Goal: Task Accomplishment & Management: Manage account settings

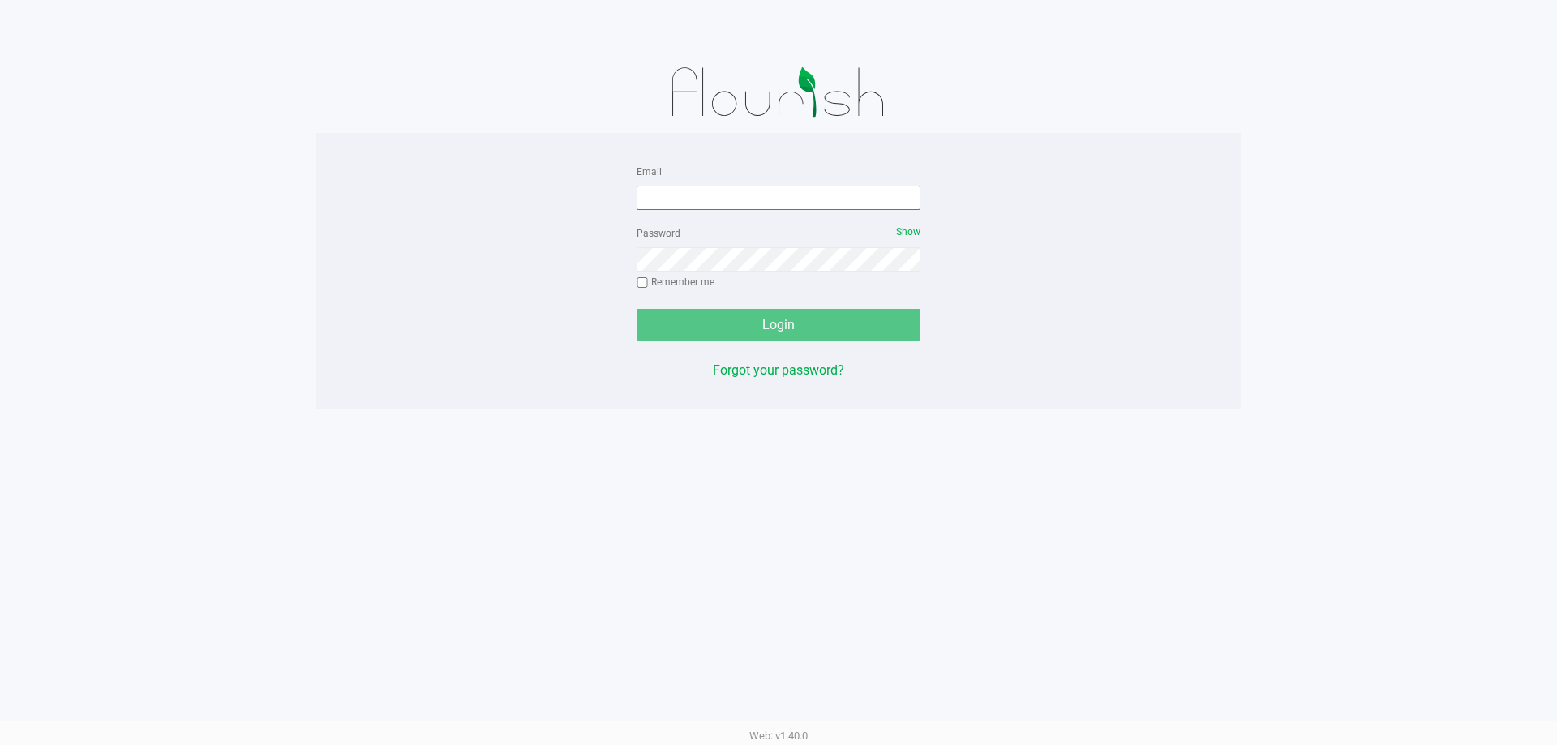
click at [753, 202] on input "Email" at bounding box center [779, 198] width 284 height 24
type input "[EMAIL_ADDRESS][DOMAIN_NAME]"
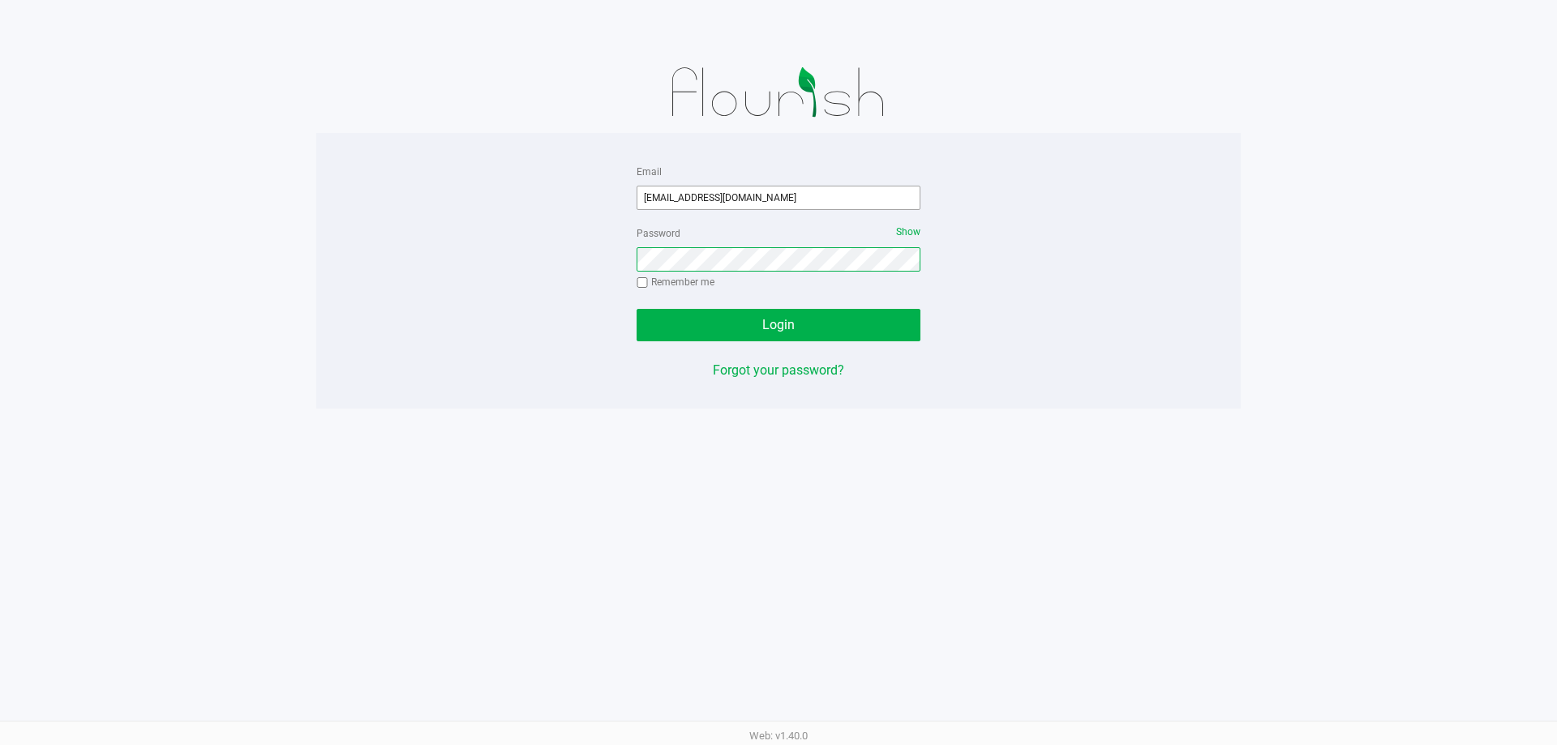
click at [637, 309] on button "Login" at bounding box center [779, 325] width 284 height 32
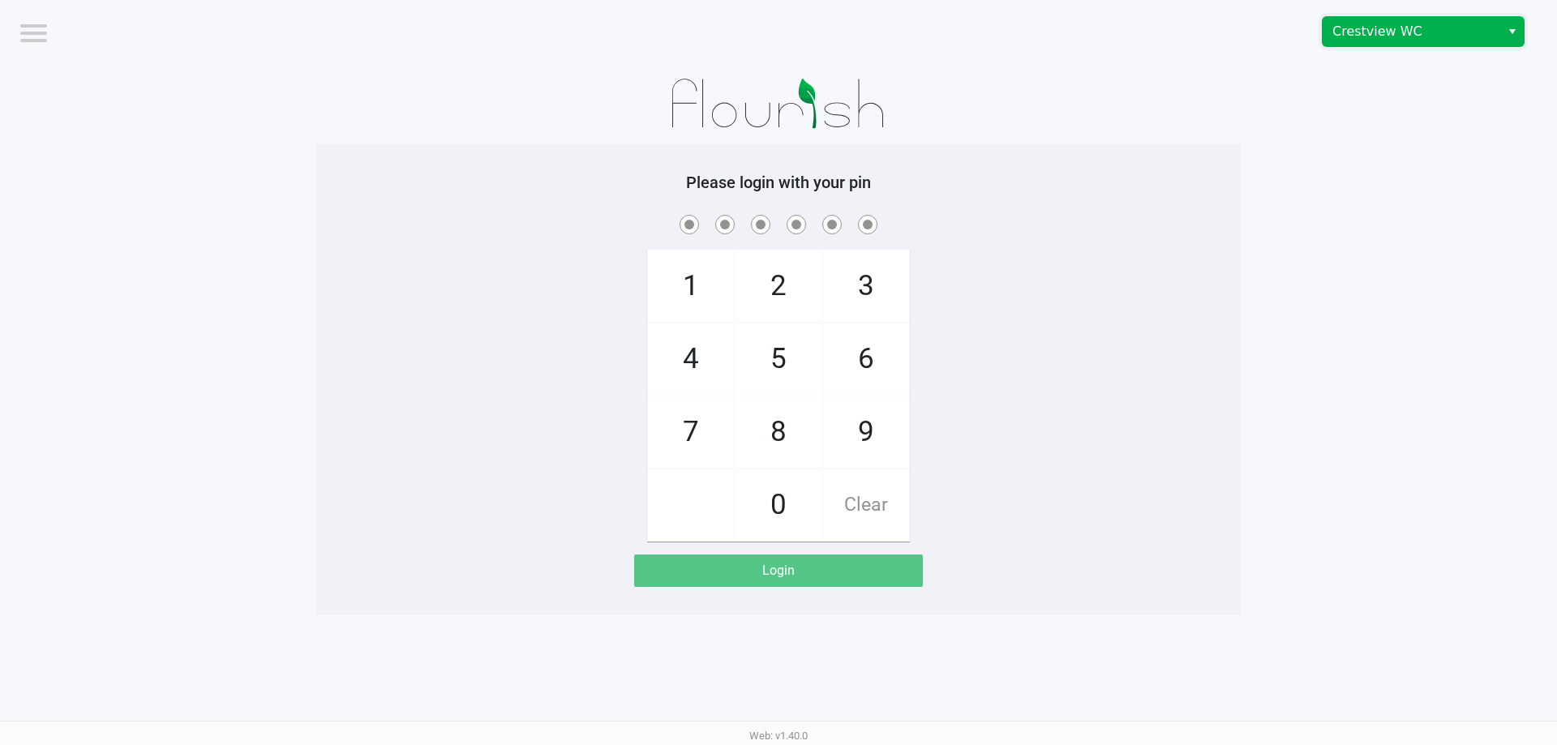
click at [1428, 19] on span "Crestview WC" at bounding box center [1412, 31] width 178 height 29
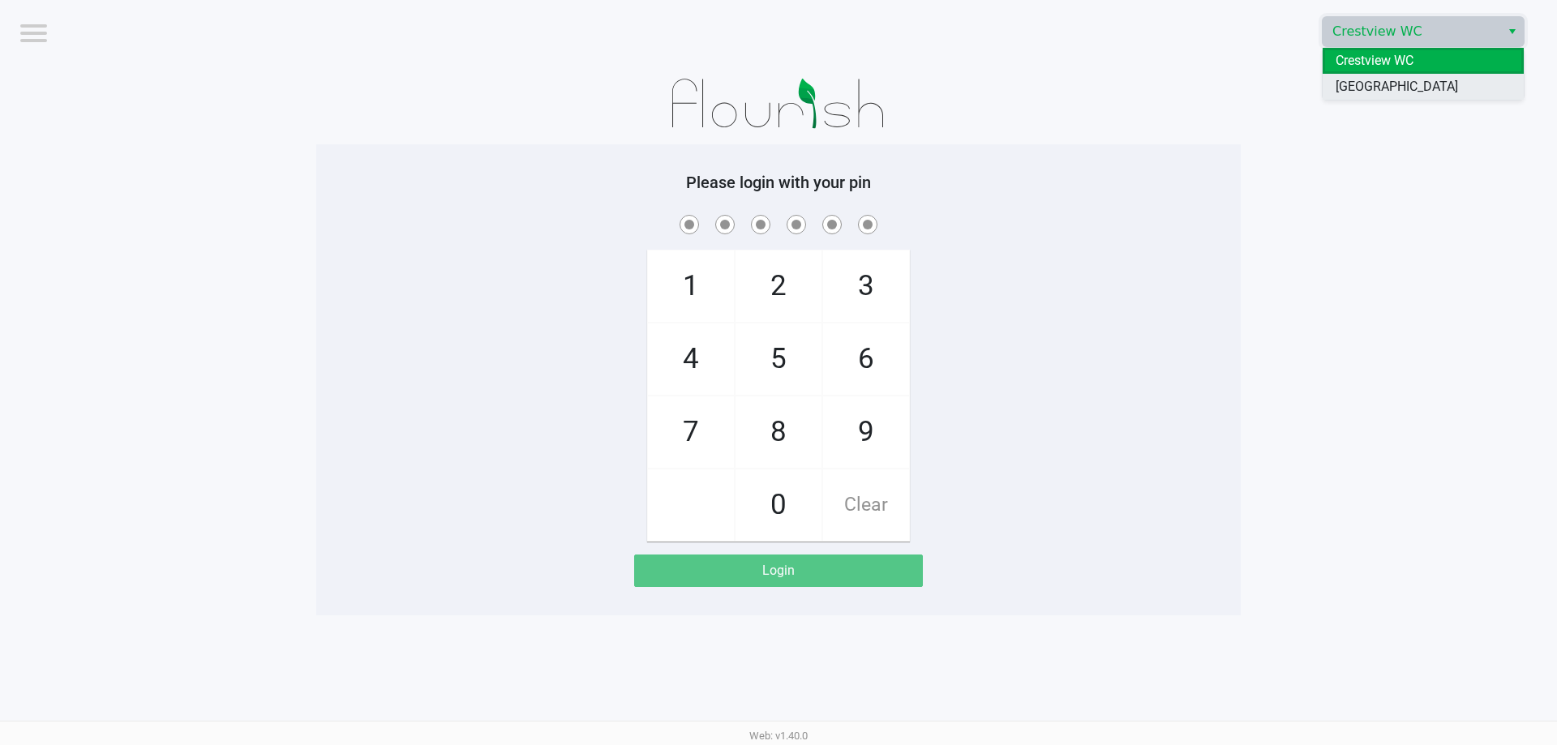
click at [1370, 91] on span "[GEOGRAPHIC_DATA]" at bounding box center [1396, 86] width 122 height 19
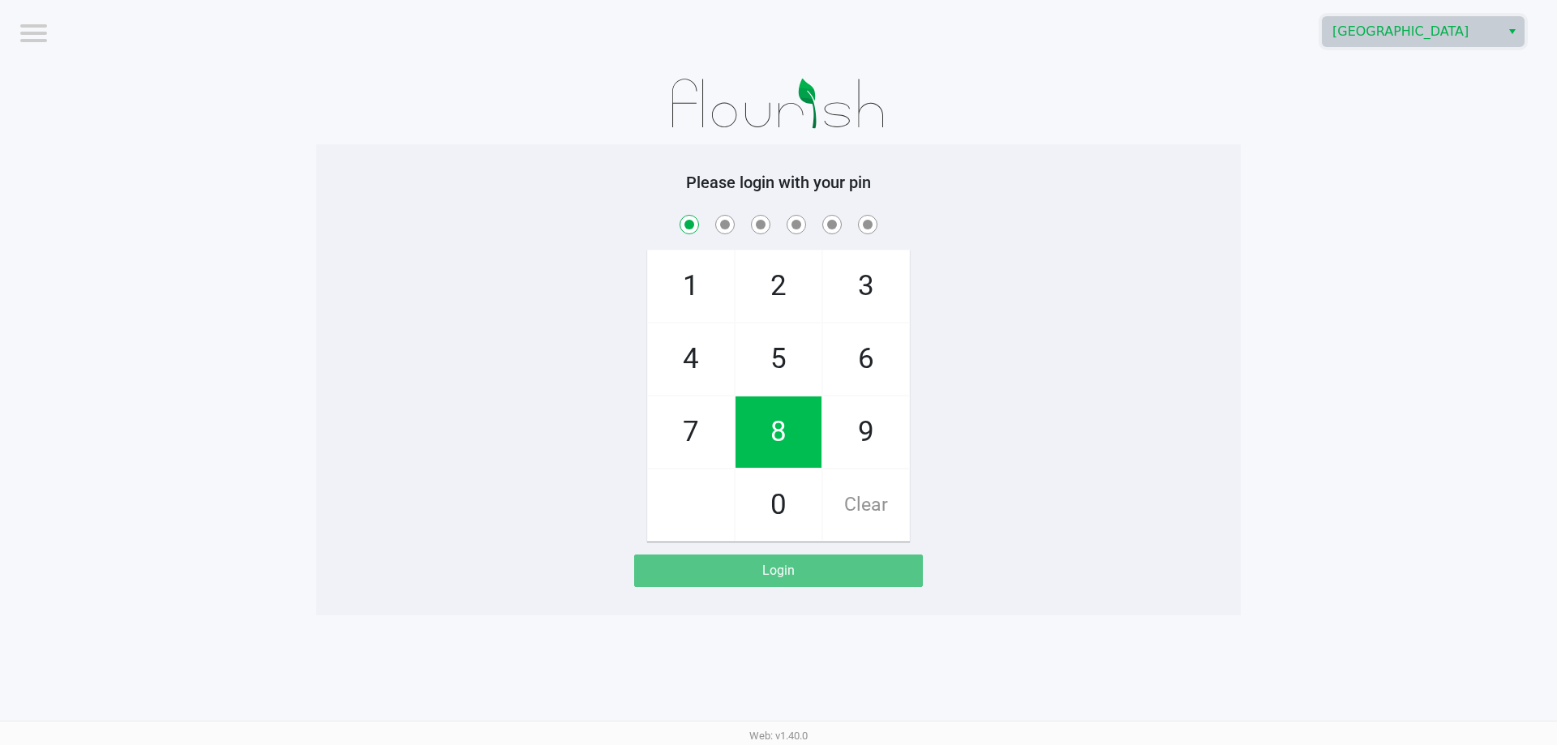
checkbox input "true"
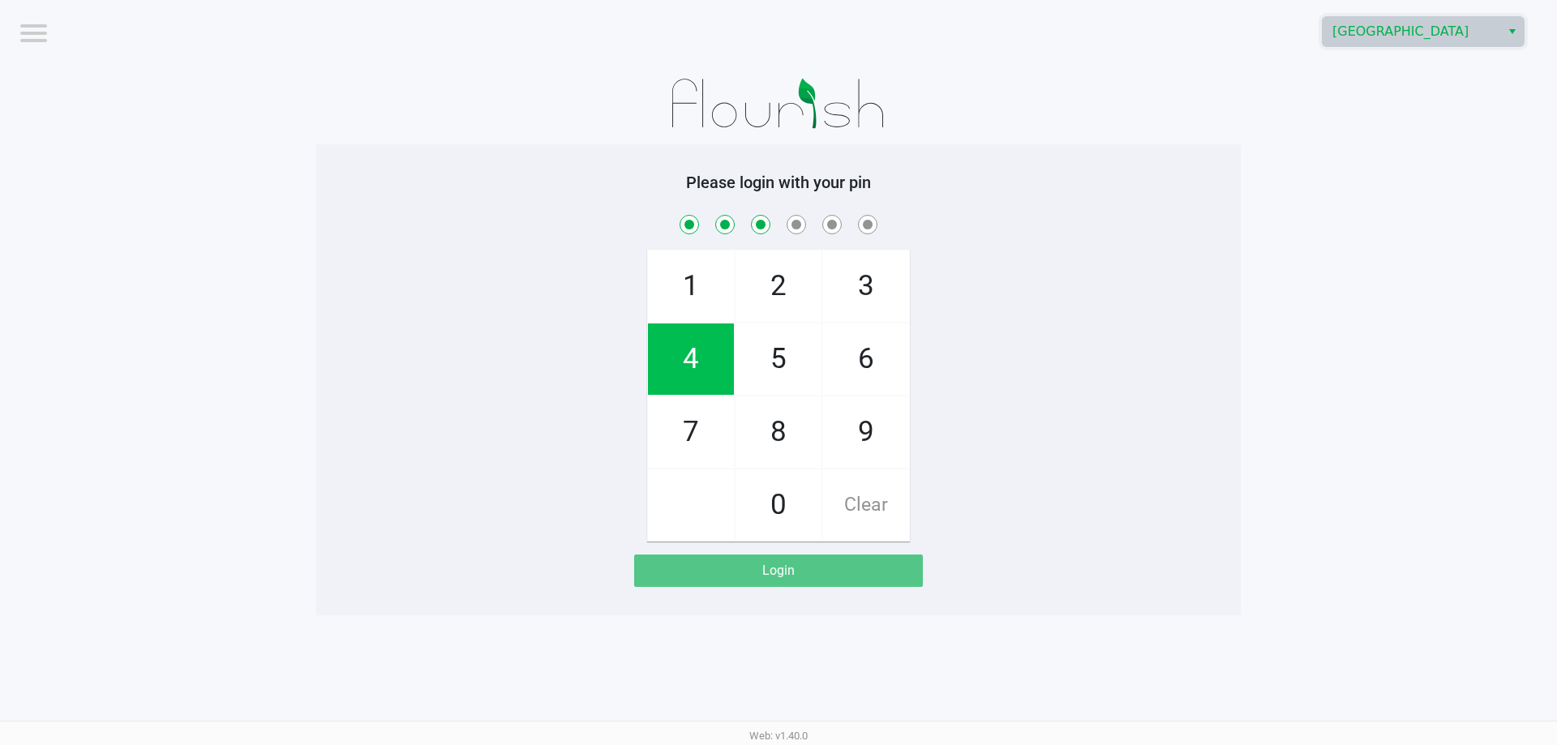
checkbox input "true"
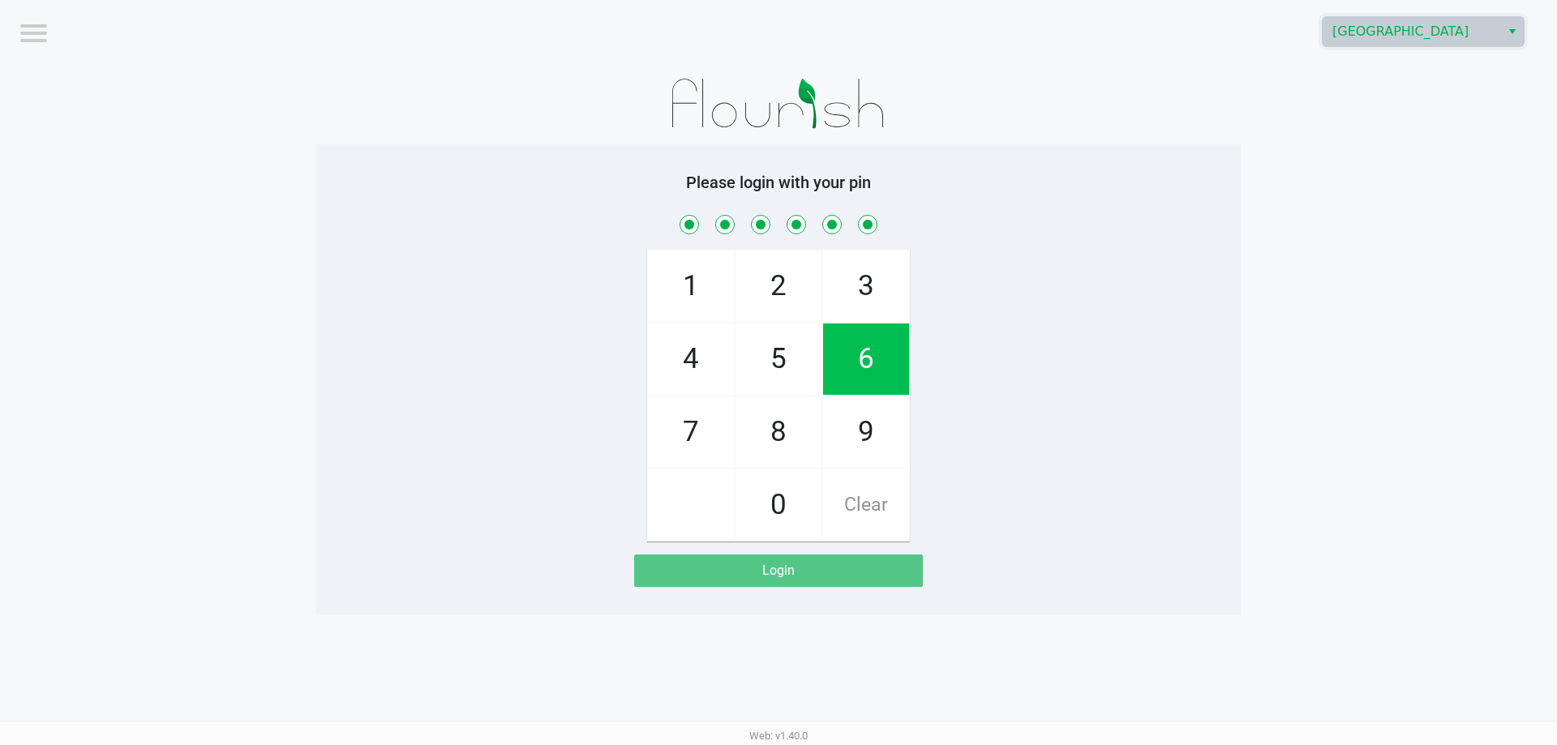
checkbox input "true"
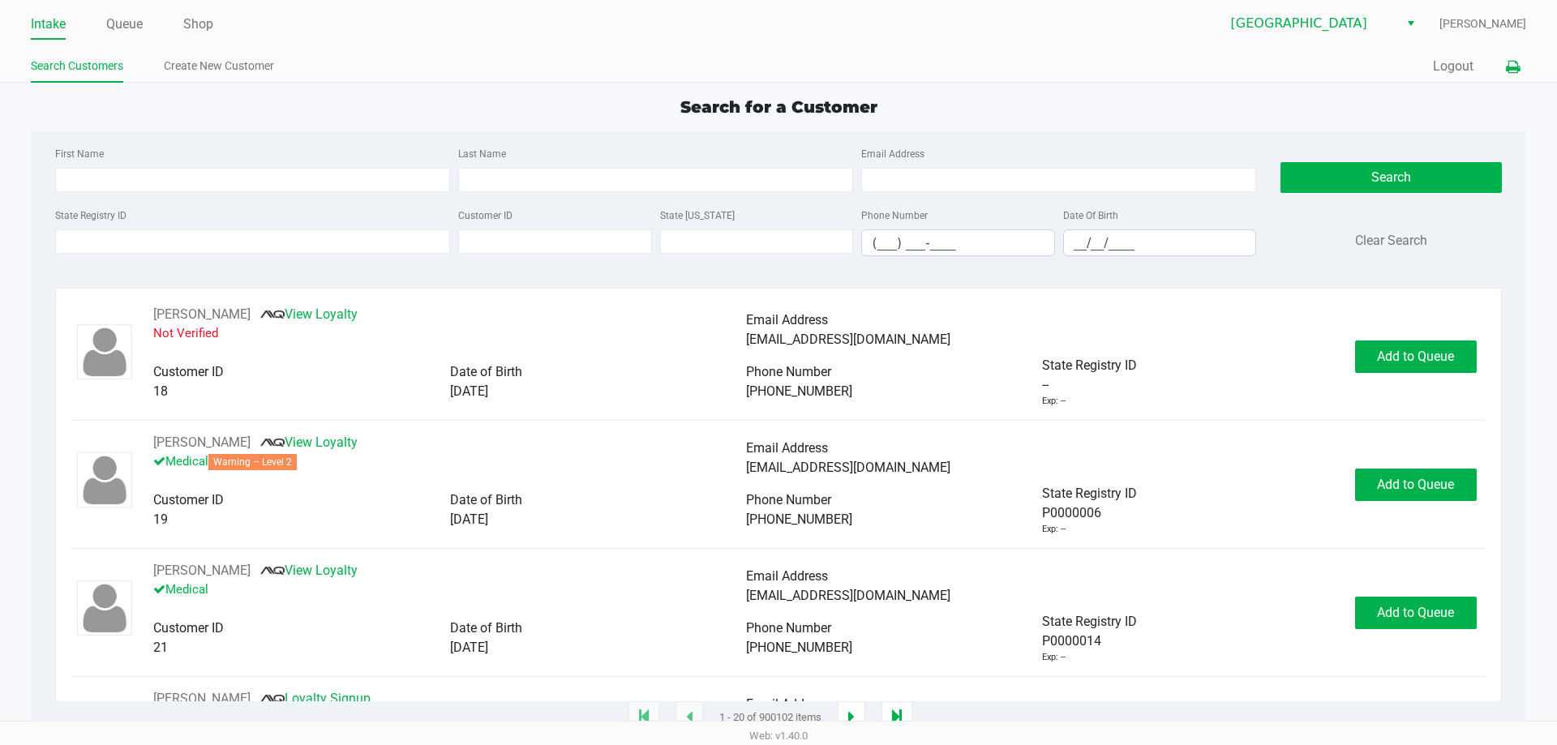
click at [1508, 70] on icon at bounding box center [1513, 67] width 14 height 11
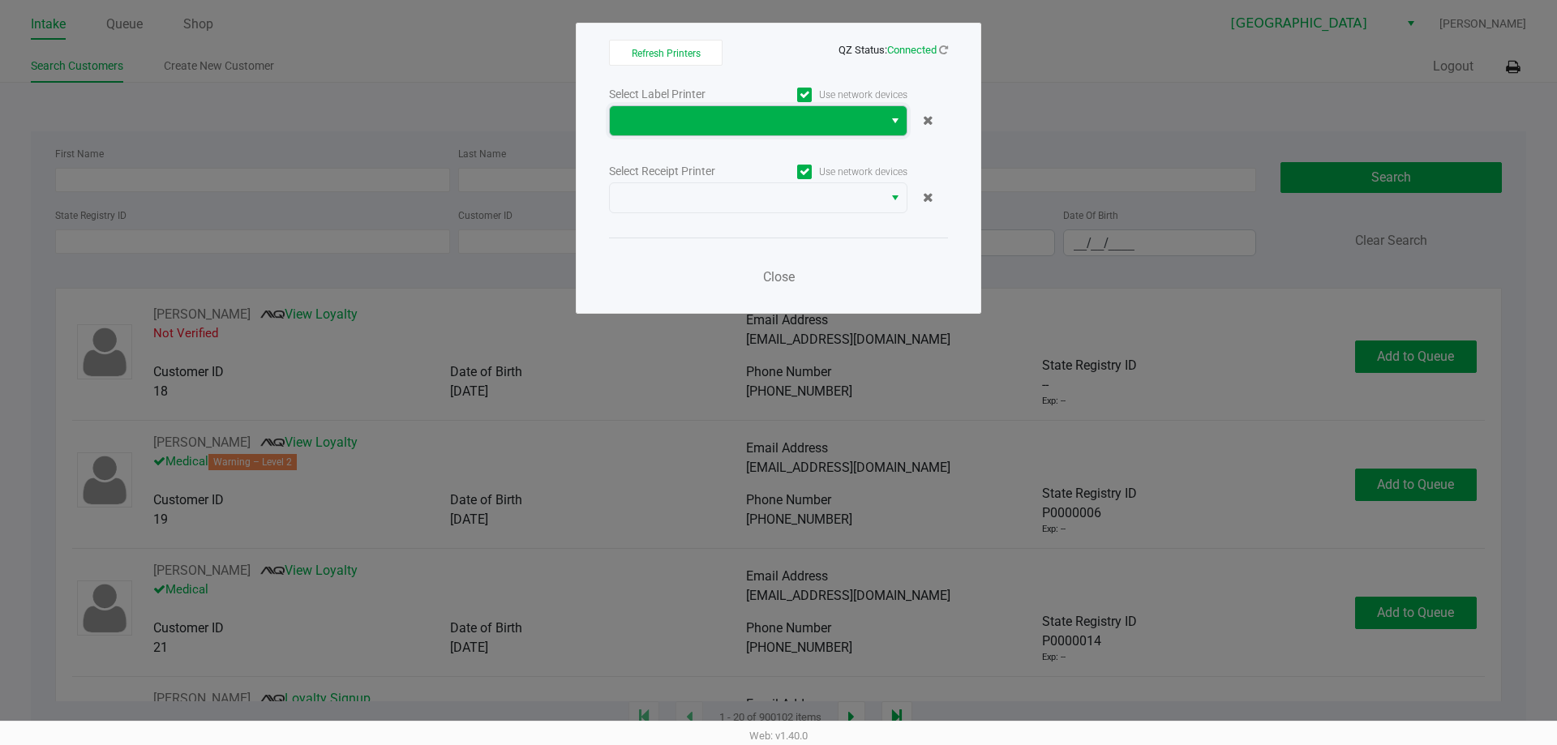
click at [725, 122] on span at bounding box center [746, 120] width 254 height 19
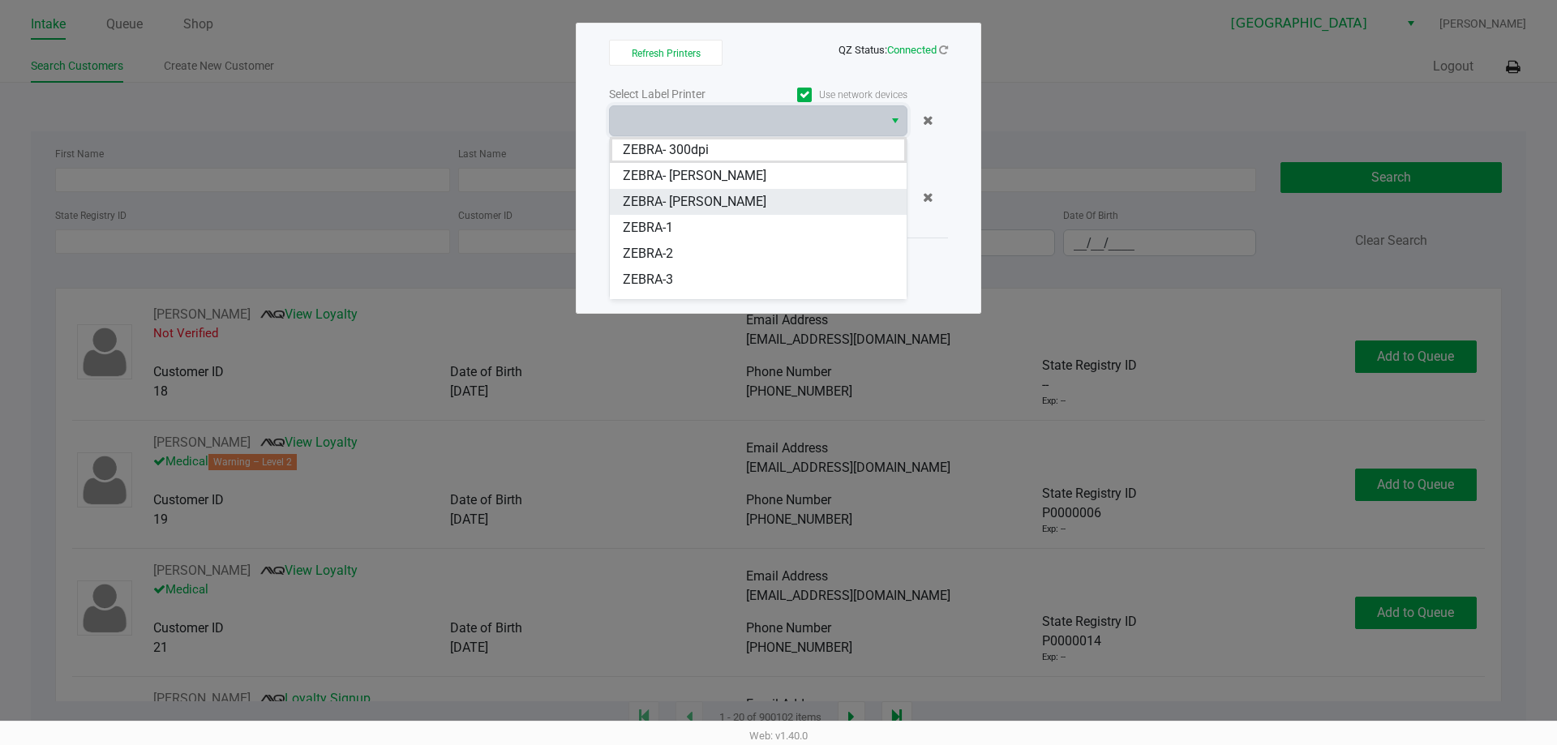
click at [694, 202] on span "ZEBRA- [PERSON_NAME]" at bounding box center [695, 201] width 144 height 19
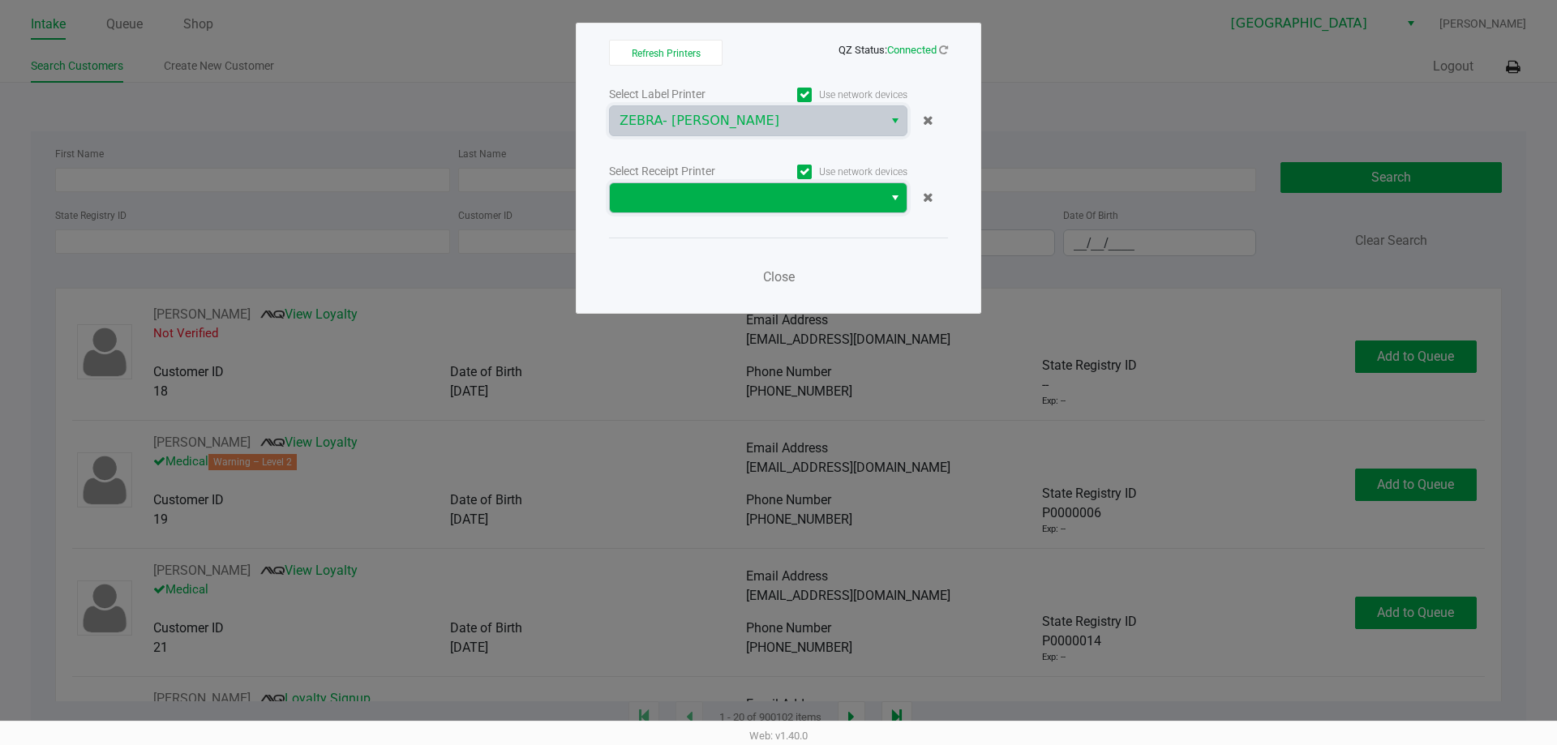
click at [684, 196] on span at bounding box center [746, 197] width 254 height 19
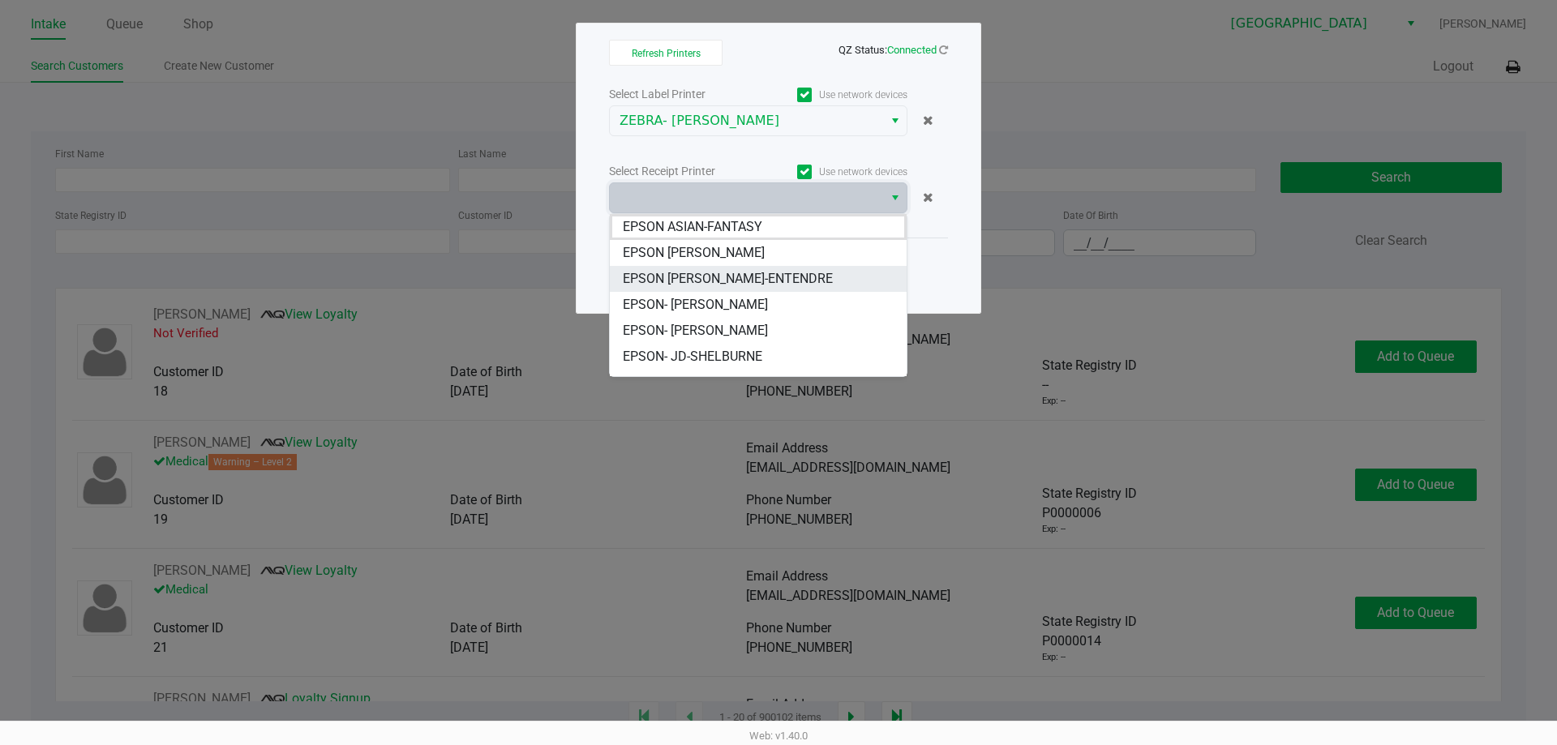
click at [740, 277] on span "EPSON JAY-ENTENDRE" at bounding box center [728, 278] width 210 height 19
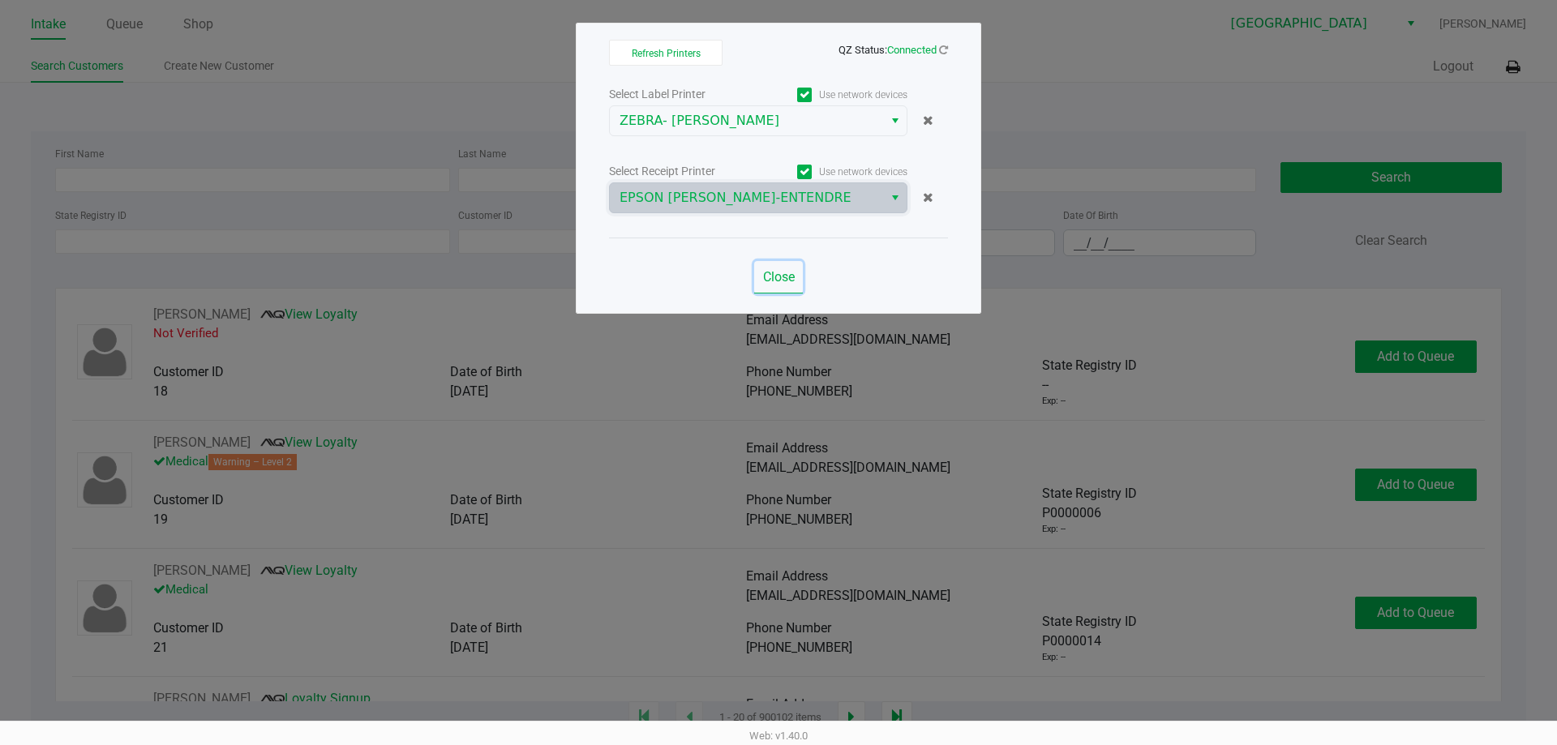
click at [785, 273] on span "Close" at bounding box center [779, 276] width 32 height 15
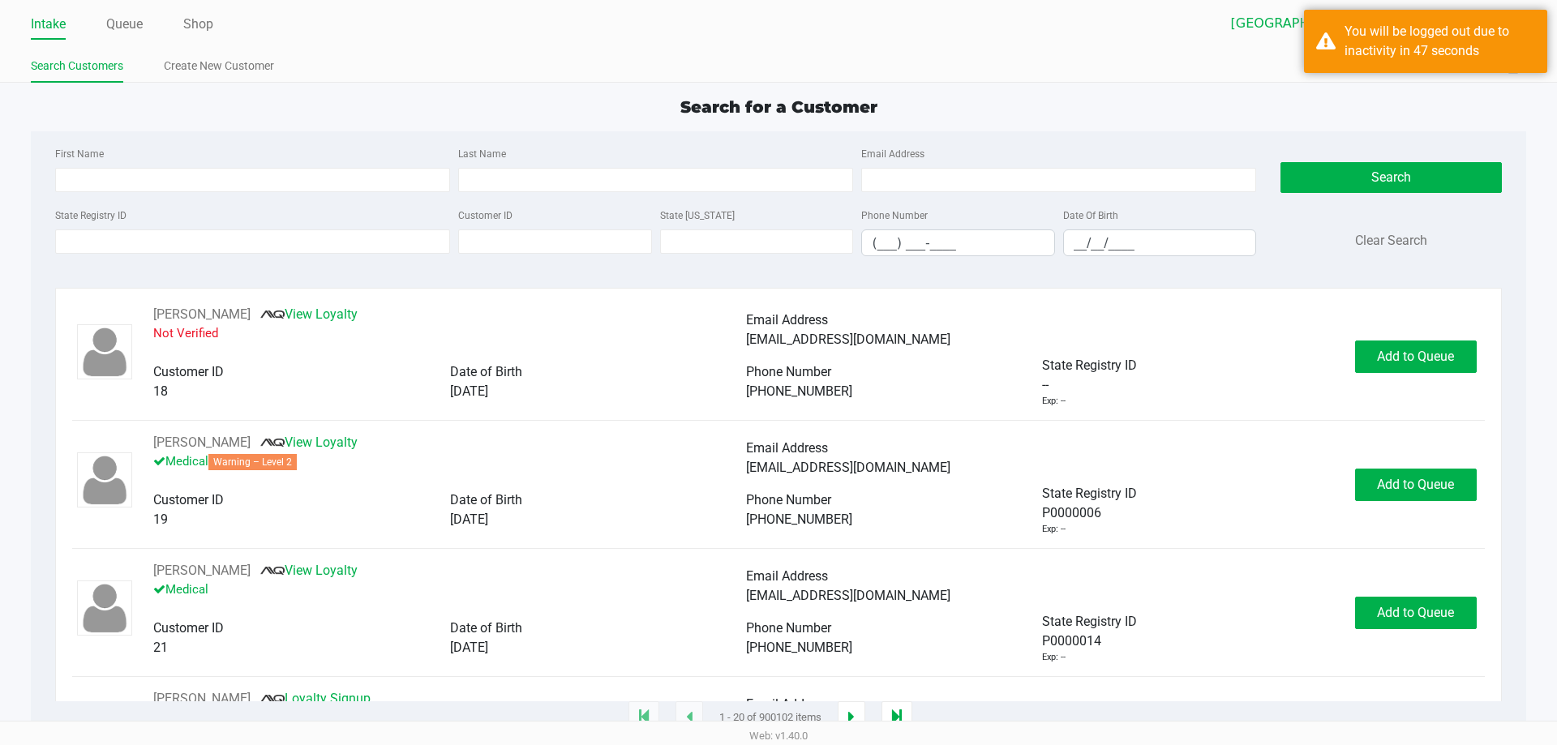
click at [168, 134] on div "First Name Last Name Email Address State Registry ID Customer ID State ID Phone…" at bounding box center [778, 206] width 1470 height 150
click at [112, 26] on link "Queue" at bounding box center [124, 24] width 36 height 23
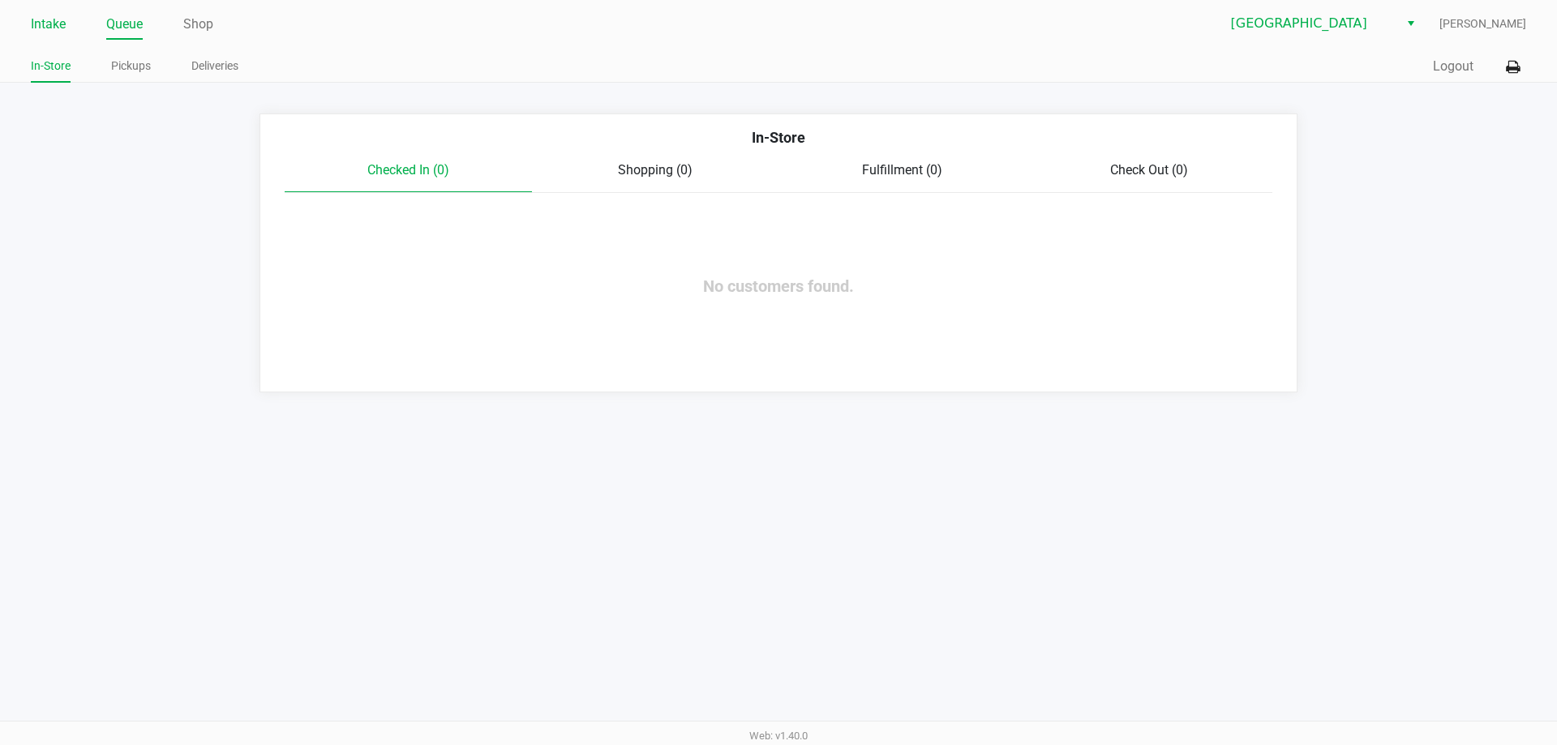
click at [45, 19] on link "Intake" at bounding box center [48, 24] width 35 height 23
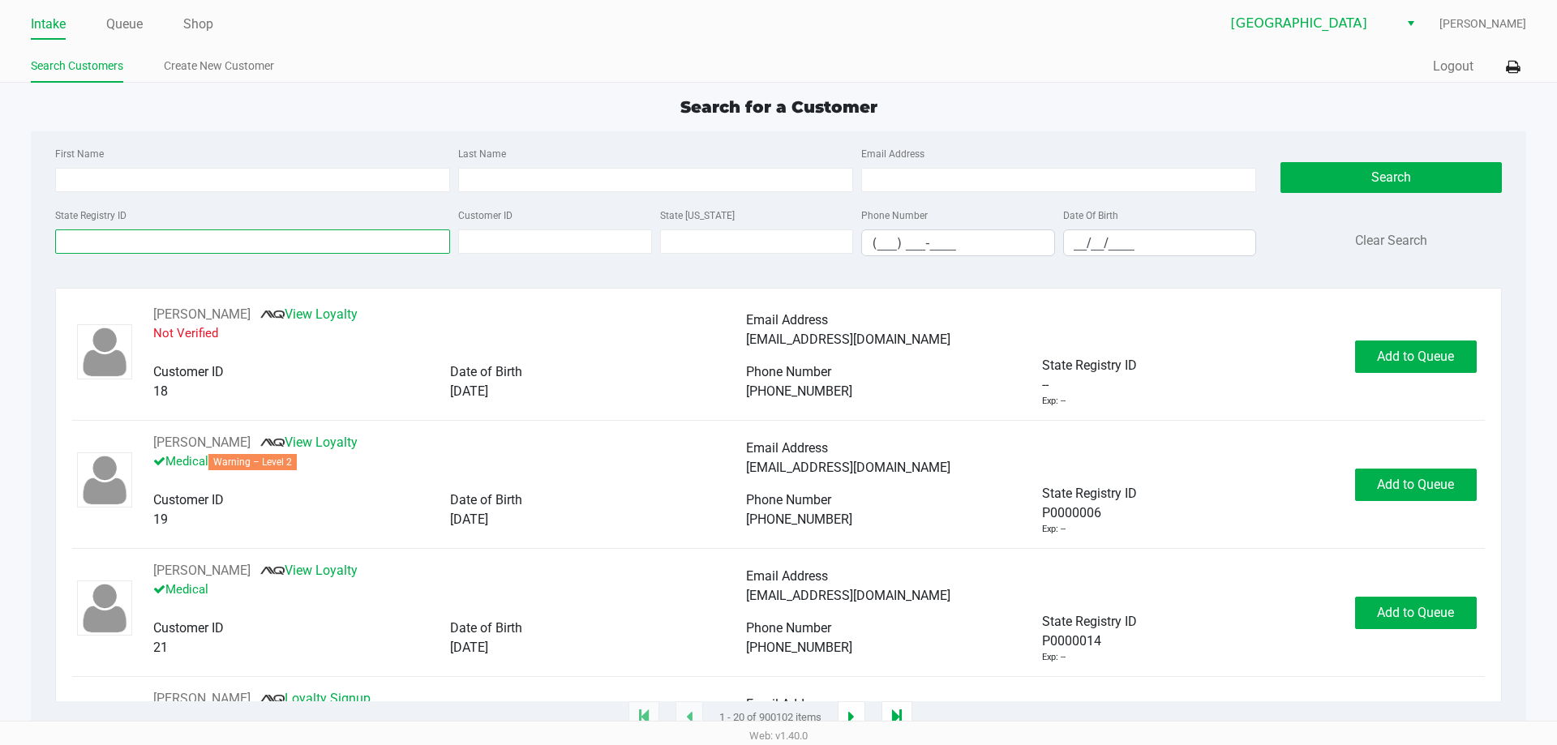
click at [238, 236] on input "State Registry ID" at bounding box center [252, 241] width 395 height 24
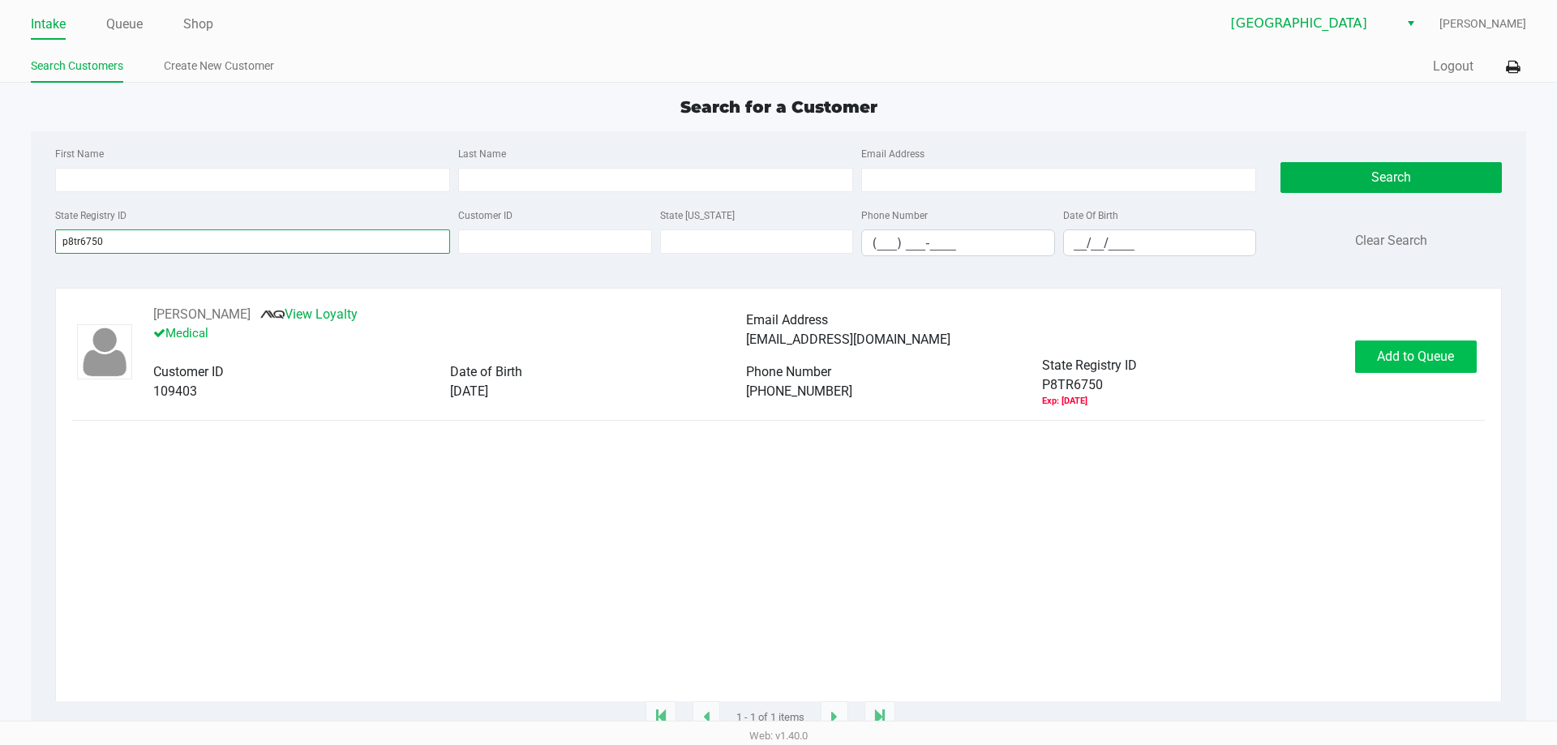
type input "p8tr6750"
click at [1371, 363] on button "Add to Queue" at bounding box center [1416, 357] width 122 height 32
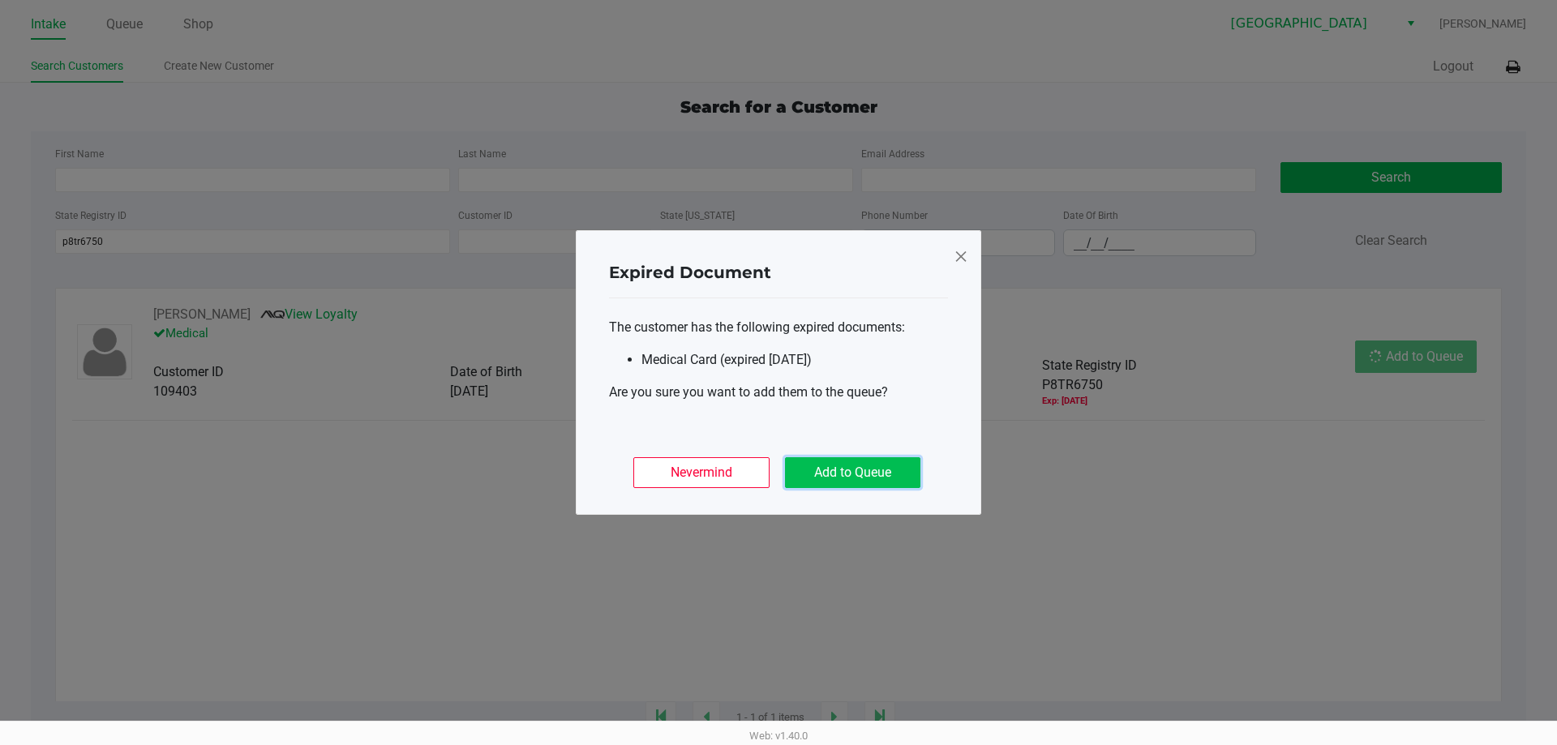
click at [882, 465] on button "Add to Queue" at bounding box center [852, 472] width 135 height 31
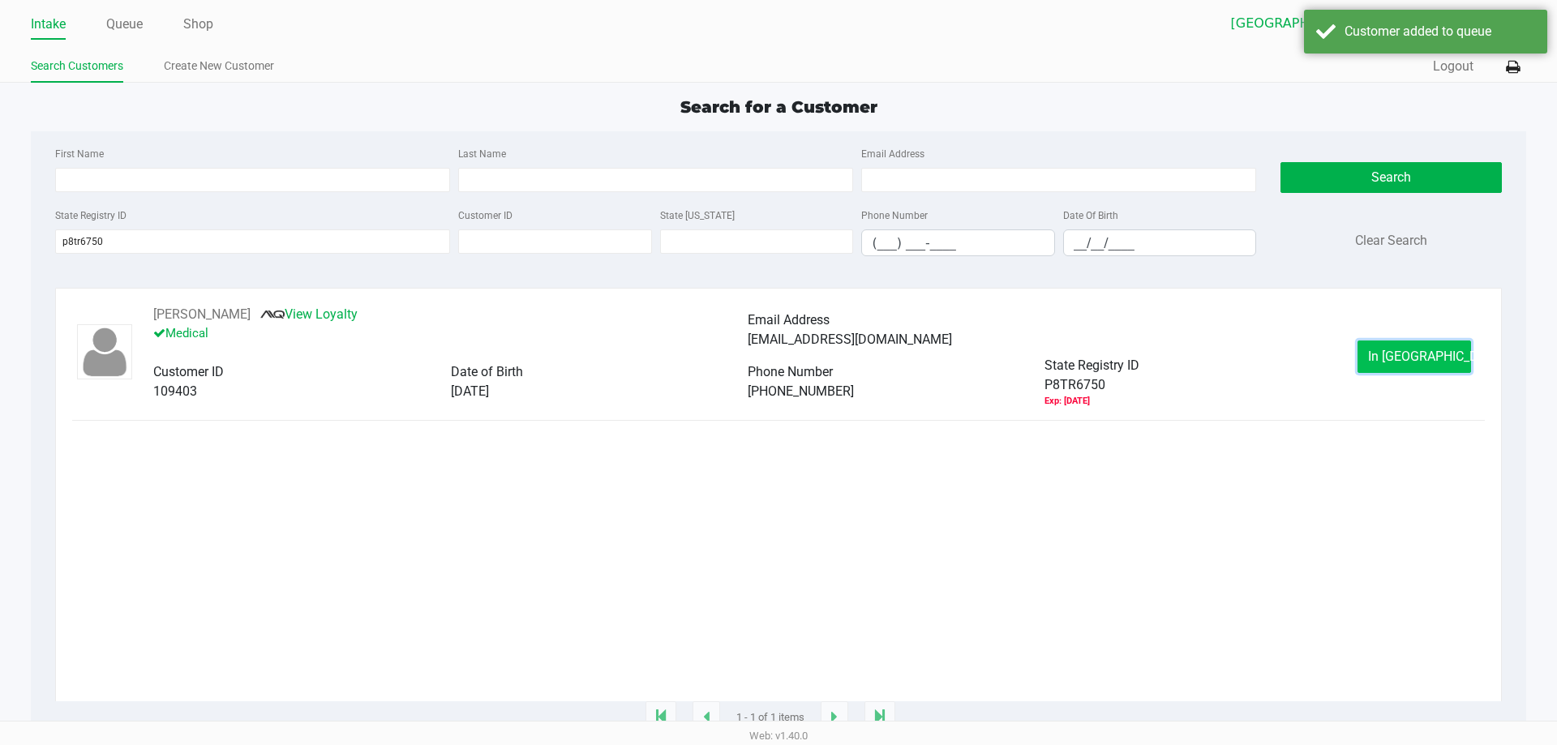
click at [1395, 367] on button "In Queue" at bounding box center [1414, 357] width 114 height 32
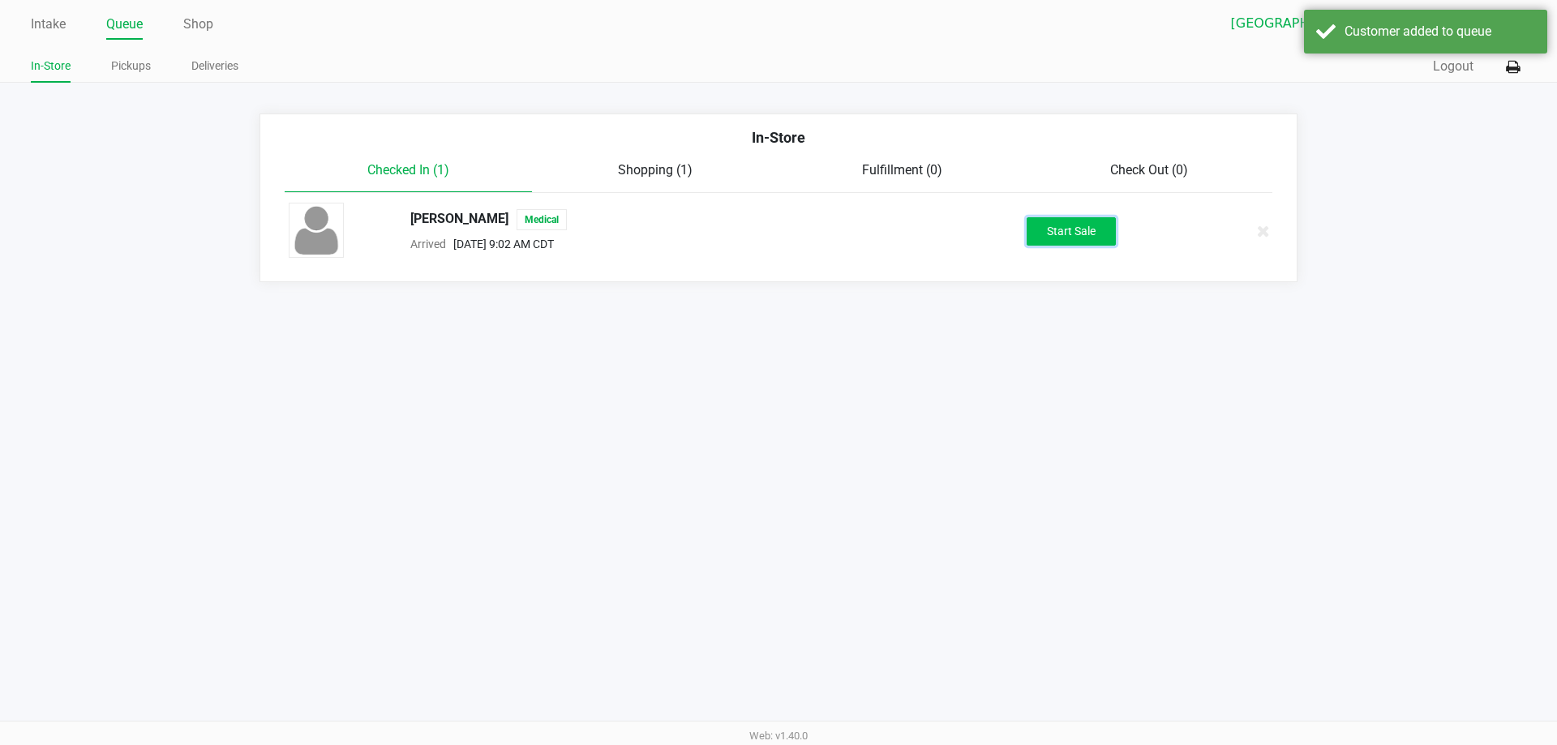
click at [1056, 229] on button "Start Sale" at bounding box center [1071, 231] width 89 height 28
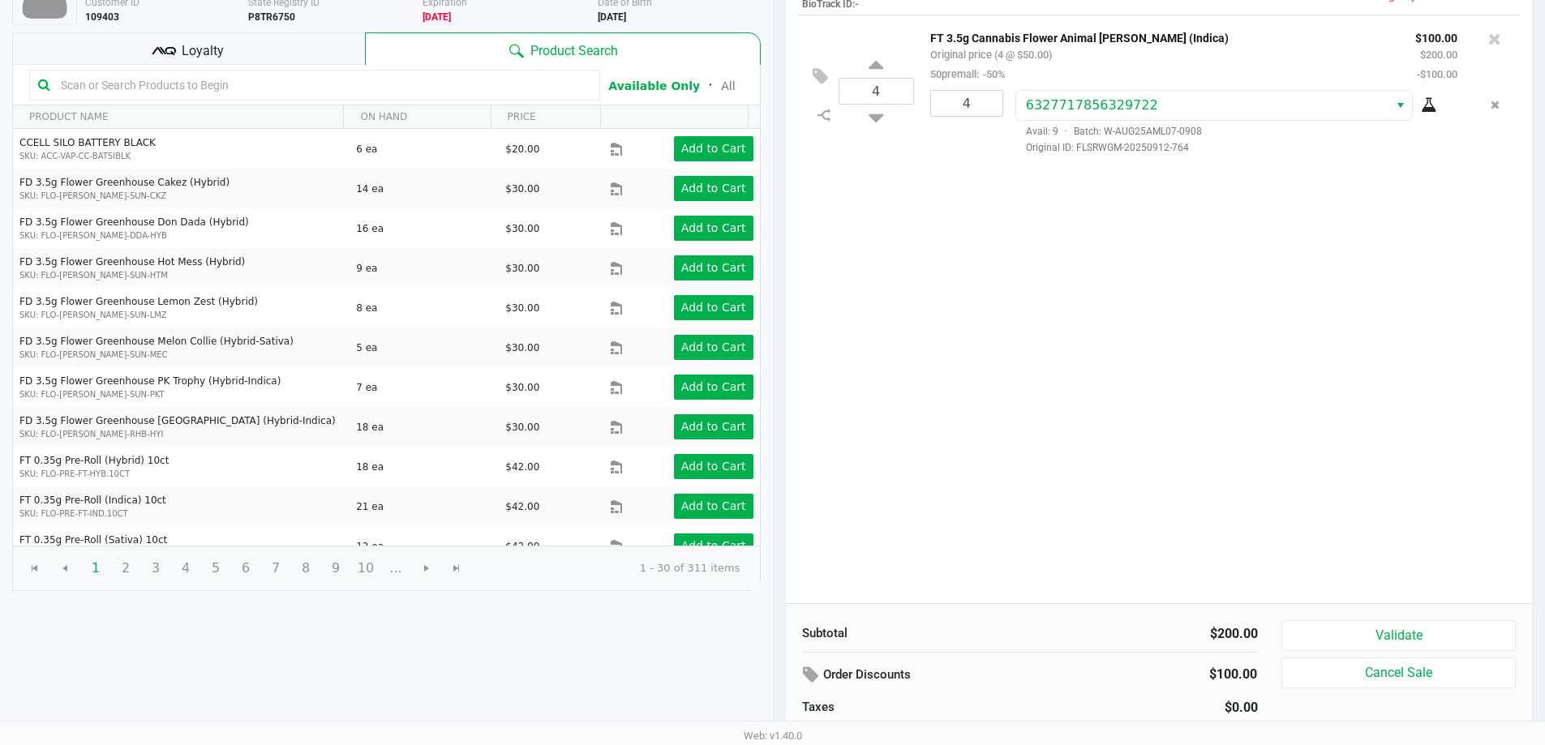
scroll to position [166, 0]
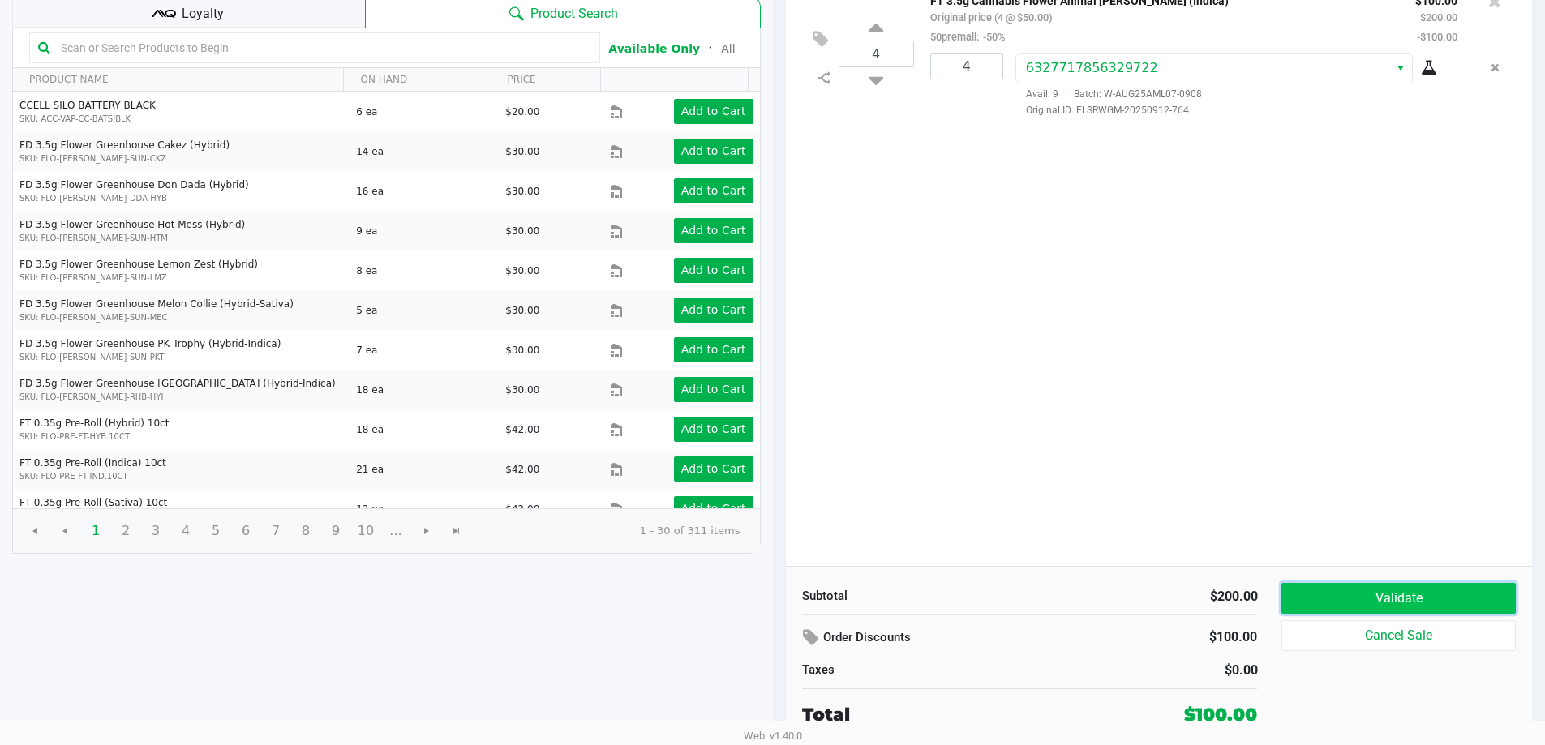
click at [1455, 588] on button "Validate" at bounding box center [1398, 598] width 234 height 31
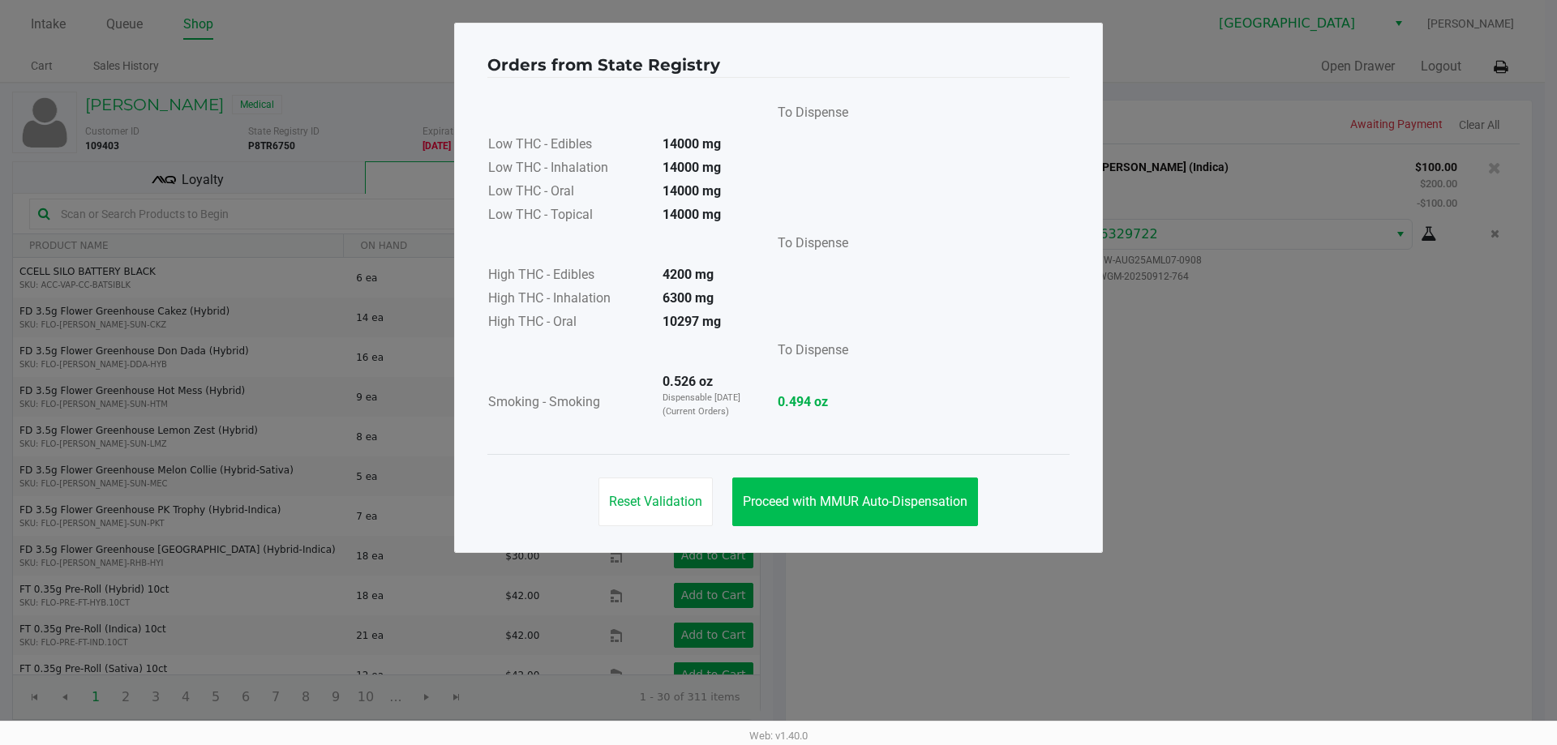
click at [899, 495] on span "Proceed with MMUR Auto-Dispensation" at bounding box center [855, 501] width 225 height 15
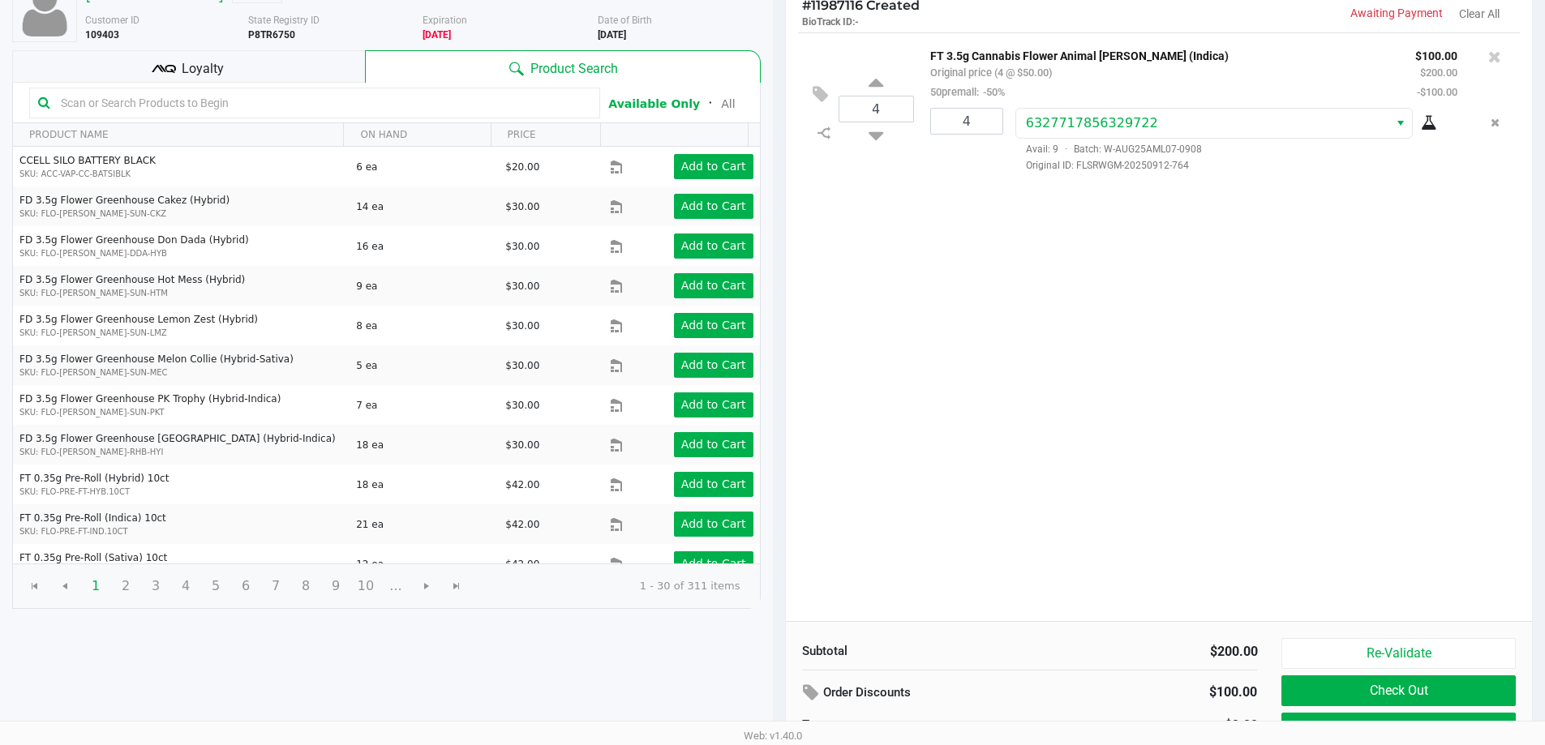
scroll to position [166, 0]
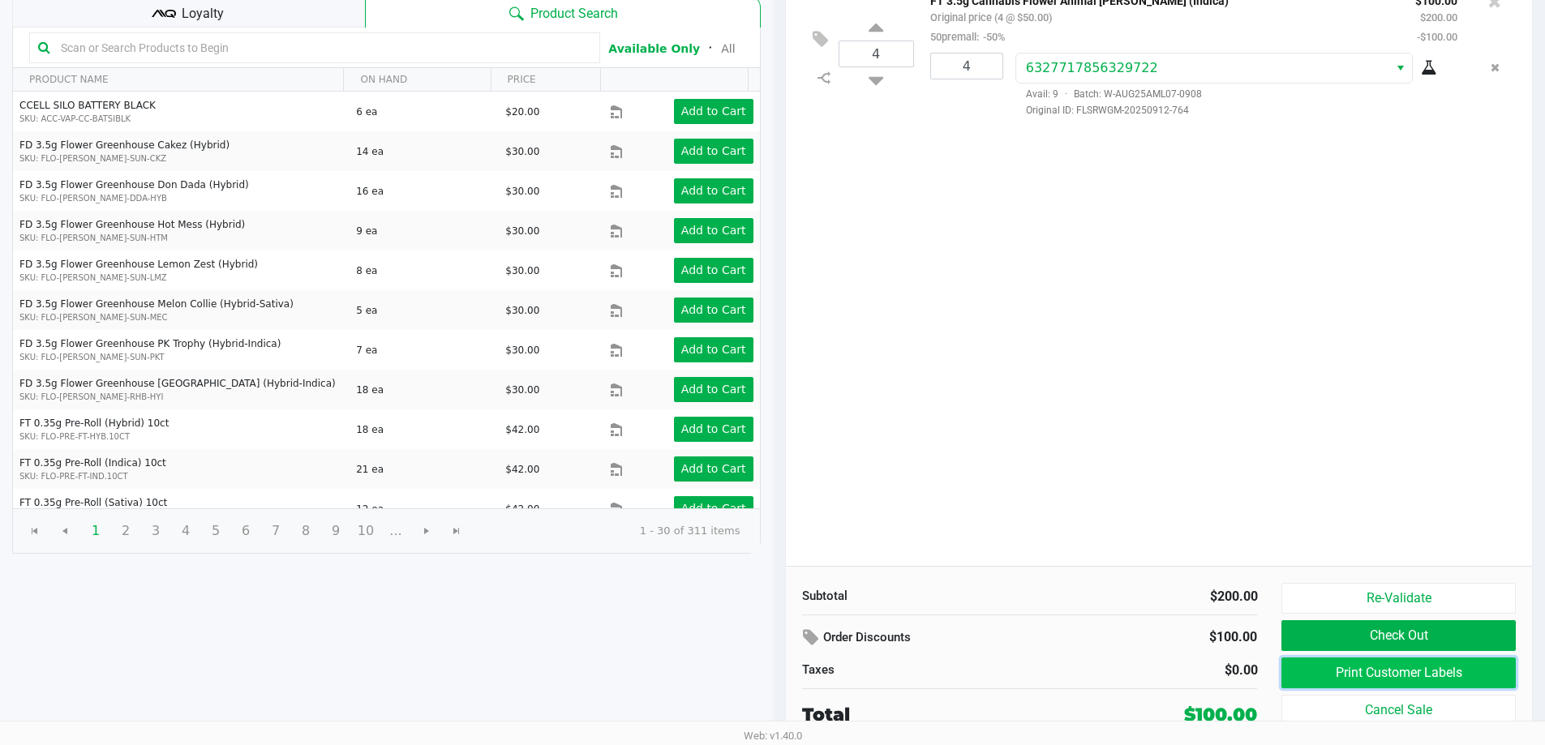
click at [1392, 679] on button "Print Customer Labels" at bounding box center [1398, 673] width 234 height 31
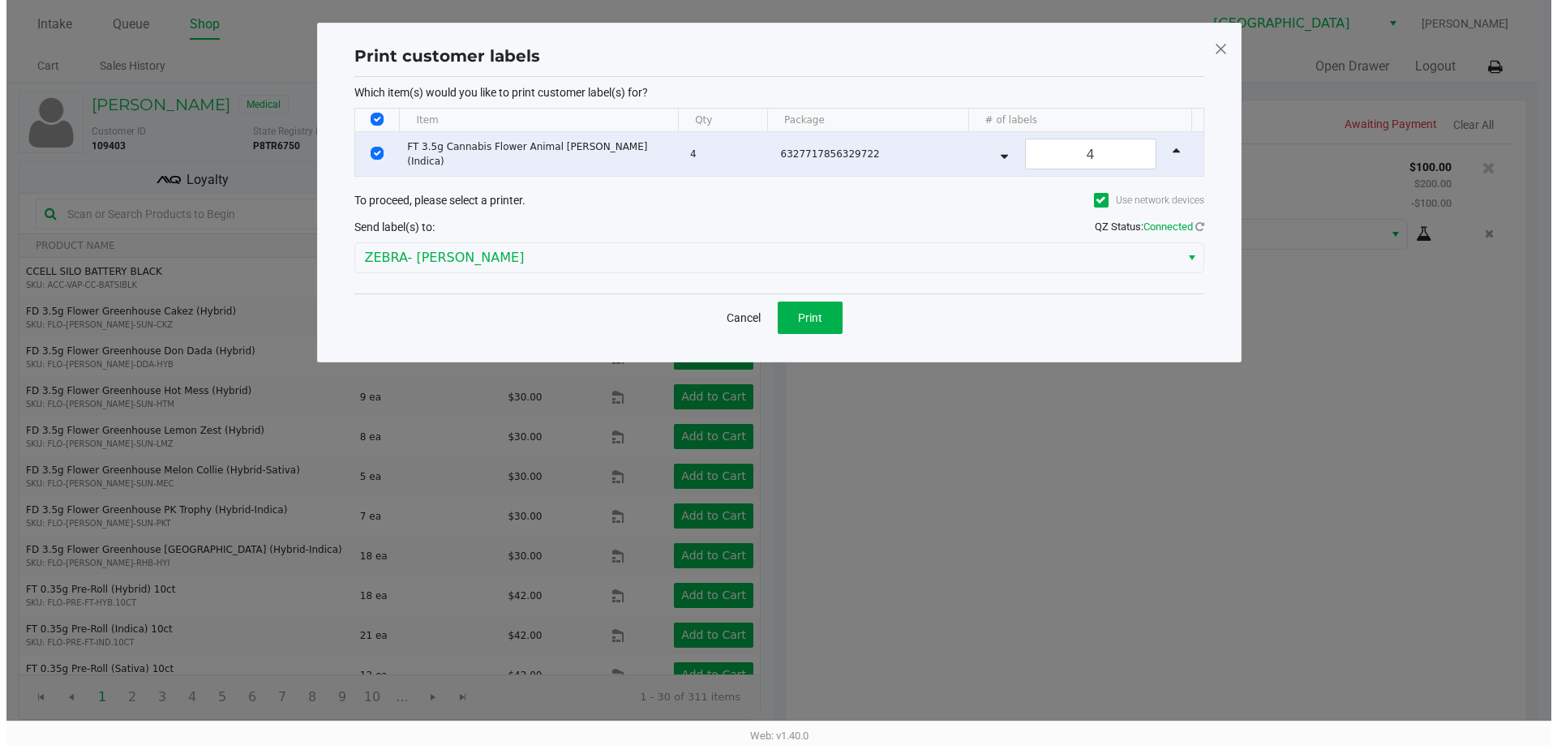
scroll to position [0, 0]
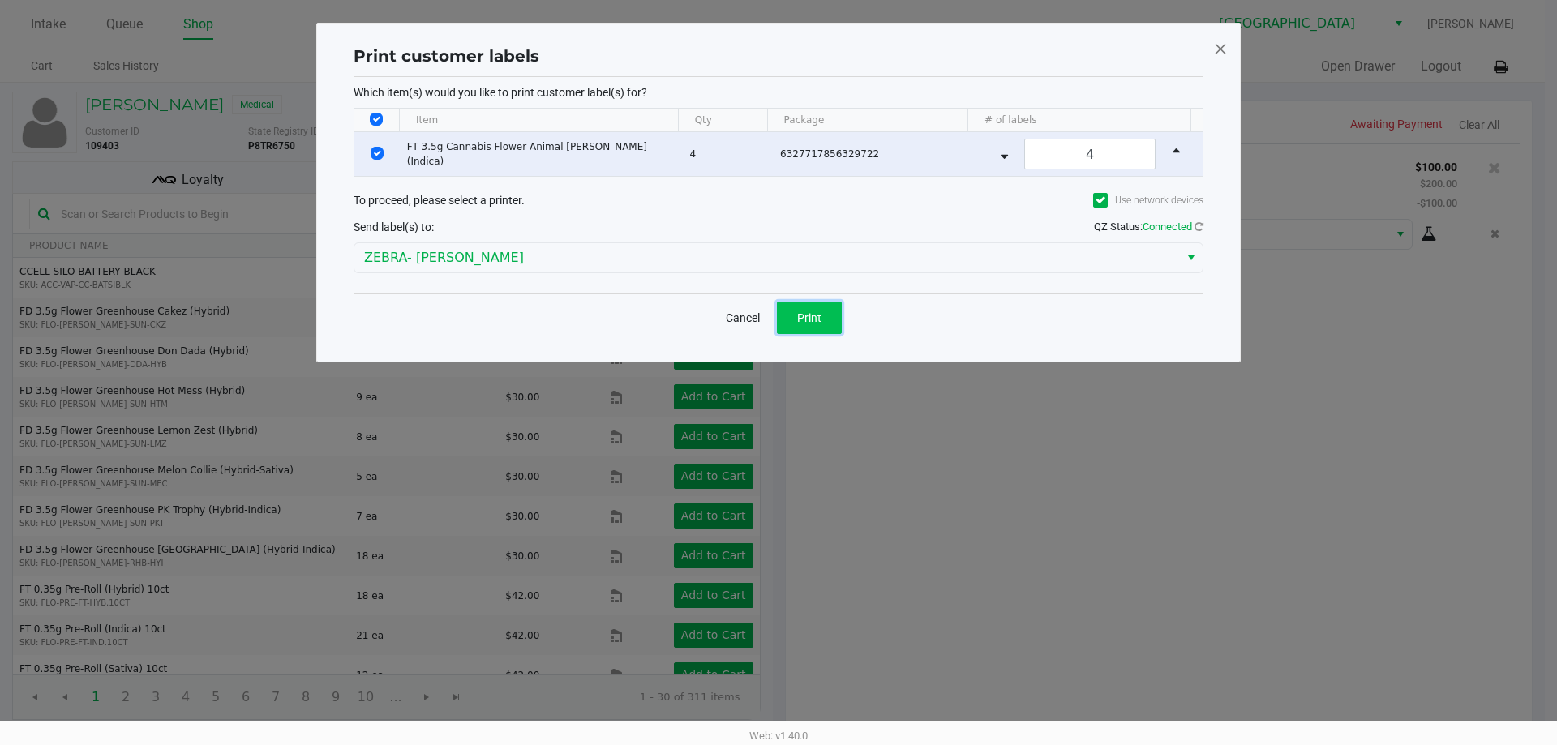
click at [831, 332] on button "Print" at bounding box center [809, 318] width 65 height 32
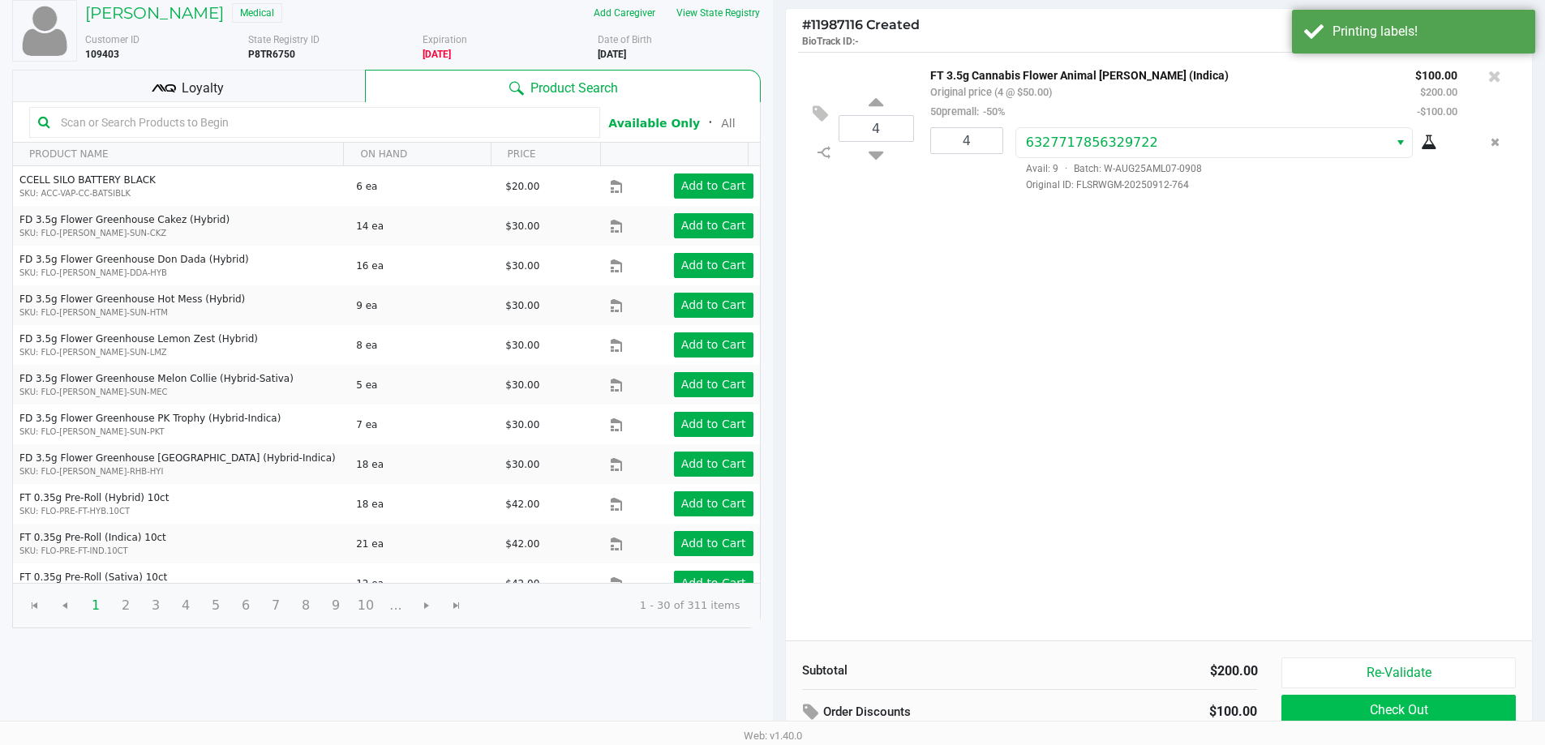
scroll to position [166, 0]
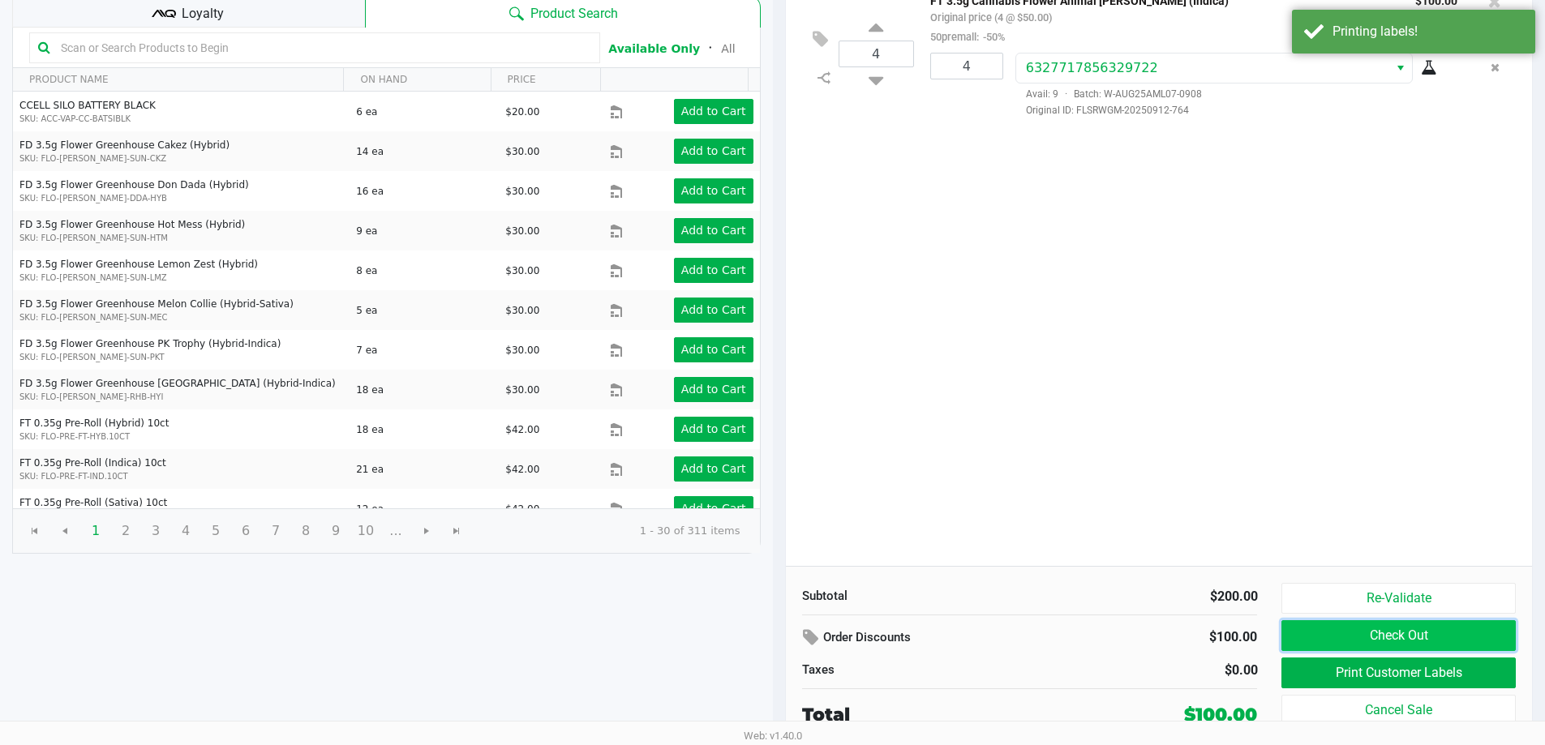
click at [1380, 628] on button "Check Out" at bounding box center [1398, 635] width 234 height 31
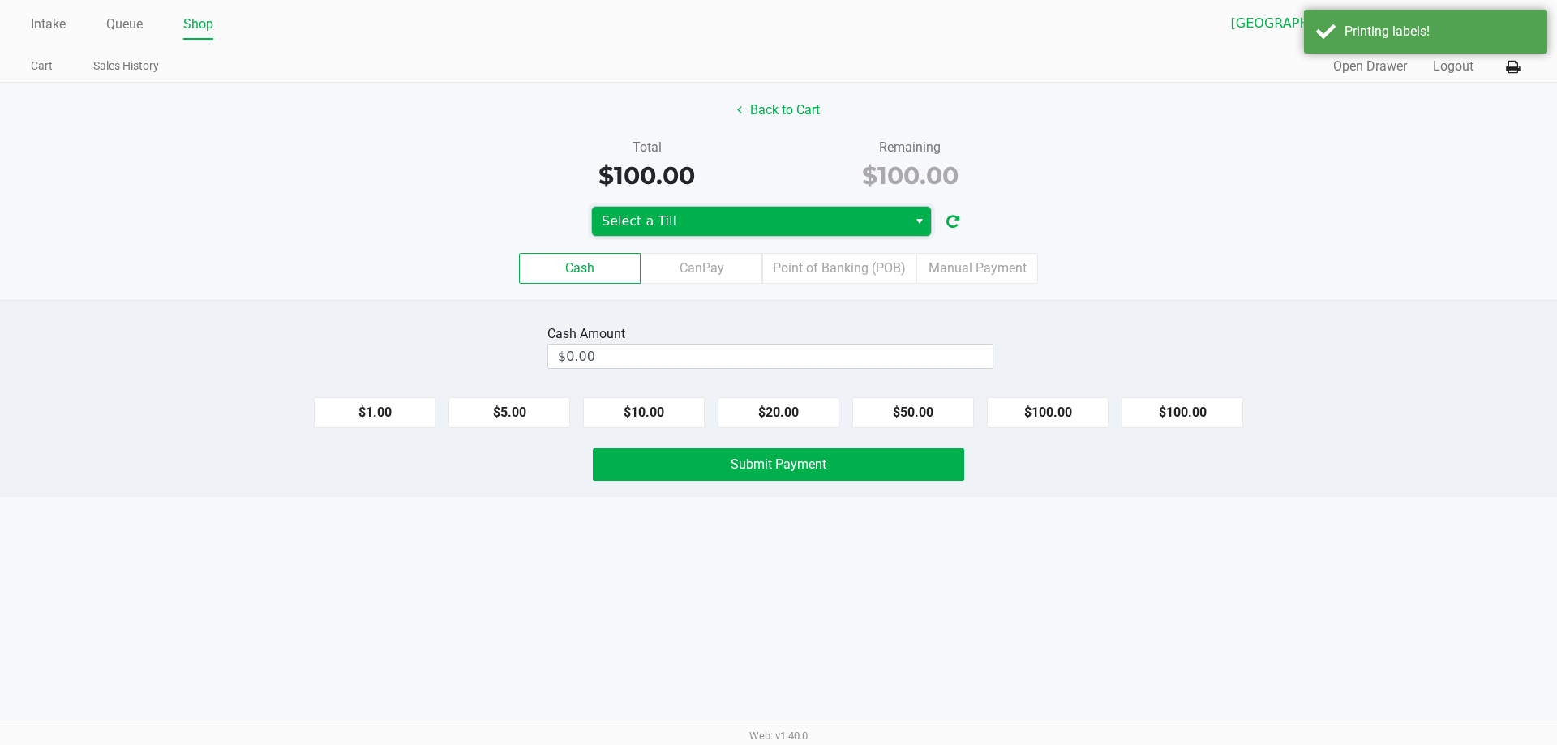
click at [748, 223] on span "Select a Till" at bounding box center [750, 221] width 296 height 19
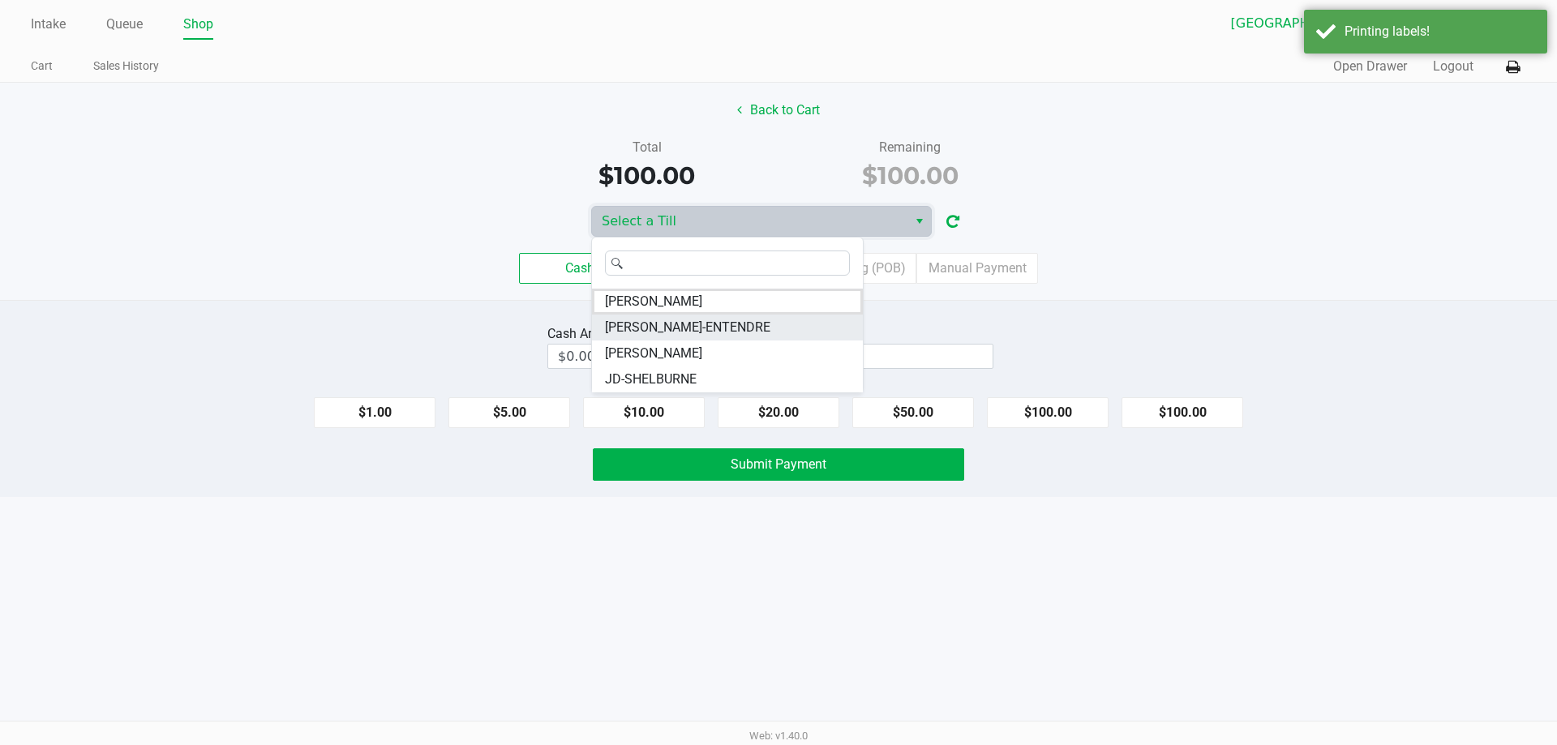
click at [678, 324] on span "JAY-ENTENDRE" at bounding box center [687, 327] width 165 height 19
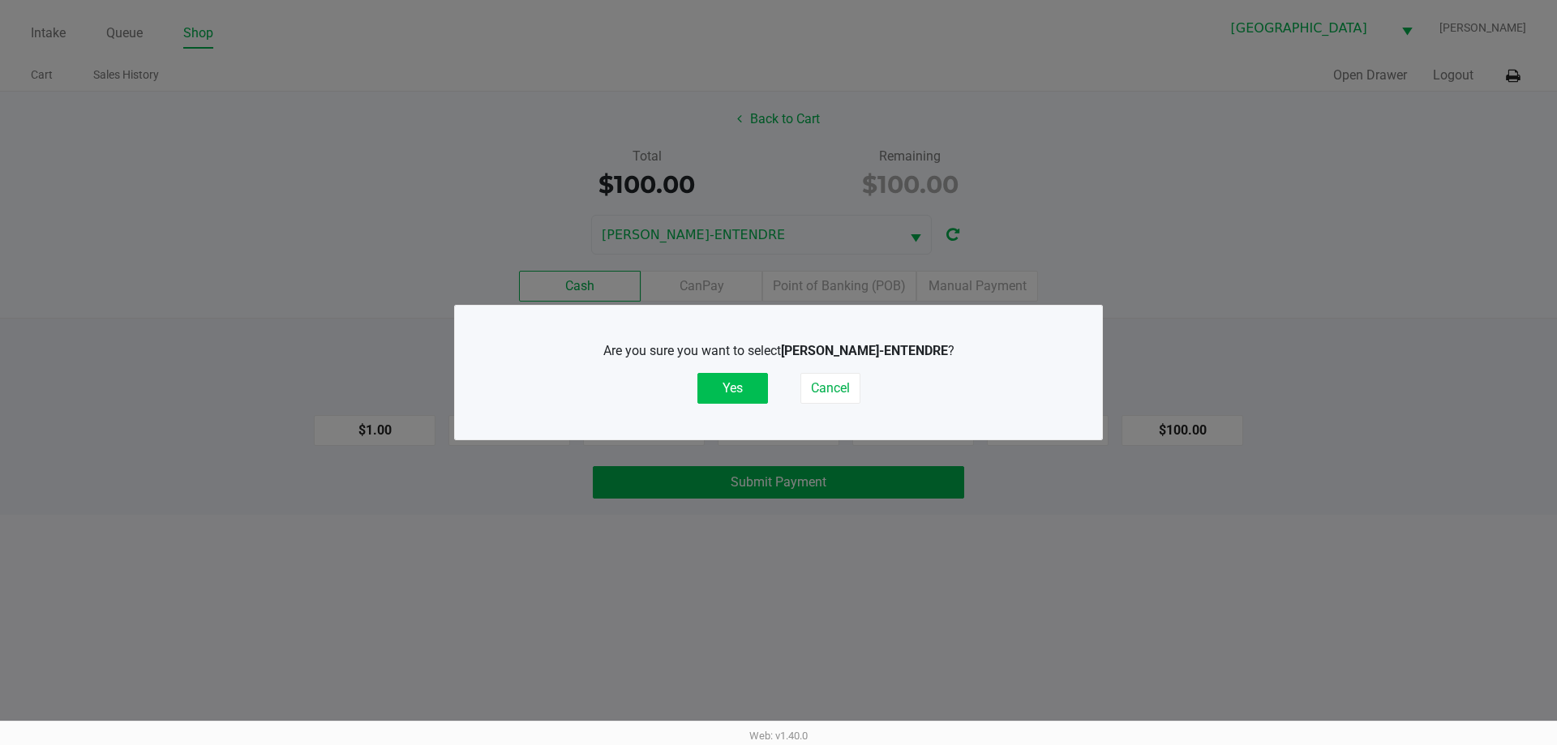
click at [748, 392] on button "Yes" at bounding box center [732, 388] width 71 height 31
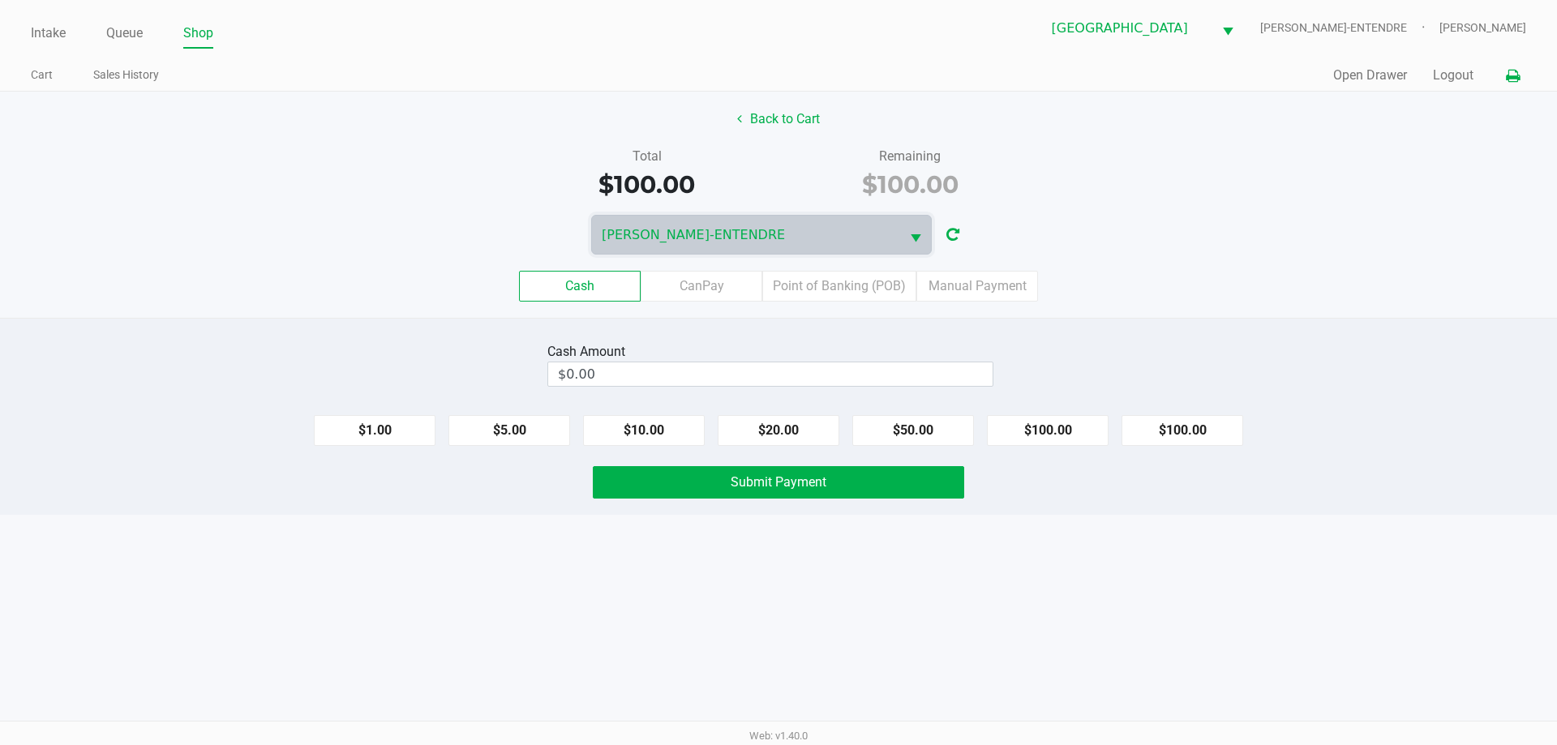
click at [1512, 80] on icon at bounding box center [1513, 76] width 14 height 11
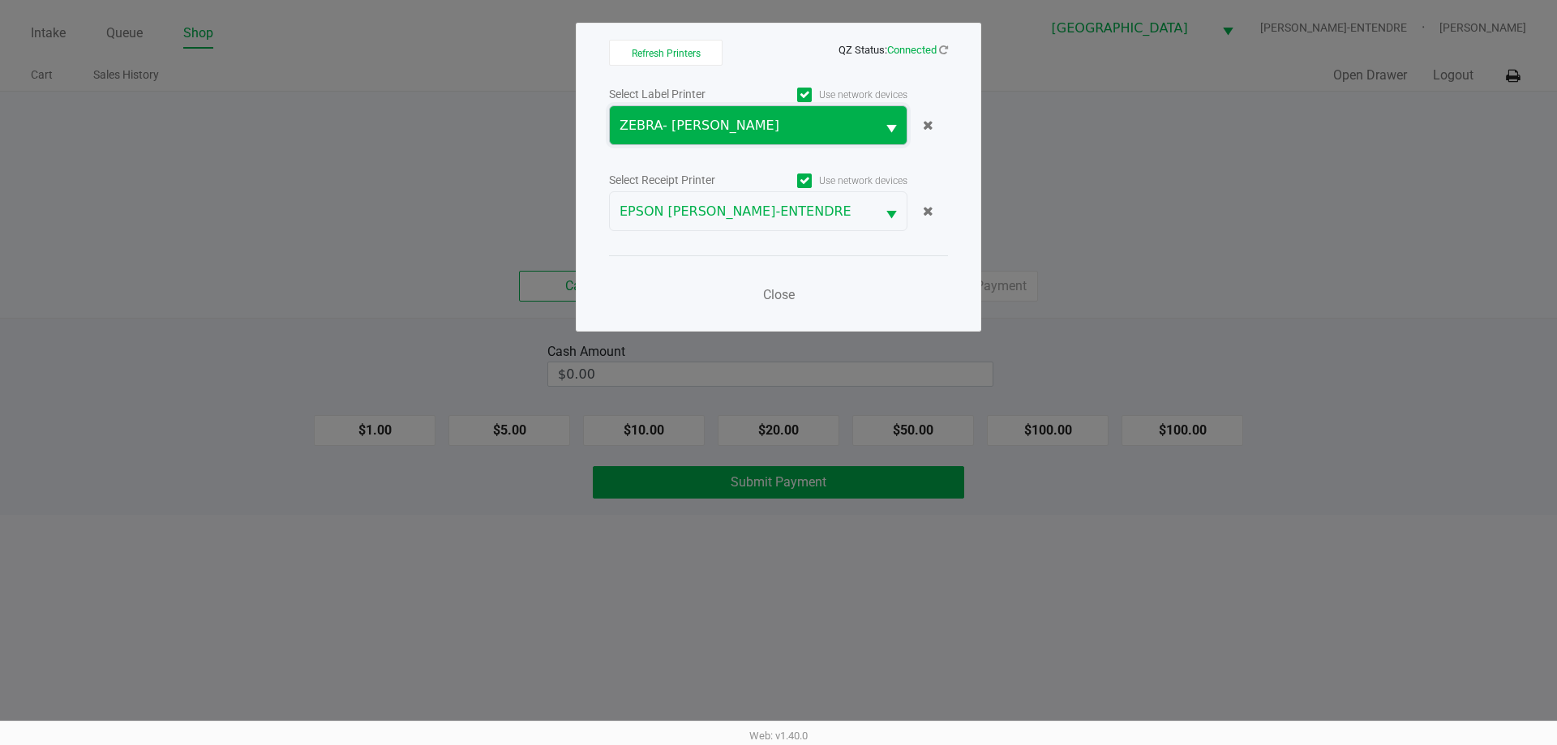
click at [774, 129] on span "ZEBRA- JEFFREY-BANKS" at bounding box center [742, 125] width 246 height 19
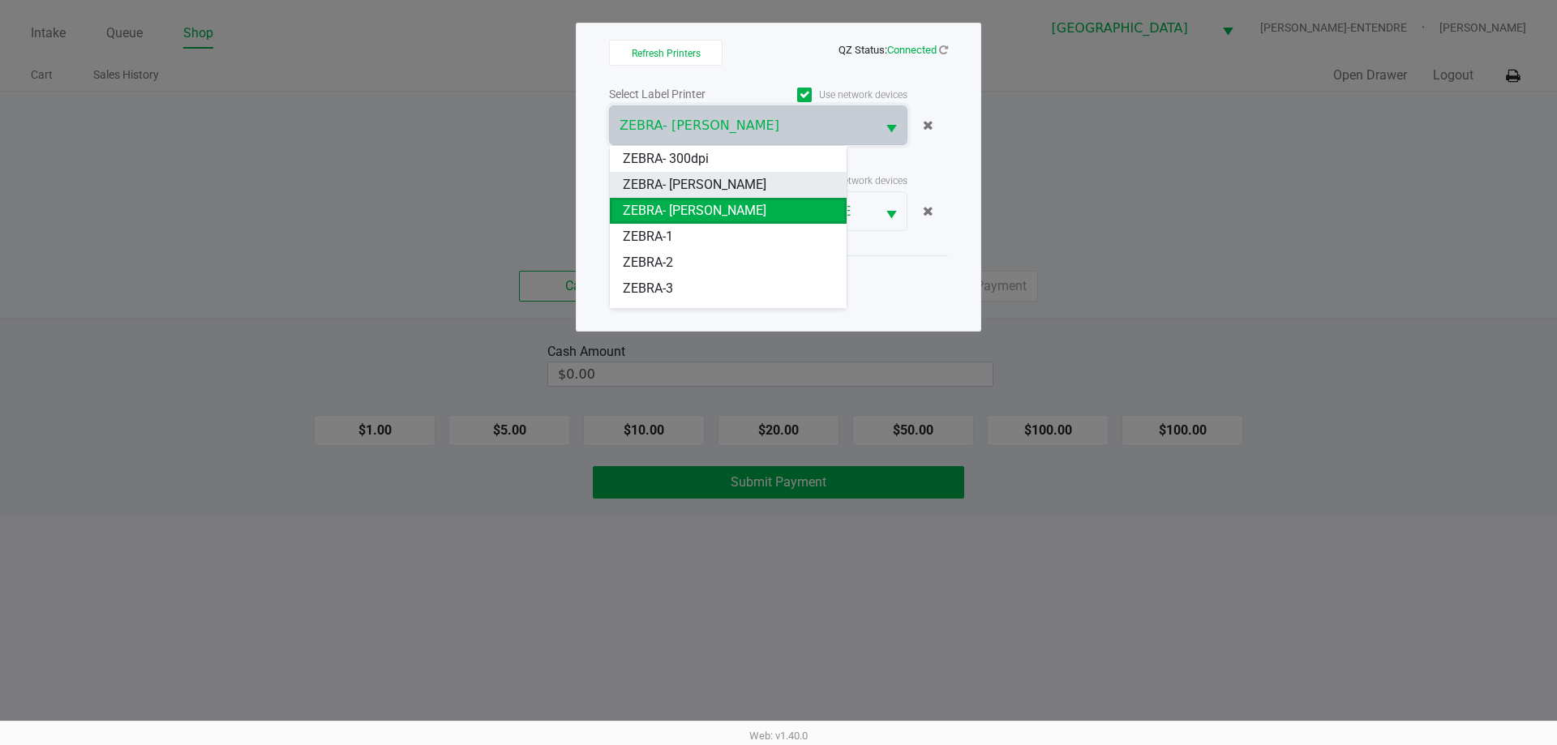
click at [714, 181] on span "ZEBRA- JAZMIN-WHITLEY" at bounding box center [695, 184] width 144 height 19
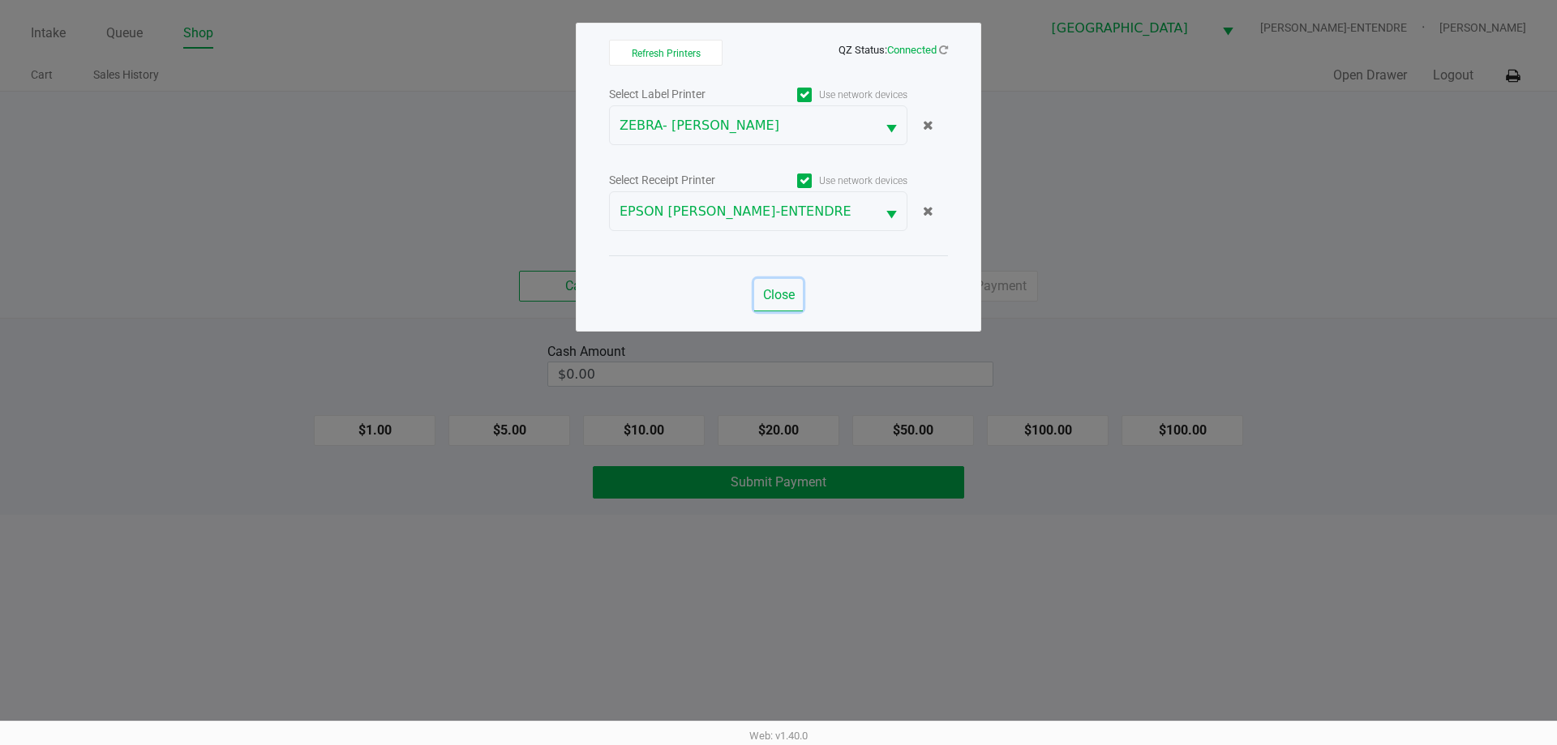
click at [783, 297] on span "Close" at bounding box center [779, 294] width 32 height 15
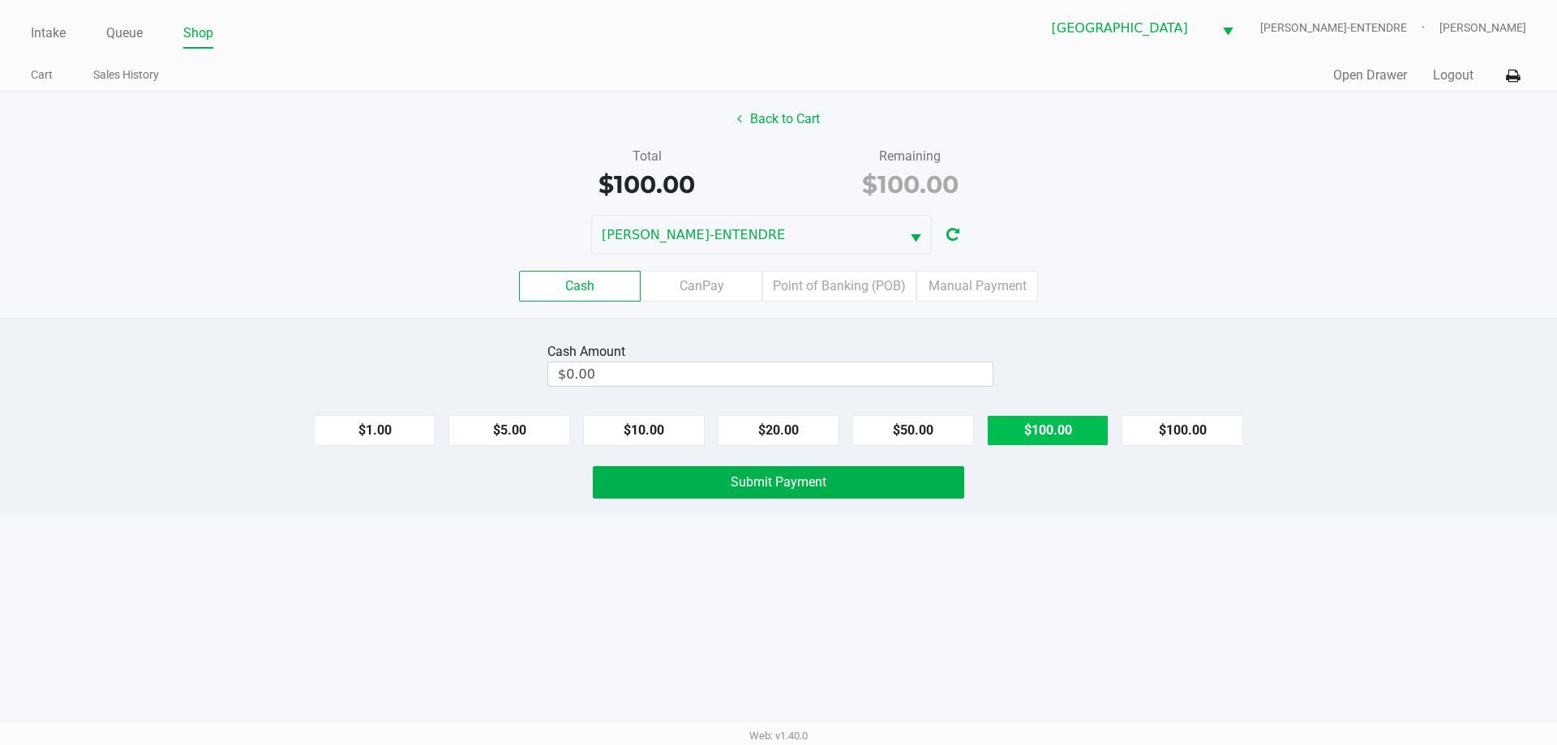
drag, startPoint x: 1046, startPoint y: 435, endPoint x: 1008, endPoint y: 450, distance: 40.8
click at [1044, 435] on button "$100.00" at bounding box center [1048, 430] width 122 height 31
type input "$100.00"
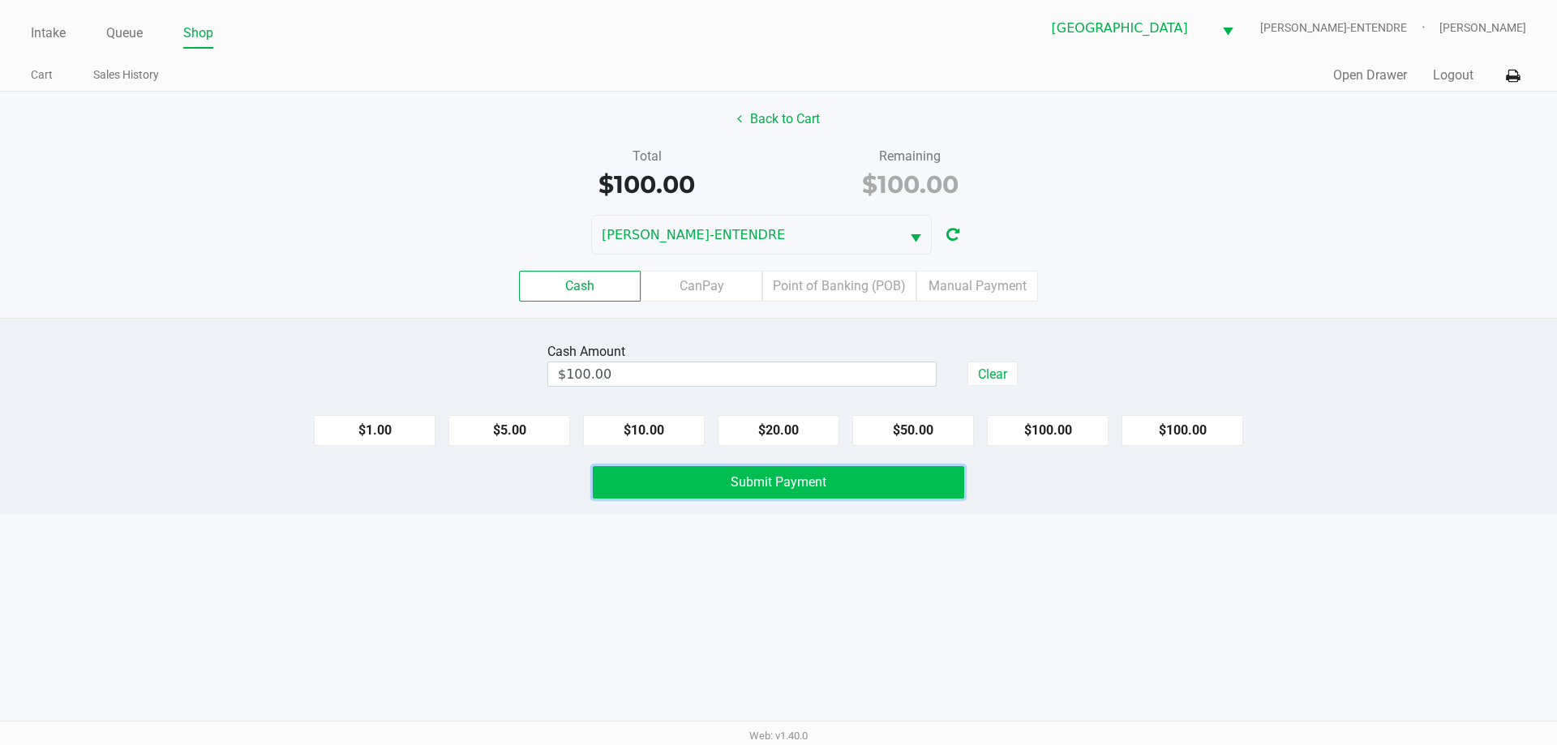
click at [933, 478] on button "Submit Payment" at bounding box center [778, 482] width 371 height 32
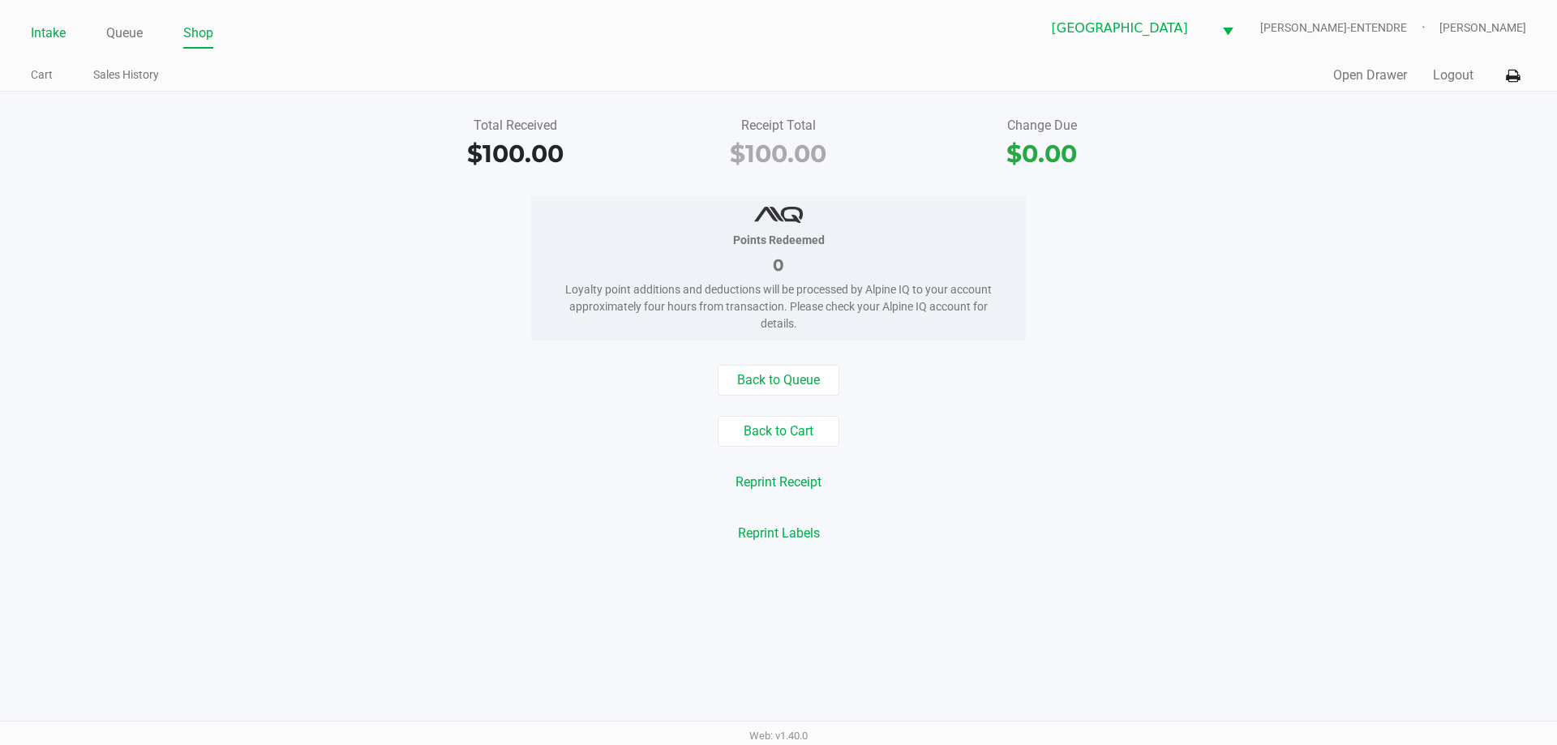
click at [32, 23] on link "Intake" at bounding box center [48, 33] width 35 height 23
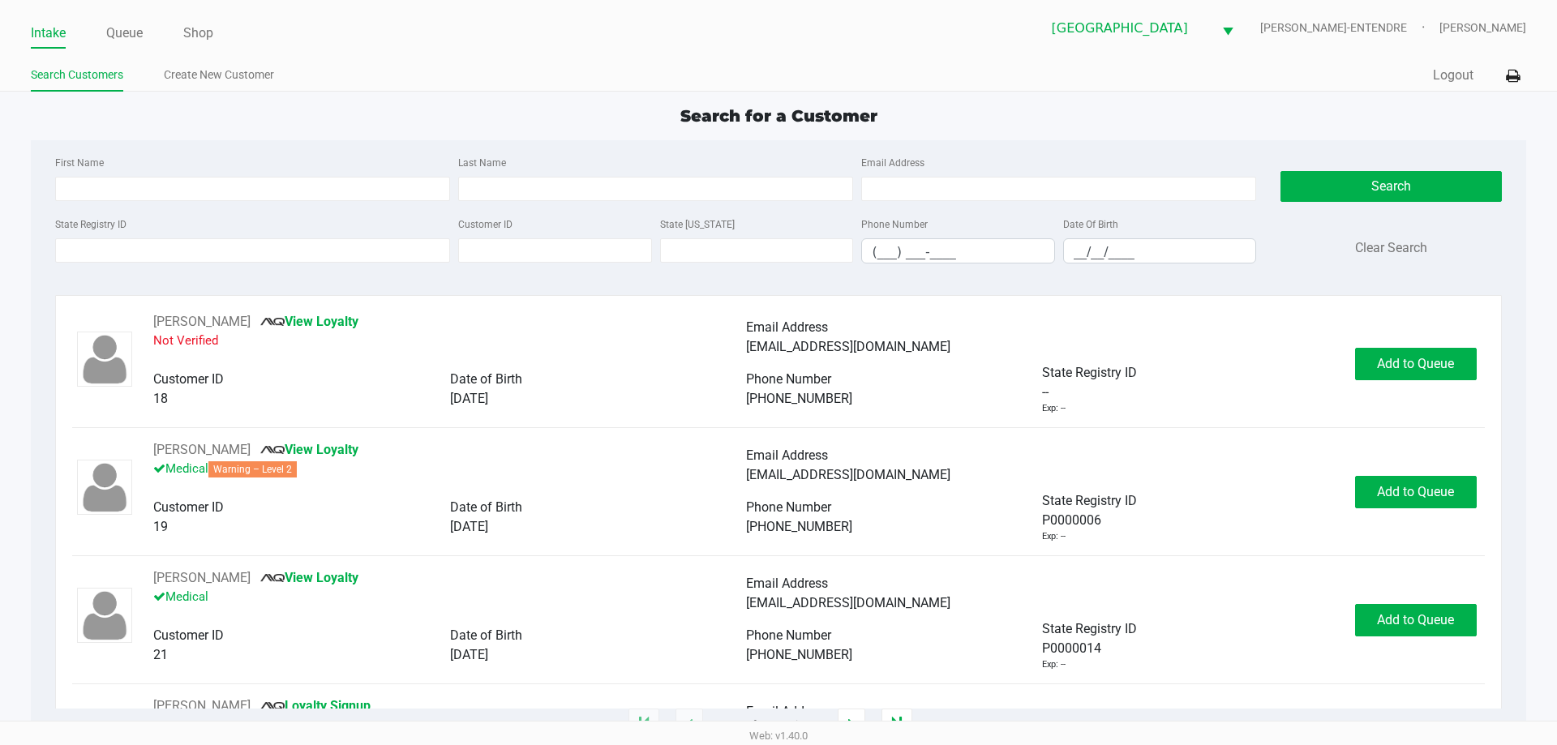
click at [353, 263] on div "State Registry ID" at bounding box center [252, 238] width 403 height 49
click at [336, 251] on input "State Registry ID" at bounding box center [252, 250] width 395 height 24
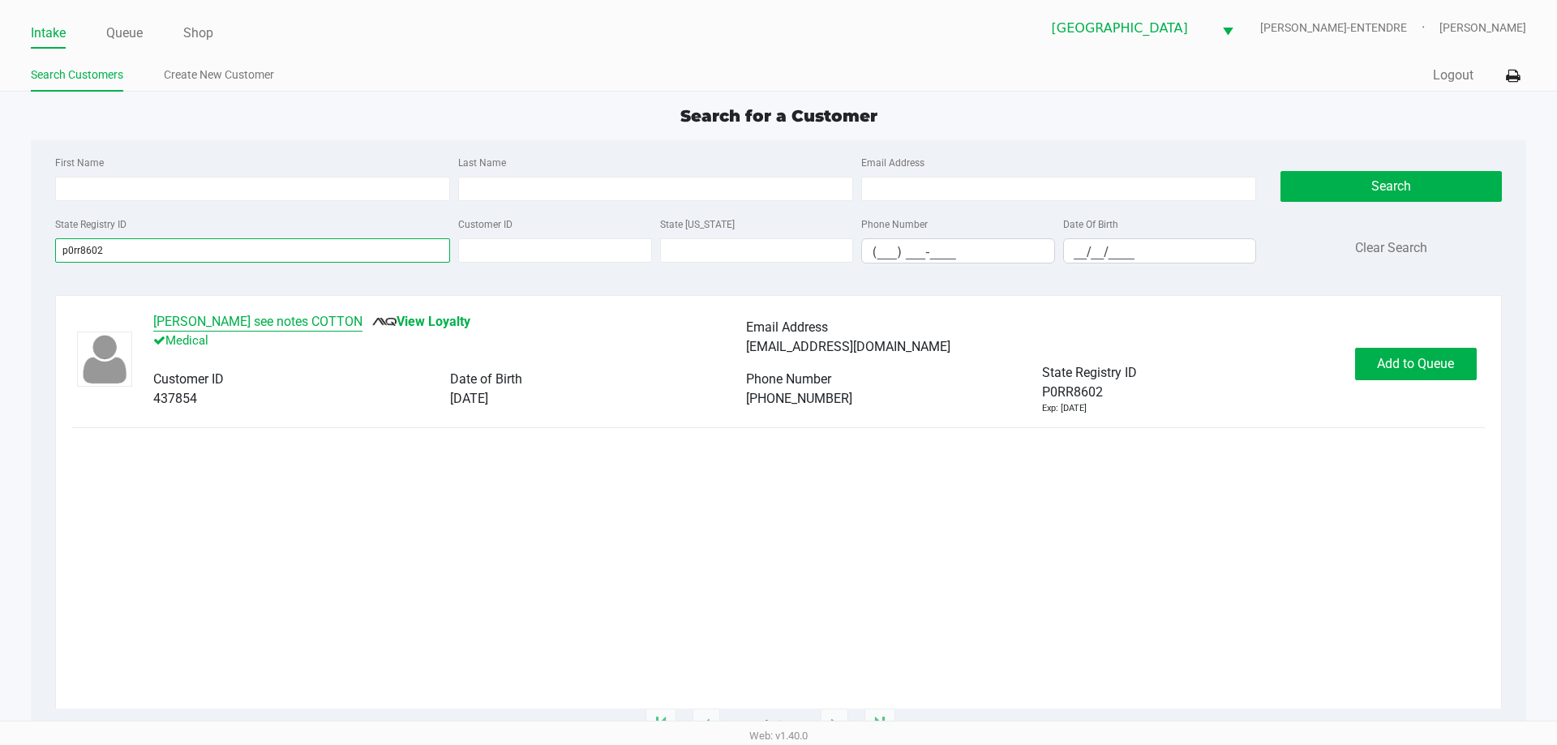
type input "p0rr8602"
click at [208, 320] on button "WILLIAM see notes COTTON" at bounding box center [257, 321] width 209 height 19
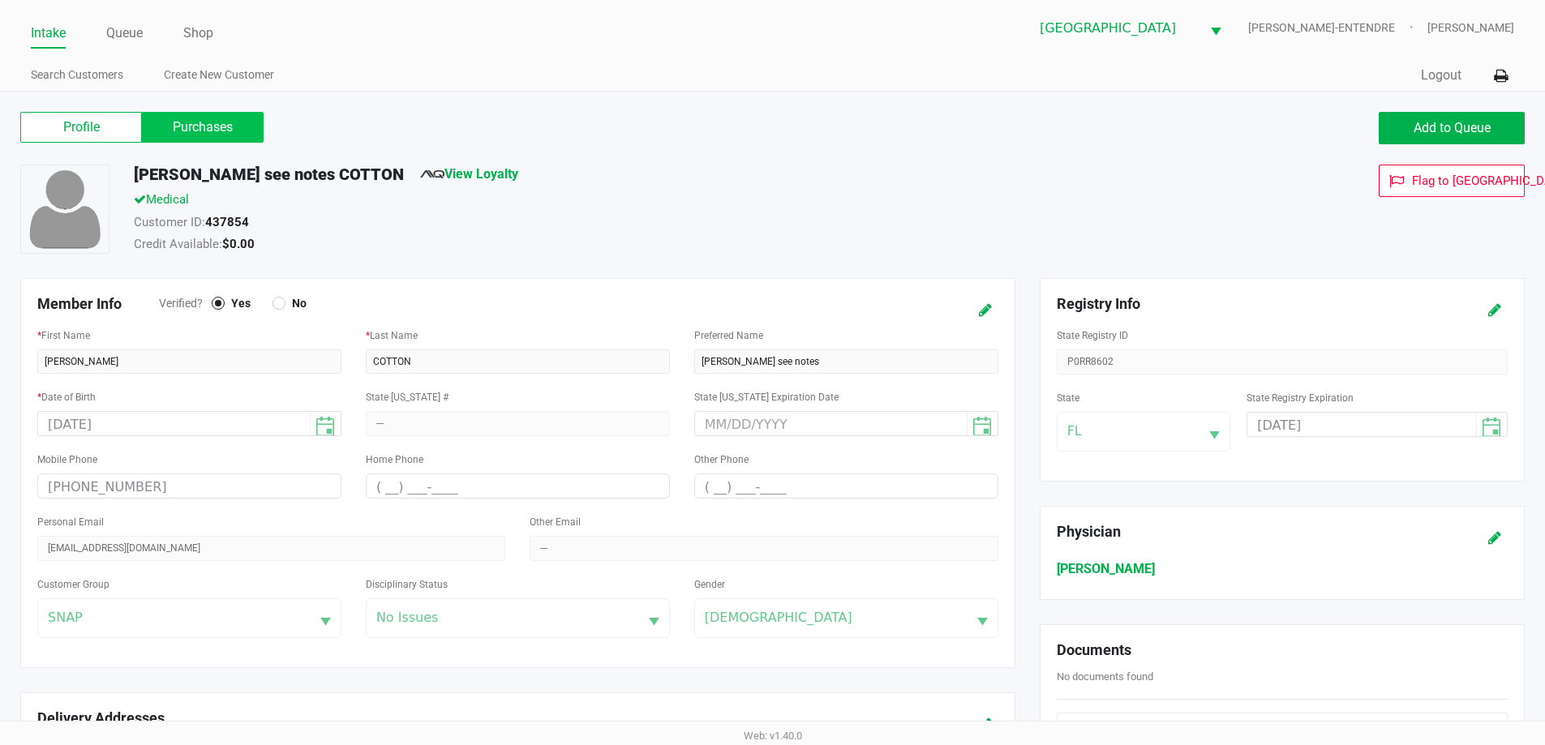
click at [236, 133] on label "Purchases" at bounding box center [203, 127] width 122 height 31
click at [0, 0] on 1 "Purchases" at bounding box center [0, 0] width 0 height 0
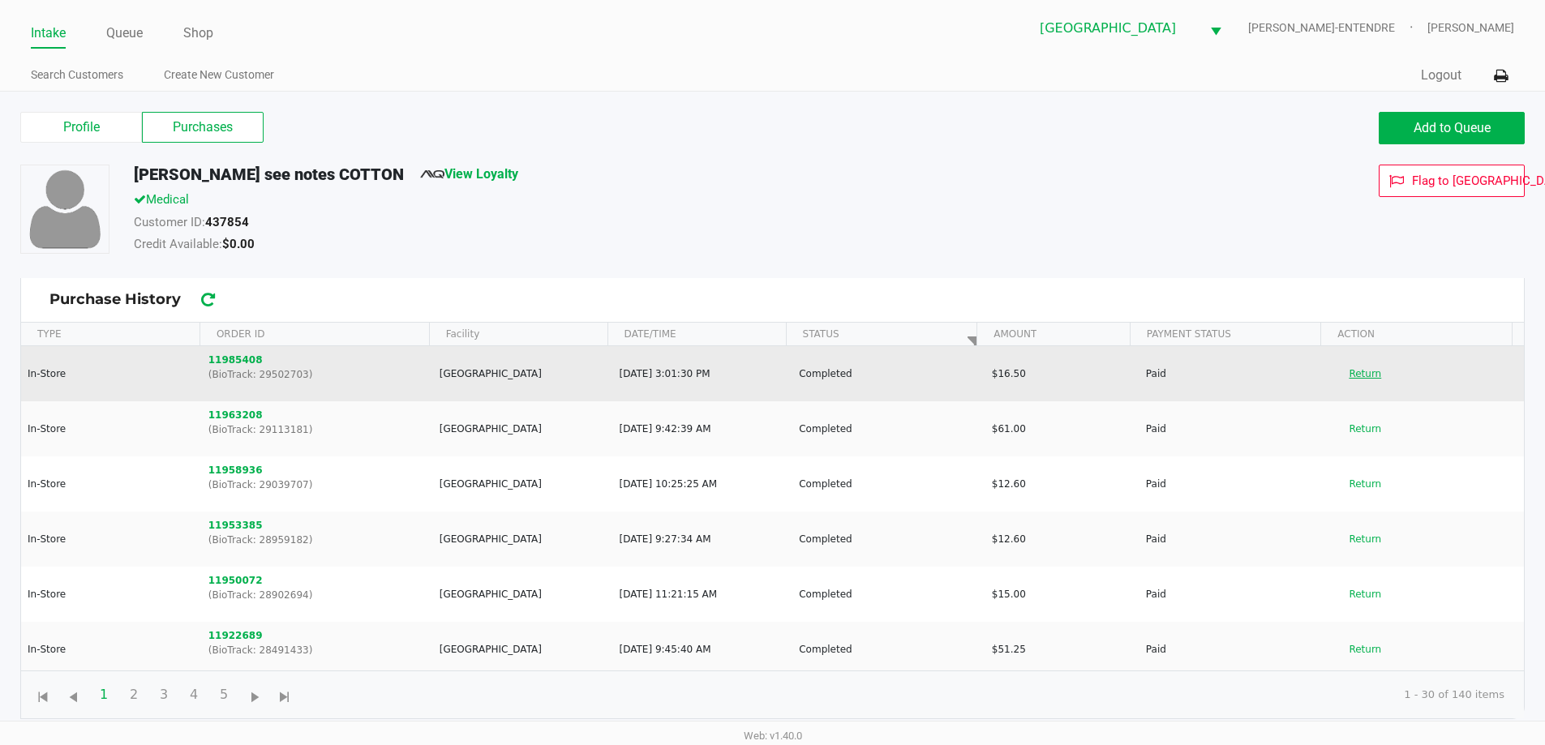
click at [1352, 373] on button "Return" at bounding box center [1365, 374] width 54 height 26
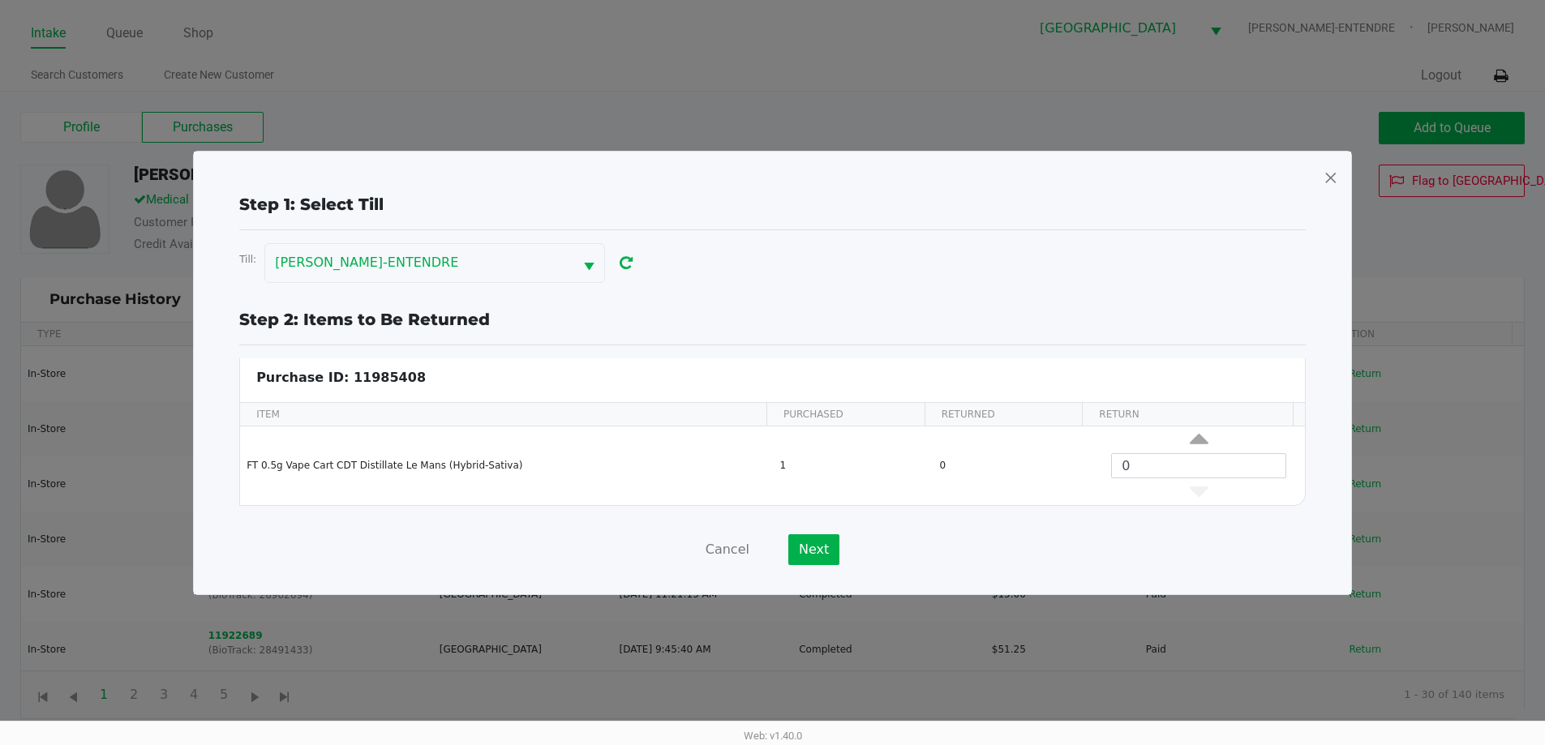
click at [1332, 172] on span at bounding box center [1330, 178] width 15 height 26
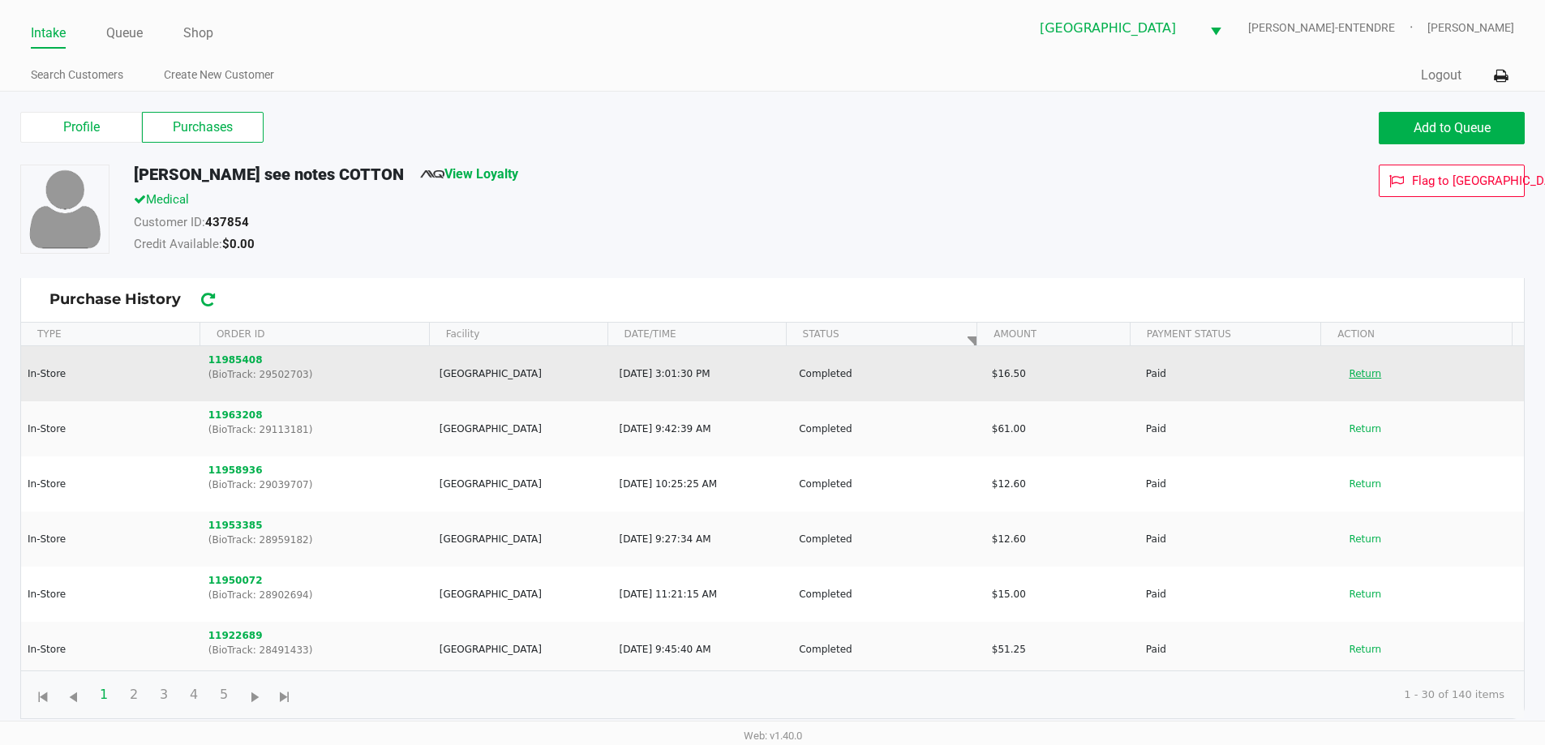
click at [1340, 369] on button "Return" at bounding box center [1365, 374] width 54 height 26
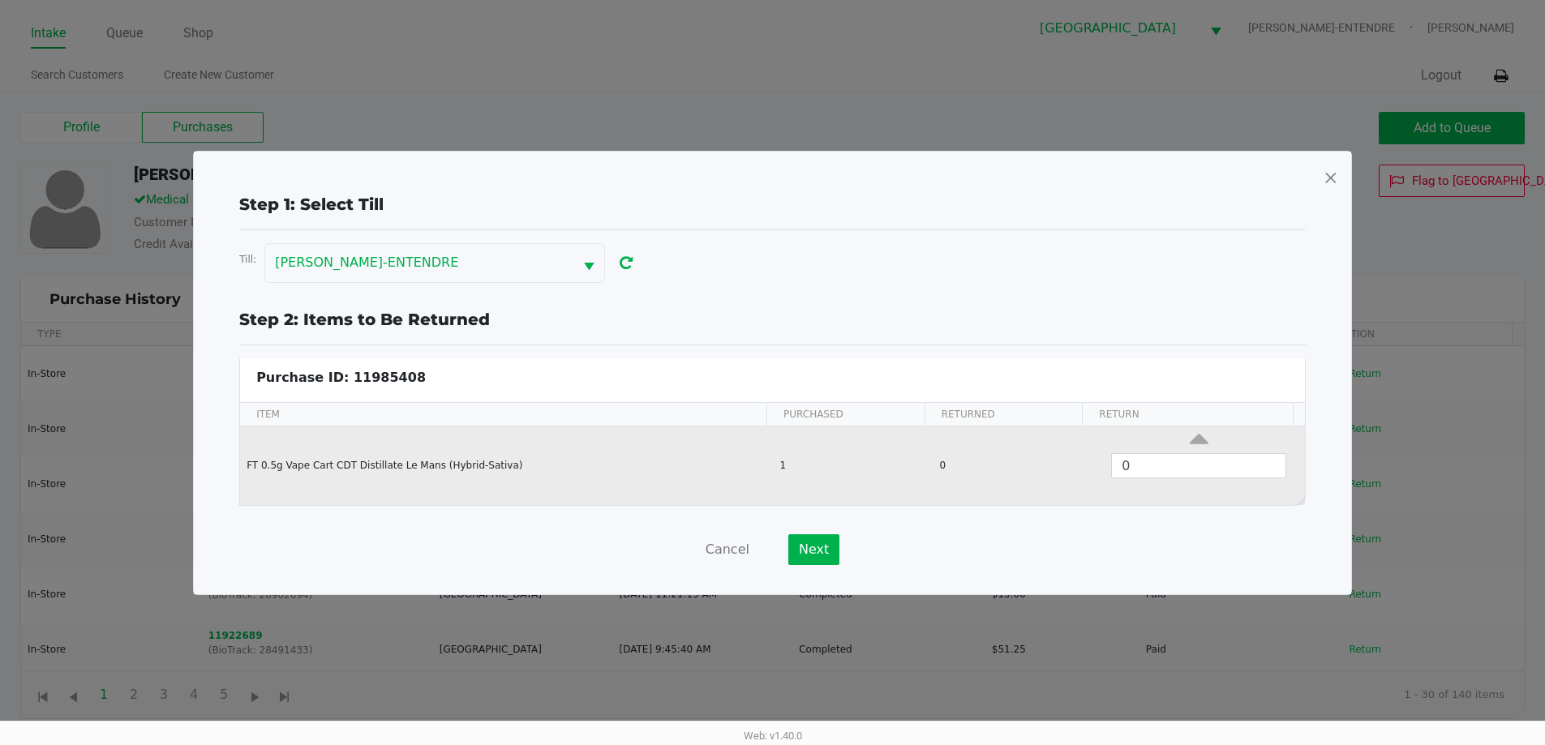
click at [1177, 430] on td "0" at bounding box center [1197, 466] width 213 height 79
click at [1191, 436] on icon "Data table" at bounding box center [1199, 443] width 19 height 20
type input "1"
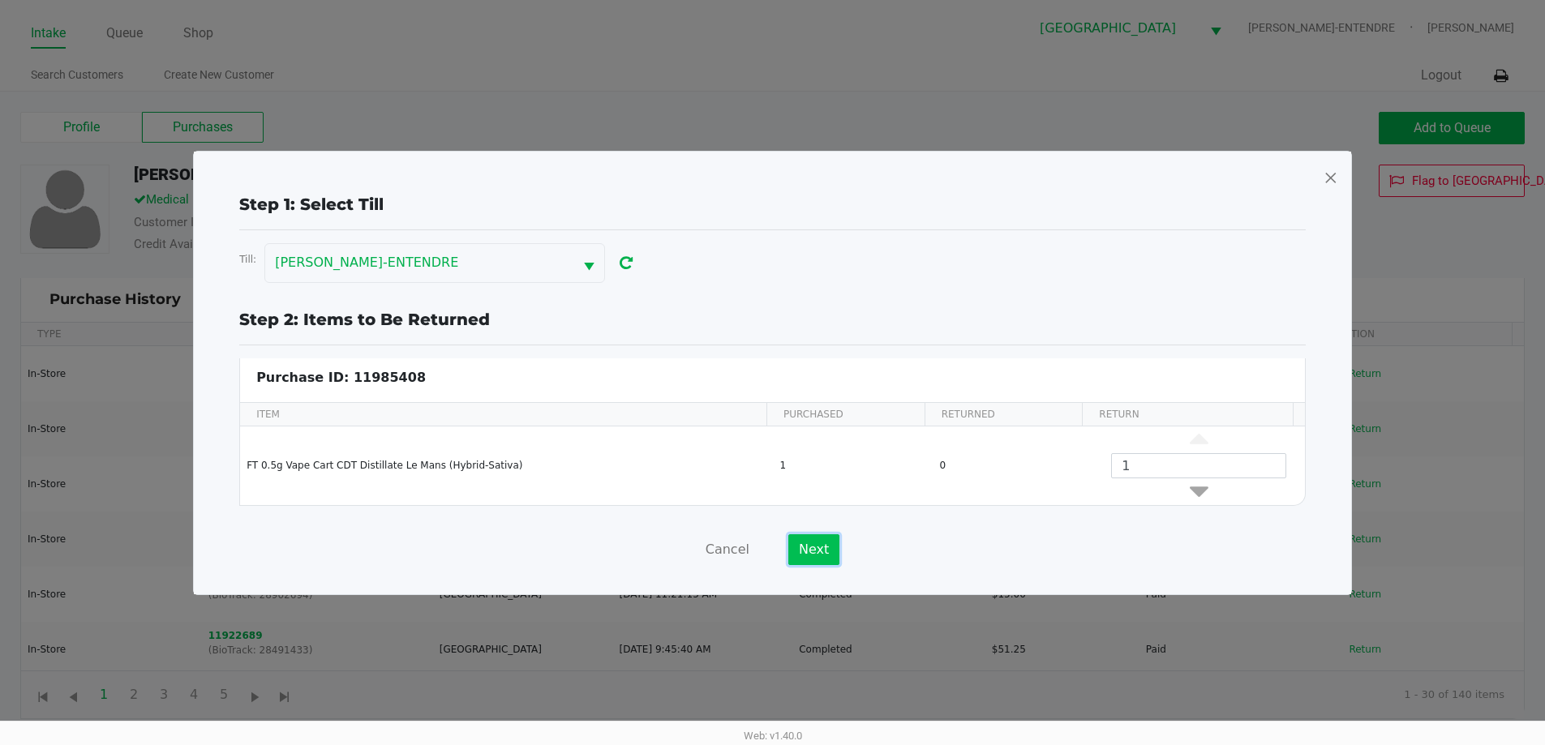
click at [791, 542] on button "Next" at bounding box center [813, 549] width 51 height 31
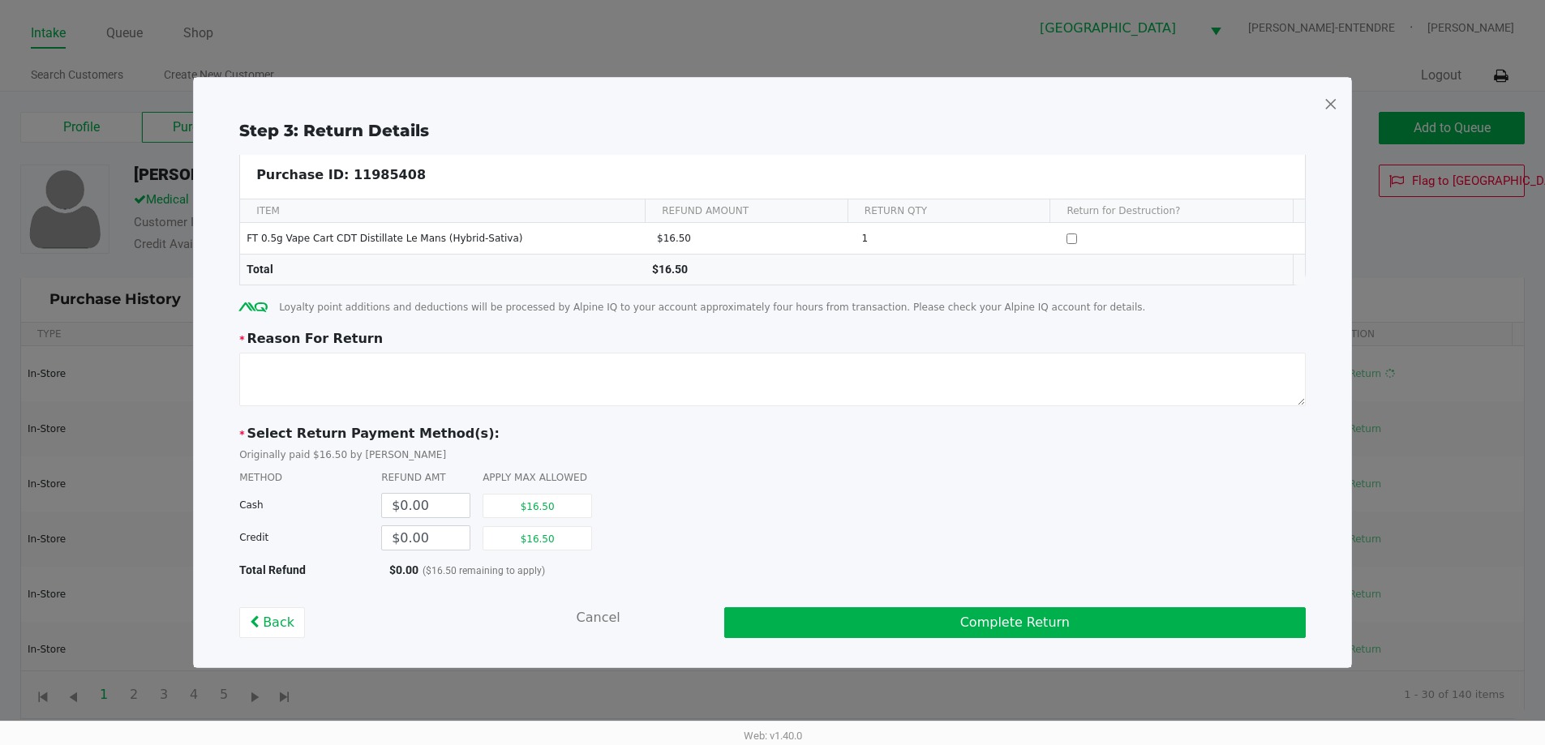
click at [311, 428] on span "* Select Return Payment Method(s):" at bounding box center [772, 433] width 1066 height 19
click at [302, 387] on textarea at bounding box center [772, 380] width 1066 height 54
type textarea "cart isn't reading on multiple batteries"
click at [567, 530] on button "$16.50" at bounding box center [536, 538] width 109 height 24
type input "$16.50"
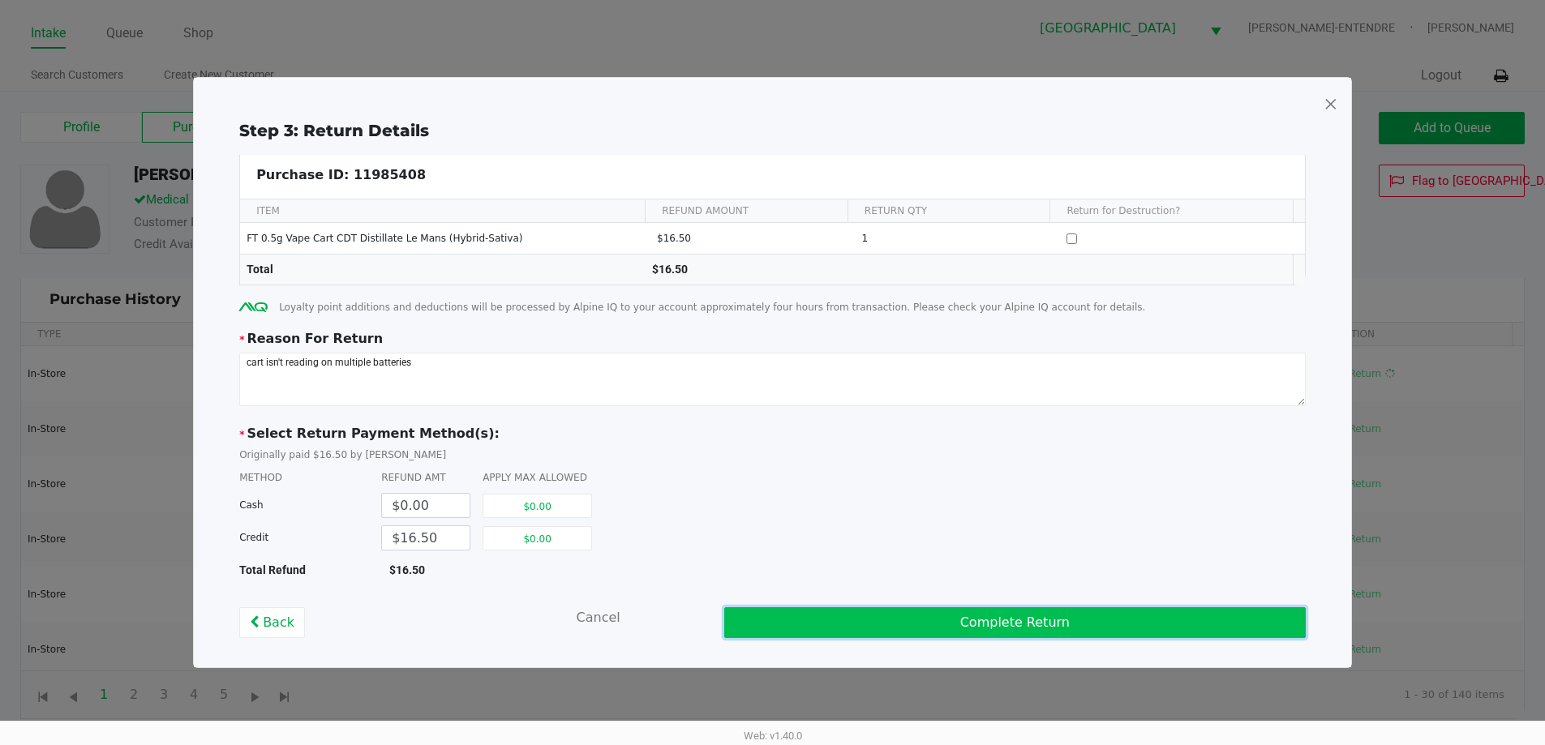
click at [916, 619] on button "Complete Return" at bounding box center [1014, 622] width 581 height 31
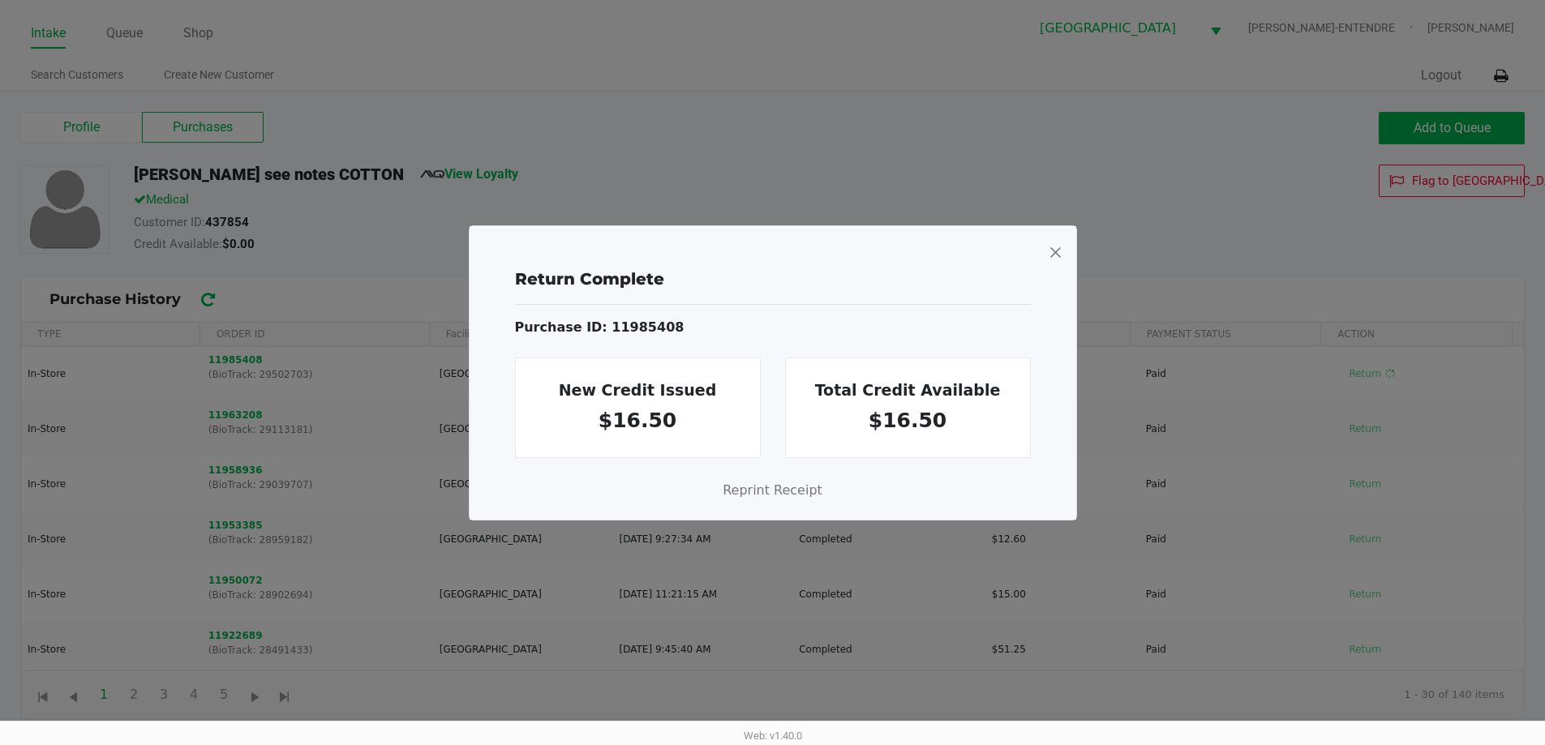
click at [1050, 246] on span at bounding box center [1055, 252] width 15 height 26
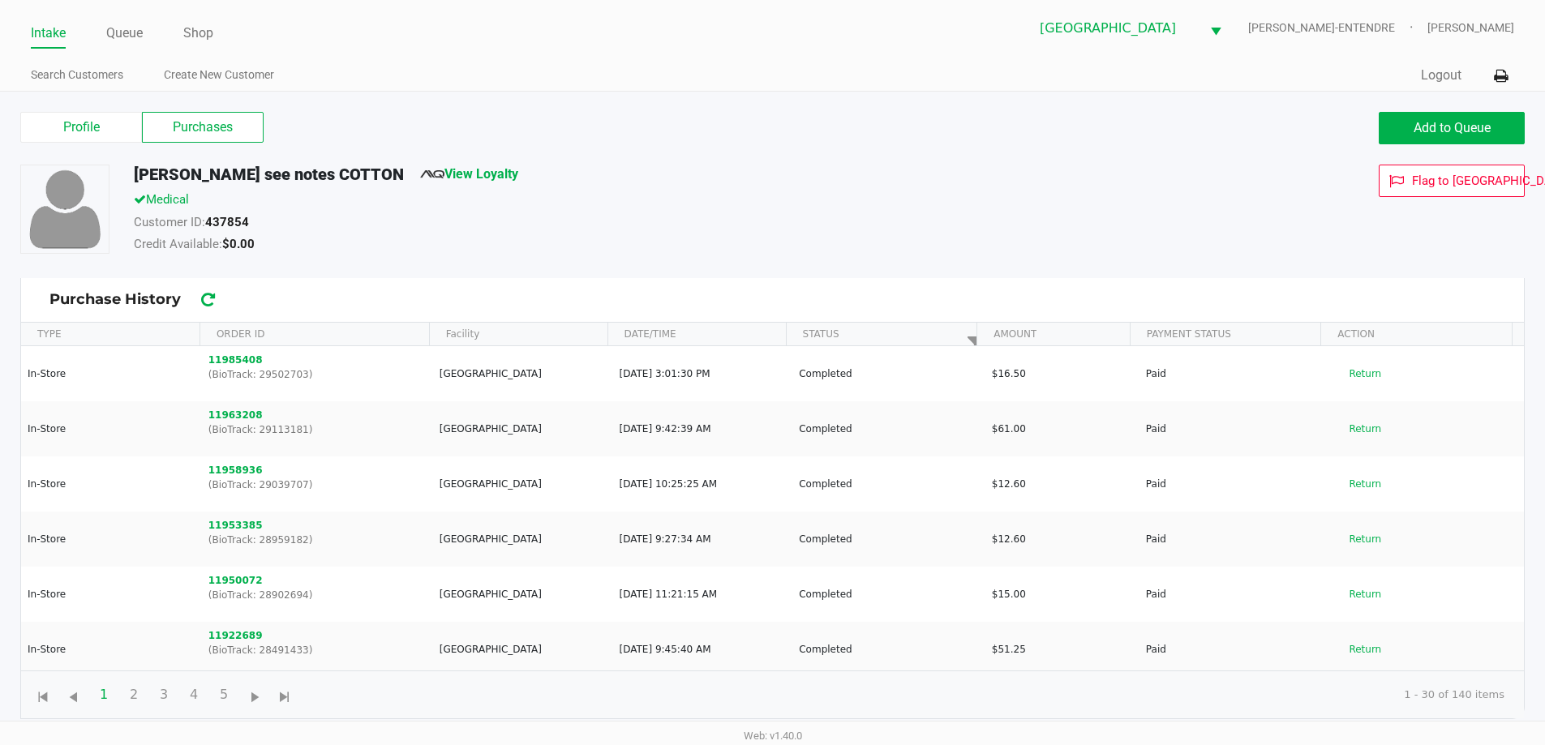
click at [294, 172] on h5 "WILLIAM see notes COTTON" at bounding box center [269, 174] width 270 height 19
click at [68, 116] on label "Profile" at bounding box center [81, 127] width 122 height 31
click at [0, 0] on 0 "Profile" at bounding box center [0, 0] width 0 height 0
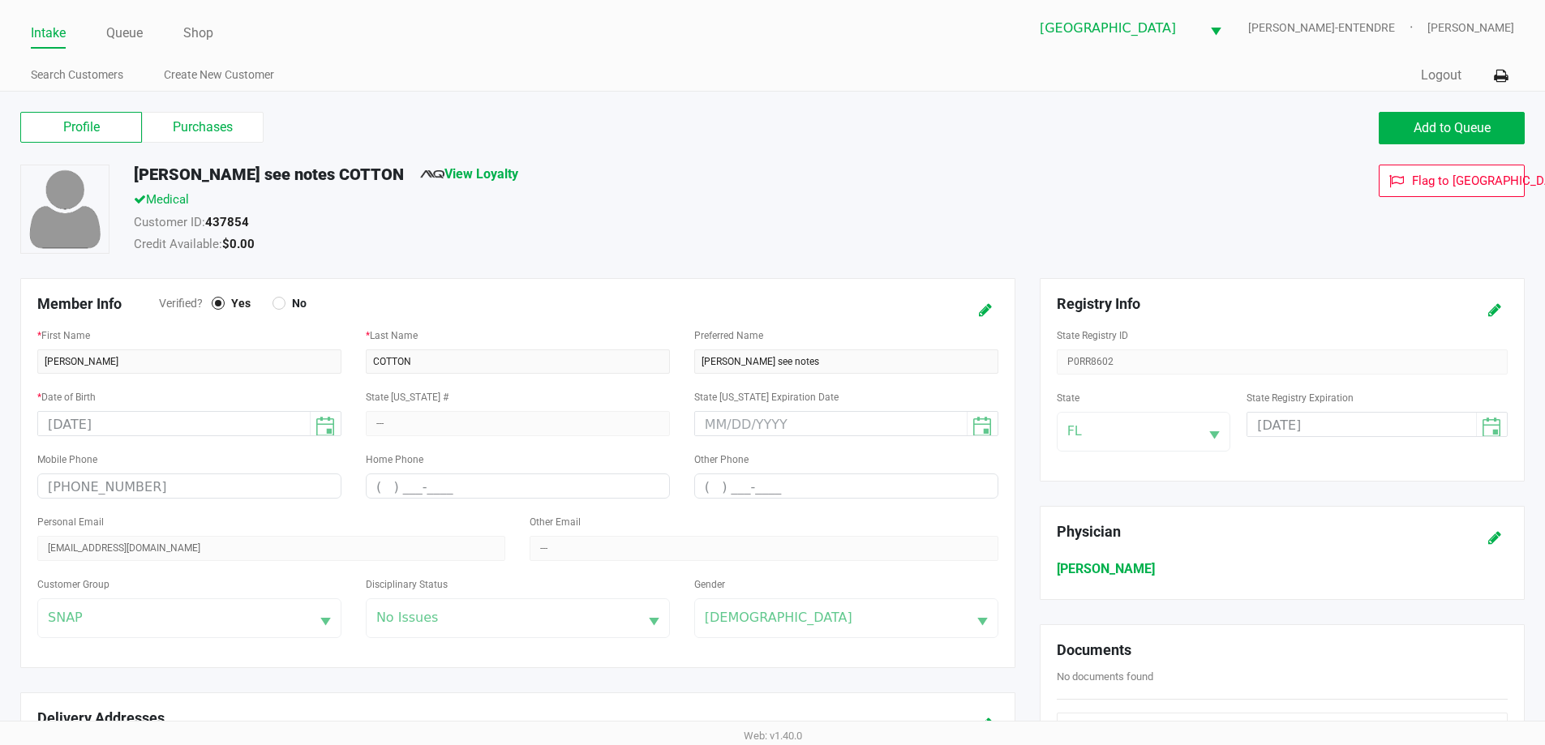
scroll to position [405, 0]
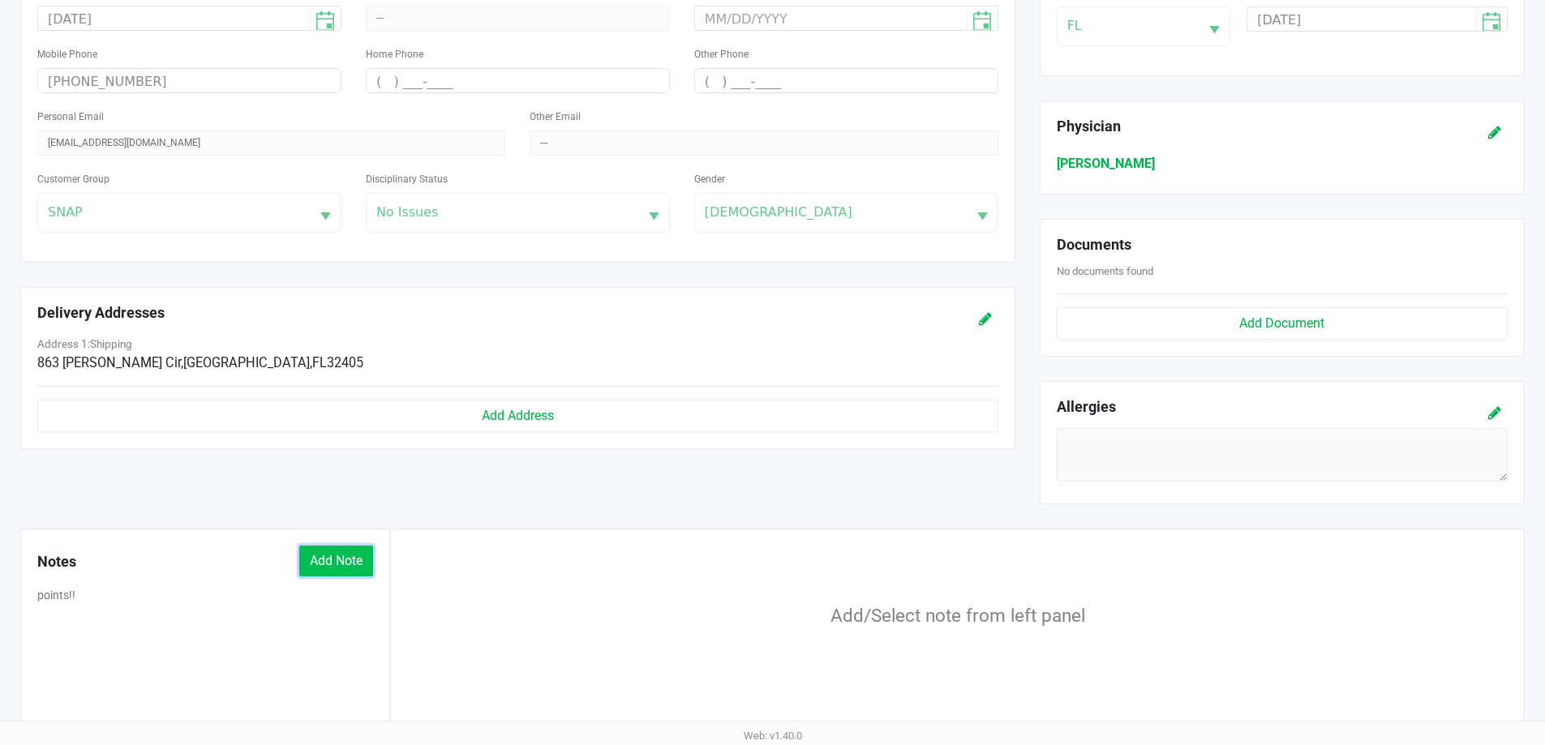
click at [307, 570] on button "Add Note" at bounding box center [336, 561] width 74 height 31
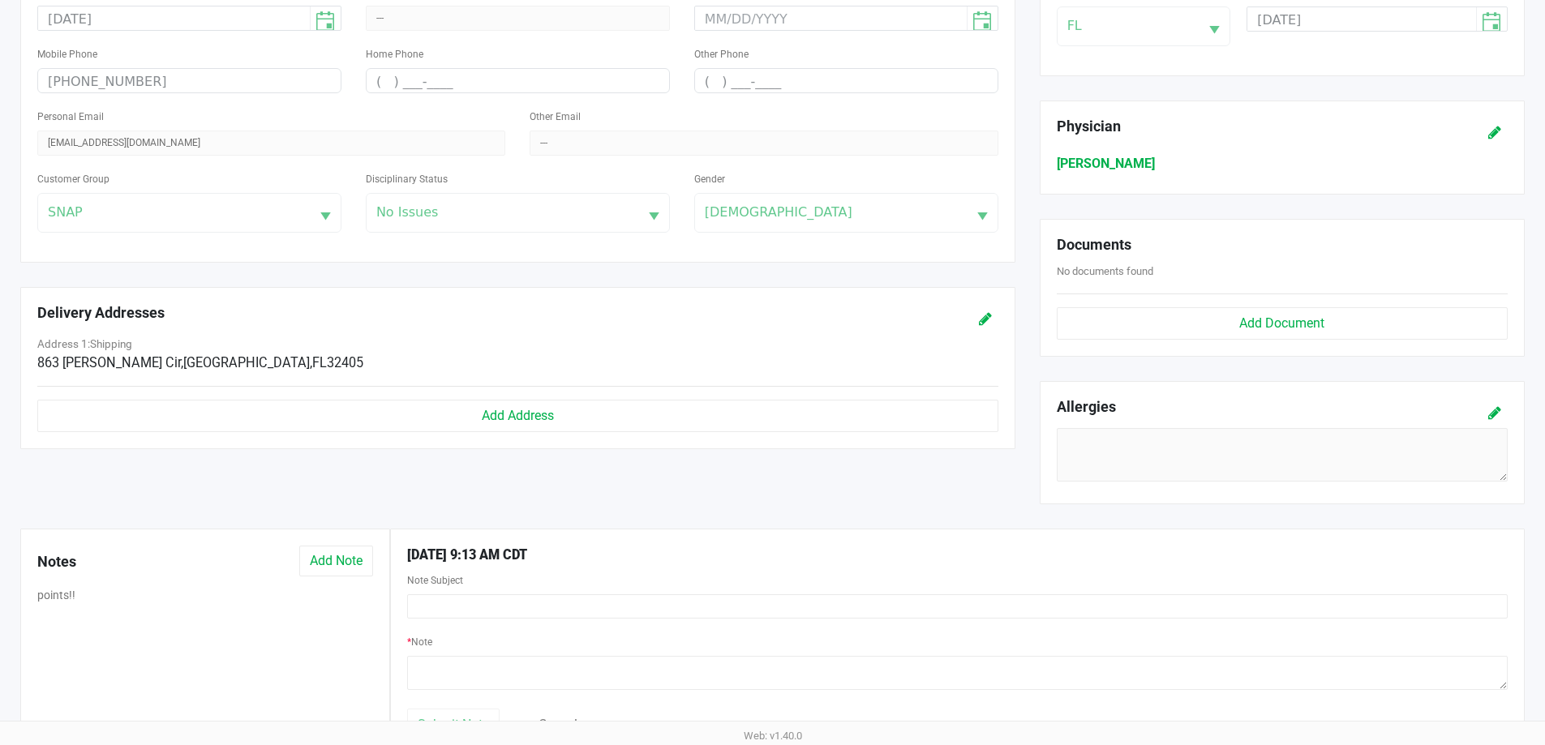
click at [496, 593] on div "Note Subject" at bounding box center [957, 594] width 1100 height 49
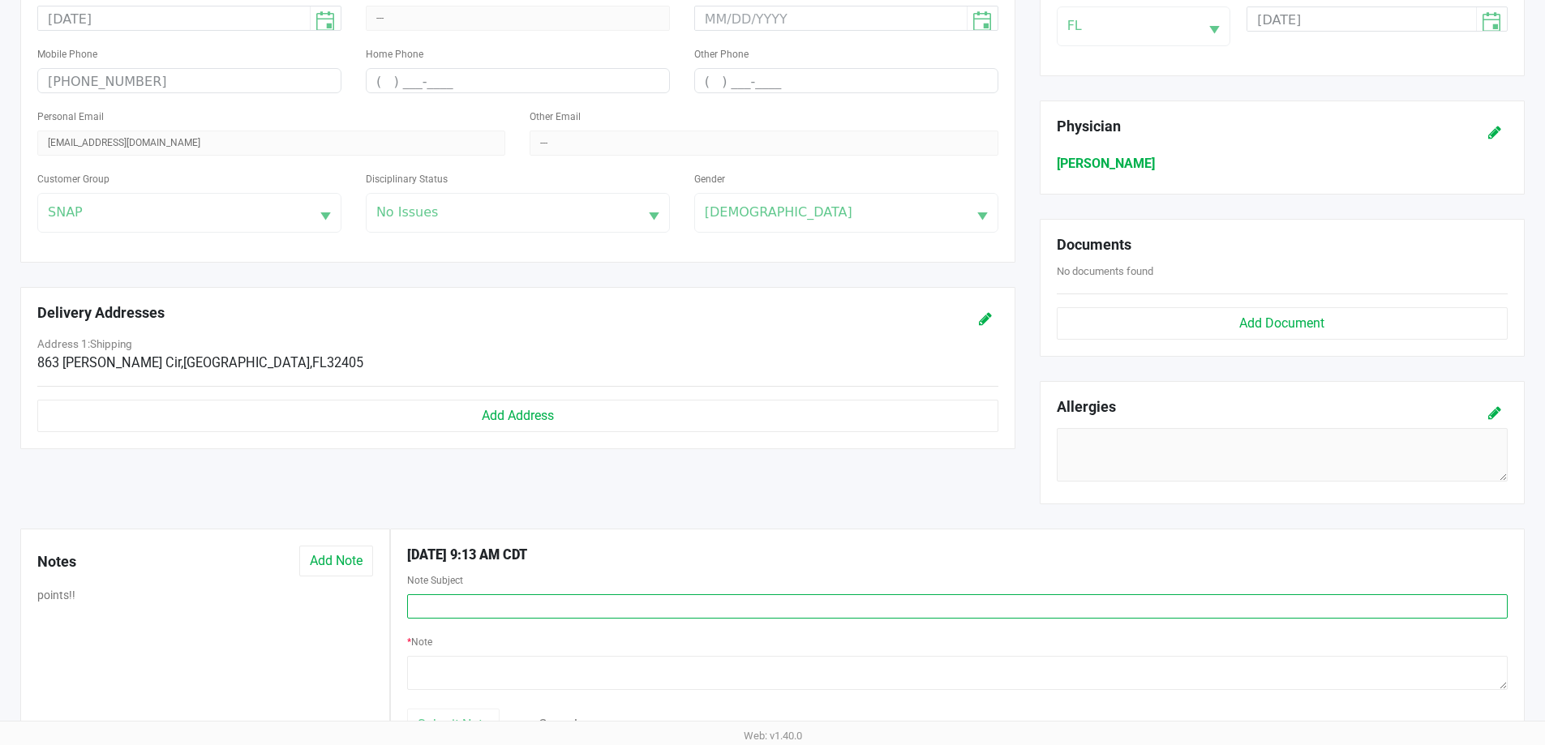
click at [495, 607] on input "text" at bounding box center [957, 606] width 1100 height 24
type input "e"
type input "return"
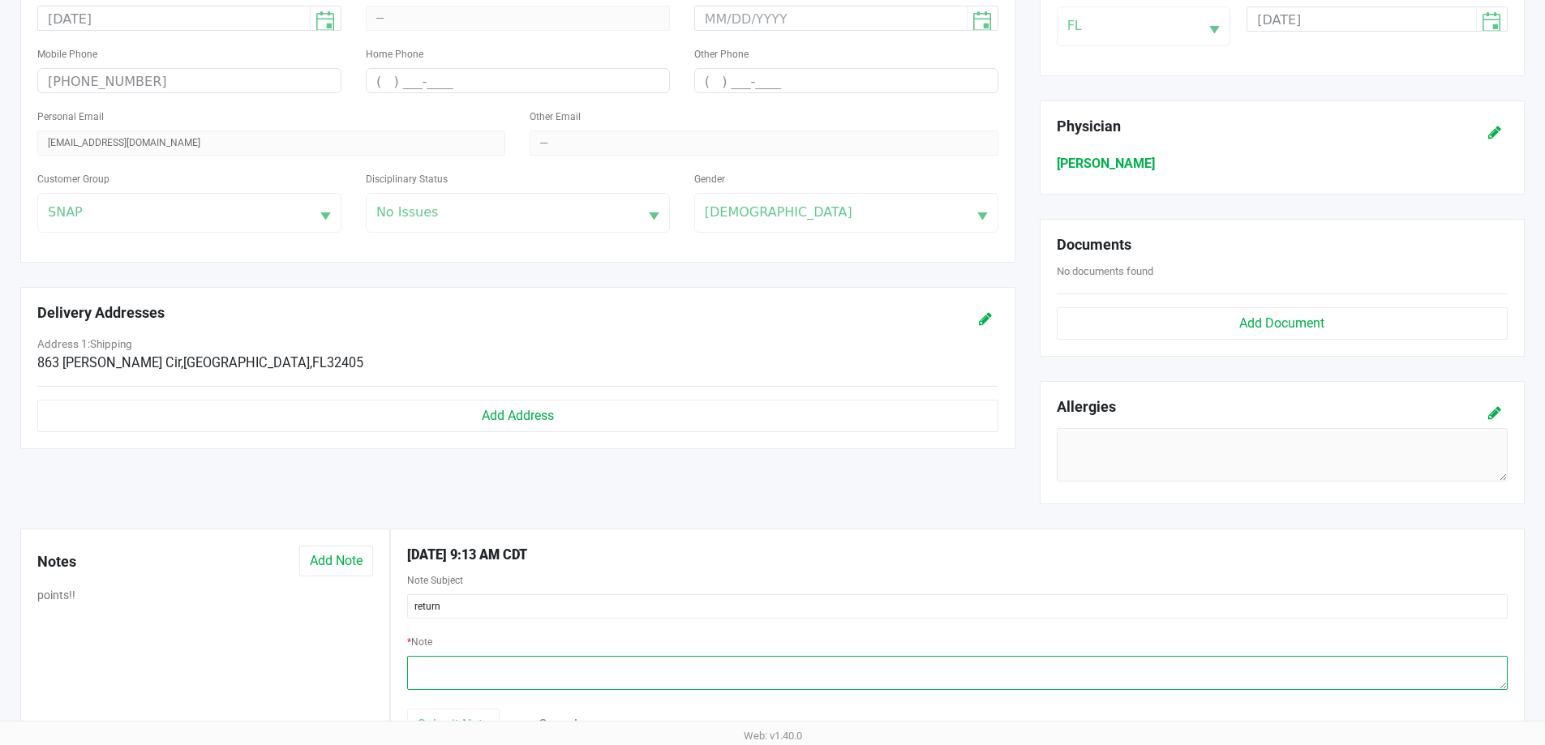
click at [488, 667] on textarea at bounding box center [957, 673] width 1100 height 34
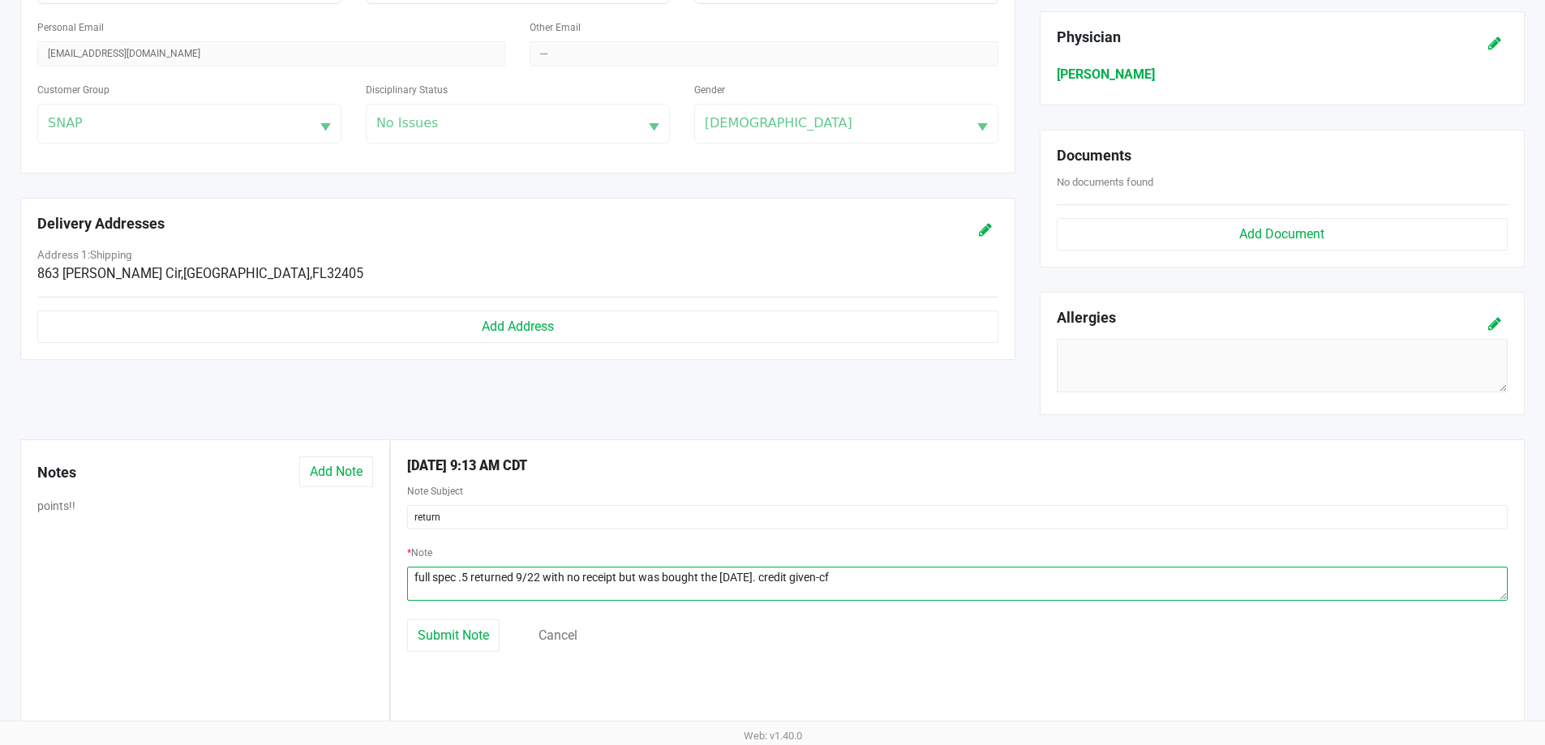
scroll to position [507, 0]
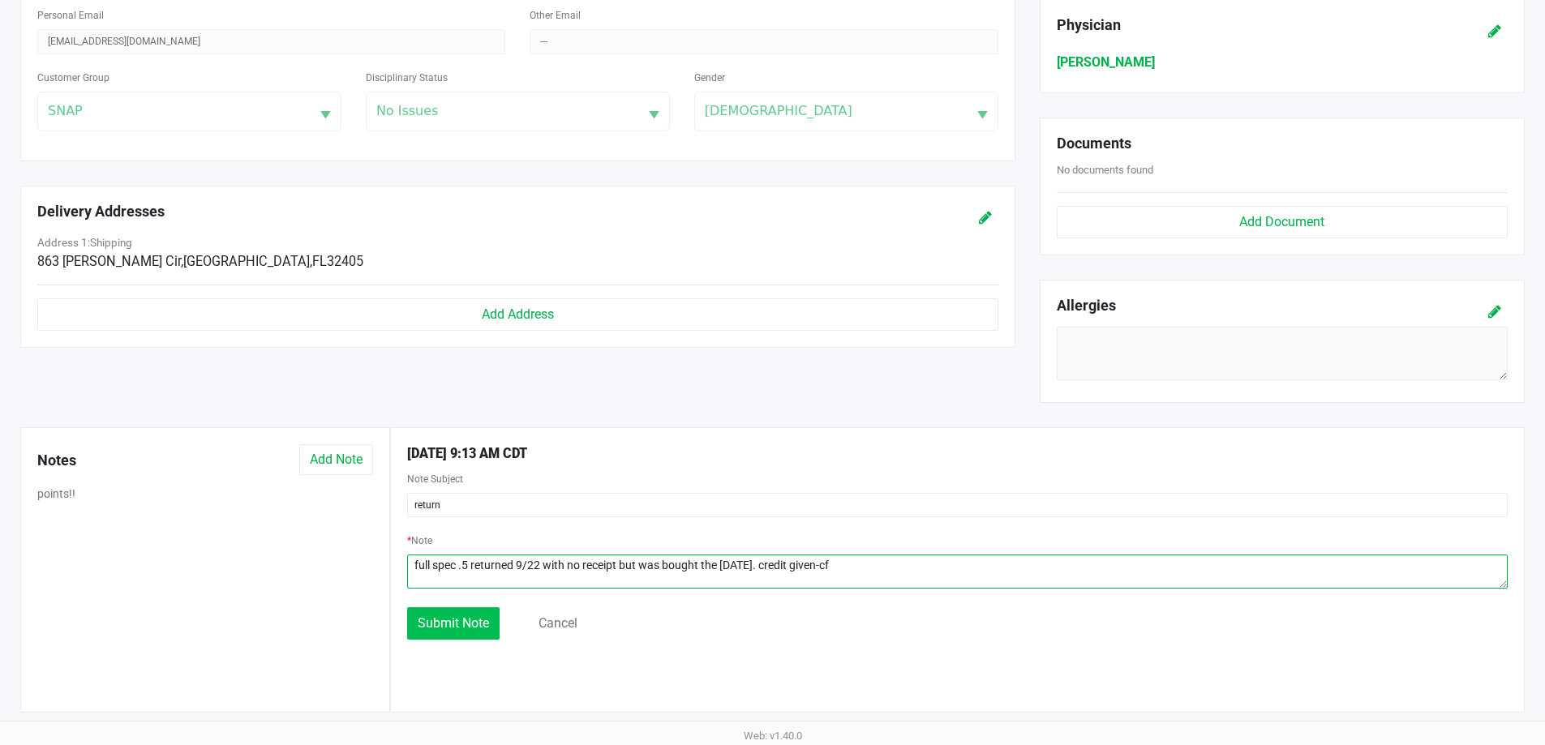
type textarea "full spec .5 returned 9/22 with no receipt but was bought the yesterday. credit…"
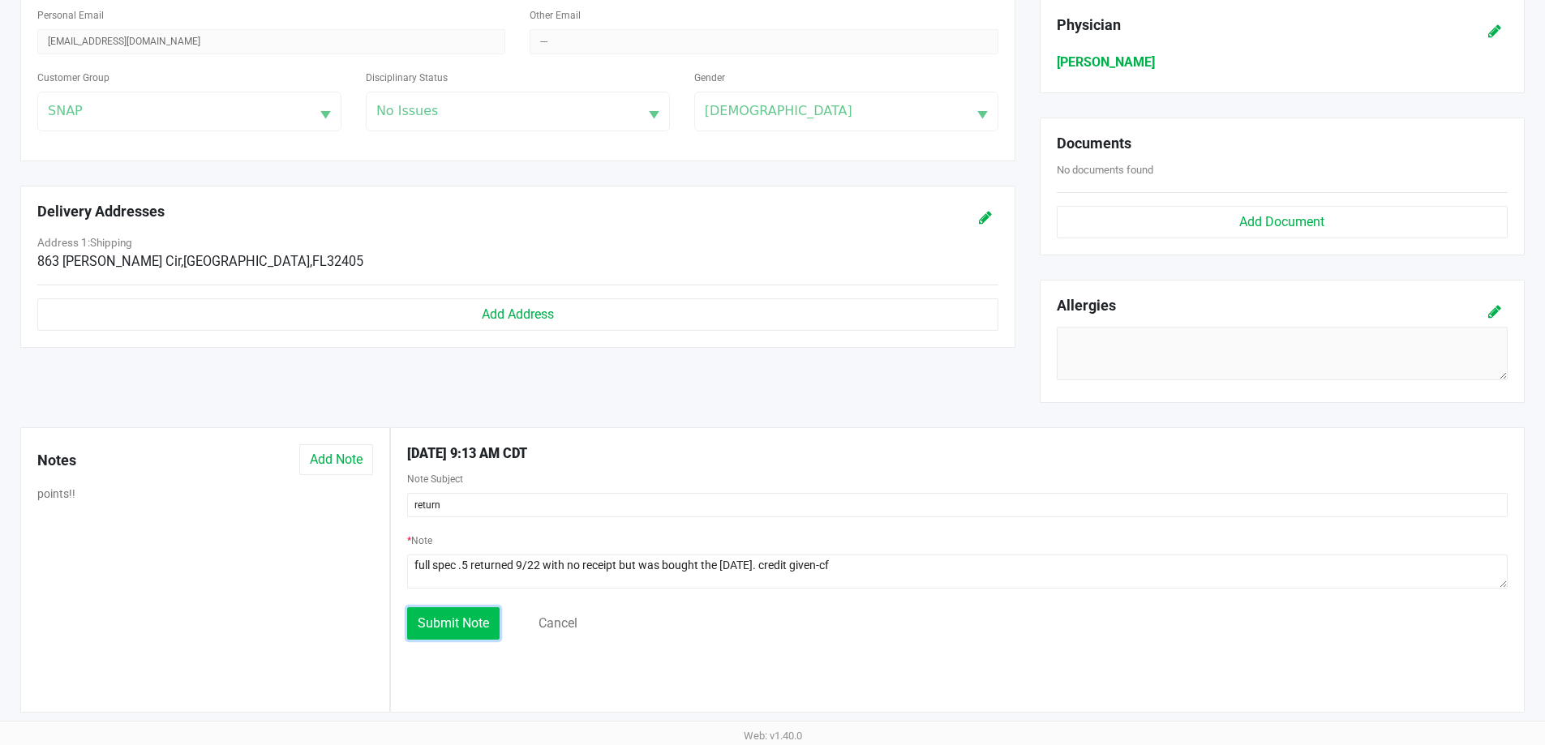
click at [471, 628] on span "Submit Note" at bounding box center [453, 622] width 71 height 15
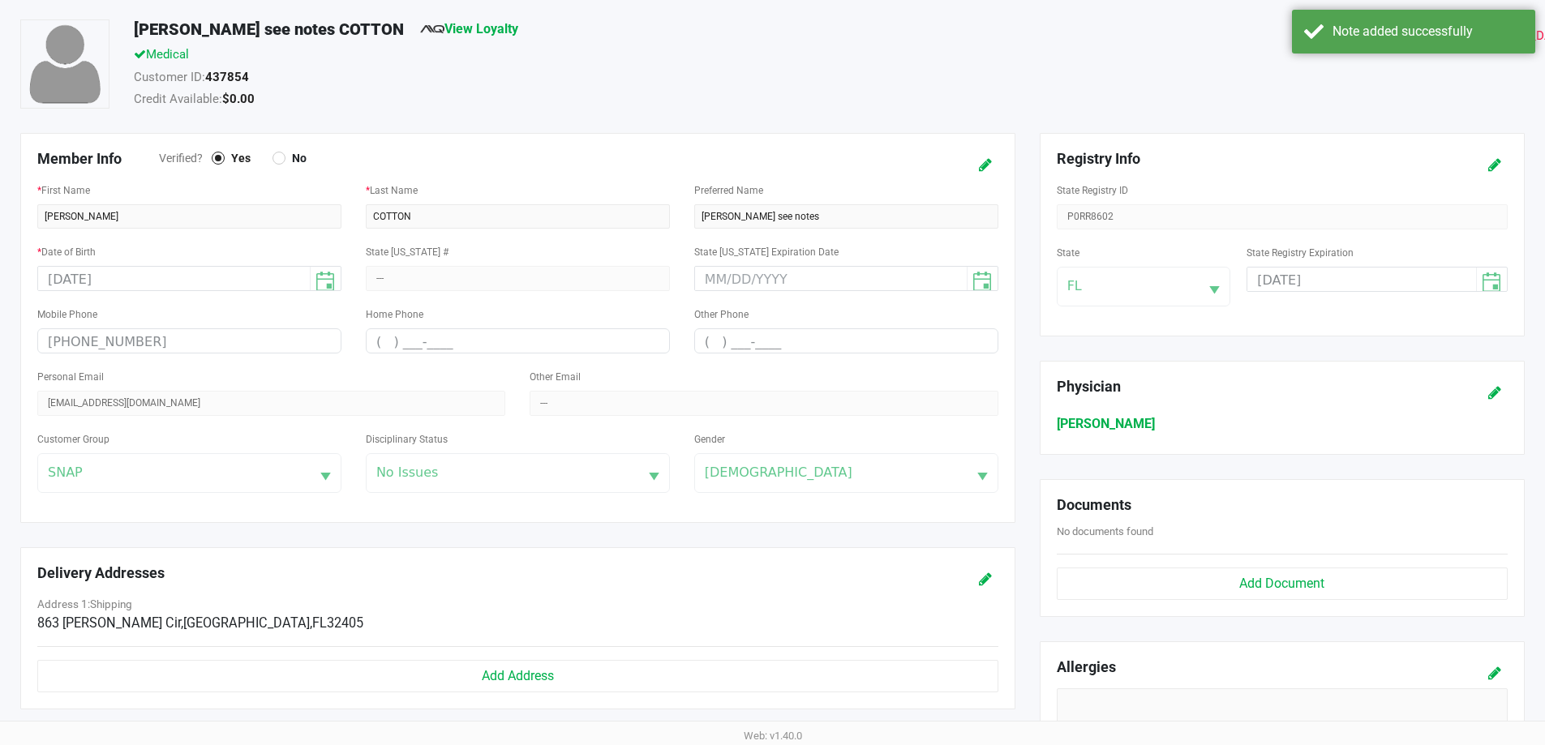
scroll to position [0, 0]
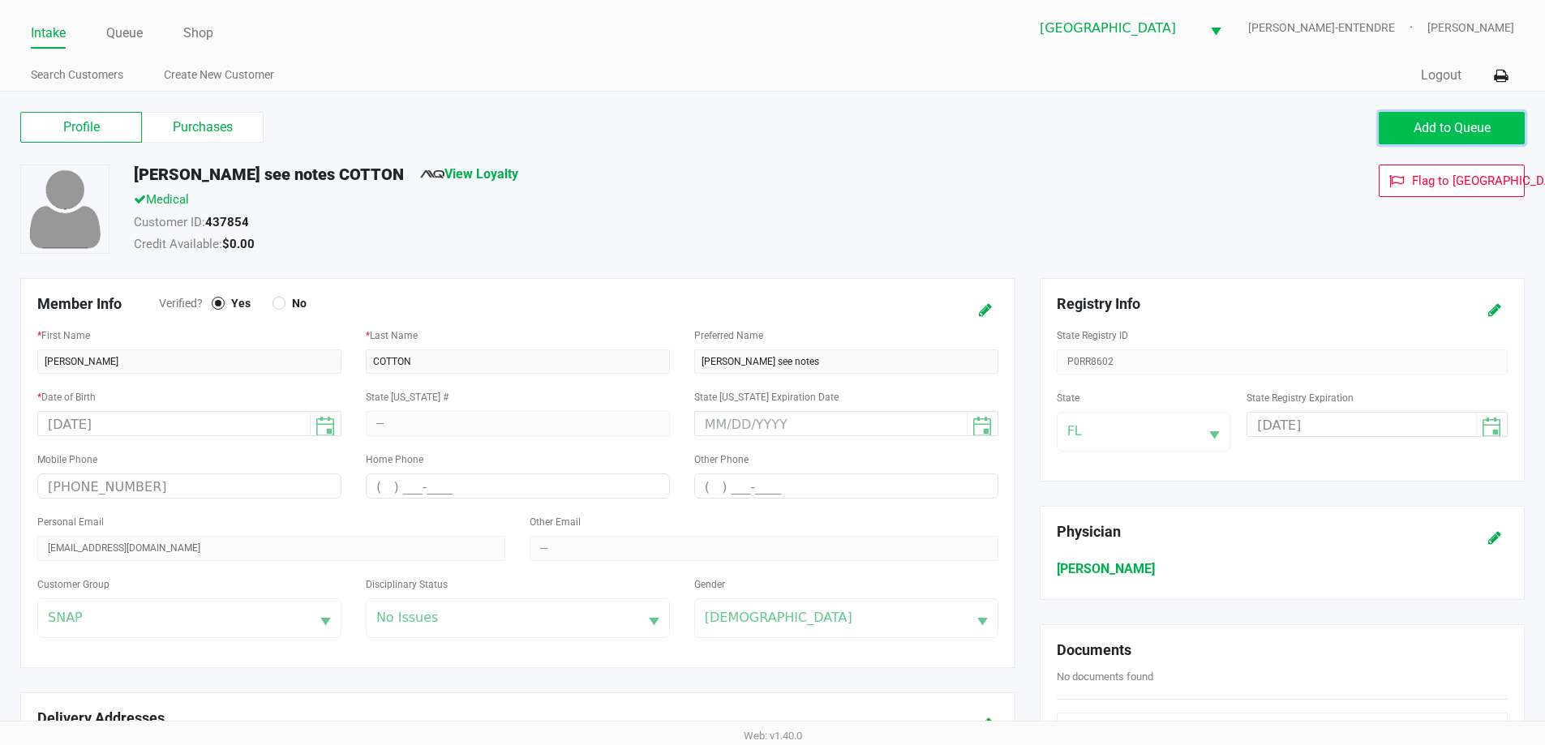
click at [1403, 125] on button "Add to Queue" at bounding box center [1451, 128] width 146 height 32
click at [1375, 126] on div "Add to Queue" at bounding box center [1155, 128] width 765 height 32
click at [1419, 126] on span "Add to Queue" at bounding box center [1451, 127] width 77 height 15
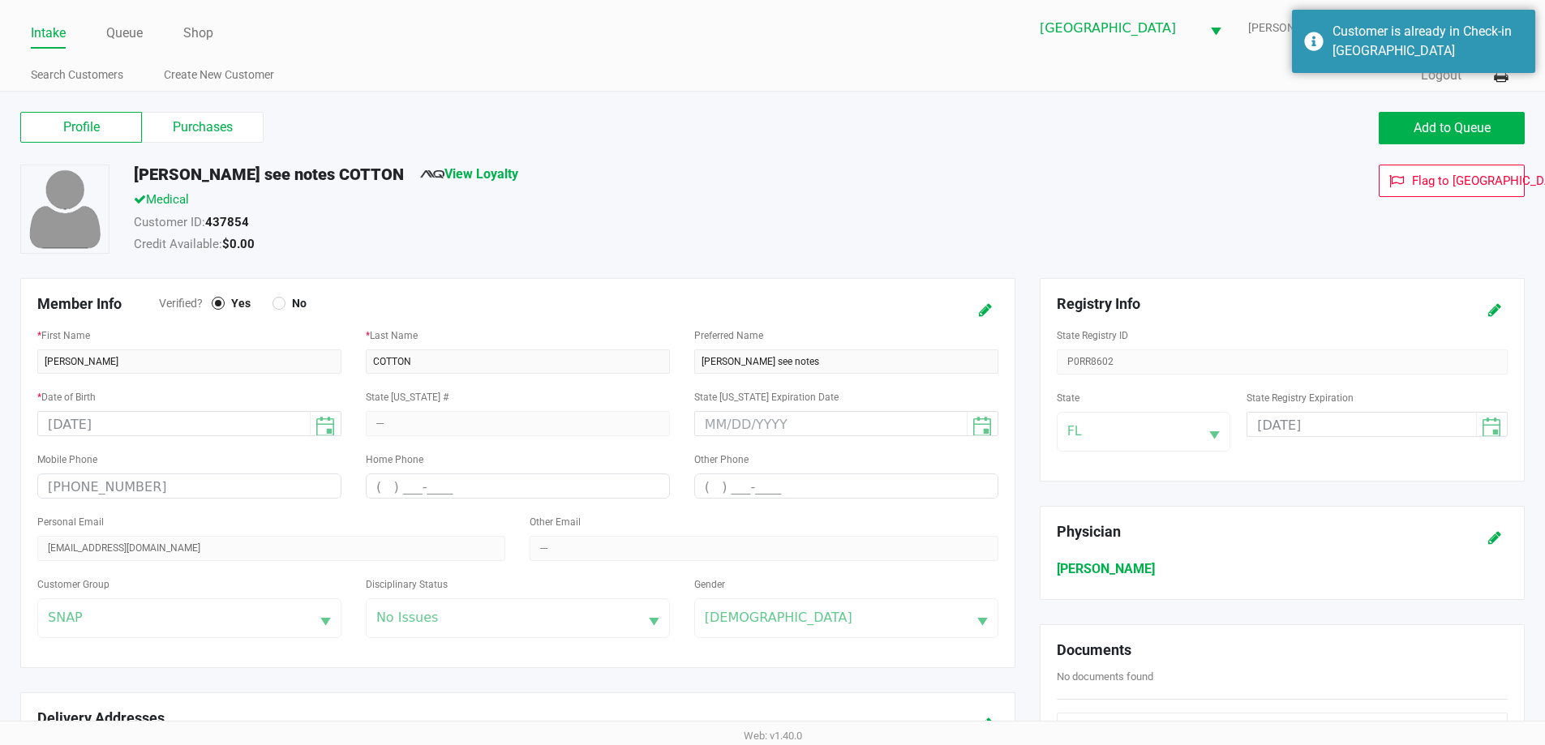
click at [204, 128] on label "Purchases" at bounding box center [203, 127] width 122 height 31
click at [0, 0] on 1 "Purchases" at bounding box center [0, 0] width 0 height 0
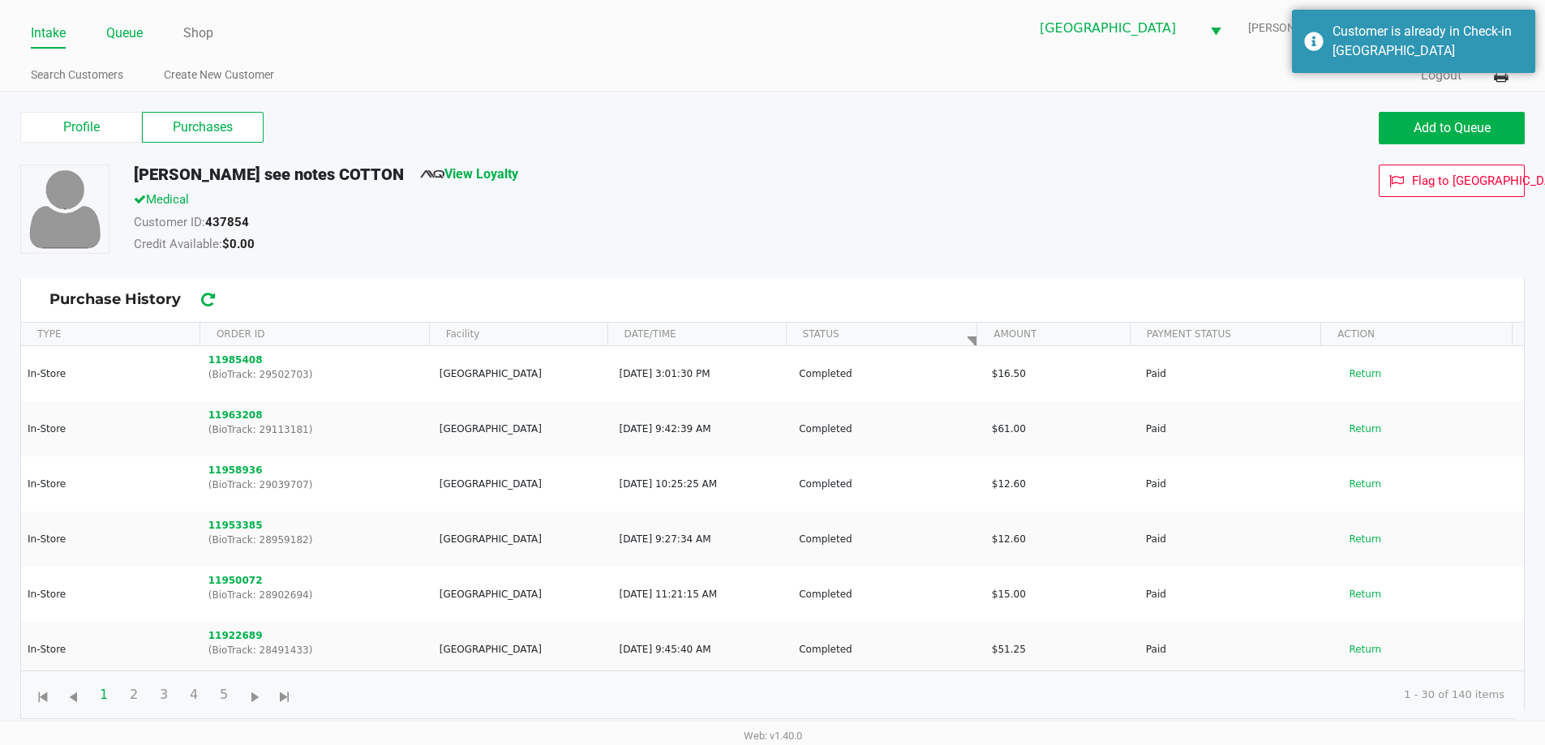
click at [124, 36] on link "Queue" at bounding box center [124, 33] width 36 height 23
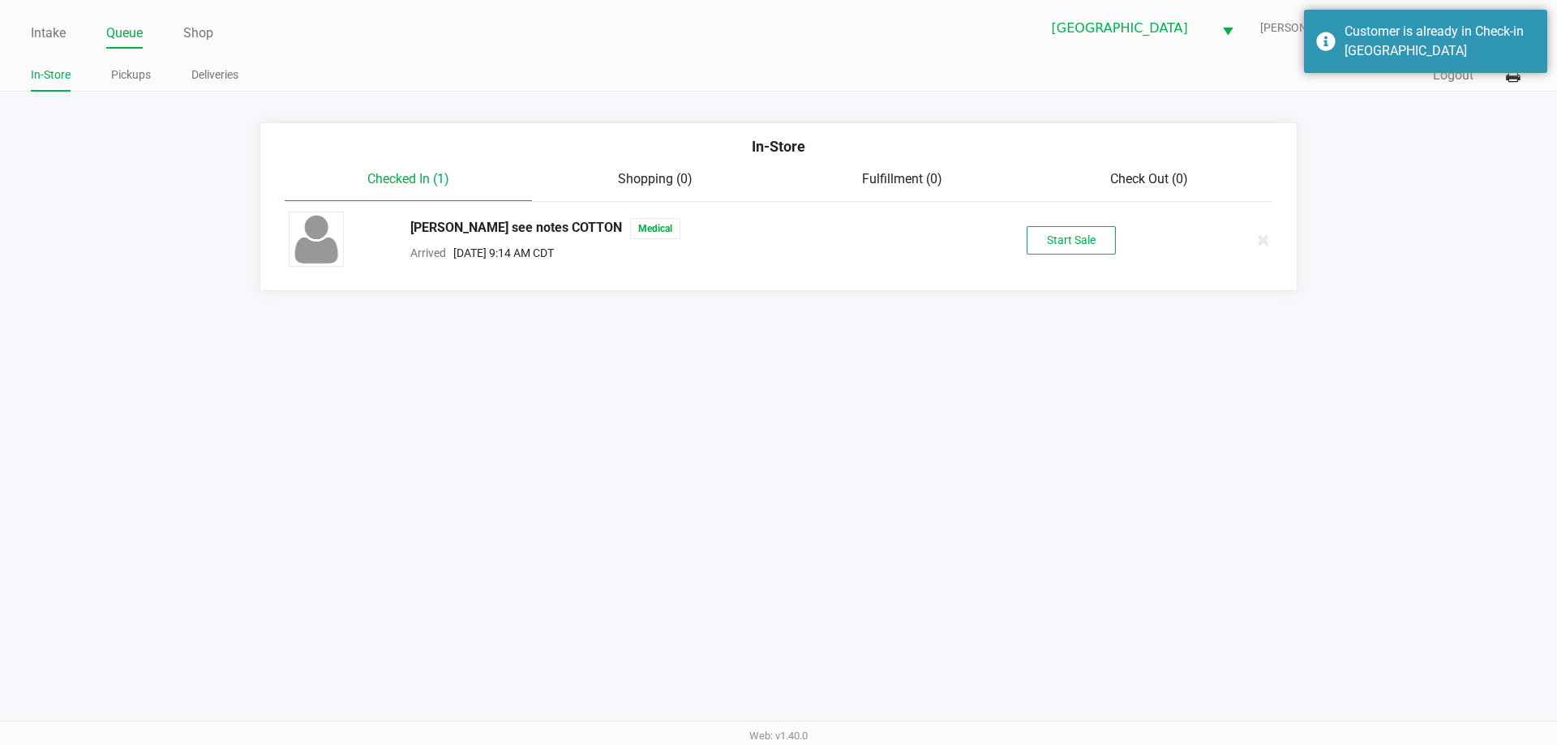
click at [1082, 215] on div "WILLIAM see notes COTTON Medical Arrived Sep 22, 2025 9:14 AM CDT Start Sale" at bounding box center [779, 240] width 1004 height 57
click at [1082, 238] on button "Start Sale" at bounding box center [1071, 240] width 89 height 28
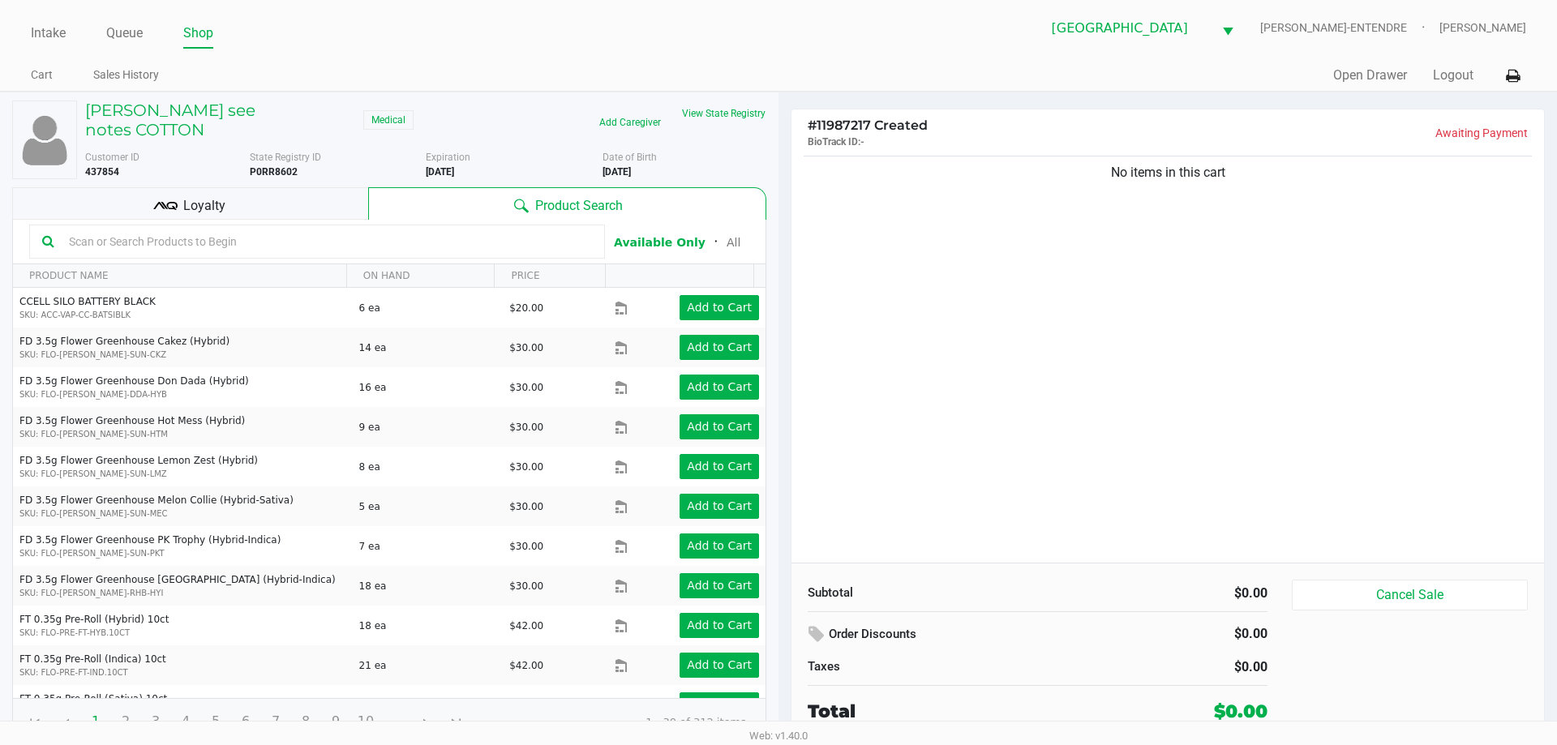
click at [210, 196] on span "Loyalty" at bounding box center [204, 205] width 42 height 19
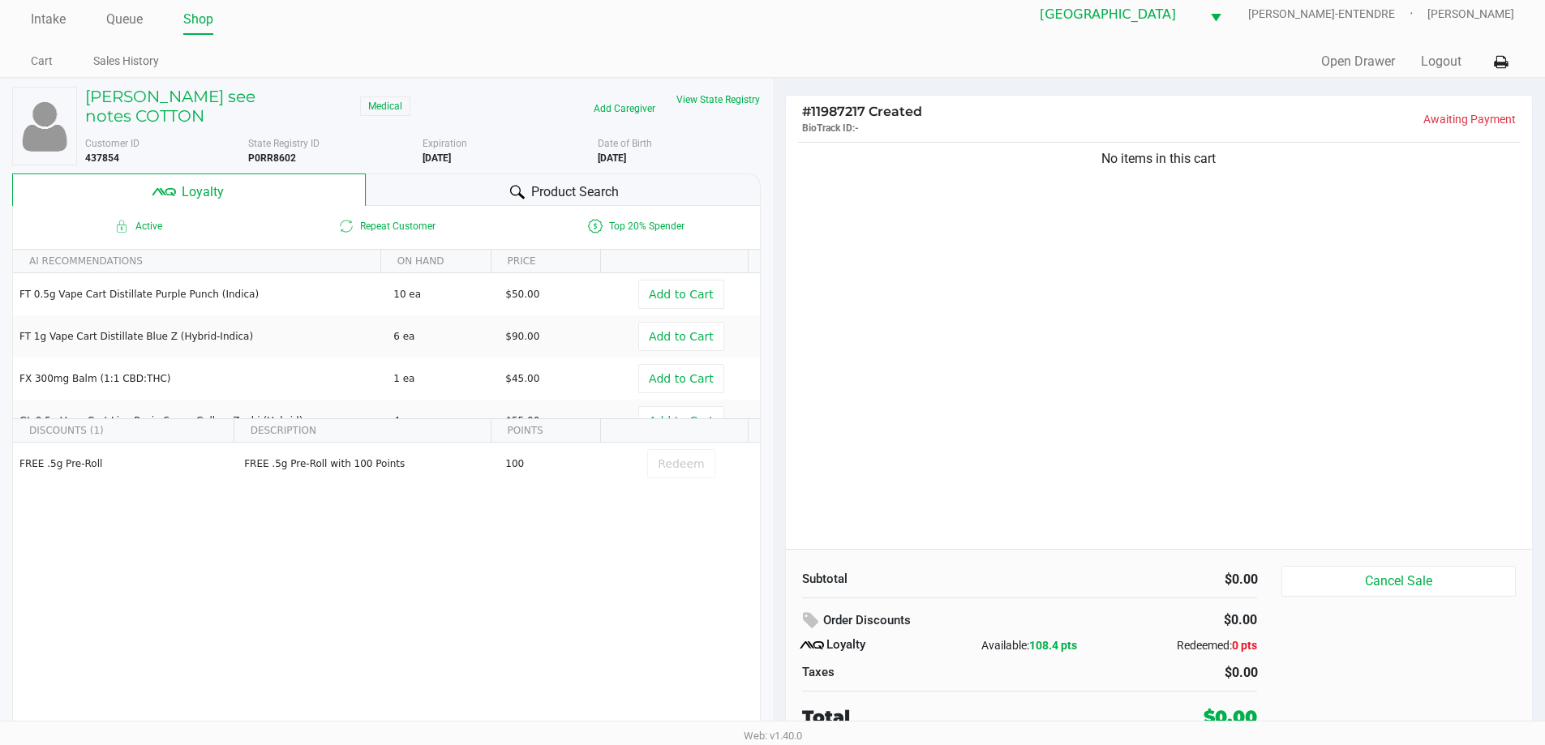
scroll to position [16, 0]
click at [748, 101] on button "View State Registry" at bounding box center [713, 97] width 95 height 26
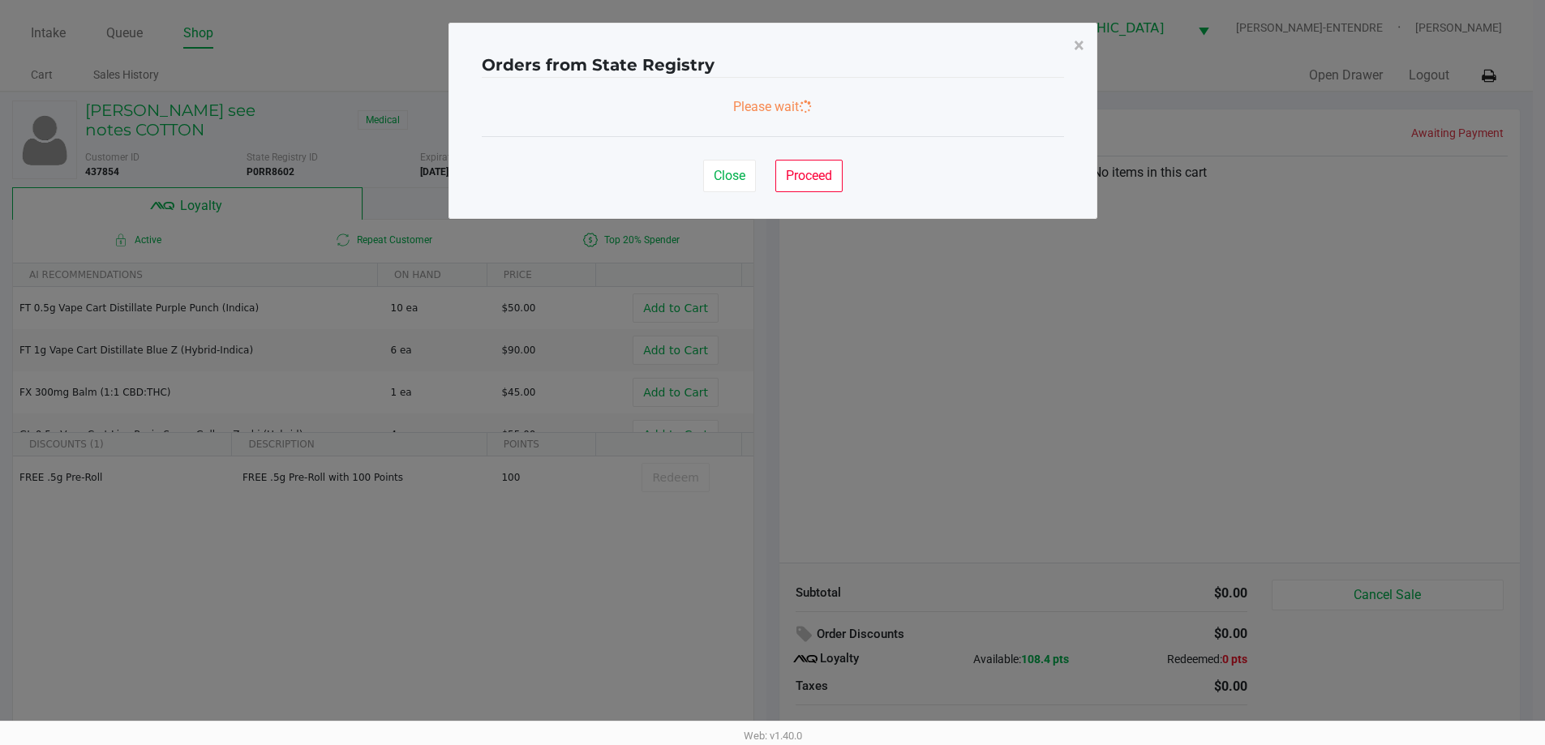
scroll to position [0, 0]
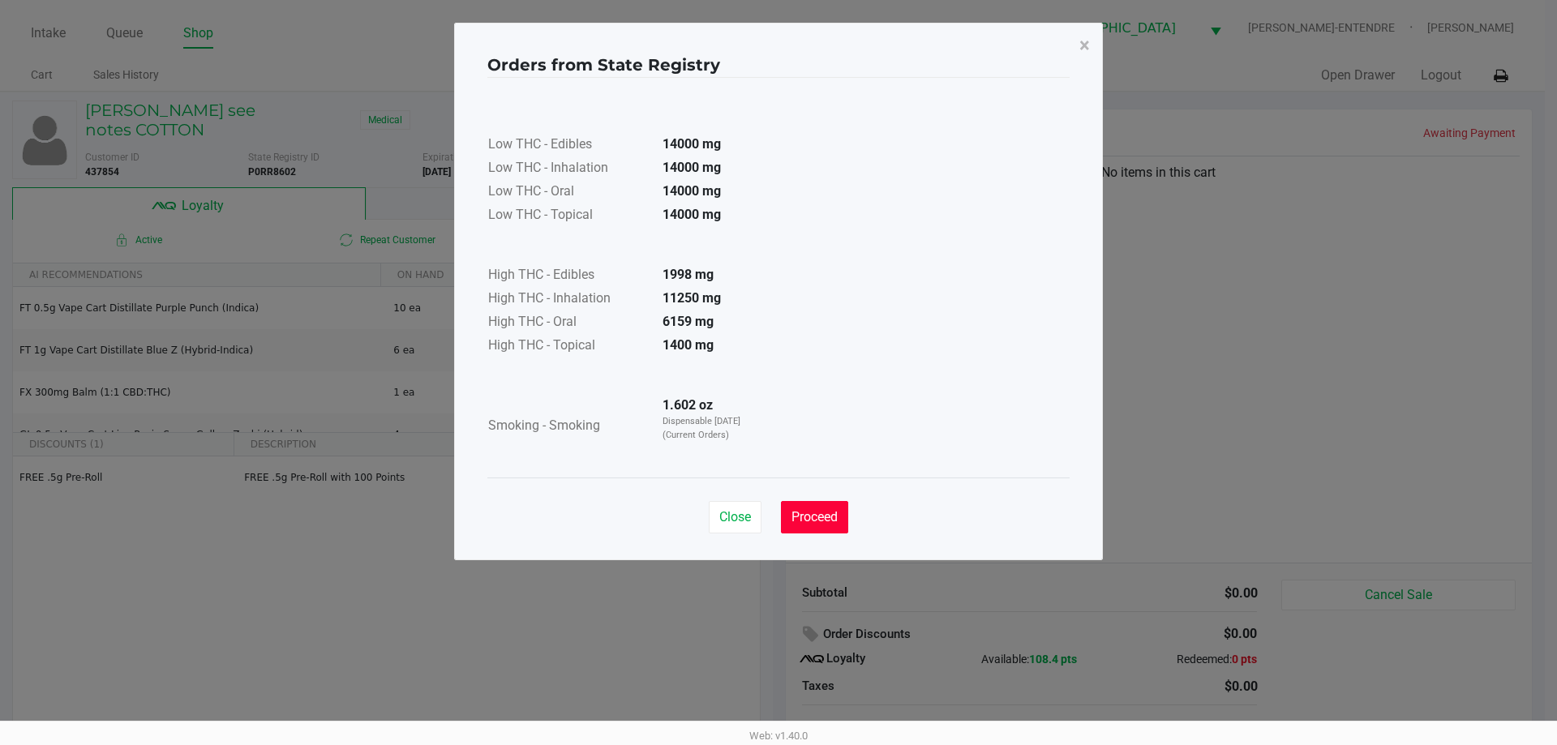
click at [814, 519] on span "Proceed" at bounding box center [814, 516] width 46 height 15
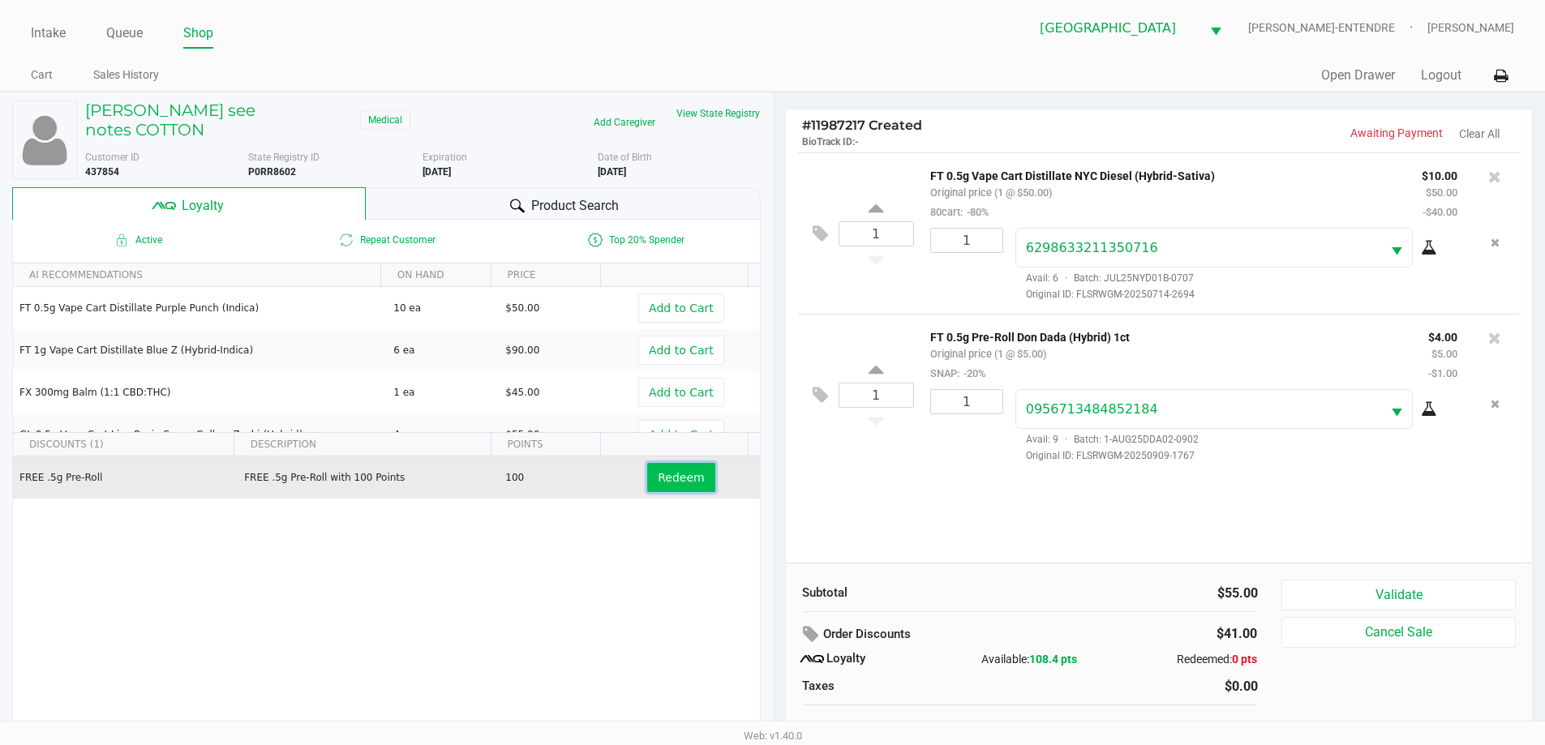
click at [674, 463] on button "Redeem" at bounding box center [680, 477] width 67 height 29
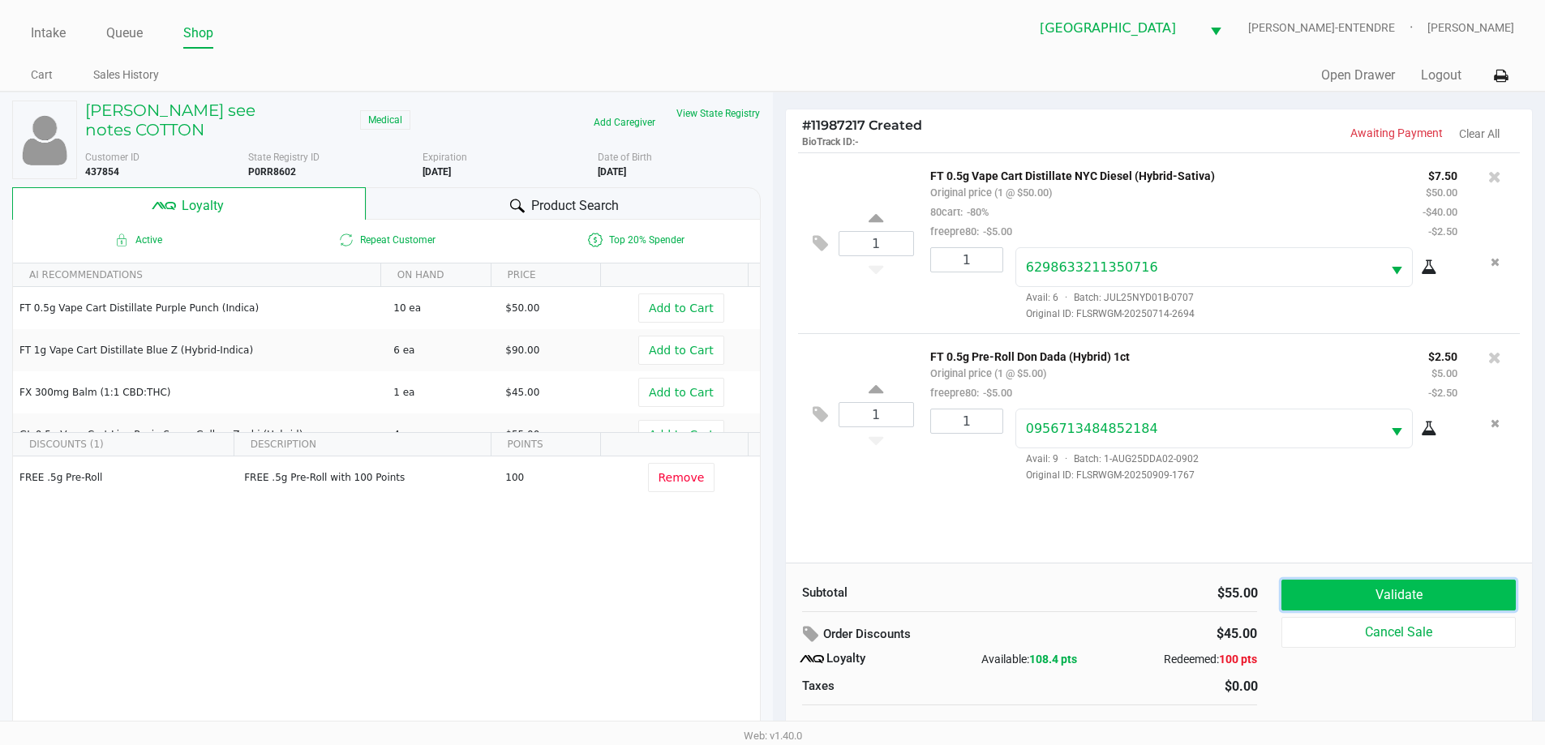
click at [1343, 587] on button "Validate" at bounding box center [1398, 595] width 234 height 31
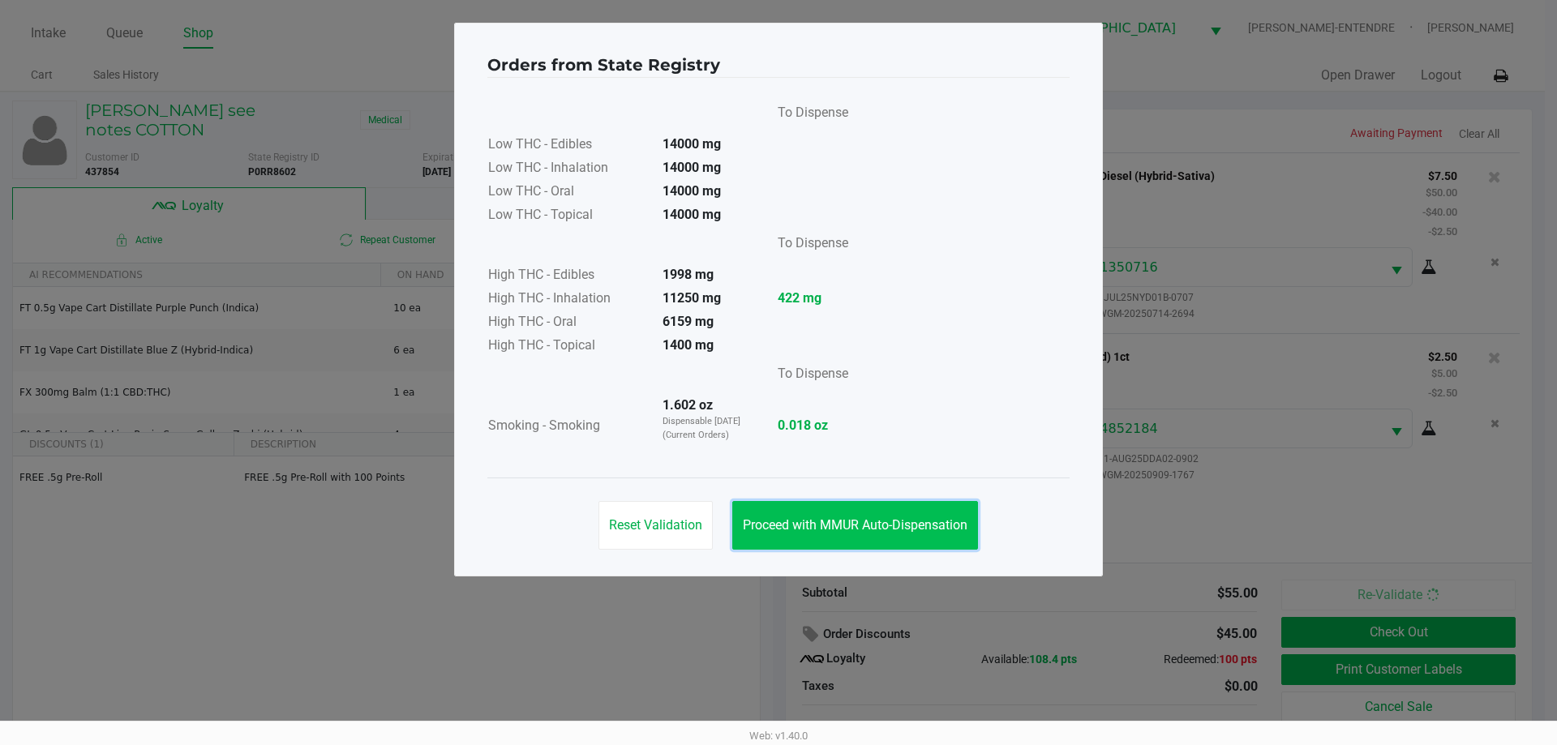
click at [936, 525] on span "Proceed with MMUR Auto-Dispensation" at bounding box center [855, 524] width 225 height 15
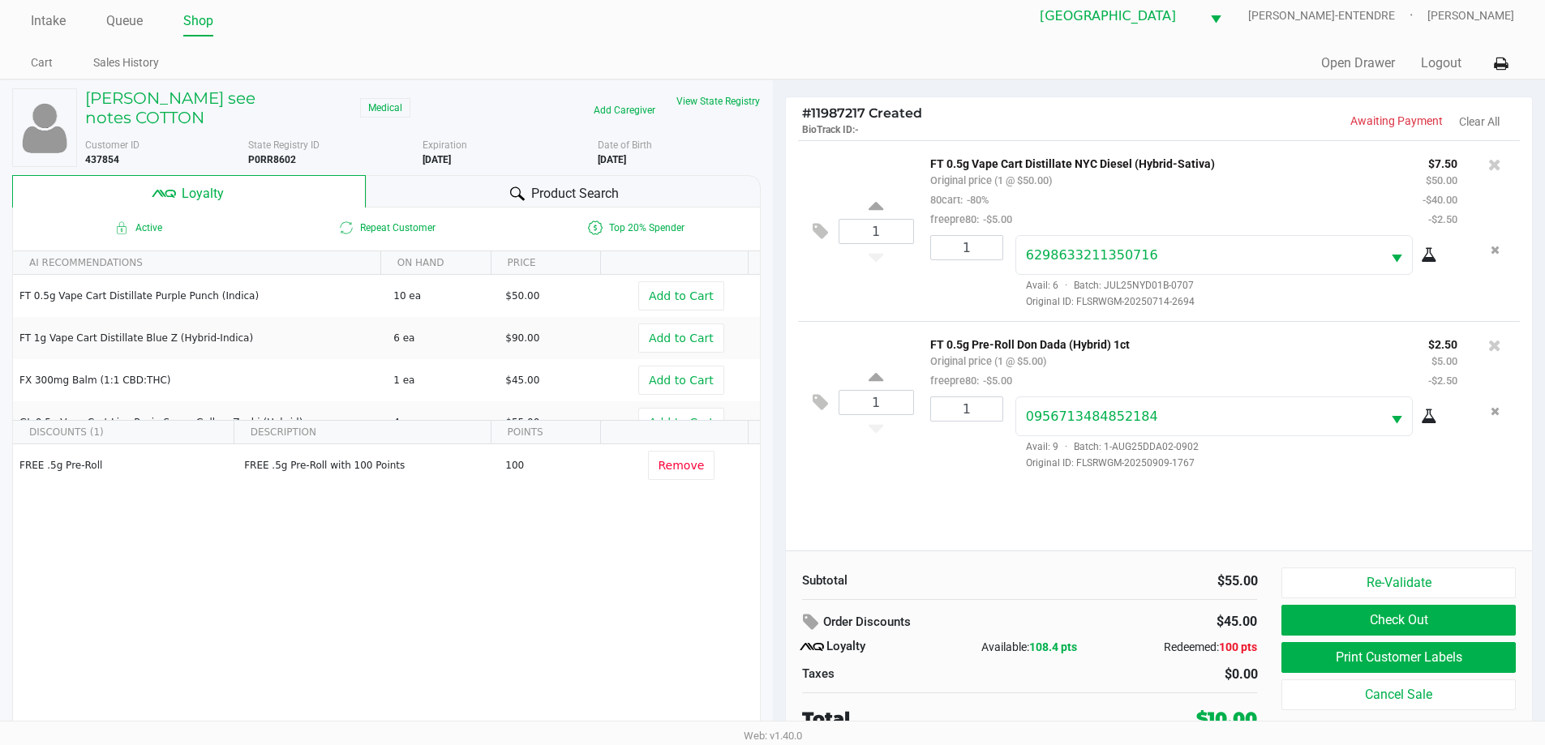
scroll to position [16, 0]
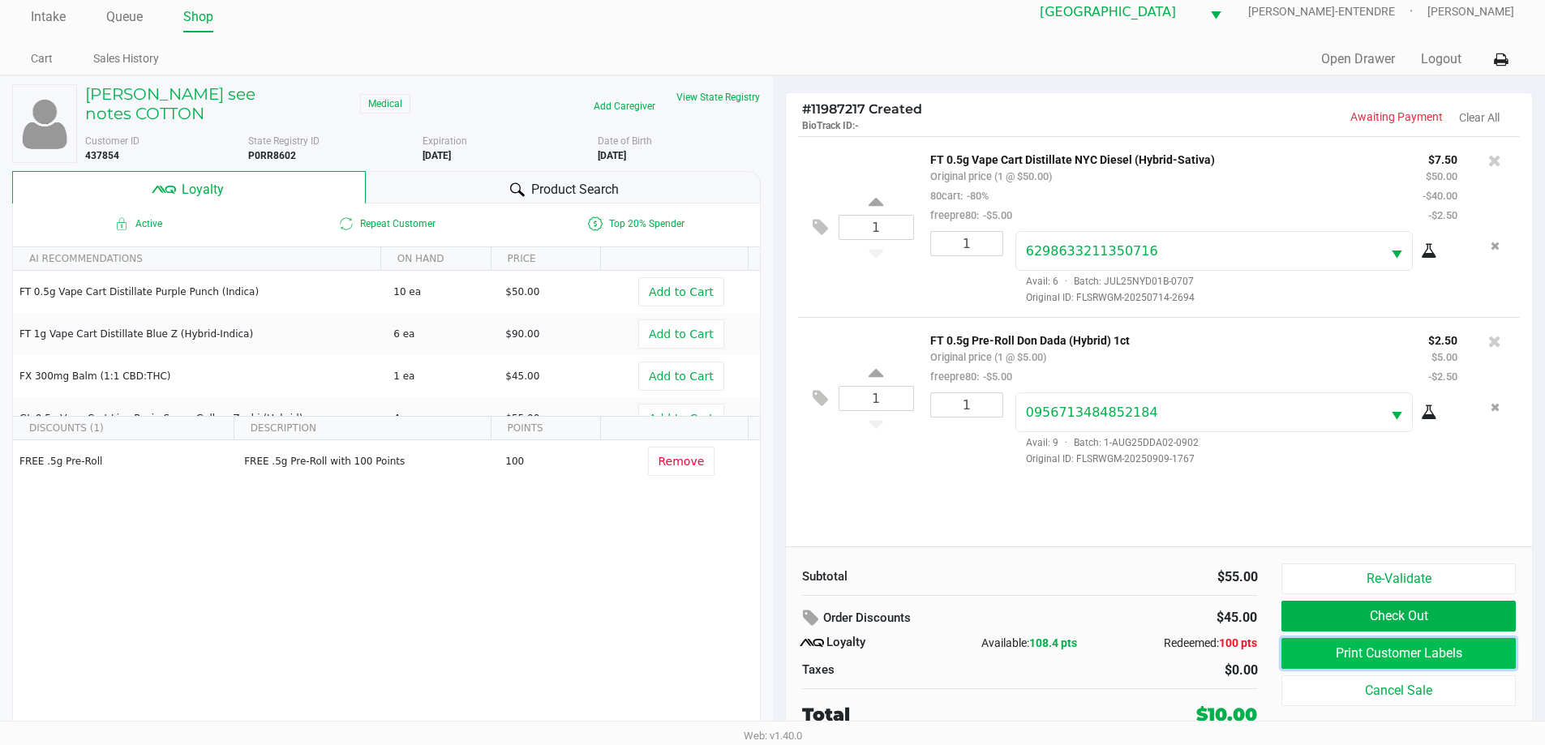
click at [1324, 647] on button "Print Customer Labels" at bounding box center [1398, 653] width 234 height 31
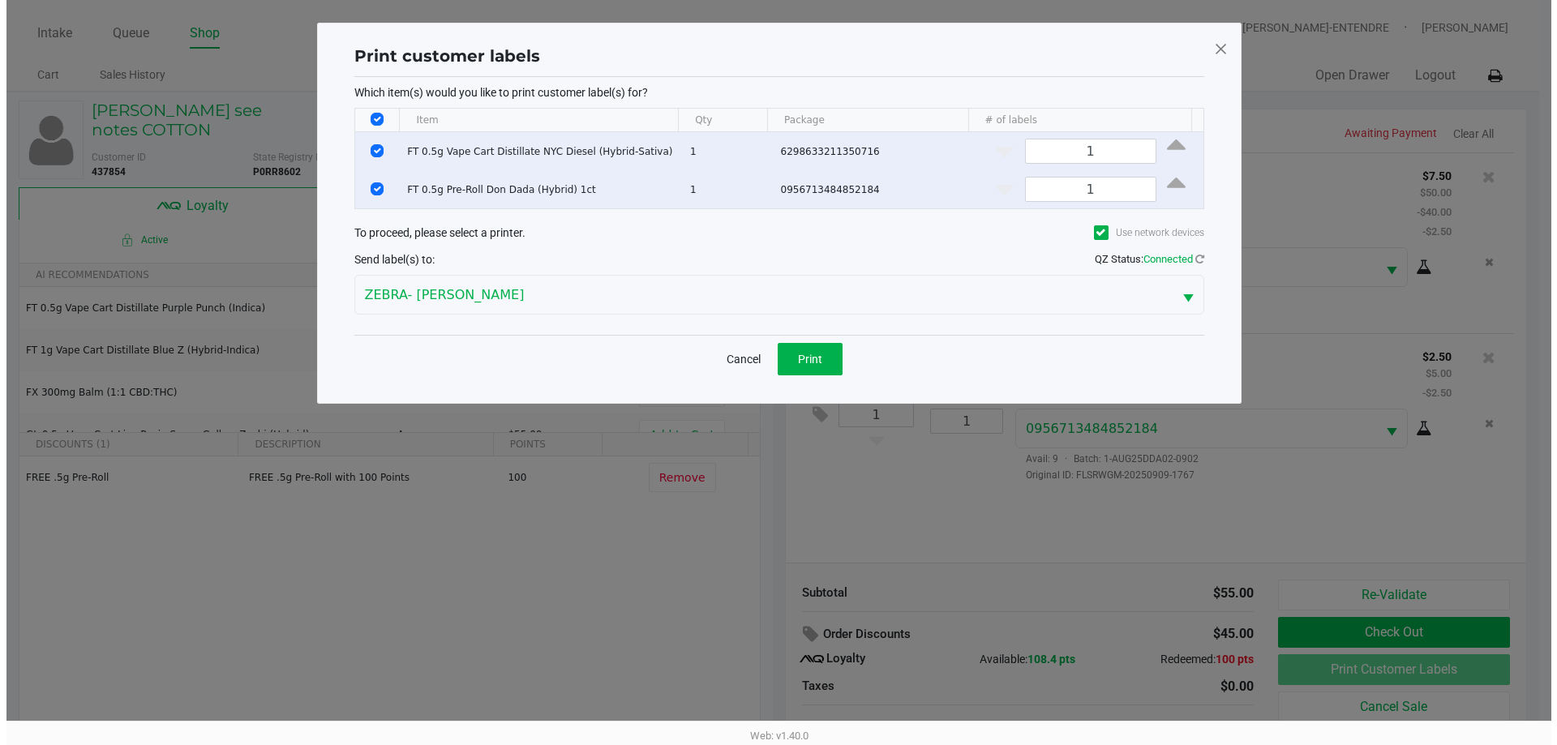
scroll to position [0, 0]
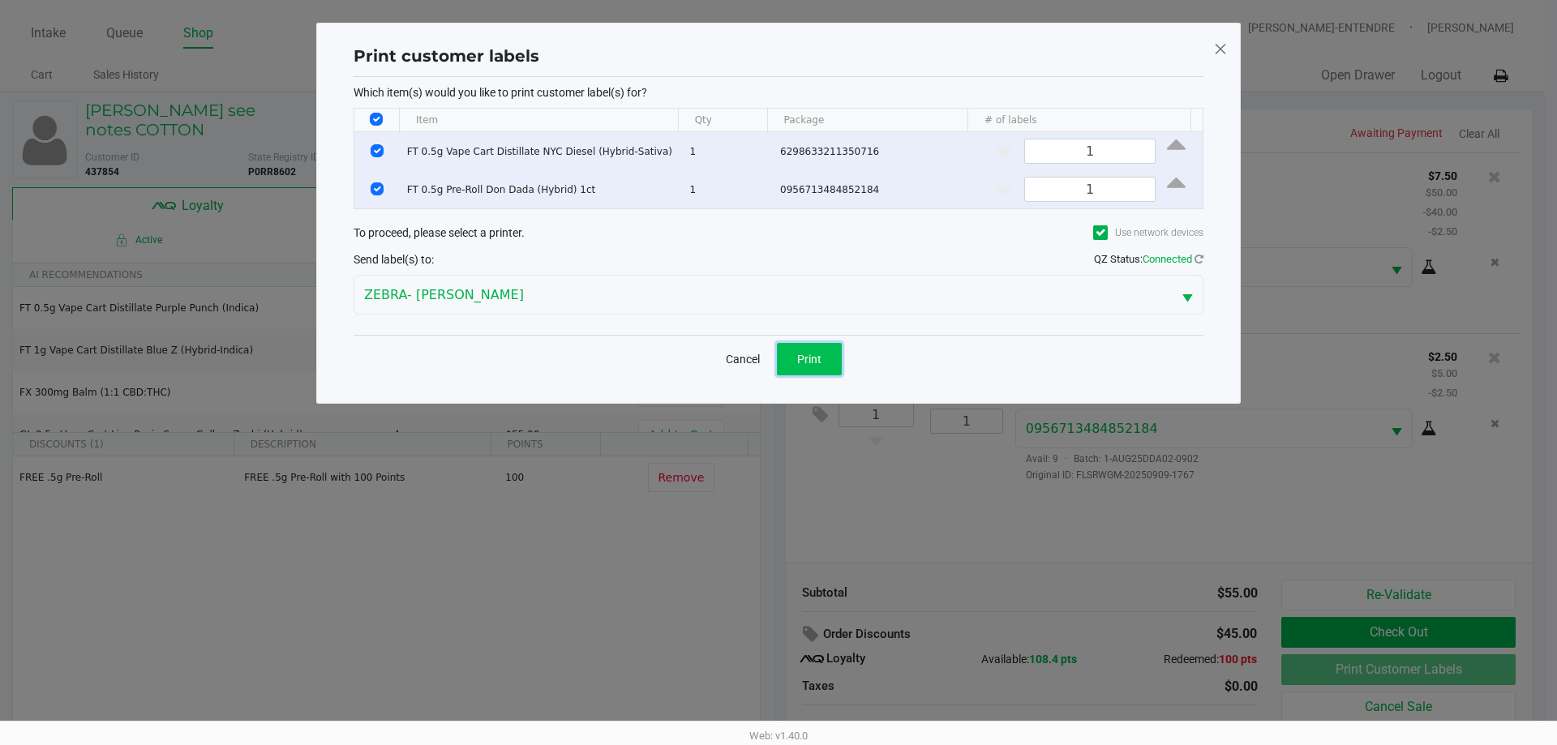
click at [816, 366] on button "Print" at bounding box center [809, 359] width 65 height 32
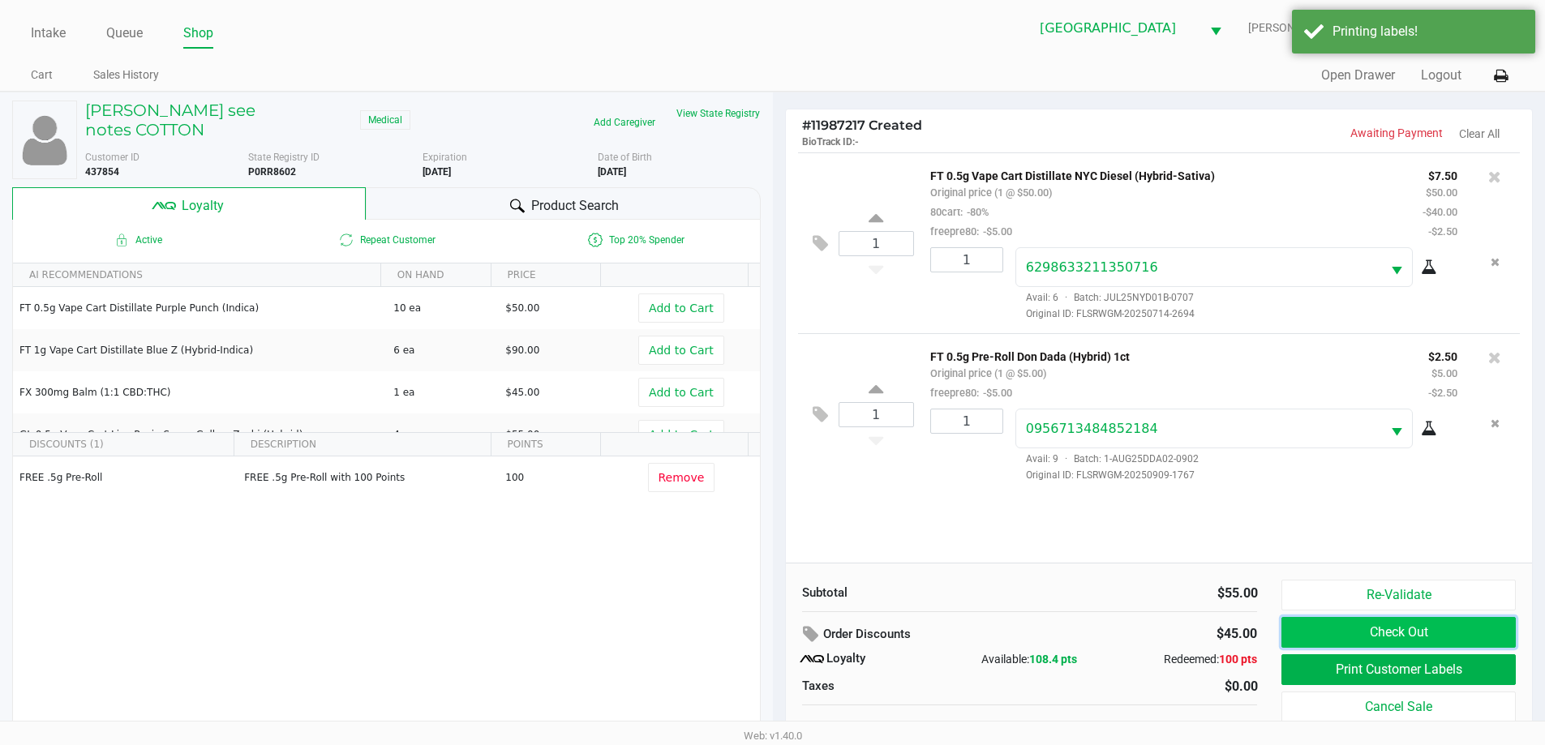
click at [1340, 629] on button "Check Out" at bounding box center [1398, 632] width 234 height 31
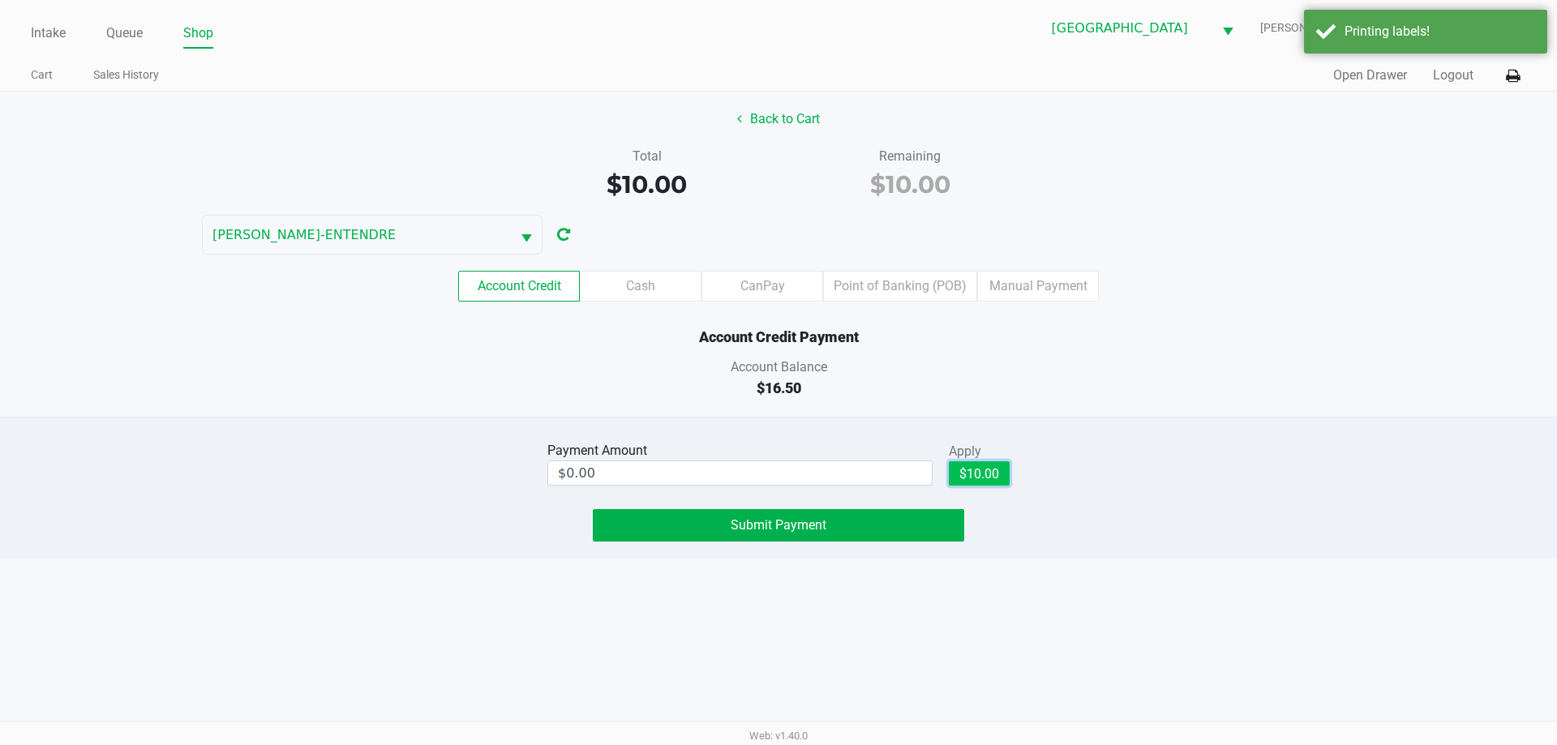
click at [999, 469] on button "$10.00" at bounding box center [979, 473] width 61 height 24
type input "$10.00"
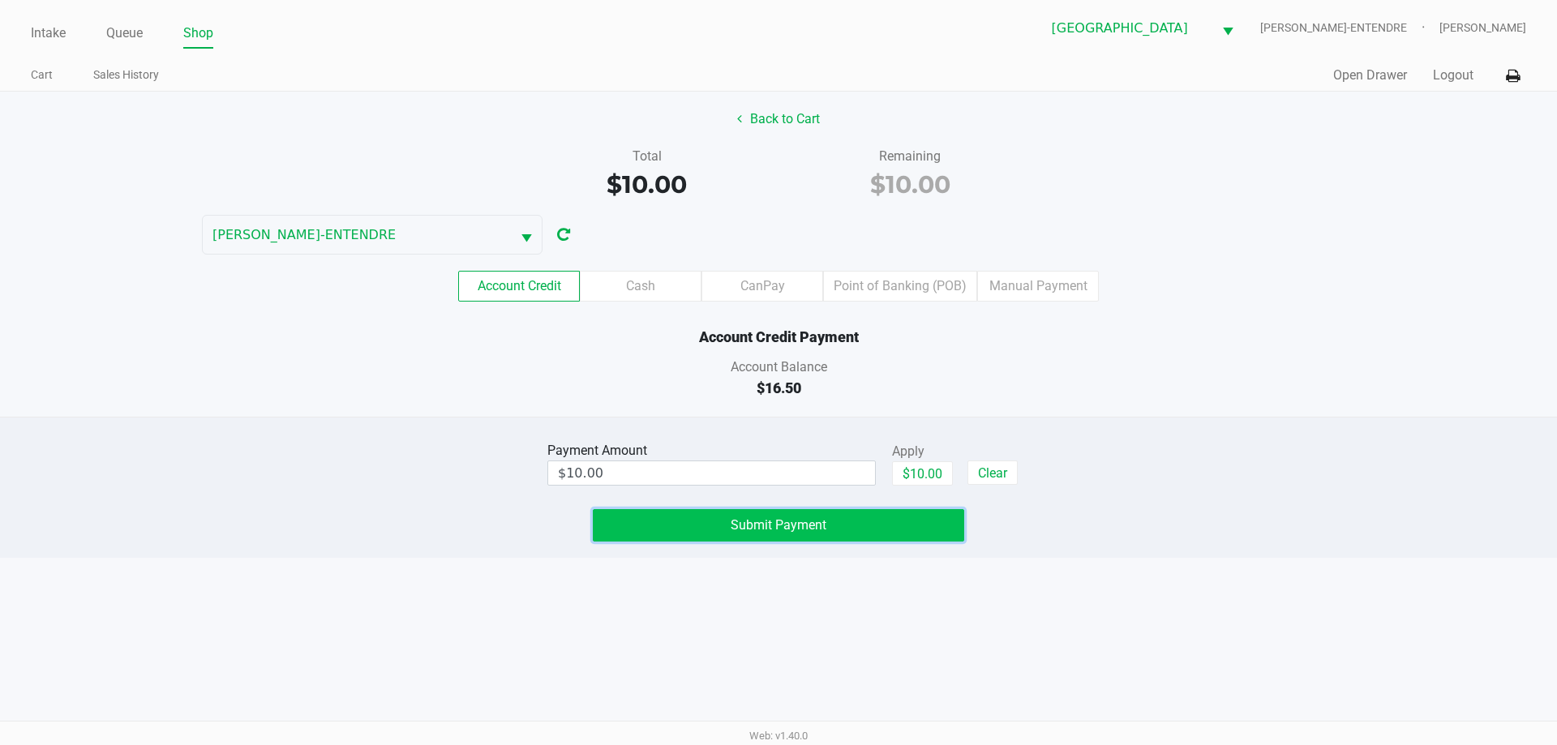
click at [926, 520] on button "Submit Payment" at bounding box center [778, 525] width 371 height 32
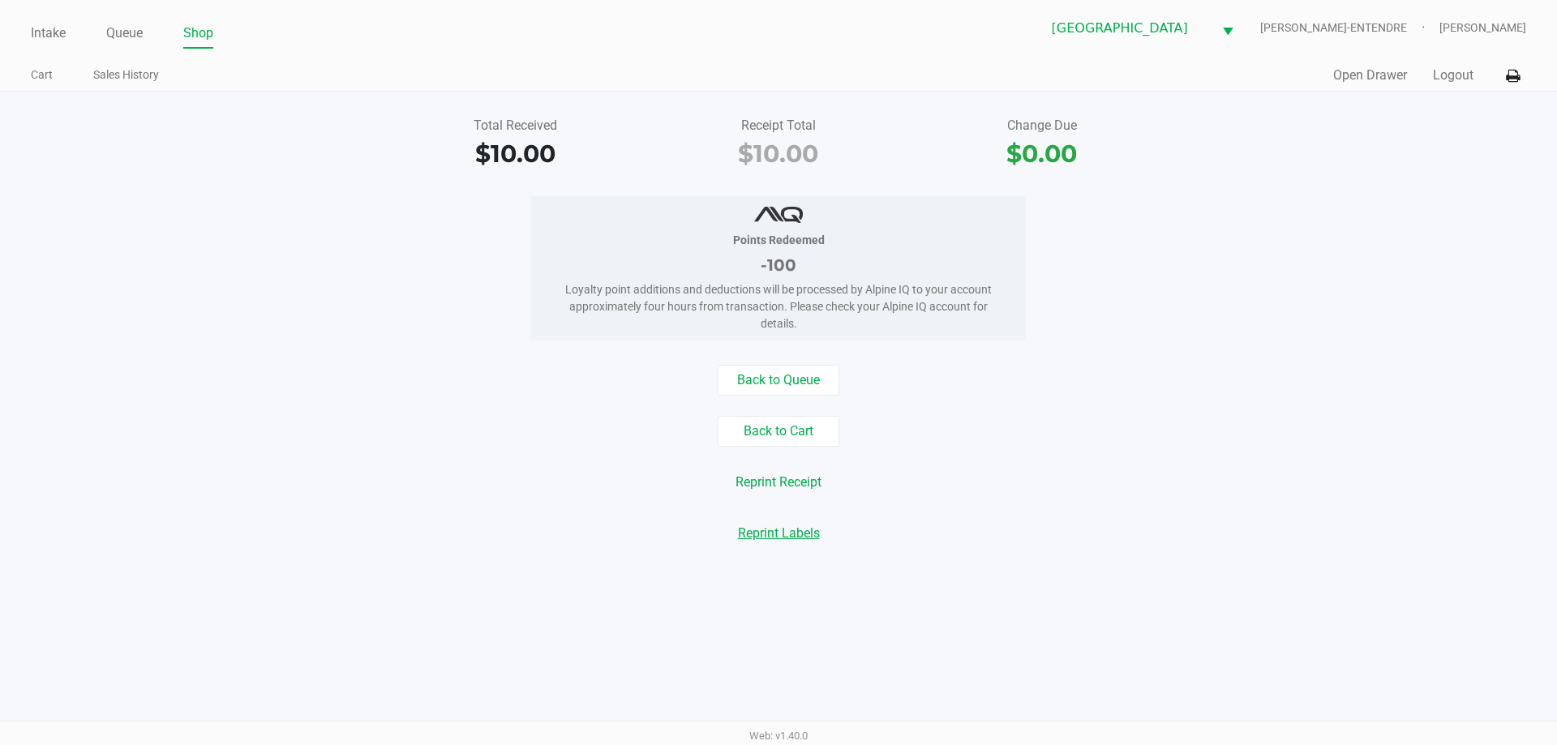
click at [783, 538] on button "Reprint Labels" at bounding box center [778, 533] width 103 height 31
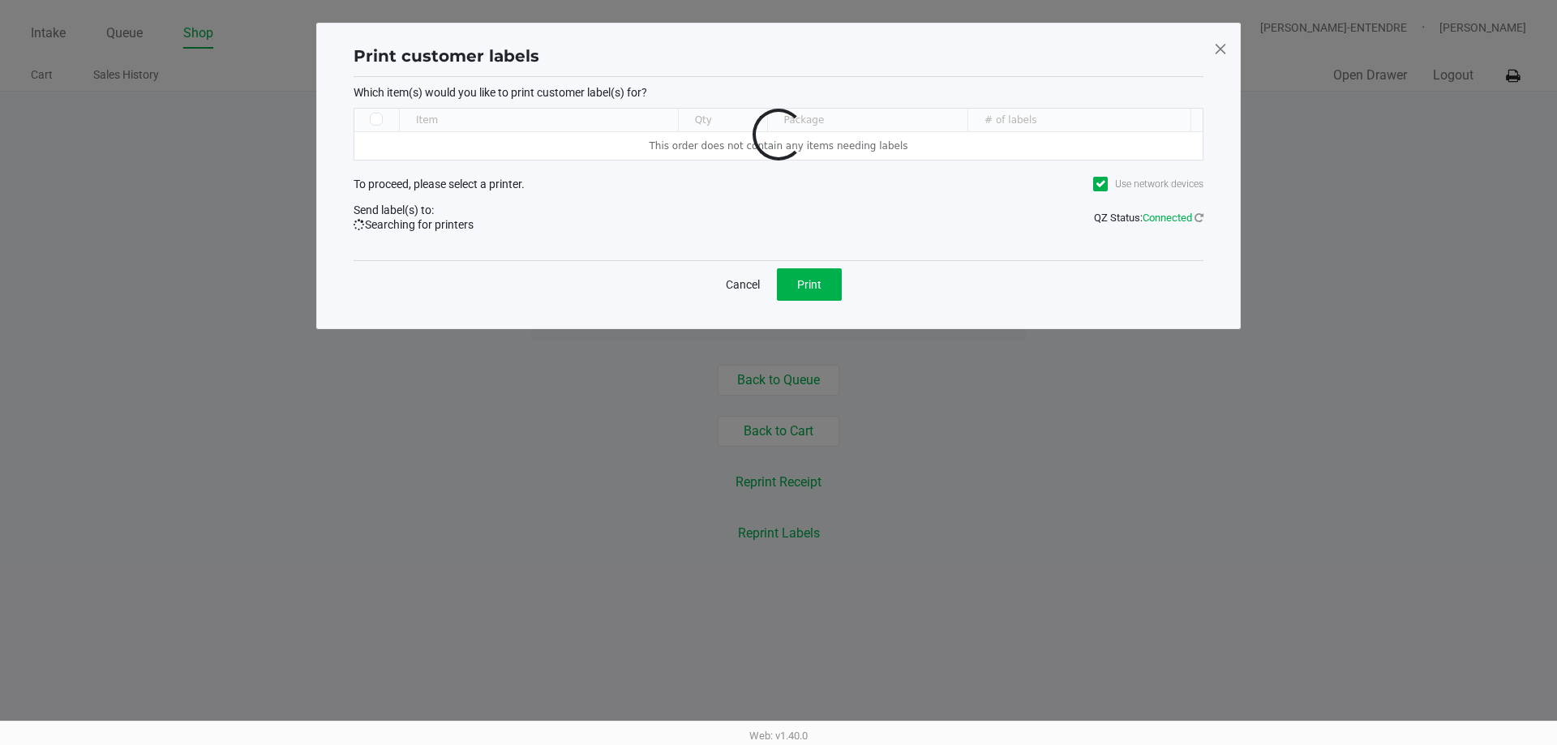
click at [1220, 43] on span at bounding box center [1220, 49] width 15 height 26
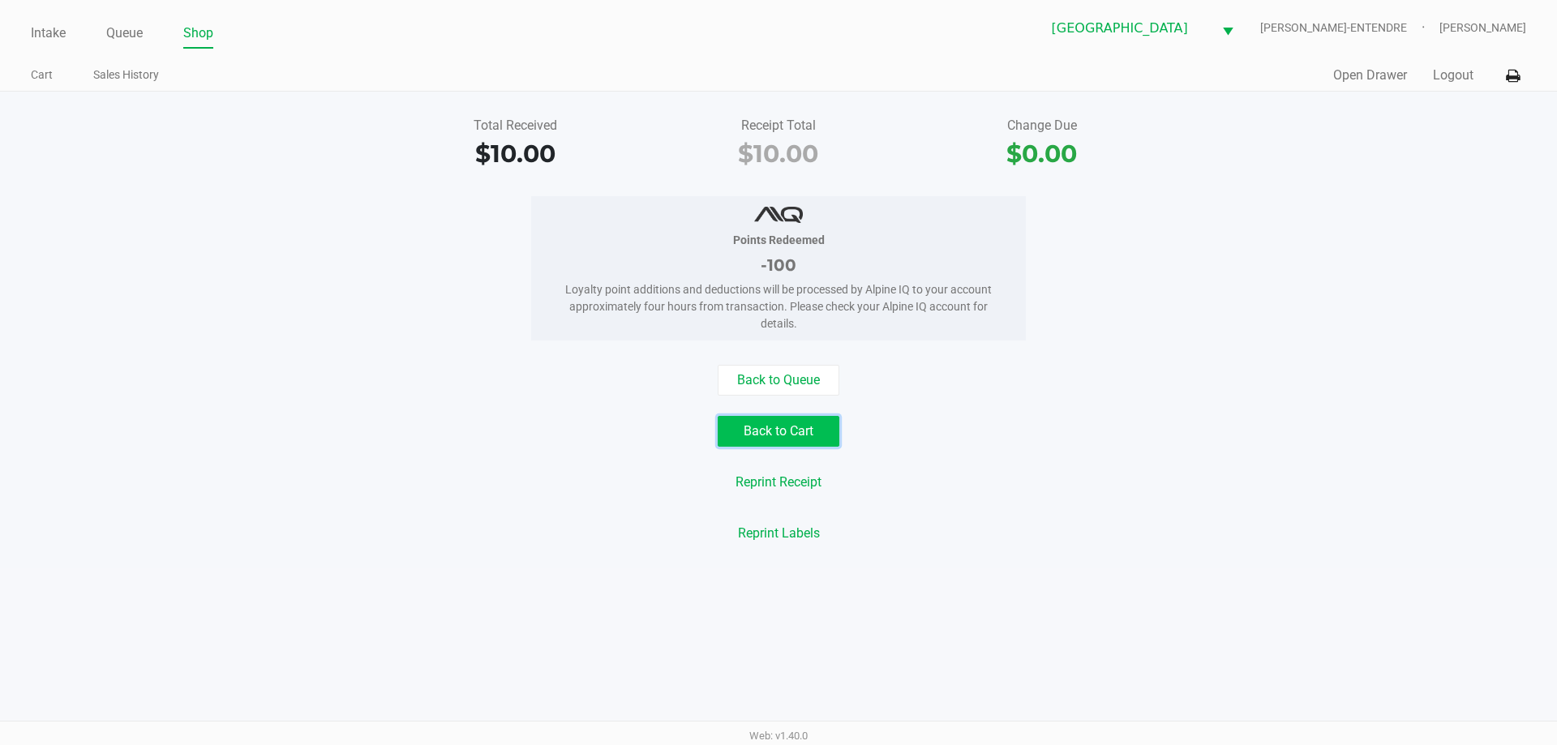
click at [797, 420] on button "Back to Cart" at bounding box center [779, 431] width 122 height 31
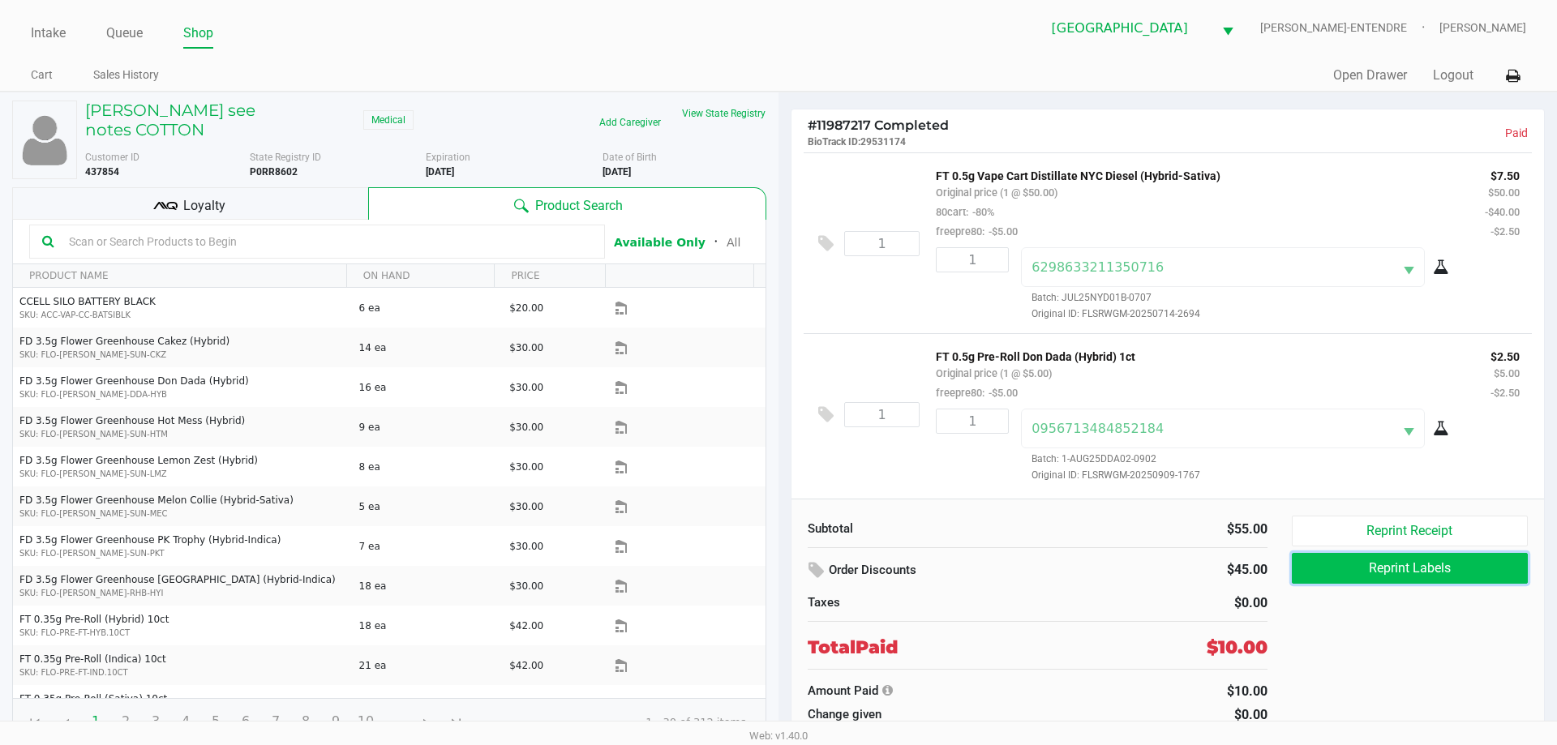
click at [1388, 574] on button "Reprint Labels" at bounding box center [1410, 568] width 236 height 31
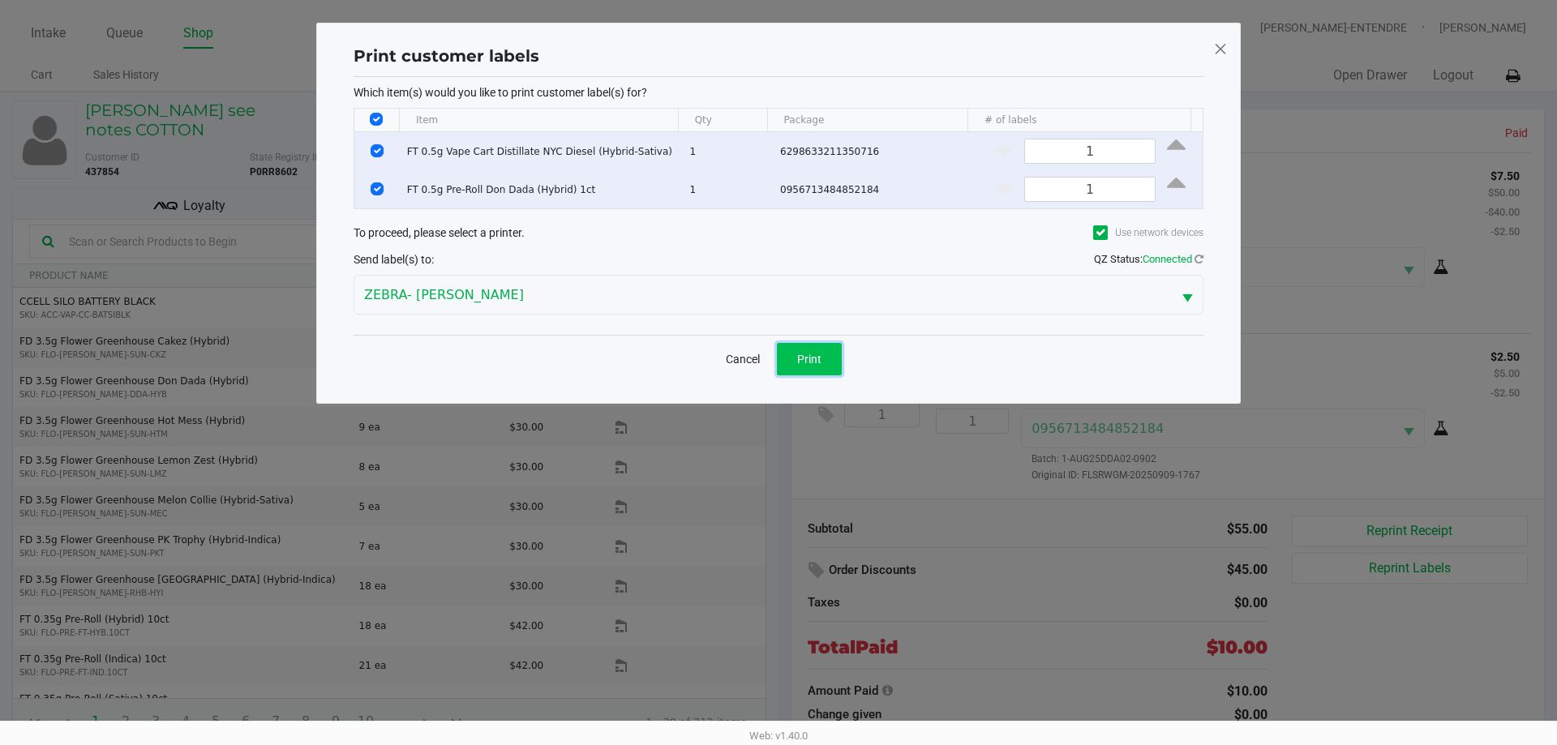
click at [816, 371] on button "Print" at bounding box center [809, 359] width 65 height 32
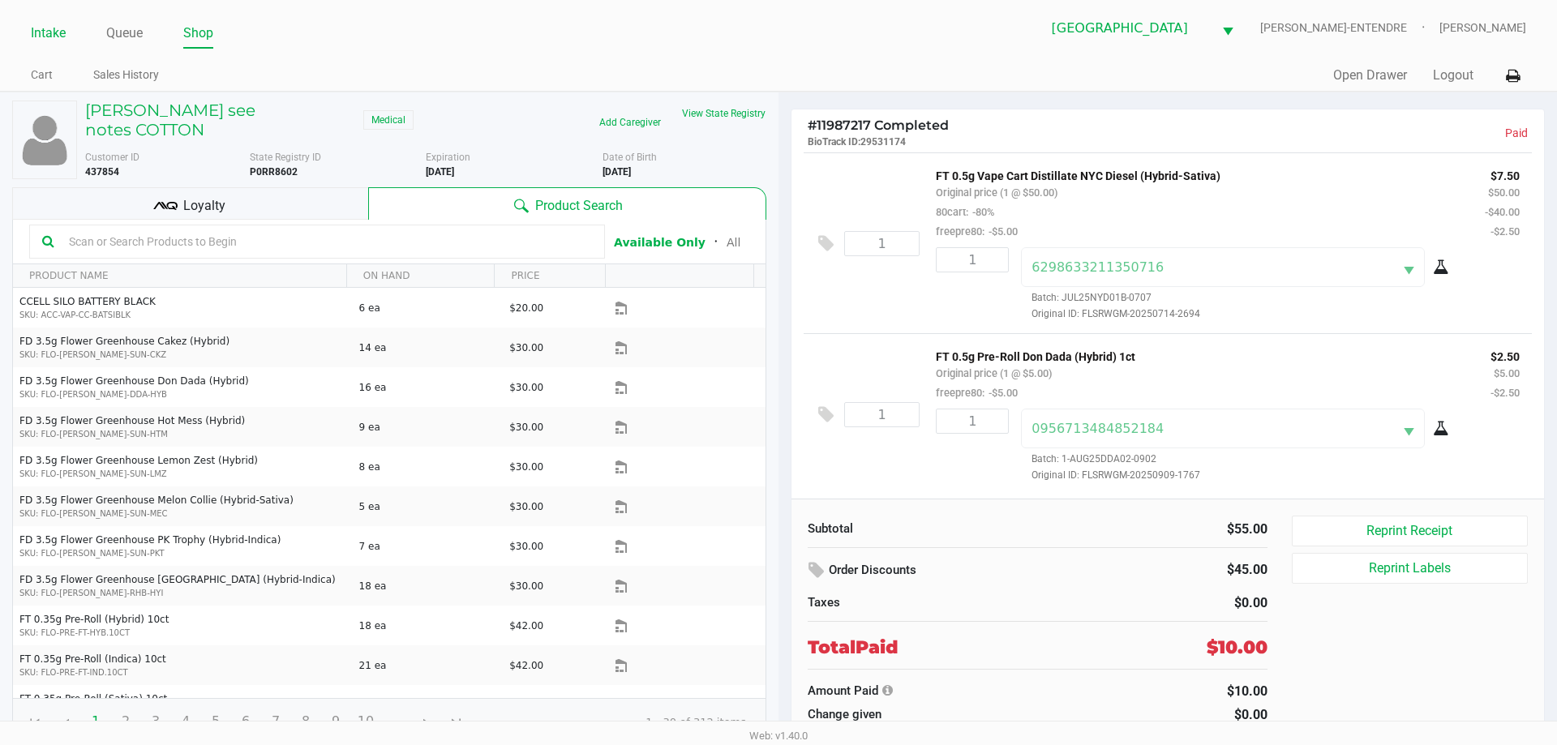
click at [43, 41] on link "Intake" at bounding box center [48, 33] width 35 height 23
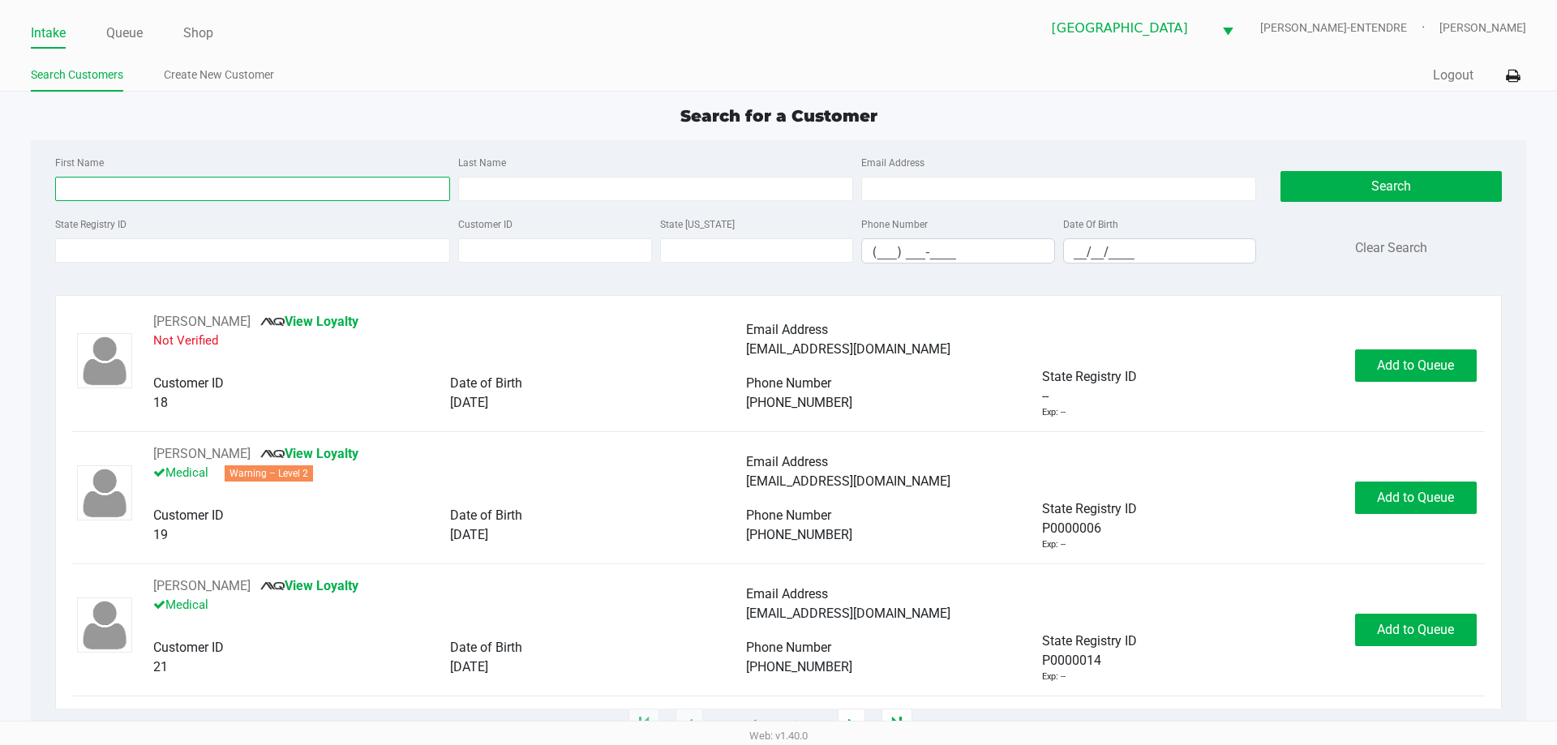
click at [215, 196] on input "First Name" at bounding box center [252, 189] width 395 height 24
click at [217, 255] on input "State Registry ID" at bounding box center [252, 250] width 395 height 24
click at [221, 178] on input "First Name" at bounding box center [252, 189] width 395 height 24
click at [229, 188] on input "First Name" at bounding box center [252, 189] width 395 height 24
click at [239, 259] on input "State Registry ID" at bounding box center [252, 250] width 395 height 24
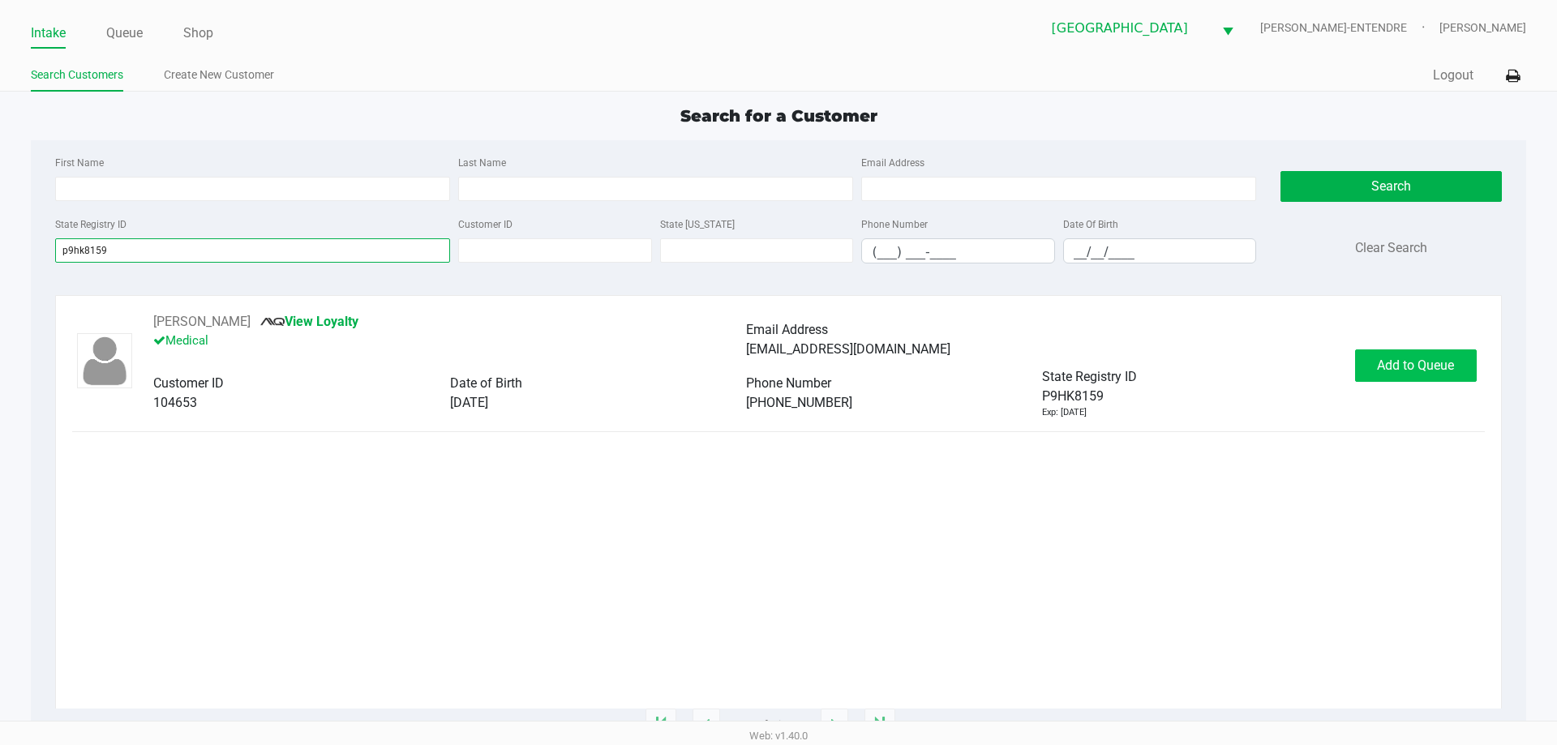
type input "p9hk8159"
click at [1454, 378] on button "Add to Queue" at bounding box center [1416, 365] width 122 height 32
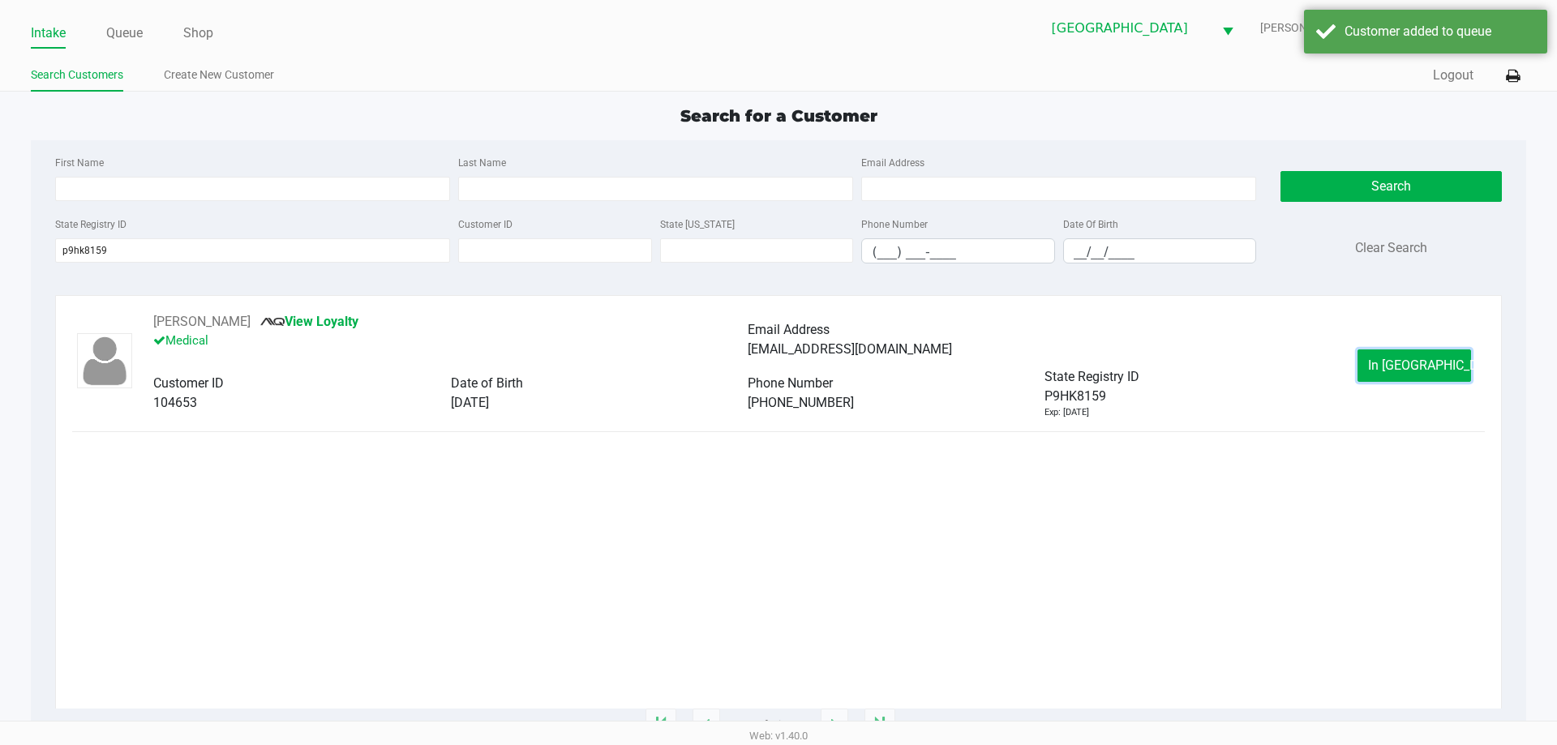
click at [1451, 375] on button "In Queue" at bounding box center [1414, 365] width 114 height 32
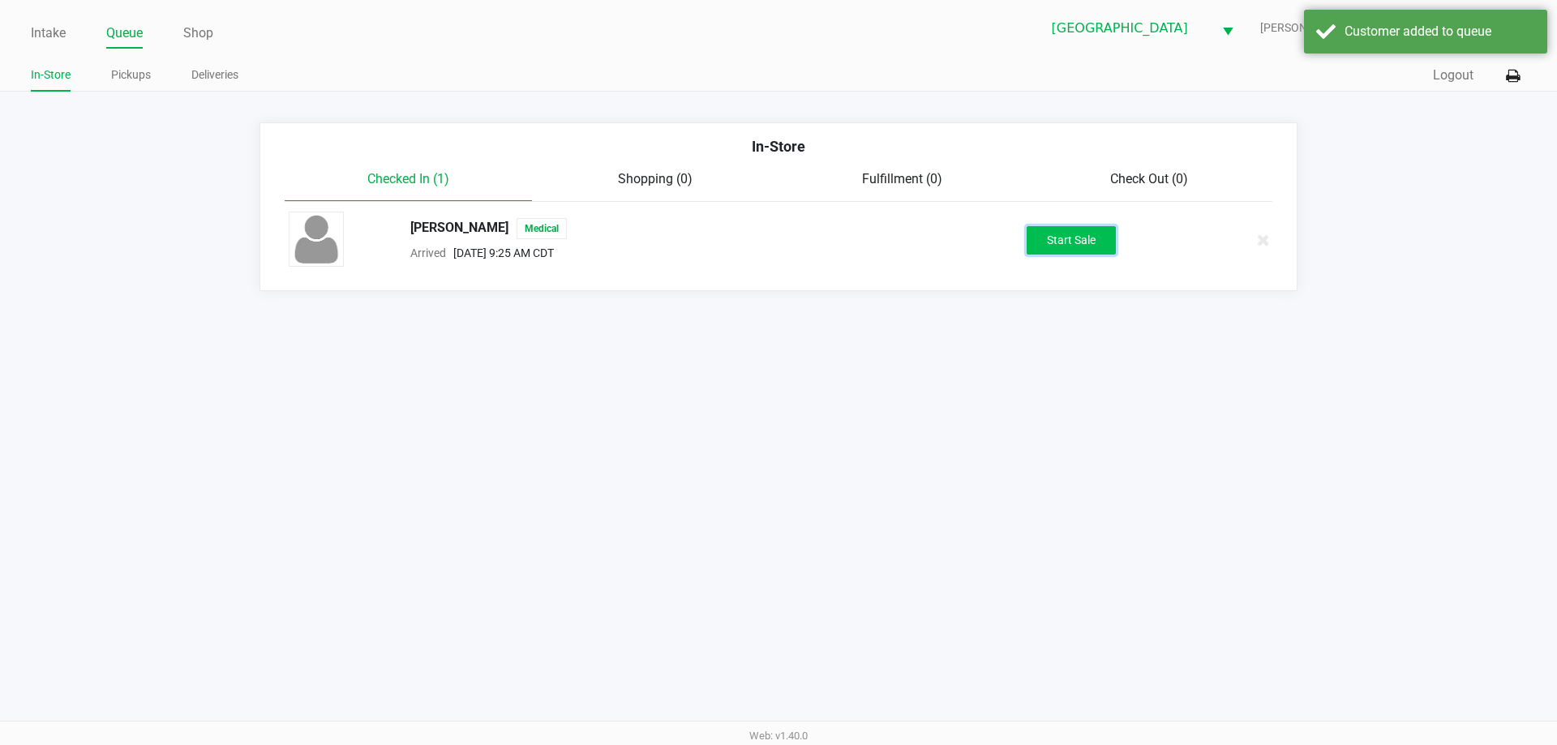
click at [1078, 242] on button "Start Sale" at bounding box center [1071, 240] width 89 height 28
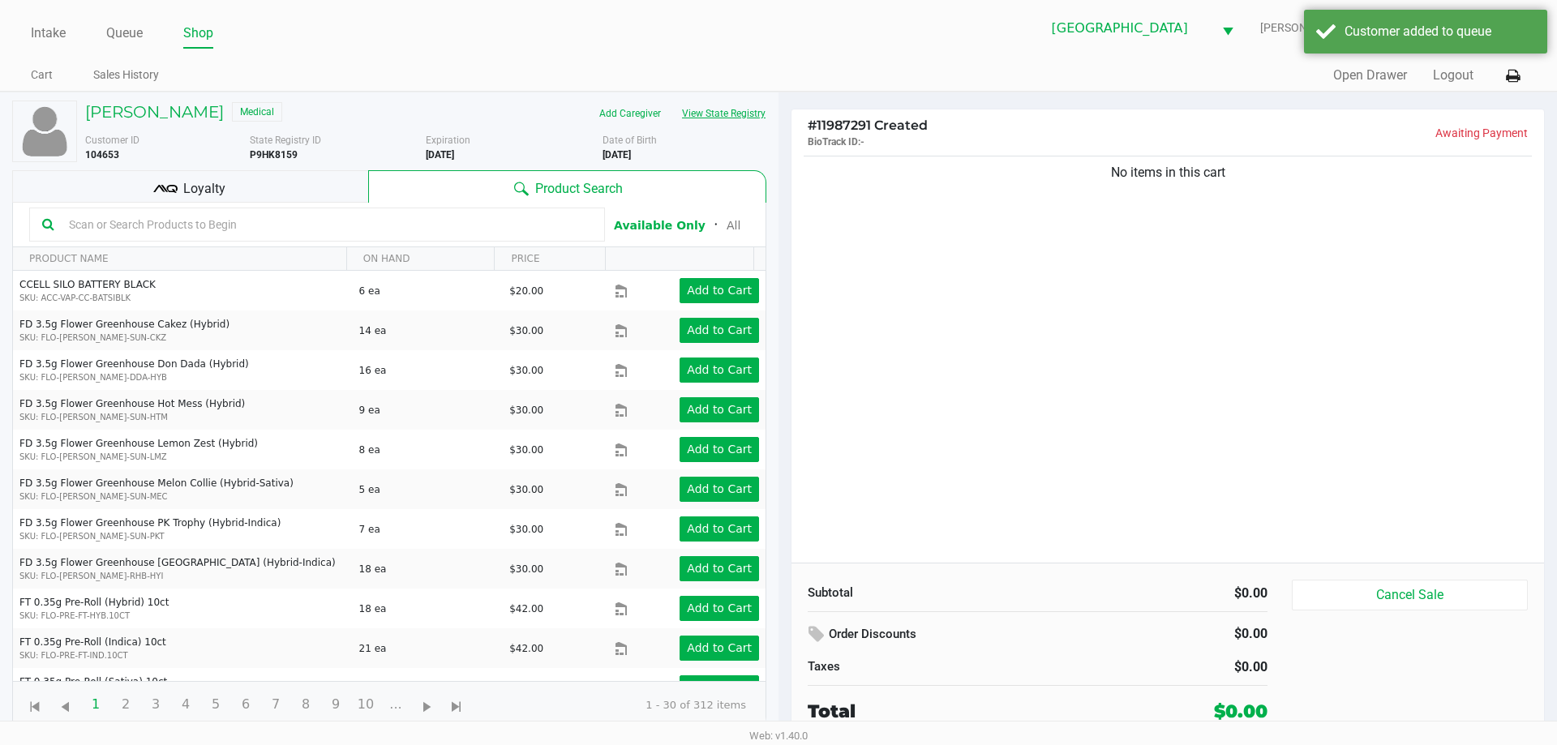
click at [740, 123] on button "View State Registry" at bounding box center [718, 114] width 95 height 26
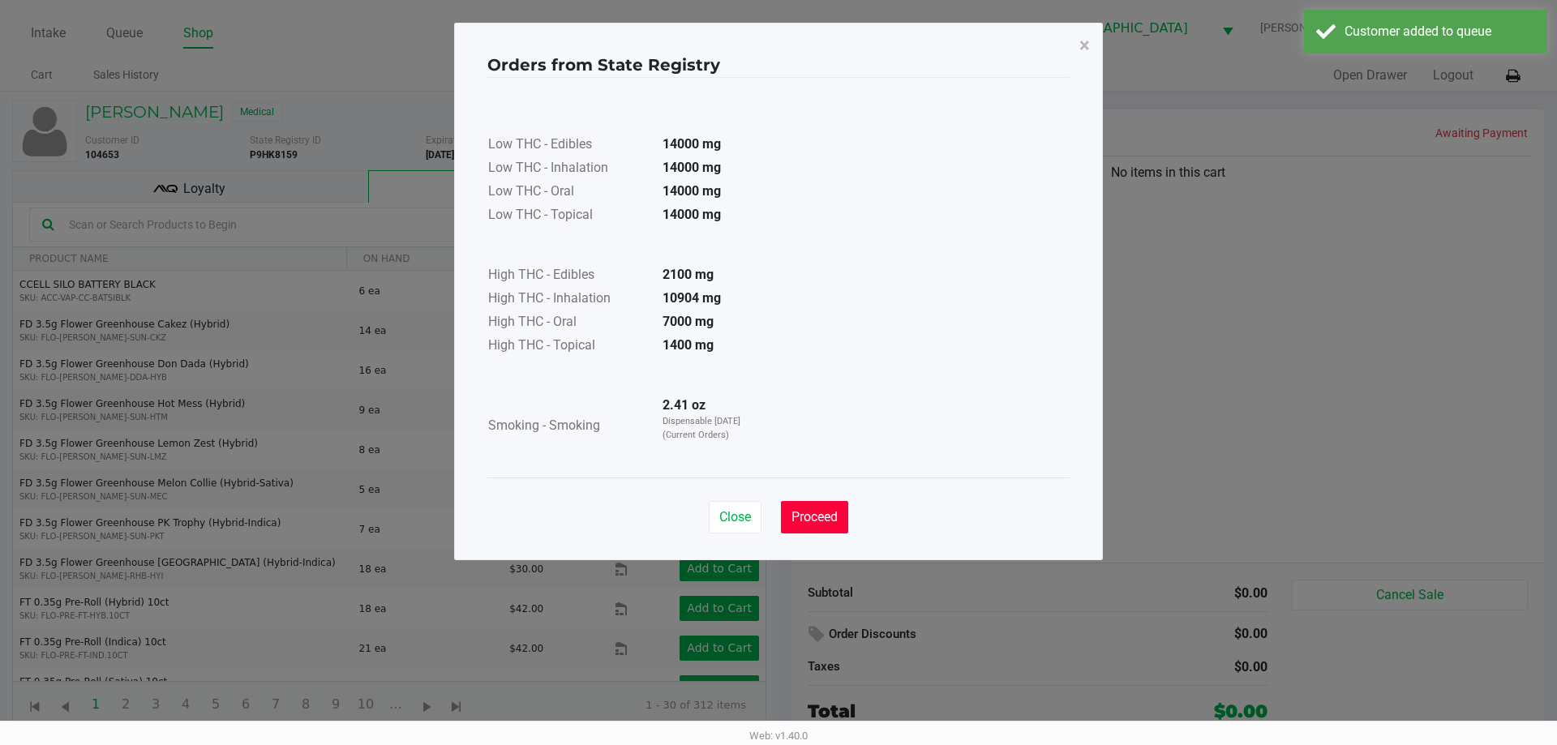
click at [824, 521] on span "Proceed" at bounding box center [814, 516] width 46 height 15
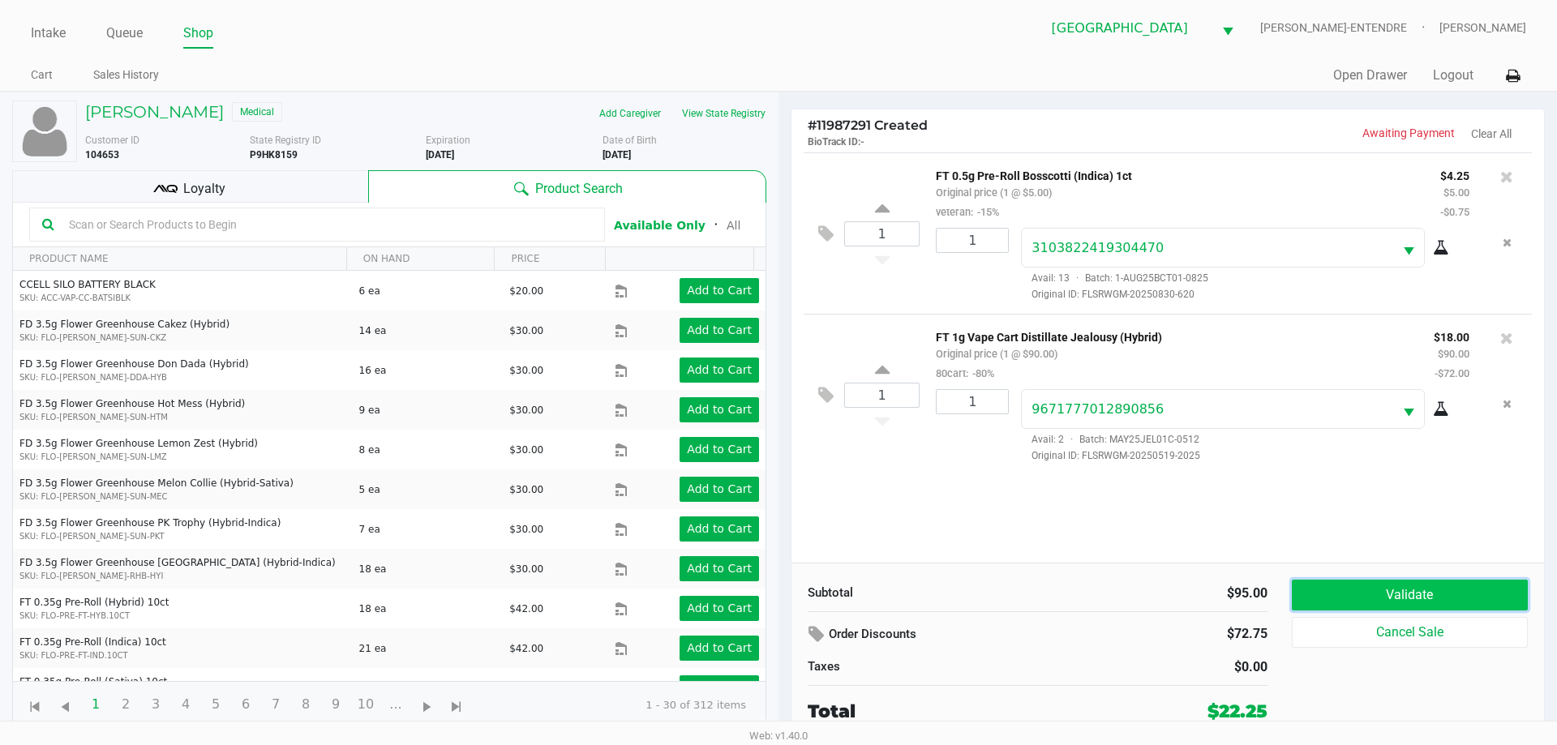
click at [1441, 589] on button "Validate" at bounding box center [1410, 595] width 236 height 31
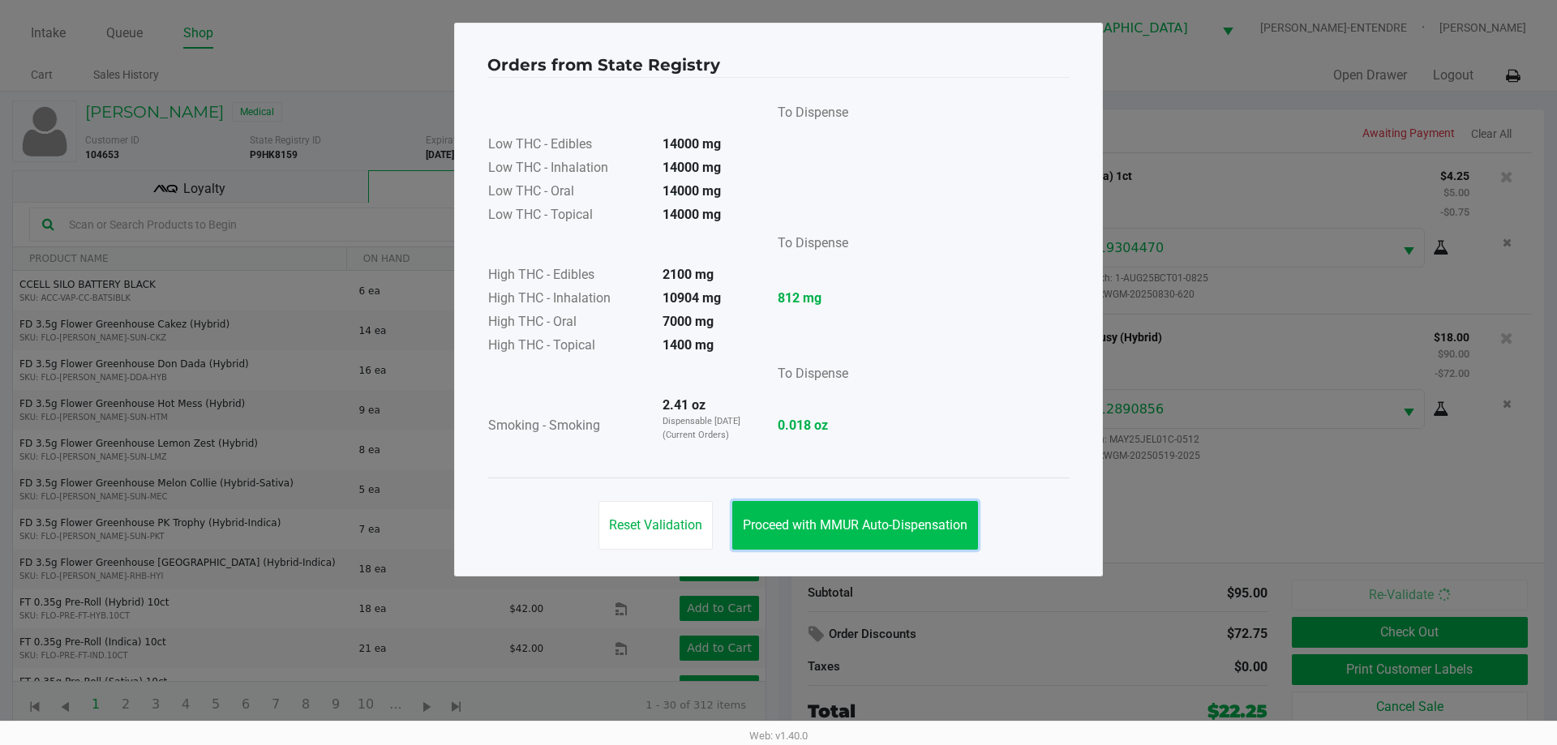
click at [896, 537] on button "Proceed with MMUR Auto-Dispensation" at bounding box center [855, 525] width 246 height 49
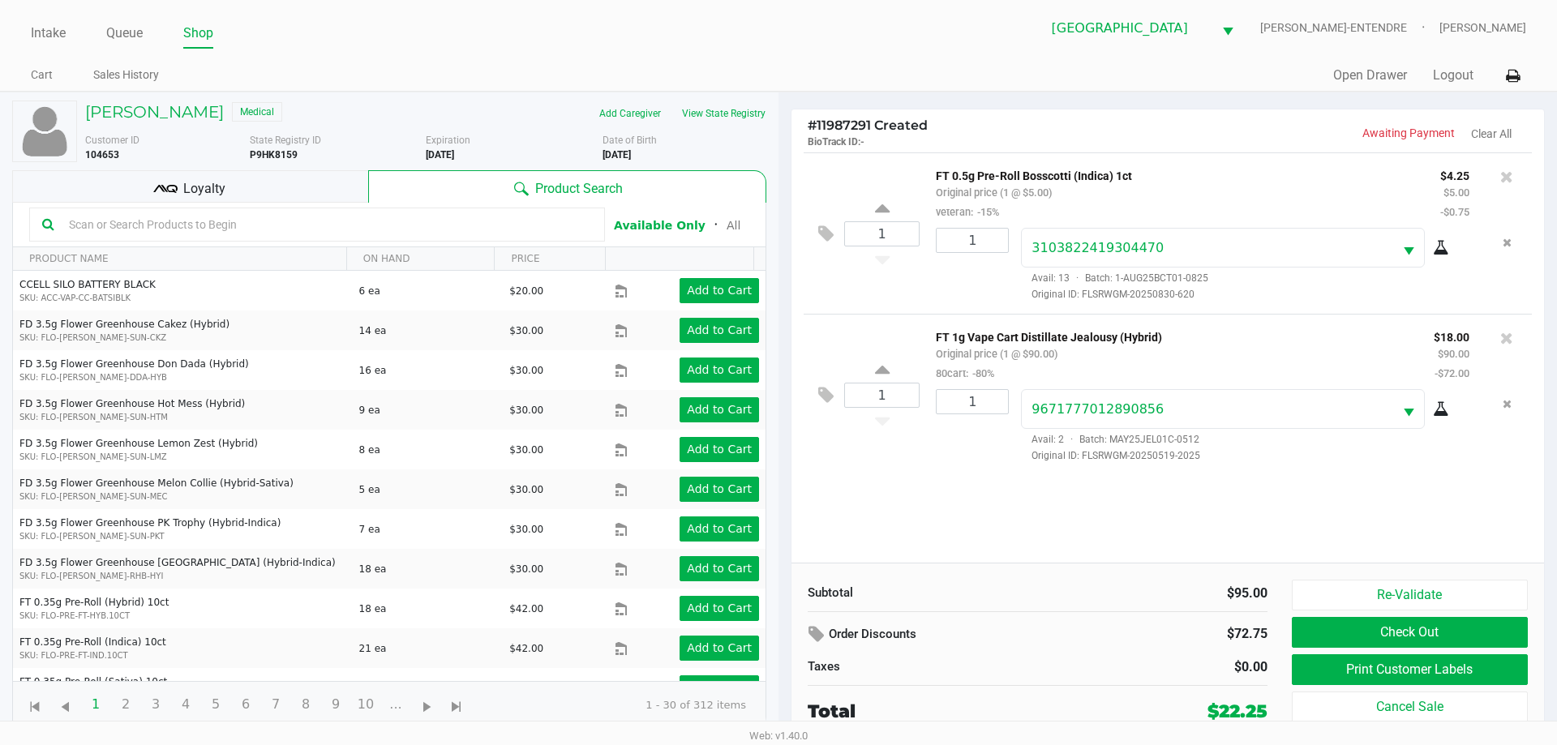
click at [246, 172] on div "Loyalty" at bounding box center [190, 186] width 356 height 32
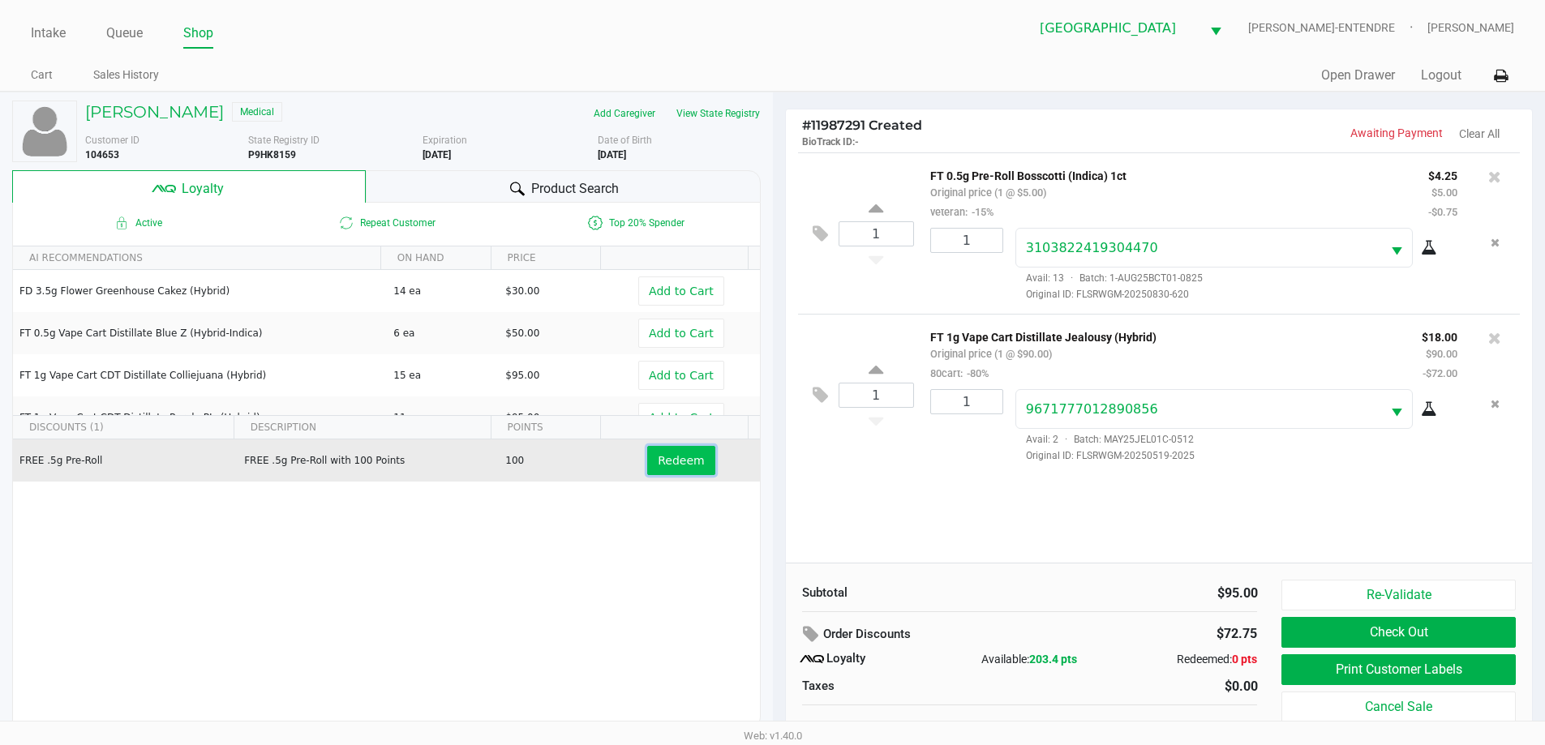
click at [684, 465] on span "Redeem" at bounding box center [681, 460] width 46 height 13
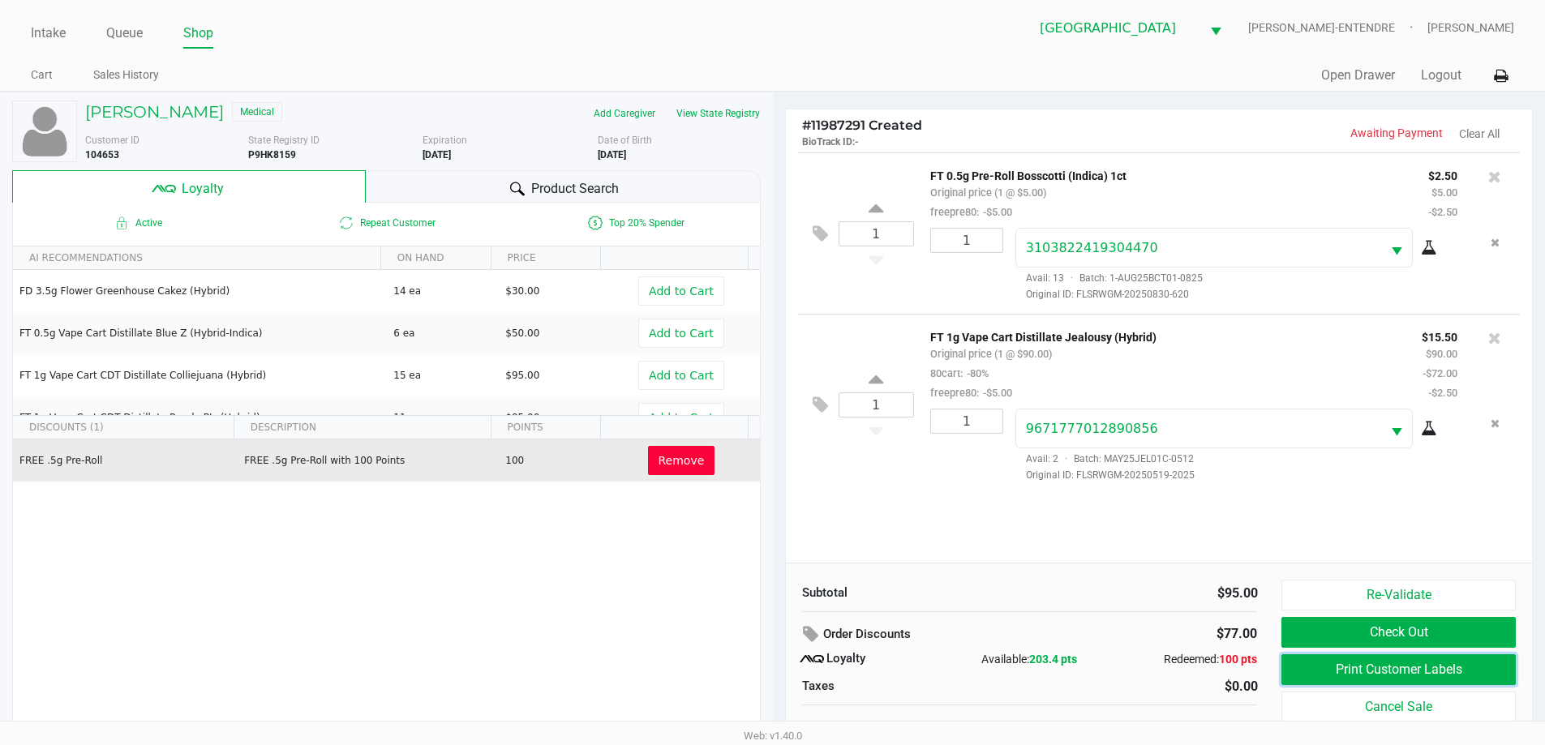
click at [1325, 671] on button "Print Customer Labels" at bounding box center [1398, 669] width 234 height 31
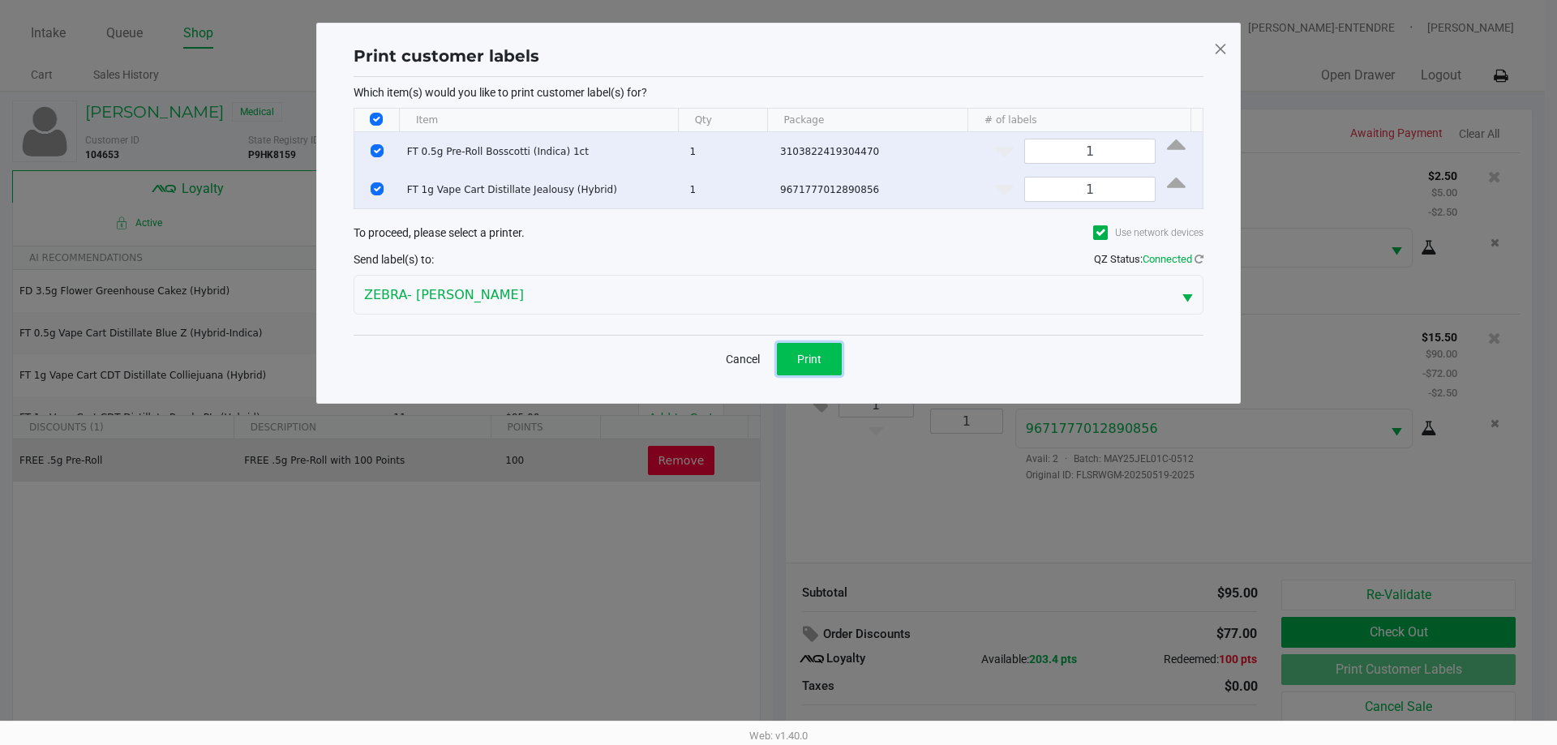
click at [789, 356] on button "Print" at bounding box center [809, 359] width 65 height 32
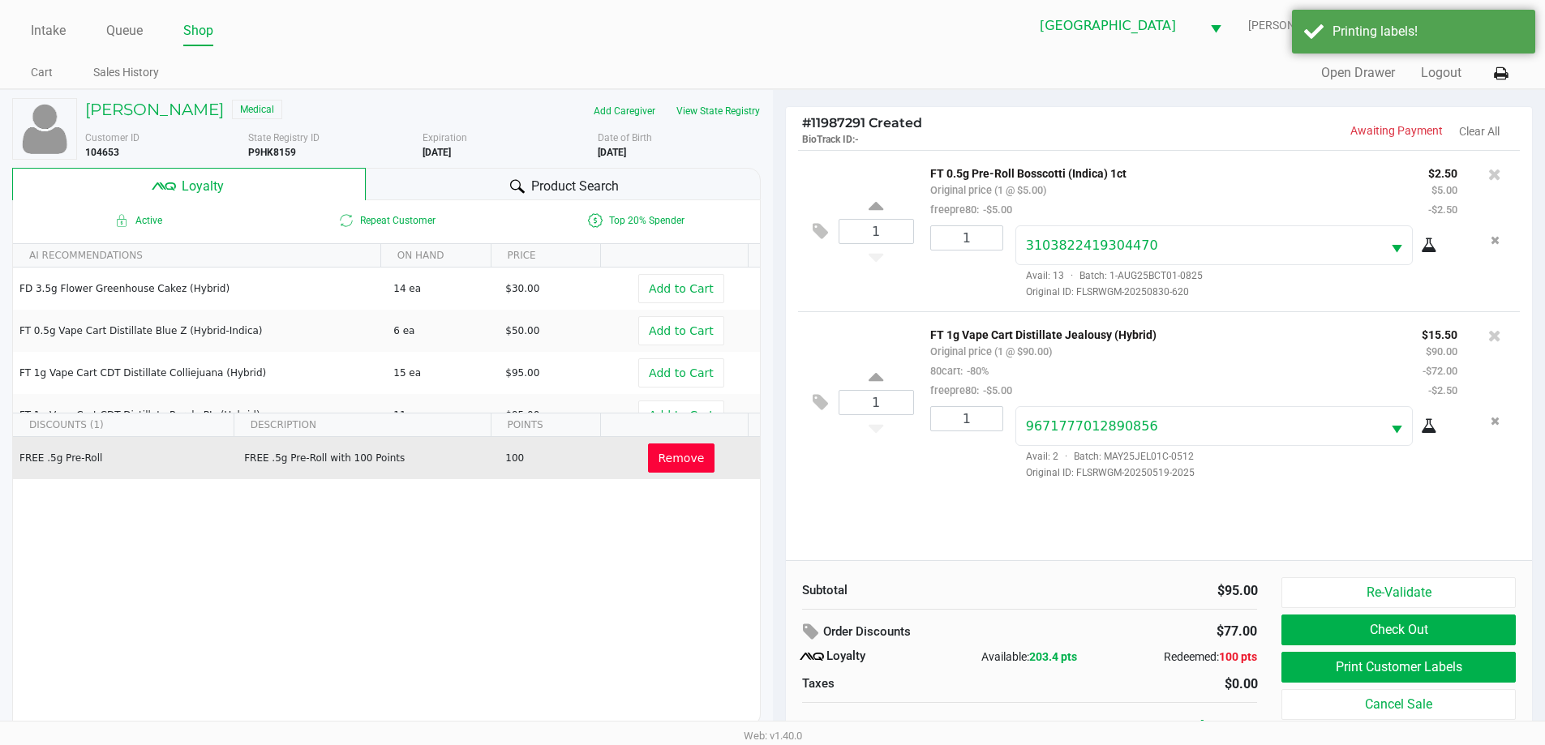
scroll to position [16, 0]
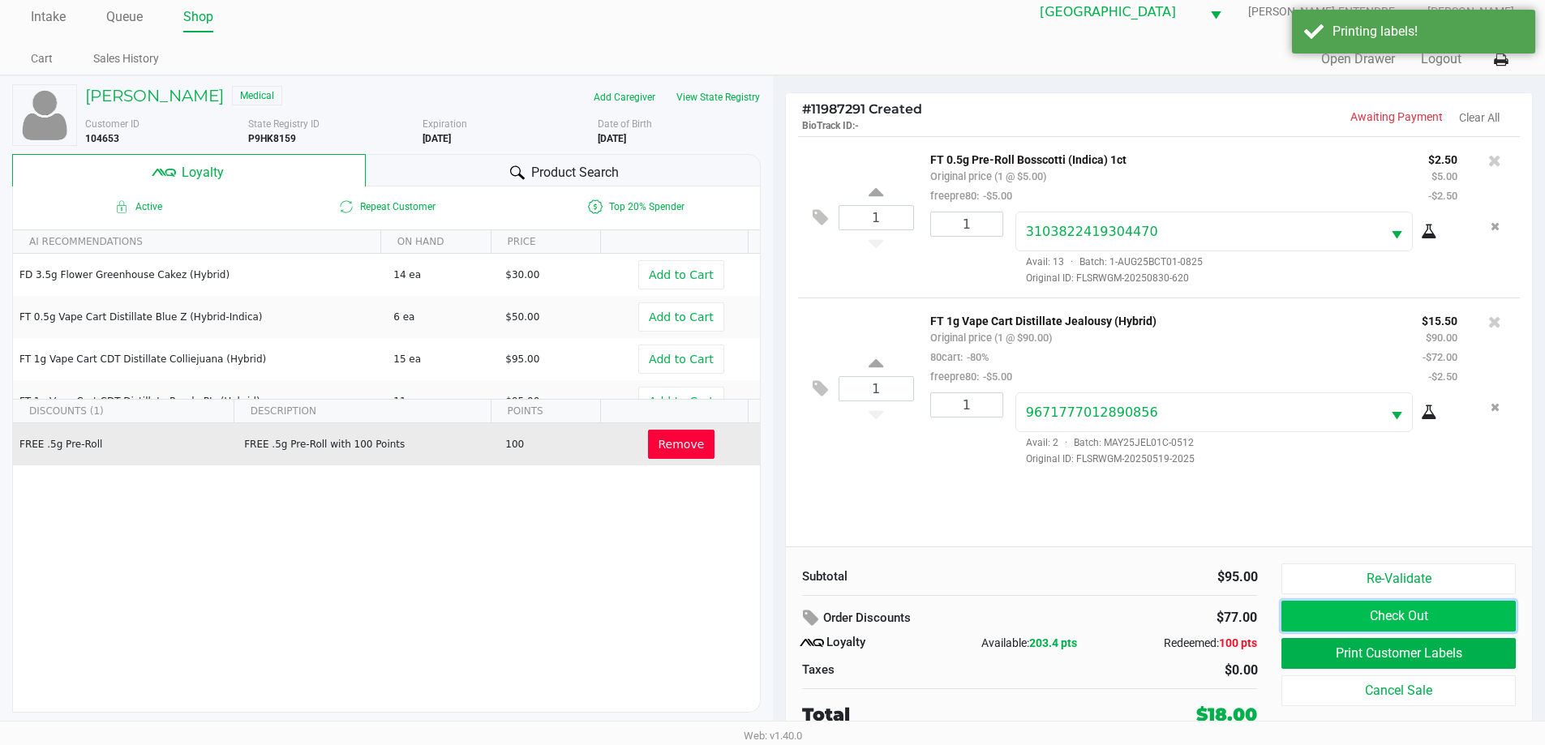
click at [1390, 620] on button "Check Out" at bounding box center [1398, 616] width 234 height 31
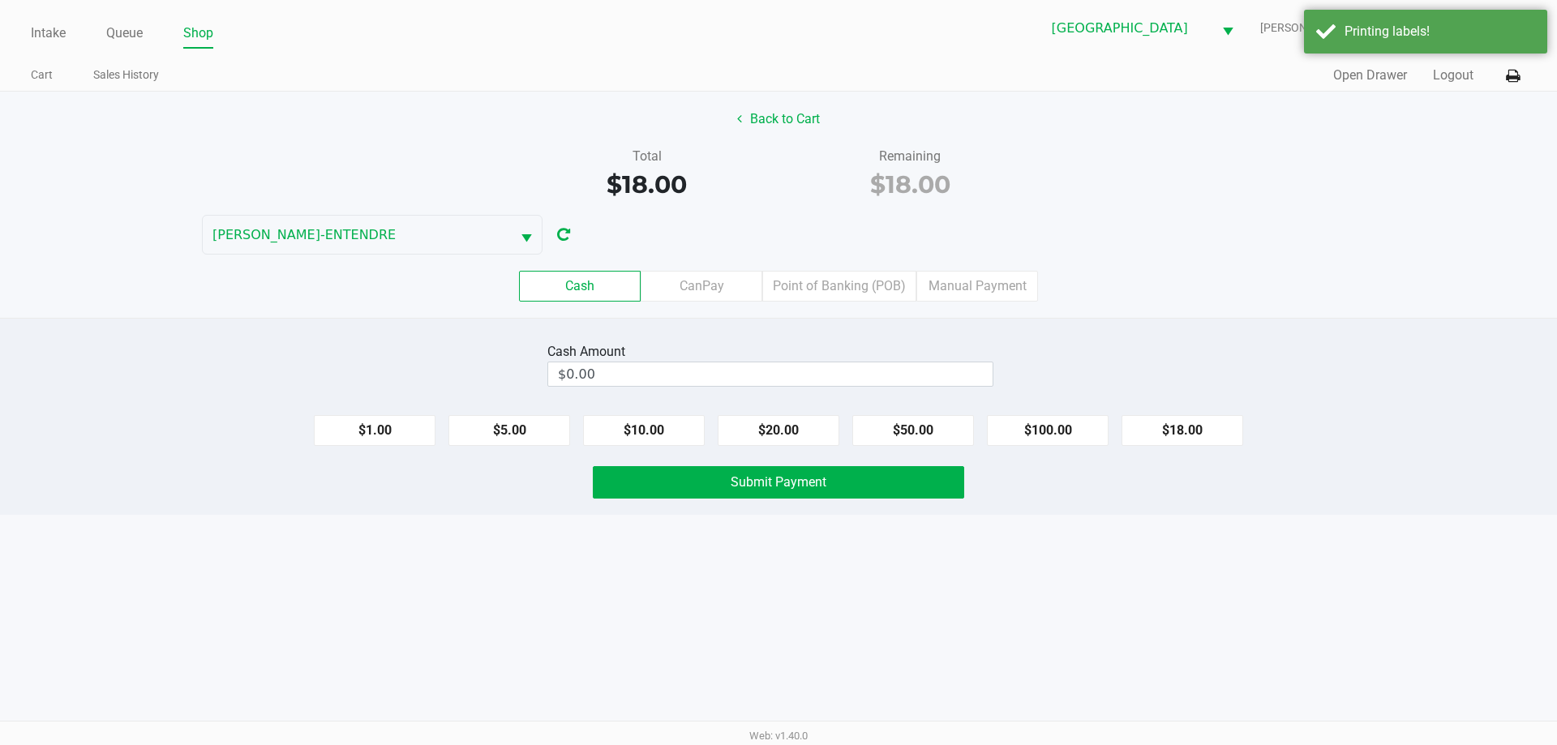
click at [872, 302] on div "Cash CanPay Point of Banking (POB) Manual Payment" at bounding box center [778, 286] width 1581 height 63
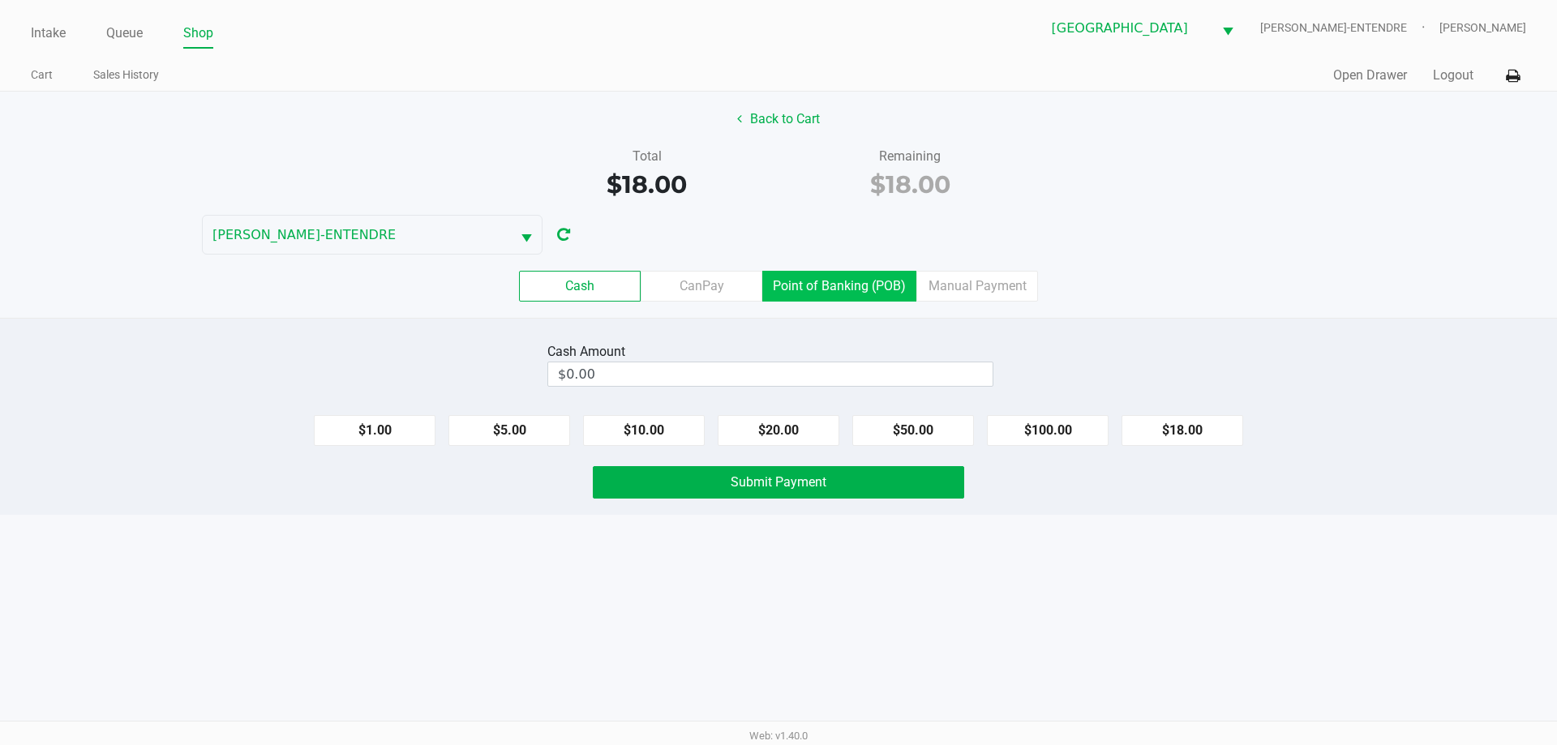
click at [894, 298] on label "Point of Banking (POB)" at bounding box center [839, 286] width 154 height 31
click at [0, 0] on 7 "Point of Banking (POB)" at bounding box center [0, 0] width 0 height 0
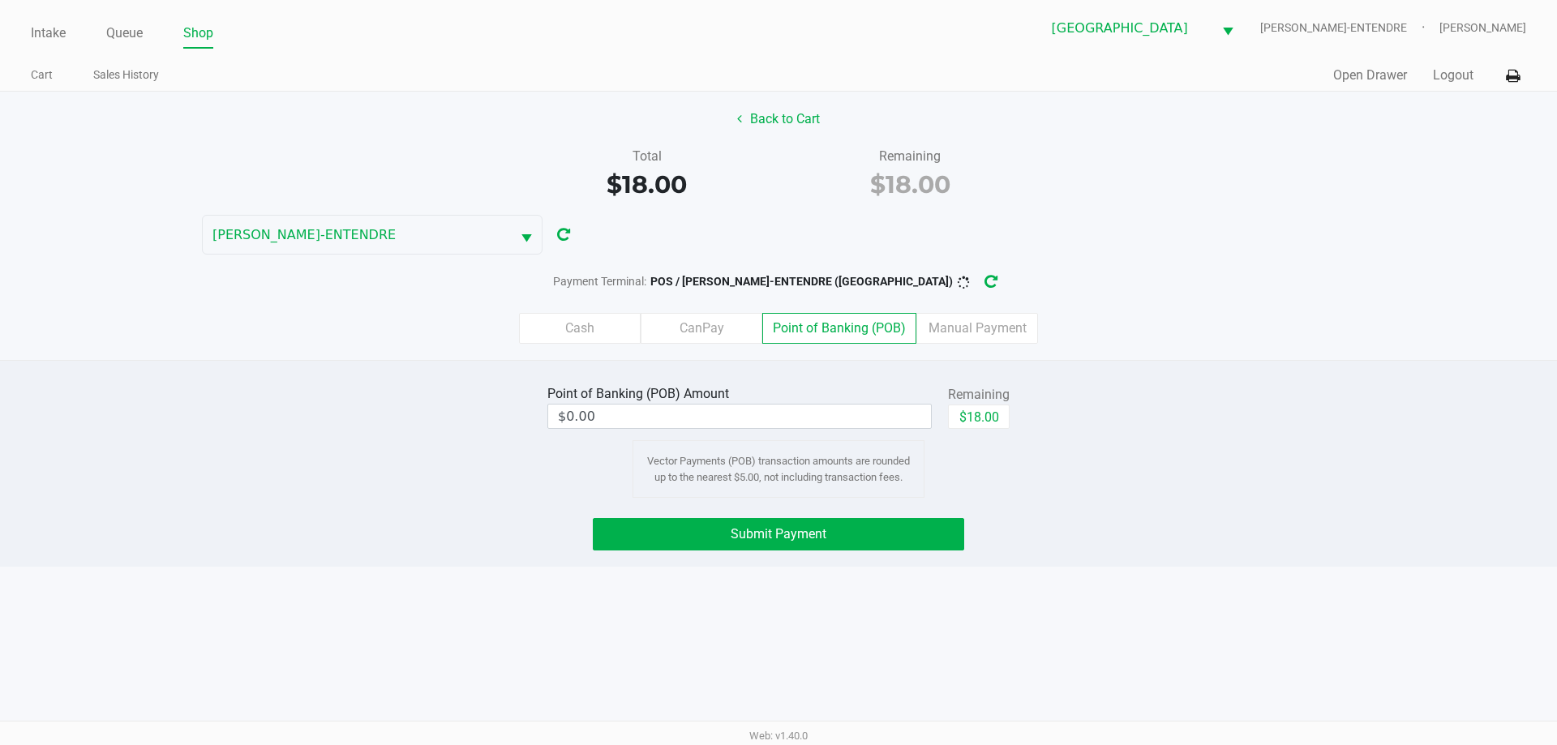
click at [969, 431] on div "$18.00" at bounding box center [979, 423] width 62 height 36
click at [950, 409] on button "$18.00" at bounding box center [979, 417] width 62 height 24
type input "$18.00"
click at [941, 534] on button "Submit Payment" at bounding box center [778, 534] width 371 height 32
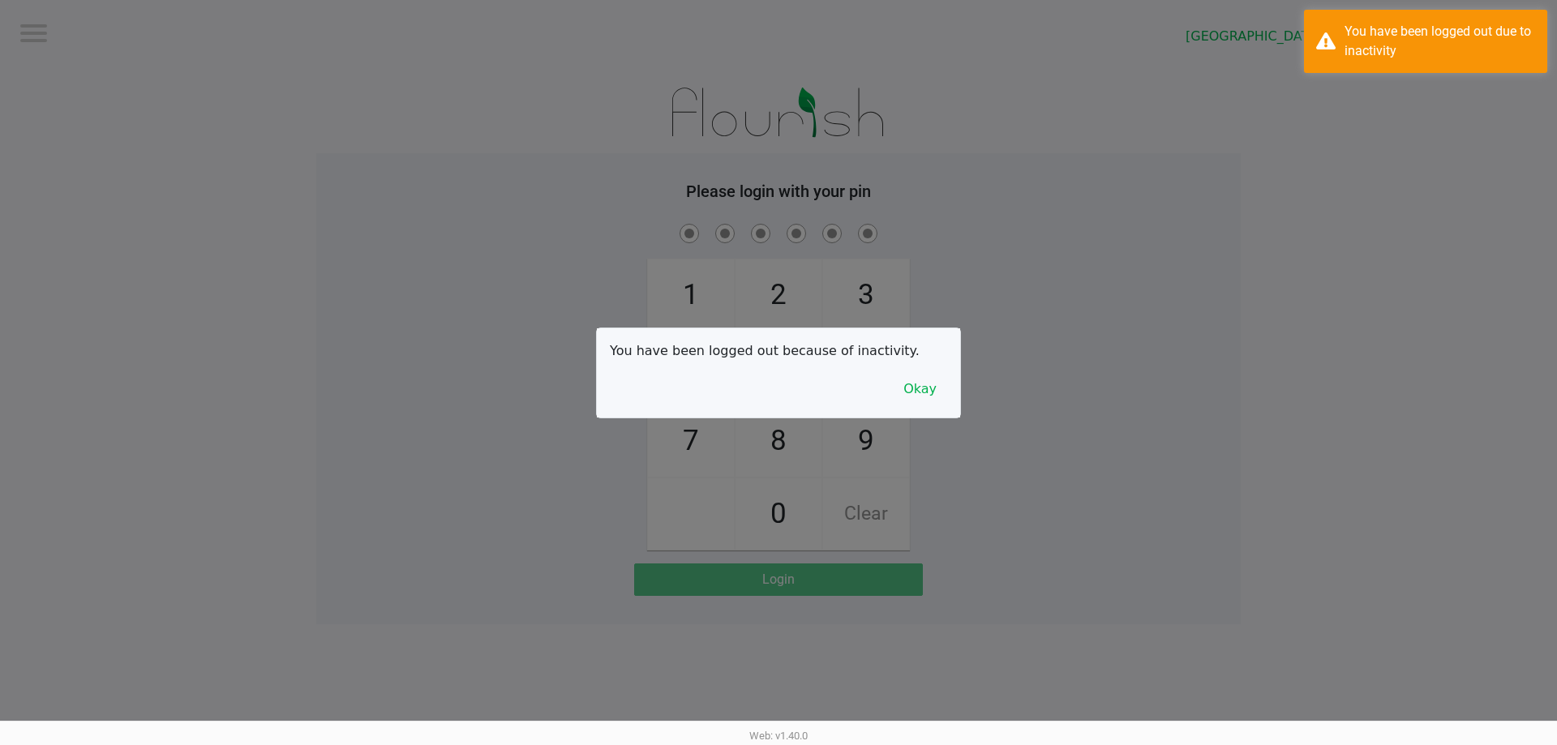
click at [41, 39] on div at bounding box center [778, 372] width 1557 height 745
click at [924, 390] on button "Okay" at bounding box center [920, 389] width 54 height 31
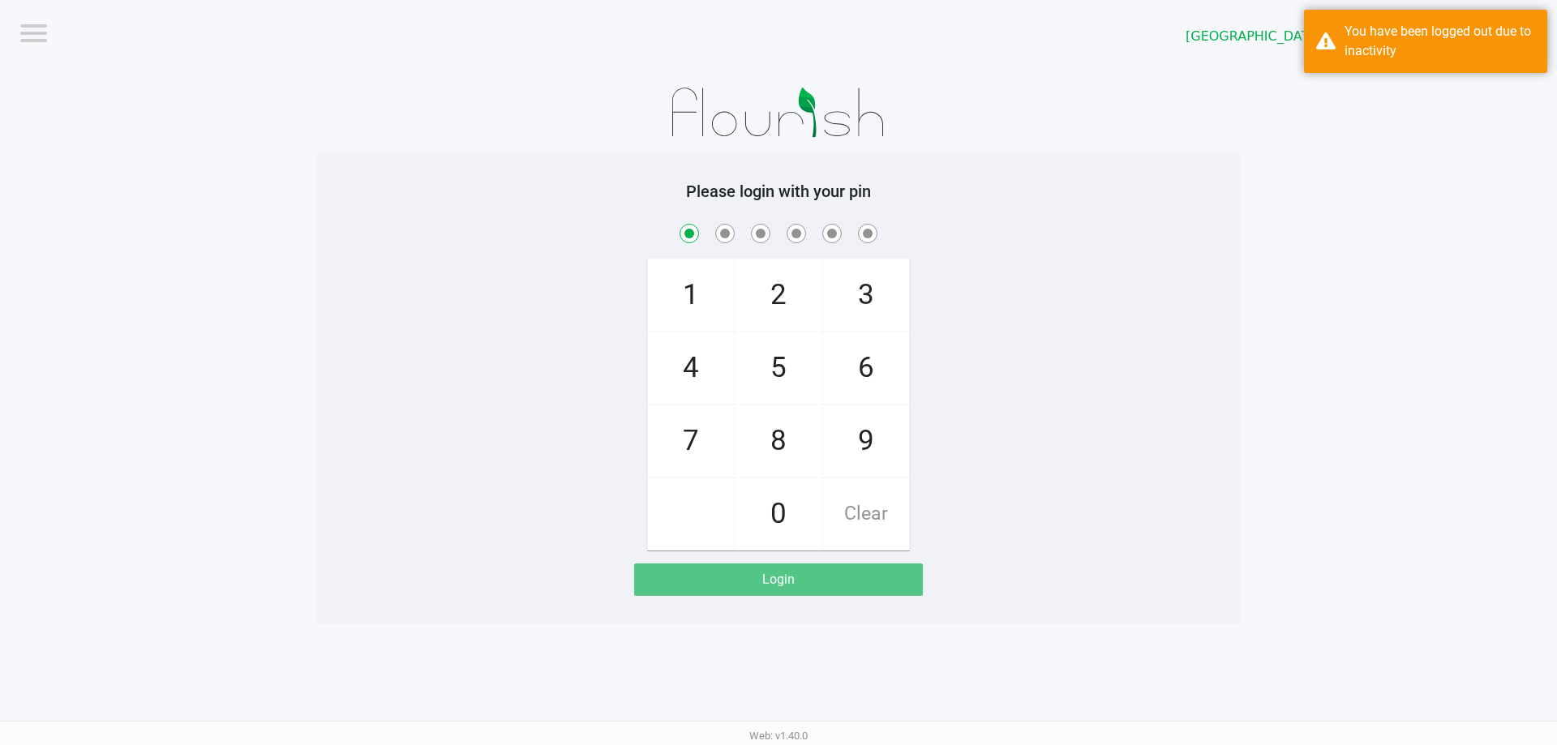
checkbox input "true"
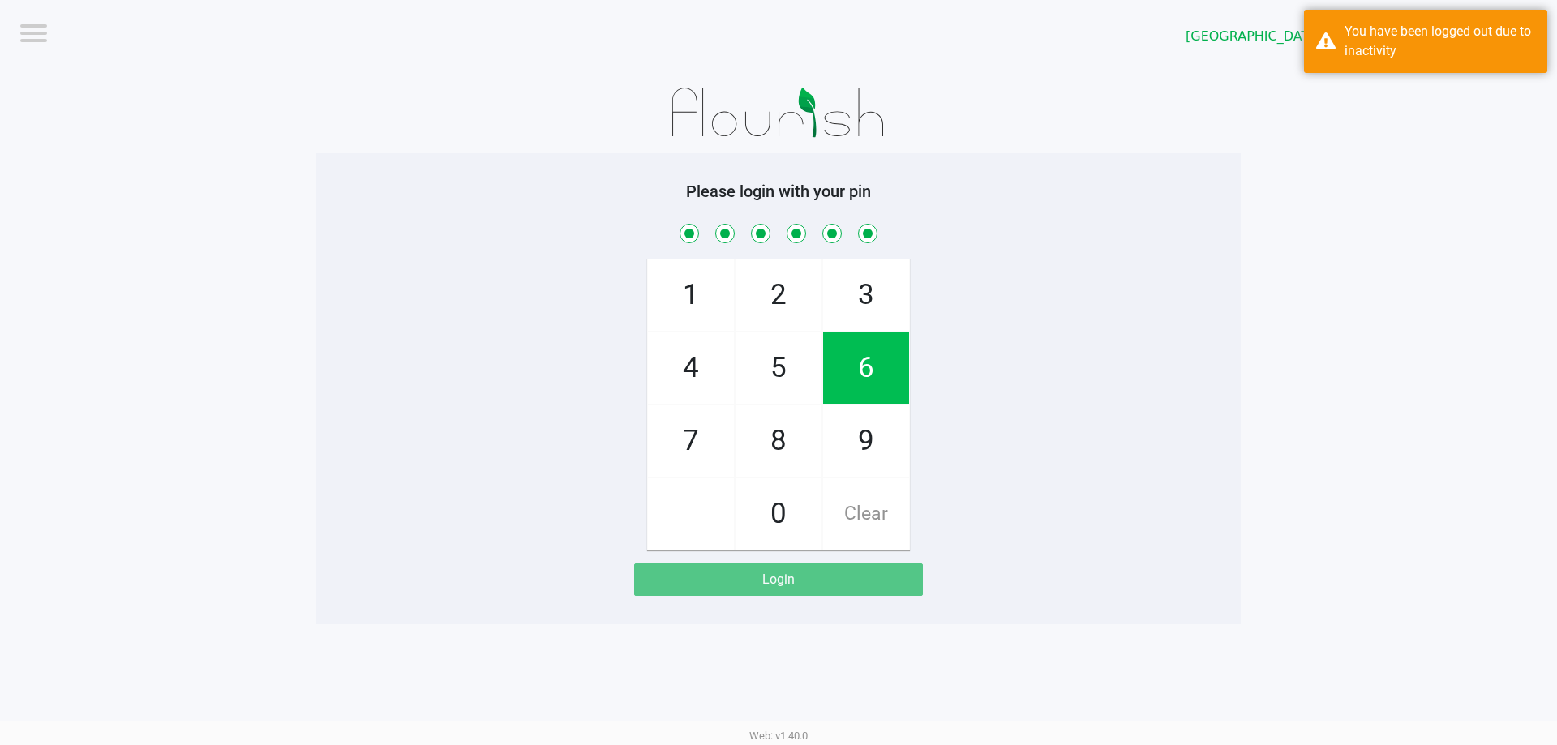
checkbox input "true"
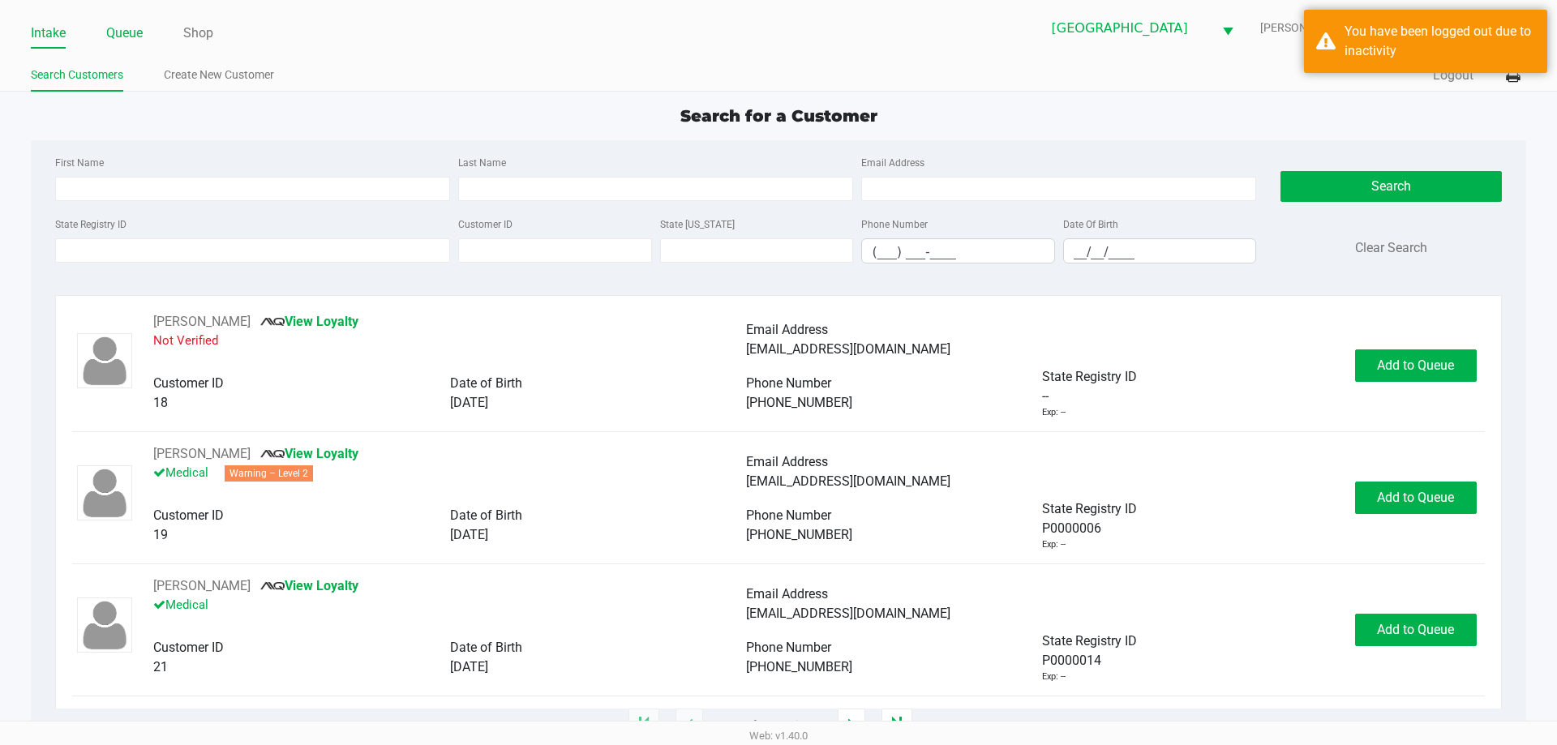
click at [119, 36] on link "Queue" at bounding box center [124, 33] width 36 height 23
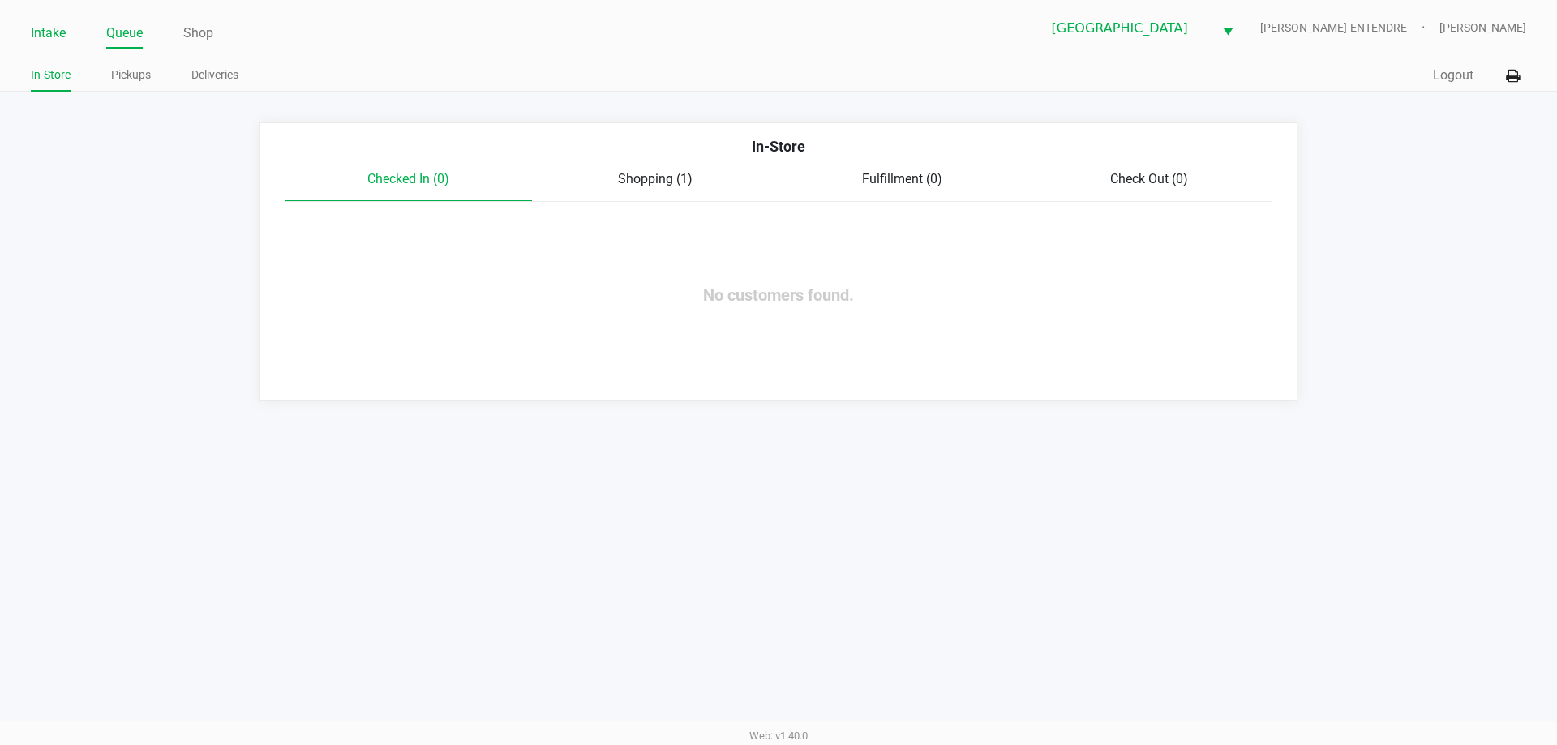
click at [38, 35] on link "Intake" at bounding box center [48, 33] width 35 height 23
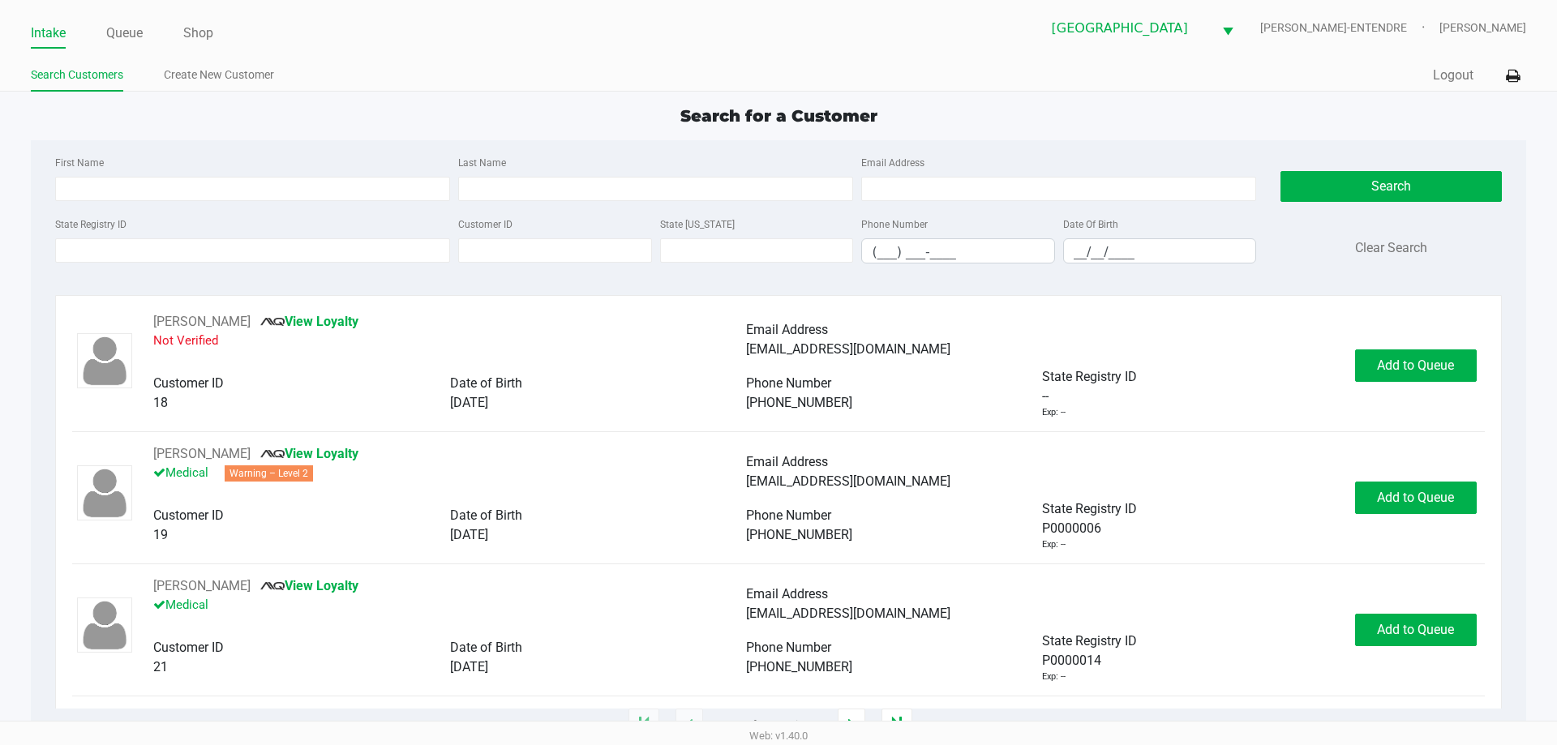
click at [275, 238] on div "State Registry ID" at bounding box center [252, 238] width 403 height 49
click at [275, 238] on input "State Registry ID" at bounding box center [252, 250] width 395 height 24
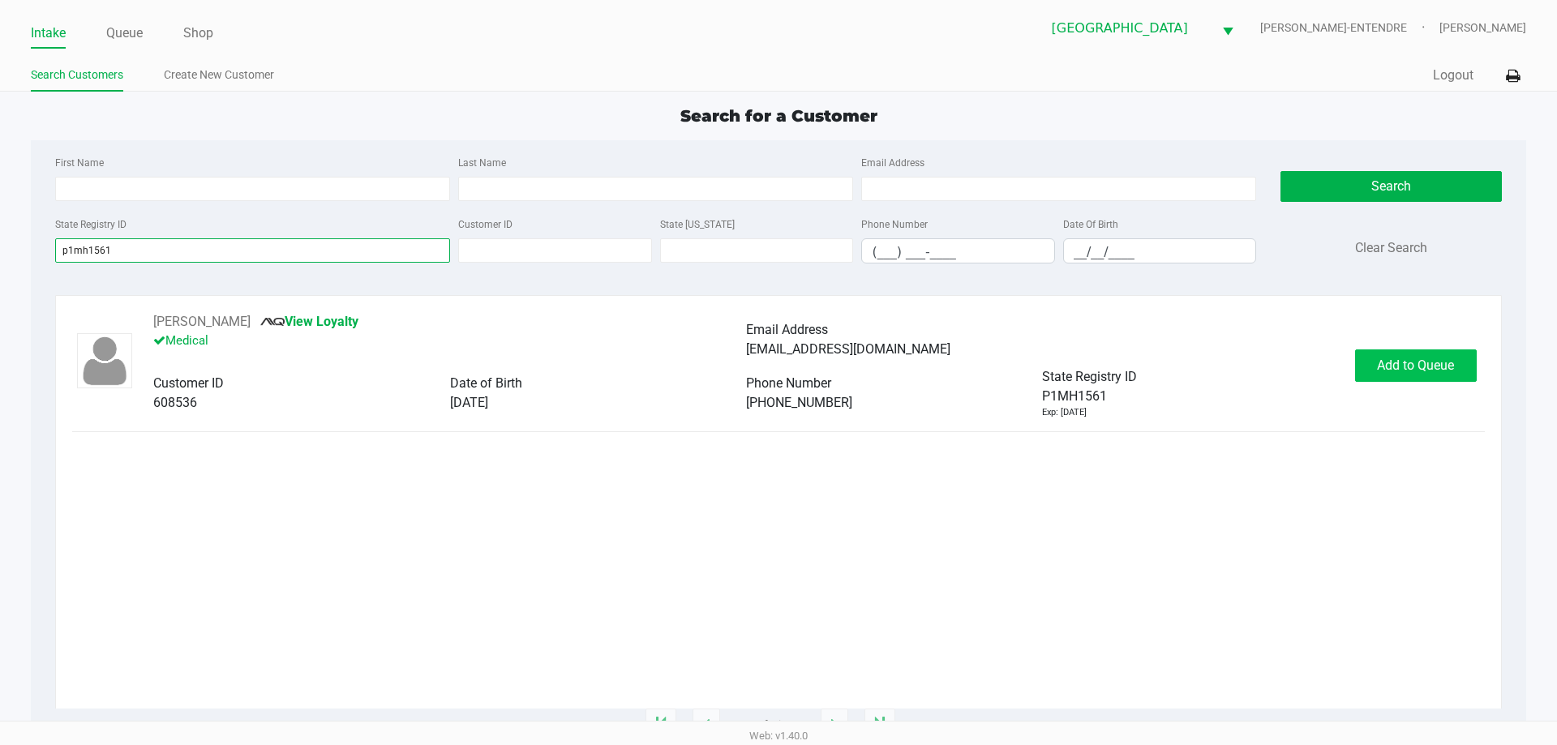
type input "p1mh1561"
click at [1393, 367] on span "Add to Queue" at bounding box center [1415, 365] width 77 height 15
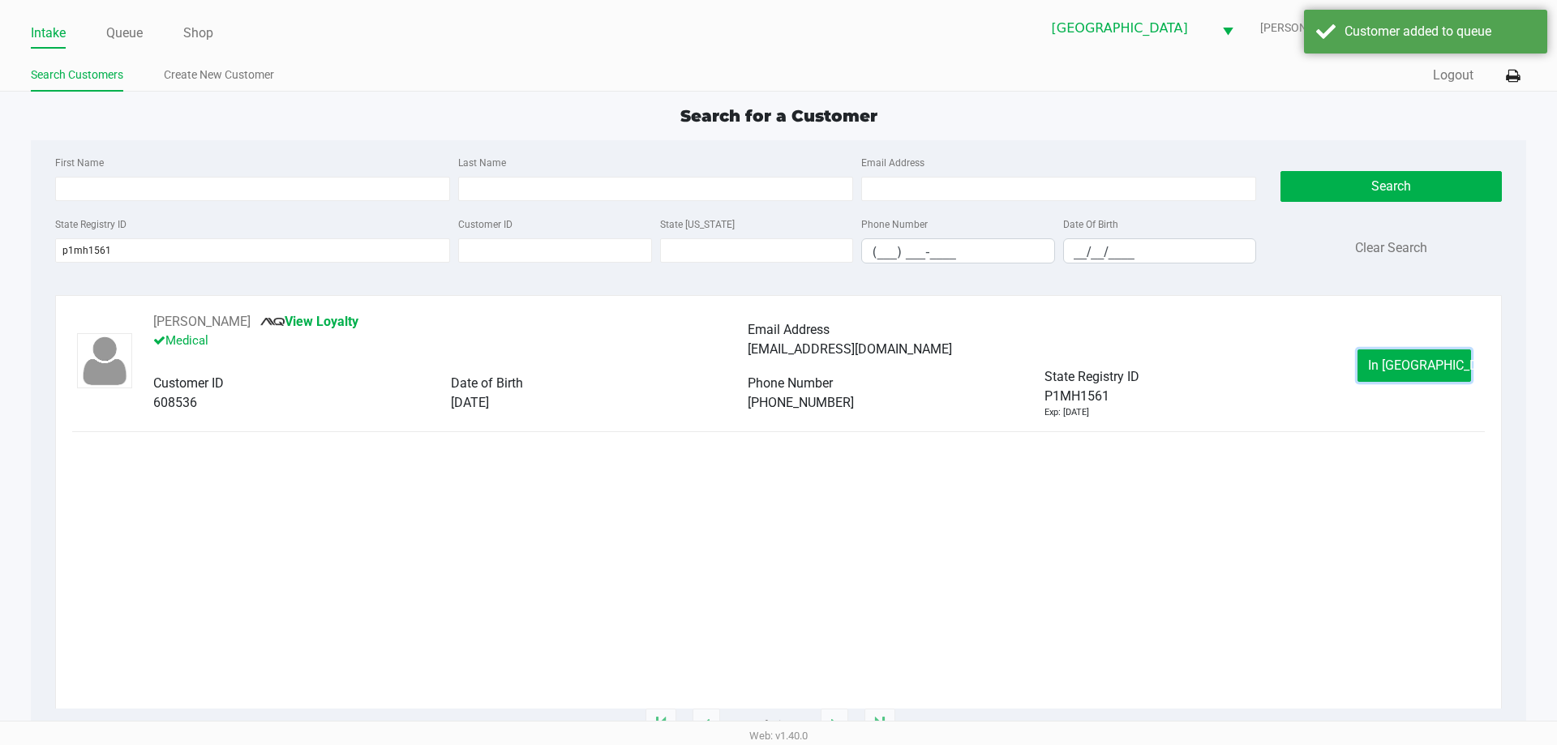
click at [1393, 367] on span "In Queue" at bounding box center [1436, 365] width 136 height 15
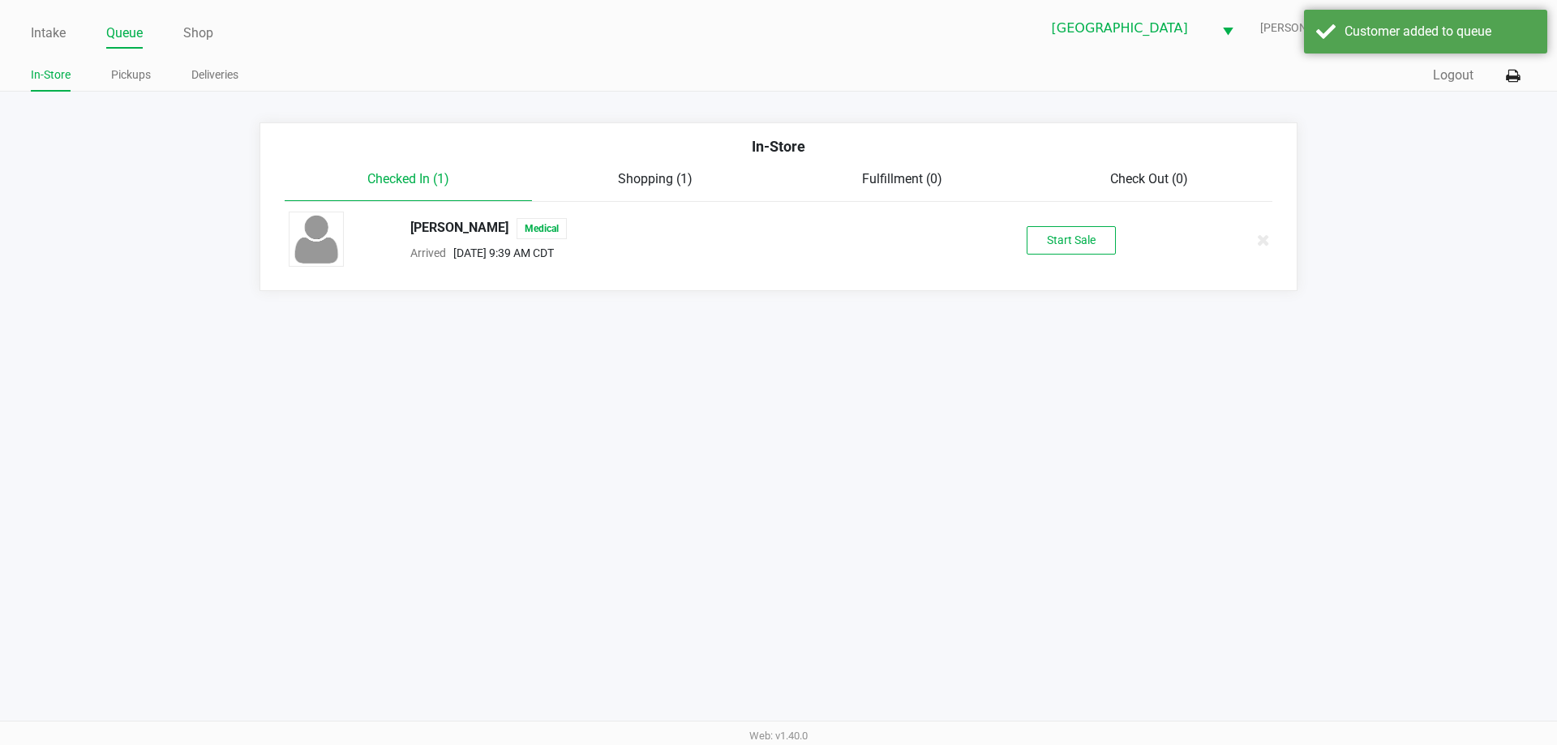
click at [1088, 225] on div "PAMELA ROUSSEAU Medical Arrived Sep 22, 2025 9:39 AM CDT Start Sale" at bounding box center [779, 240] width 1004 height 57
click at [1088, 229] on button "Start Sale" at bounding box center [1071, 240] width 89 height 28
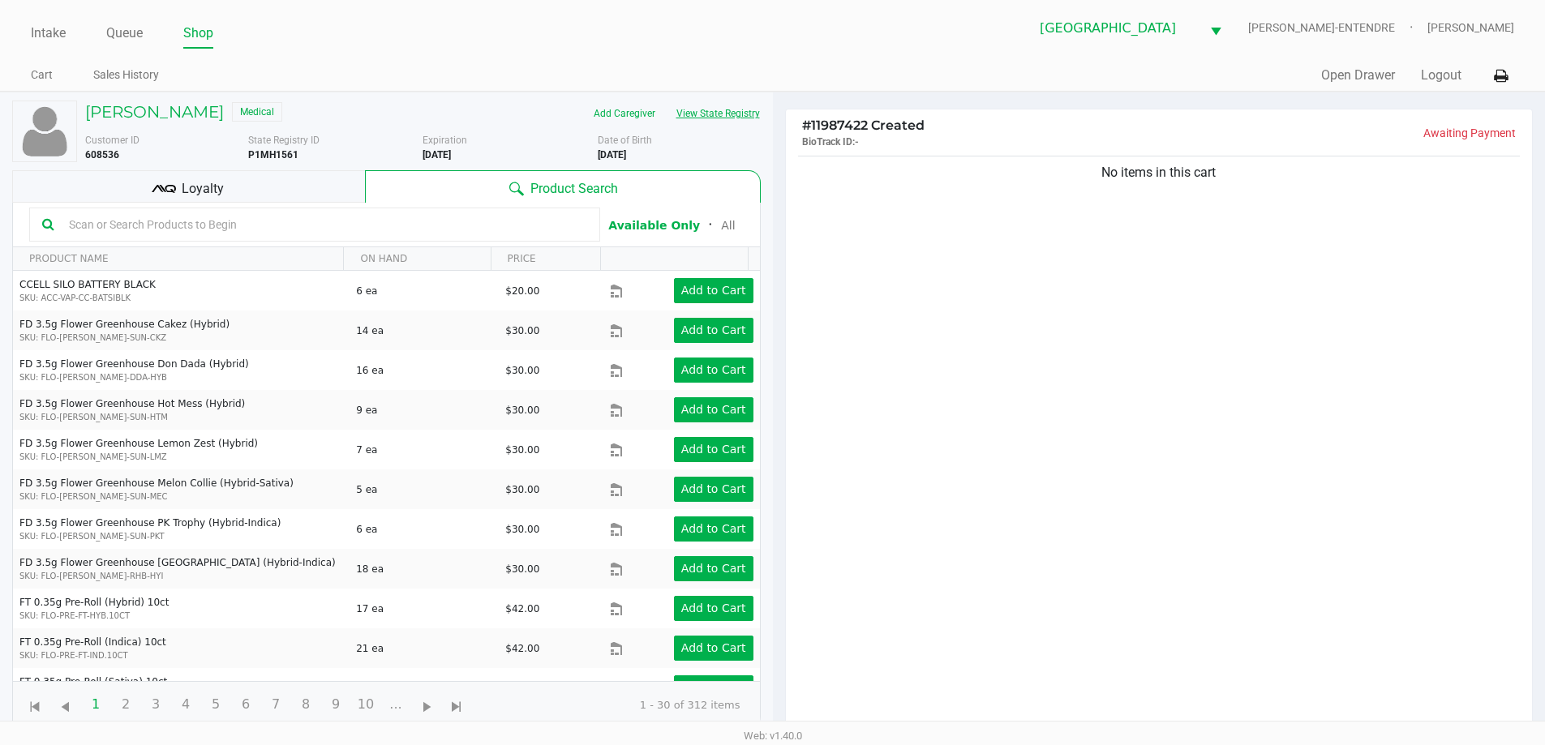
click at [752, 112] on button "View State Registry" at bounding box center [713, 114] width 95 height 26
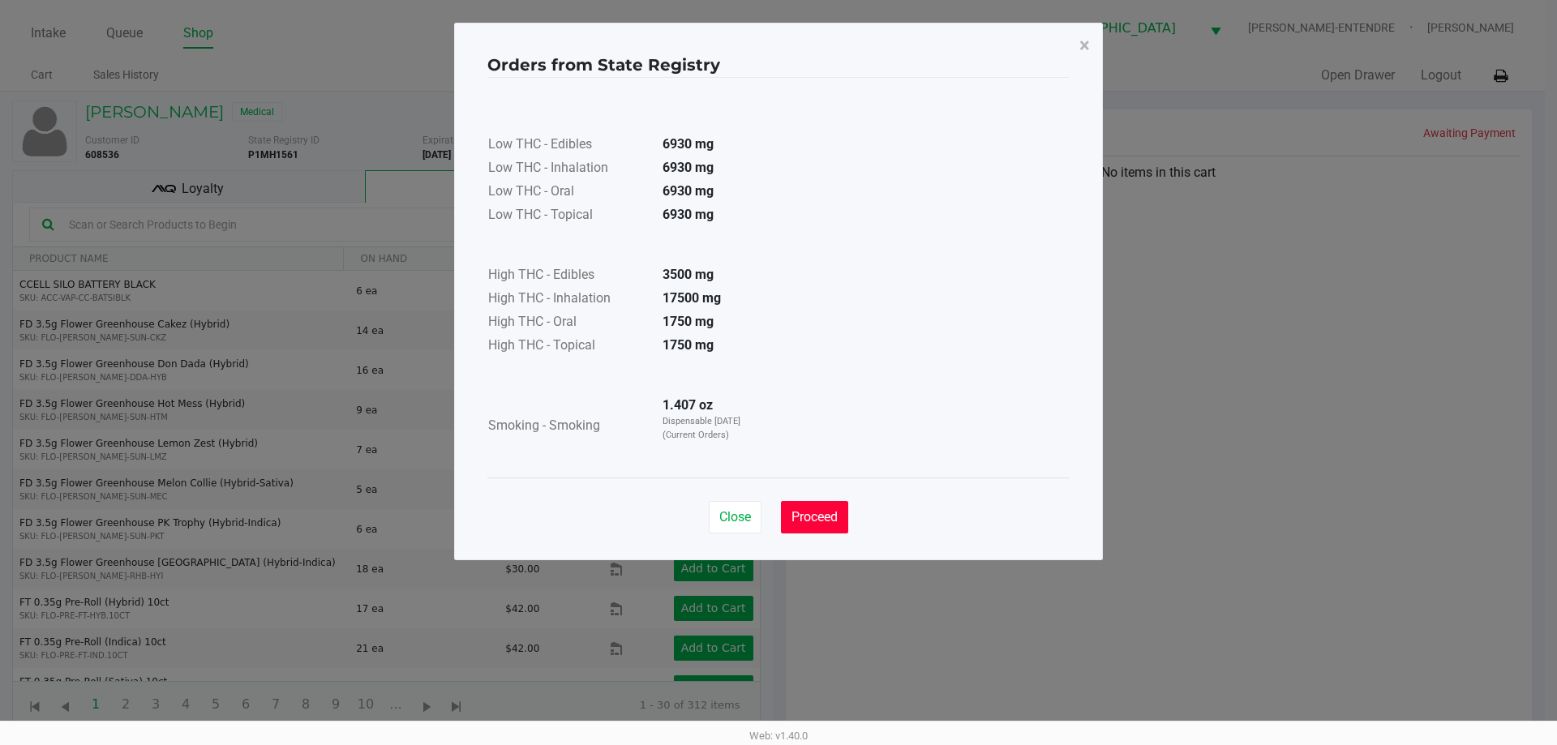
click at [818, 525] on button "Proceed" at bounding box center [814, 517] width 67 height 32
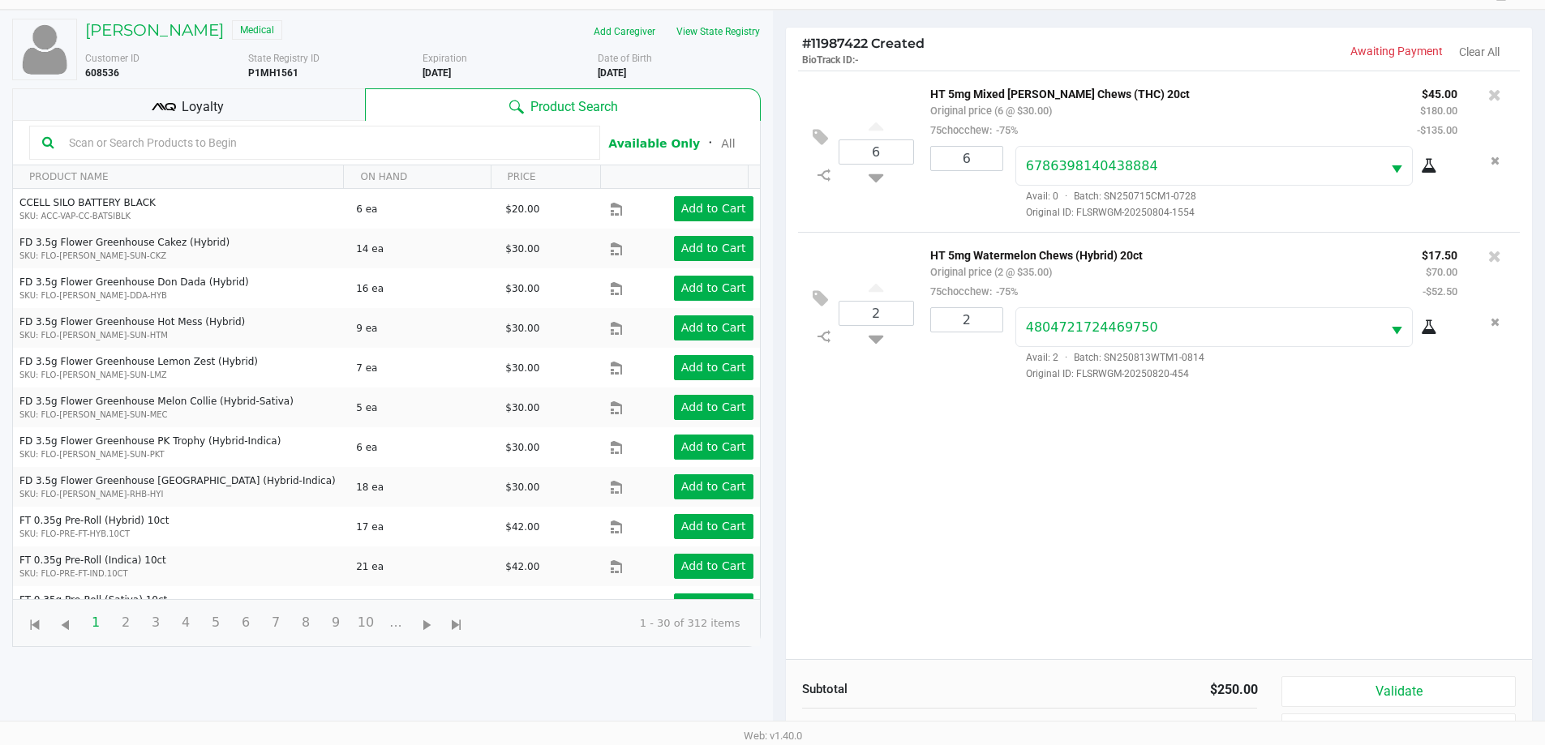
scroll to position [175, 0]
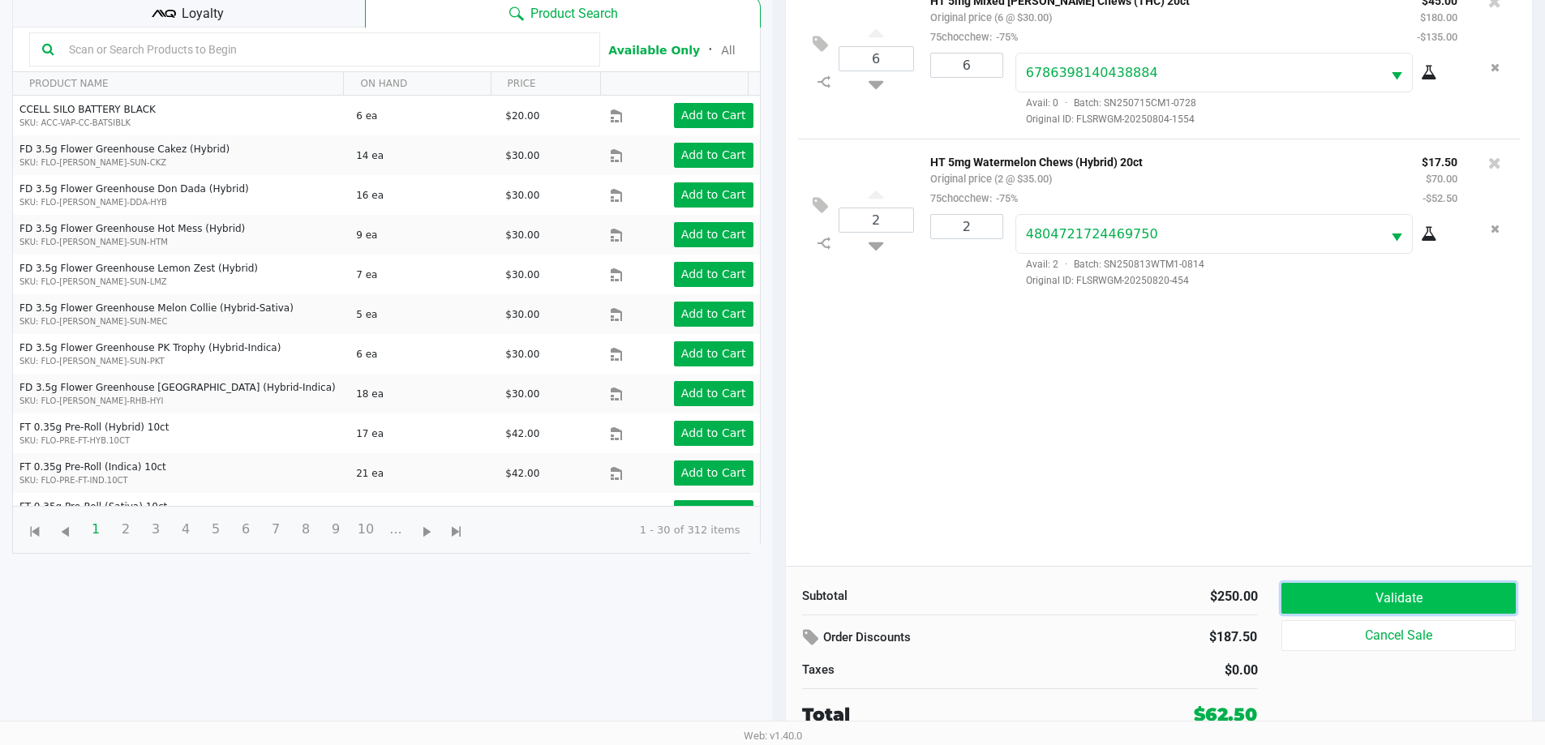
click at [1366, 599] on button "Validate" at bounding box center [1398, 598] width 234 height 31
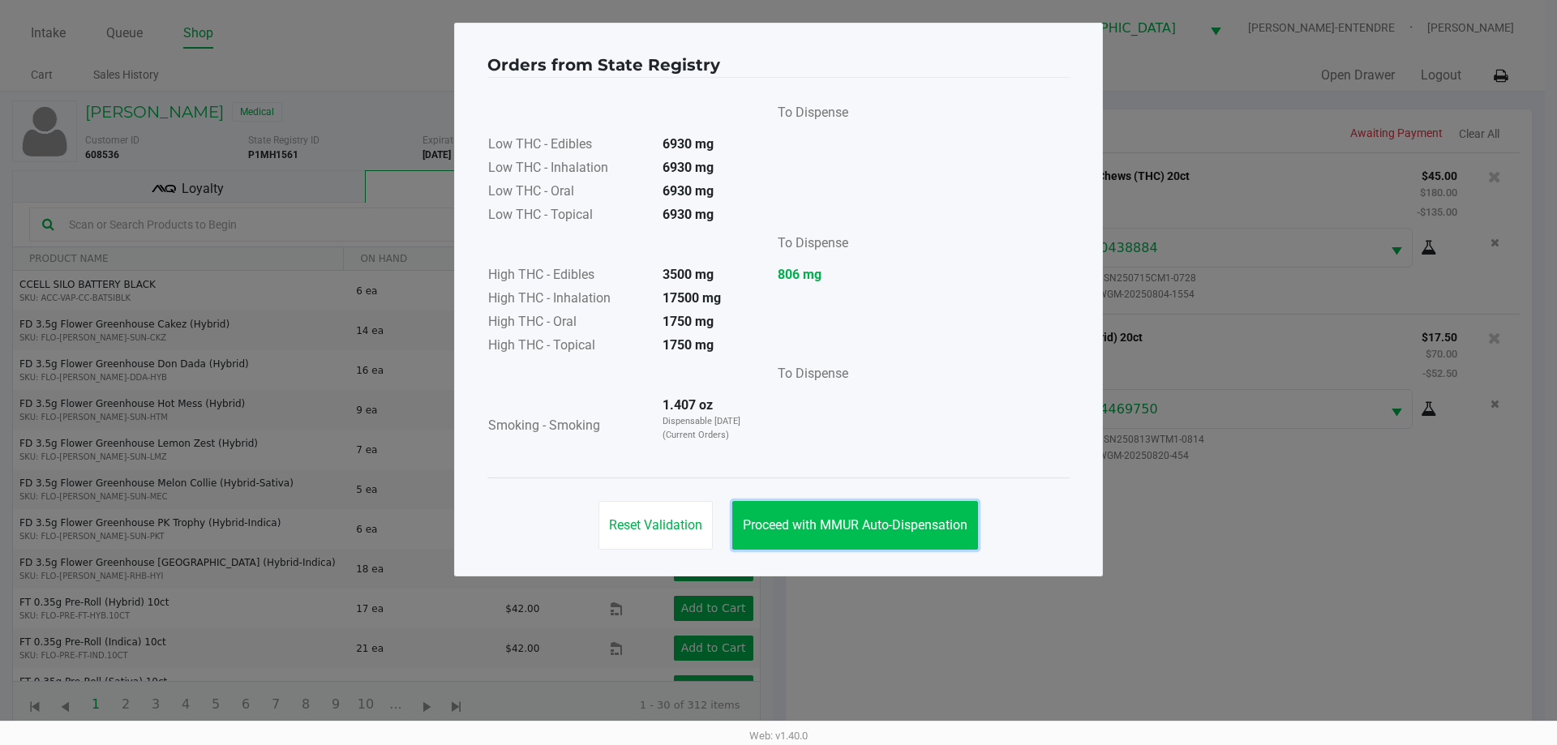
click at [896, 519] on span "Proceed with MMUR Auto-Dispensation" at bounding box center [855, 524] width 225 height 15
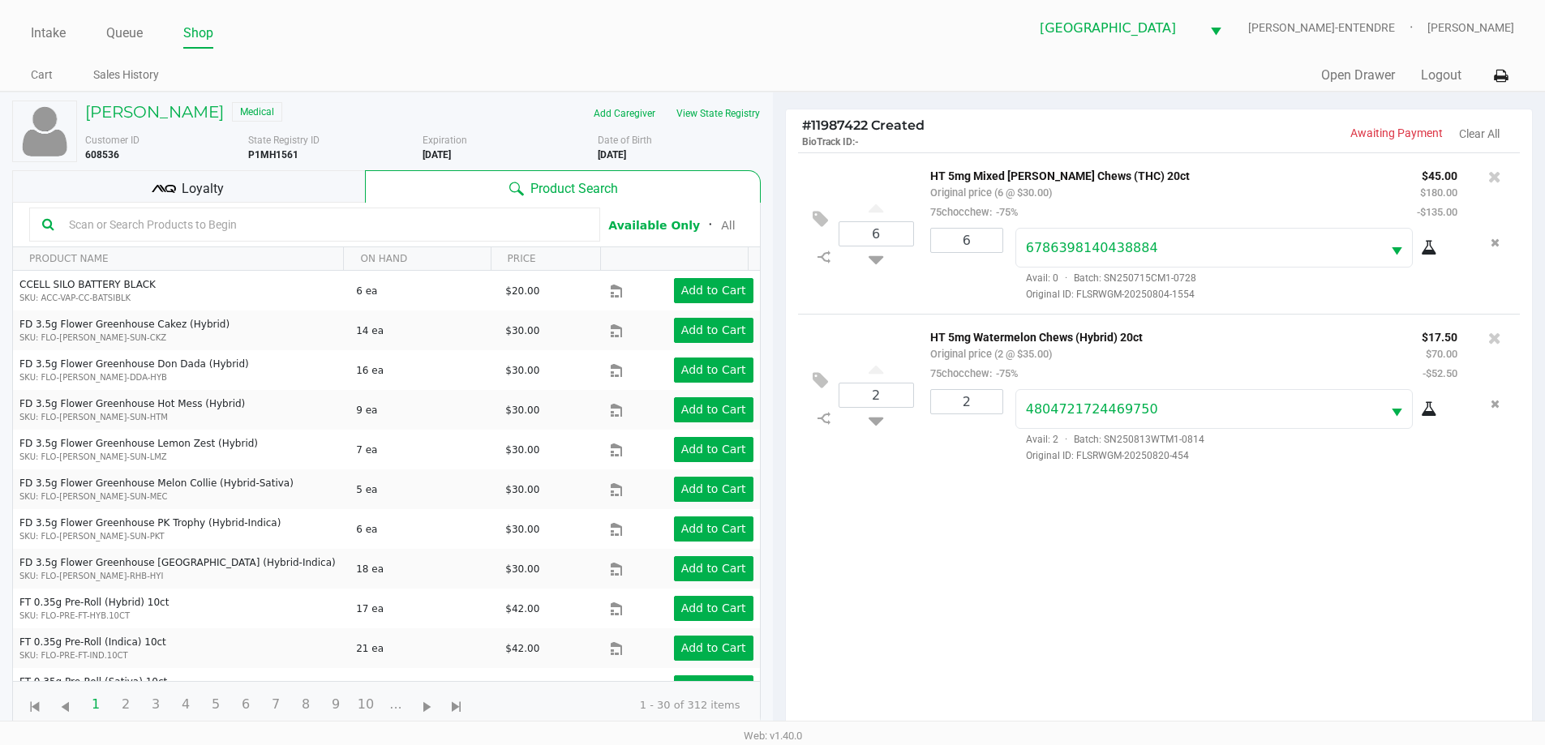
click at [261, 190] on div "Loyalty" at bounding box center [188, 186] width 353 height 32
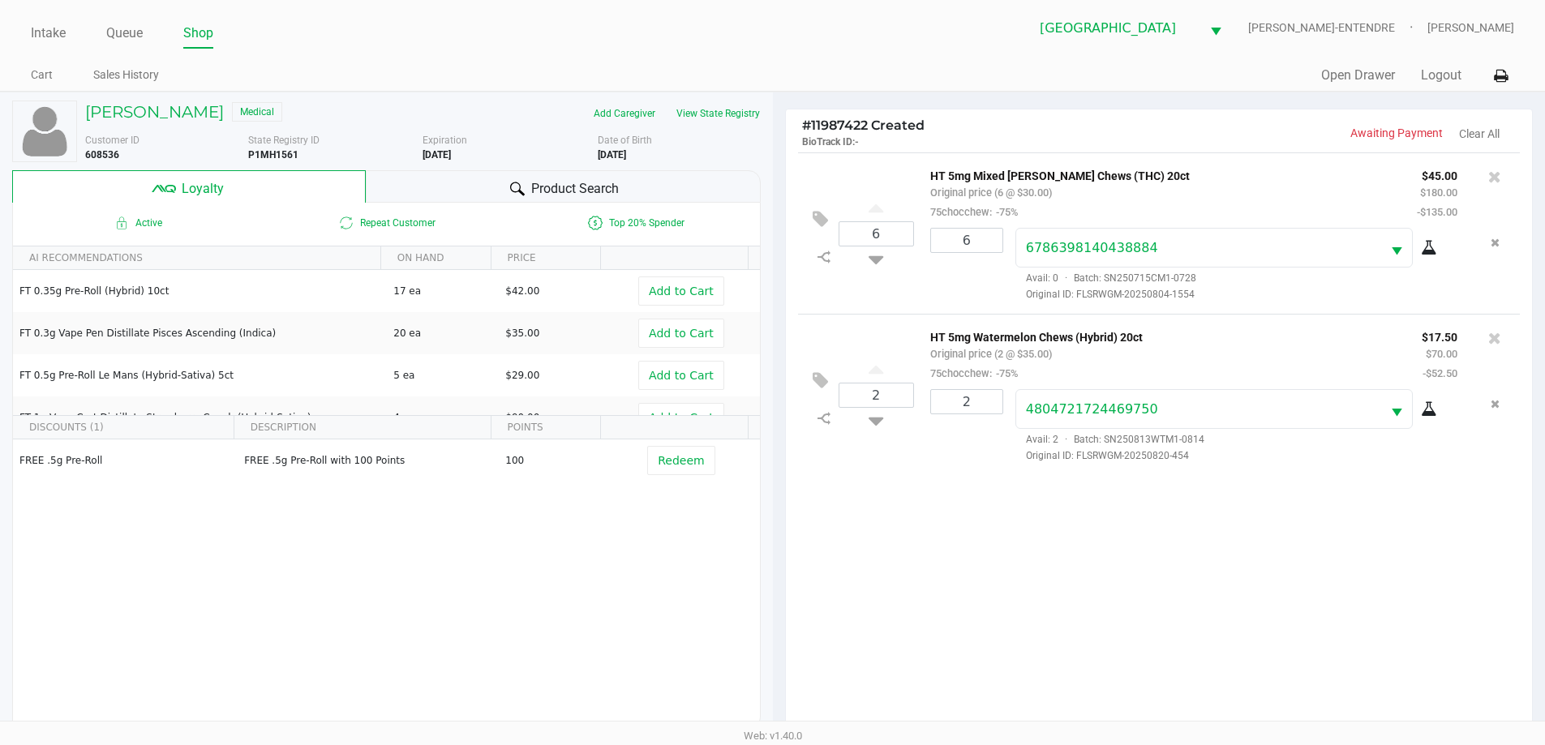
scroll to position [195, 0]
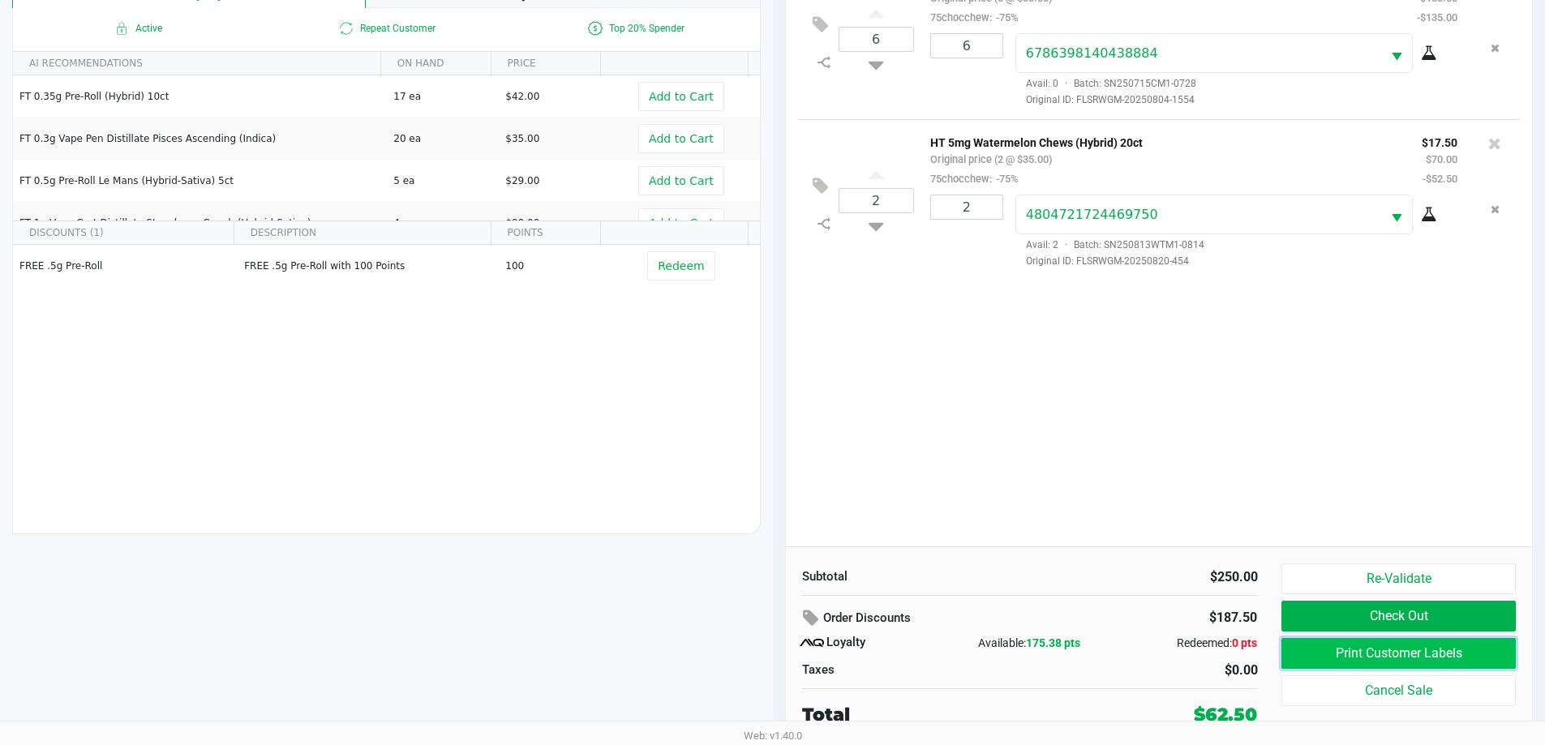
click at [1309, 648] on button "Print Customer Labels" at bounding box center [1398, 653] width 234 height 31
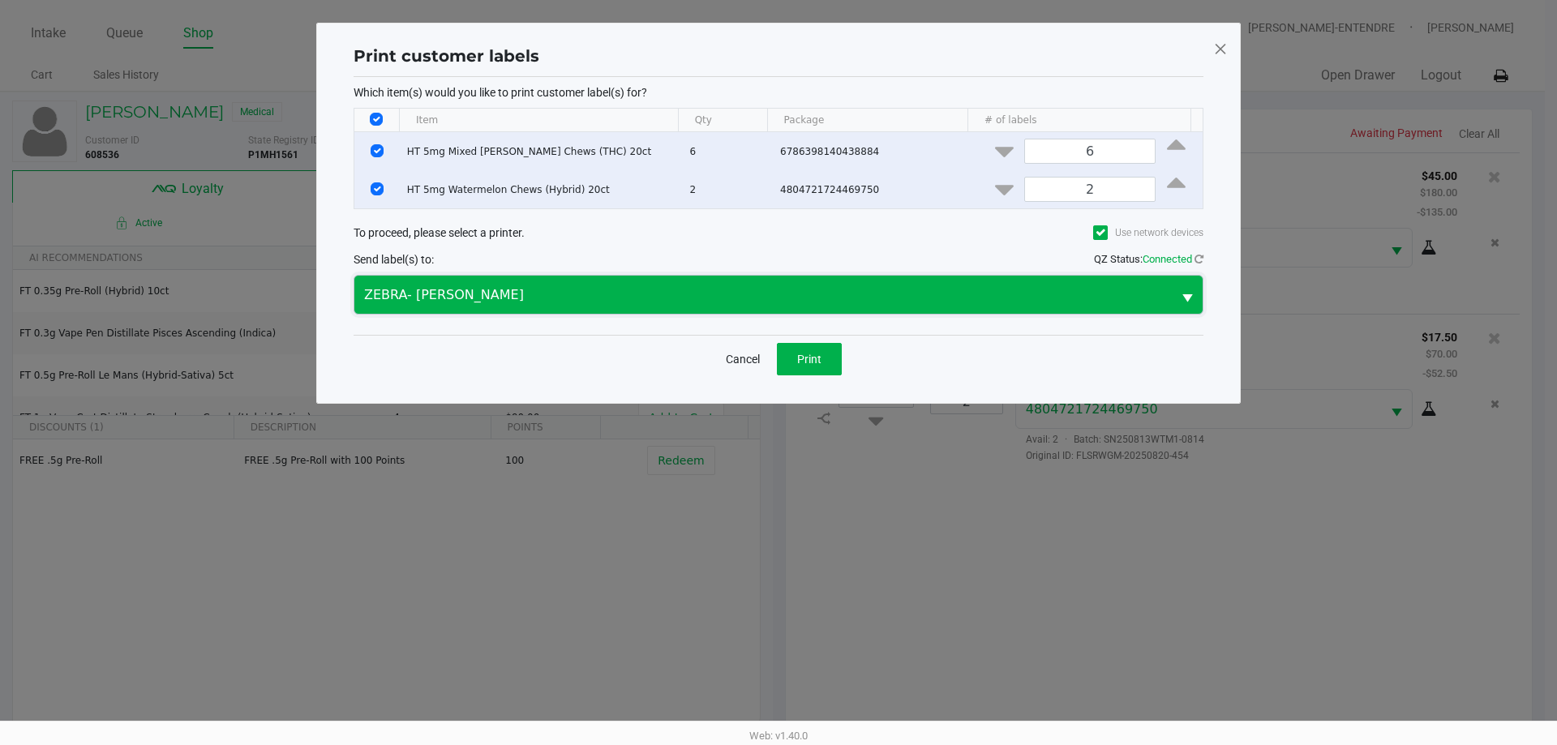
click at [572, 285] on span "ZEBRA- JAZMIN-WHITLEY" at bounding box center [763, 294] width 798 height 19
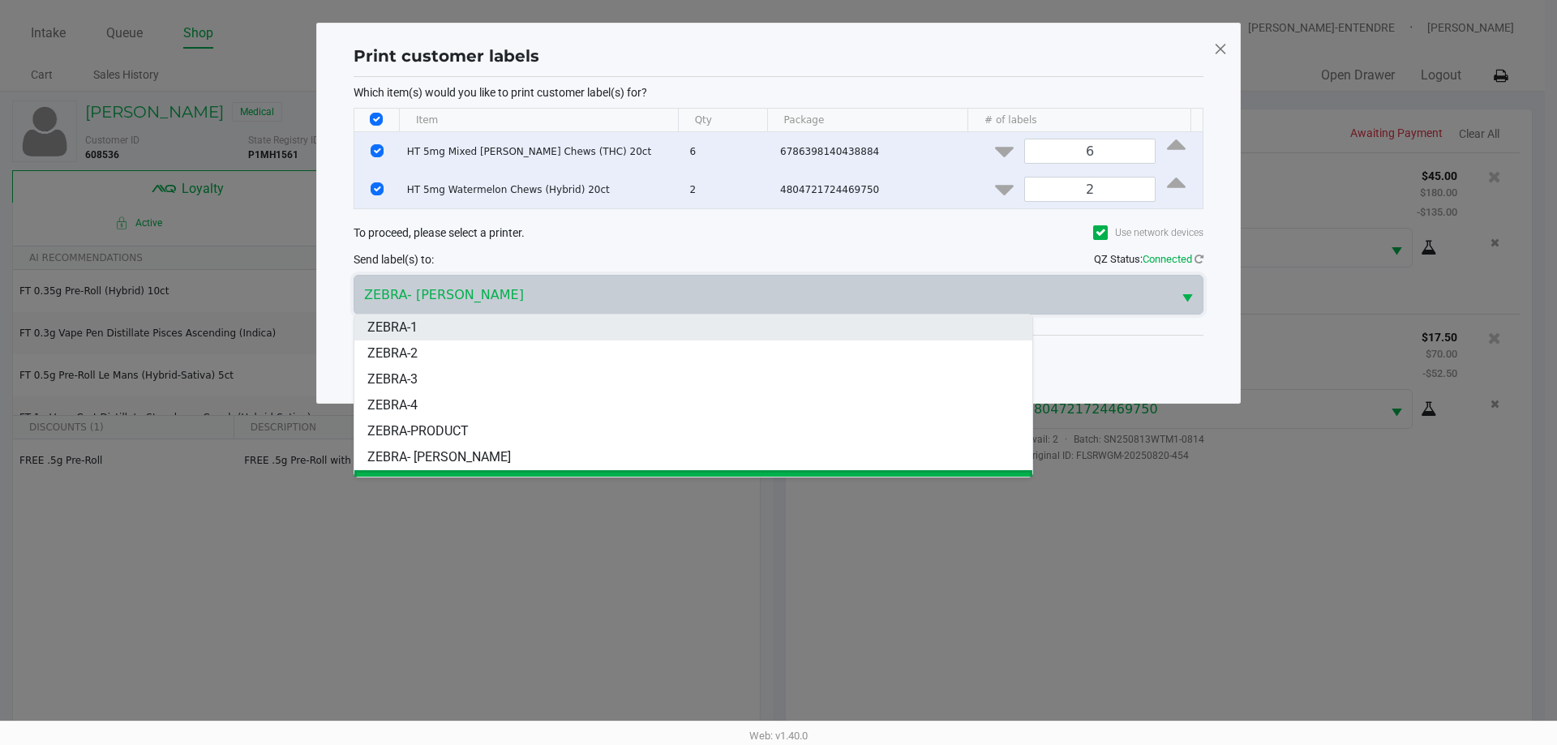
click at [413, 332] on span "ZEBRA-1" at bounding box center [392, 327] width 50 height 19
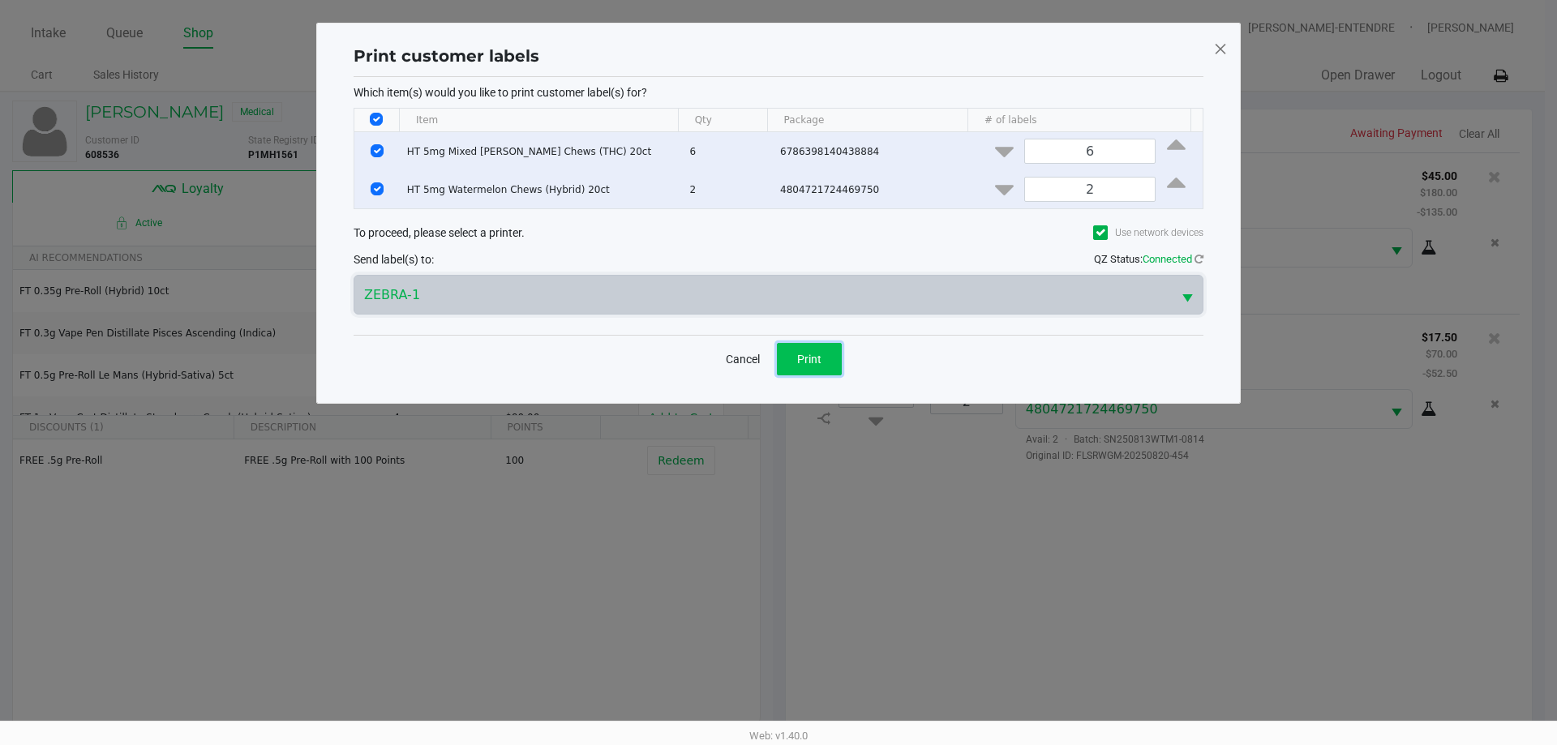
click at [832, 366] on button "Print" at bounding box center [809, 359] width 65 height 32
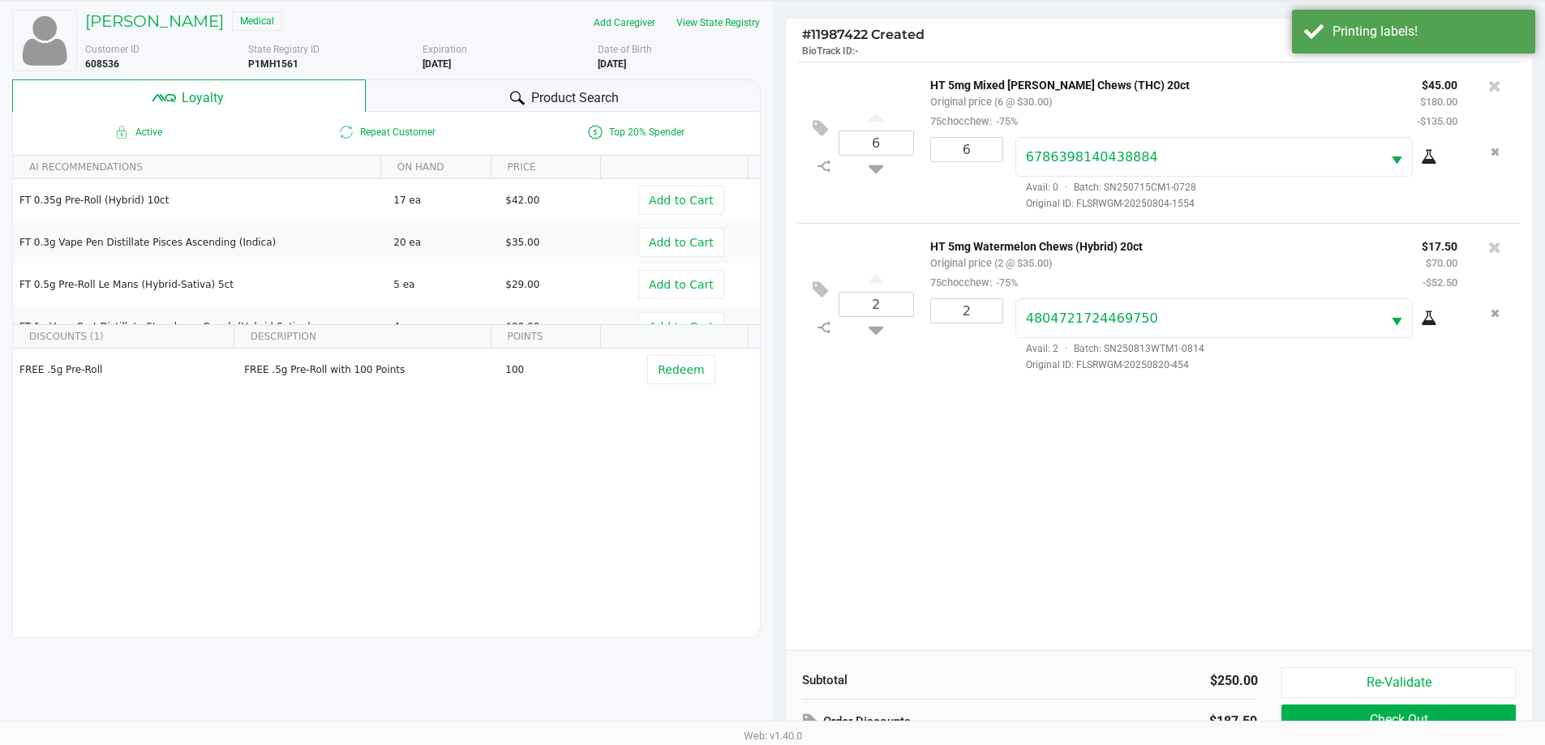
scroll to position [195, 0]
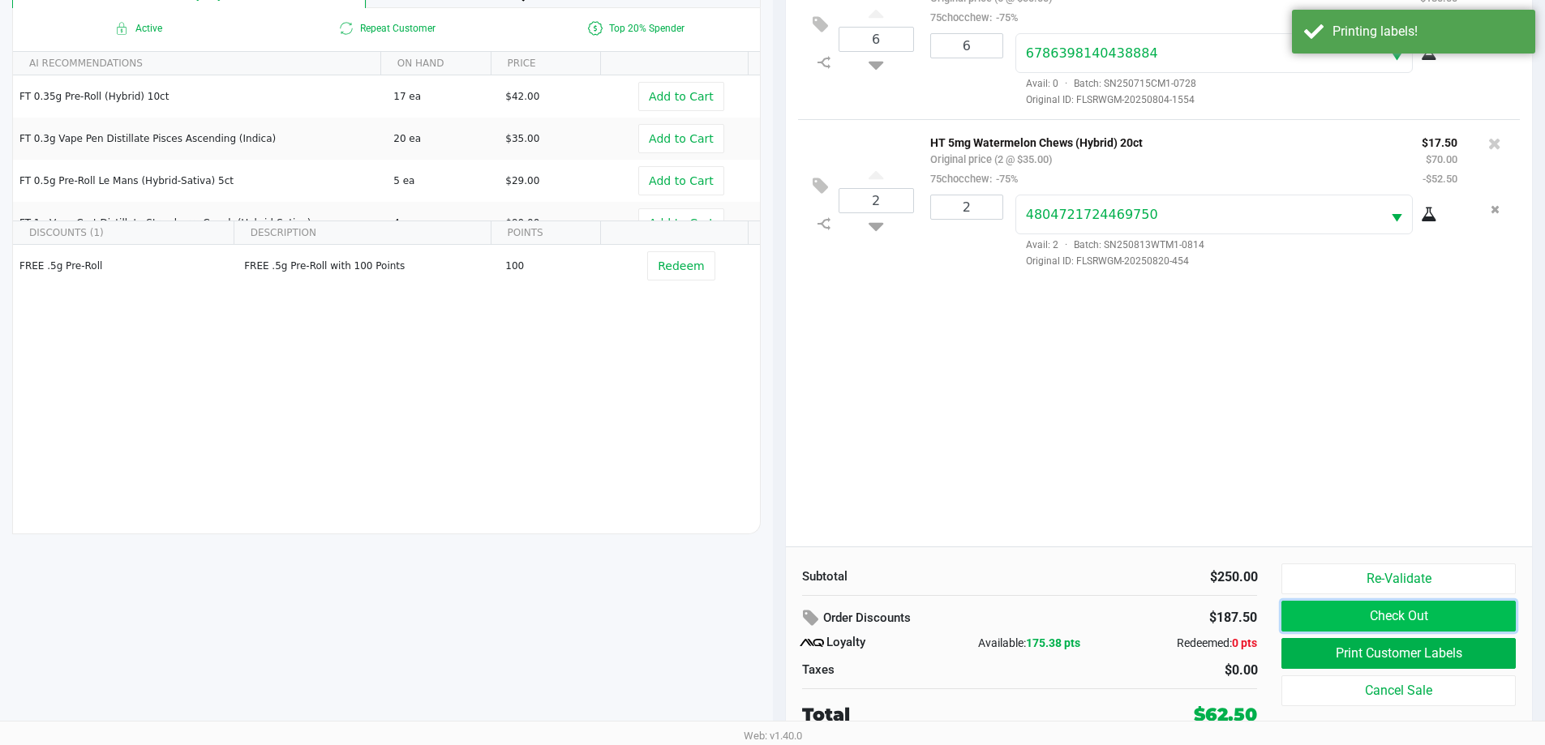
click at [1293, 619] on button "Check Out" at bounding box center [1398, 616] width 234 height 31
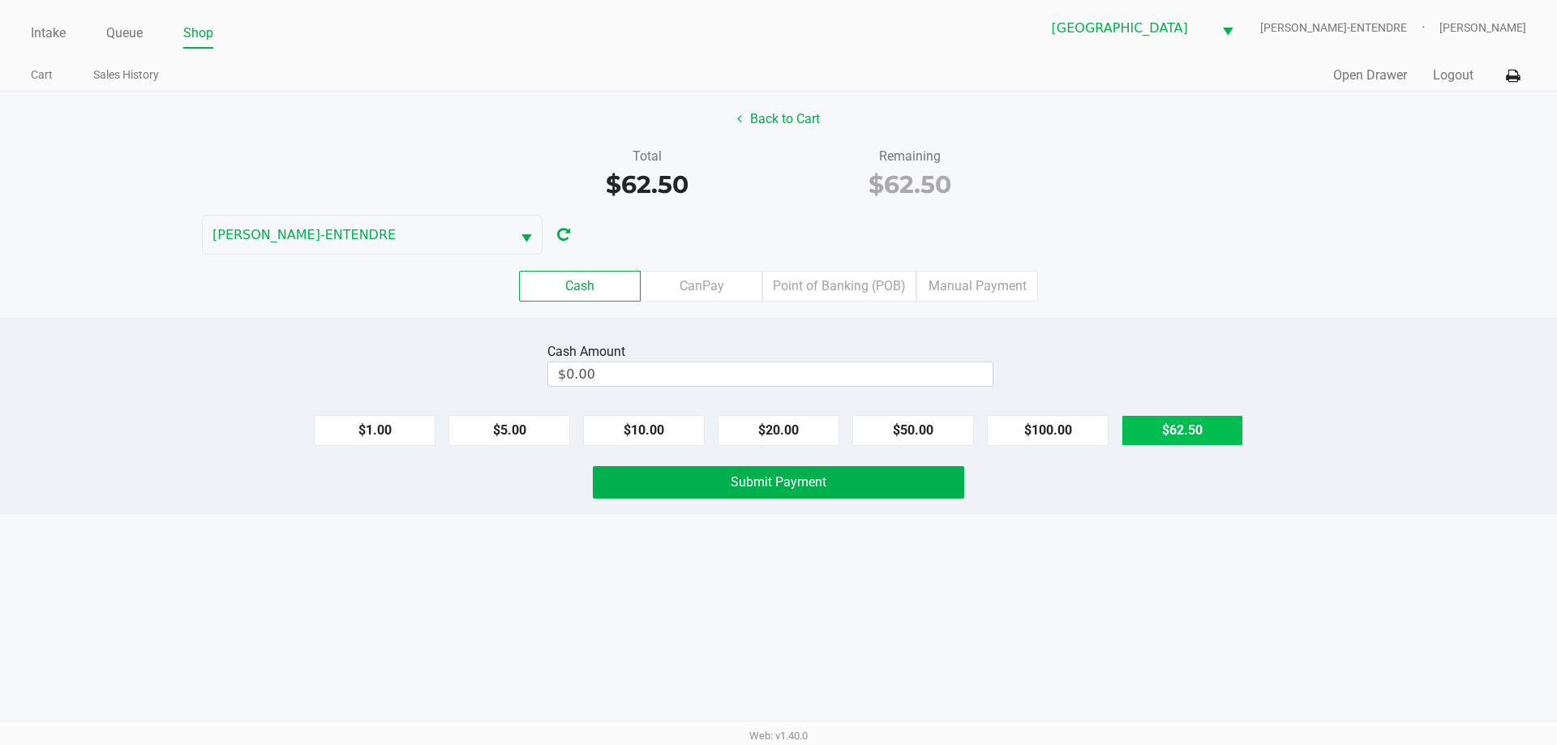
click at [1160, 443] on button "$62.50" at bounding box center [1182, 430] width 122 height 31
type input "$62.50"
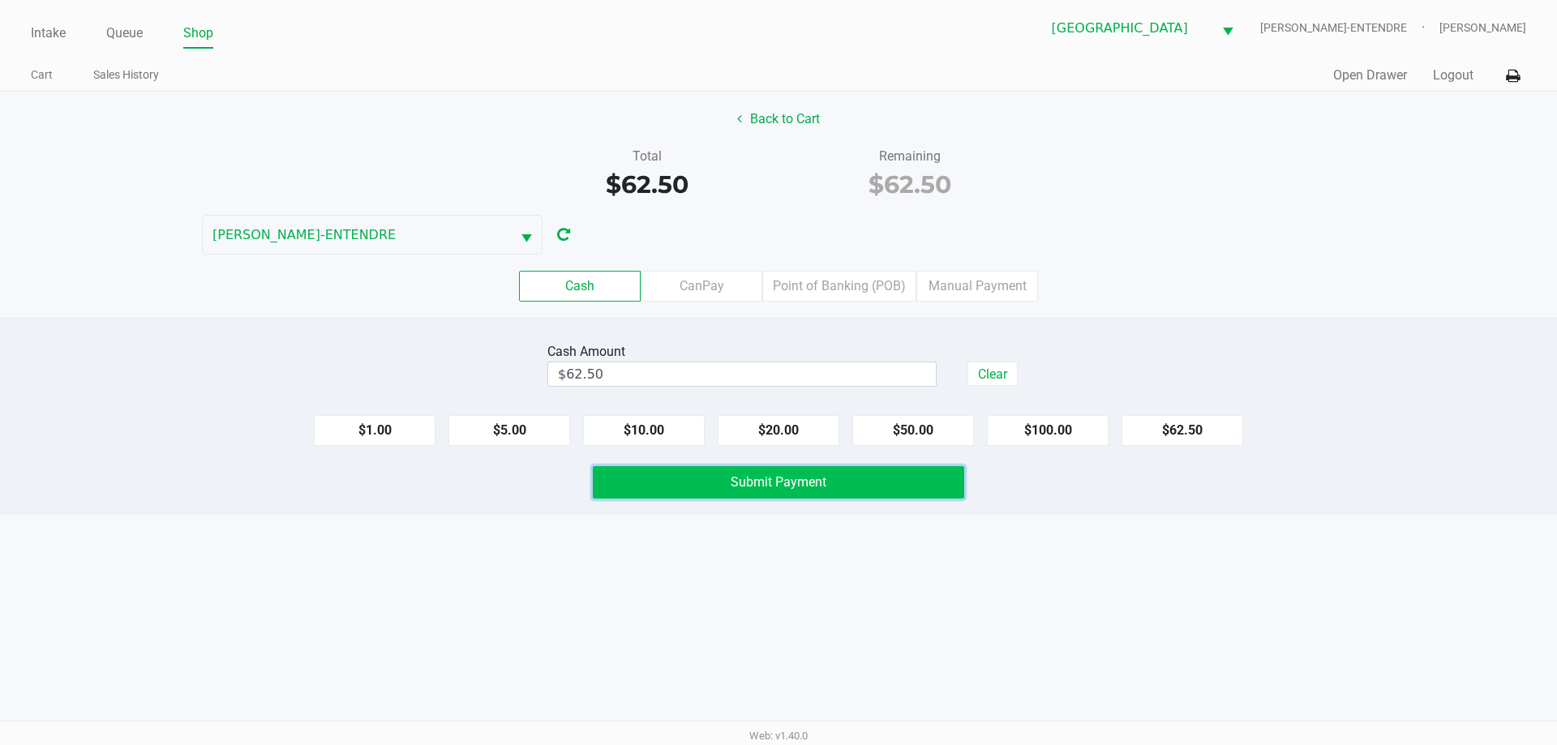
click at [932, 484] on button "Submit Payment" at bounding box center [778, 482] width 371 height 32
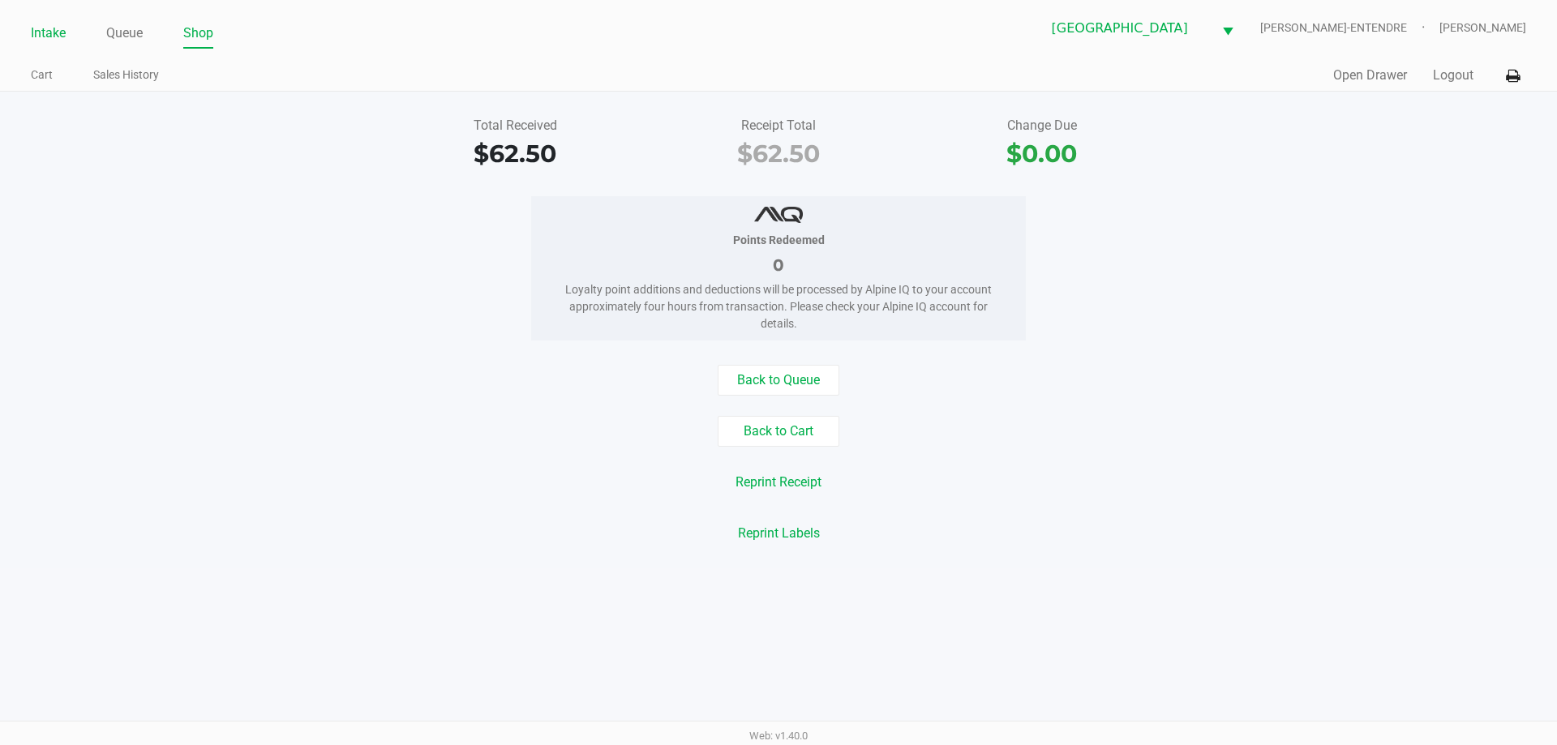
click at [60, 37] on link "Intake" at bounding box center [48, 33] width 35 height 23
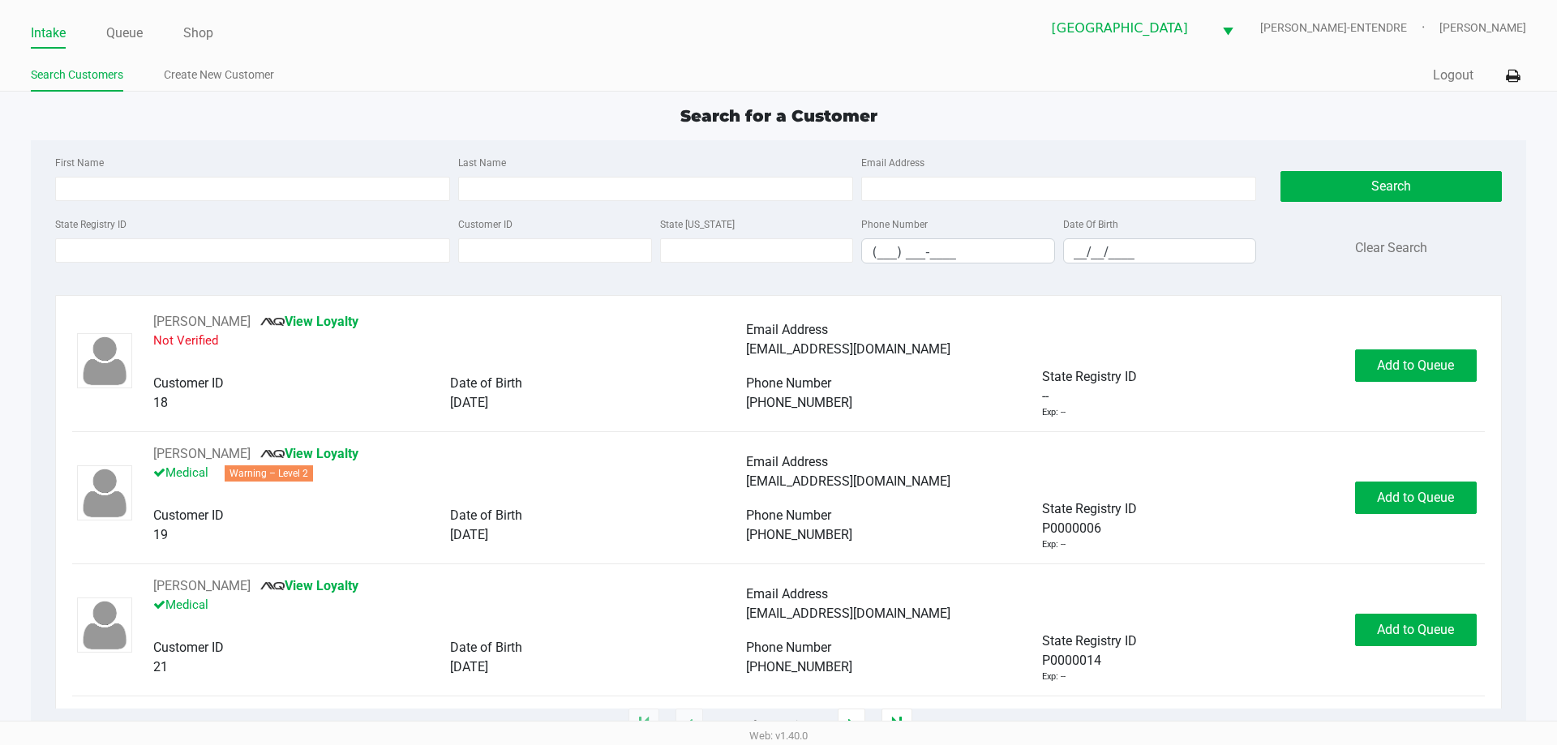
click at [410, 147] on div "First Name Last Name Email Address State Registry ID Customer ID State ID Phone…" at bounding box center [778, 214] width 1470 height 148
click at [260, 255] on input "State Registry ID" at bounding box center [252, 250] width 395 height 24
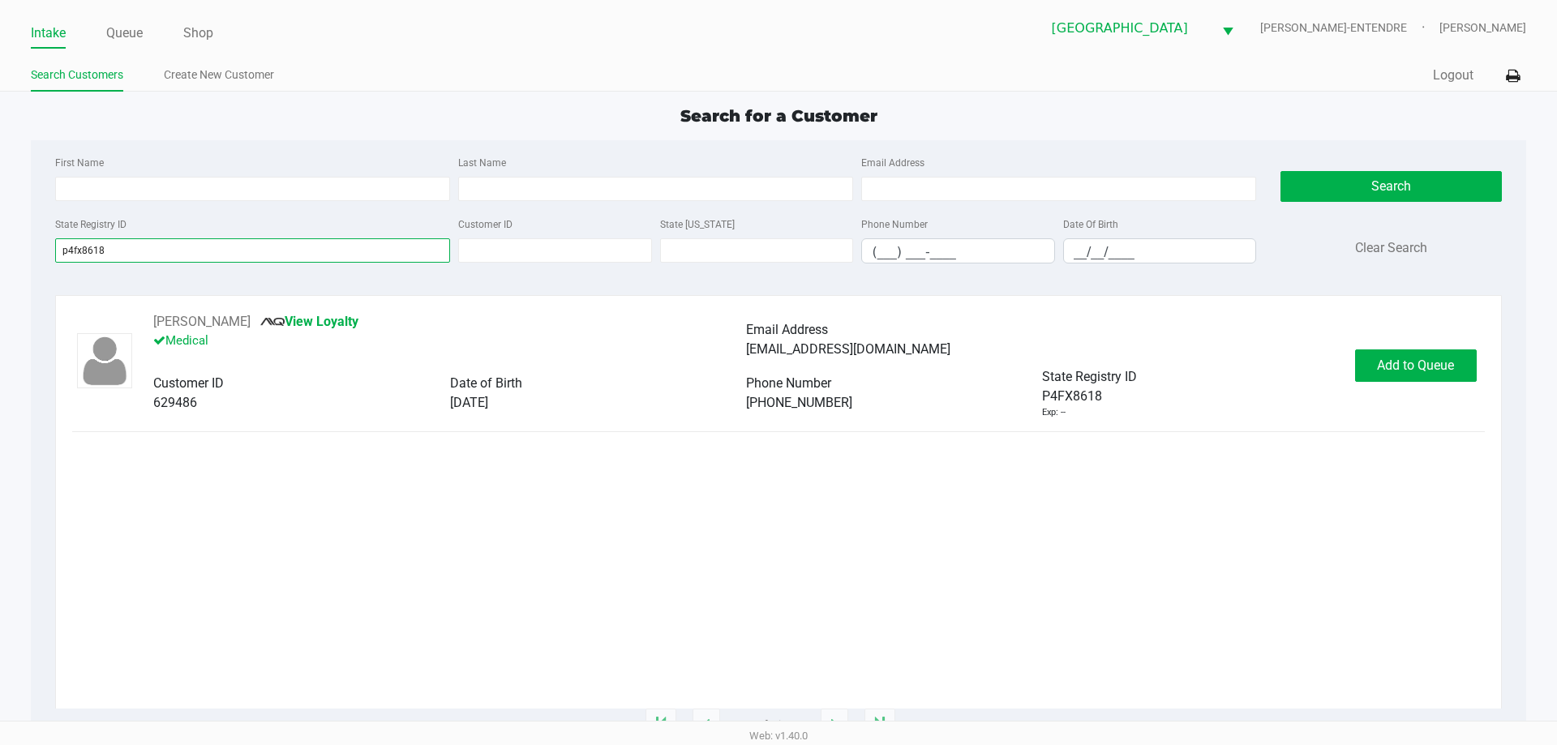
type input "p4fx8618"
click at [1449, 363] on span "Add to Queue" at bounding box center [1415, 365] width 77 height 15
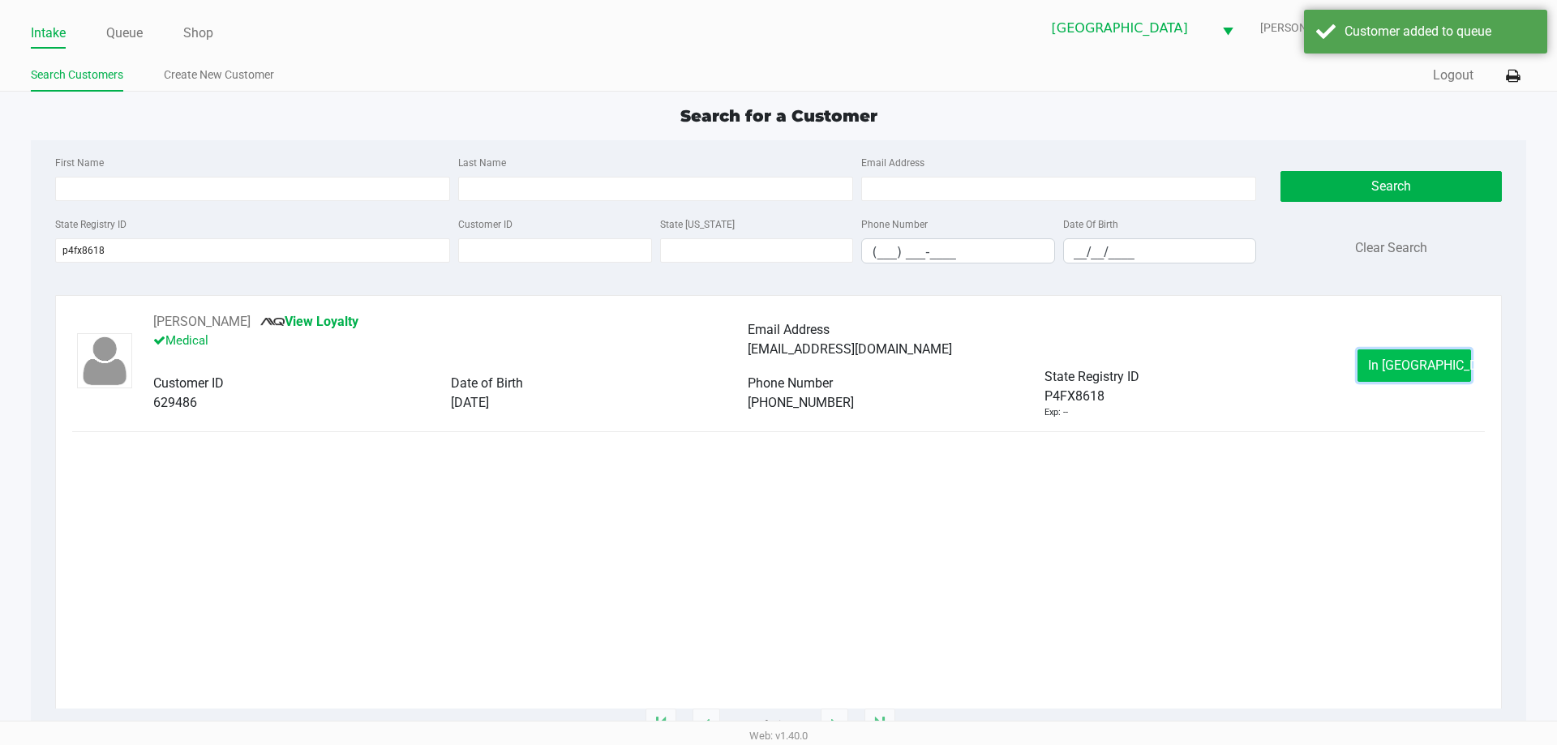
click at [1447, 362] on button "In Queue" at bounding box center [1414, 365] width 114 height 32
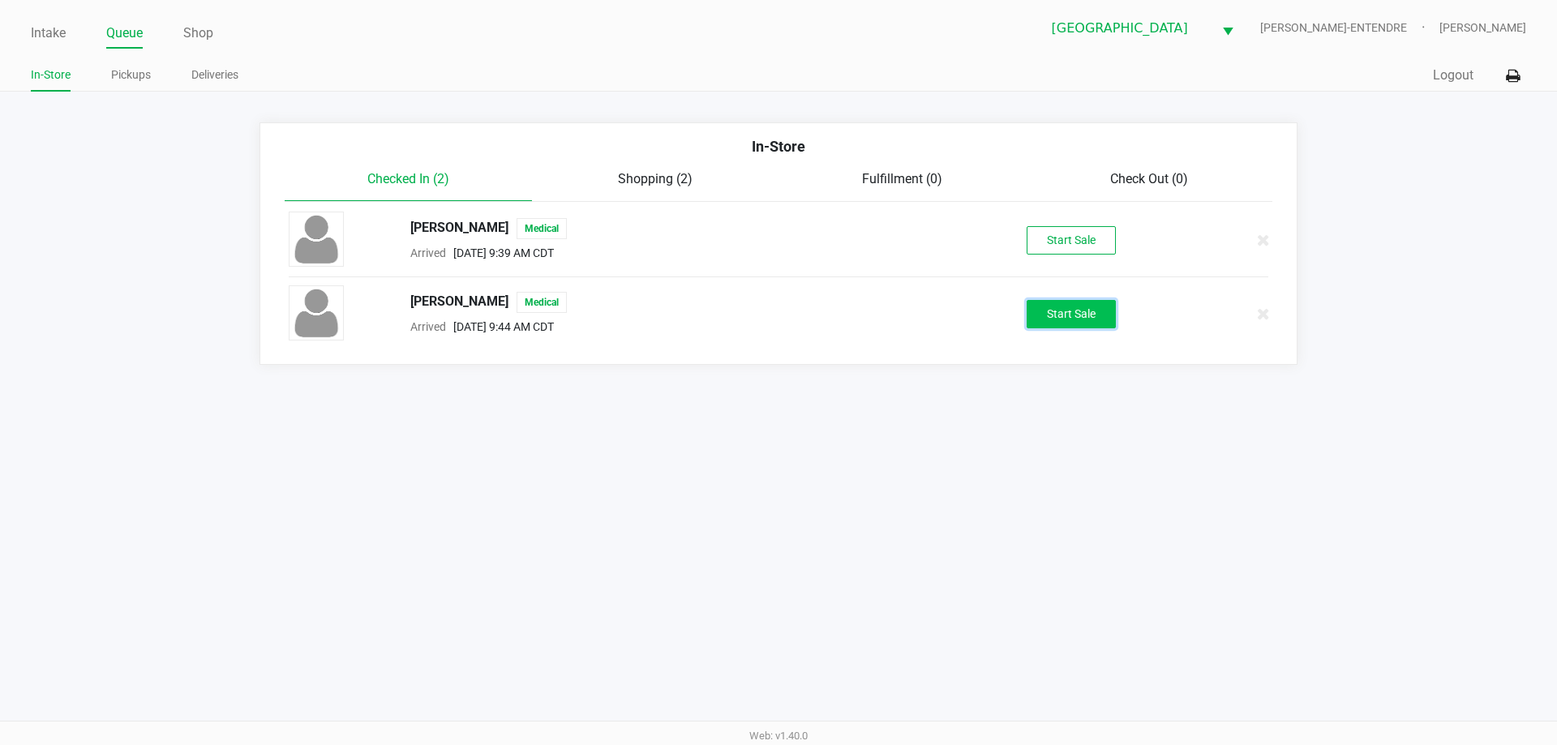
click at [1071, 310] on button "Start Sale" at bounding box center [1071, 314] width 89 height 28
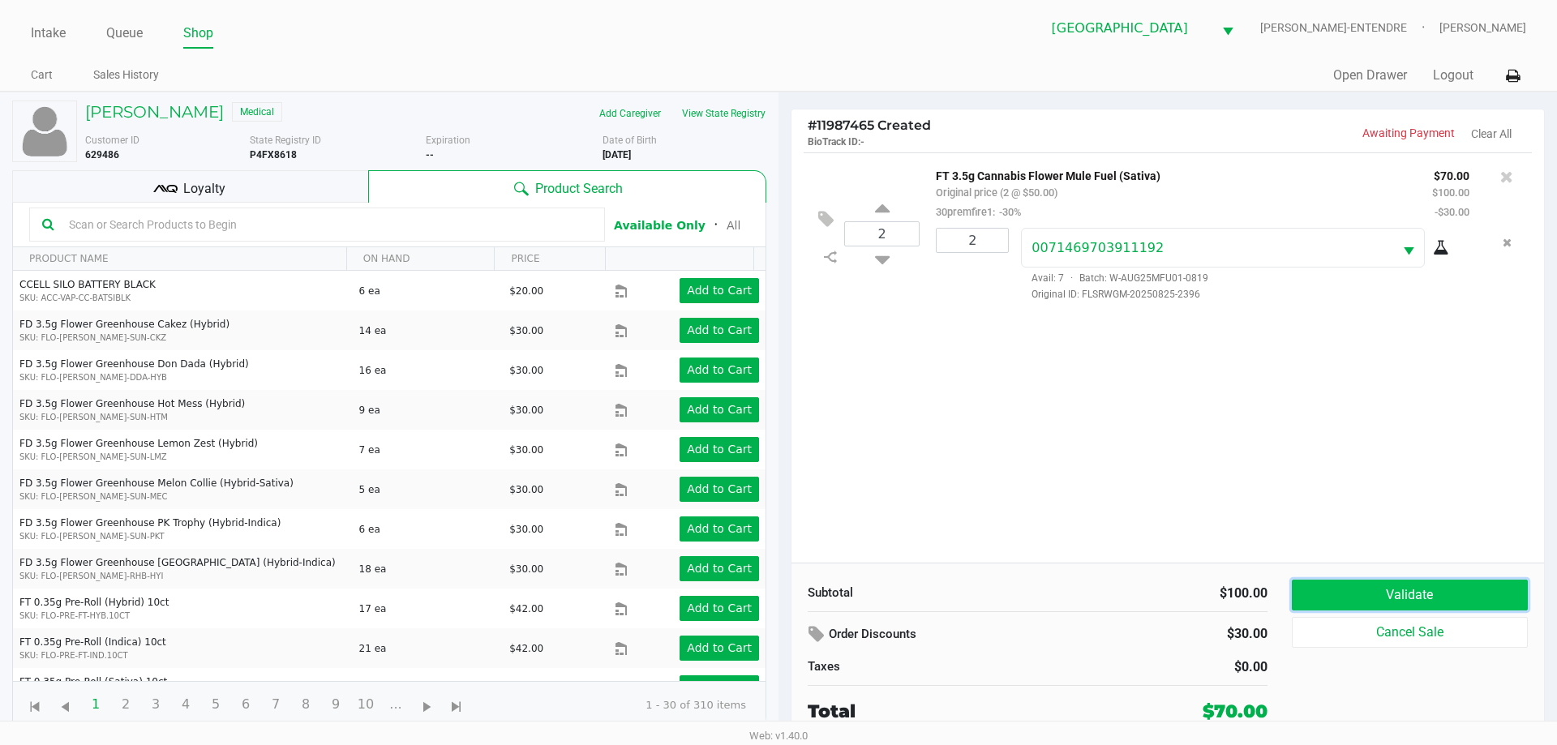
click at [1497, 607] on button "Validate" at bounding box center [1410, 595] width 236 height 31
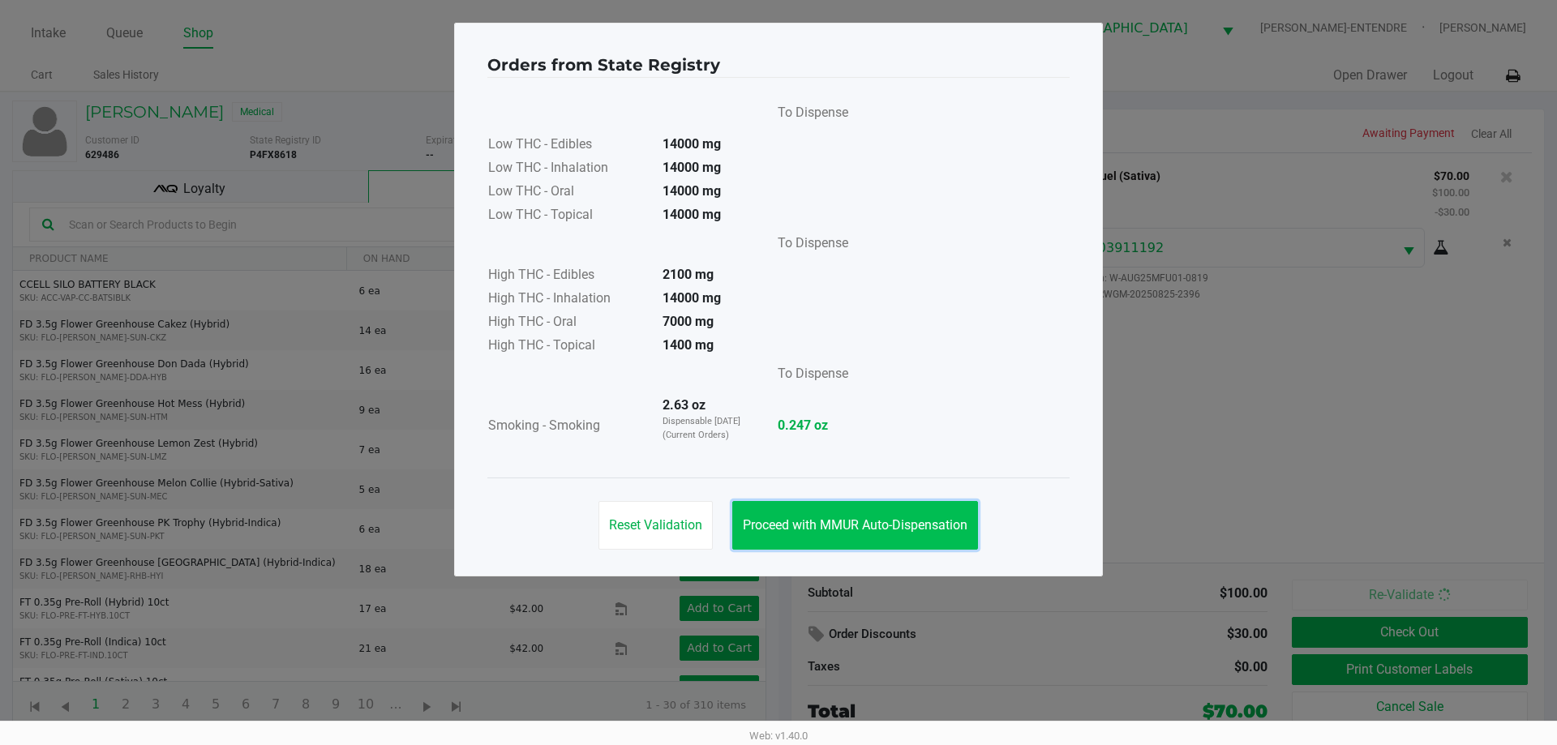
click at [856, 529] on span "Proceed with MMUR Auto-Dispensation" at bounding box center [855, 524] width 225 height 15
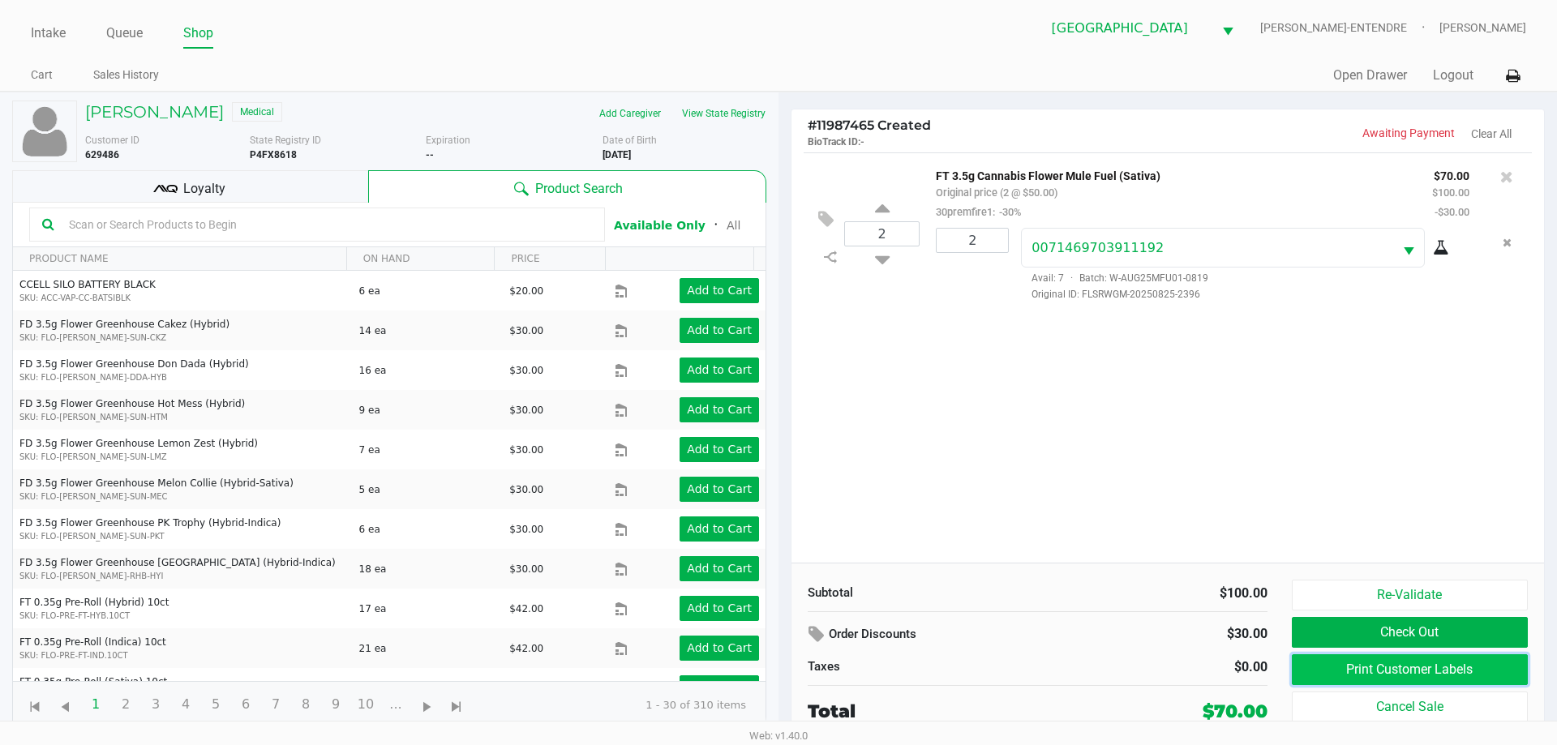
click at [1340, 679] on button "Print Customer Labels" at bounding box center [1410, 669] width 236 height 31
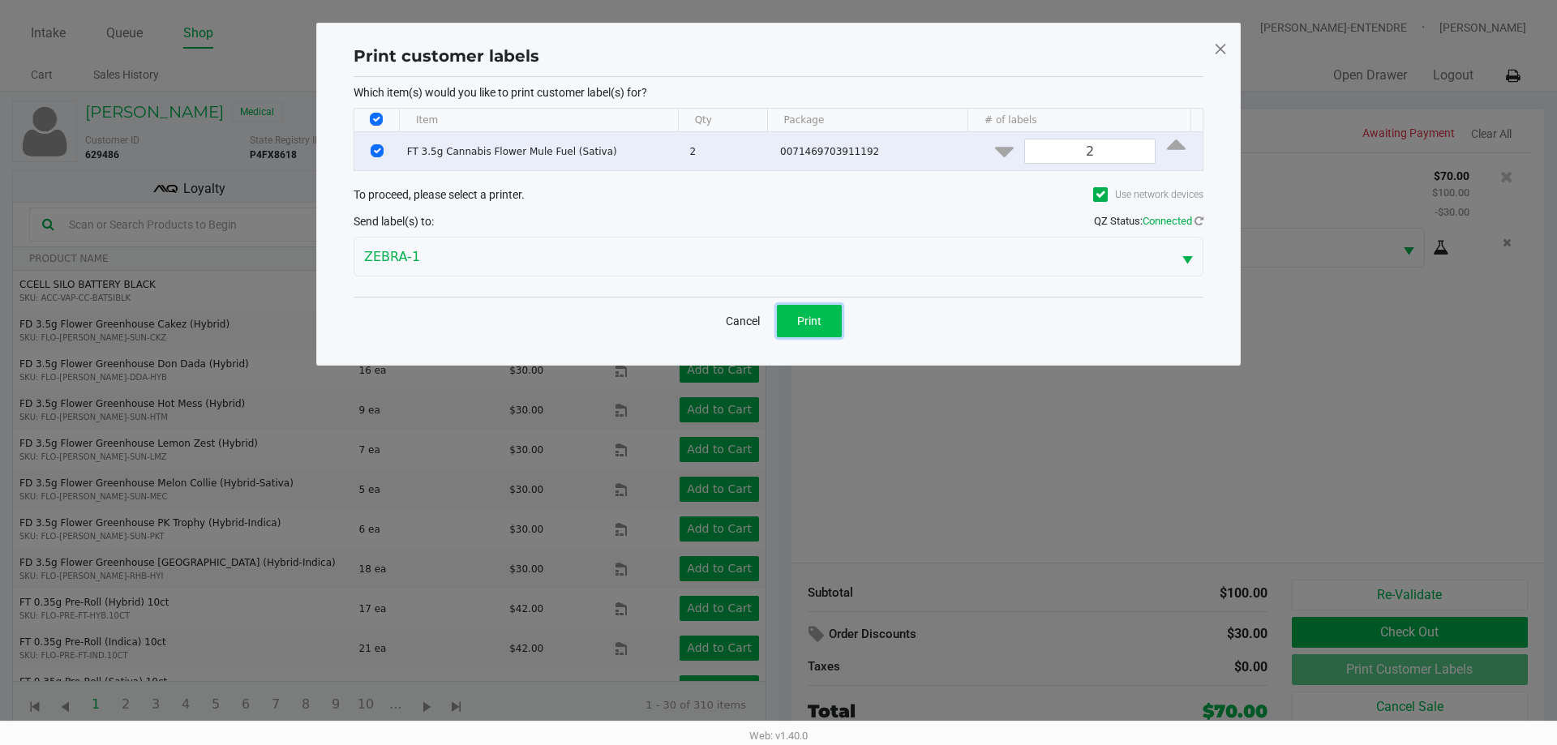
click at [812, 331] on button "Print" at bounding box center [809, 321] width 65 height 32
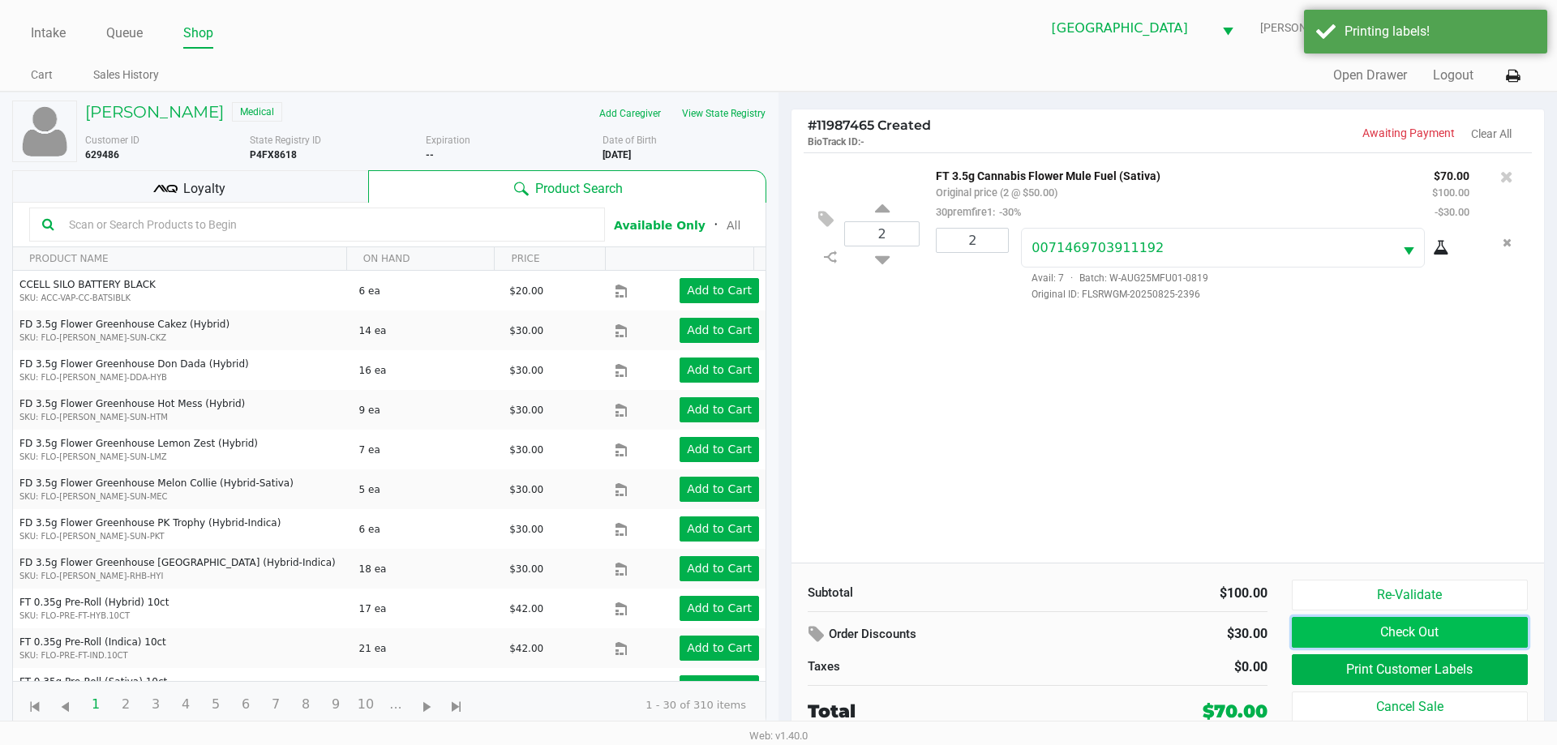
click at [1341, 637] on button "Check Out" at bounding box center [1410, 632] width 236 height 31
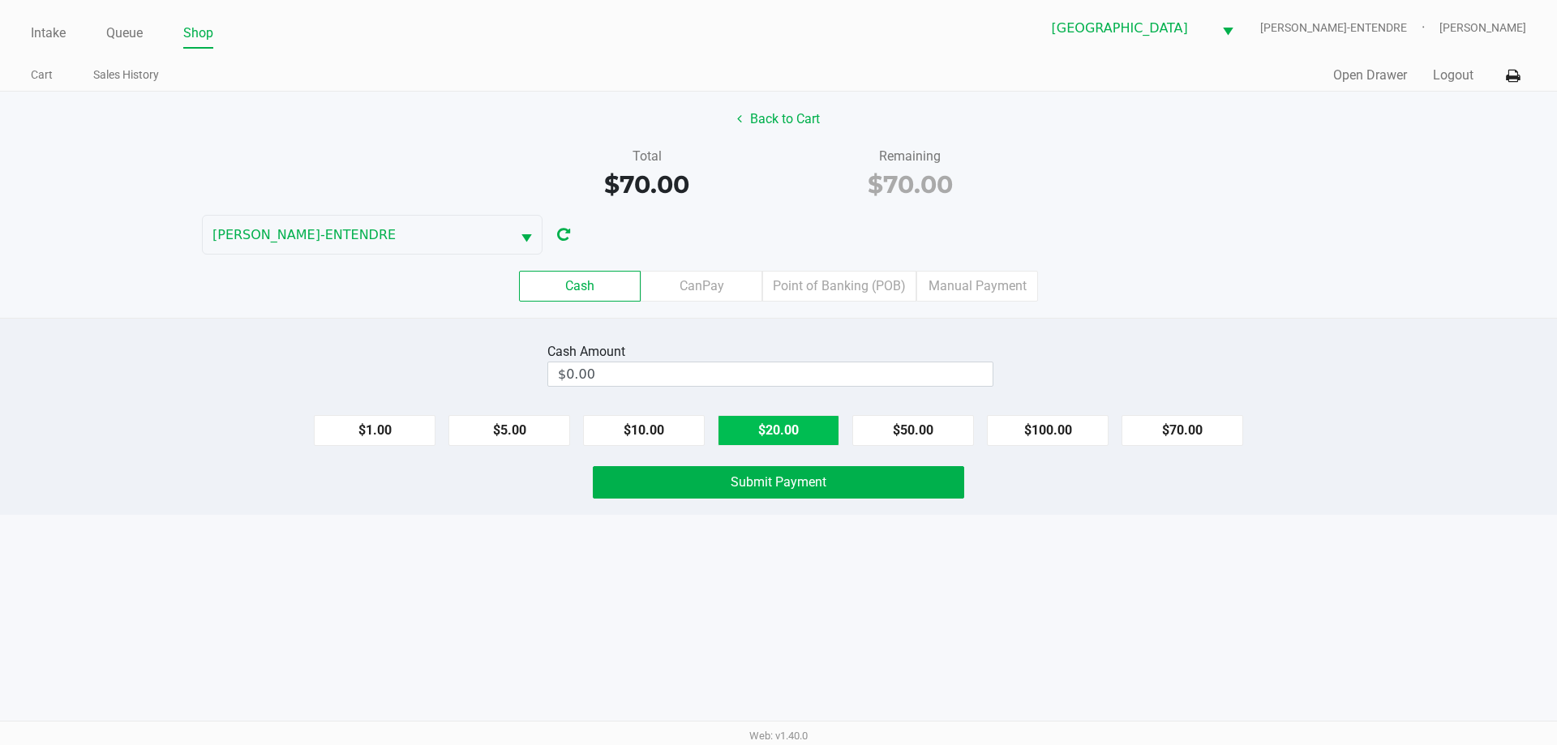
click at [800, 421] on button "$20.00" at bounding box center [779, 430] width 122 height 31
click at [789, 448] on div "Cash Amount $60.00 Clear $1.00 $5.00 $10.00 $20.00 $50.00 $100.00 $70.00 Submit…" at bounding box center [778, 416] width 1557 height 197
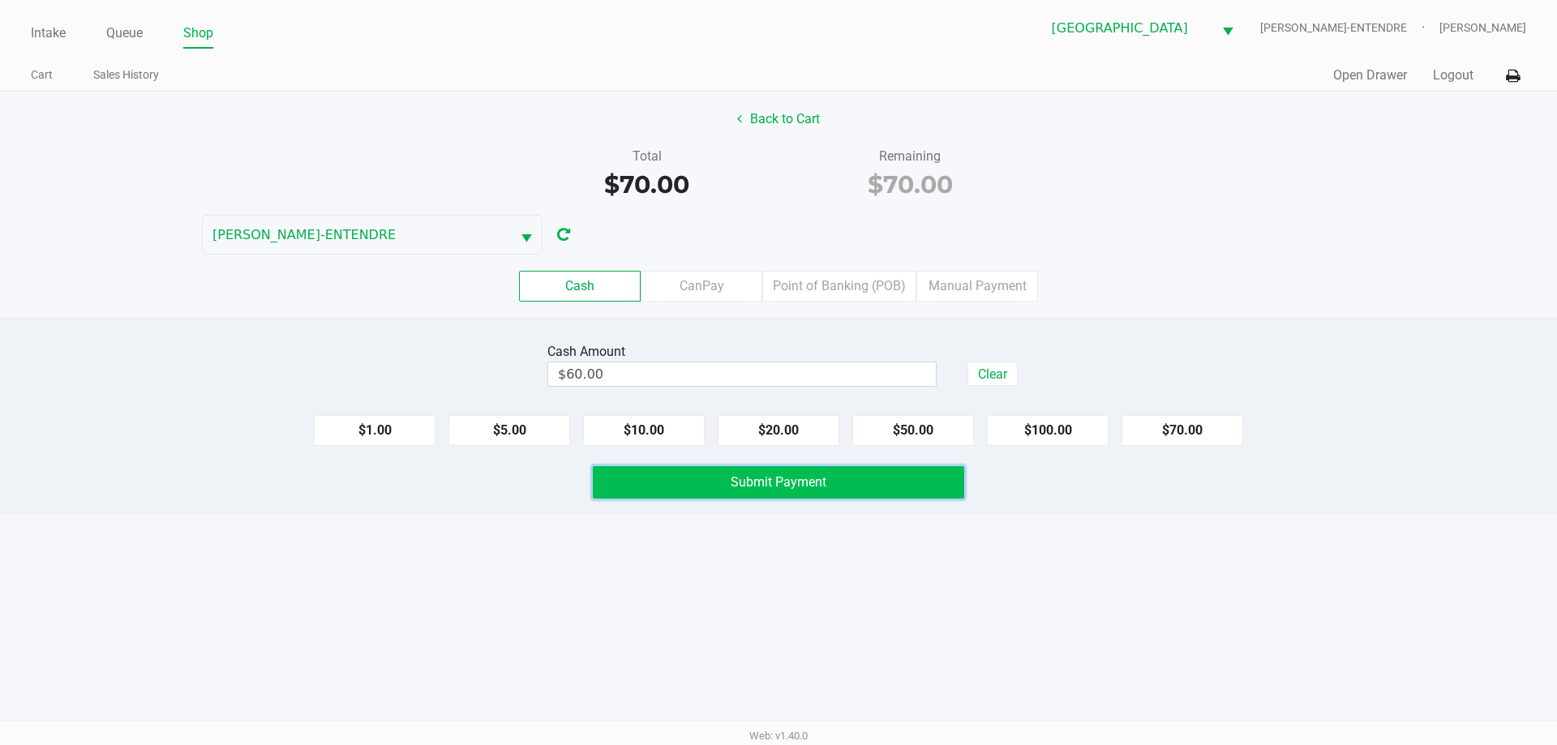
click at [778, 487] on span "Submit Payment" at bounding box center [779, 481] width 96 height 15
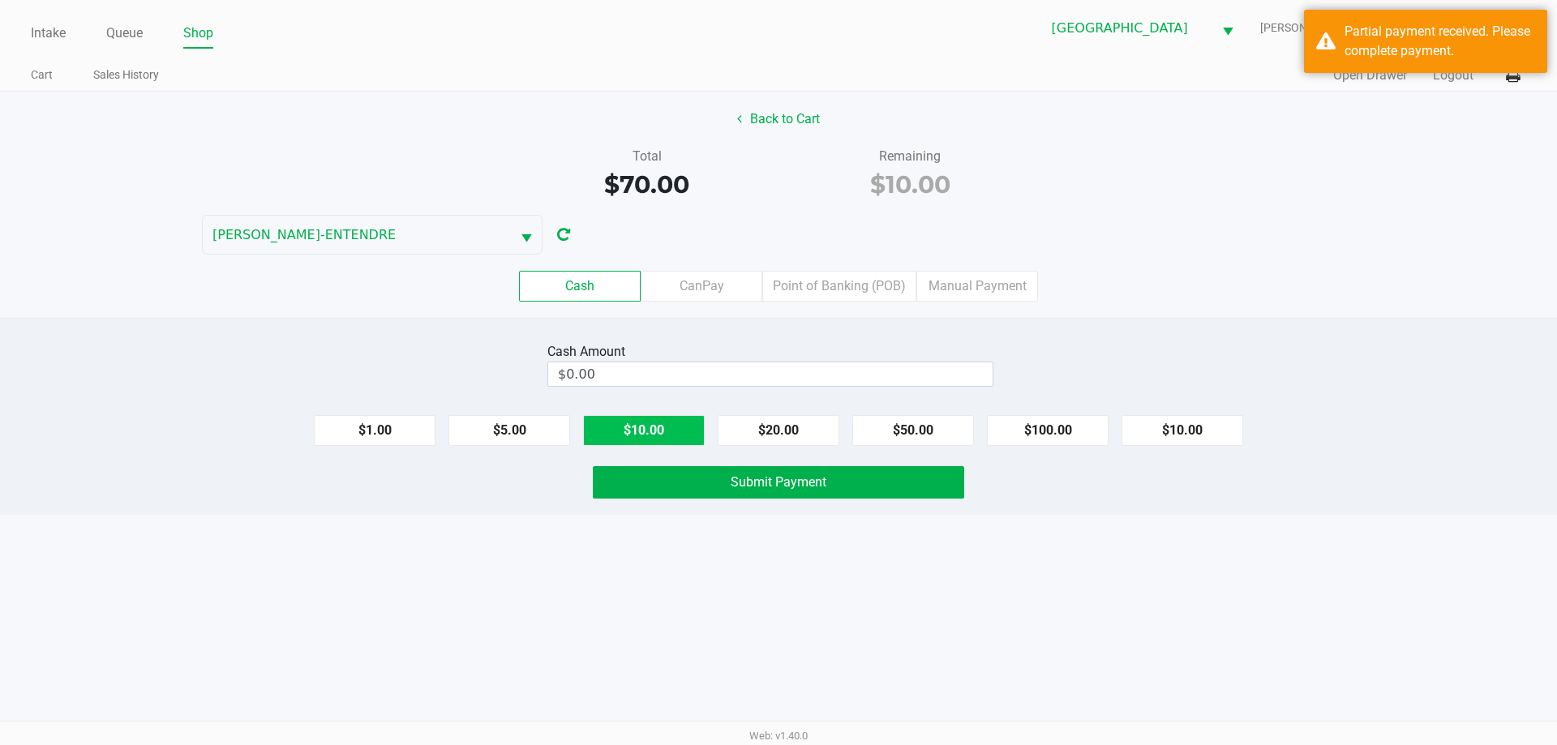
click at [640, 420] on button "$10.00" at bounding box center [644, 430] width 122 height 31
type input "$10.00"
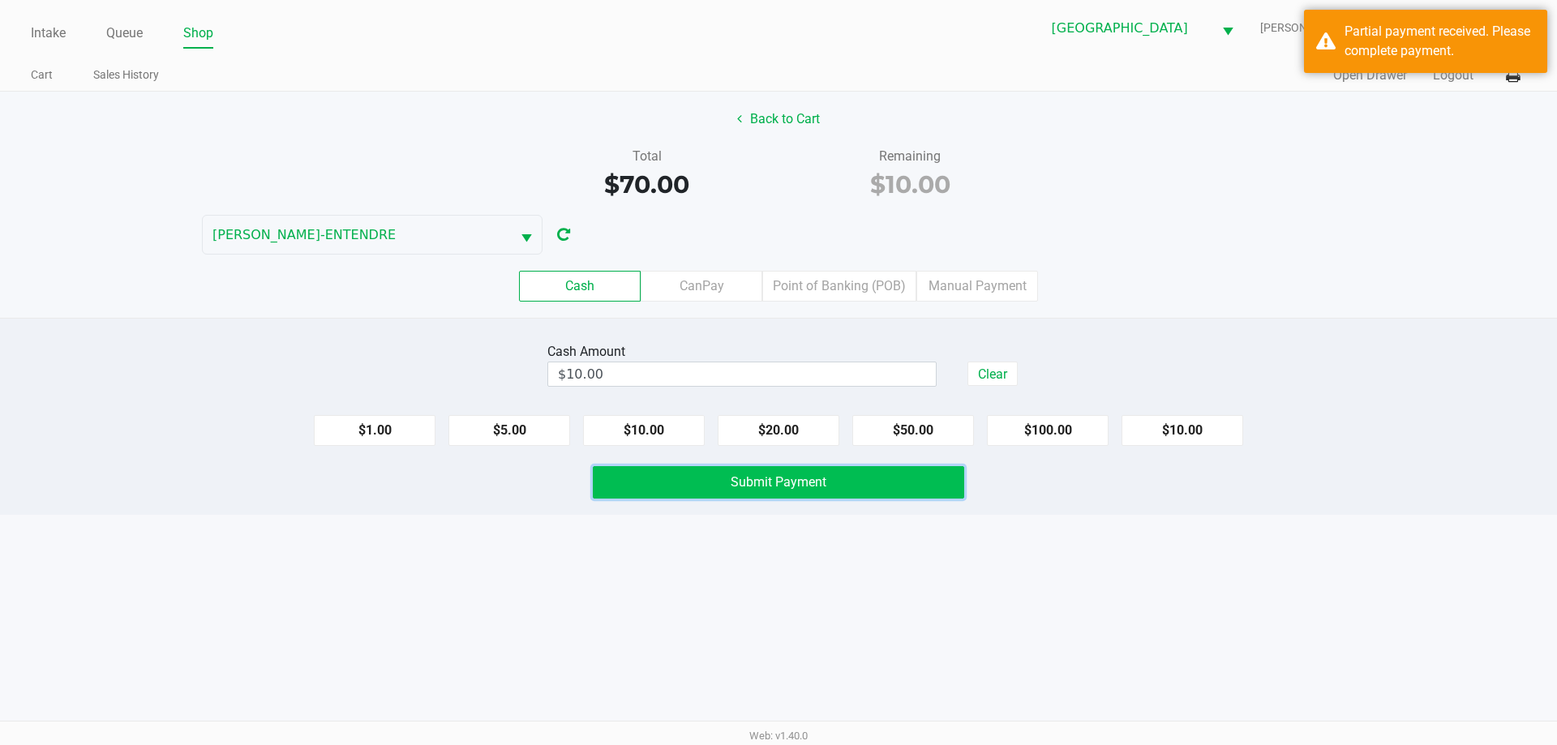
click at [699, 486] on button "Submit Payment" at bounding box center [778, 482] width 371 height 32
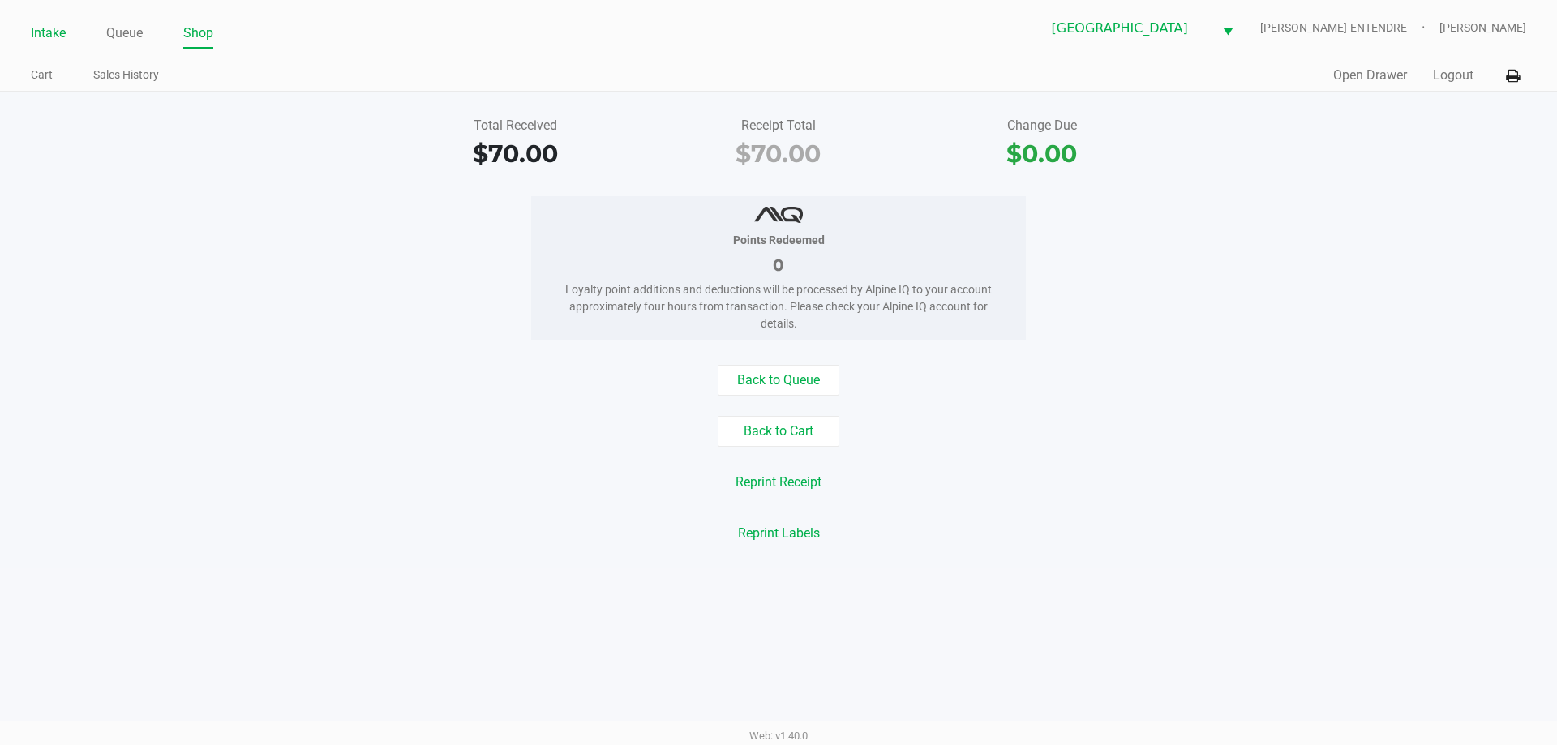
click at [45, 37] on link "Intake" at bounding box center [48, 33] width 35 height 23
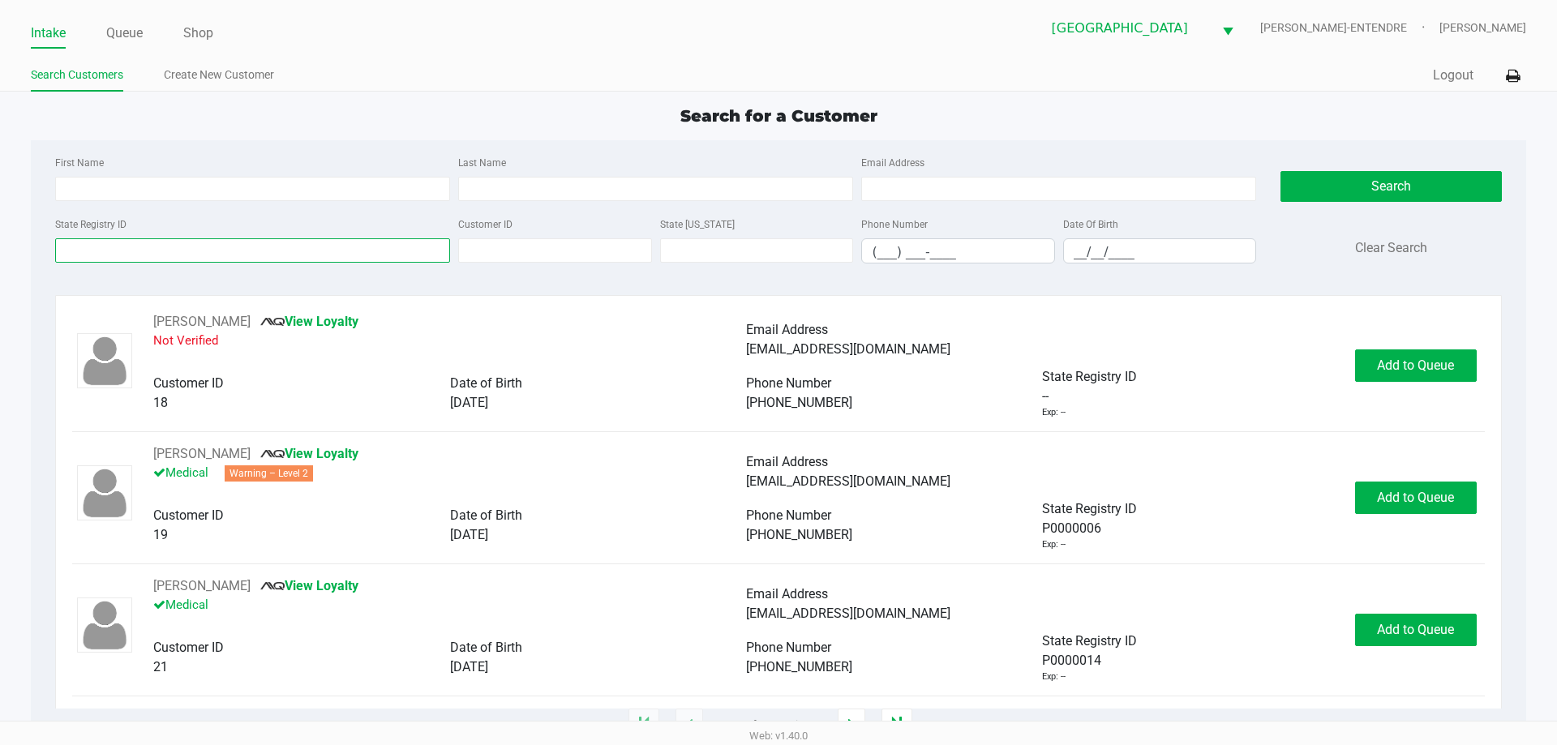
click at [221, 254] on input "State Registry ID" at bounding box center [252, 250] width 395 height 24
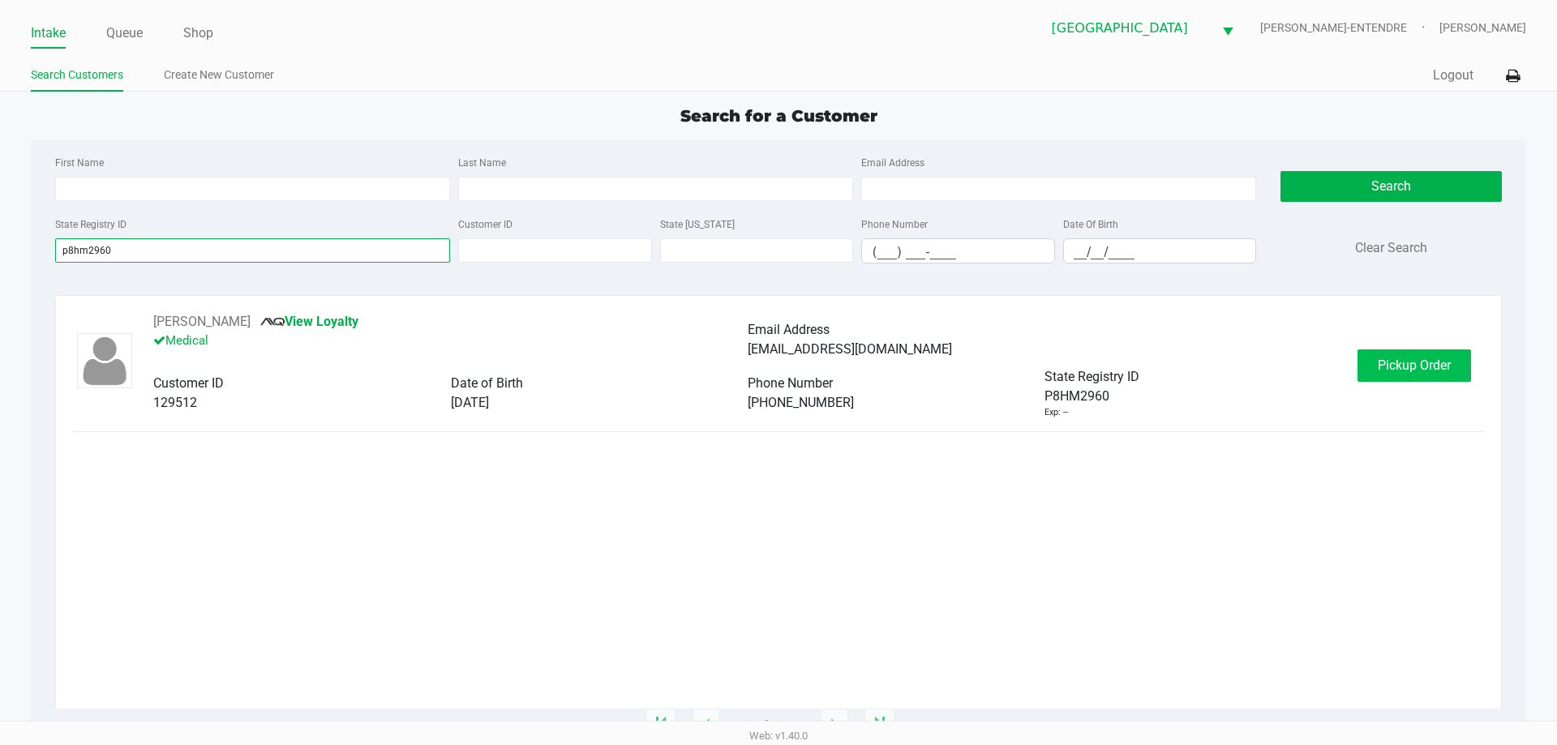
type input "p8hm2960"
click at [1451, 375] on button "Pickup Order" at bounding box center [1414, 365] width 114 height 32
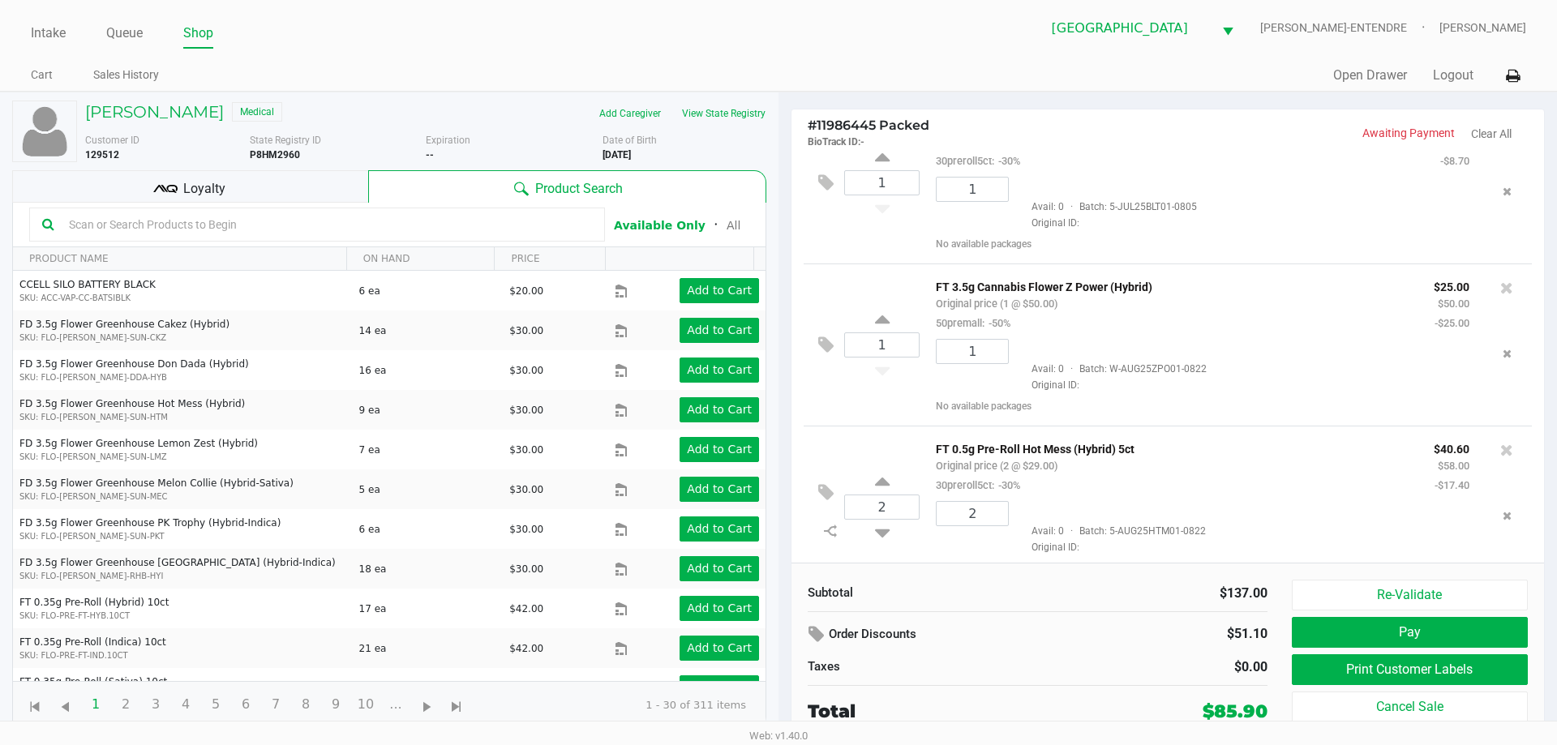
scroll to position [79, 0]
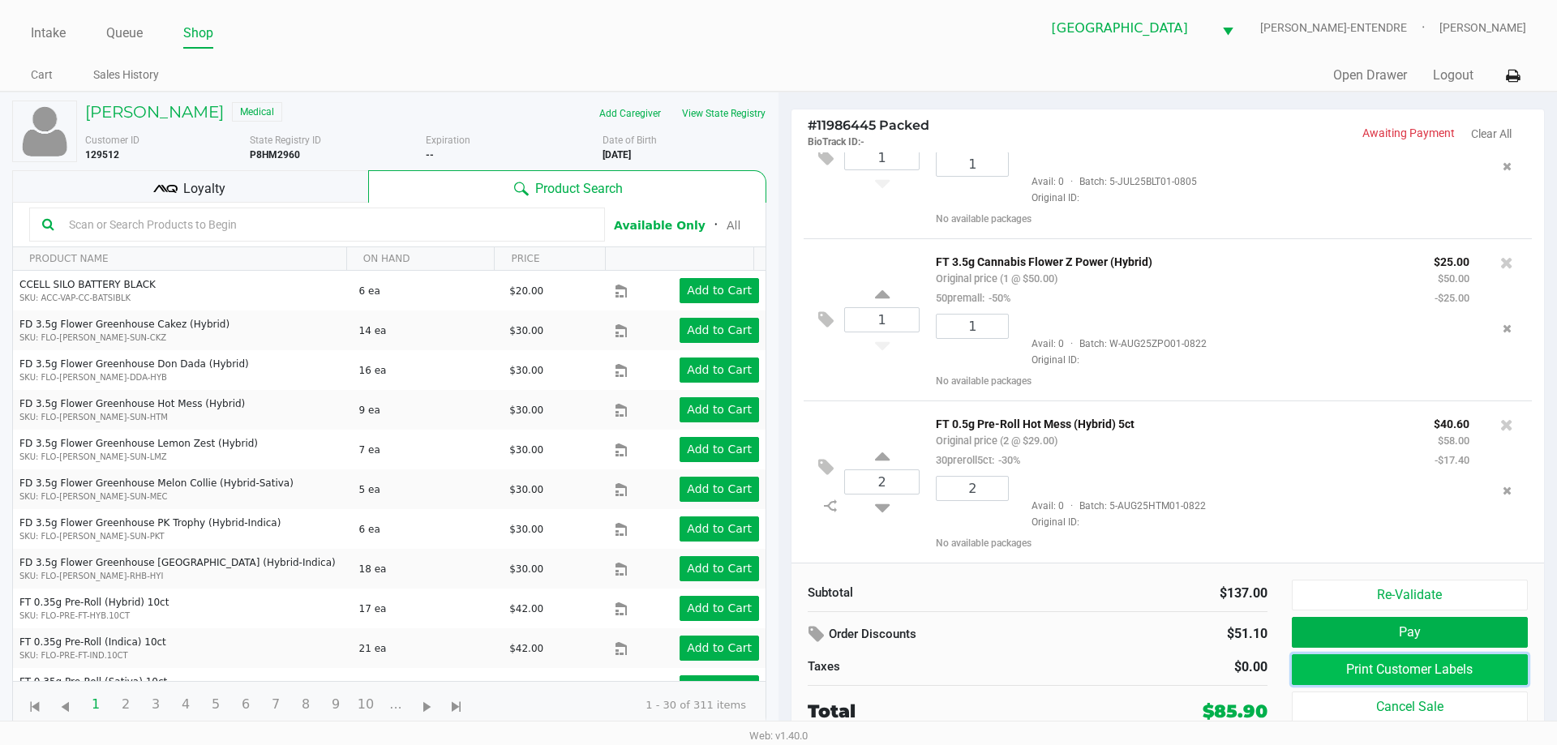
click at [1310, 657] on button "Print Customer Labels" at bounding box center [1410, 669] width 236 height 31
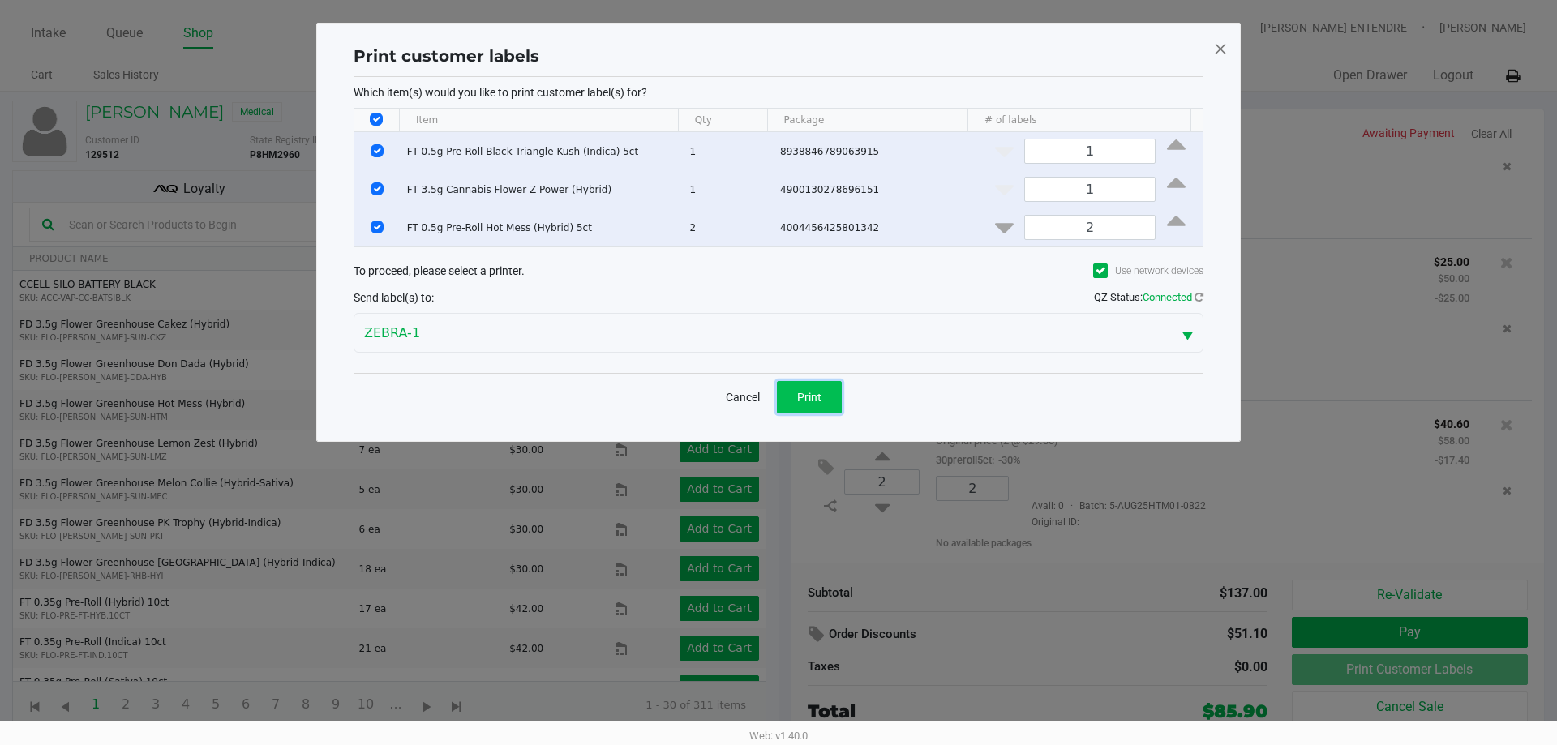
click at [837, 406] on button "Print" at bounding box center [809, 397] width 65 height 32
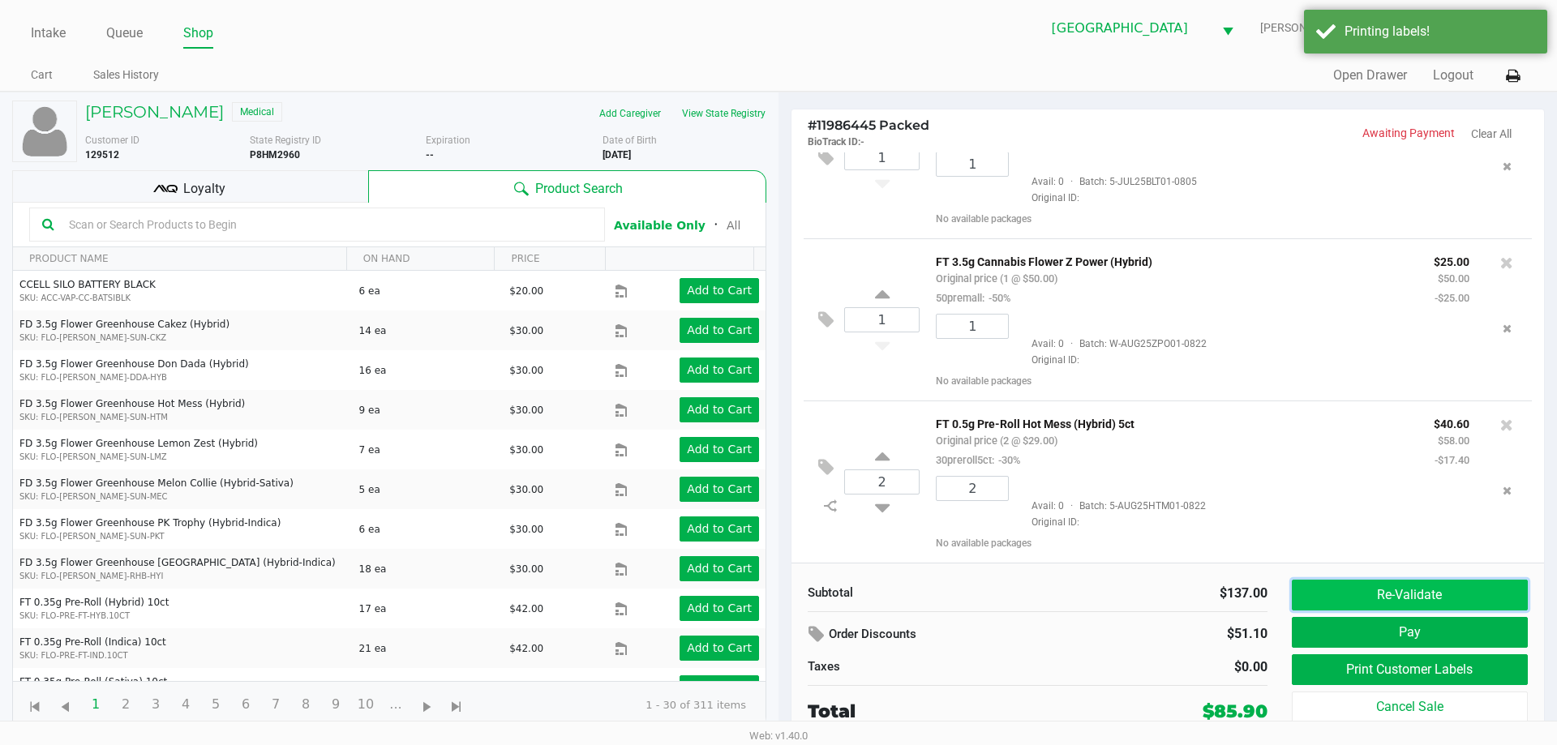
click at [1401, 599] on button "Re-Validate" at bounding box center [1410, 595] width 236 height 31
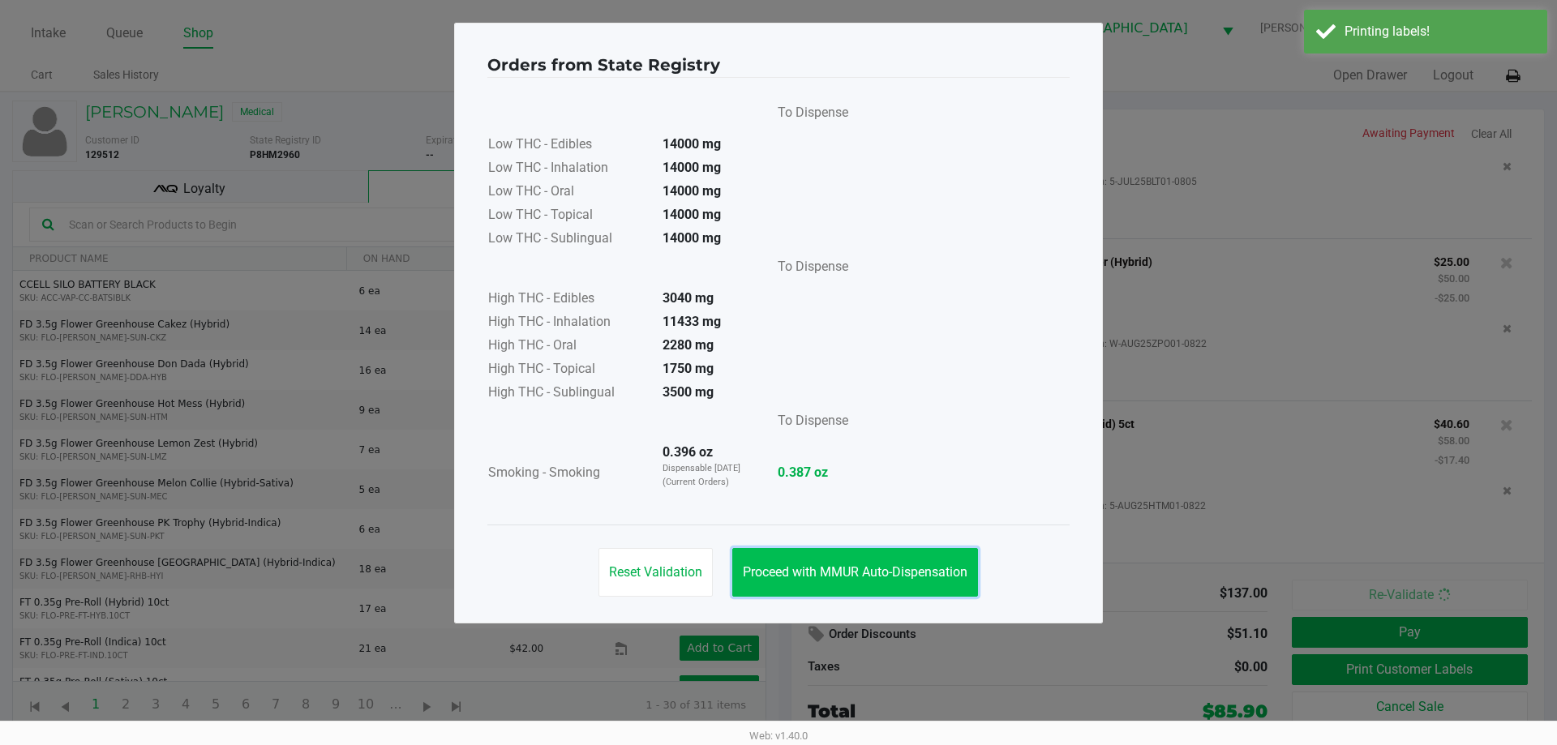
click at [932, 570] on span "Proceed with MMUR Auto-Dispensation" at bounding box center [855, 571] width 225 height 15
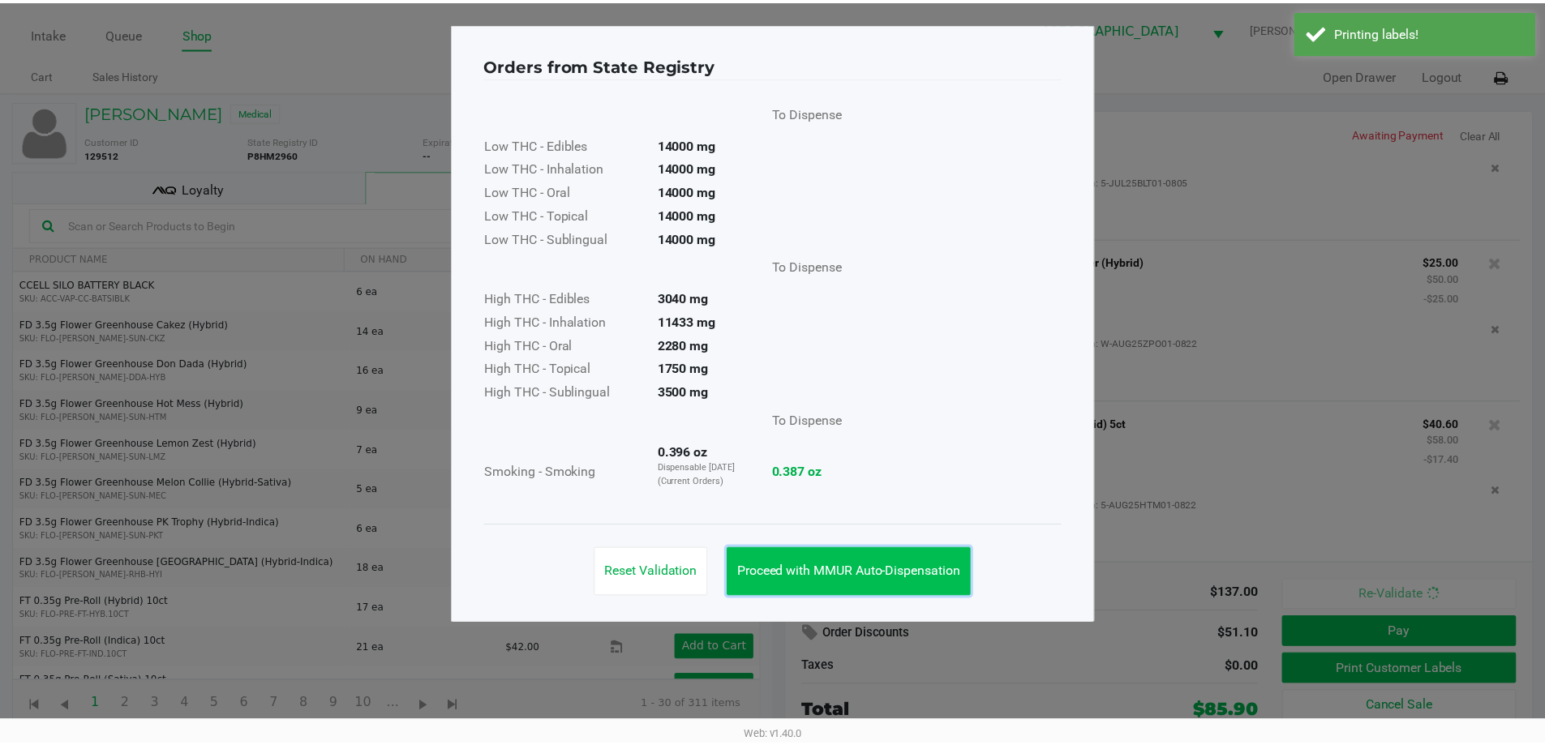
scroll to position [76, 0]
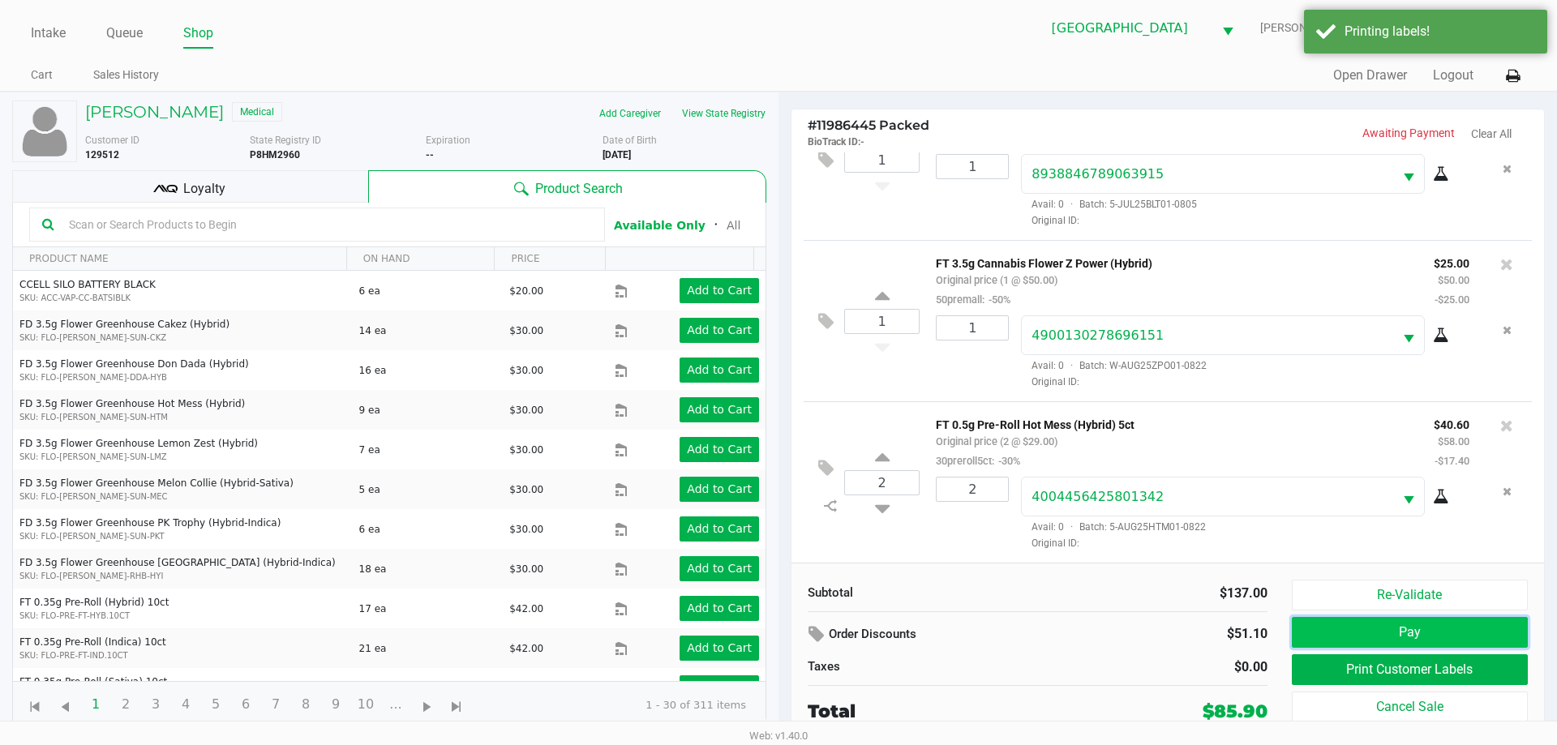
click at [1371, 639] on button "Pay" at bounding box center [1410, 632] width 236 height 31
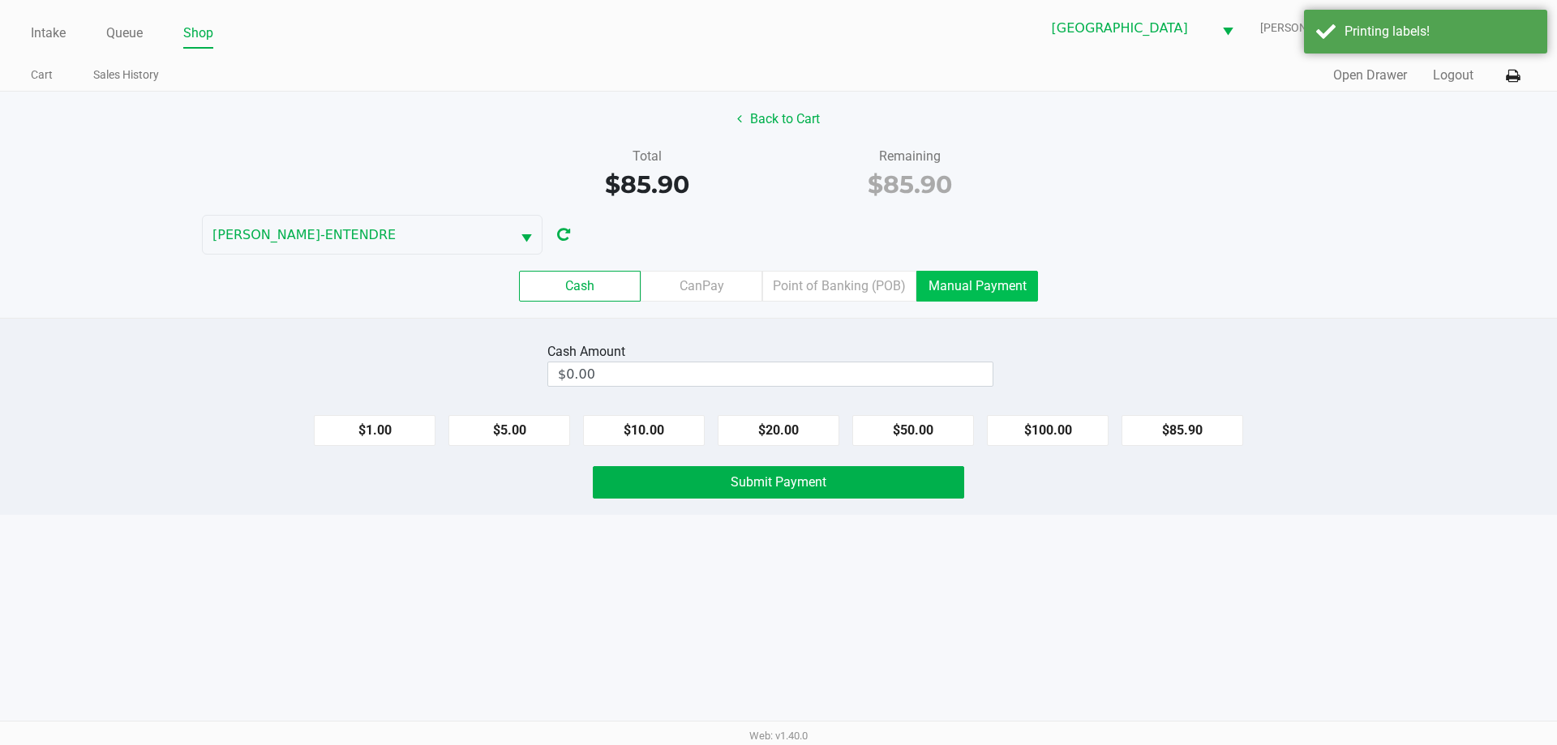
click at [1002, 289] on label "Manual Payment" at bounding box center [977, 286] width 122 height 31
click at [0, 0] on 8 "Manual Payment" at bounding box center [0, 0] width 0 height 0
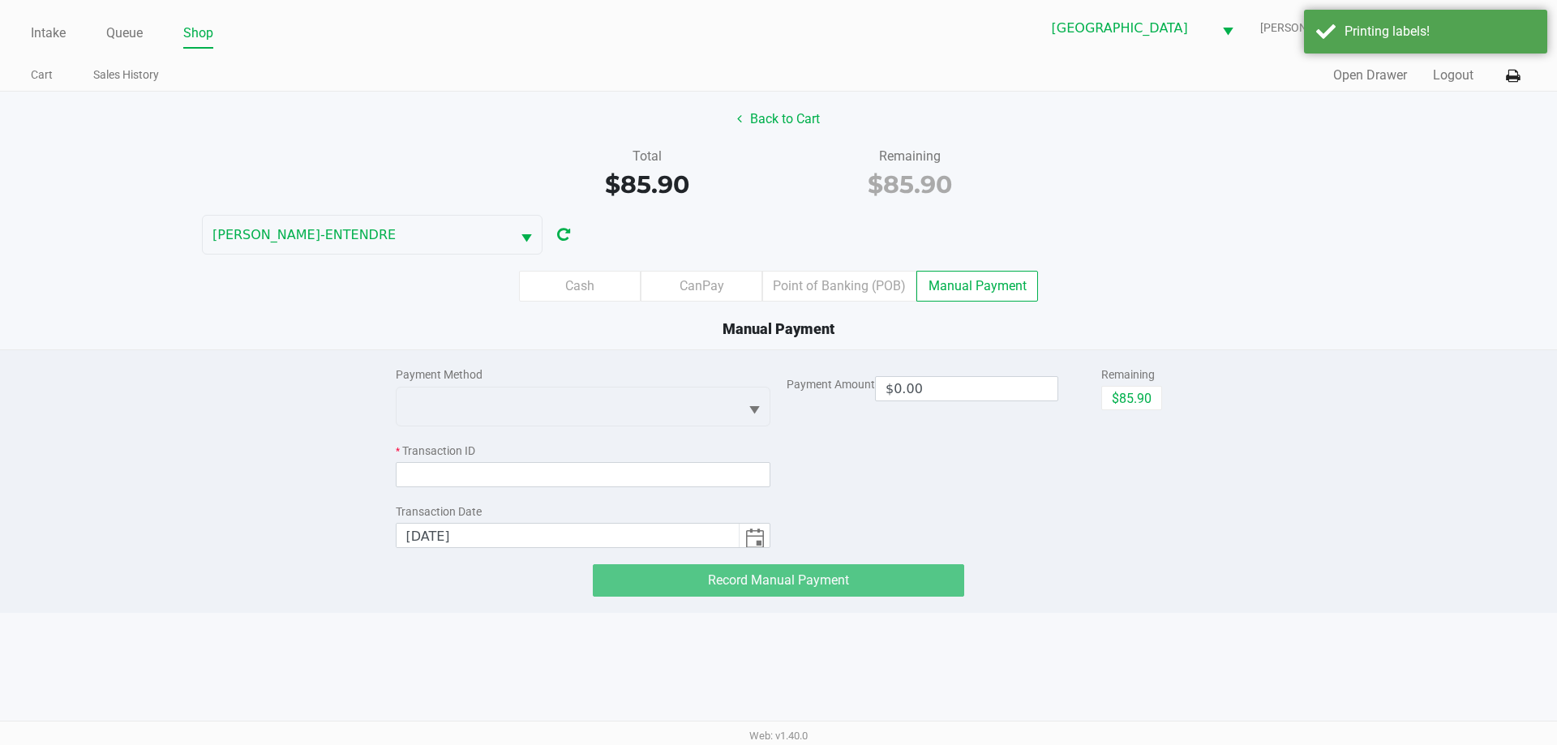
click at [506, 384] on div "Payment Method" at bounding box center [583, 397] width 375 height 60
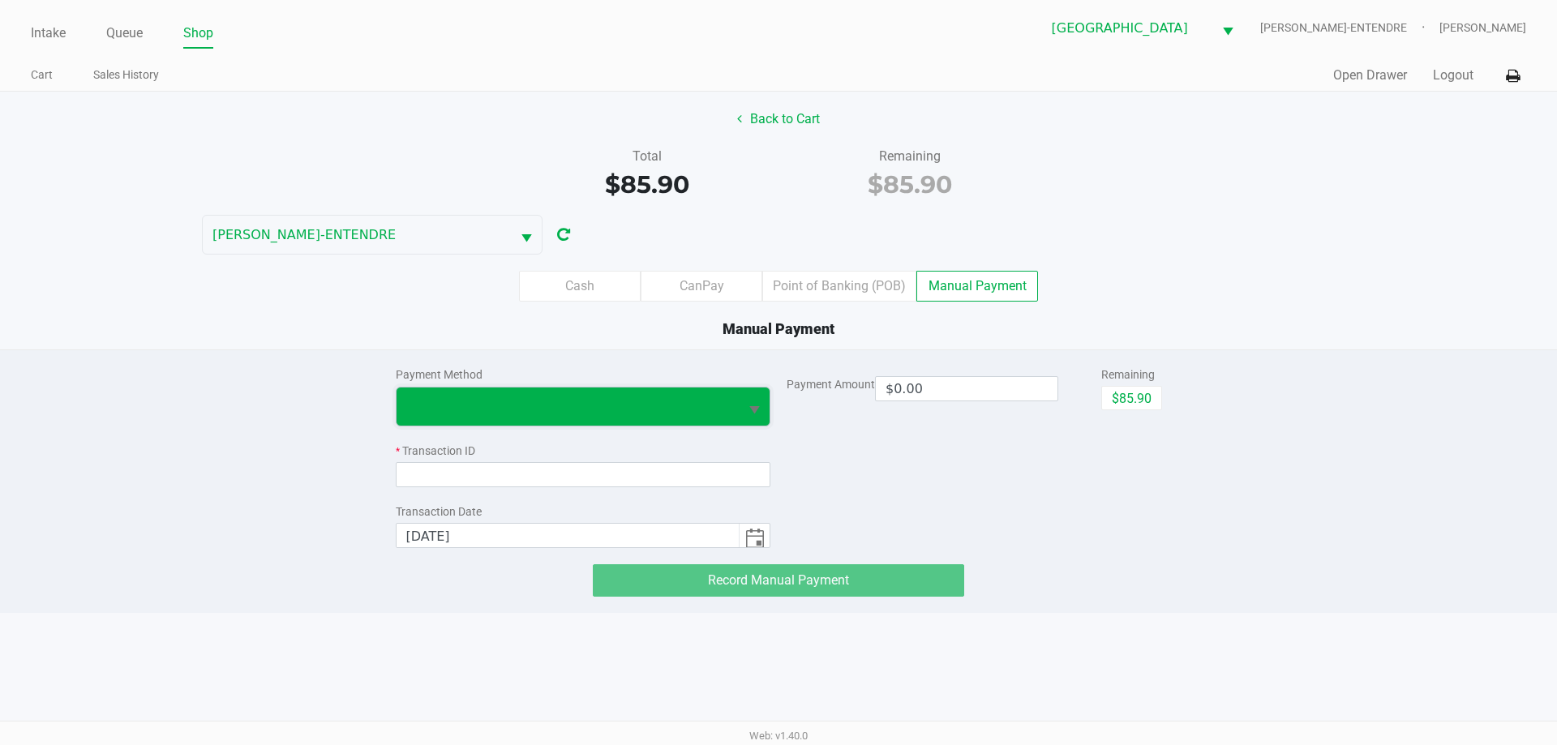
click at [501, 394] on span at bounding box center [568, 407] width 343 height 38
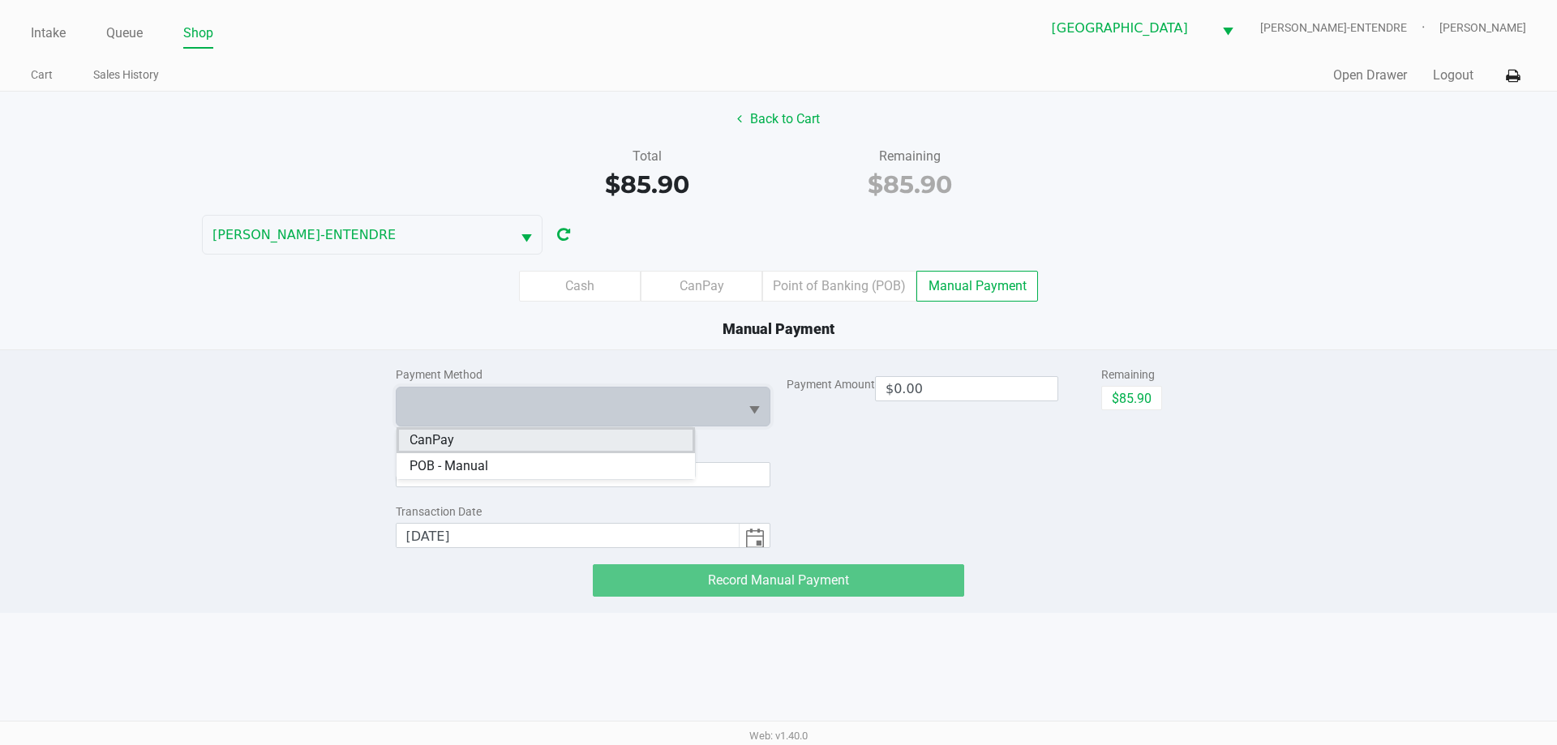
click at [500, 440] on li "CanPay" at bounding box center [546, 440] width 298 height 26
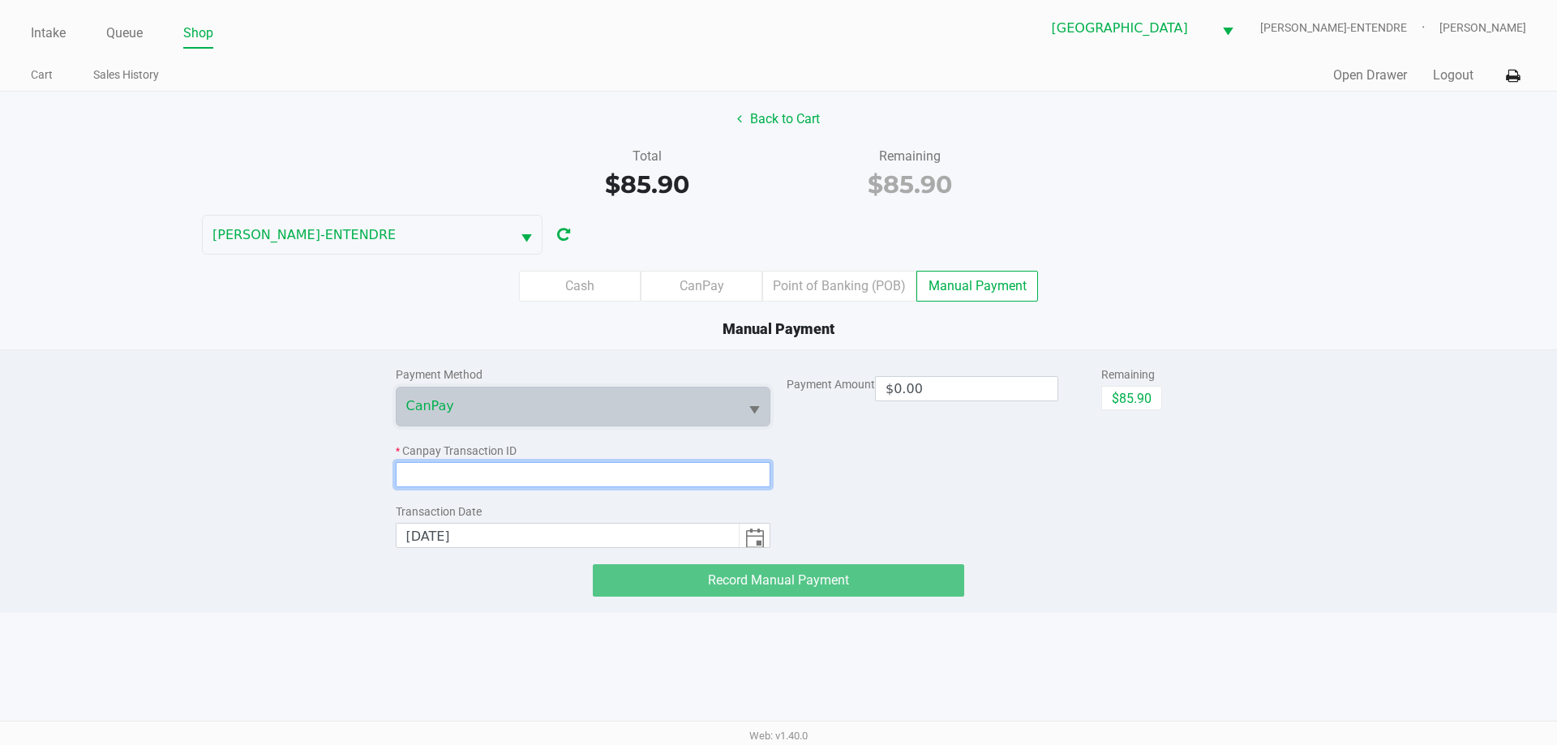
click at [530, 484] on input at bounding box center [583, 474] width 375 height 25
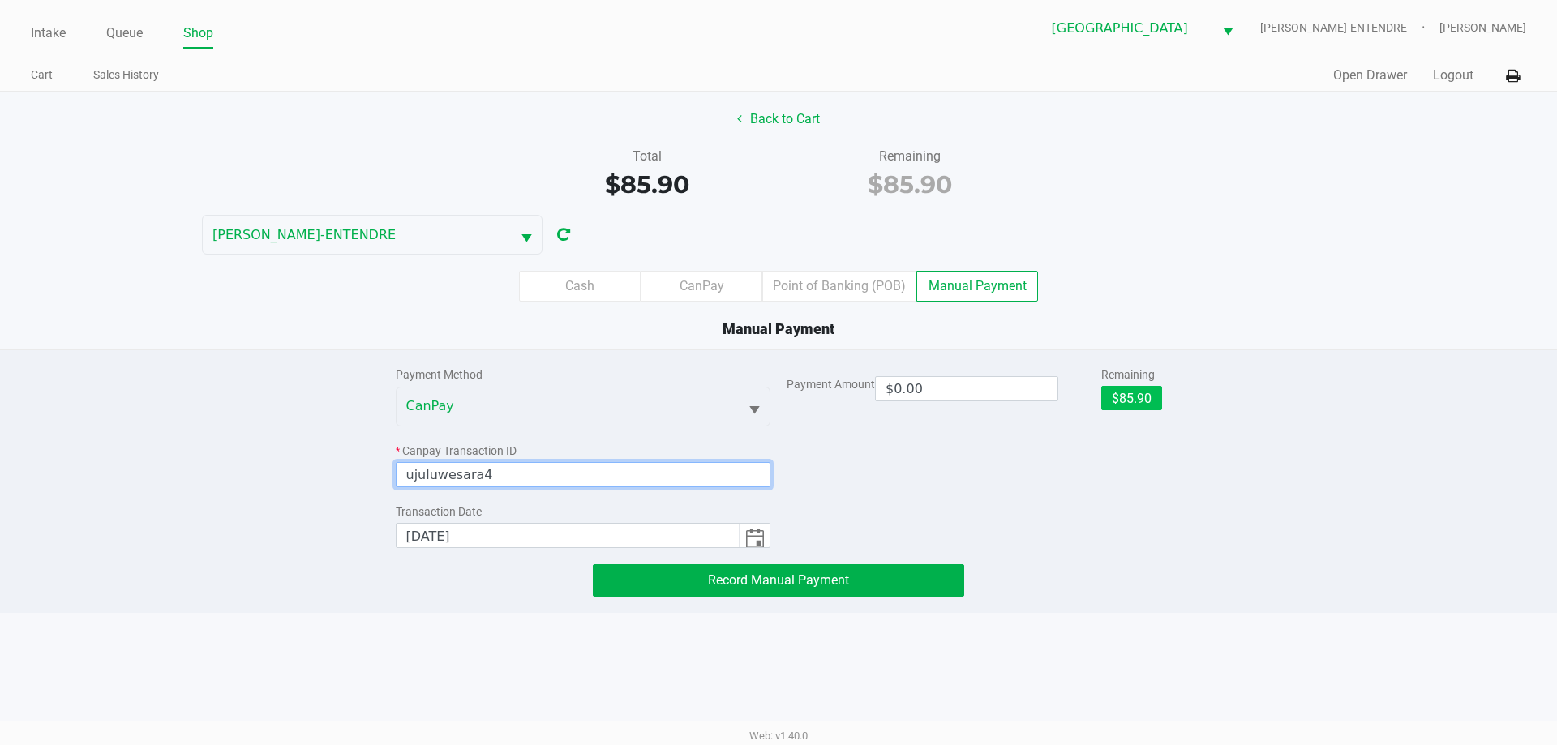
type input "ujuluwesara4"
click at [1155, 401] on button "$85.90" at bounding box center [1131, 398] width 61 height 24
type input "$85.90"
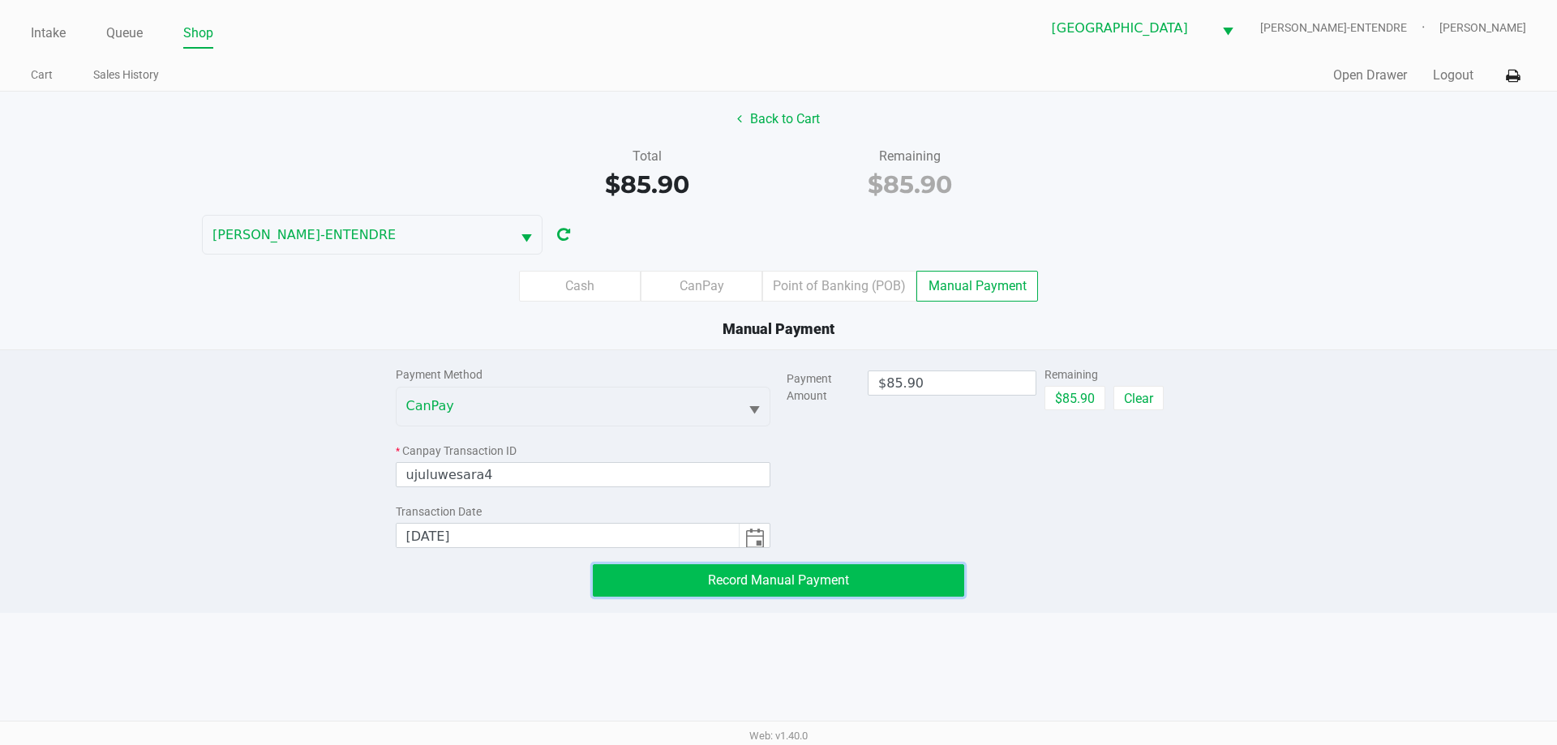
click at [837, 573] on span "Record Manual Payment" at bounding box center [778, 579] width 141 height 15
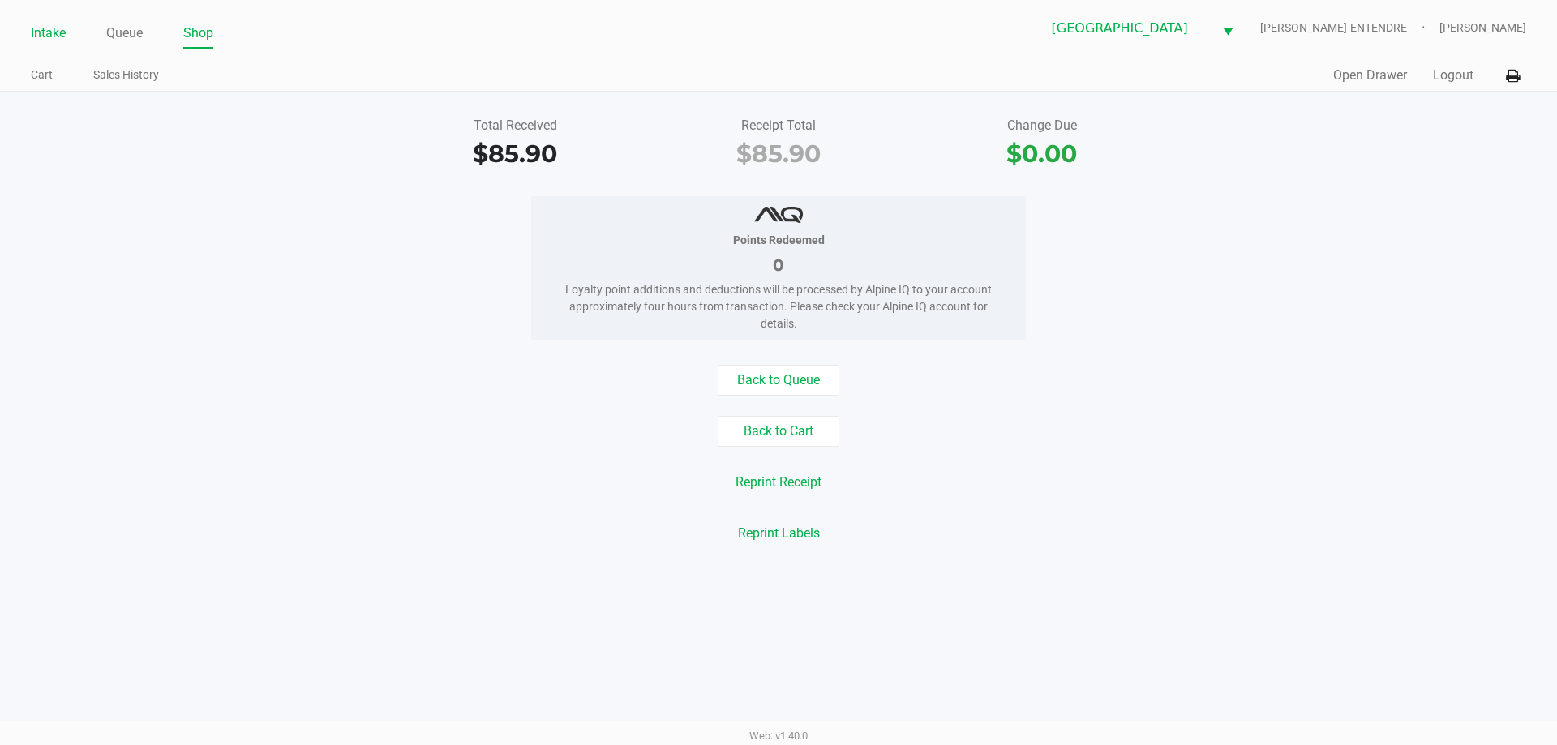
click at [36, 31] on link "Intake" at bounding box center [48, 33] width 35 height 23
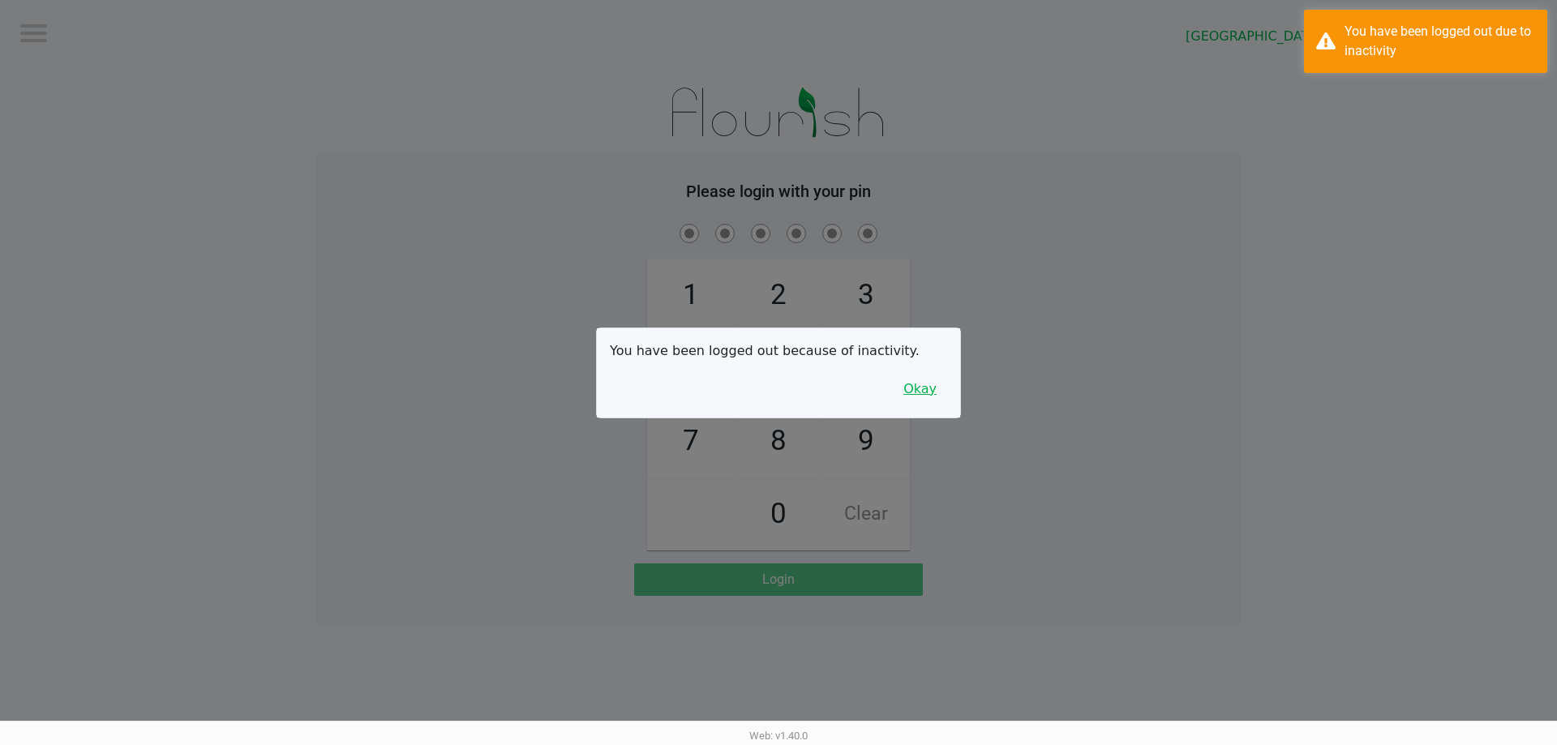
click at [924, 390] on button "Okay" at bounding box center [920, 389] width 54 height 31
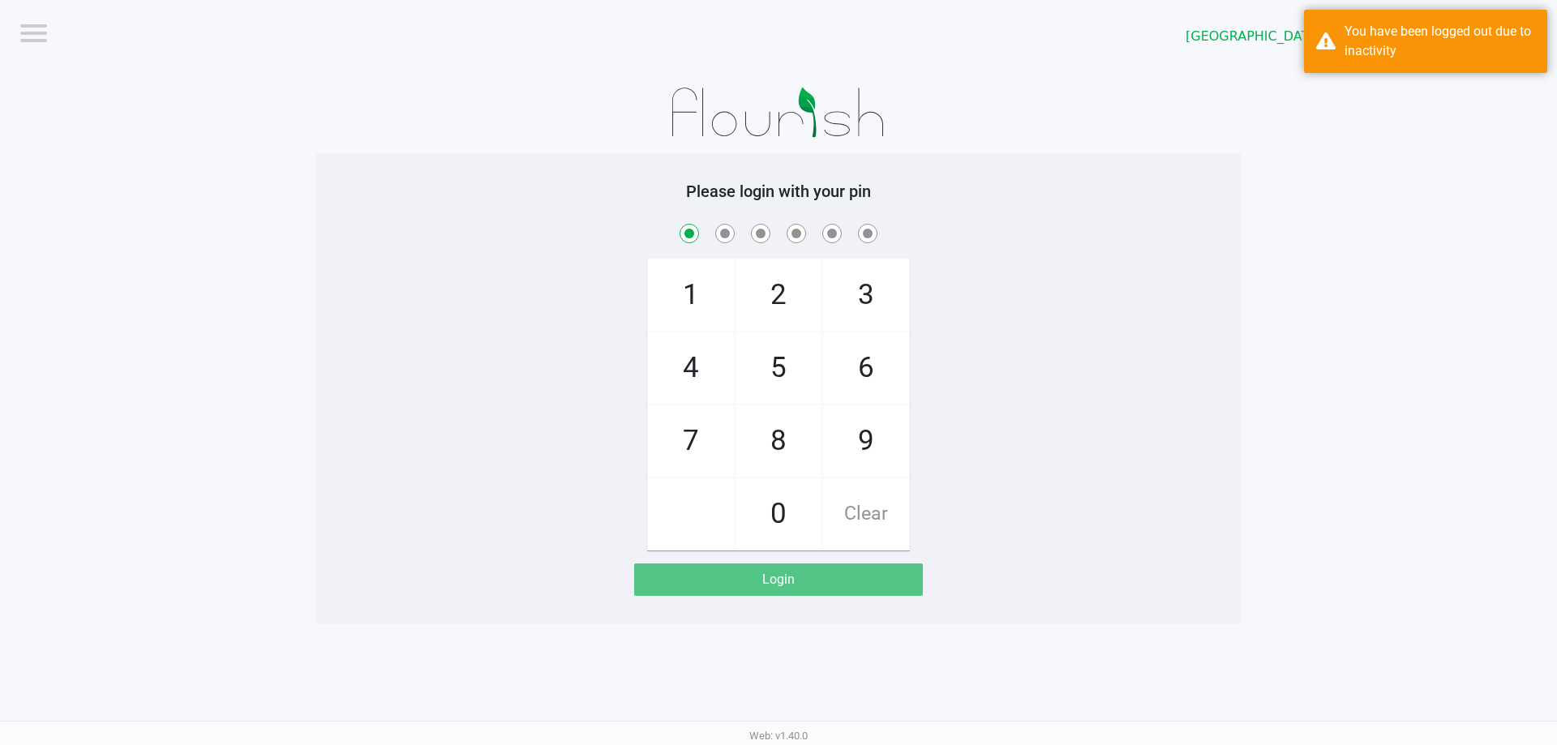
checkbox input "true"
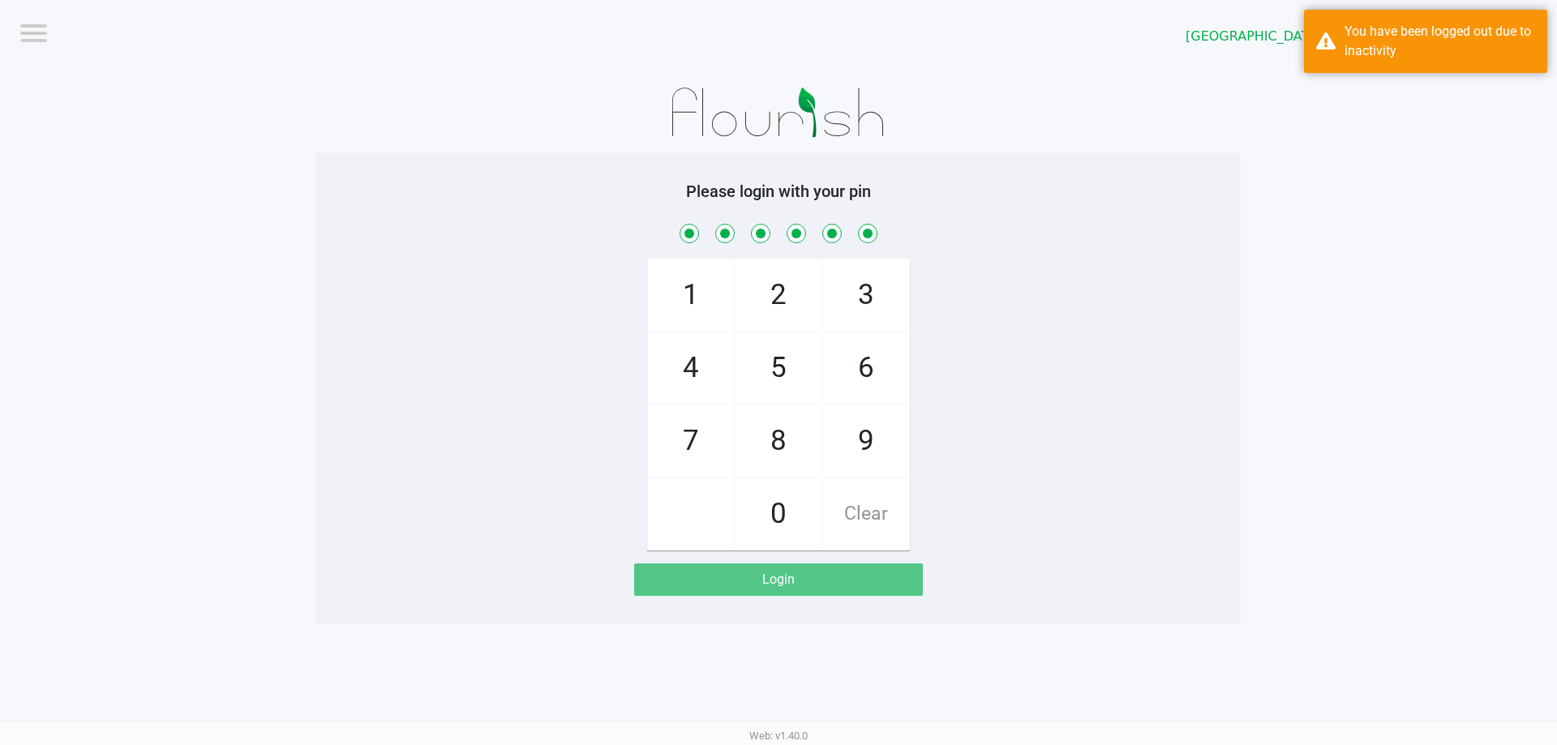
checkbox input "true"
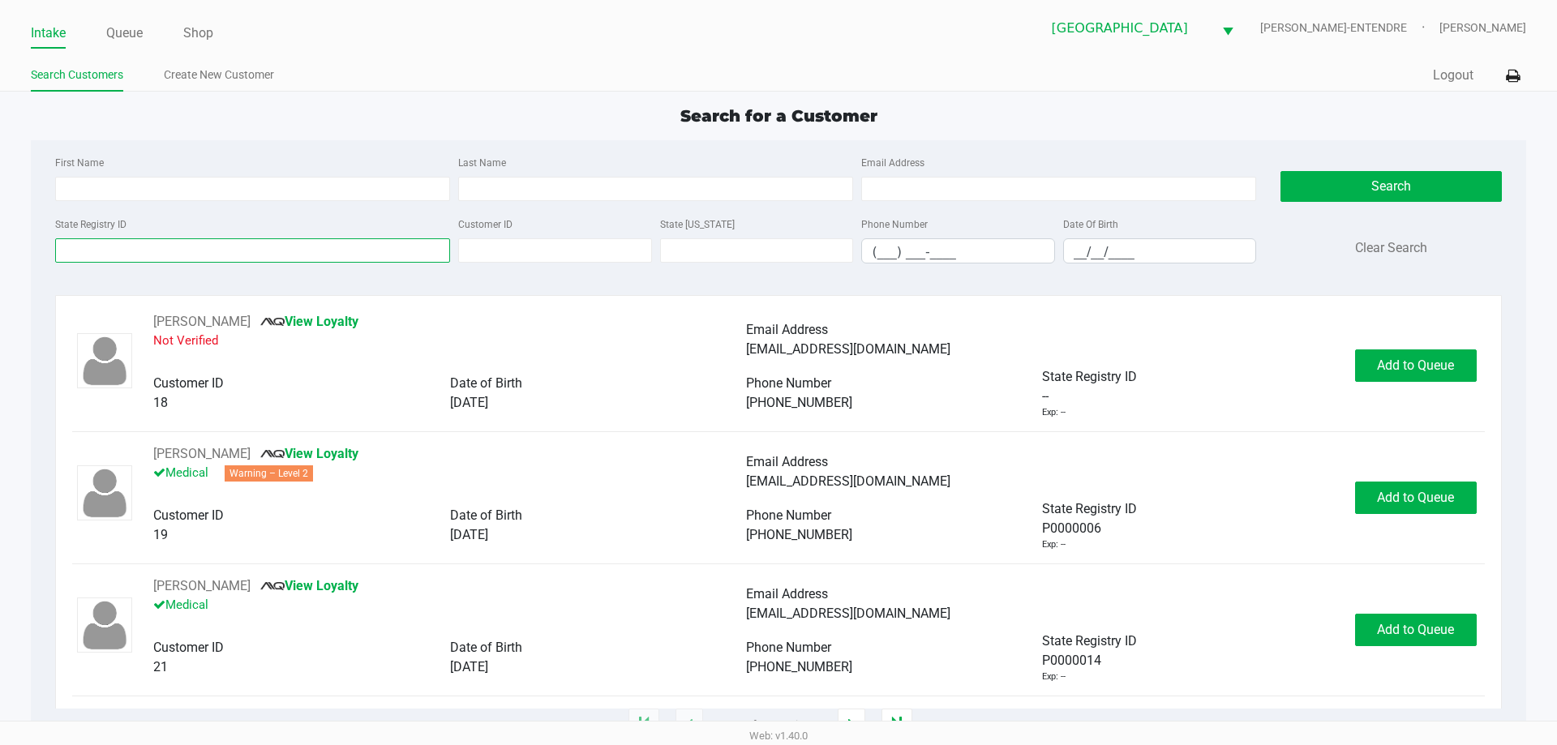
click at [354, 242] on input "State Registry ID" at bounding box center [252, 250] width 395 height 24
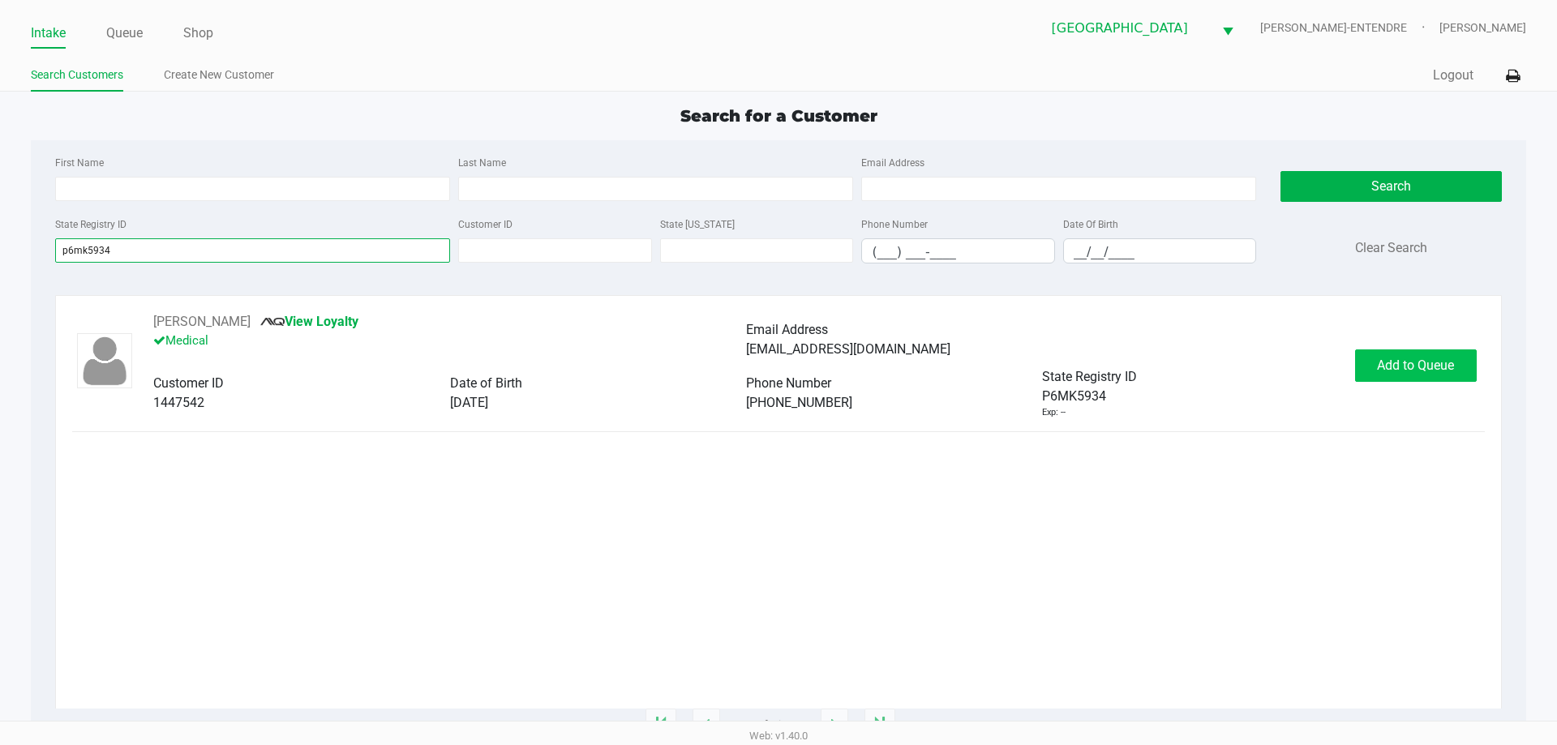
type input "p6mk5934"
click at [1399, 360] on span "Add to Queue" at bounding box center [1415, 365] width 77 height 15
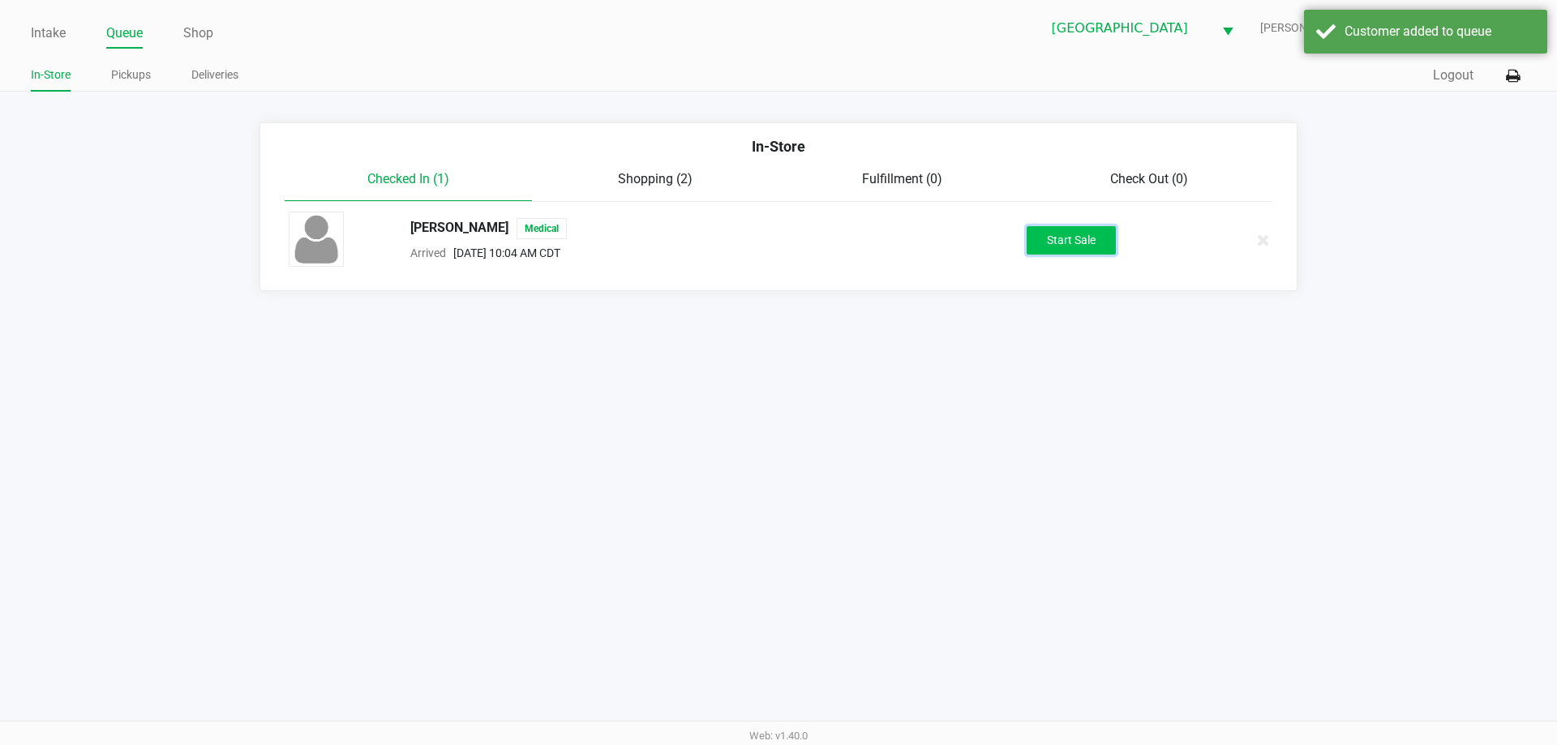
click at [1038, 229] on button "Start Sale" at bounding box center [1071, 240] width 89 height 28
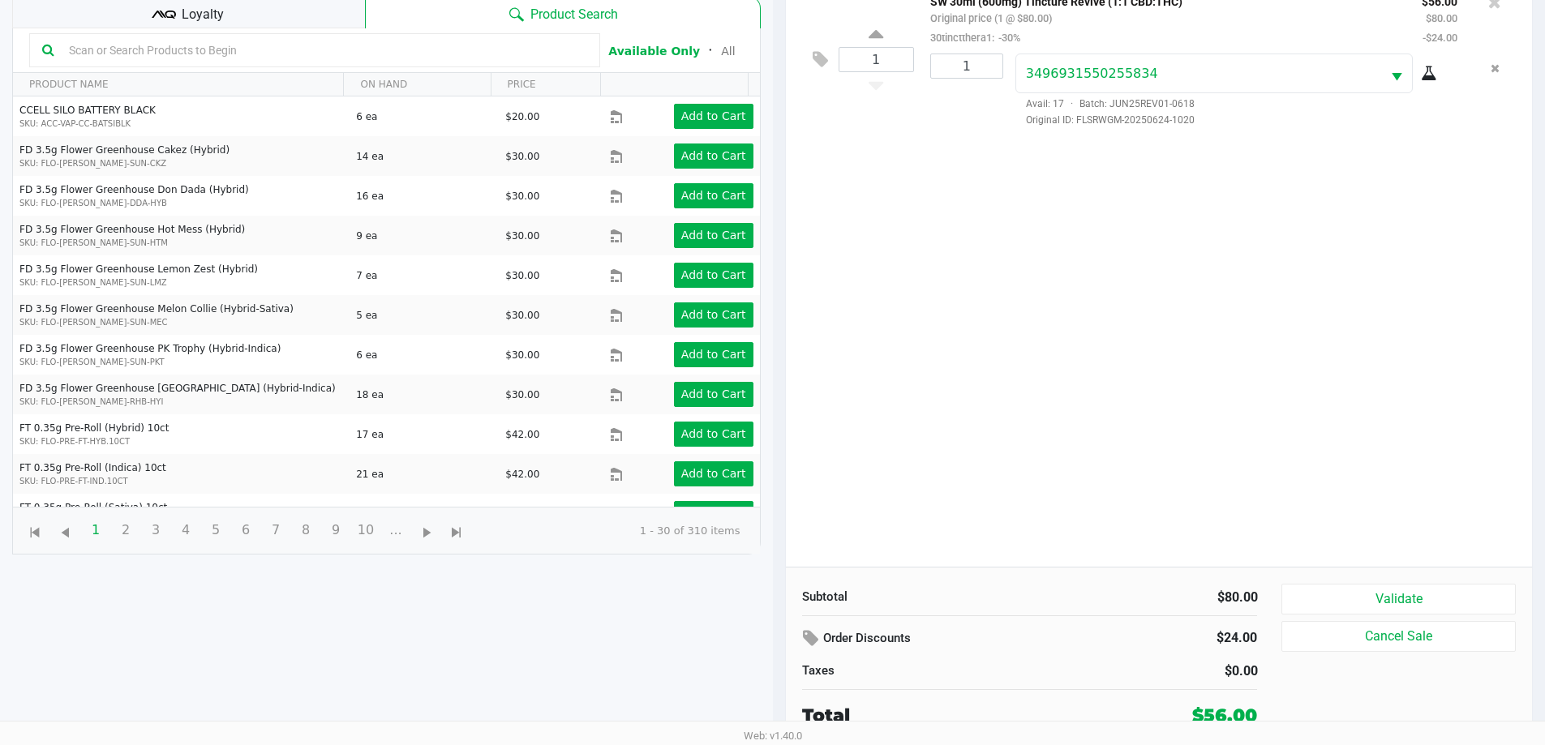
scroll to position [175, 0]
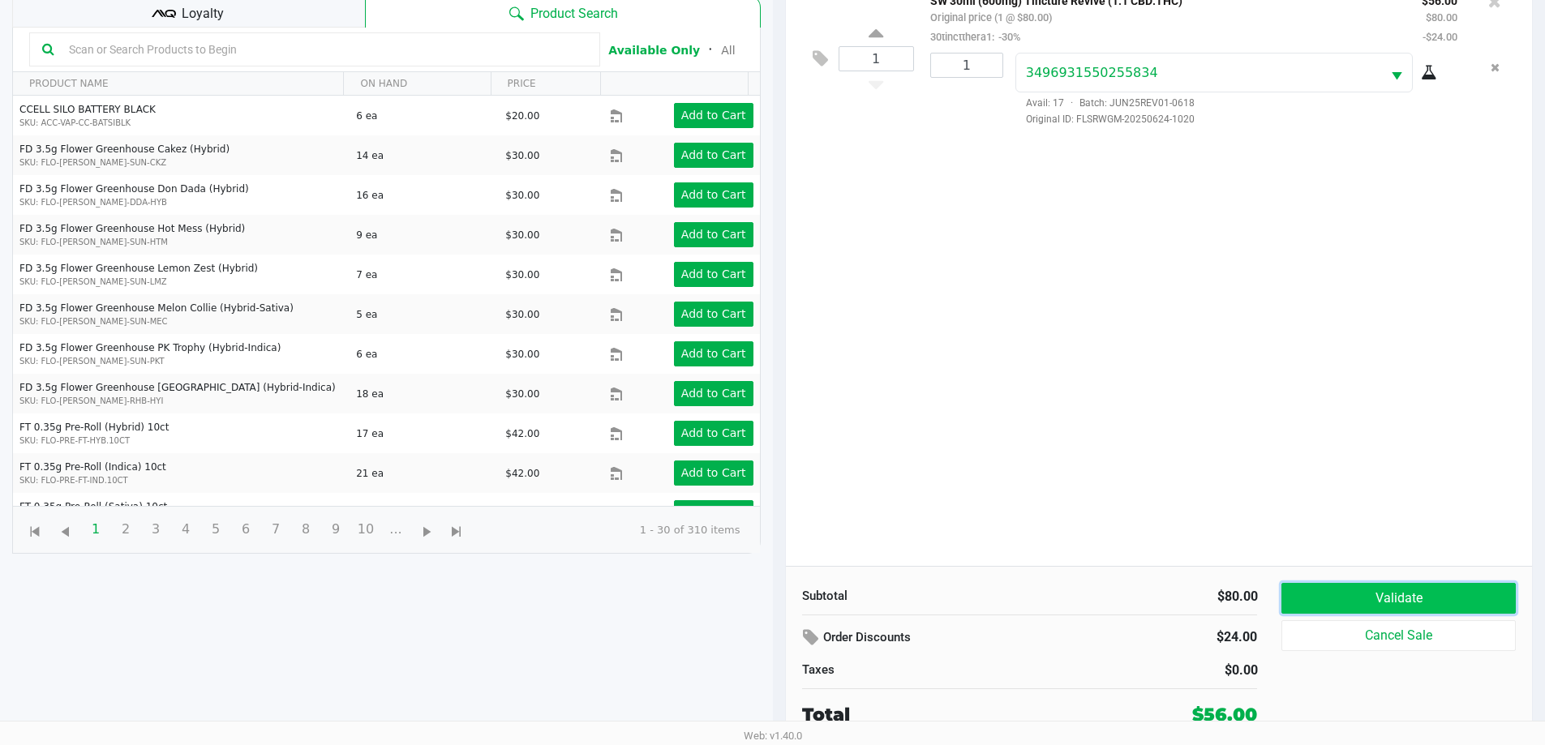
click at [1302, 604] on button "Validate" at bounding box center [1398, 598] width 234 height 31
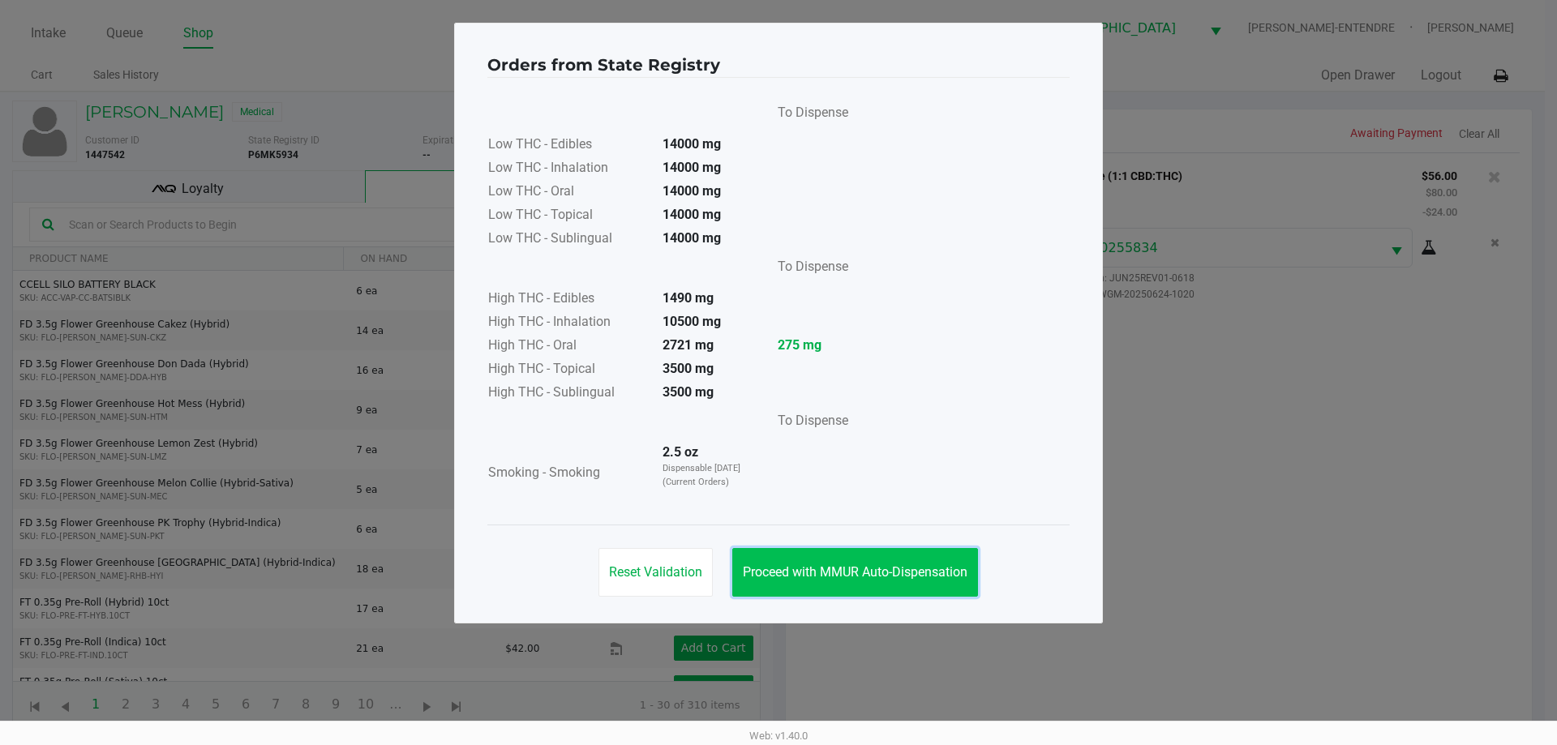
click at [874, 554] on button "Proceed with MMUR Auto-Dispensation" at bounding box center [855, 572] width 246 height 49
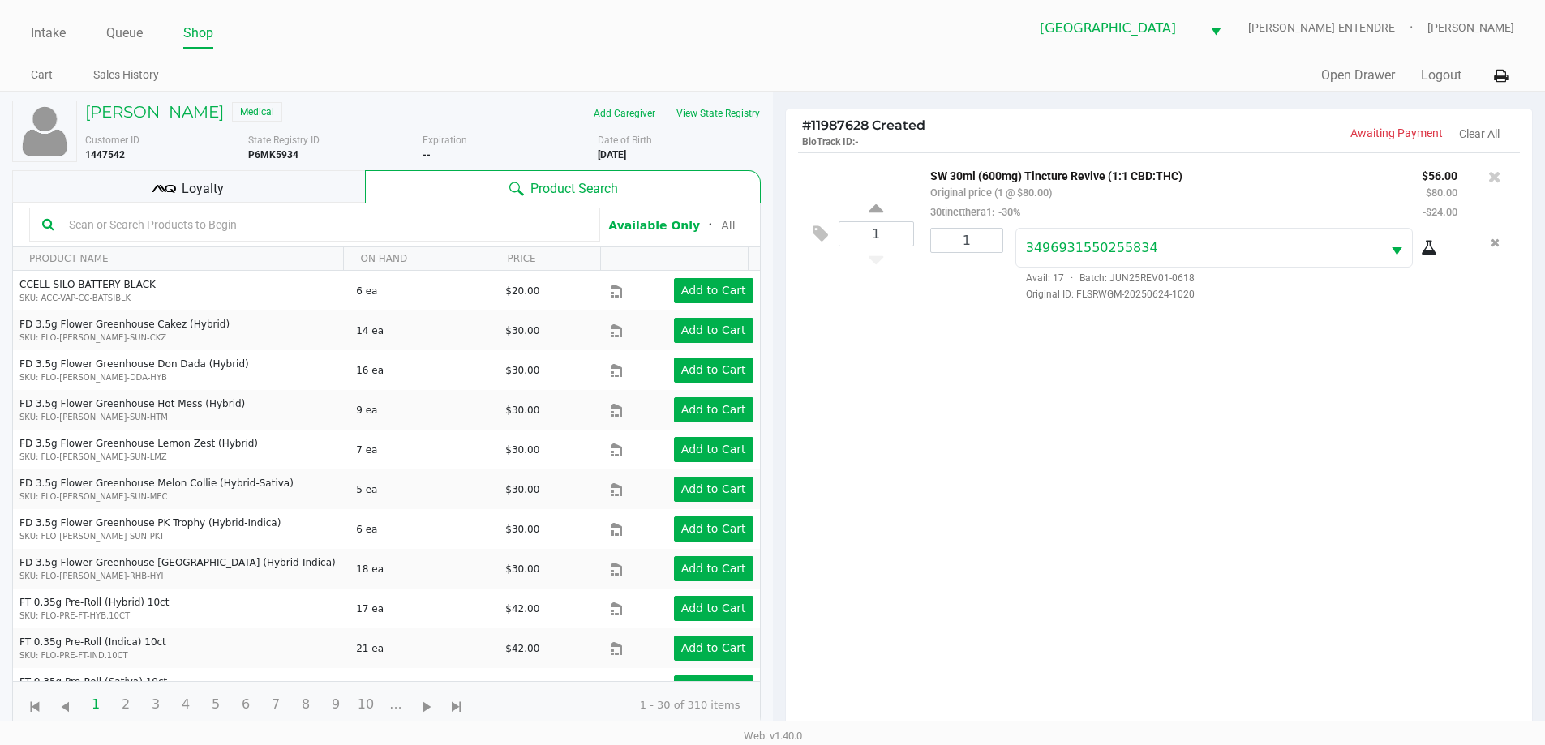
click at [271, 191] on div "Loyalty" at bounding box center [188, 186] width 353 height 32
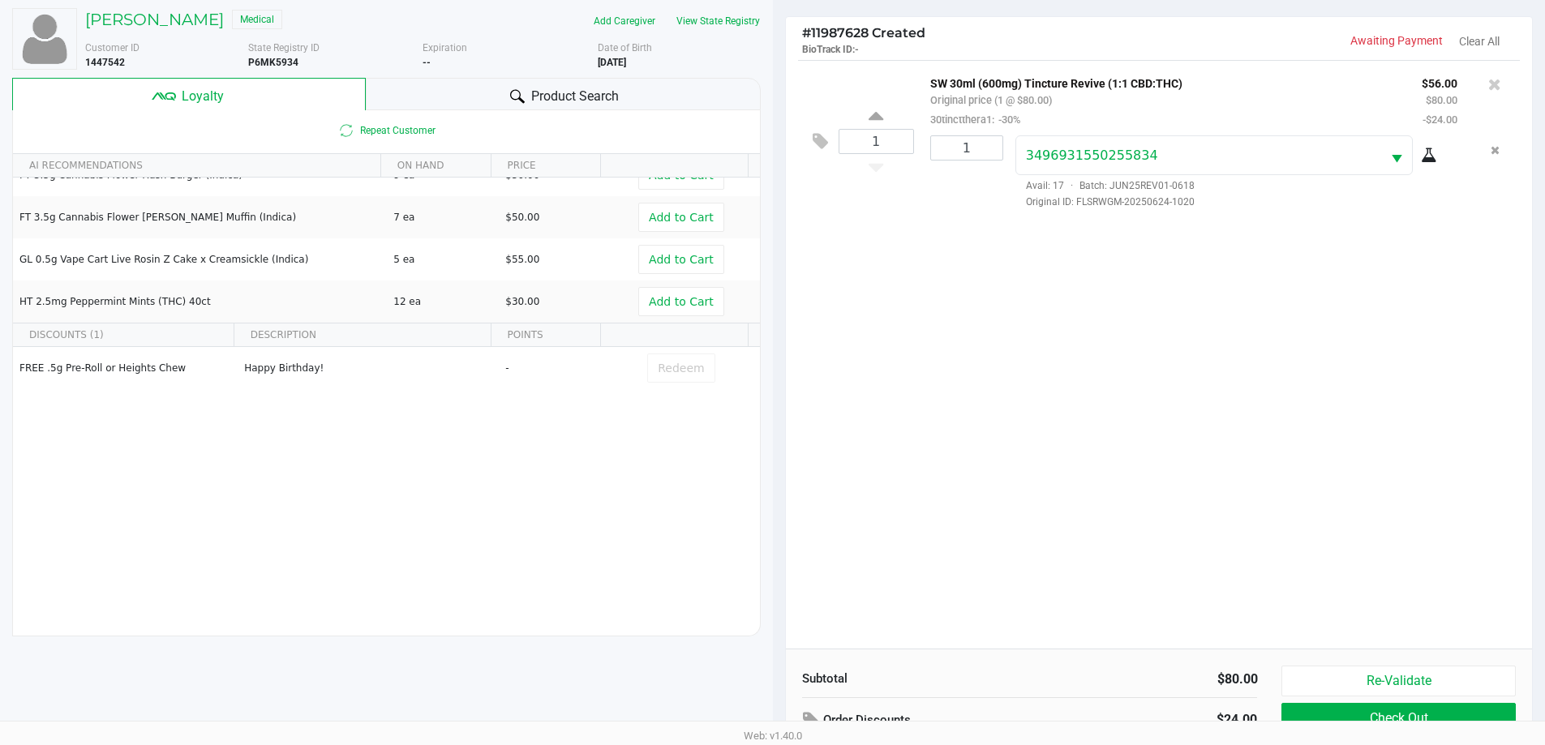
scroll to position [195, 0]
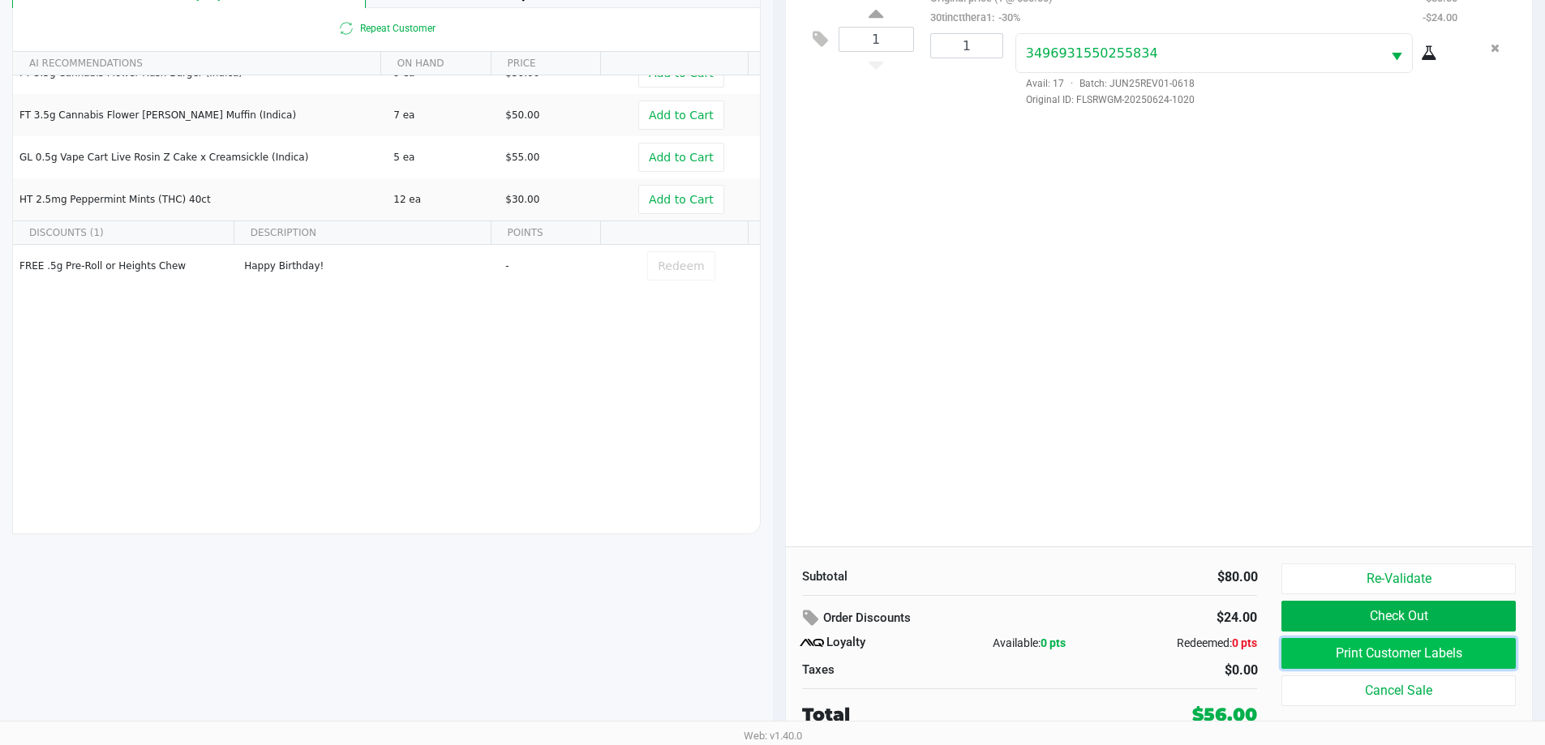
click at [1351, 646] on button "Print Customer Labels" at bounding box center [1398, 653] width 234 height 31
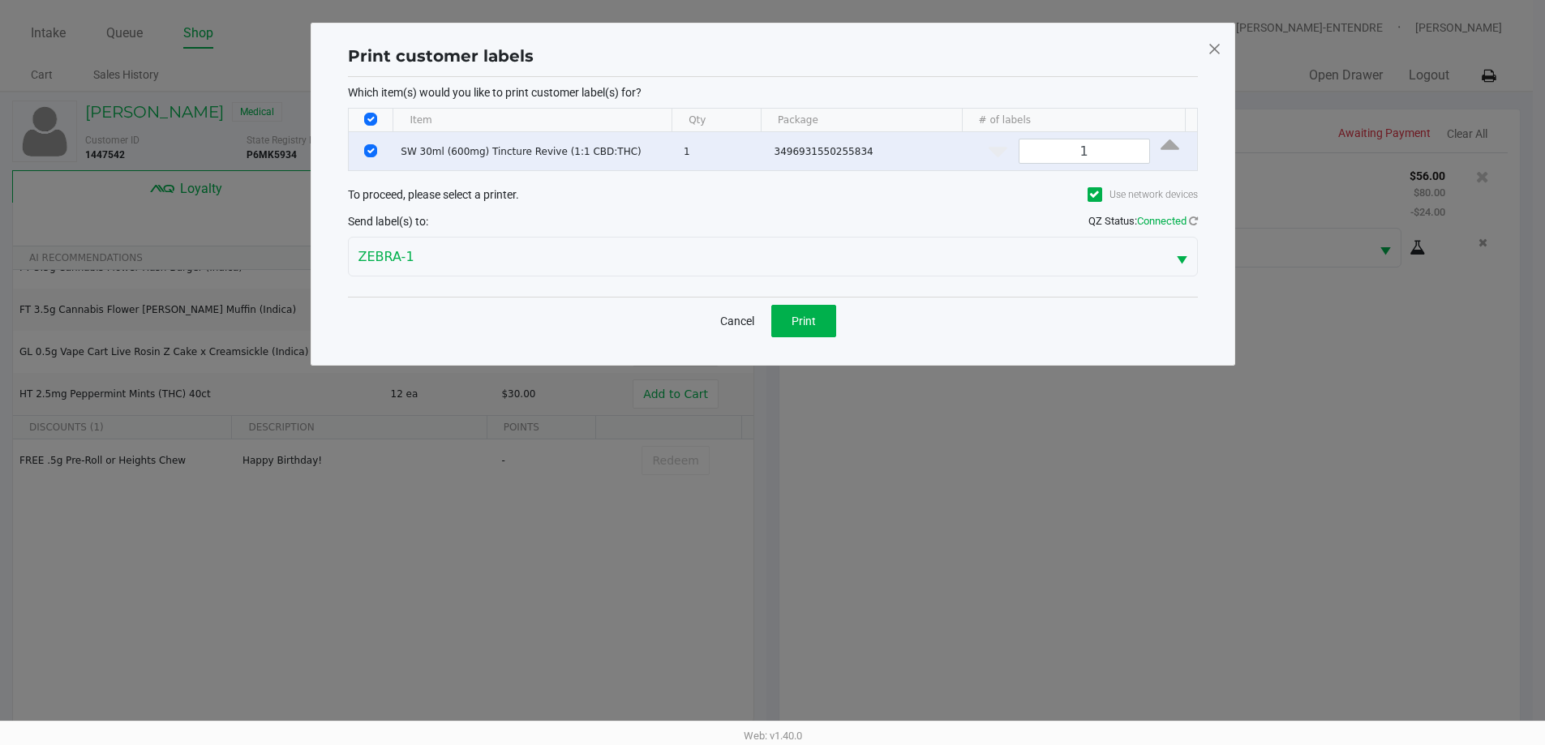
scroll to position [0, 0]
click at [825, 315] on button "Print" at bounding box center [809, 321] width 65 height 32
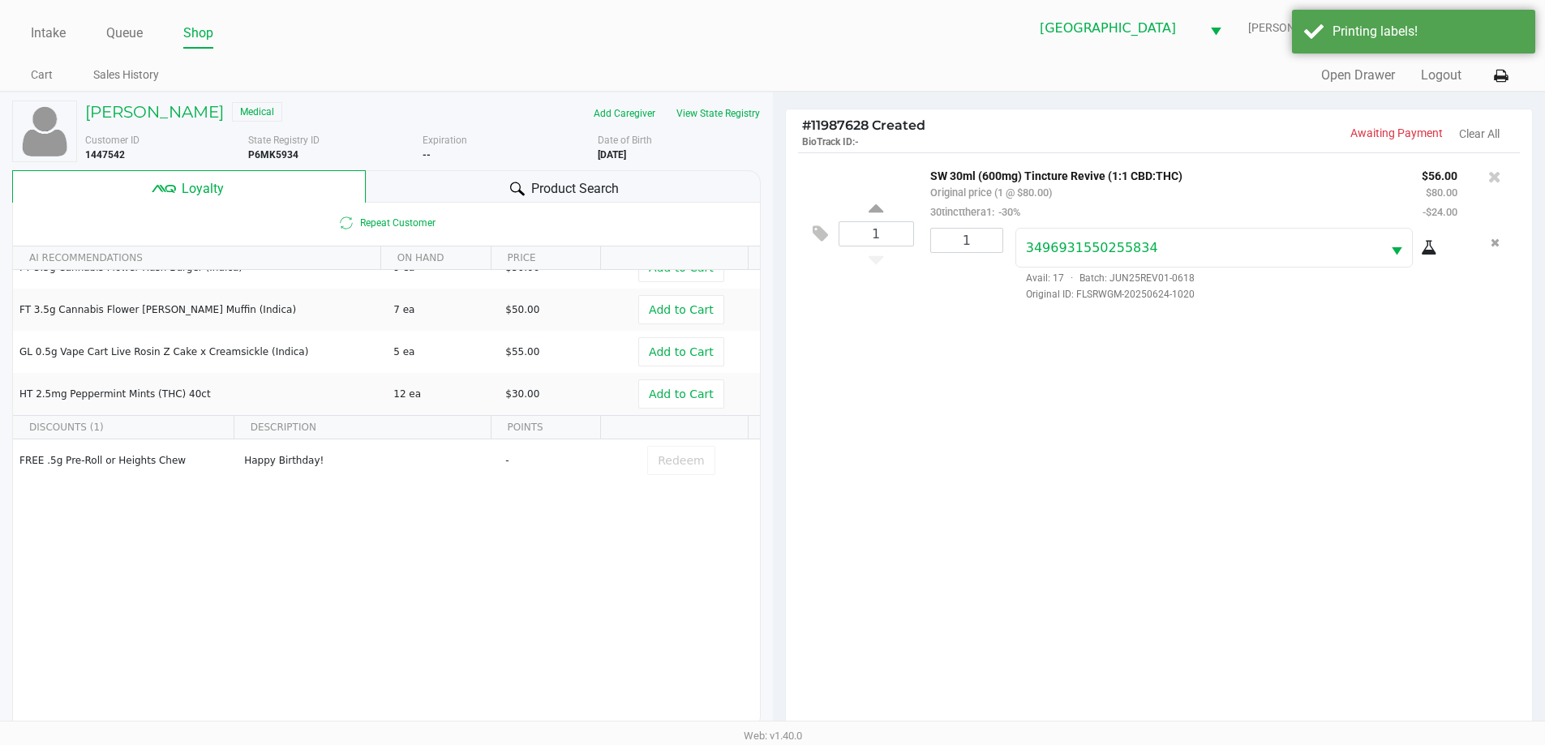
scroll to position [195, 0]
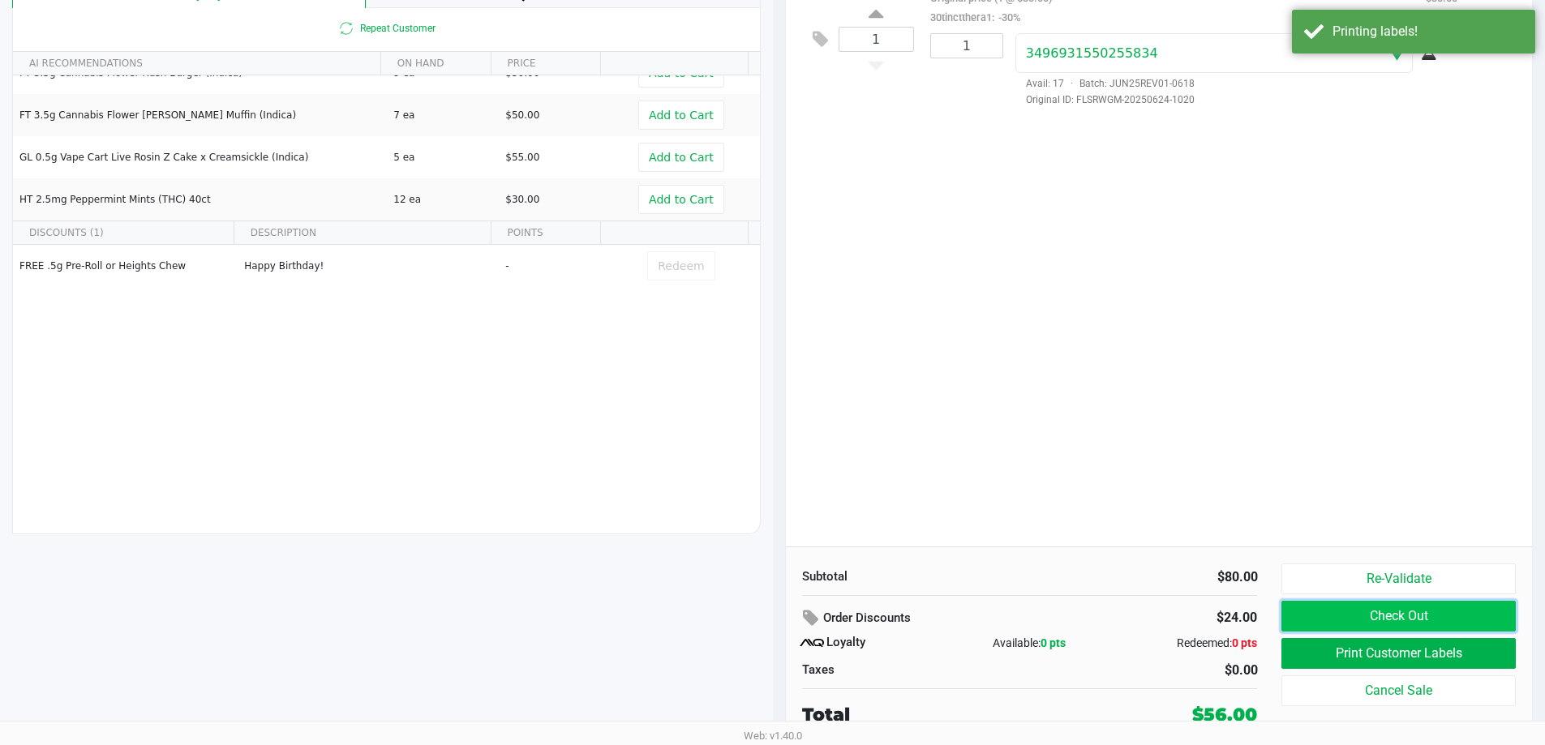
click at [1385, 605] on button "Check Out" at bounding box center [1398, 616] width 234 height 31
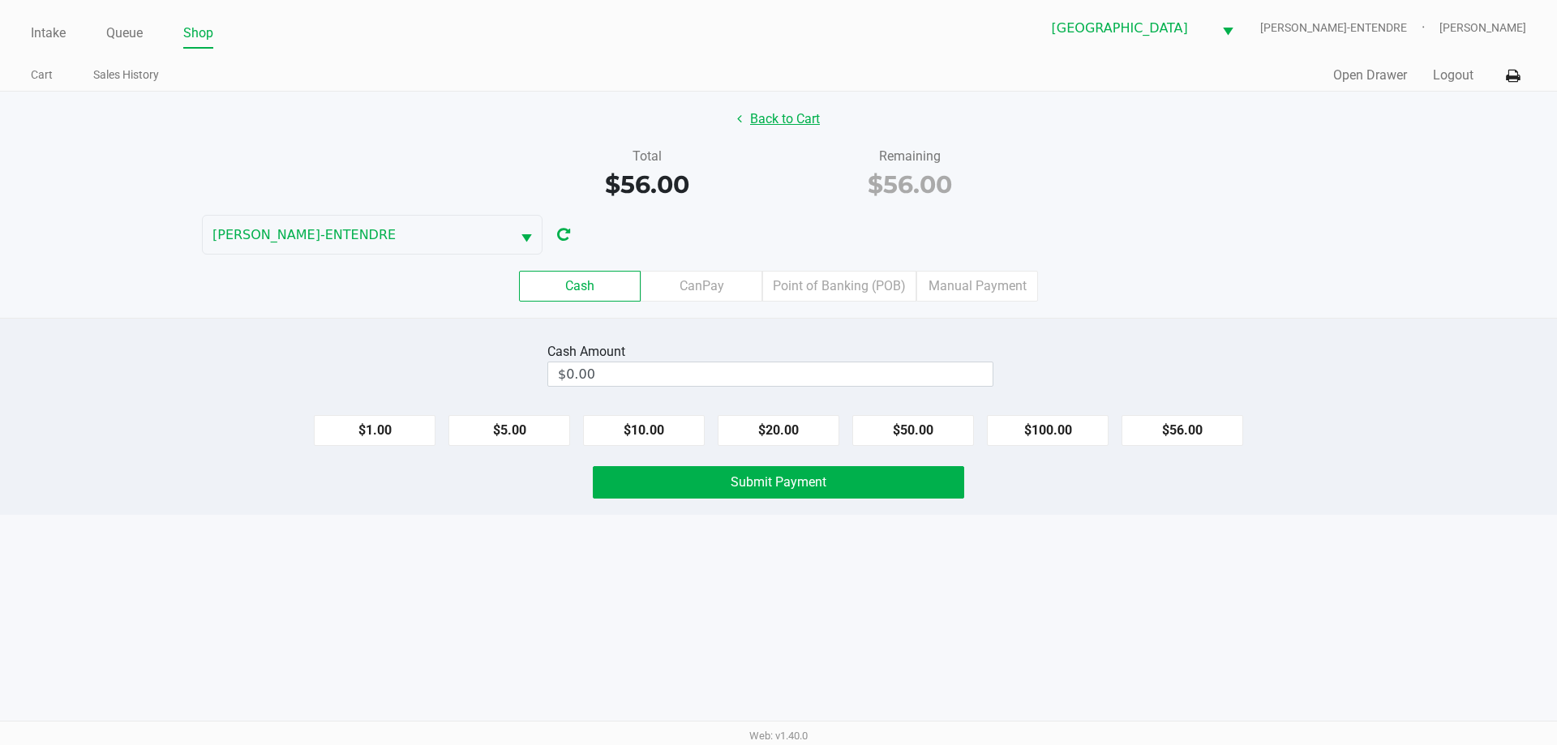
click at [797, 129] on button "Back to Cart" at bounding box center [779, 119] width 104 height 31
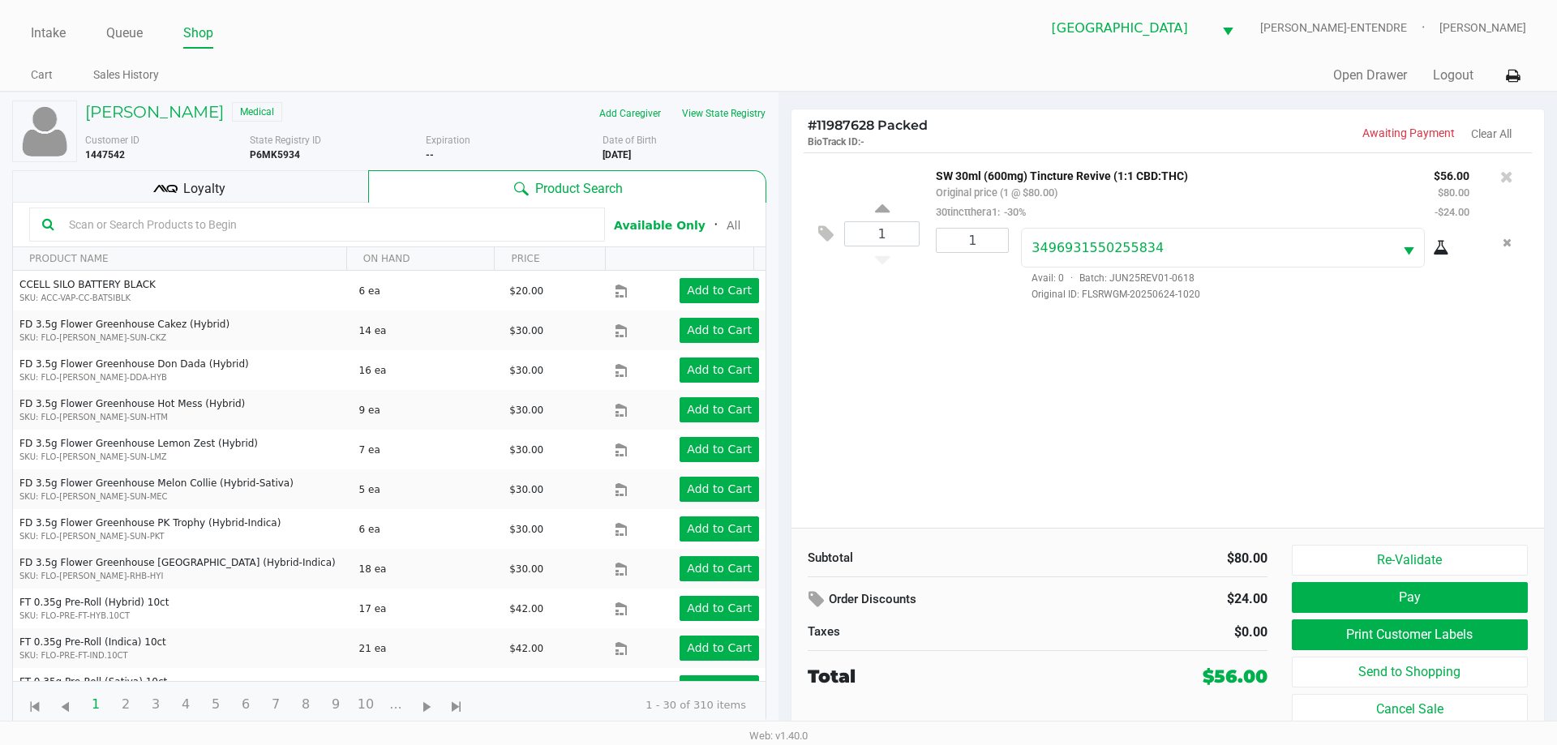
click at [247, 184] on div "Loyalty" at bounding box center [190, 186] width 356 height 32
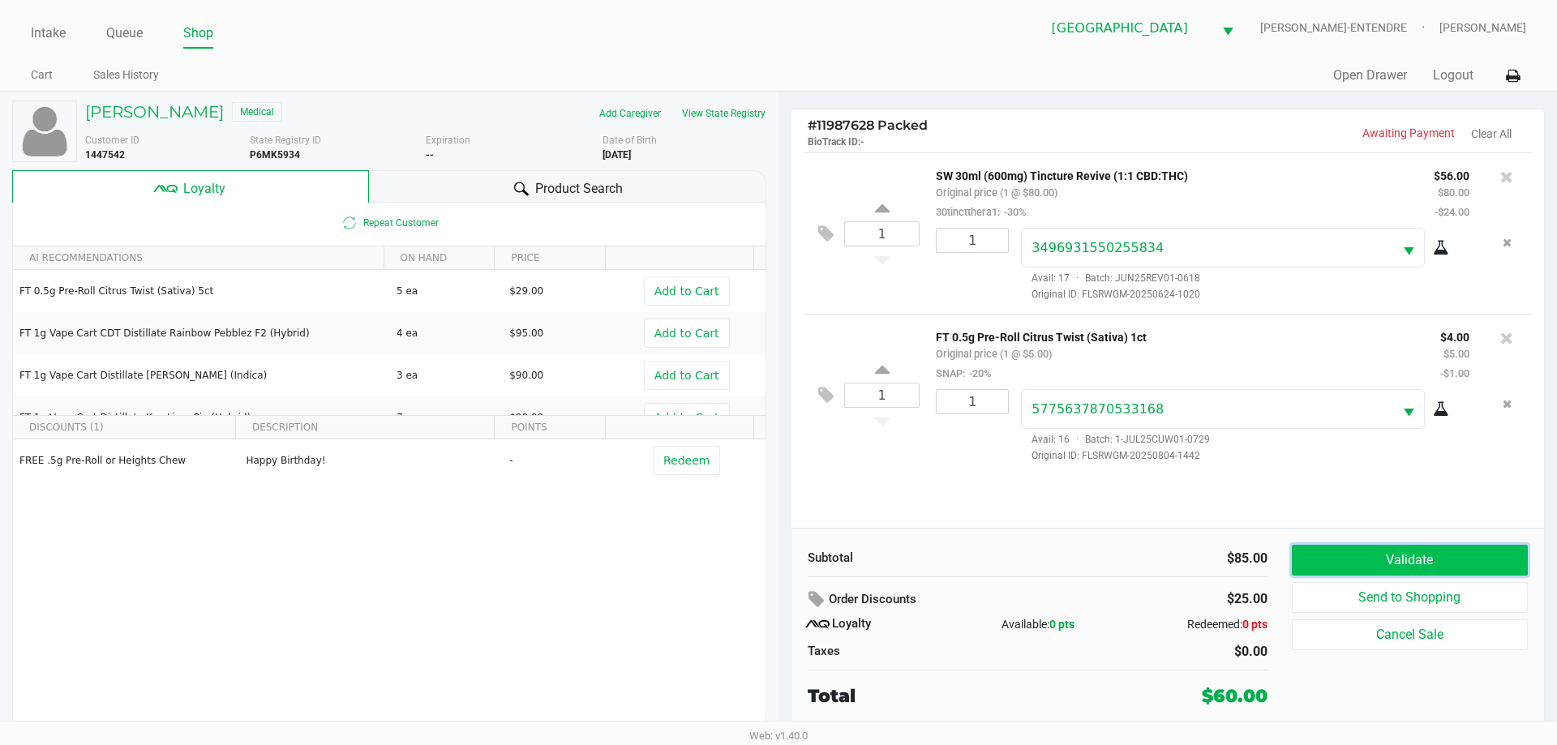
click at [1474, 556] on button "Validate" at bounding box center [1410, 560] width 236 height 31
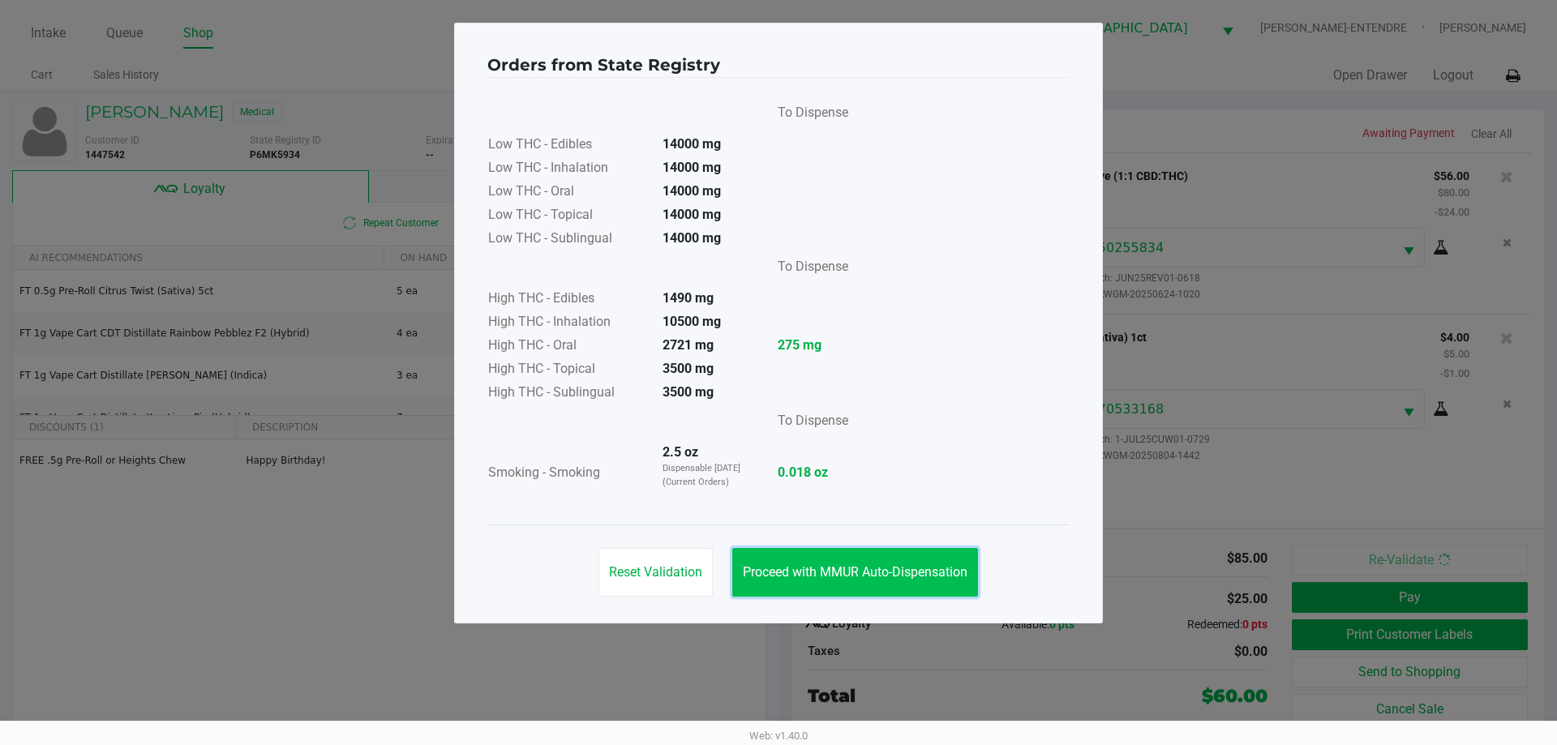
click at [823, 563] on button "Proceed with MMUR Auto-Dispensation" at bounding box center [855, 572] width 246 height 49
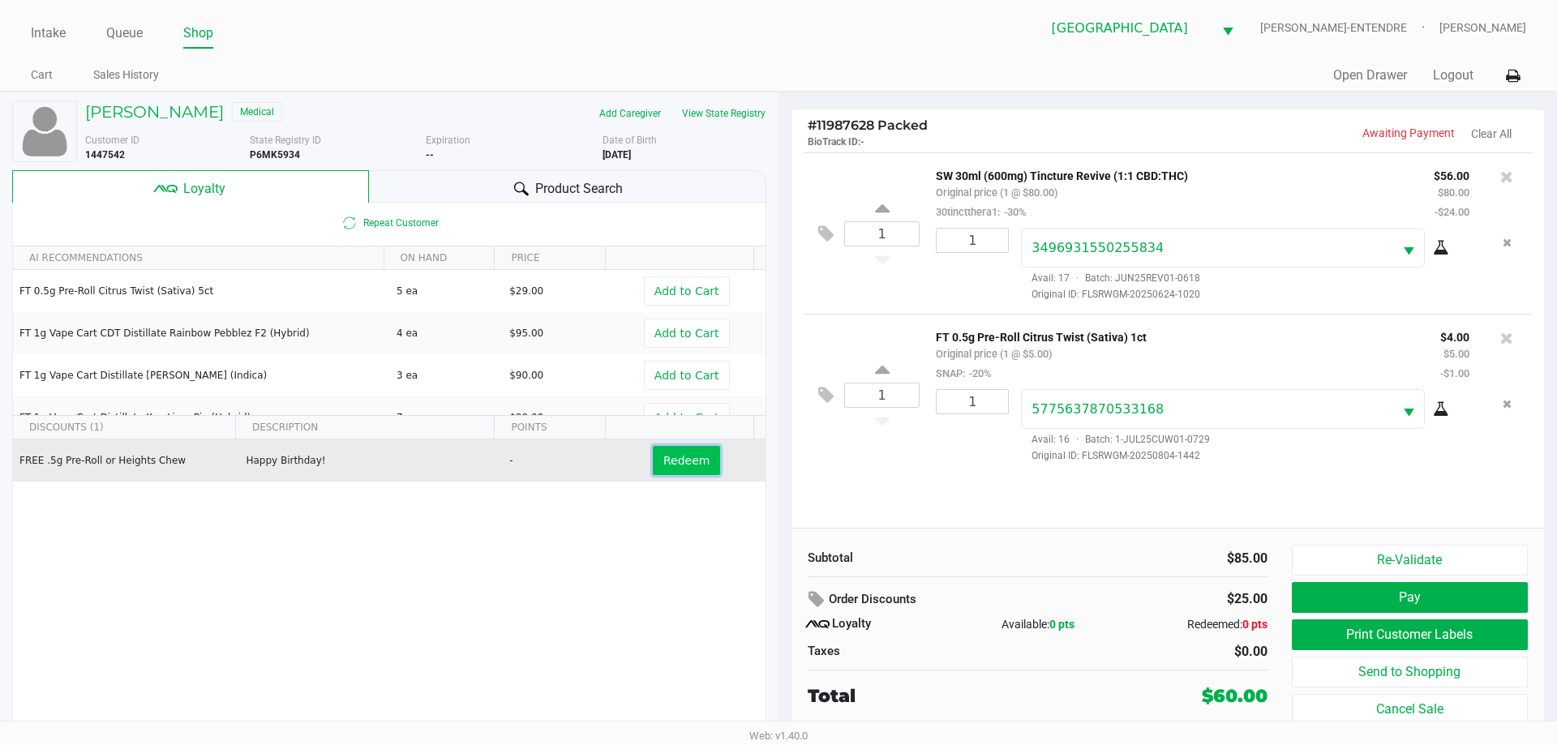
click at [675, 461] on span "Redeem" at bounding box center [686, 460] width 46 height 13
click at [1451, 637] on button "Print Customer Labels" at bounding box center [1410, 634] width 236 height 31
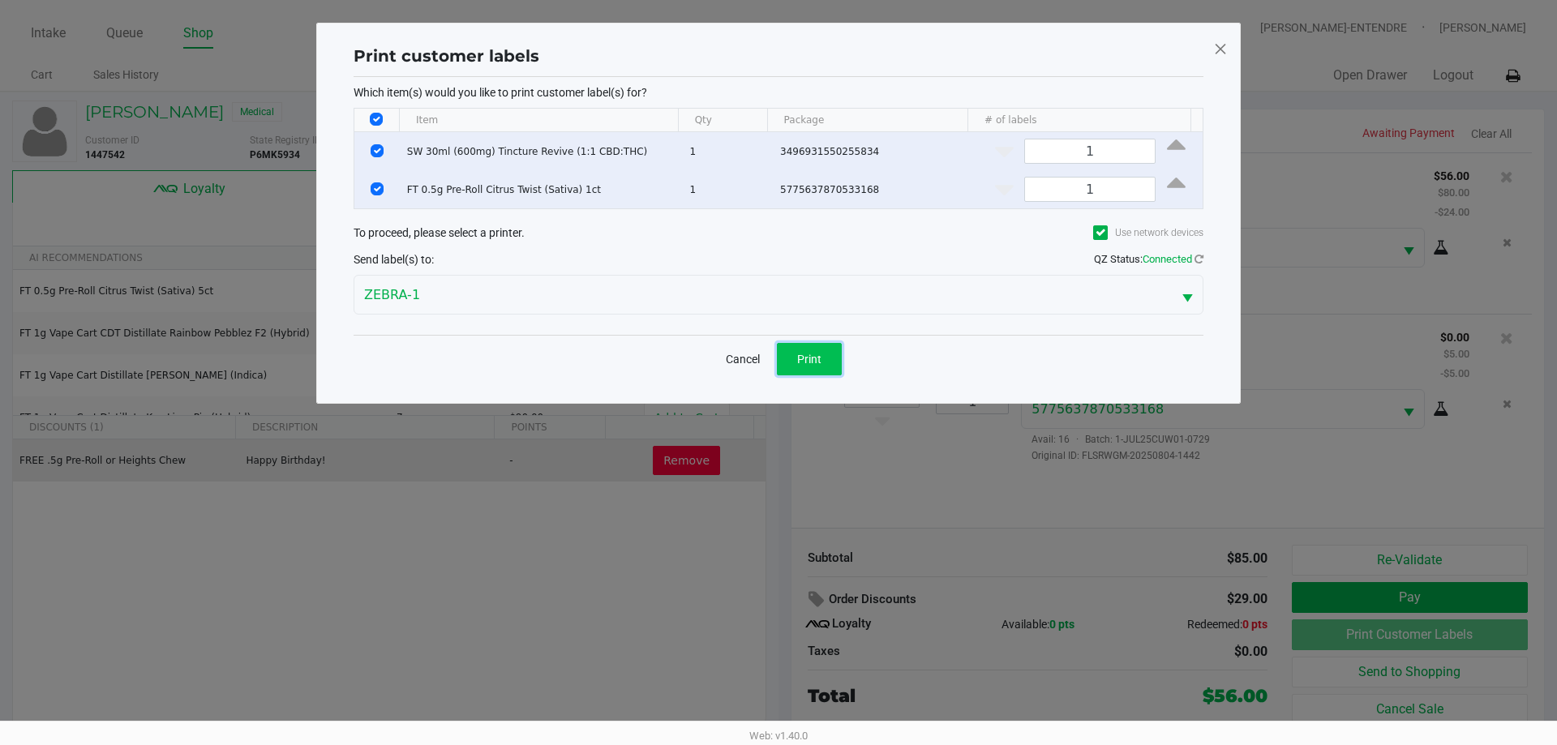
click at [826, 353] on button "Print" at bounding box center [809, 359] width 65 height 32
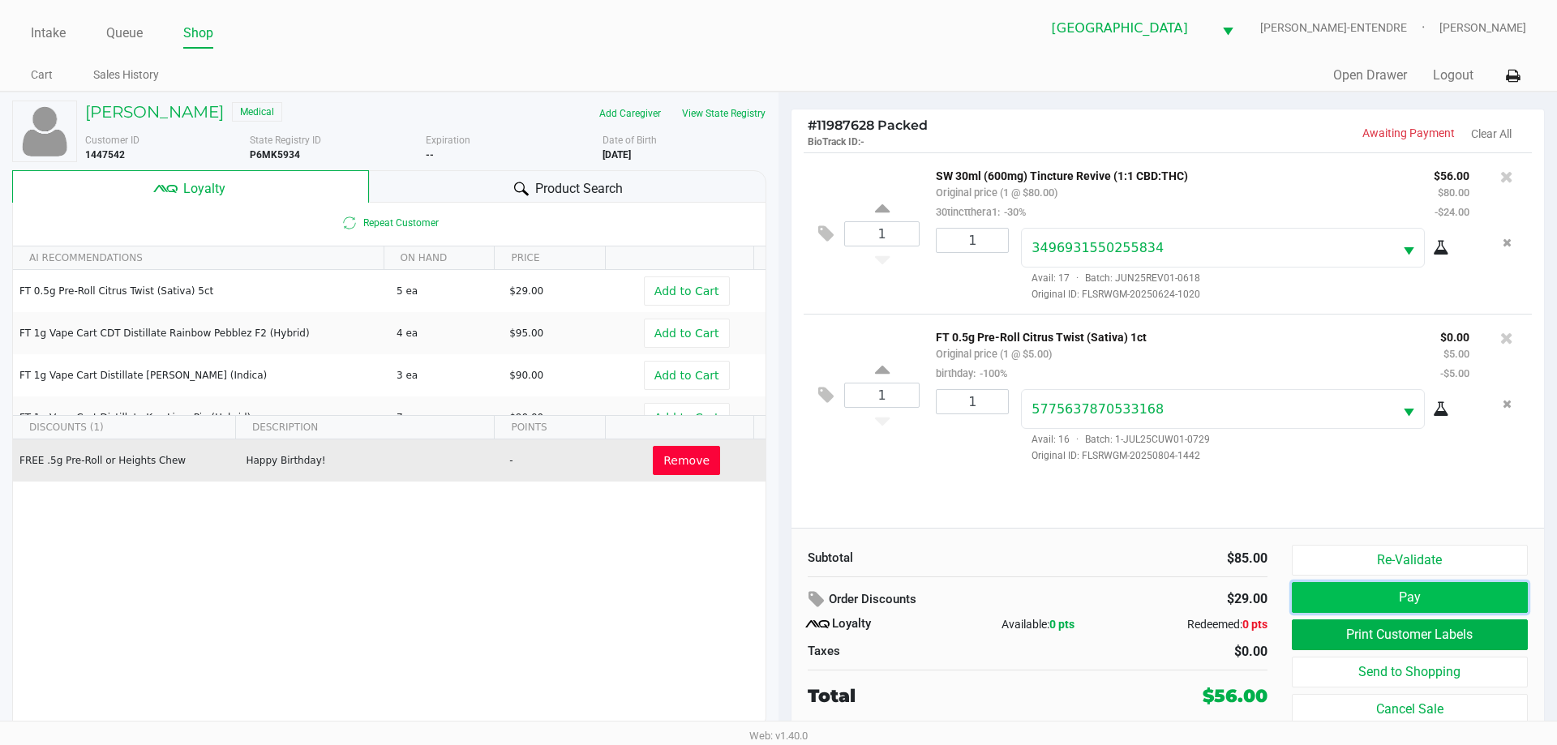
click at [1464, 595] on button "Pay" at bounding box center [1410, 597] width 236 height 31
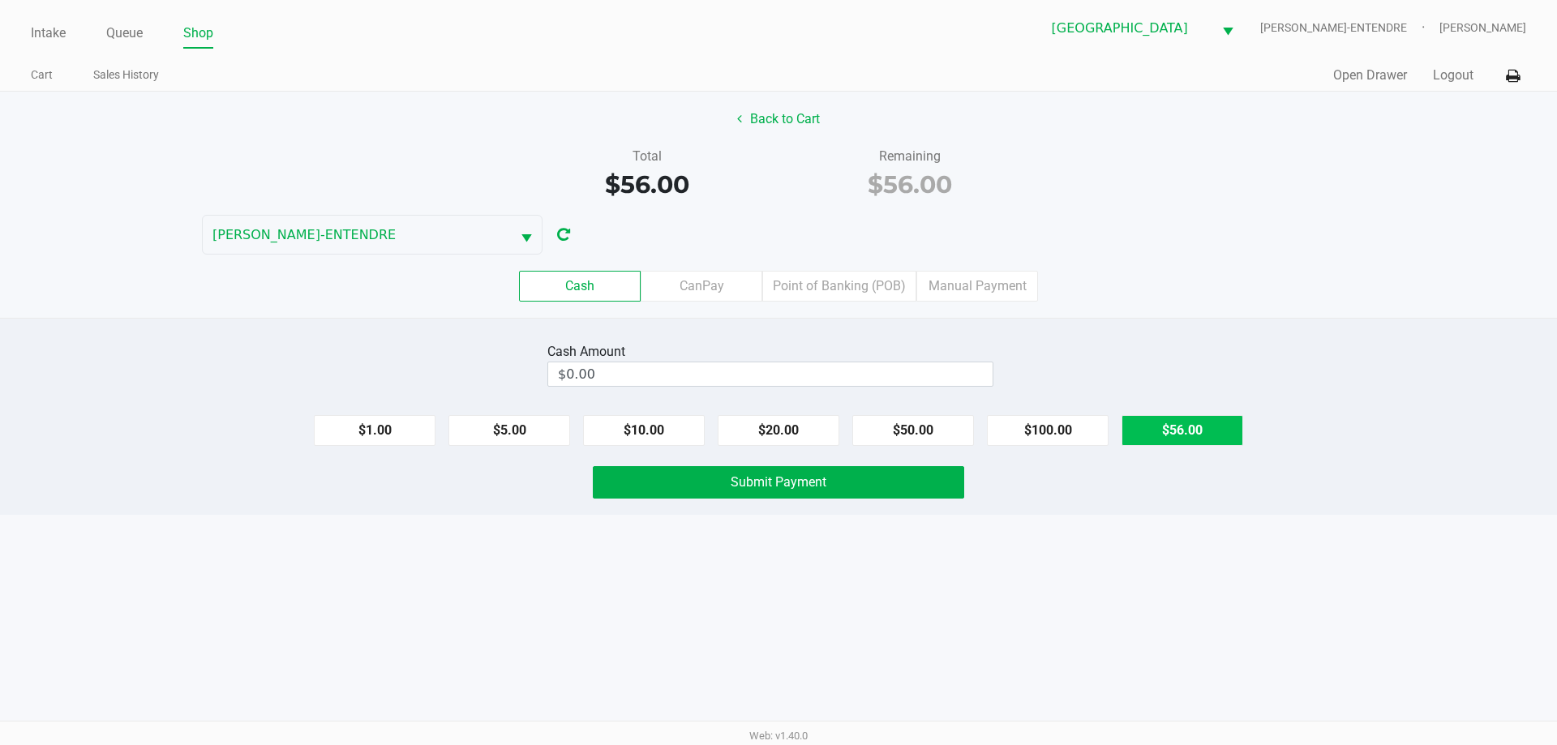
click at [1128, 417] on button "$56.00" at bounding box center [1182, 430] width 122 height 31
type input "$56.00"
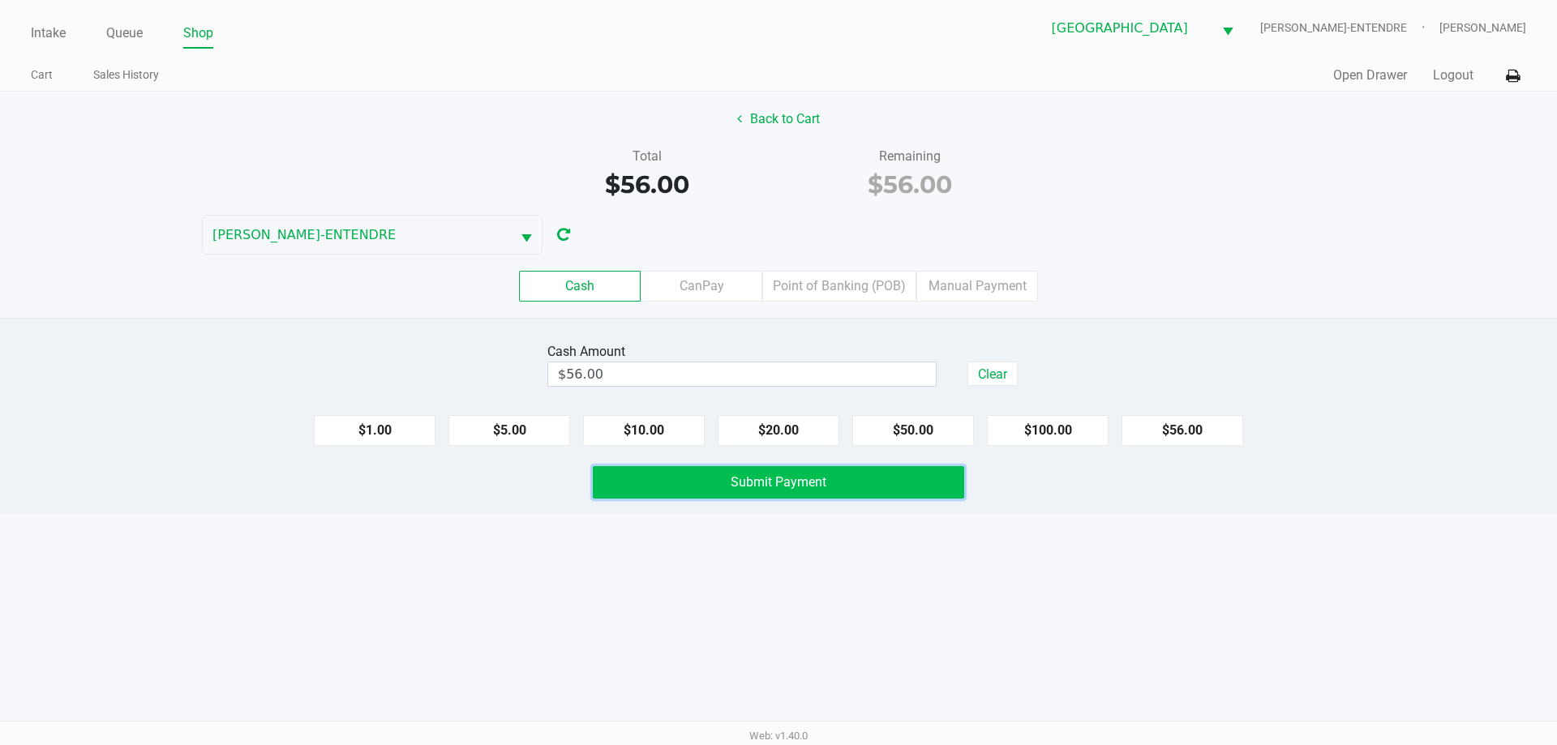
click at [937, 492] on button "Submit Payment" at bounding box center [778, 482] width 371 height 32
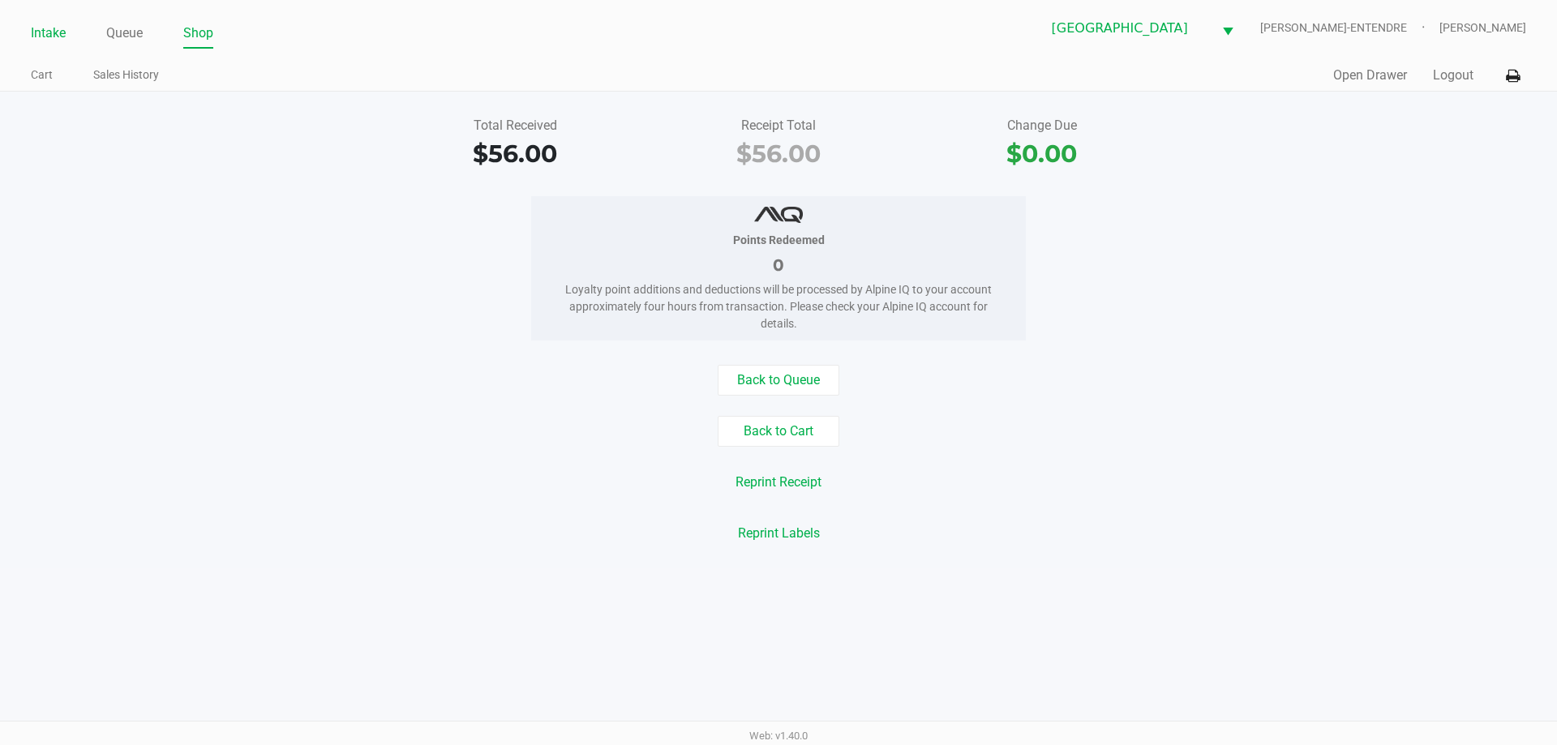
click at [52, 39] on link "Intake" at bounding box center [48, 33] width 35 height 23
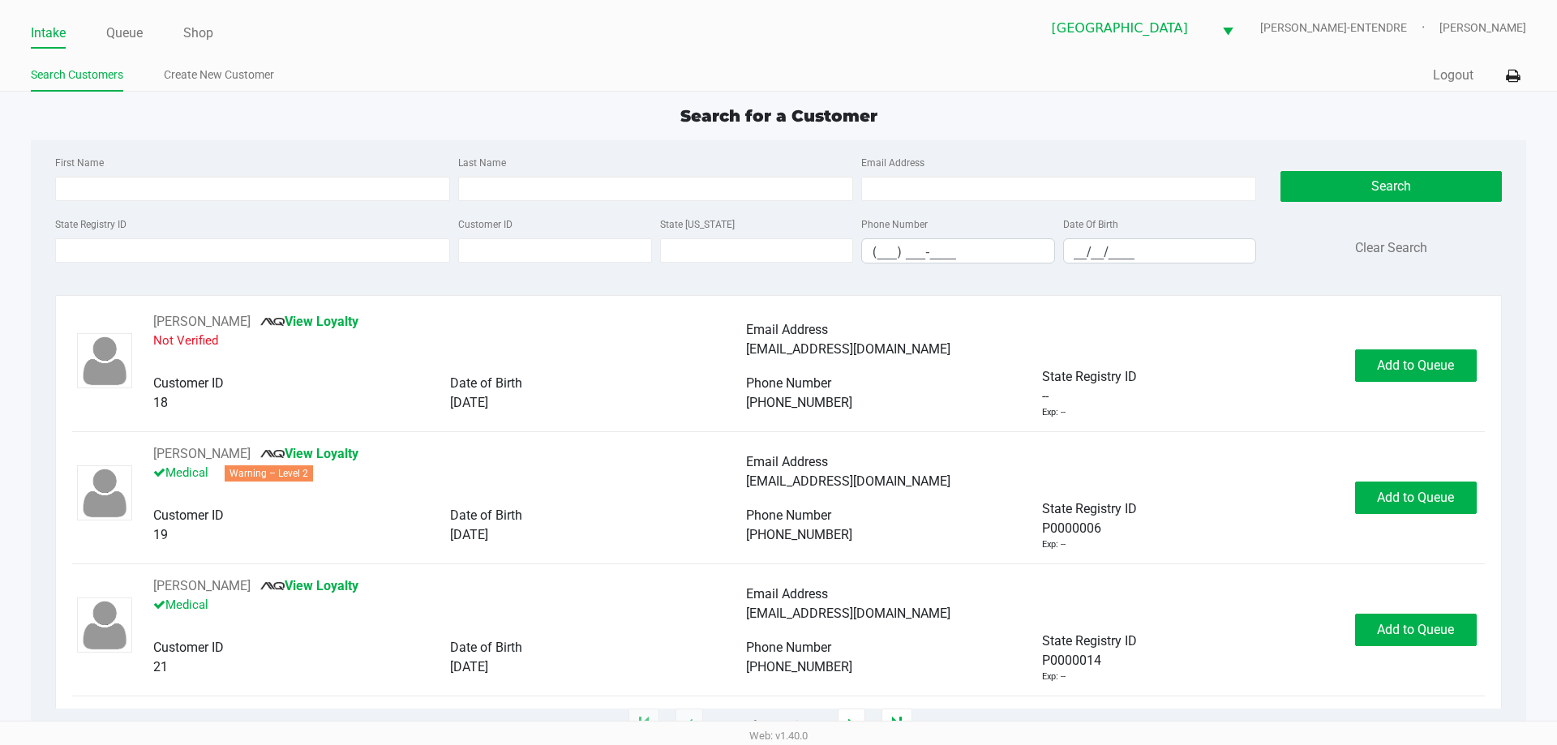
click at [187, 129] on div "Search for a Customer First Name Last Name Email Address State Registry ID Cust…" at bounding box center [778, 415] width 1494 height 622
click at [72, 252] on input "State Registry ID" at bounding box center [252, 250] width 395 height 24
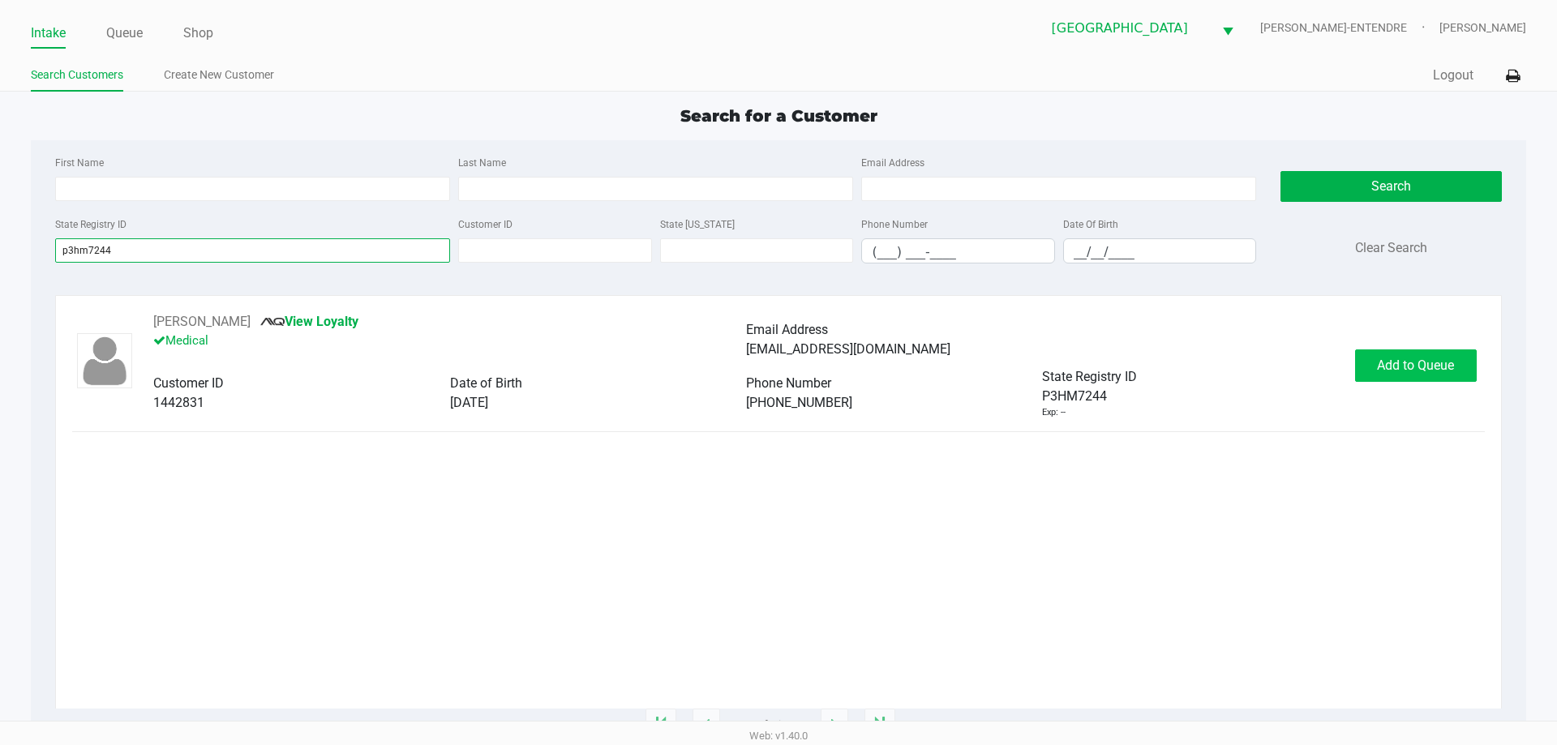
type input "p3hm7244"
click at [1406, 379] on button "Add to Queue" at bounding box center [1416, 365] width 122 height 32
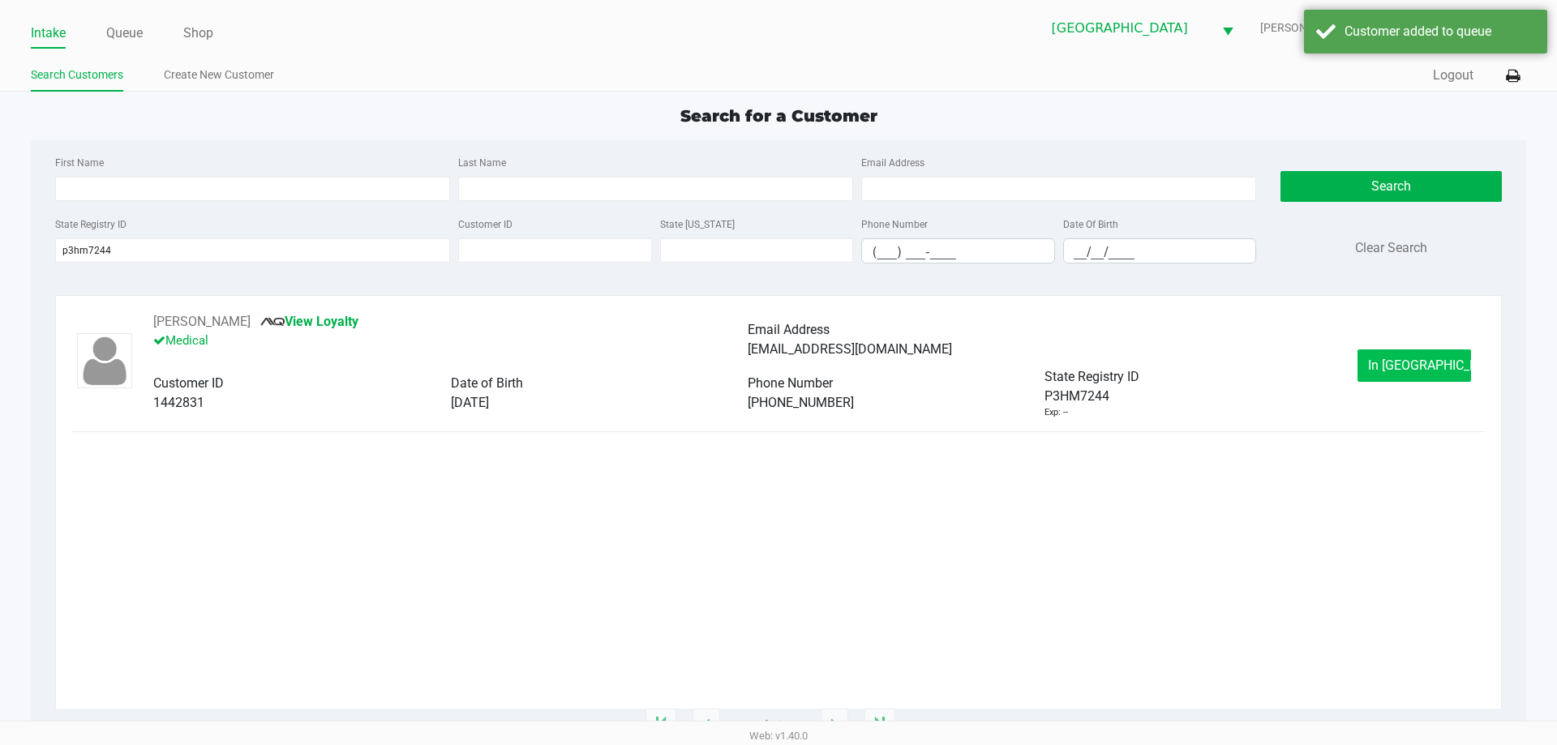
click at [1406, 373] on button "In Queue" at bounding box center [1414, 365] width 114 height 32
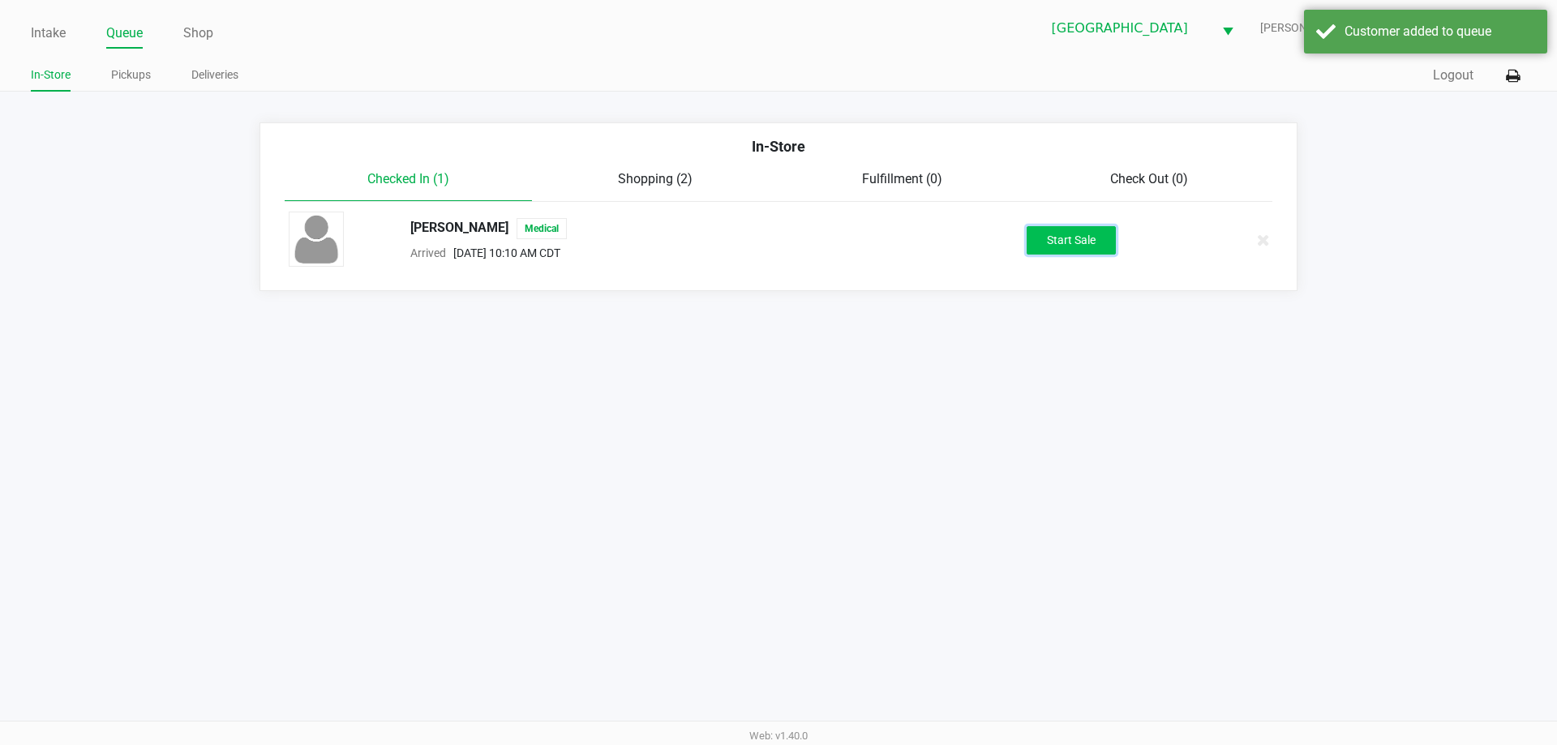
click at [1044, 234] on button "Start Sale" at bounding box center [1071, 240] width 89 height 28
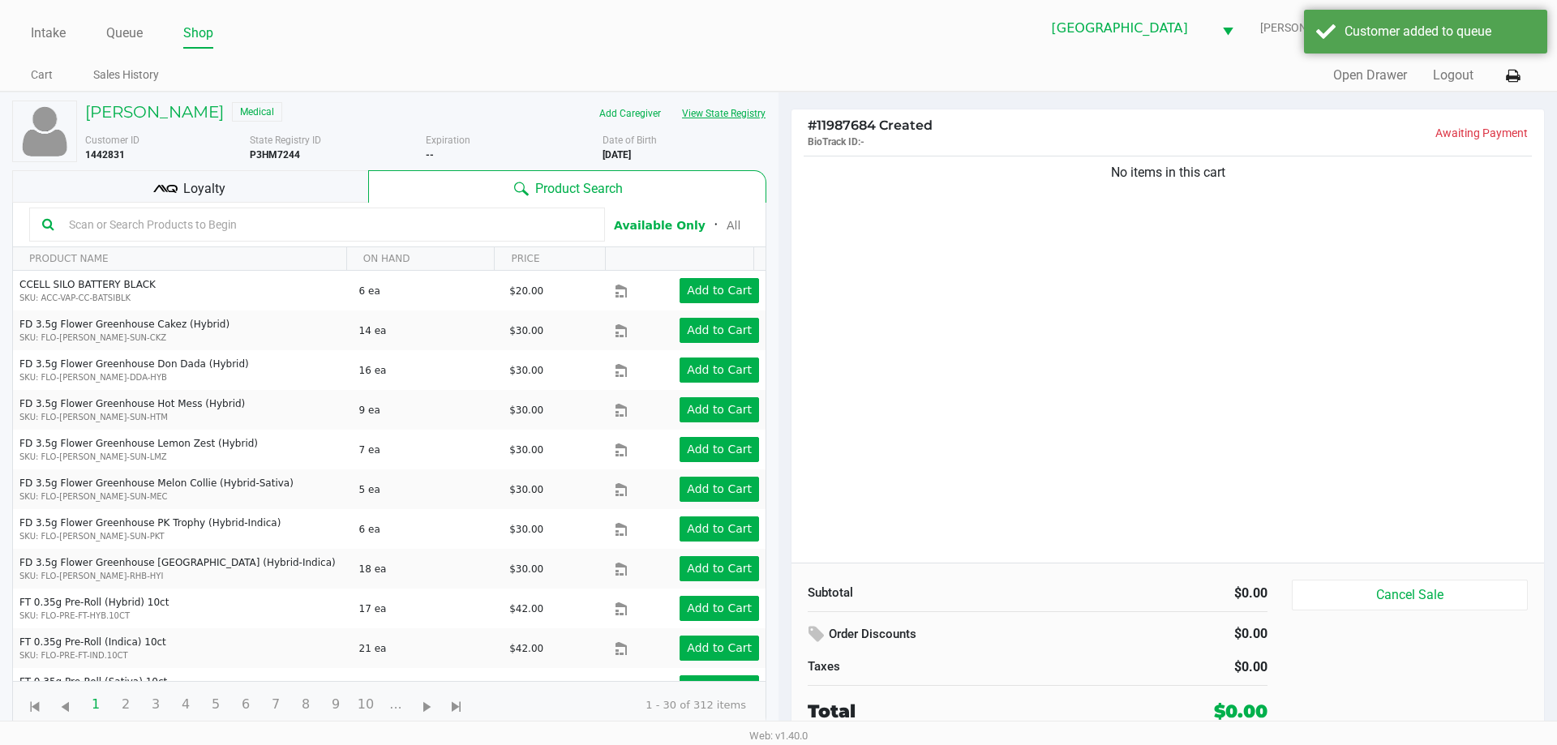
click at [685, 109] on button "View State Registry" at bounding box center [718, 114] width 95 height 26
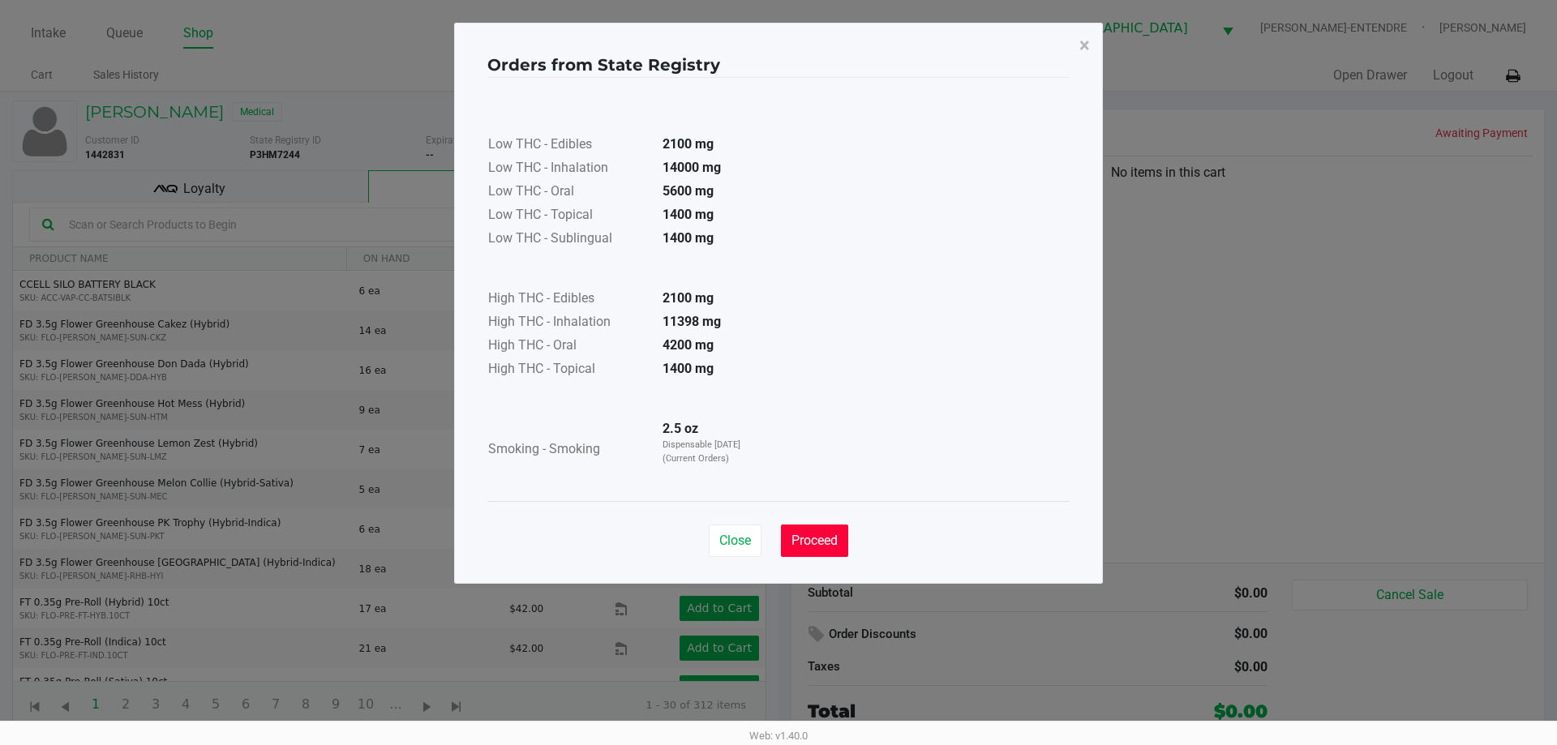
click at [821, 536] on span "Proceed" at bounding box center [814, 540] width 46 height 15
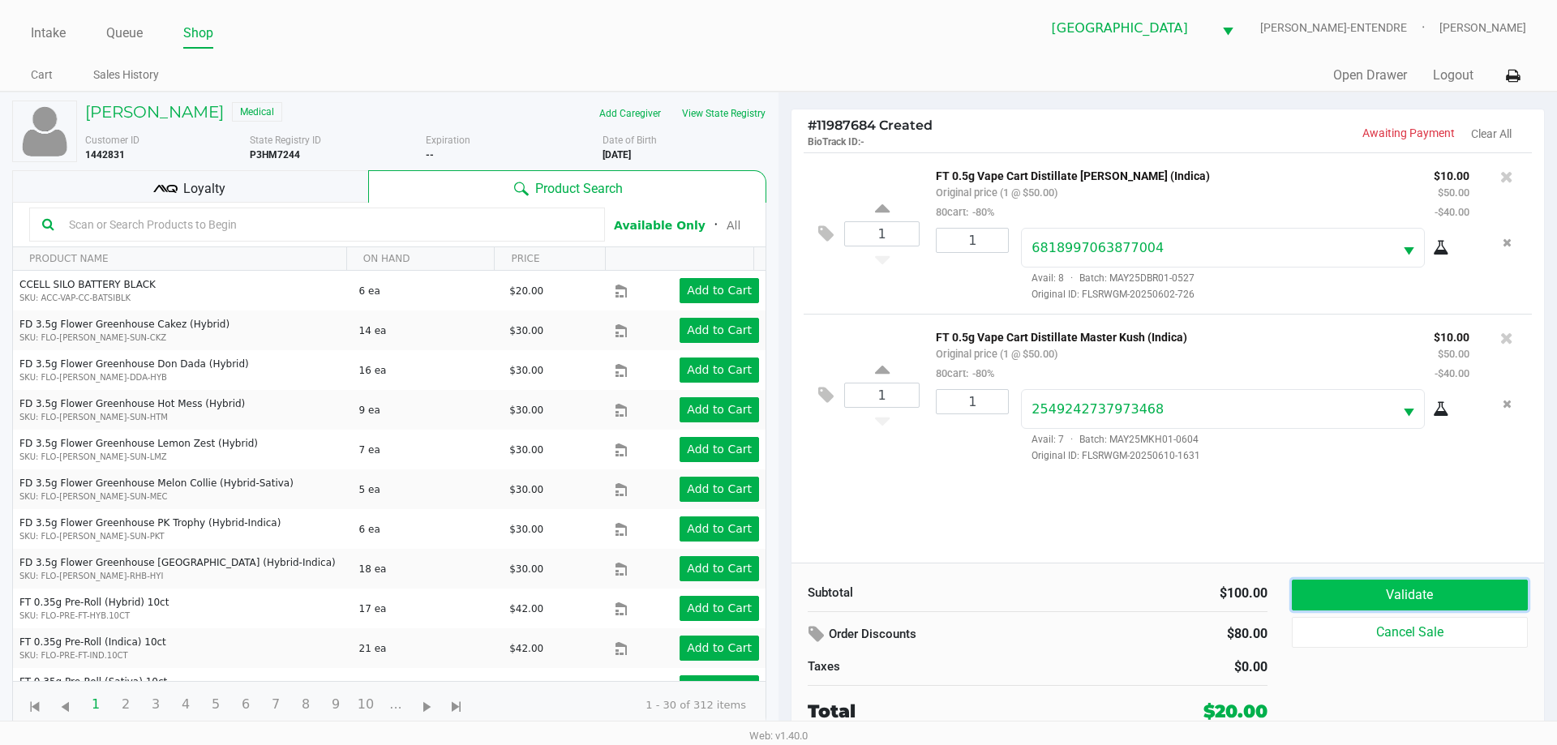
click at [1485, 582] on button "Validate" at bounding box center [1410, 595] width 236 height 31
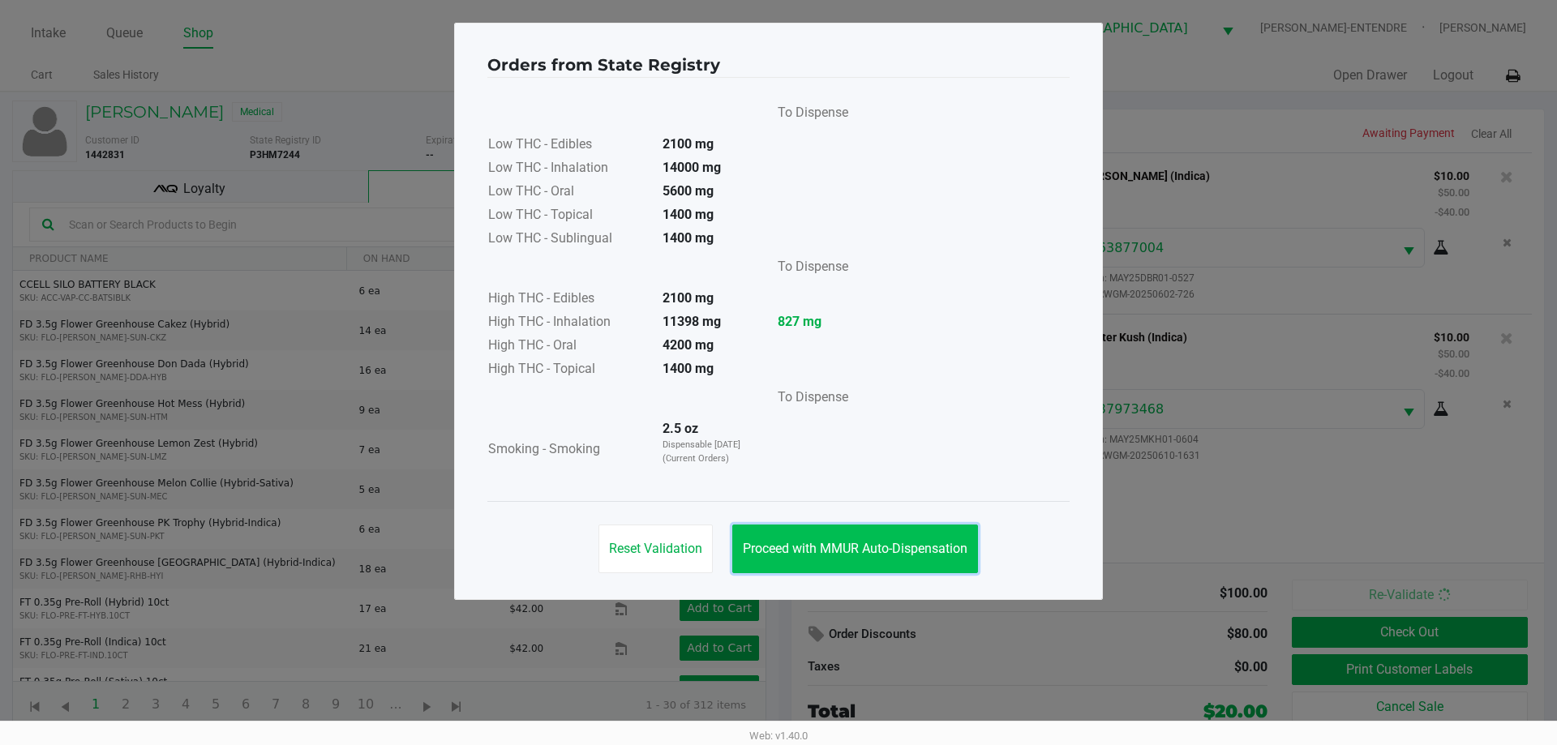
click at [903, 532] on button "Proceed with MMUR Auto-Dispensation" at bounding box center [855, 549] width 246 height 49
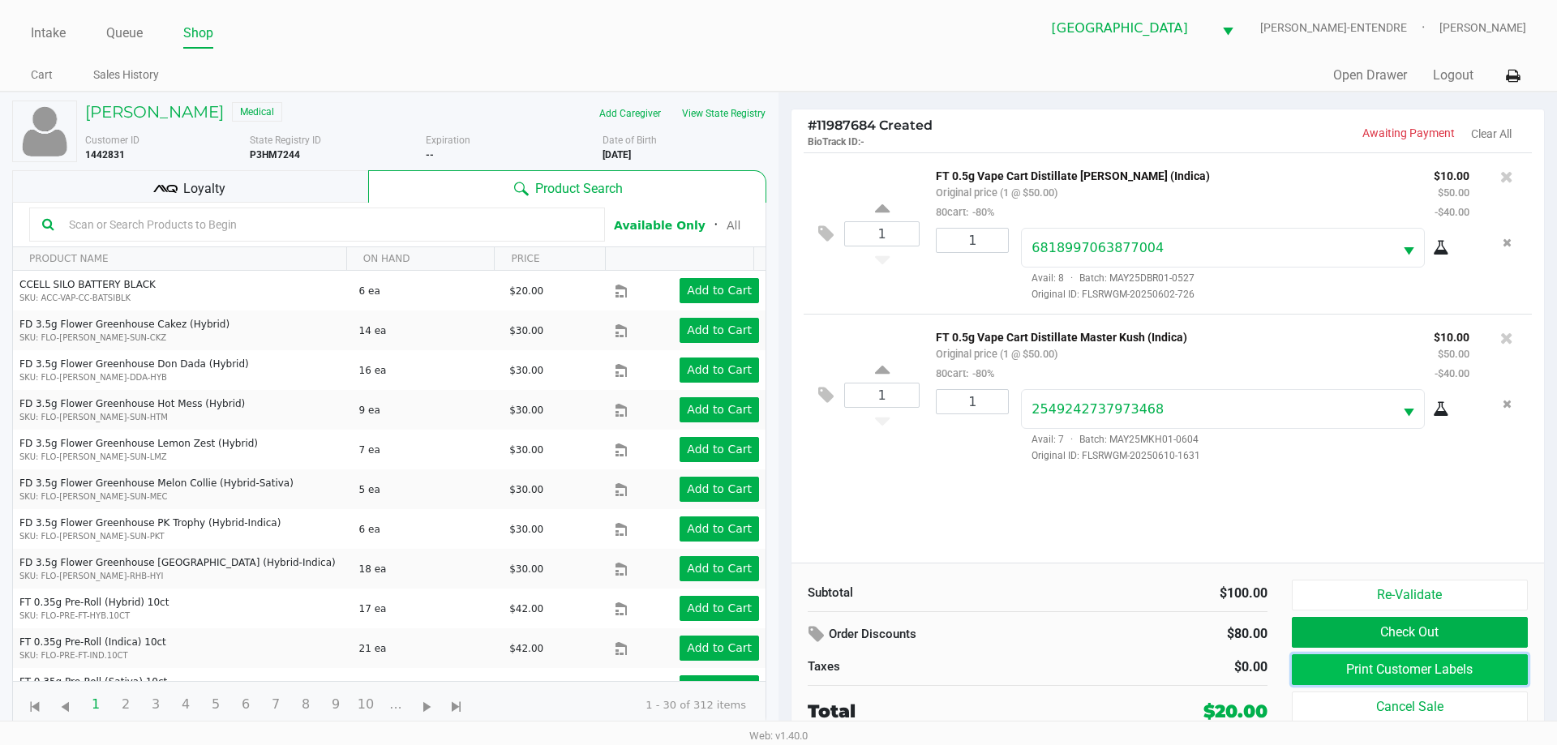
click at [1340, 665] on button "Print Customer Labels" at bounding box center [1410, 669] width 236 height 31
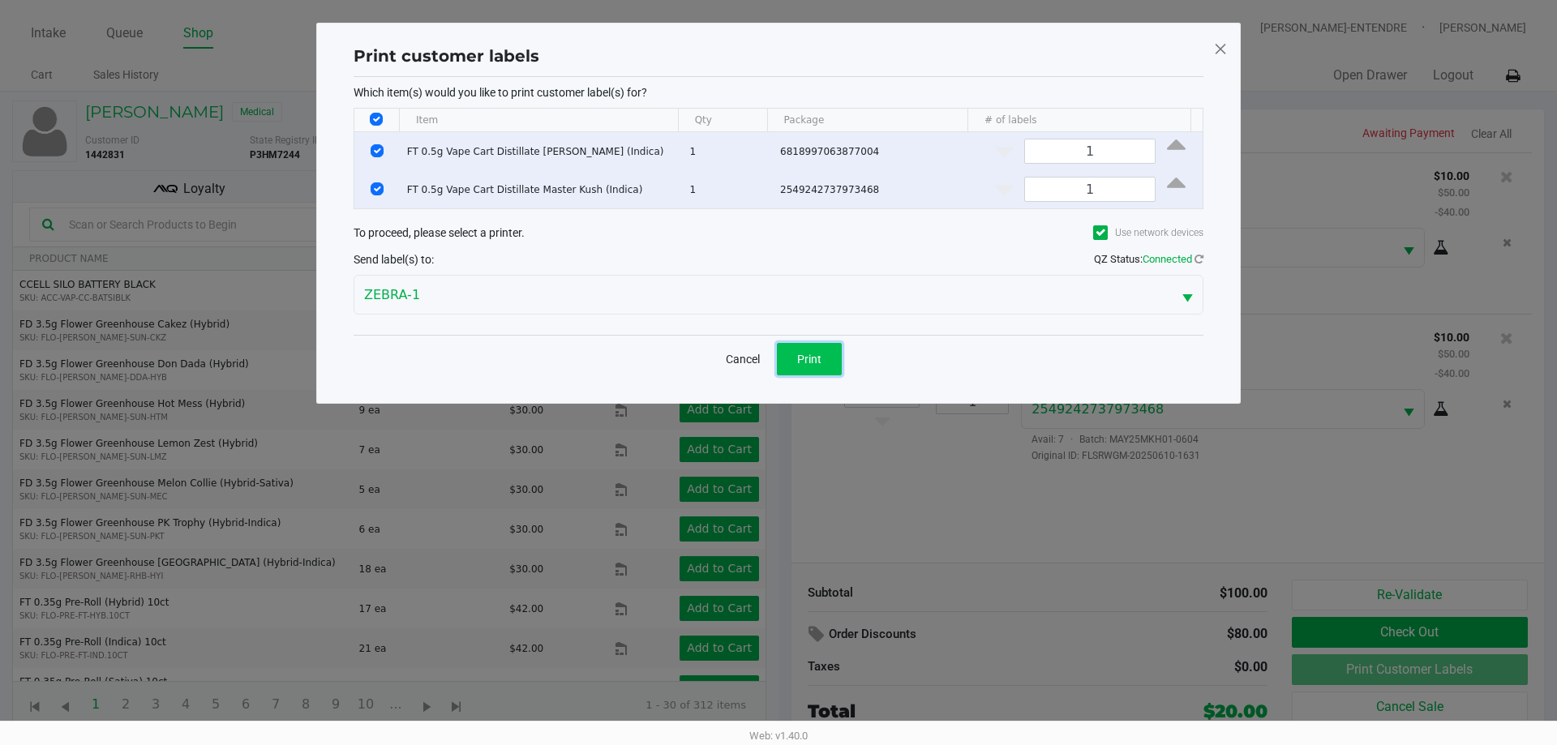
click at [812, 362] on span "Print" at bounding box center [809, 359] width 24 height 13
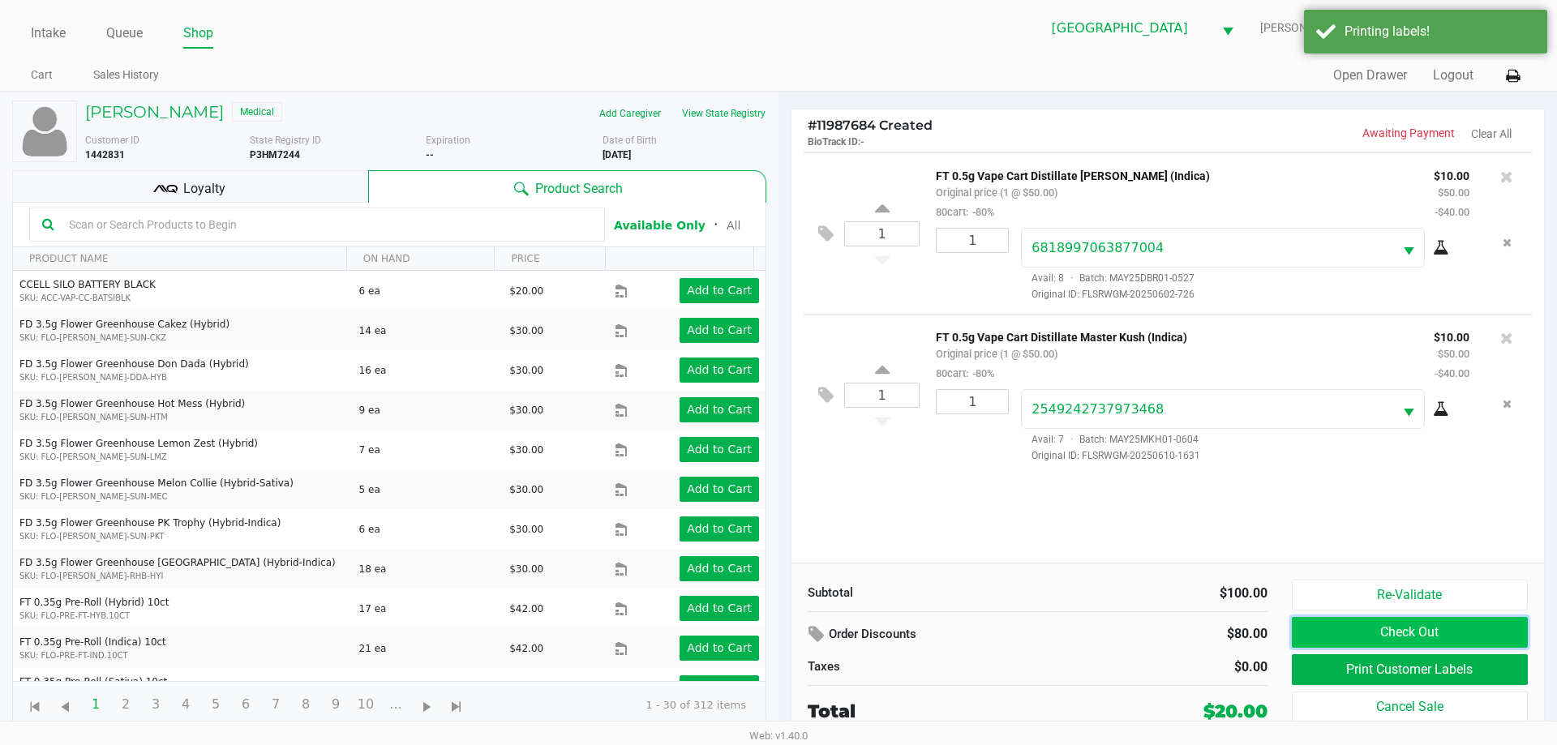
click at [1347, 632] on button "Check Out" at bounding box center [1410, 632] width 236 height 31
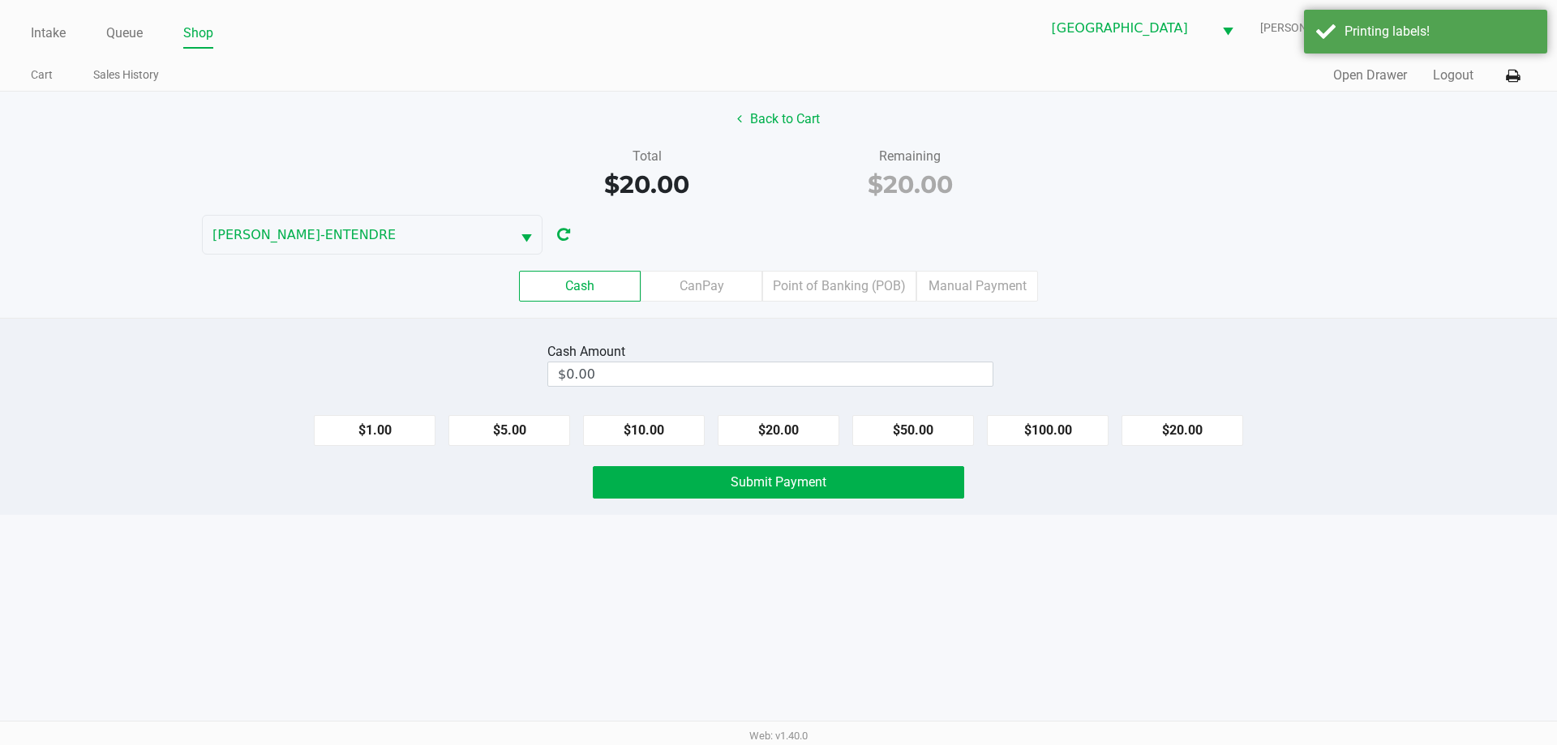
drag, startPoint x: 835, startPoint y: 299, endPoint x: 846, endPoint y: 301, distance: 10.7
click at [835, 298] on label "Point of Banking (POB)" at bounding box center [839, 286] width 154 height 31
click at [0, 0] on 7 "Point of Banking (POB)" at bounding box center [0, 0] width 0 height 0
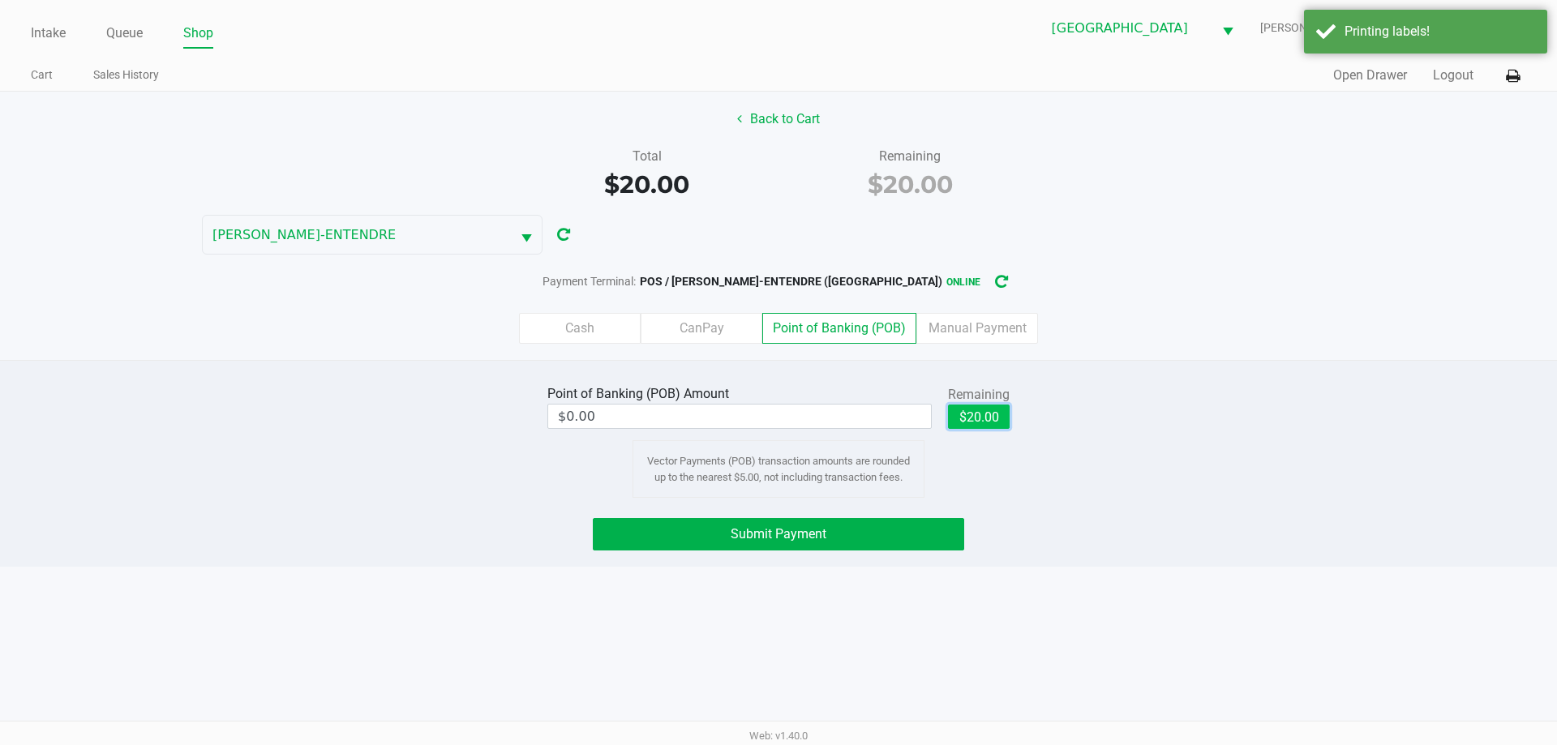
click at [977, 427] on button "$20.00" at bounding box center [979, 417] width 62 height 24
type input "$20.00"
click at [902, 548] on button "Submit Payment" at bounding box center [778, 534] width 371 height 32
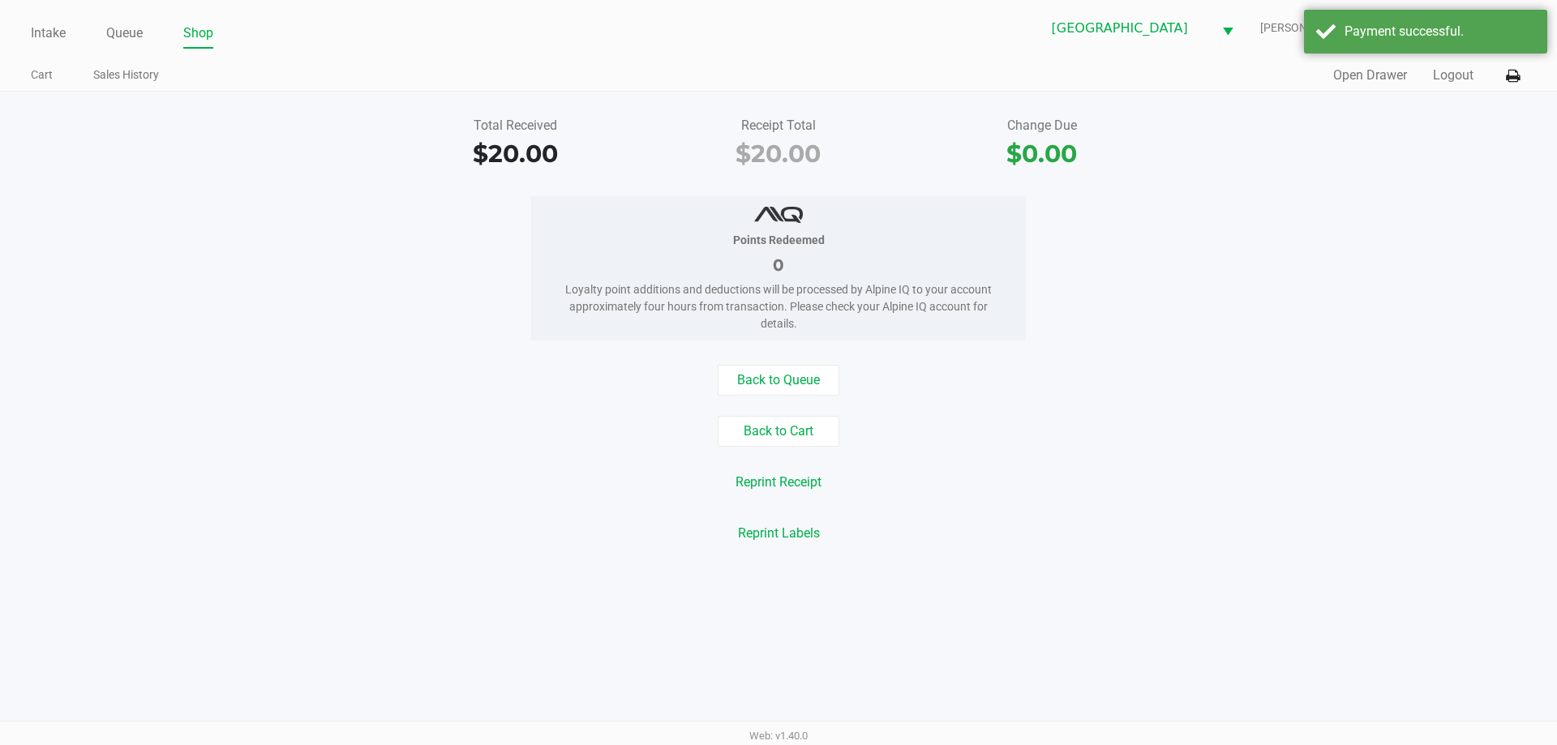
click at [1267, 330] on div "Points Redeemed 0 Loyalty point additions and deductions will be processed by A…" at bounding box center [778, 268] width 1581 height 144
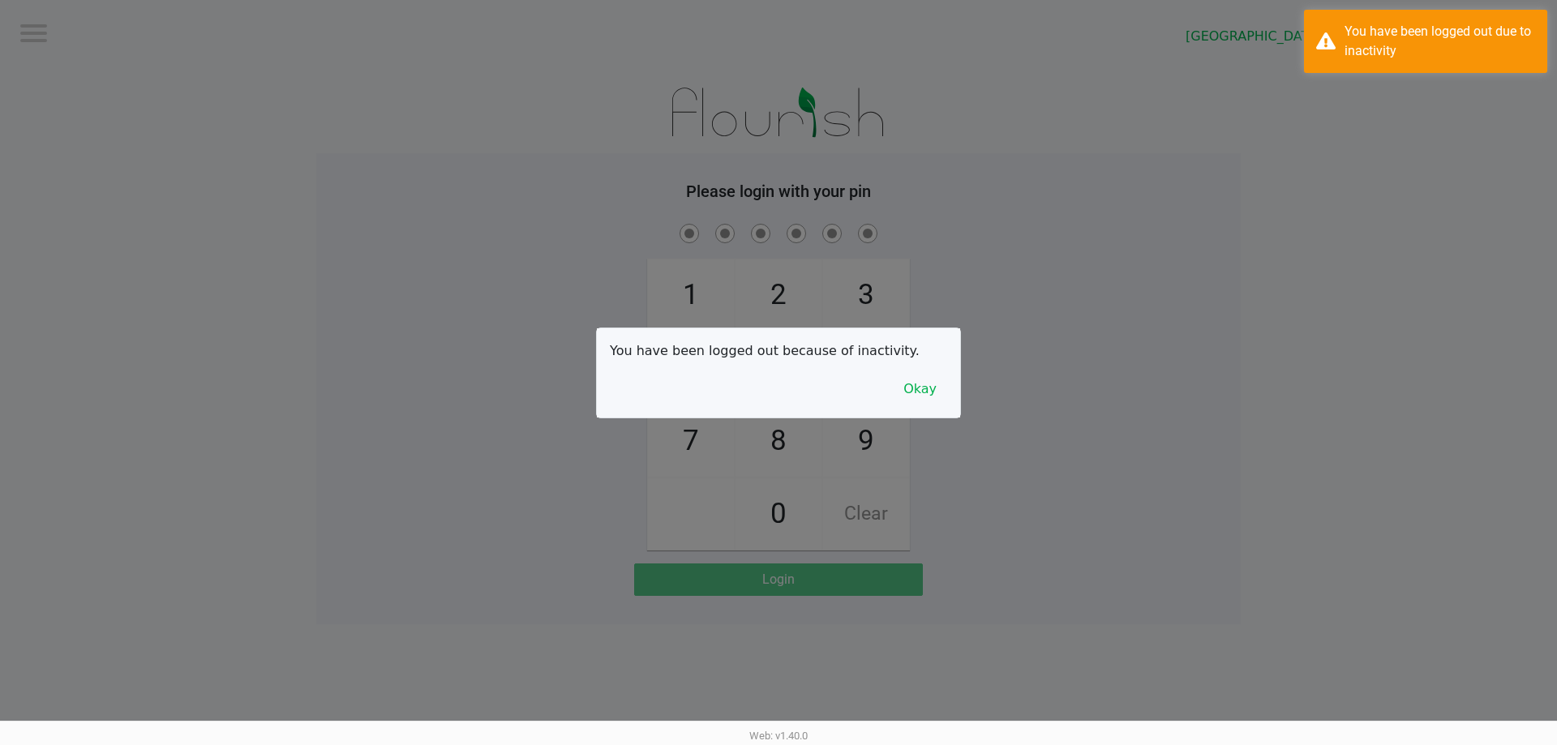
click at [45, 34] on div at bounding box center [778, 372] width 1557 height 745
click at [929, 384] on button "Okay" at bounding box center [920, 389] width 54 height 31
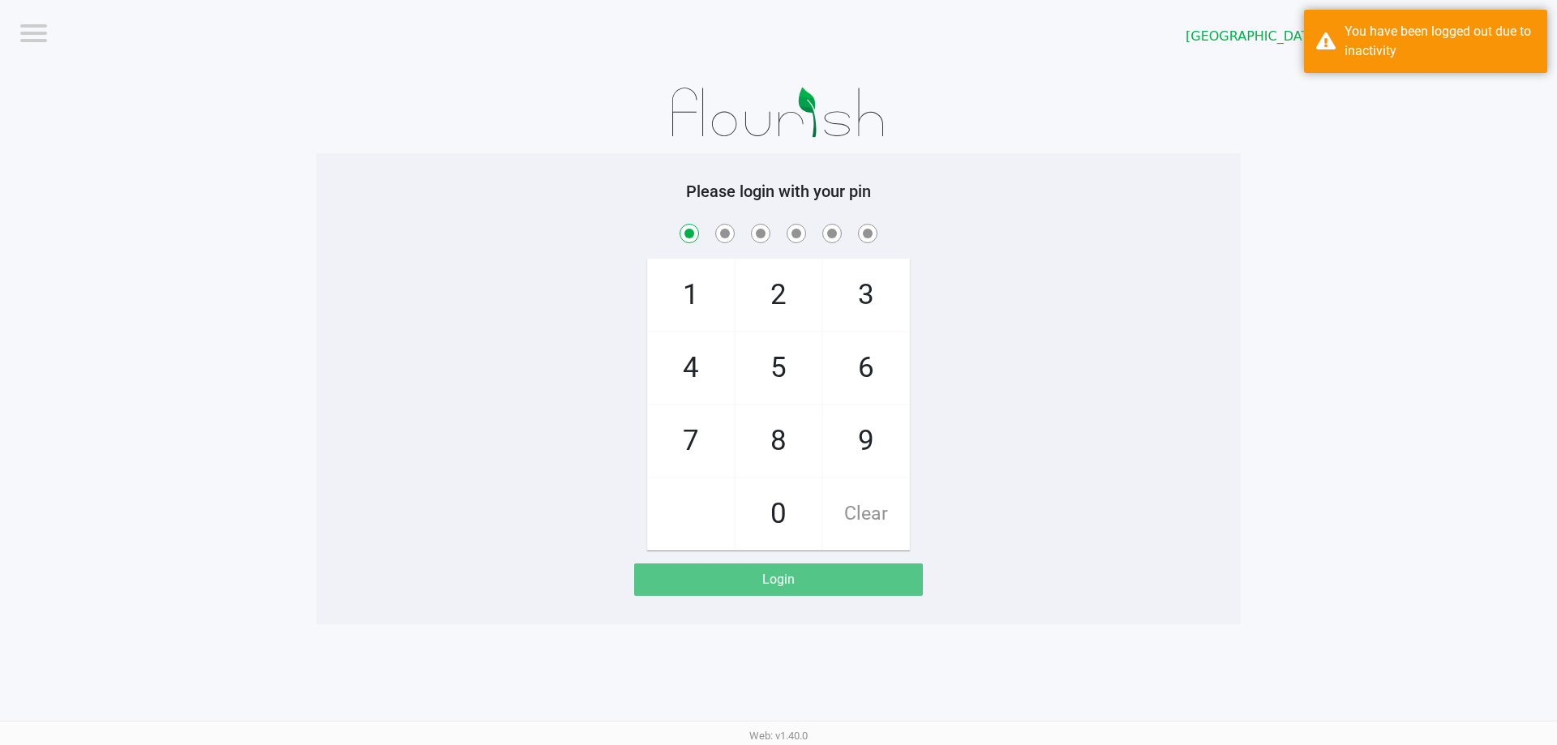
checkbox input "true"
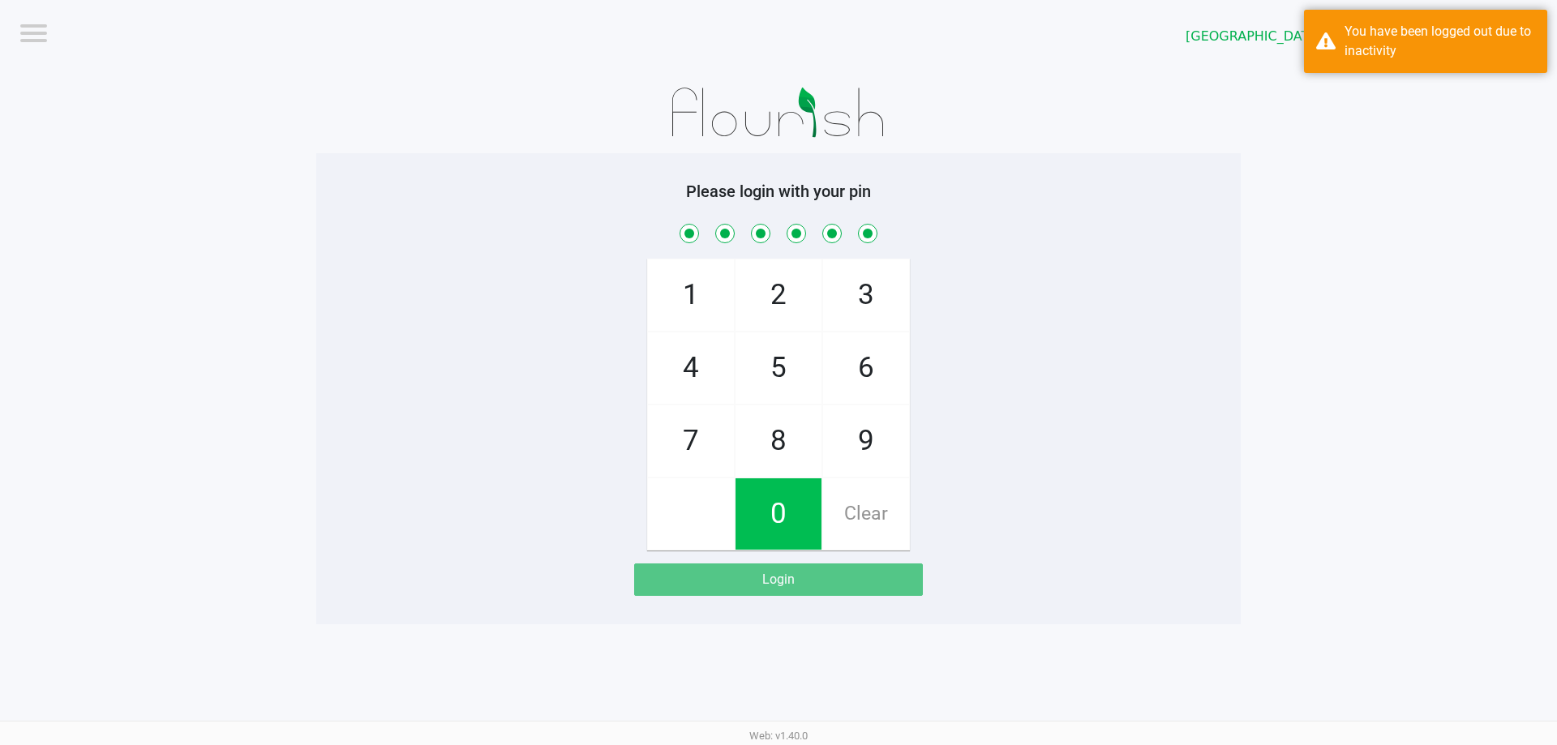
checkbox input "true"
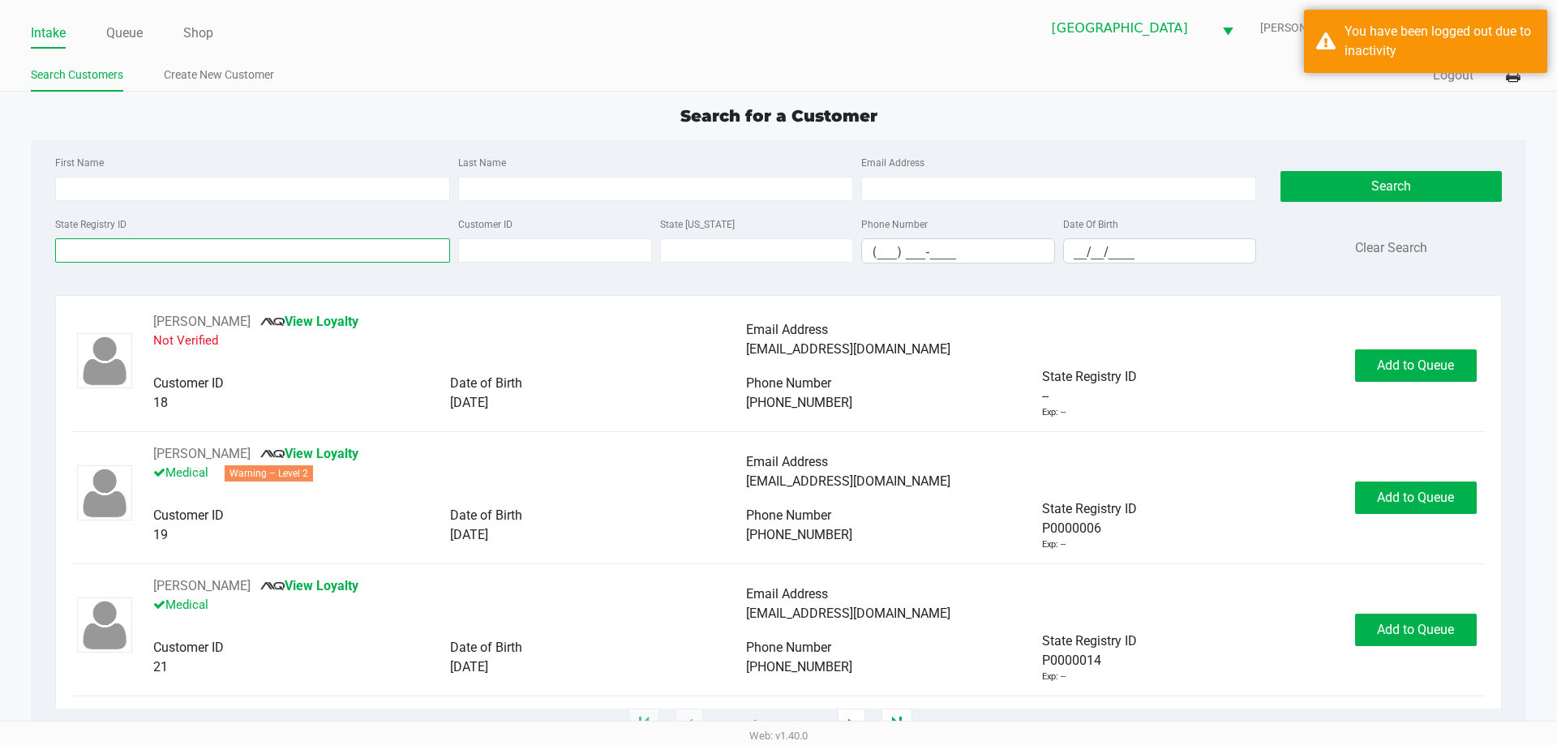
click at [184, 244] on input "State Registry ID" at bounding box center [252, 250] width 395 height 24
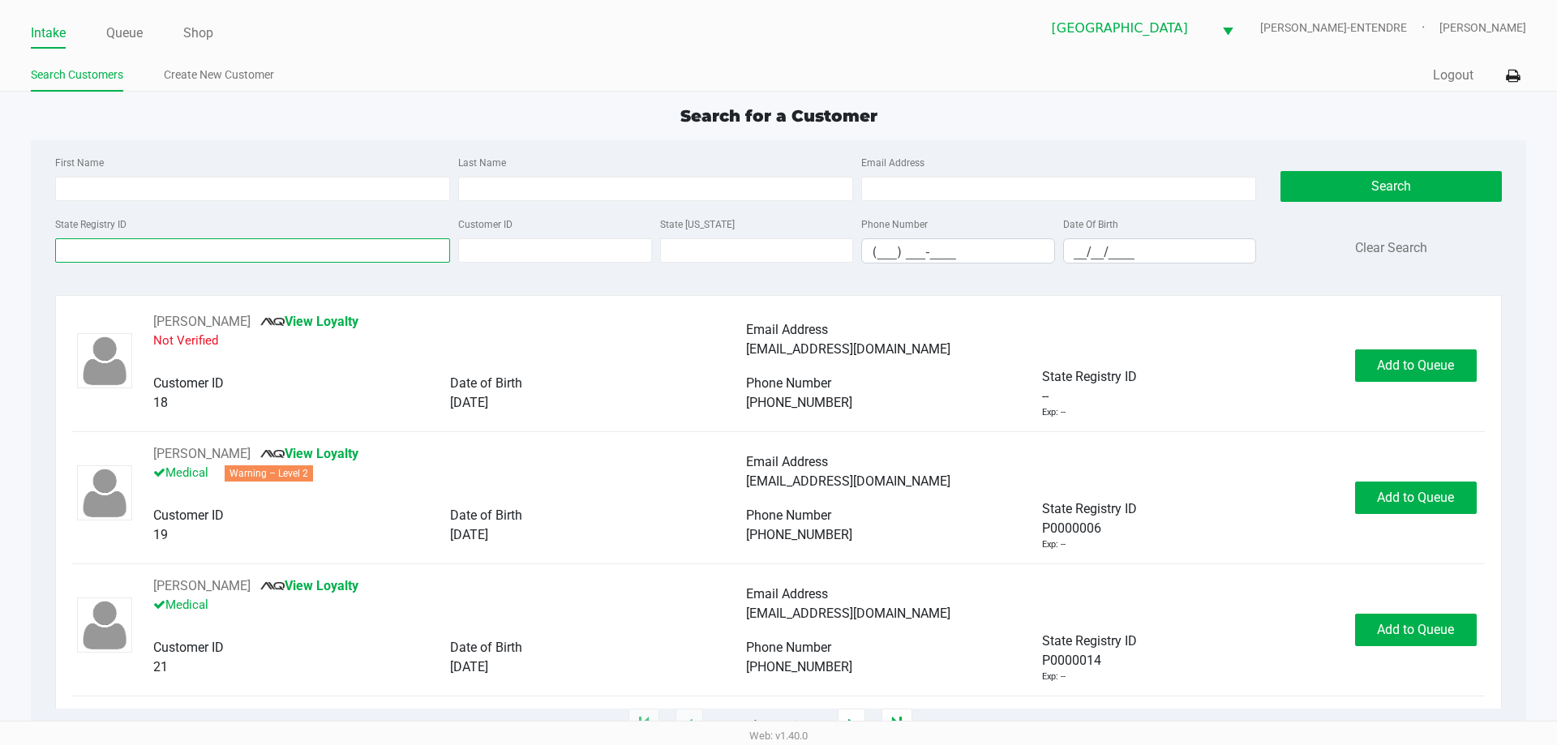
type input "["
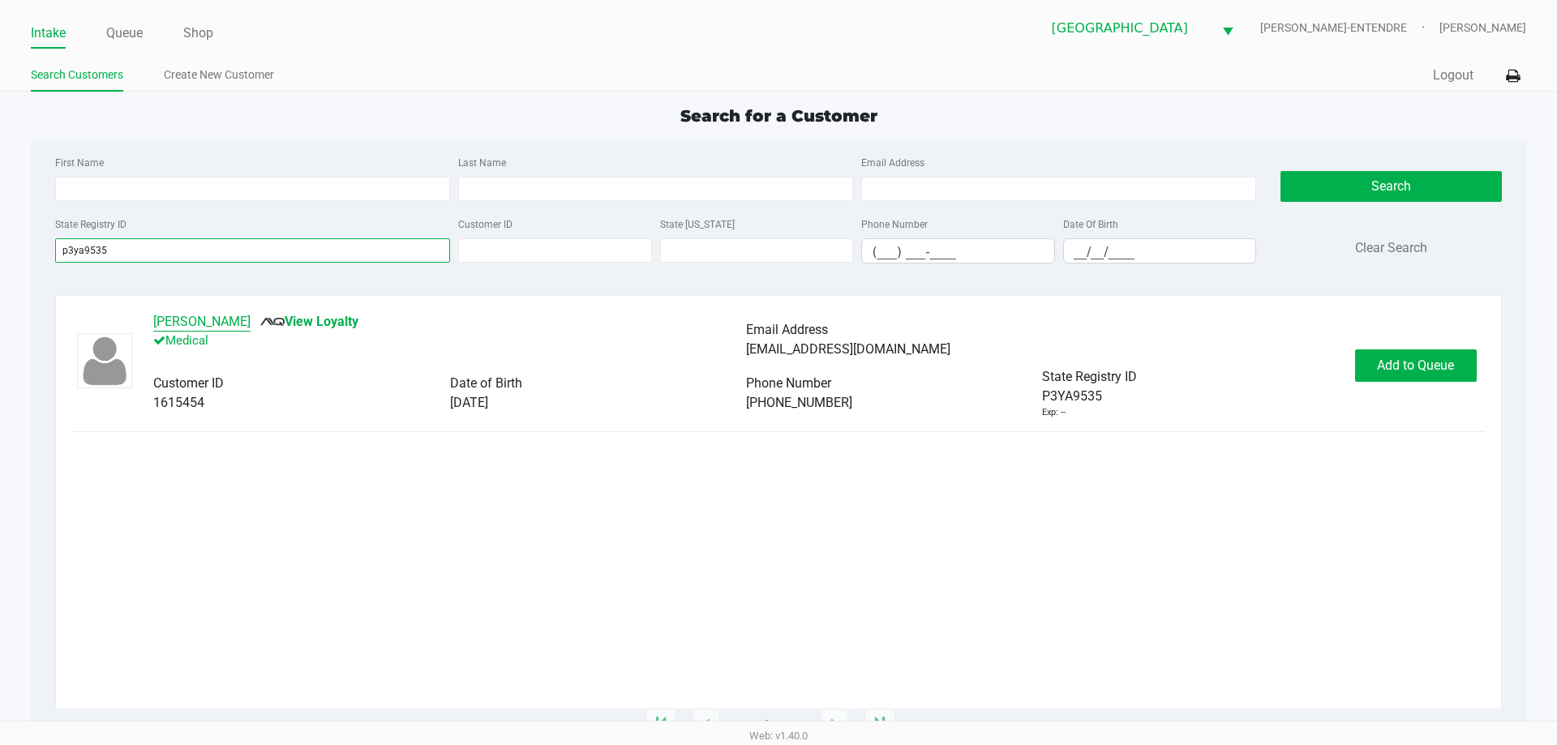
type input "p3ya9535"
click at [219, 313] on button "robert CULVER" at bounding box center [201, 321] width 97 height 19
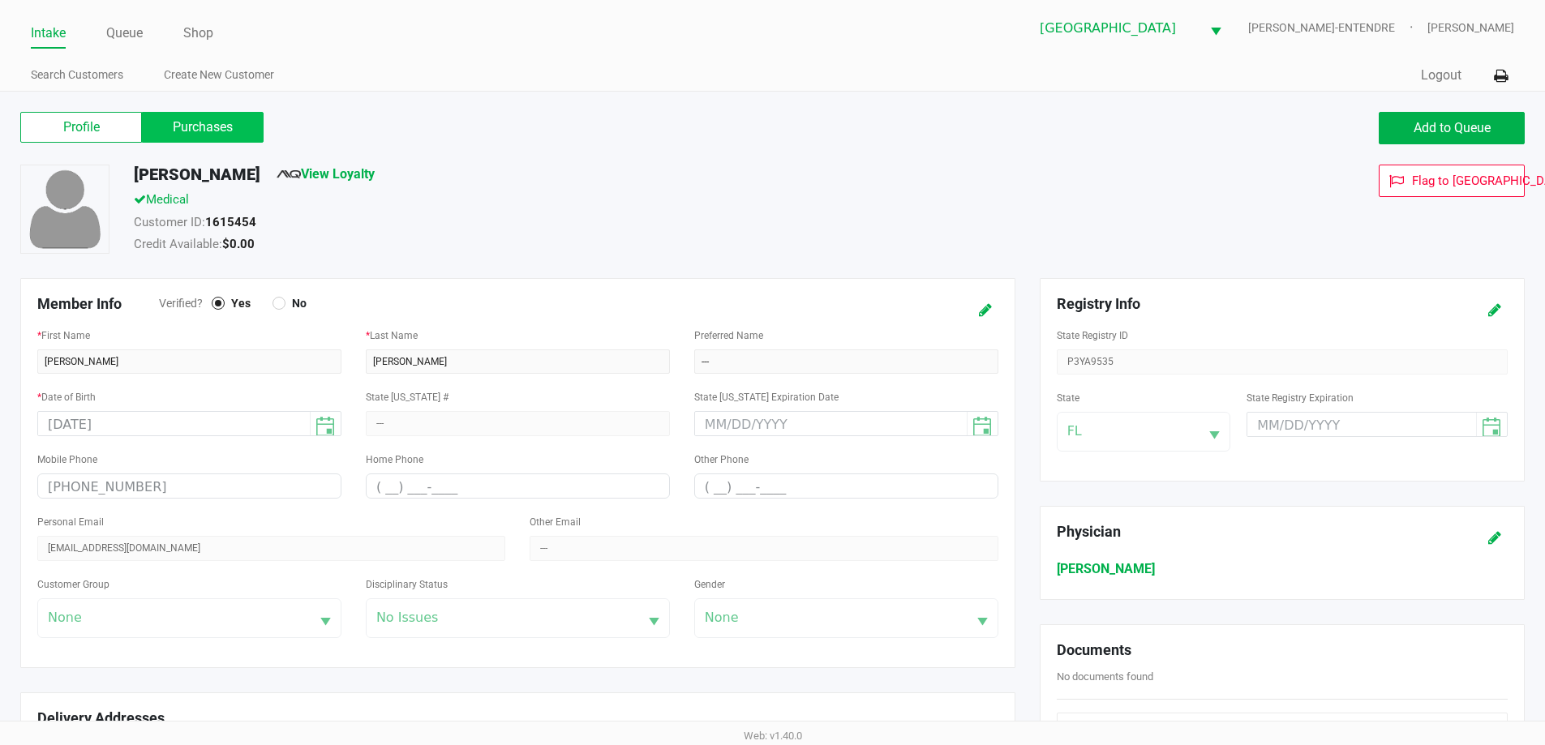
click at [213, 140] on label "Purchases" at bounding box center [203, 127] width 122 height 31
click at [0, 0] on 1 "Purchases" at bounding box center [0, 0] width 0 height 0
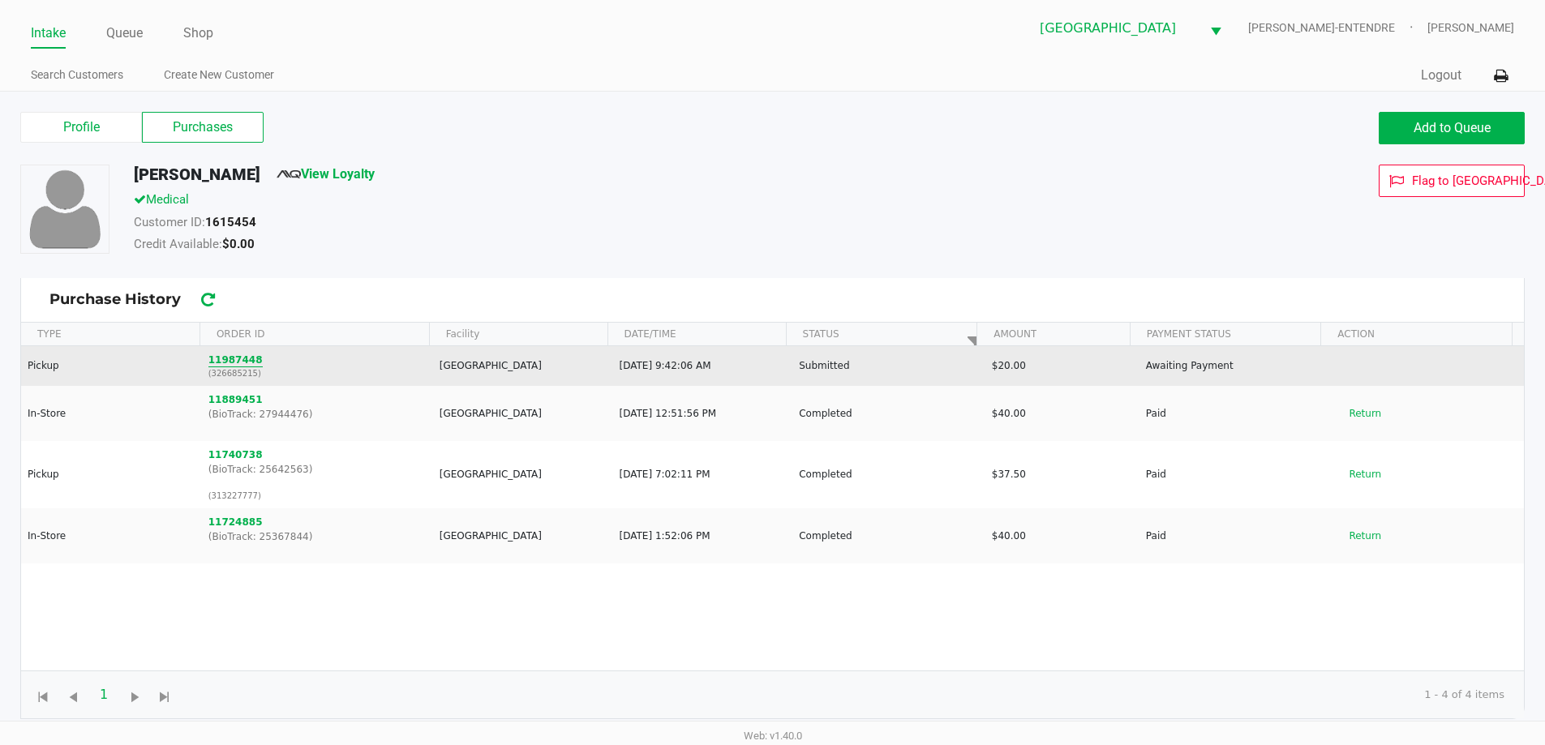
click at [234, 354] on button "11987448" at bounding box center [235, 360] width 54 height 15
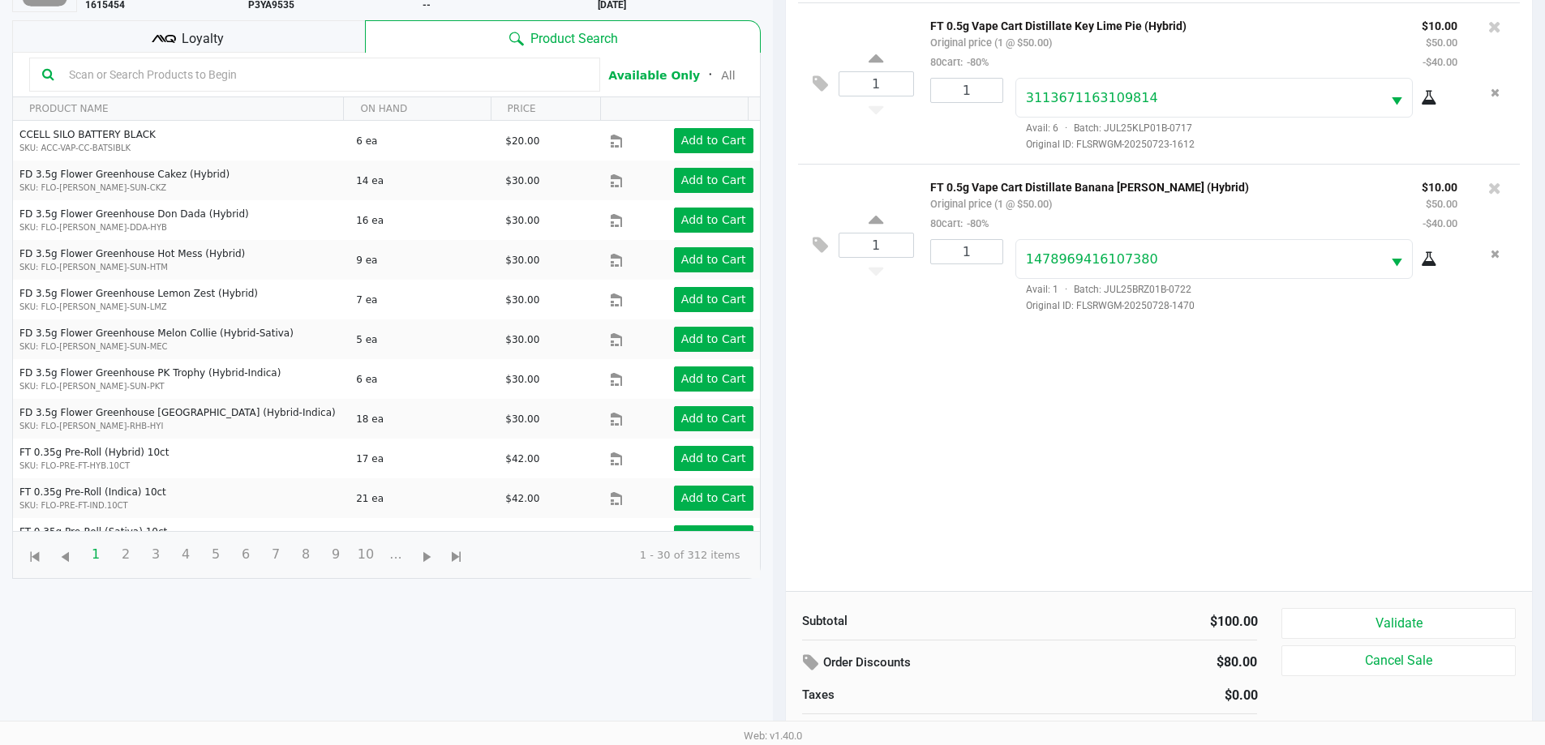
scroll to position [175, 0]
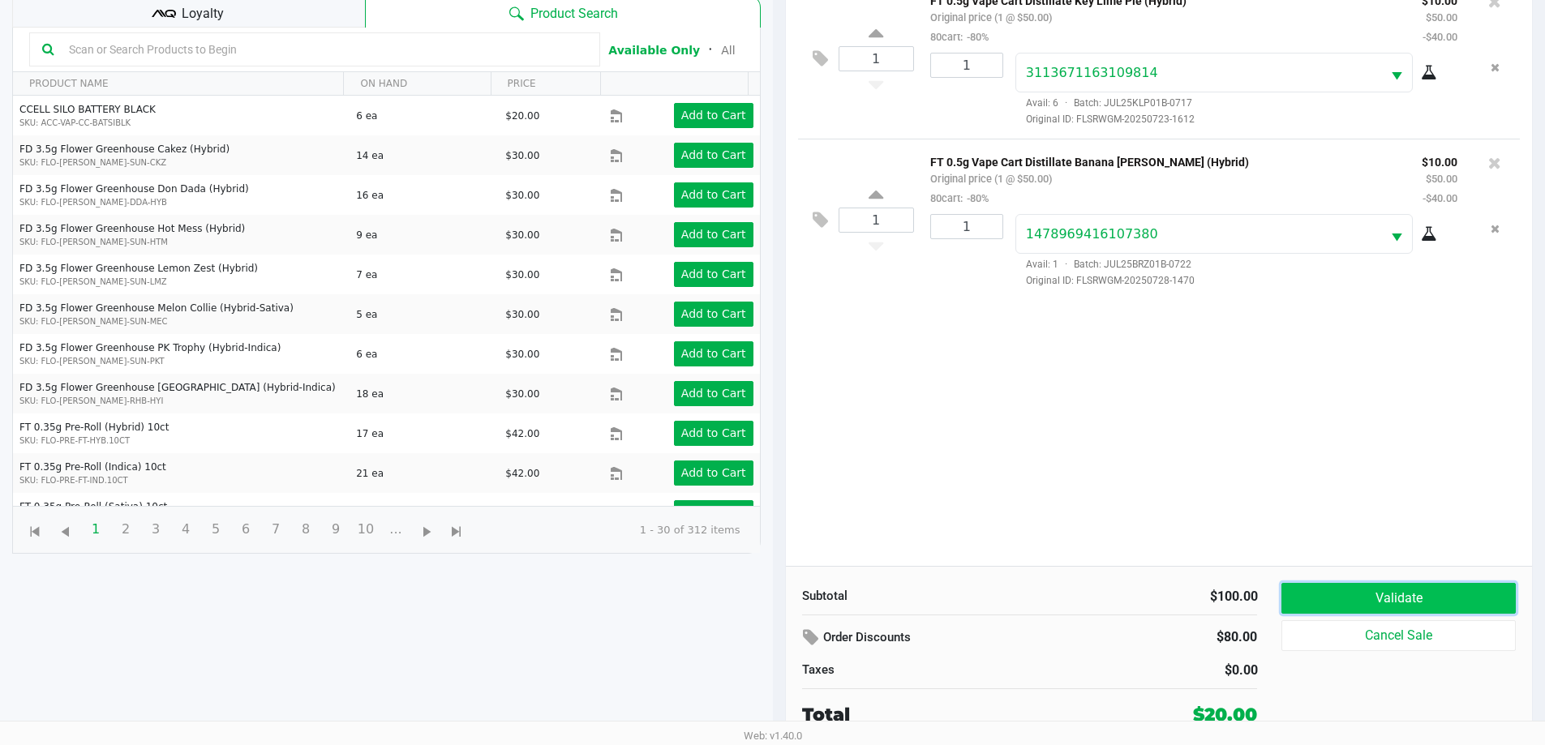
click at [1361, 599] on button "Validate" at bounding box center [1398, 598] width 234 height 31
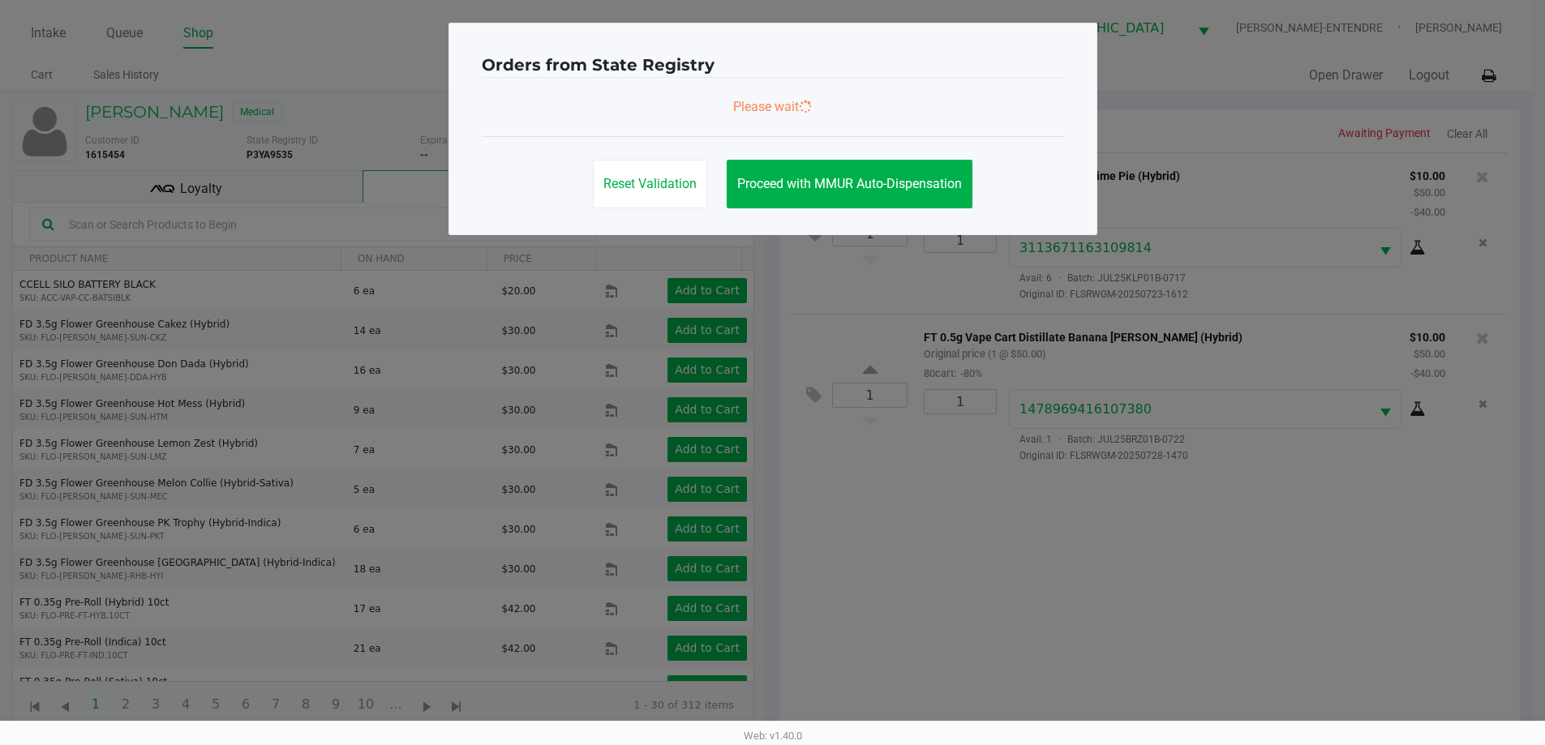
scroll to position [0, 0]
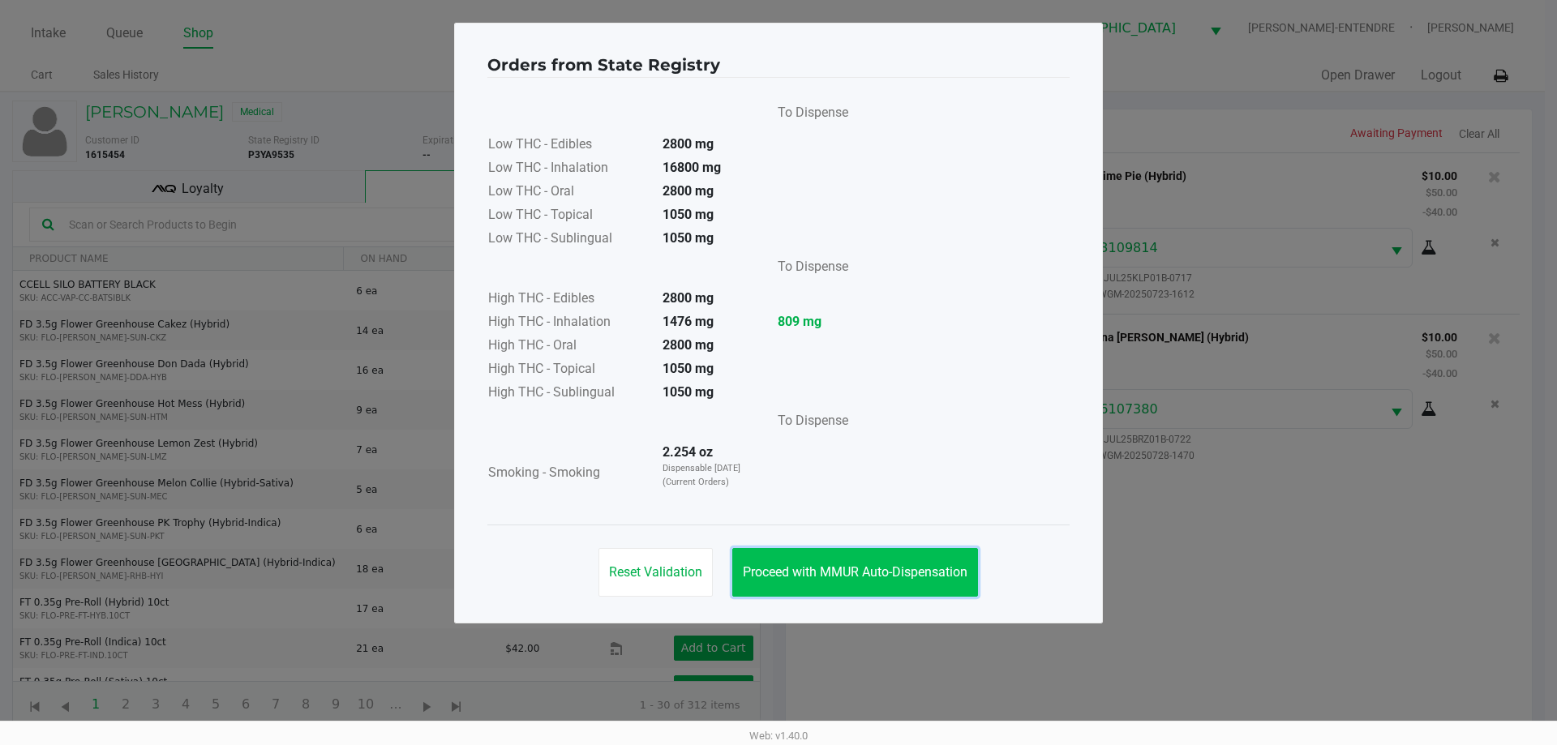
click at [883, 575] on span "Proceed with MMUR Auto-Dispensation" at bounding box center [855, 571] width 225 height 15
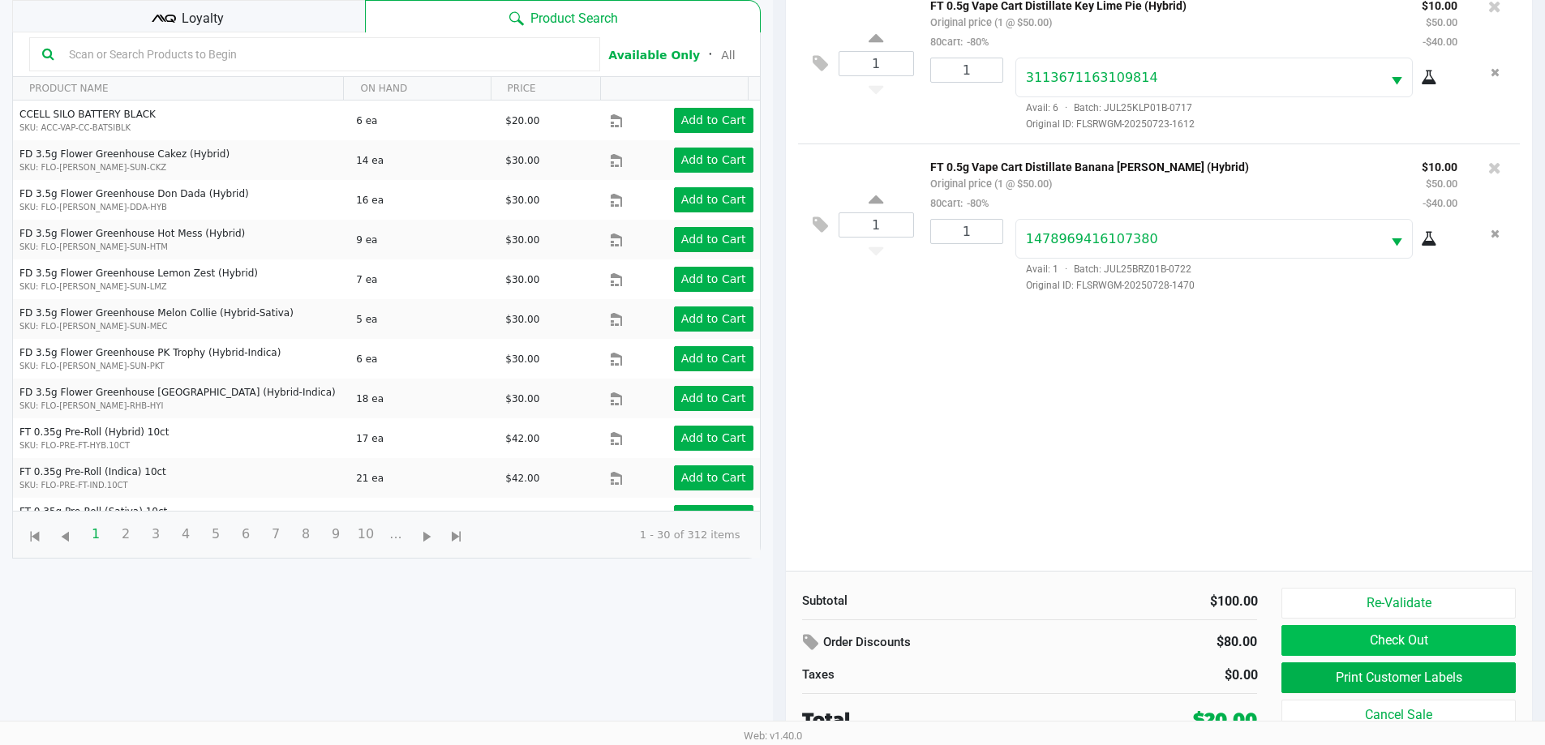
scroll to position [175, 0]
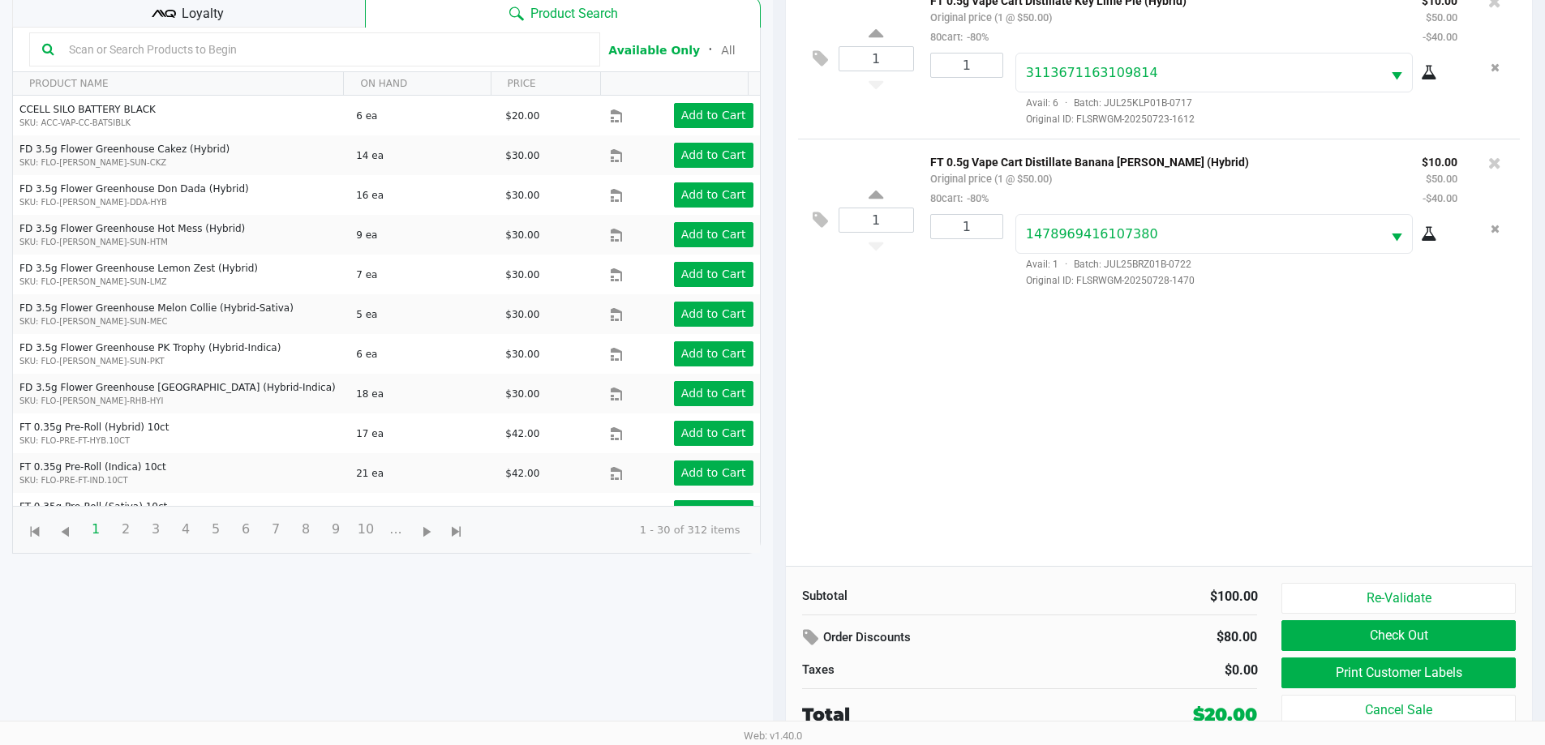
click at [1408, 652] on div "Re-Validate Check Out Print Customer Labels Cancel Sale" at bounding box center [1404, 655] width 246 height 145
click at [1408, 667] on button "Print Customer Labels" at bounding box center [1398, 673] width 234 height 31
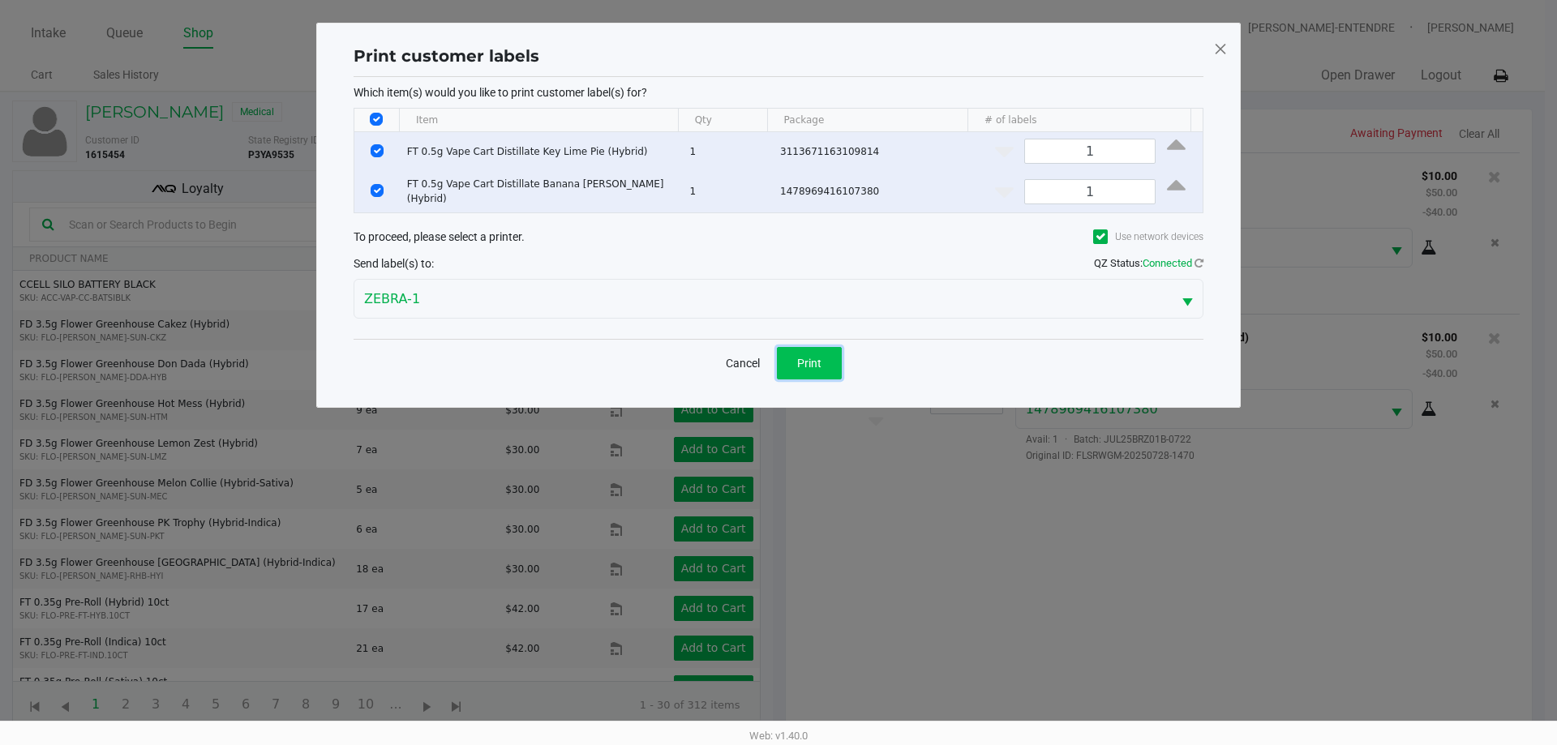
click at [814, 357] on span "Print" at bounding box center [809, 363] width 24 height 13
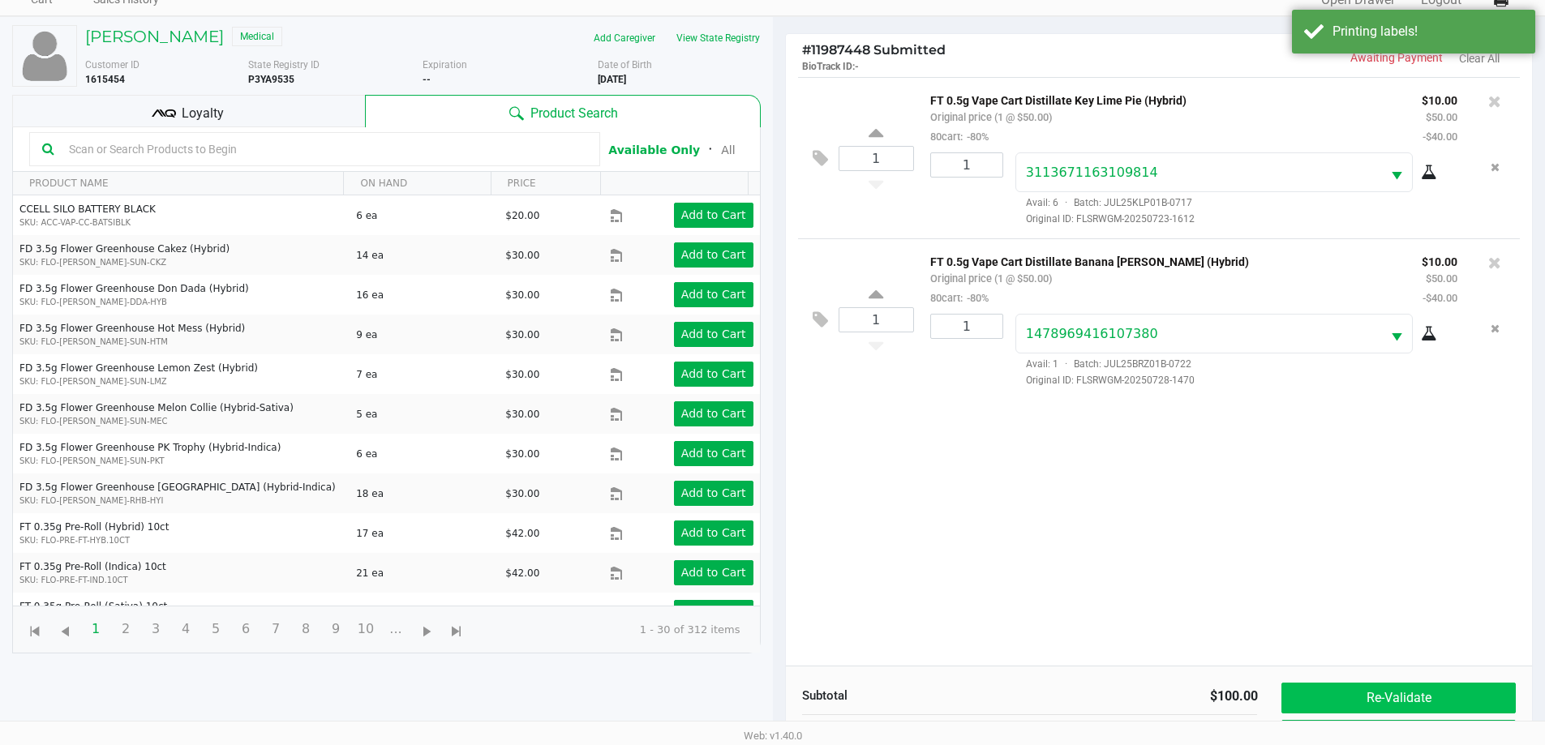
scroll to position [175, 0]
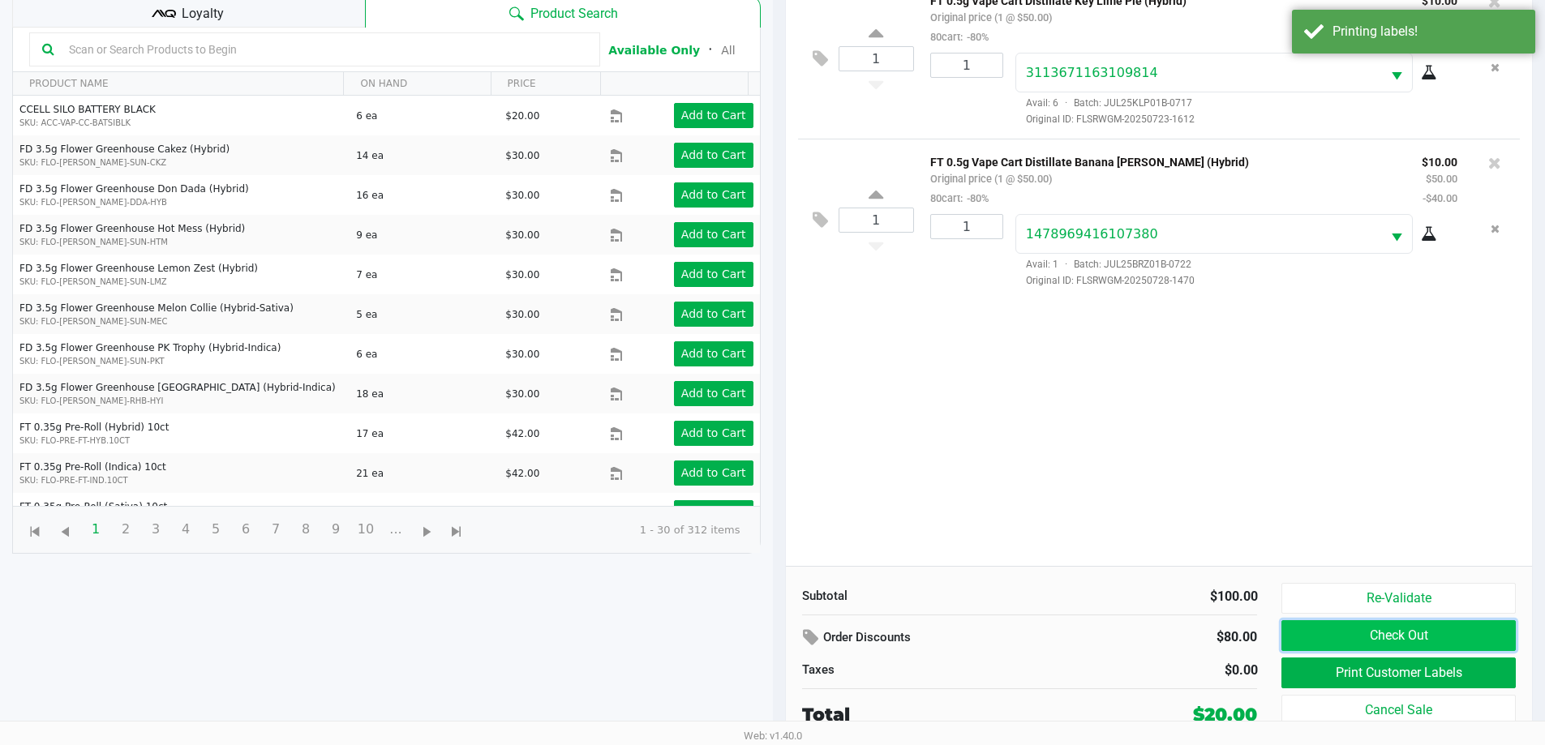
click at [1354, 624] on button "Check Out" at bounding box center [1398, 635] width 234 height 31
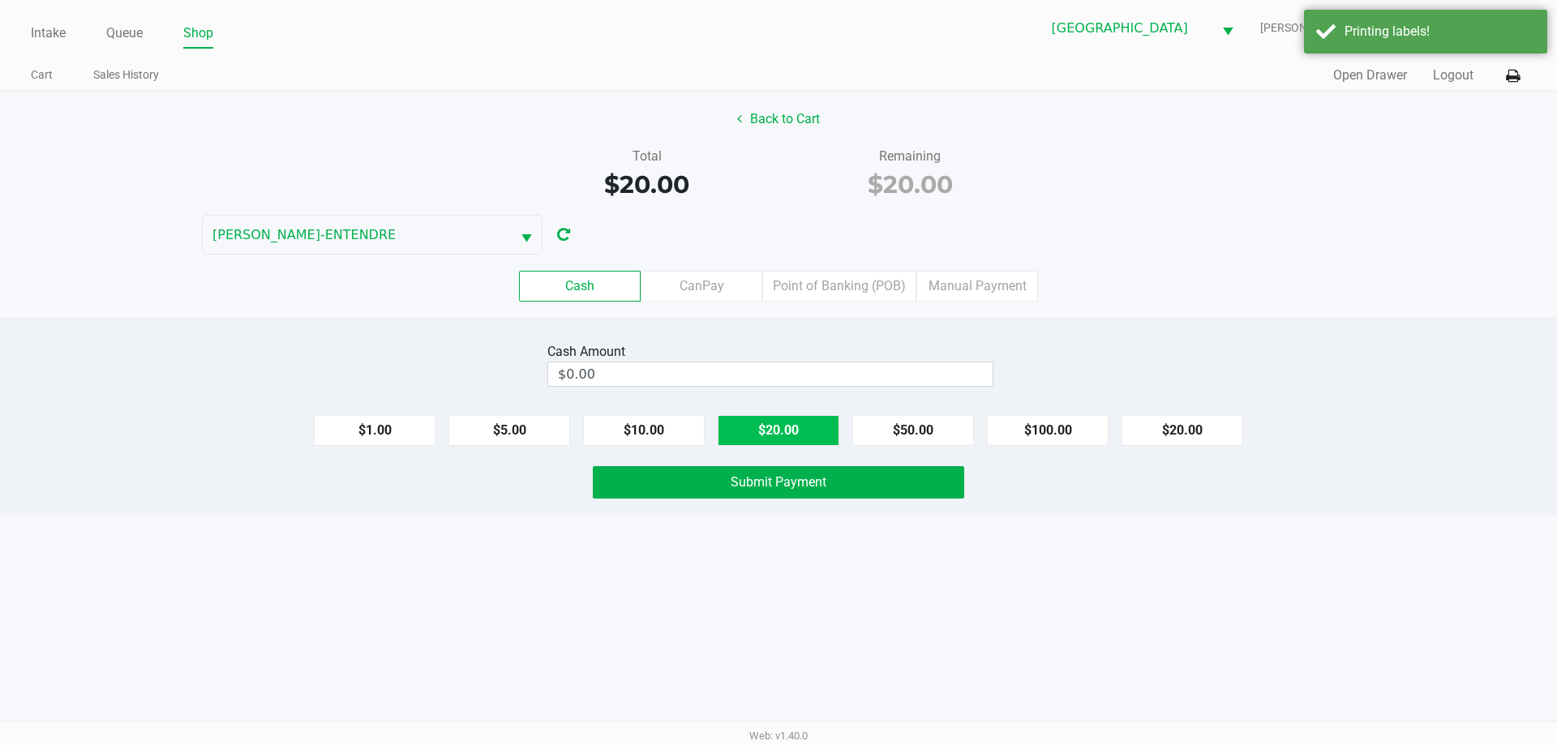
click at [804, 426] on button "$20.00" at bounding box center [779, 430] width 122 height 31
type input "$20.00"
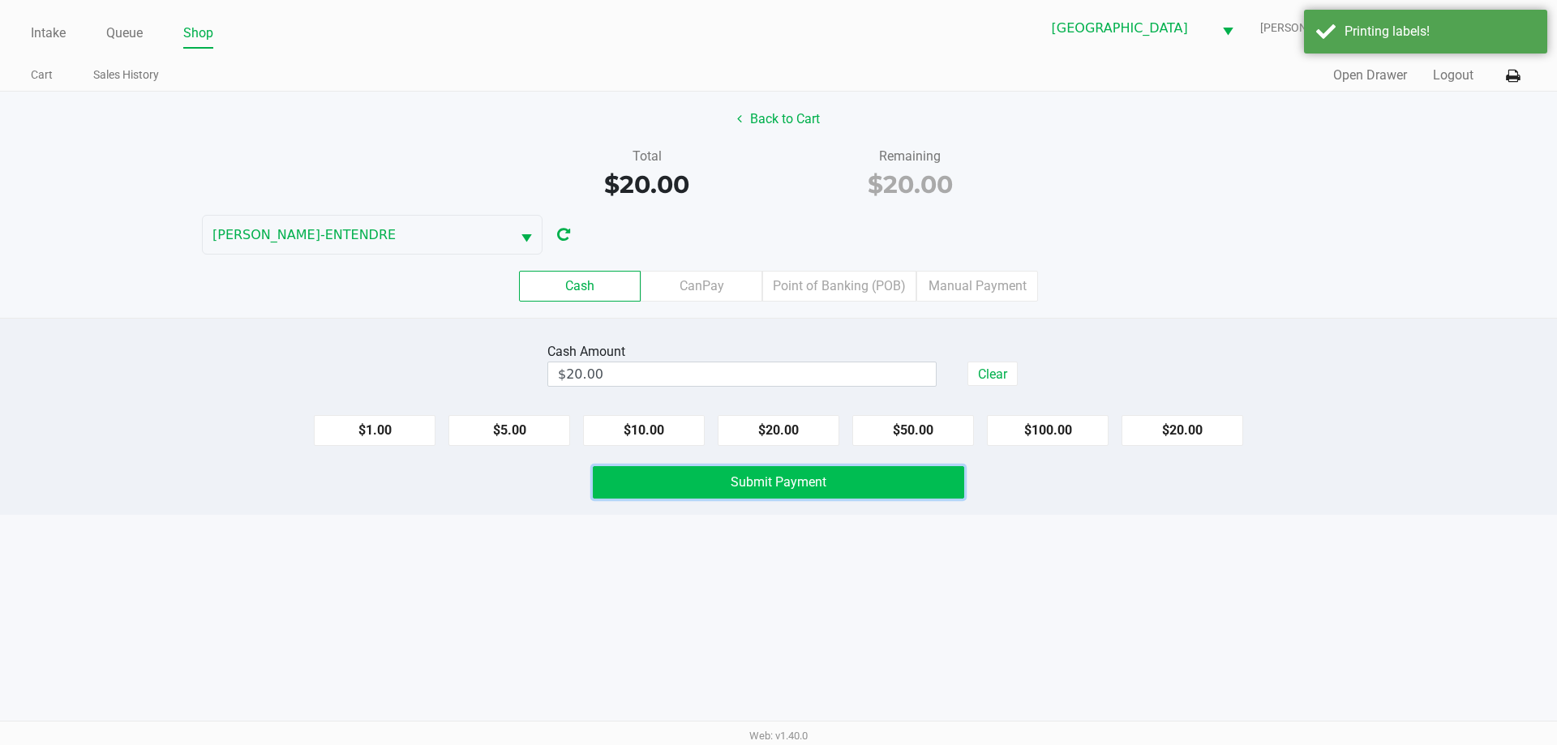
click at [809, 478] on span "Submit Payment" at bounding box center [779, 481] width 96 height 15
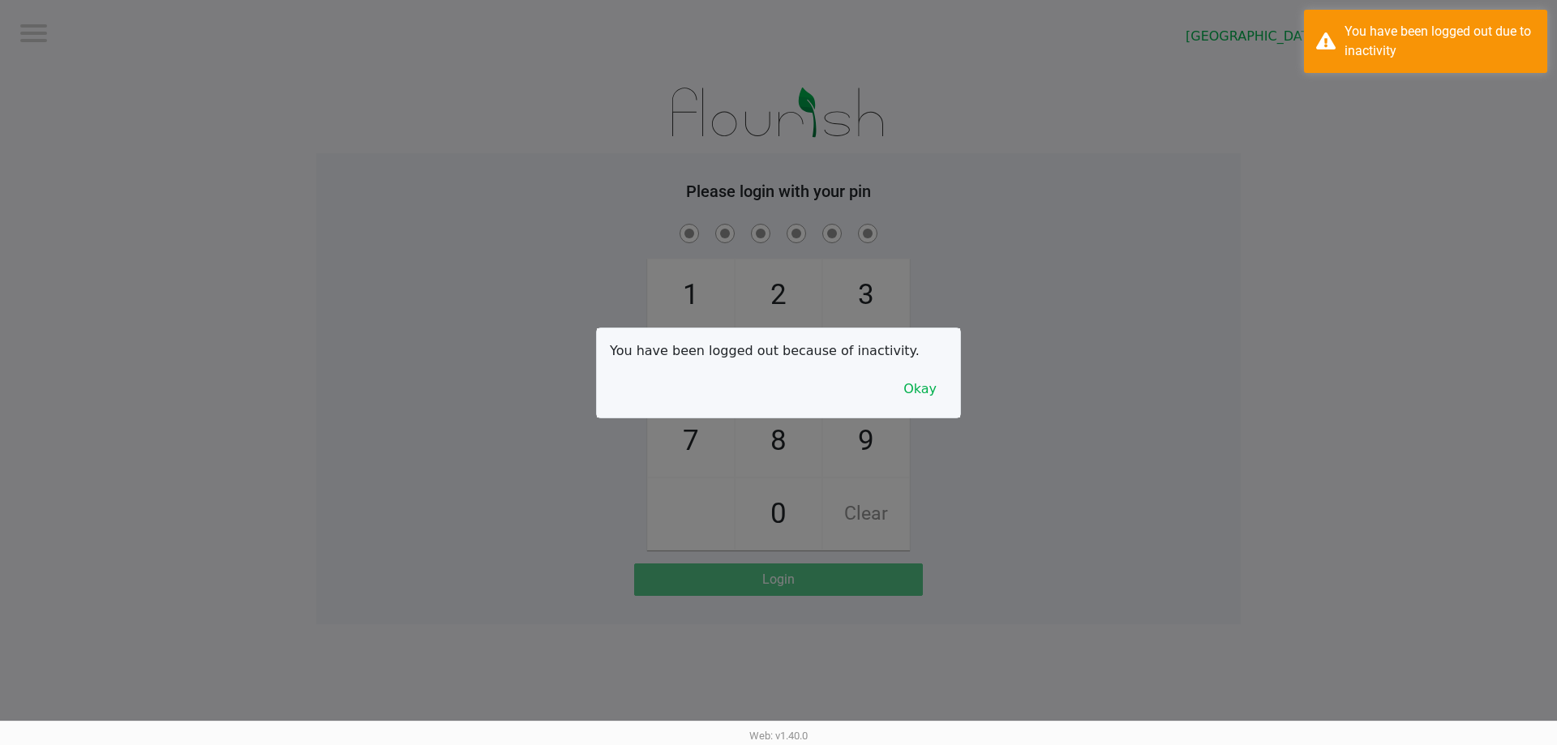
click at [51, 27] on div at bounding box center [778, 372] width 1557 height 745
click at [937, 386] on button "Okay" at bounding box center [920, 389] width 54 height 31
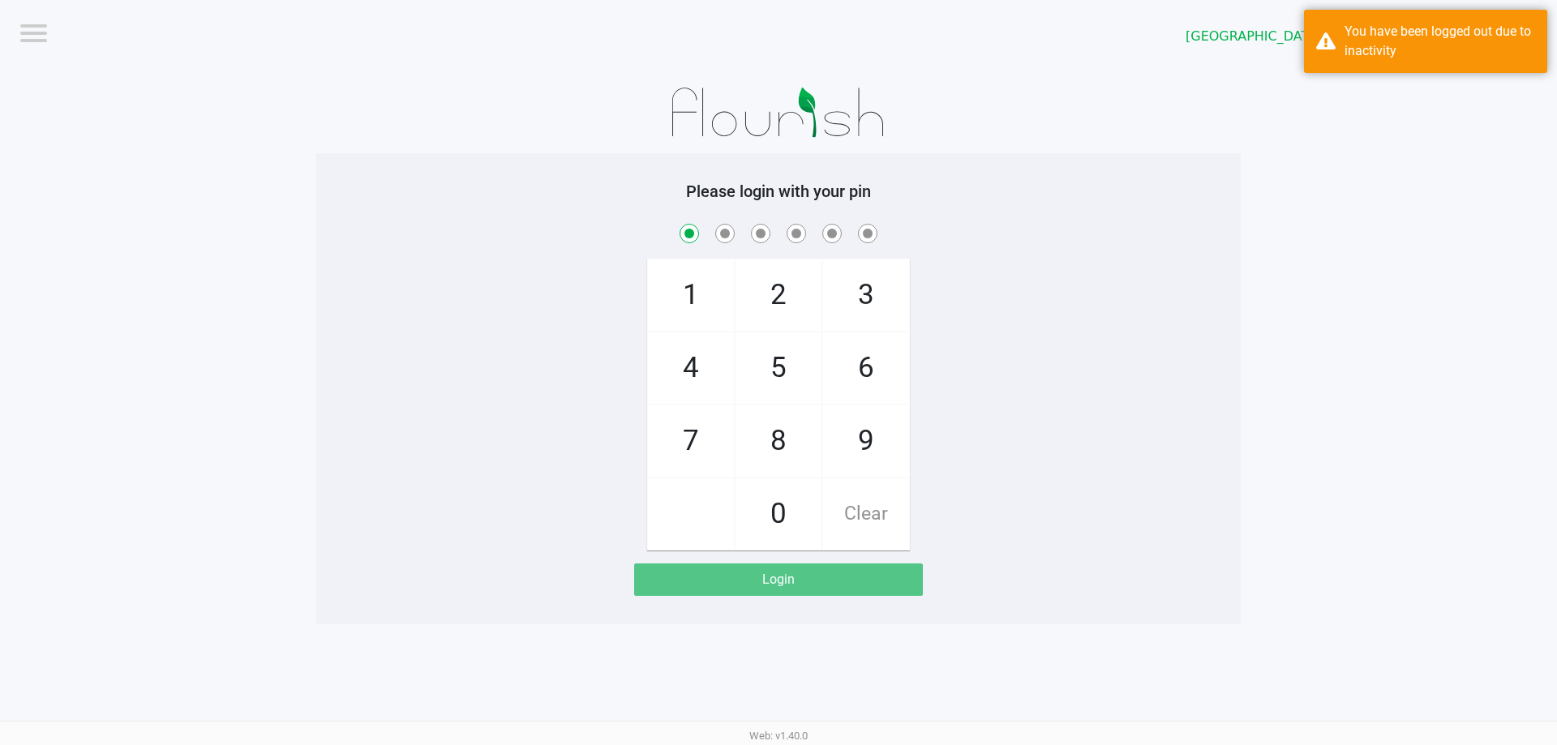
checkbox input "true"
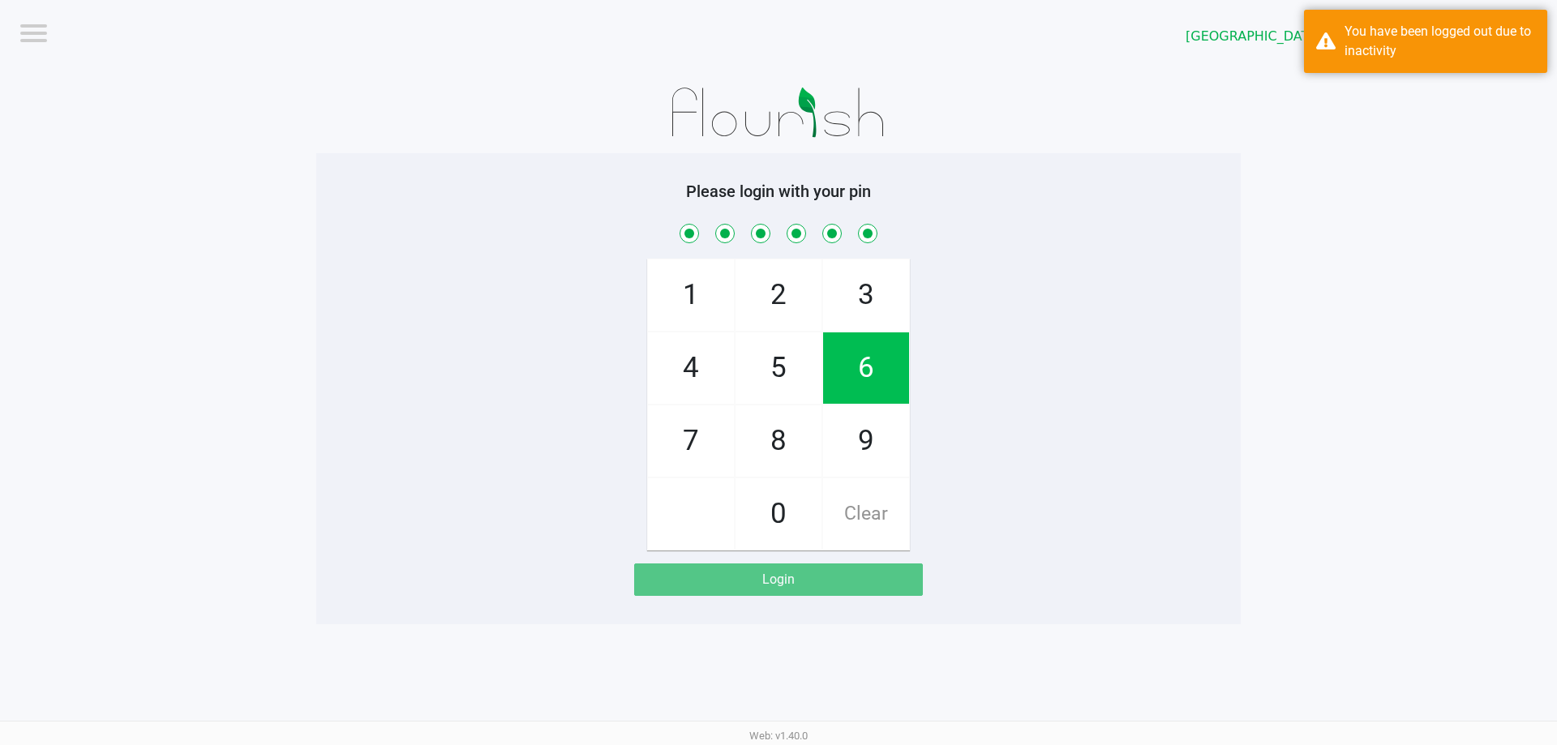
checkbox input "true"
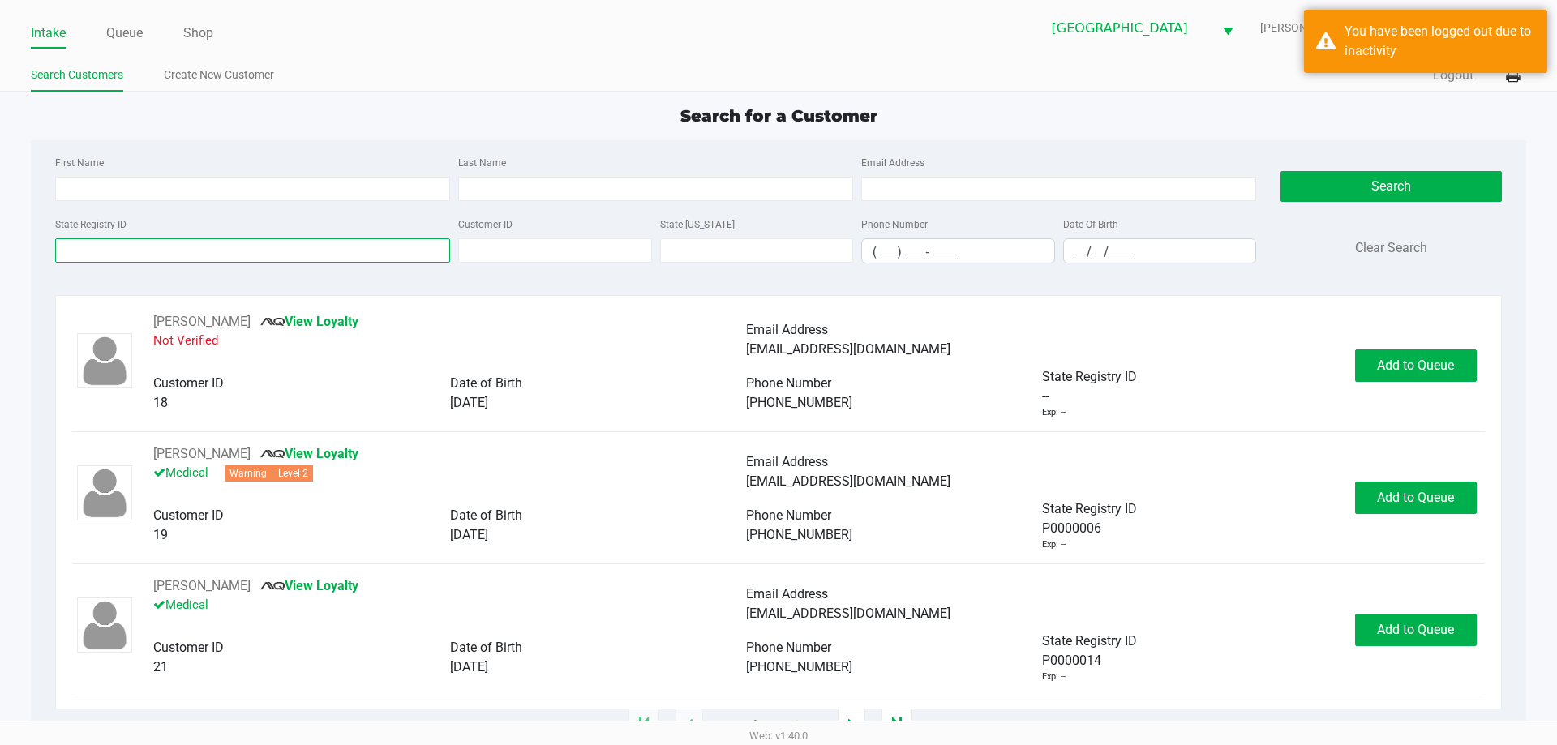
click at [225, 261] on input "State Registry ID" at bounding box center [252, 250] width 395 height 24
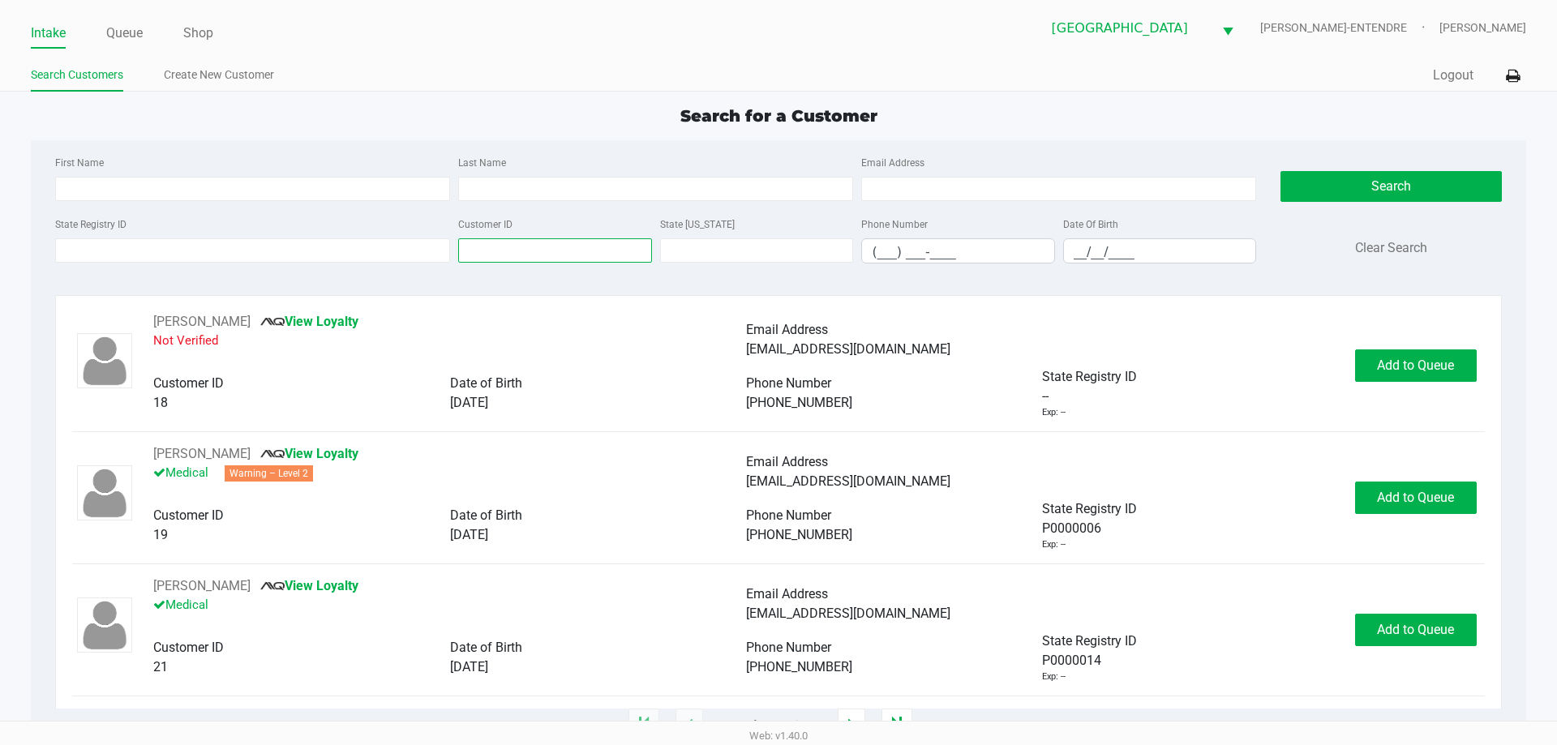
click at [481, 248] on input "Customer ID" at bounding box center [555, 250] width 194 height 24
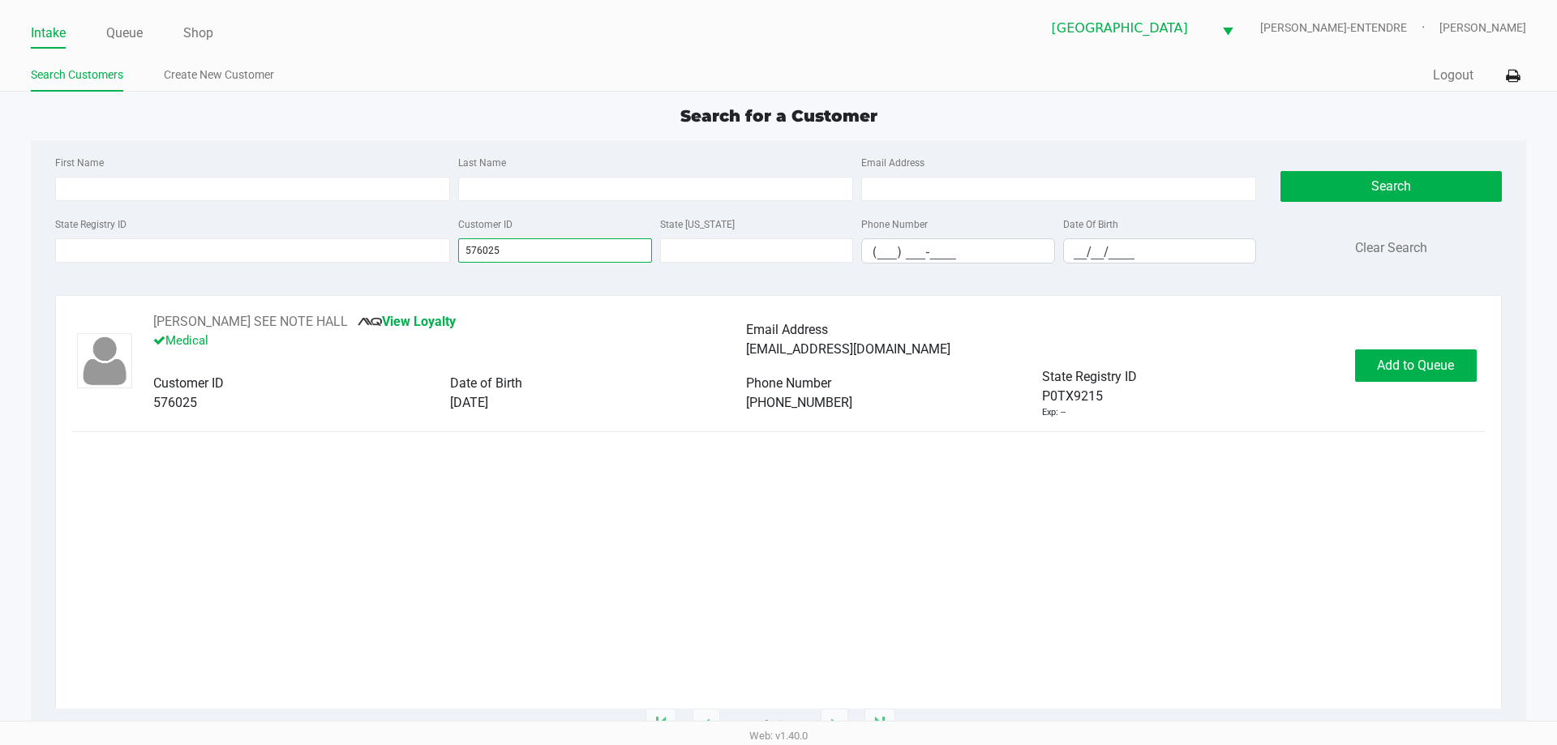
type input "576025"
click at [255, 295] on div "WILLETTE SEE NOTE HALL View Loyalty Medical Email Address billiegileshall@gmail…" at bounding box center [778, 510] width 1446 height 431
click at [246, 325] on button "WILLETTE SEE NOTE HALL" at bounding box center [250, 321] width 195 height 19
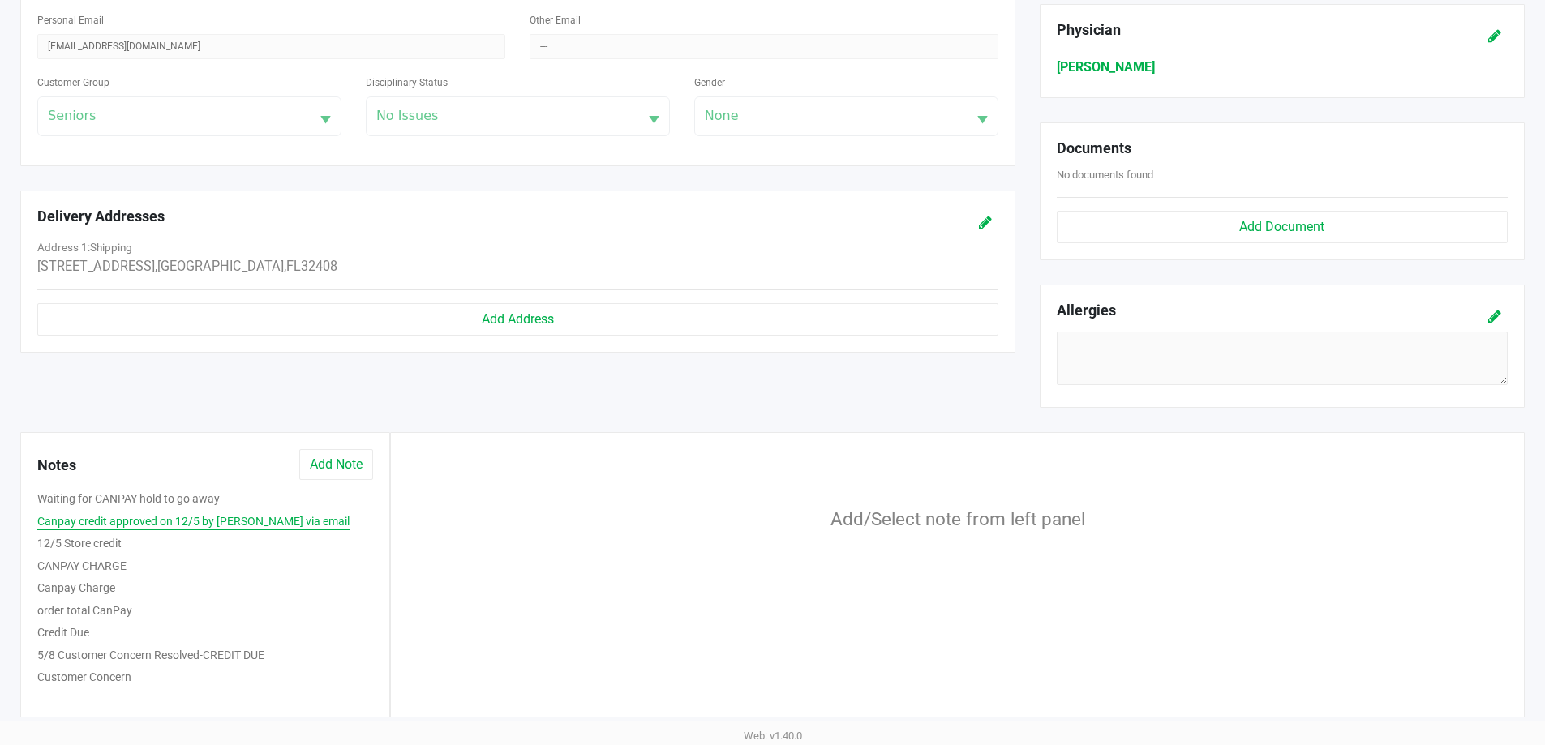
scroll to position [507, 0]
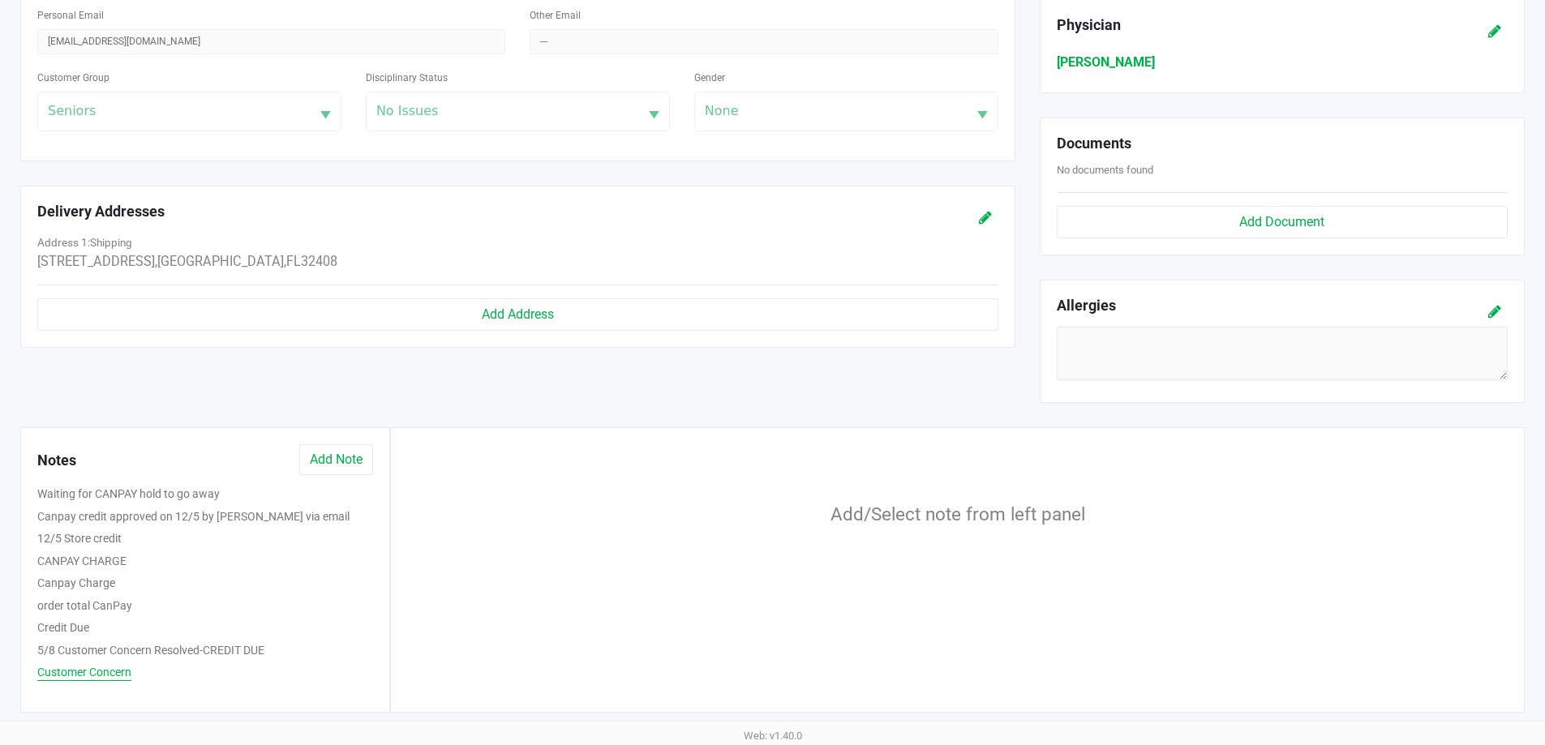
click at [108, 671] on button "Customer Concern" at bounding box center [84, 672] width 94 height 17
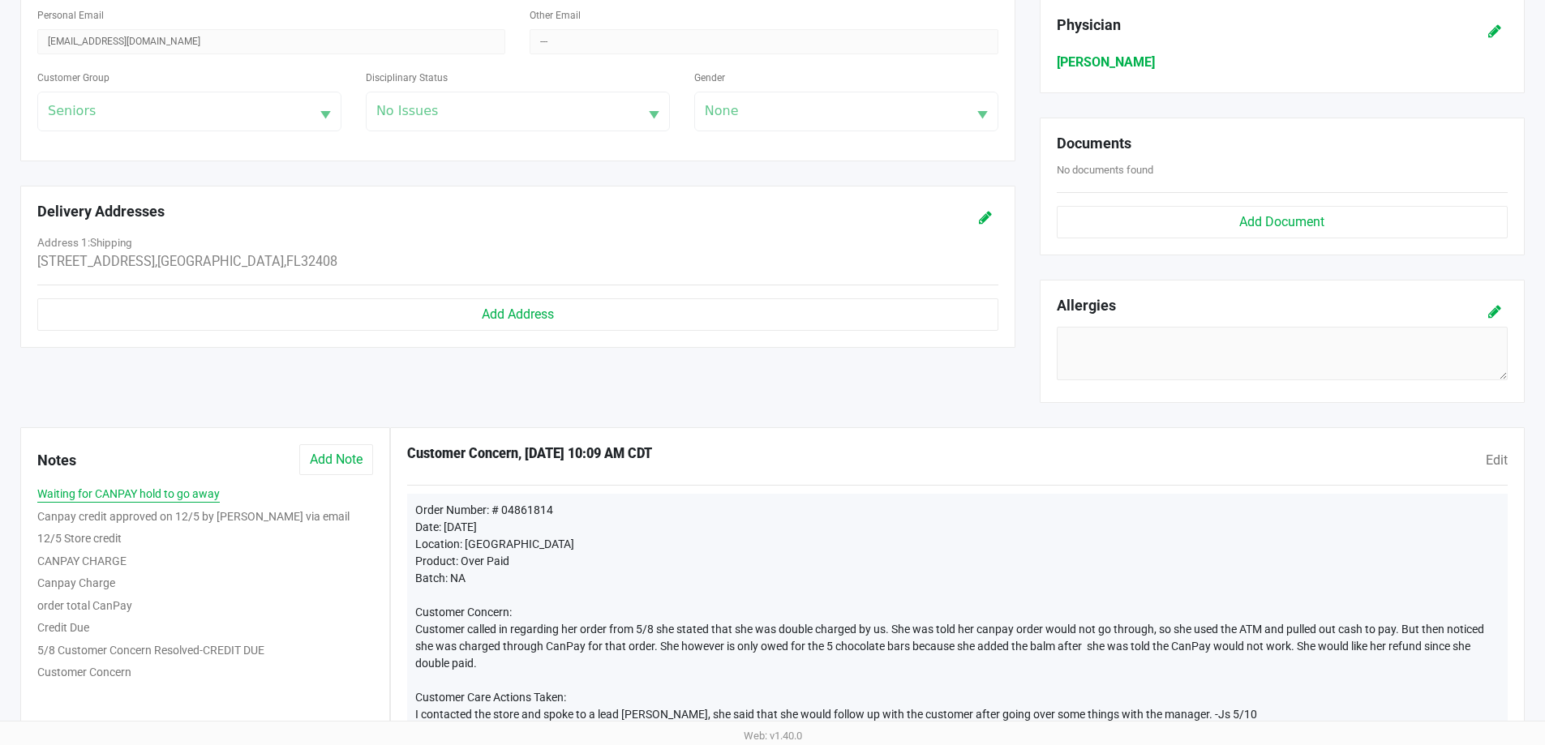
click at [114, 499] on button "Waiting for CANPAY hold to go away" at bounding box center [128, 494] width 182 height 17
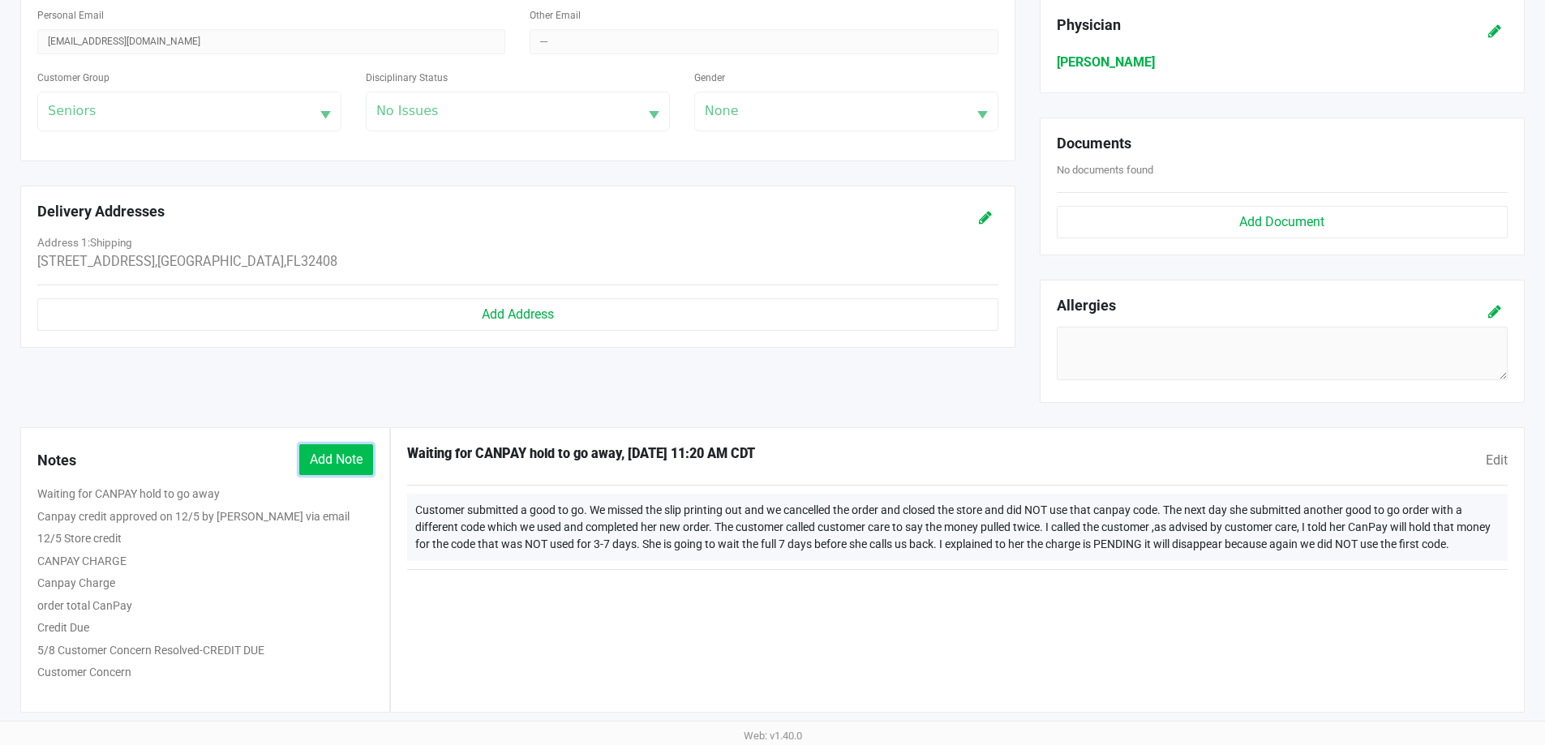
click at [338, 462] on button "Add Note" at bounding box center [336, 459] width 74 height 31
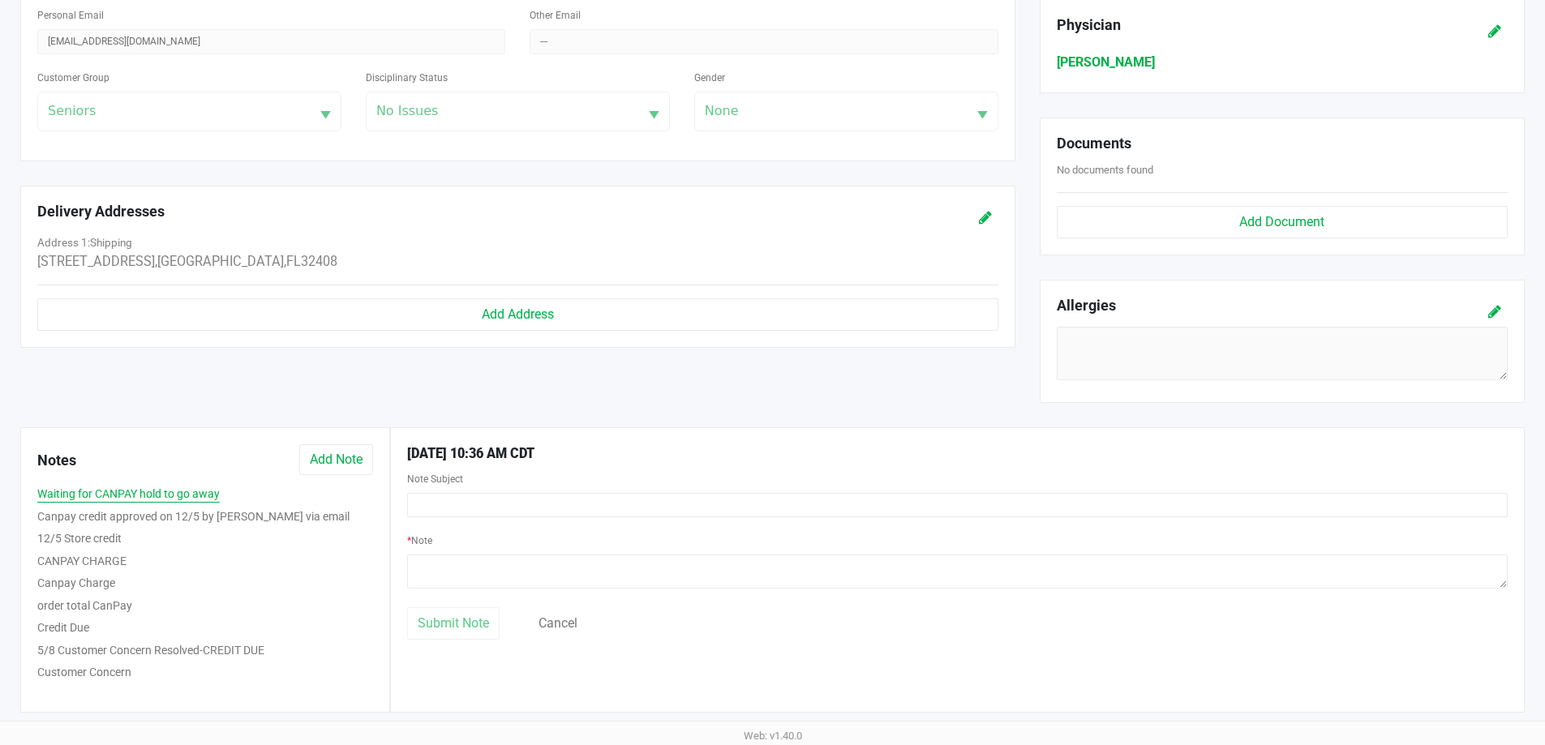
click at [124, 488] on button "Waiting for CANPAY hold to go away" at bounding box center [128, 494] width 182 height 17
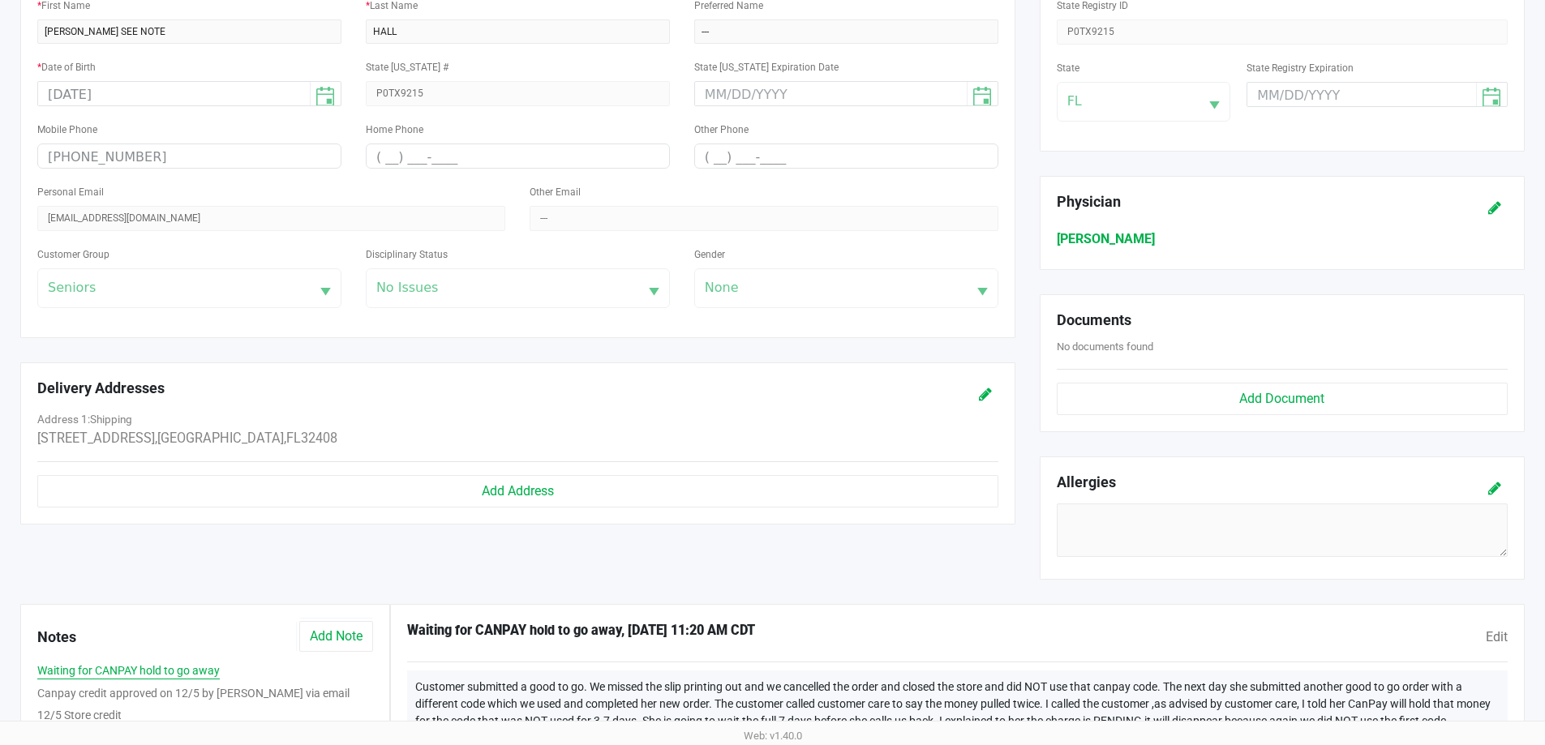
scroll to position [0, 0]
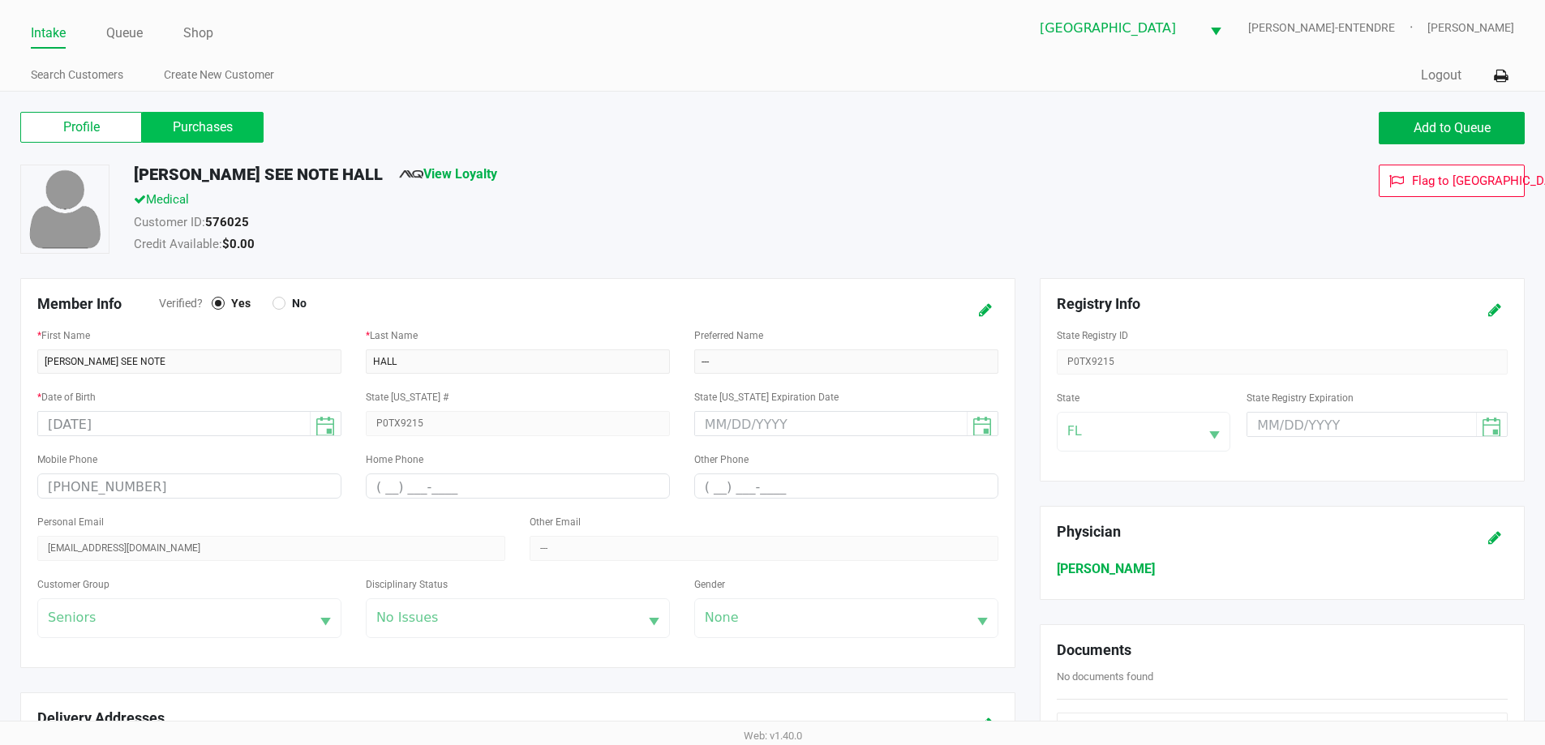
click at [212, 126] on label "Purchases" at bounding box center [203, 127] width 122 height 31
click at [0, 0] on 1 "Purchases" at bounding box center [0, 0] width 0 height 0
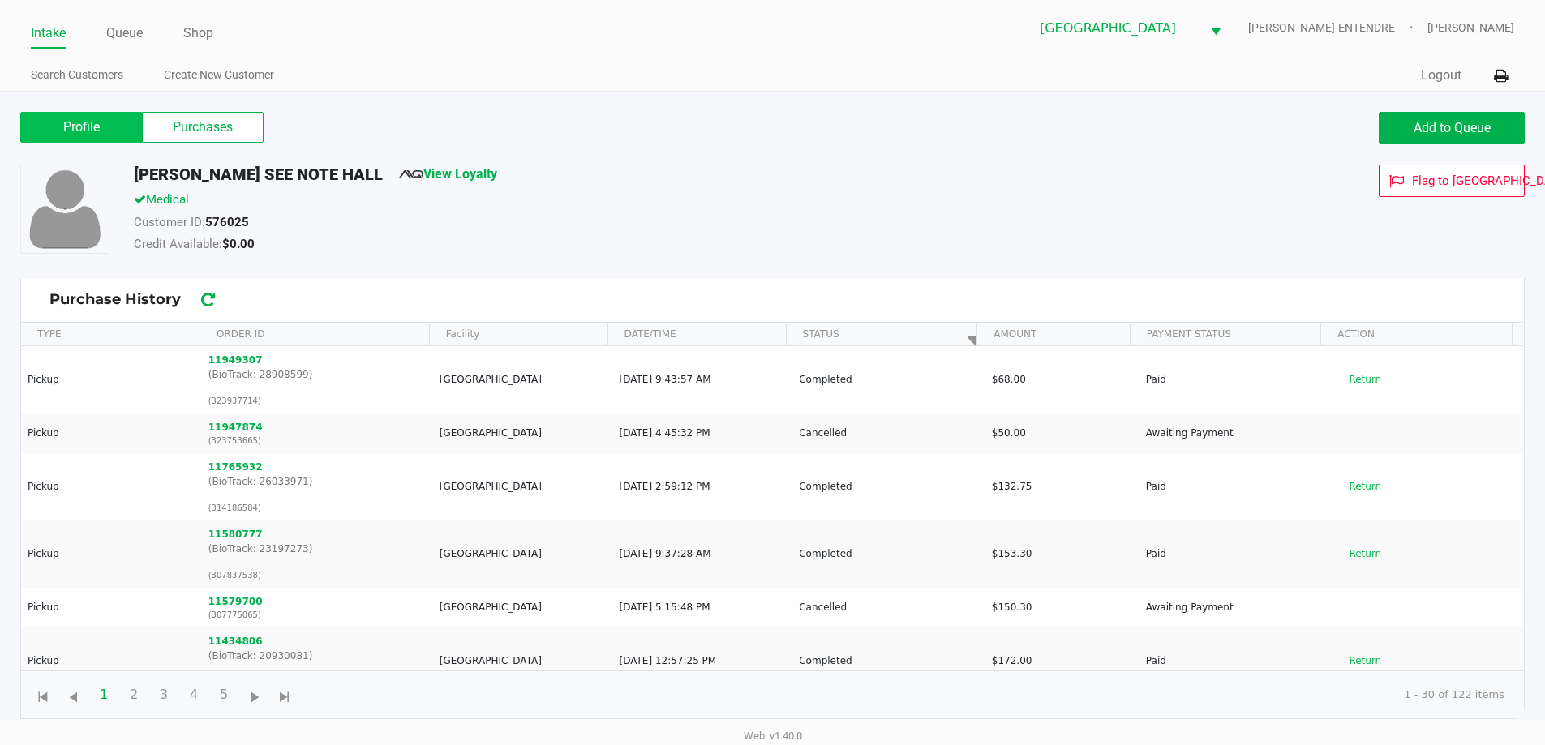
click at [81, 113] on label "Profile" at bounding box center [81, 127] width 122 height 31
click at [0, 0] on 0 "Profile" at bounding box center [0, 0] width 0 height 0
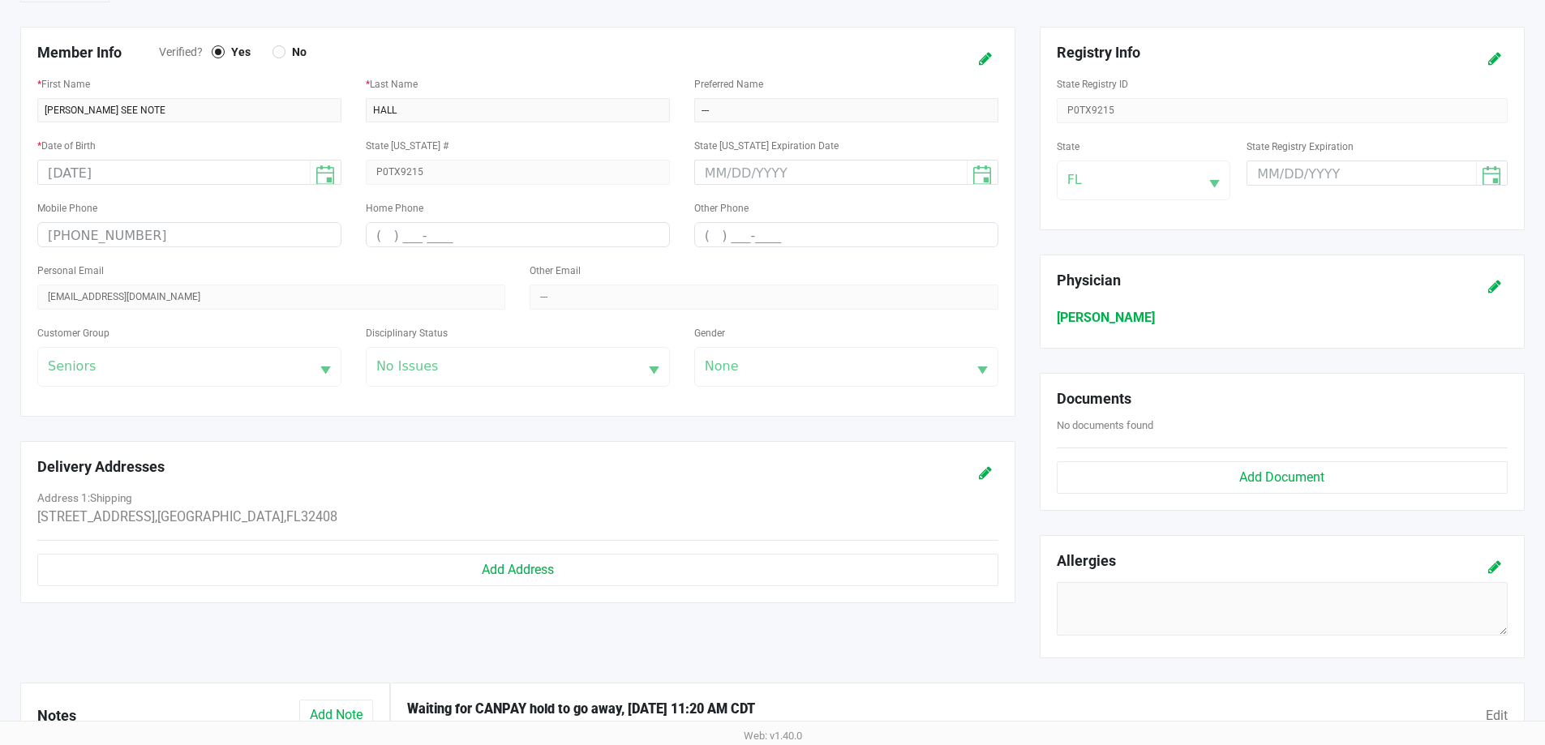
scroll to position [507, 0]
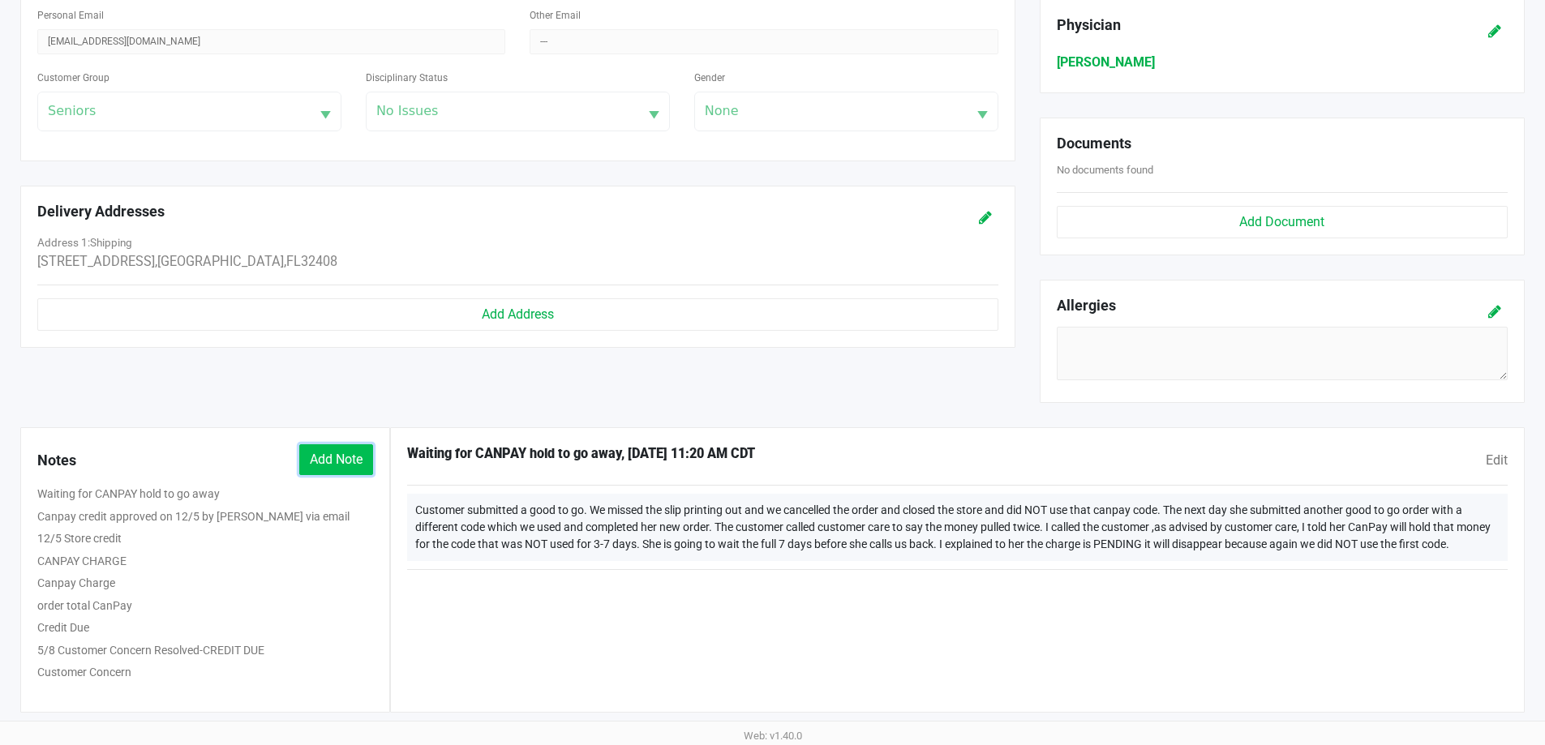
click at [332, 463] on button "Add Note" at bounding box center [336, 459] width 74 height 31
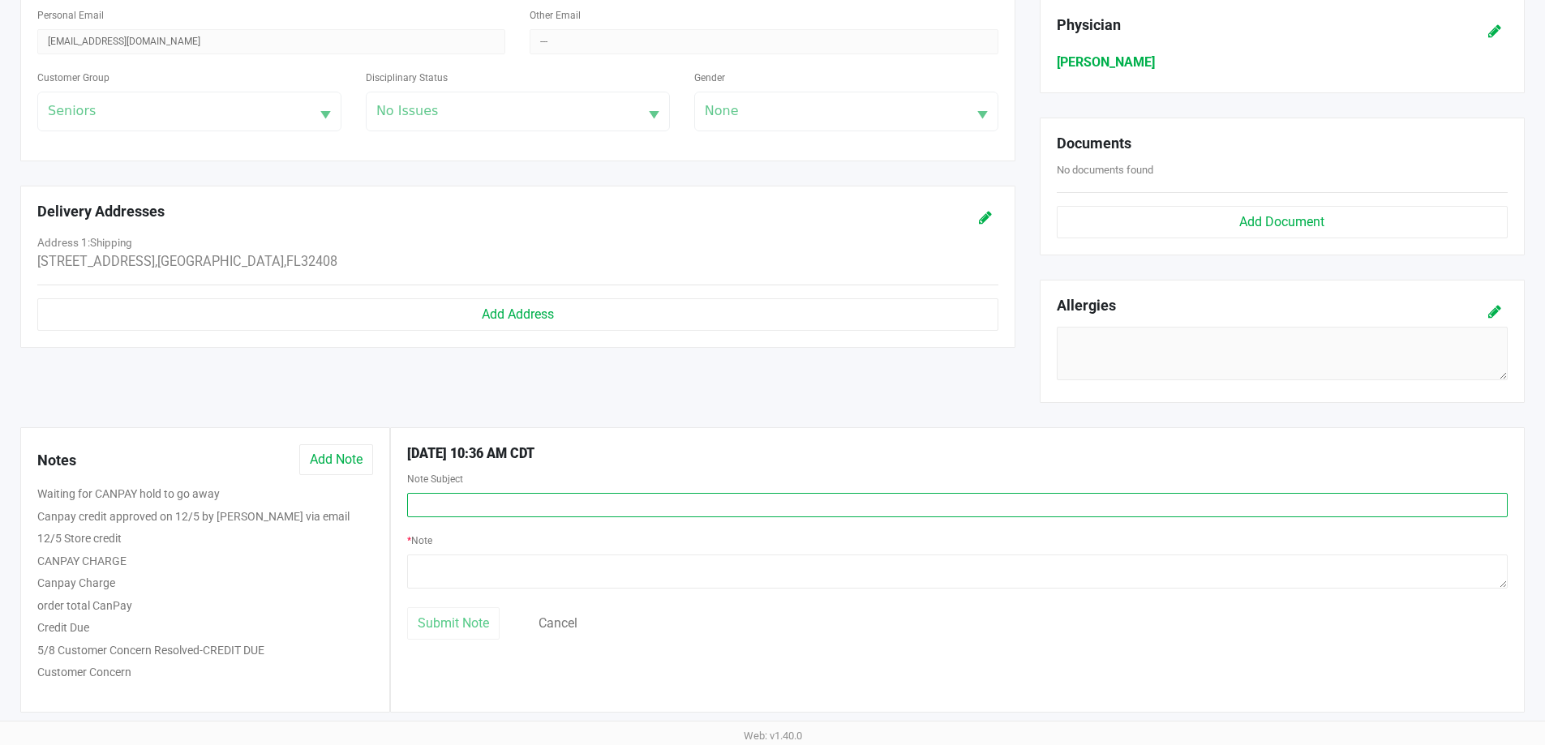
click at [486, 502] on input "text" at bounding box center [957, 505] width 1100 height 24
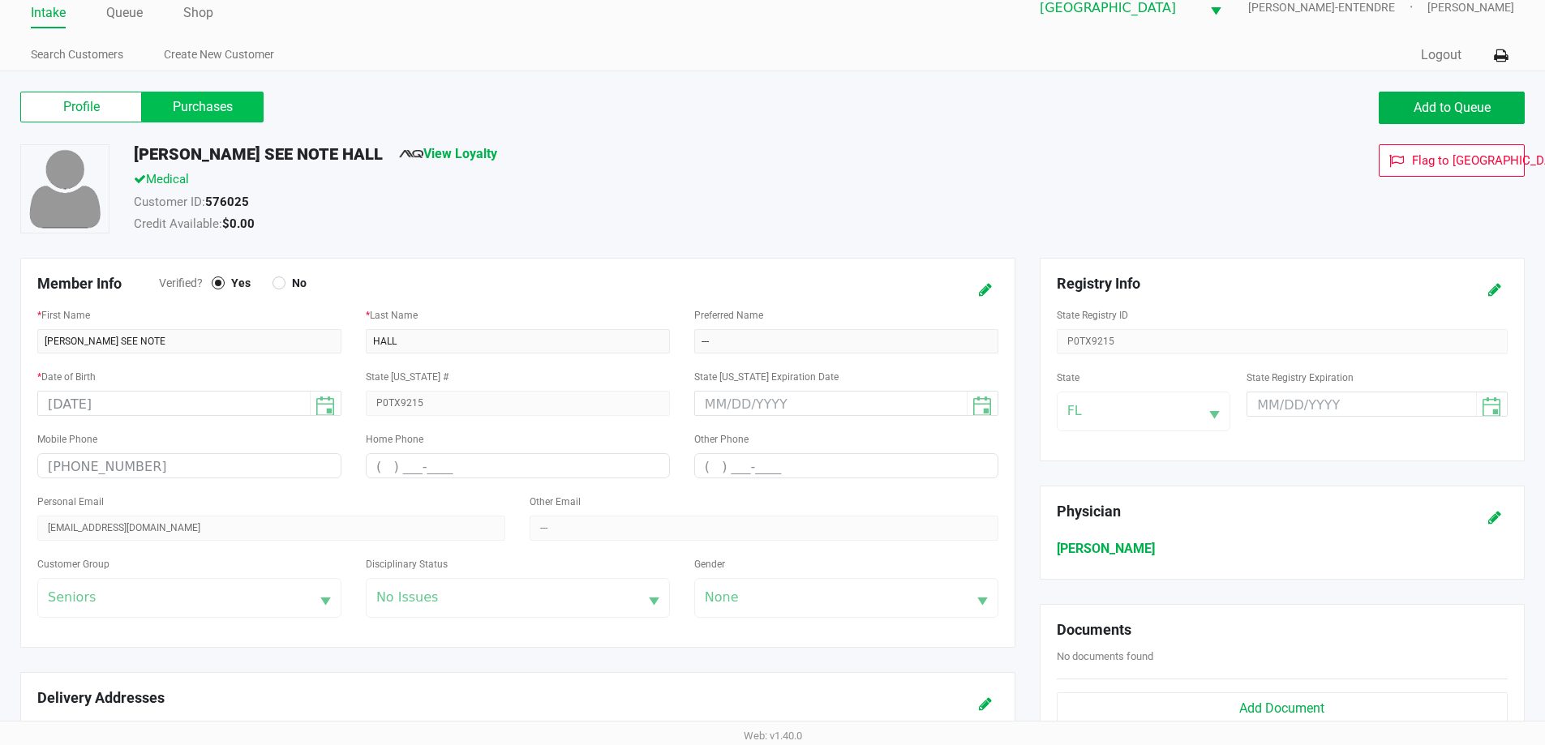
click at [208, 97] on label "Purchases" at bounding box center [203, 107] width 122 height 31
click at [0, 0] on 1 "Purchases" at bounding box center [0, 0] width 0 height 0
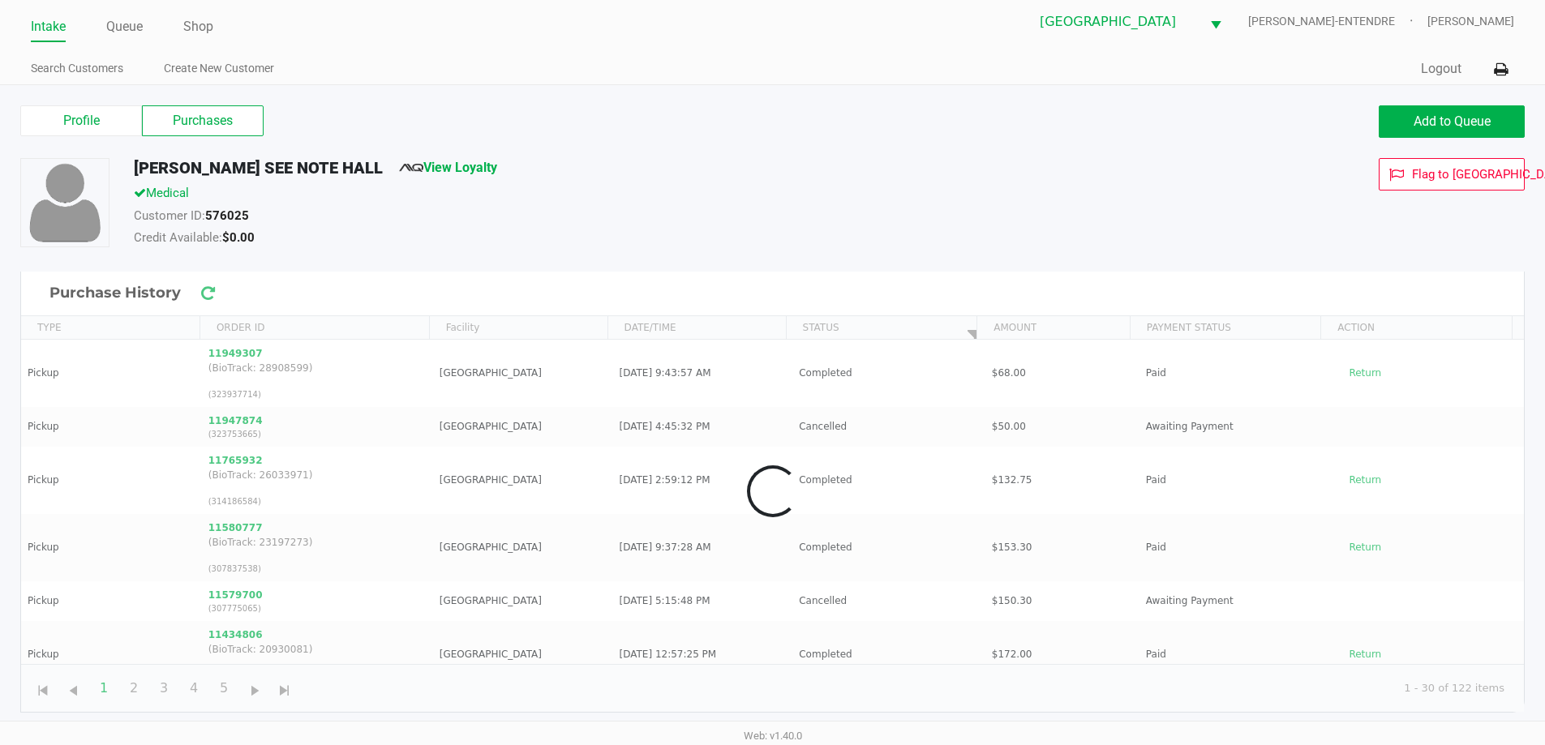
scroll to position [6, 0]
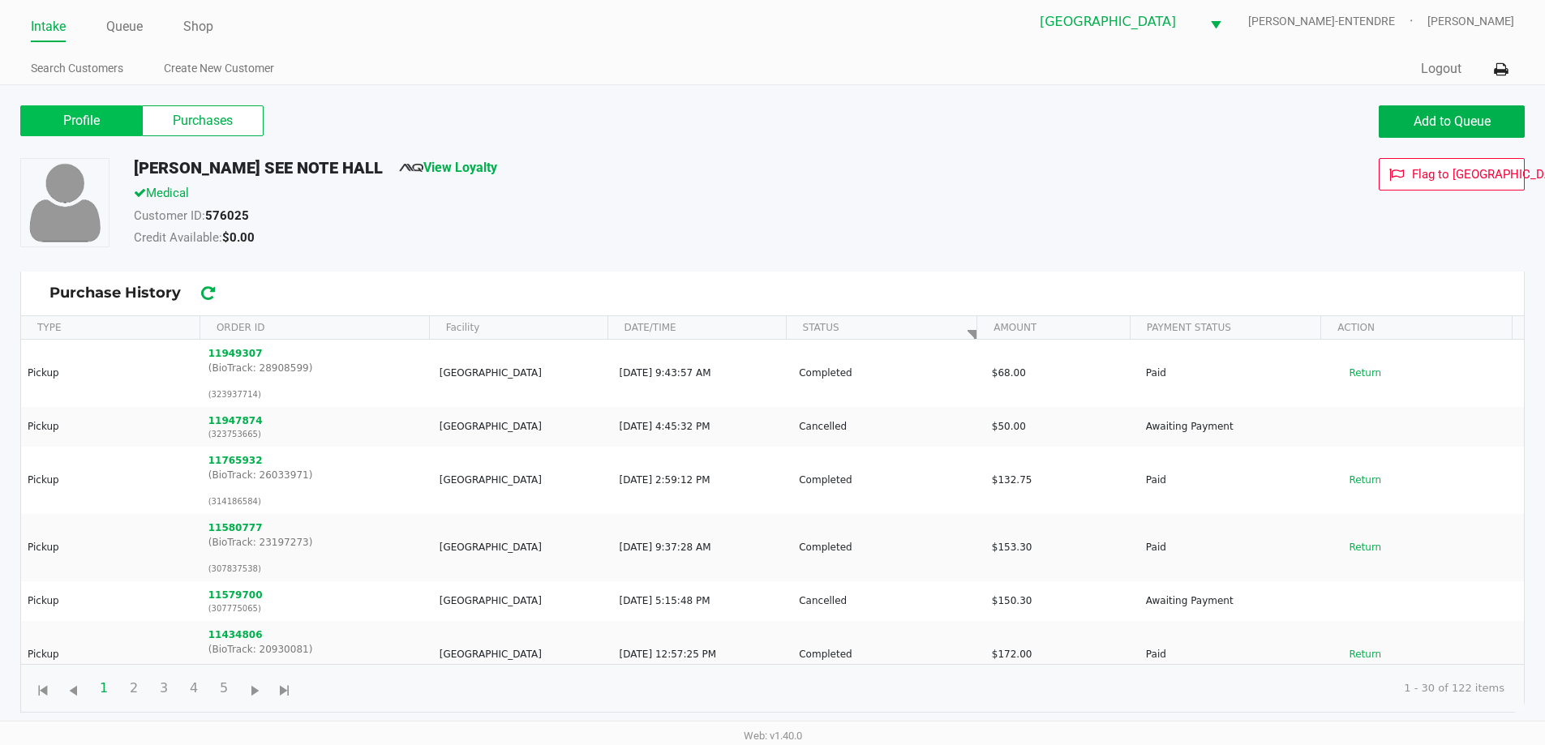
click at [103, 115] on label "Profile" at bounding box center [81, 120] width 122 height 31
click at [0, 0] on 0 "Profile" at bounding box center [0, 0] width 0 height 0
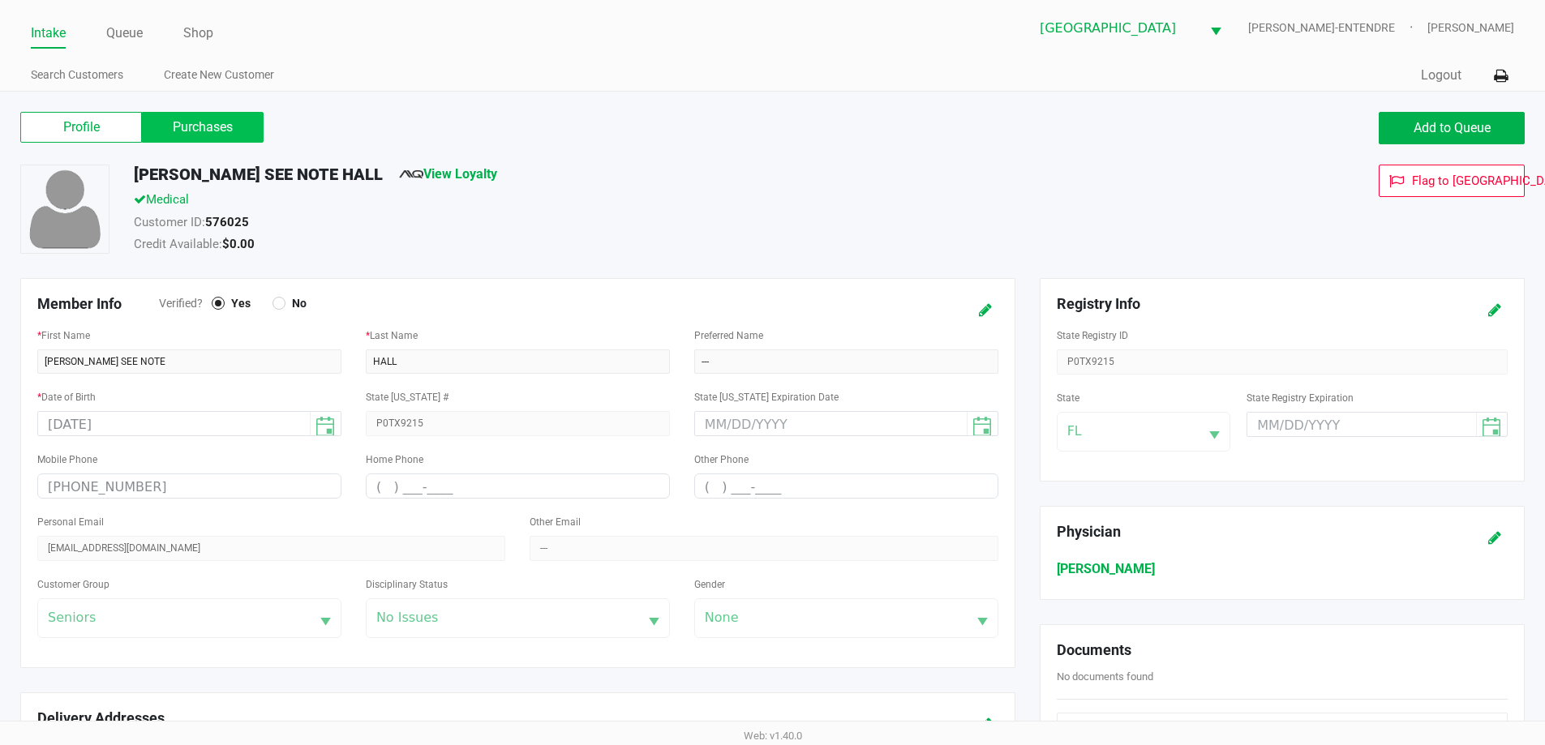
click at [220, 133] on label "Purchases" at bounding box center [203, 127] width 122 height 31
click at [0, 0] on 1 "Purchases" at bounding box center [0, 0] width 0 height 0
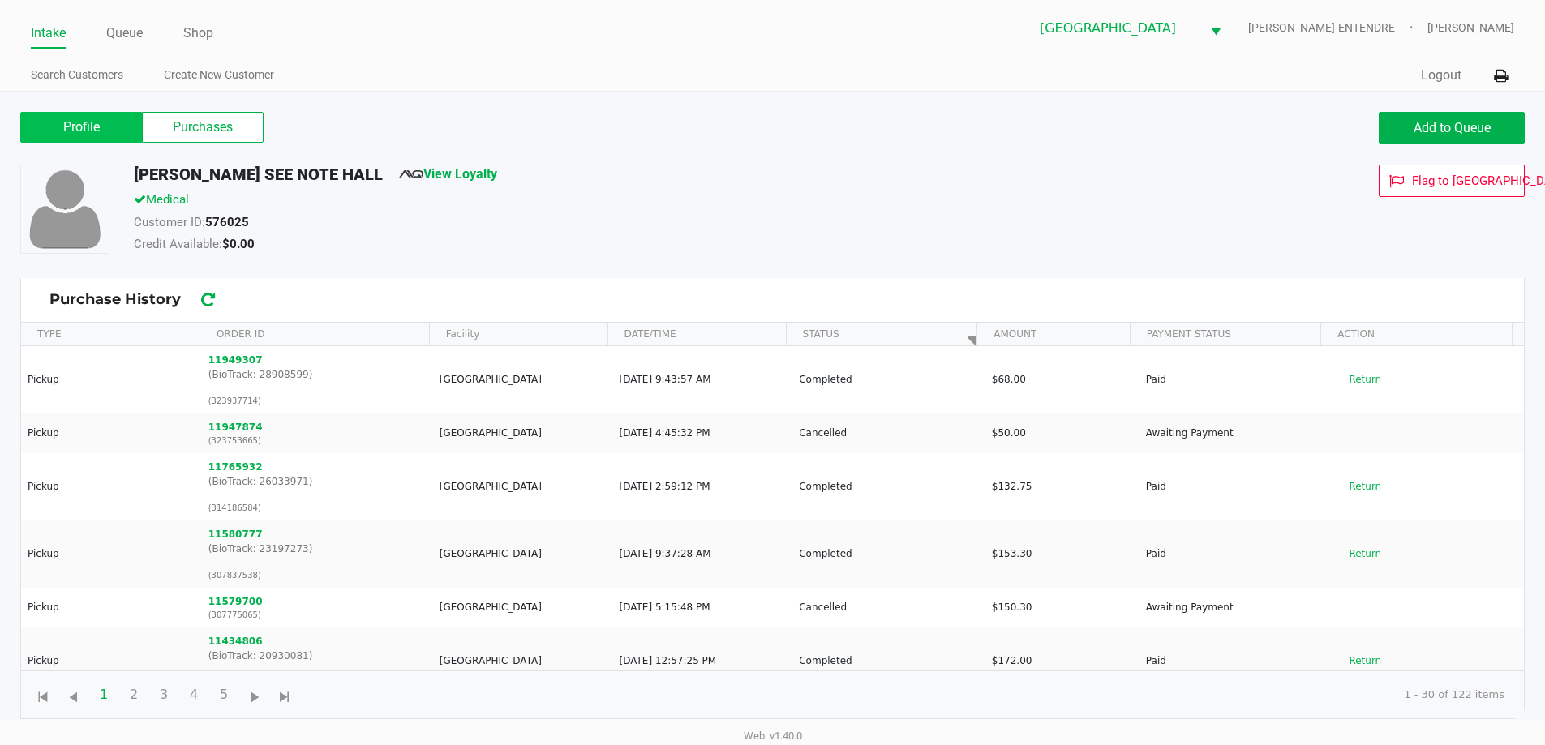
click at [92, 122] on label "Profile" at bounding box center [81, 127] width 122 height 31
click at [0, 0] on 0 "Profile" at bounding box center [0, 0] width 0 height 0
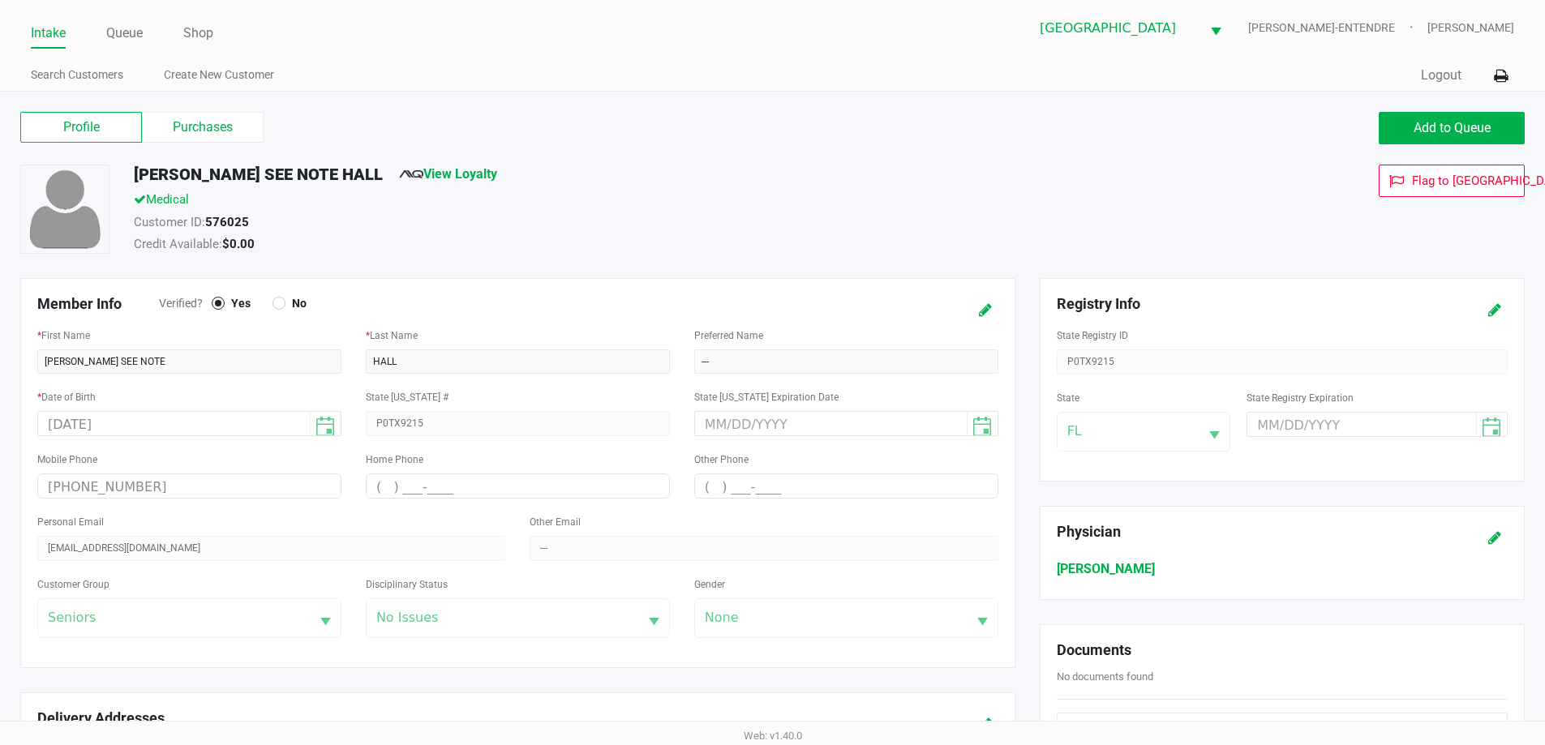
click at [39, 35] on link "Intake" at bounding box center [48, 33] width 35 height 23
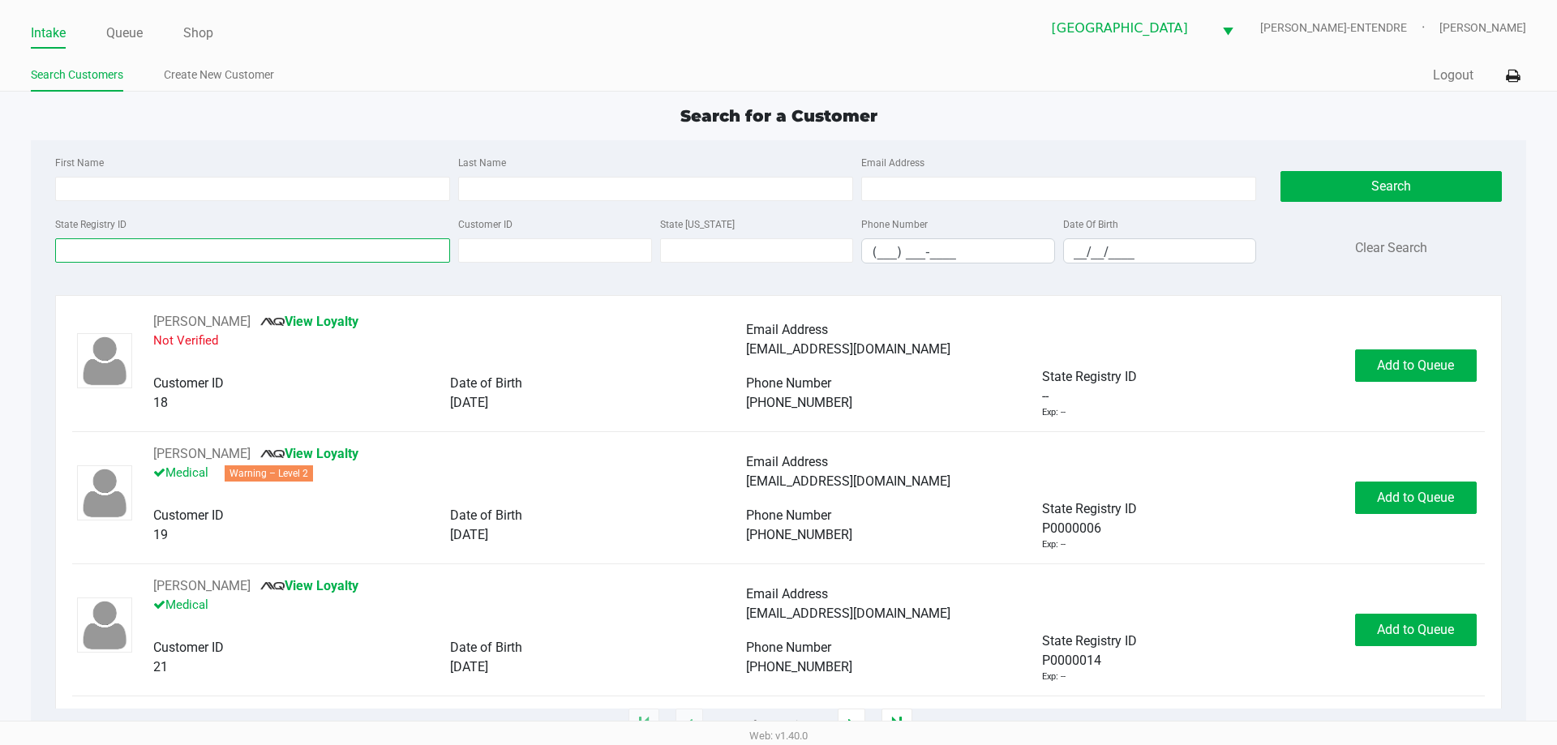
click at [135, 254] on input "State Registry ID" at bounding box center [252, 250] width 395 height 24
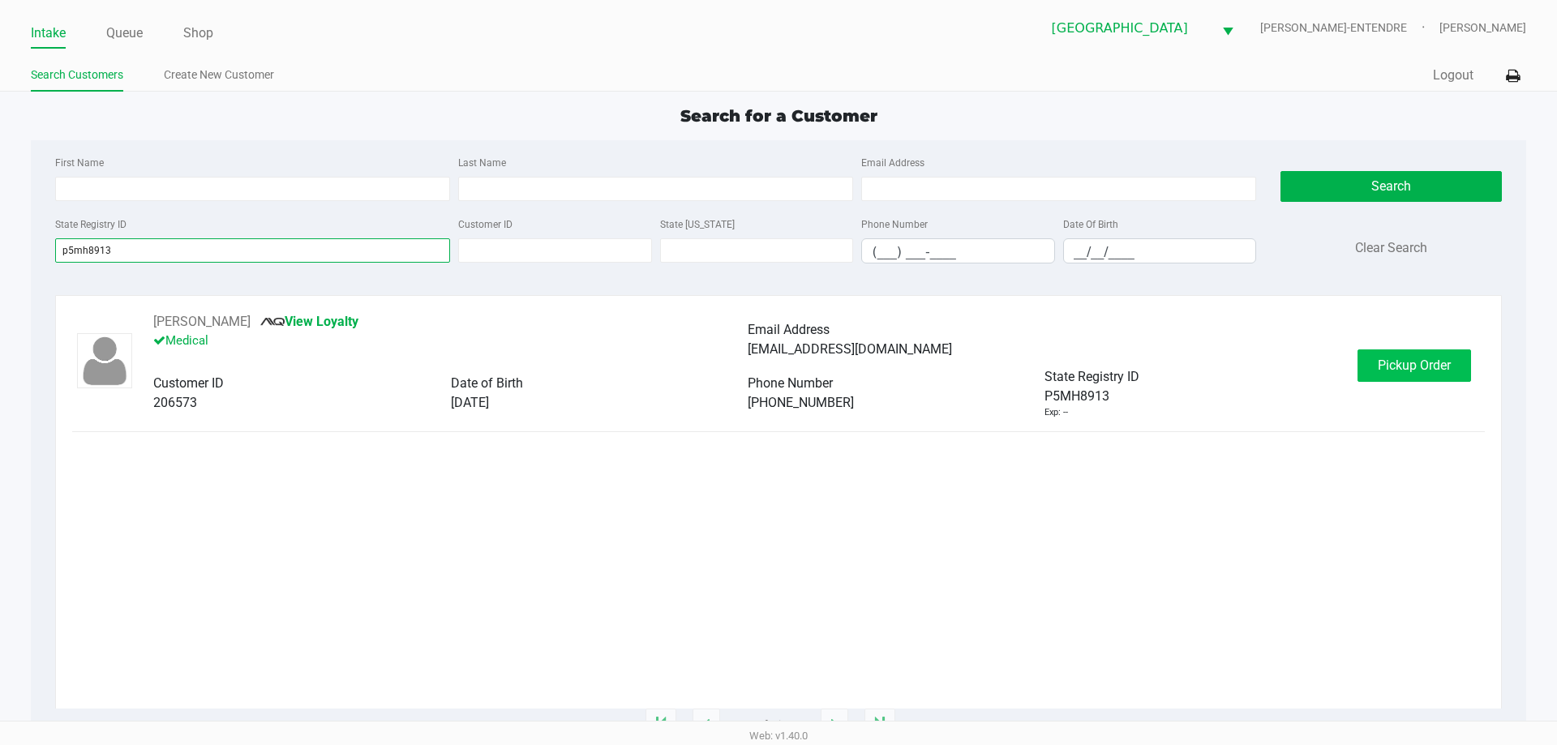
type input "p5mh8913"
click at [1386, 363] on span "Pickup Order" at bounding box center [1414, 365] width 73 height 15
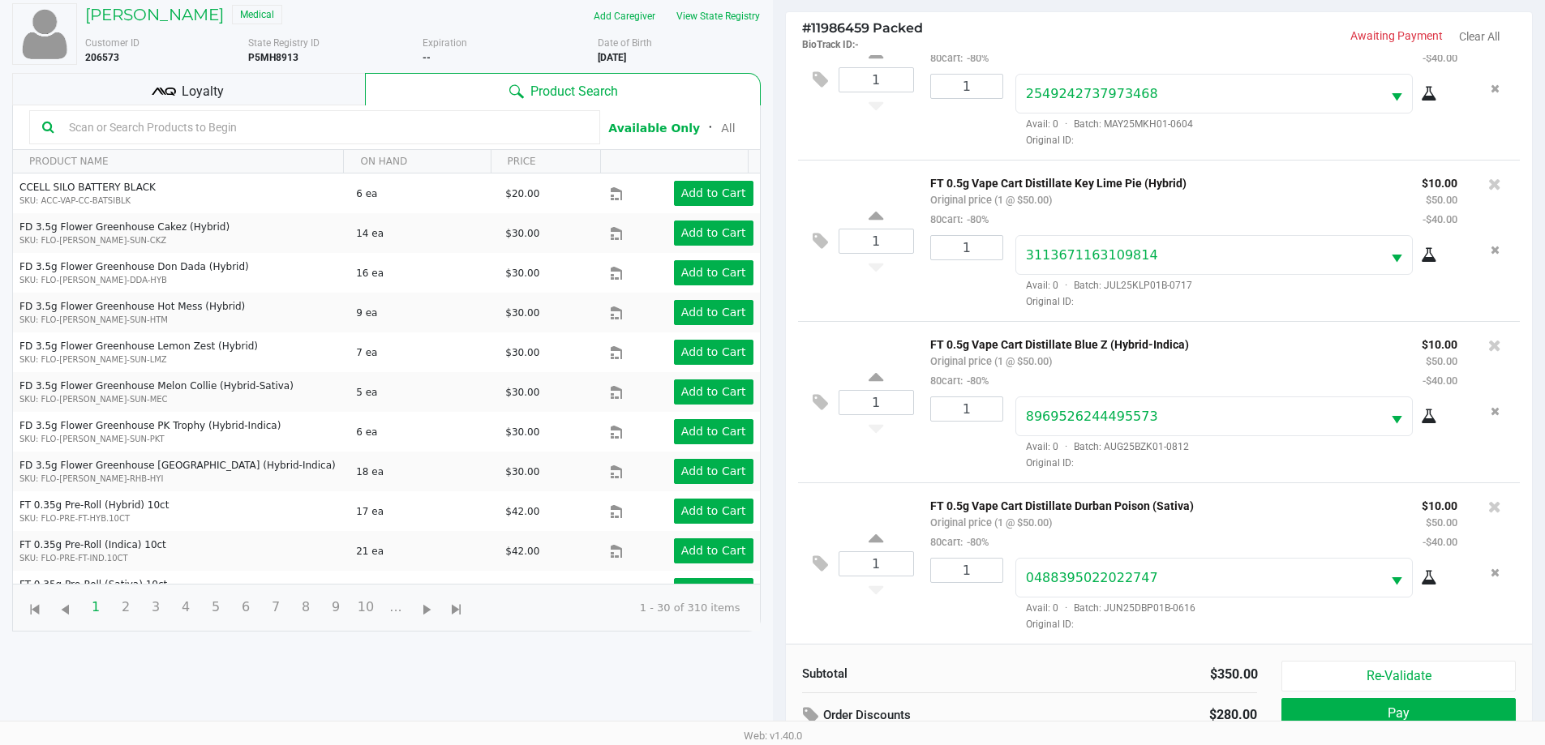
scroll to position [175, 0]
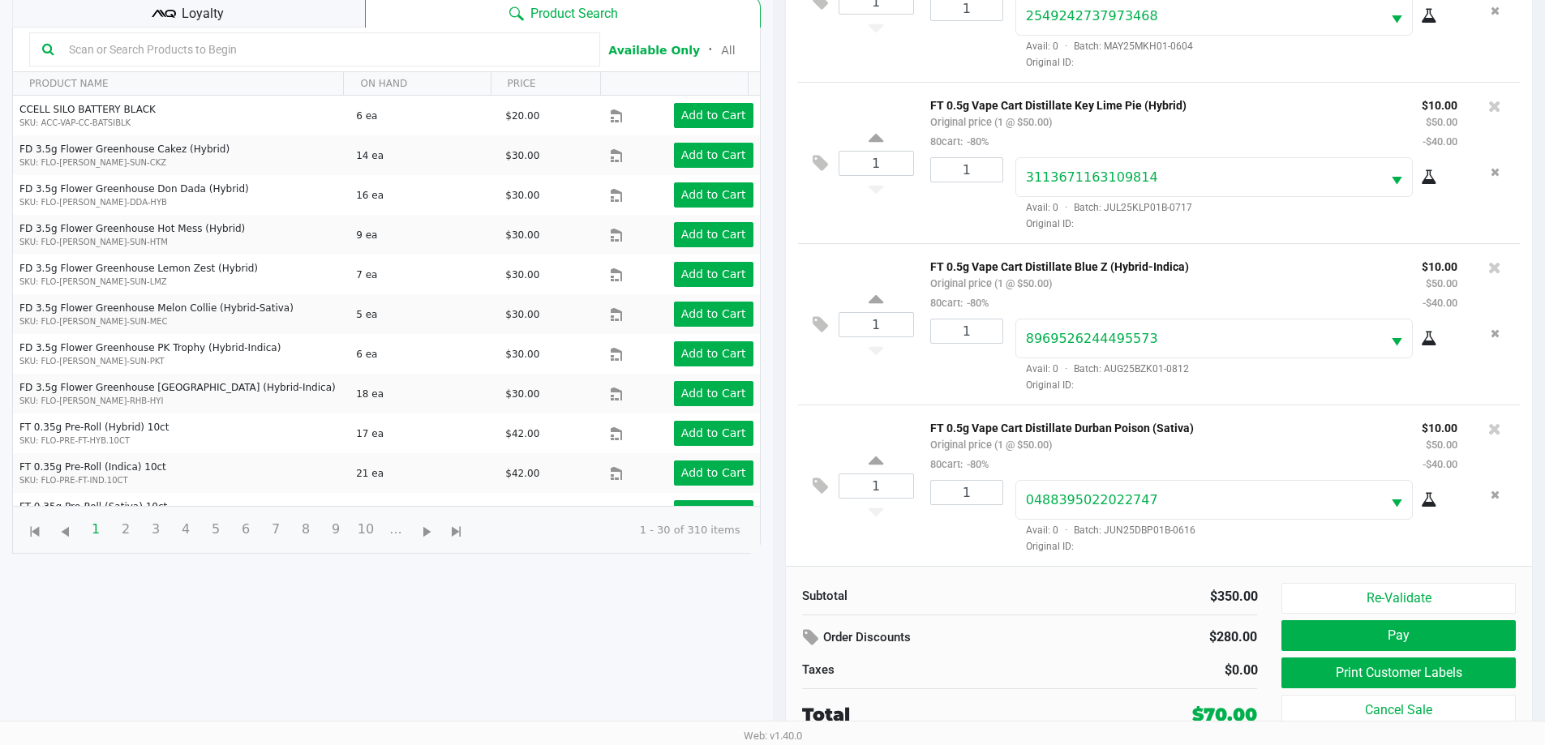
click at [1349, 579] on div "Subtotal $350.00 Order Discounts $280.00 Taxes $0.00 Total $70.00 Re-Validate P…" at bounding box center [1159, 655] width 747 height 178
click at [1353, 592] on button "Re-Validate" at bounding box center [1398, 598] width 234 height 31
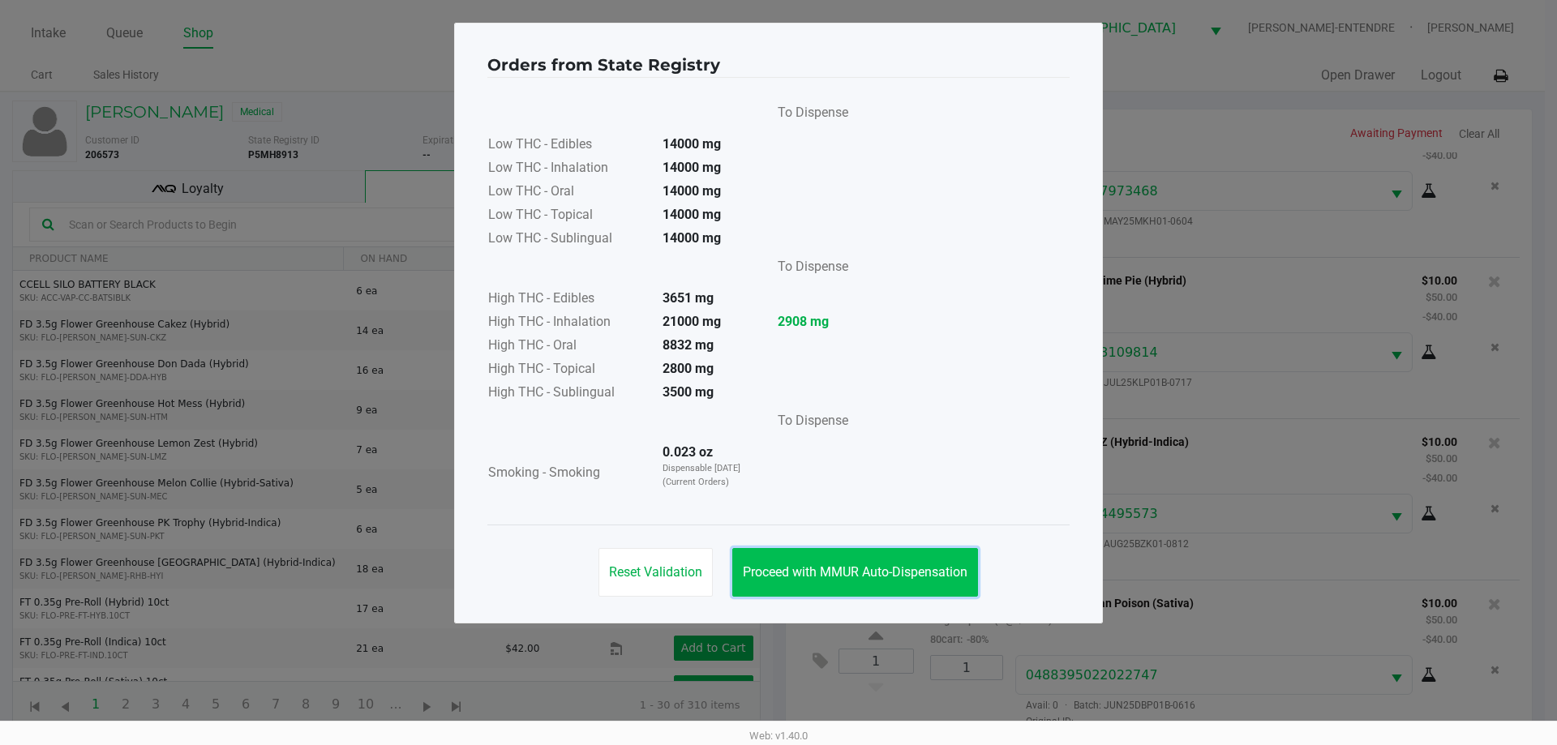
click at [934, 587] on button "Proceed with MMUR Auto-Dispensation" at bounding box center [855, 572] width 246 height 49
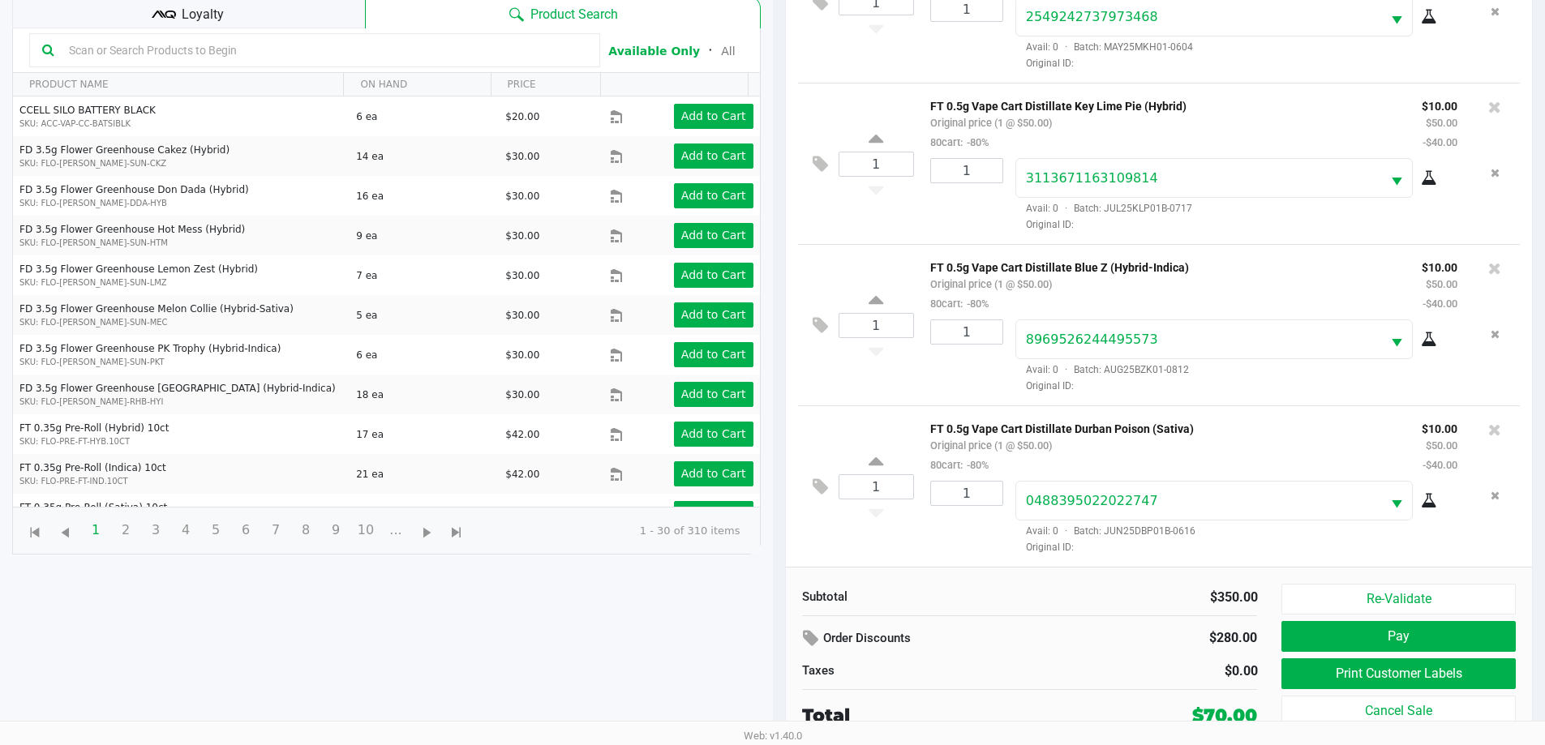
scroll to position [175, 0]
click at [1314, 678] on button "Print Customer Labels" at bounding box center [1398, 673] width 234 height 31
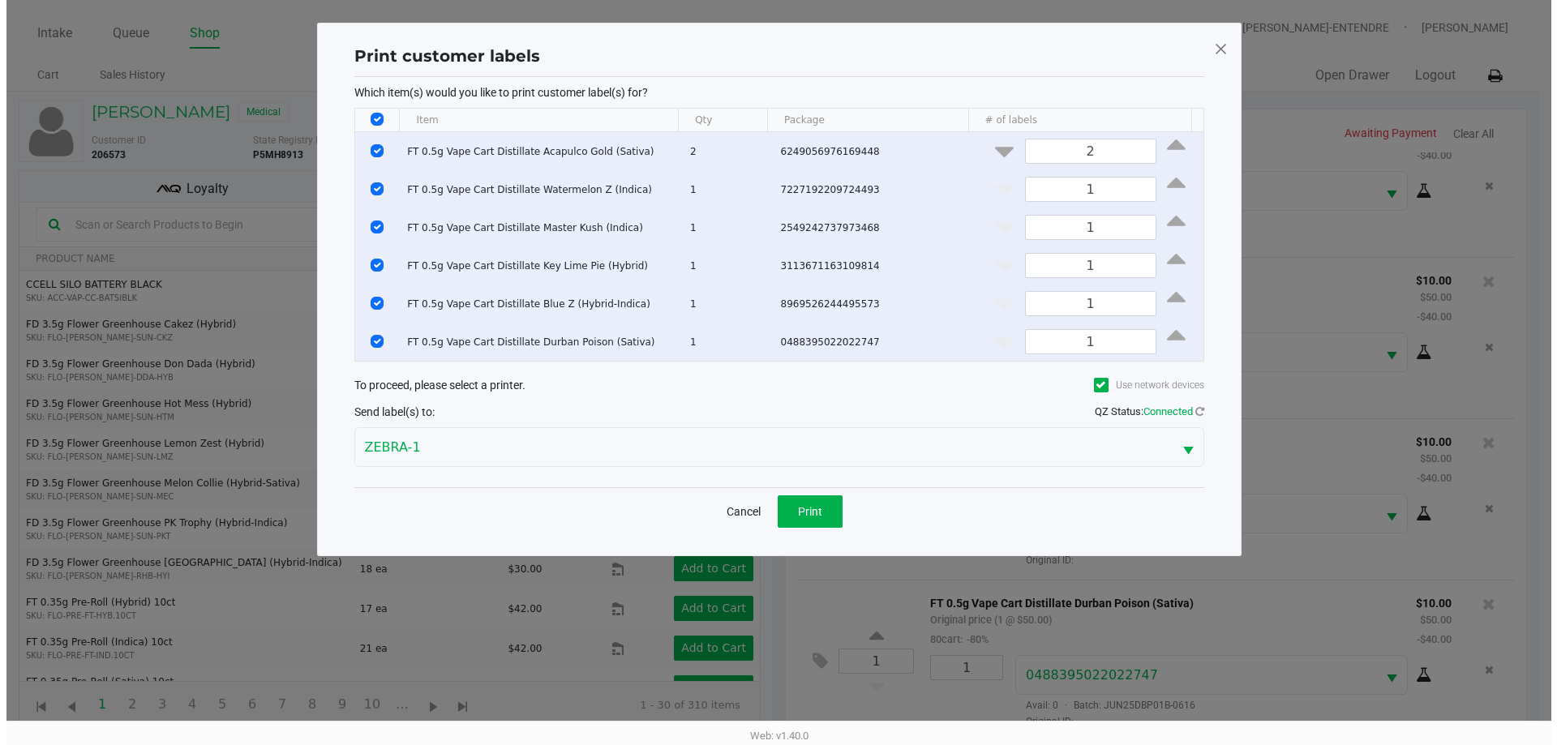
scroll to position [0, 0]
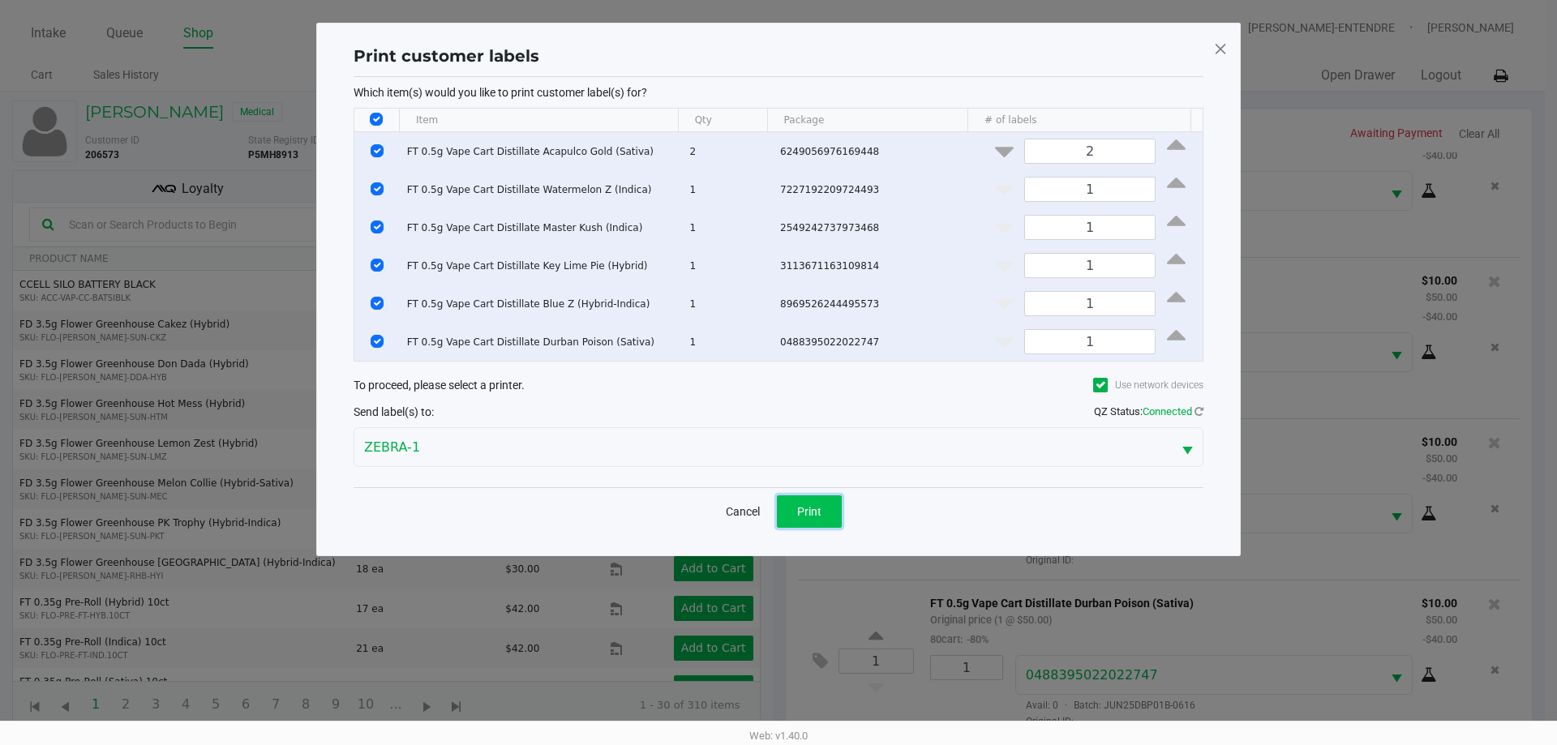
click at [825, 504] on button "Print" at bounding box center [809, 511] width 65 height 32
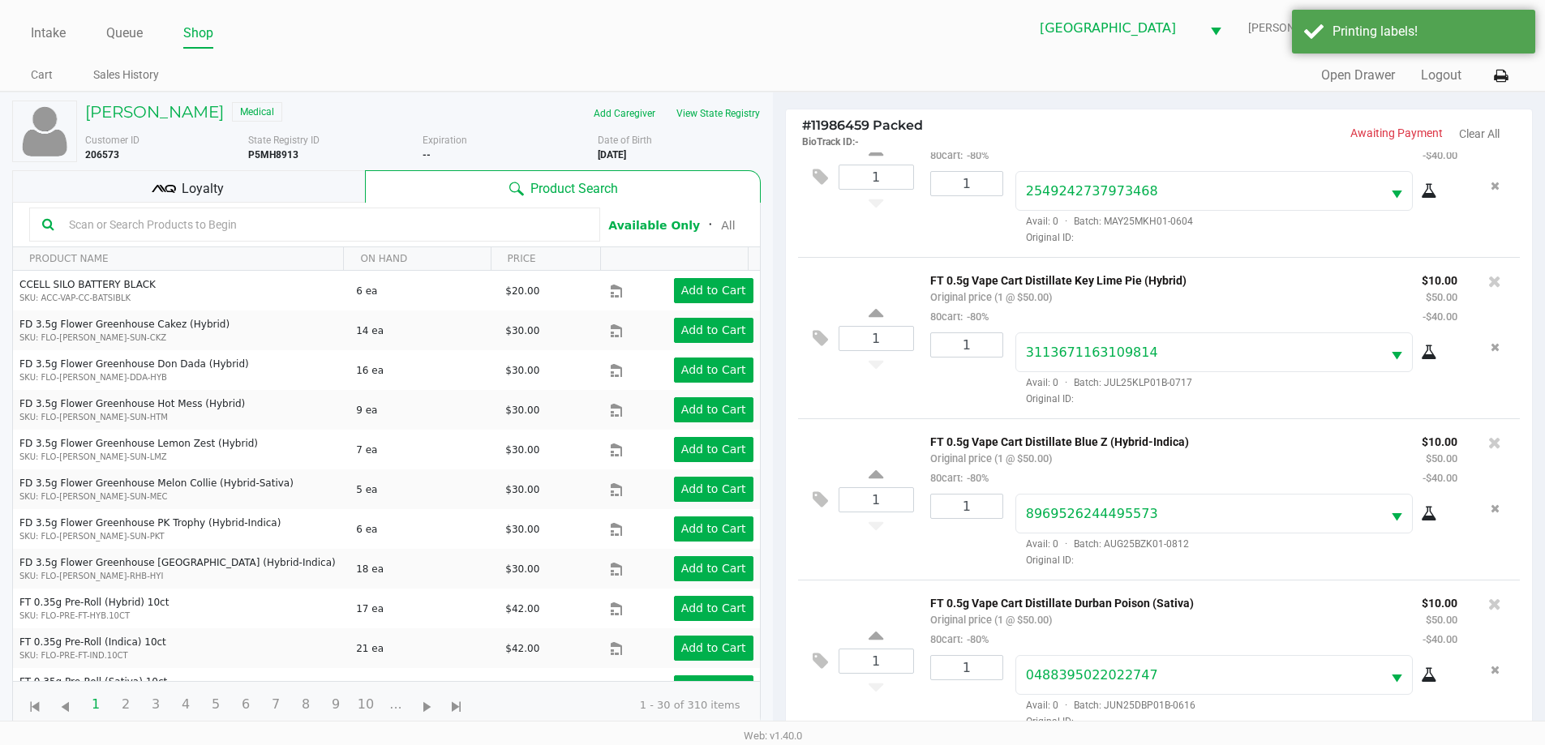
click at [203, 199] on div "Loyalty" at bounding box center [188, 186] width 353 height 32
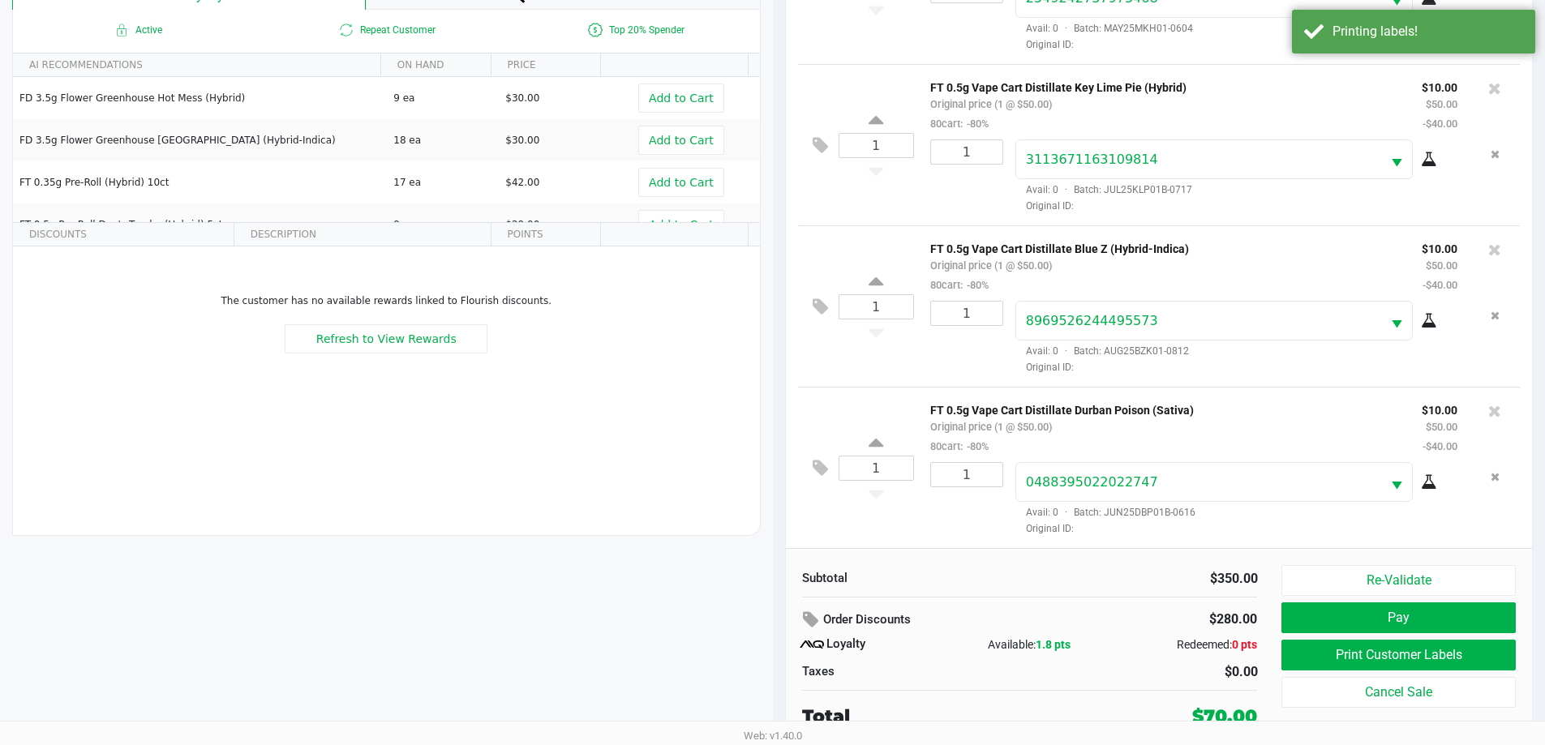
scroll to position [195, 0]
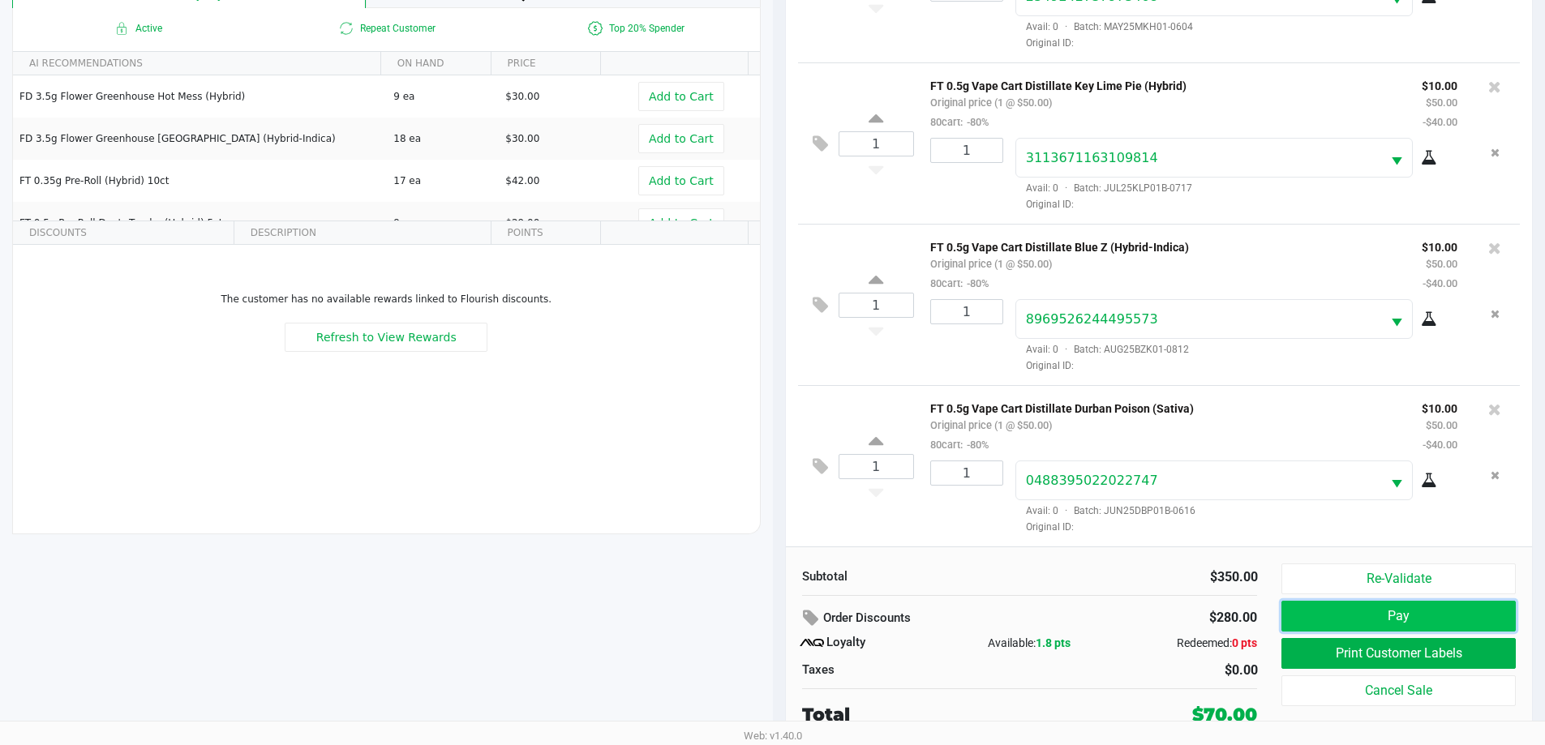
click at [1419, 628] on button "Pay" at bounding box center [1398, 616] width 234 height 31
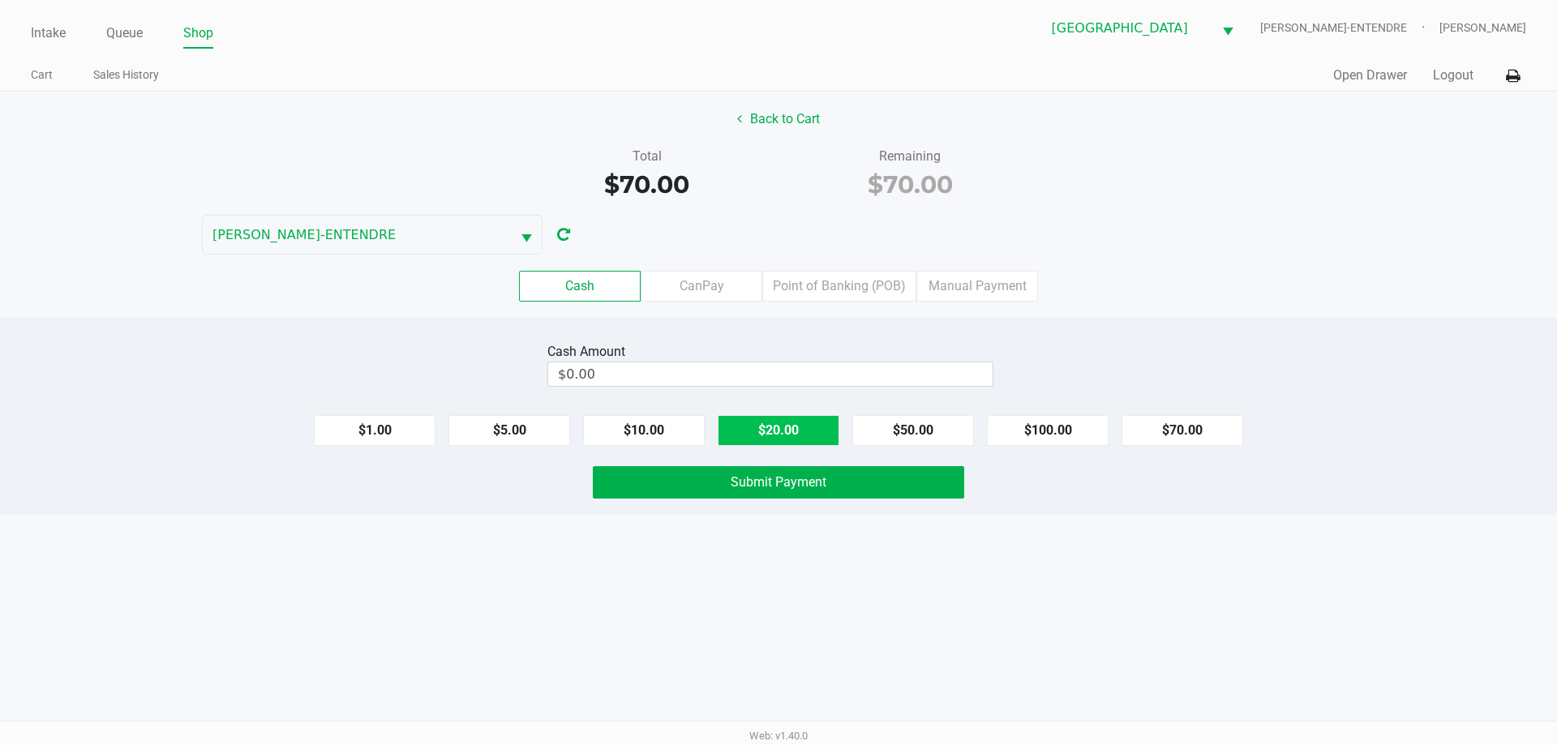
click at [813, 431] on button "$20.00" at bounding box center [779, 430] width 122 height 31
click at [812, 431] on button "$20.00" at bounding box center [779, 430] width 122 height 31
type input "$80.00"
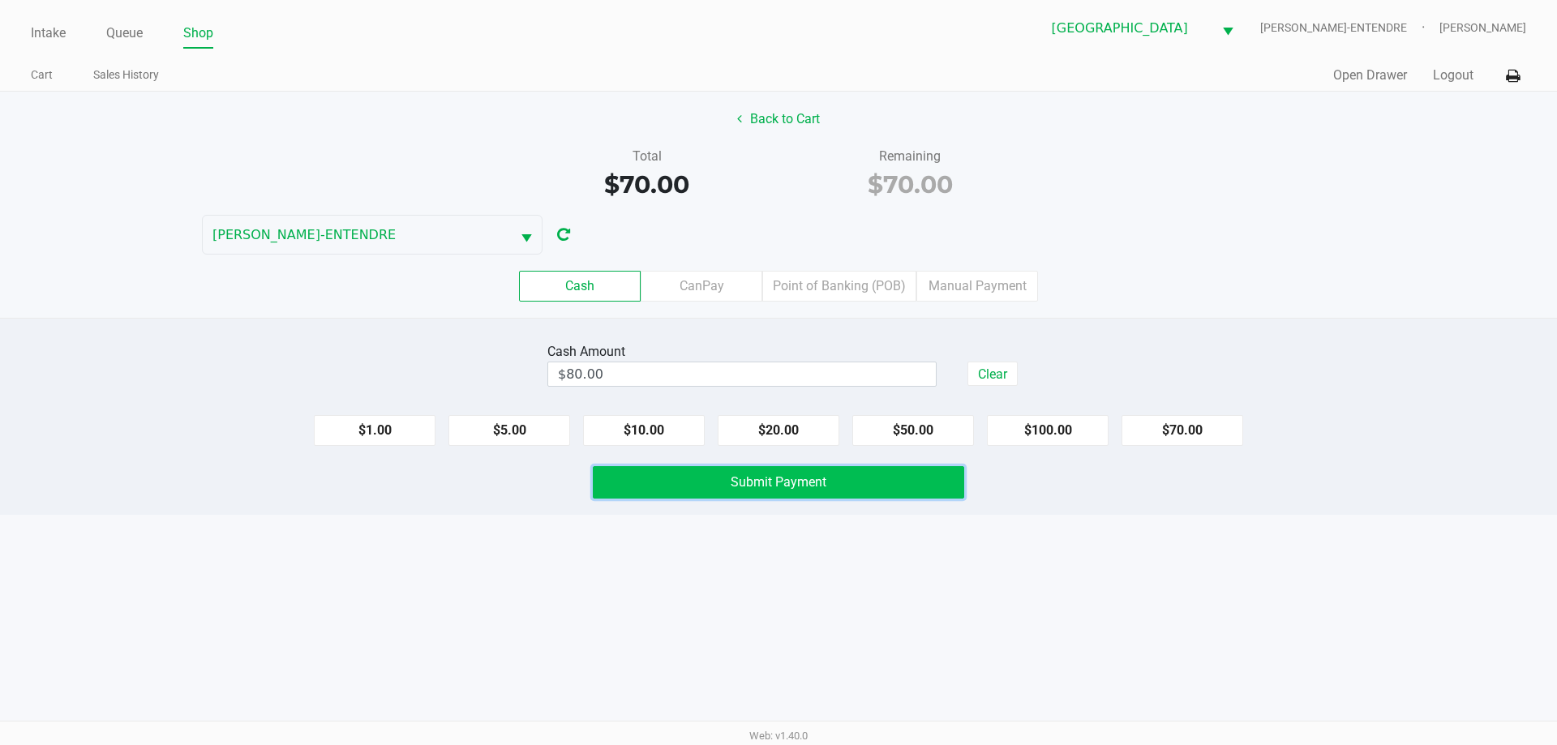
click at [822, 481] on span "Submit Payment" at bounding box center [779, 481] width 96 height 15
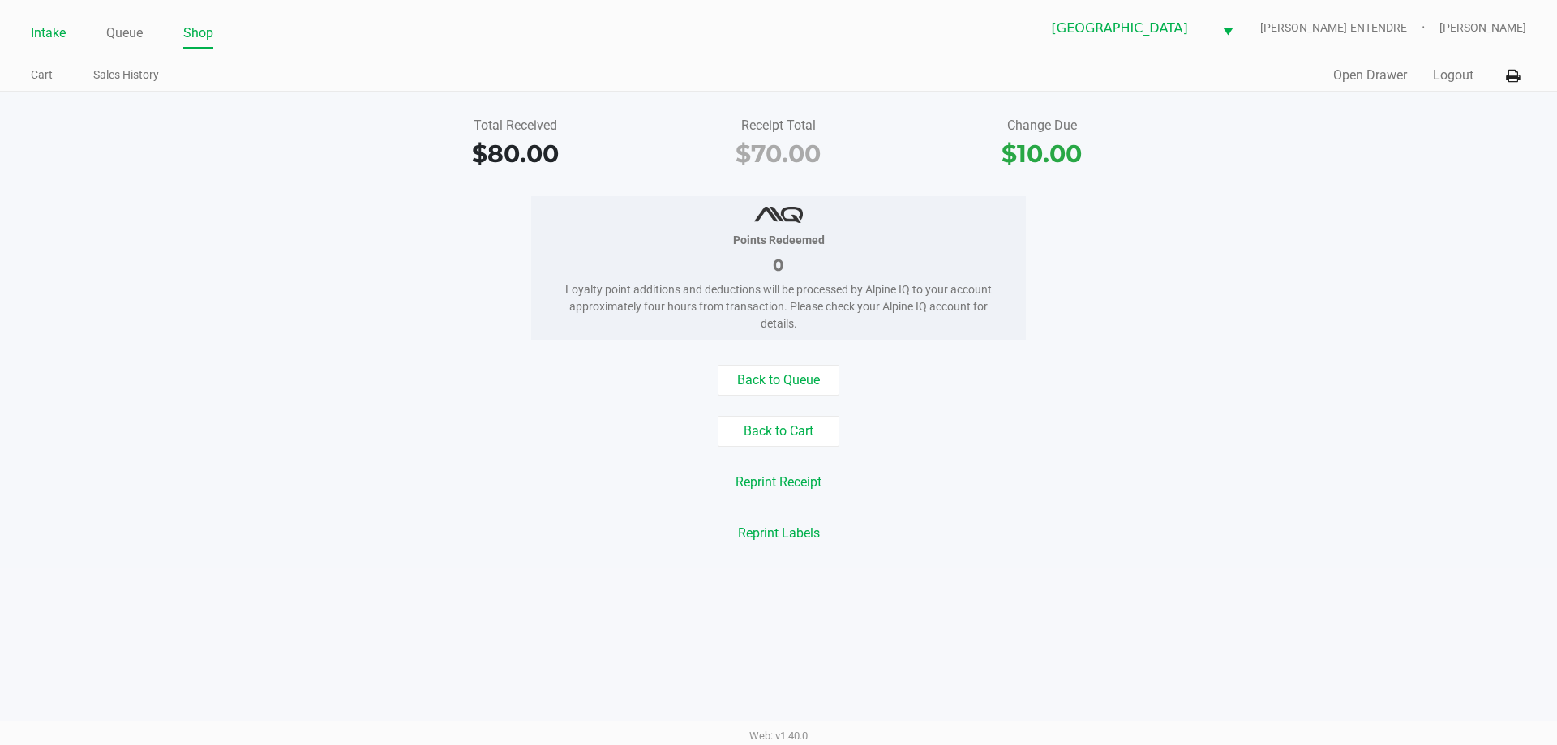
click at [44, 27] on link "Intake" at bounding box center [48, 33] width 35 height 23
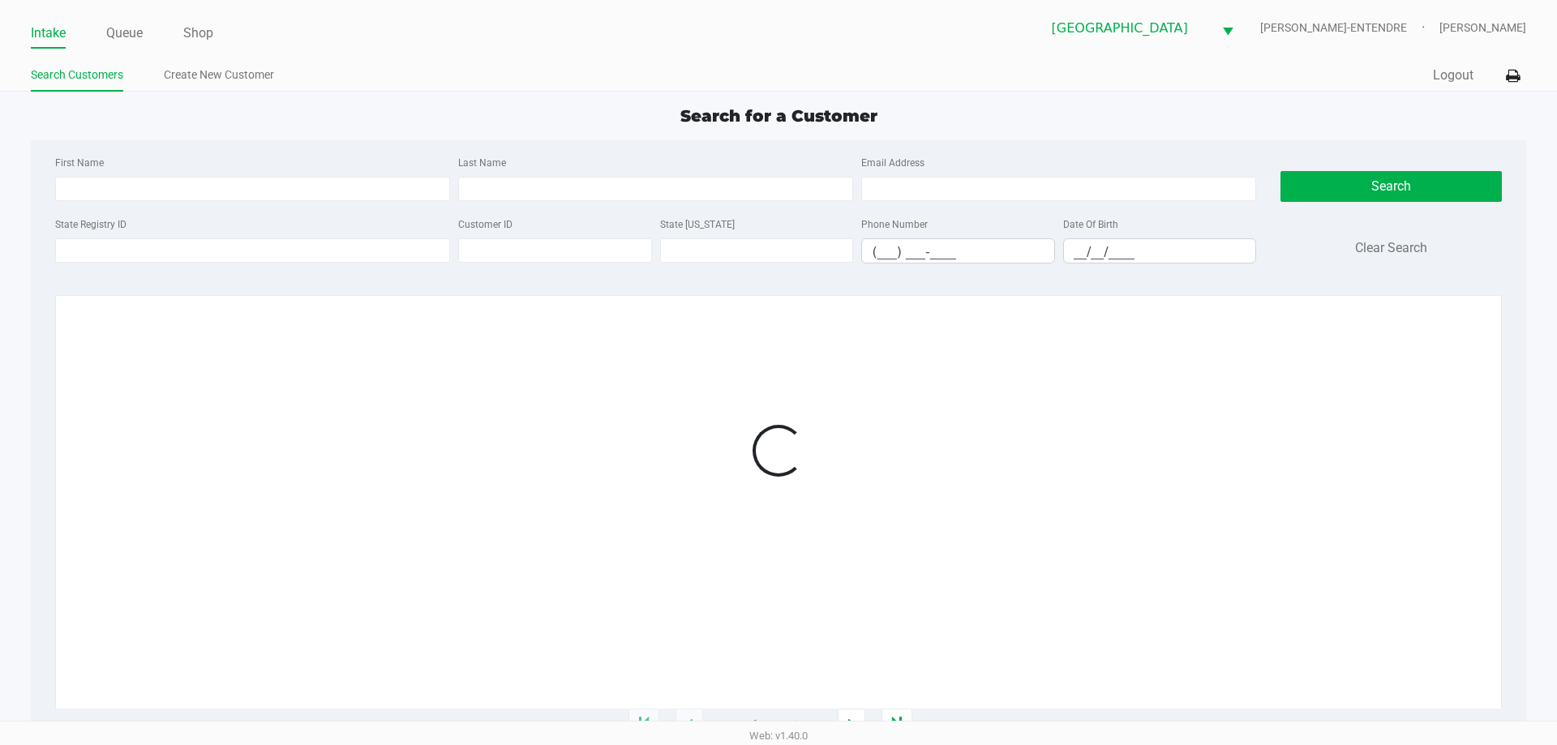
drag, startPoint x: 491, startPoint y: 74, endPoint x: 477, endPoint y: 111, distance: 40.1
click at [491, 74] on ul "Search Customers Create New Customer" at bounding box center [405, 77] width 748 height 28
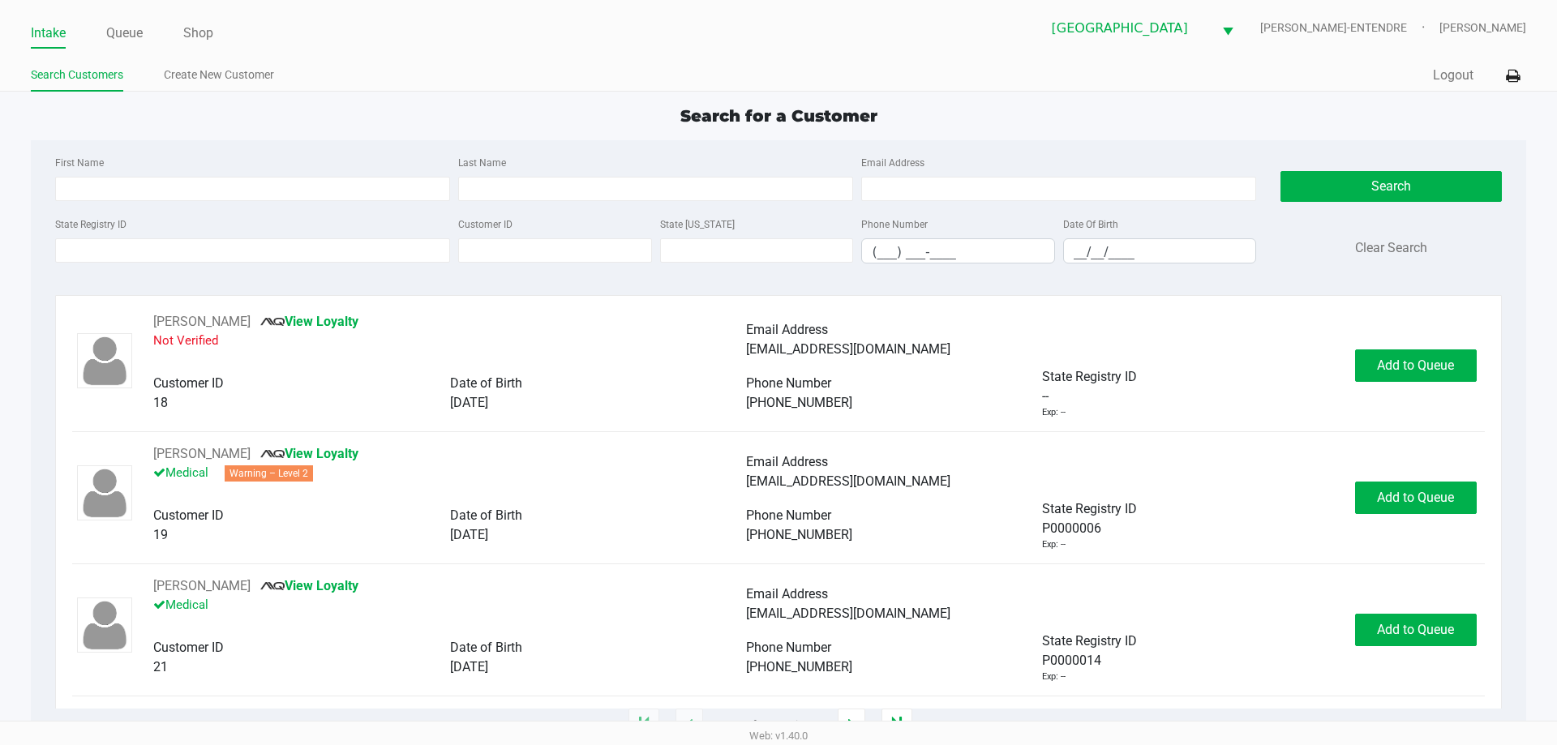
click at [418, 112] on div "Search for a Customer" at bounding box center [778, 116] width 1519 height 24
click at [358, 251] on input "State Registry ID" at bounding box center [252, 250] width 395 height 24
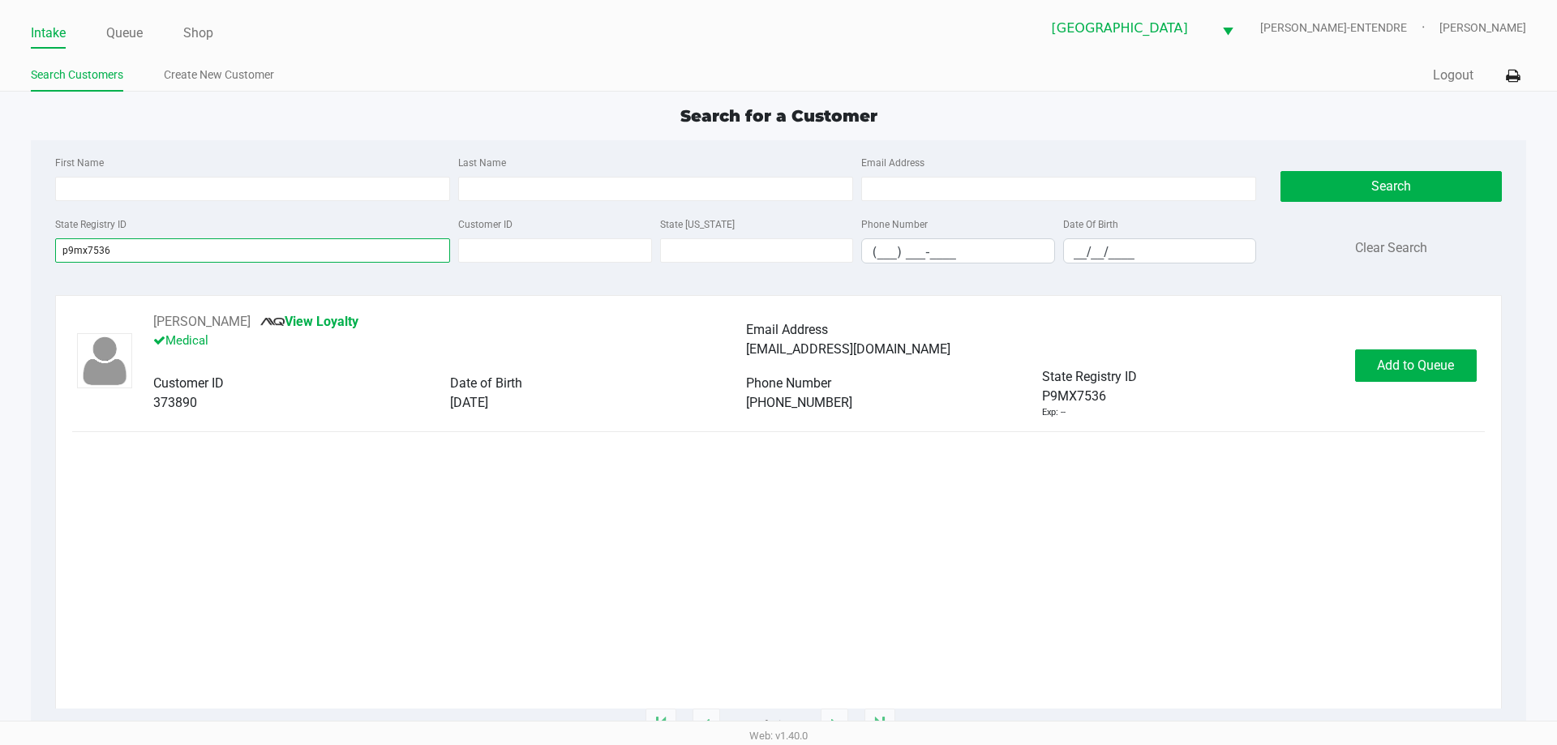
type input "p9mx7536"
click at [204, 333] on p "Medical" at bounding box center [449, 343] width 593 height 23
click at [204, 325] on button "LESLIE DENTON" at bounding box center [201, 321] width 97 height 19
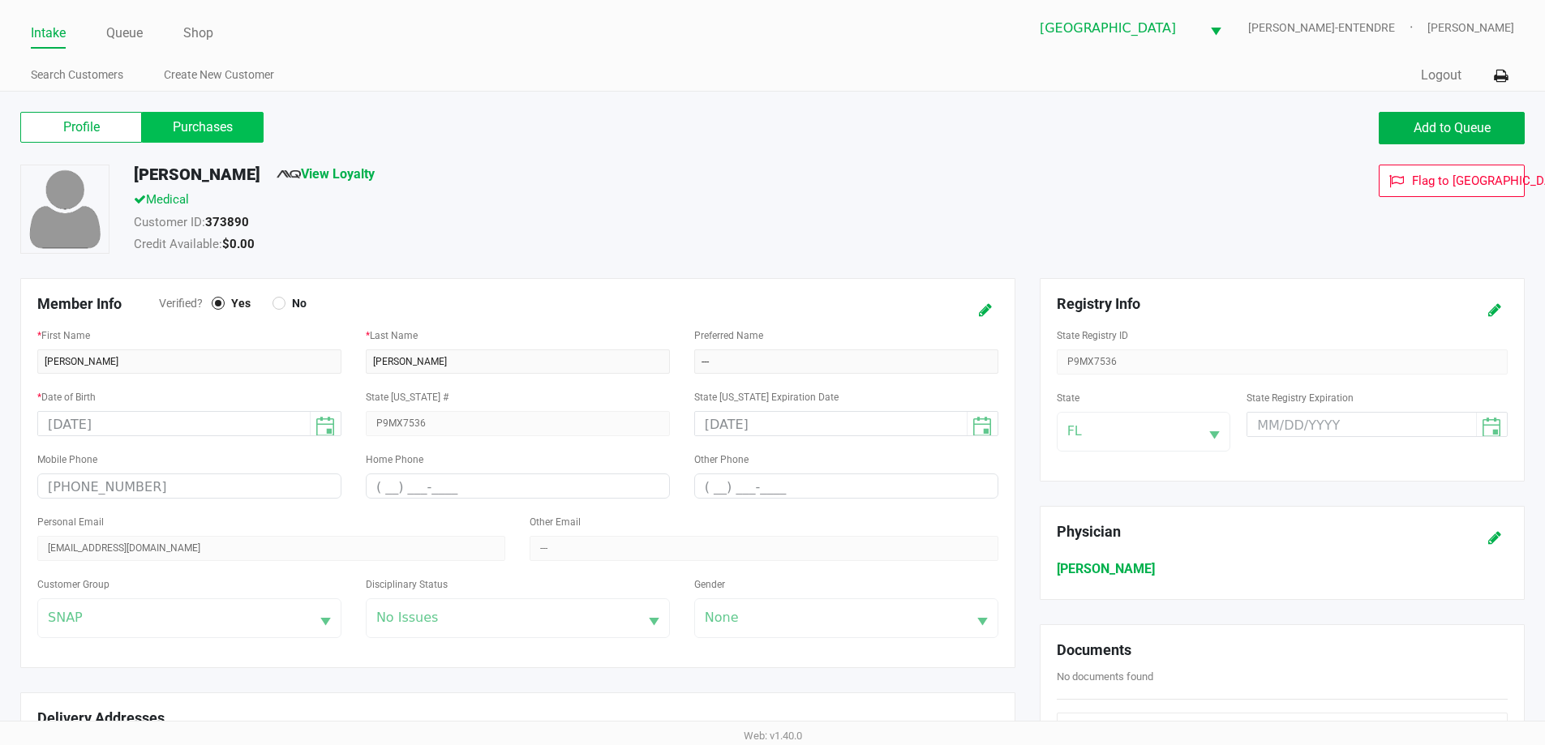
click at [233, 136] on label "Purchases" at bounding box center [203, 127] width 122 height 31
click at [0, 0] on 1 "Purchases" at bounding box center [0, 0] width 0 height 0
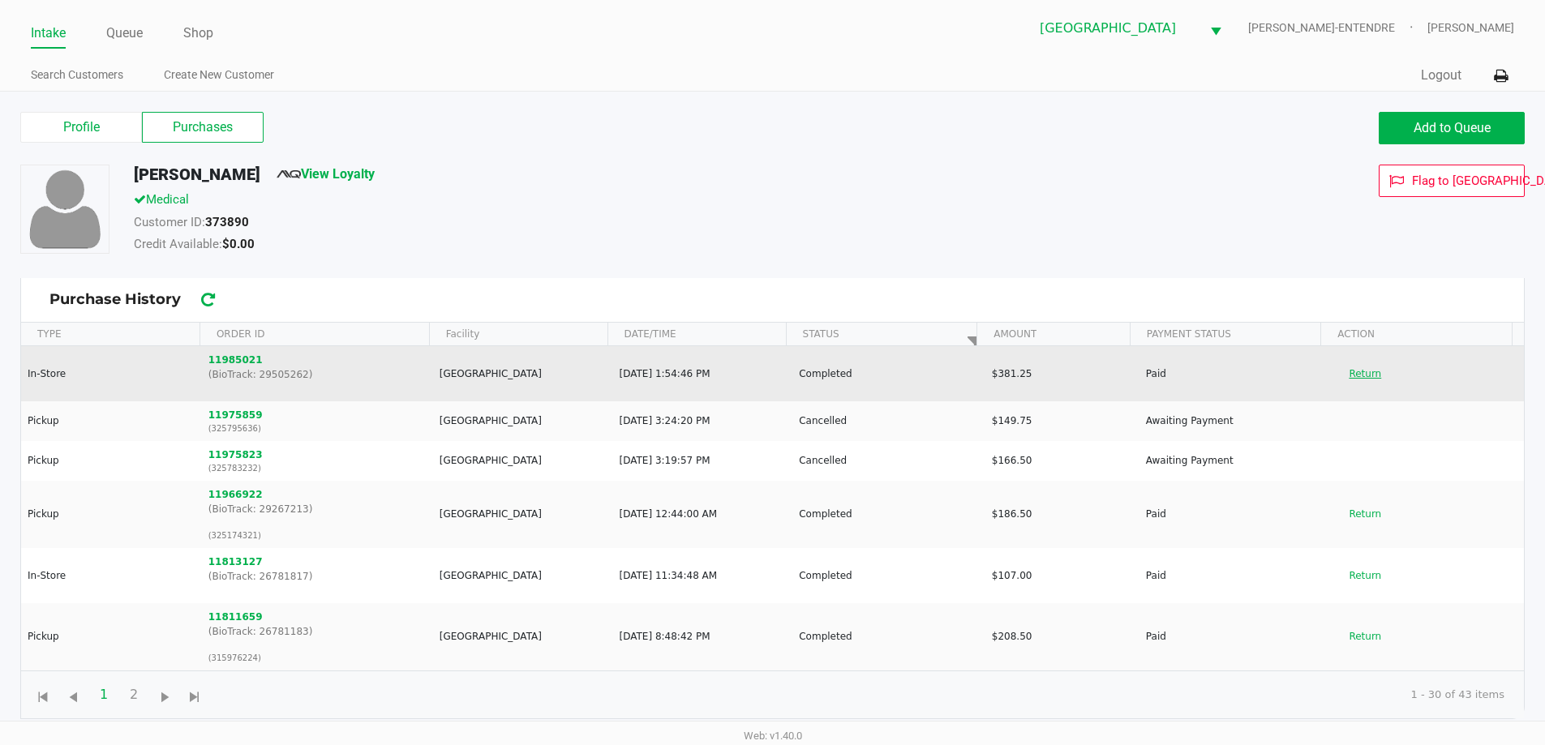
click at [1367, 370] on button "Return" at bounding box center [1365, 374] width 54 height 26
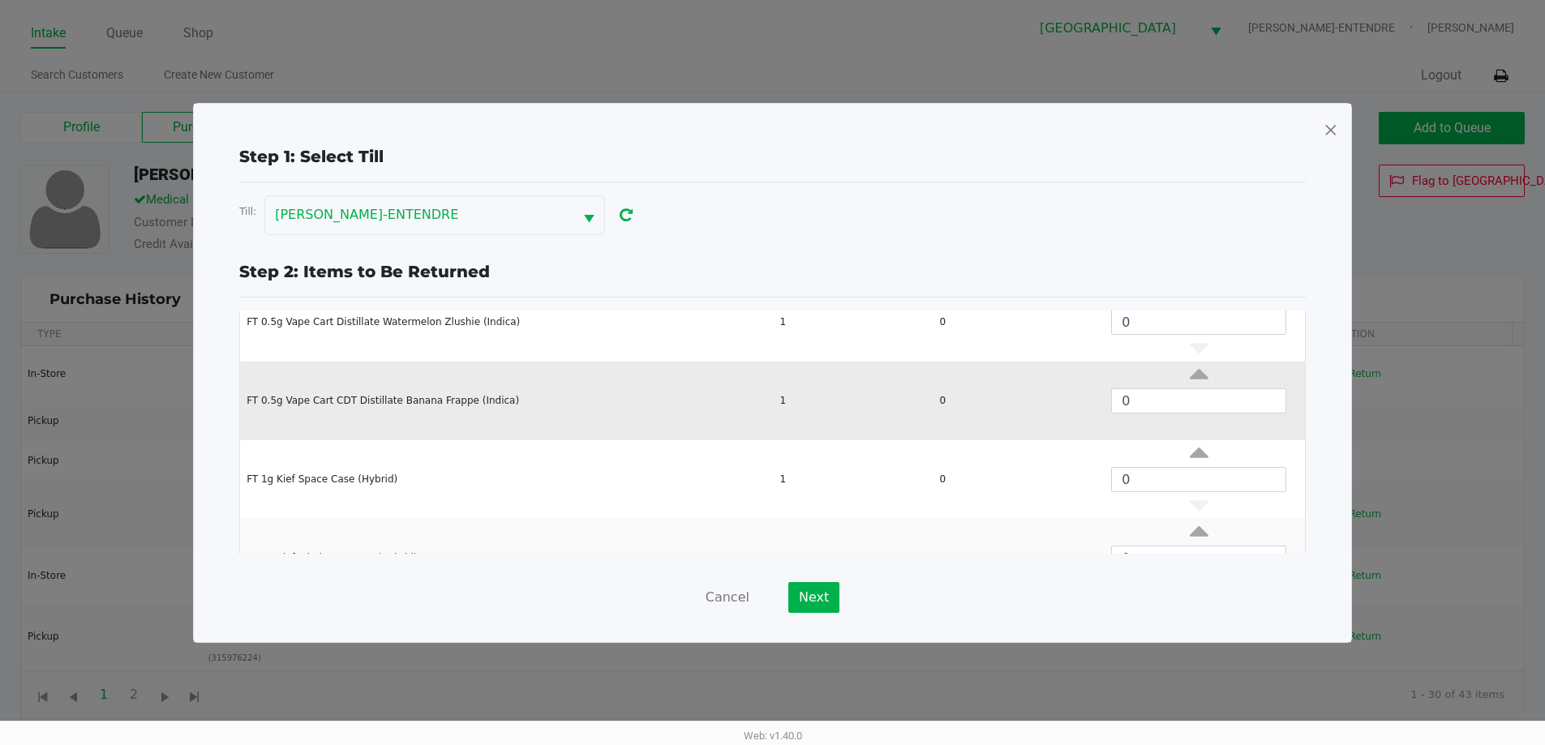
scroll to position [1163, 0]
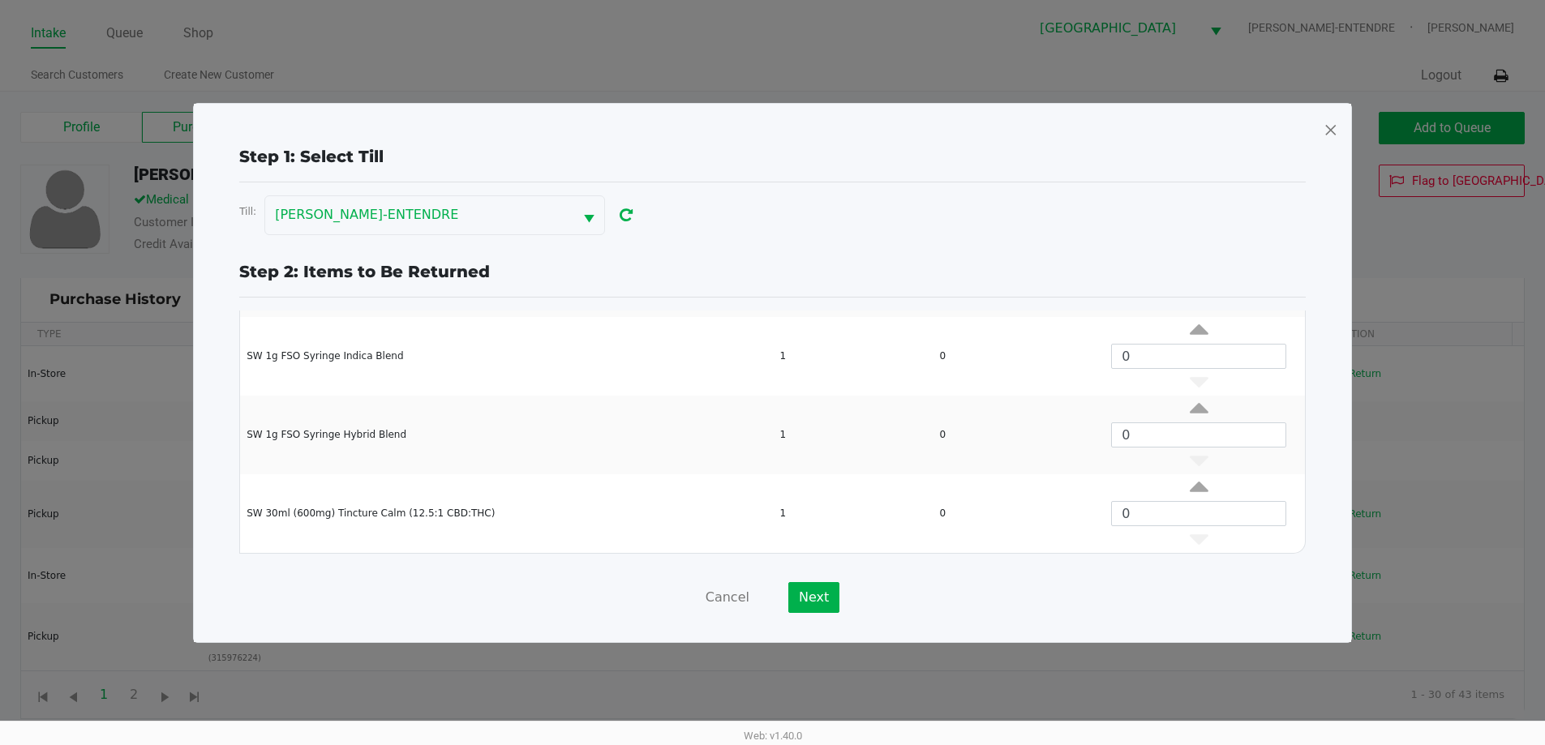
click at [1328, 134] on span at bounding box center [1330, 130] width 15 height 26
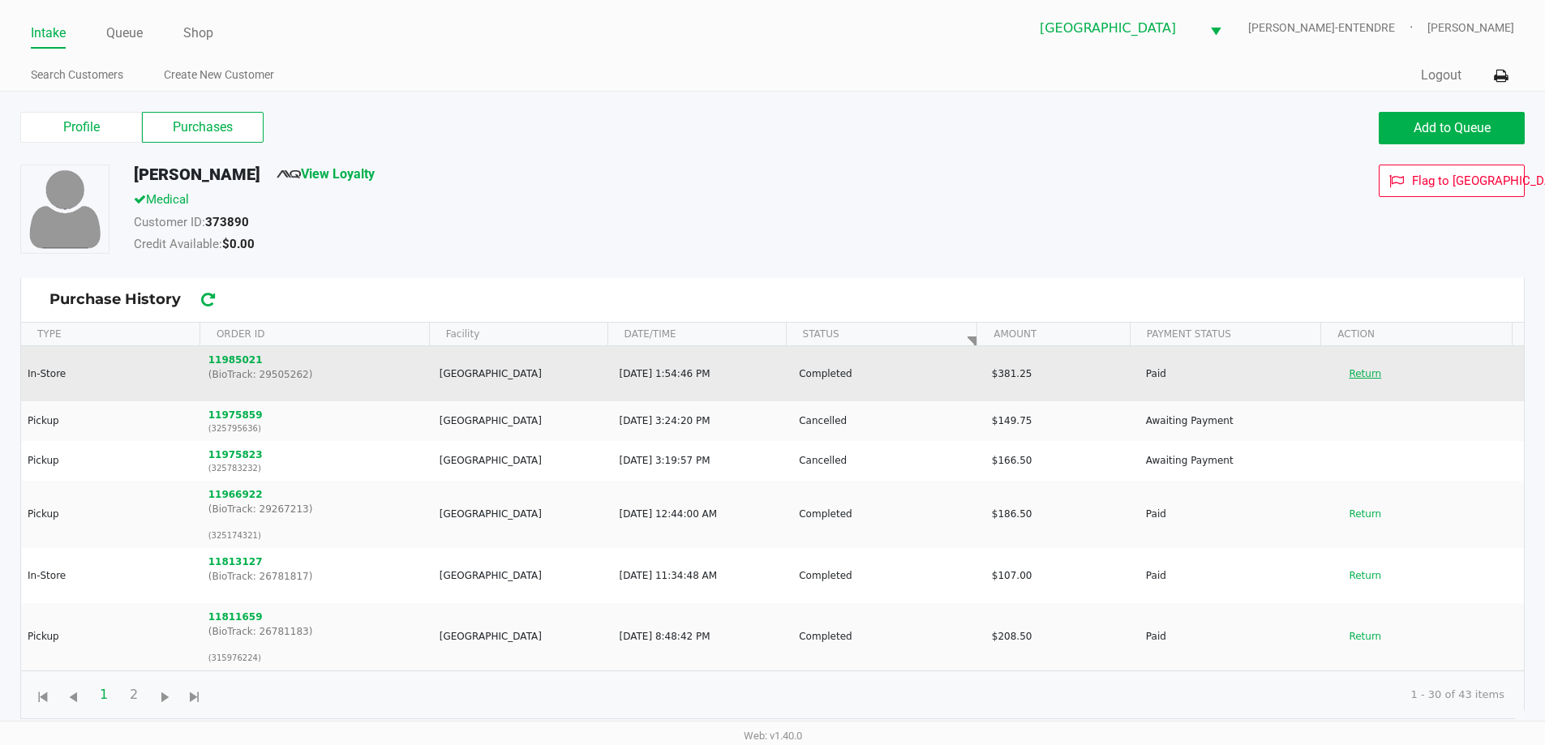
click at [1353, 377] on button "Return" at bounding box center [1365, 374] width 54 height 26
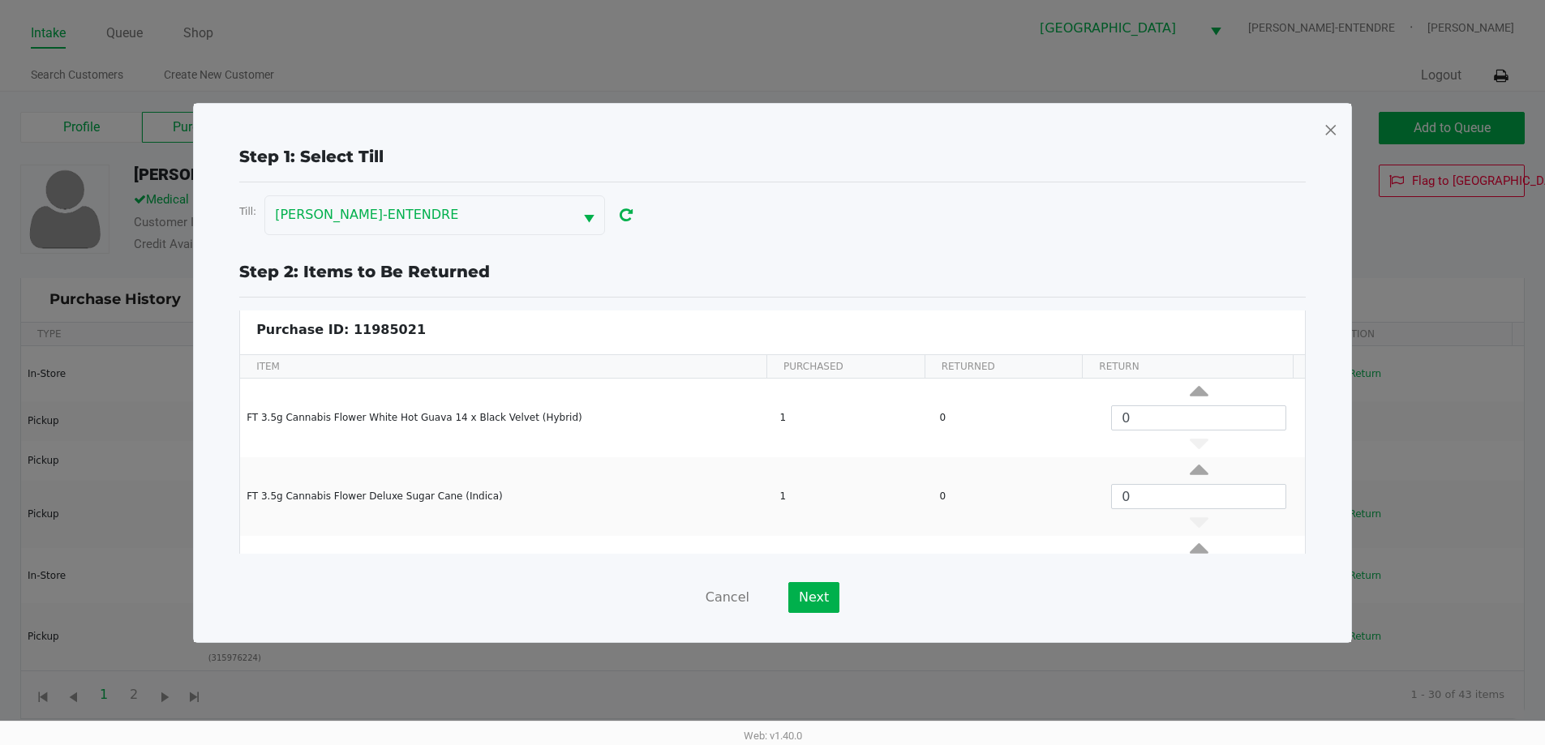
click at [1328, 127] on span at bounding box center [1330, 130] width 15 height 26
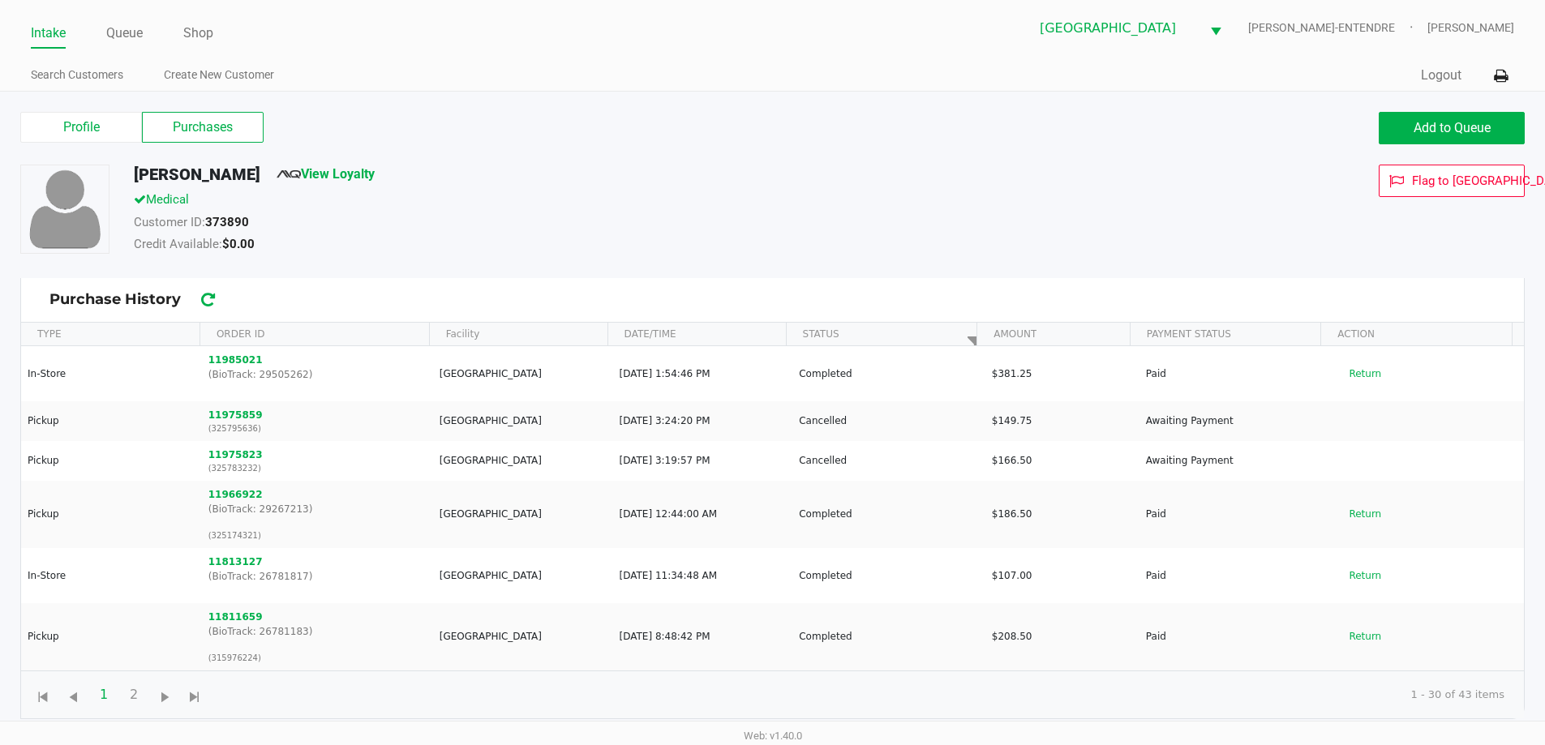
click at [39, 39] on link "Intake" at bounding box center [48, 33] width 35 height 23
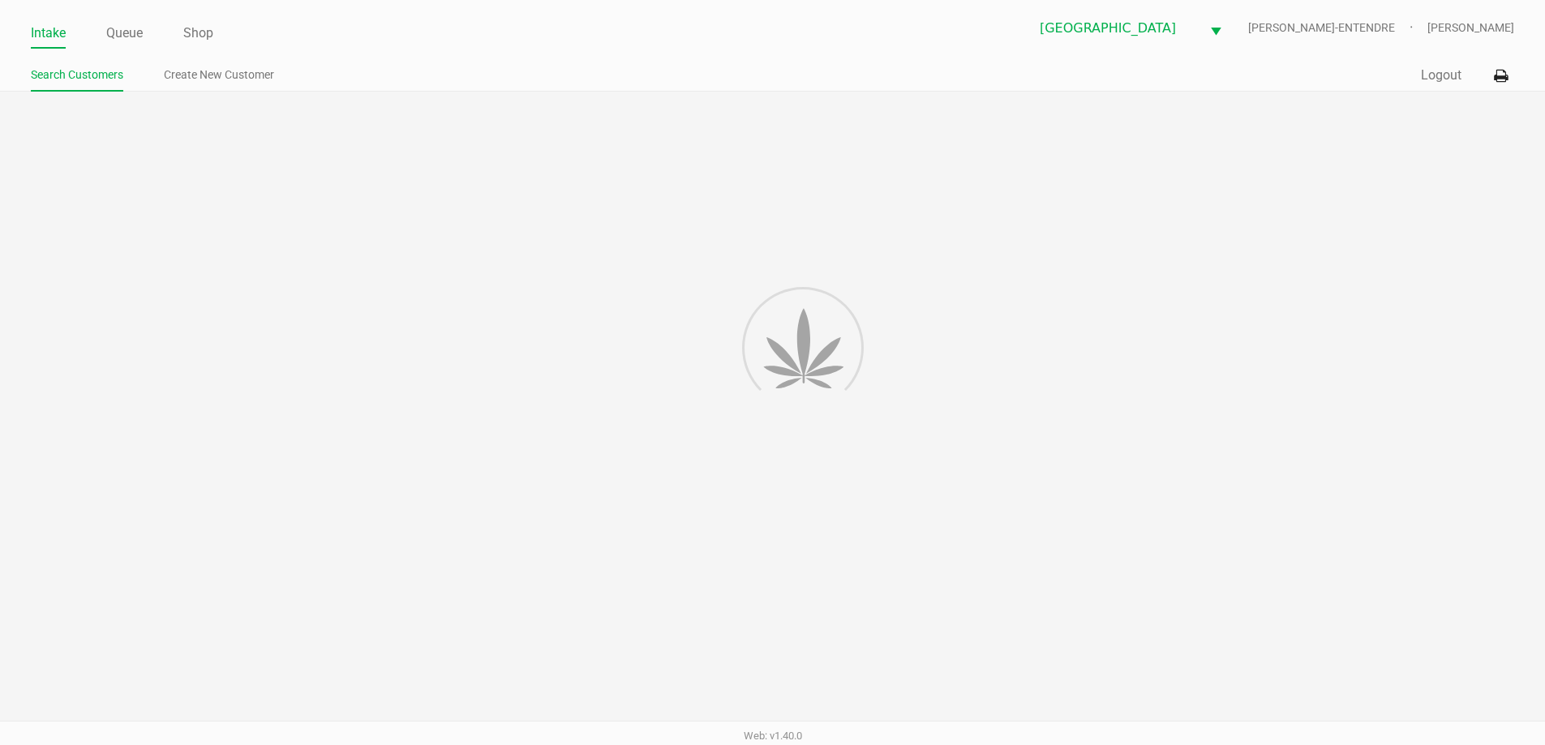
click at [379, 111] on div at bounding box center [772, 414] width 1545 height 644
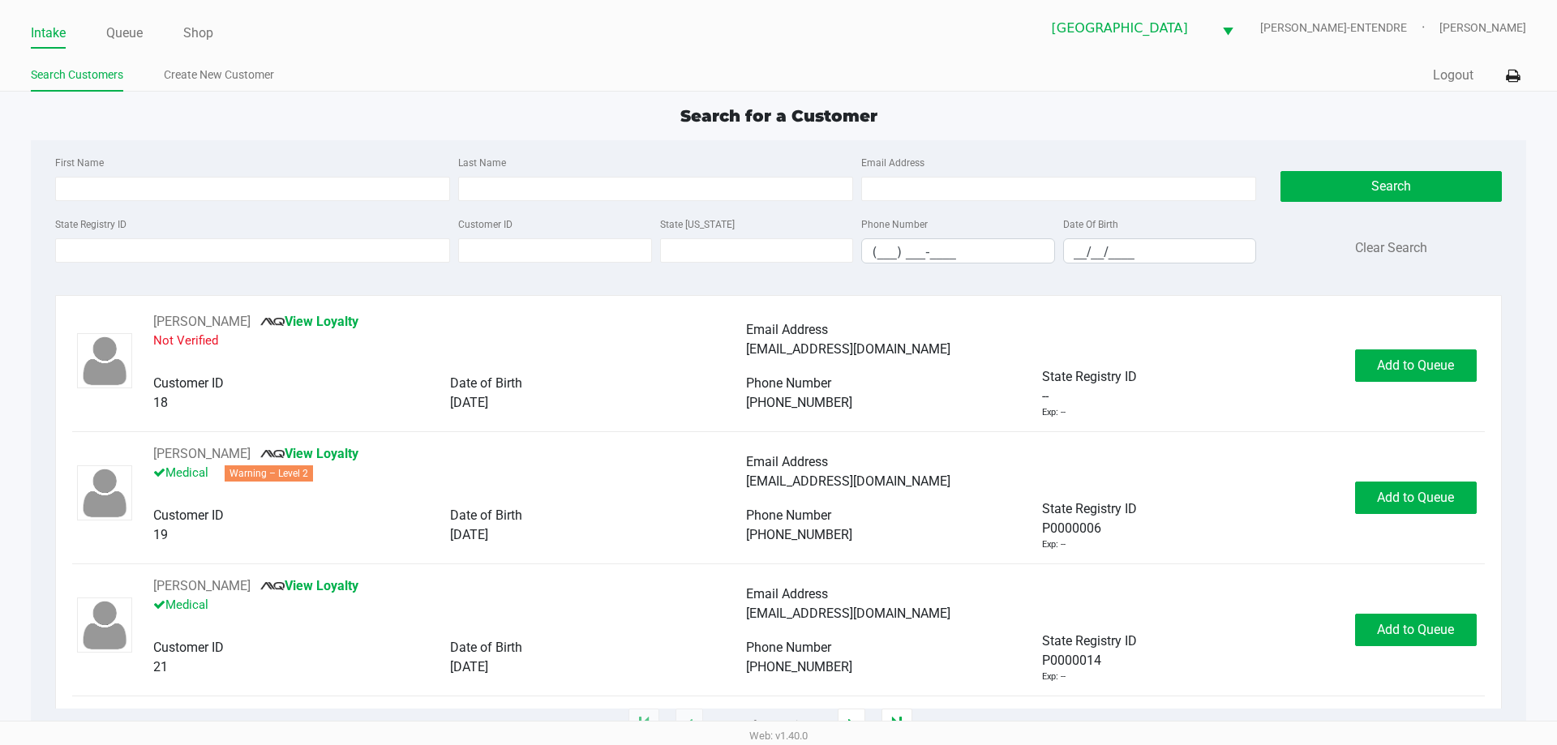
click at [242, 171] on div "First Name" at bounding box center [252, 176] width 403 height 49
click at [184, 129] on div "Search for a Customer First Name Last Name Email Address State Registry ID Cust…" at bounding box center [778, 415] width 1494 height 622
click at [234, 242] on input "State Registry ID" at bounding box center [252, 250] width 395 height 24
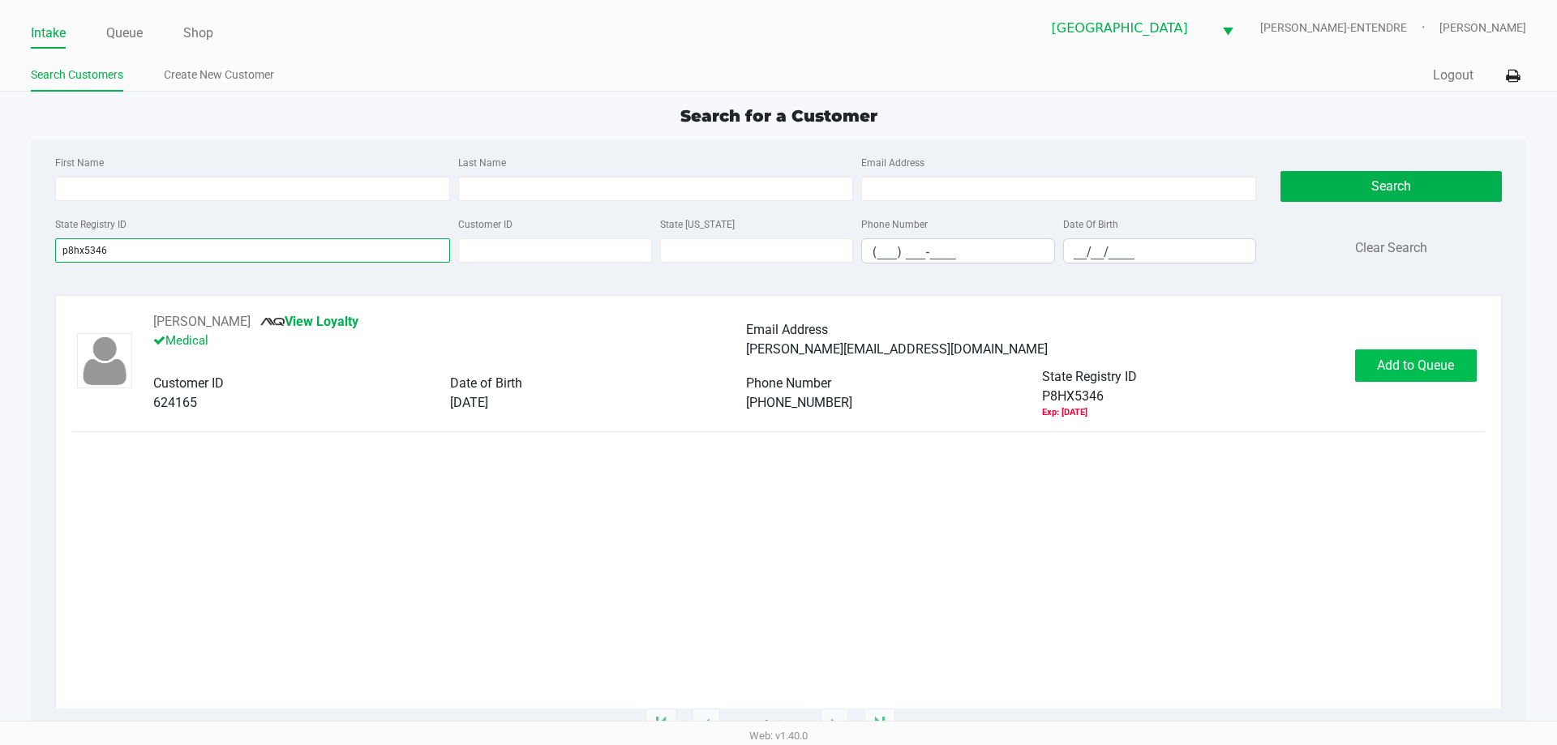
type input "p8hx5346"
click at [1392, 371] on span "Add to Queue" at bounding box center [1415, 365] width 77 height 15
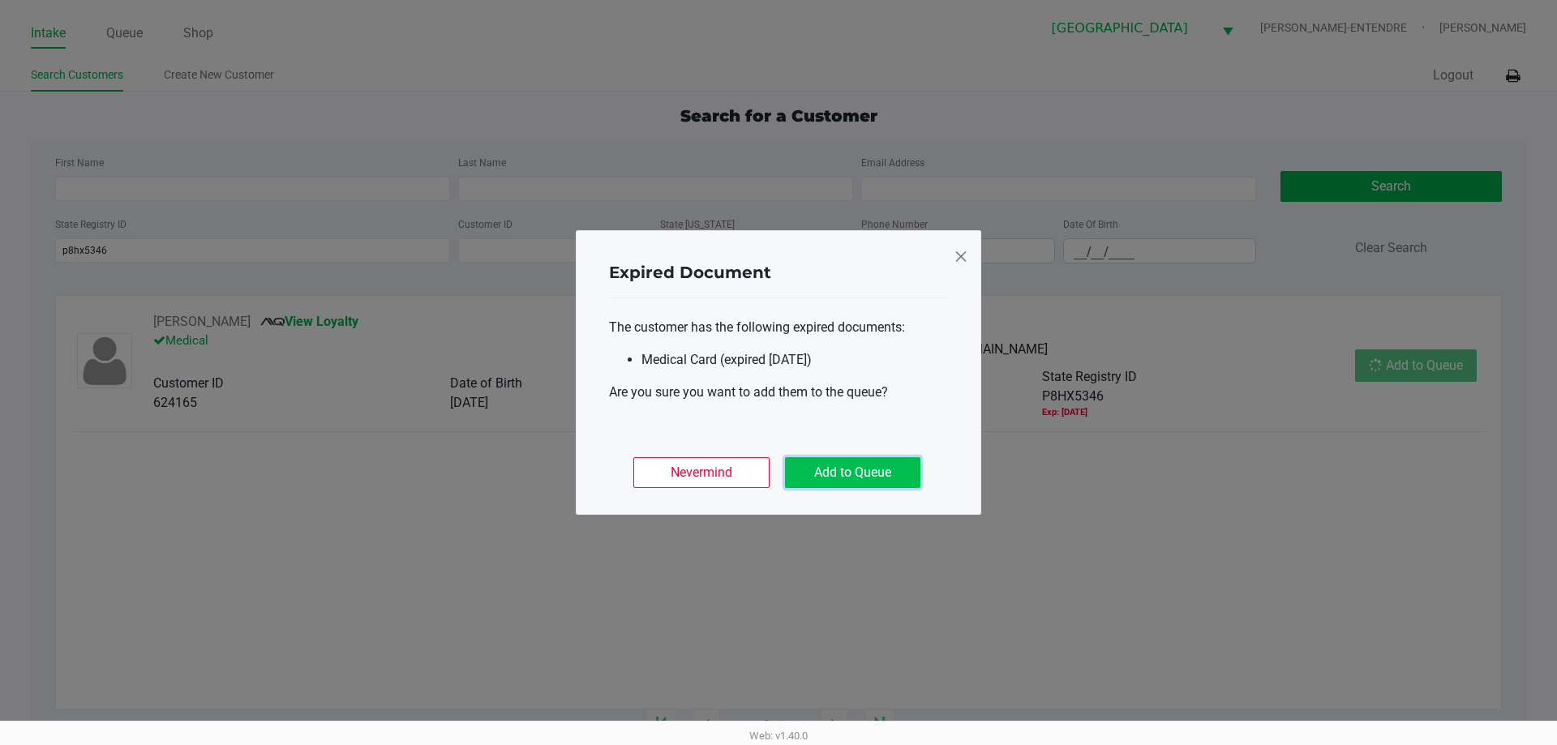
click at [868, 477] on button "Add to Queue" at bounding box center [852, 472] width 135 height 31
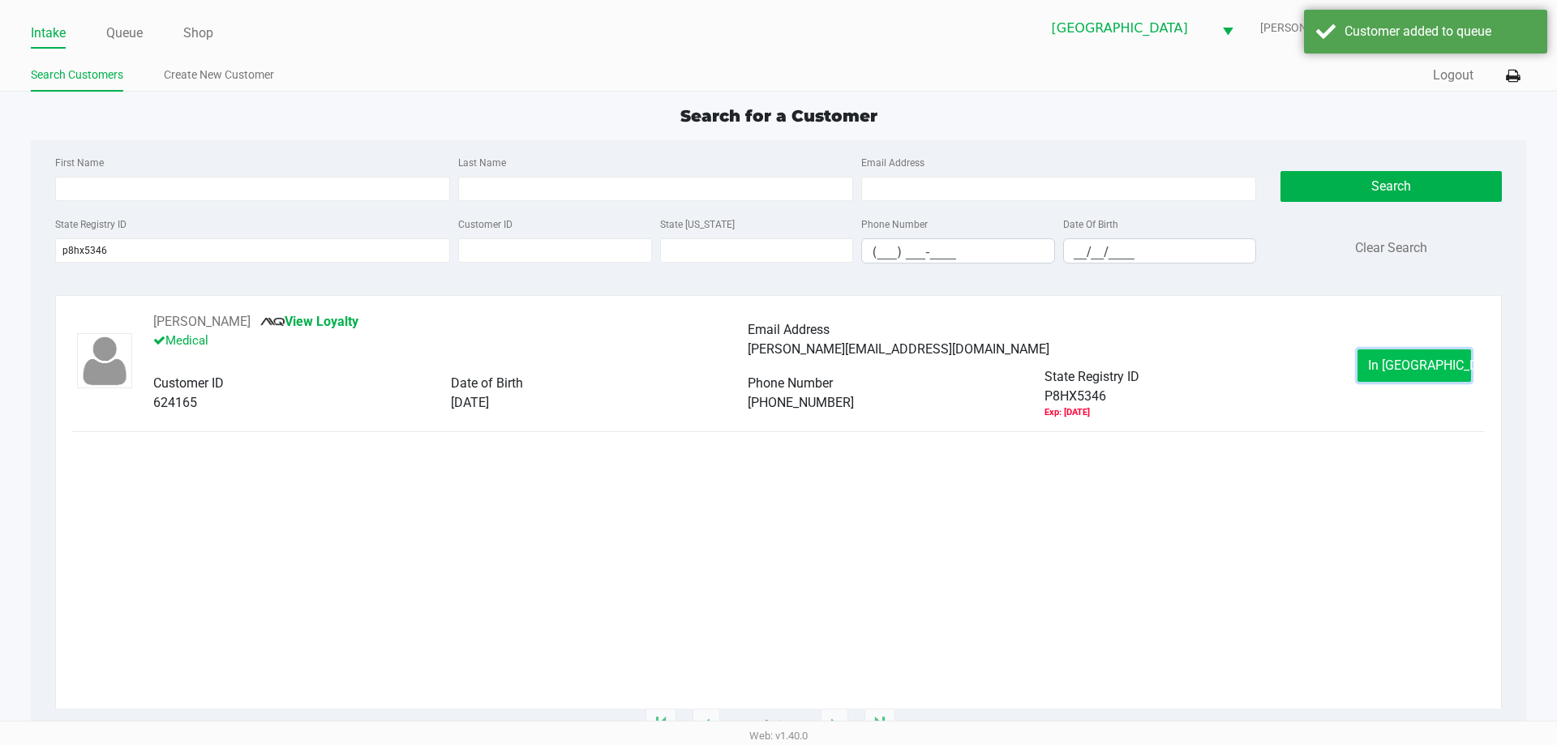
click at [1449, 357] on button "In Queue" at bounding box center [1414, 365] width 114 height 32
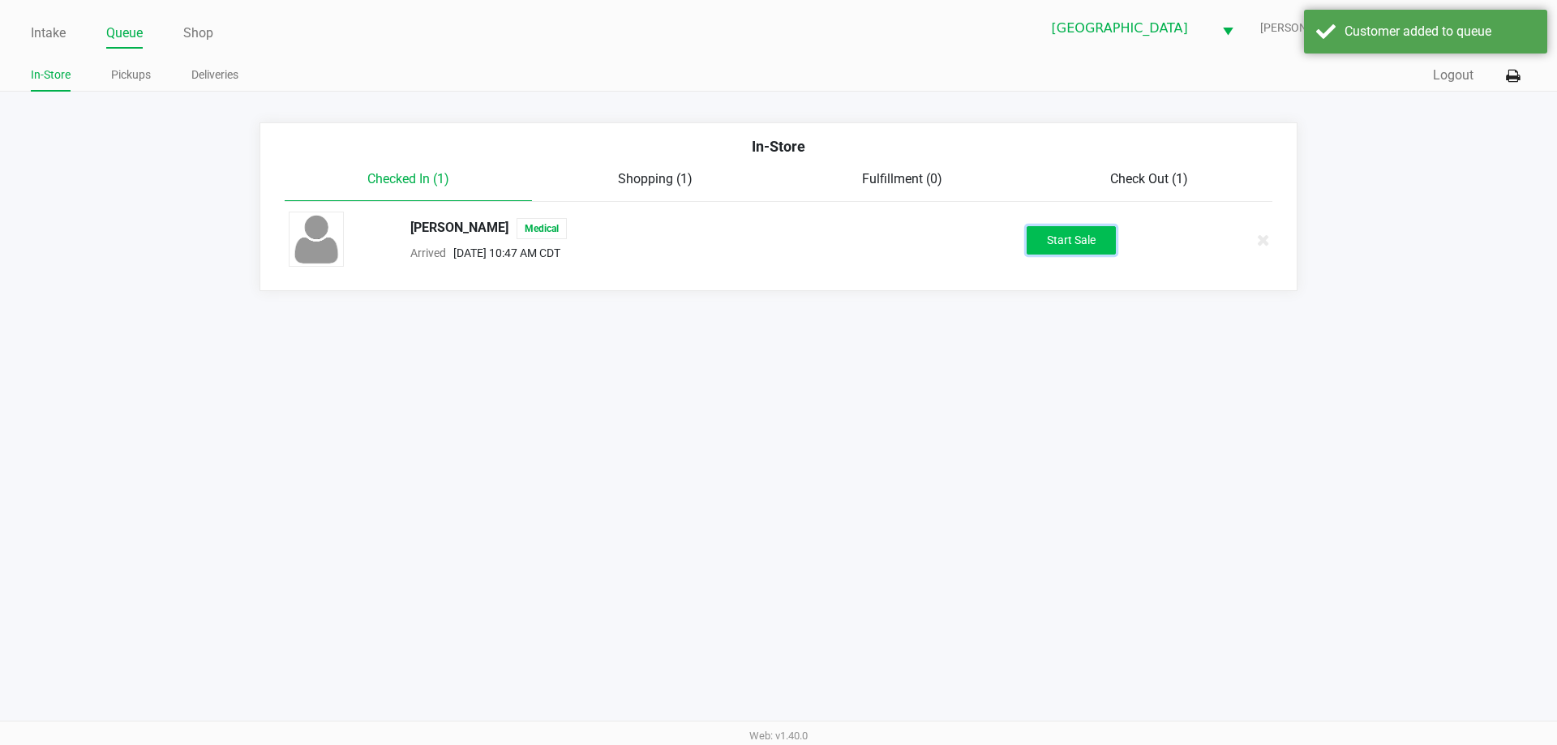
click at [1045, 245] on button "Start Sale" at bounding box center [1071, 240] width 89 height 28
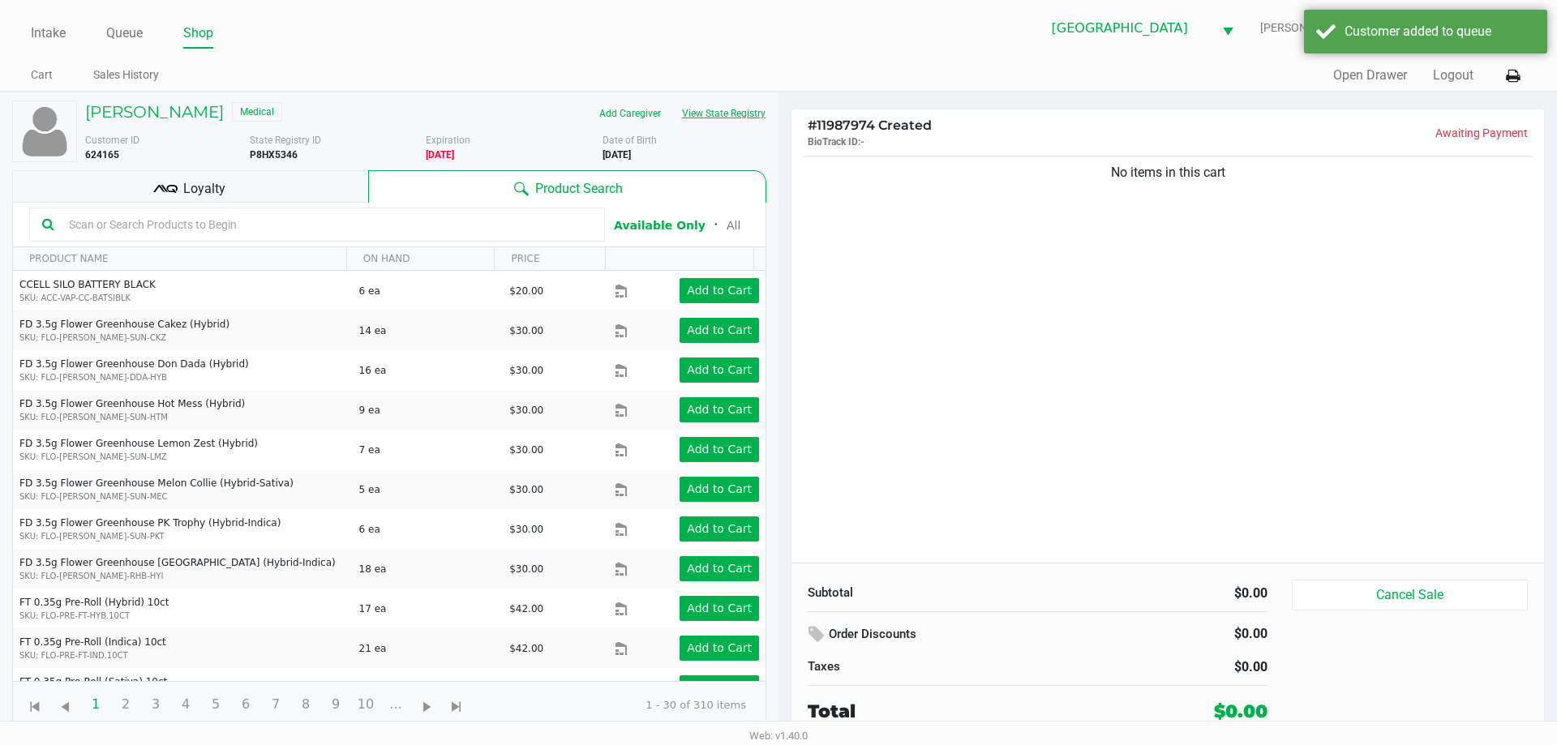
click at [696, 102] on button "View State Registry" at bounding box center [718, 114] width 95 height 26
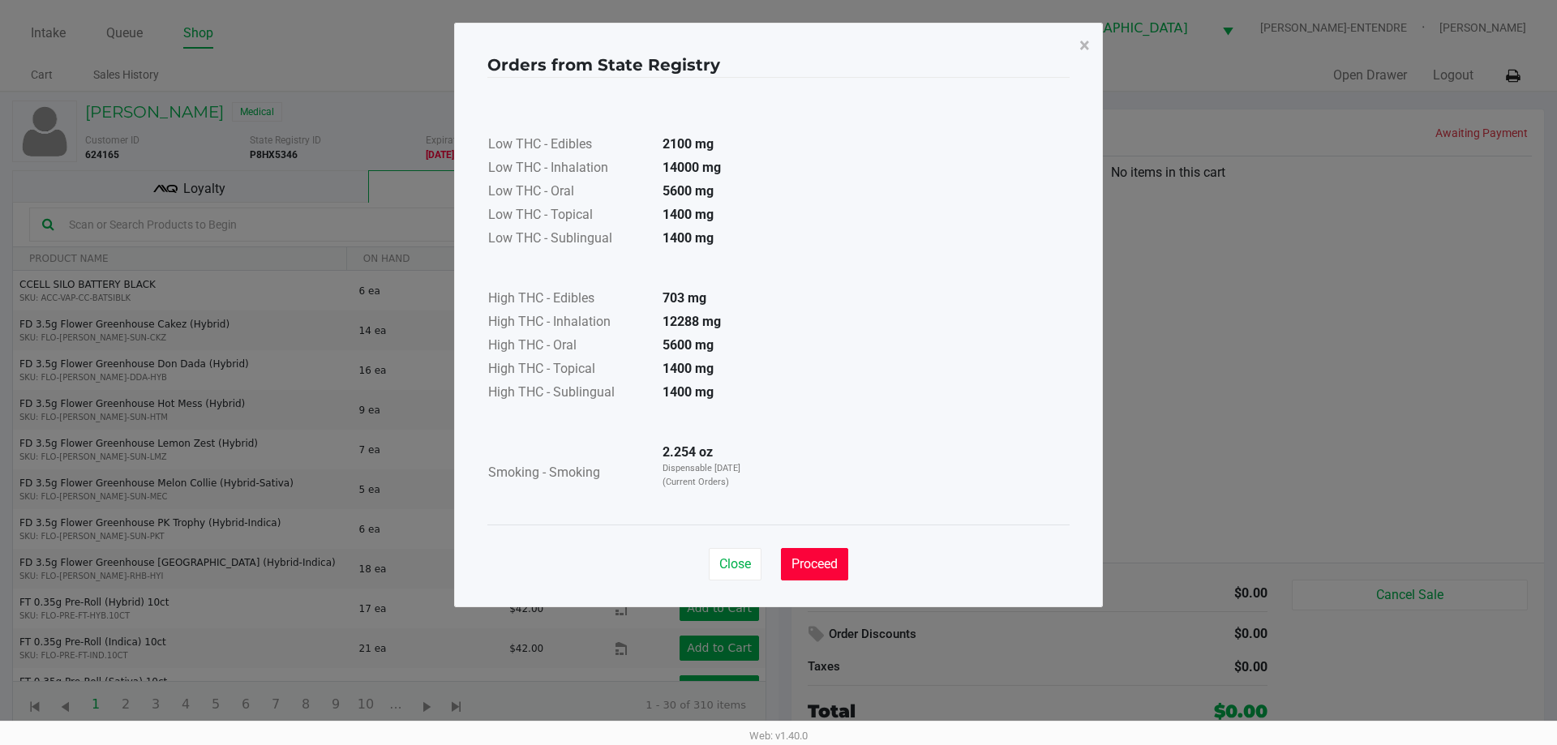
click at [836, 562] on span "Proceed" at bounding box center [814, 563] width 46 height 15
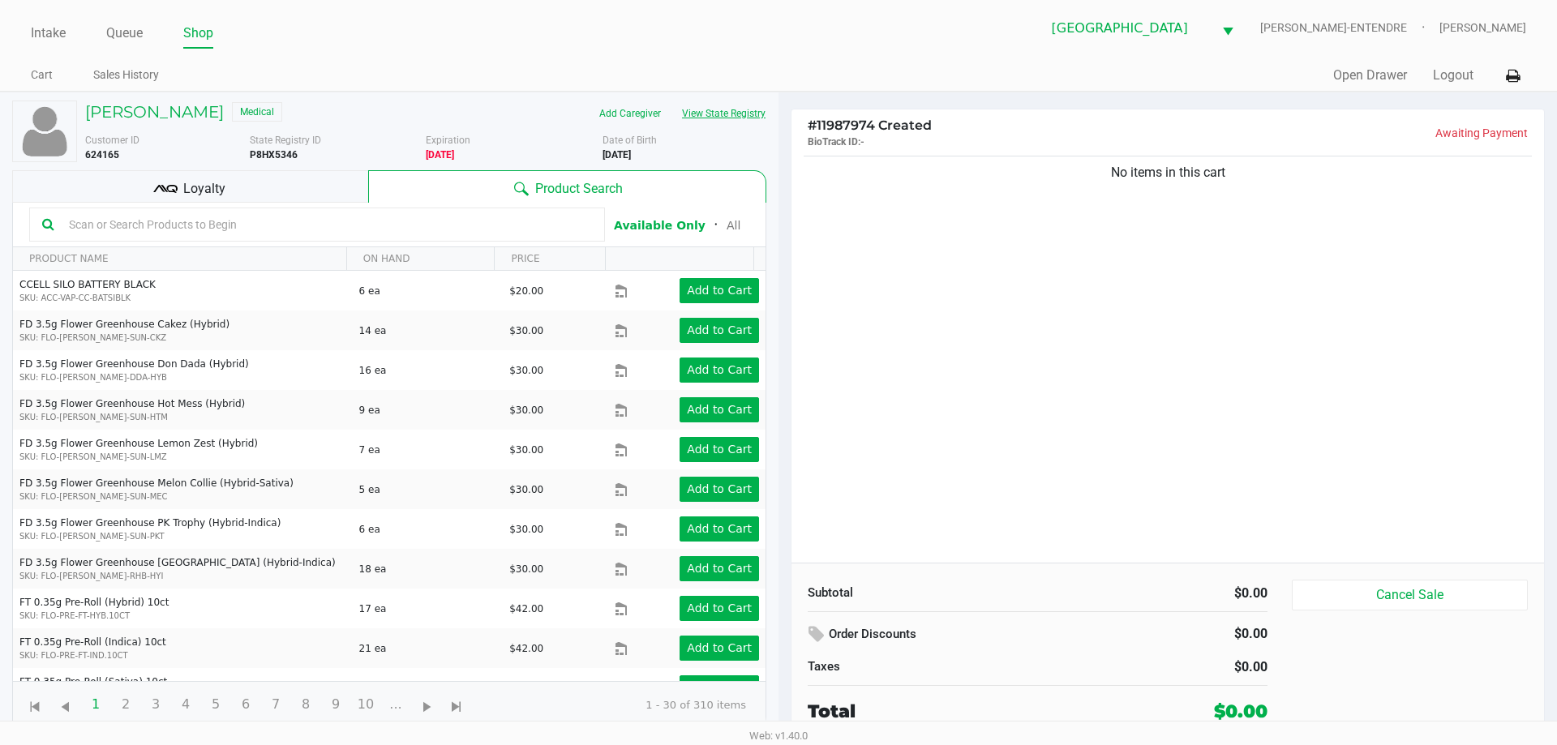
click at [727, 124] on button "View State Registry" at bounding box center [718, 114] width 95 height 26
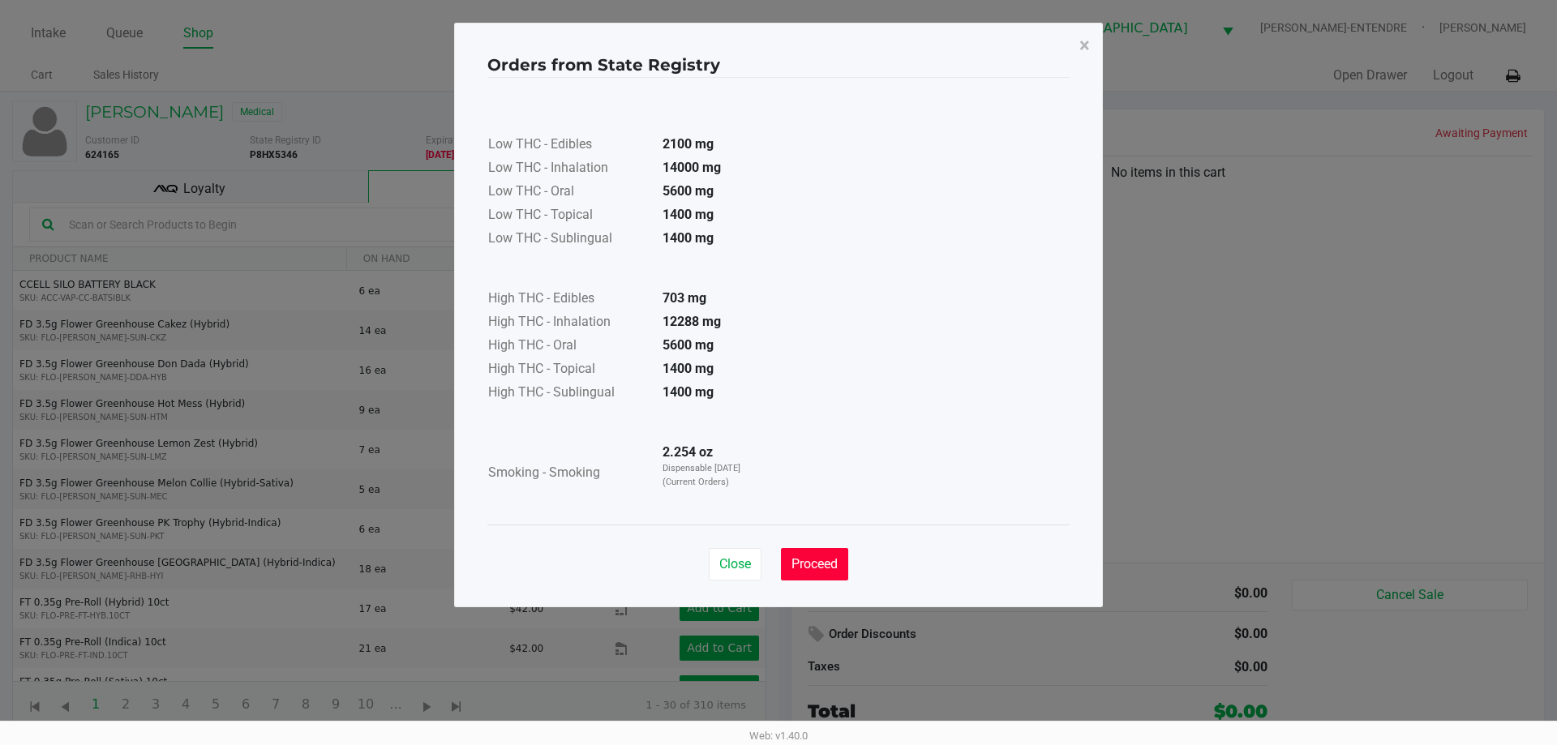
click at [827, 560] on span "Proceed" at bounding box center [814, 563] width 46 height 15
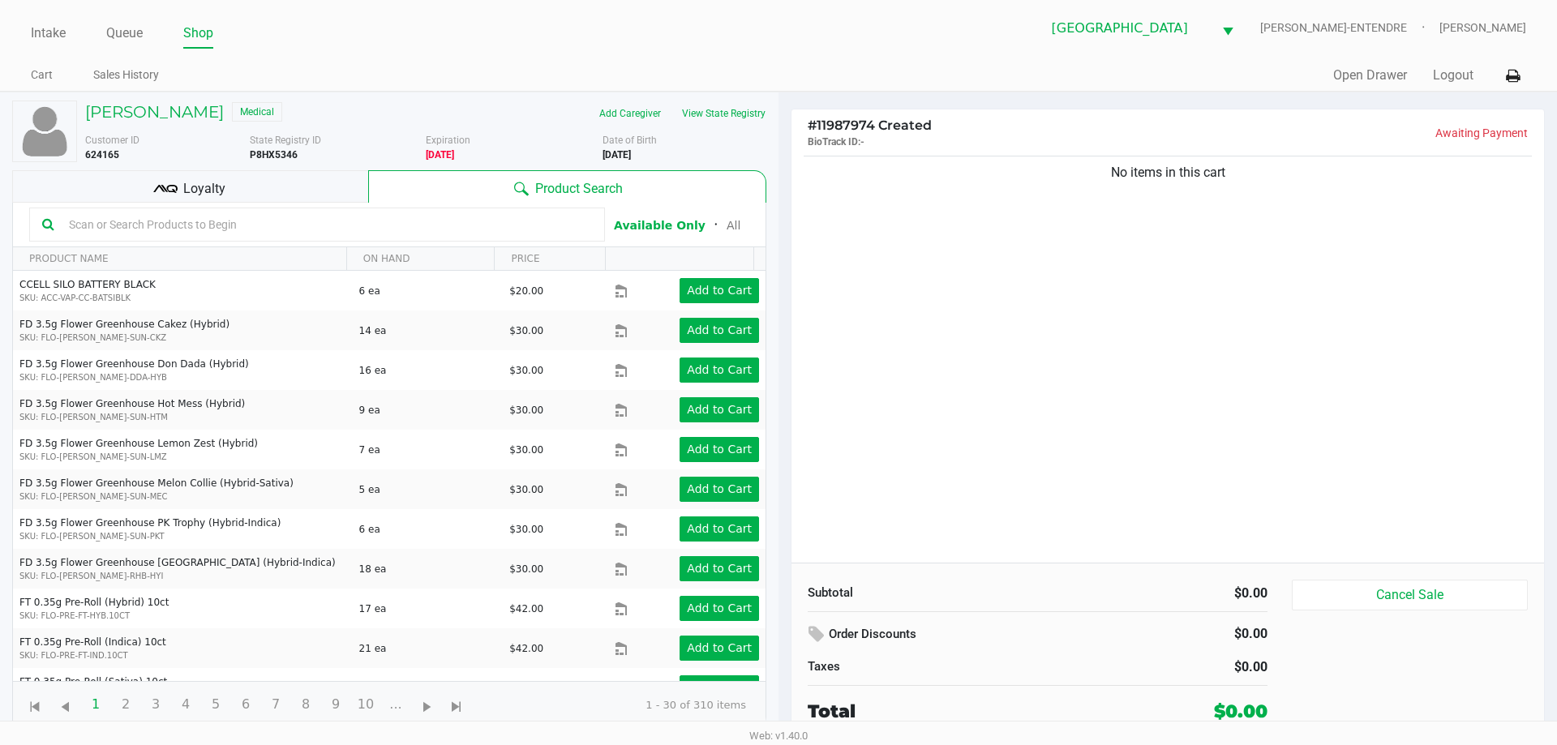
click at [291, 179] on div "Loyalty" at bounding box center [190, 186] width 356 height 32
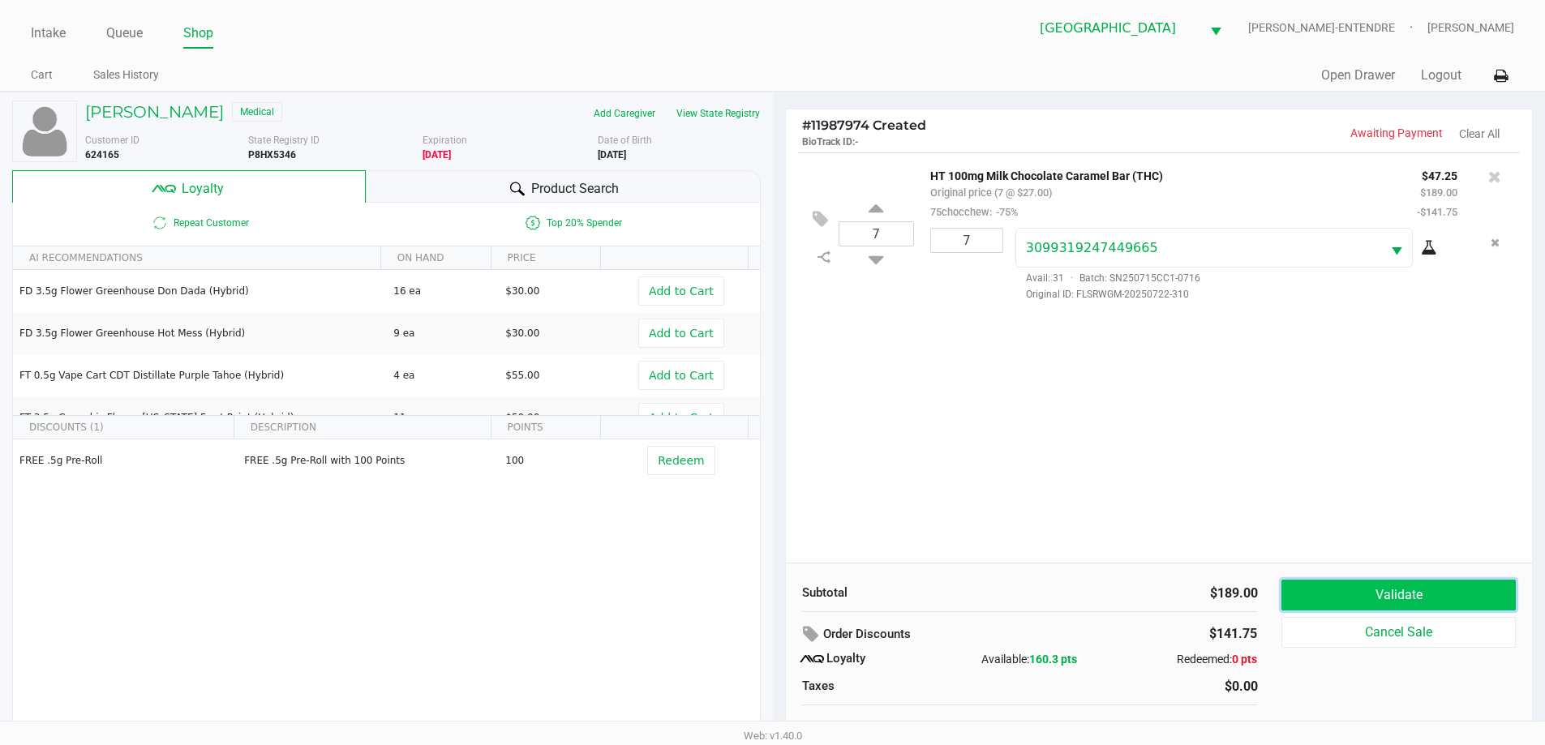
click at [1342, 585] on button "Validate" at bounding box center [1398, 595] width 234 height 31
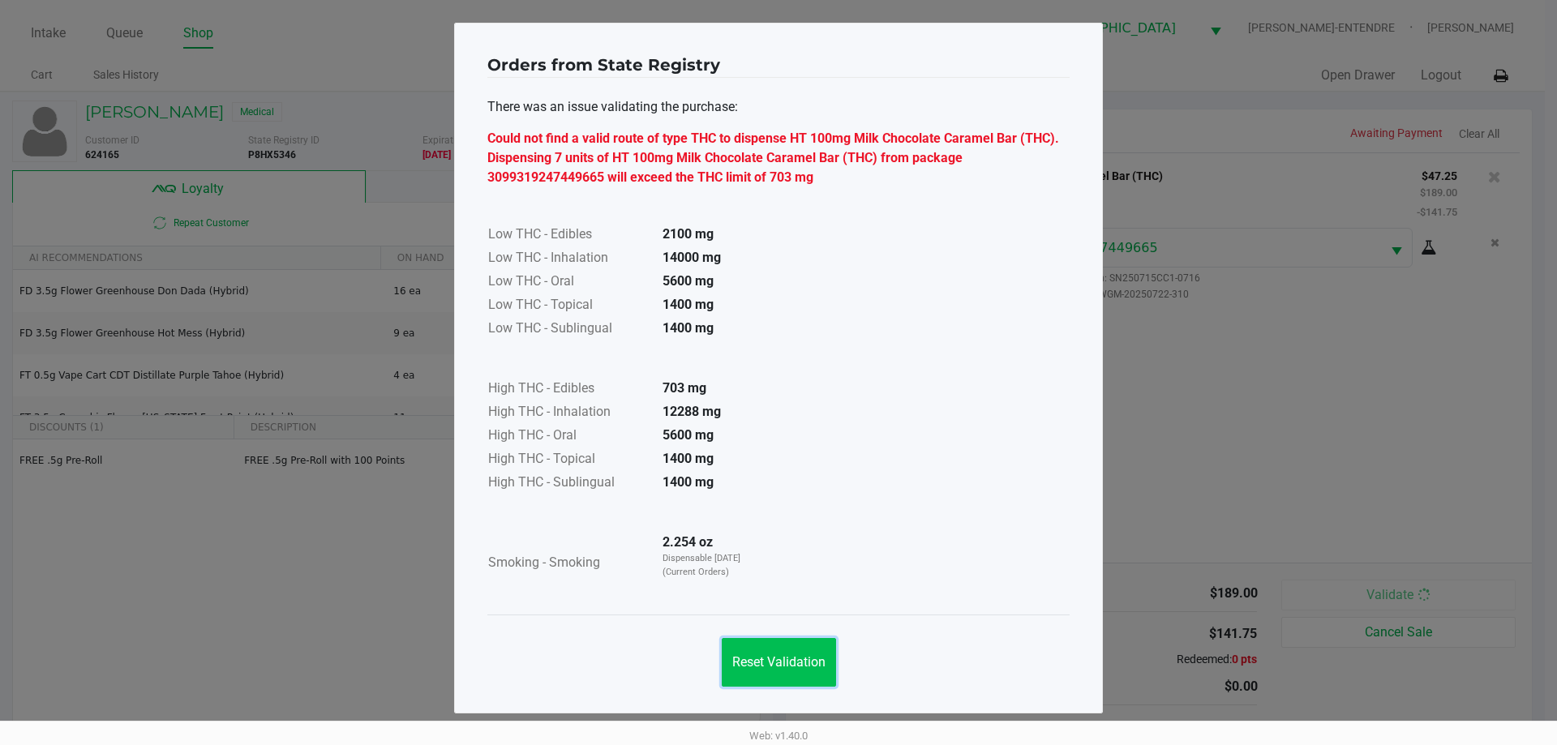
click at [808, 678] on button "Reset Validation" at bounding box center [779, 662] width 114 height 49
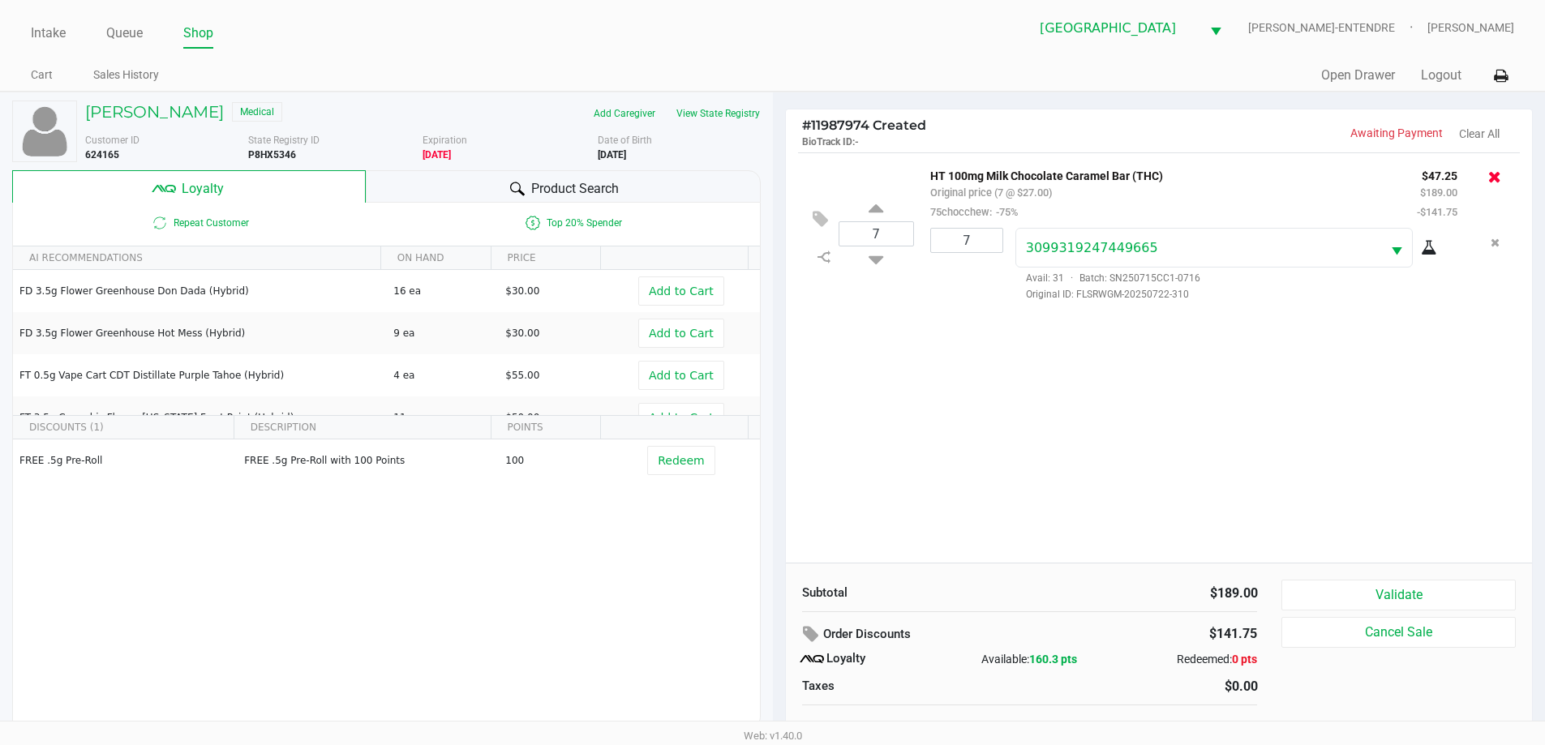
click at [1492, 183] on icon at bounding box center [1494, 177] width 13 height 16
click at [1347, 586] on button "Validate" at bounding box center [1398, 595] width 234 height 31
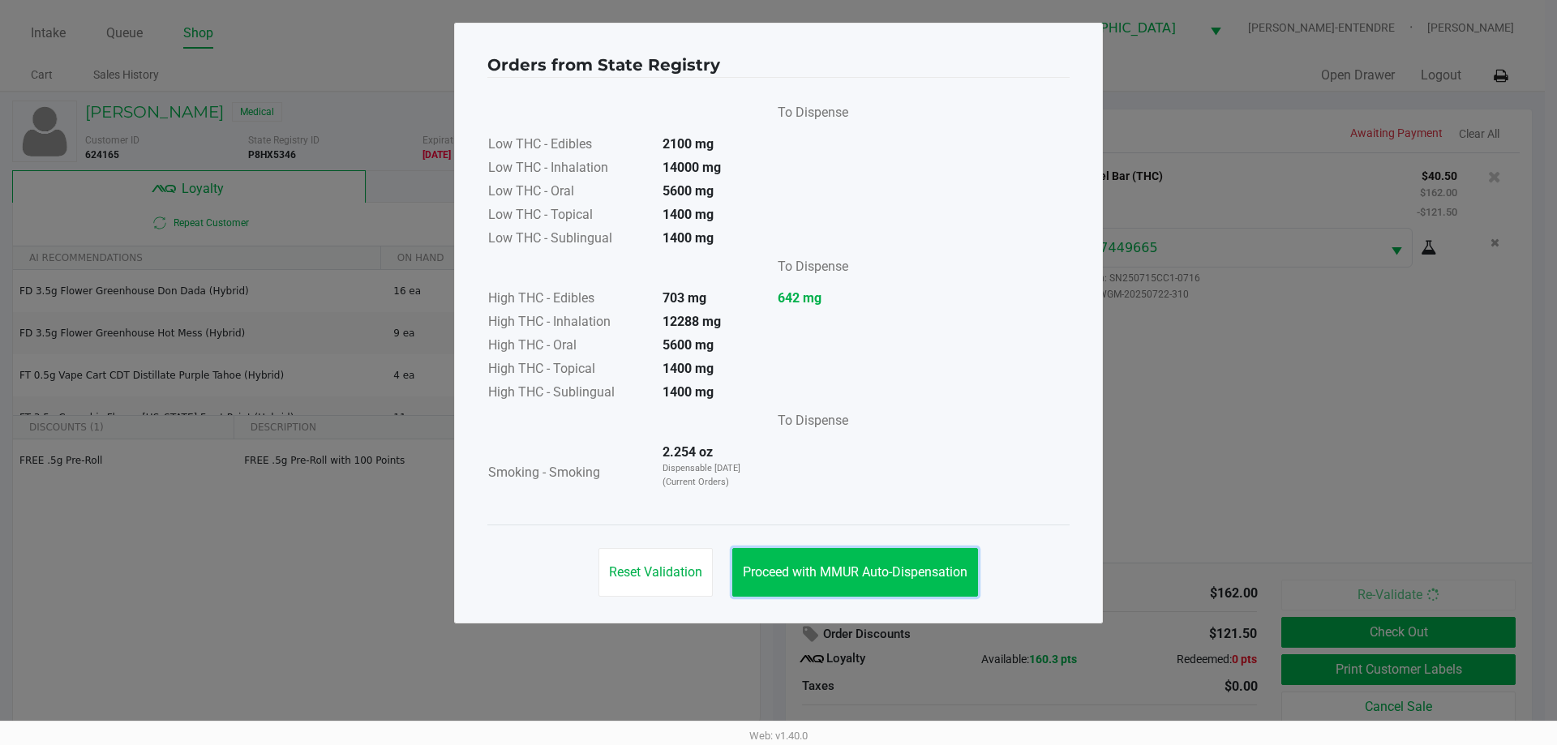
click at [910, 584] on button "Proceed with MMUR Auto-Dispensation" at bounding box center [855, 572] width 246 height 49
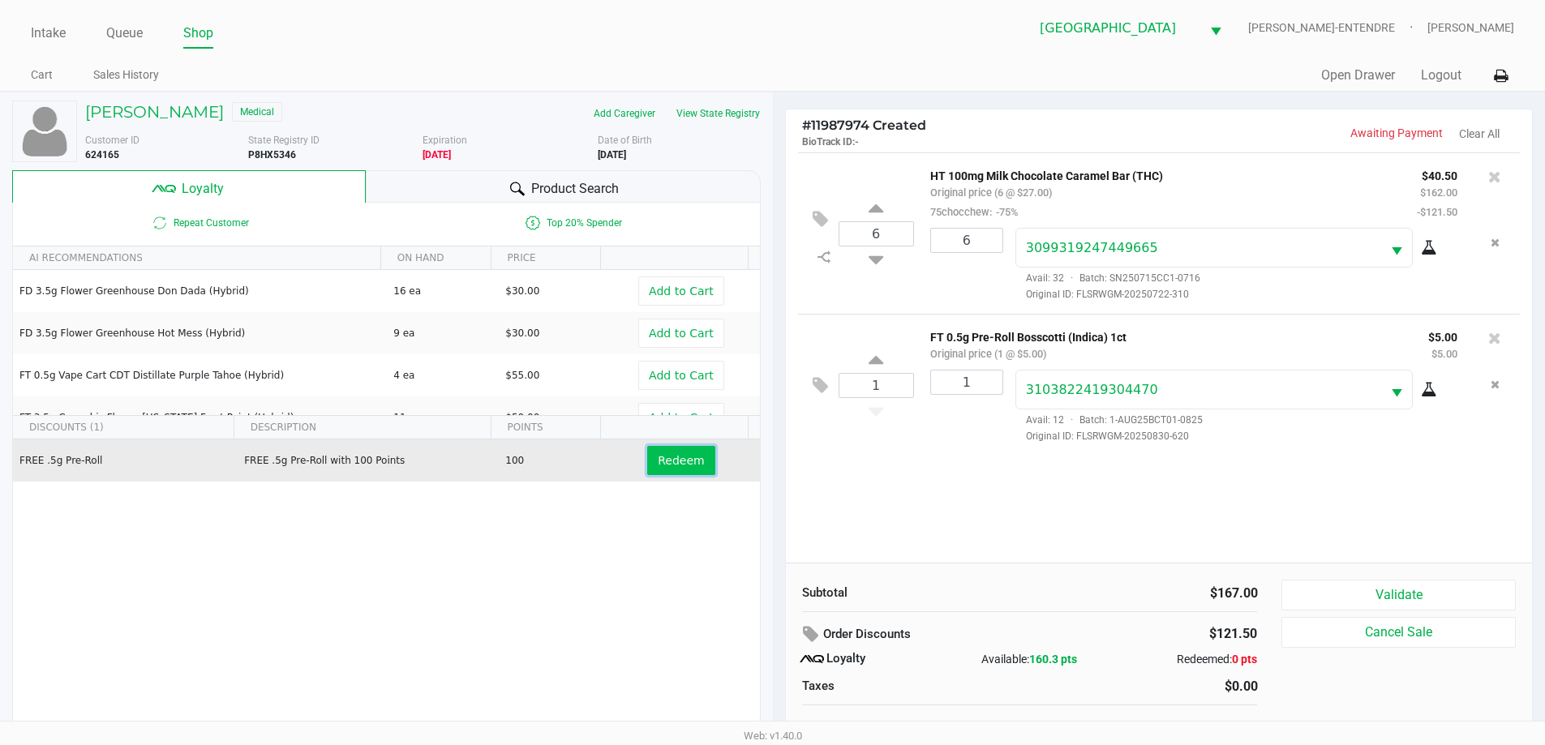
click at [689, 463] on span "Redeem" at bounding box center [681, 460] width 46 height 13
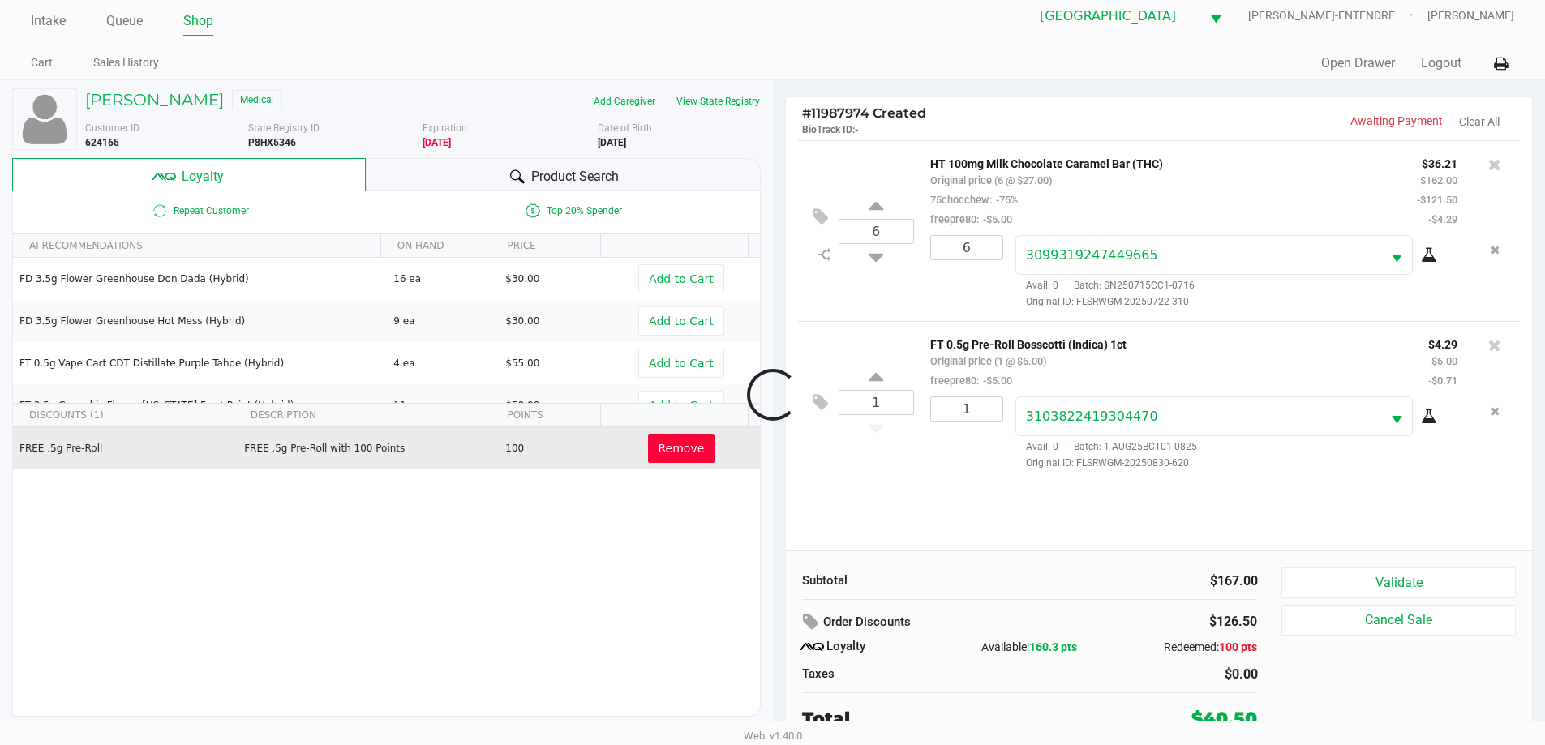
scroll to position [16, 0]
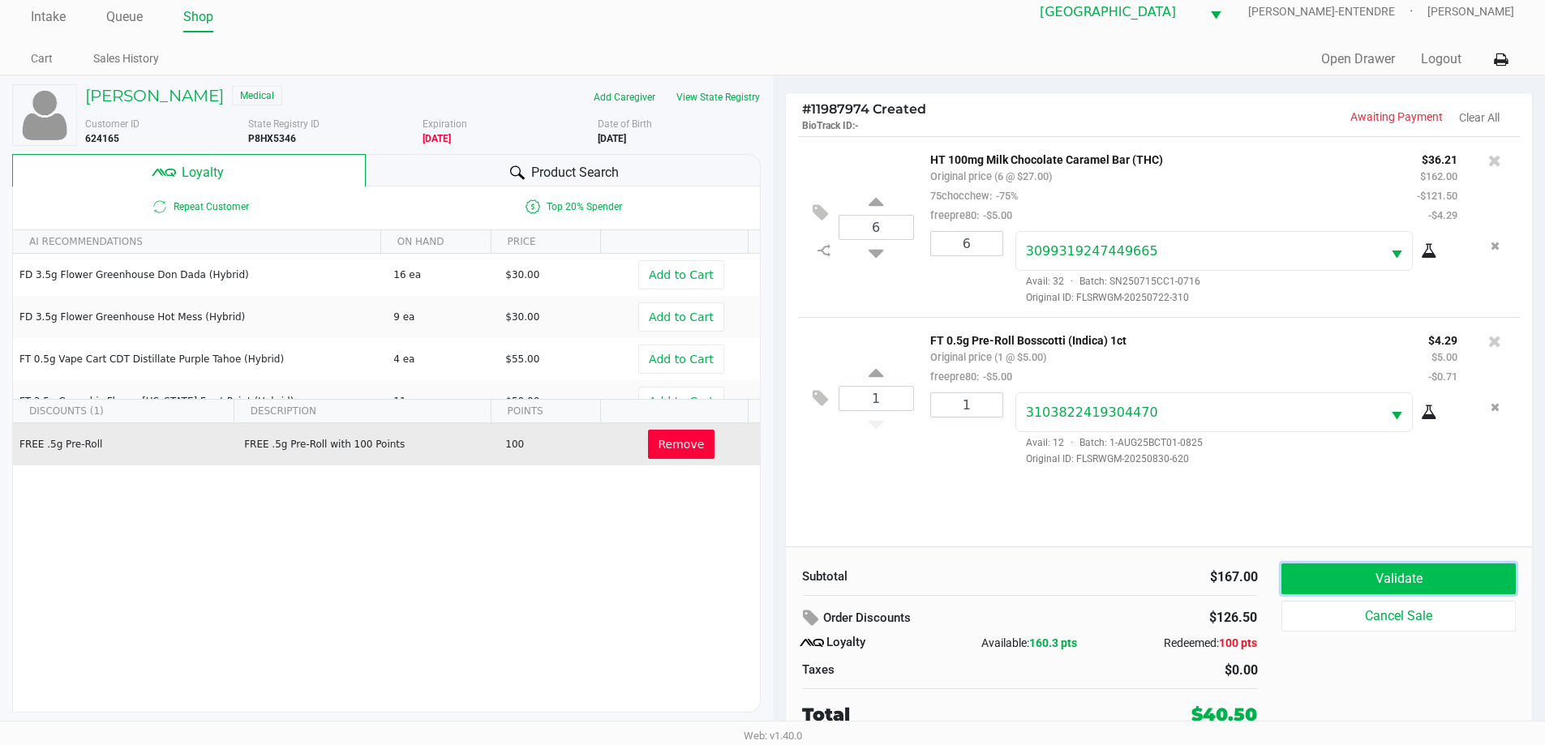
click at [1408, 589] on button "Validate" at bounding box center [1398, 579] width 234 height 31
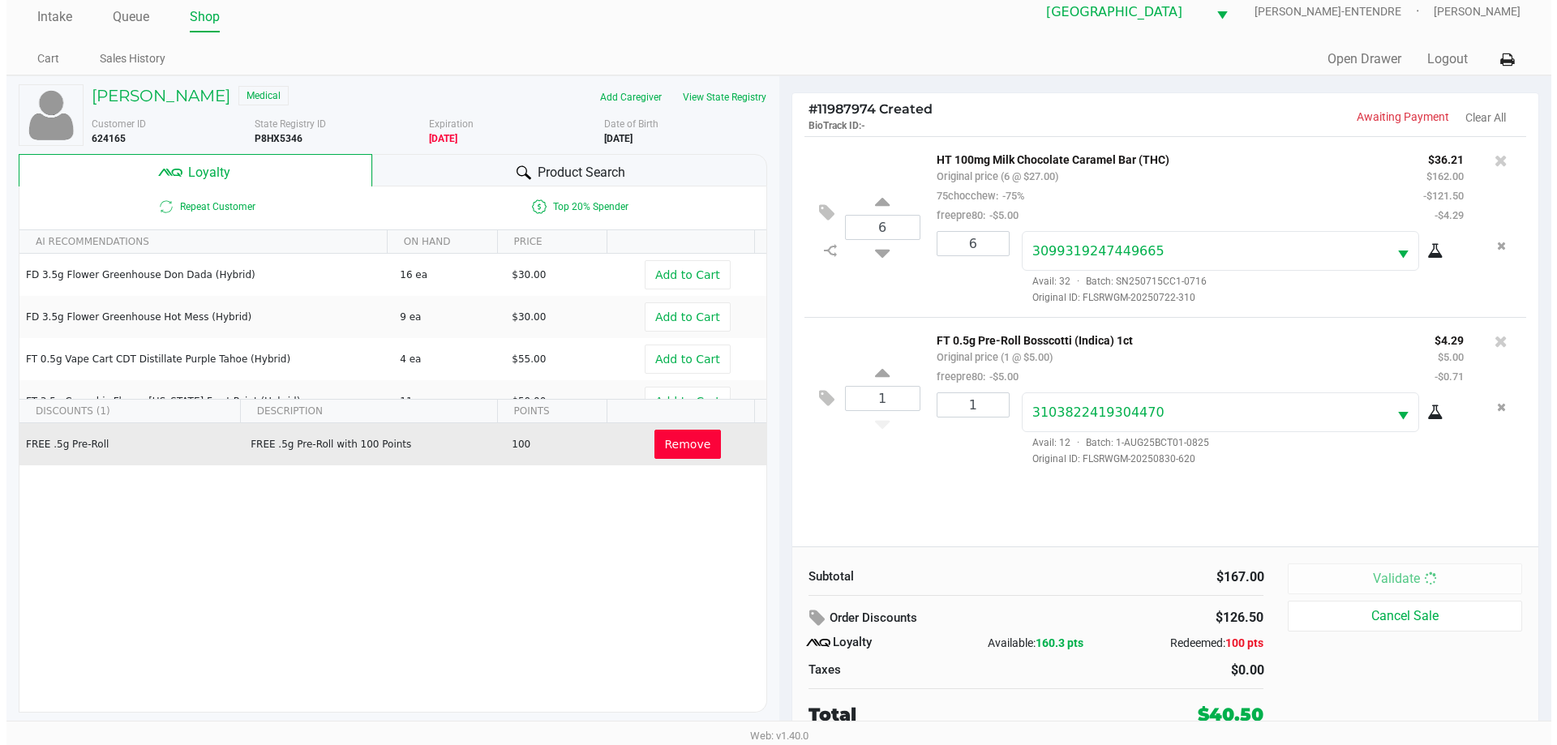
scroll to position [0, 0]
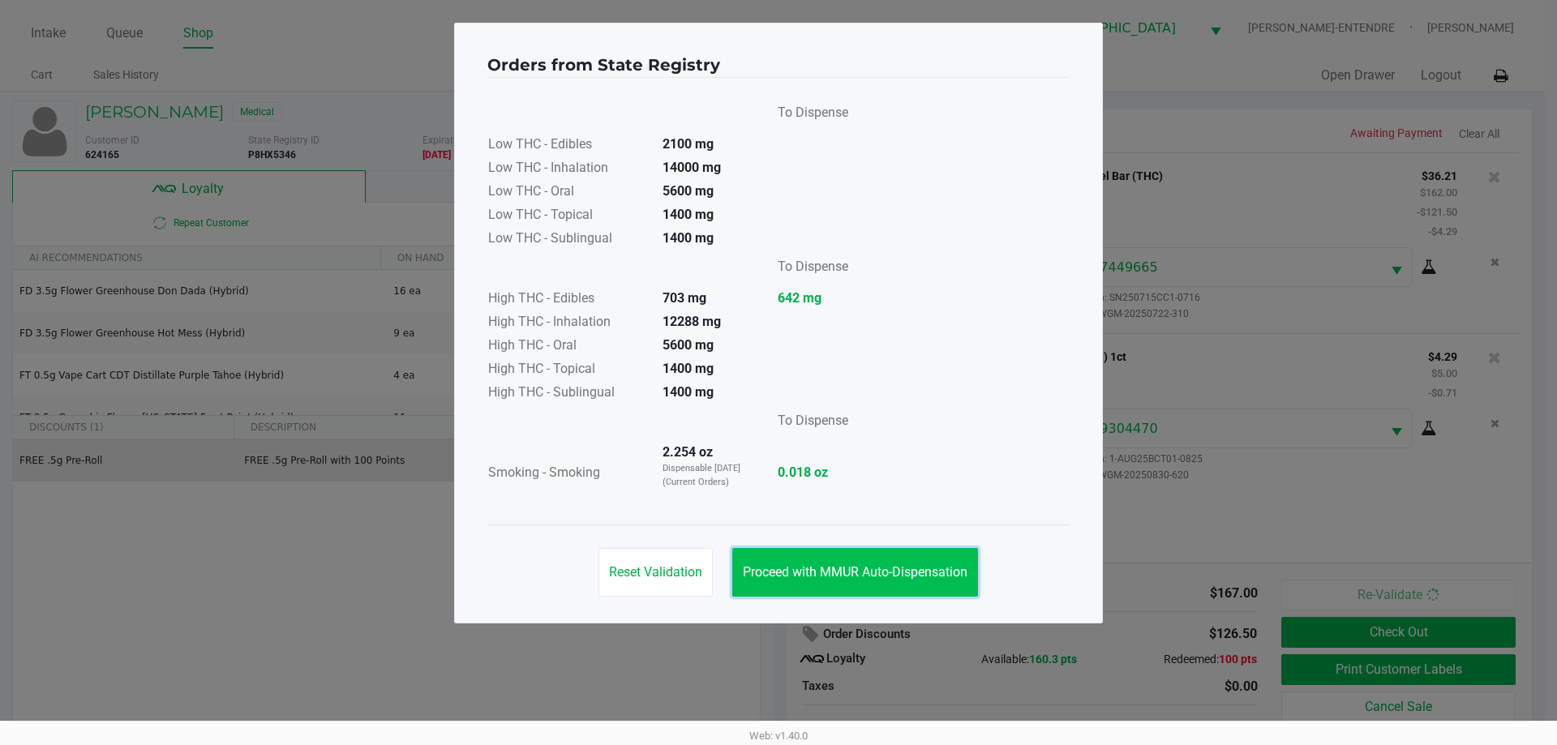
click at [868, 572] on span "Proceed with MMUR Auto-Dispensation" at bounding box center [855, 571] width 225 height 15
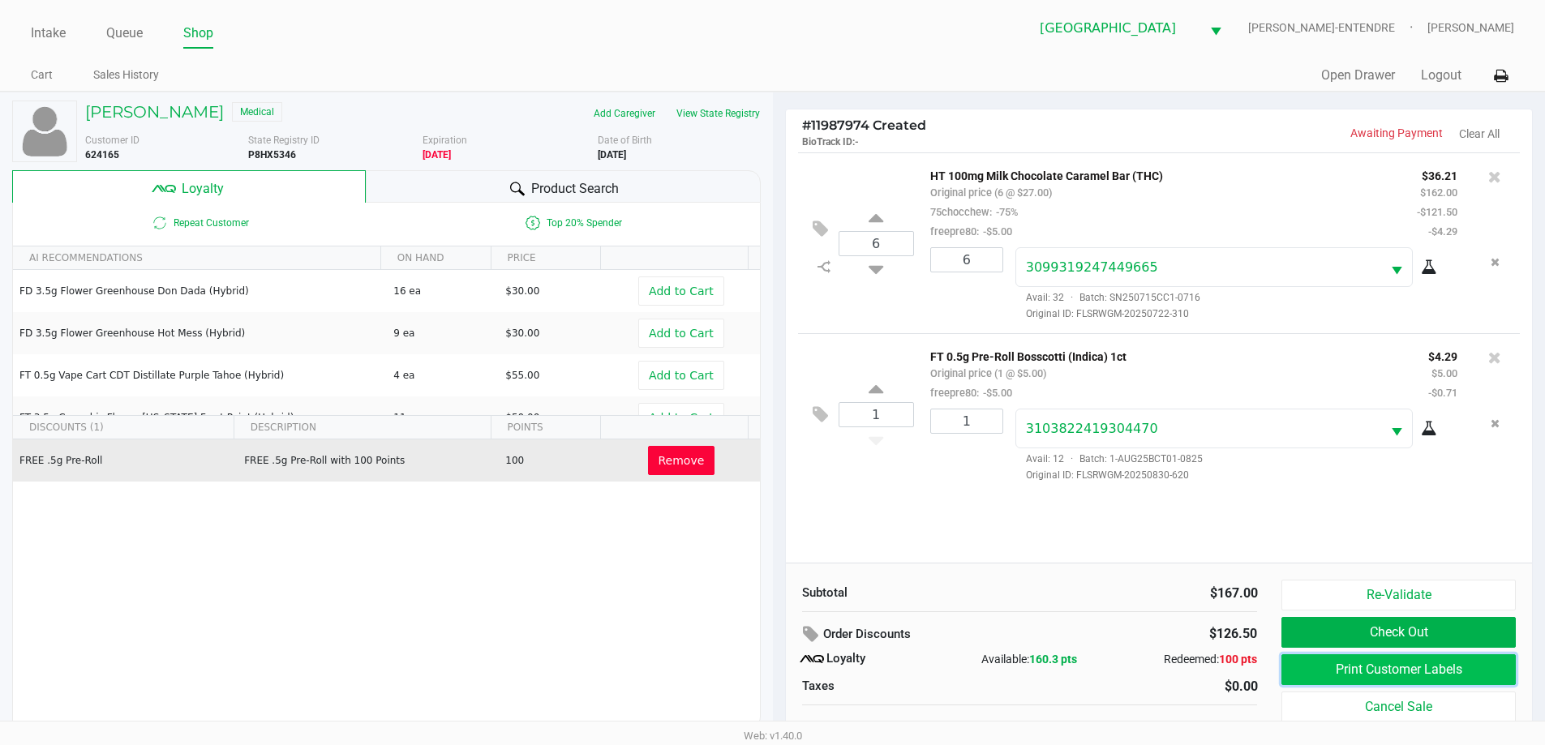
click at [1318, 671] on button "Print Customer Labels" at bounding box center [1398, 669] width 234 height 31
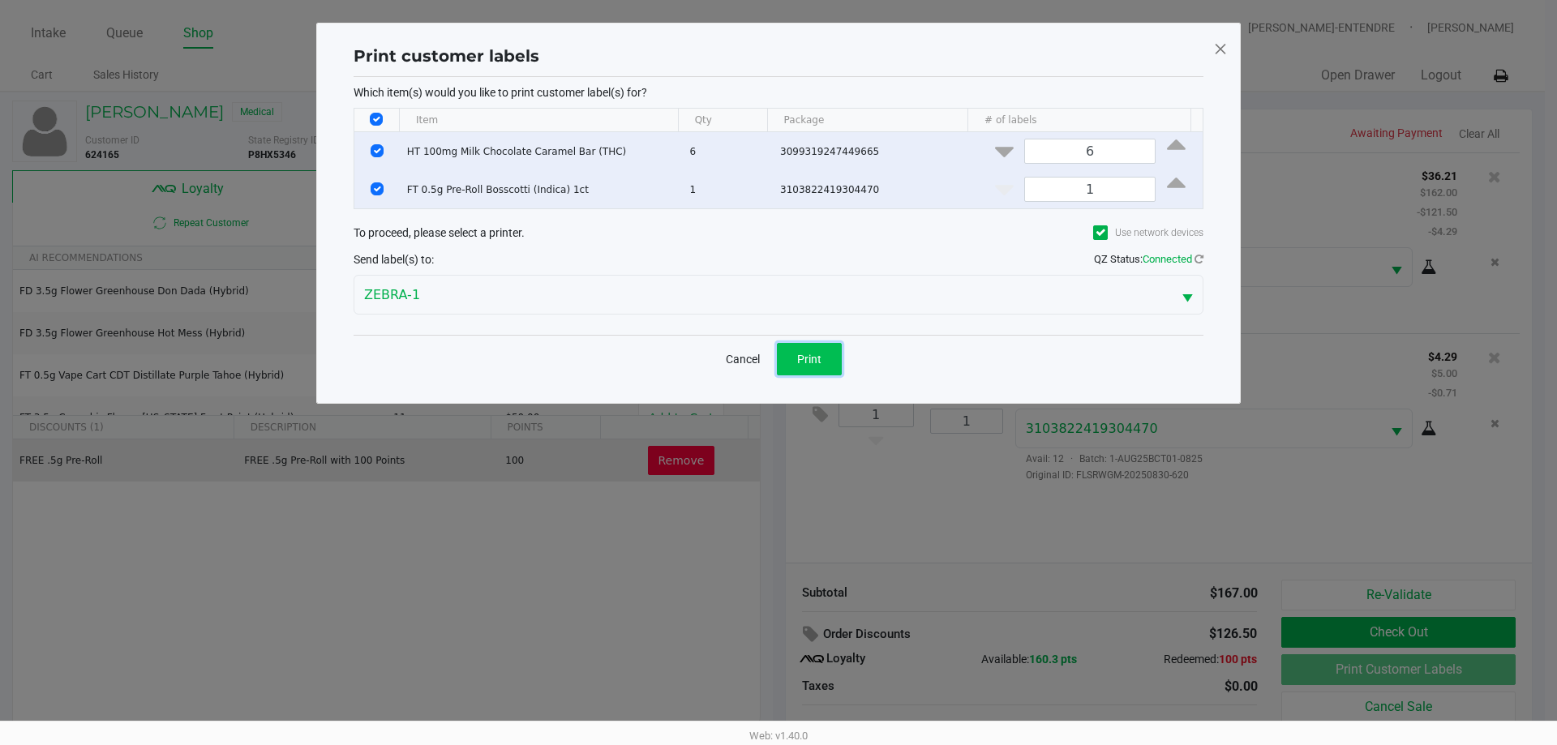
click at [812, 353] on span "Print" at bounding box center [809, 359] width 24 height 13
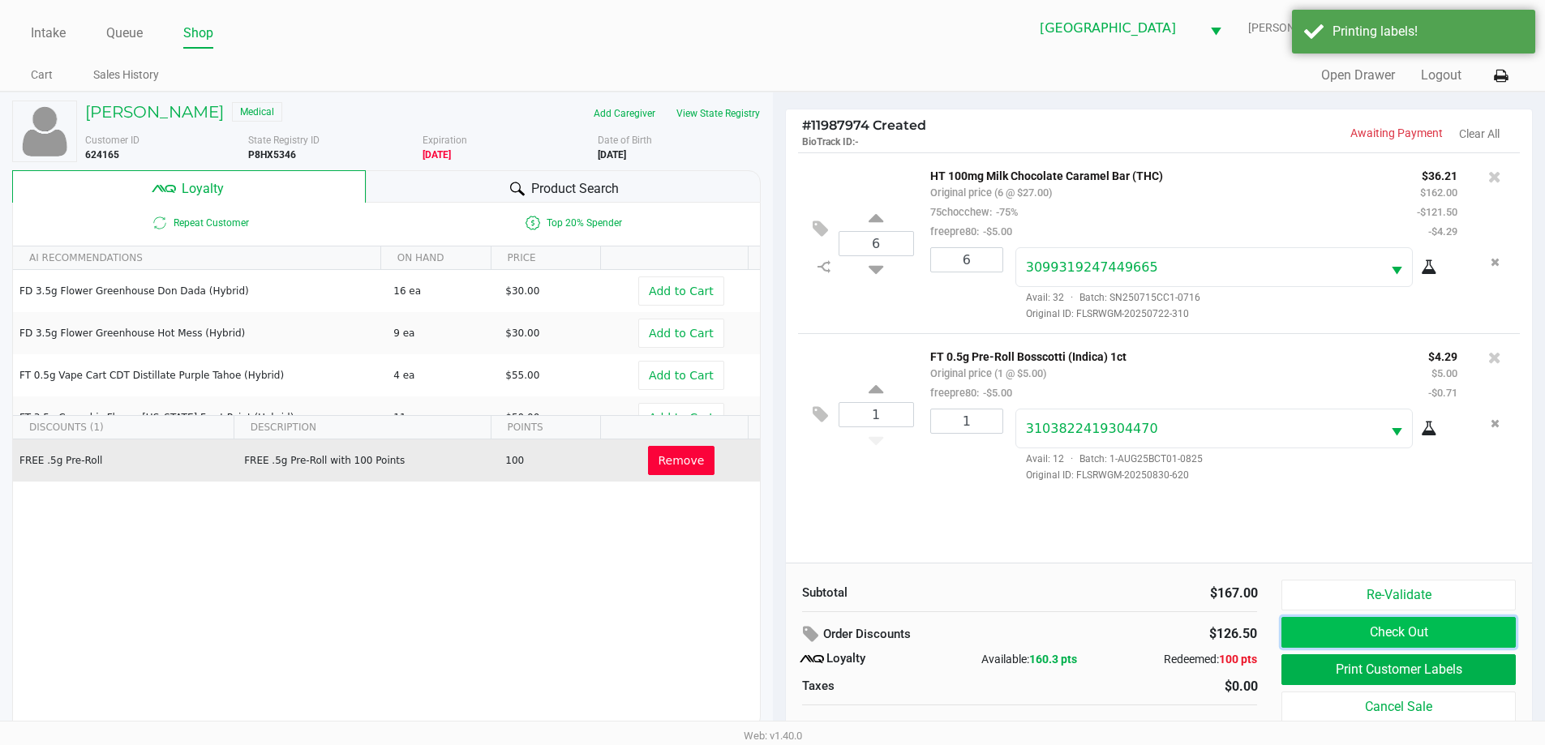
click at [1417, 636] on button "Check Out" at bounding box center [1398, 632] width 234 height 31
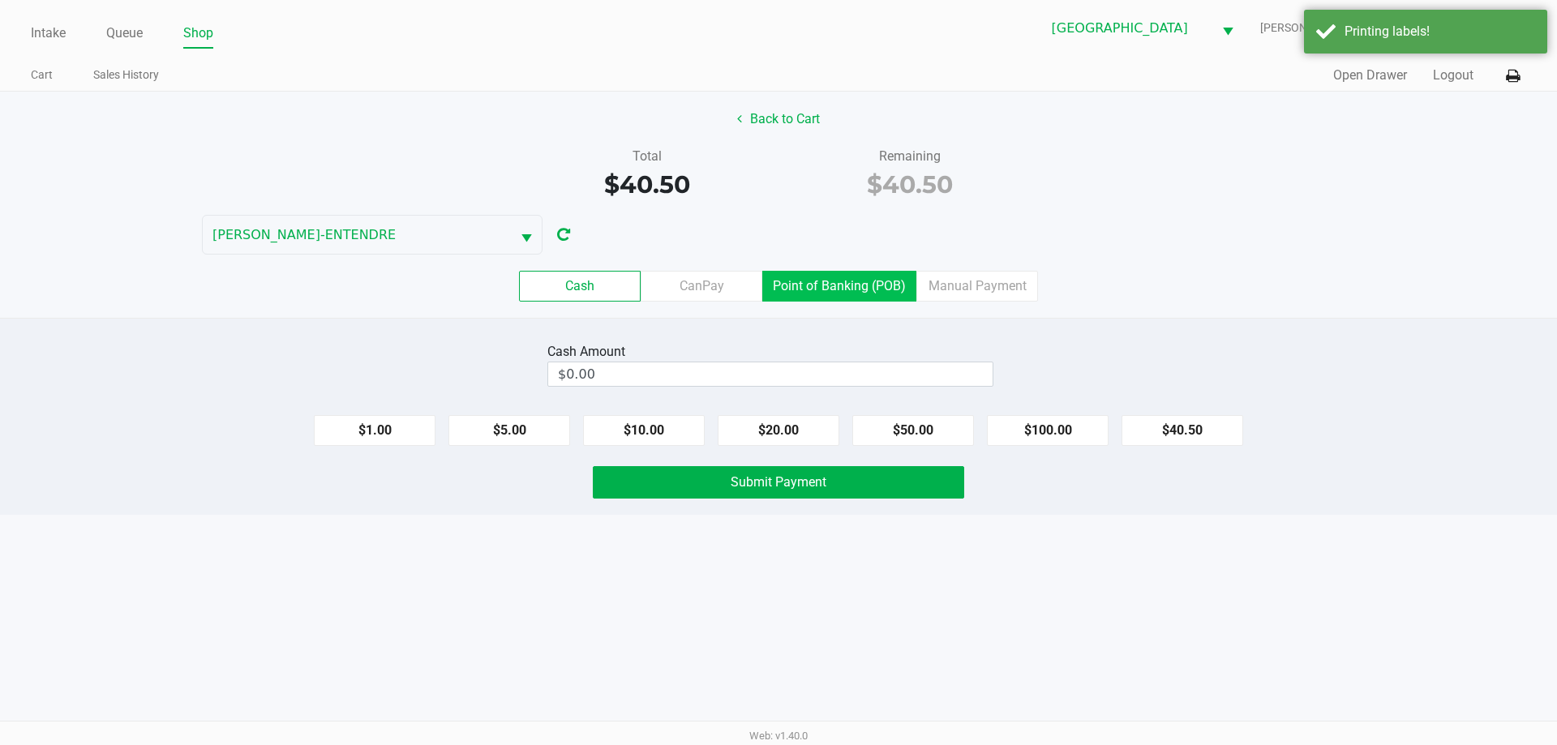
click at [872, 293] on label "Point of Banking (POB)" at bounding box center [839, 286] width 154 height 31
click at [0, 0] on 7 "Point of Banking (POB)" at bounding box center [0, 0] width 0 height 0
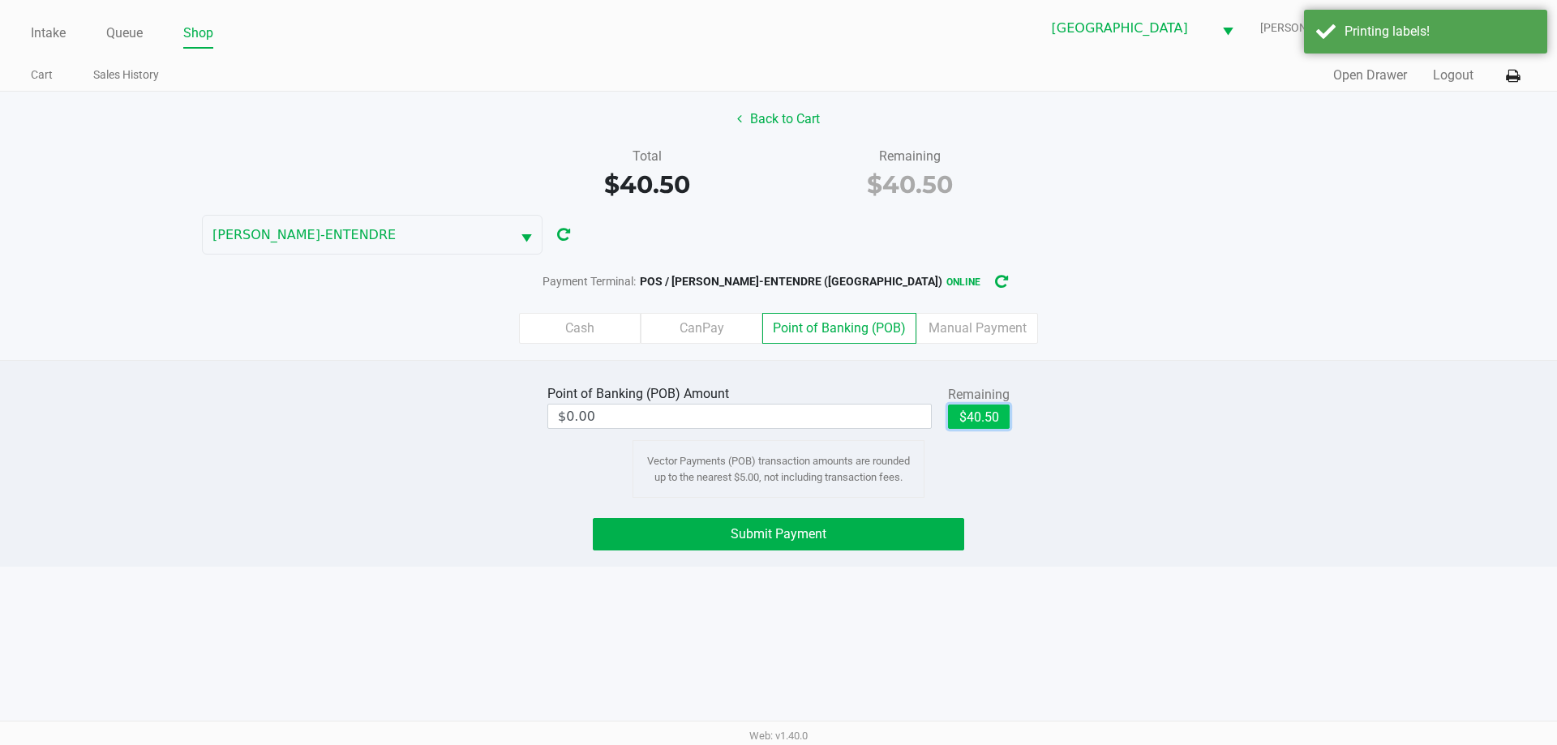
click at [986, 423] on button "$40.50" at bounding box center [979, 417] width 62 height 24
type input "$40.50"
click at [936, 538] on button "Submit Payment" at bounding box center [778, 534] width 371 height 32
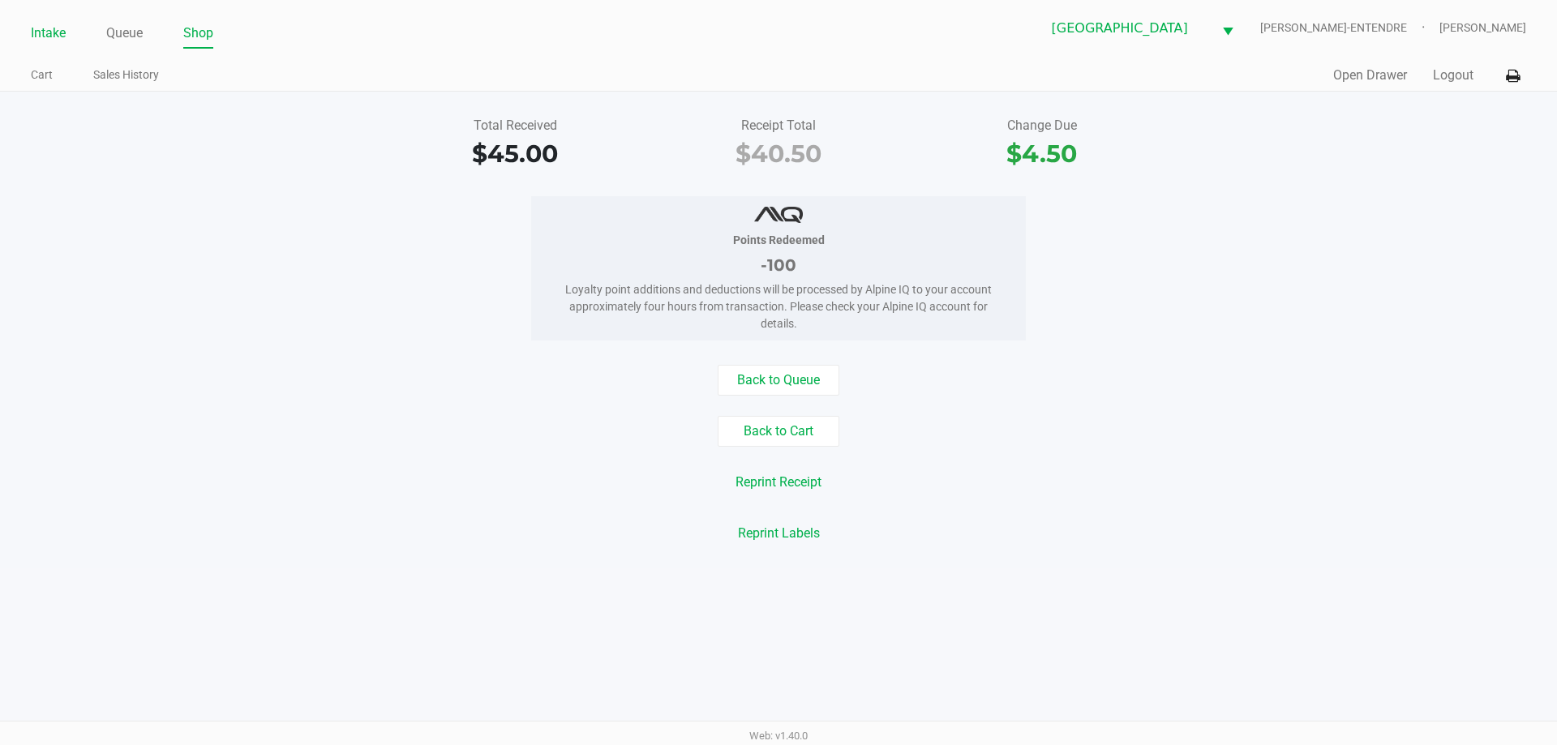
click at [46, 31] on link "Intake" at bounding box center [48, 33] width 35 height 23
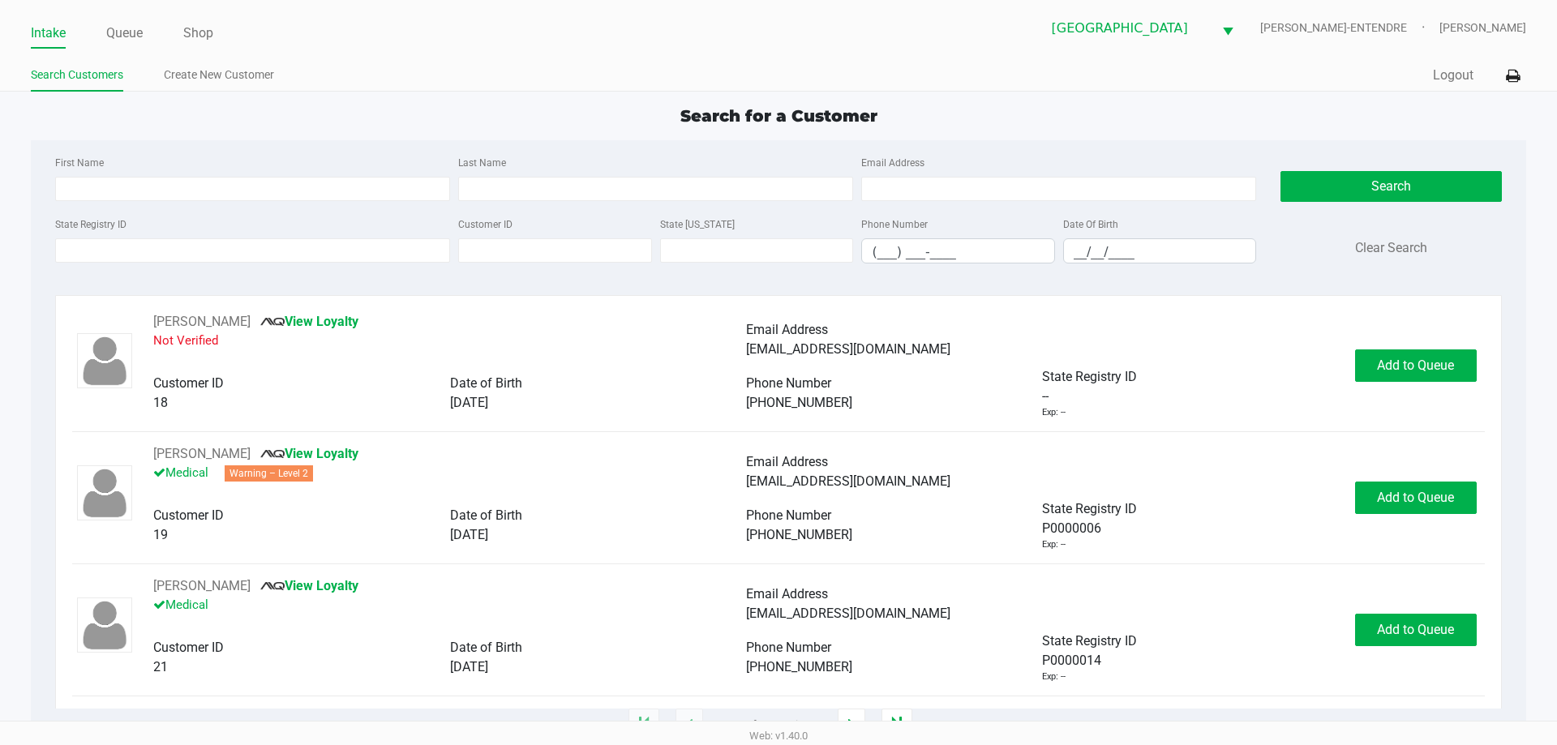
click at [191, 117] on div "Search for a Customer" at bounding box center [778, 116] width 1519 height 24
click at [166, 246] on input "State Registry ID" at bounding box center [252, 250] width 395 height 24
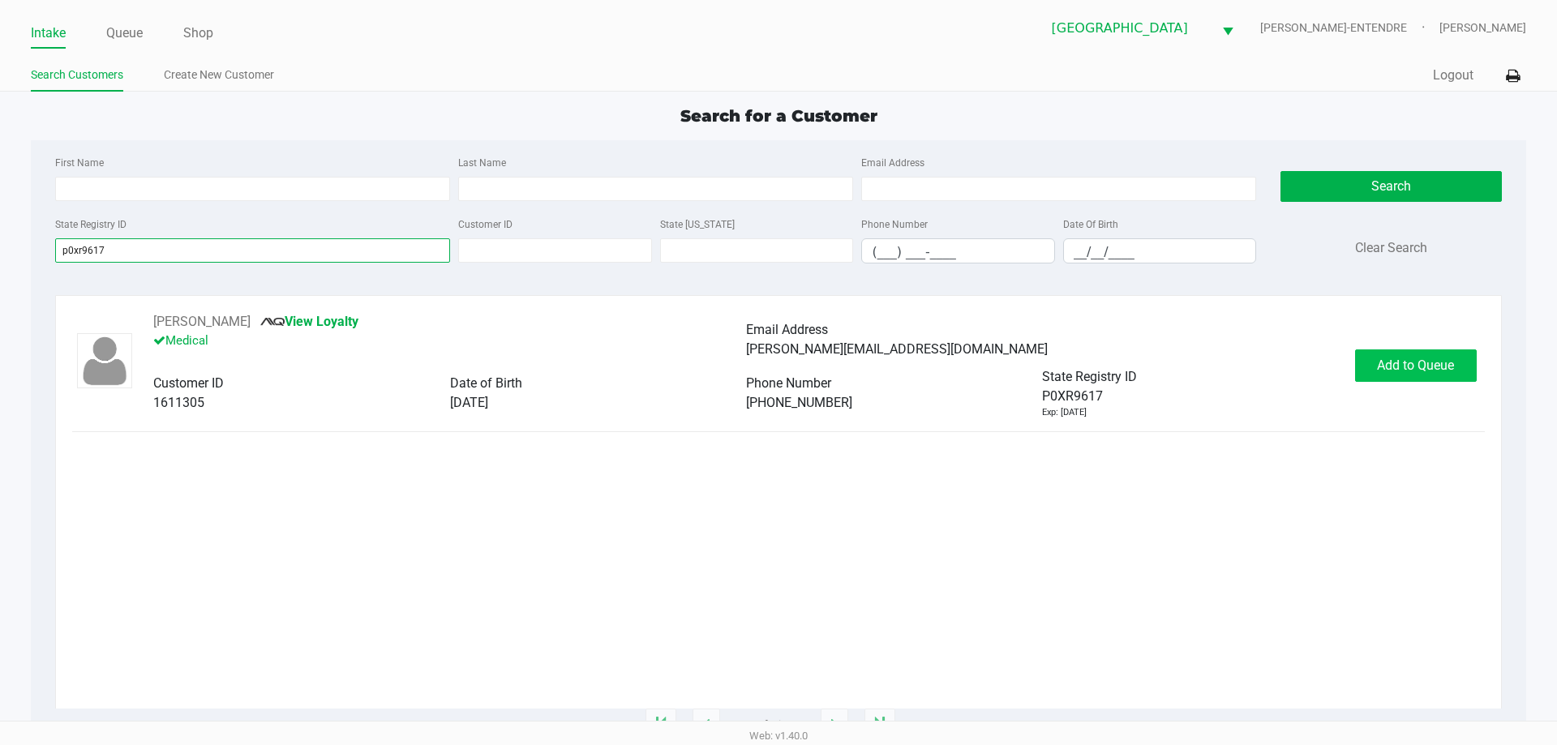
type input "p0xr9617"
click at [1472, 371] on button "Add to Queue" at bounding box center [1416, 365] width 122 height 32
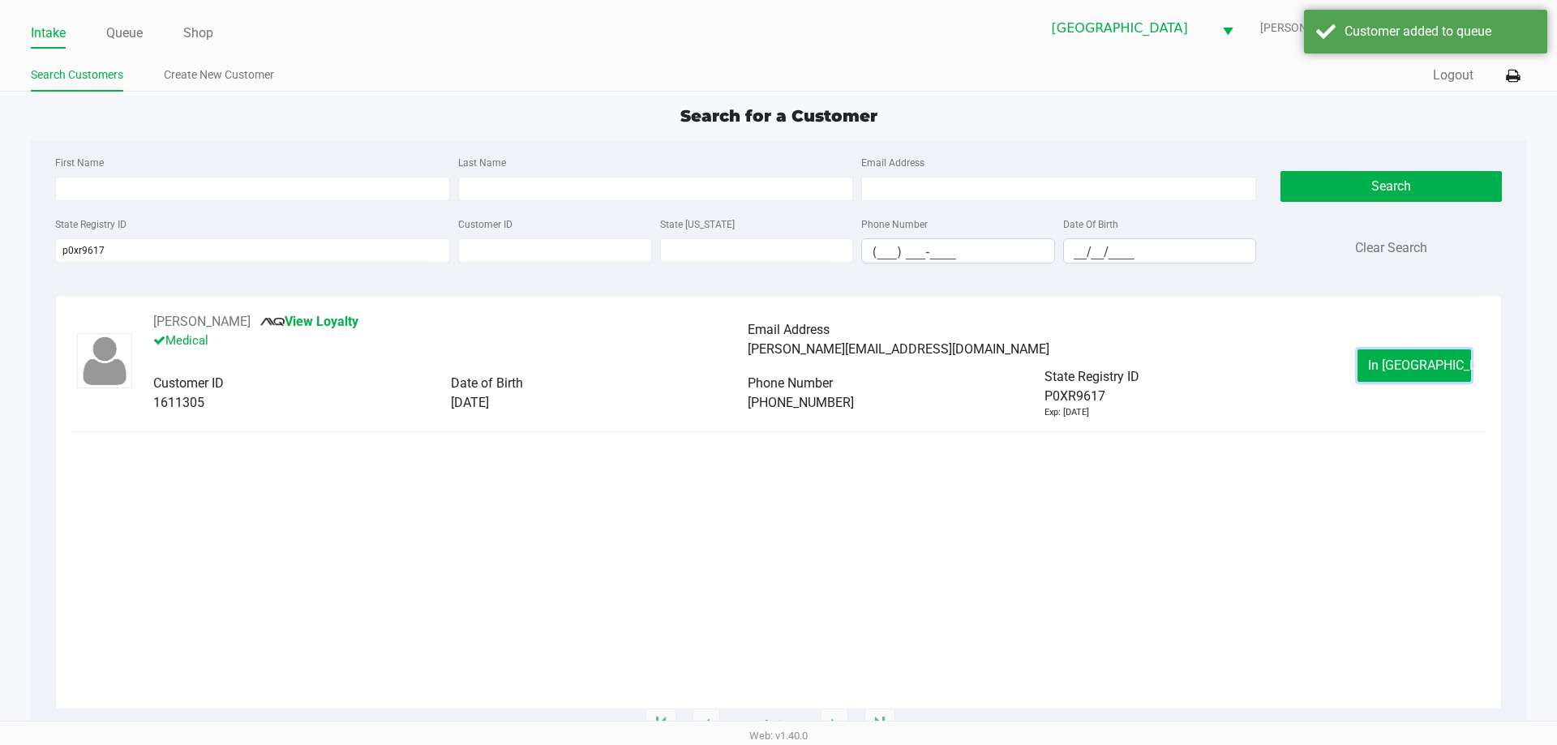
click at [1471, 371] on button "In Queue" at bounding box center [1414, 365] width 114 height 32
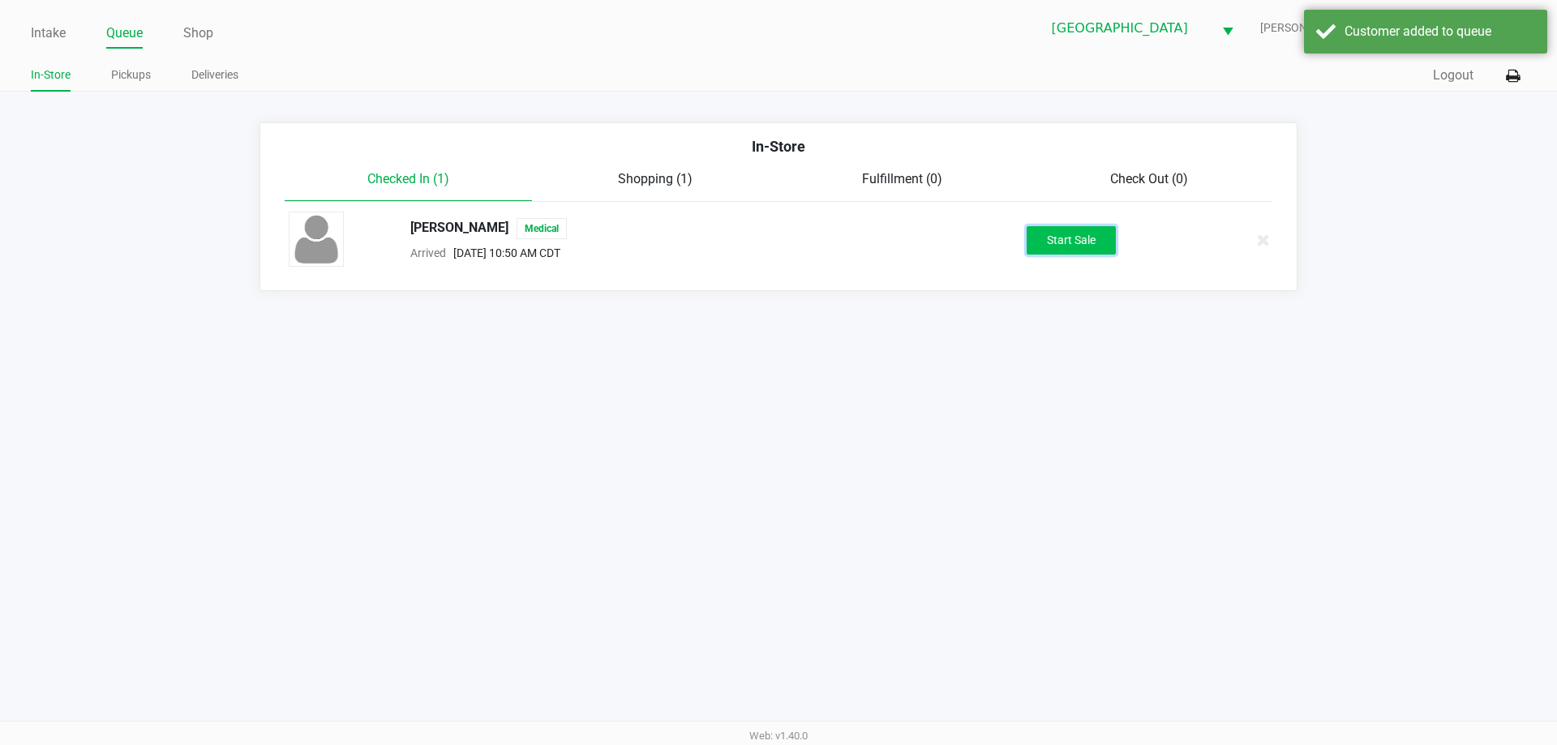
click at [1103, 248] on button "Start Sale" at bounding box center [1071, 240] width 89 height 28
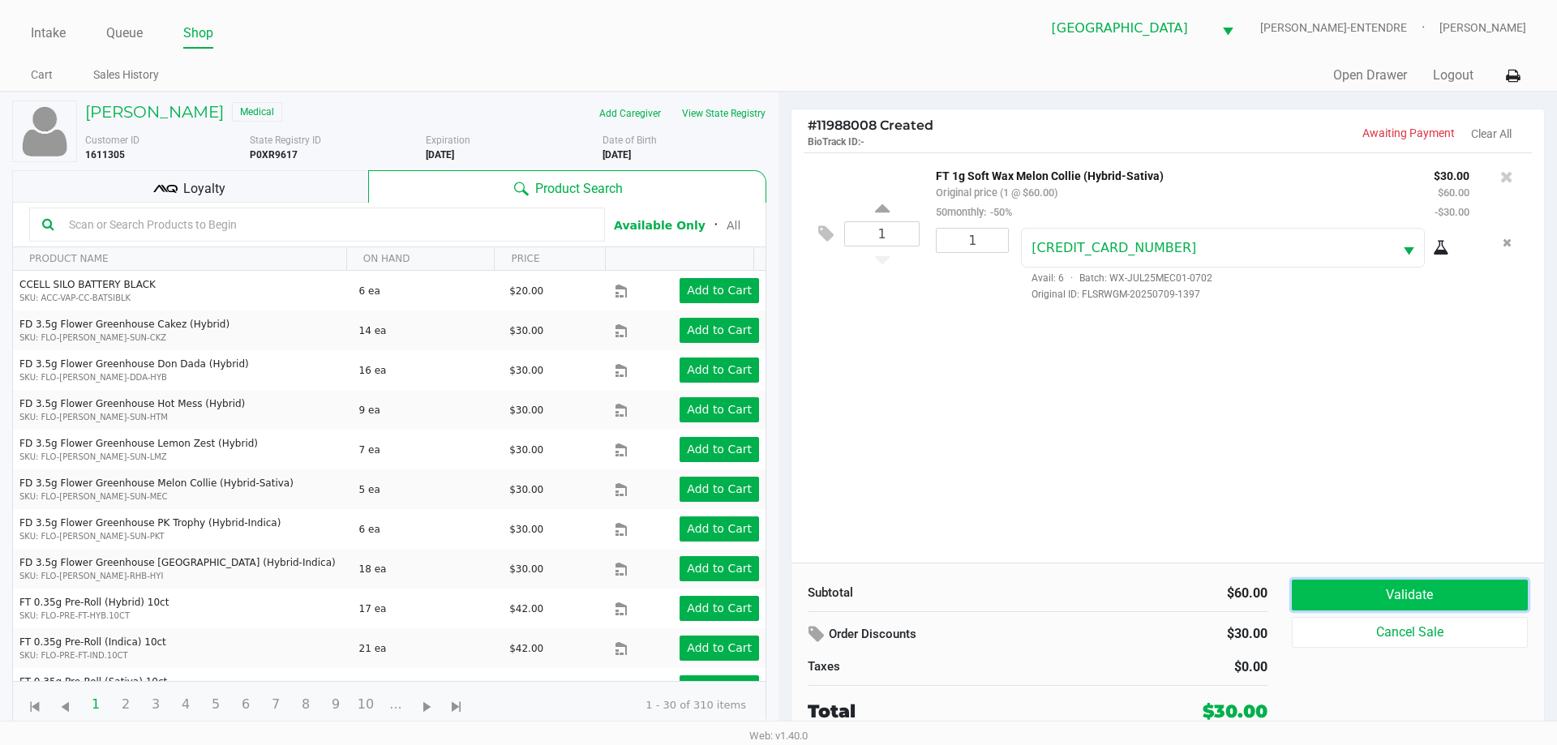
click at [1357, 585] on button "Validate" at bounding box center [1410, 595] width 236 height 31
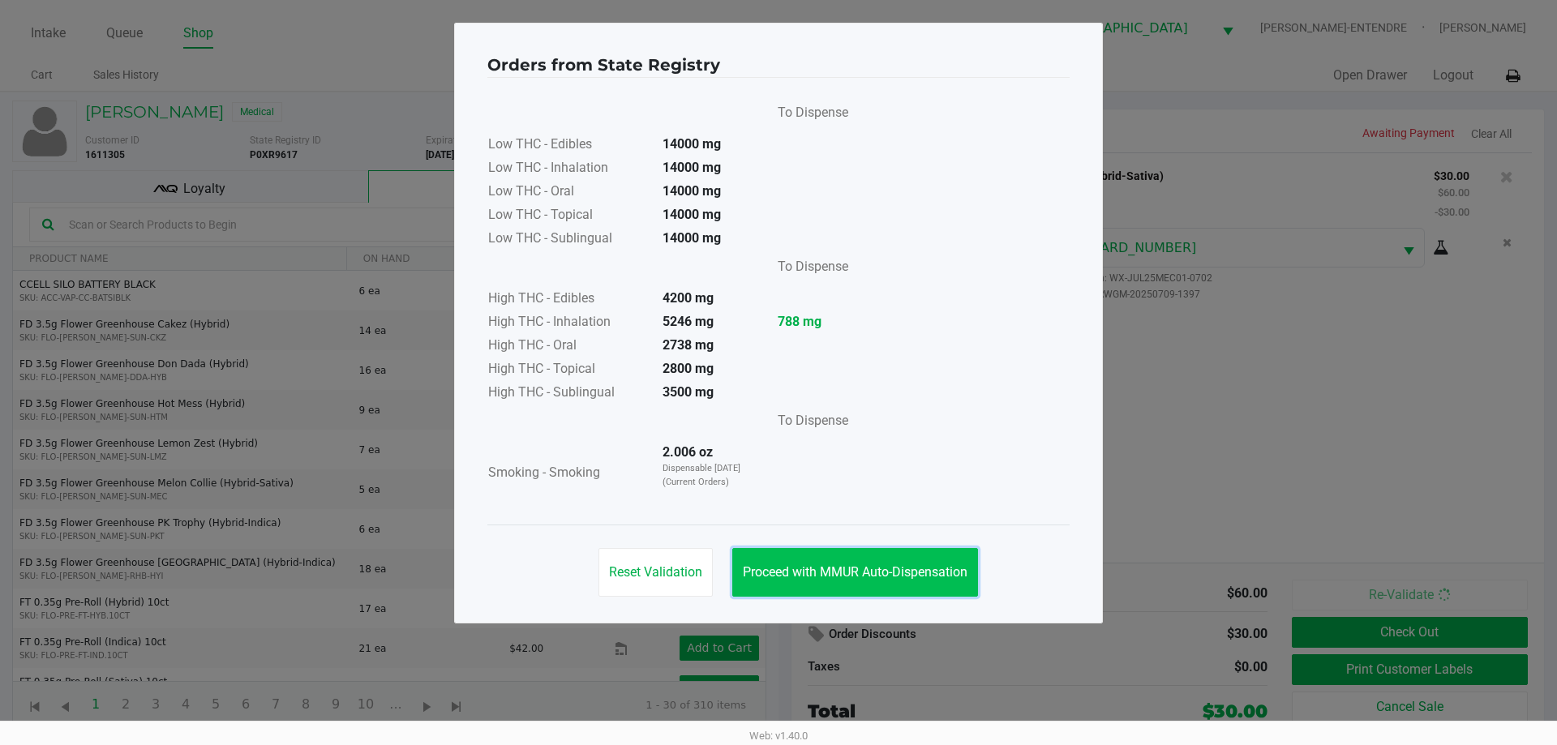
click at [848, 565] on span "Proceed with MMUR Auto-Dispensation" at bounding box center [855, 571] width 225 height 15
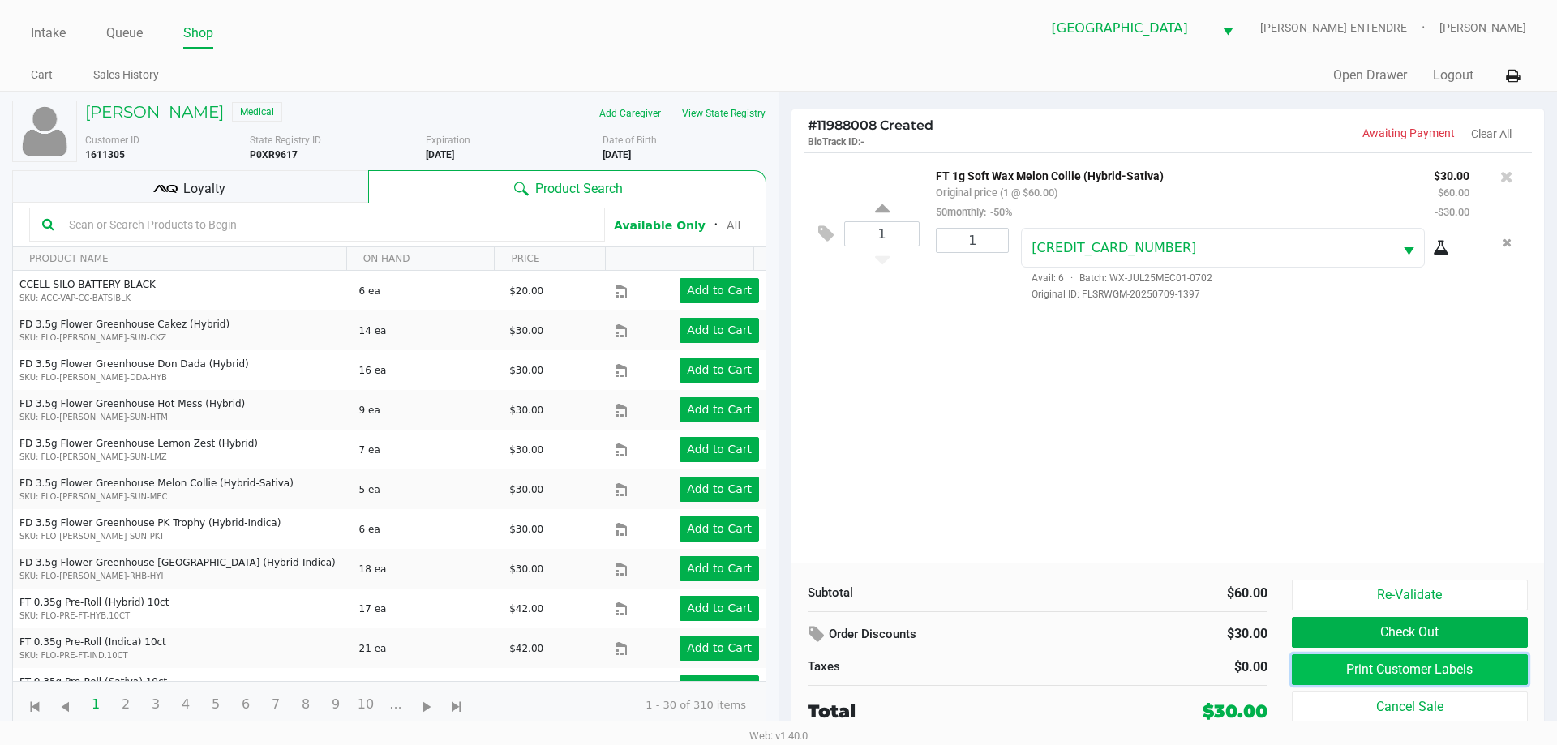
click at [1397, 676] on button "Print Customer Labels" at bounding box center [1410, 669] width 236 height 31
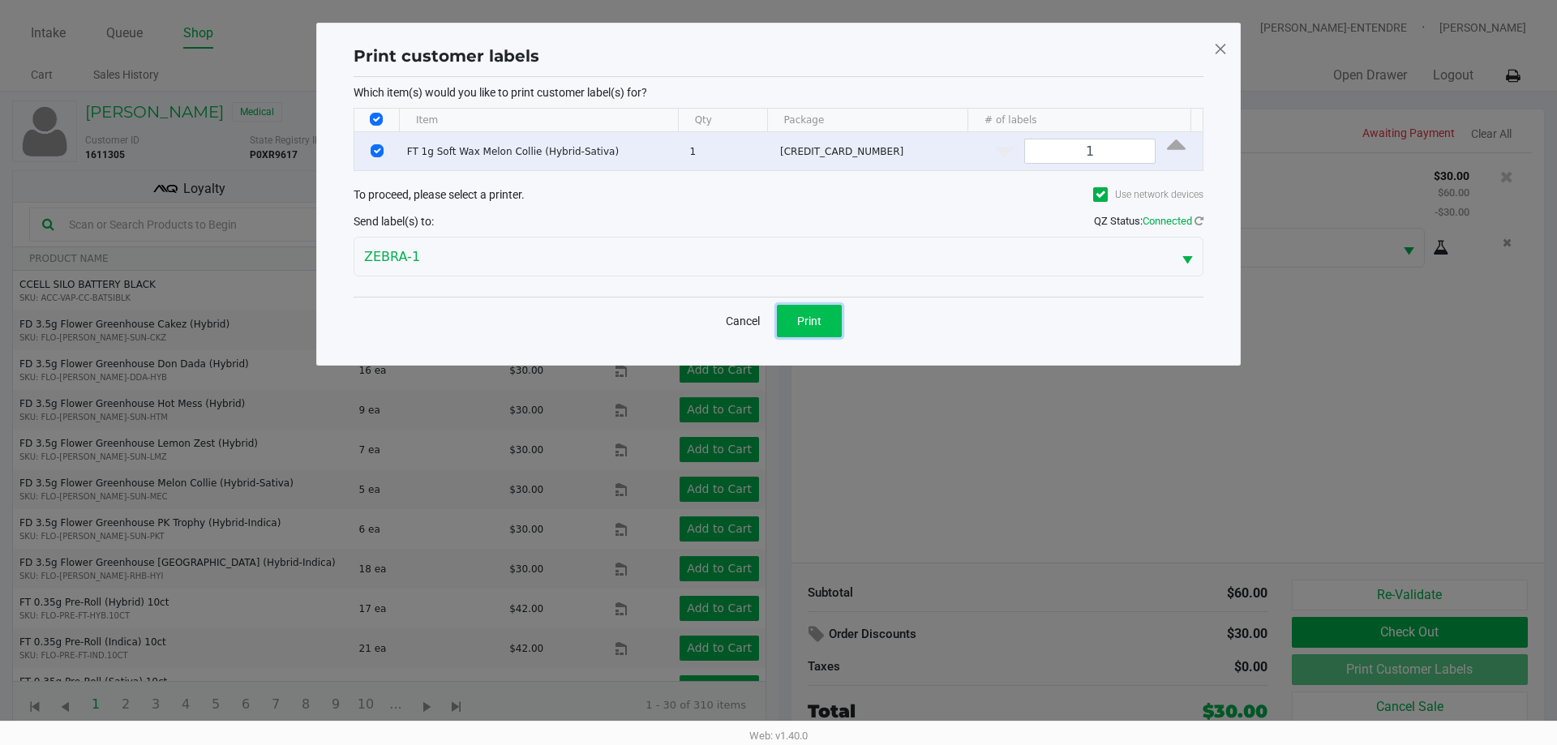
click at [816, 321] on span "Print" at bounding box center [809, 321] width 24 height 13
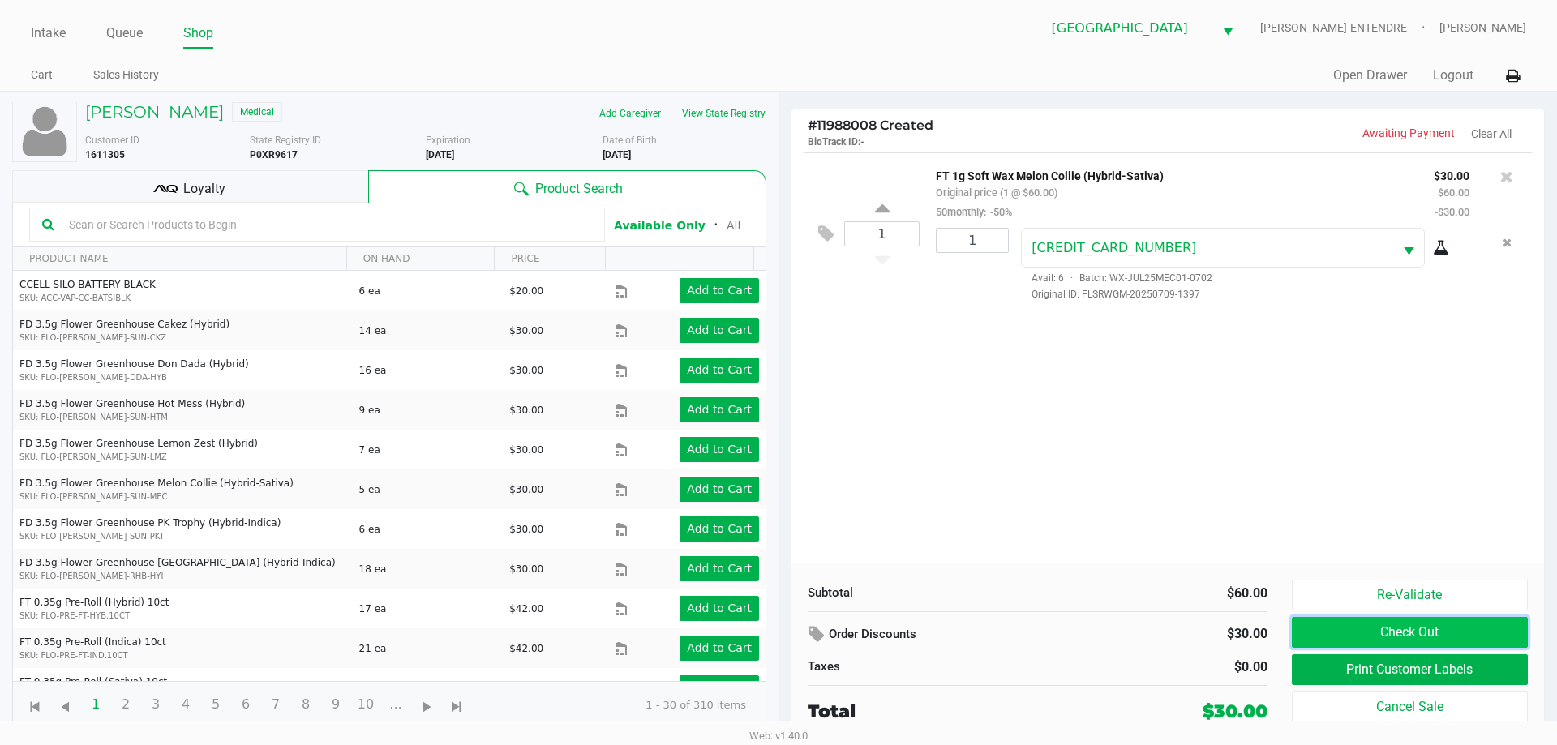
click at [1428, 637] on button "Check Out" at bounding box center [1410, 632] width 236 height 31
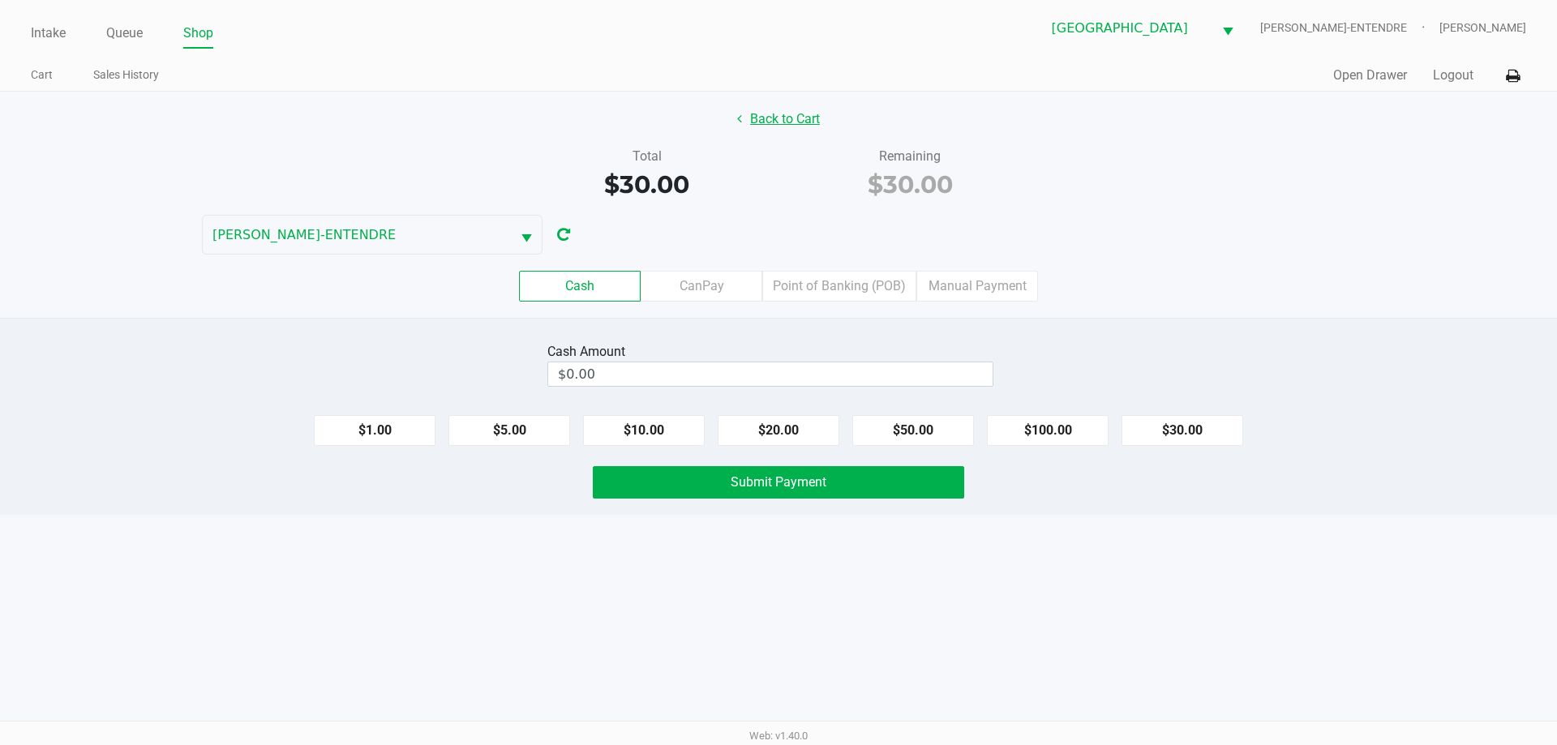
click at [790, 122] on button "Back to Cart" at bounding box center [779, 119] width 104 height 31
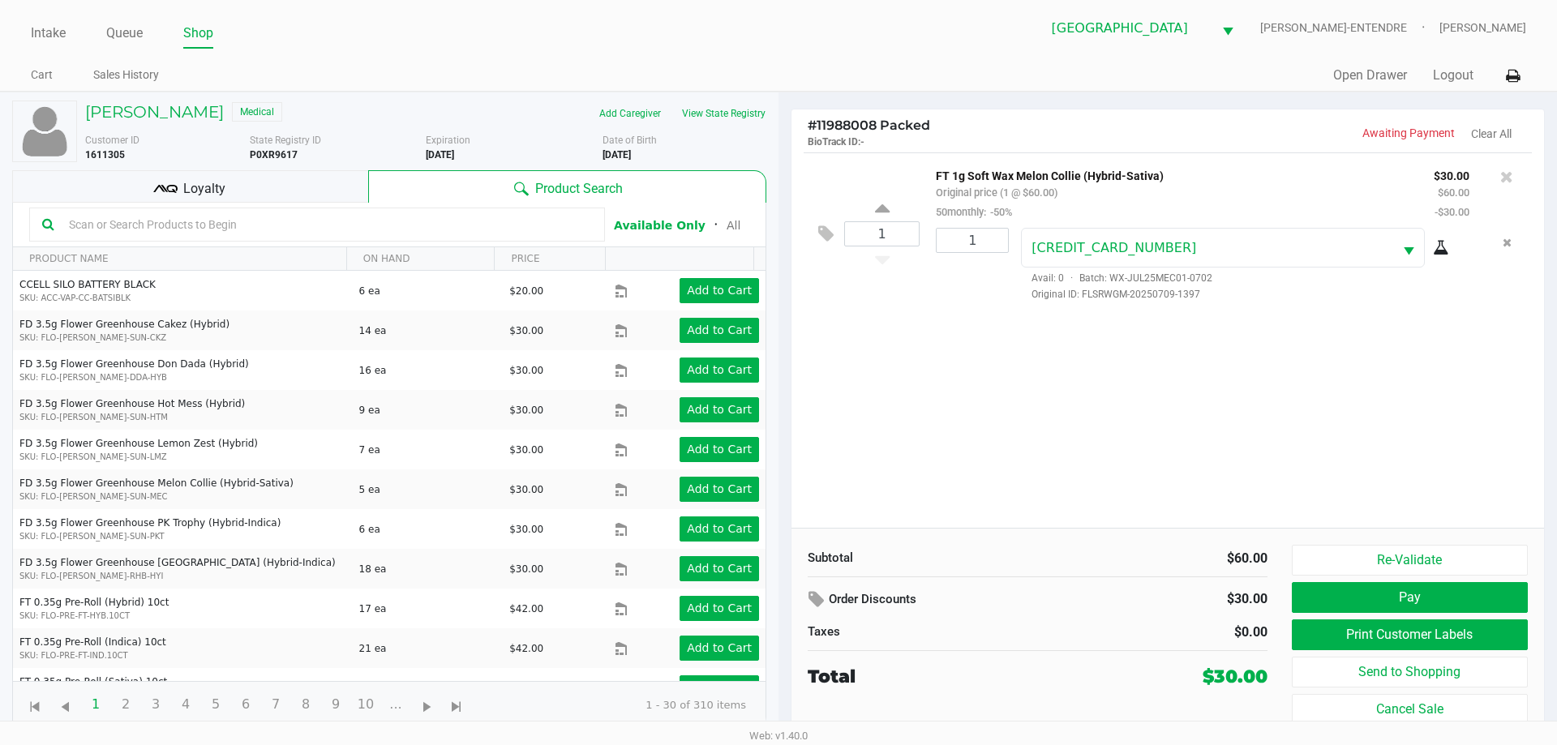
click at [186, 188] on span "Loyalty" at bounding box center [204, 188] width 42 height 19
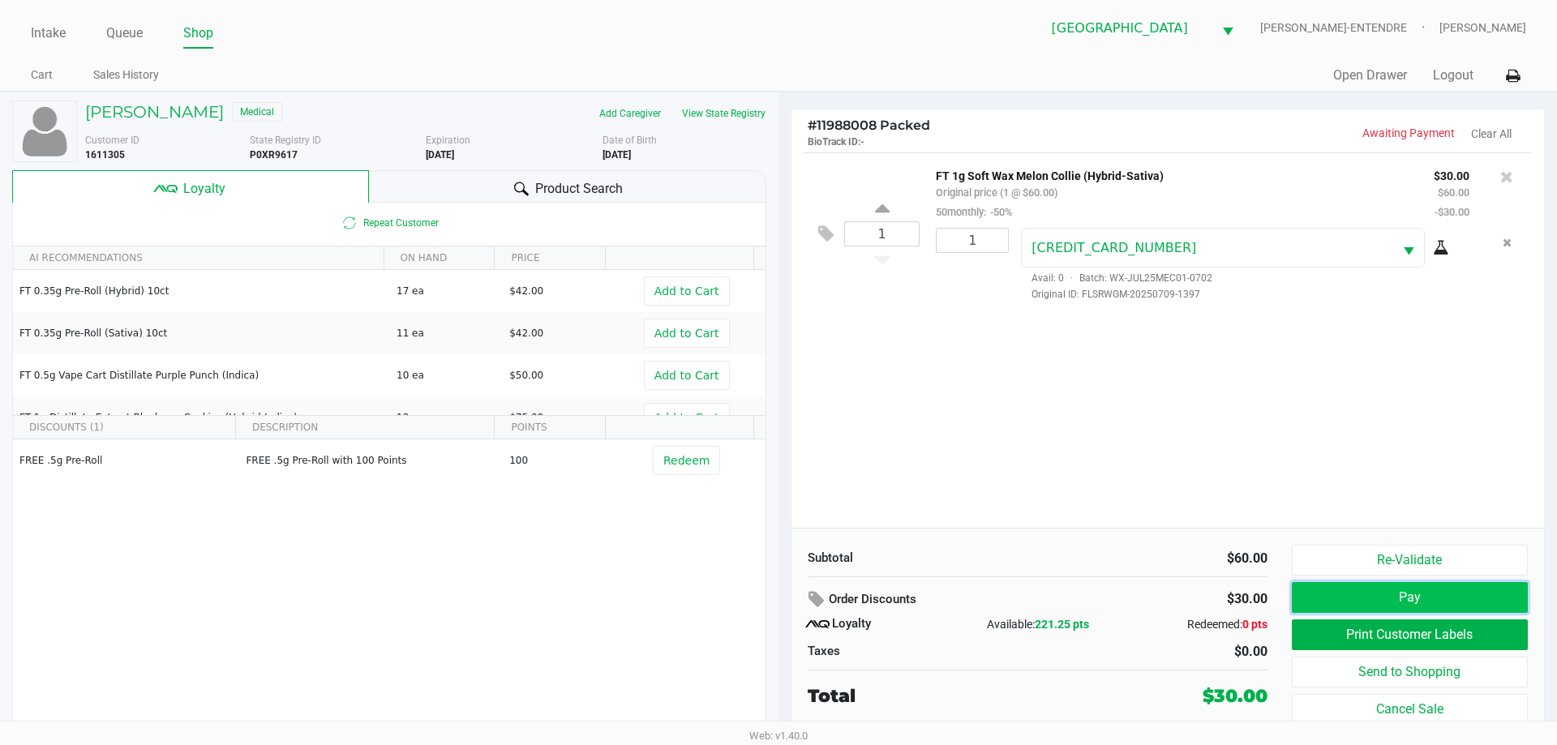
click at [1309, 602] on button "Pay" at bounding box center [1410, 597] width 236 height 31
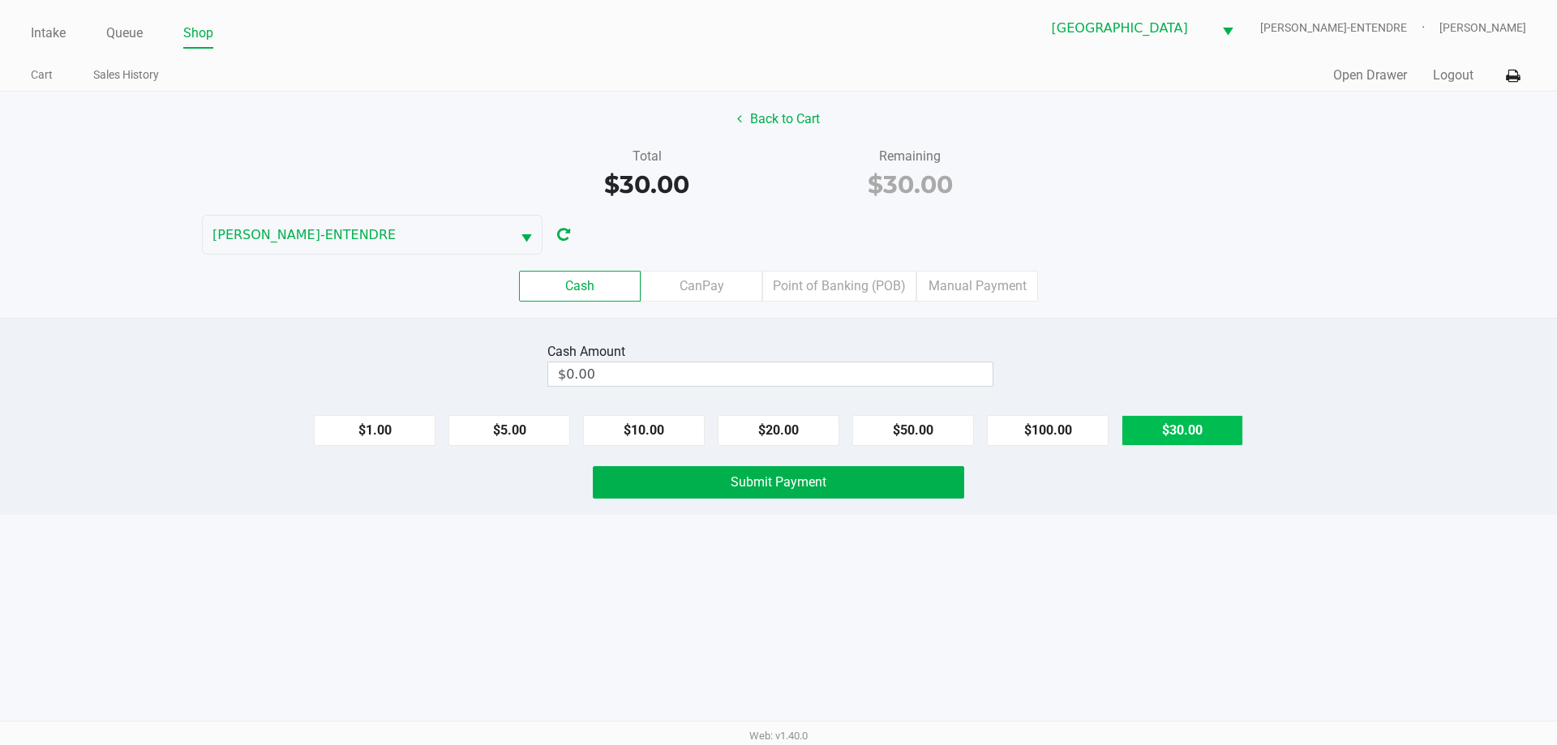
click at [1171, 438] on button "$30.00" at bounding box center [1182, 430] width 122 height 31
type input "$30.00"
click at [132, 727] on div "Web: v1.40.0" at bounding box center [778, 735] width 1557 height 29
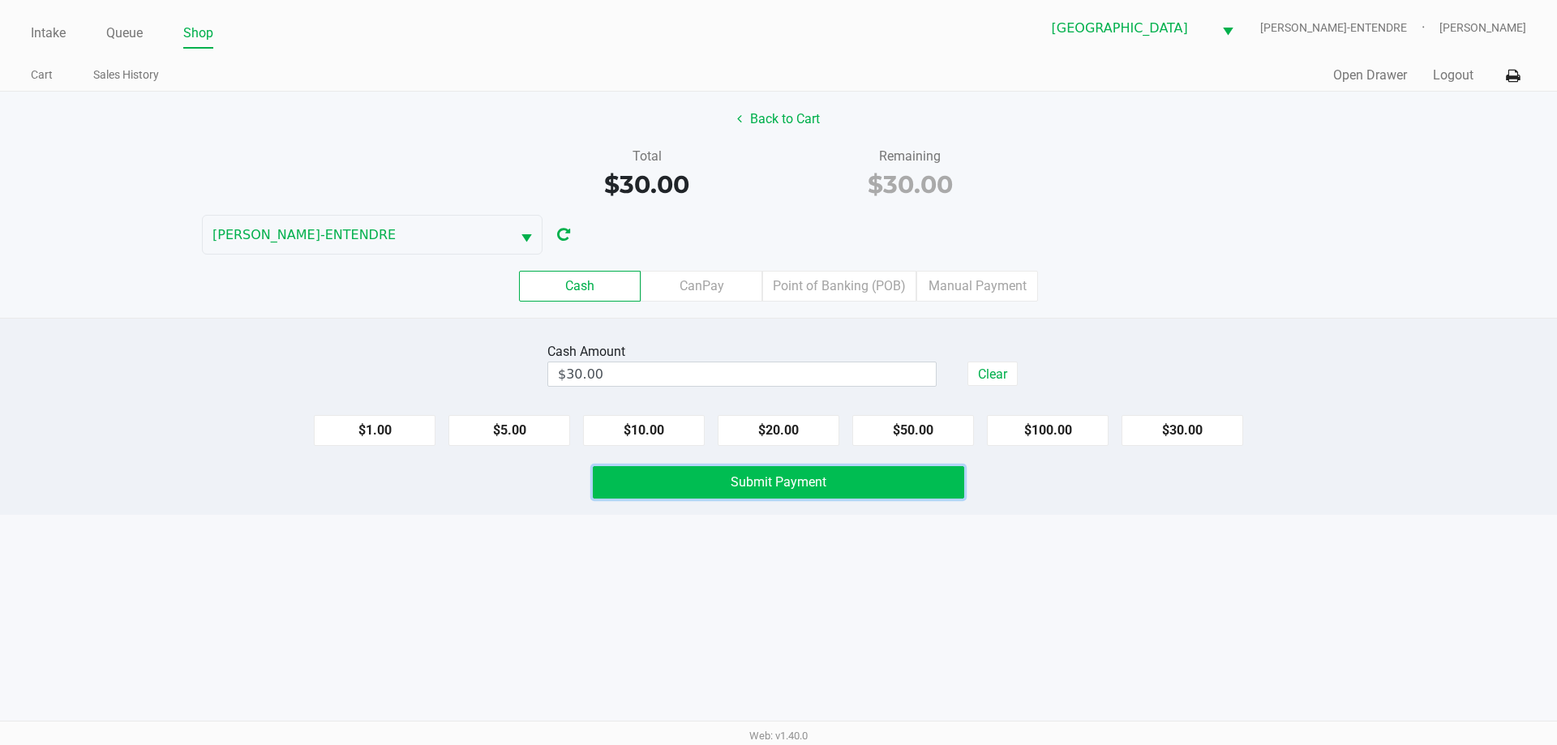
click at [765, 491] on button "Submit Payment" at bounding box center [778, 482] width 371 height 32
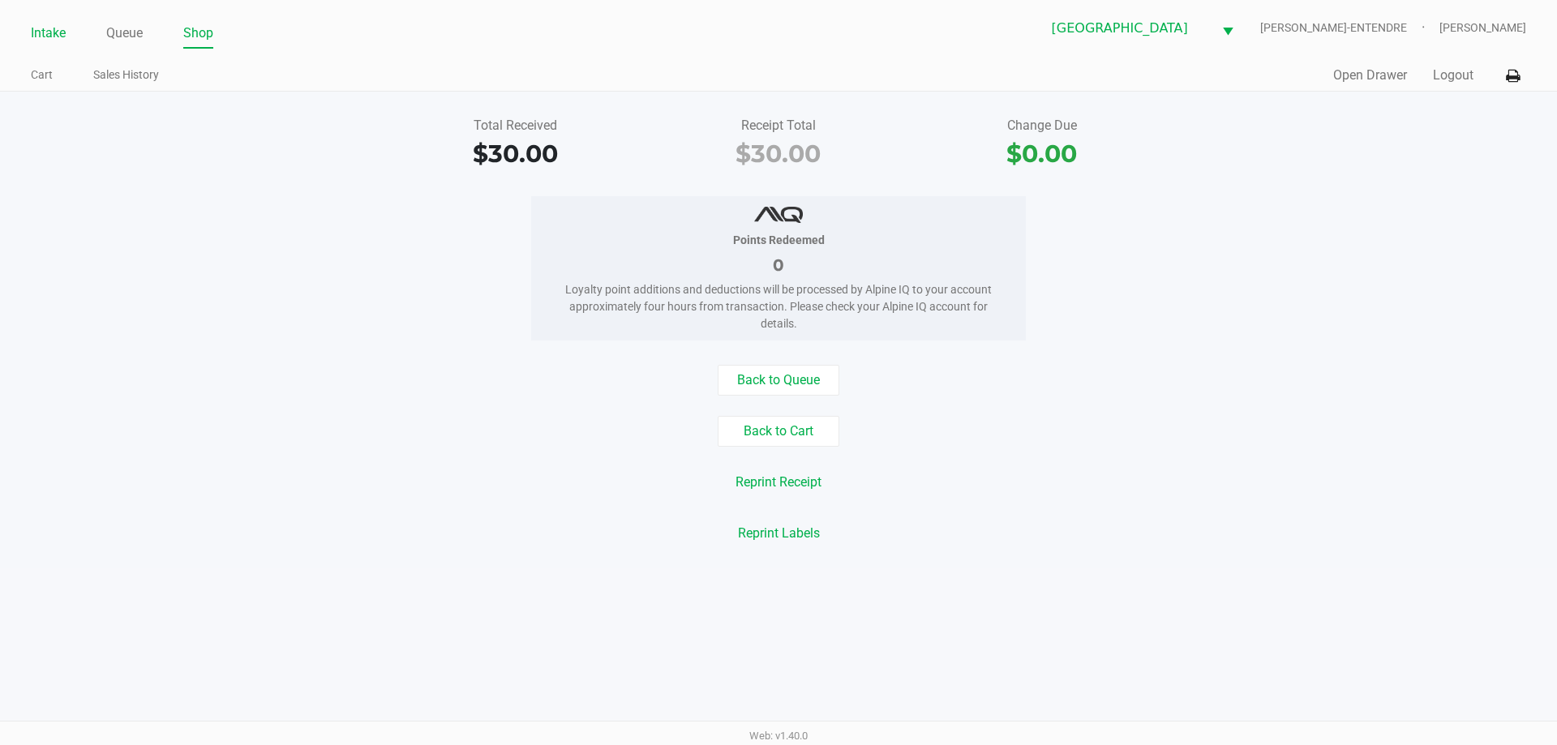
click at [50, 27] on link "Intake" at bounding box center [48, 33] width 35 height 23
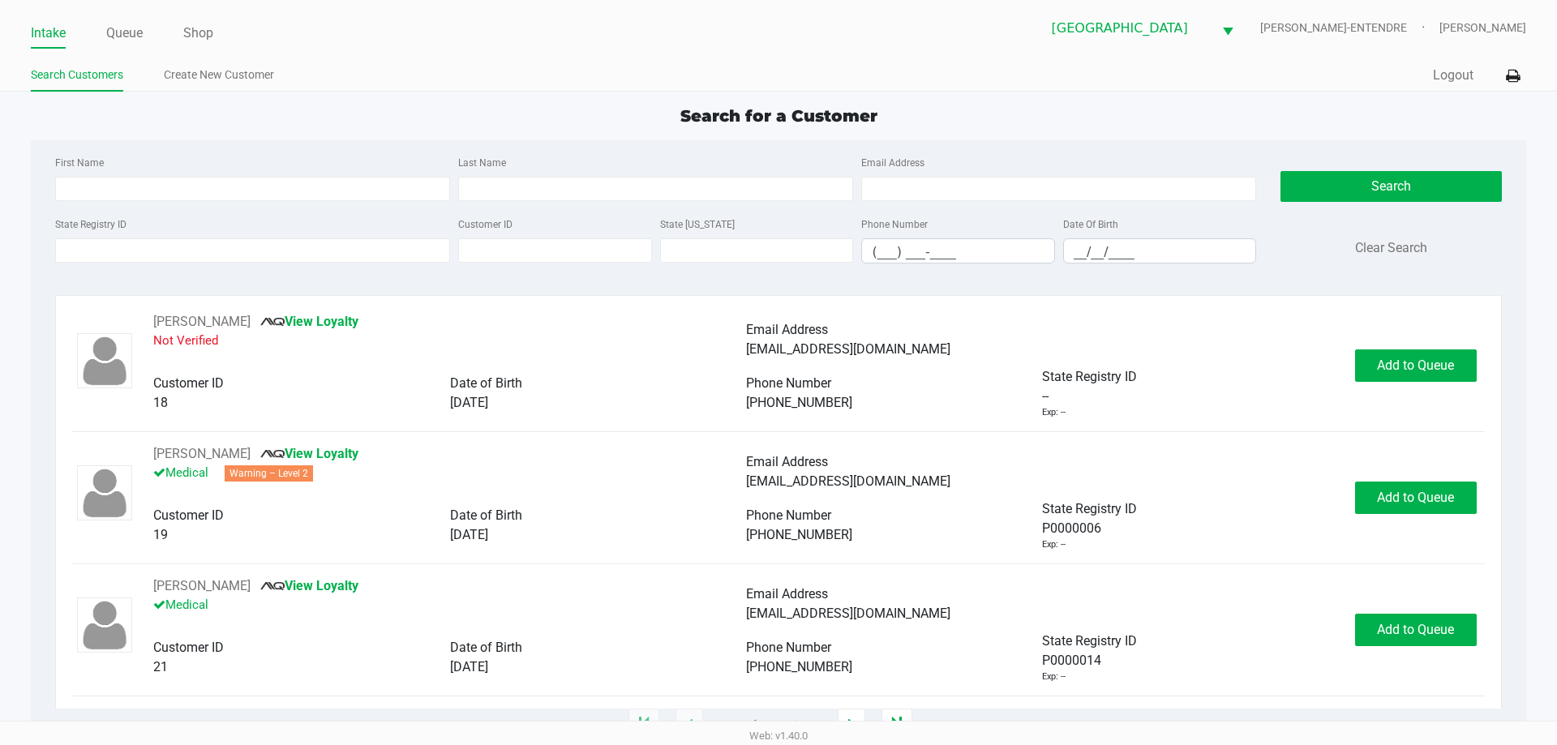
click at [345, 47] on ul "Intake Queue Shop" at bounding box center [405, 34] width 748 height 28
click at [345, 251] on input "State Registry ID" at bounding box center [252, 250] width 395 height 24
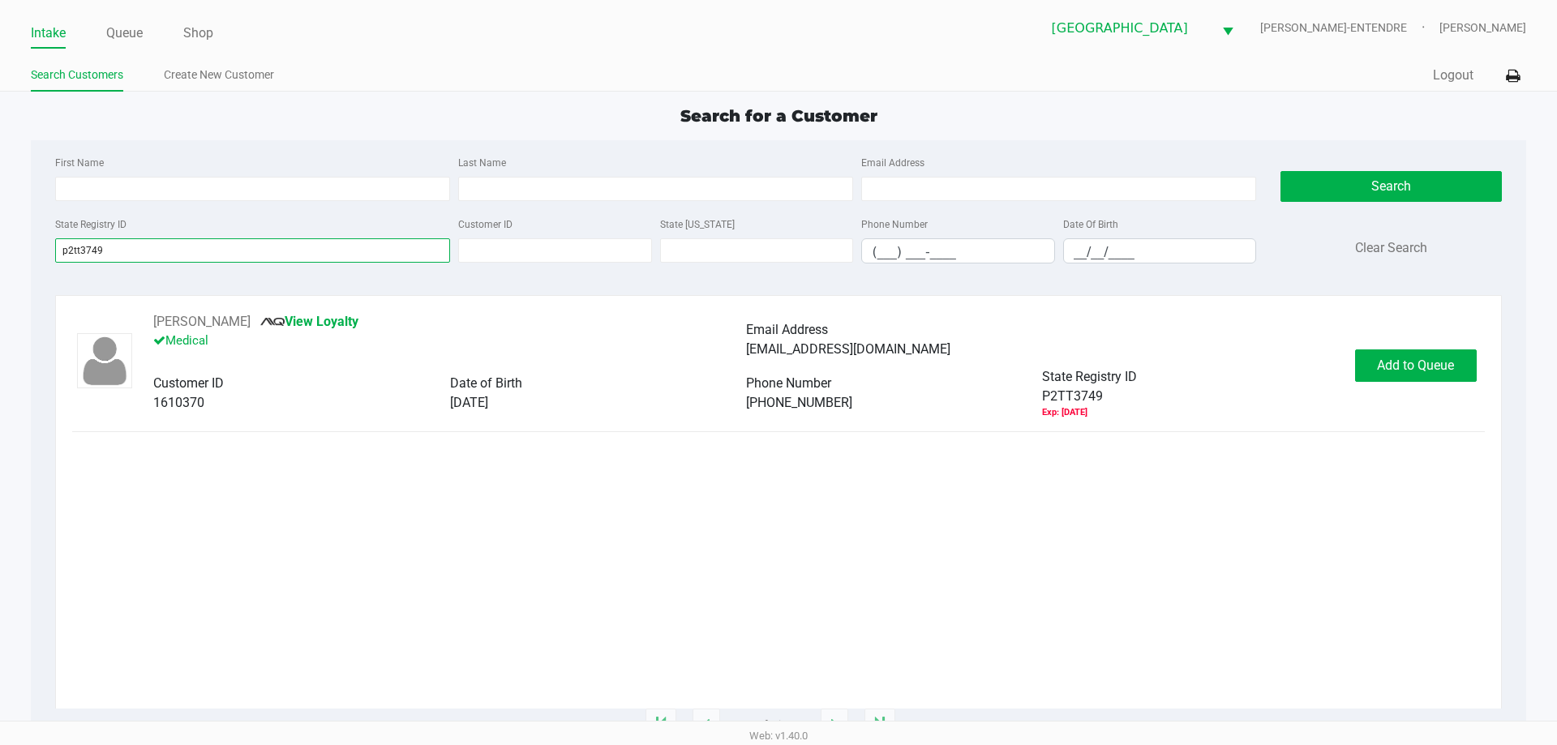
type input "p2tt3749"
click at [1371, 369] on button "Add to Queue" at bounding box center [1416, 365] width 122 height 32
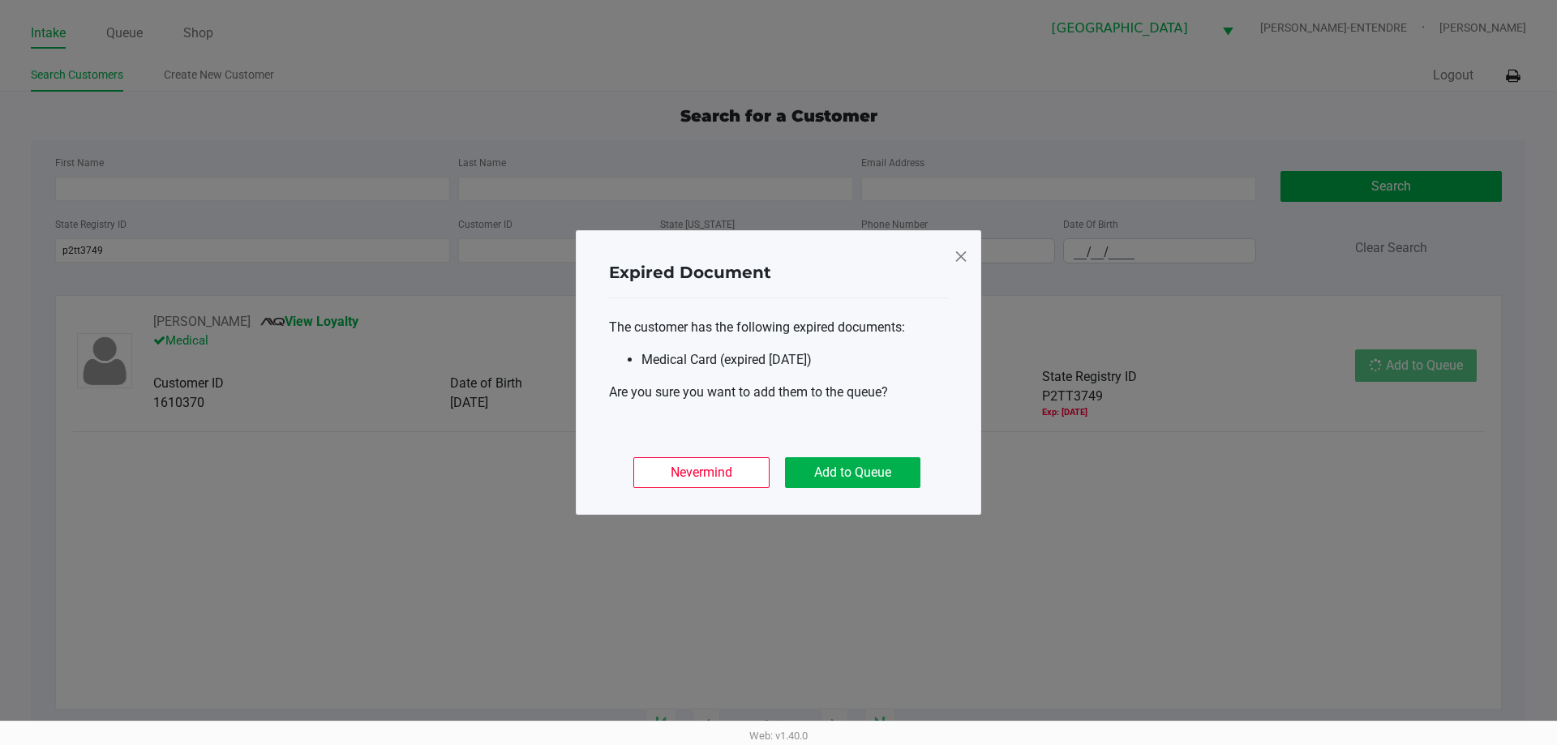
click at [1371, 369] on ngb-modal-window "Expired Document The customer has the following expired documents: Medical Card…" at bounding box center [778, 372] width 1557 height 745
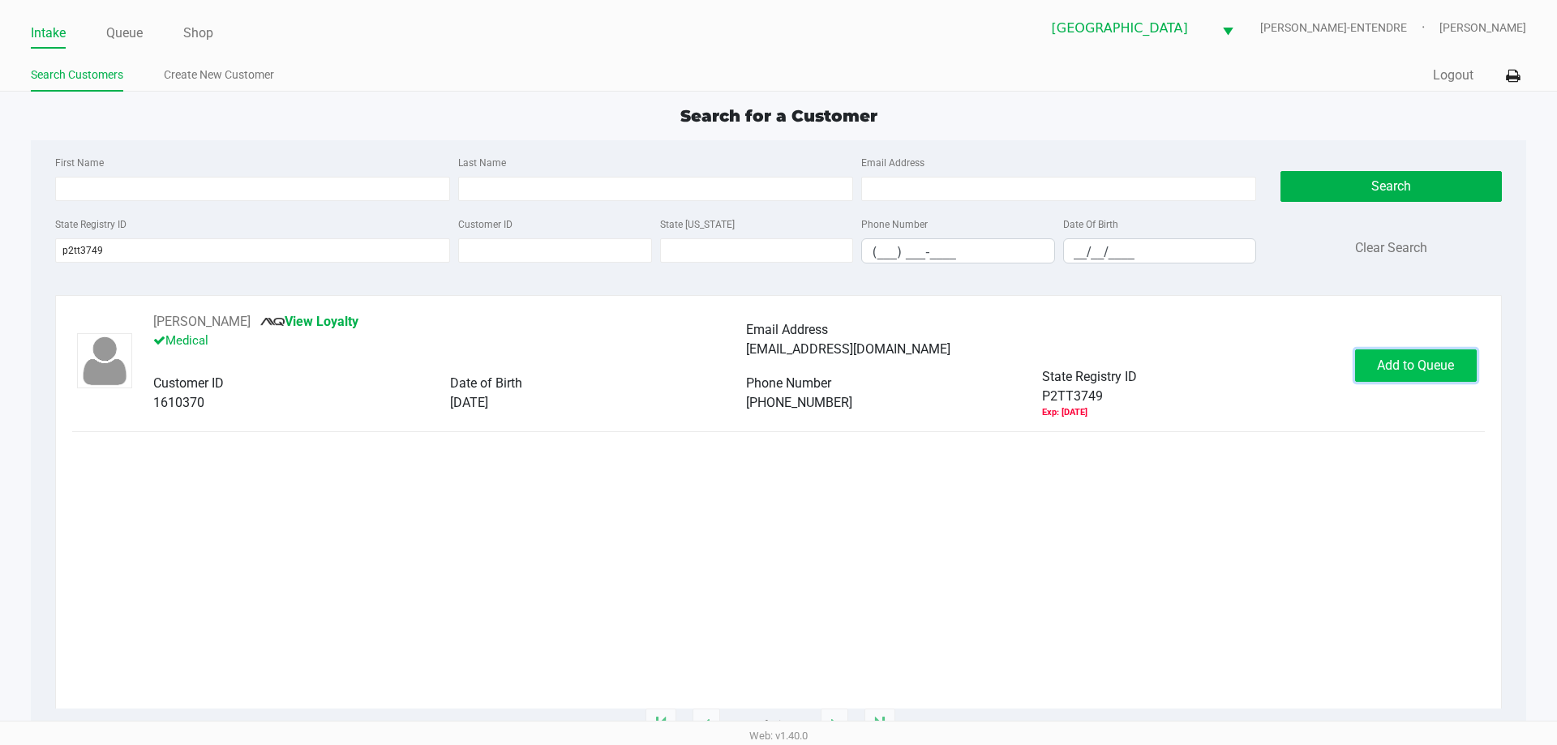
click at [1427, 367] on span "Add to Queue" at bounding box center [1415, 365] width 77 height 15
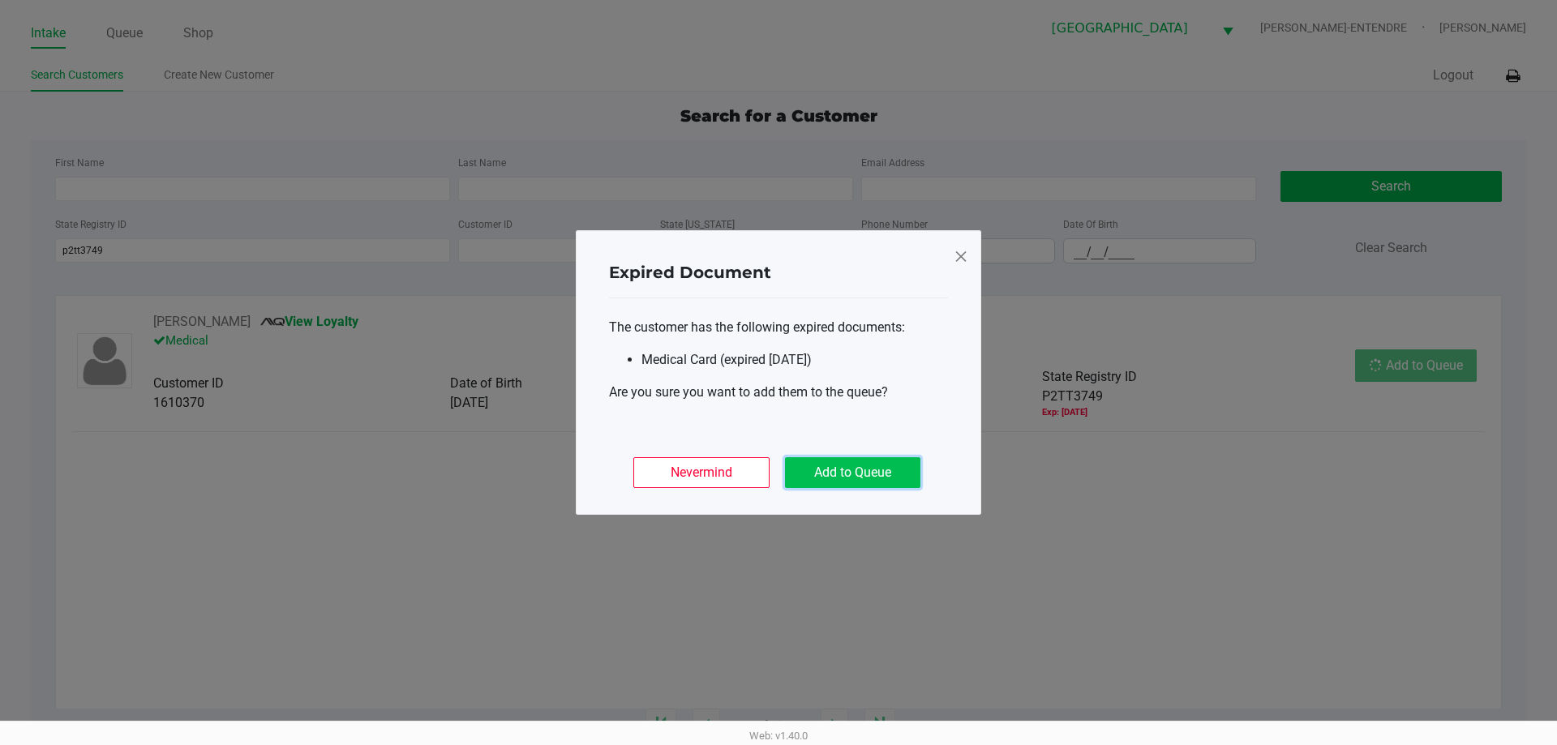
click at [904, 466] on button "Add to Queue" at bounding box center [852, 472] width 135 height 31
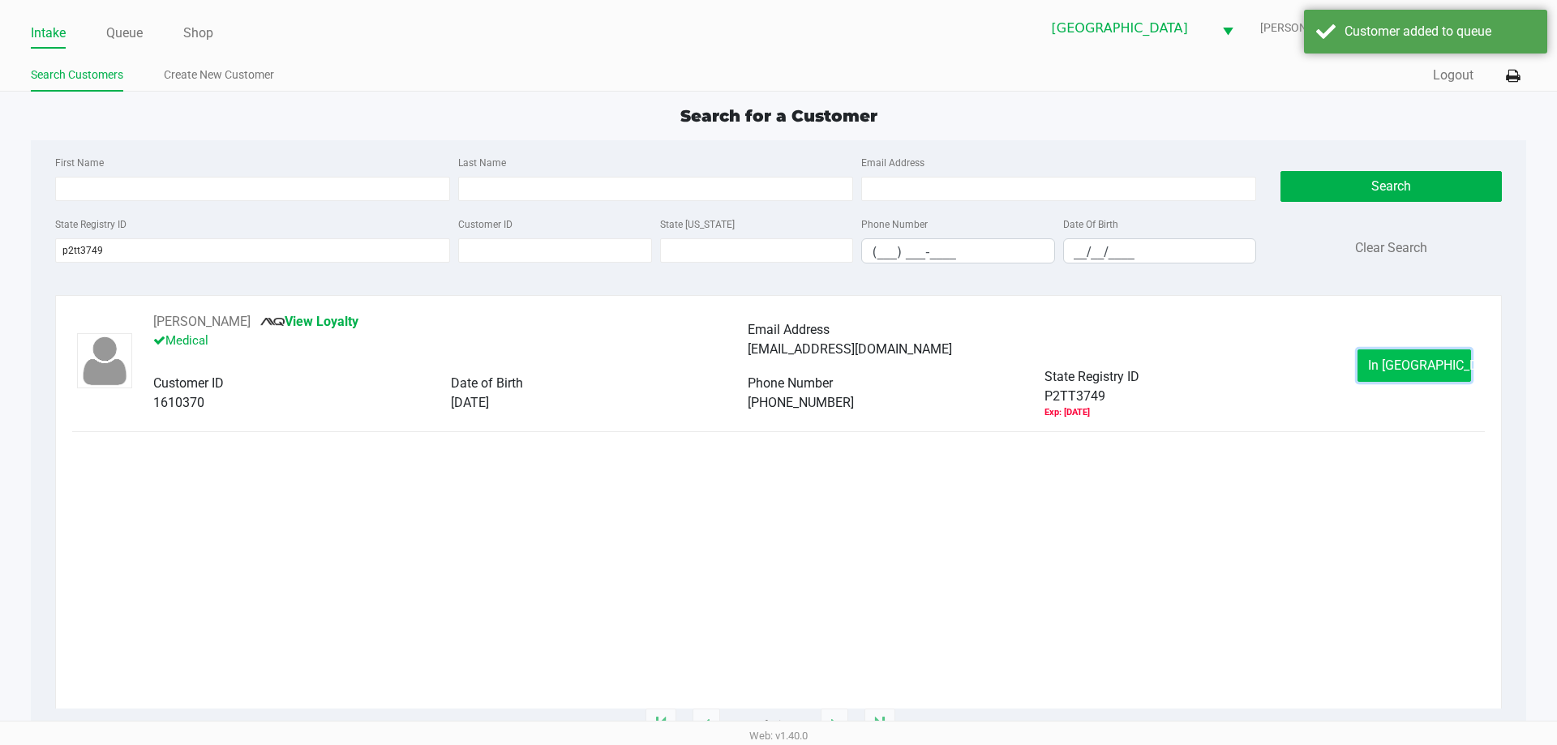
click at [1443, 369] on button "In Queue" at bounding box center [1414, 365] width 114 height 32
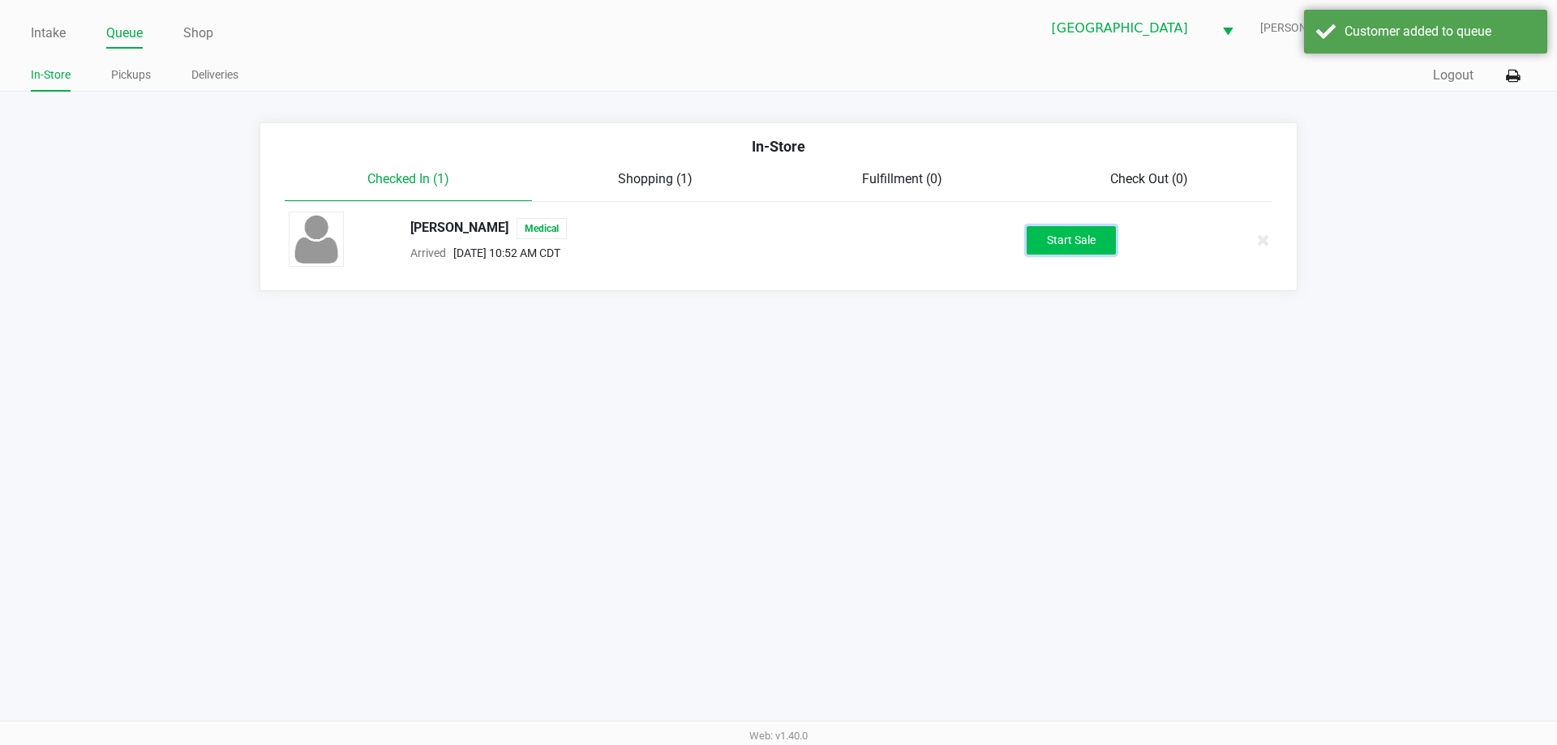
click at [1069, 233] on button "Start Sale" at bounding box center [1071, 240] width 89 height 28
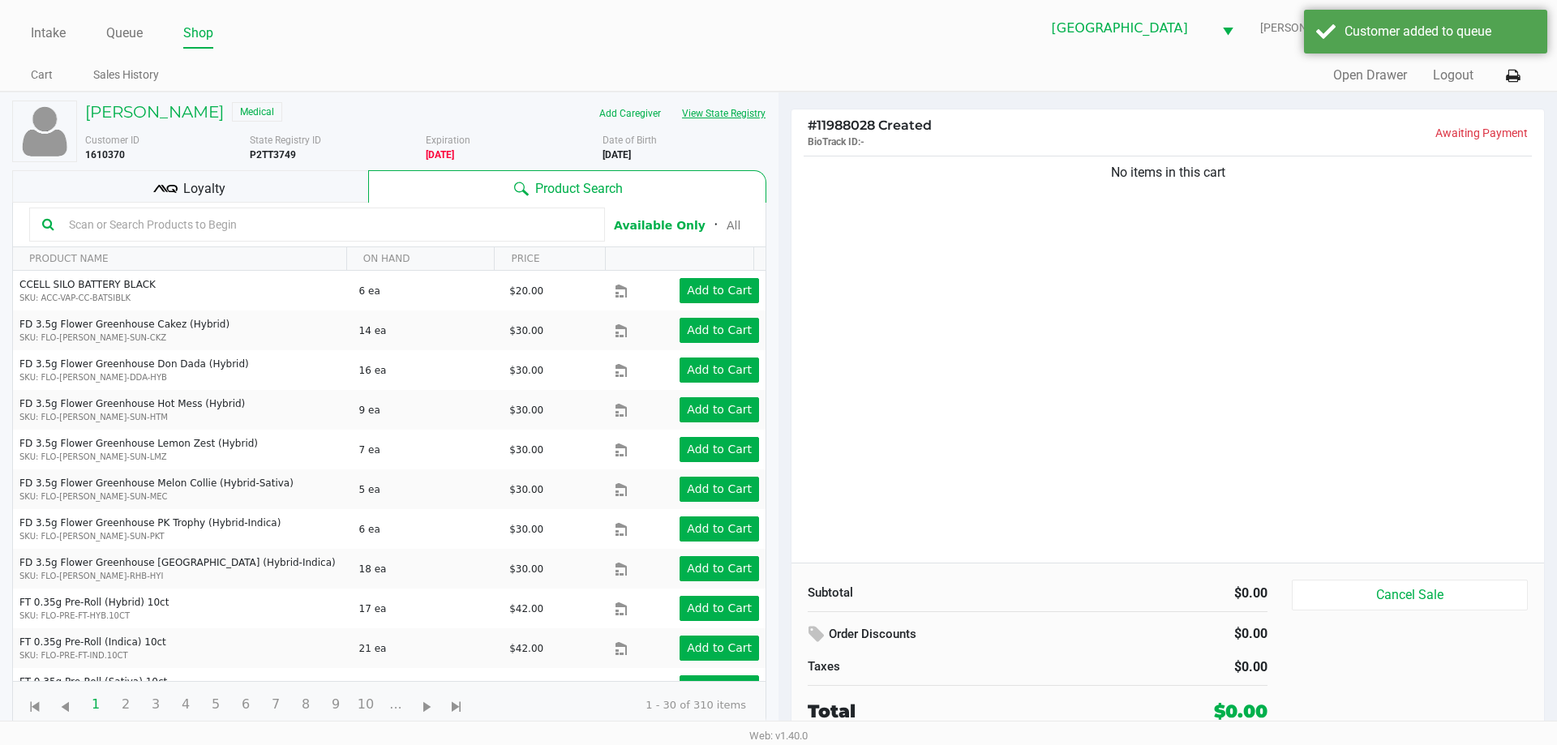
click at [695, 112] on button "View State Registry" at bounding box center [718, 114] width 95 height 26
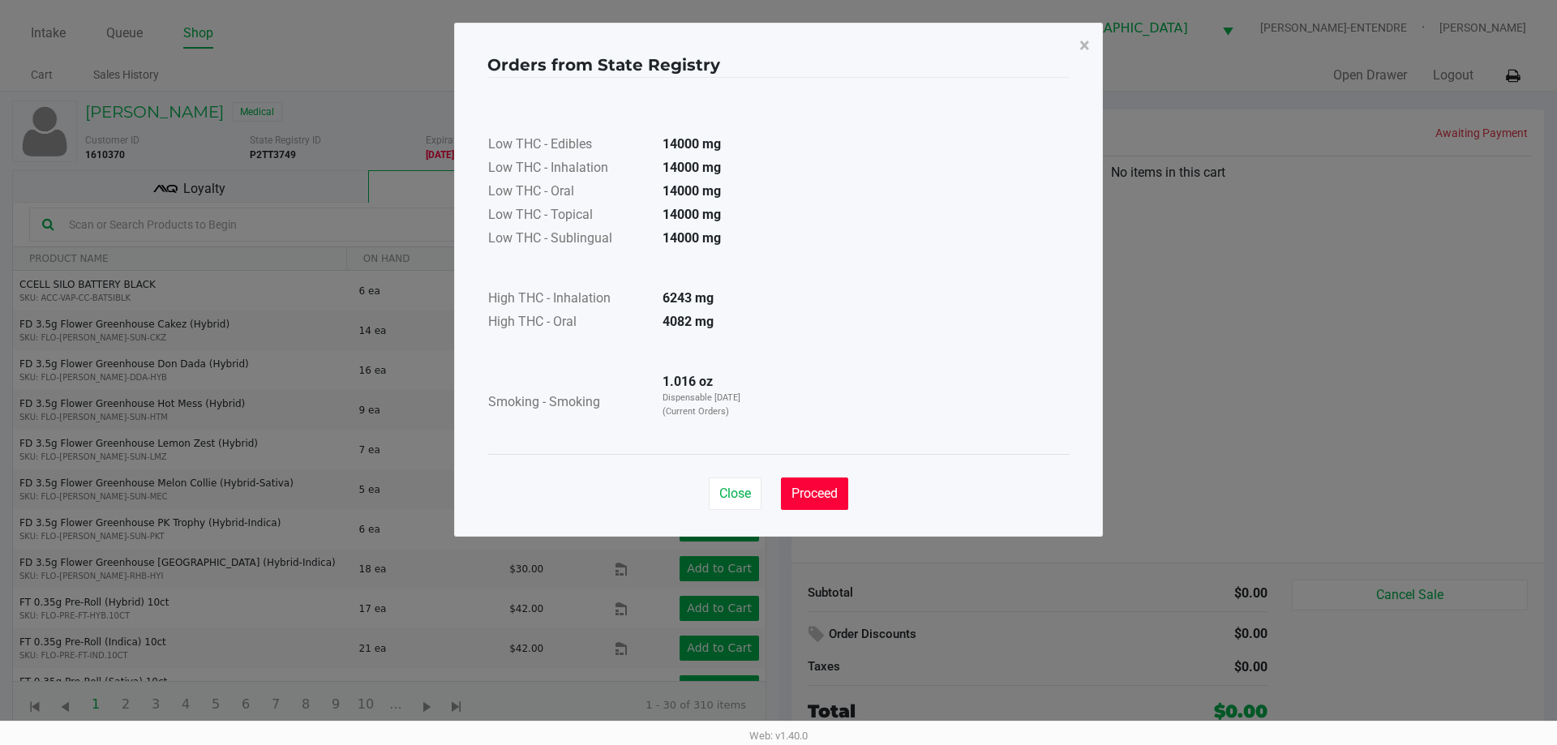
click at [828, 504] on button "Proceed" at bounding box center [814, 494] width 67 height 32
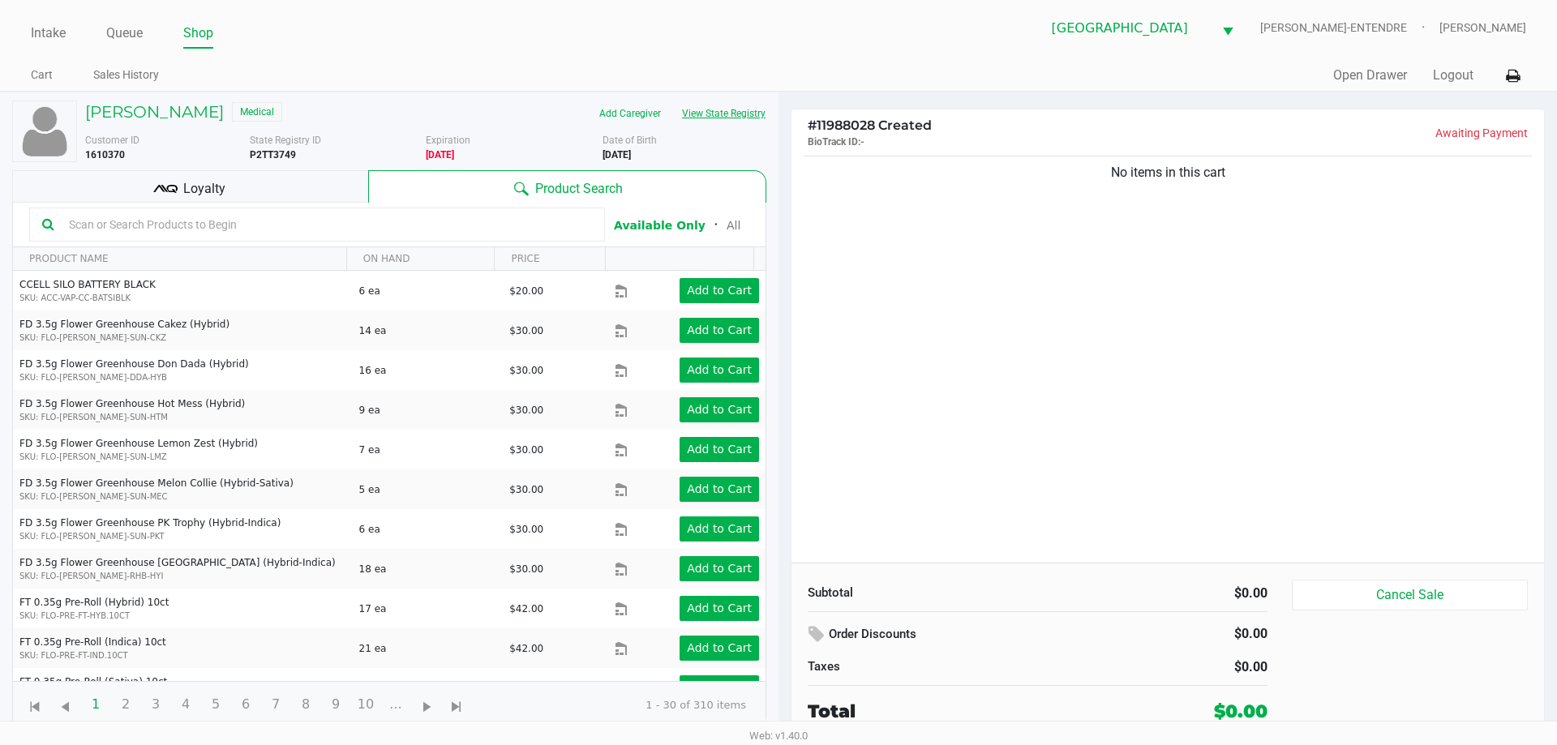
click at [736, 102] on button "View State Registry" at bounding box center [718, 114] width 95 height 26
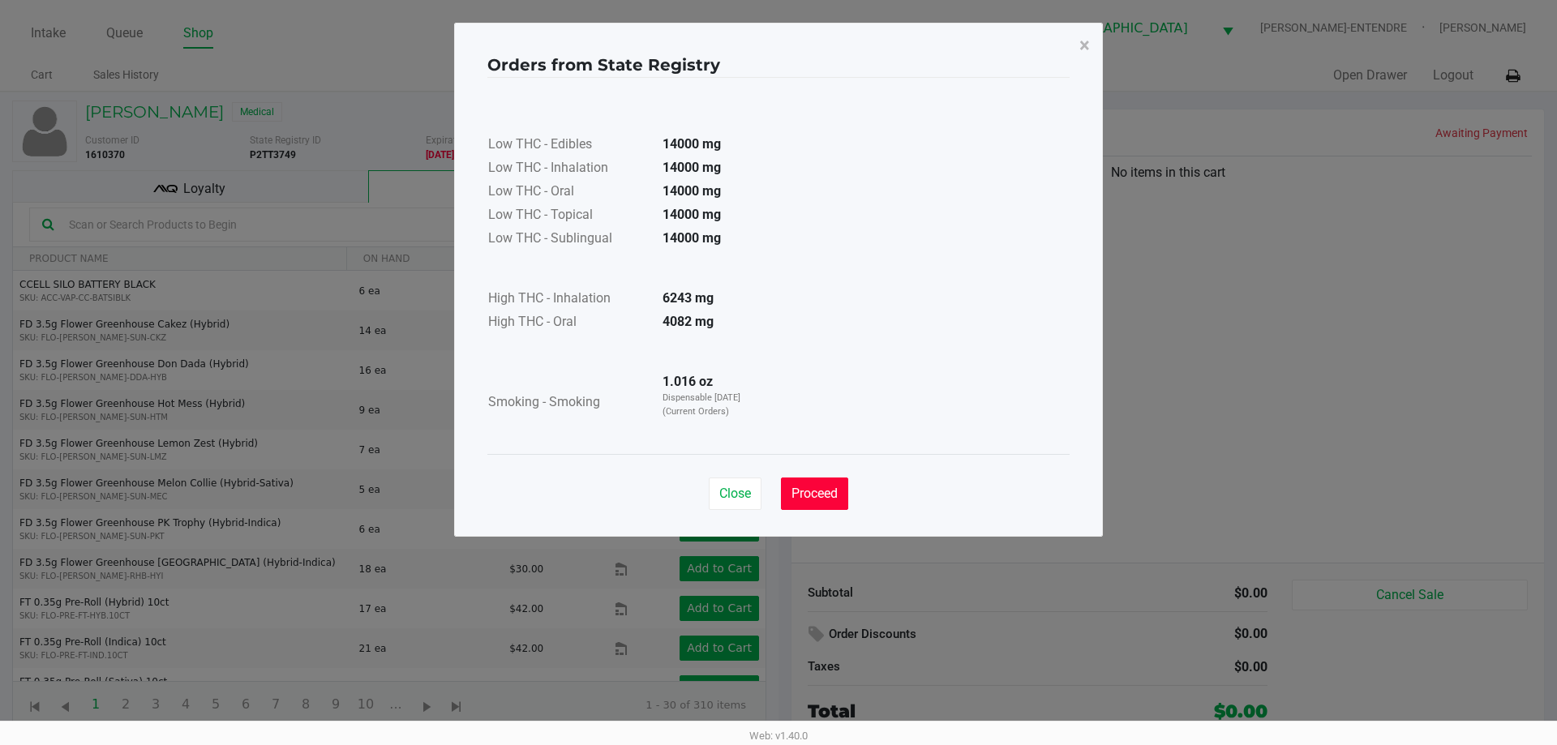
click at [834, 509] on button "Proceed" at bounding box center [814, 494] width 67 height 32
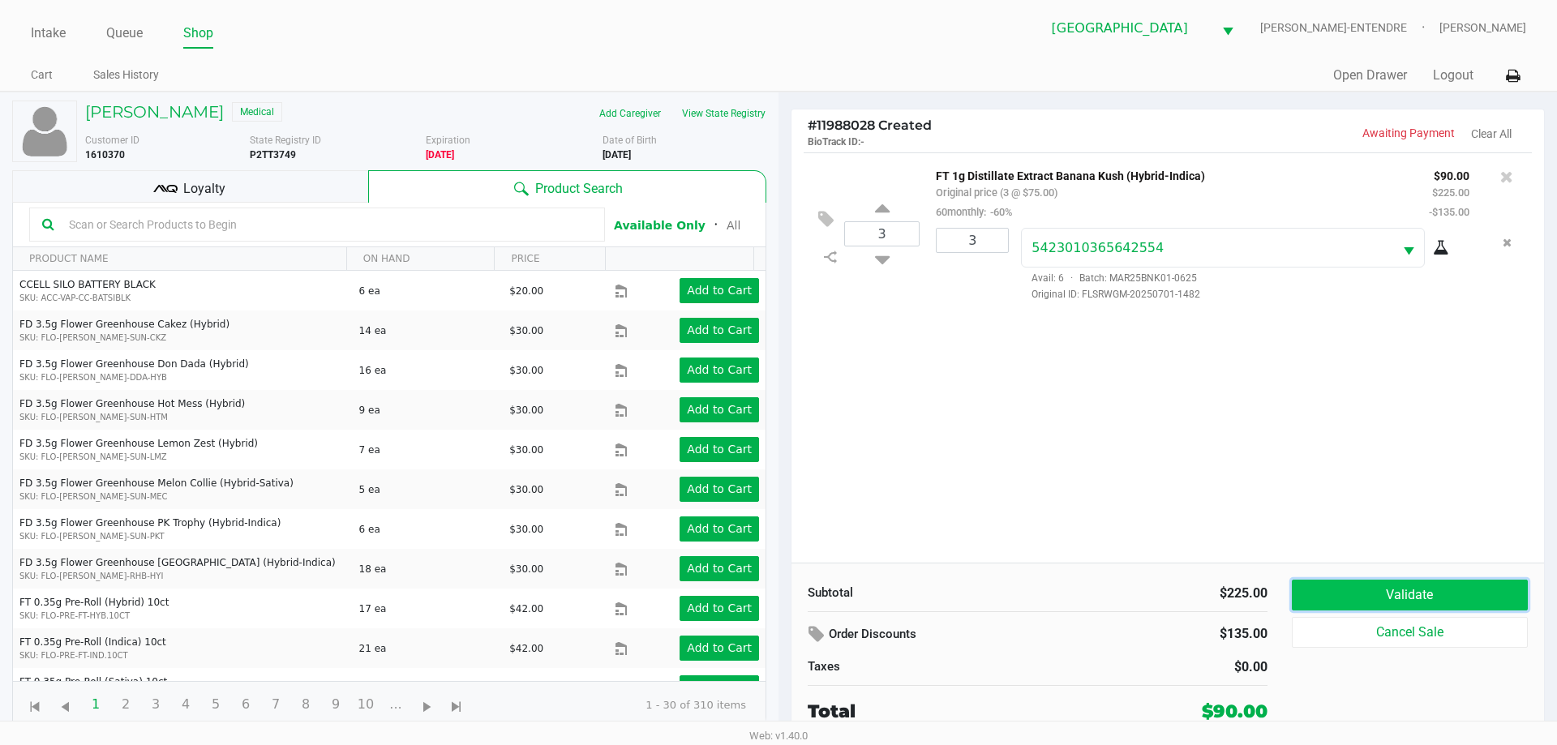
click at [1462, 592] on button "Validate" at bounding box center [1410, 595] width 236 height 31
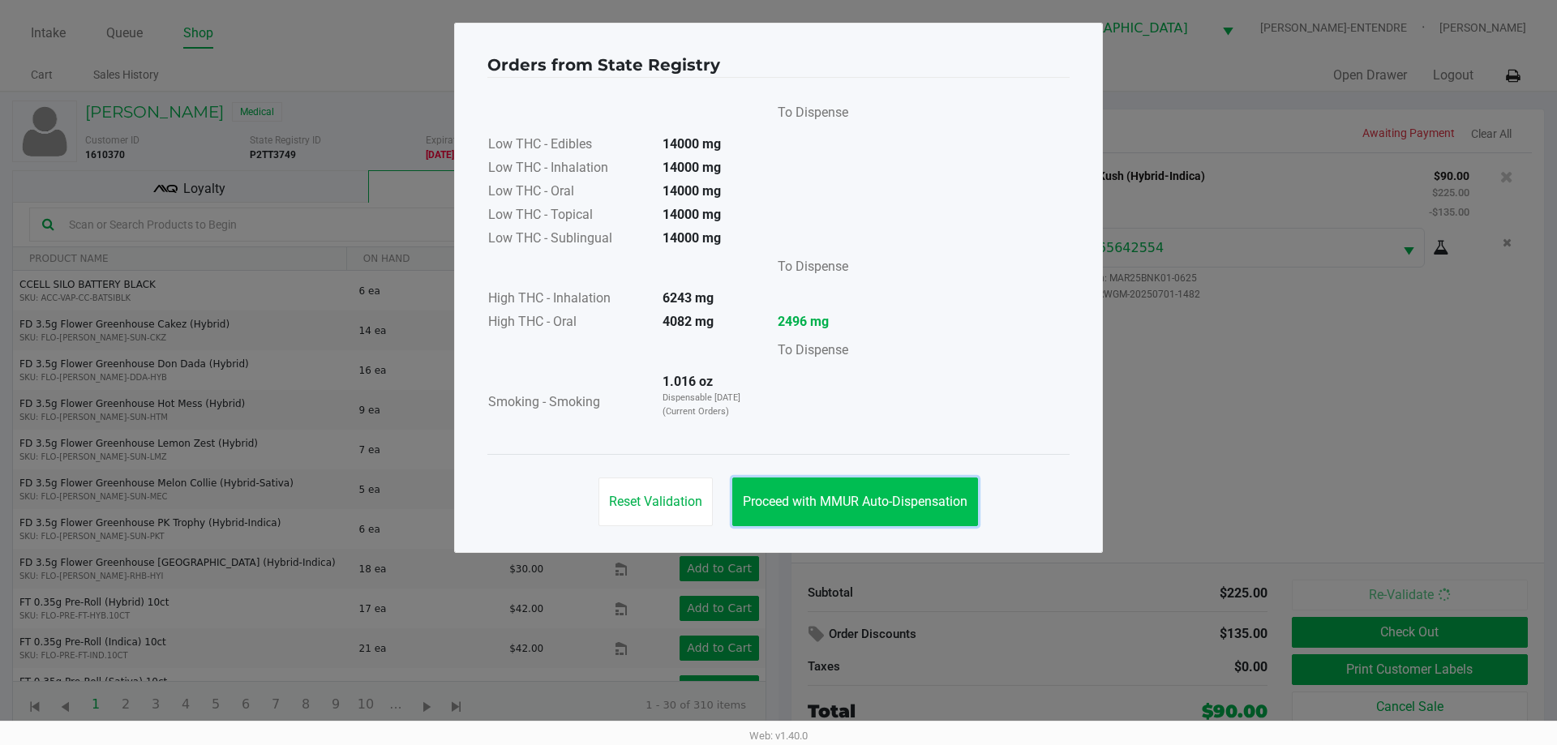
click at [938, 498] on span "Proceed with MMUR Auto-Dispensation" at bounding box center [855, 501] width 225 height 15
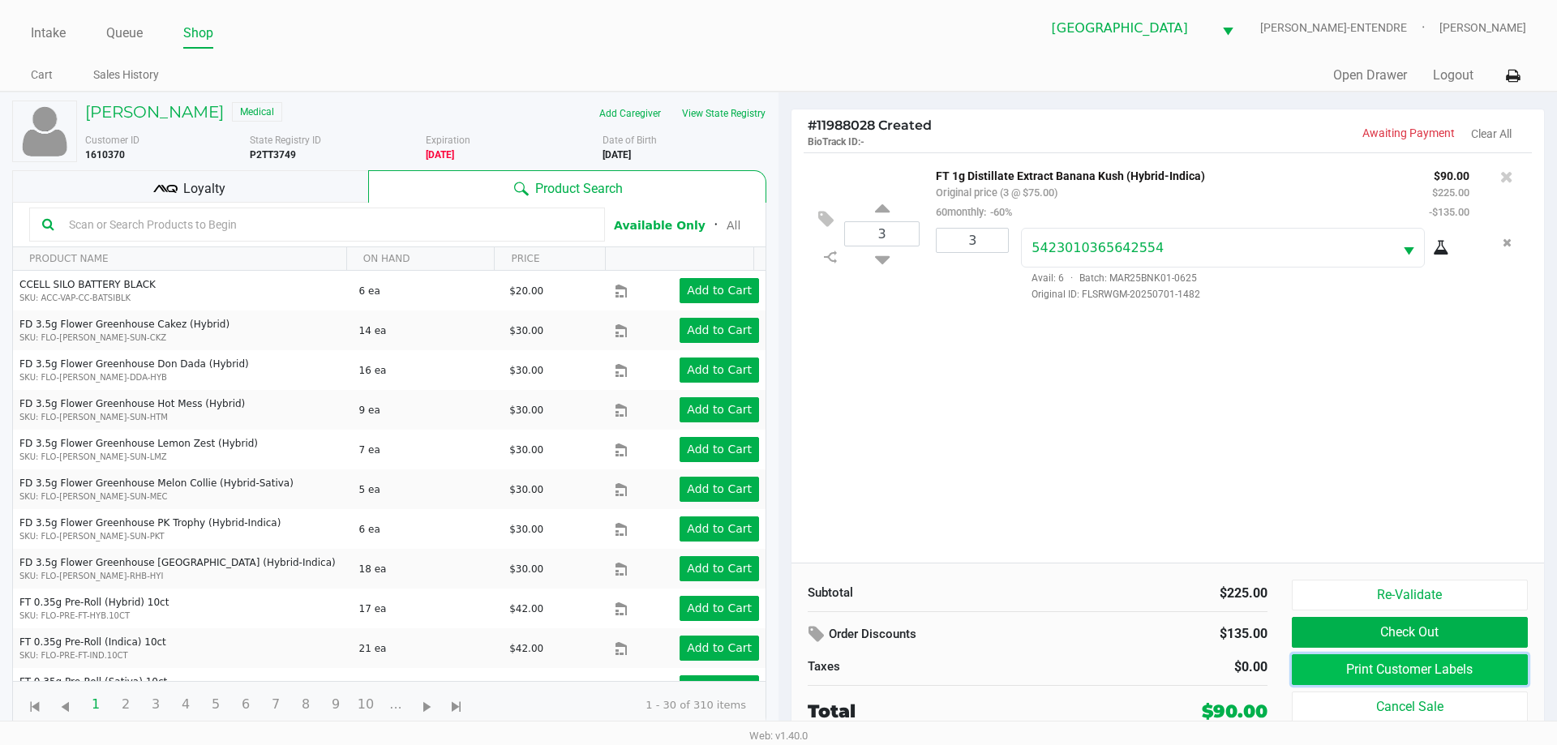
click at [1335, 662] on button "Print Customer Labels" at bounding box center [1410, 669] width 236 height 31
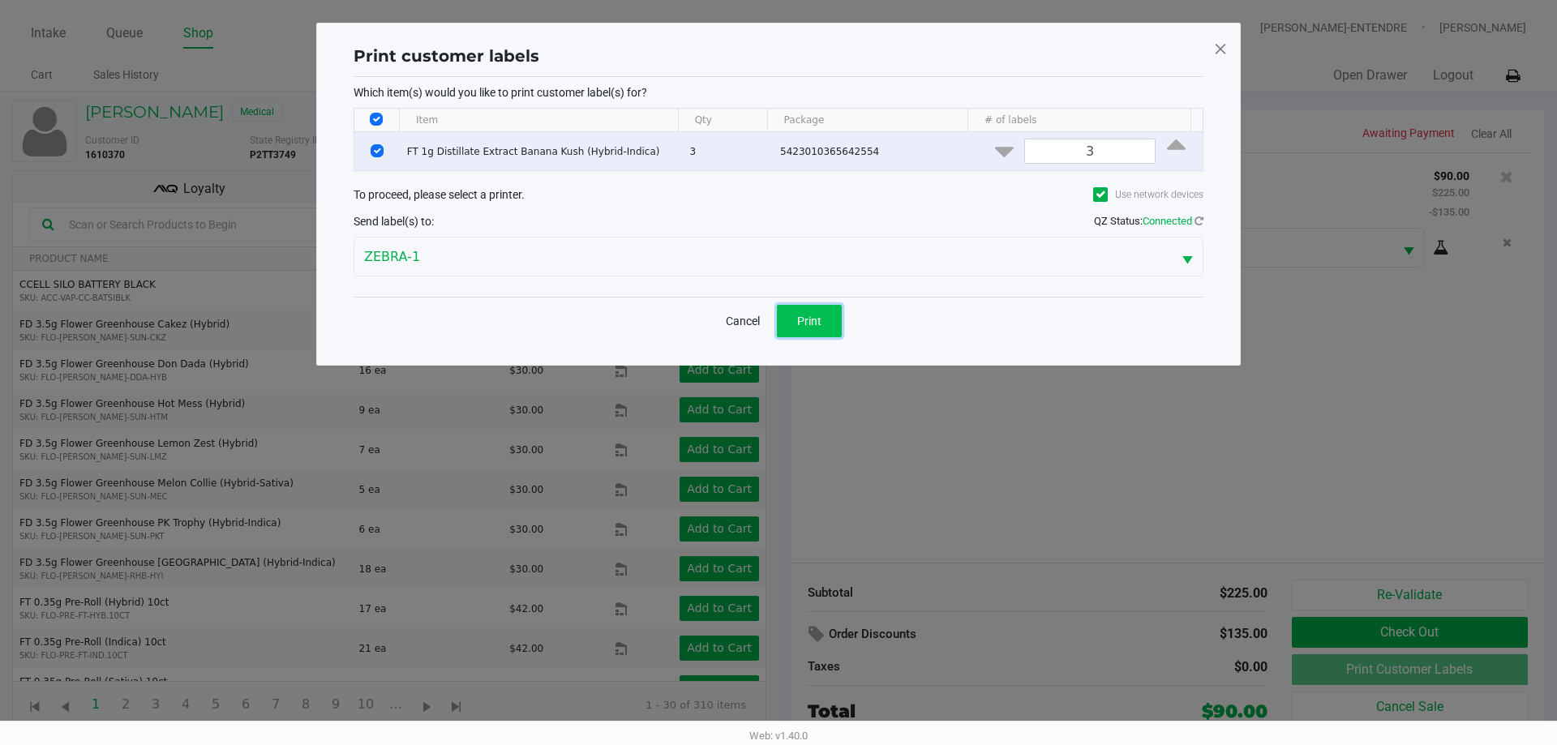
click at [828, 328] on button "Print" at bounding box center [809, 321] width 65 height 32
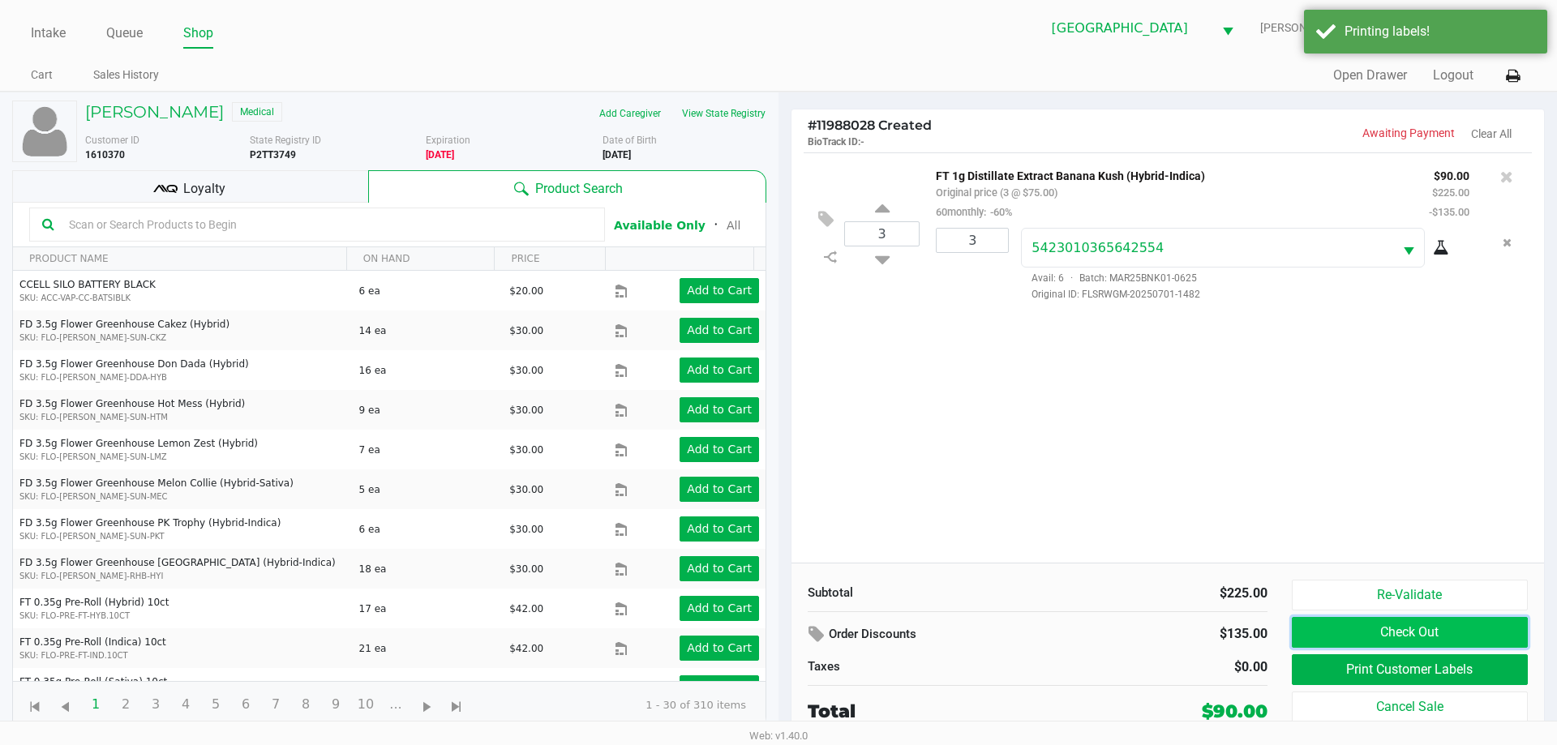
click at [1450, 627] on button "Check Out" at bounding box center [1410, 632] width 236 height 31
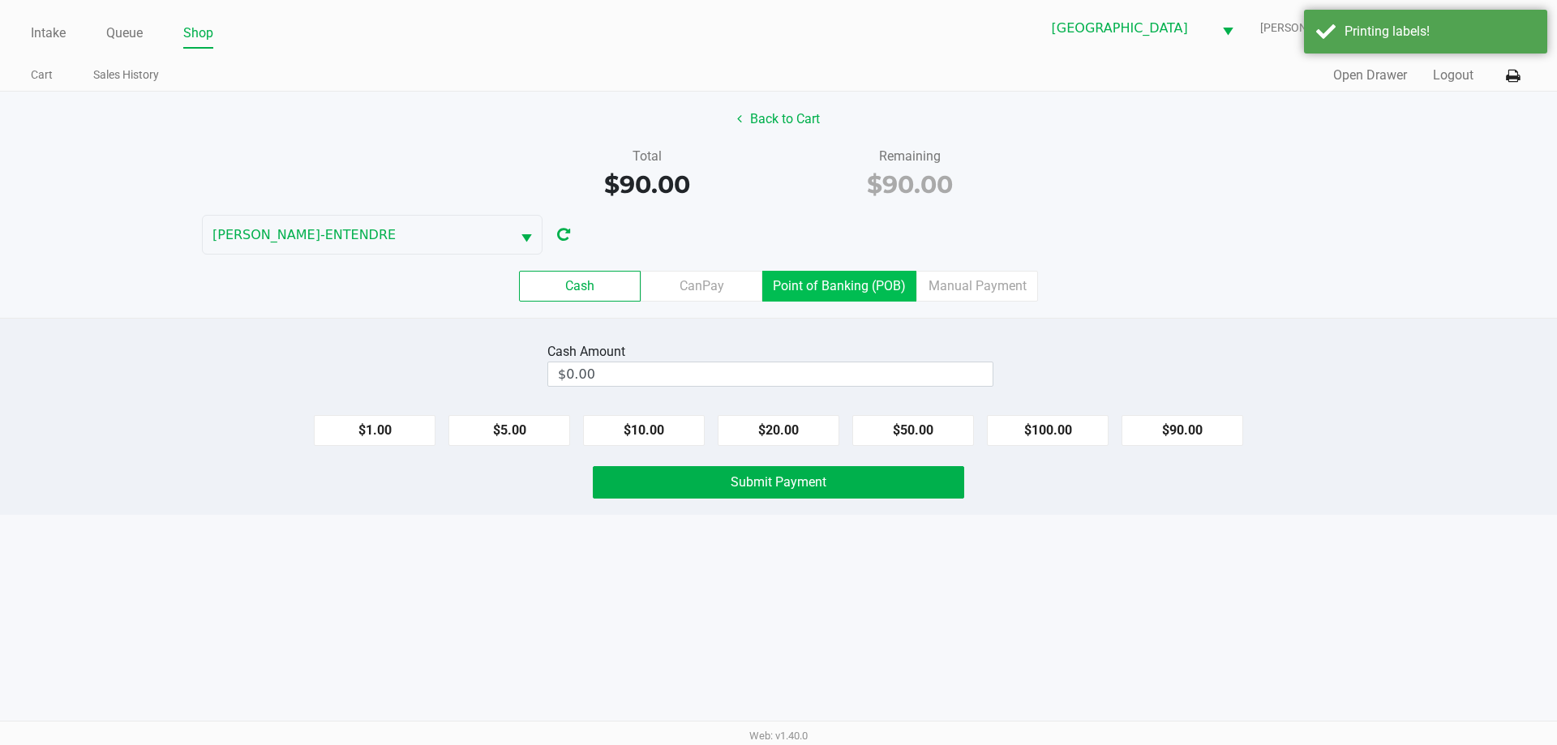
click at [879, 287] on label "Point of Banking (POB)" at bounding box center [839, 286] width 154 height 31
click at [0, 0] on 7 "Point of Banking (POB)" at bounding box center [0, 0] width 0 height 0
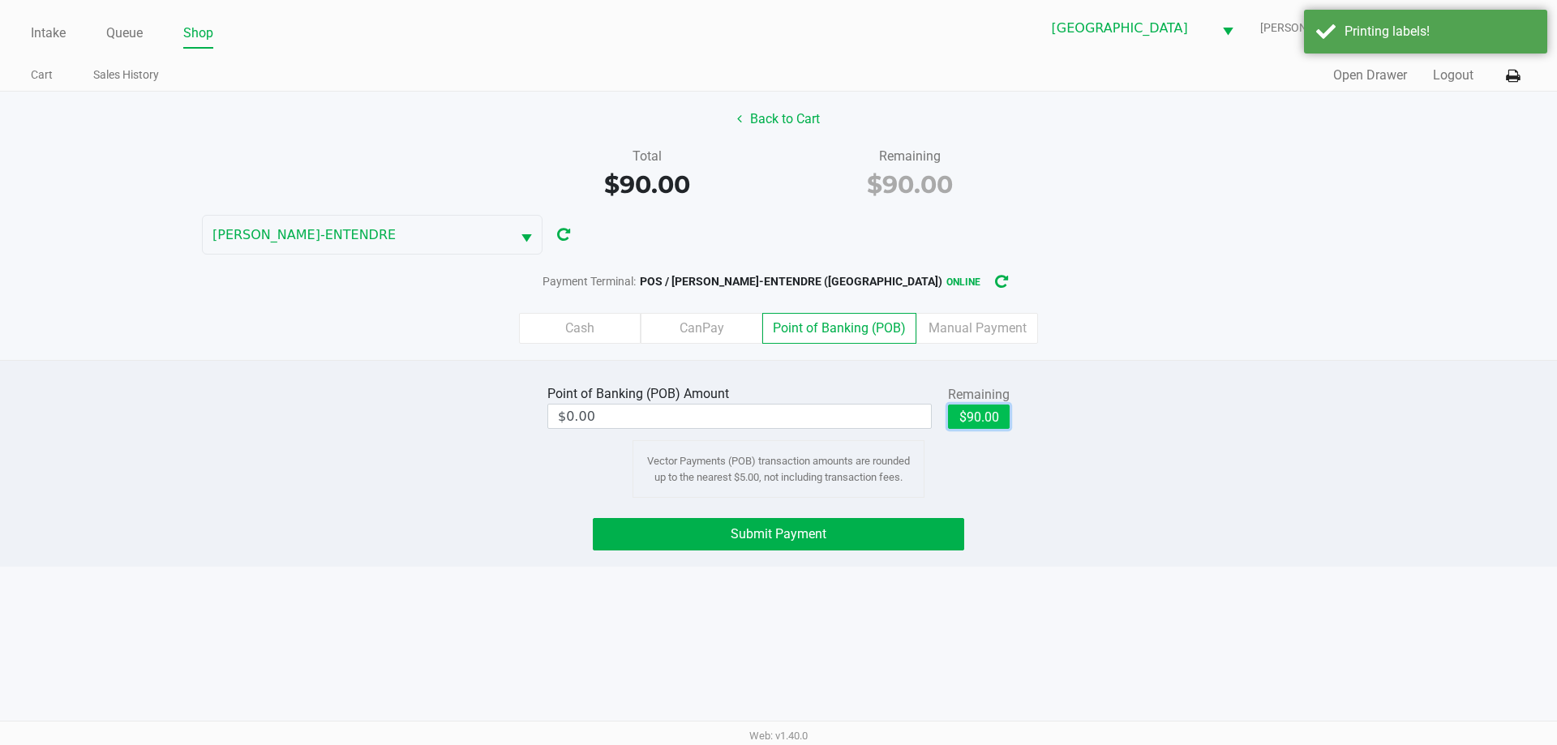
click at [989, 417] on button "$90.00" at bounding box center [979, 417] width 62 height 24
type input "$90.00"
click at [910, 551] on div "Point of Banking (POB) Amount $90.00 Remaining $90.00 Clear Vector Payments (PO…" at bounding box center [778, 463] width 1557 height 207
click at [910, 537] on button "Submit Payment" at bounding box center [778, 534] width 371 height 32
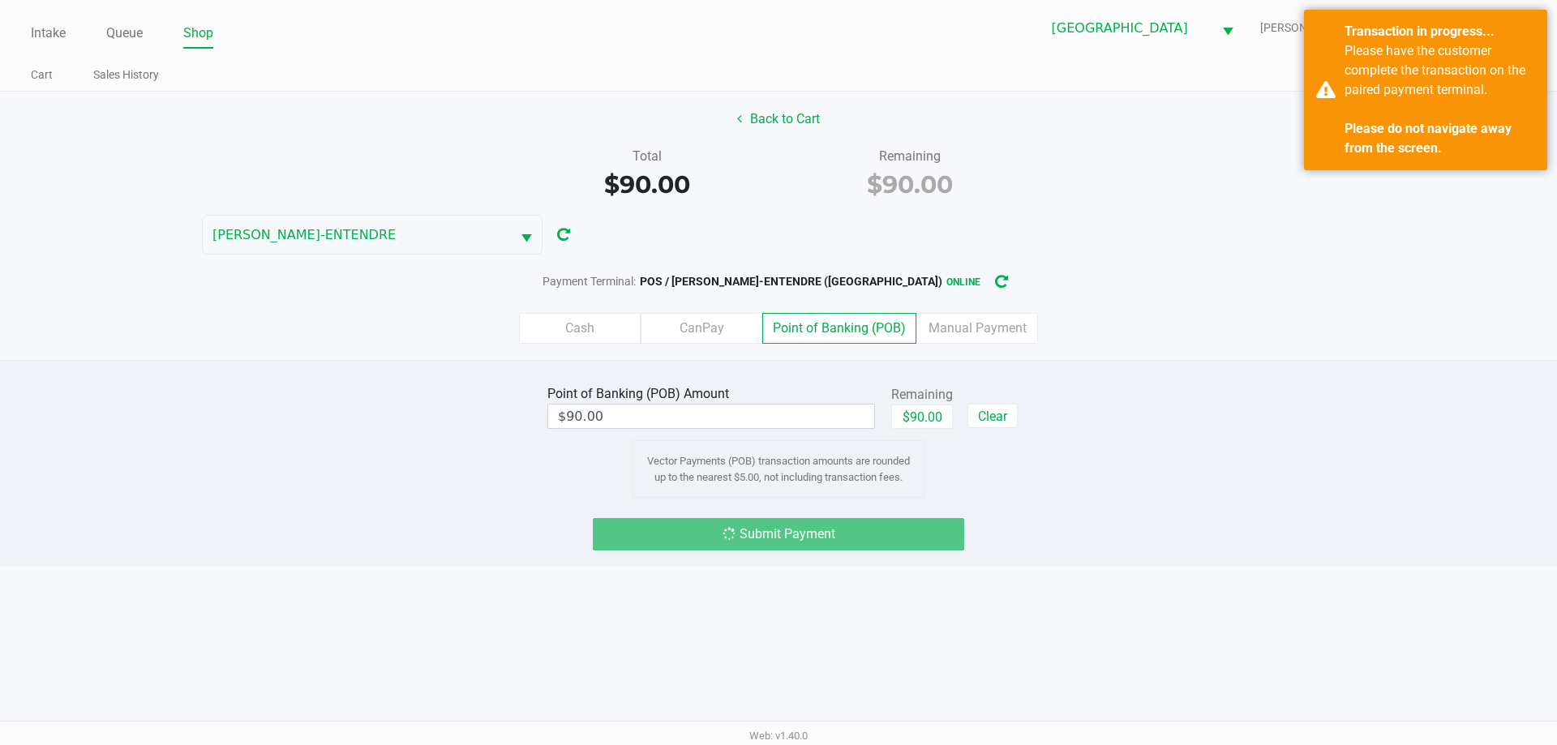
click at [1266, 342] on div "Cash CanPay Point of Banking (POB) Manual Payment" at bounding box center [778, 328] width 1557 height 31
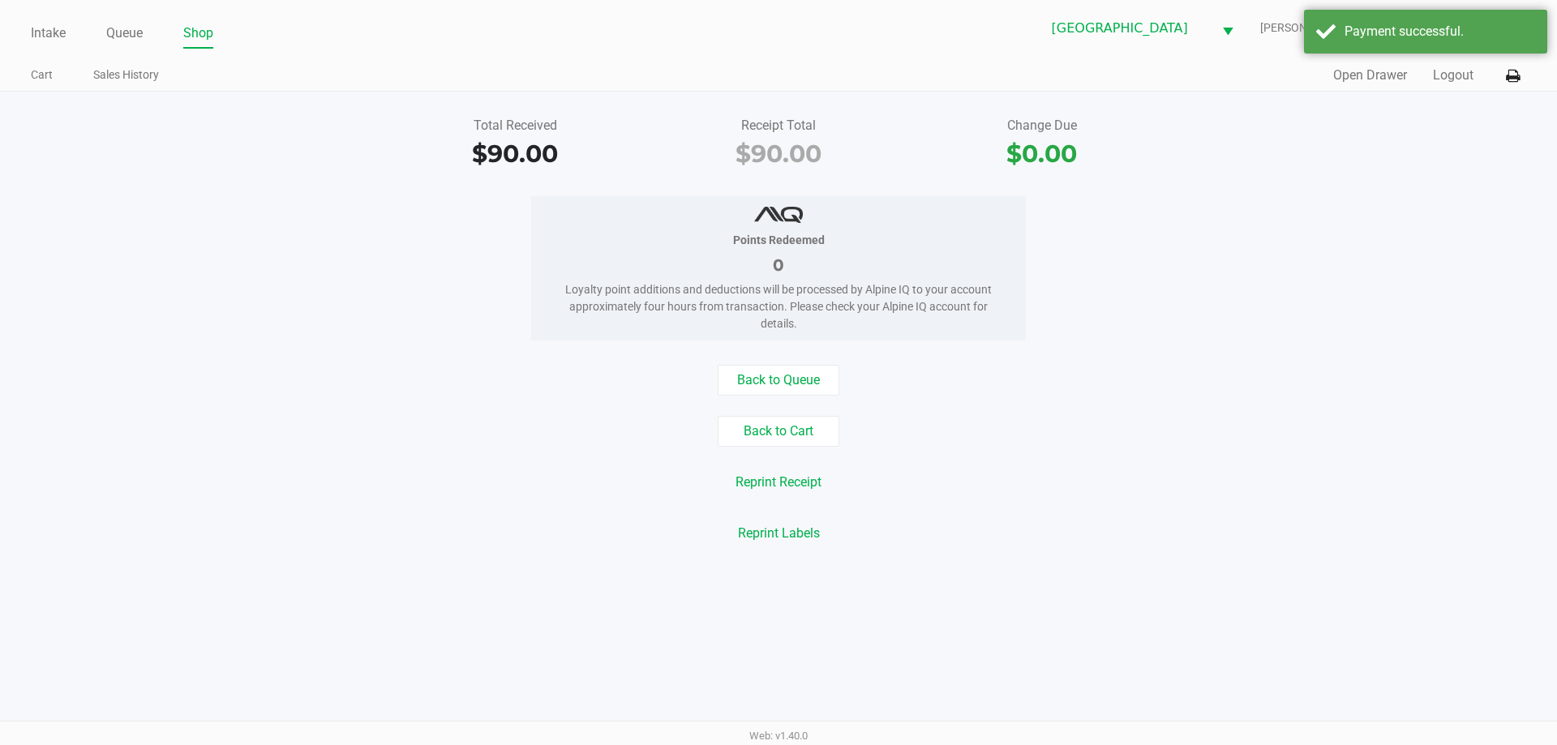
click at [1190, 365] on div "Back to Queue" at bounding box center [778, 380] width 1581 height 31
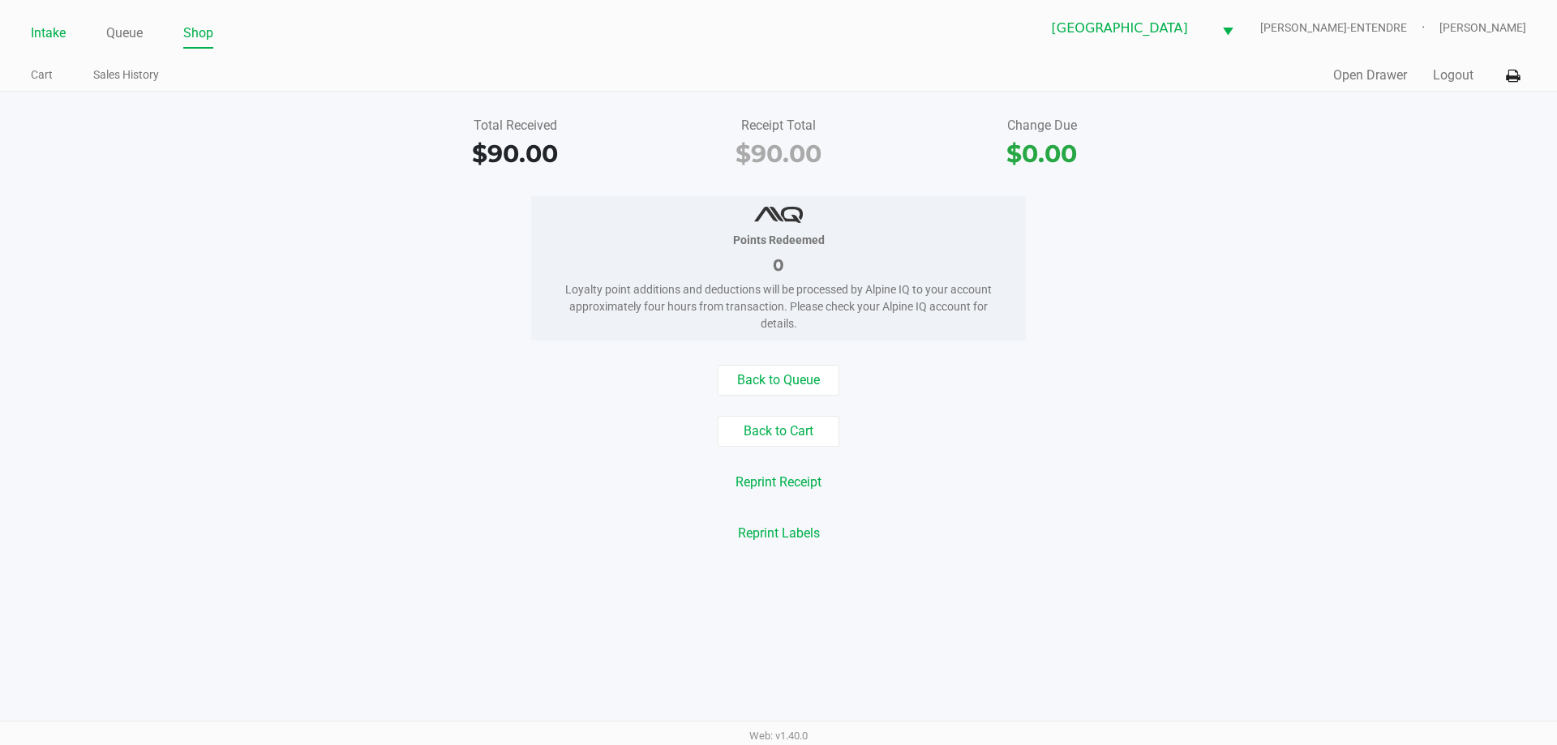
click at [49, 32] on link "Intake" at bounding box center [48, 33] width 35 height 23
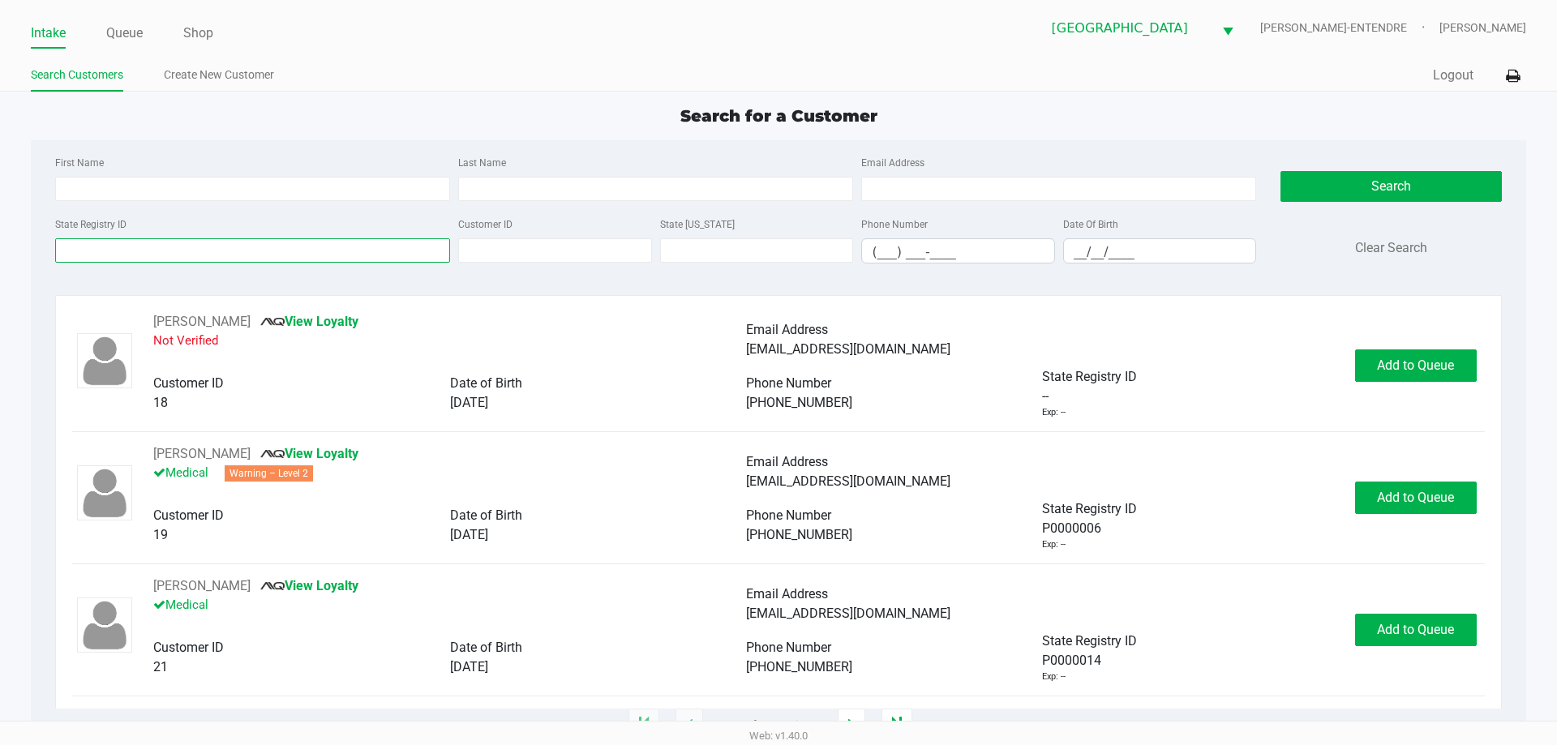
click at [110, 256] on input "State Registry ID" at bounding box center [252, 250] width 395 height 24
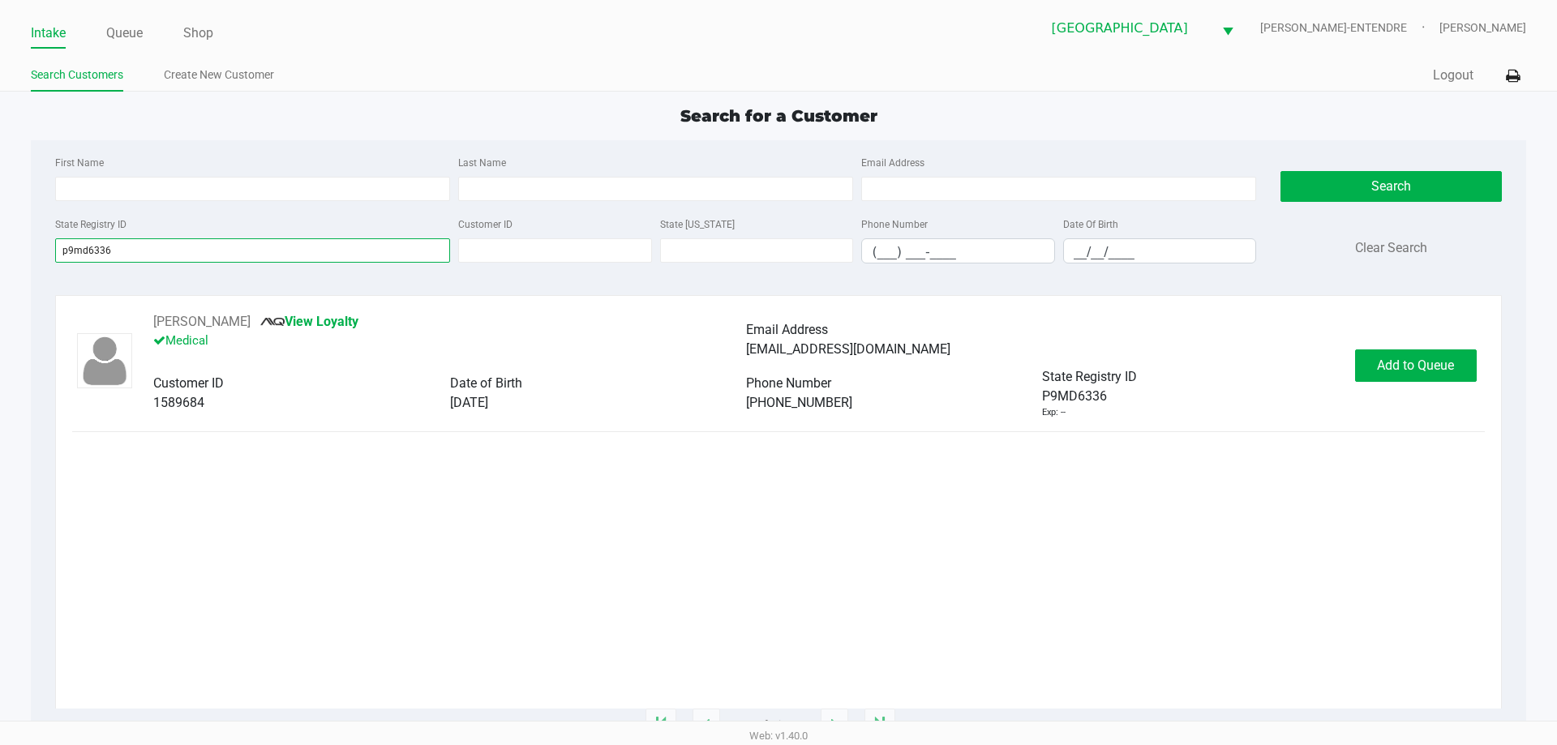
type input "p9md6336"
drag, startPoint x: 1402, startPoint y: 365, endPoint x: 232, endPoint y: 435, distance: 1172.1
click at [381, 516] on div "Nancy Thigpen View Loyalty Medical Email Address mikel_4230@hotmail.com Custome…" at bounding box center [778, 510] width 1412 height 397
click at [194, 320] on button "Nancy Thigpen" at bounding box center [201, 321] width 97 height 19
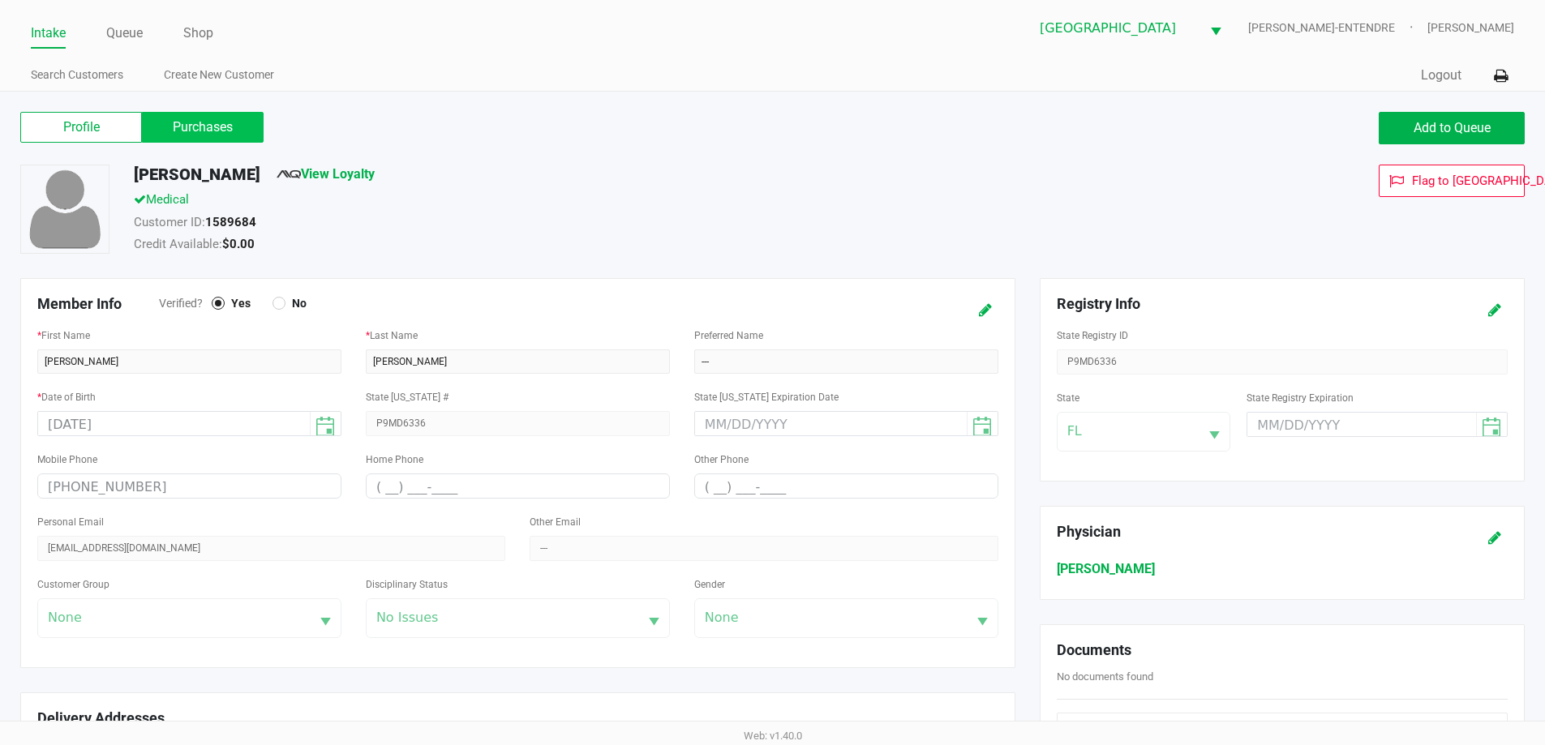
click at [216, 133] on label "Purchases" at bounding box center [203, 127] width 122 height 31
click at [0, 0] on 1 "Purchases" at bounding box center [0, 0] width 0 height 0
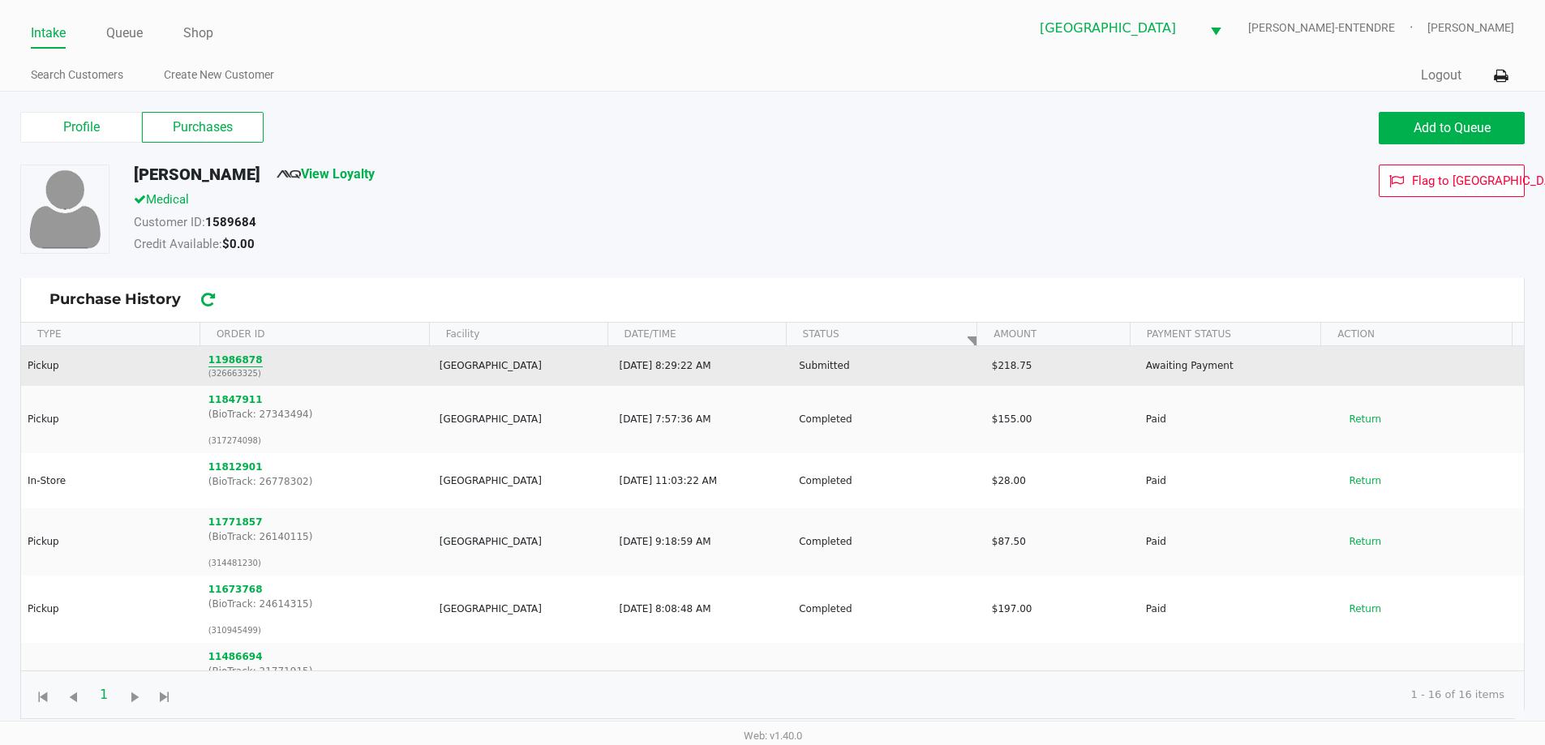
click at [212, 360] on button "11986878" at bounding box center [235, 360] width 54 height 15
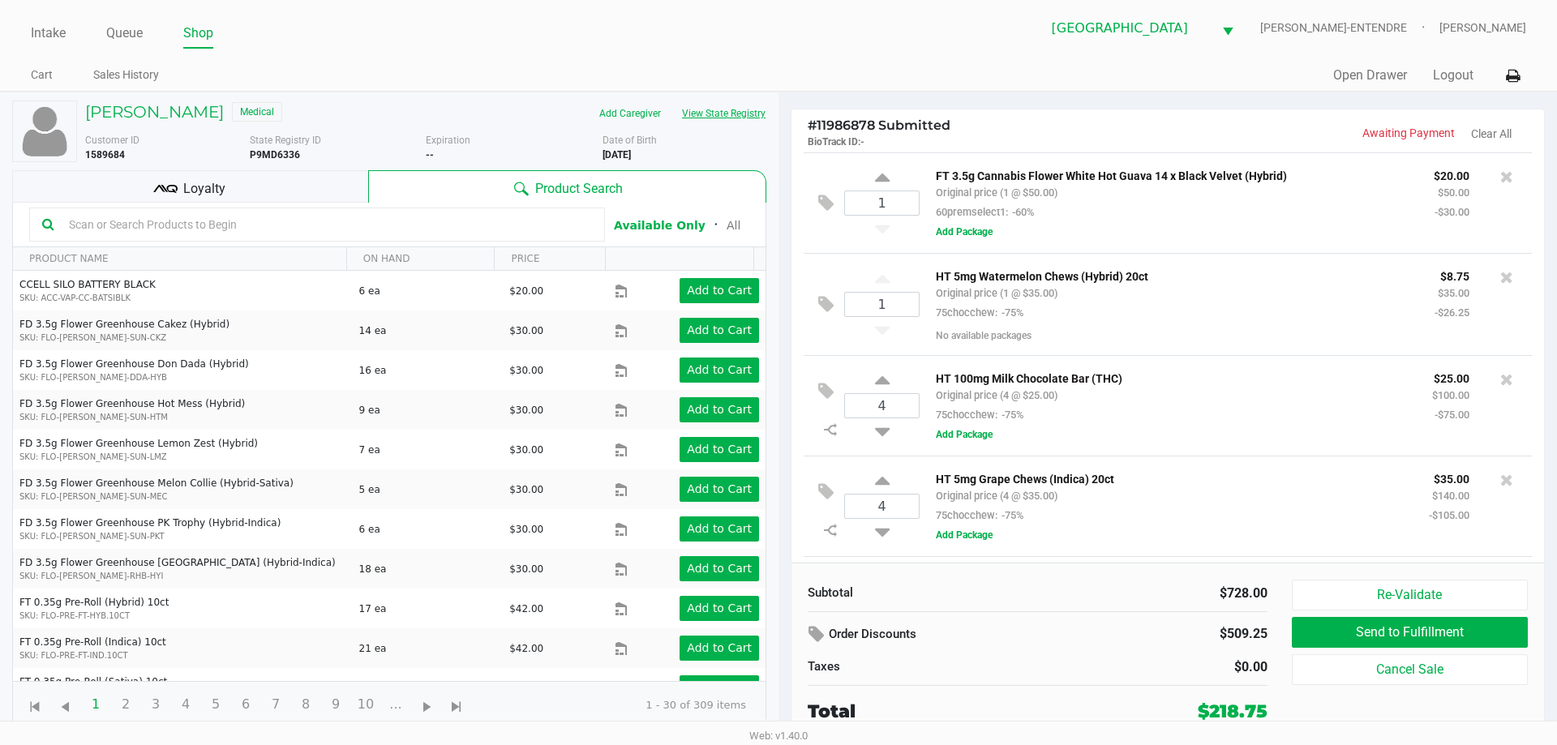
click at [730, 123] on button "View State Registry" at bounding box center [718, 114] width 95 height 26
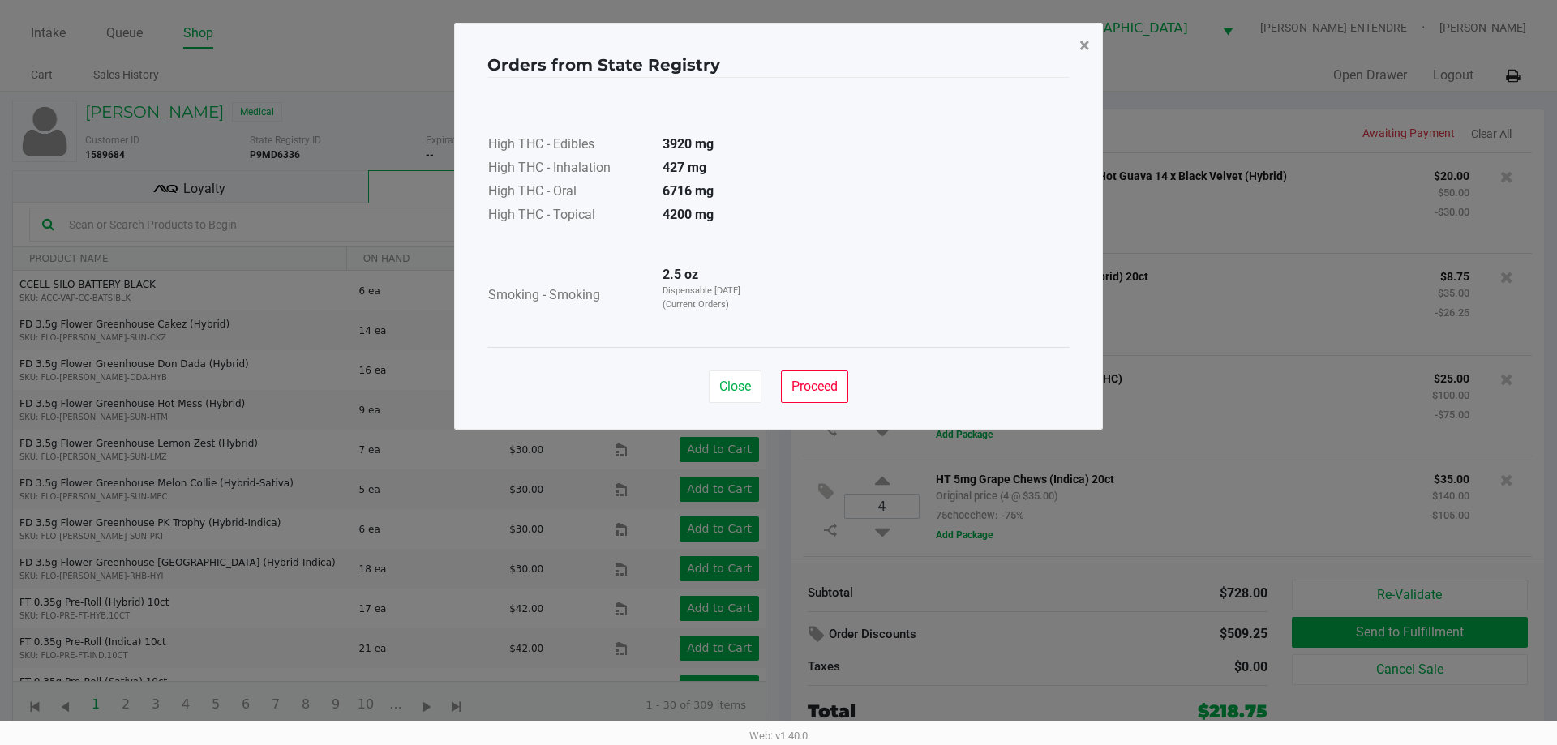
click at [1085, 45] on span "×" at bounding box center [1084, 45] width 11 height 23
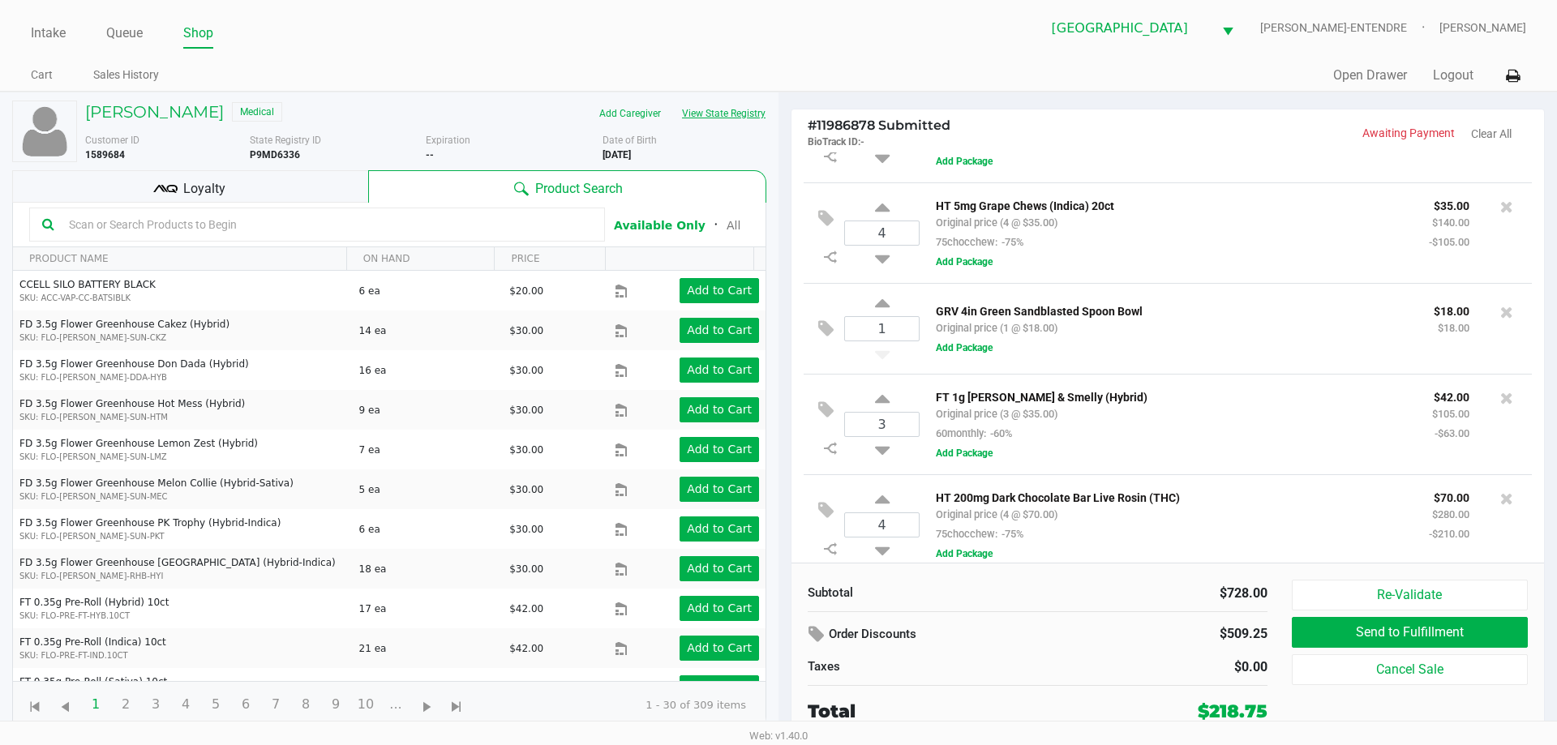
scroll to position [290, 0]
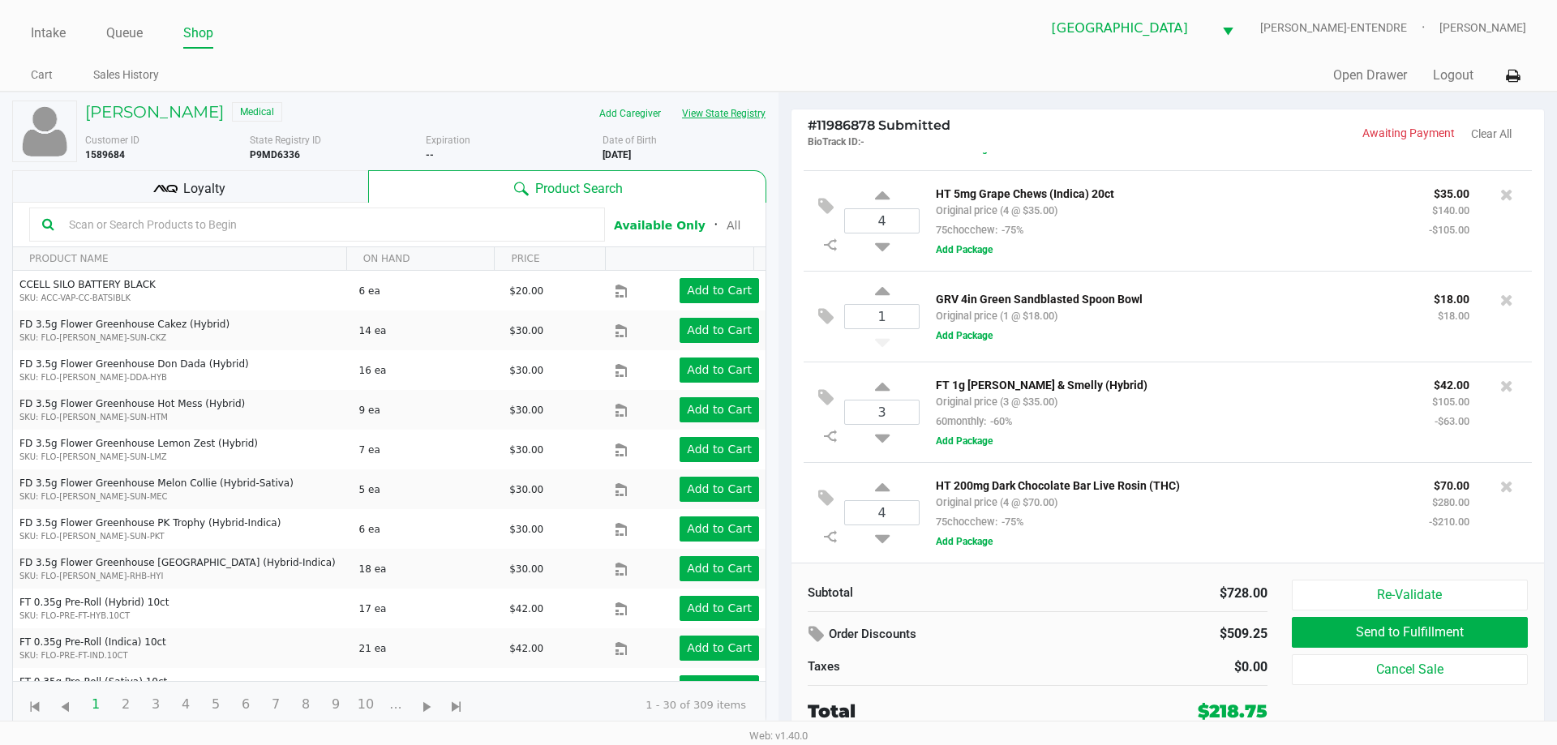
click at [720, 105] on button "View State Registry" at bounding box center [718, 114] width 95 height 26
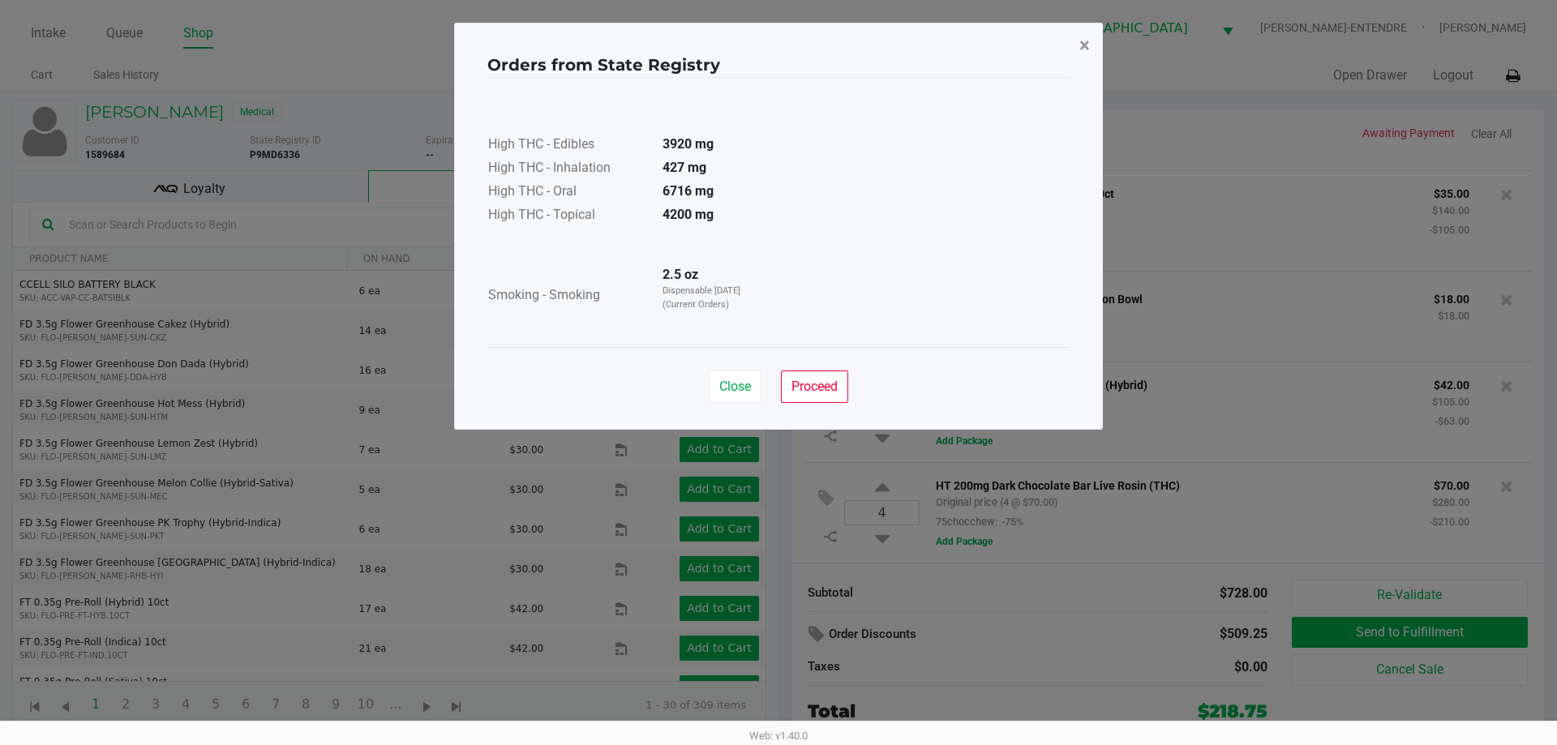
click at [1090, 53] on button "×" at bounding box center [1084, 45] width 36 height 45
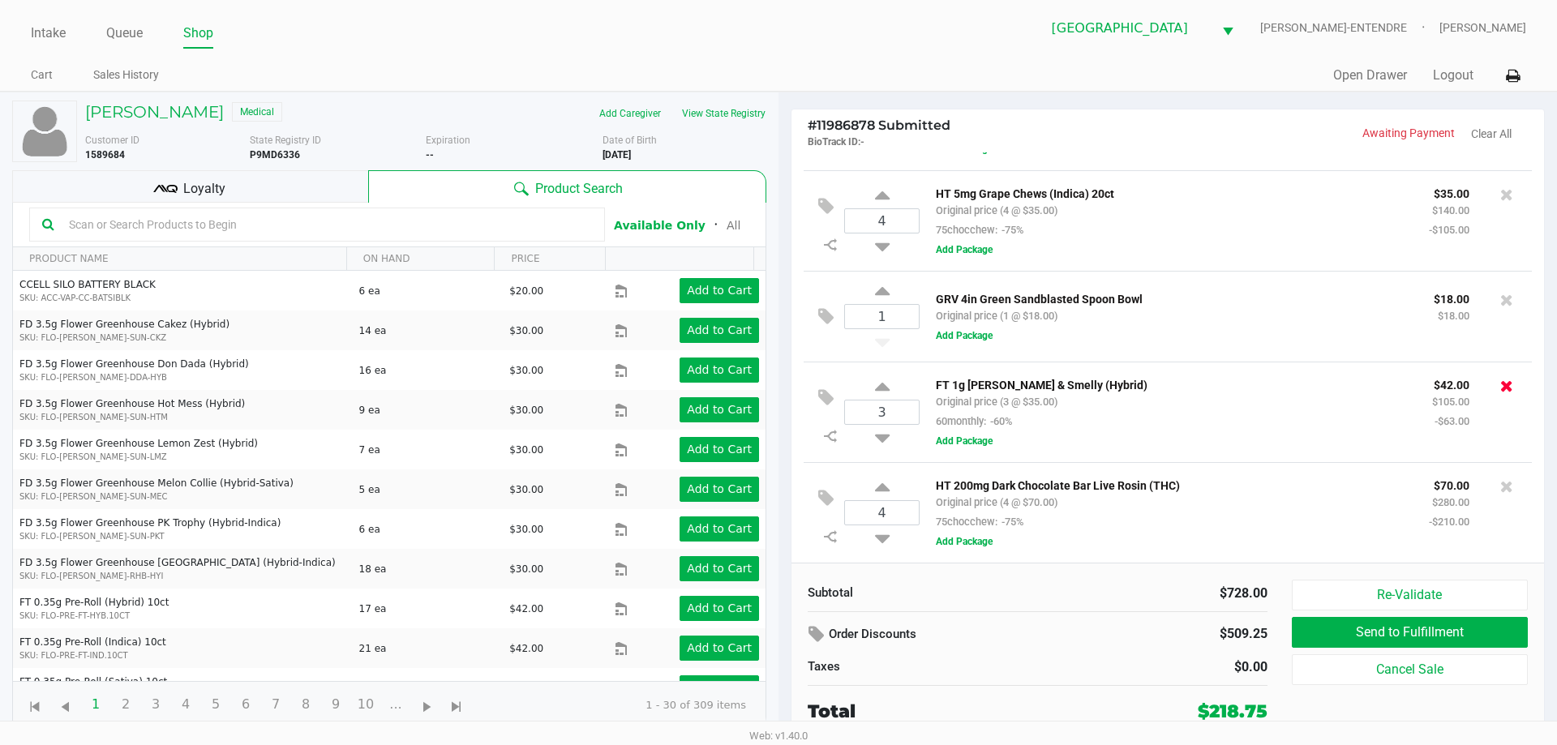
click at [1500, 384] on icon at bounding box center [1506, 386] width 13 height 16
click at [737, 116] on button "View State Registry" at bounding box center [718, 114] width 95 height 26
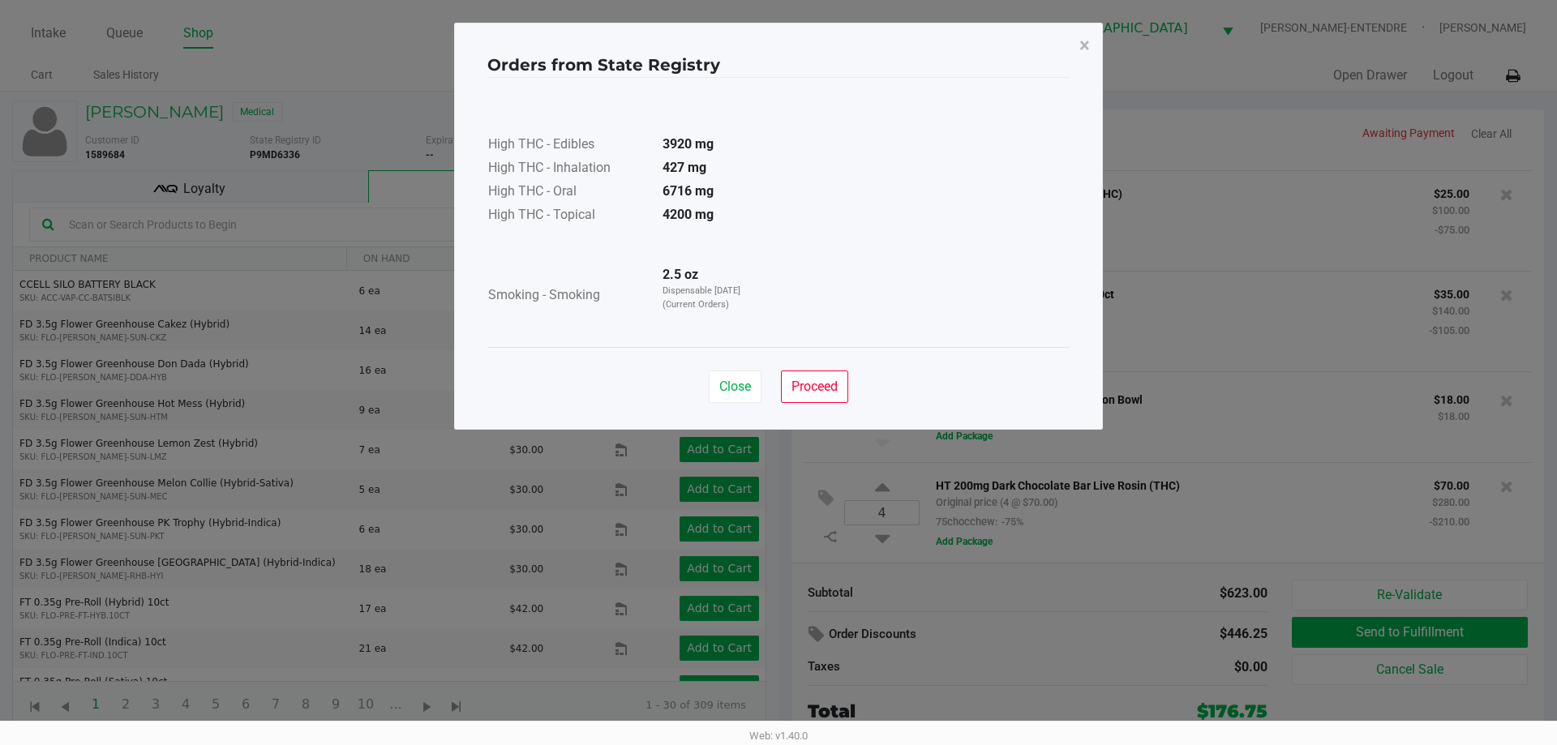
scroll to position [189, 0]
click at [826, 386] on span "Proceed" at bounding box center [814, 386] width 46 height 15
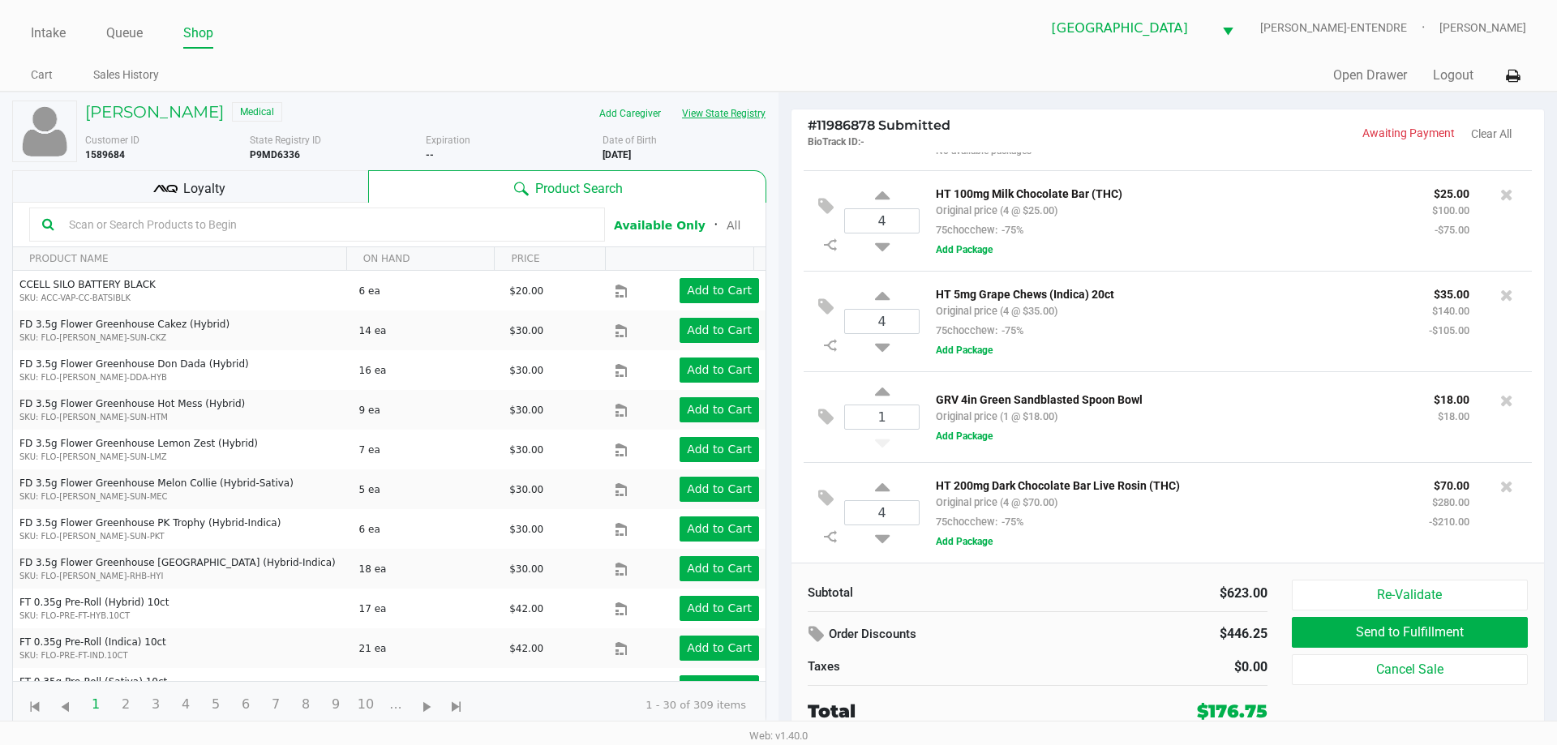
click at [717, 113] on button "View State Registry" at bounding box center [718, 114] width 95 height 26
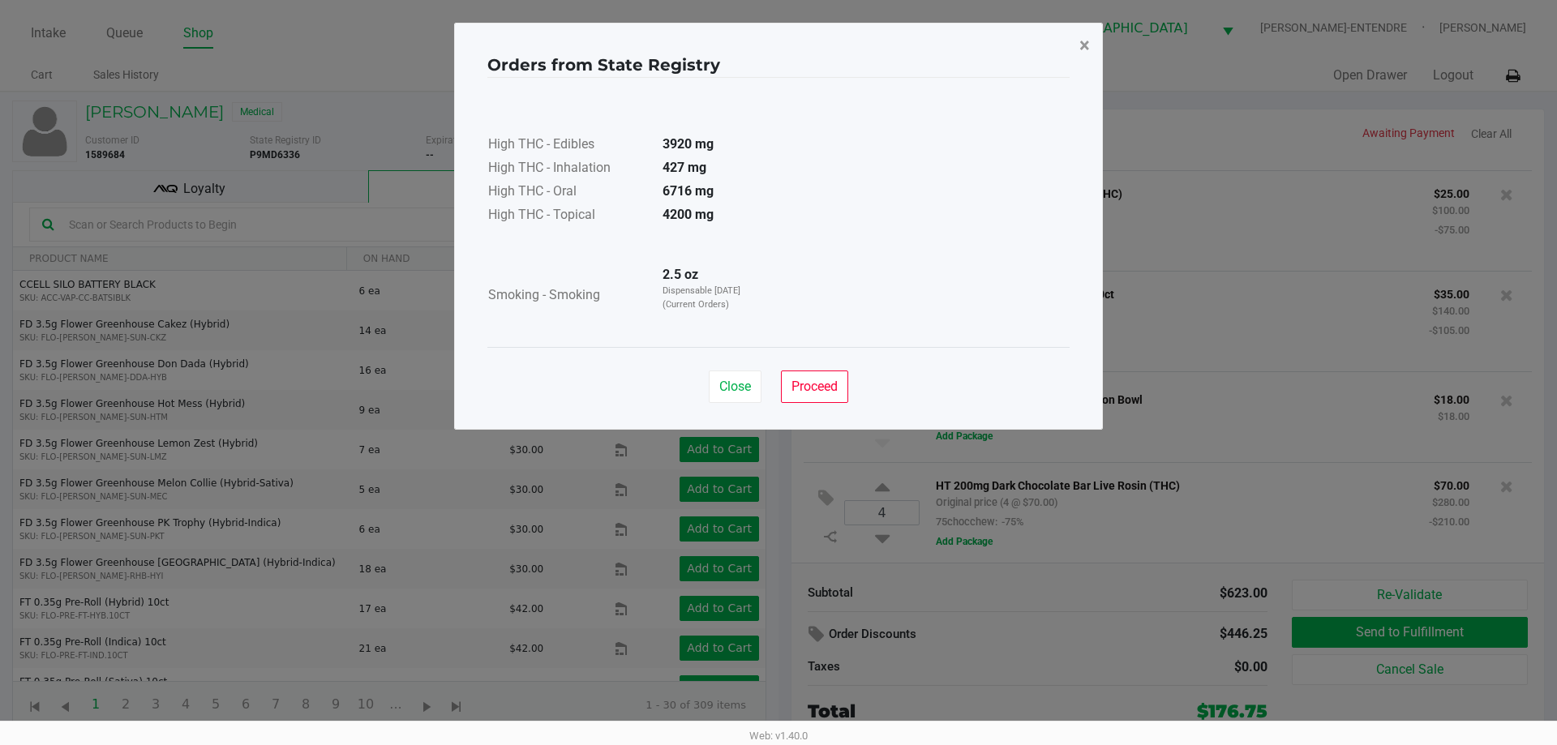
click at [1092, 40] on button "×" at bounding box center [1084, 45] width 36 height 45
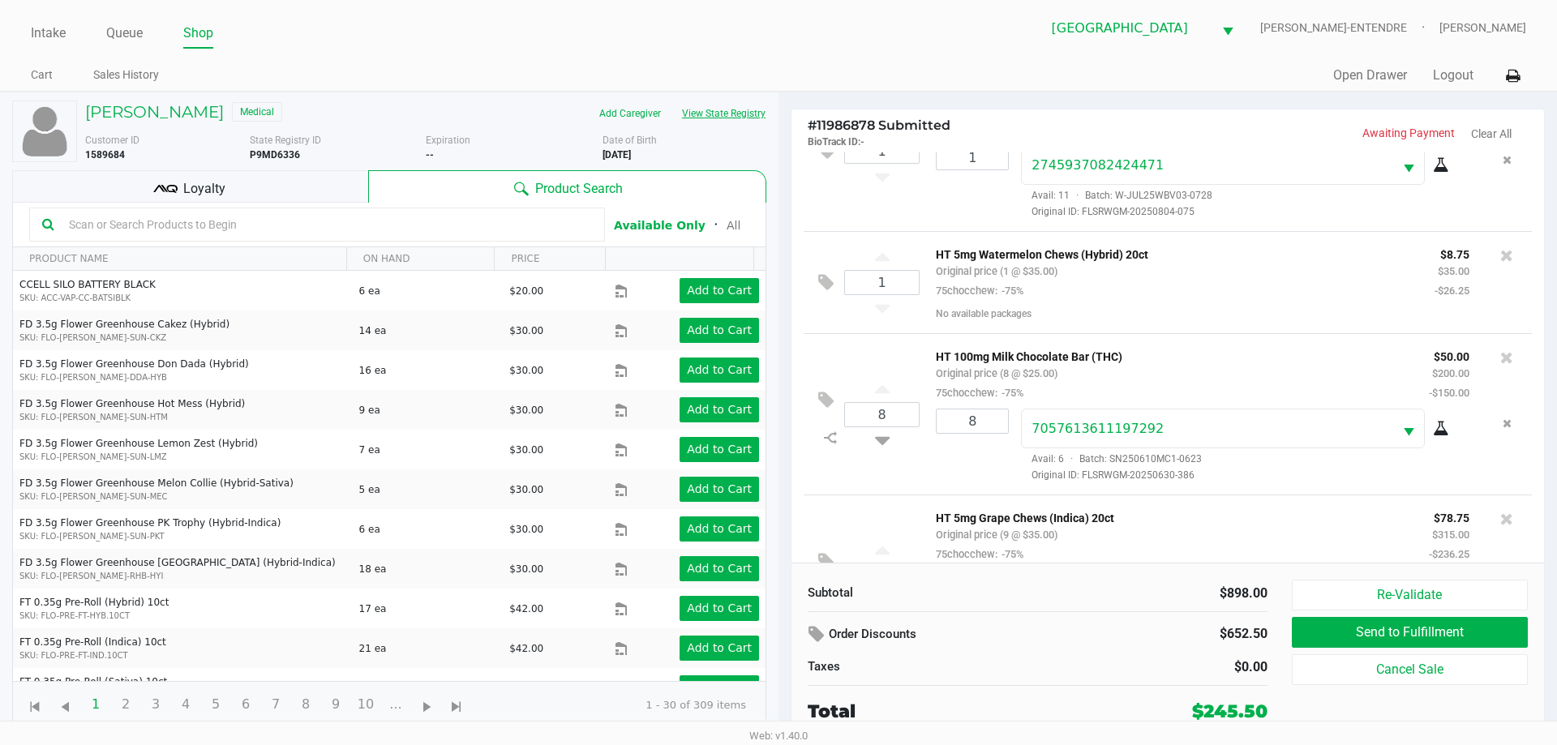
scroll to position [0, 0]
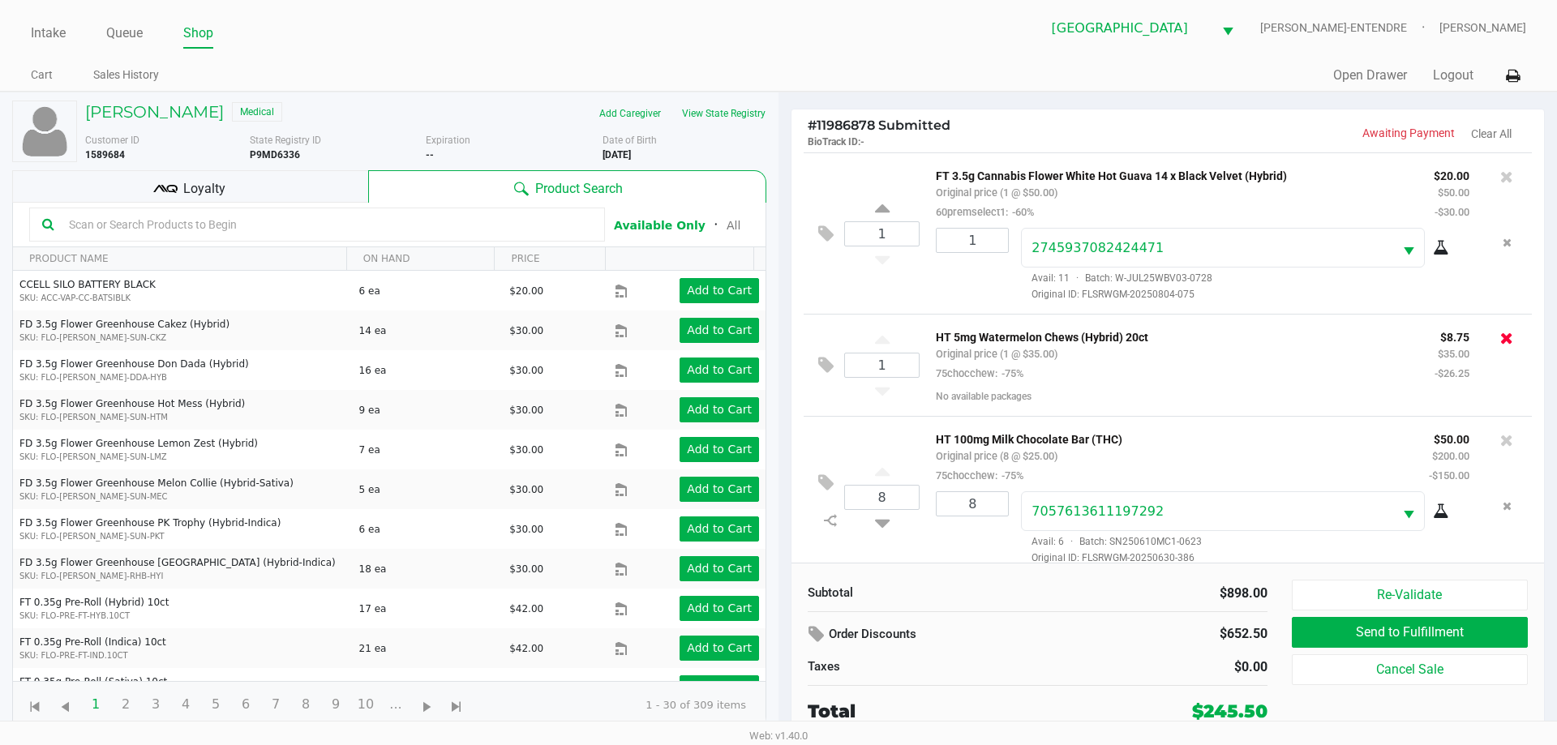
click at [1500, 346] on icon at bounding box center [1506, 338] width 13 height 16
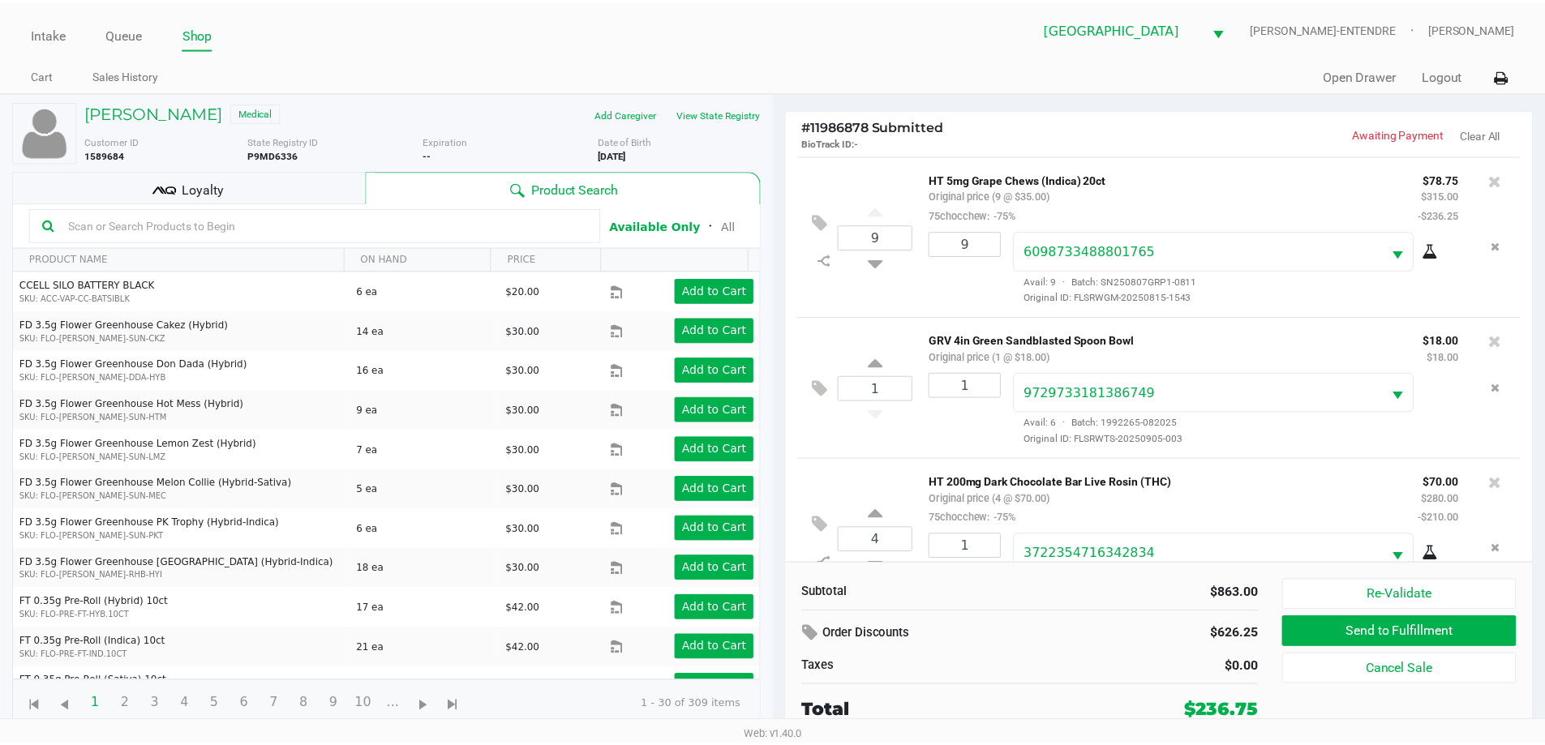
scroll to position [381, 0]
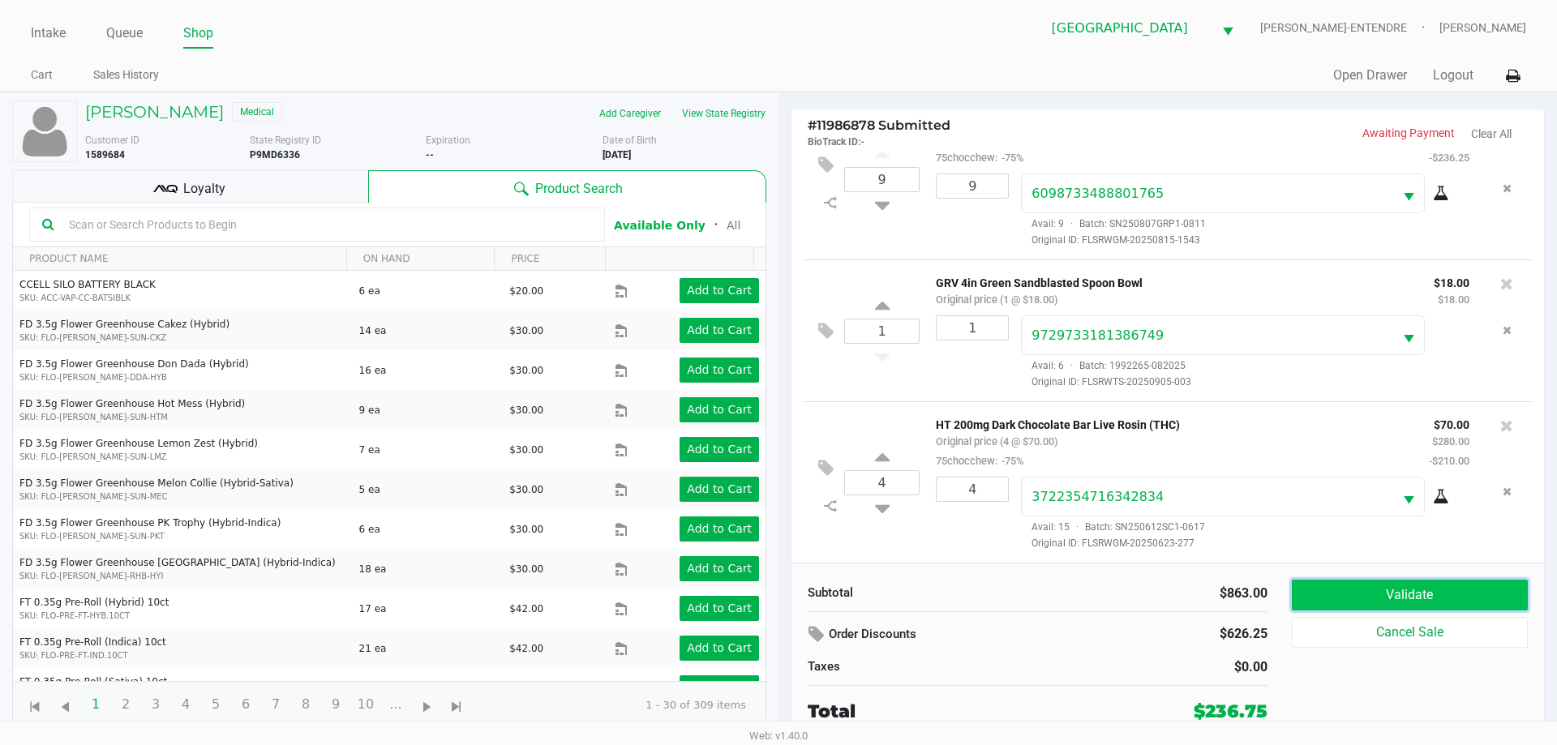
click at [1330, 595] on button "Validate" at bounding box center [1410, 595] width 236 height 31
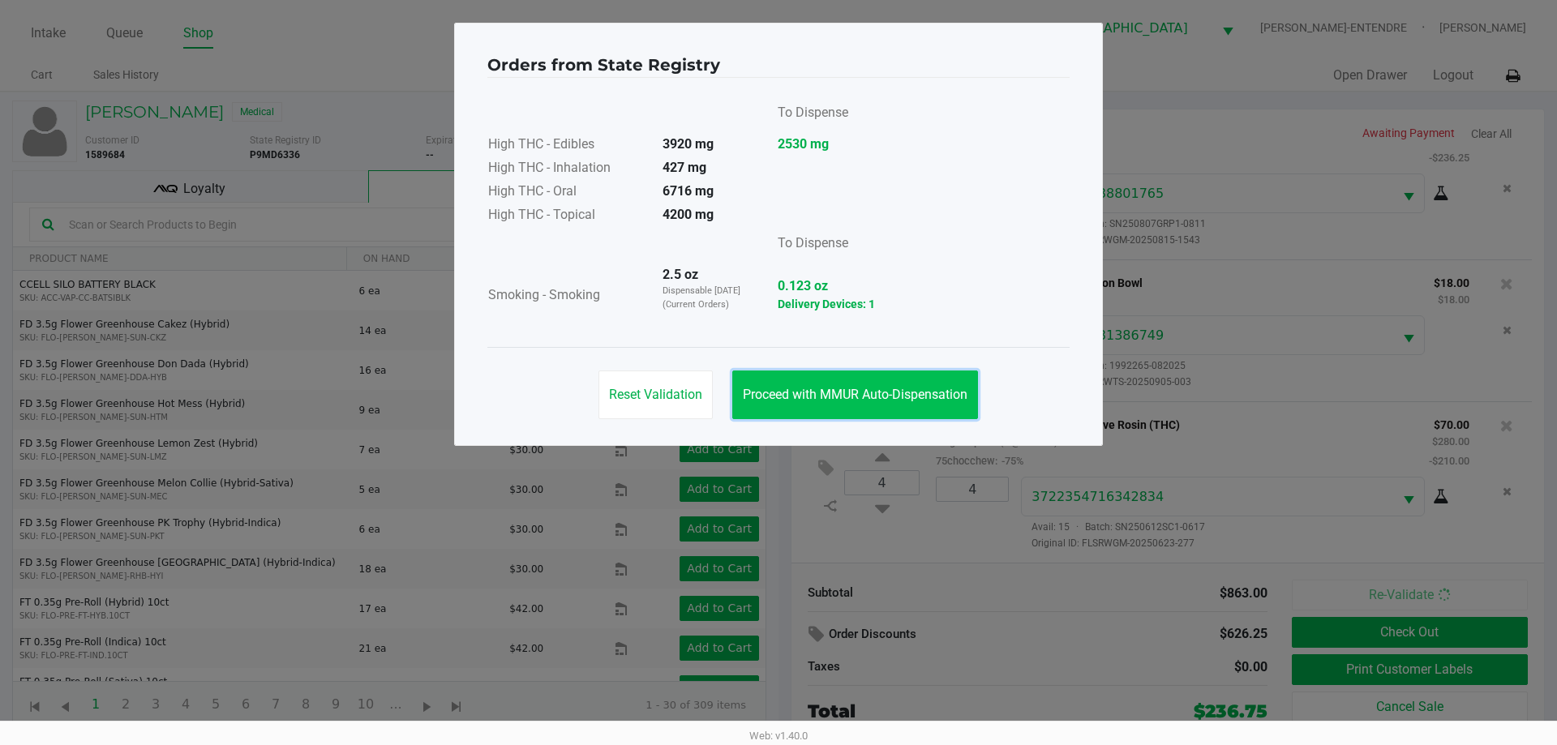
click at [892, 402] on button "Proceed with MMUR Auto-Dispensation" at bounding box center [855, 395] width 246 height 49
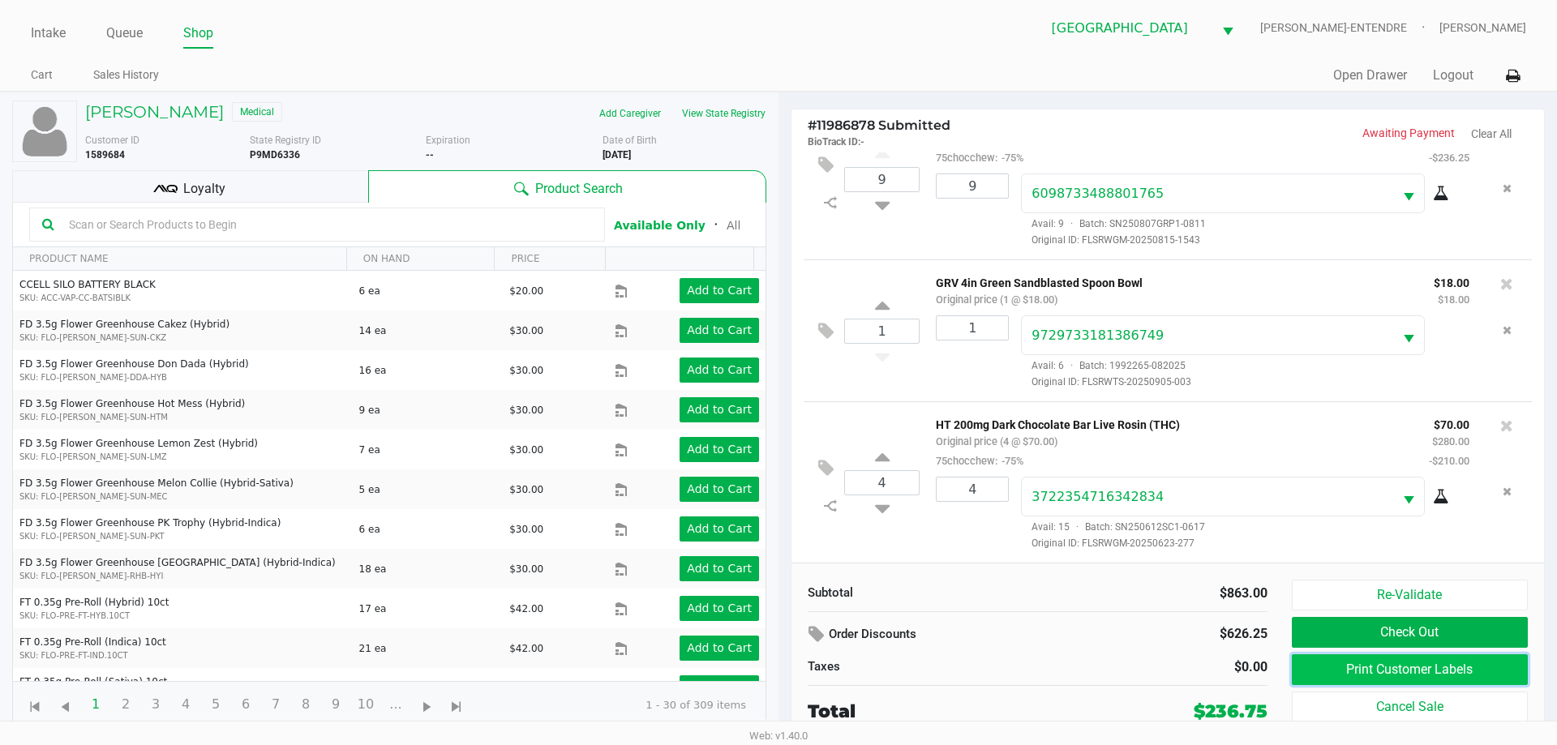
click at [1356, 660] on button "Print Customer Labels" at bounding box center [1410, 669] width 236 height 31
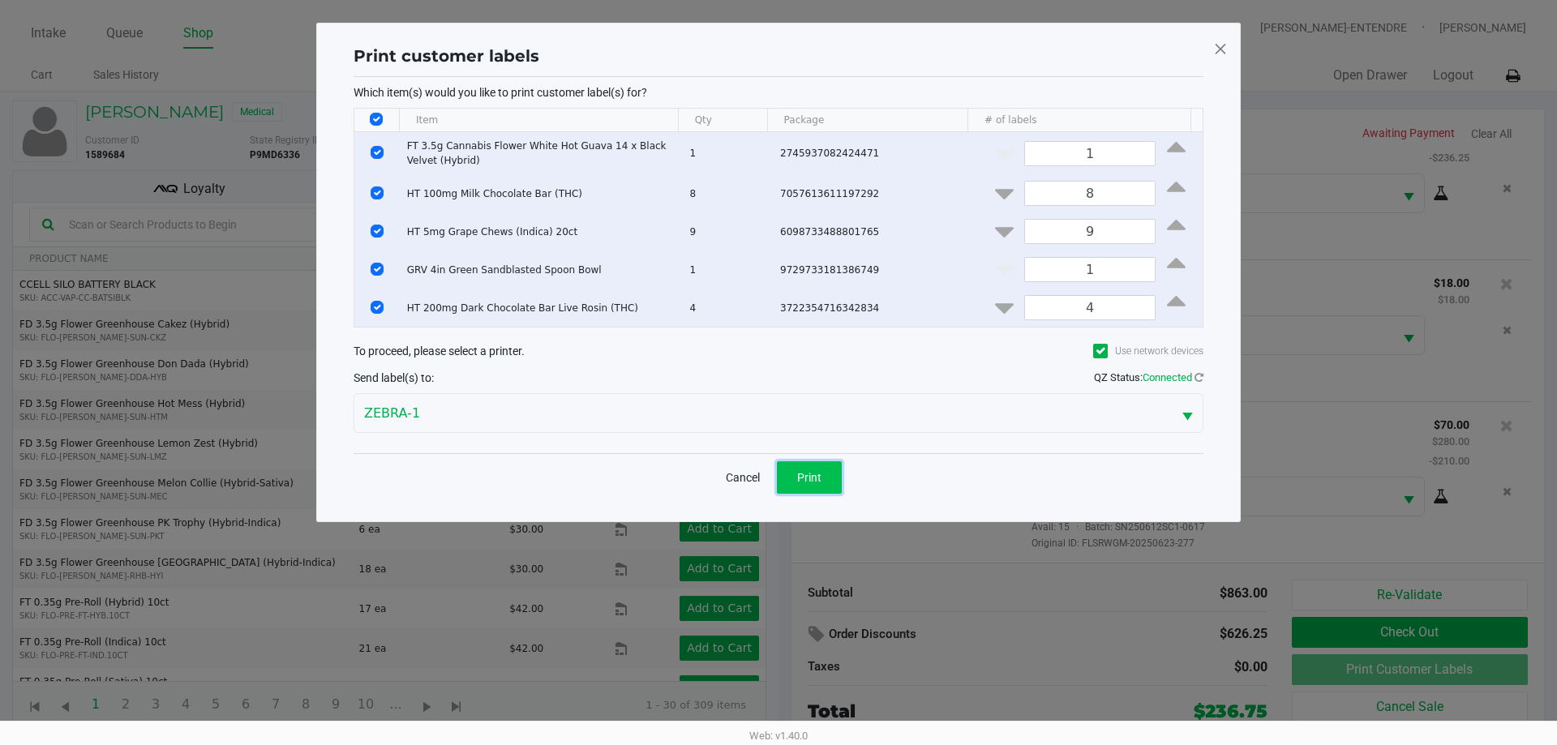
drag, startPoint x: 791, startPoint y: 478, endPoint x: 472, endPoint y: 336, distance: 349.6
click at [787, 473] on button "Print" at bounding box center [809, 477] width 65 height 32
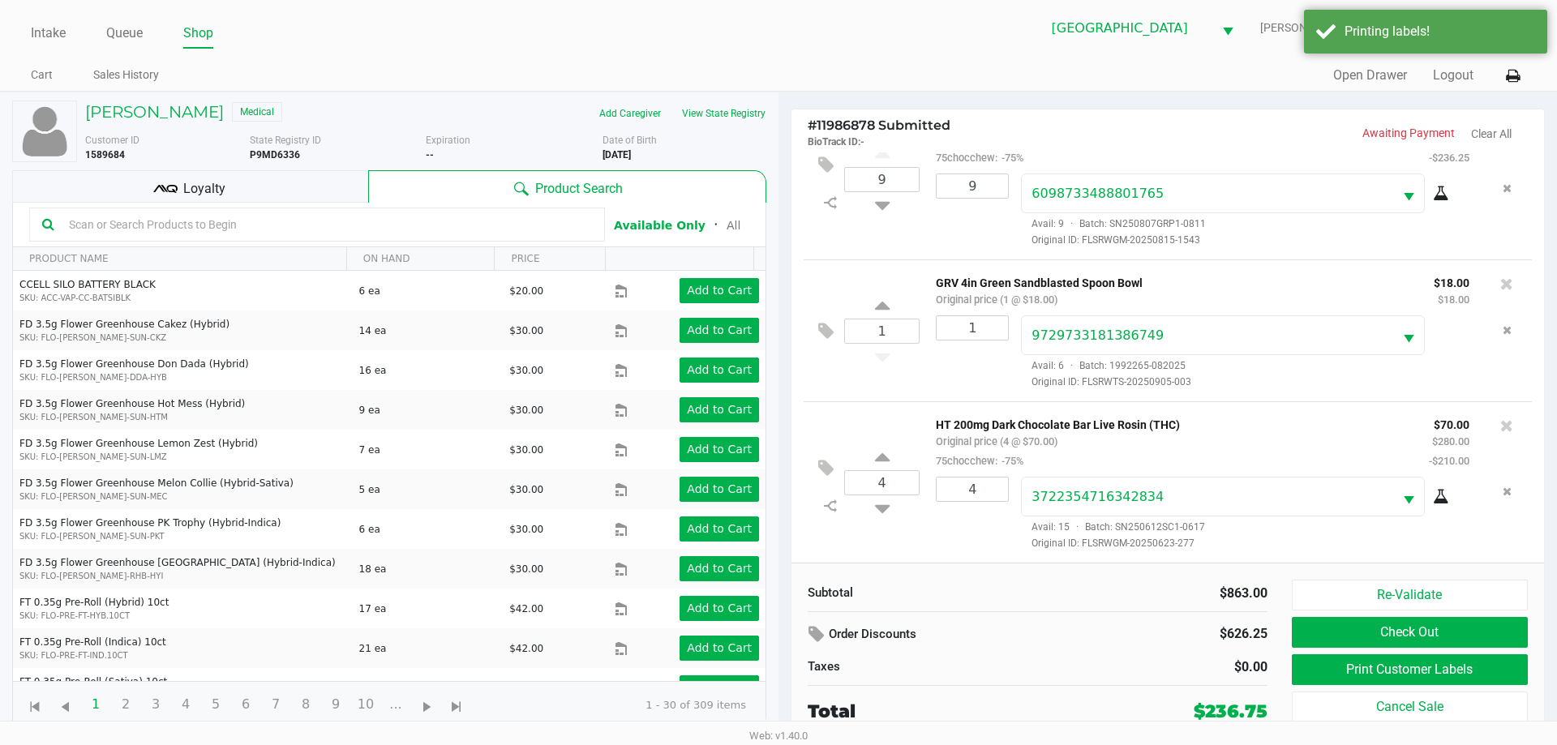
click at [289, 188] on div "Loyalty" at bounding box center [190, 186] width 356 height 32
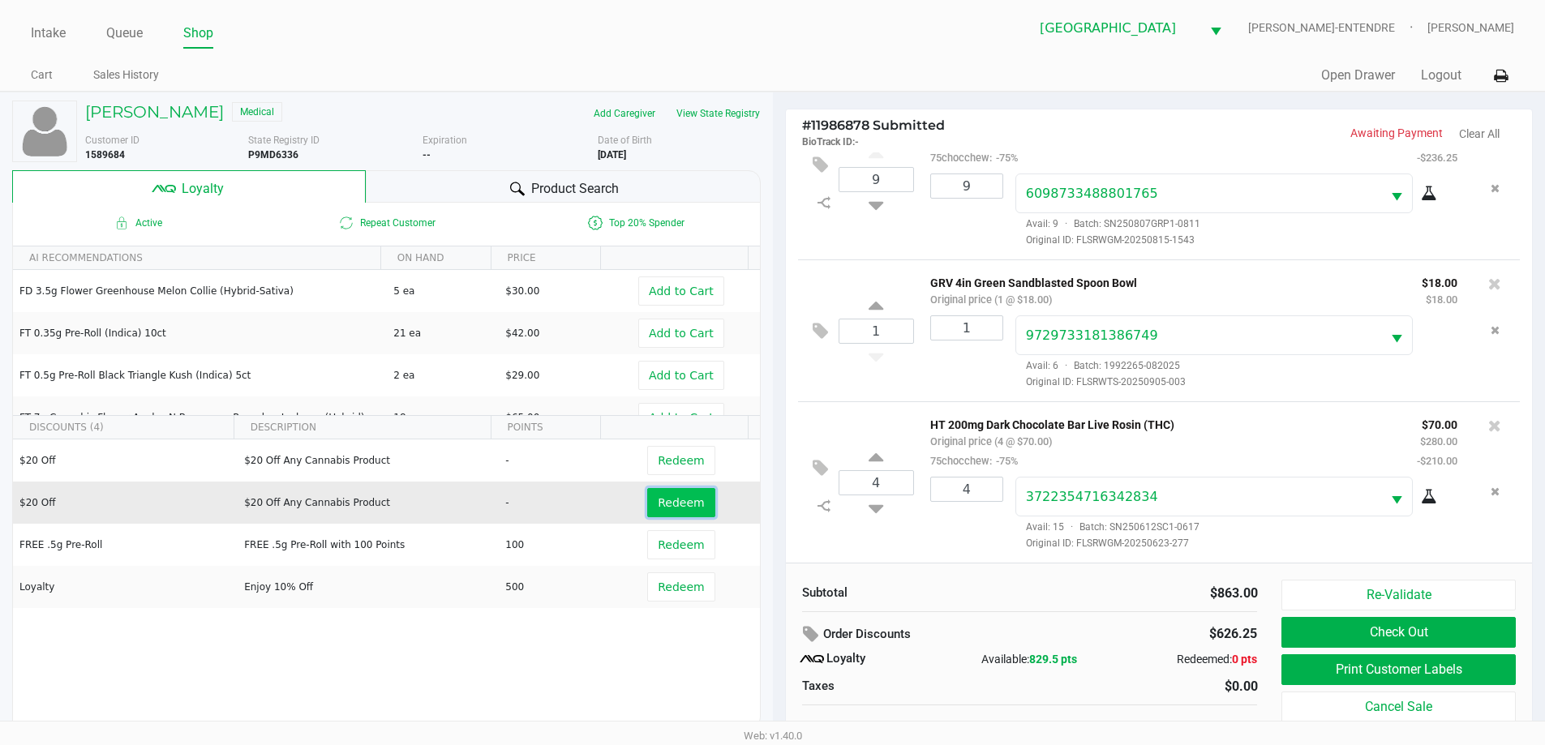
click at [670, 516] on button "Redeem" at bounding box center [680, 502] width 67 height 29
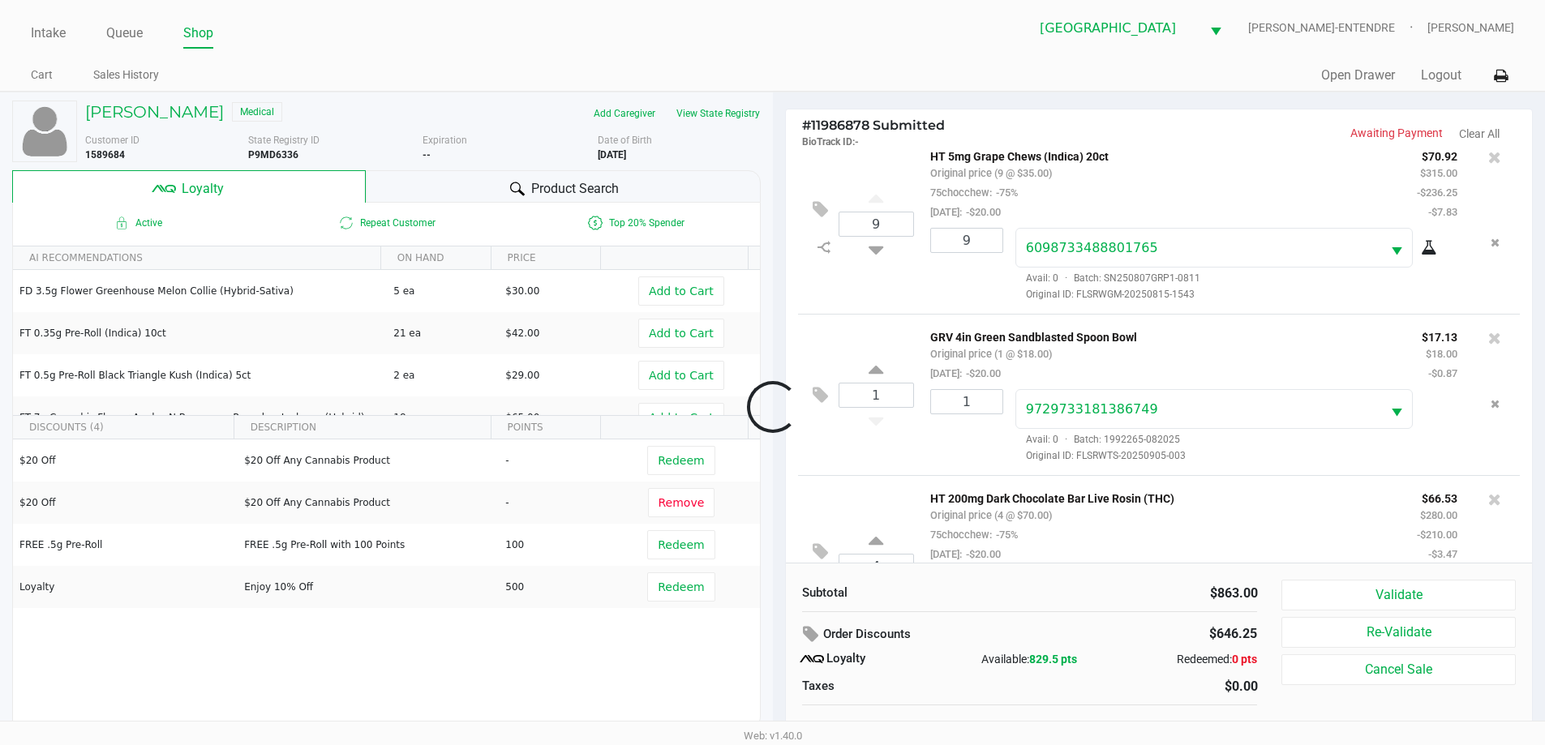
scroll to position [478, 0]
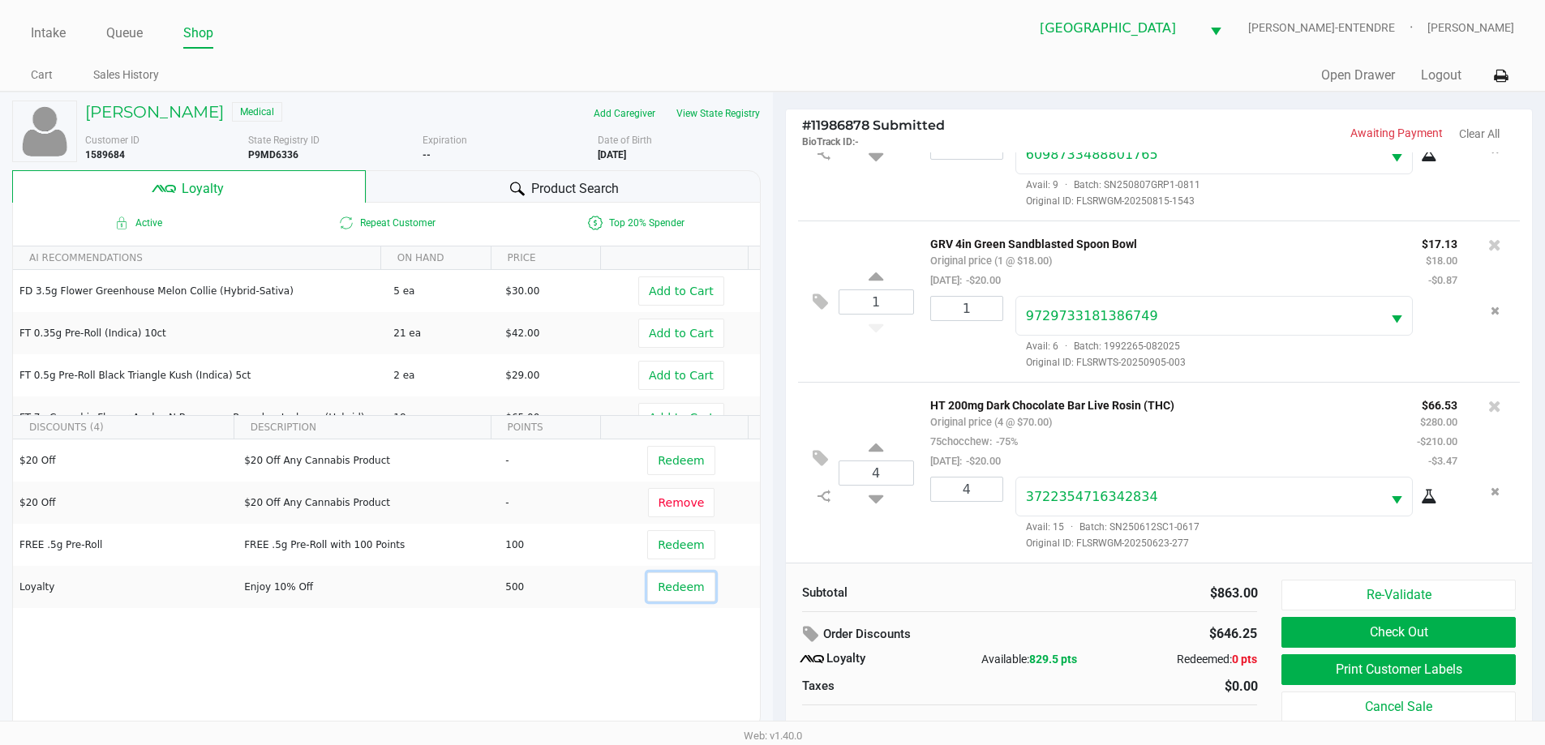
click at [673, 590] on span "Redeem" at bounding box center [681, 587] width 46 height 13
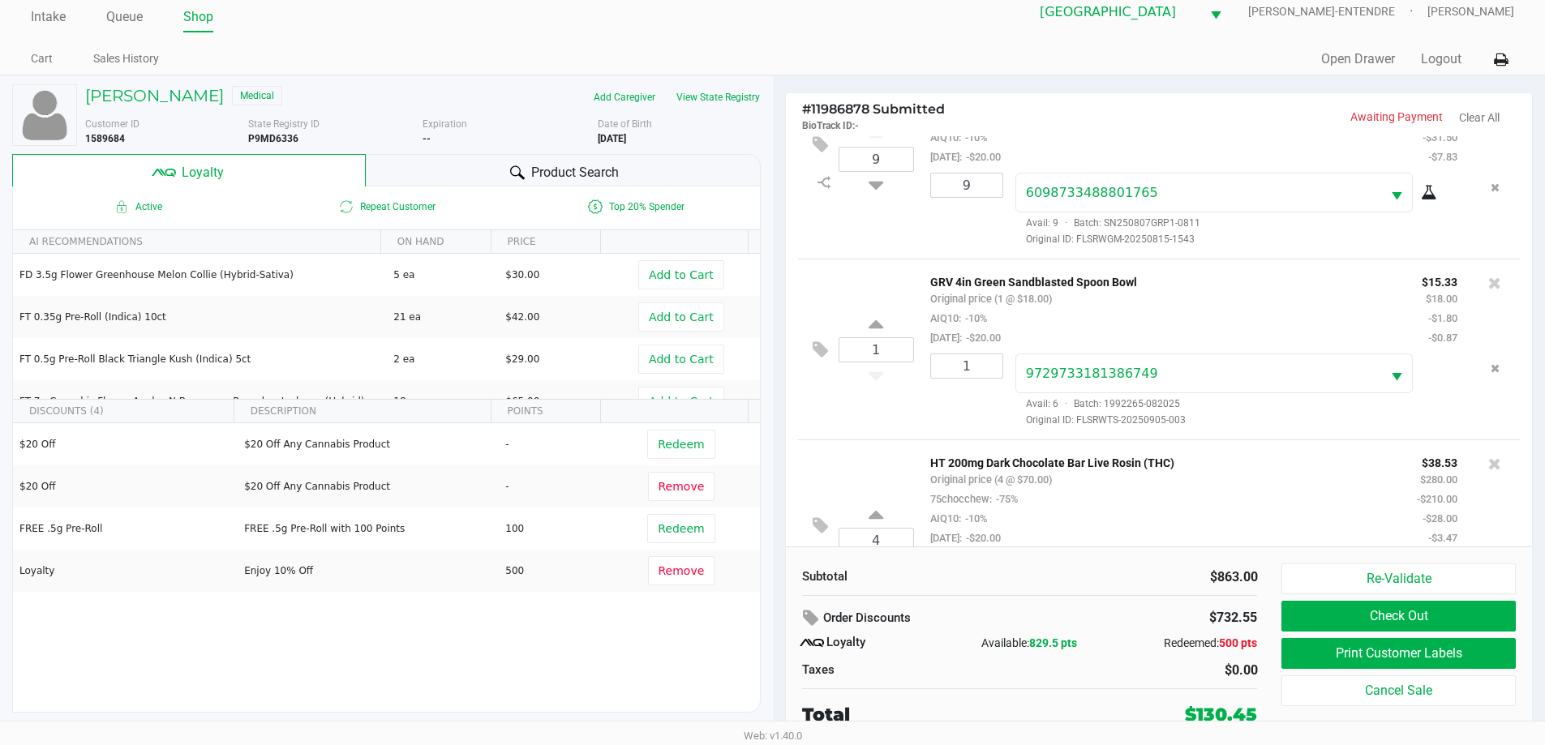
scroll to position [576, 0]
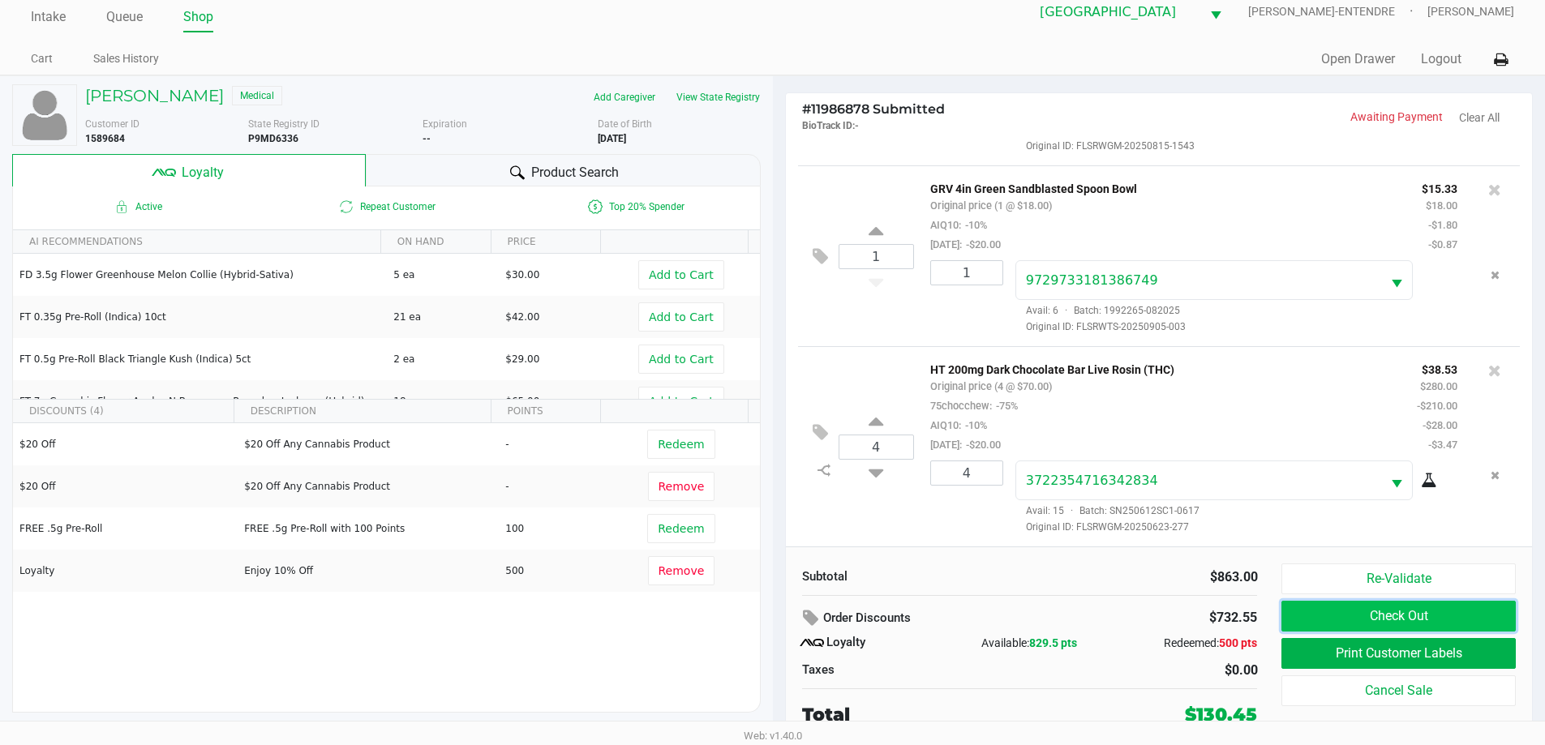
click at [1296, 604] on button "Check Out" at bounding box center [1398, 616] width 234 height 31
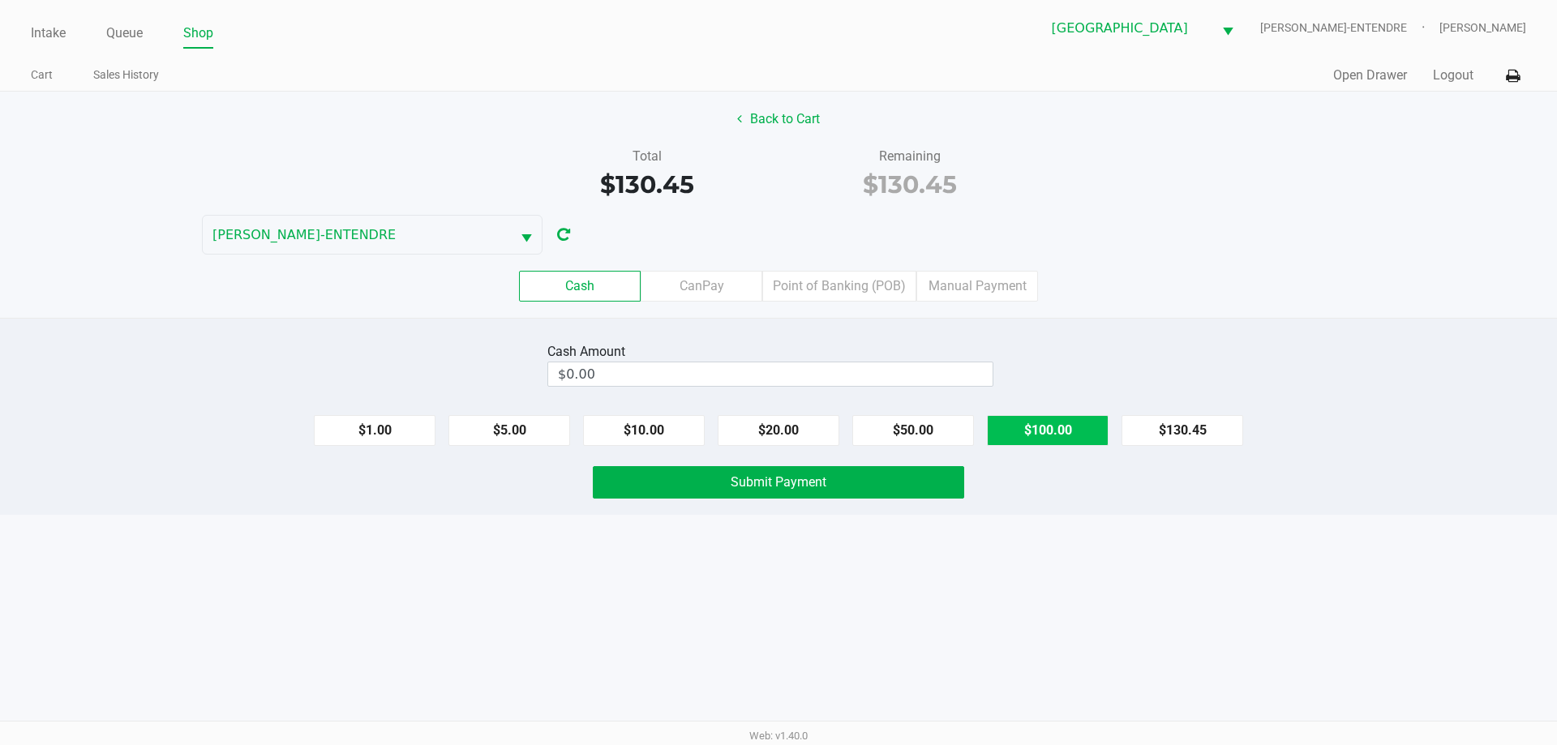
click at [1033, 426] on button "$100.00" at bounding box center [1048, 430] width 122 height 31
click at [1017, 435] on button "$100.00" at bounding box center [1048, 430] width 122 height 31
type input "$200.00"
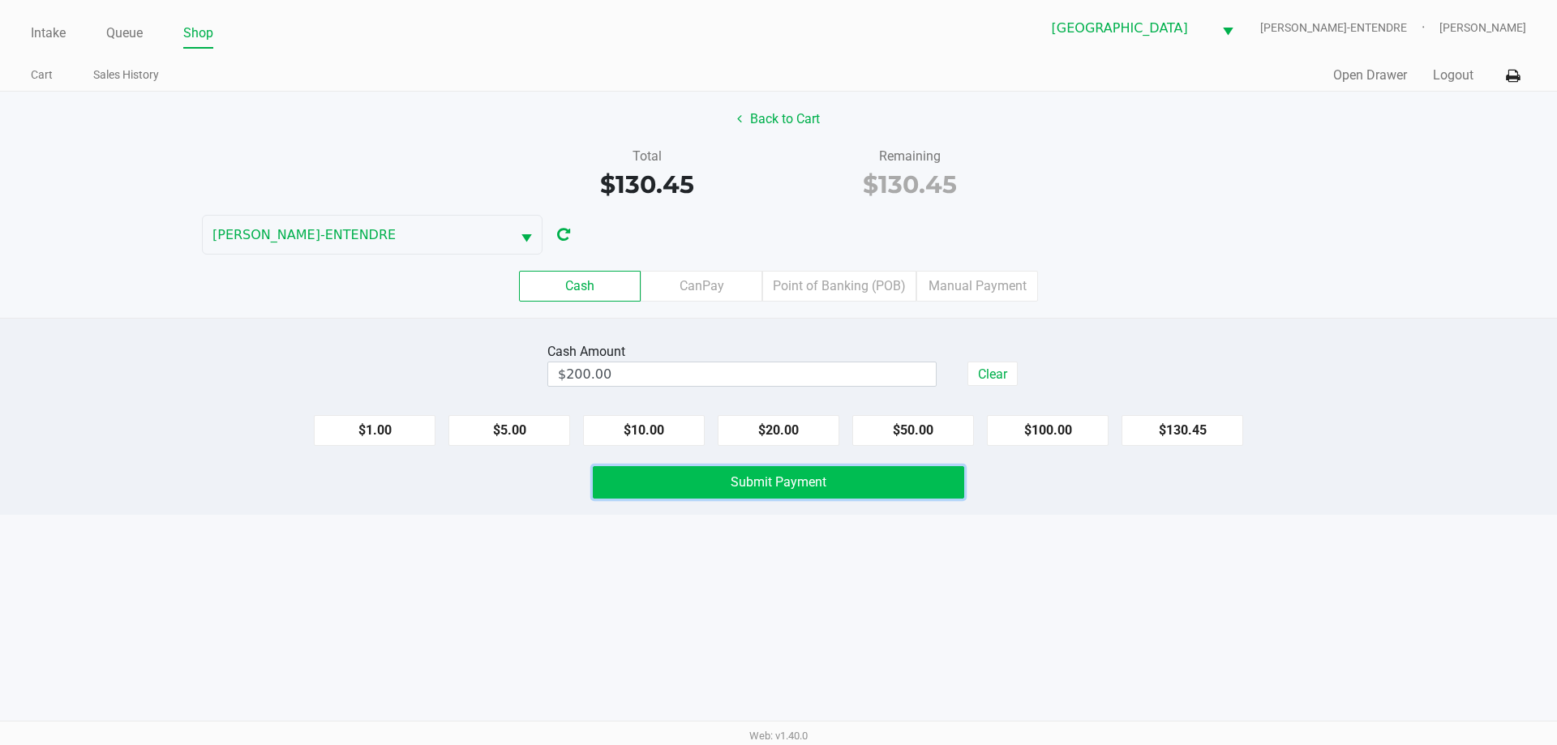
click at [888, 479] on button "Submit Payment" at bounding box center [778, 482] width 371 height 32
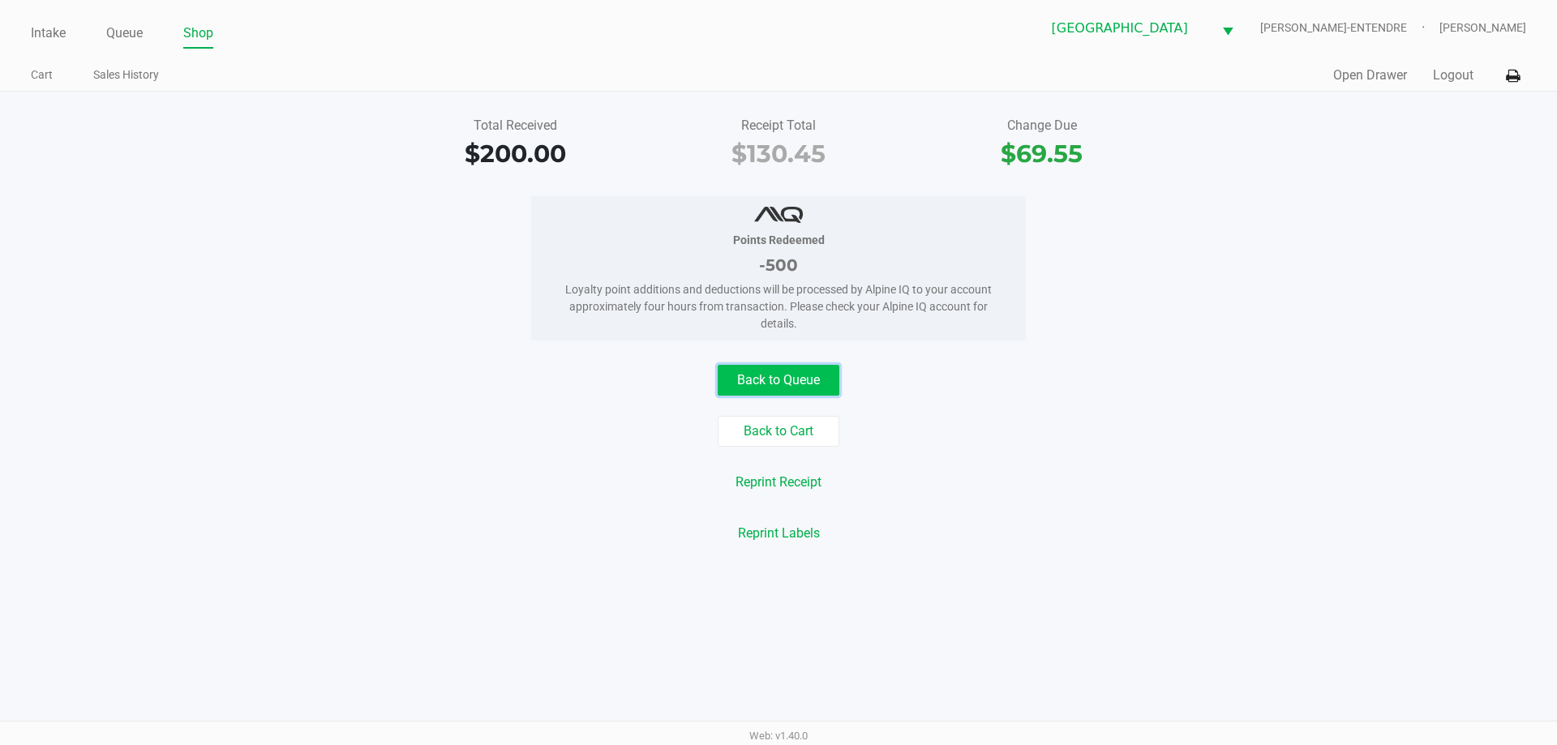
click at [835, 388] on button "Back to Queue" at bounding box center [779, 380] width 122 height 31
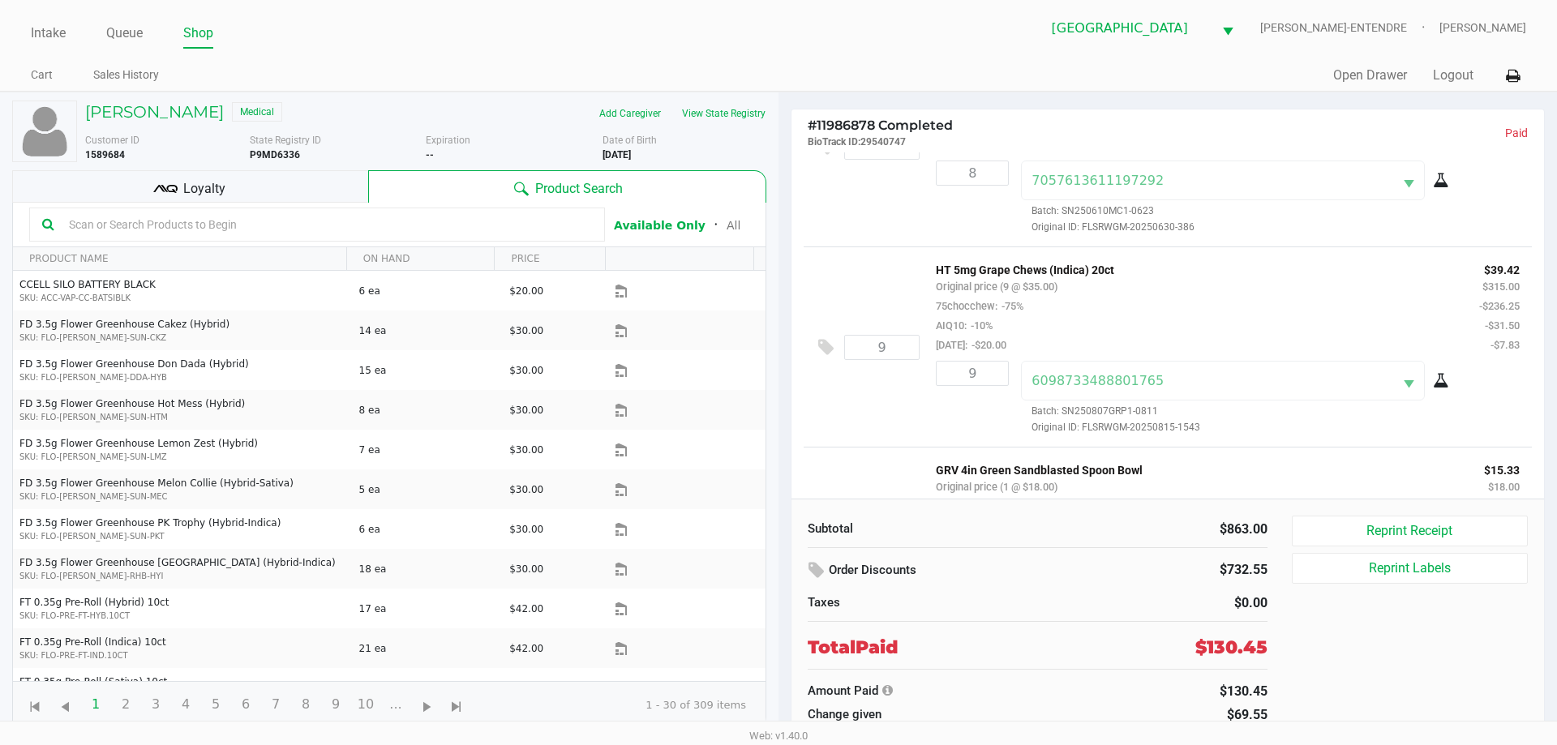
scroll to position [324, 0]
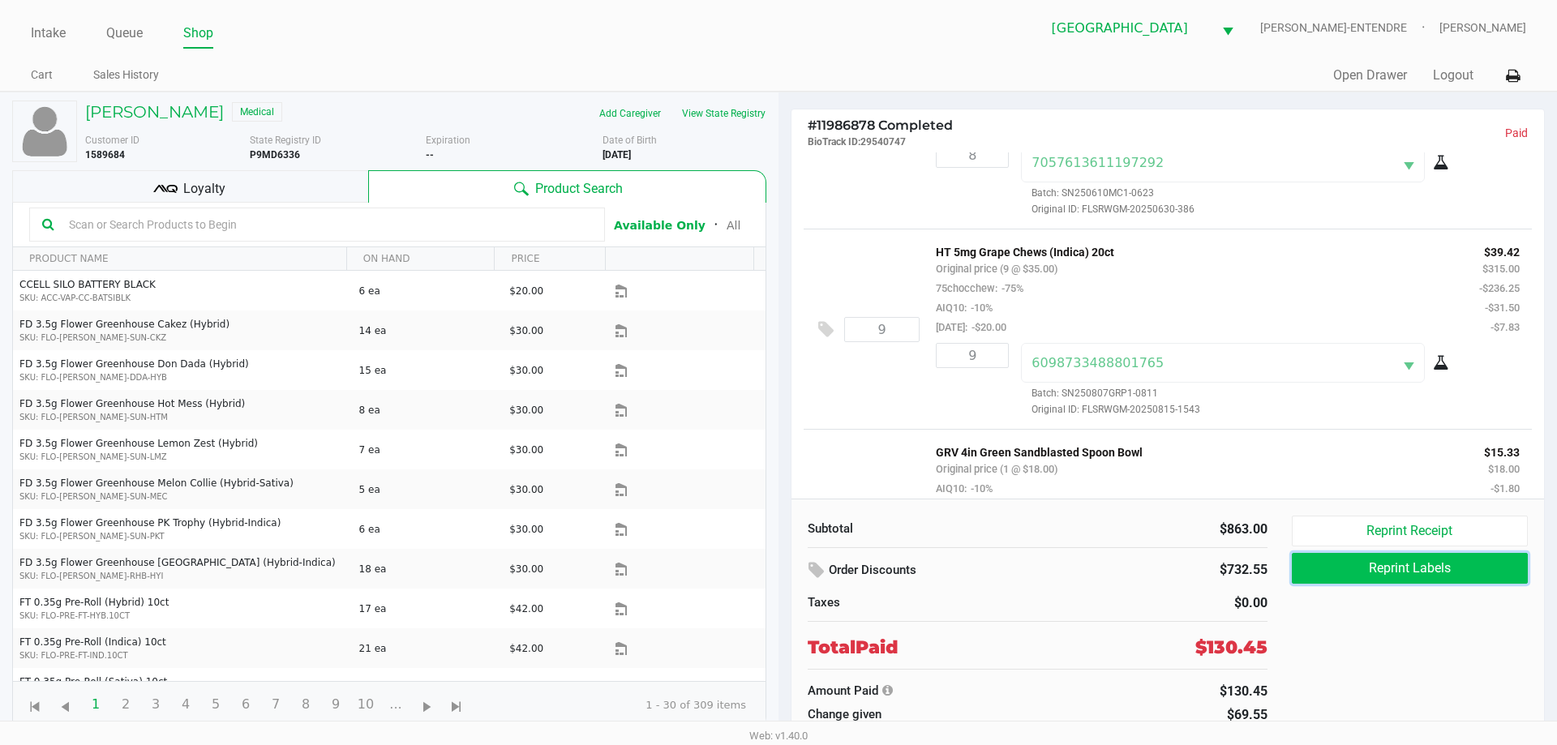
click at [1380, 559] on button "Reprint Labels" at bounding box center [1410, 568] width 236 height 31
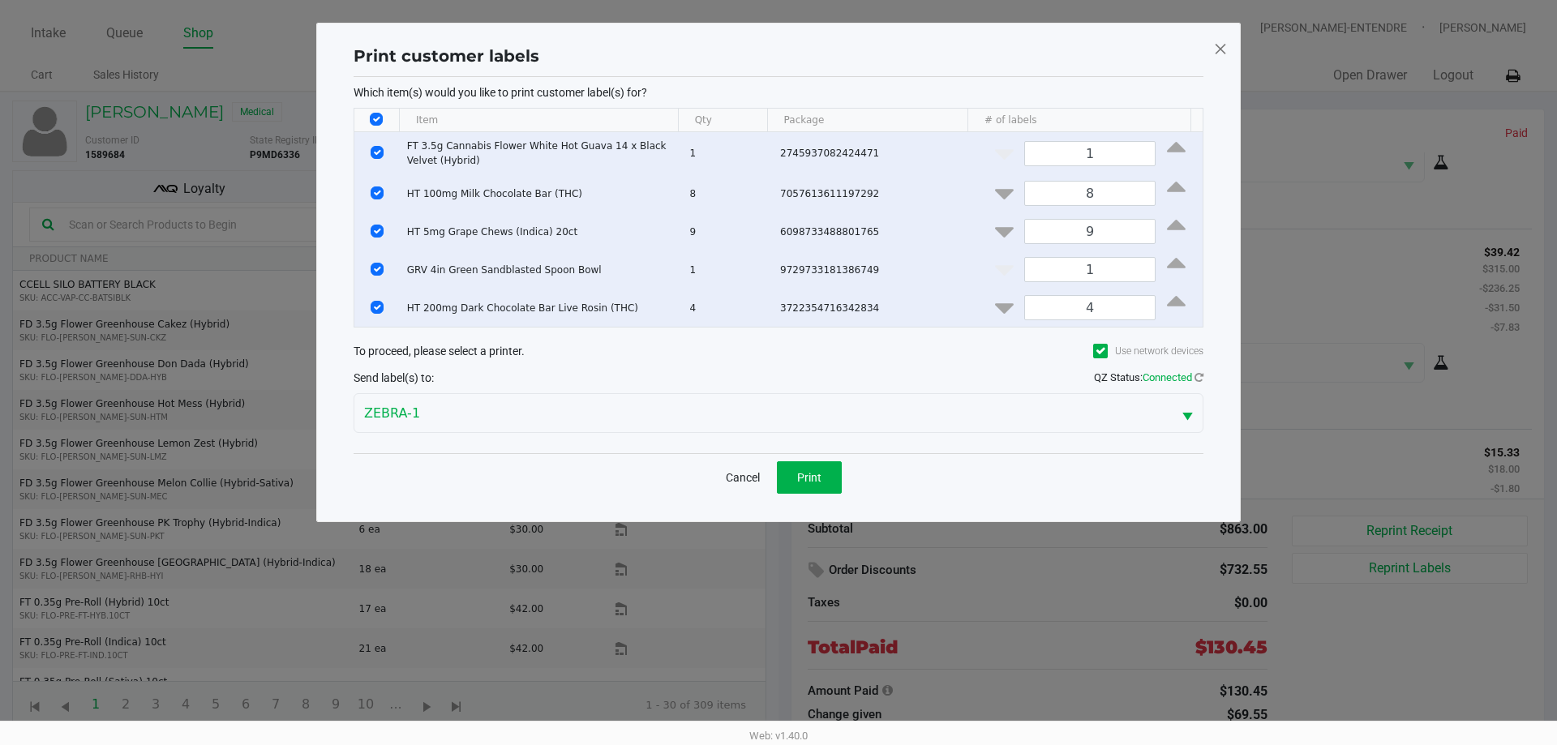
click at [374, 117] on input "Select All Rows" at bounding box center [376, 119] width 13 height 13
checkbox input "false"
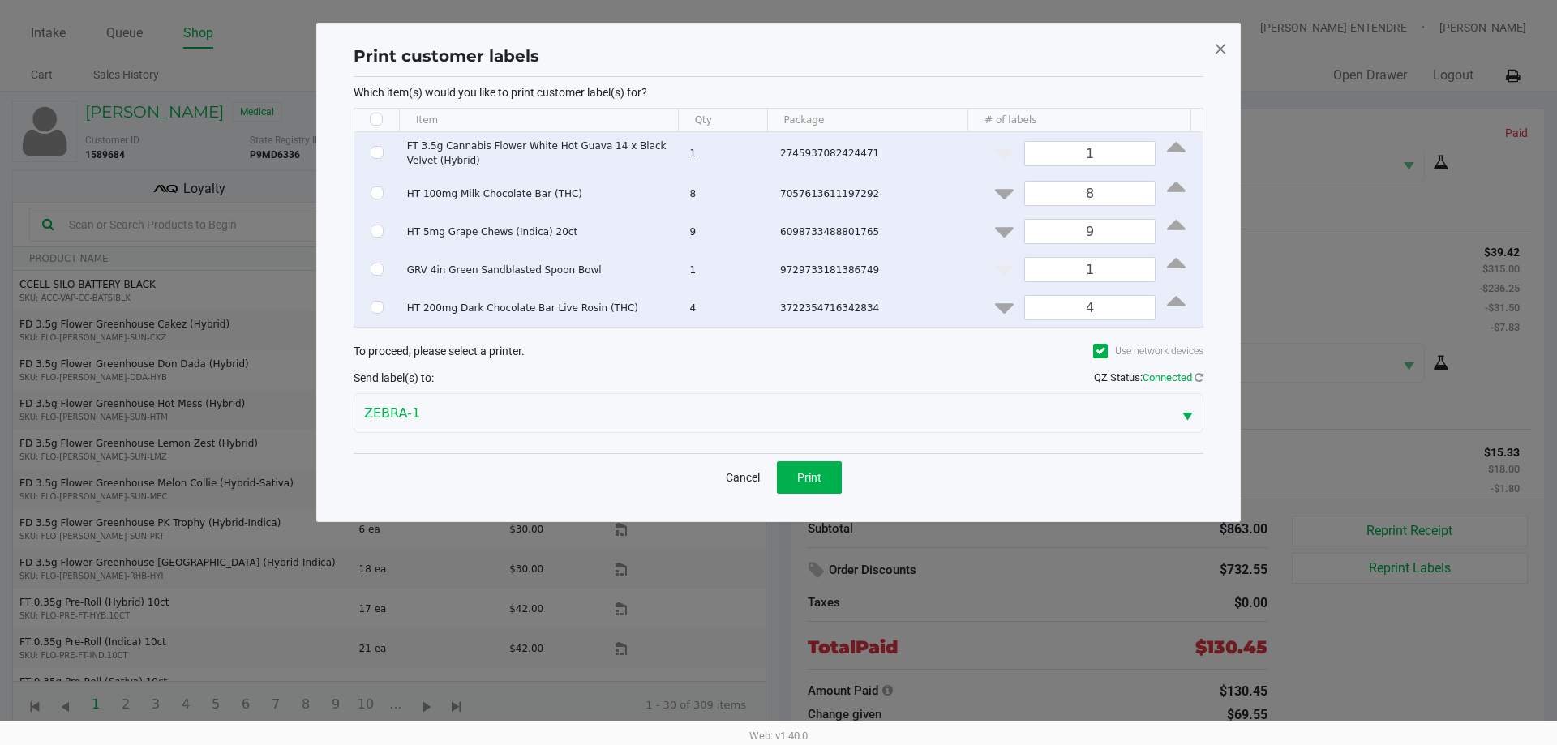
checkbox input "false"
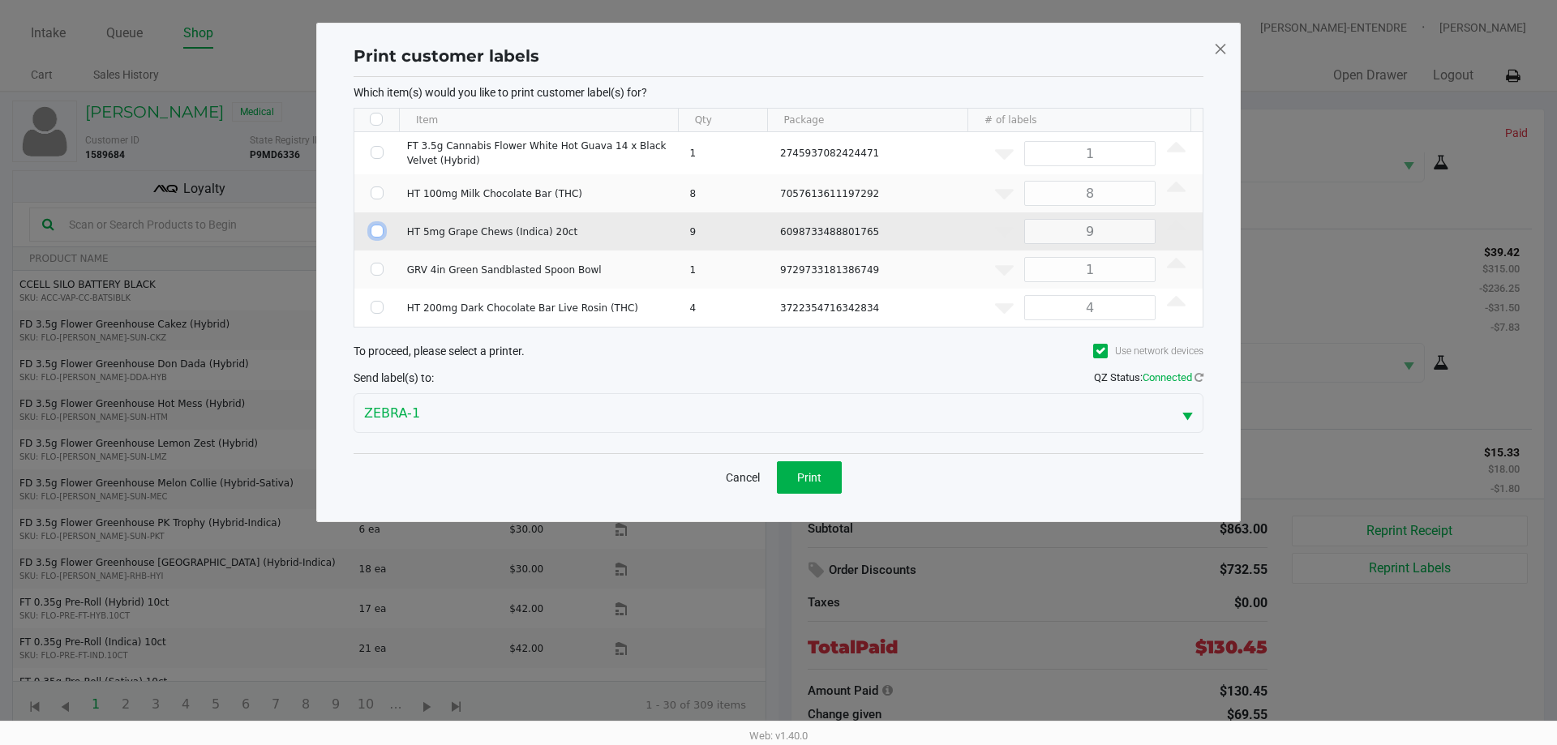
click at [373, 228] on input "Select Row" at bounding box center [377, 231] width 13 height 13
checkbox input "true"
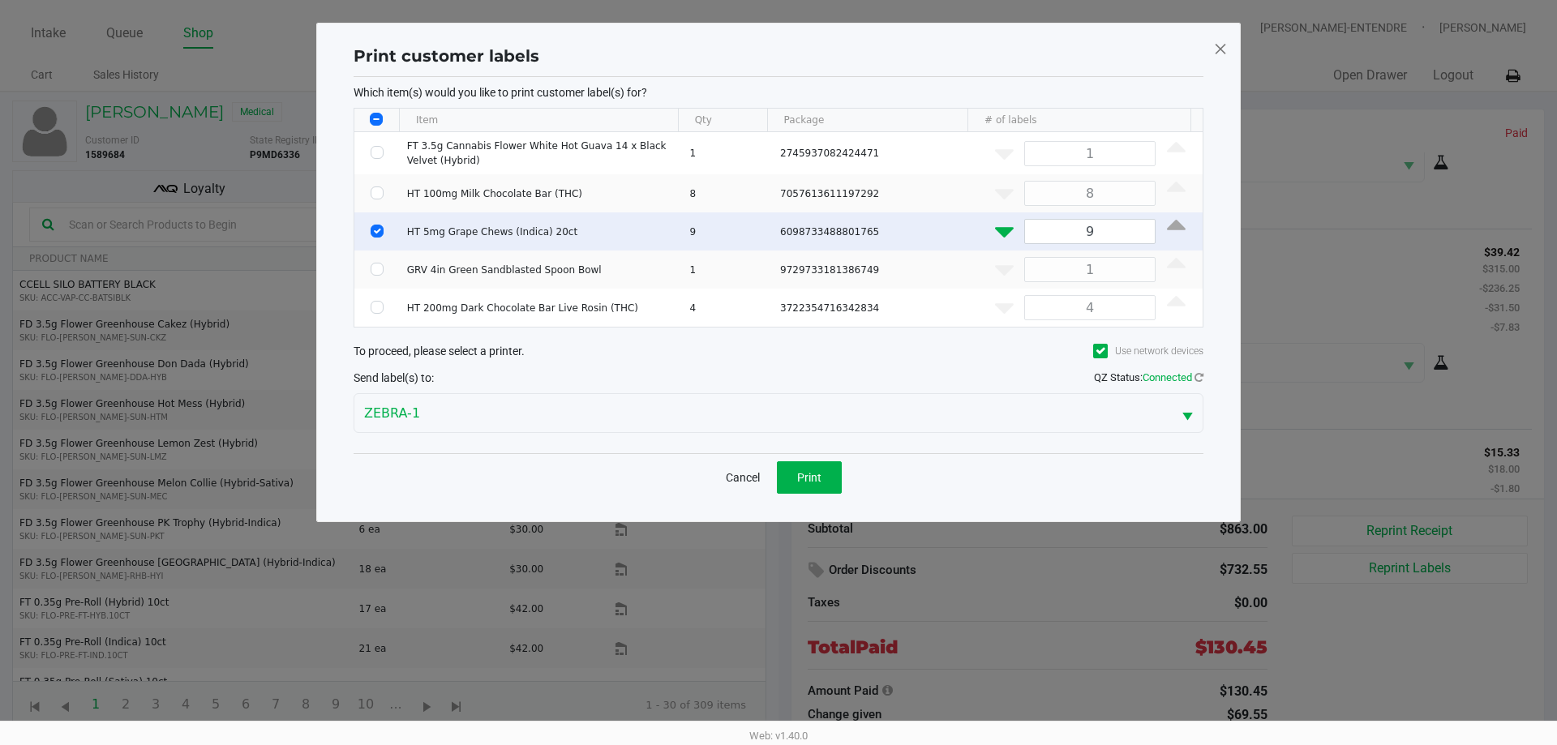
click at [995, 232] on icon "Data table" at bounding box center [1004, 229] width 19 height 20
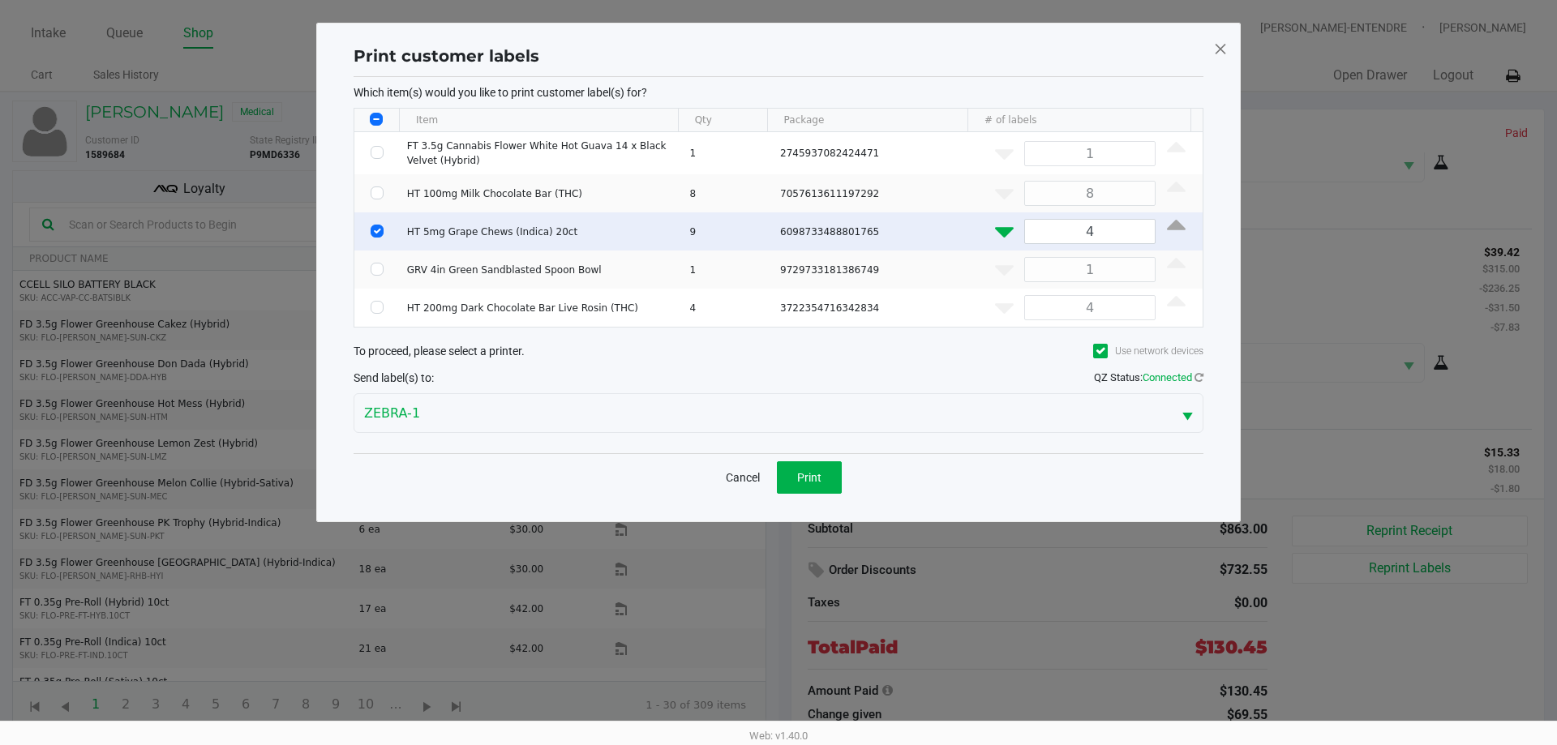
click at [995, 232] on icon "Data table" at bounding box center [1004, 229] width 19 height 20
click at [995, 226] on icon "Data table" at bounding box center [1004, 229] width 19 height 20
type input "1"
click at [812, 474] on span "Print" at bounding box center [809, 477] width 24 height 13
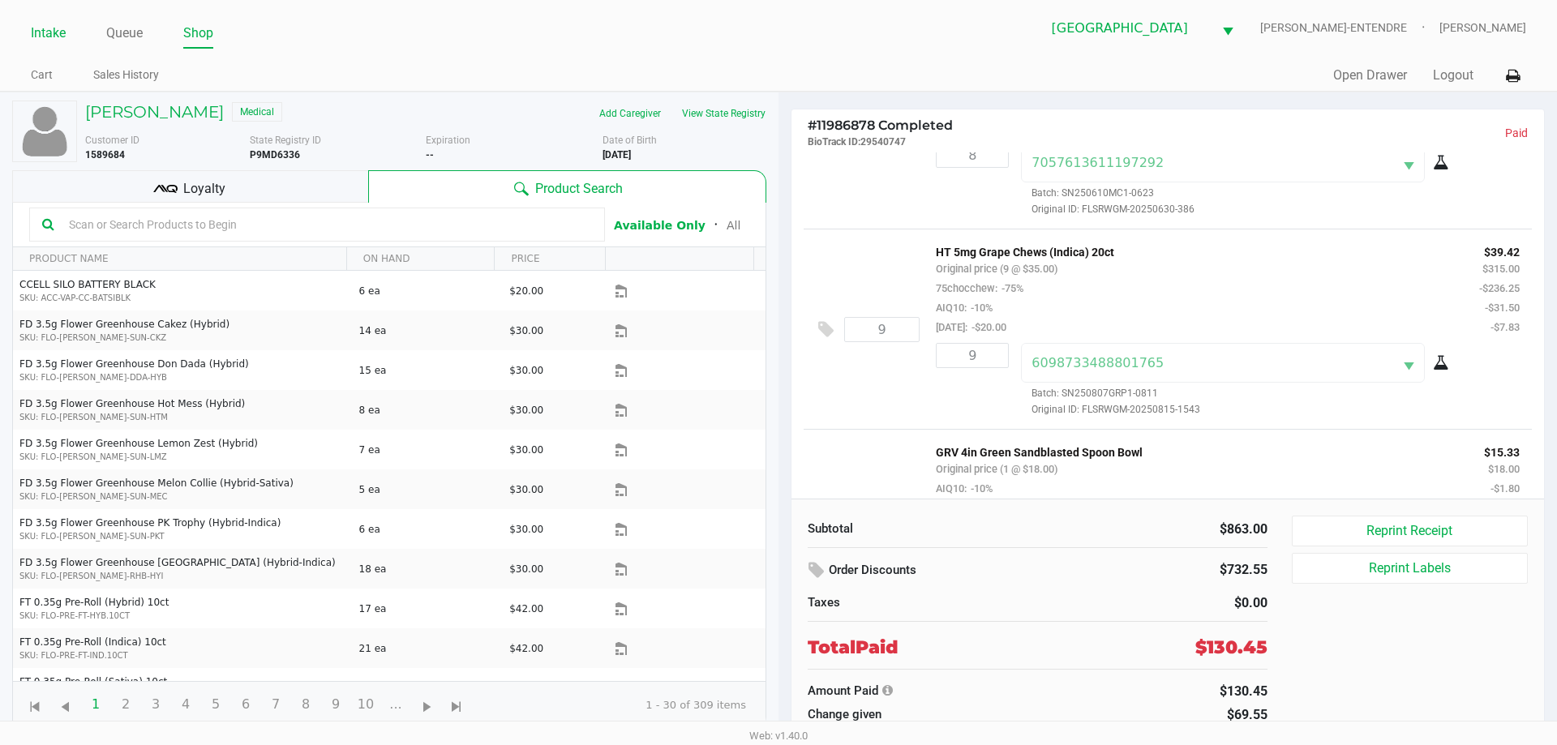
click at [51, 38] on link "Intake" at bounding box center [48, 33] width 35 height 23
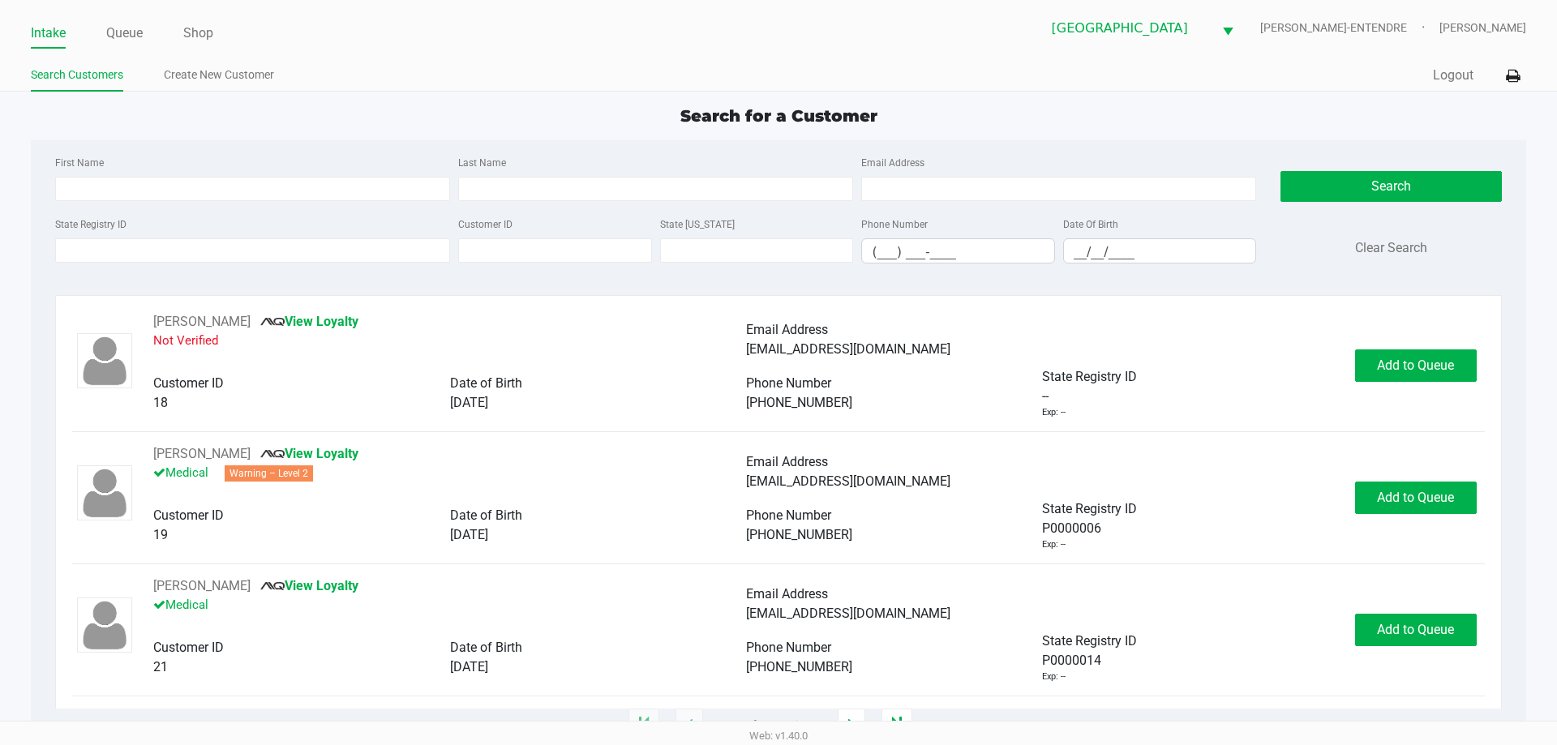
click at [156, 161] on div "First Name" at bounding box center [252, 176] width 403 height 49
click at [267, 152] on div "First Name" at bounding box center [252, 176] width 403 height 49
click at [179, 255] on input "State Registry ID" at bounding box center [252, 250] width 395 height 24
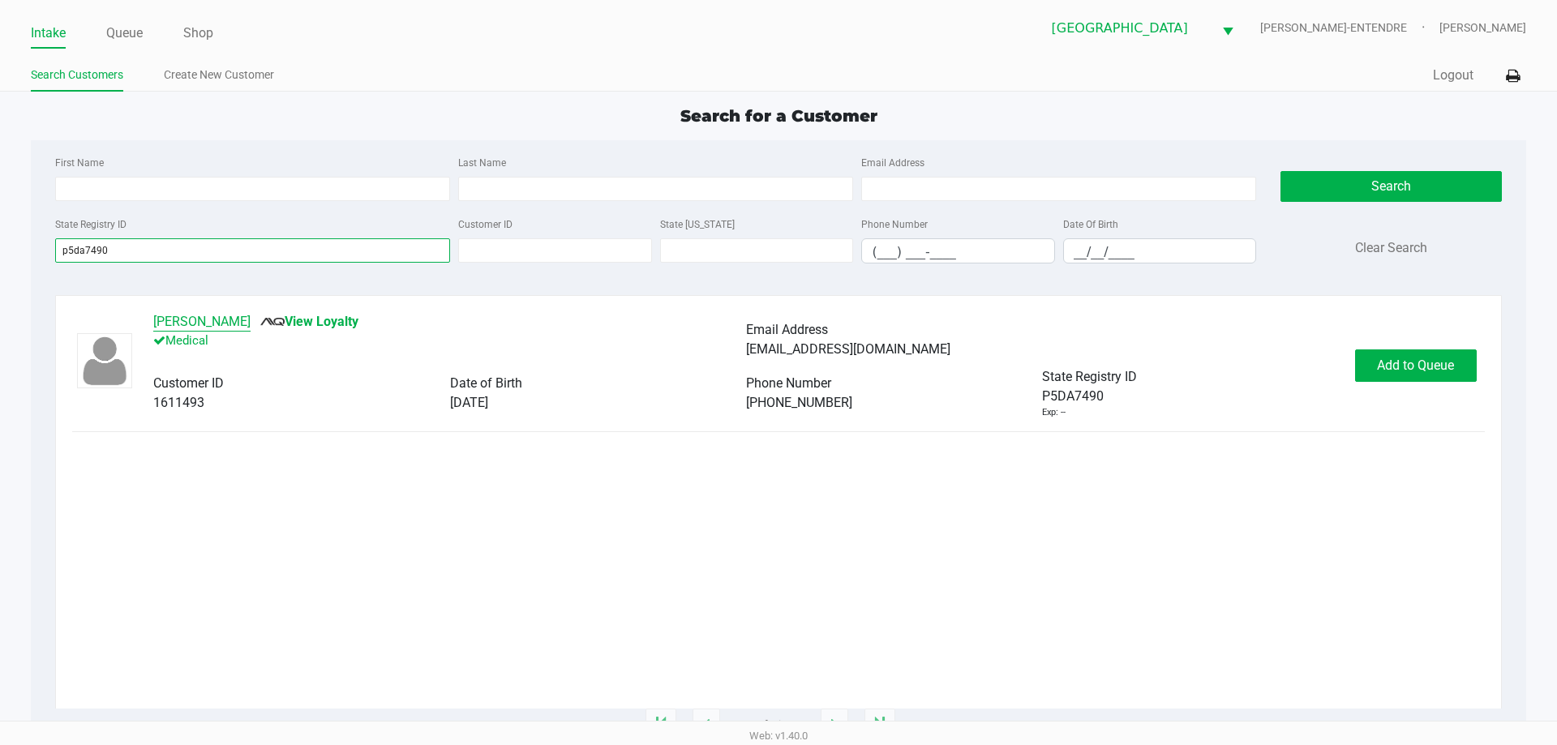
type input "p5da7490"
click at [221, 327] on button "Michael Brown" at bounding box center [201, 321] width 97 height 19
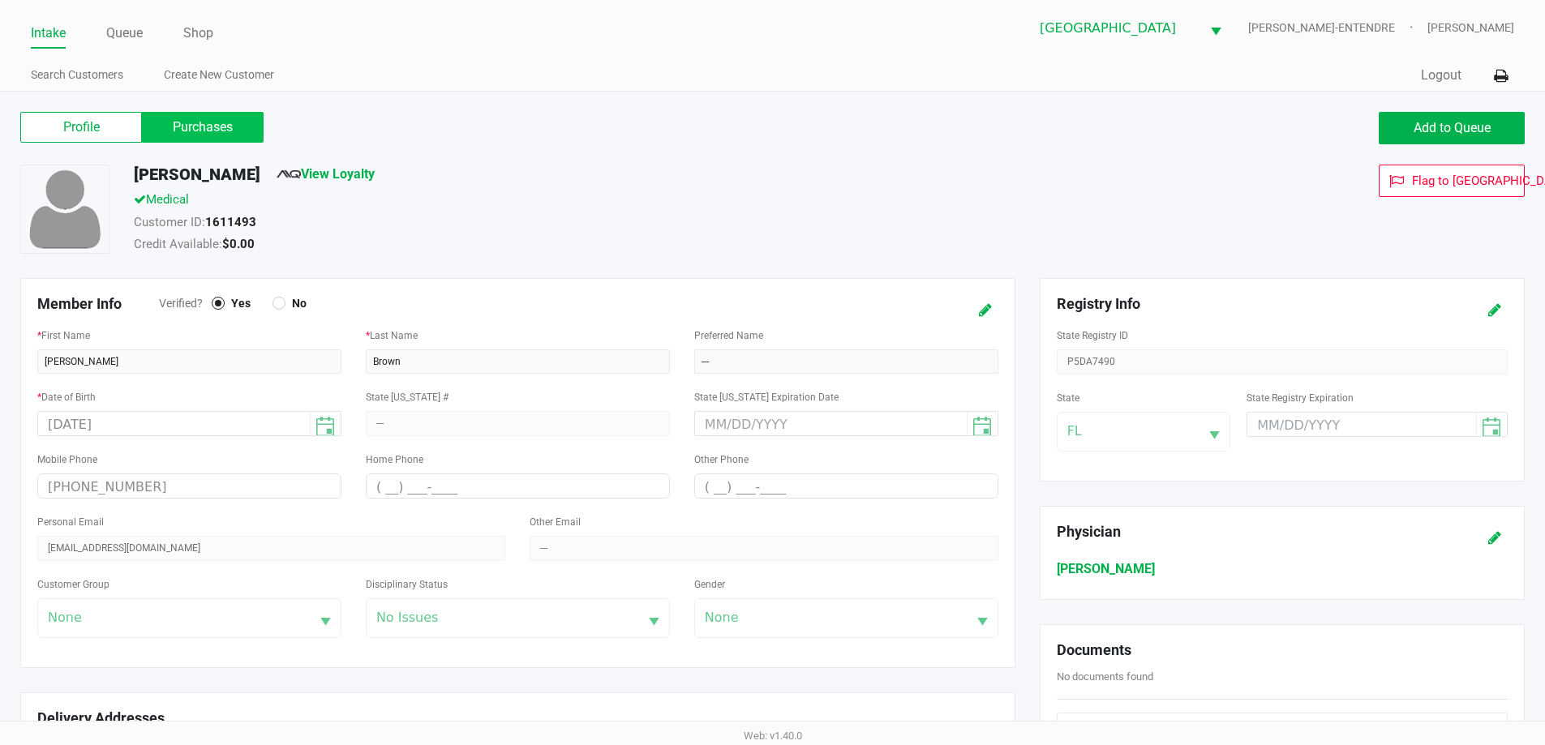
click at [186, 127] on label "Purchases" at bounding box center [203, 127] width 122 height 31
click at [0, 0] on 1 "Purchases" at bounding box center [0, 0] width 0 height 0
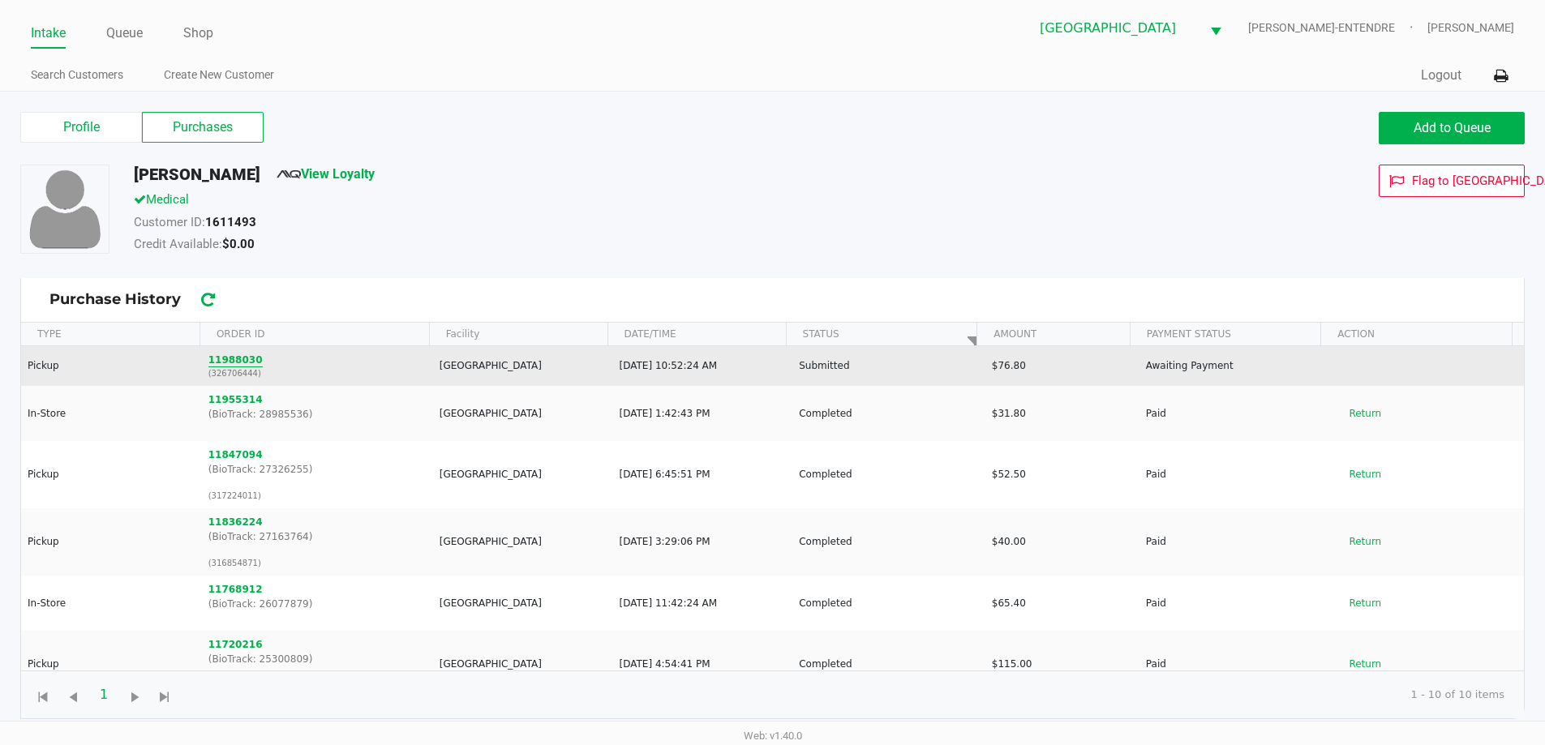
click at [238, 358] on button "11988030" at bounding box center [235, 360] width 54 height 15
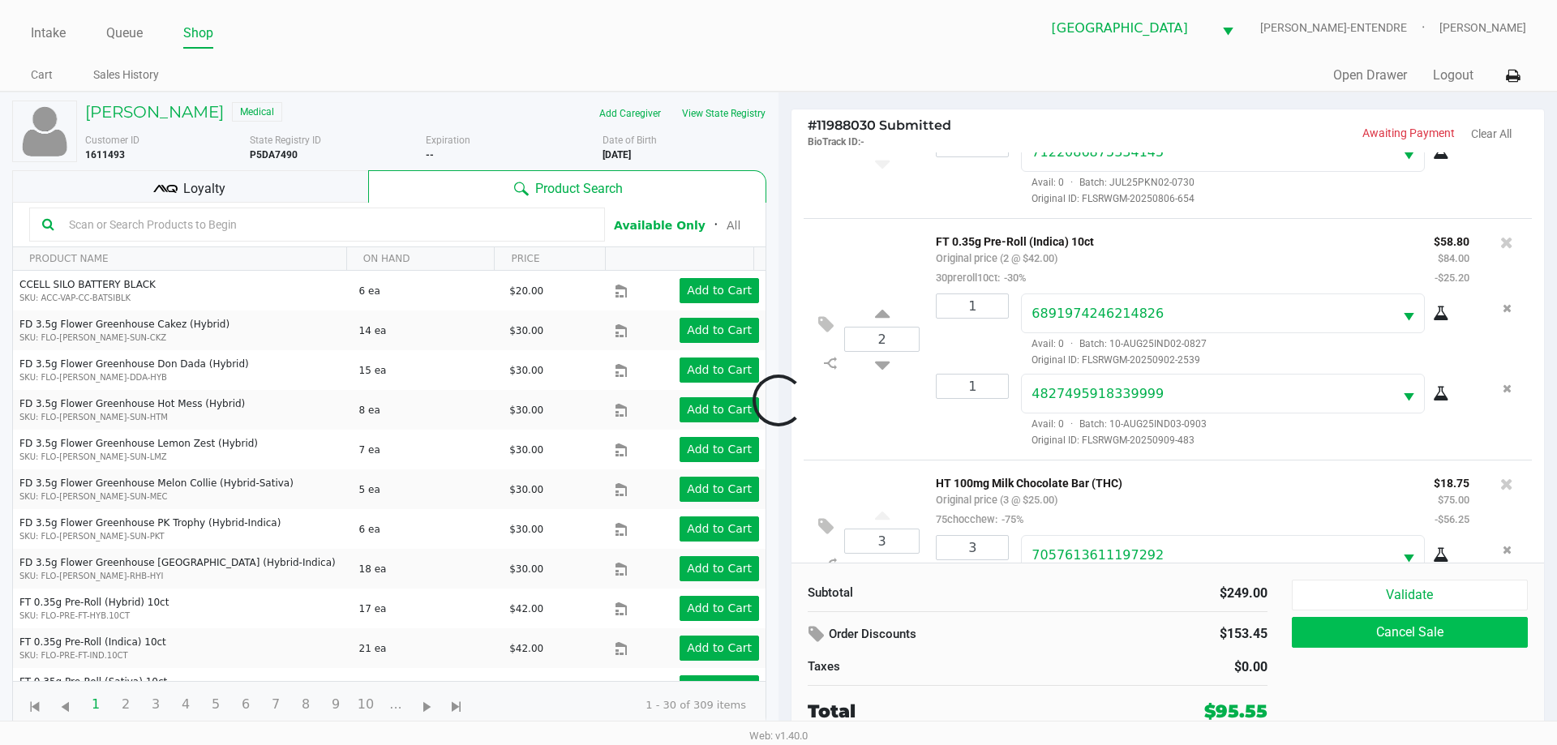
scroll to position [156, 0]
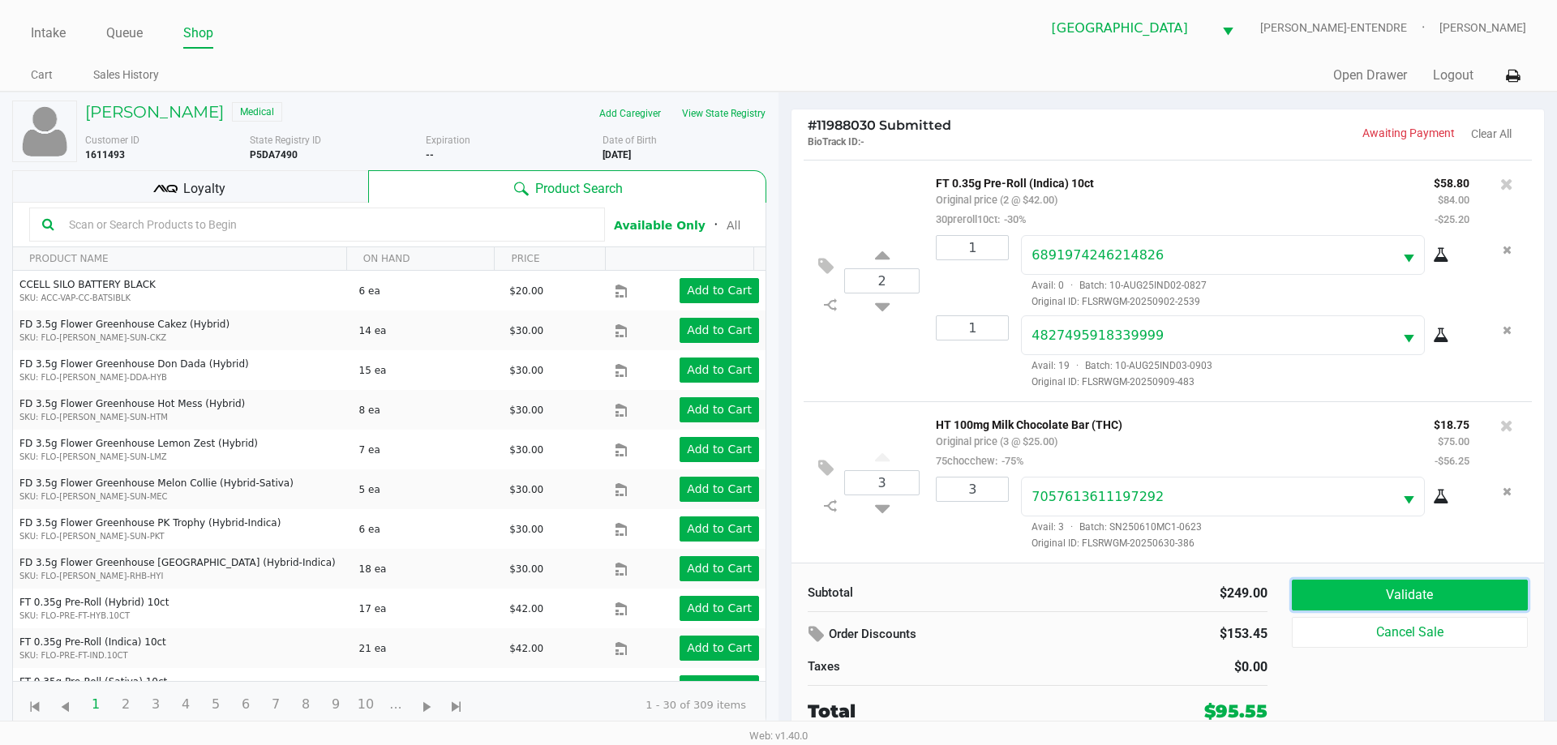
click at [1376, 602] on button "Validate" at bounding box center [1410, 595] width 236 height 31
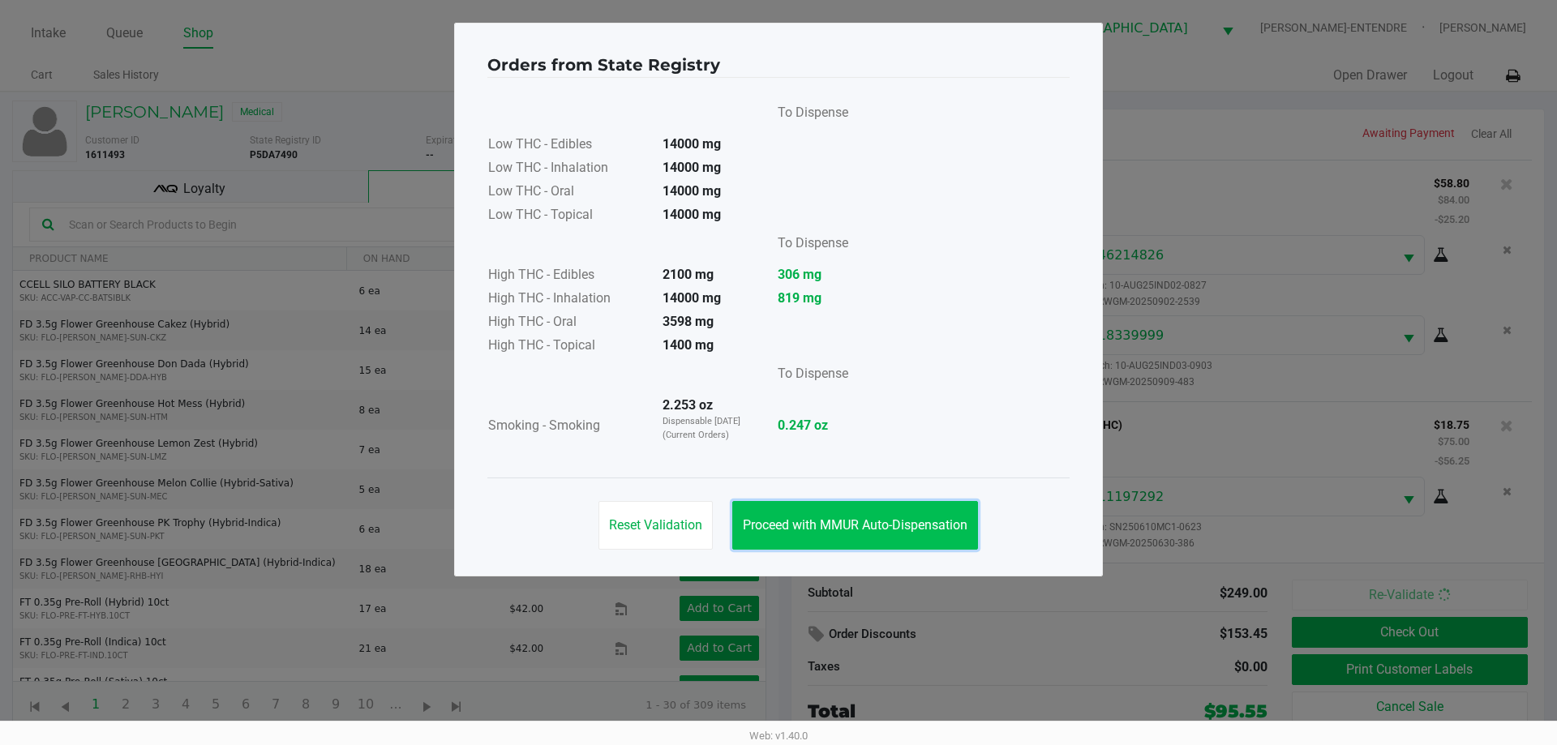
click at [852, 526] on span "Proceed with MMUR Auto-Dispensation" at bounding box center [855, 524] width 225 height 15
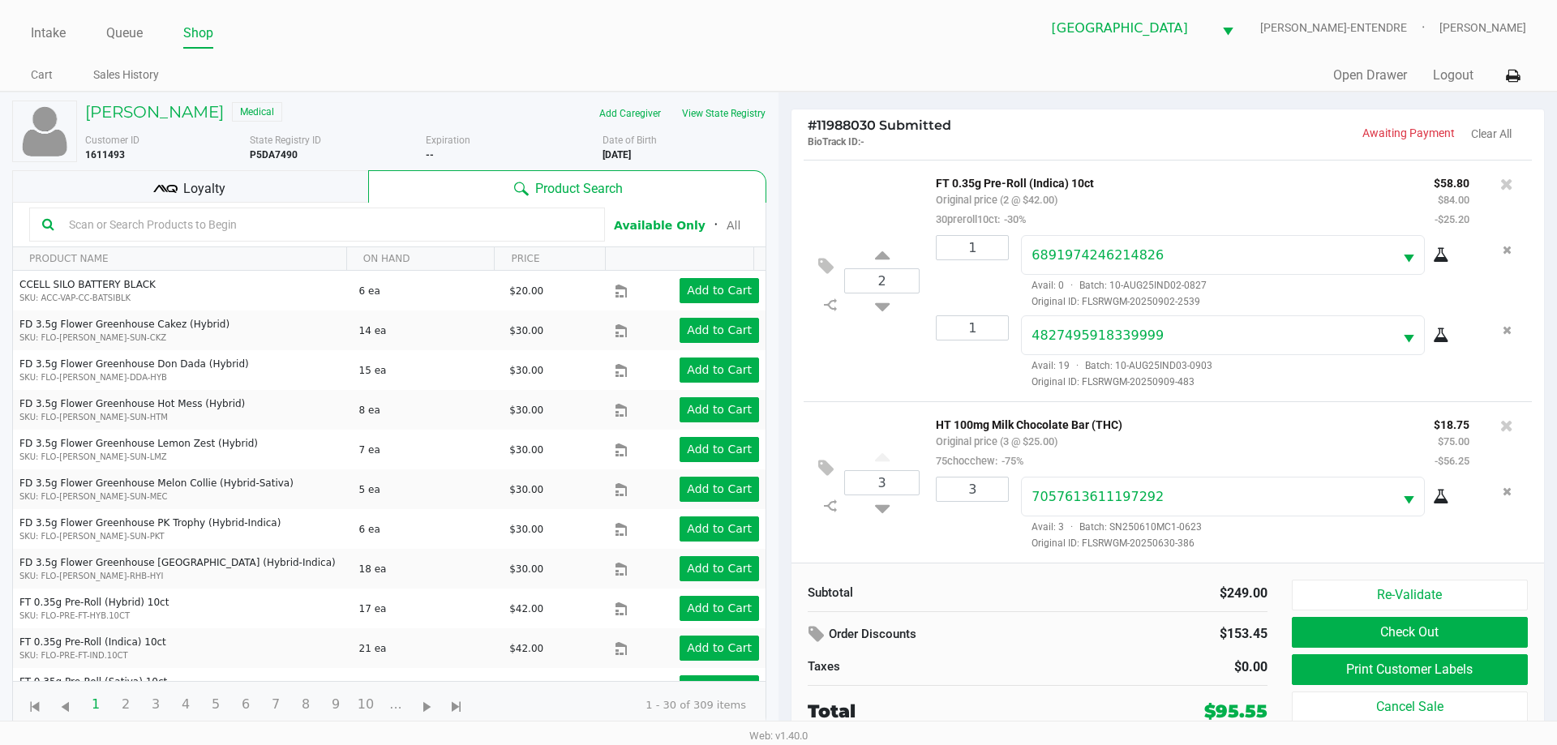
click at [202, 188] on span "Loyalty" at bounding box center [204, 188] width 42 height 19
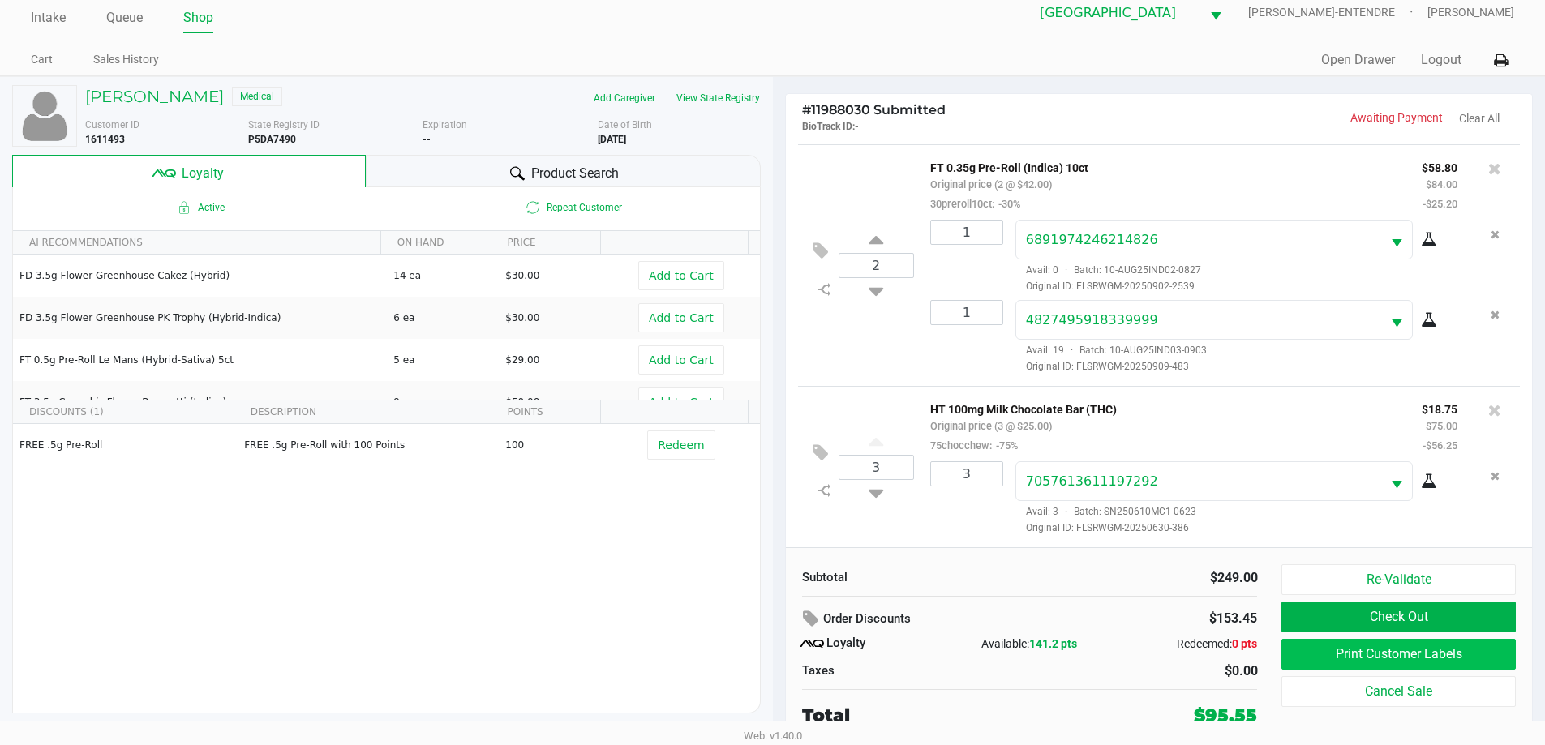
scroll to position [16, 0]
click at [1372, 645] on button "Print Customer Labels" at bounding box center [1398, 653] width 234 height 31
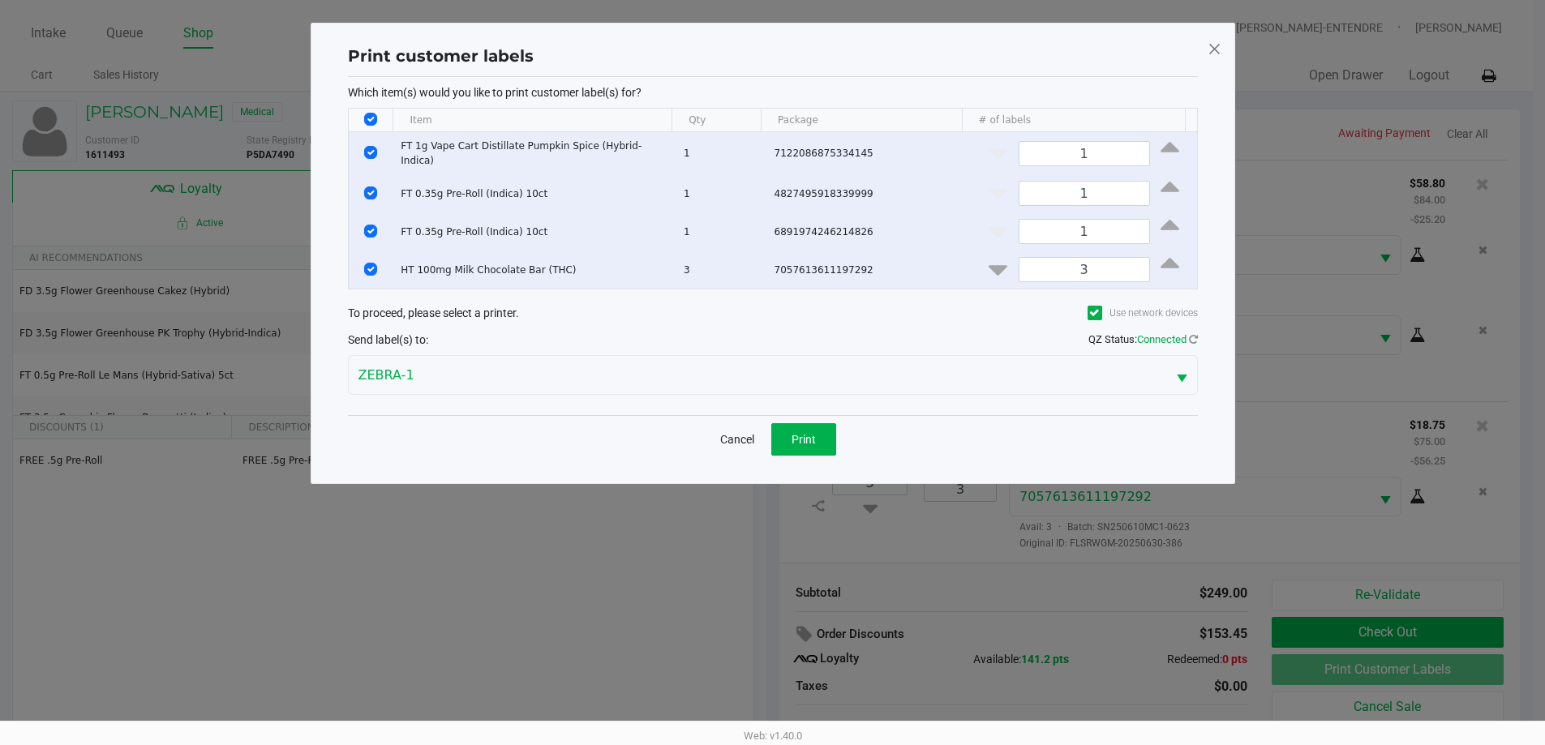
scroll to position [0, 0]
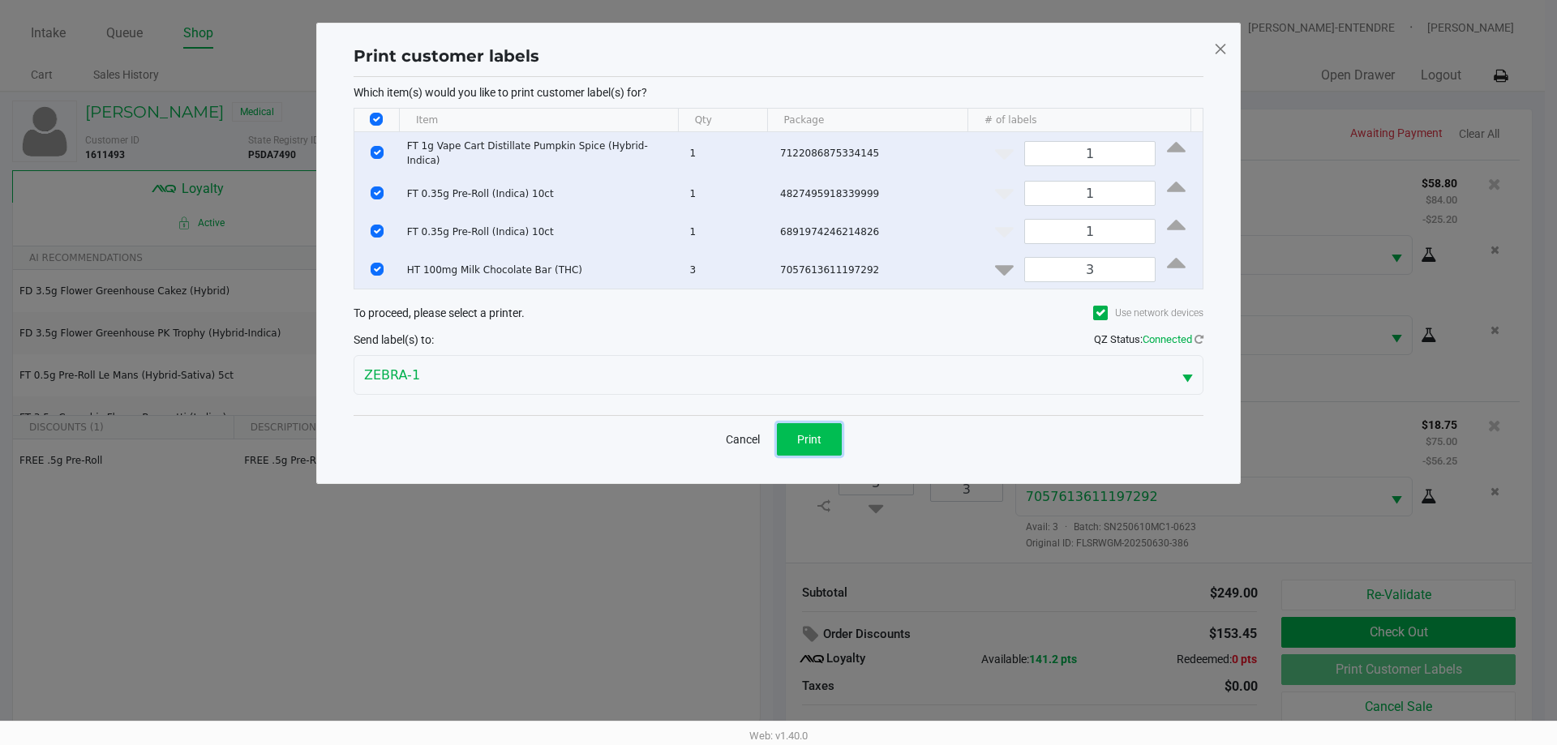
click at [794, 444] on button "Print" at bounding box center [809, 439] width 65 height 32
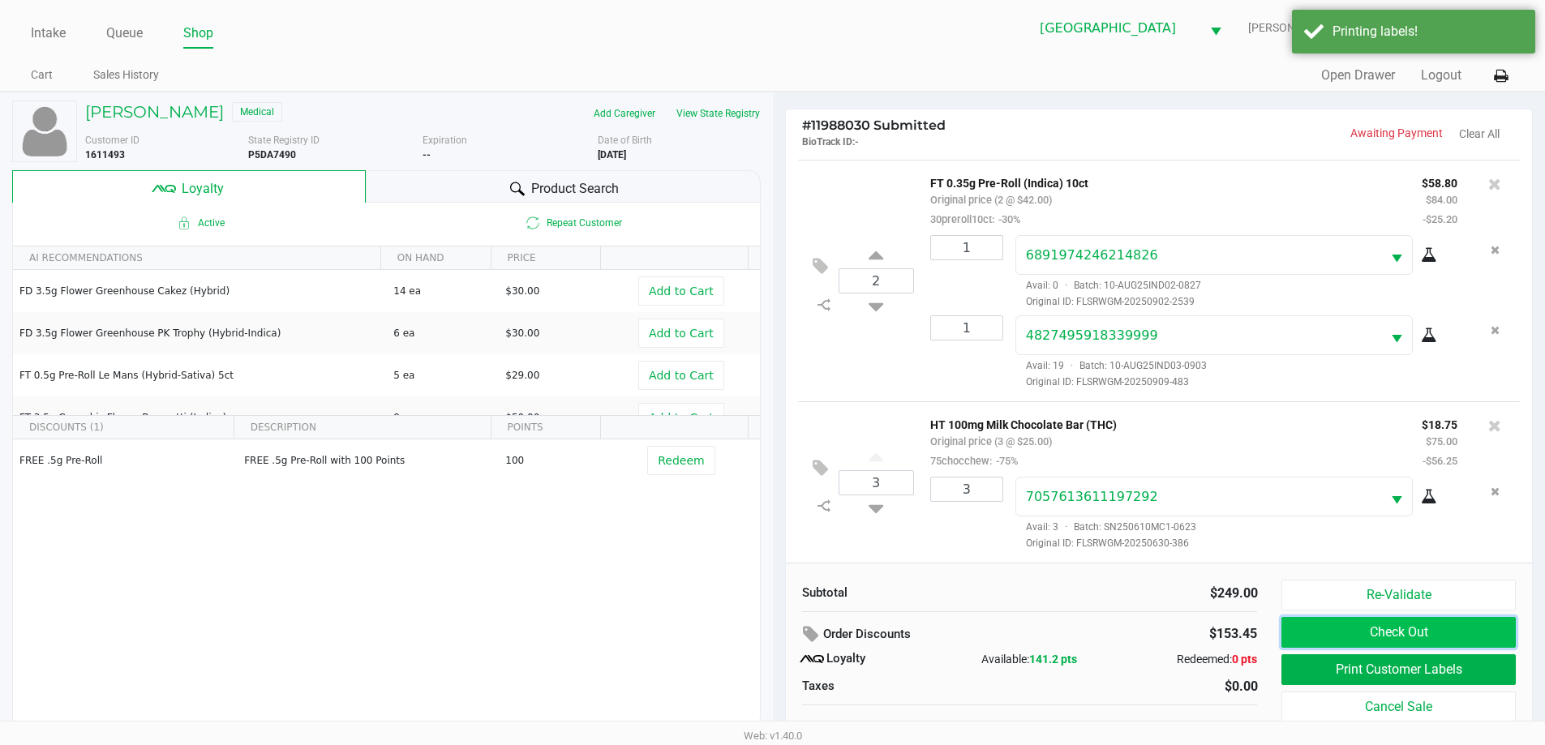
click at [1430, 619] on button "Check Out" at bounding box center [1398, 632] width 234 height 31
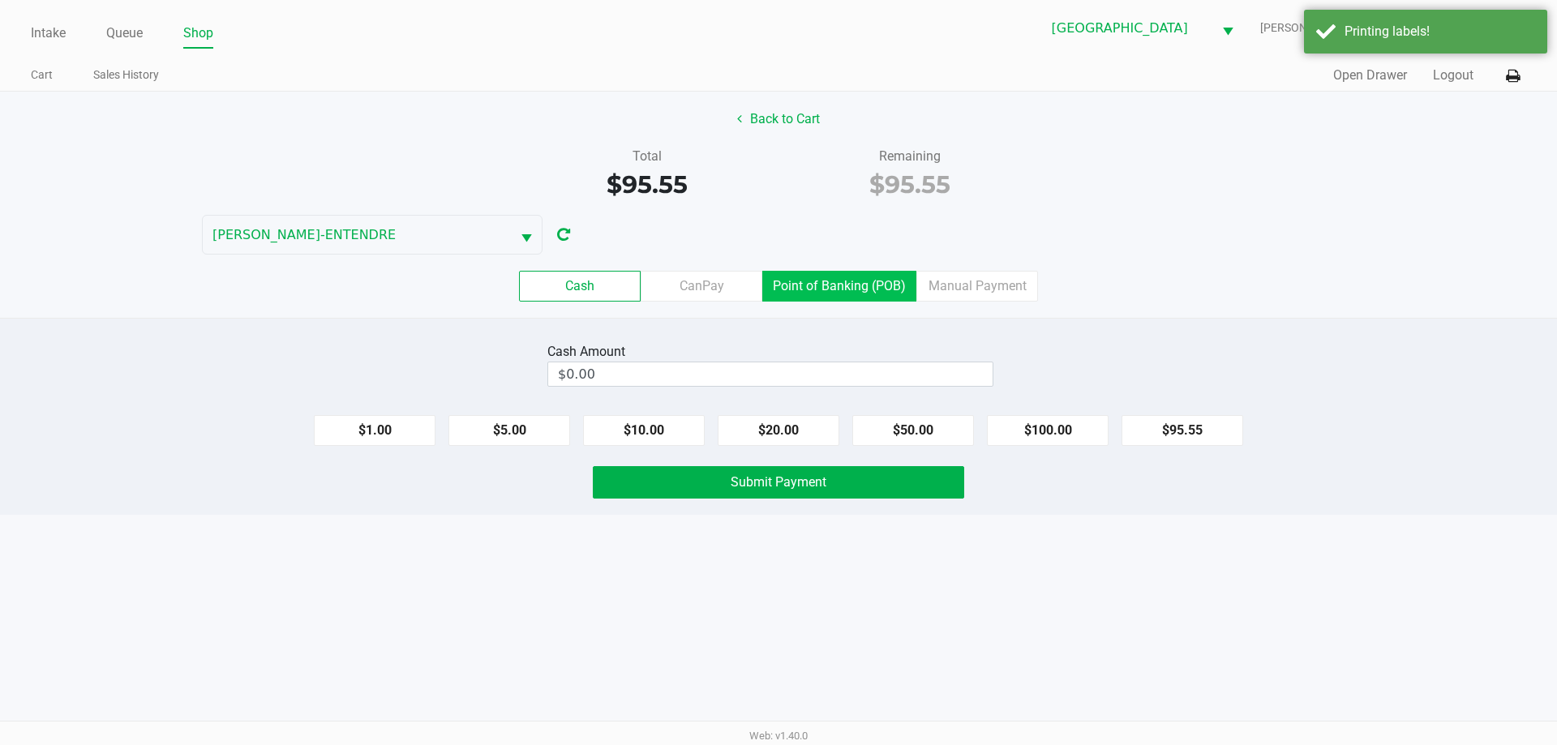
click at [867, 283] on label "Point of Banking (POB)" at bounding box center [839, 286] width 154 height 31
click at [0, 0] on 7 "Point of Banking (POB)" at bounding box center [0, 0] width 0 height 0
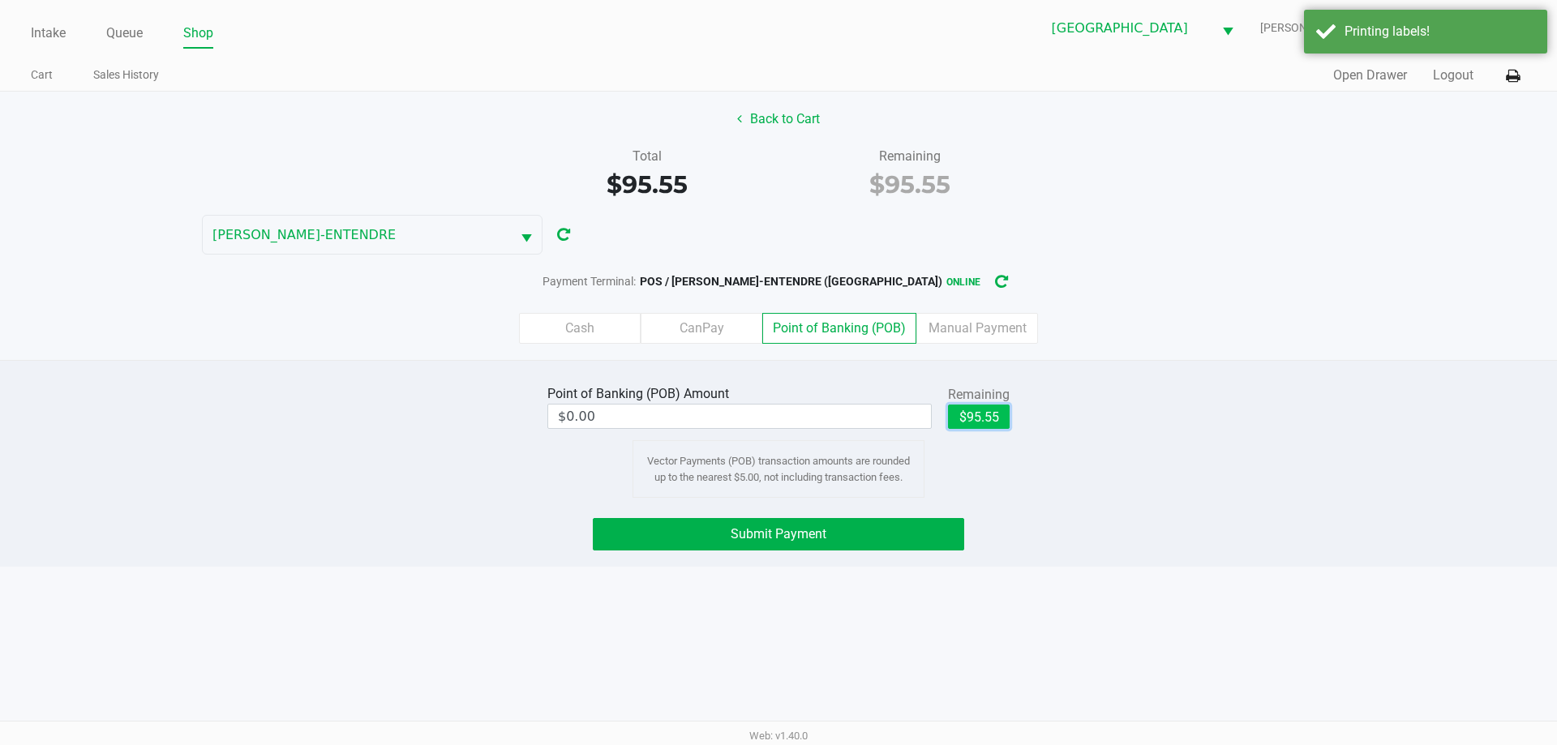
click at [976, 418] on button "$95.55" at bounding box center [979, 417] width 62 height 24
type input "$95.55"
click at [918, 524] on button "Submit Payment" at bounding box center [778, 534] width 371 height 32
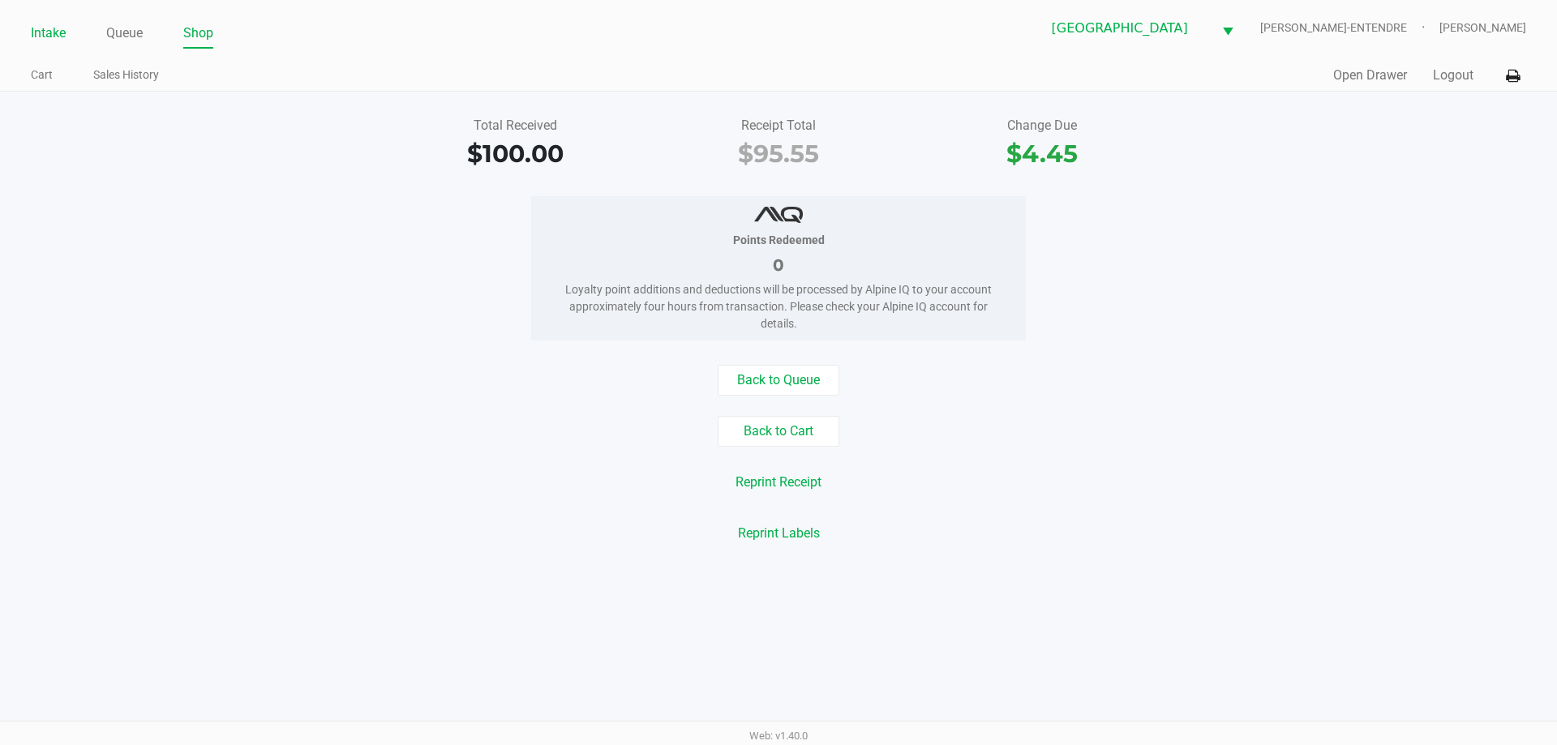
click at [54, 25] on link "Intake" at bounding box center [48, 33] width 35 height 23
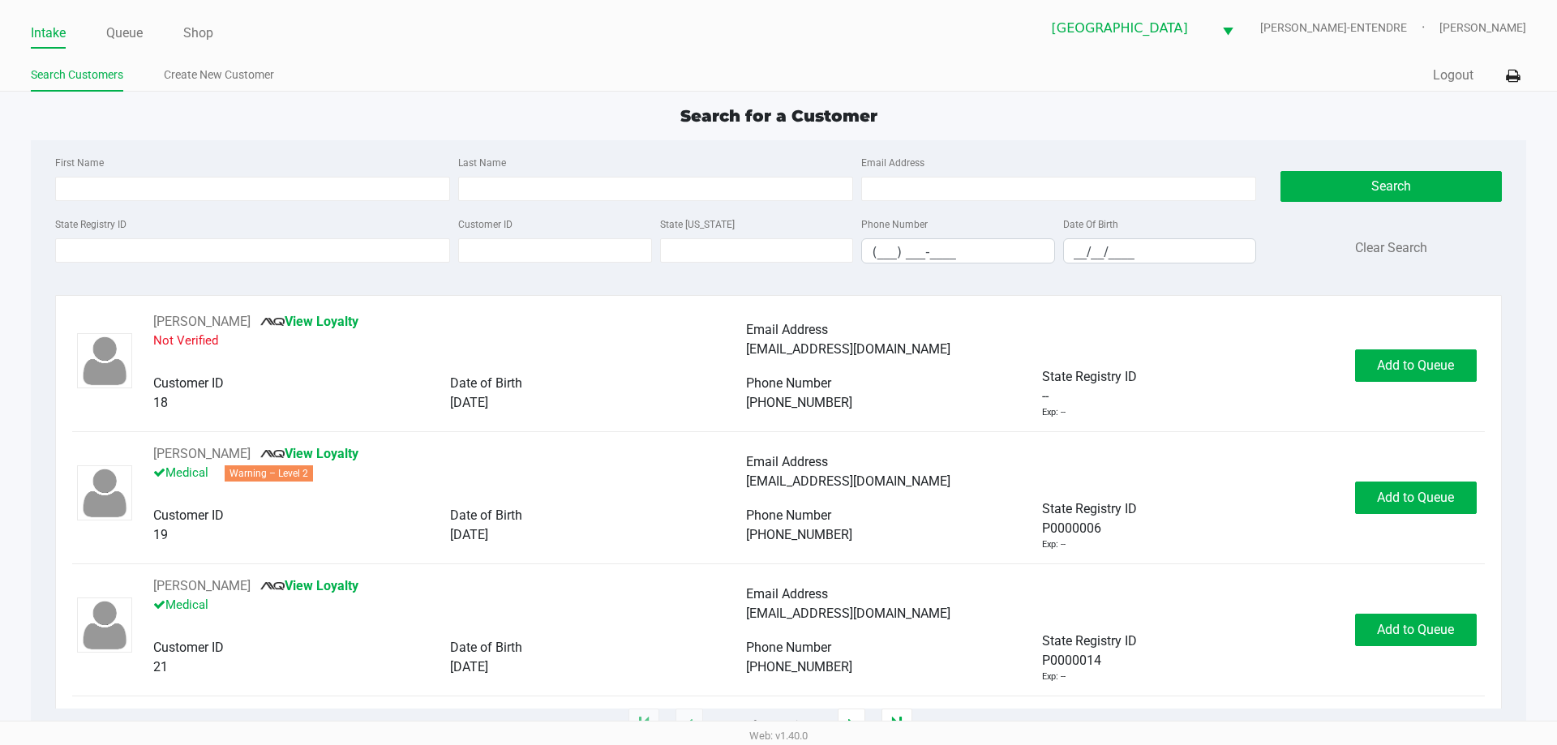
click at [528, 109] on div "Search for a Customer" at bounding box center [778, 116] width 1519 height 24
click at [284, 239] on input "State Registry ID" at bounding box center [252, 250] width 395 height 24
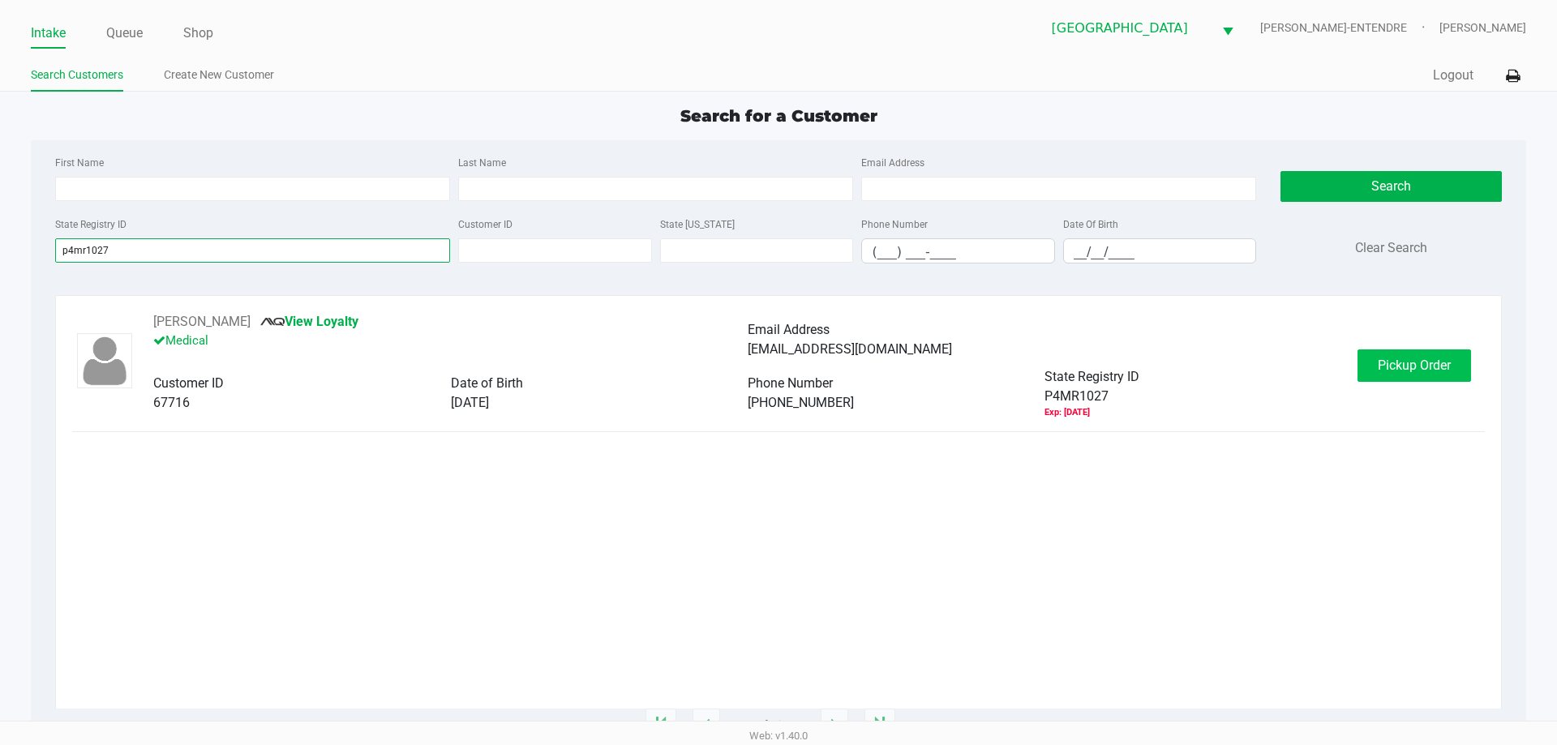
type input "p4mr1027"
click at [1412, 372] on span "Pickup Order" at bounding box center [1414, 365] width 73 height 15
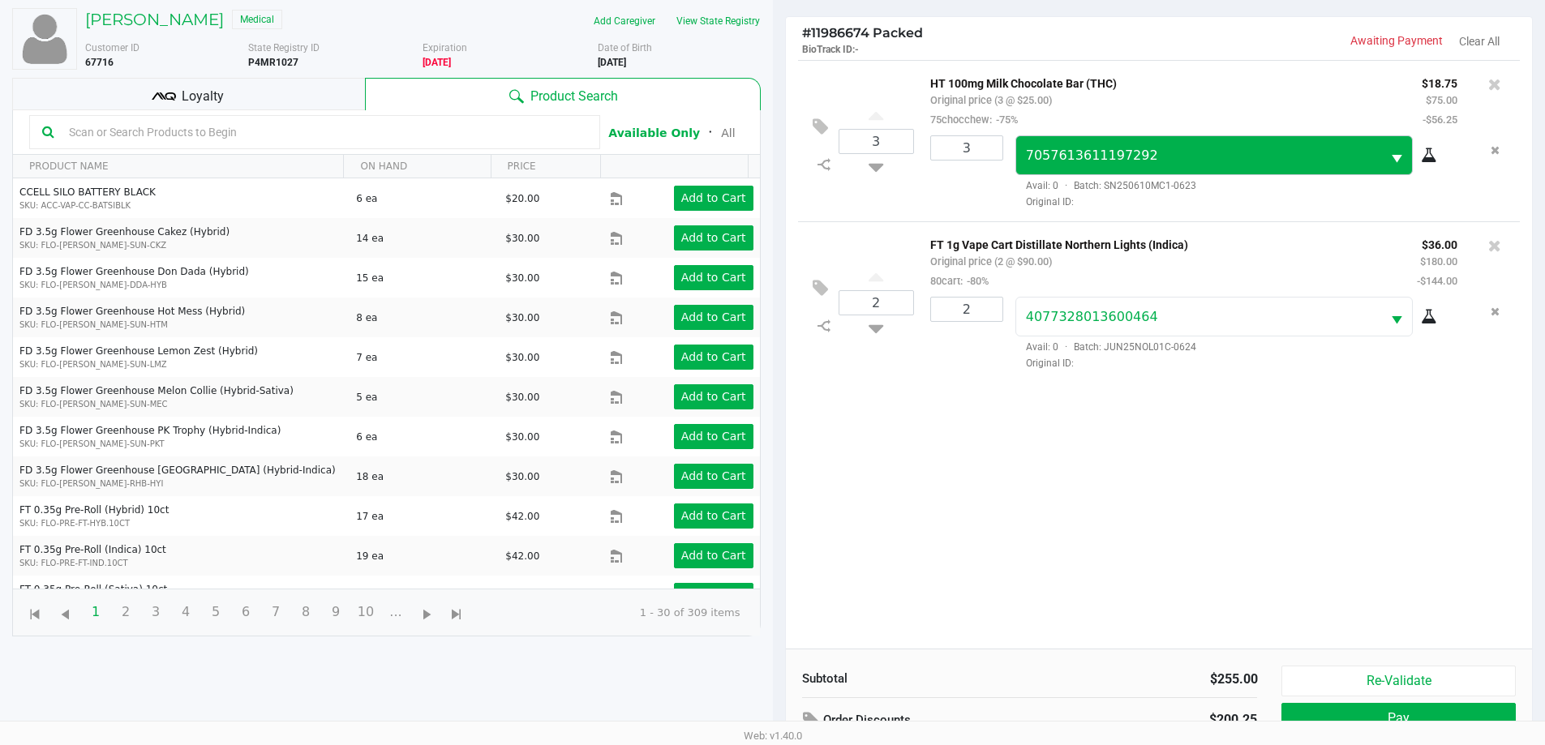
scroll to position [175, 0]
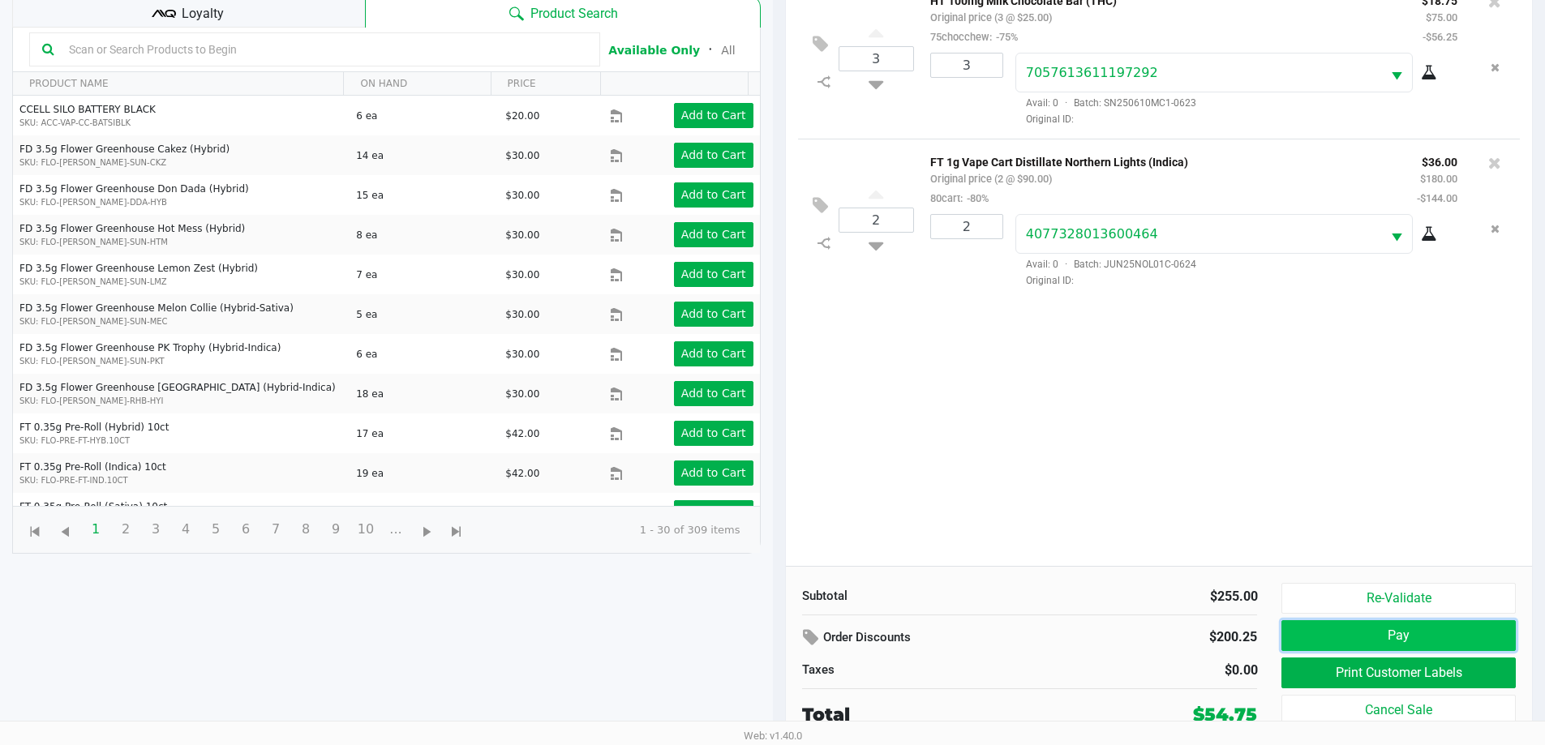
click at [1374, 628] on button "Pay" at bounding box center [1398, 635] width 234 height 31
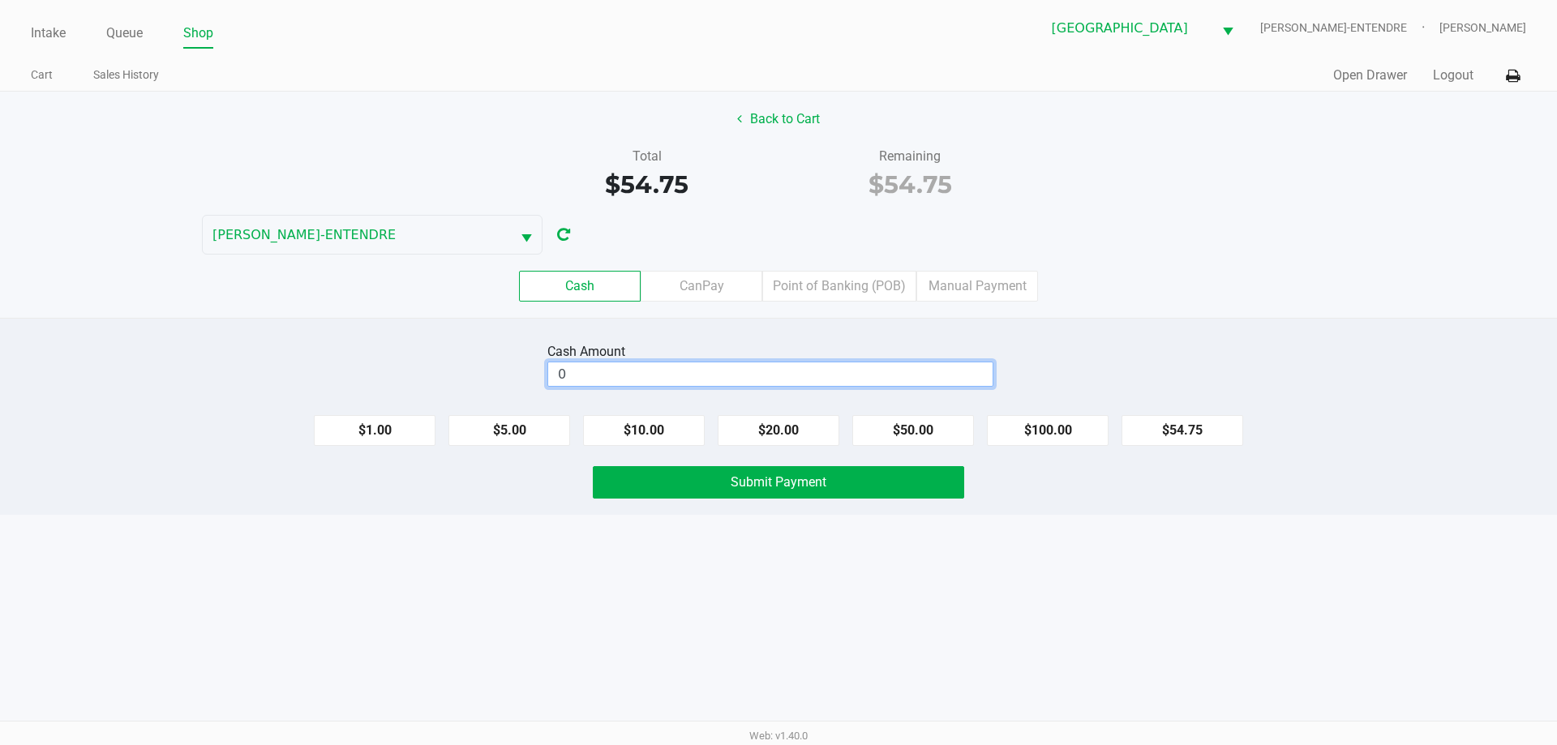
click at [828, 384] on input "0" at bounding box center [770, 374] width 444 height 24
type input "$60.00"
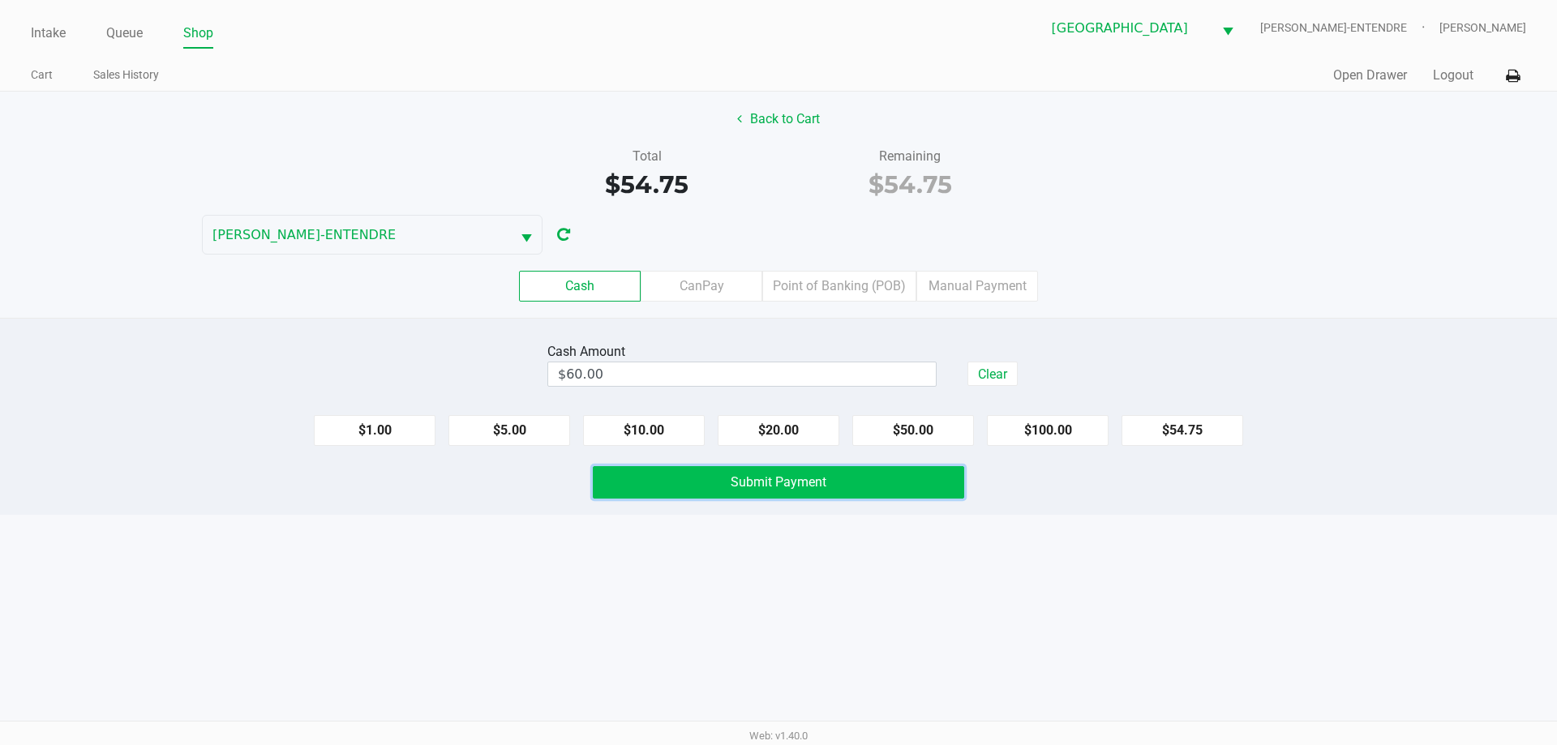
click at [784, 481] on span "Submit Payment" at bounding box center [779, 481] width 96 height 15
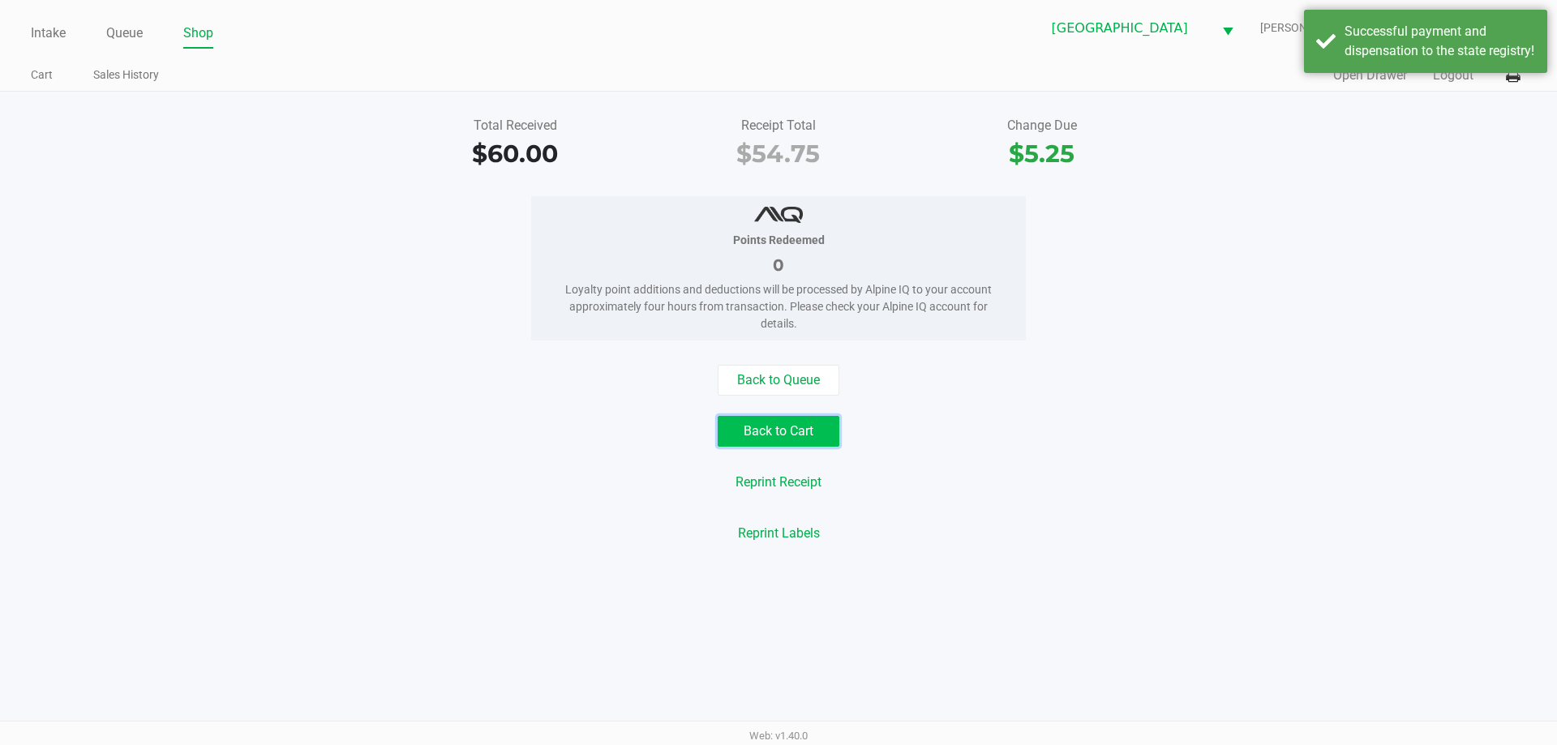
click at [789, 431] on button "Back to Cart" at bounding box center [779, 431] width 122 height 31
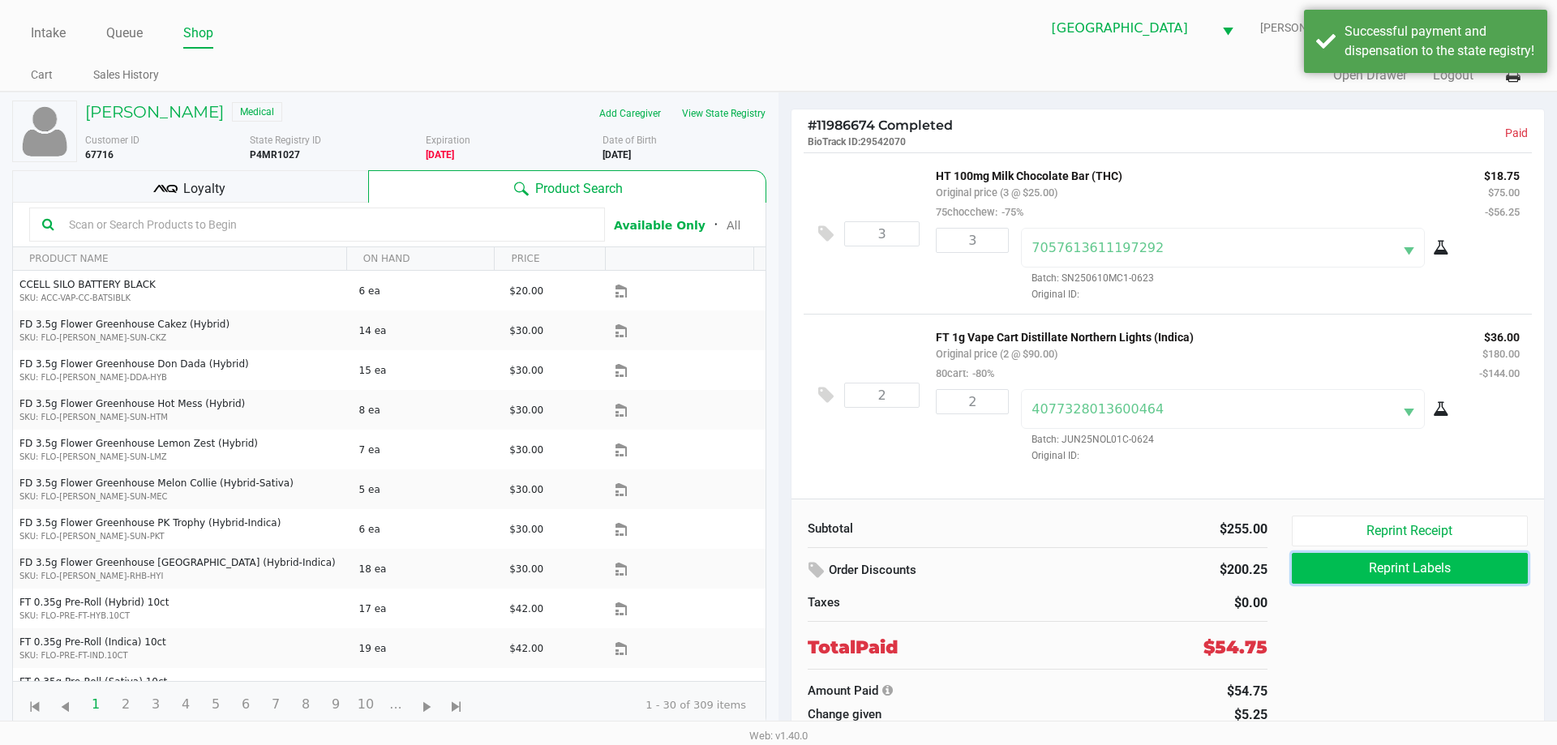
click at [1432, 568] on button "Reprint Labels" at bounding box center [1410, 568] width 236 height 31
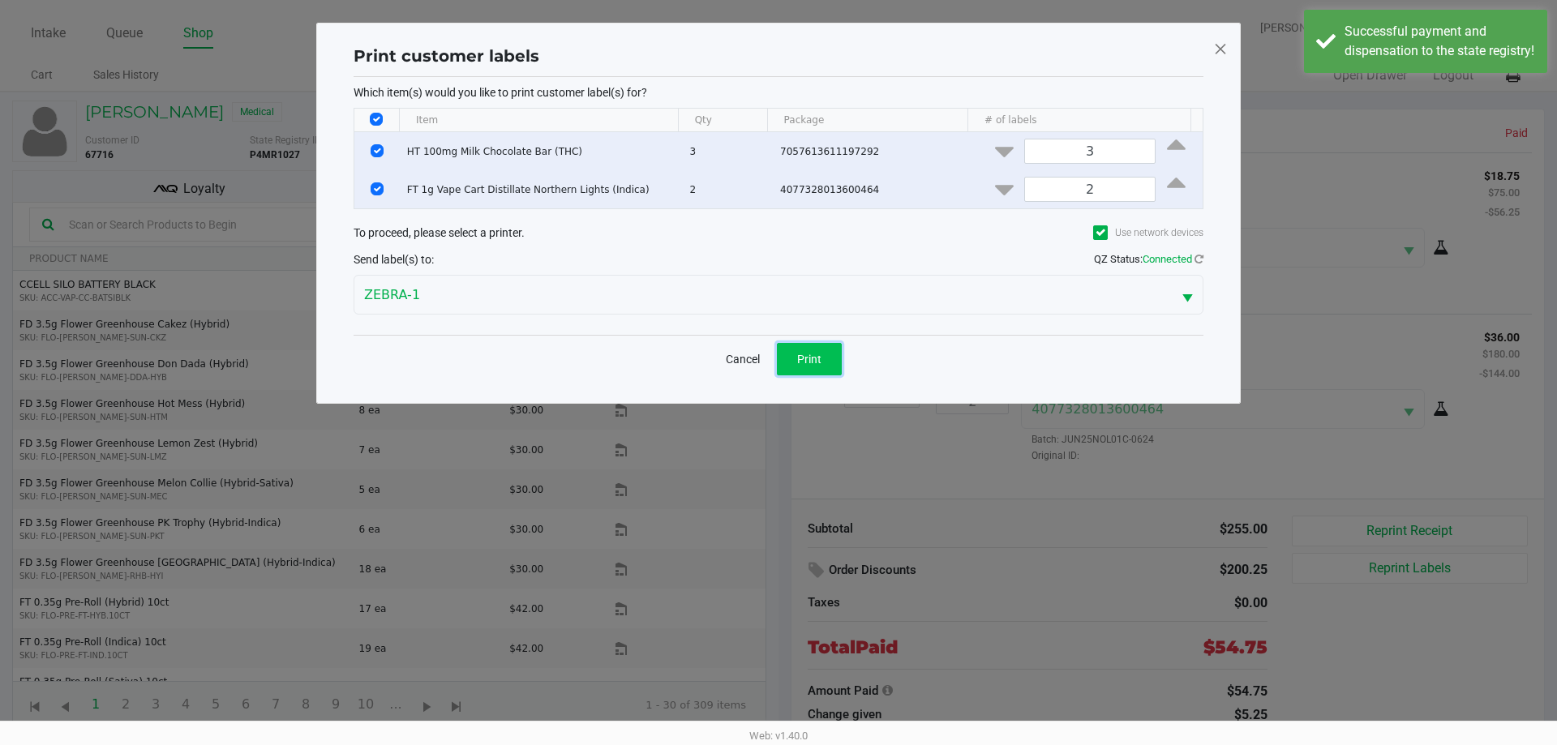
click at [814, 357] on span "Print" at bounding box center [809, 359] width 24 height 13
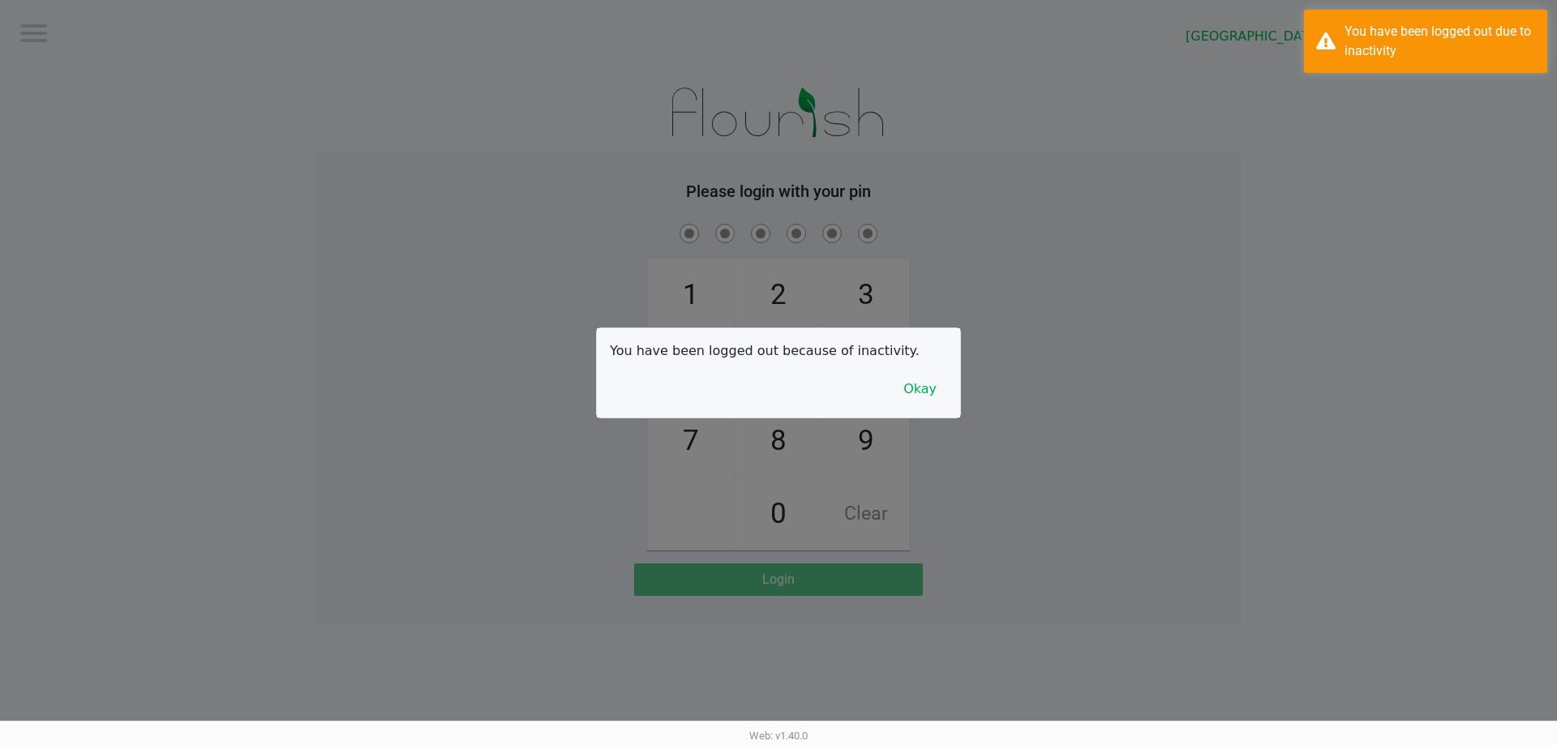
click at [962, 398] on div at bounding box center [778, 372] width 1557 height 745
click at [927, 379] on button "Okay" at bounding box center [920, 389] width 54 height 31
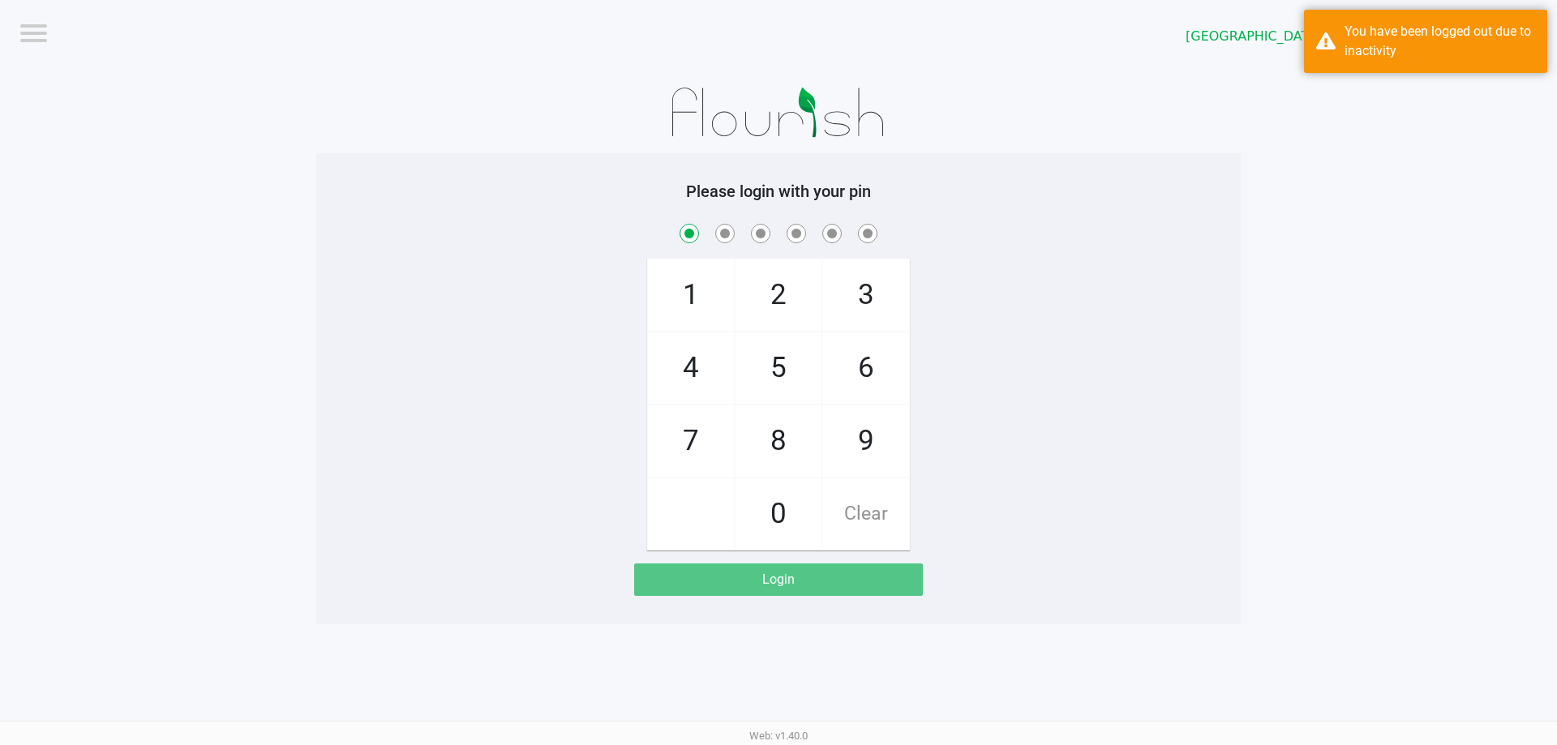
checkbox input "true"
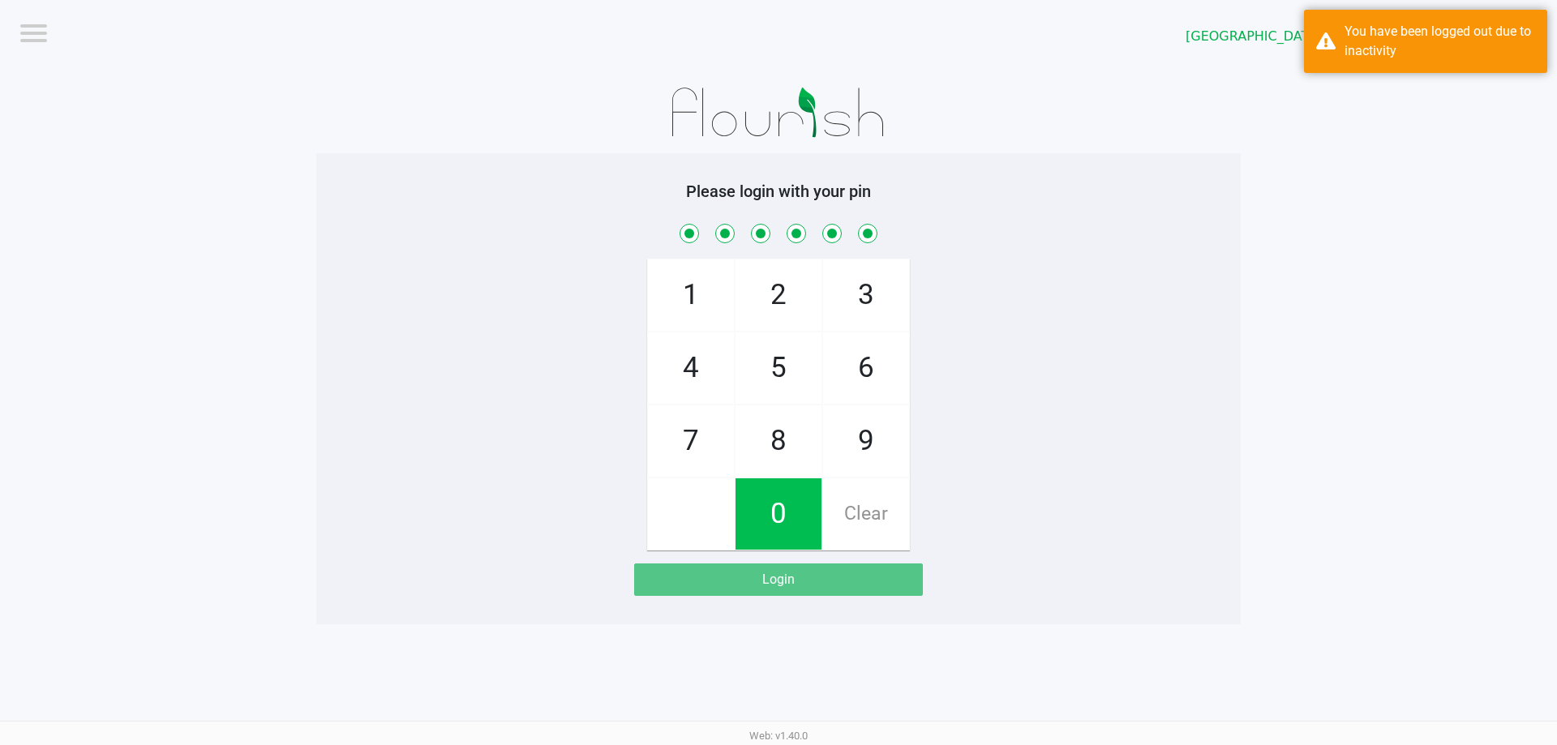
checkbox input "true"
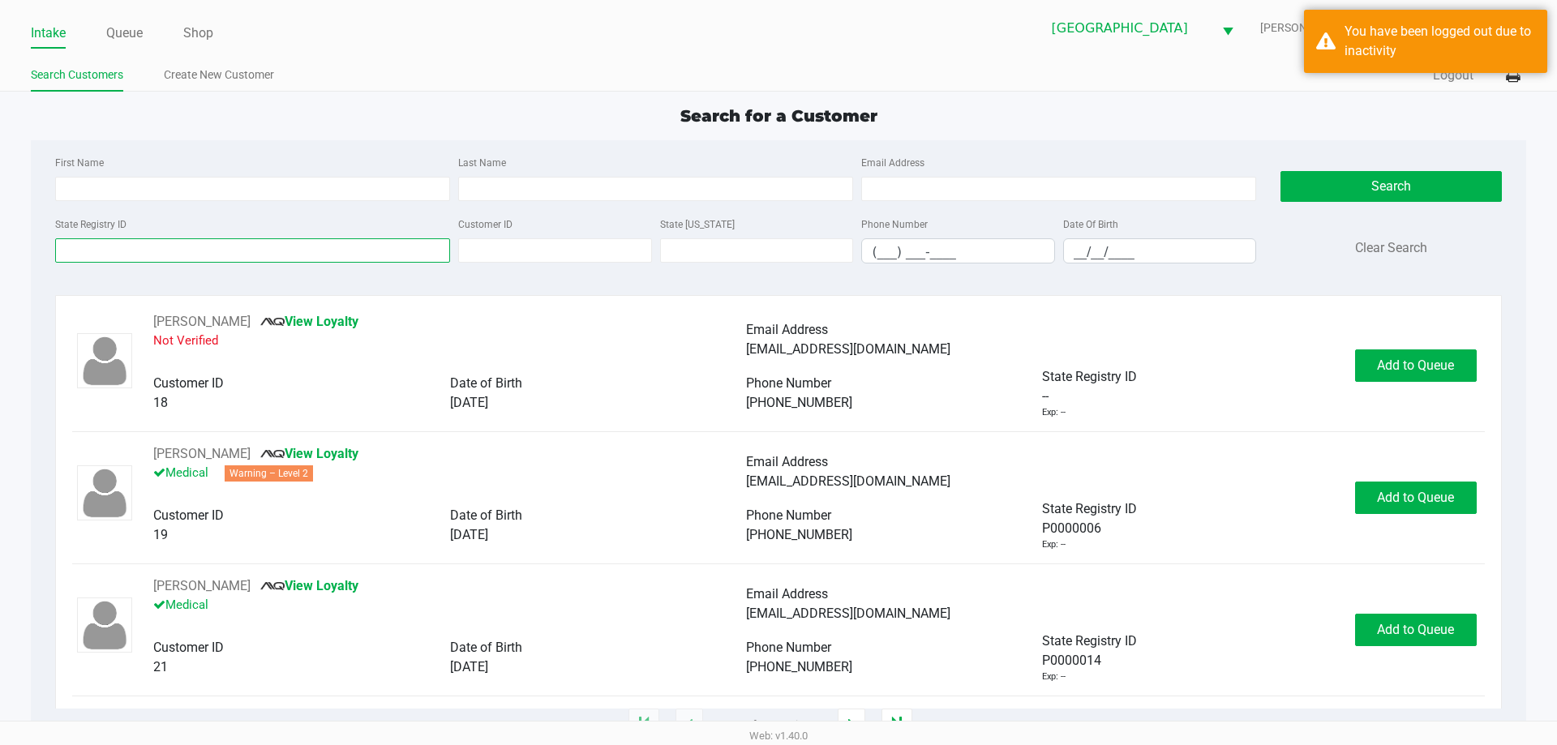
click at [264, 249] on input "State Registry ID" at bounding box center [252, 250] width 395 height 24
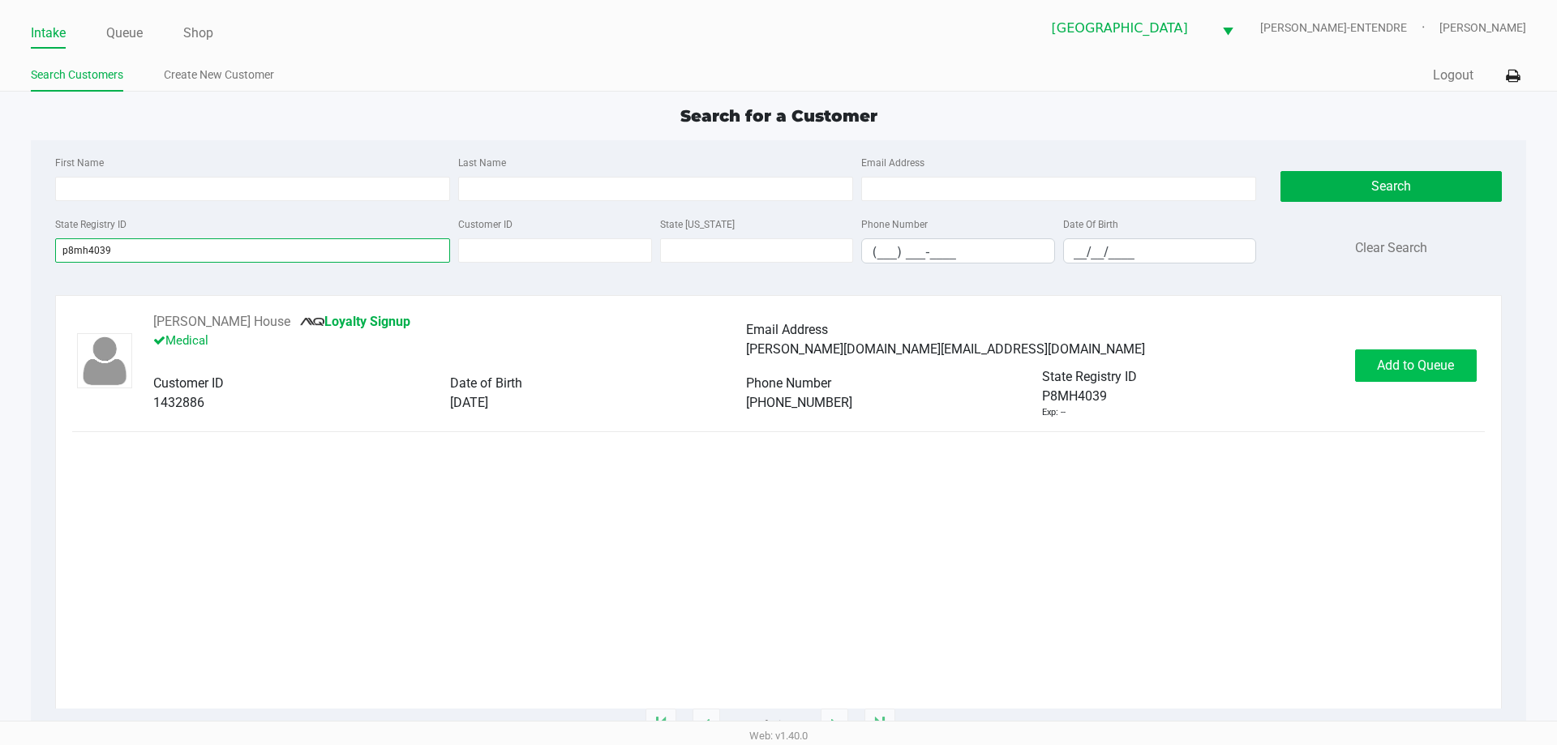
type input "p8mh4039"
click at [1389, 355] on button "Add to Queue" at bounding box center [1416, 365] width 122 height 32
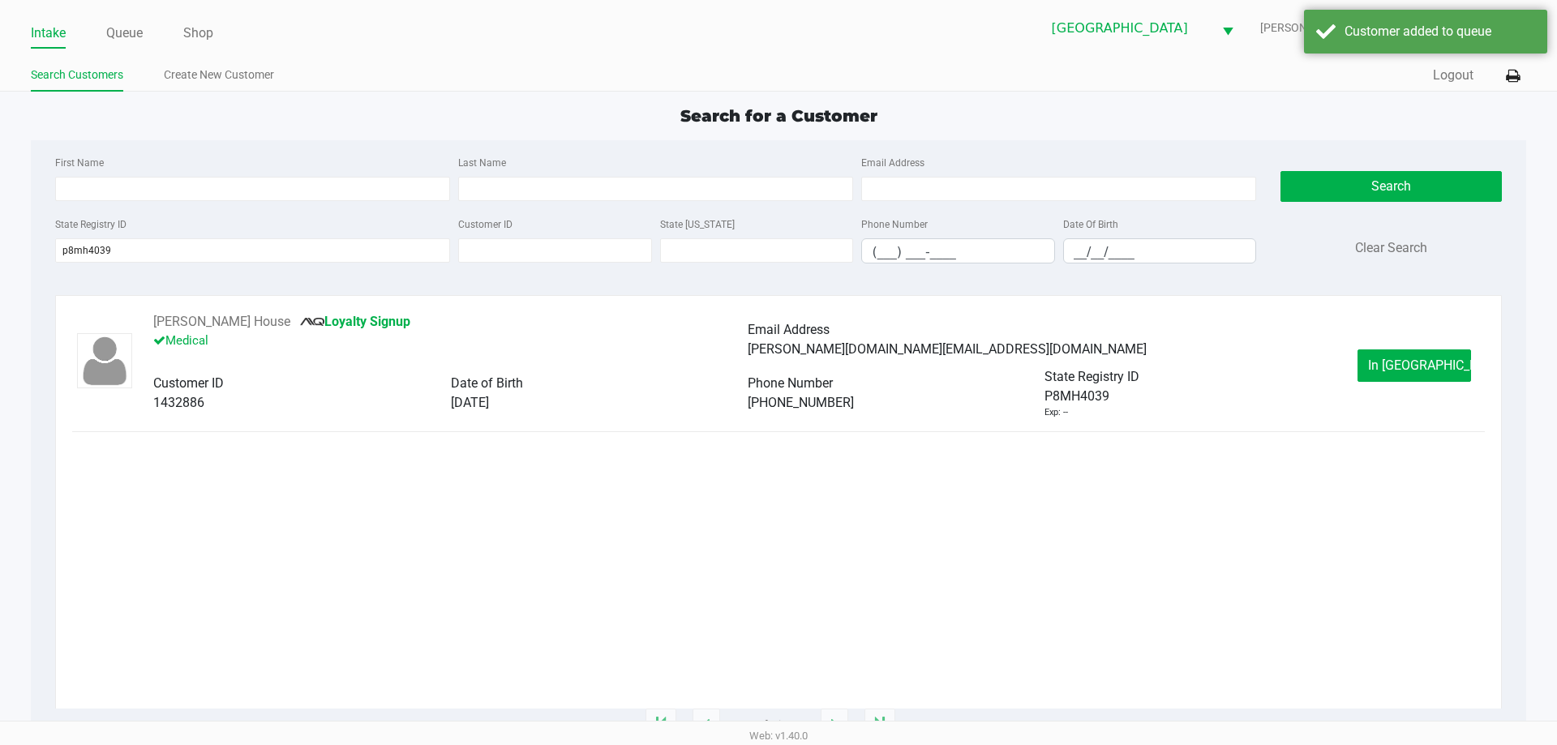
click at [1380, 362] on button "In Queue" at bounding box center [1414, 365] width 114 height 32
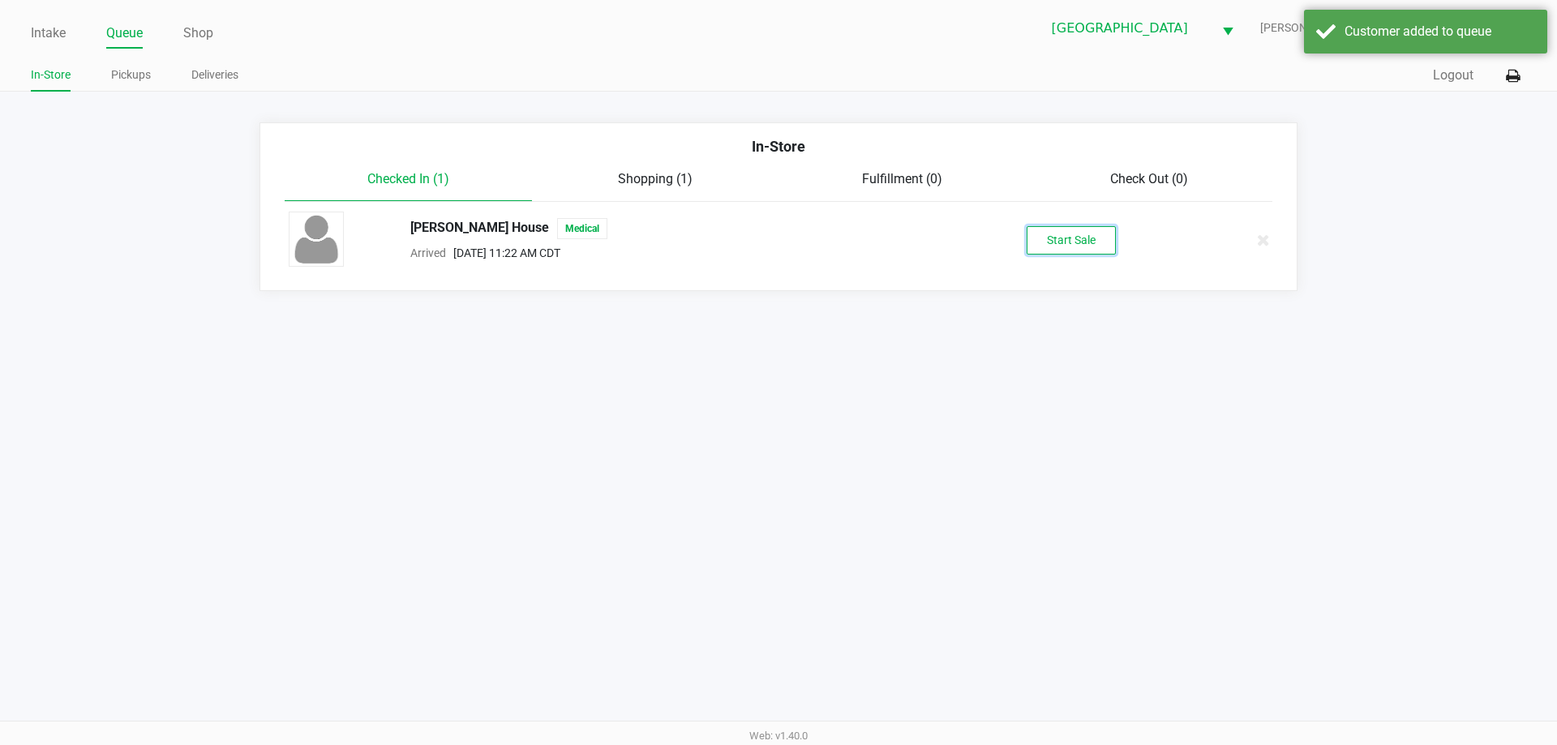
click at [1047, 246] on button "Start Sale" at bounding box center [1071, 240] width 89 height 28
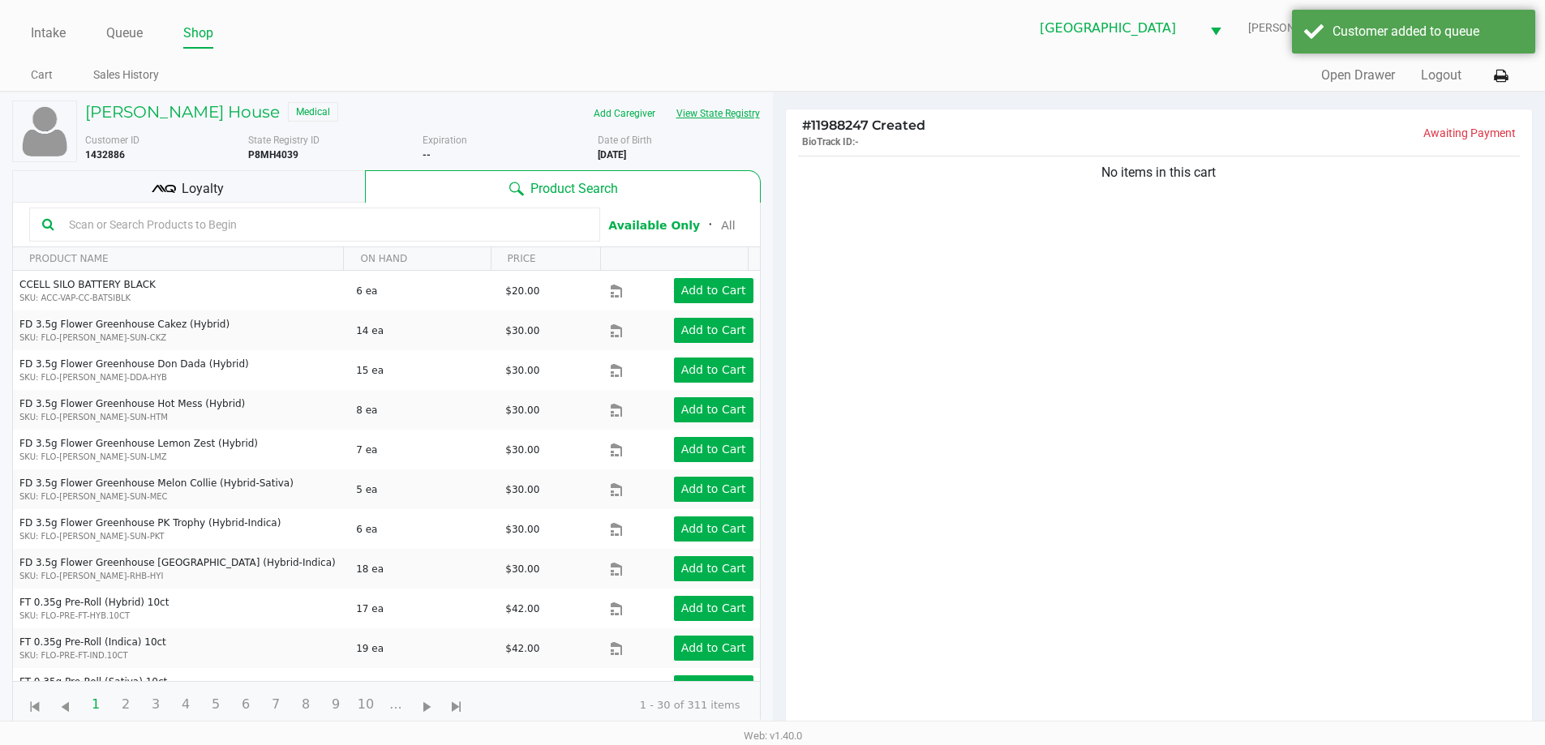
click at [735, 109] on button "View State Registry" at bounding box center [713, 114] width 95 height 26
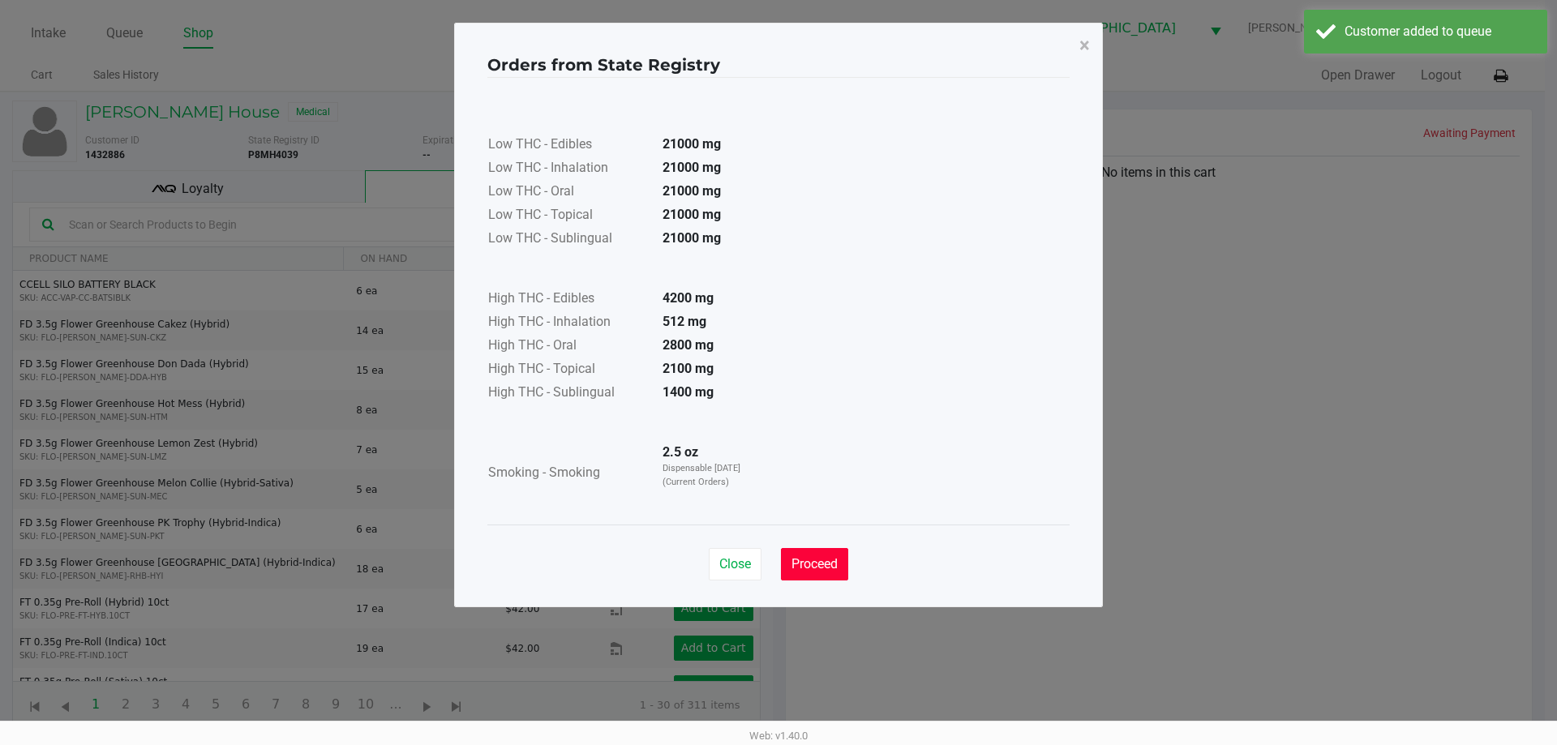
click at [822, 569] on span "Proceed" at bounding box center [814, 563] width 46 height 15
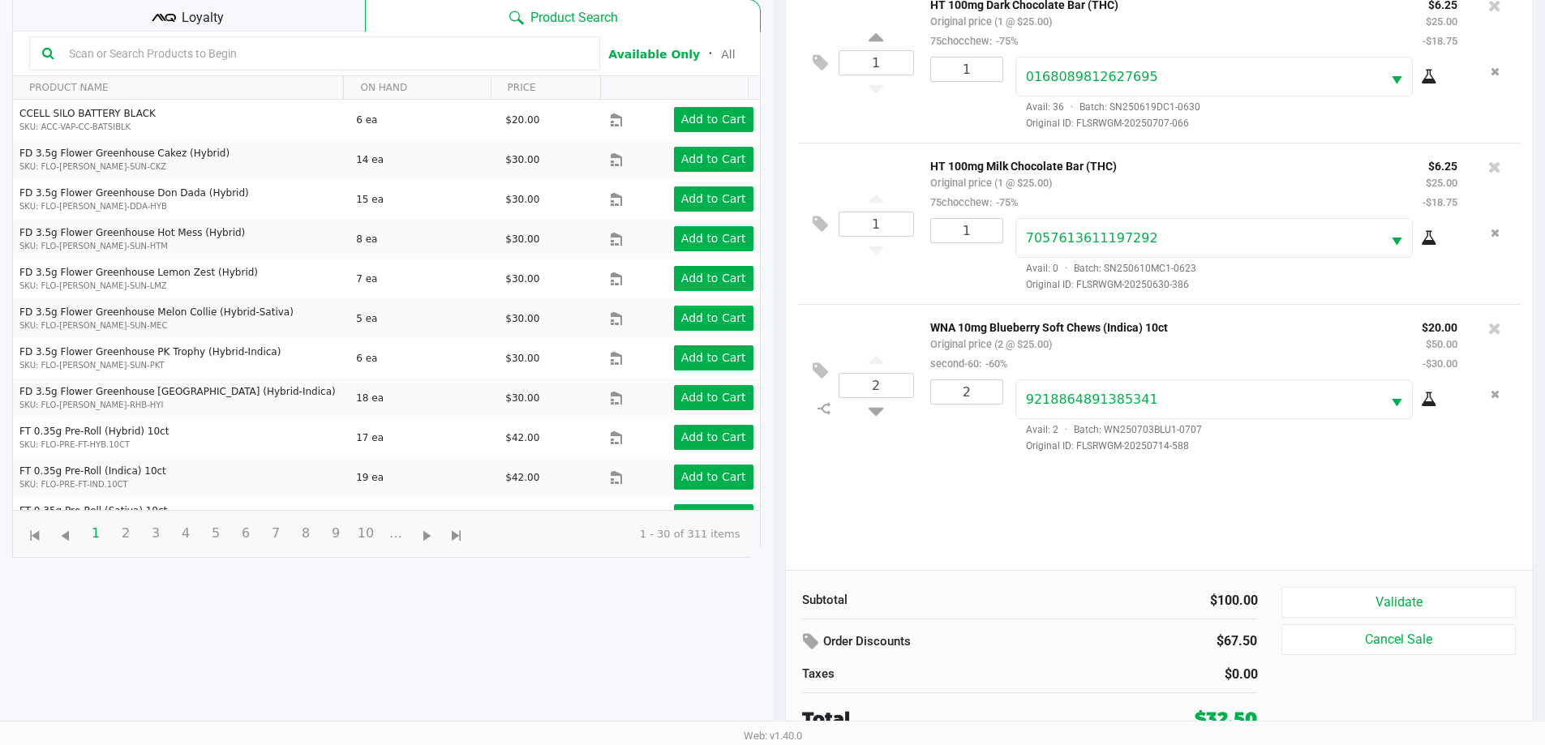
scroll to position [175, 0]
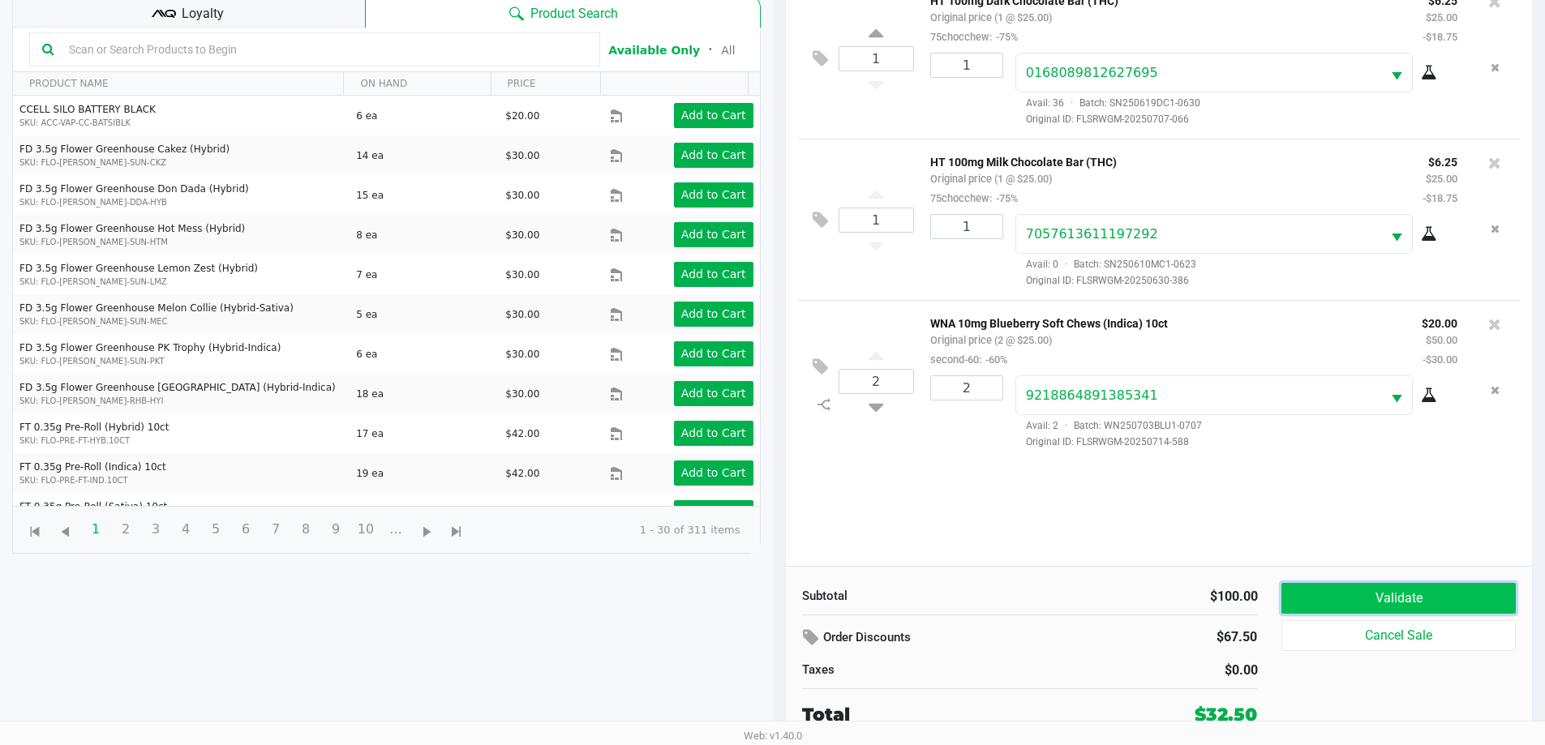
click at [1345, 591] on button "Validate" at bounding box center [1398, 598] width 234 height 31
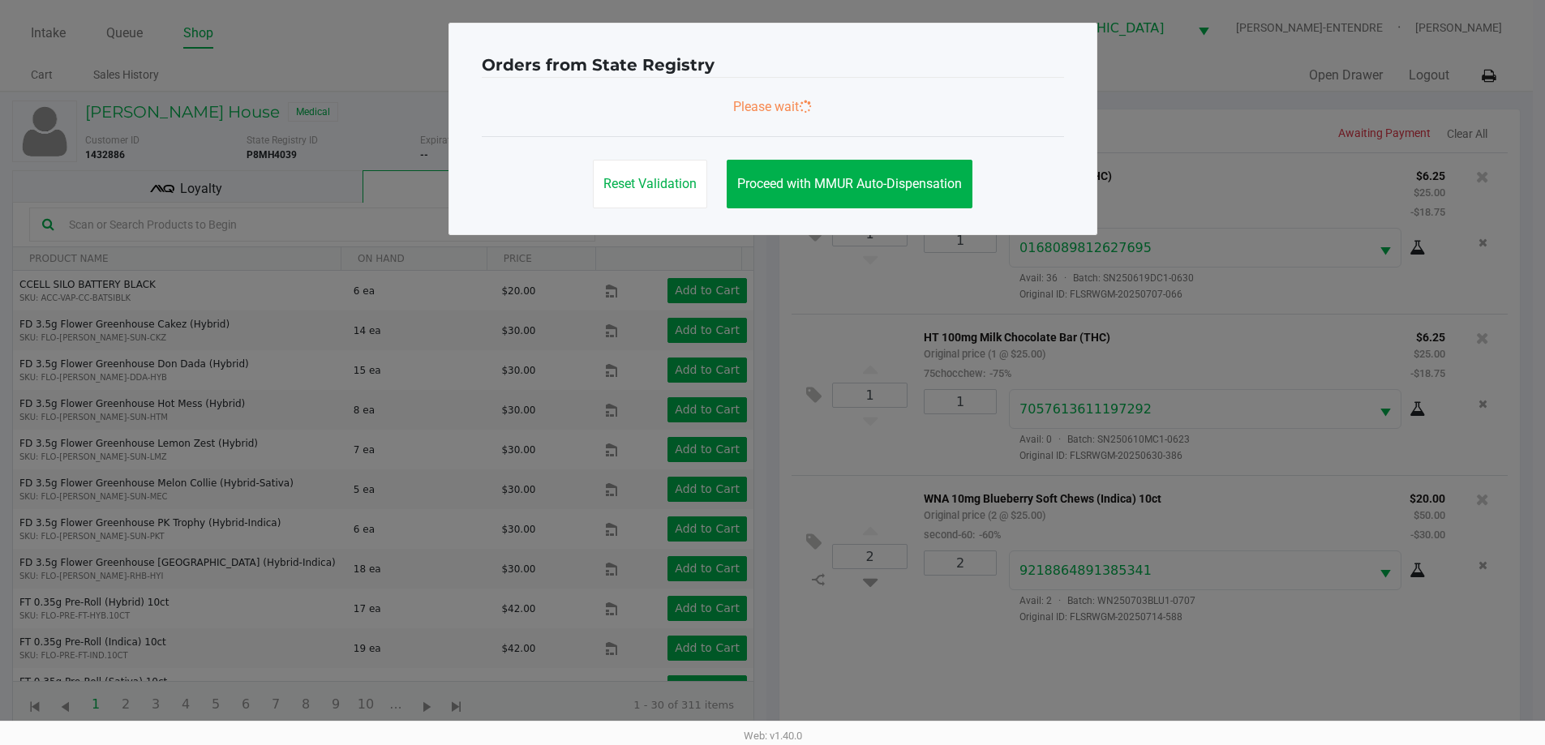
scroll to position [0, 0]
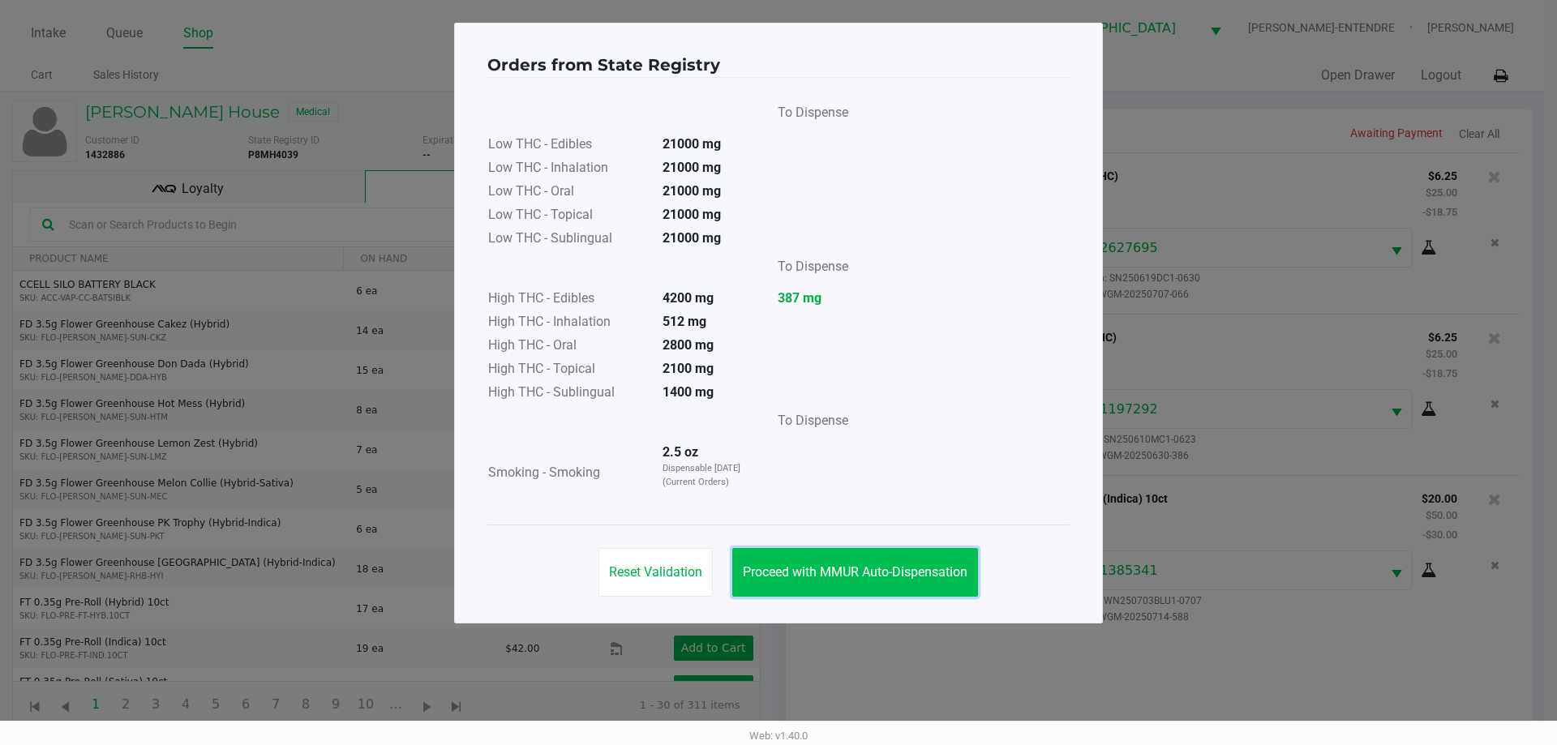
click at [900, 577] on span "Proceed with MMUR Auto-Dispensation" at bounding box center [855, 571] width 225 height 15
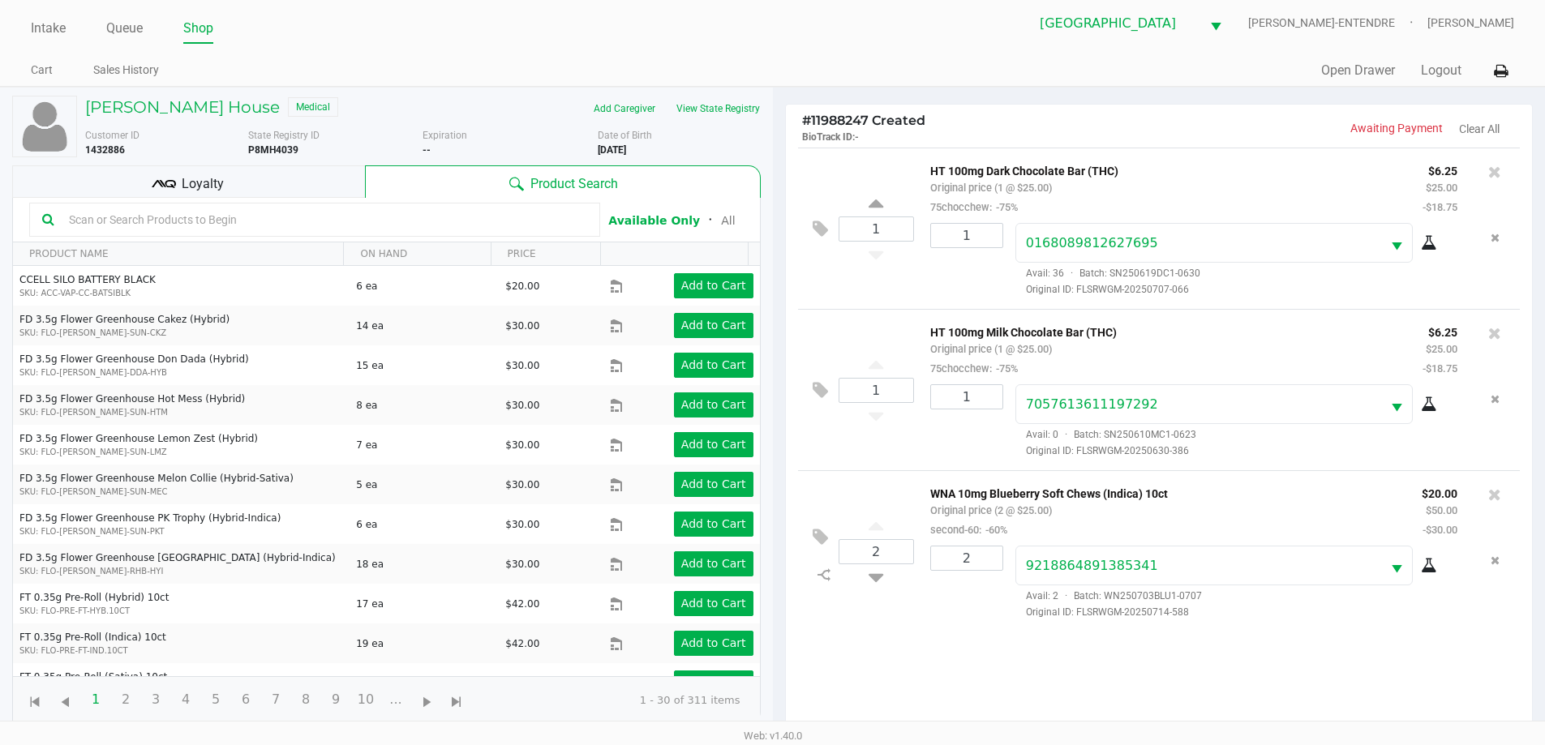
scroll to position [175, 0]
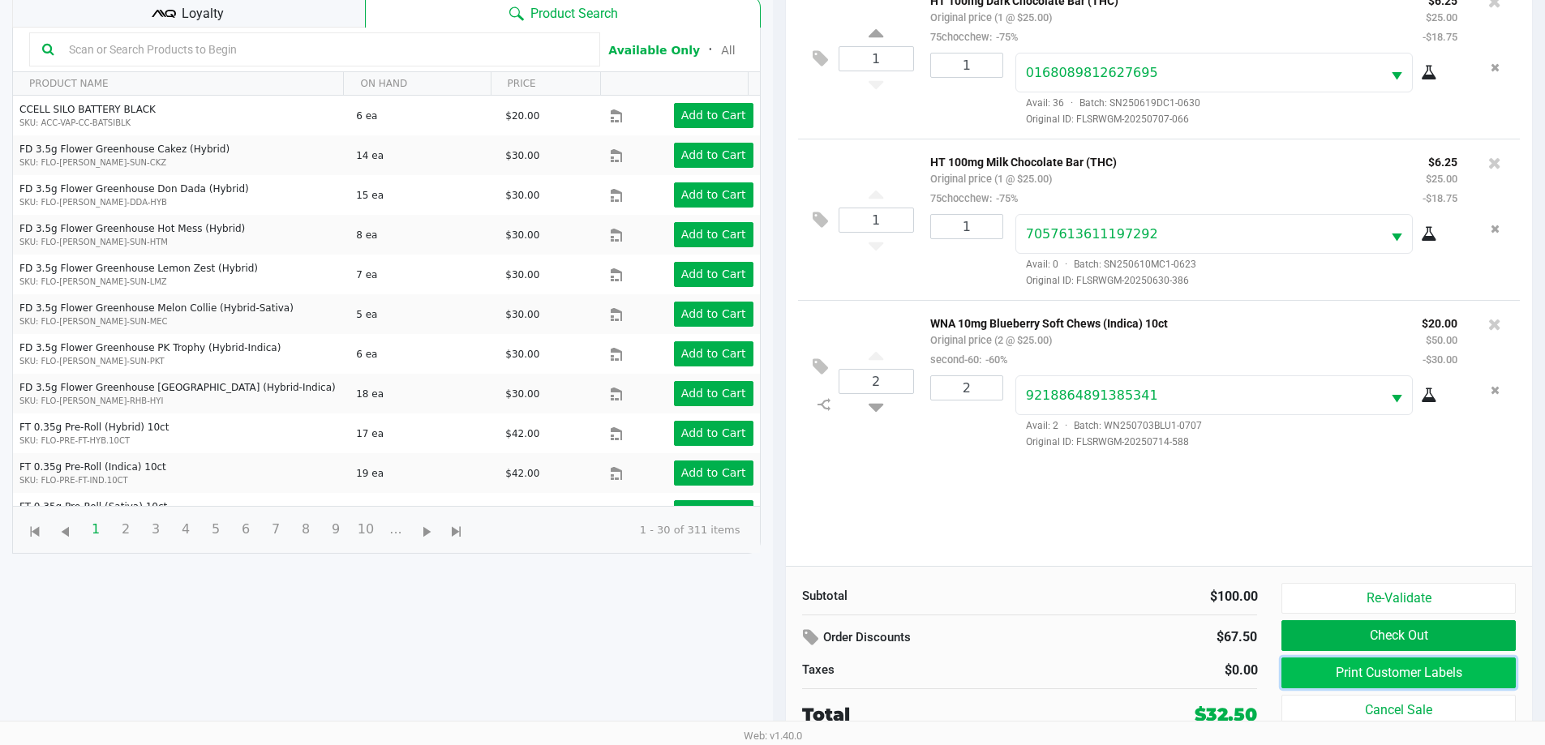
click at [1318, 658] on button "Print Customer Labels" at bounding box center [1398, 673] width 234 height 31
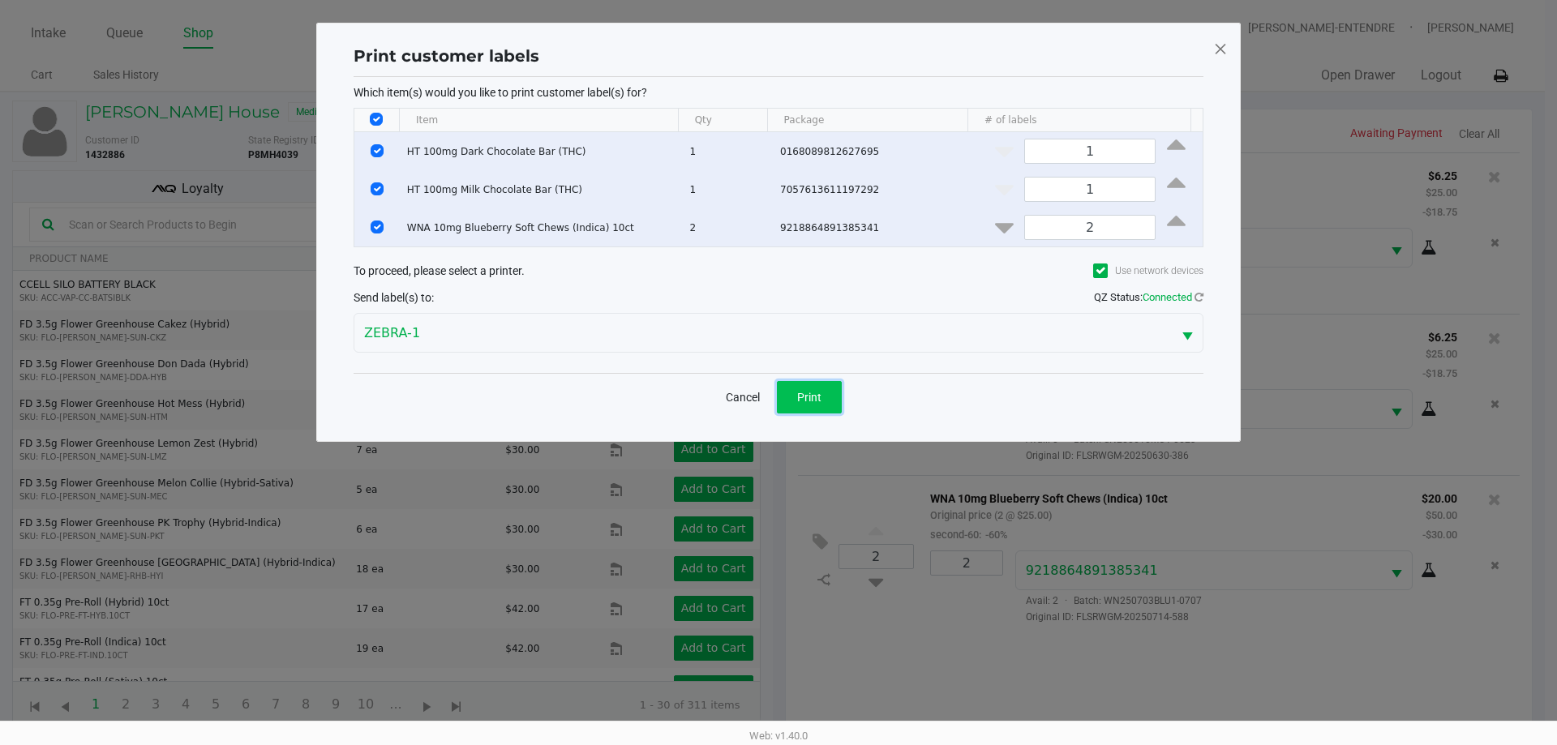
click at [834, 399] on button "Print" at bounding box center [809, 397] width 65 height 32
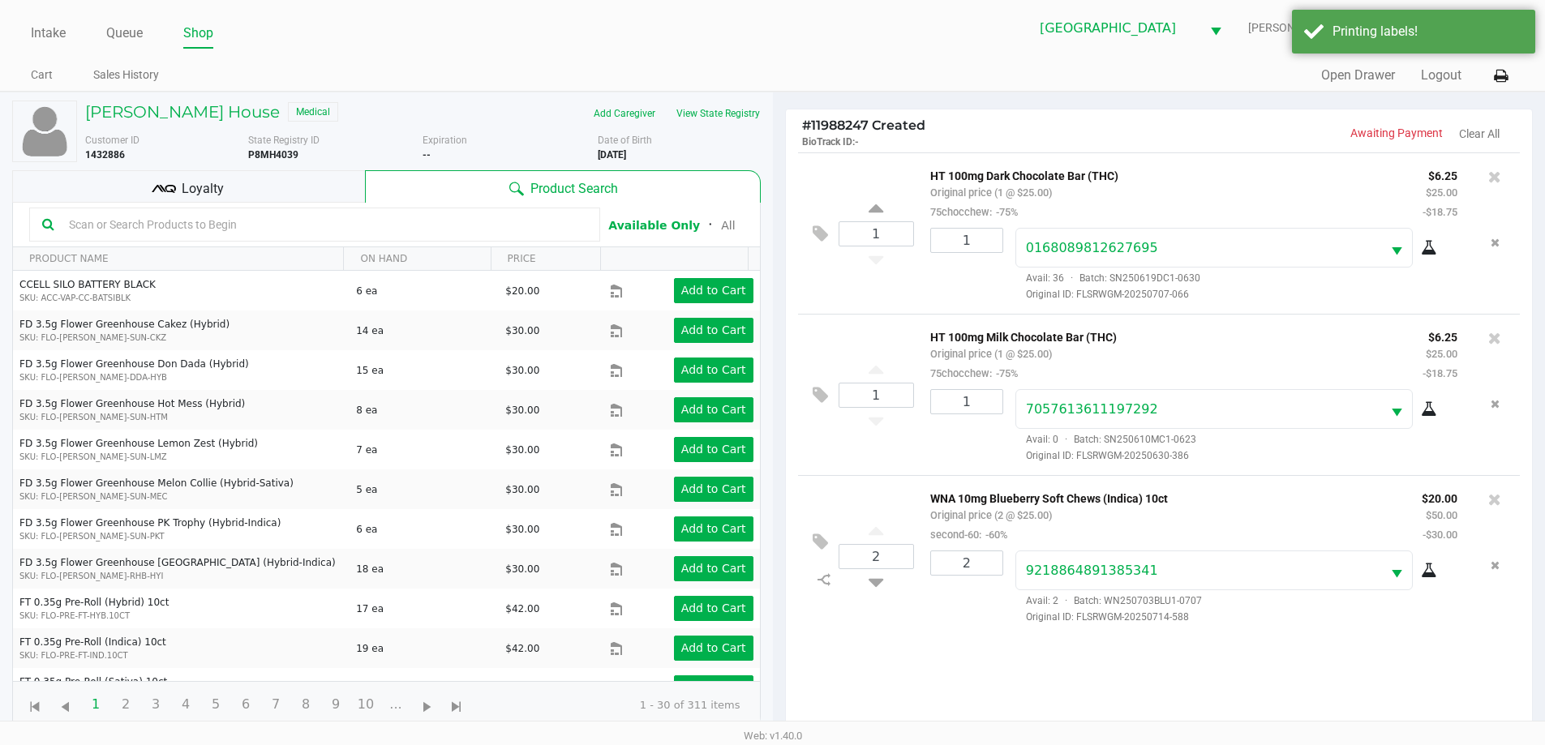
click at [272, 181] on div "Loyalty" at bounding box center [188, 186] width 353 height 32
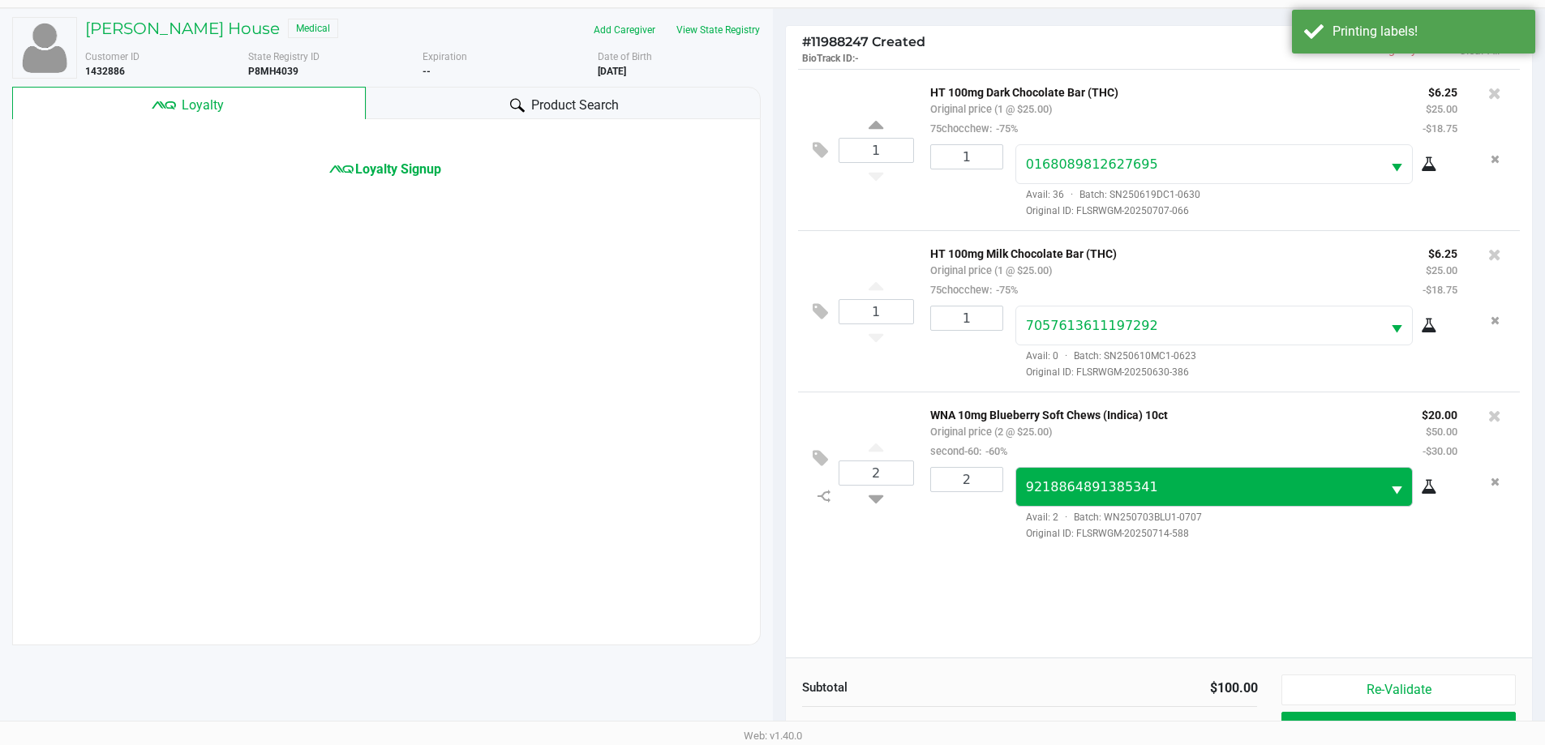
scroll to position [175, 0]
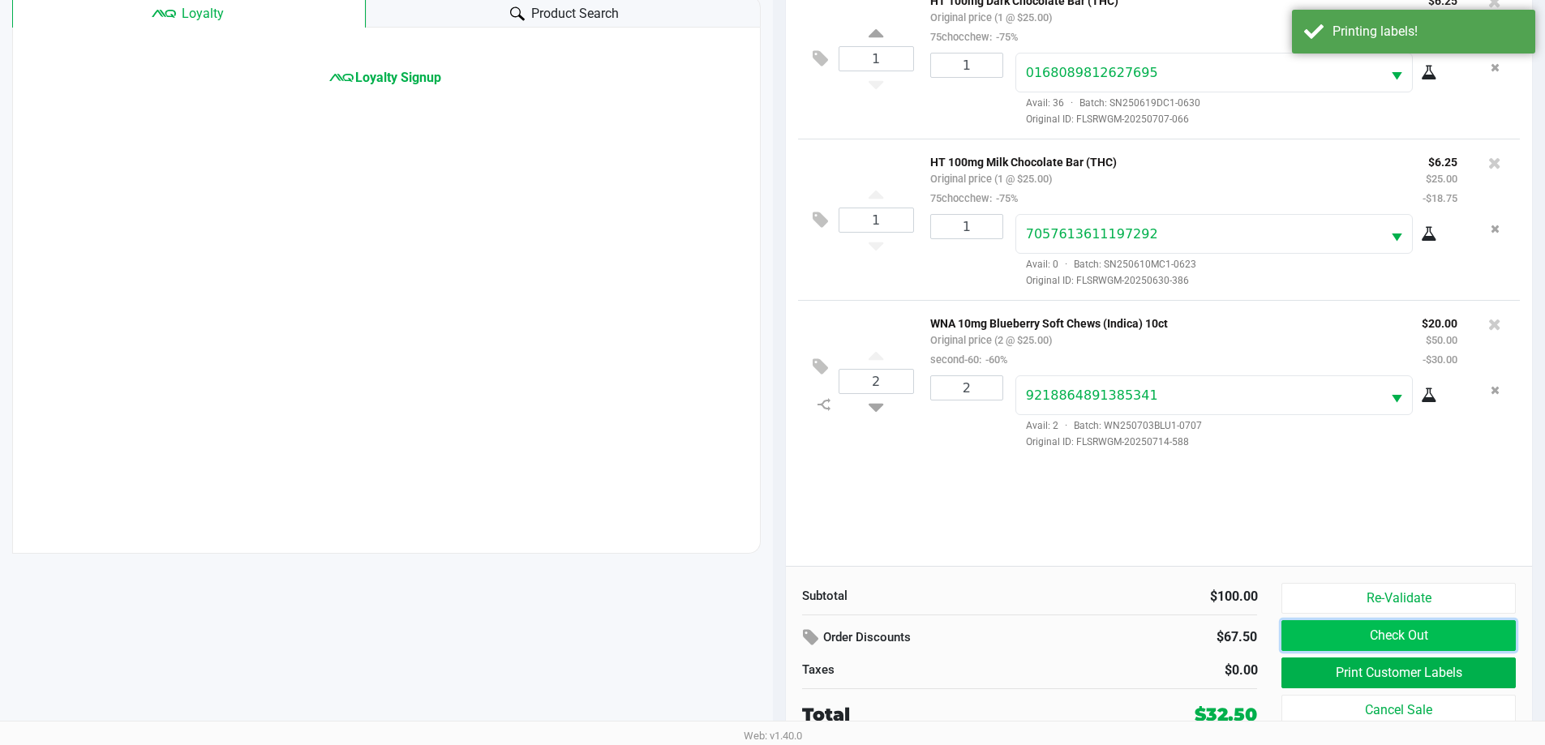
click at [1335, 629] on button "Check Out" at bounding box center [1398, 635] width 234 height 31
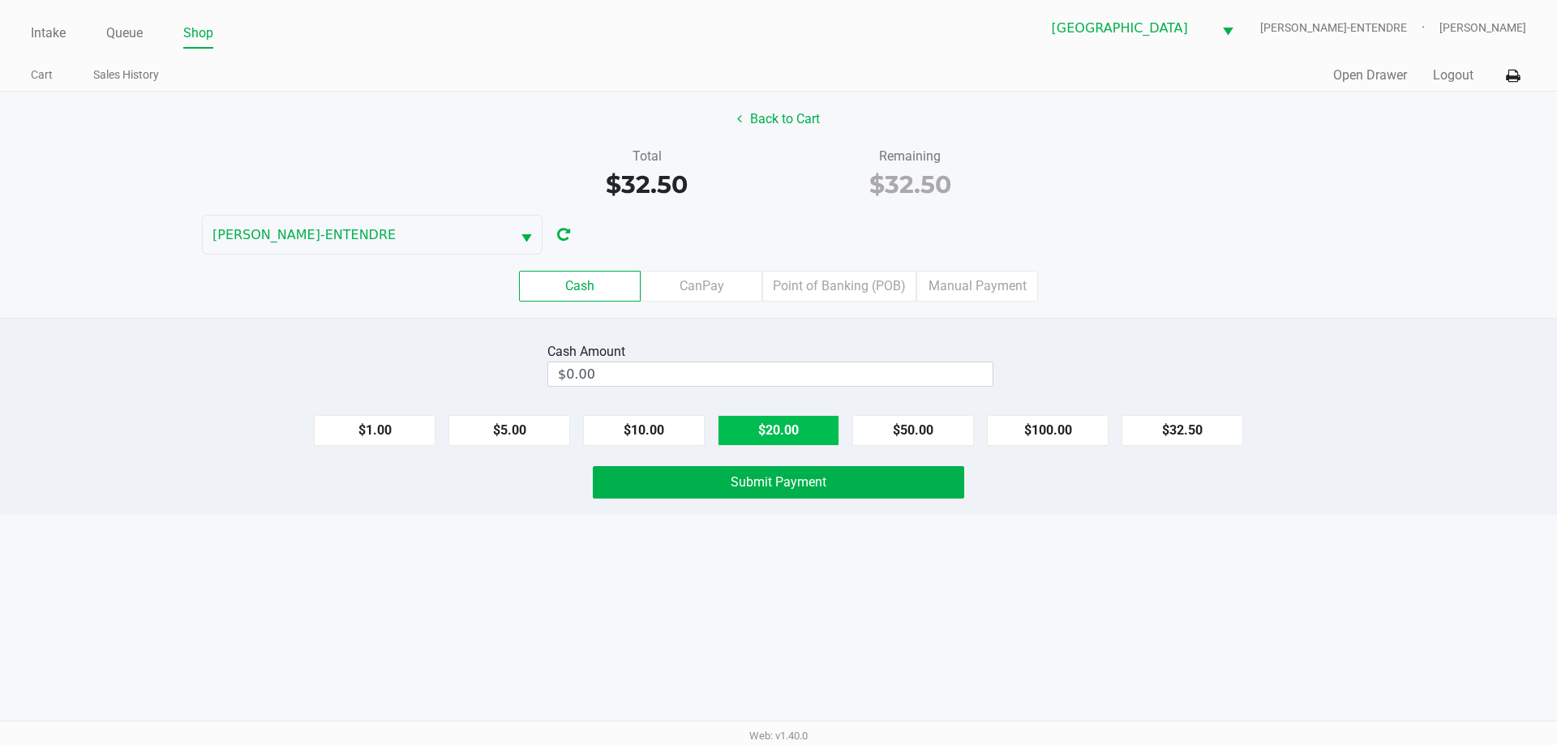
click at [780, 432] on button "$20.00" at bounding box center [779, 430] width 122 height 31
type input "$40.00"
click at [775, 125] on button "Back to Cart" at bounding box center [779, 119] width 104 height 31
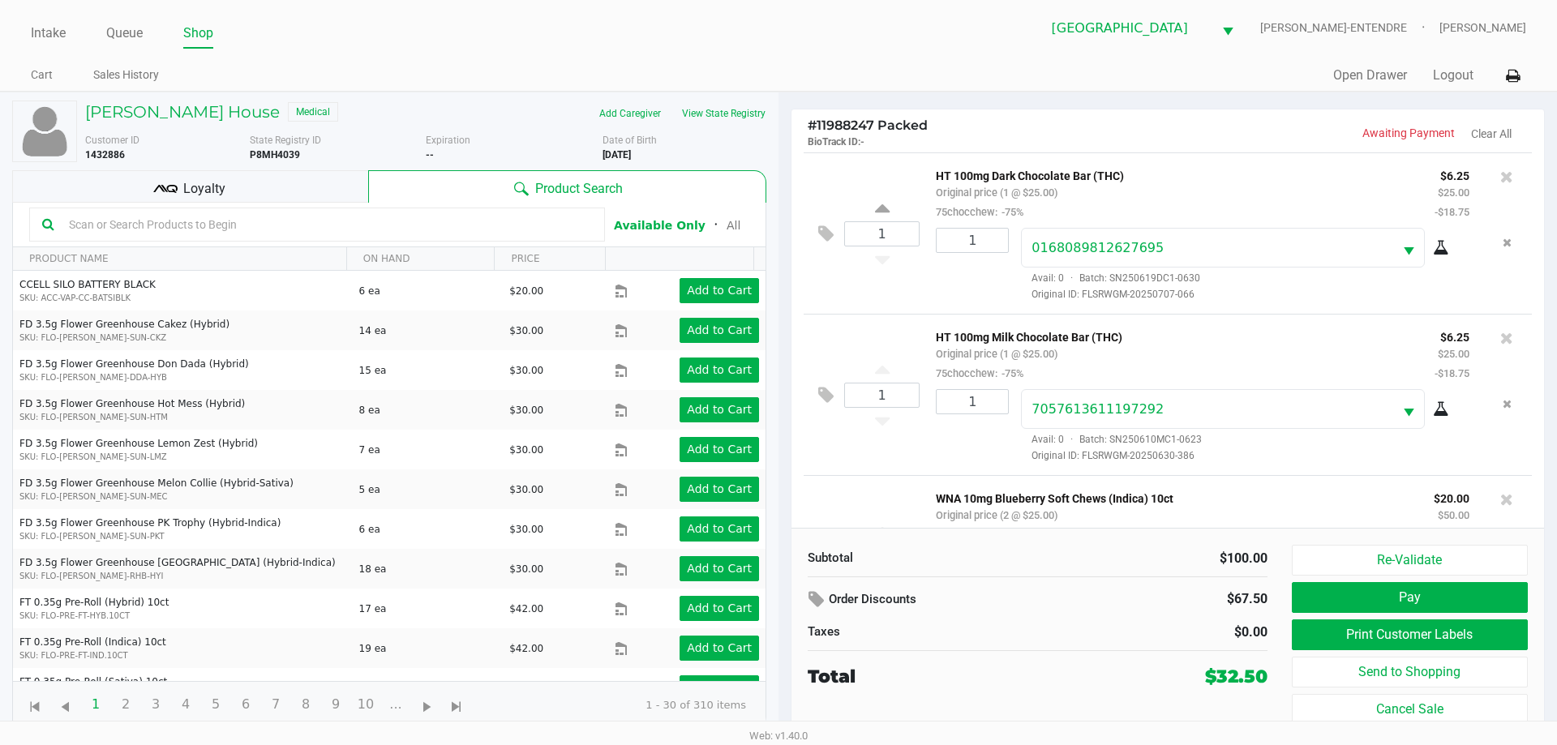
click at [310, 188] on div "Loyalty" at bounding box center [190, 186] width 356 height 32
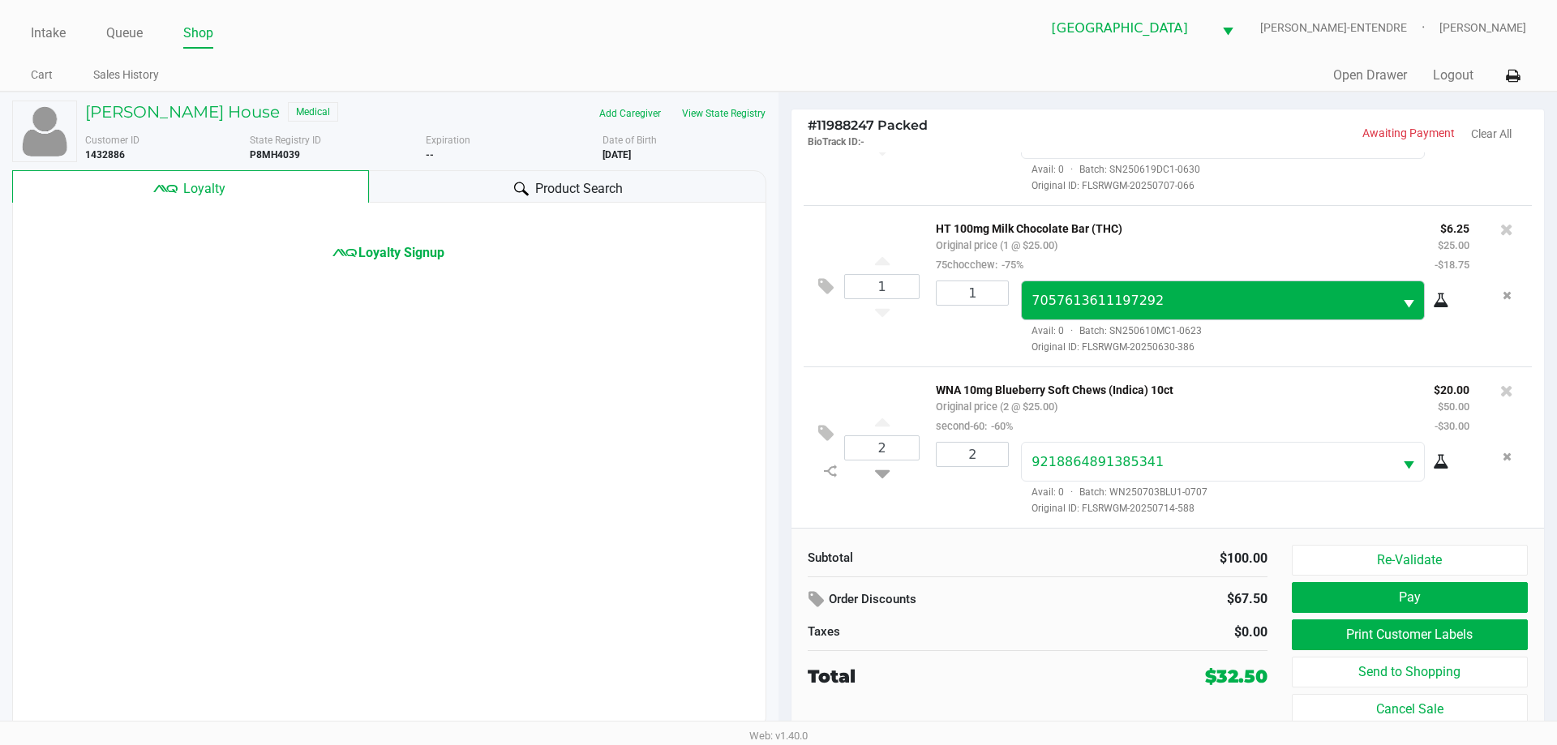
scroll to position [111, 0]
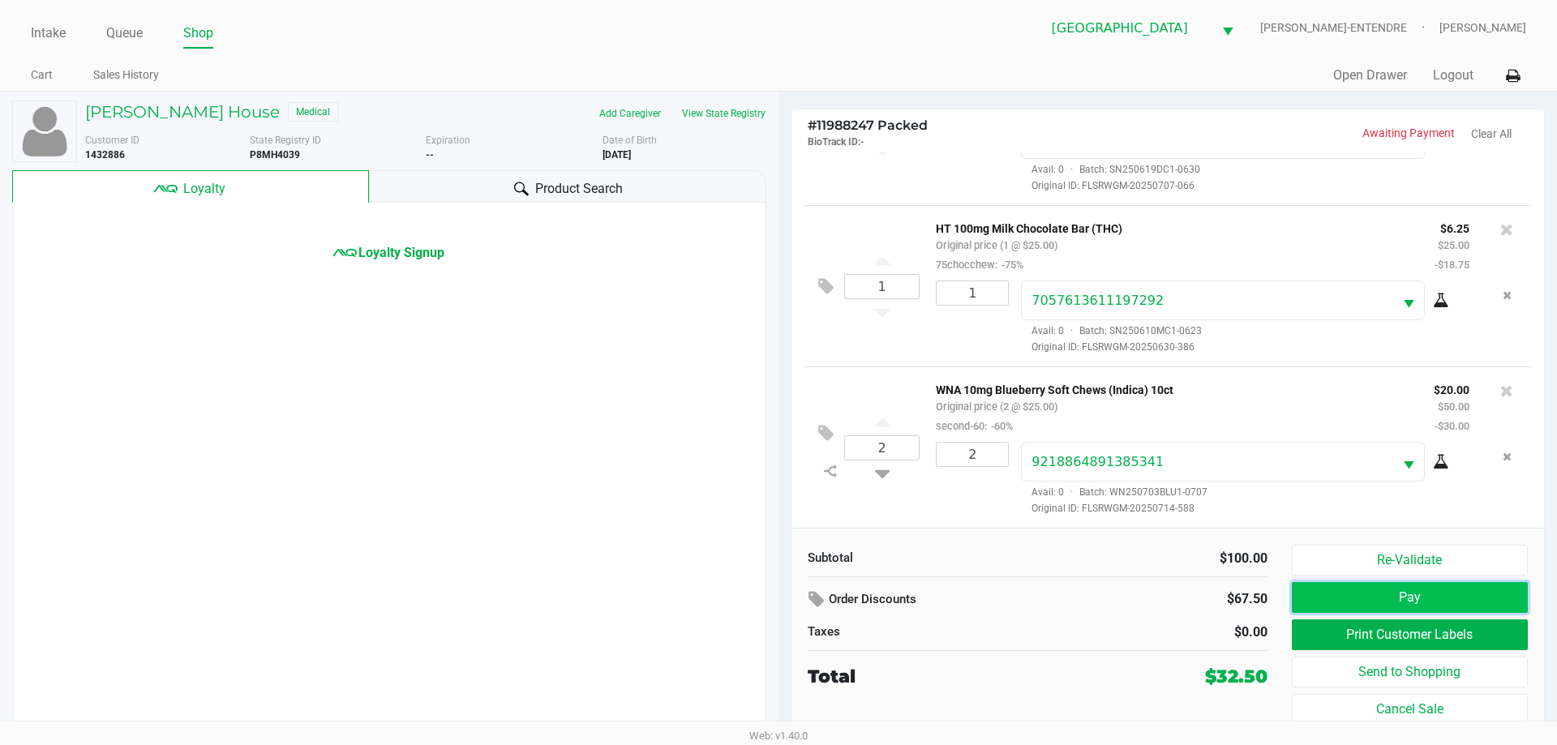
click at [1354, 600] on button "Pay" at bounding box center [1410, 597] width 236 height 31
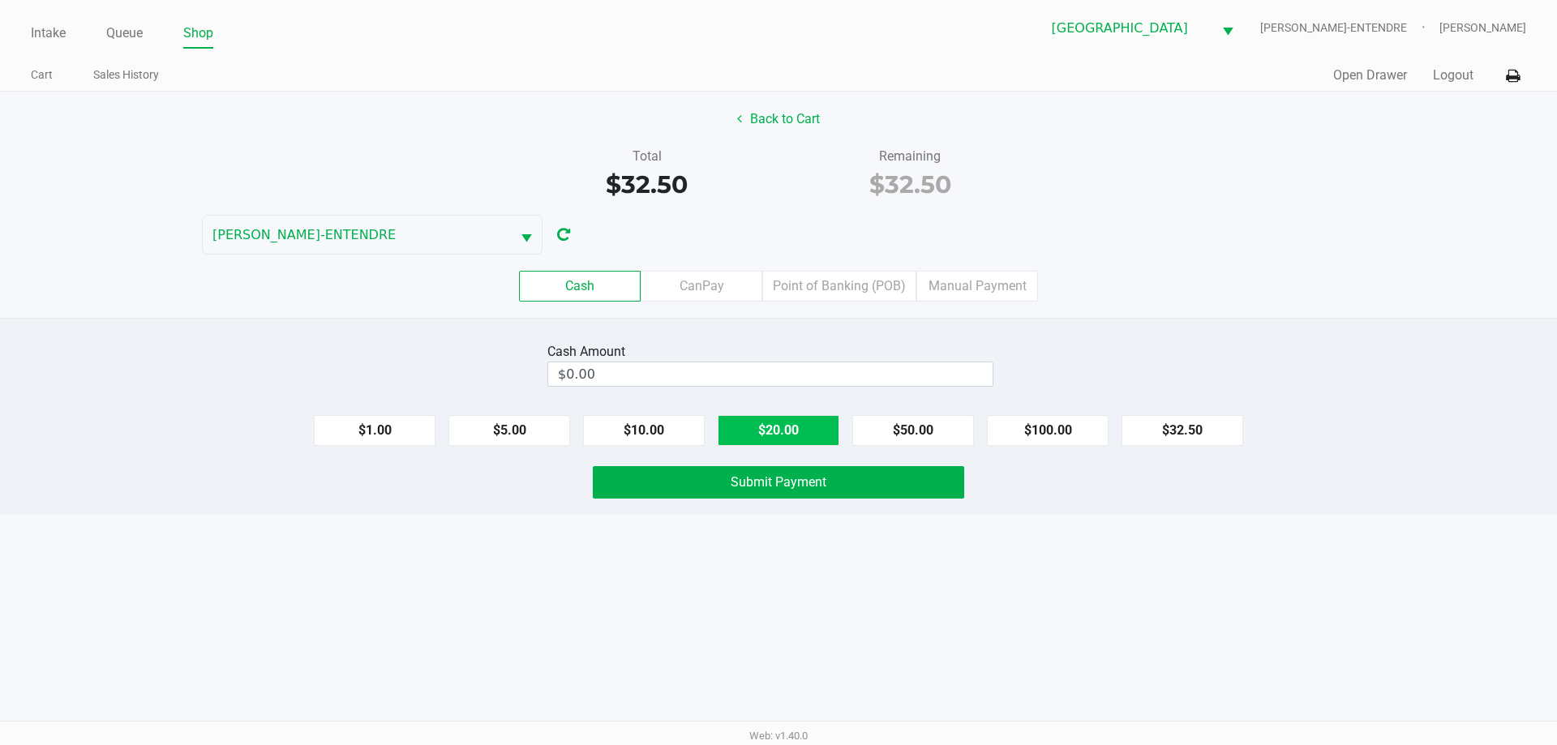
click at [806, 427] on button "$20.00" at bounding box center [779, 430] width 122 height 31
type input "$40.00"
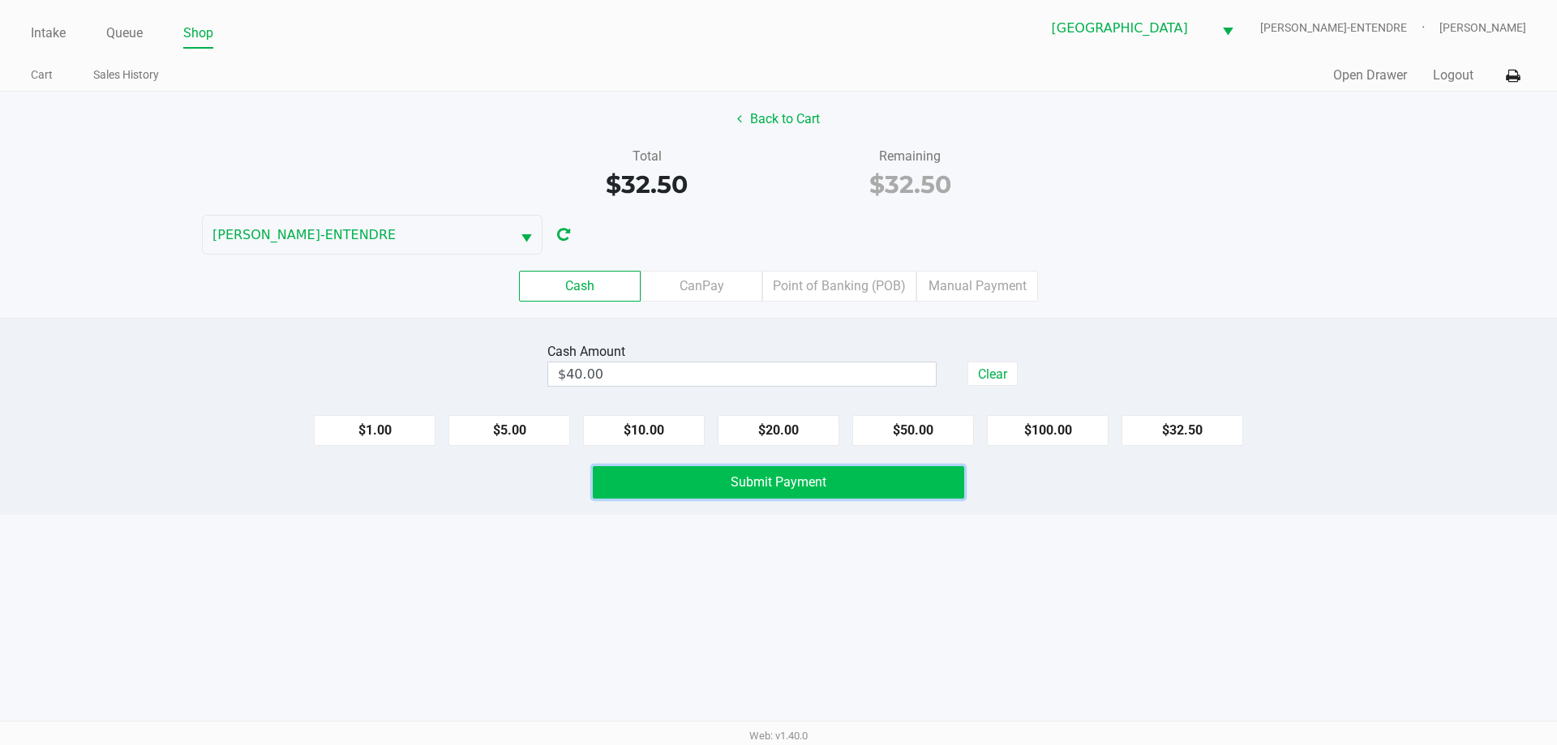
click at [795, 484] on span "Submit Payment" at bounding box center [779, 481] width 96 height 15
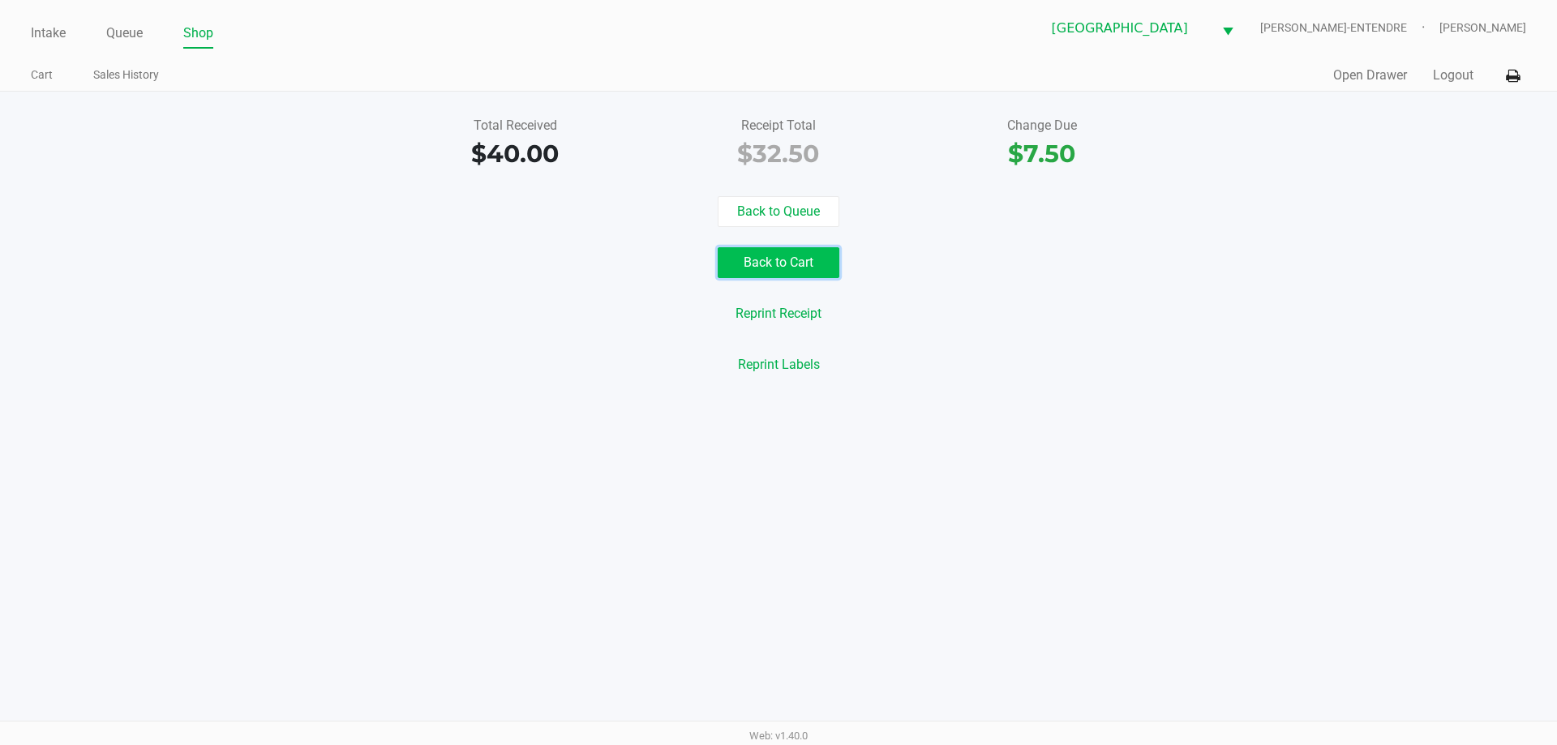
click at [801, 264] on button "Back to Cart" at bounding box center [779, 262] width 122 height 31
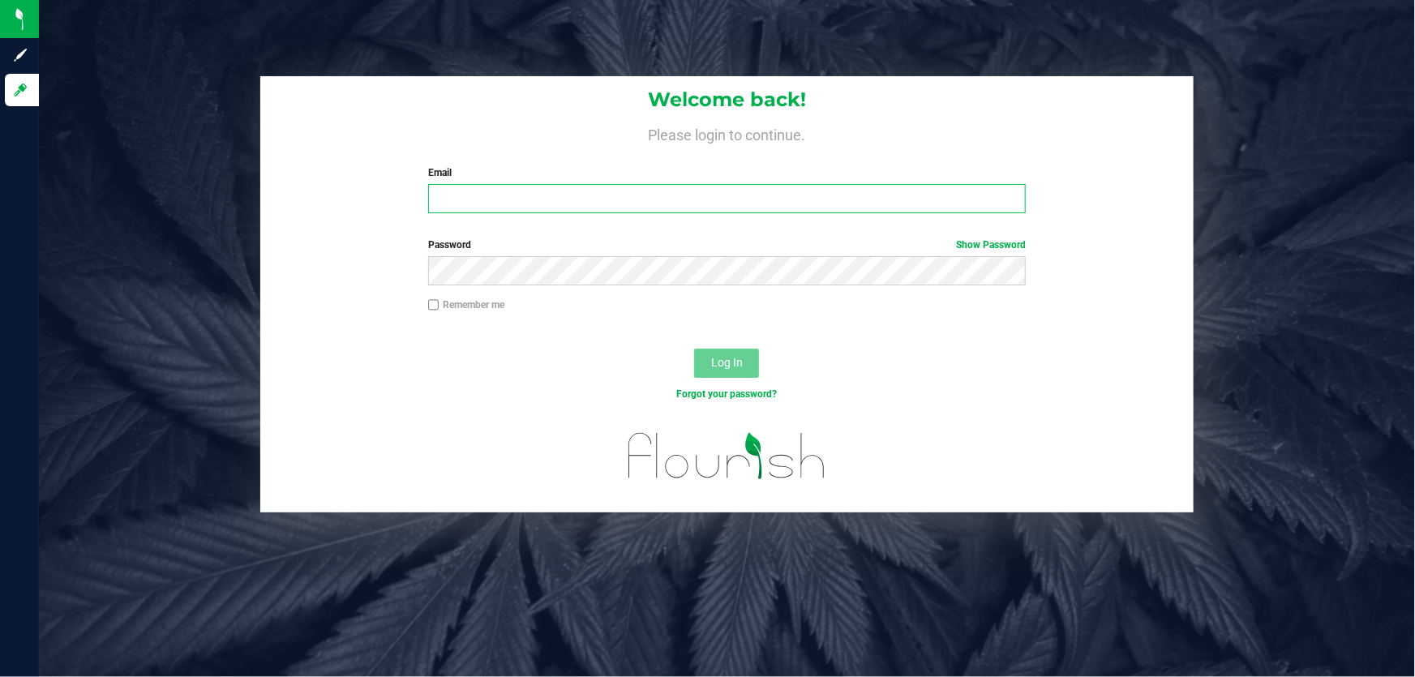
click at [580, 203] on input "Email" at bounding box center [727, 198] width 598 height 29
type input "[EMAIL_ADDRESS][DOMAIN_NAME]"
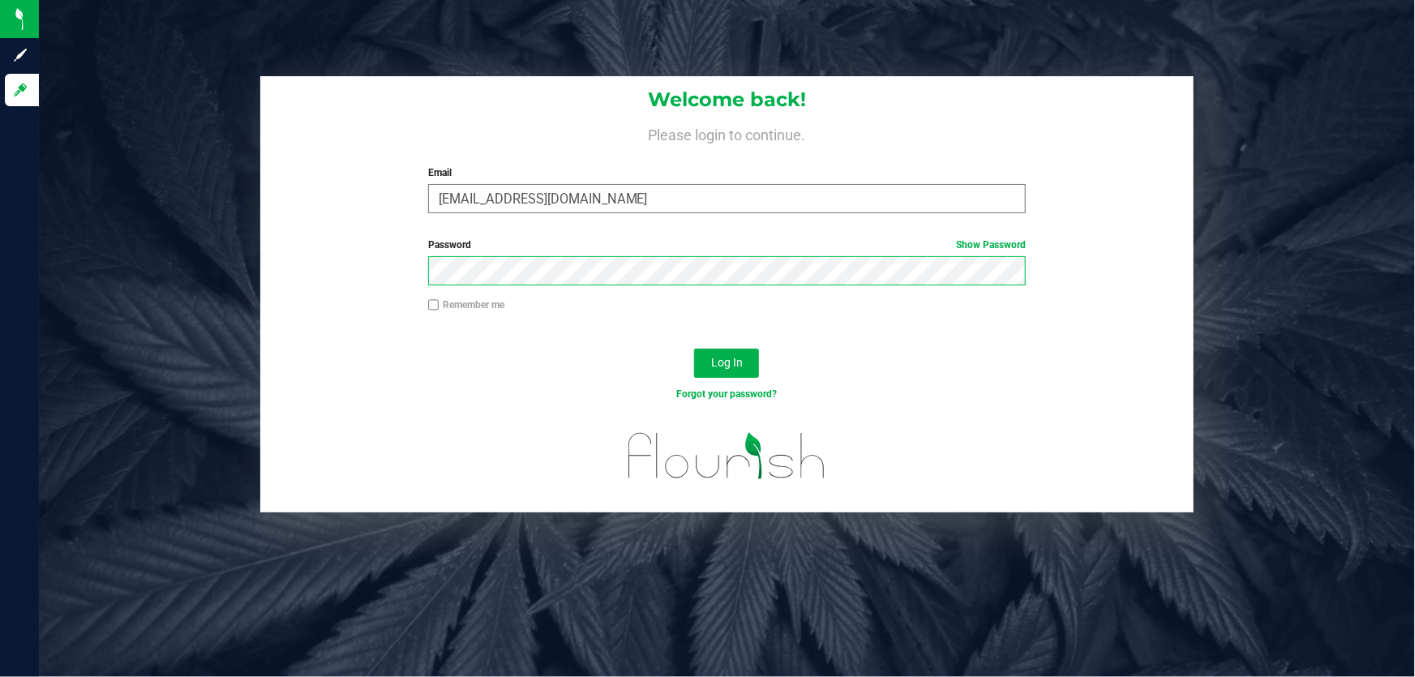
click at [694, 349] on button "Log In" at bounding box center [726, 363] width 65 height 29
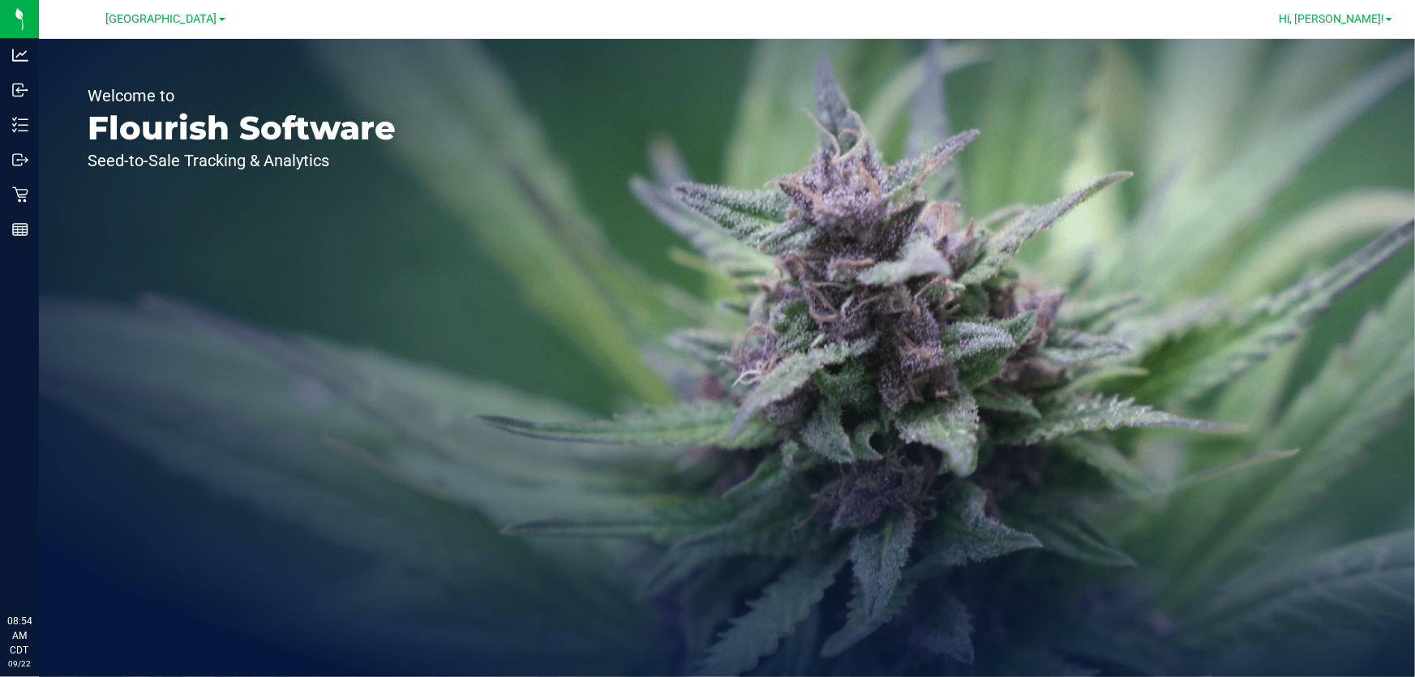
click at [1337, 15] on span "Hi, Courtney!" at bounding box center [1331, 18] width 105 height 13
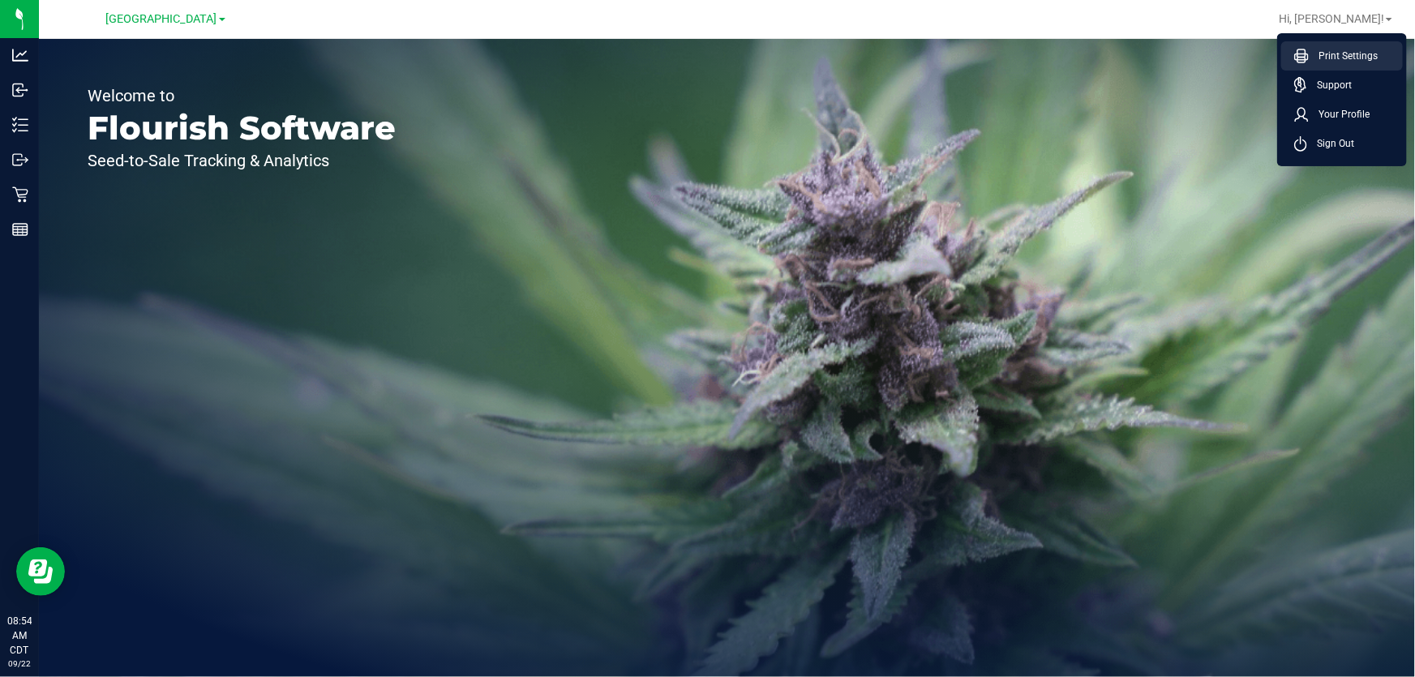
click at [1324, 55] on span "Print Settings" at bounding box center [1343, 56] width 69 height 16
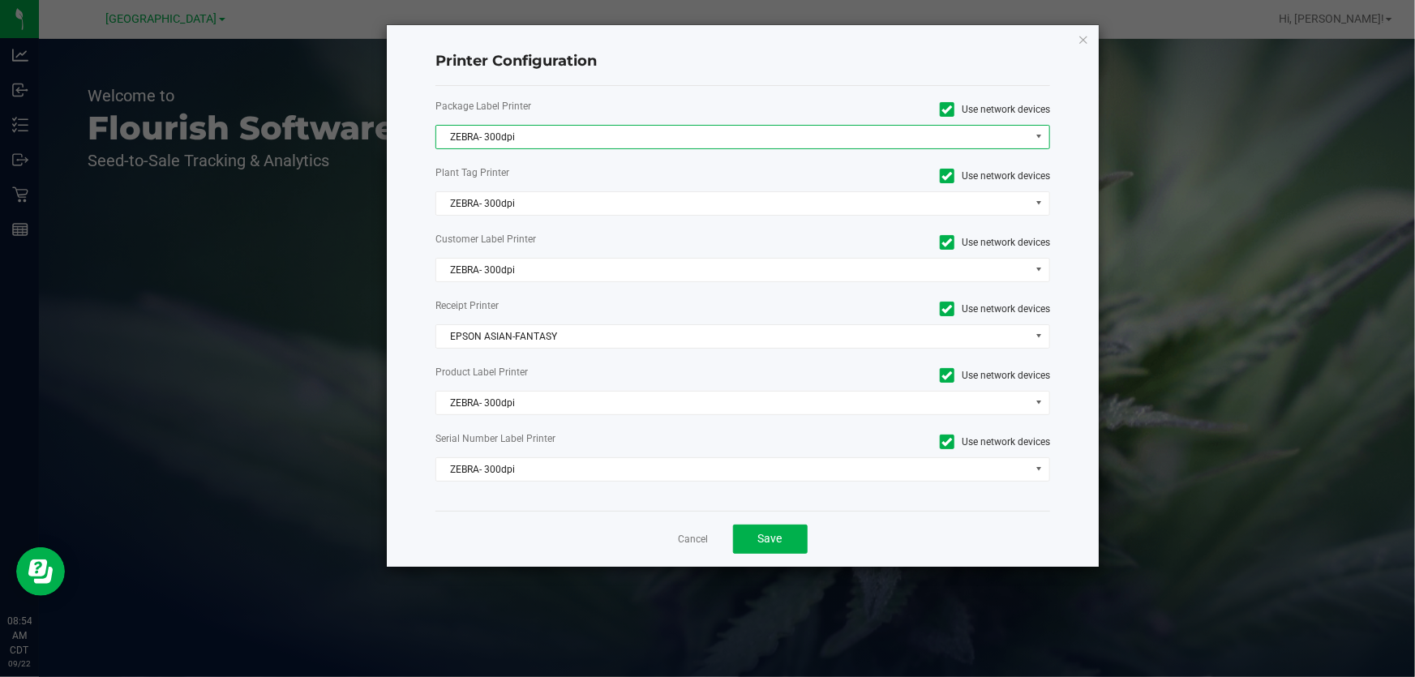
click at [604, 136] on span "ZEBRA- 300dpi" at bounding box center [732, 137] width 593 height 23
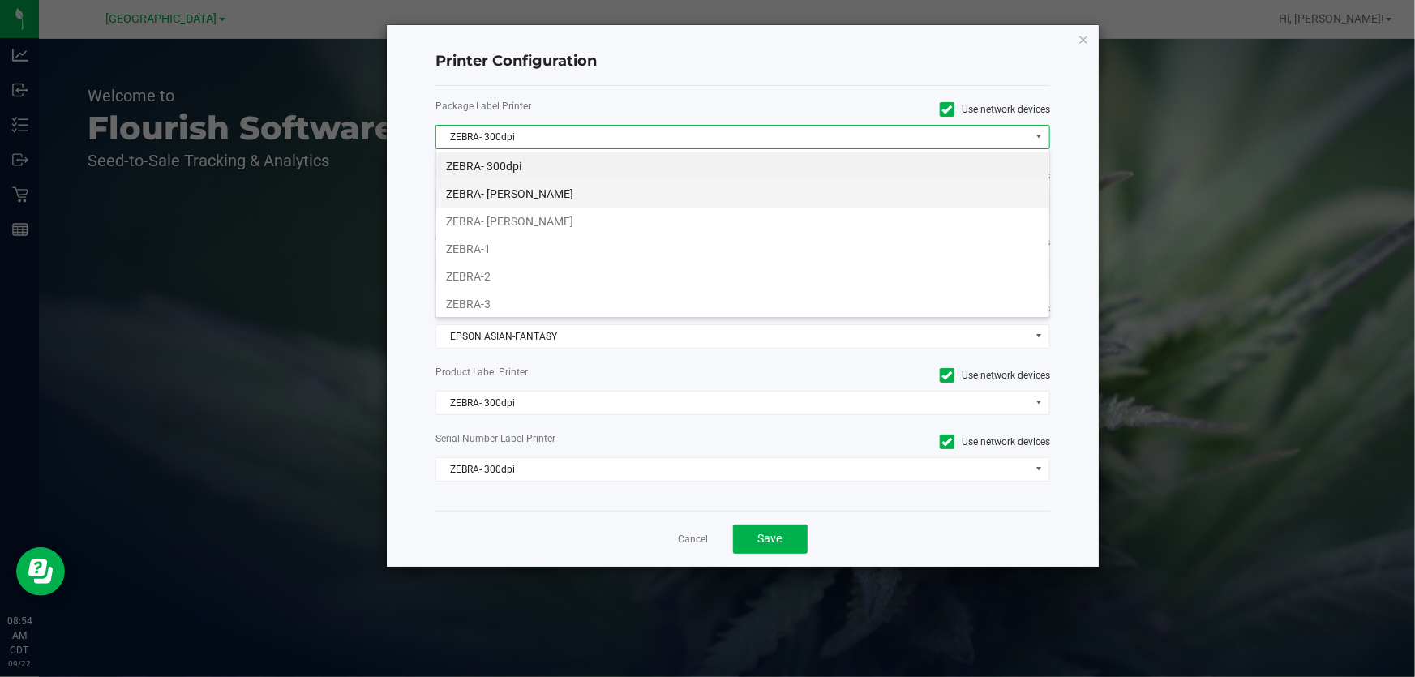
scroll to position [24, 615]
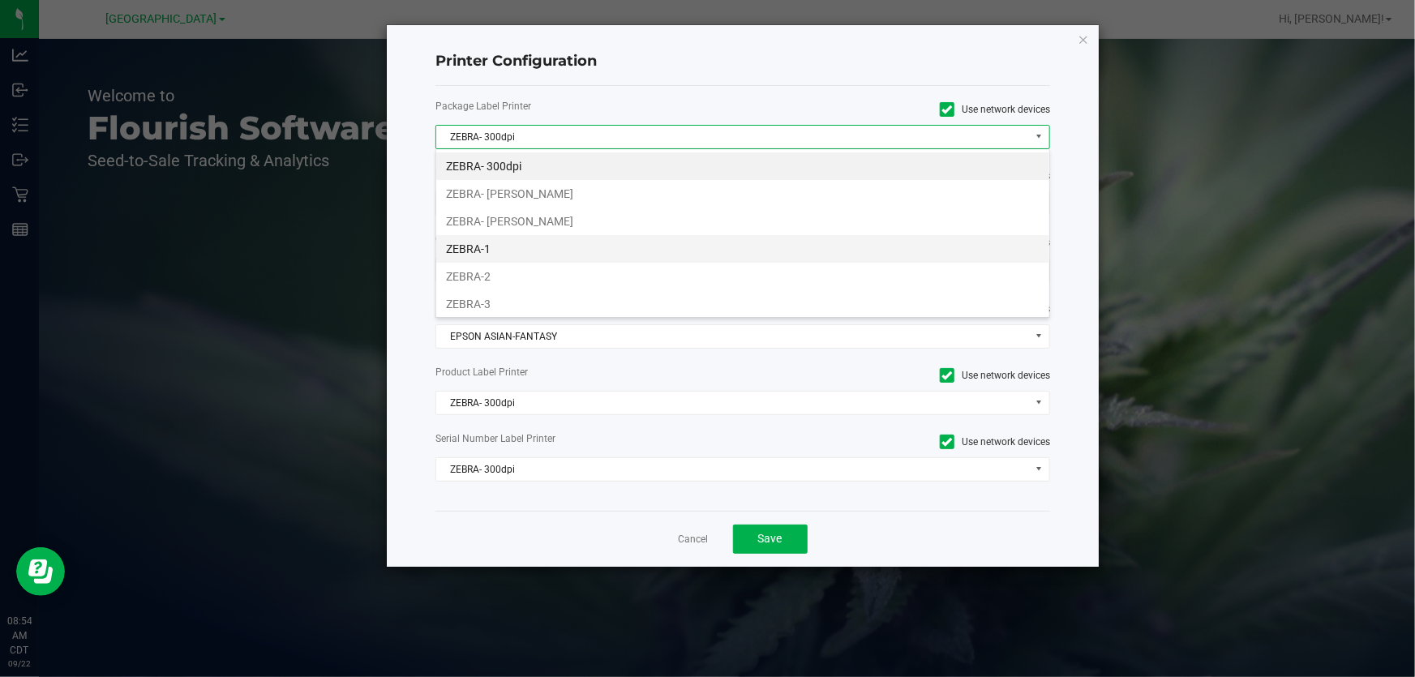
click at [486, 258] on li "ZEBRA-1" at bounding box center [742, 249] width 613 height 28
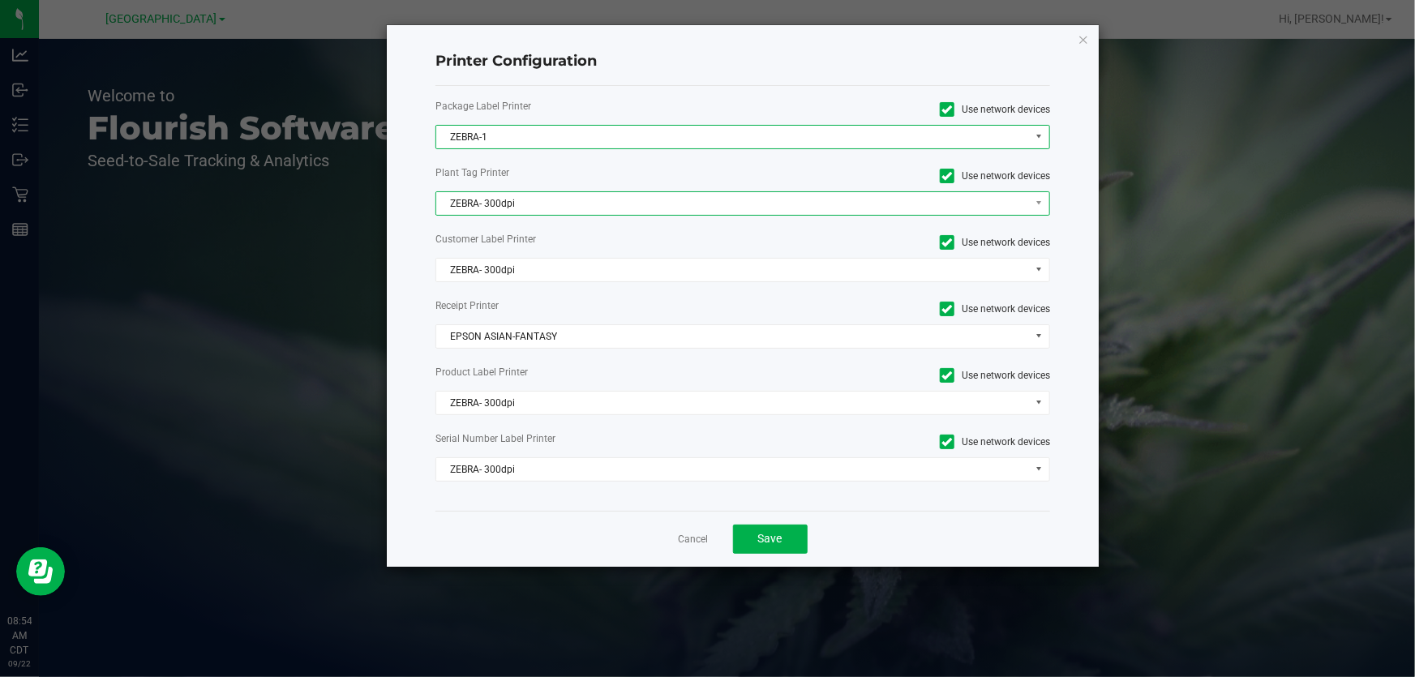
click at [511, 199] on span "ZEBRA- 300dpi" at bounding box center [732, 203] width 593 height 23
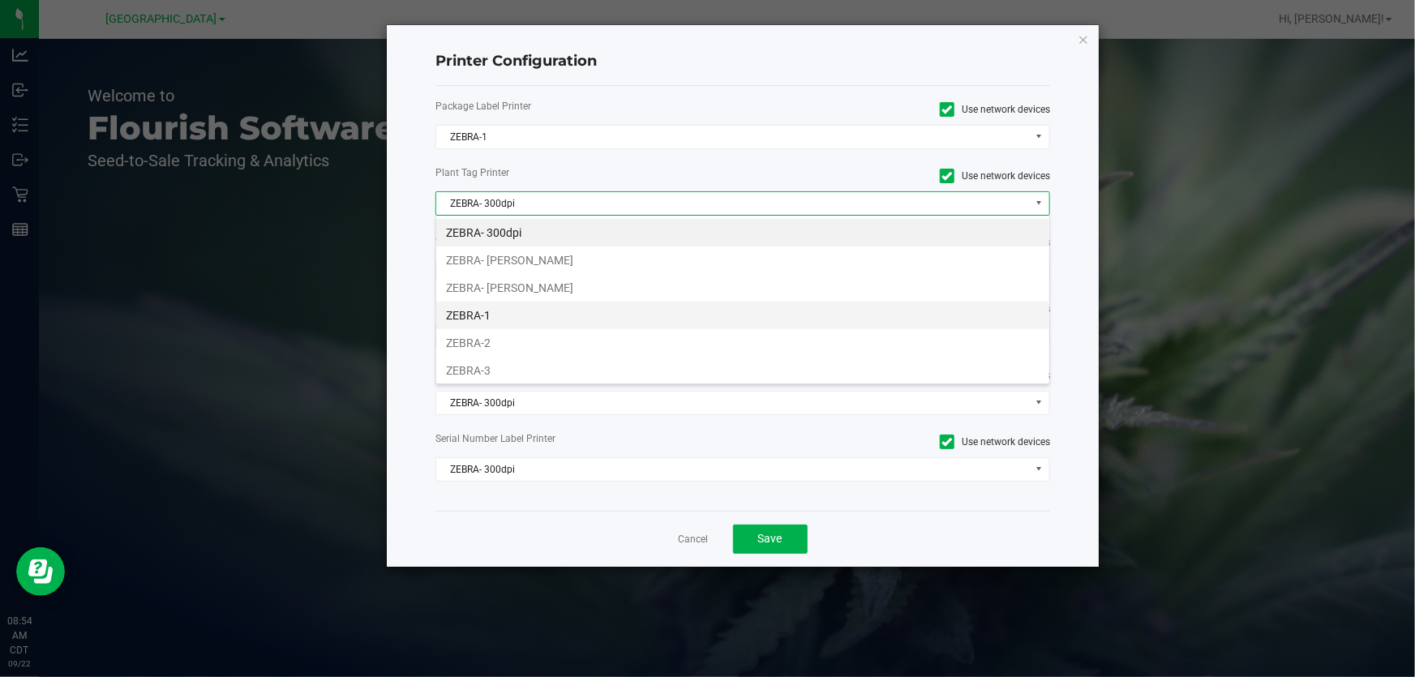
click at [482, 308] on li "ZEBRA-1" at bounding box center [742, 316] width 613 height 28
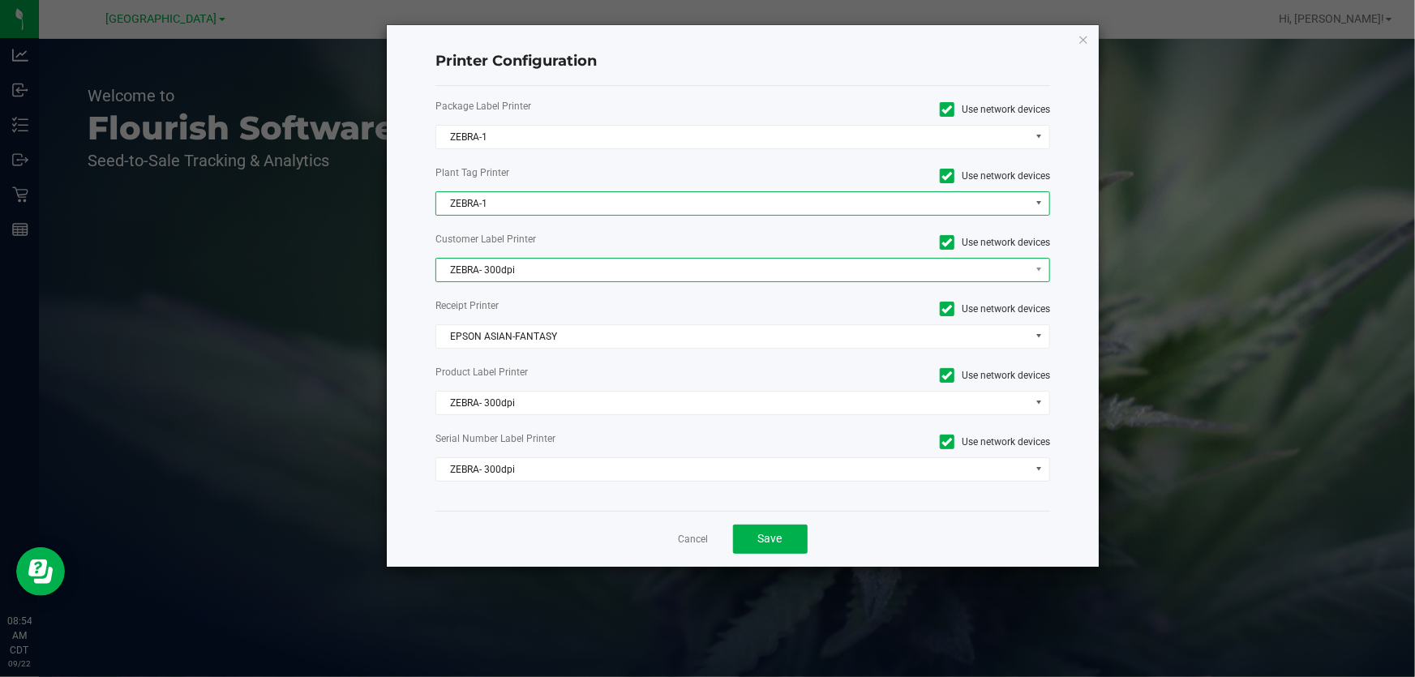
click at [466, 268] on span "ZEBRA- 300dpi" at bounding box center [732, 270] width 593 height 23
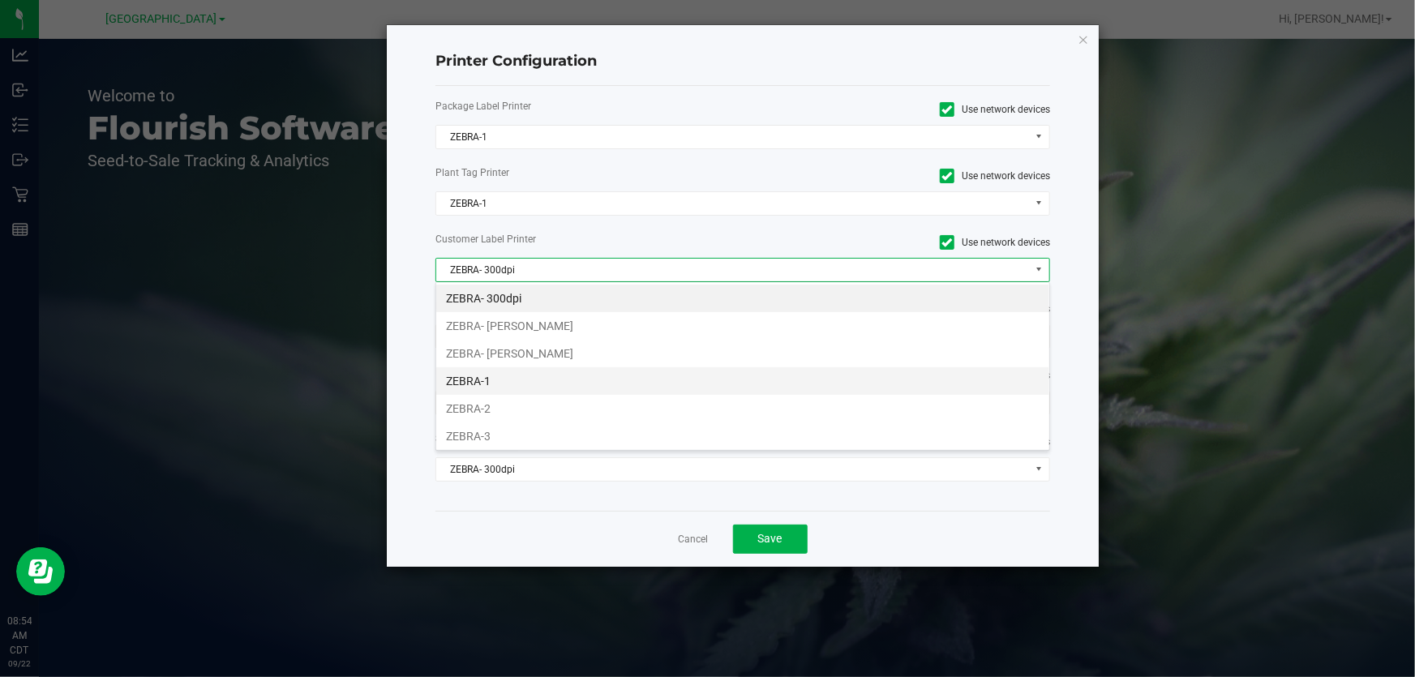
click at [482, 378] on li "ZEBRA-1" at bounding box center [742, 381] width 613 height 28
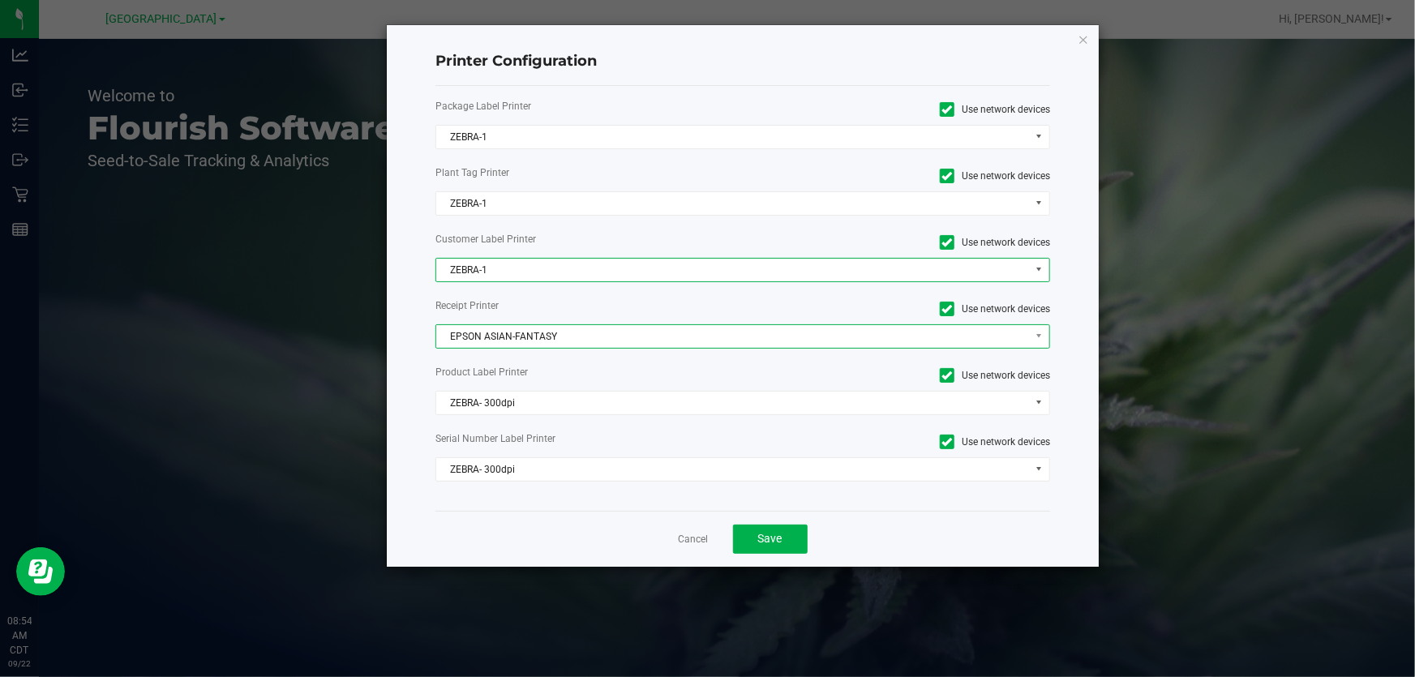
click at [474, 333] on span "EPSON ASIAN-FANTASY" at bounding box center [732, 336] width 593 height 23
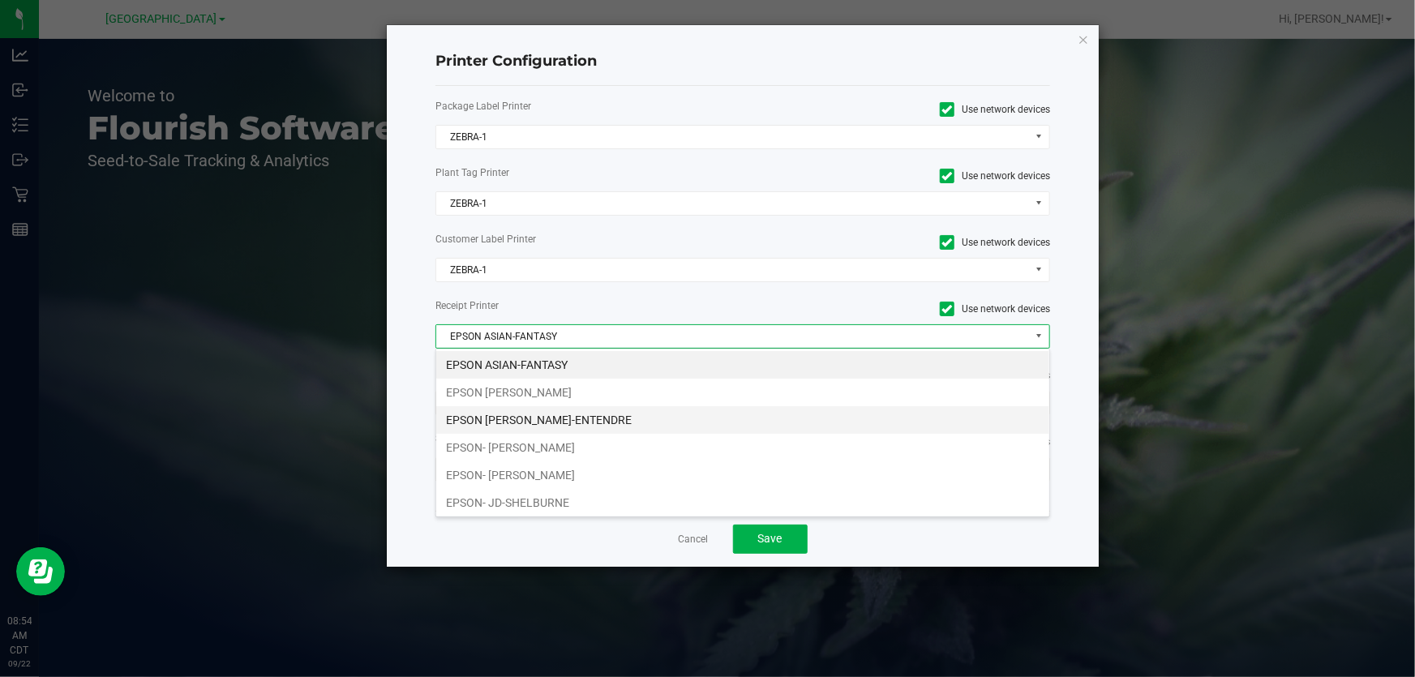
click at [495, 415] on li "EPSON [PERSON_NAME]-ENTENDRE" at bounding box center [742, 420] width 613 height 28
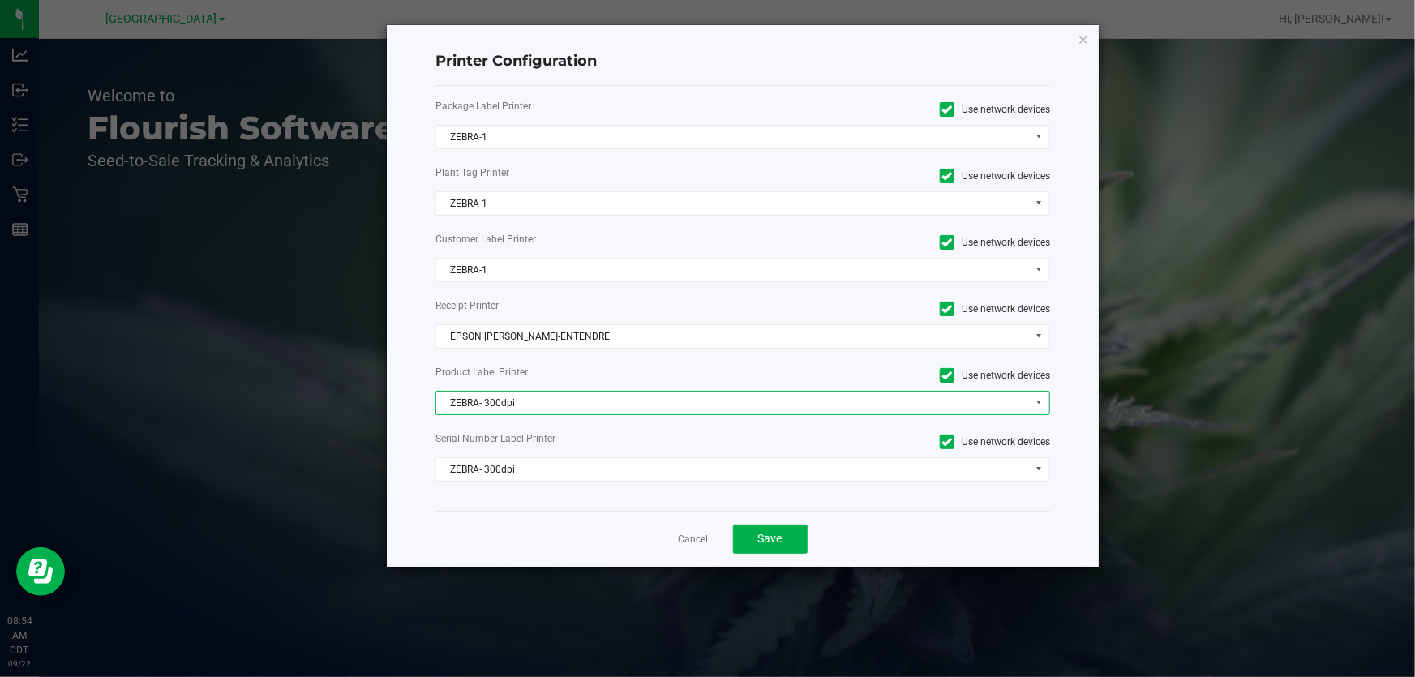
click at [470, 402] on span "ZEBRA- 300dpi" at bounding box center [732, 403] width 593 height 23
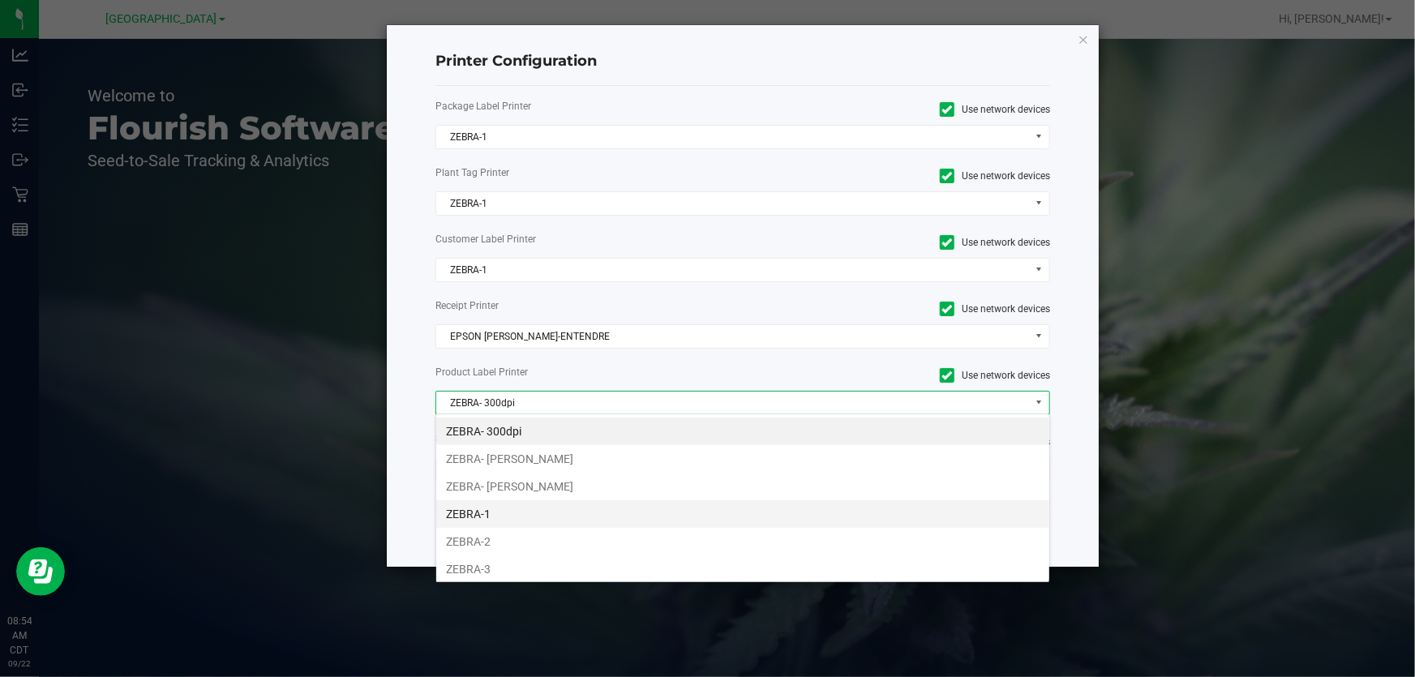
click at [483, 505] on li "ZEBRA-1" at bounding box center [742, 514] width 613 height 28
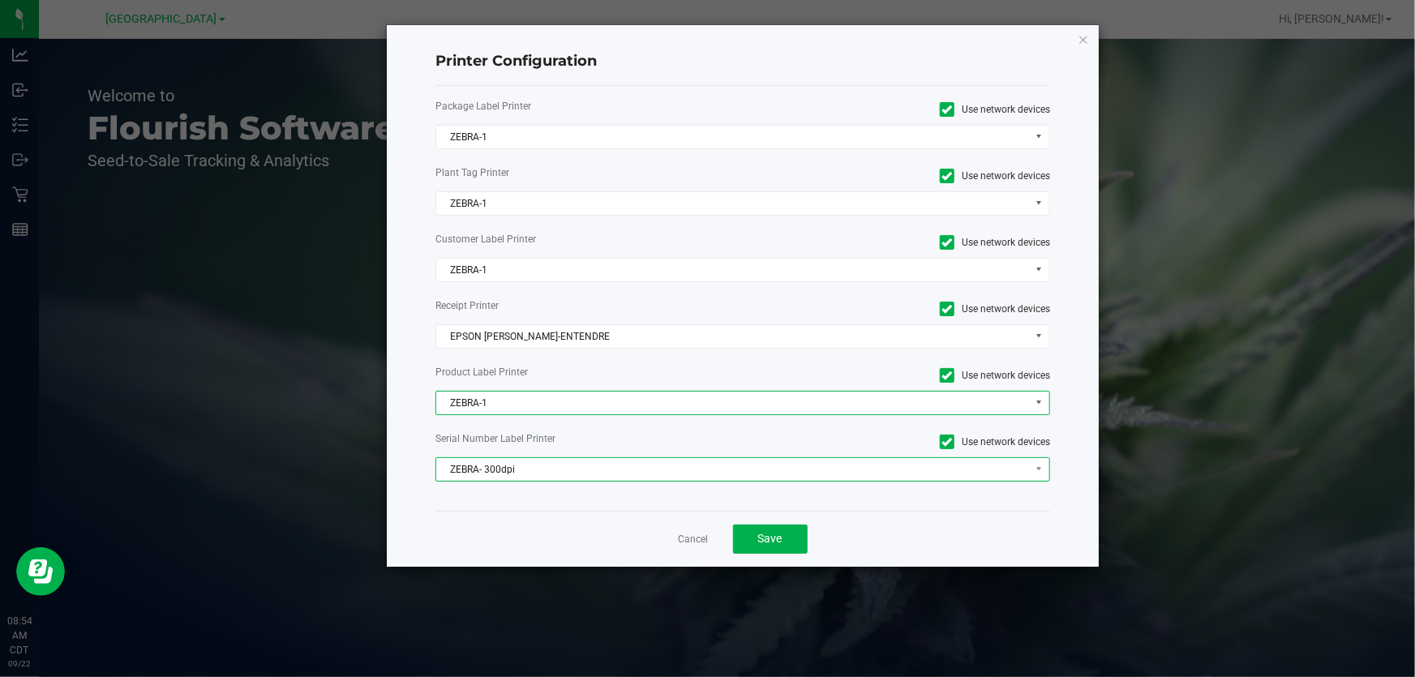
click at [471, 469] on span "ZEBRA- 300dpi" at bounding box center [732, 469] width 593 height 23
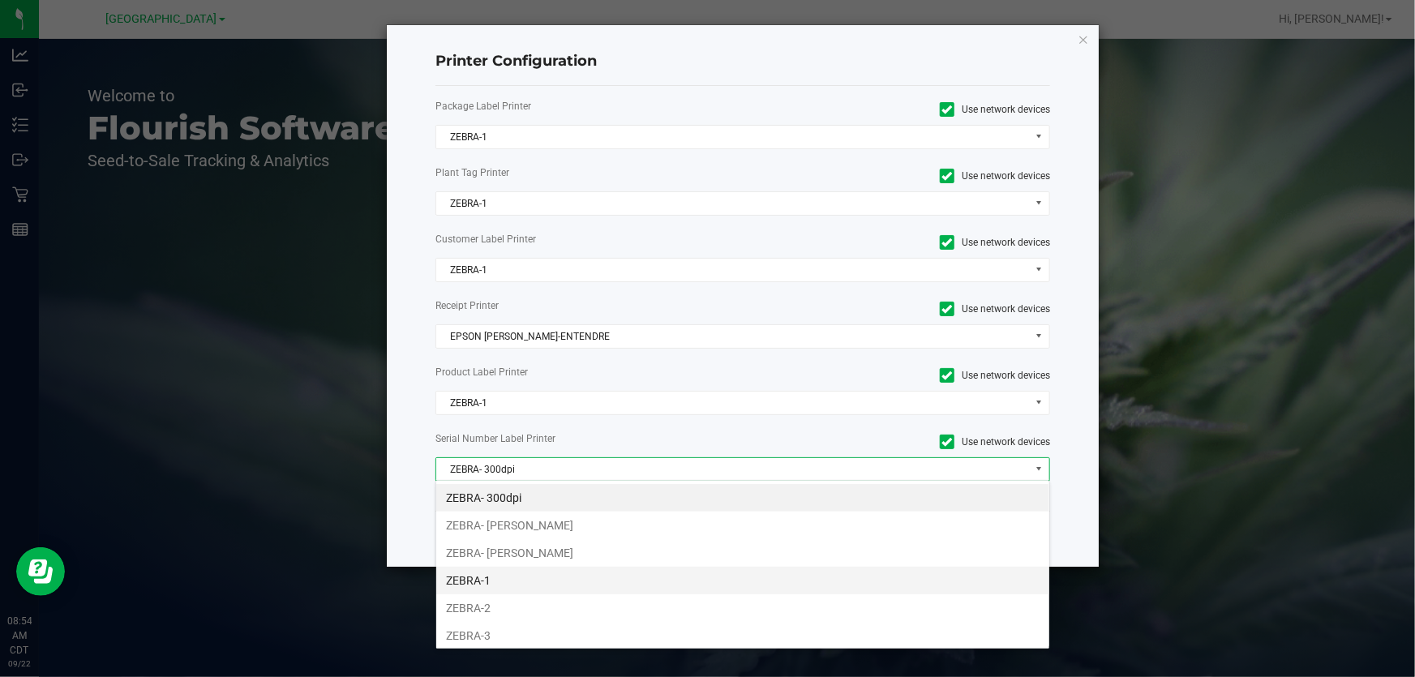
click at [501, 575] on li "ZEBRA-1" at bounding box center [742, 581] width 613 height 28
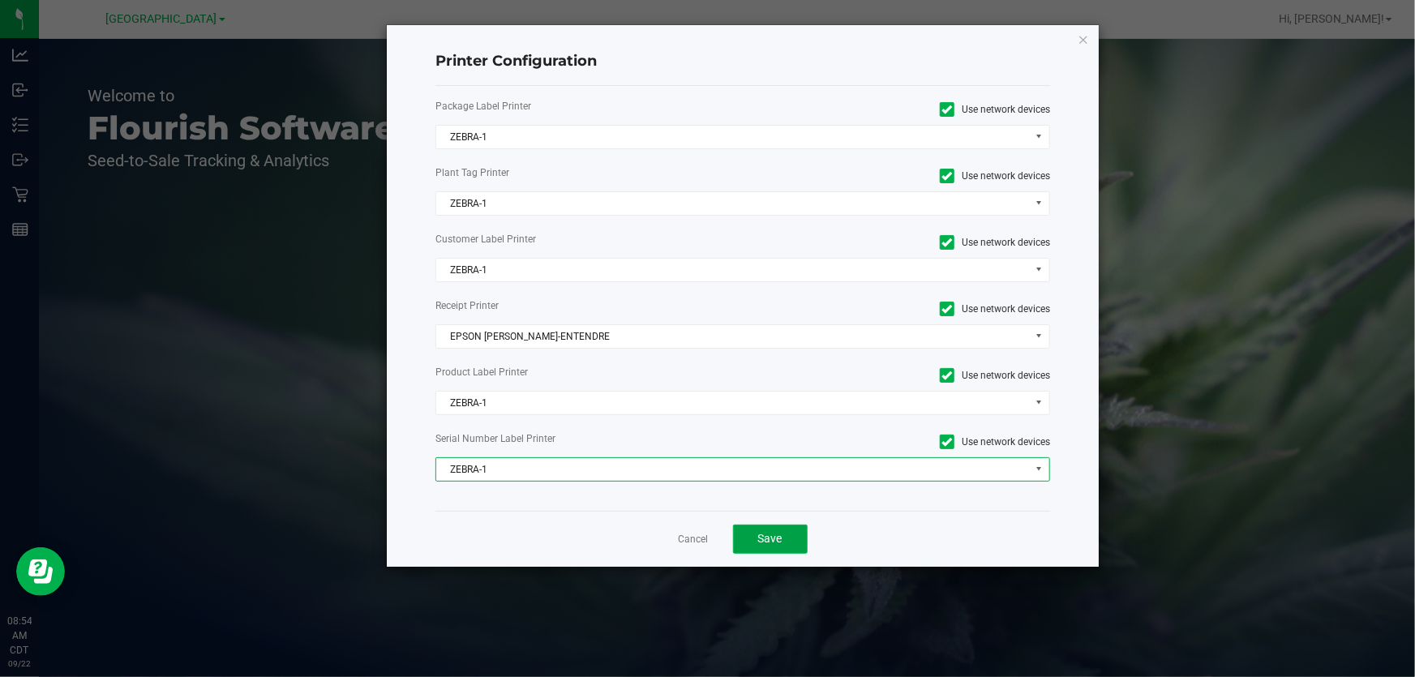
click at [778, 525] on button "Save" at bounding box center [770, 539] width 75 height 29
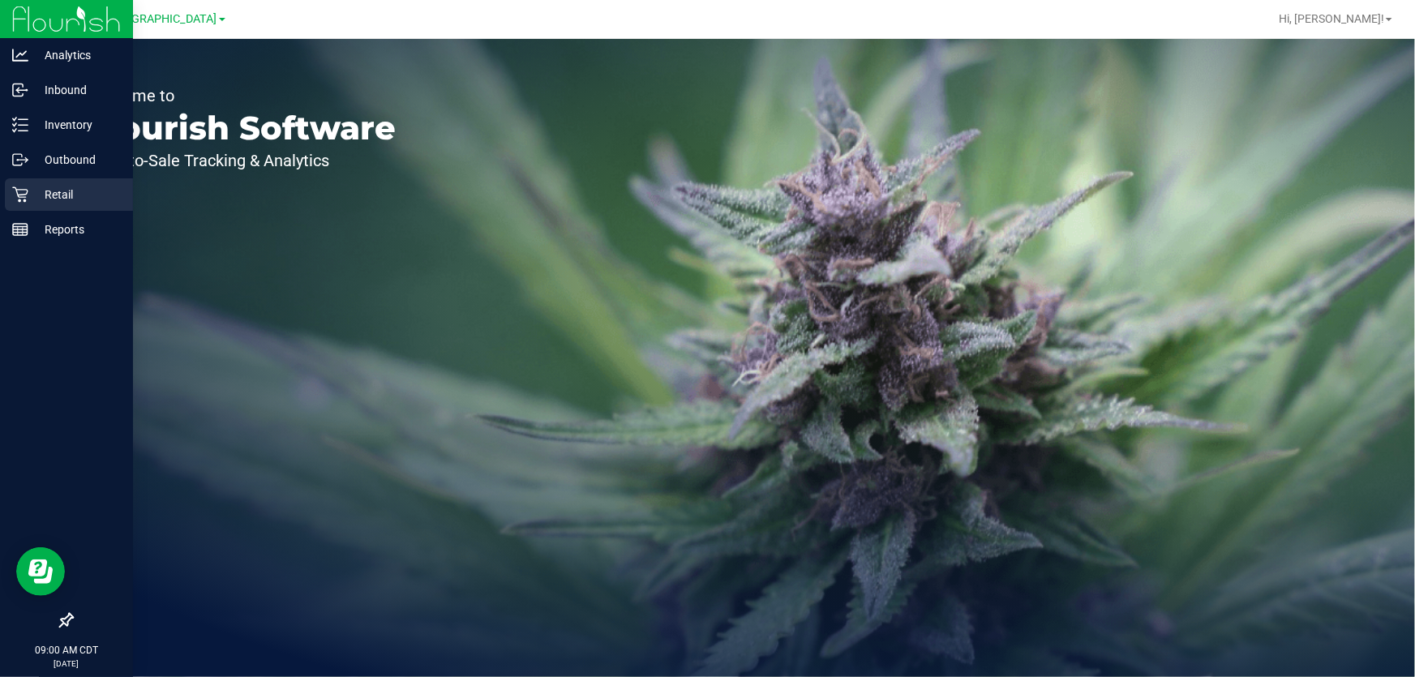
click at [46, 188] on p "Retail" at bounding box center [76, 194] width 97 height 19
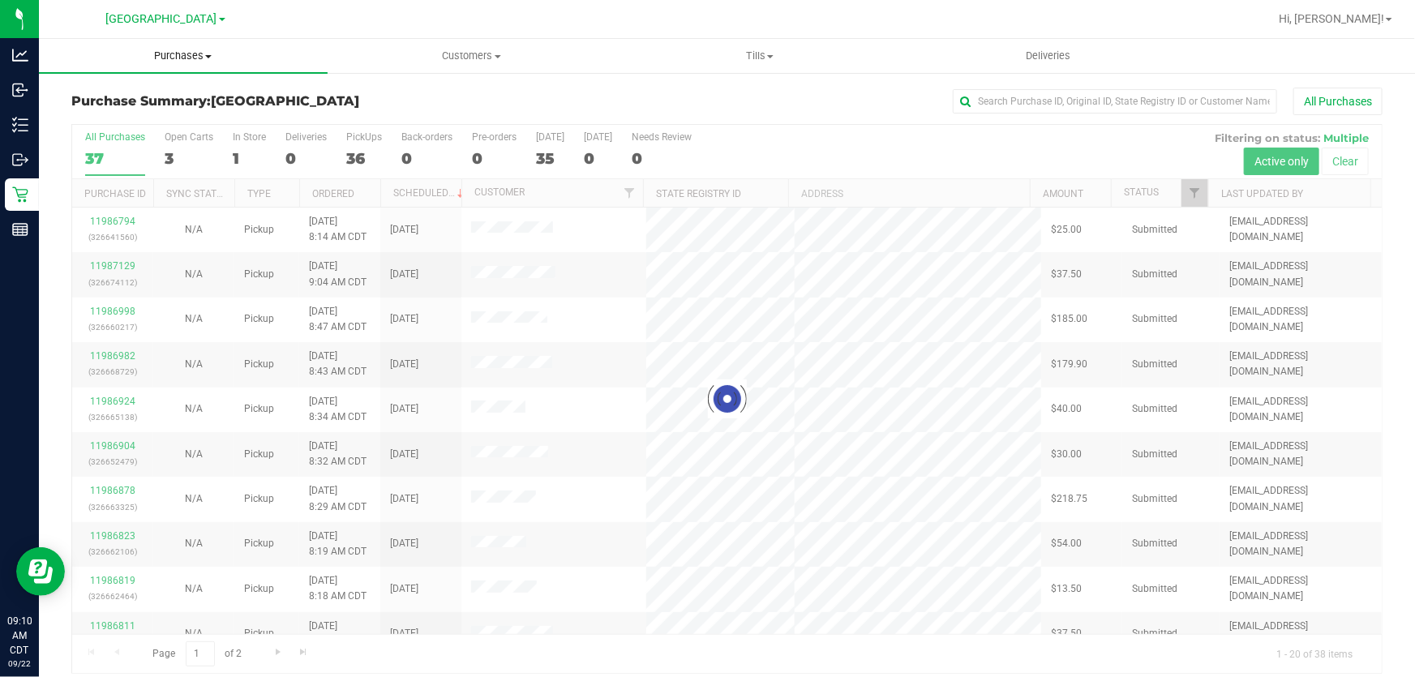
click at [169, 57] on span "Purchases" at bounding box center [183, 56] width 289 height 15
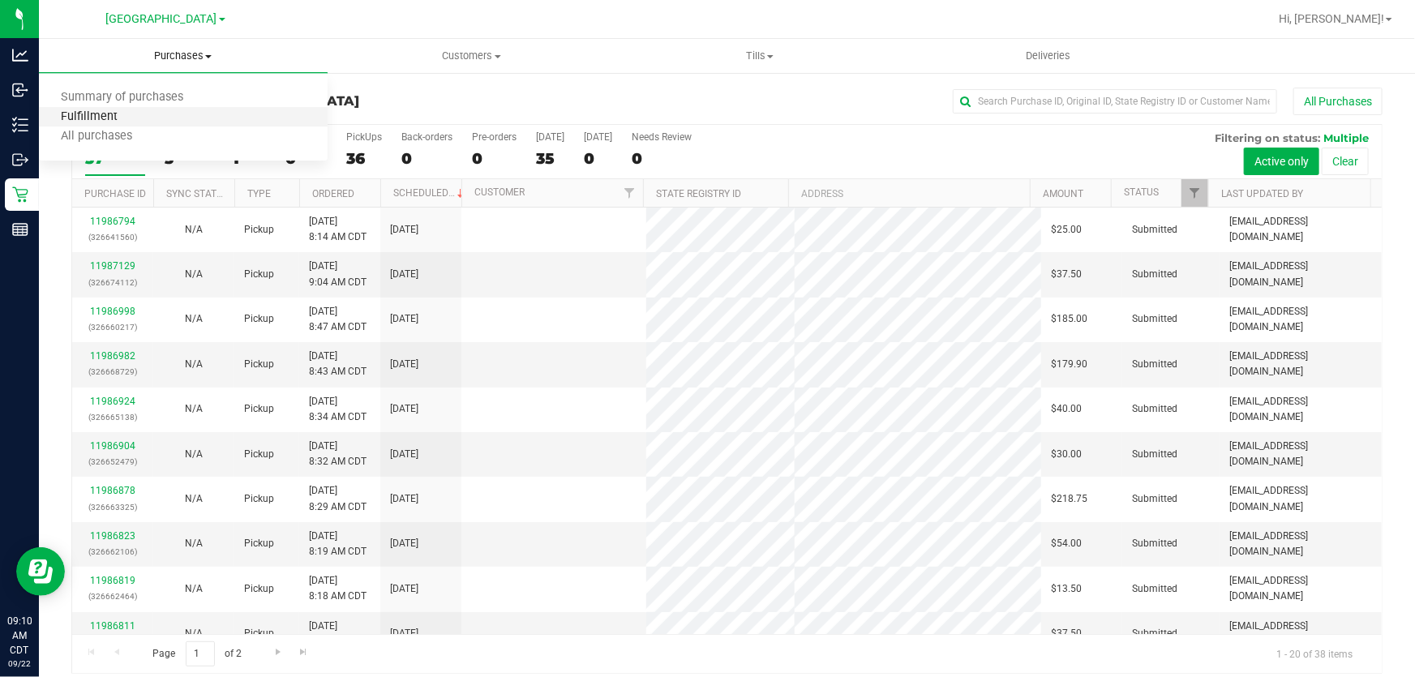
click at [105, 110] on span "Fulfillment" at bounding box center [89, 117] width 101 height 14
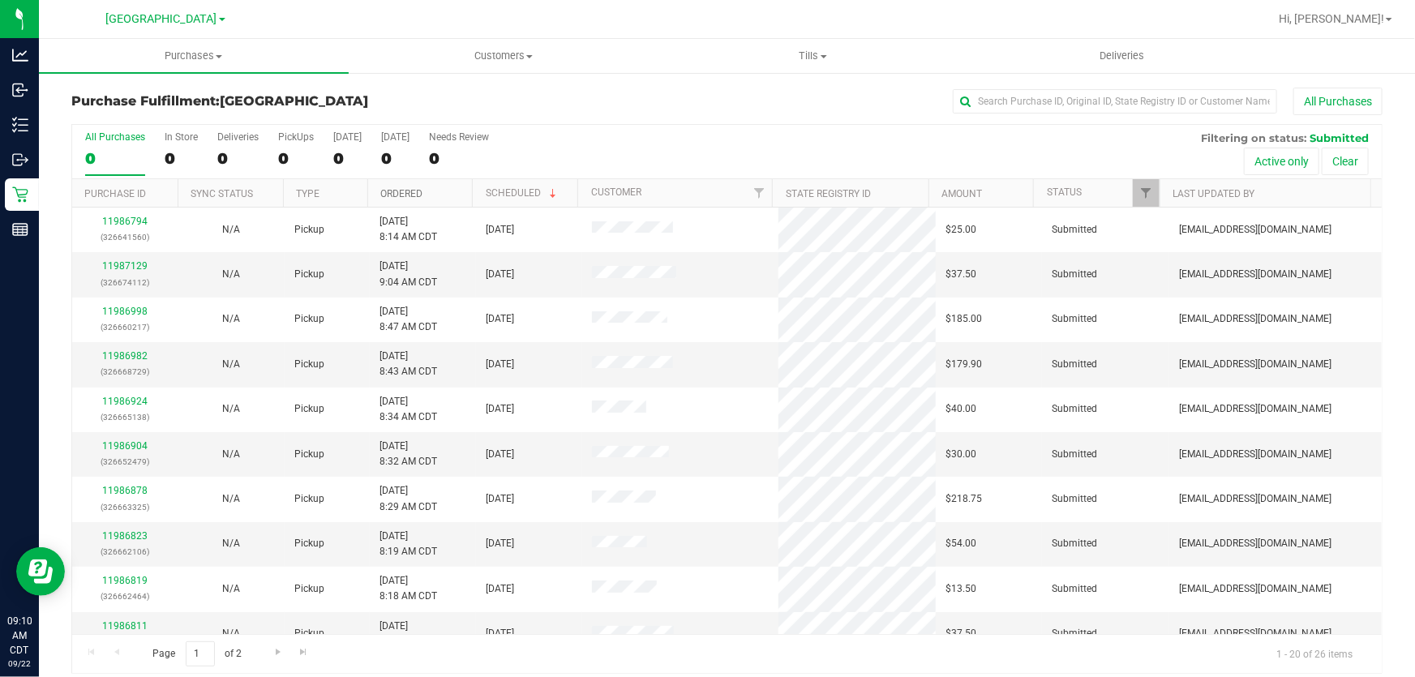
click at [408, 195] on link "Ordered" at bounding box center [401, 193] width 42 height 11
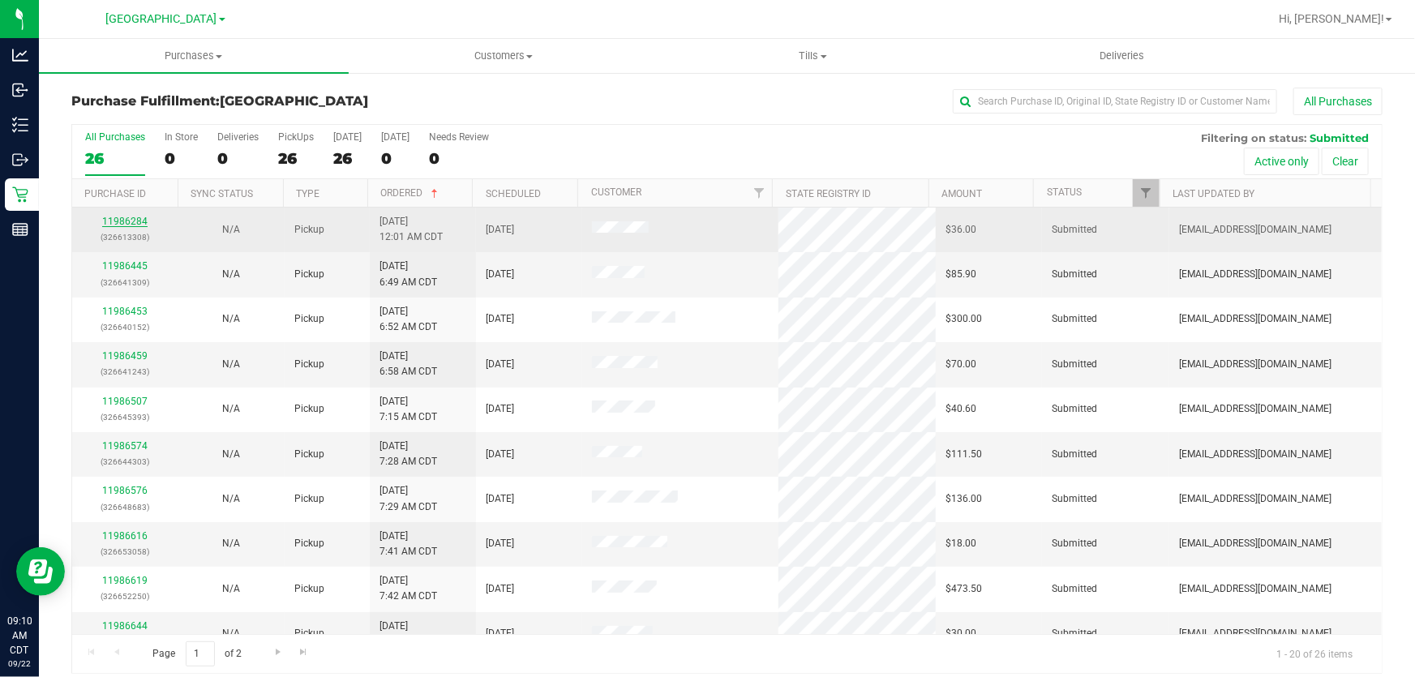
click at [109, 221] on link "11986284" at bounding box center [124, 221] width 45 height 11
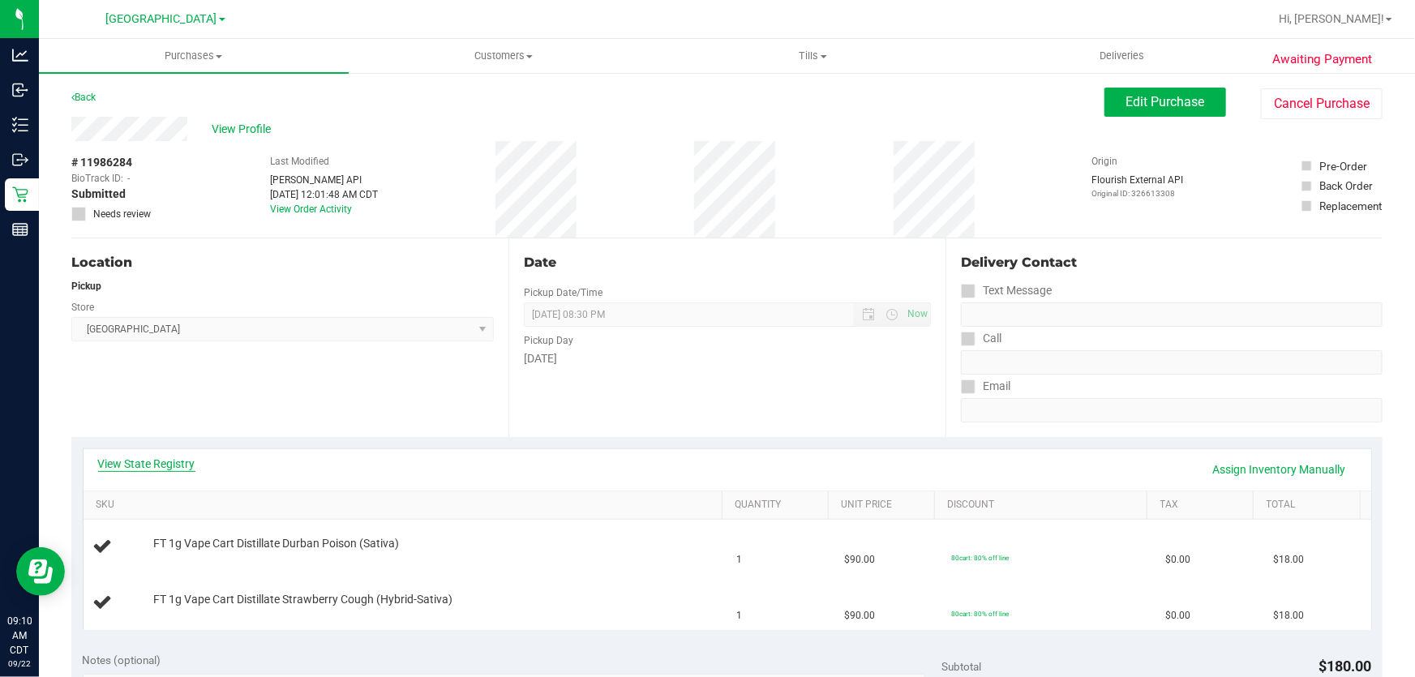
click at [139, 470] on link "View State Registry" at bounding box center [146, 464] width 97 height 16
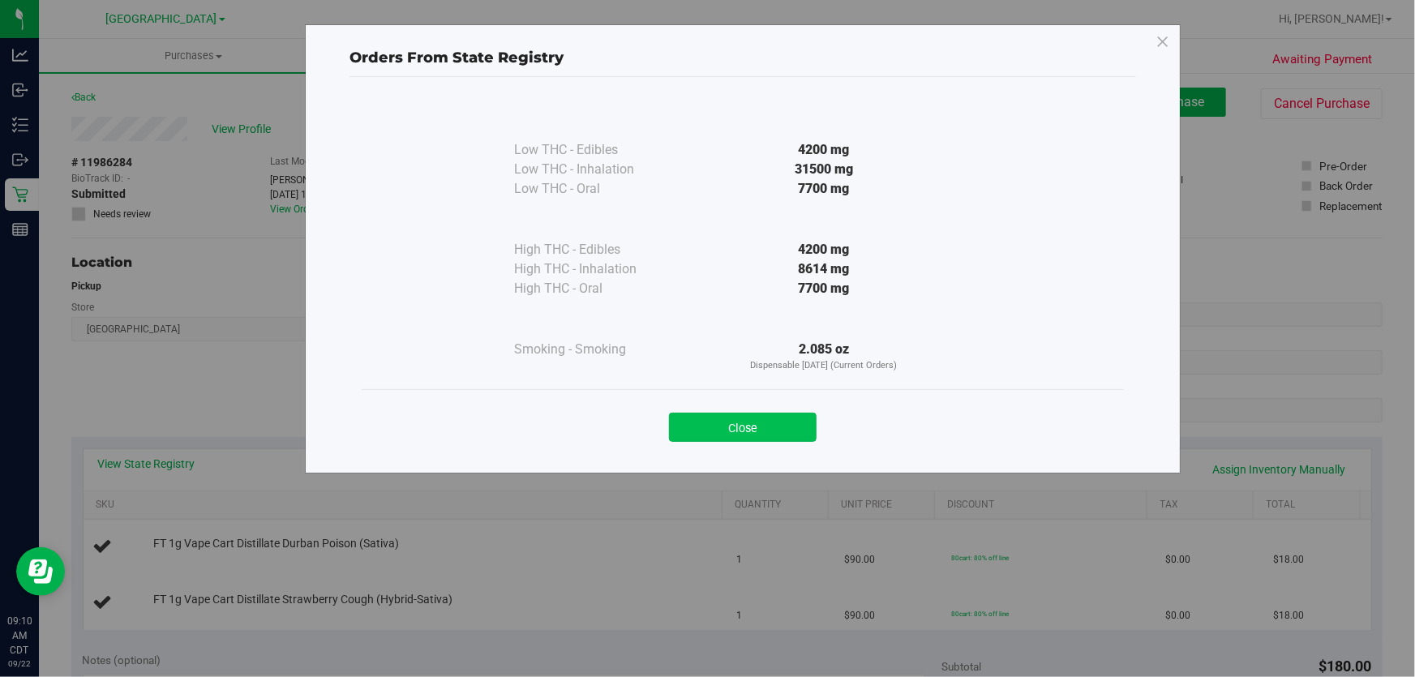
click at [774, 435] on button "Close" at bounding box center [743, 427] width 148 height 29
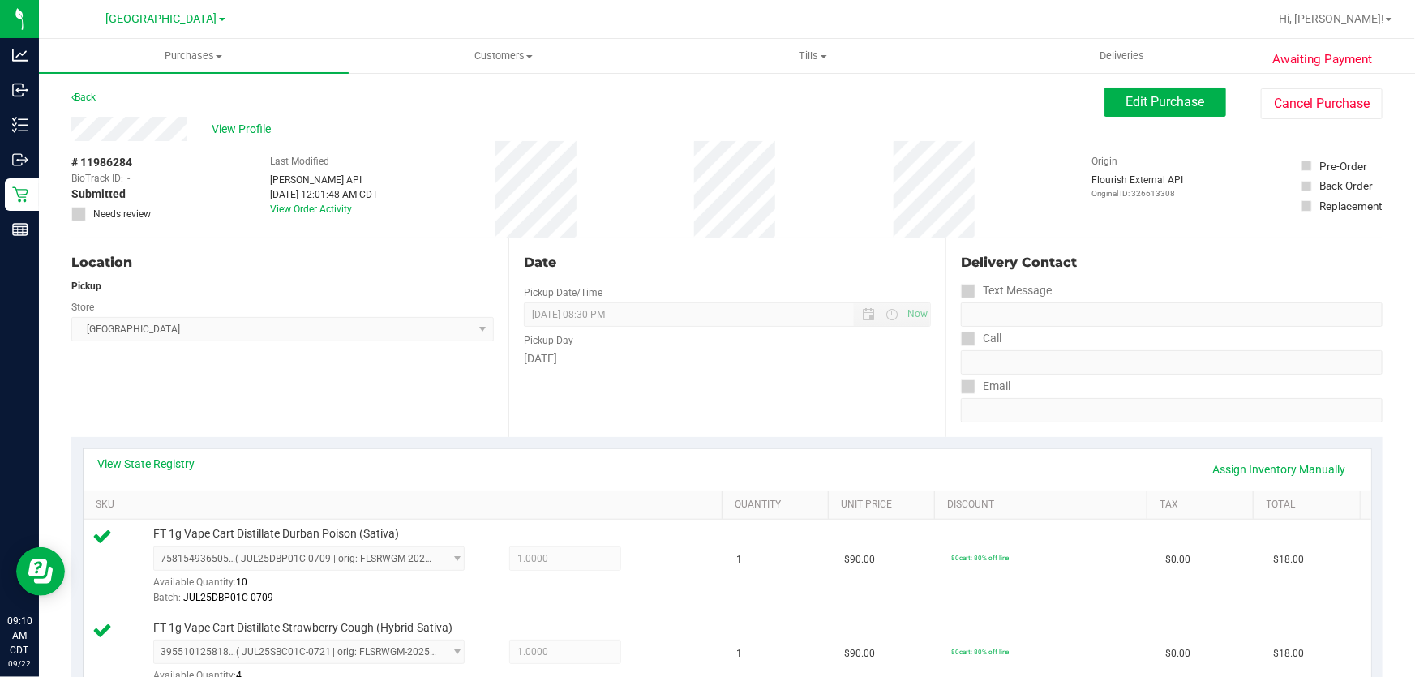
scroll to position [516, 0]
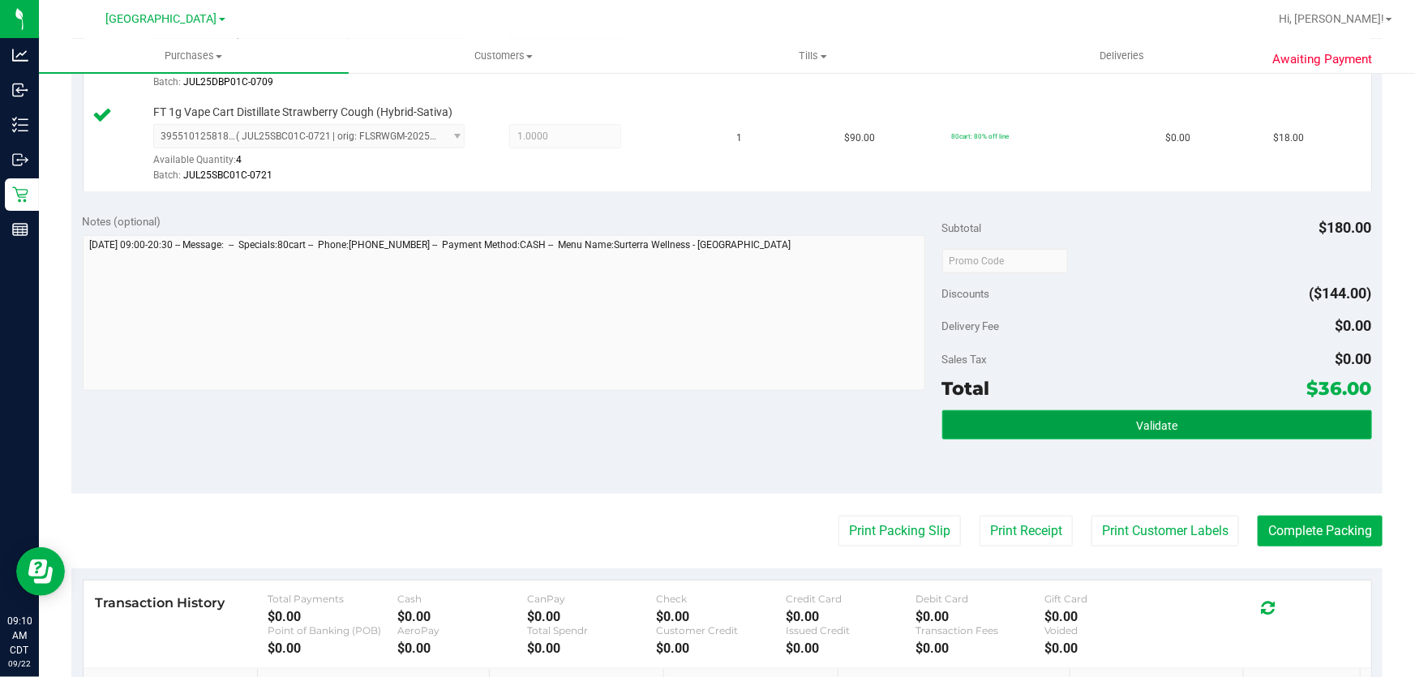
click at [1001, 425] on button "Validate" at bounding box center [1157, 424] width 430 height 29
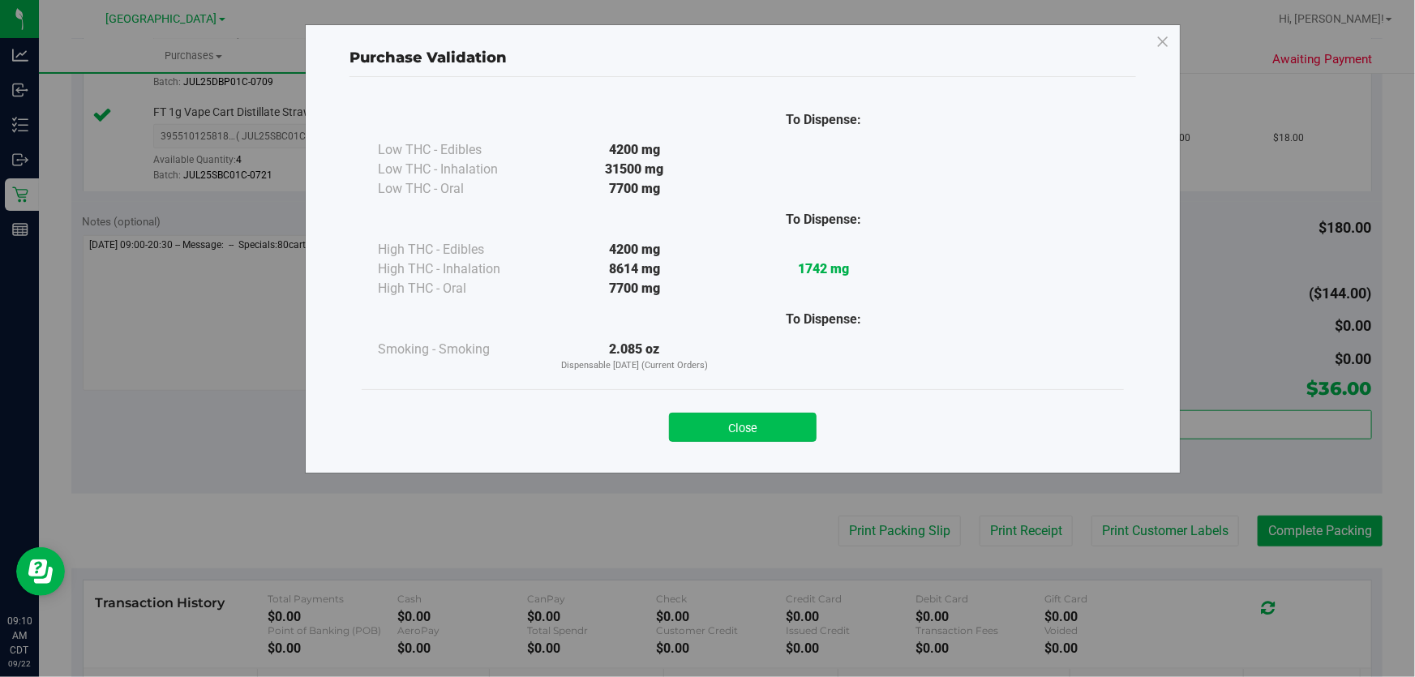
click at [733, 415] on button "Close" at bounding box center [743, 427] width 148 height 29
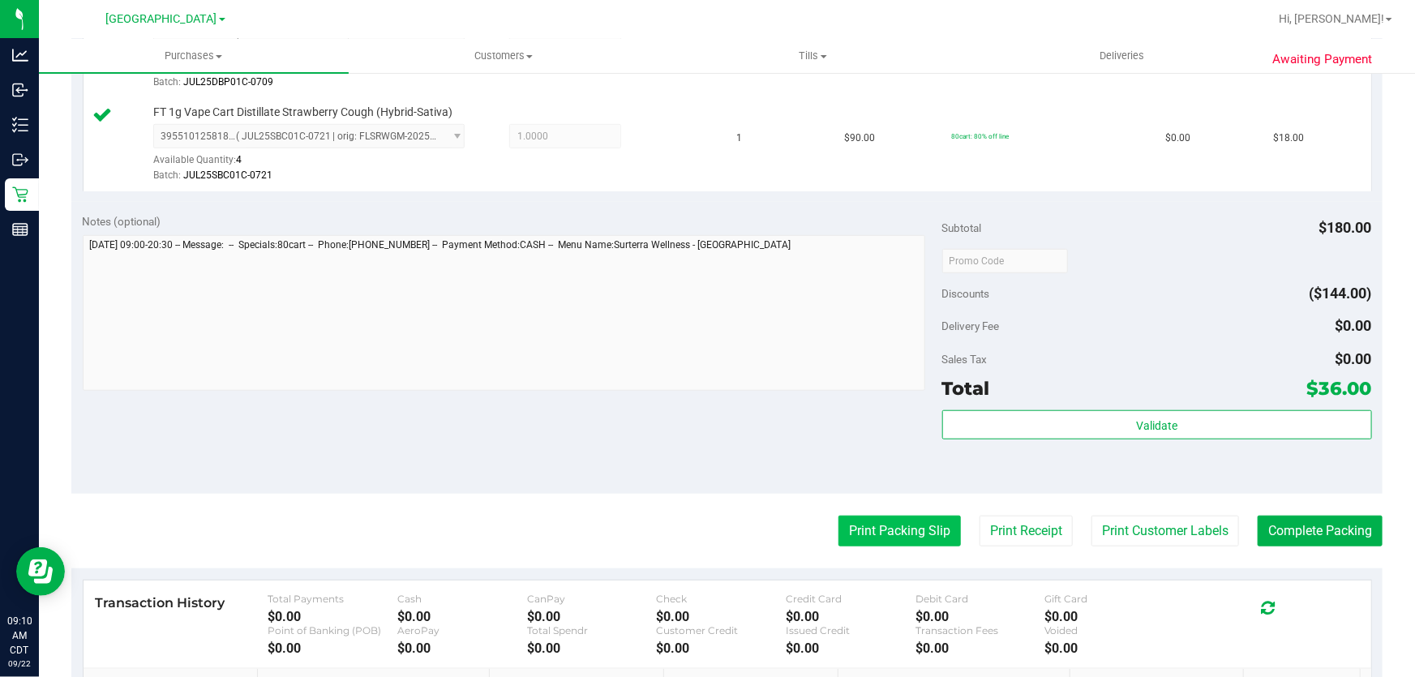
click at [876, 534] on button "Print Packing Slip" at bounding box center [899, 531] width 122 height 31
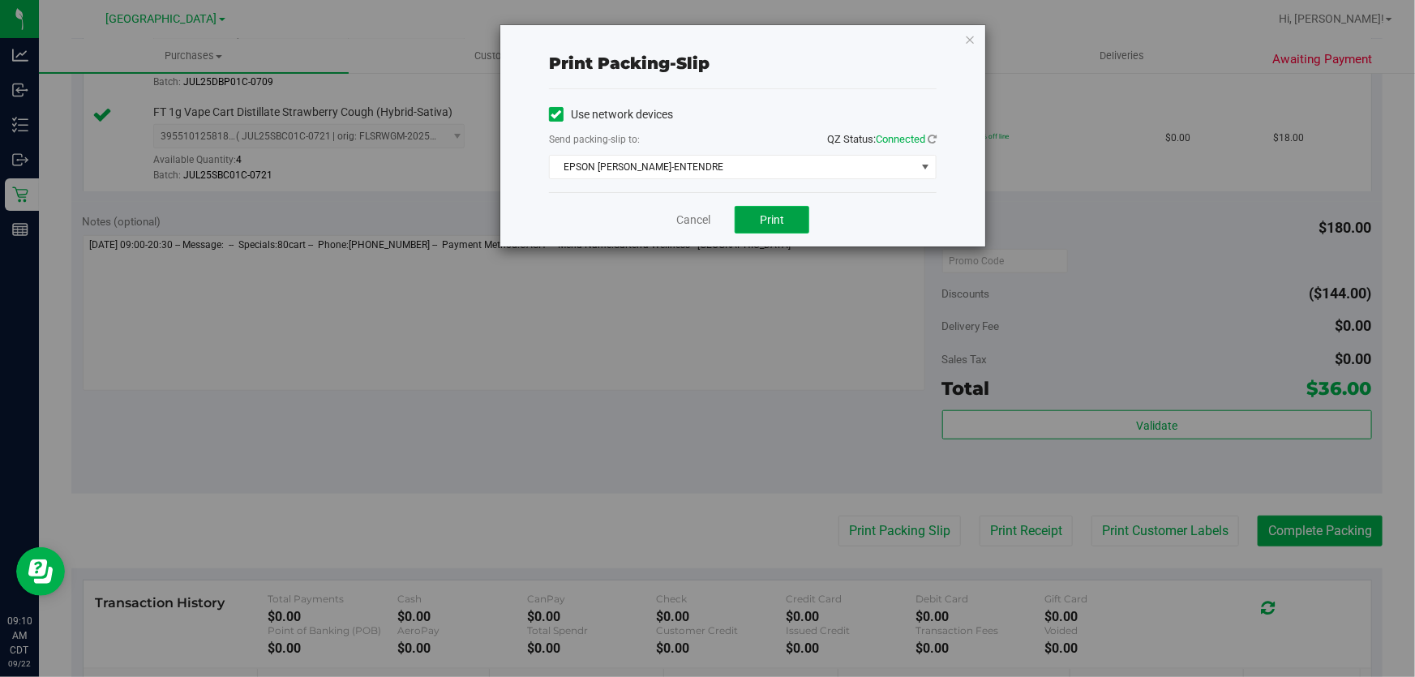
click at [754, 224] on button "Print" at bounding box center [772, 220] width 75 height 28
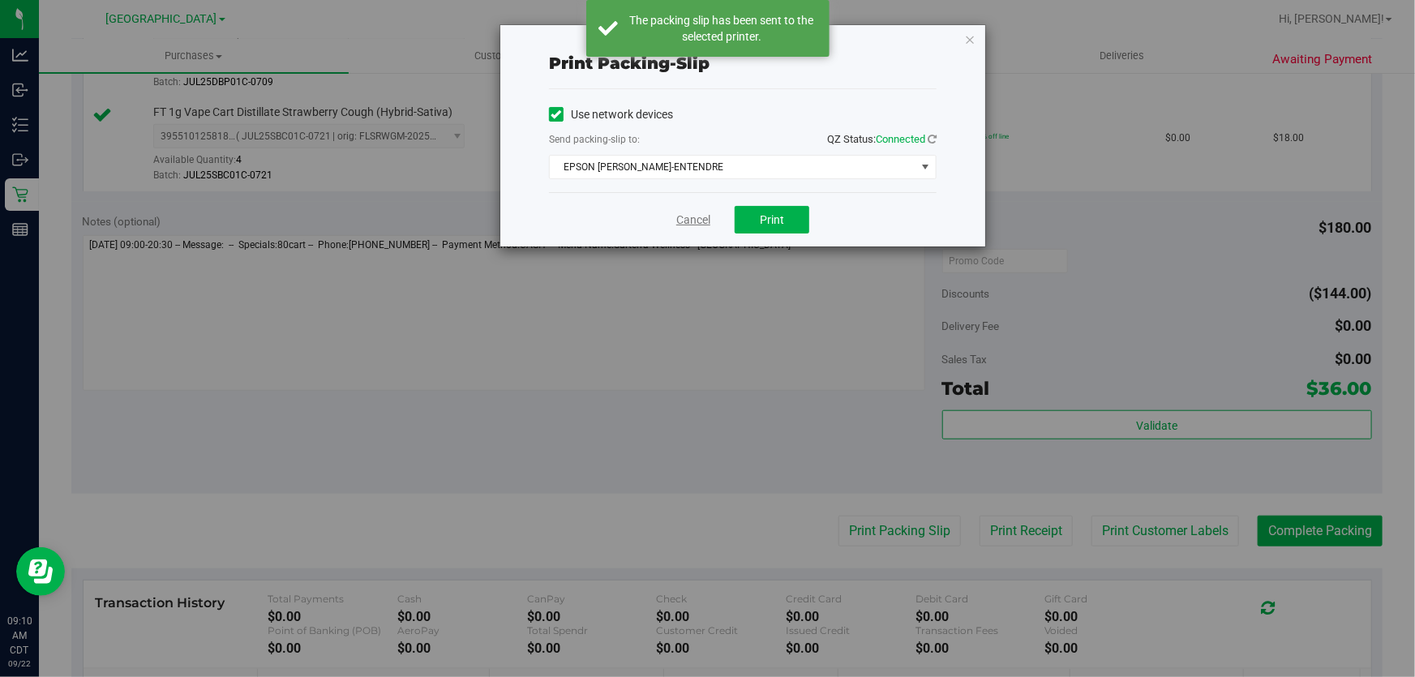
click at [685, 226] on link "Cancel" at bounding box center [693, 220] width 34 height 17
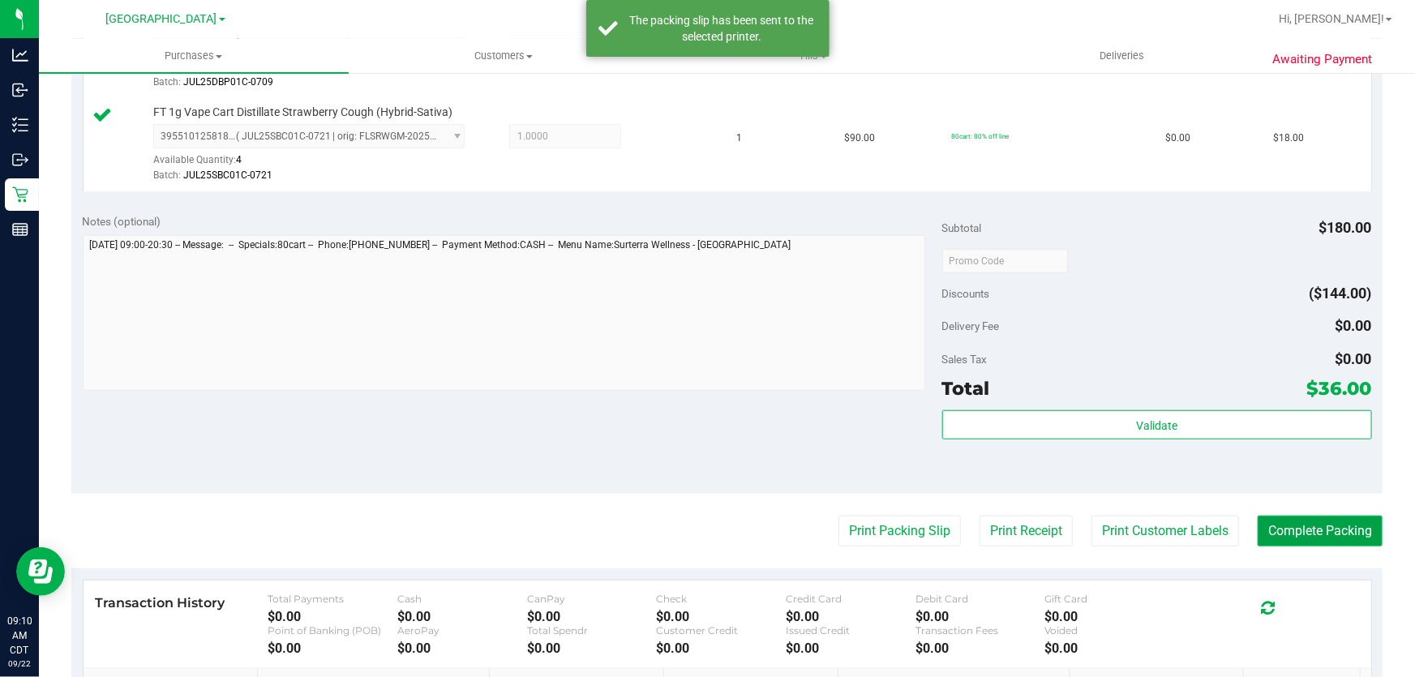
click at [1318, 527] on button "Complete Packing" at bounding box center [1320, 531] width 125 height 31
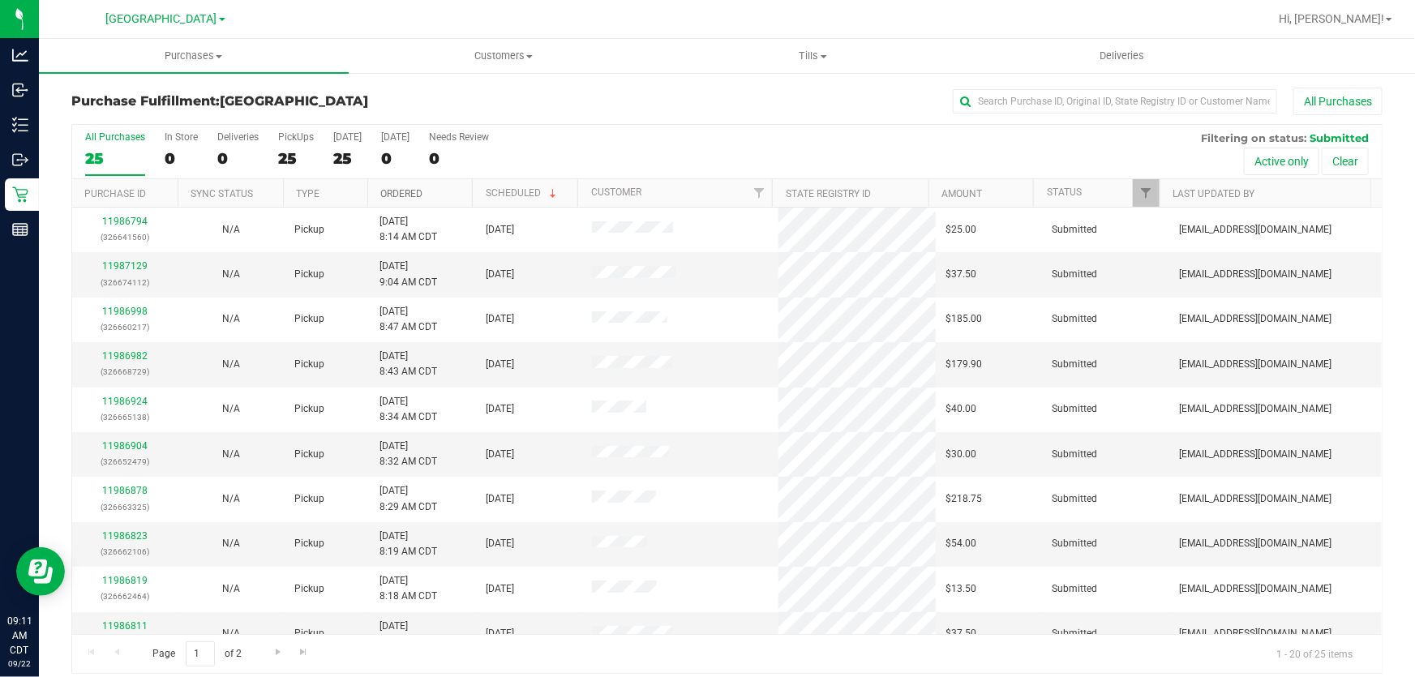
click at [380, 195] on link "Ordered" at bounding box center [401, 193] width 42 height 11
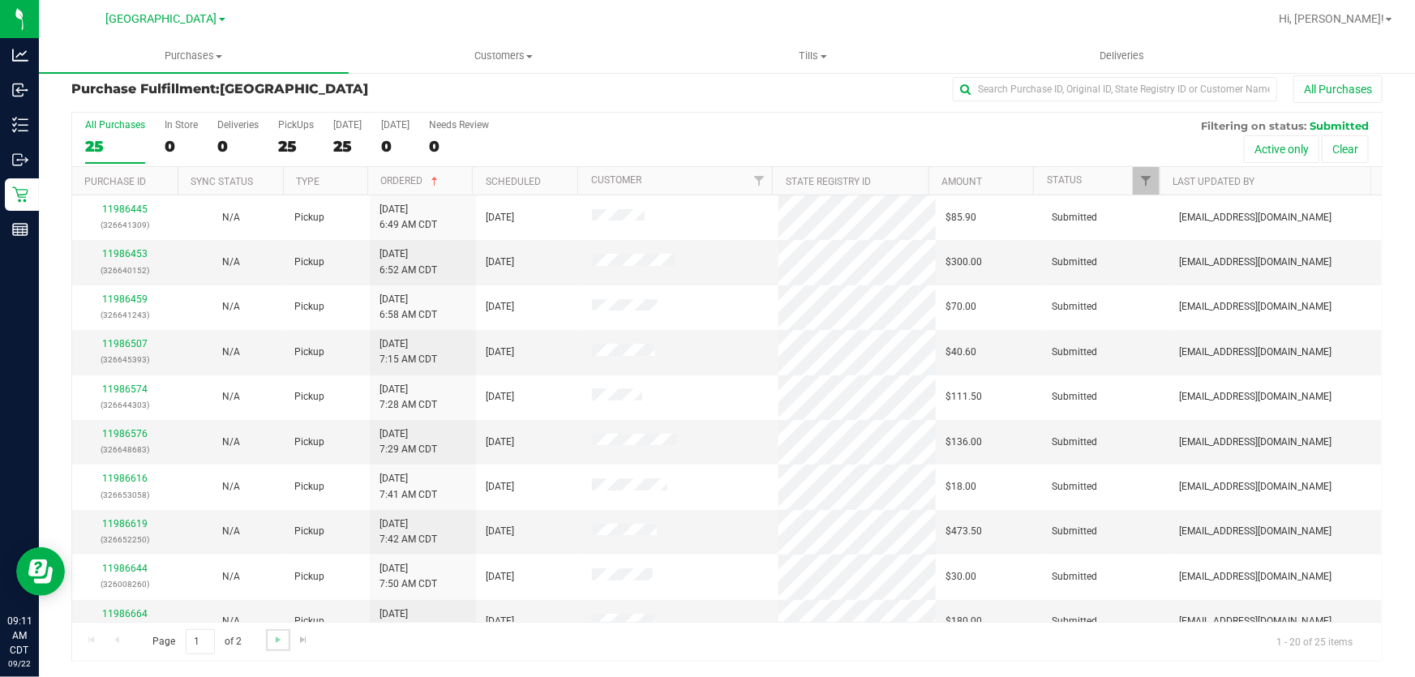
click at [277, 645] on link "Go to the next page" at bounding box center [278, 640] width 24 height 22
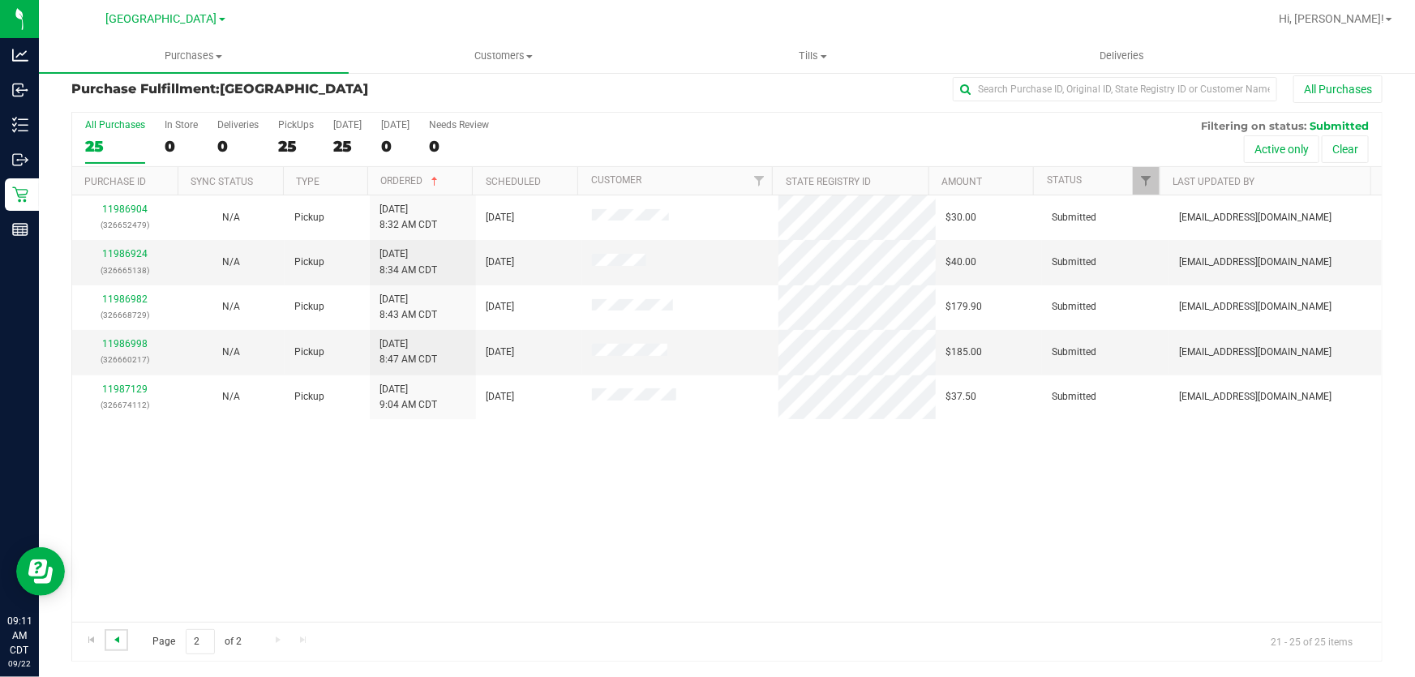
click at [119, 637] on span "Go to the previous page" at bounding box center [116, 639] width 13 height 13
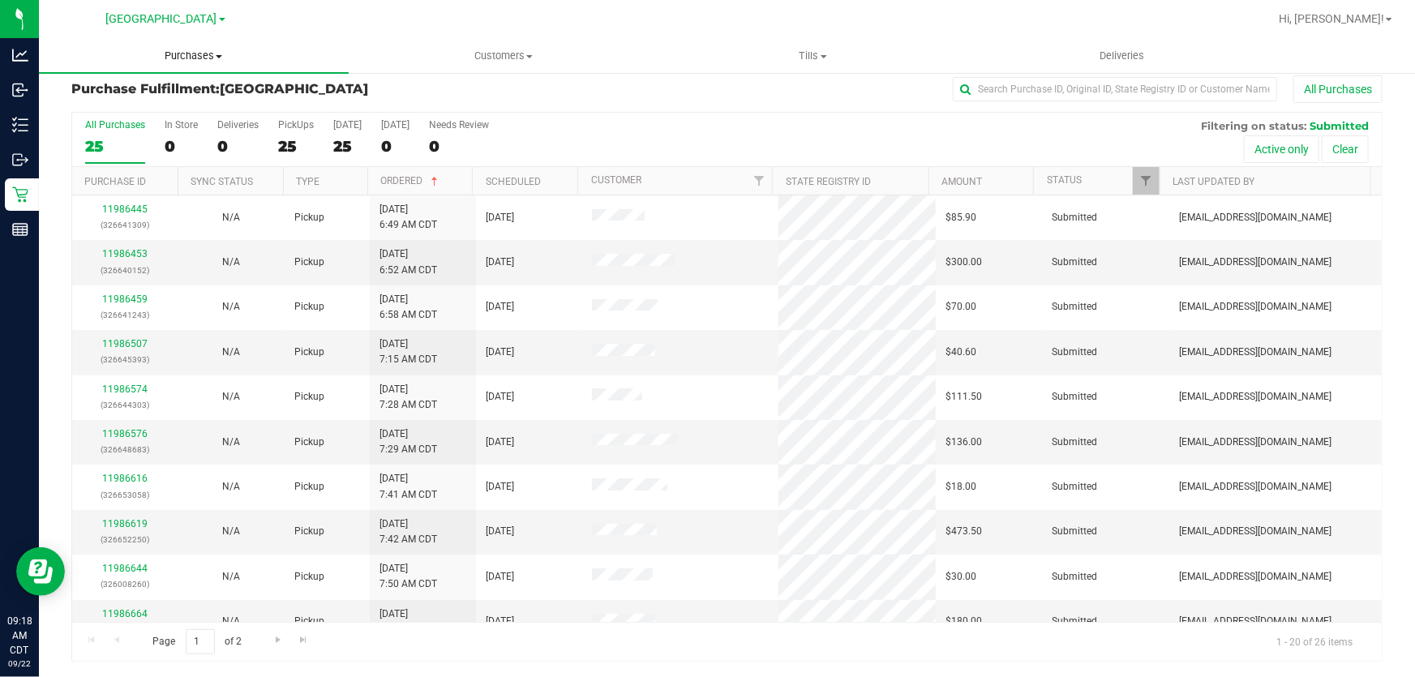
click at [195, 54] on span "Purchases" at bounding box center [194, 56] width 310 height 15
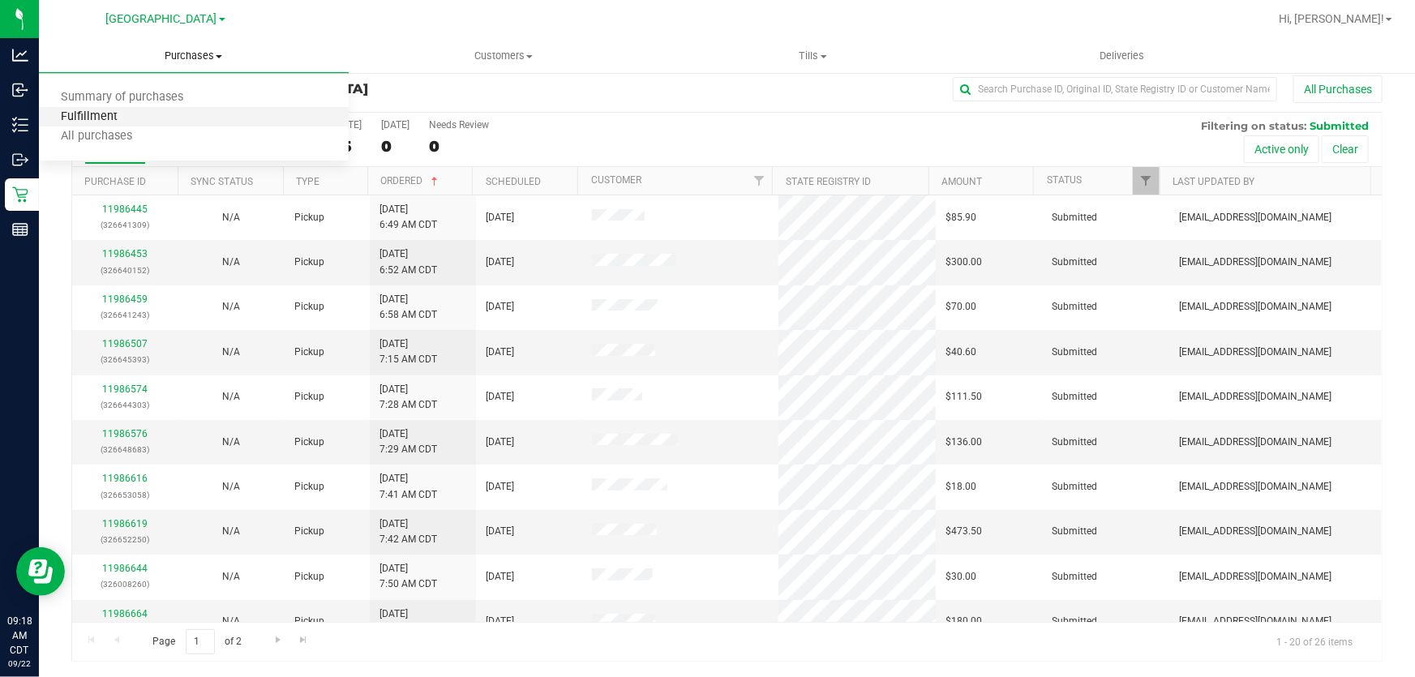
click at [115, 119] on span "Fulfillment" at bounding box center [89, 117] width 101 height 14
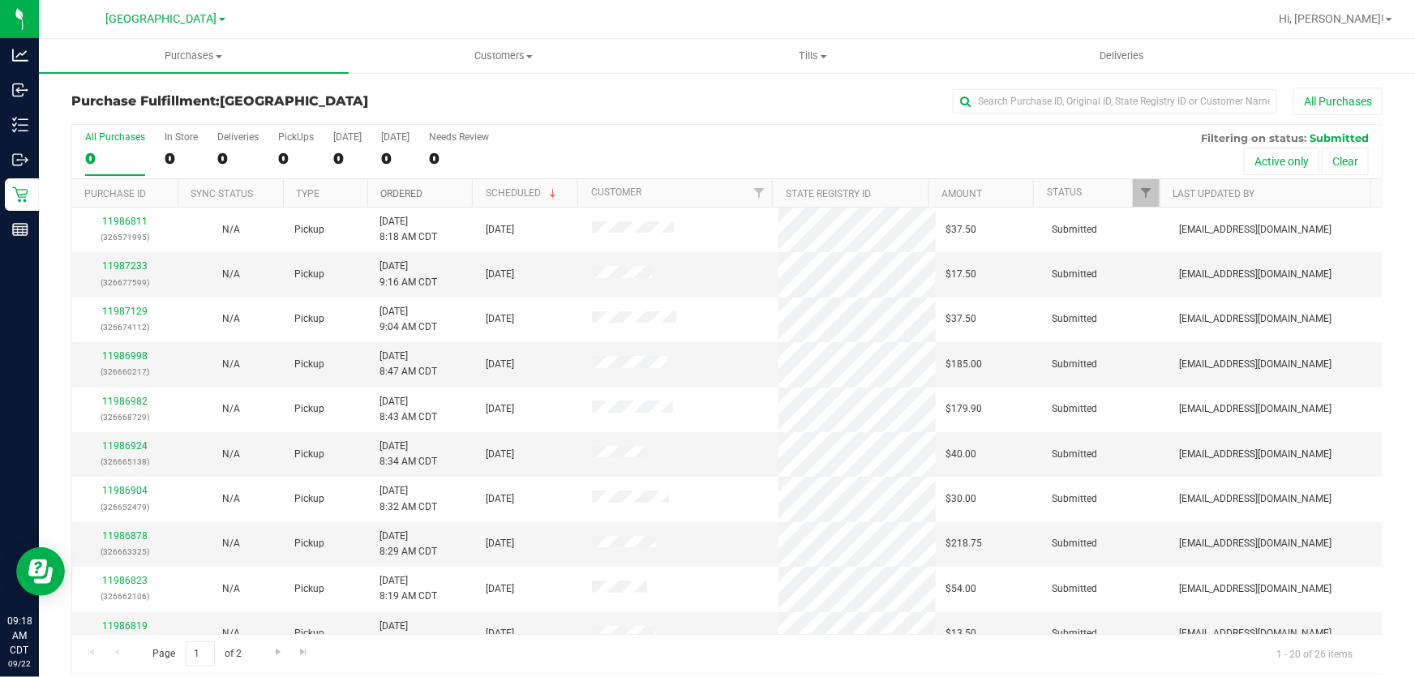
click at [399, 195] on link "Ordered" at bounding box center [401, 193] width 42 height 11
click at [138, 265] on link "11986453" at bounding box center [124, 265] width 45 height 11
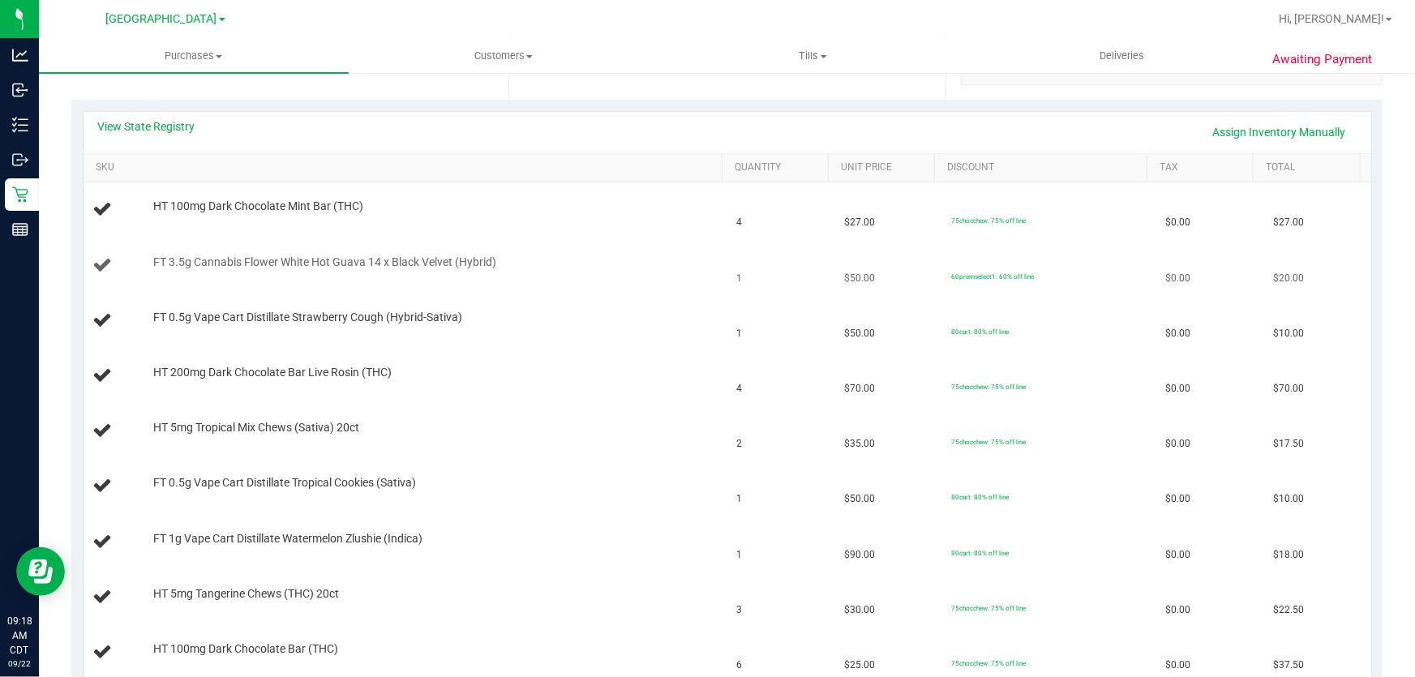
scroll to position [294, 0]
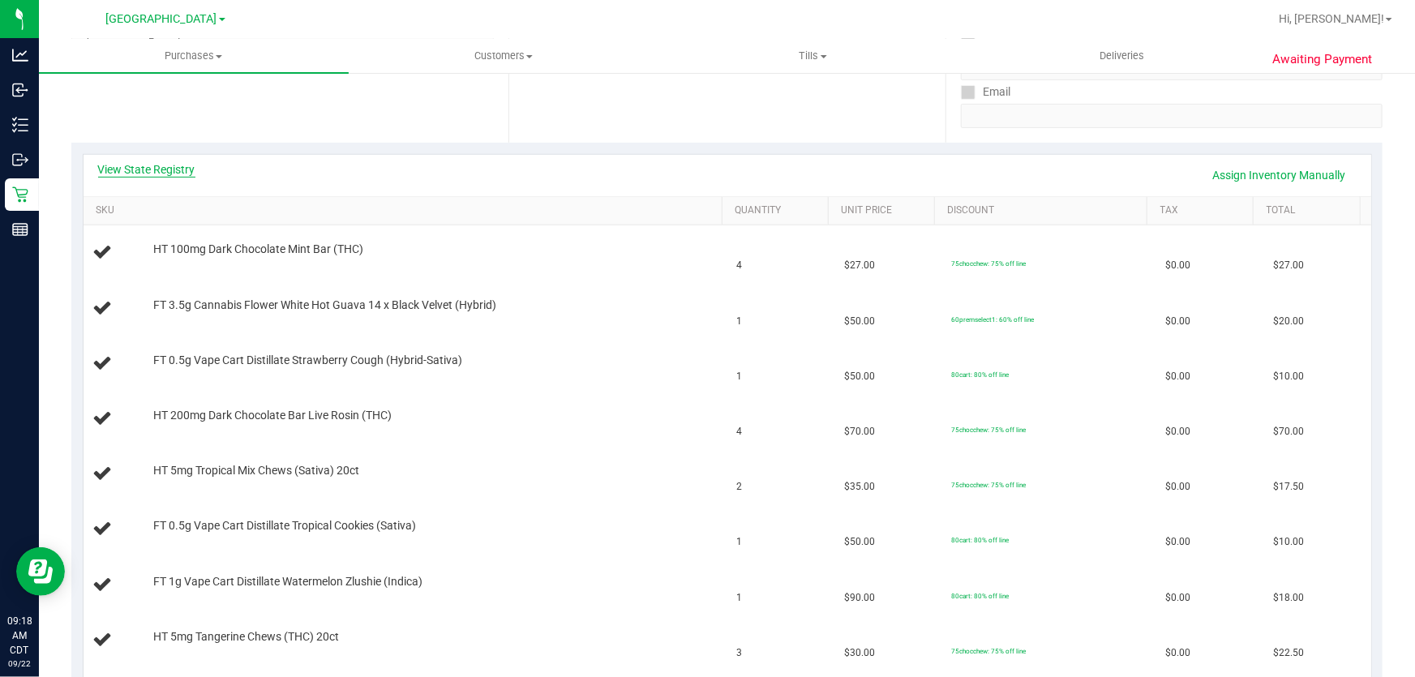
click at [174, 165] on link "View State Registry" at bounding box center [146, 169] width 97 height 16
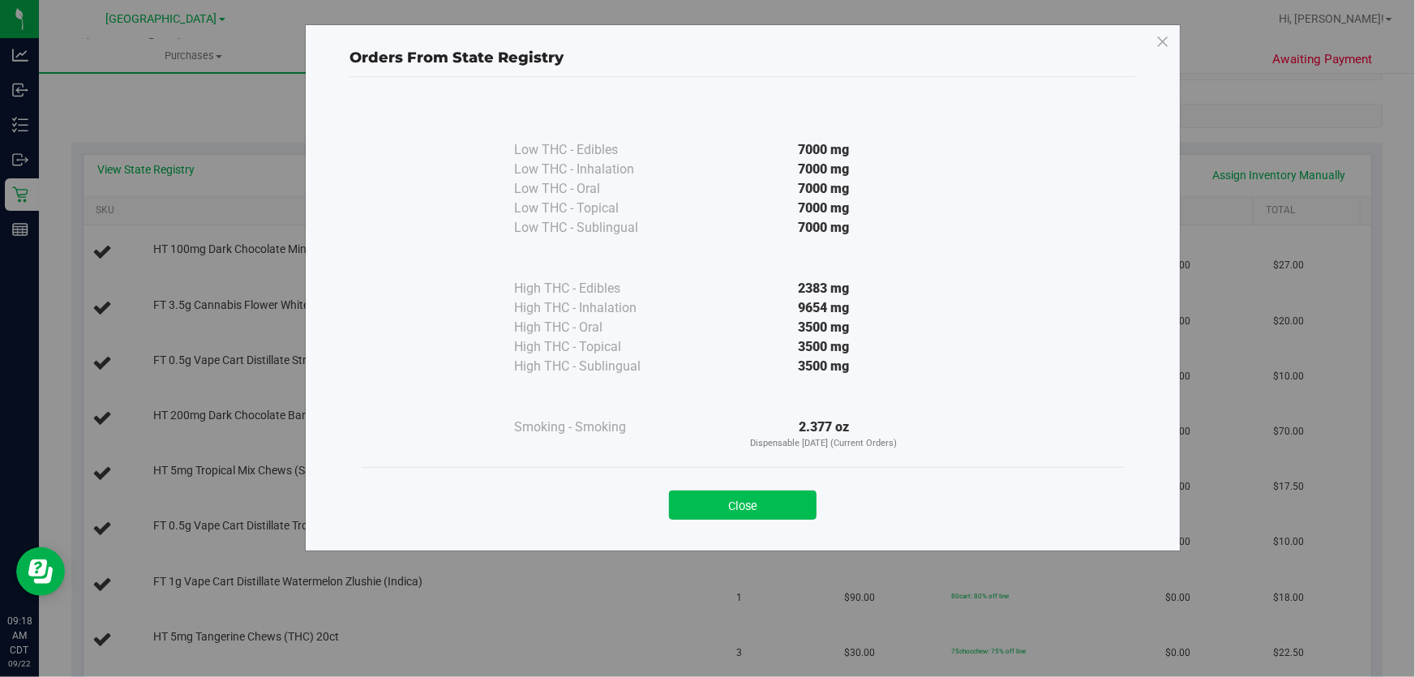
click at [772, 503] on button "Close" at bounding box center [743, 505] width 148 height 29
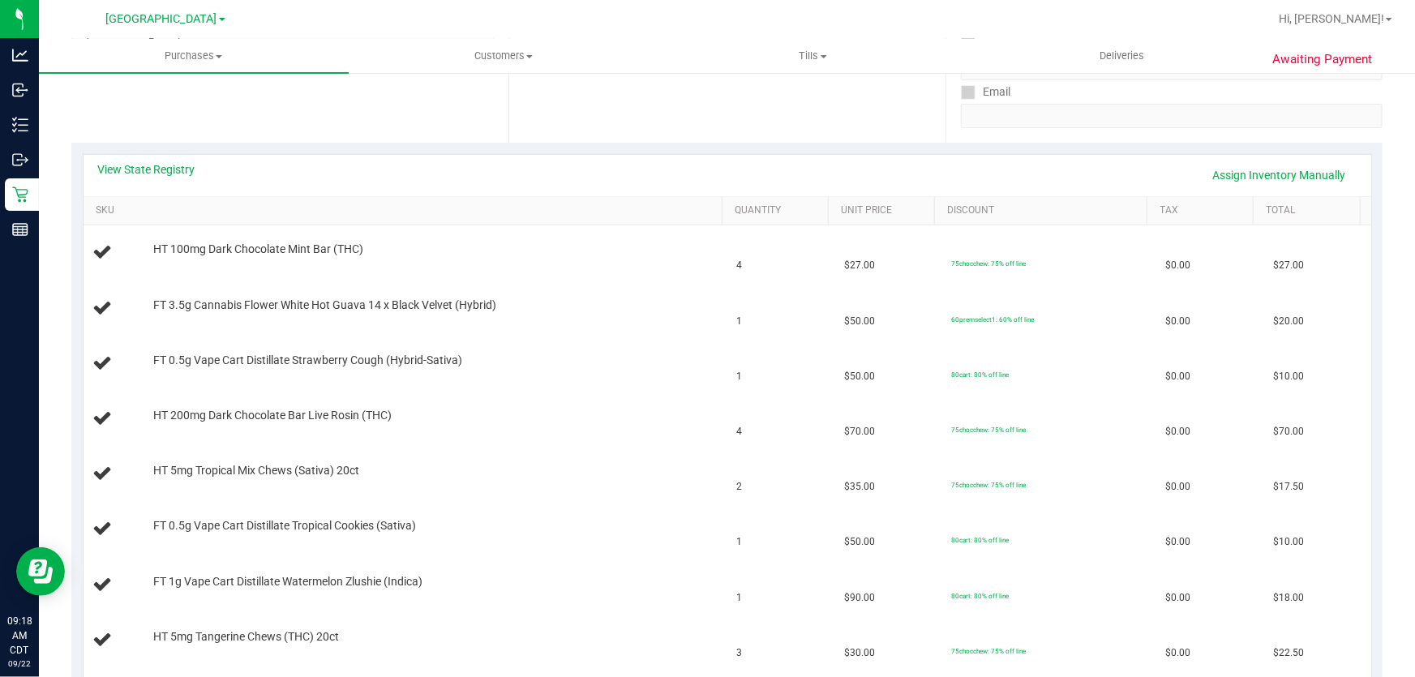
click at [187, 178] on div "View State Registry Assign Inventory Manually" at bounding box center [727, 175] width 1258 height 28
click at [187, 170] on link "View State Registry" at bounding box center [146, 169] width 97 height 16
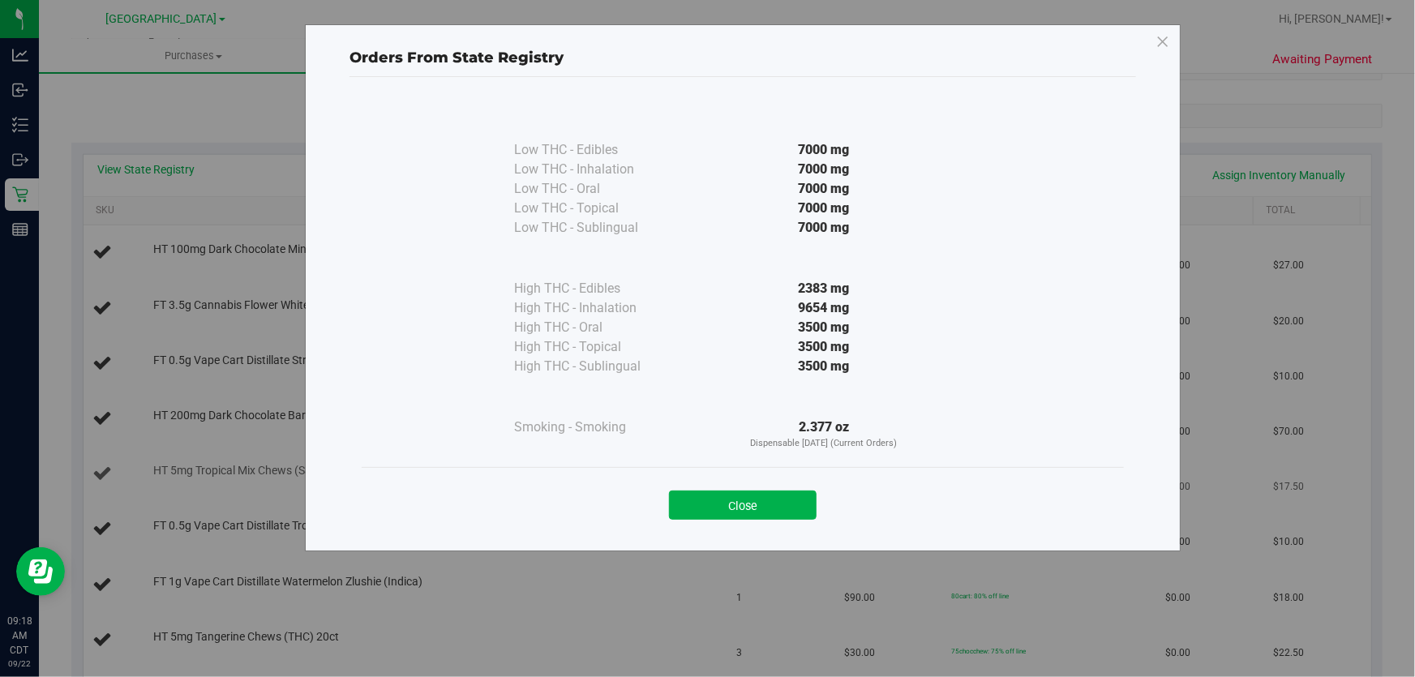
click at [770, 493] on button "Close" at bounding box center [743, 505] width 148 height 29
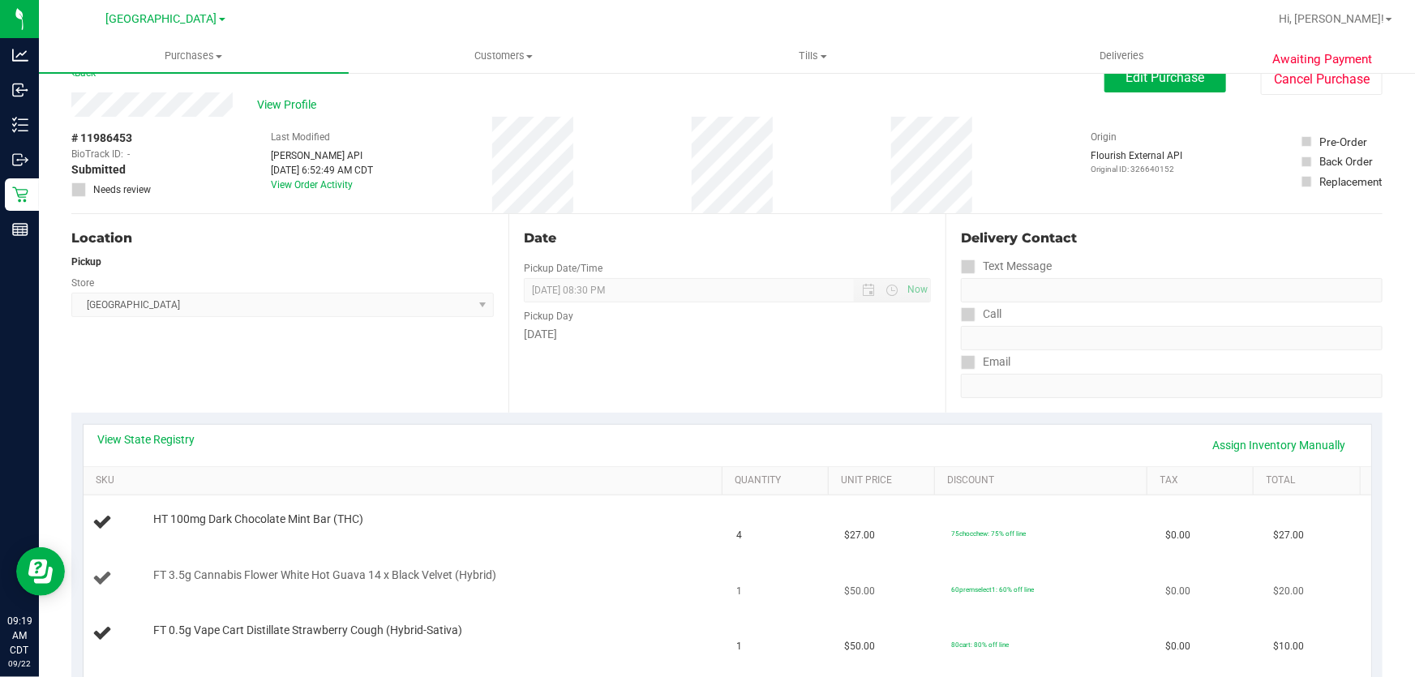
scroll to position [0, 0]
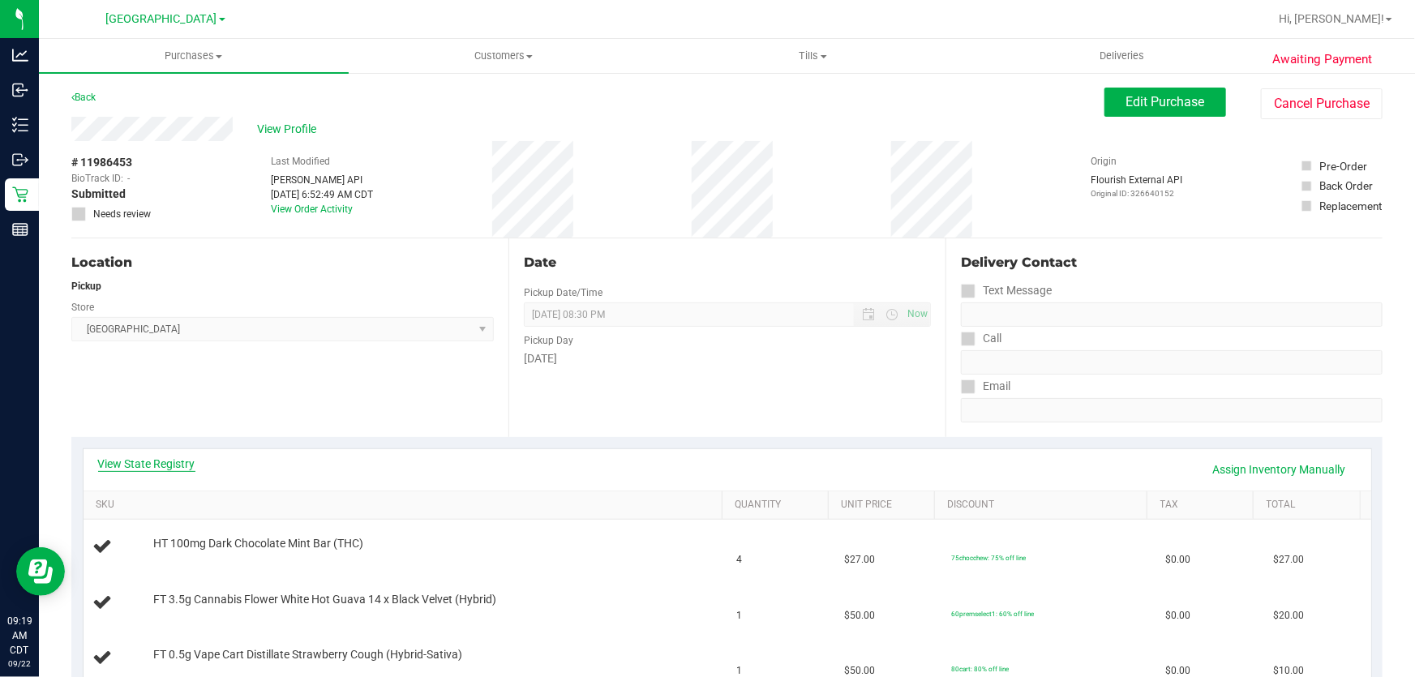
click at [161, 459] on link "View State Registry" at bounding box center [146, 464] width 97 height 16
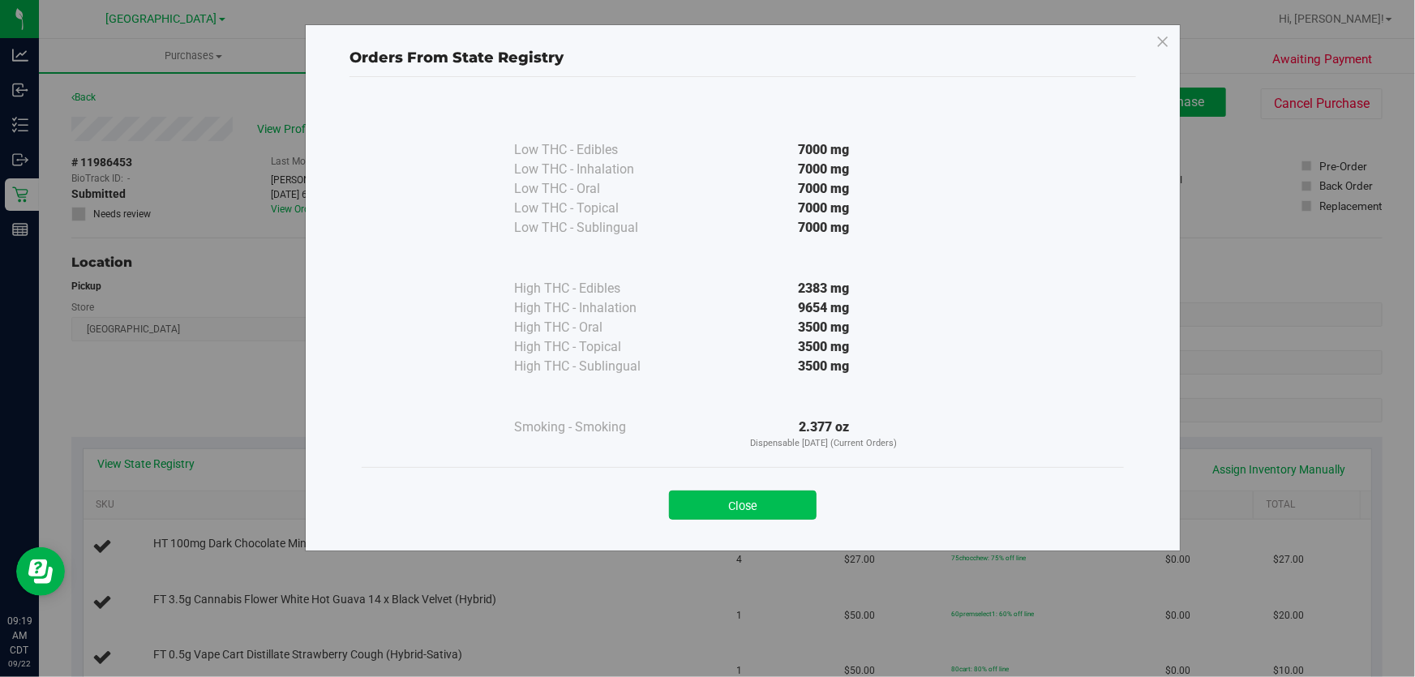
click at [698, 495] on button "Close" at bounding box center [743, 505] width 148 height 29
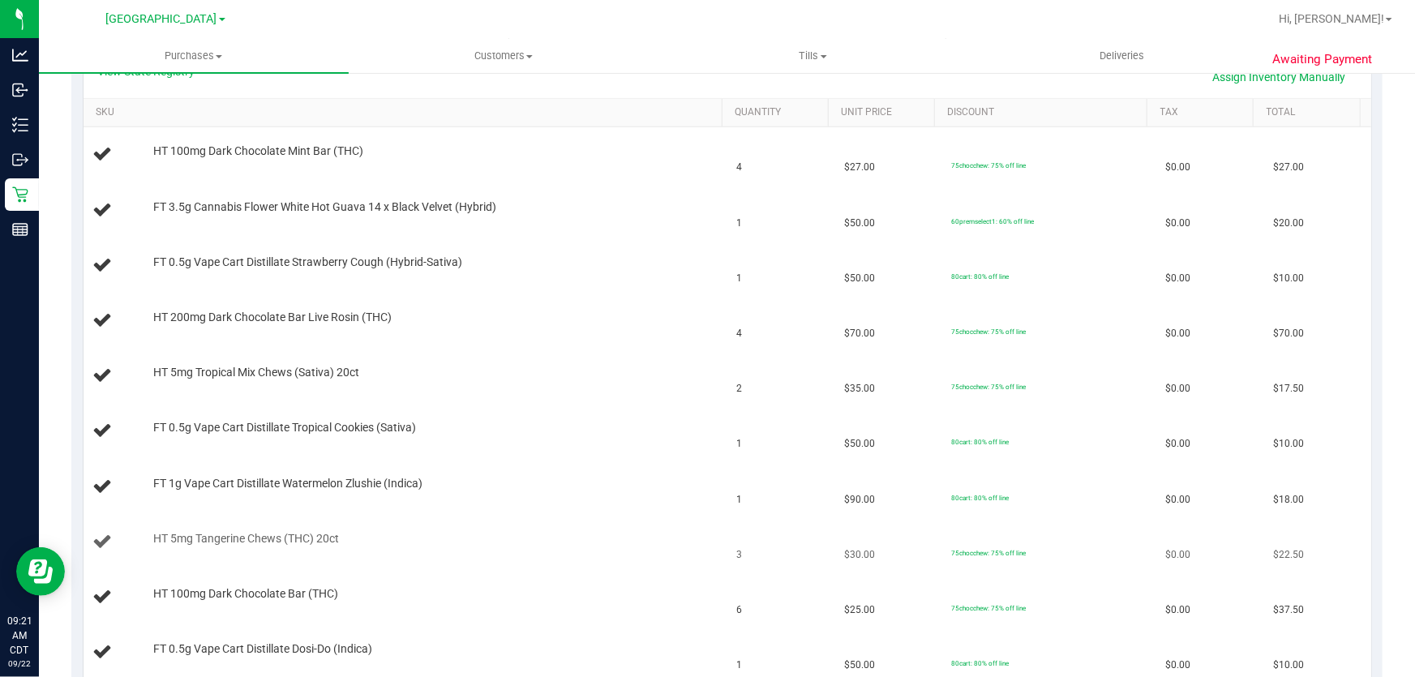
scroll to position [368, 0]
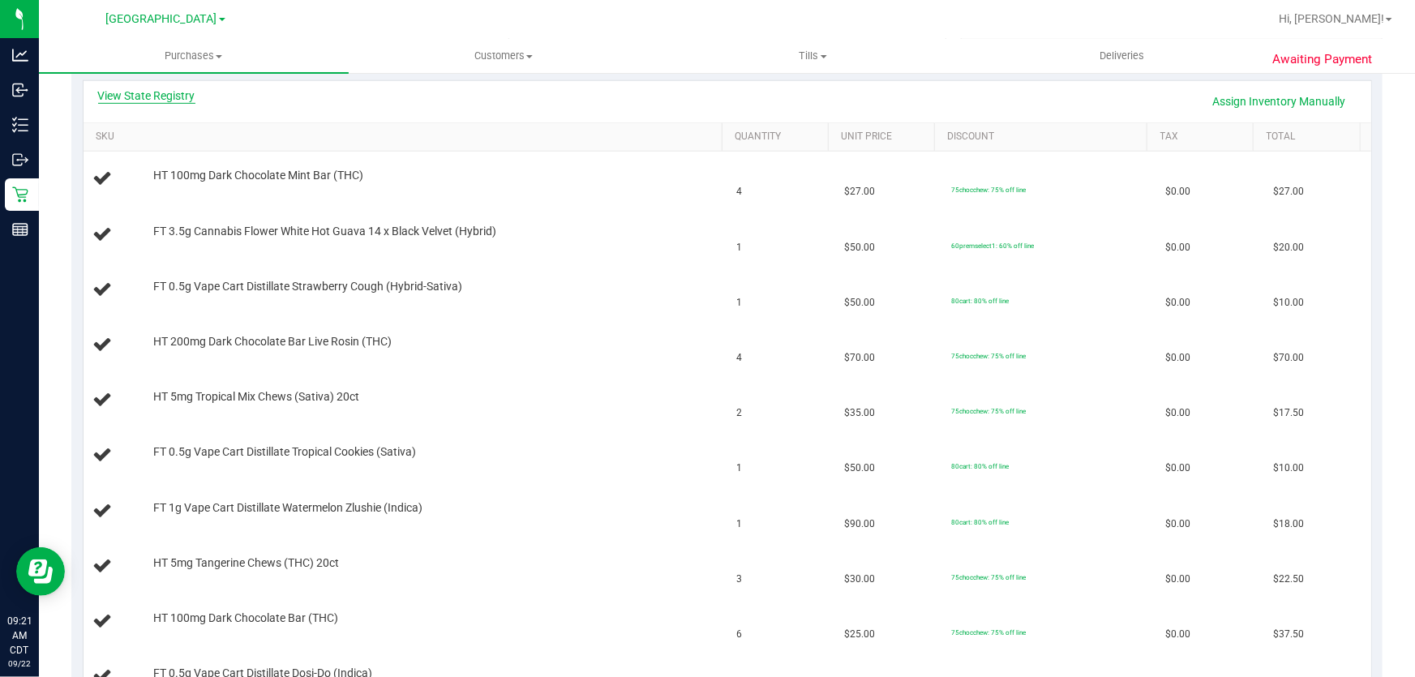
click at [172, 97] on link "View State Registry" at bounding box center [146, 96] width 97 height 16
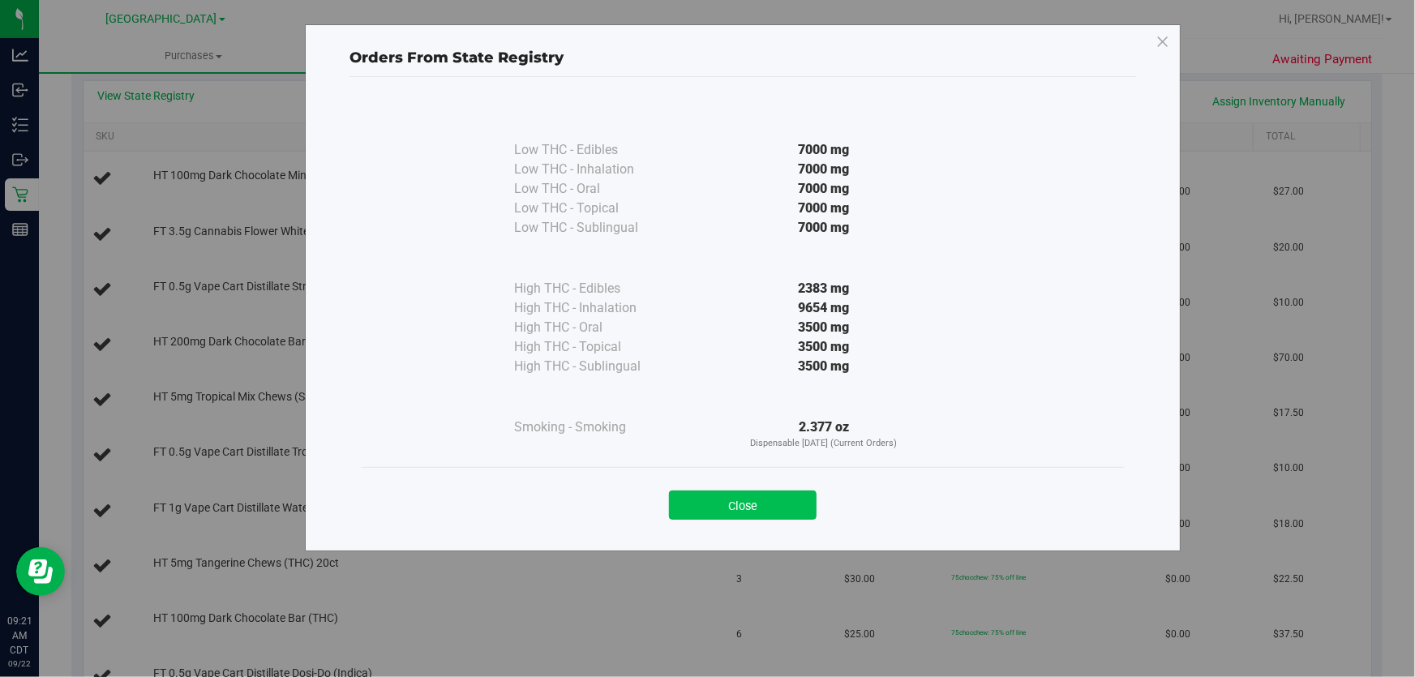
click at [771, 495] on button "Close" at bounding box center [743, 505] width 148 height 29
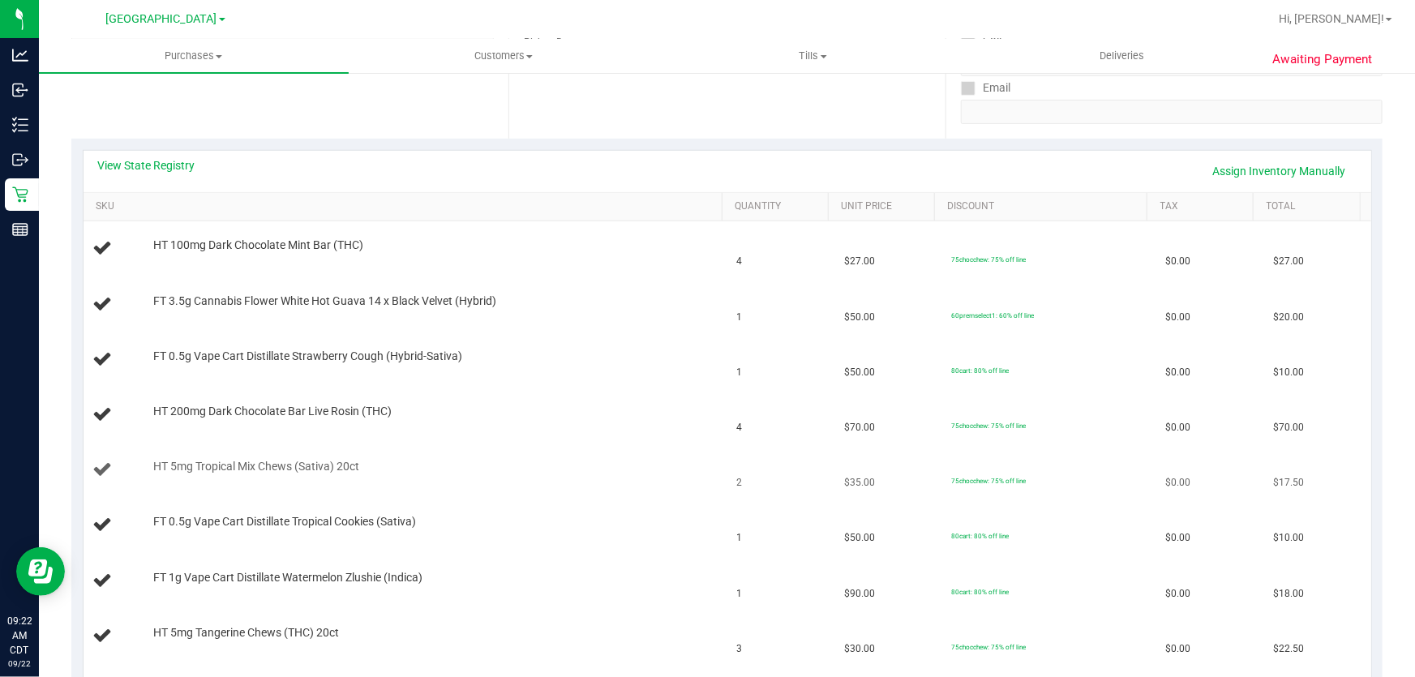
scroll to position [294, 0]
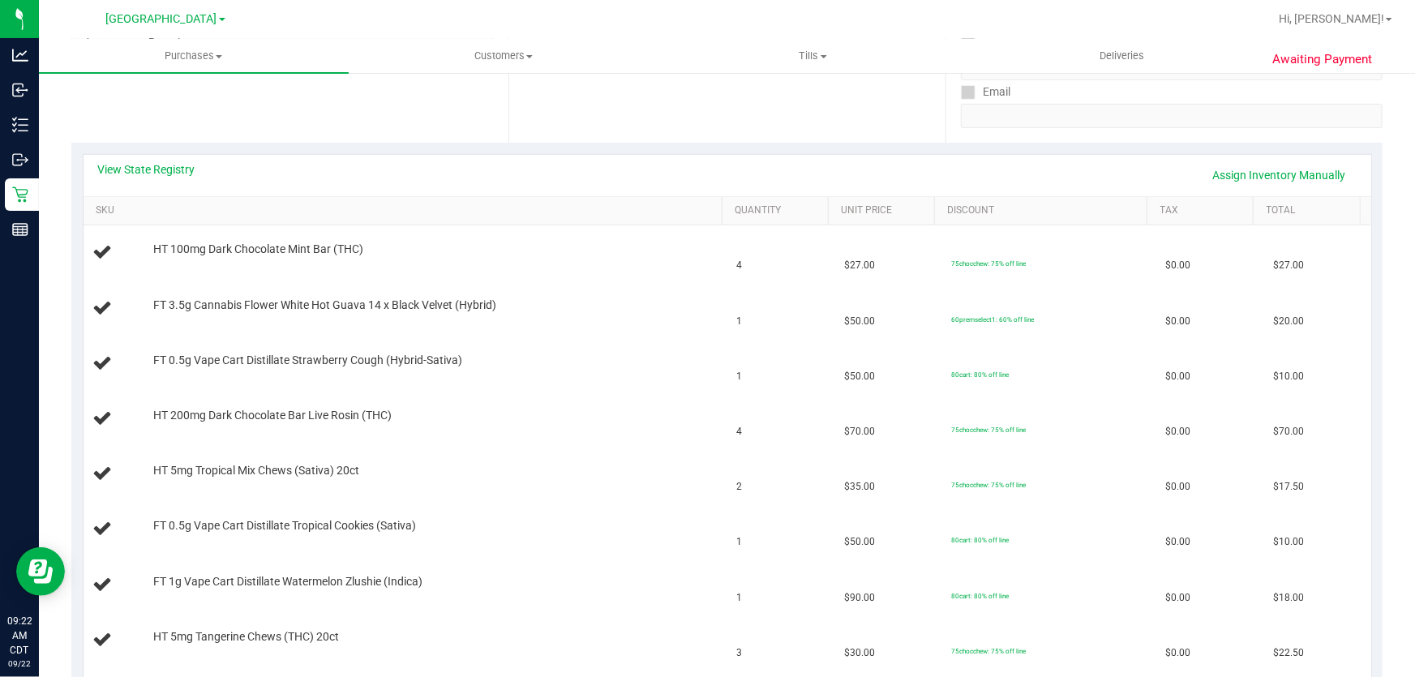
click at [161, 155] on div "View State Registry Assign Inventory Manually" at bounding box center [728, 175] width 1288 height 41
click at [165, 168] on link "View State Registry" at bounding box center [146, 169] width 97 height 16
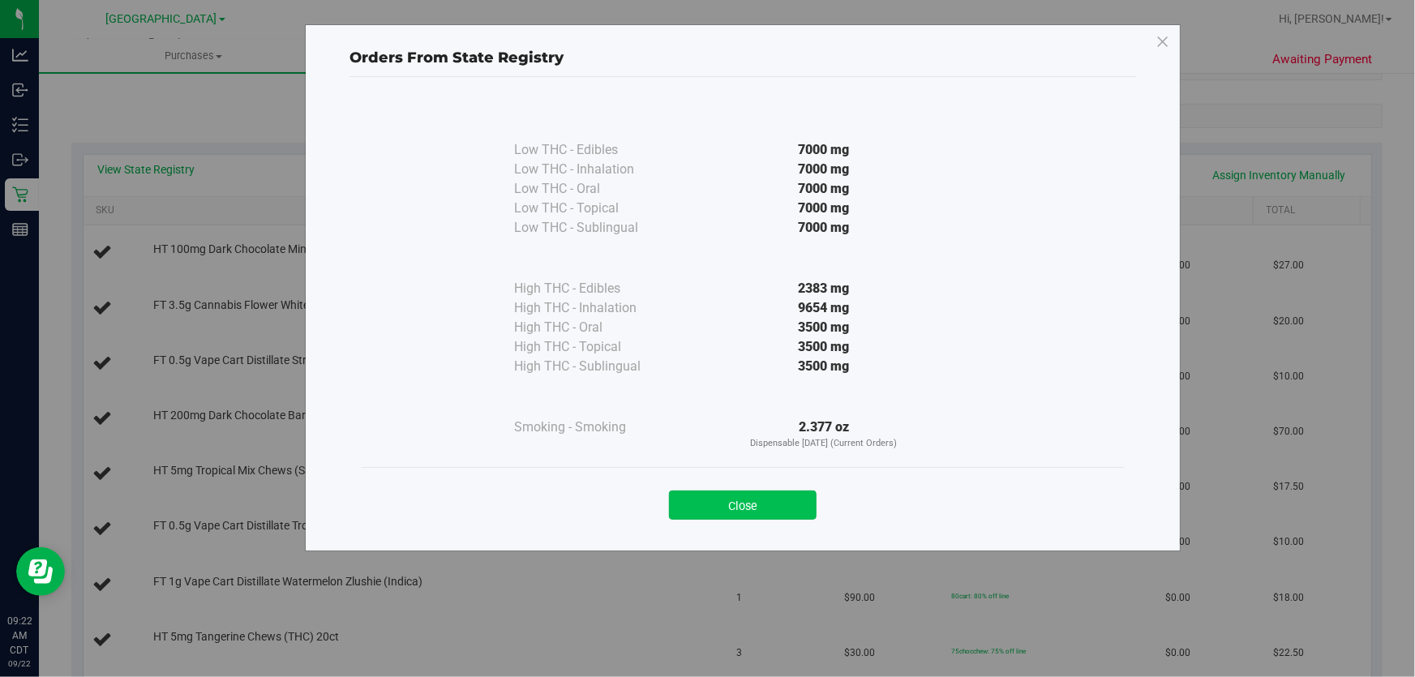
click at [716, 507] on button "Close" at bounding box center [743, 505] width 148 height 29
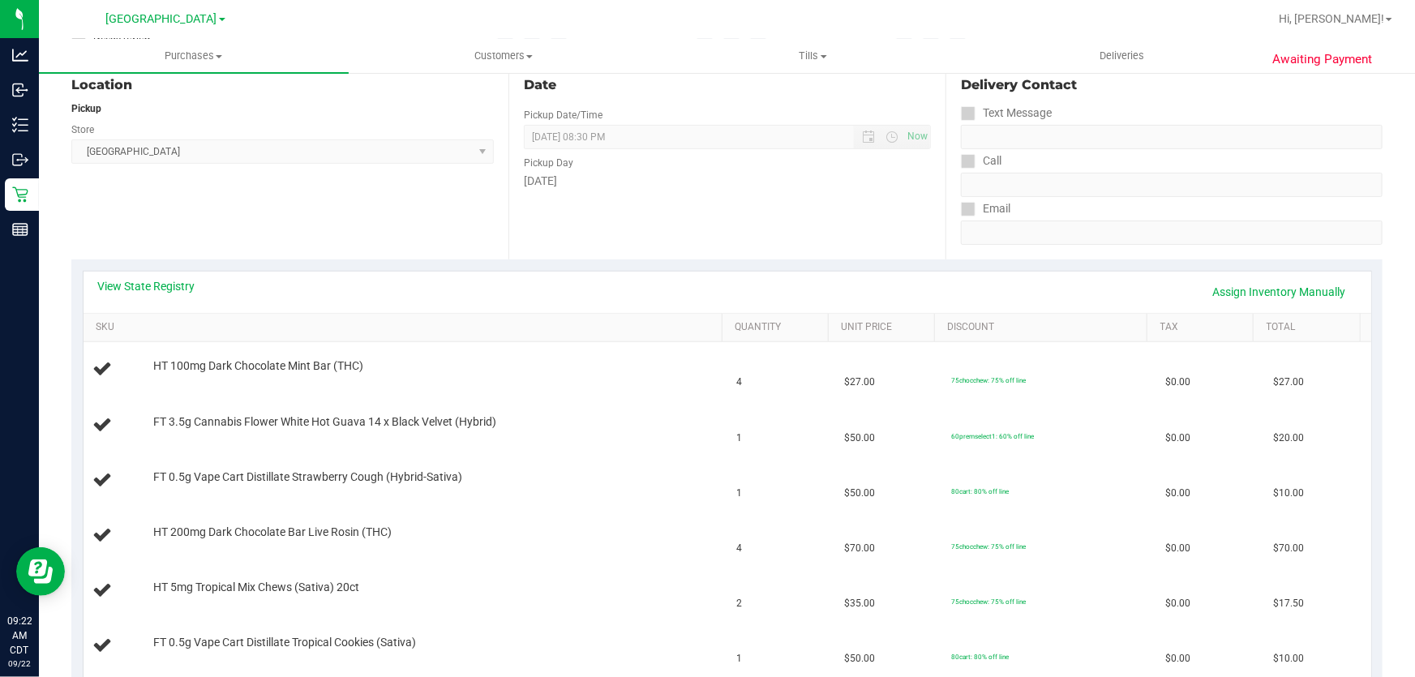
scroll to position [0, 0]
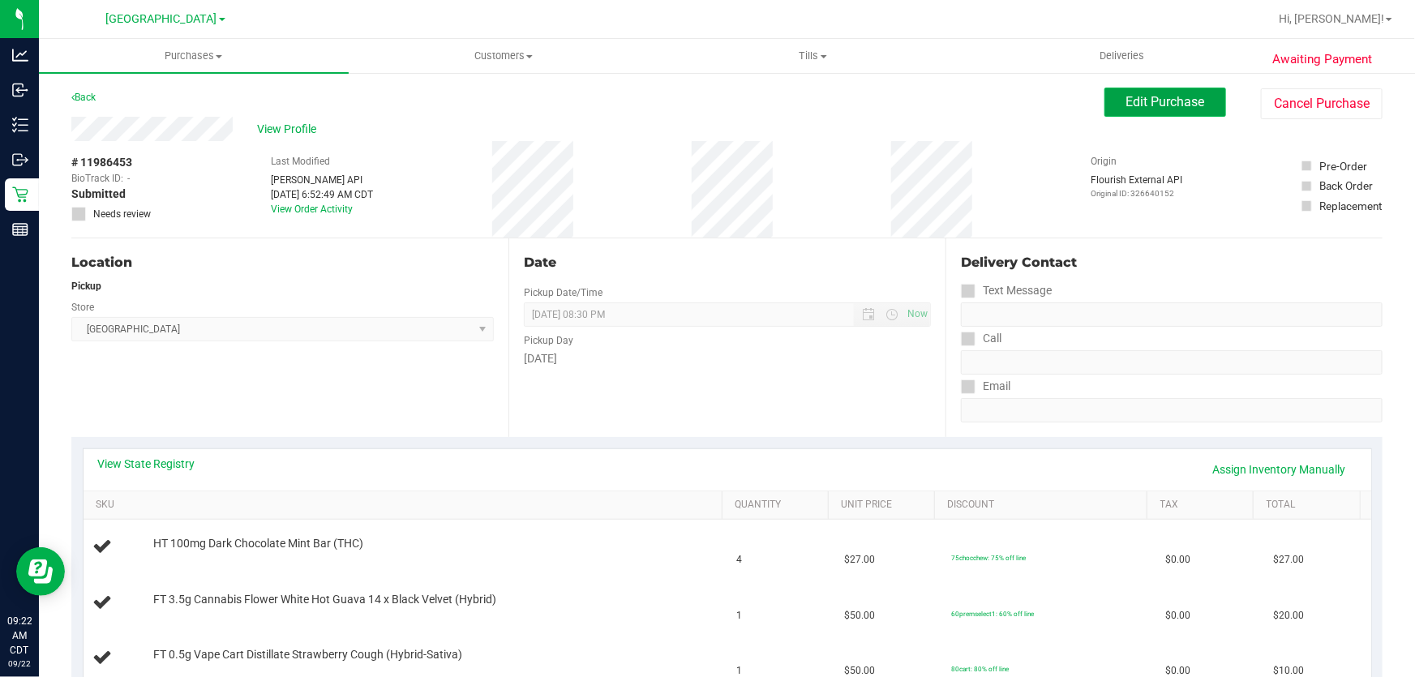
click at [1145, 89] on button "Edit Purchase" at bounding box center [1165, 102] width 122 height 29
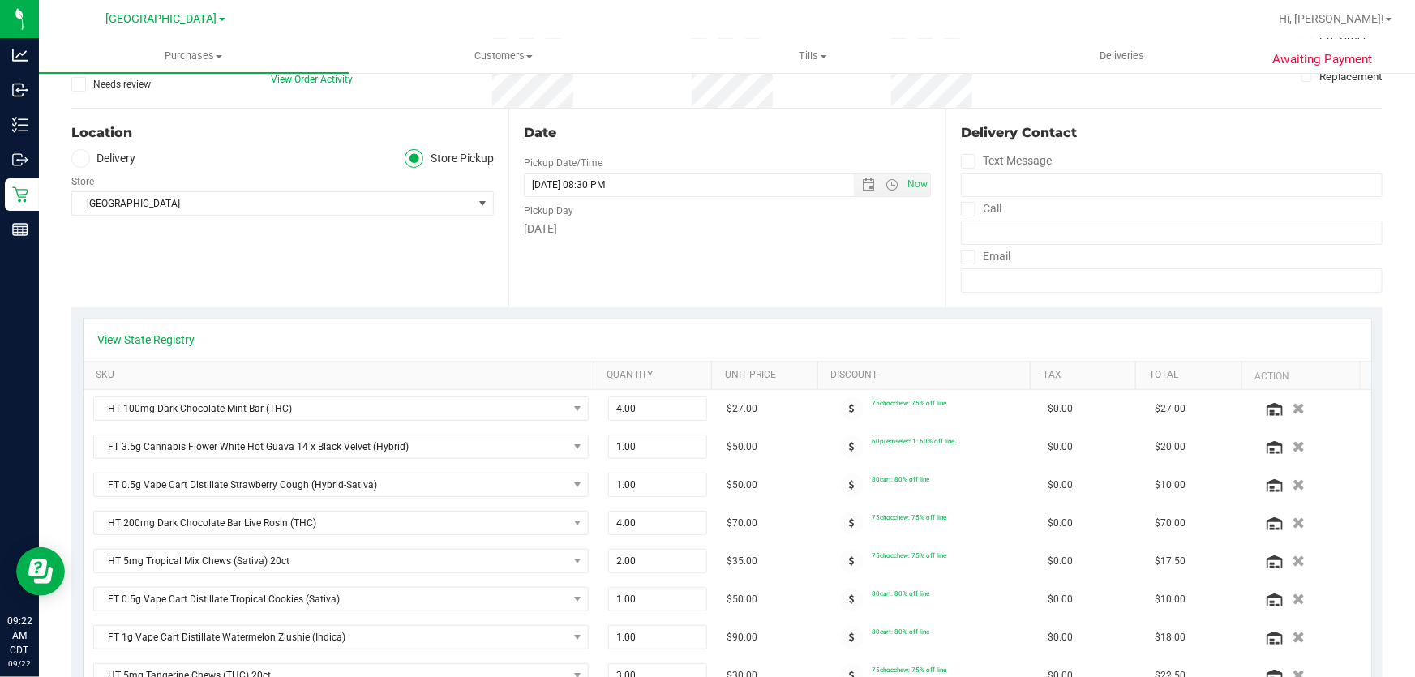
scroll to position [147, 0]
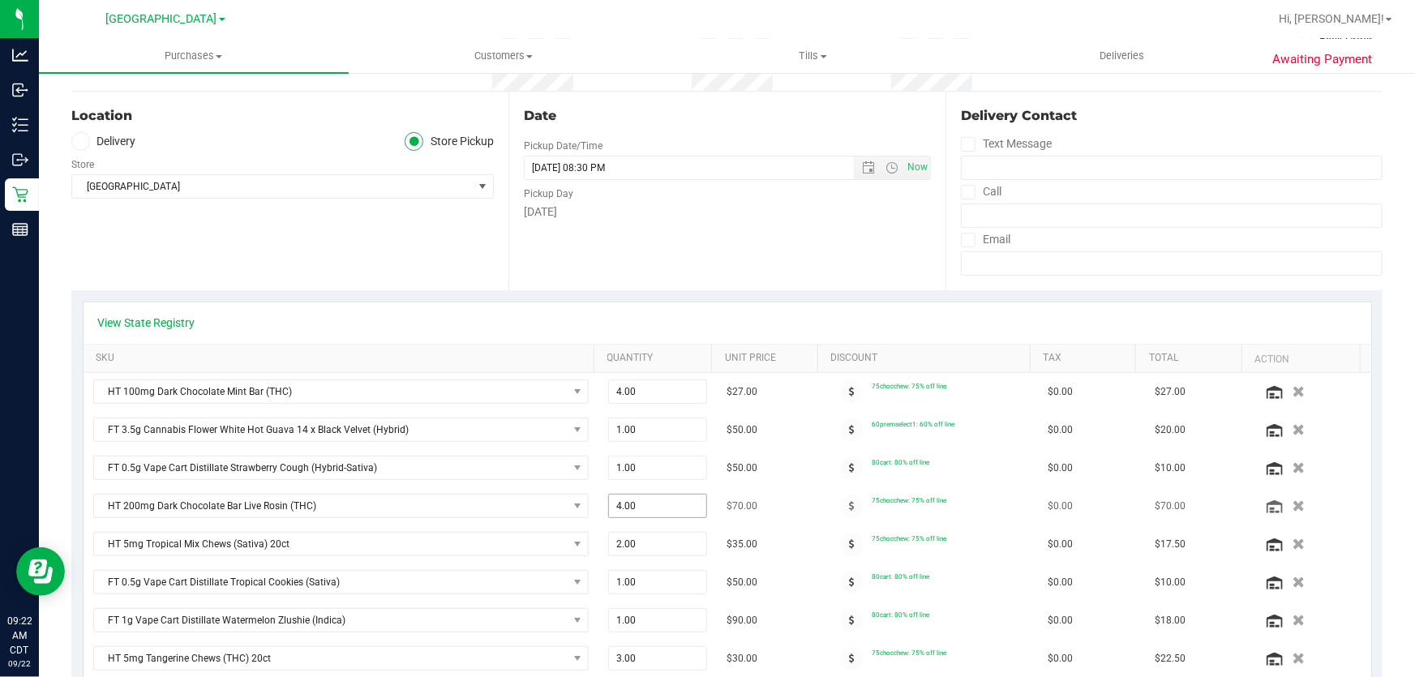
click at [657, 511] on span "4.00 4" at bounding box center [658, 506] width 100 height 24
type input "2"
type input "2.00"
click at [669, 324] on div "View State Registry" at bounding box center [727, 323] width 1258 height 16
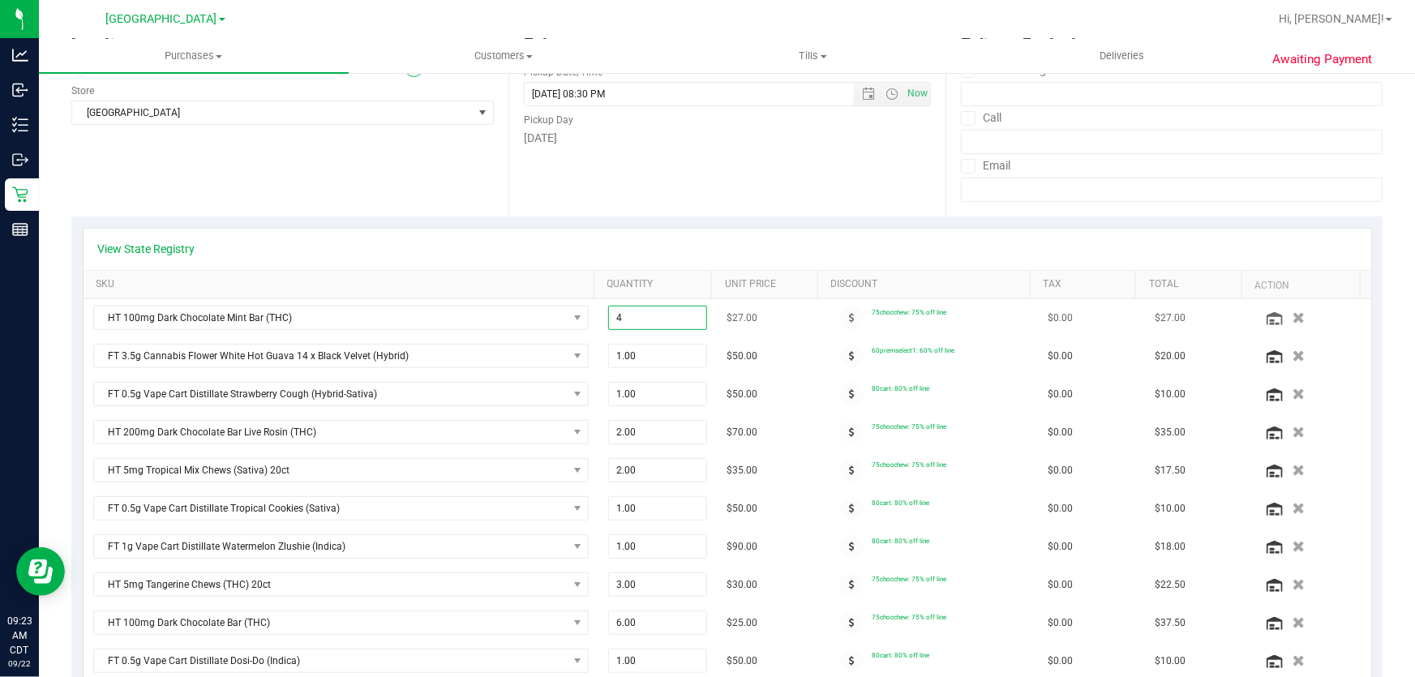
click at [645, 316] on span "4.00 4" at bounding box center [658, 318] width 100 height 24
type input "3"
type input "3.00"
click at [608, 234] on div "View State Registry" at bounding box center [728, 249] width 1288 height 41
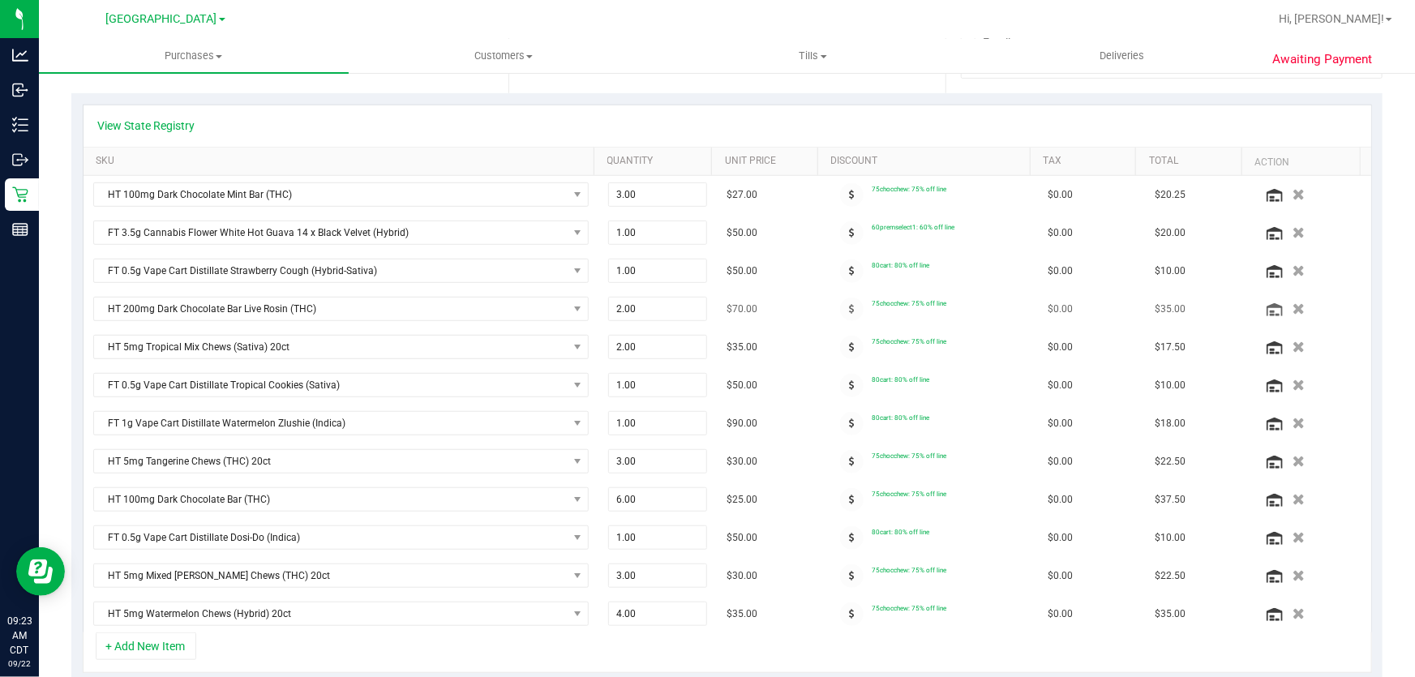
scroll to position [368, 0]
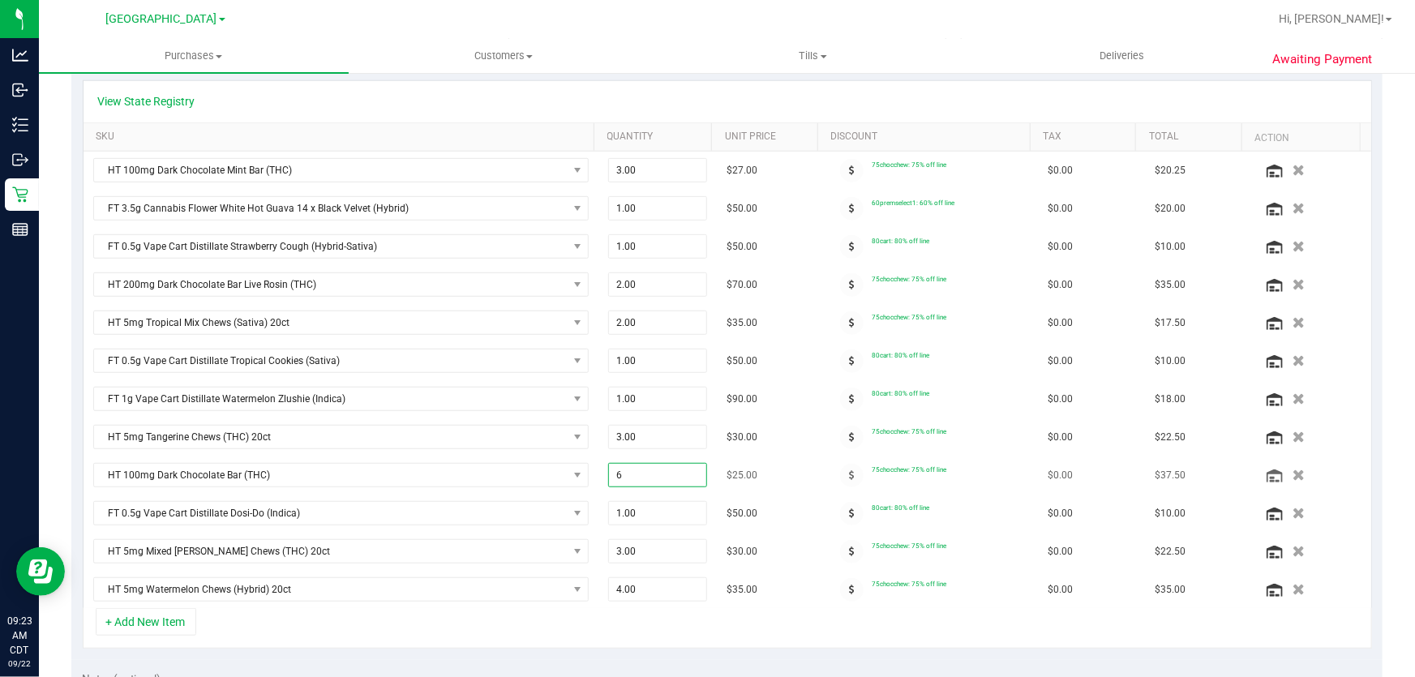
click at [628, 473] on span "6.00 6" at bounding box center [658, 475] width 100 height 24
type input "3"
type input "3.00"
click at [703, 485] on td "3.00 3" at bounding box center [657, 476] width 119 height 38
click at [639, 584] on span "4.00 4" at bounding box center [658, 589] width 100 height 24
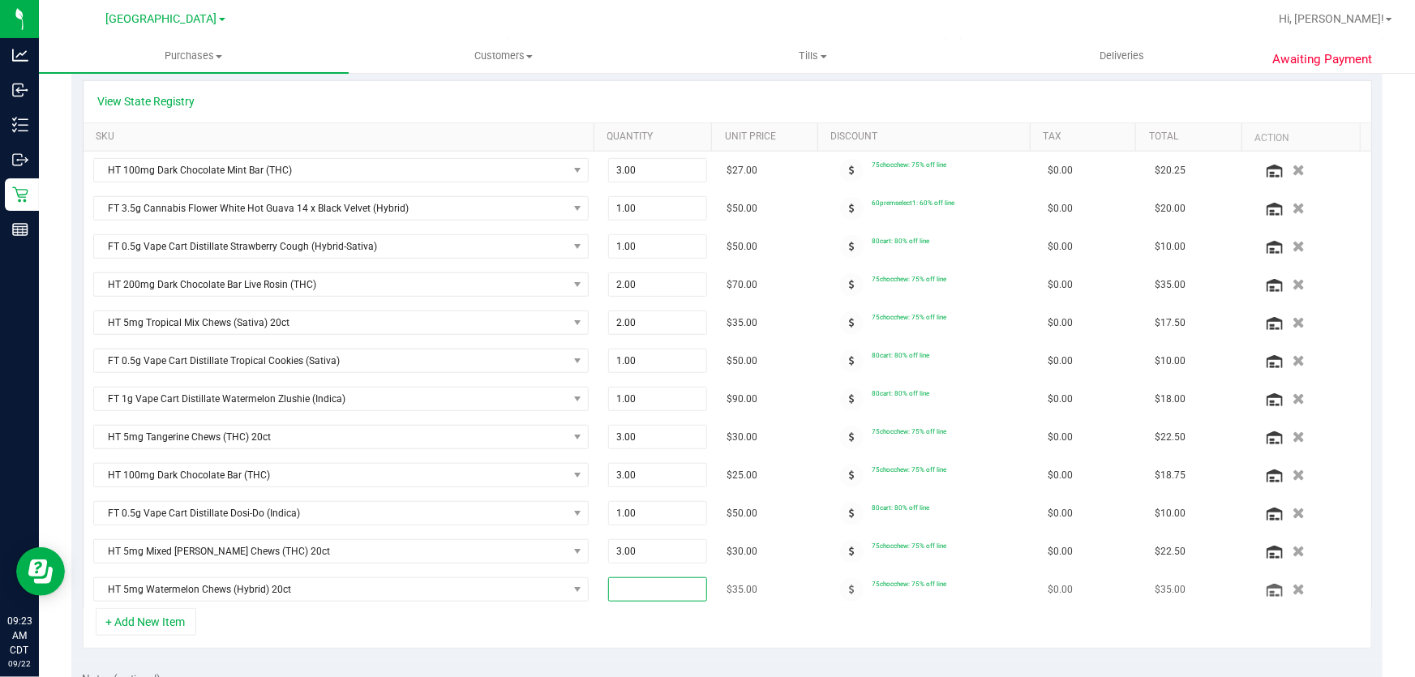
type input "3"
type input "3.00"
click at [798, 537] on td "$30.00" at bounding box center [770, 552] width 107 height 38
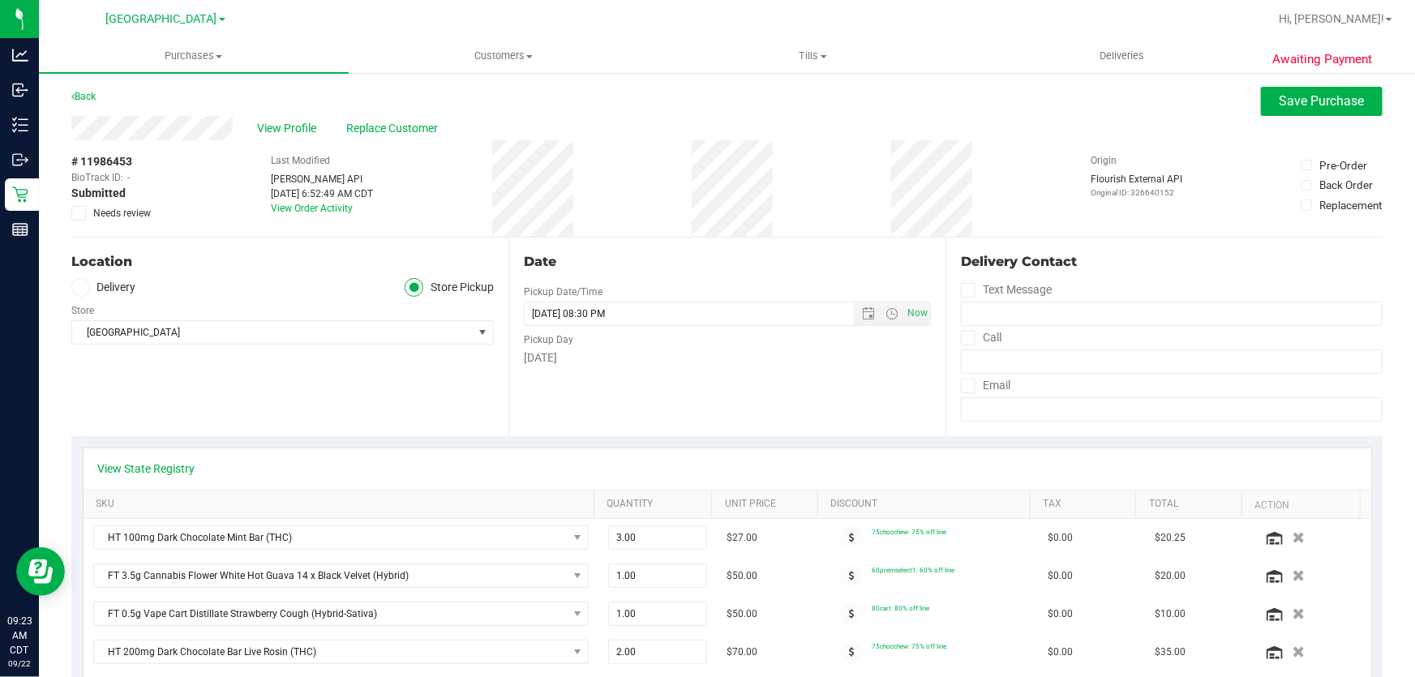
scroll to position [0, 0]
click at [1307, 114] on button "Save Purchase" at bounding box center [1322, 102] width 122 height 29
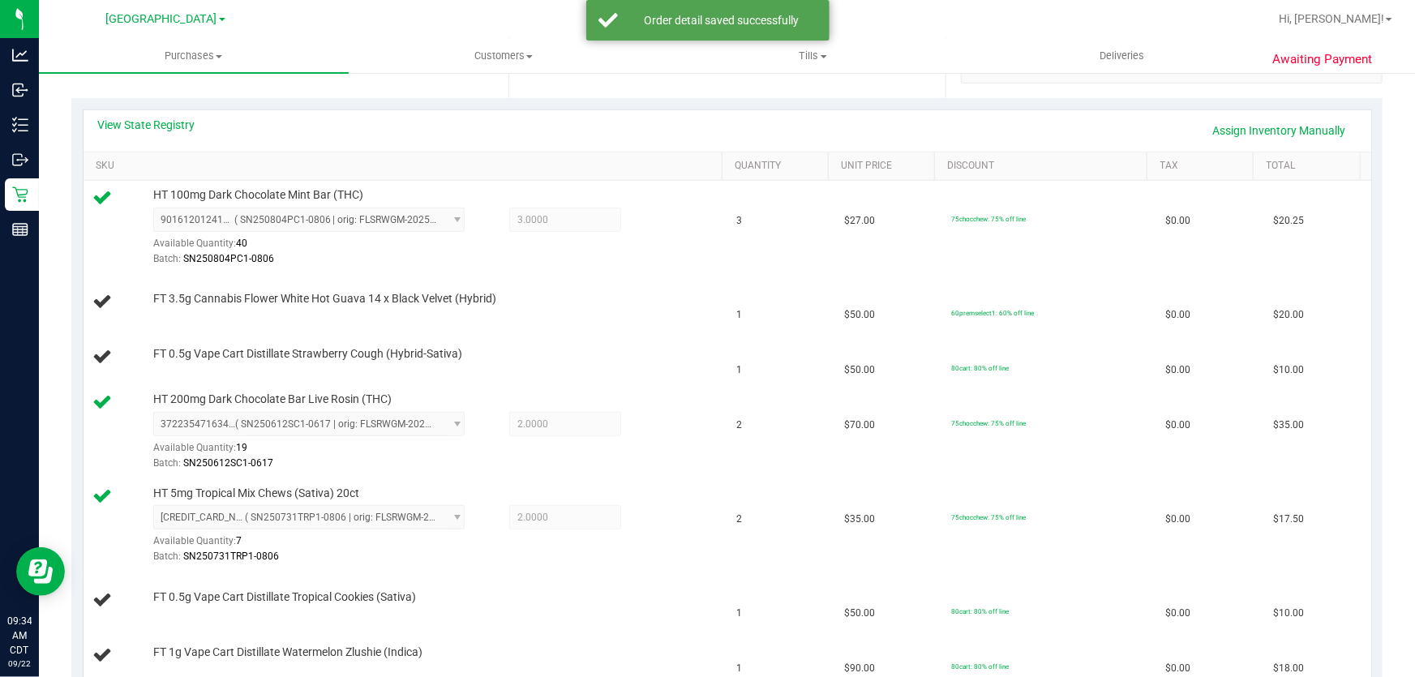
scroll to position [335, 0]
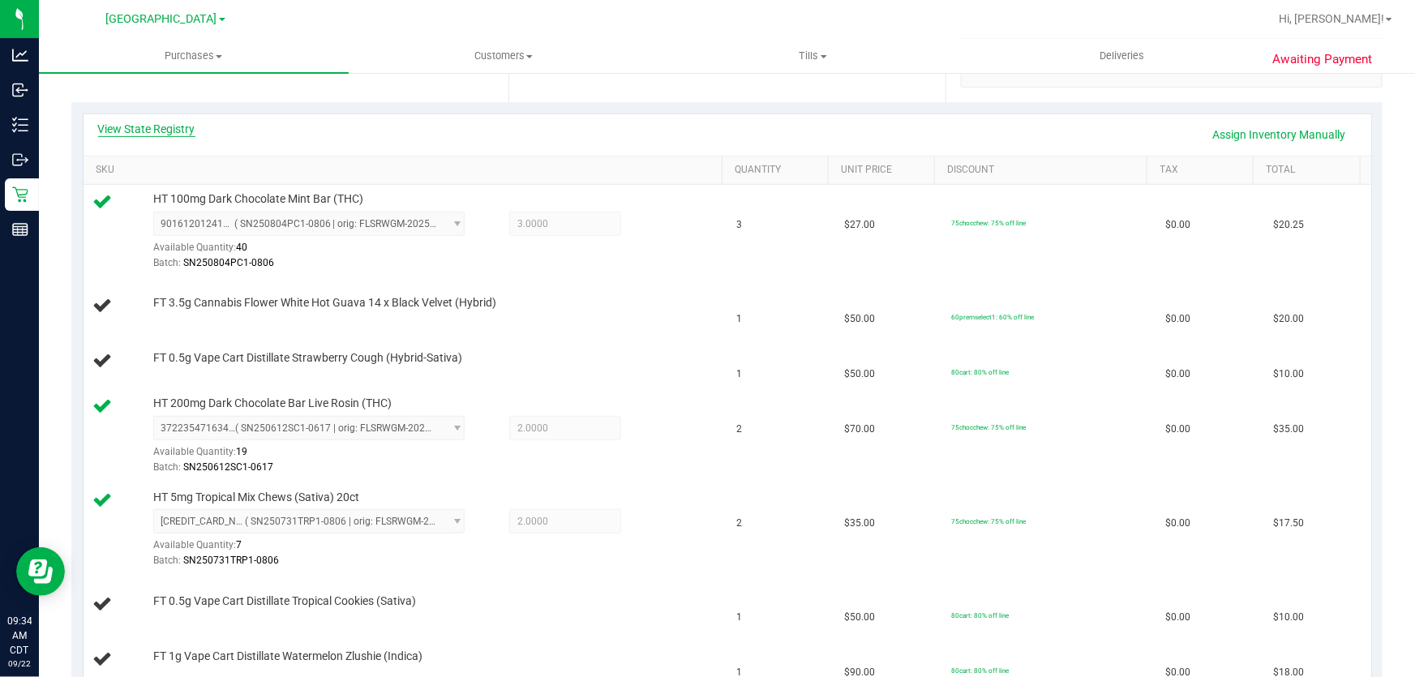
click at [157, 127] on link "View State Registry" at bounding box center [146, 129] width 97 height 16
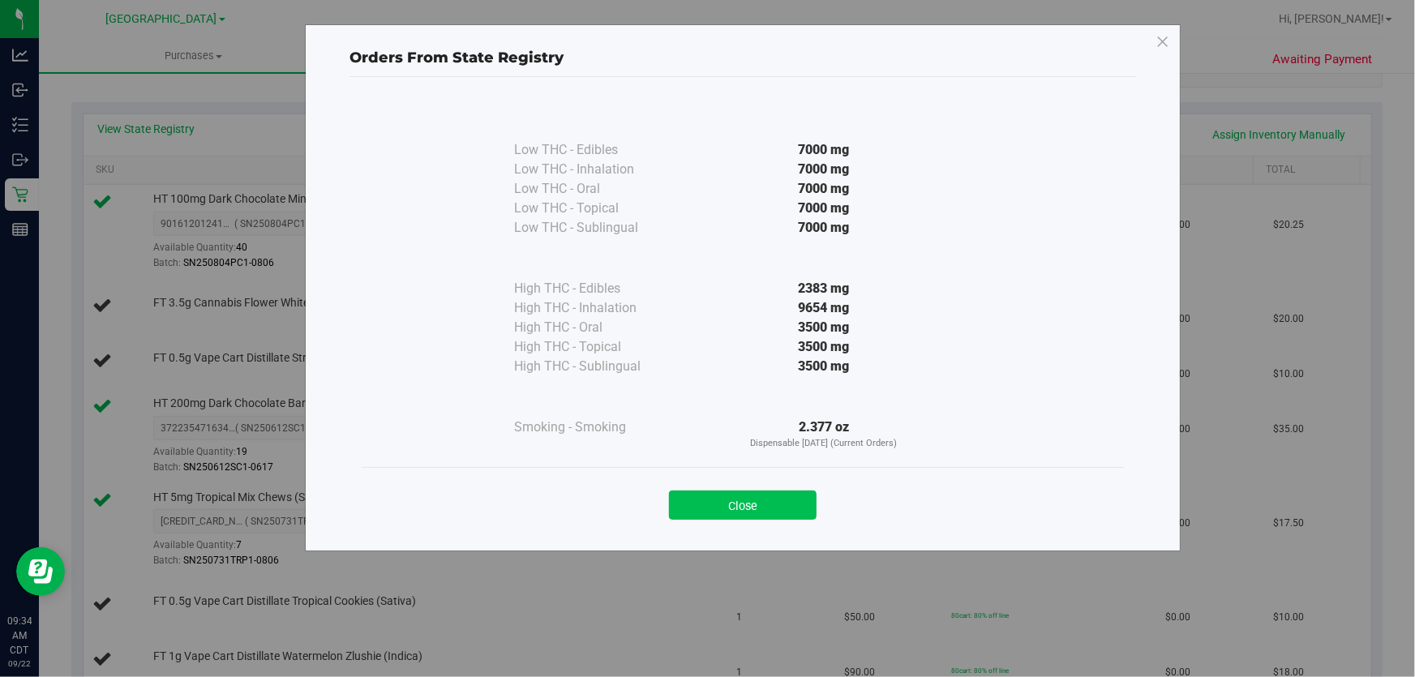
click at [799, 512] on button "Close" at bounding box center [743, 505] width 148 height 29
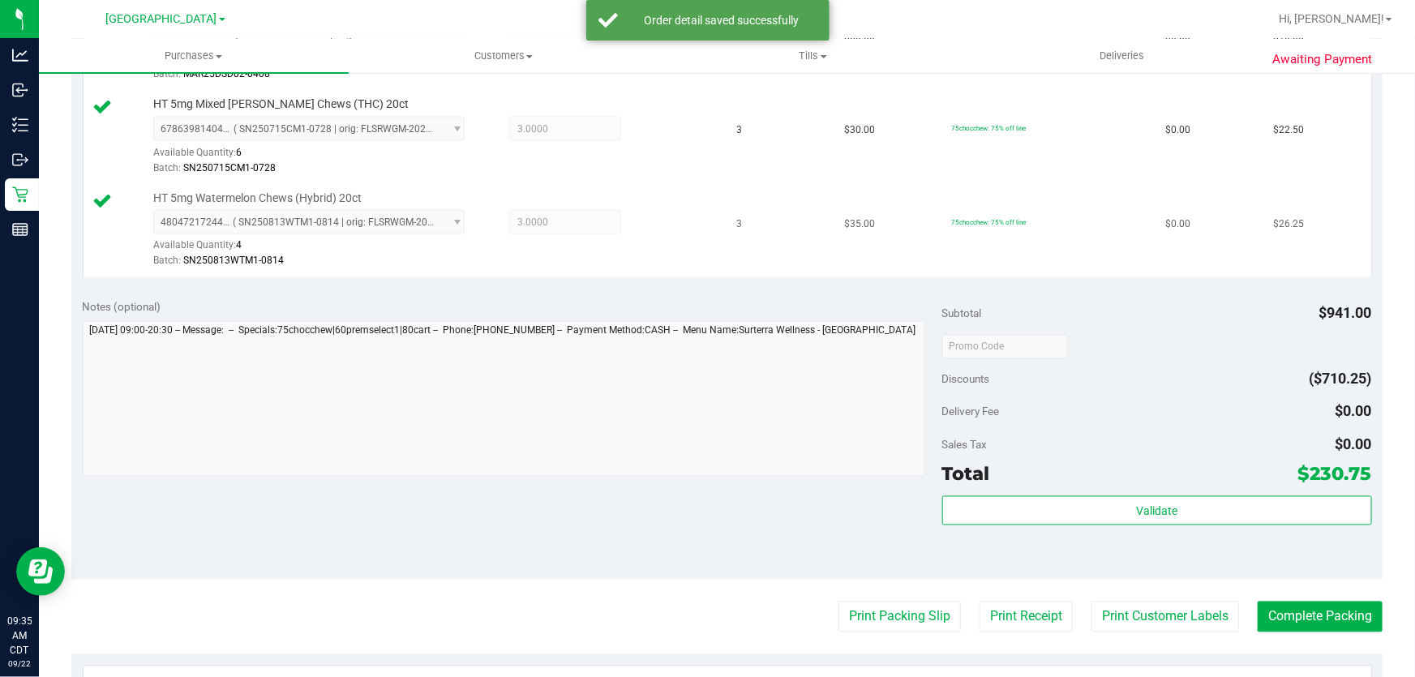
scroll to position [1474, 0]
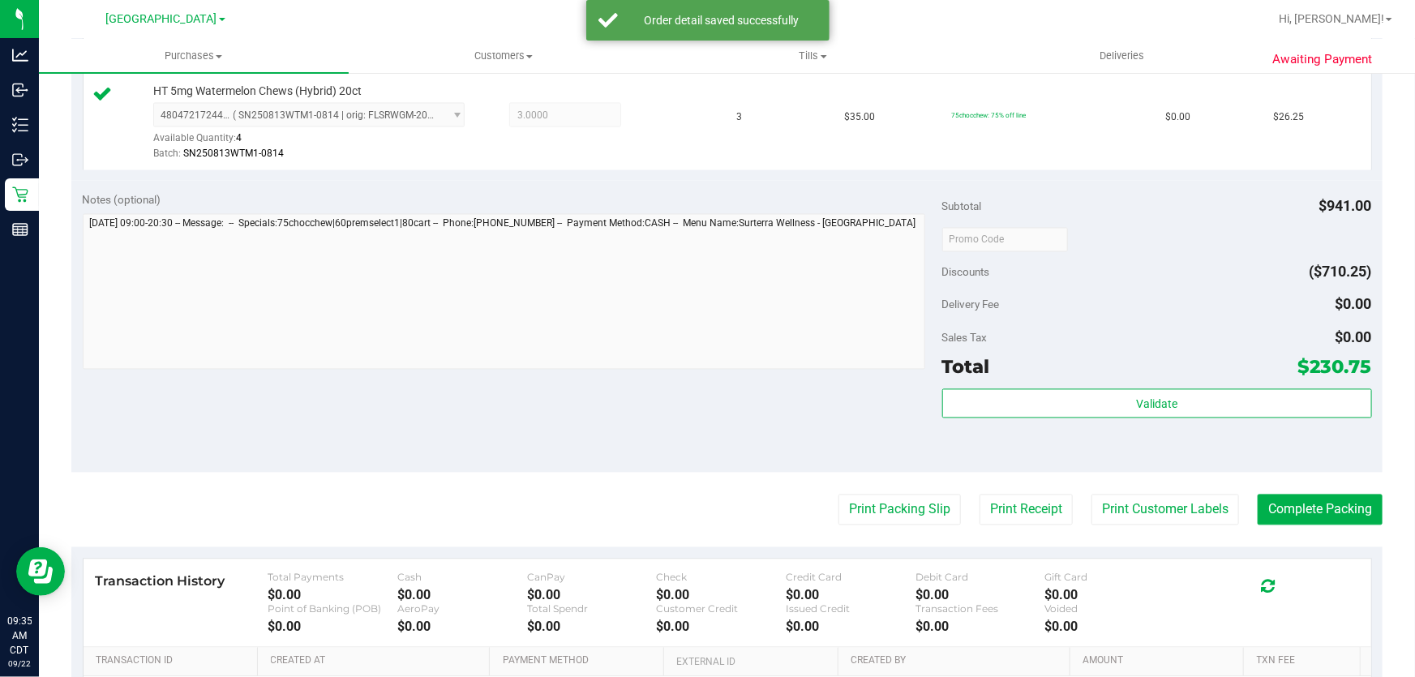
click at [1124, 380] on div "Subtotal $941.00 Discounts ($710.25) Delivery Fee $0.00 Sales Tax $0.00 Total $…" at bounding box center [1157, 327] width 430 height 270
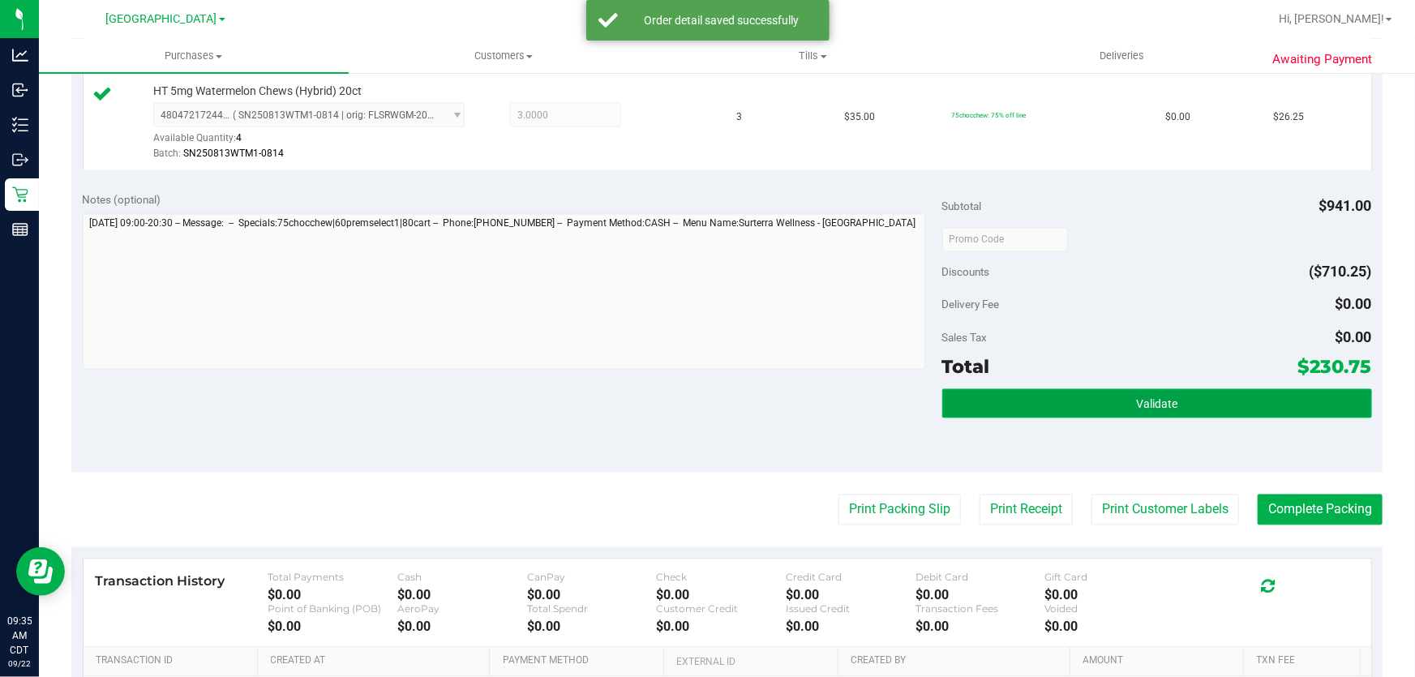
click at [1136, 401] on span "Validate" at bounding box center [1156, 404] width 41 height 13
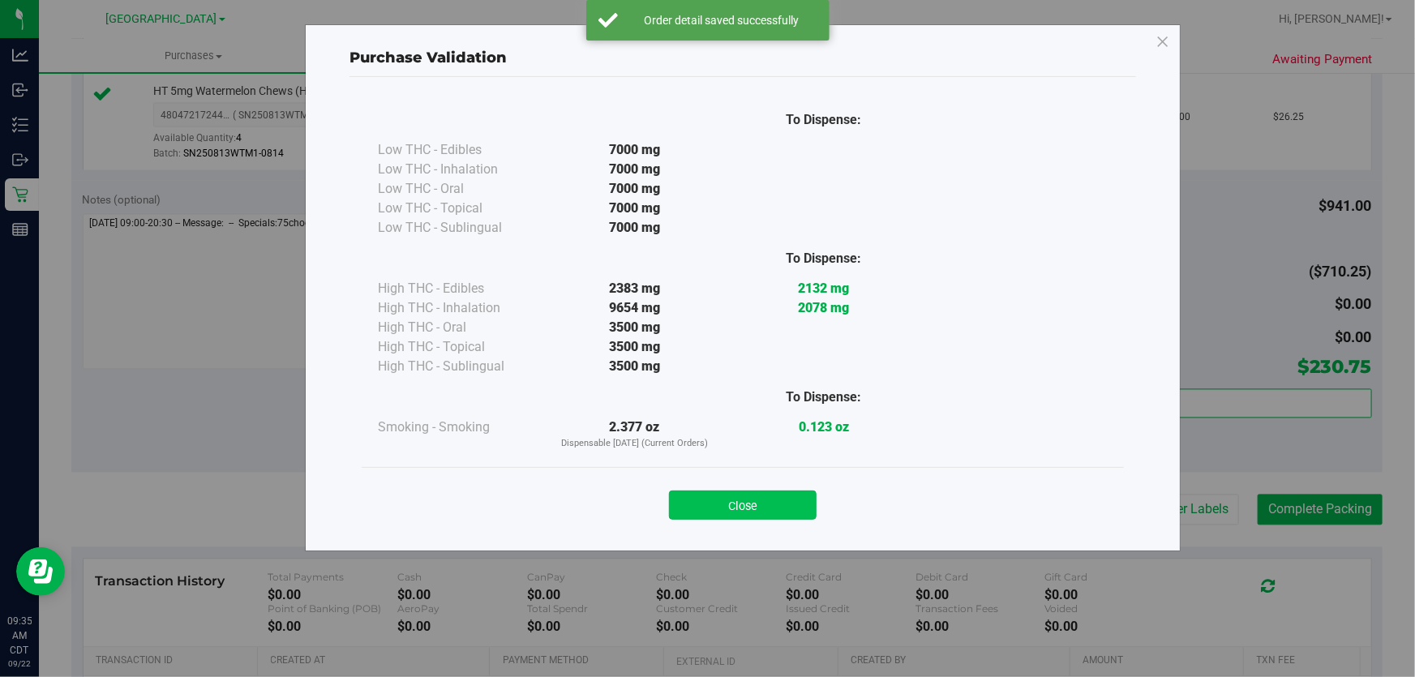
click at [796, 507] on button "Close" at bounding box center [743, 505] width 148 height 29
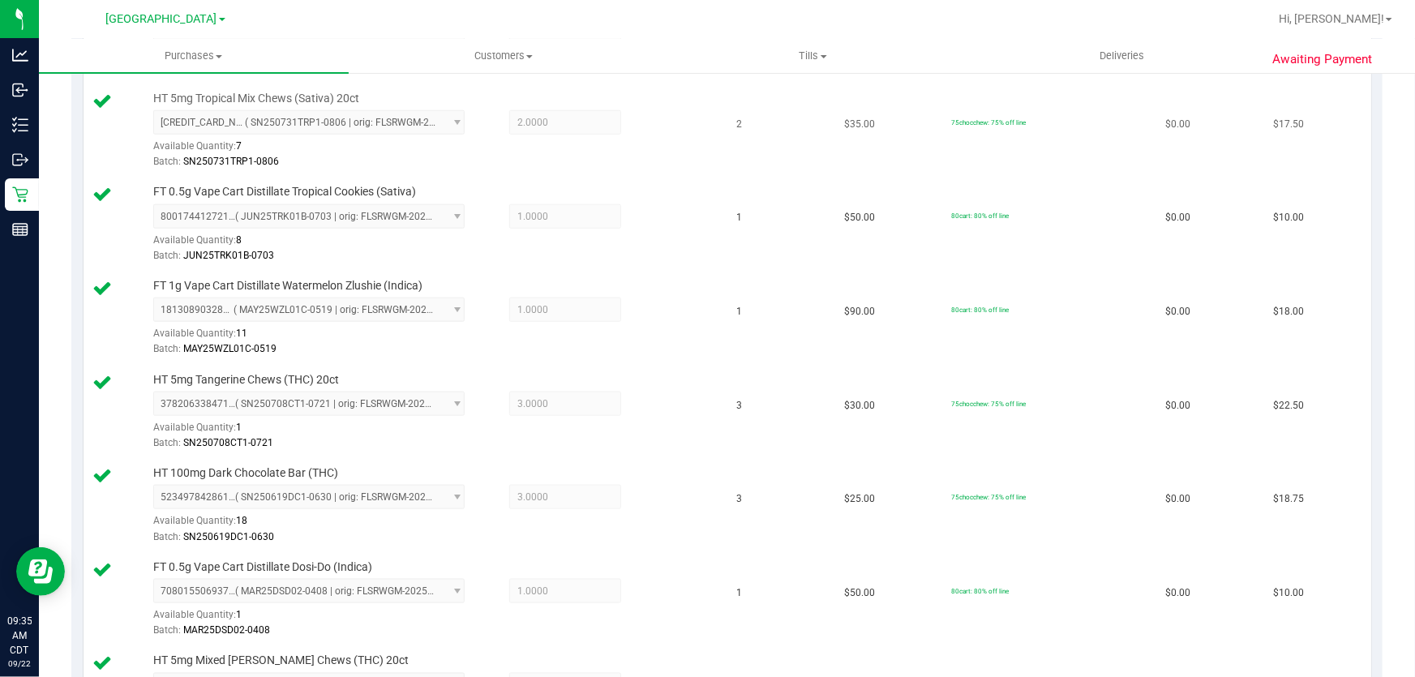
scroll to position [221, 0]
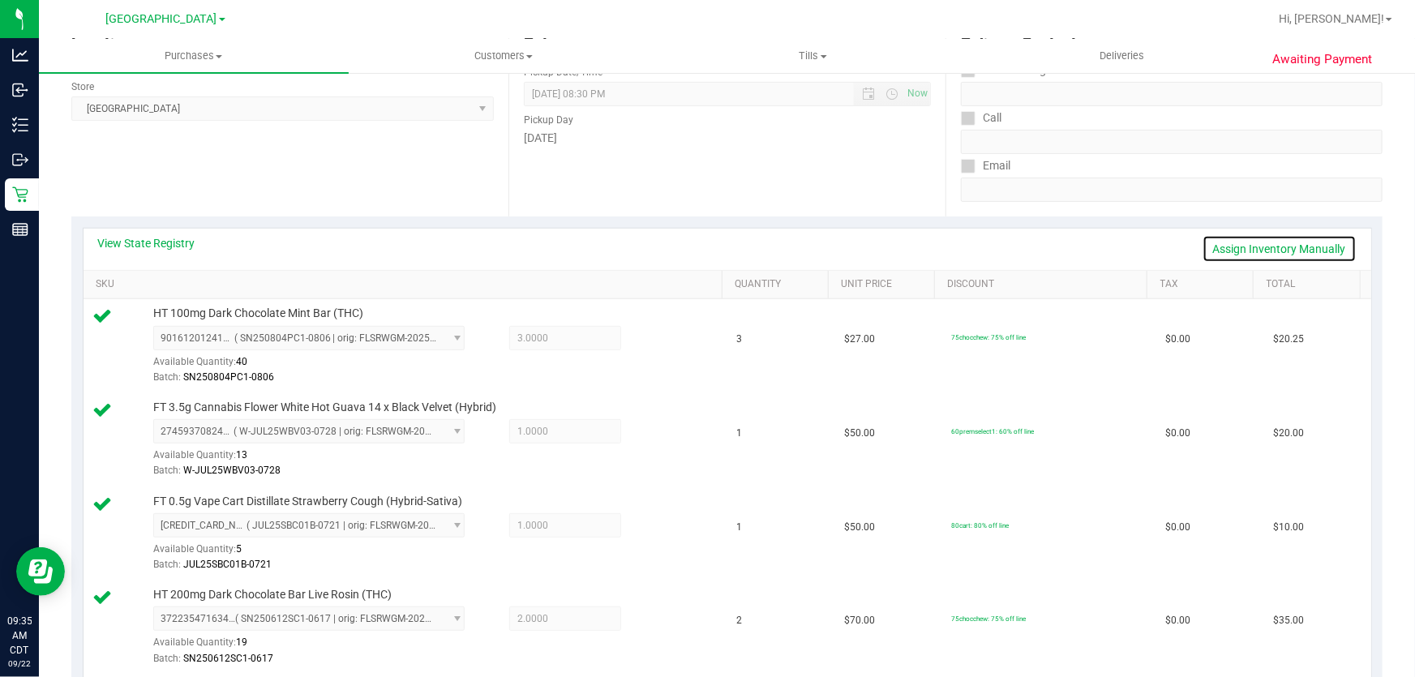
click at [1250, 251] on link "Assign Inventory Manually" at bounding box center [1279, 249] width 154 height 28
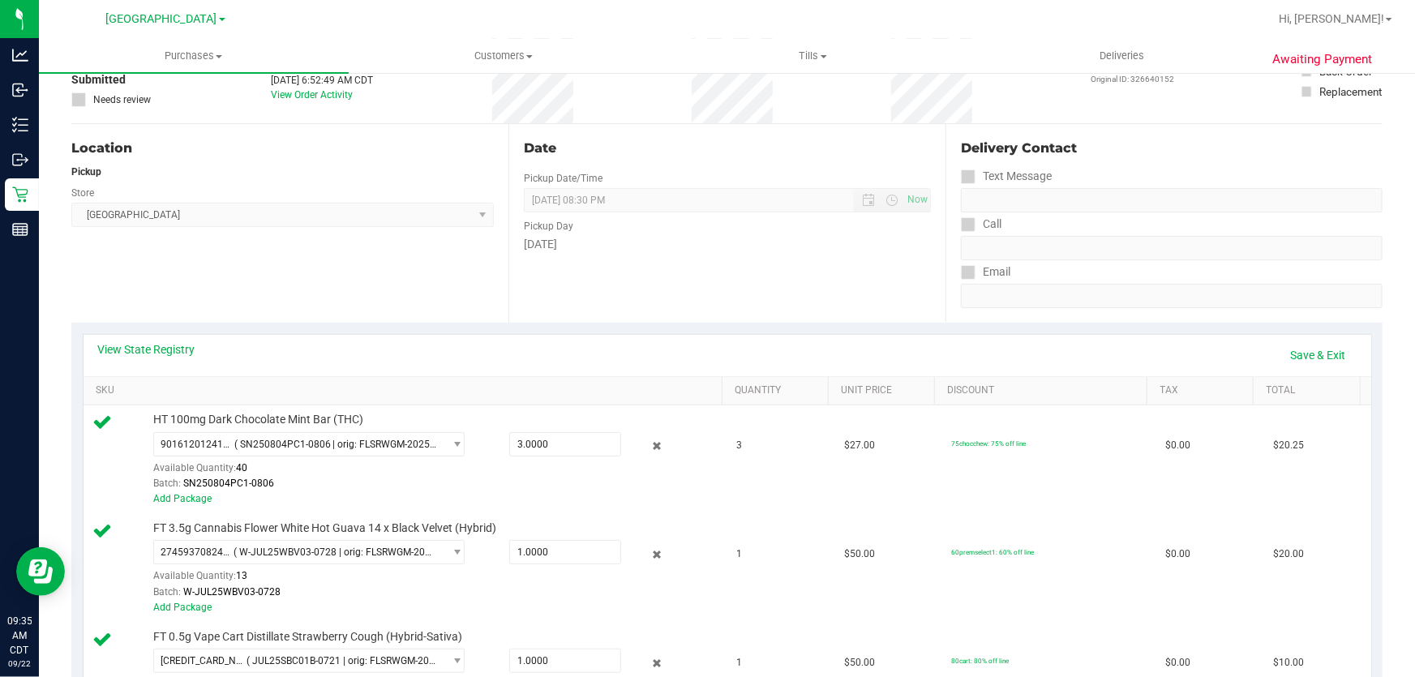
scroll to position [0, 0]
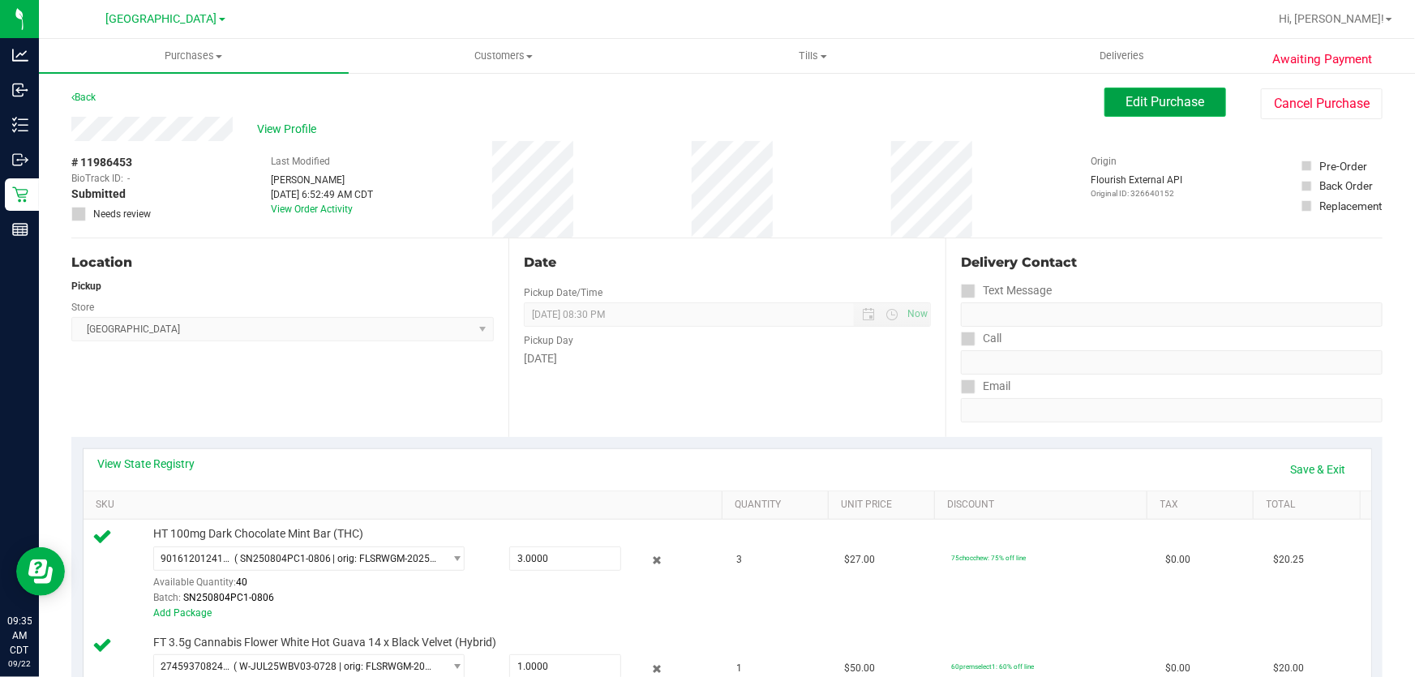
click at [1142, 99] on span "Edit Purchase" at bounding box center [1165, 101] width 79 height 15
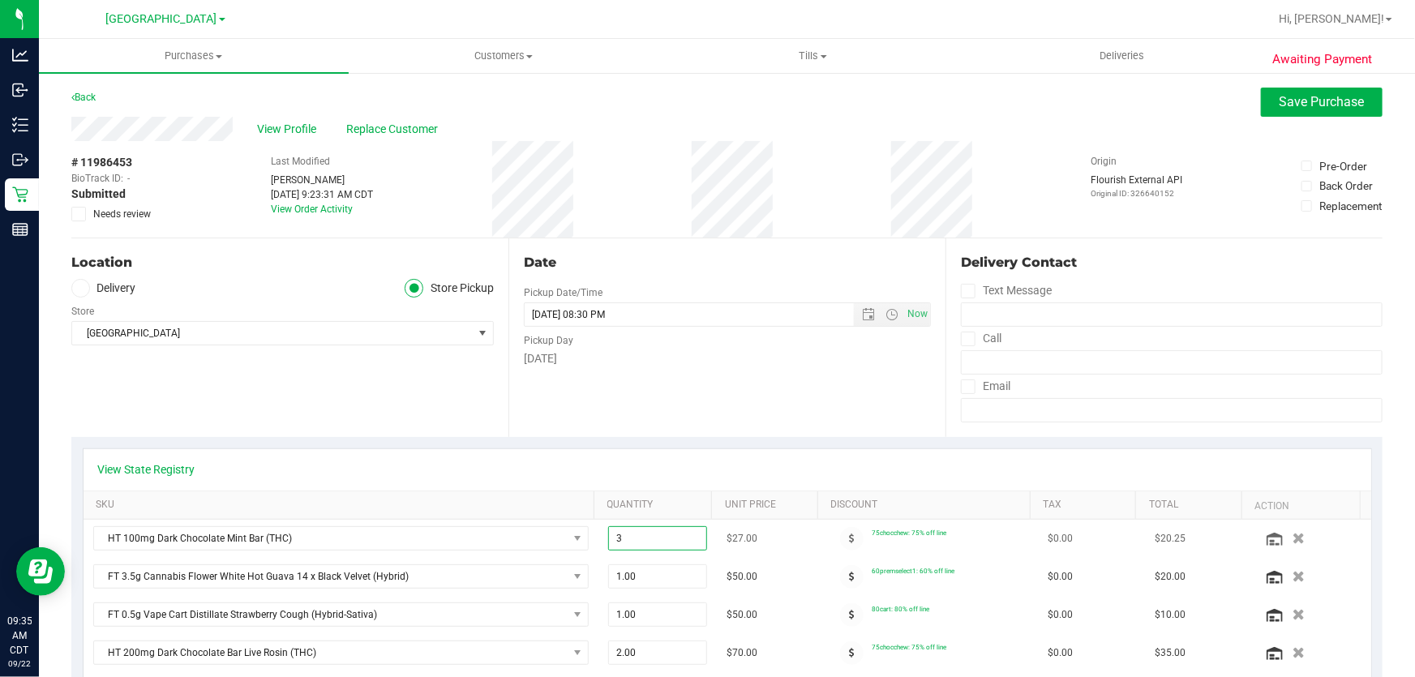
click at [618, 542] on span "3.00 3" at bounding box center [658, 538] width 100 height 24
type input "4"
type input "4.00"
click at [825, 469] on div "View State Registry" at bounding box center [727, 469] width 1258 height 16
click at [1297, 88] on button "Save Purchase" at bounding box center [1322, 102] width 122 height 29
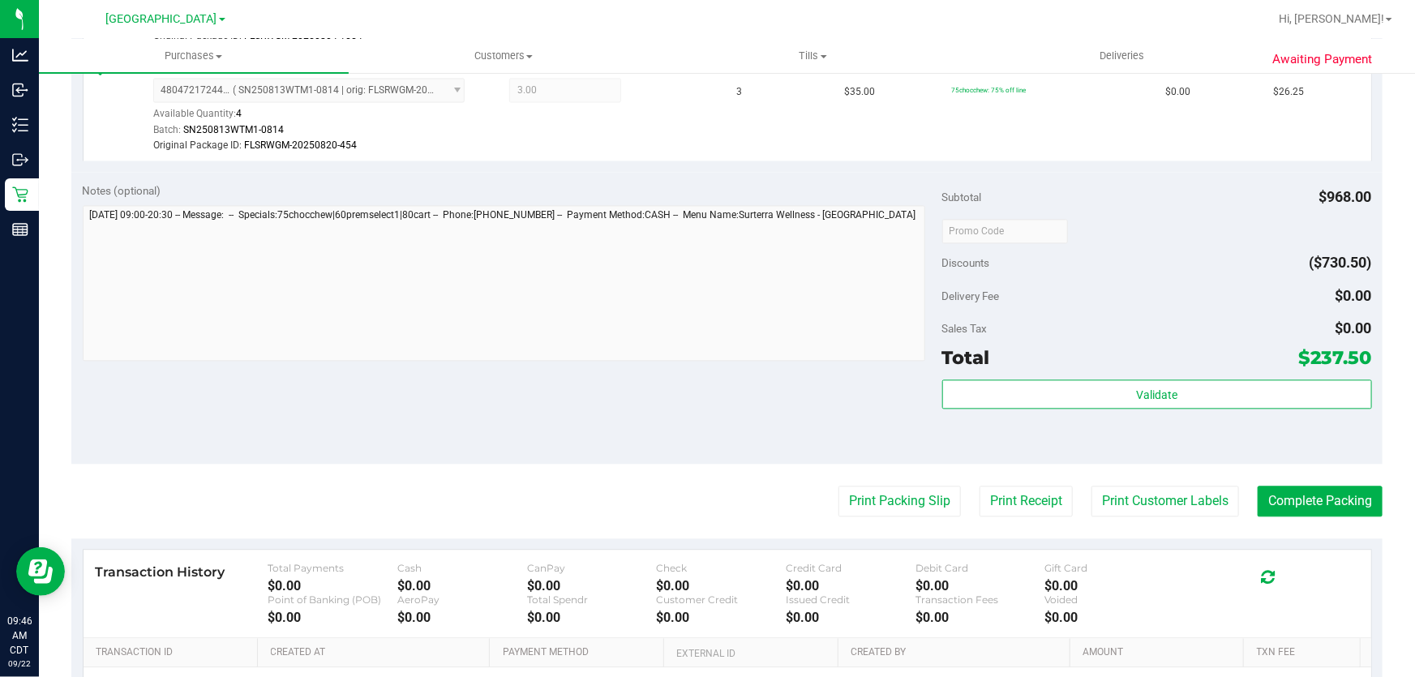
scroll to position [1862, 0]
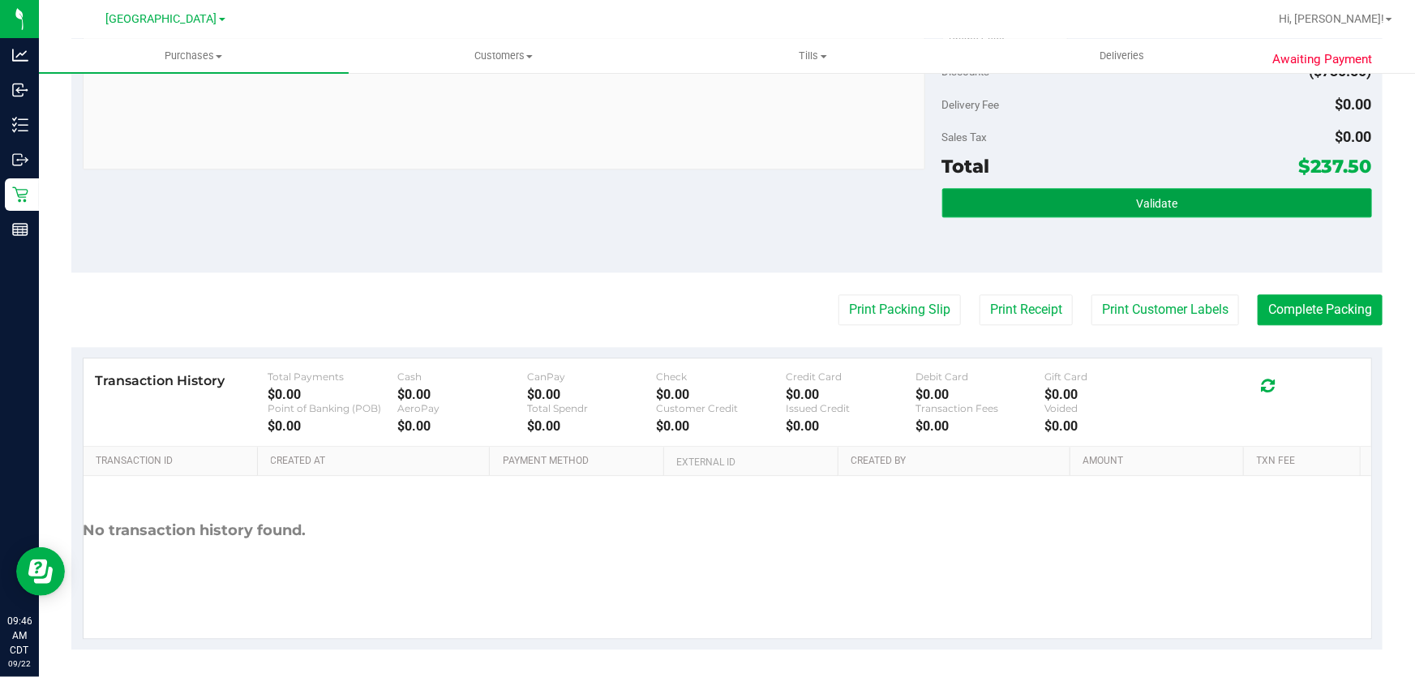
click at [1057, 190] on button "Validate" at bounding box center [1157, 202] width 430 height 29
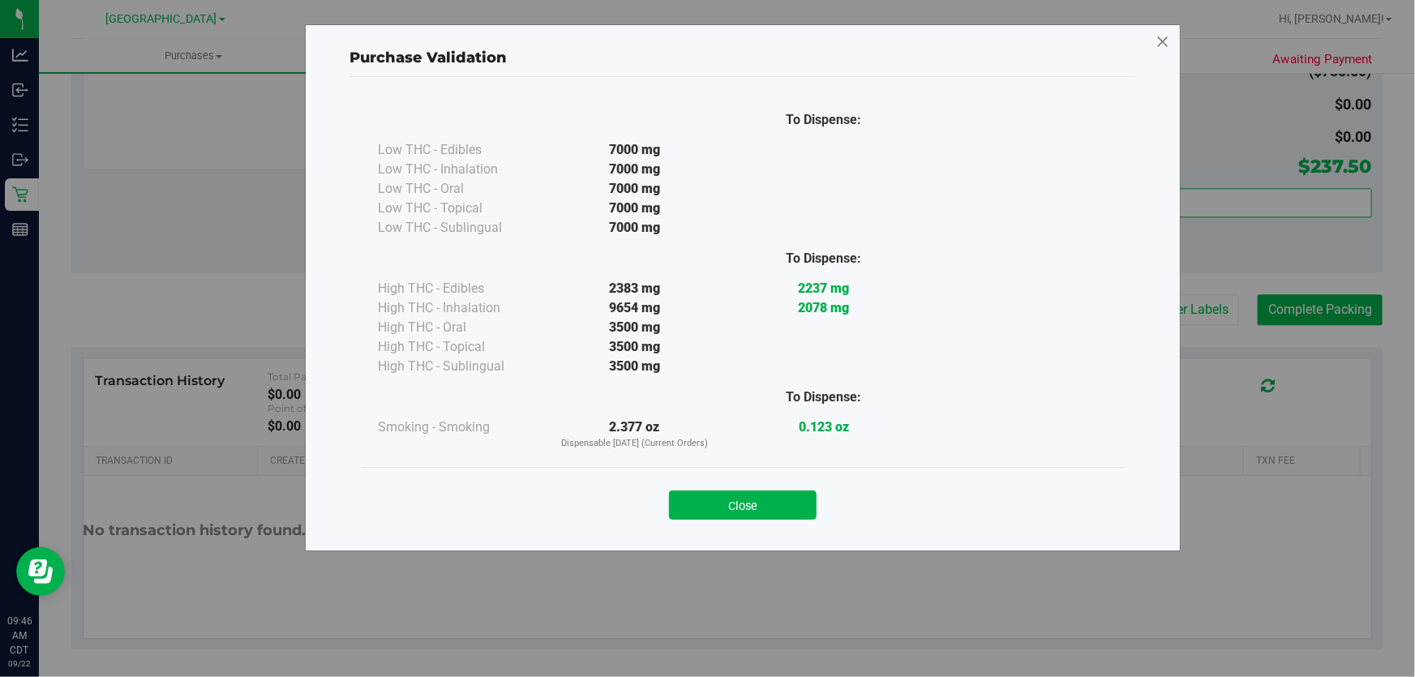
click at [1165, 37] on icon at bounding box center [1162, 42] width 15 height 26
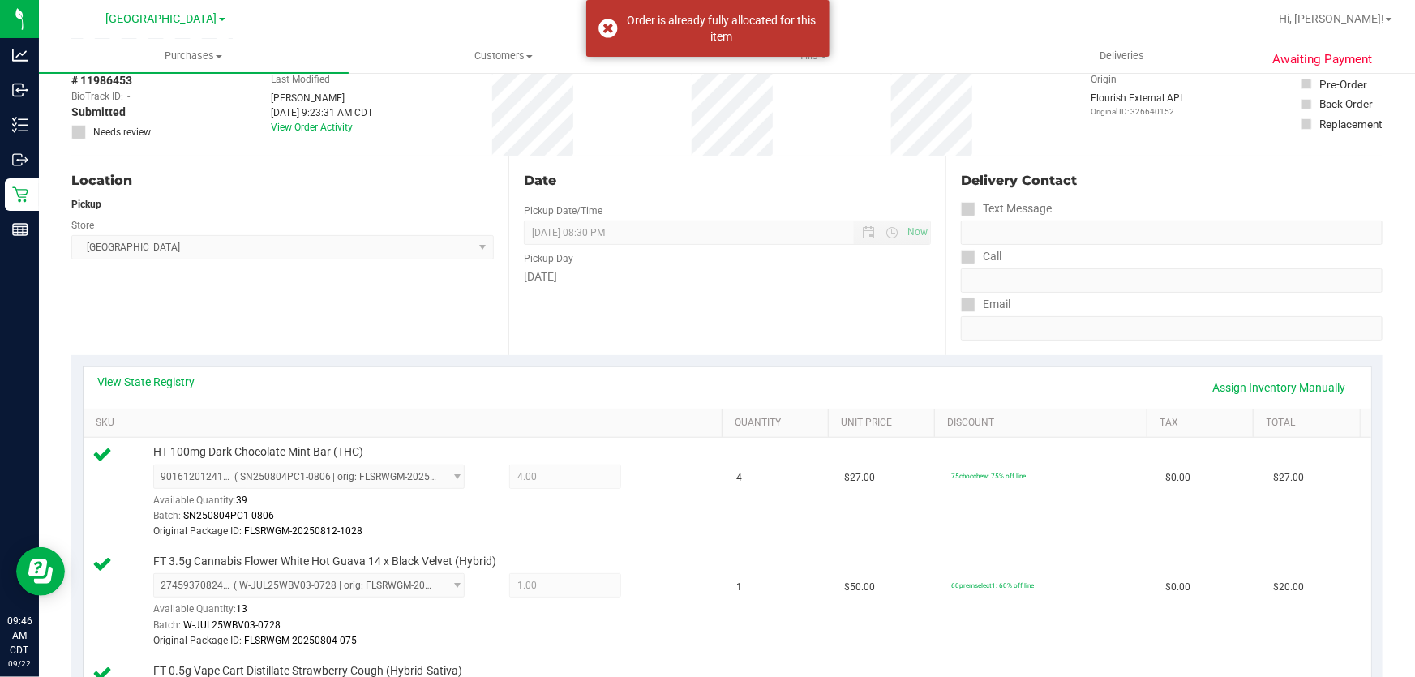
scroll to position [0, 0]
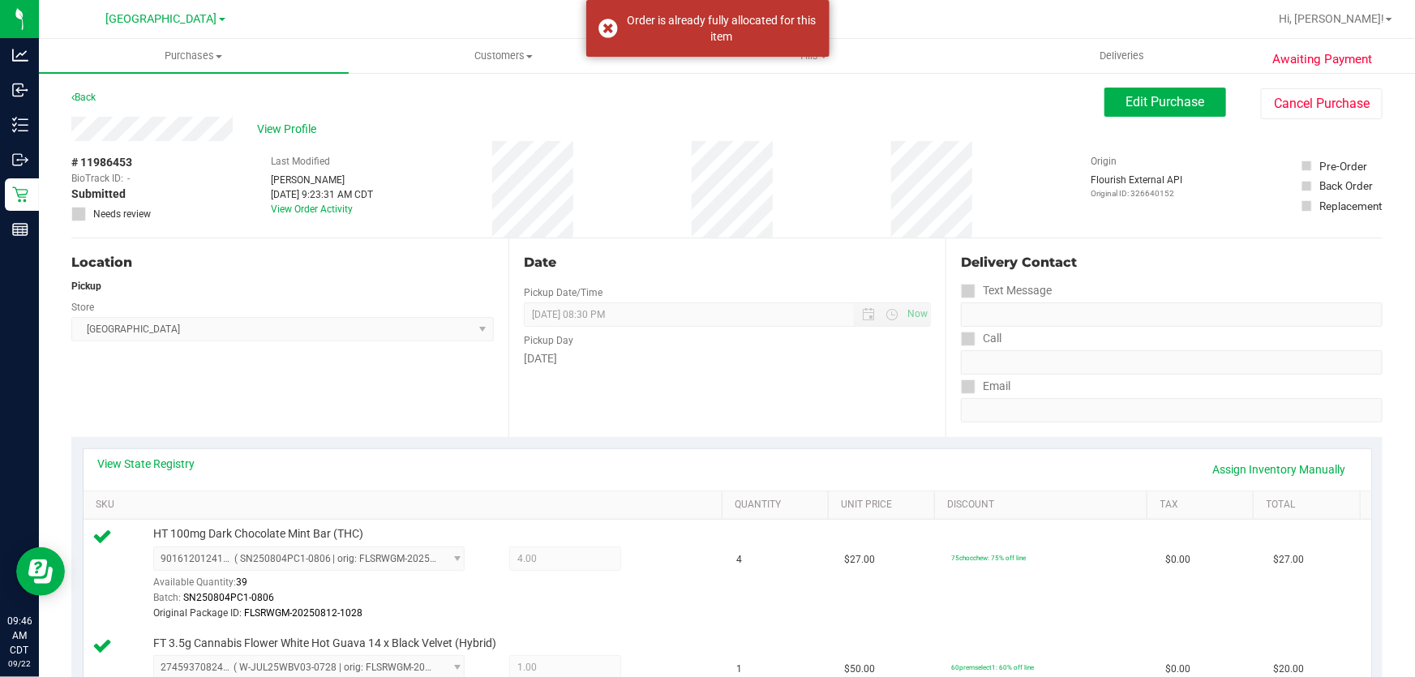
click at [1162, 103] on span "Edit Purchase" at bounding box center [1165, 101] width 79 height 15
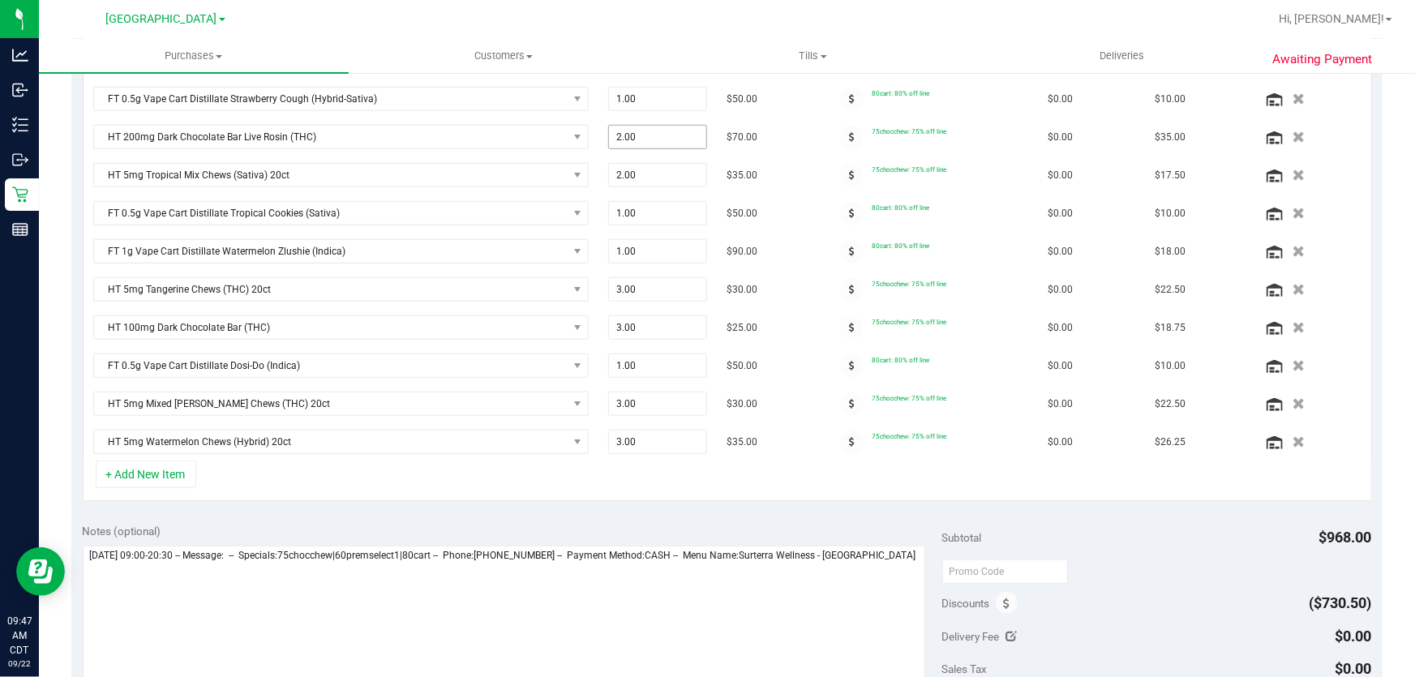
scroll to position [589, 0]
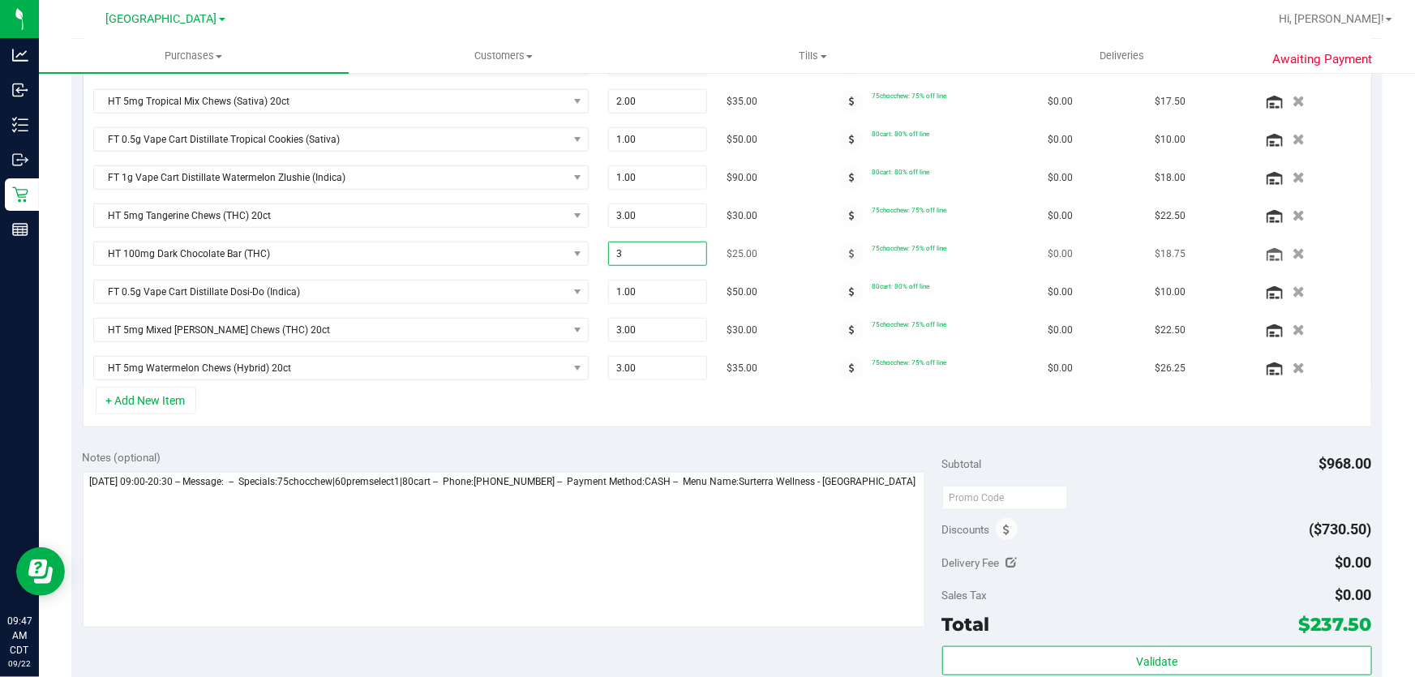
click at [625, 255] on span "3.00 3" at bounding box center [658, 254] width 100 height 24
type input "4"
type input "4.00"
click at [804, 439] on div "Notes (optional) Subtotal $968.00 Discounts ($730.50) Delivery Fee $0.00 Sales …" at bounding box center [726, 585] width 1311 height 292
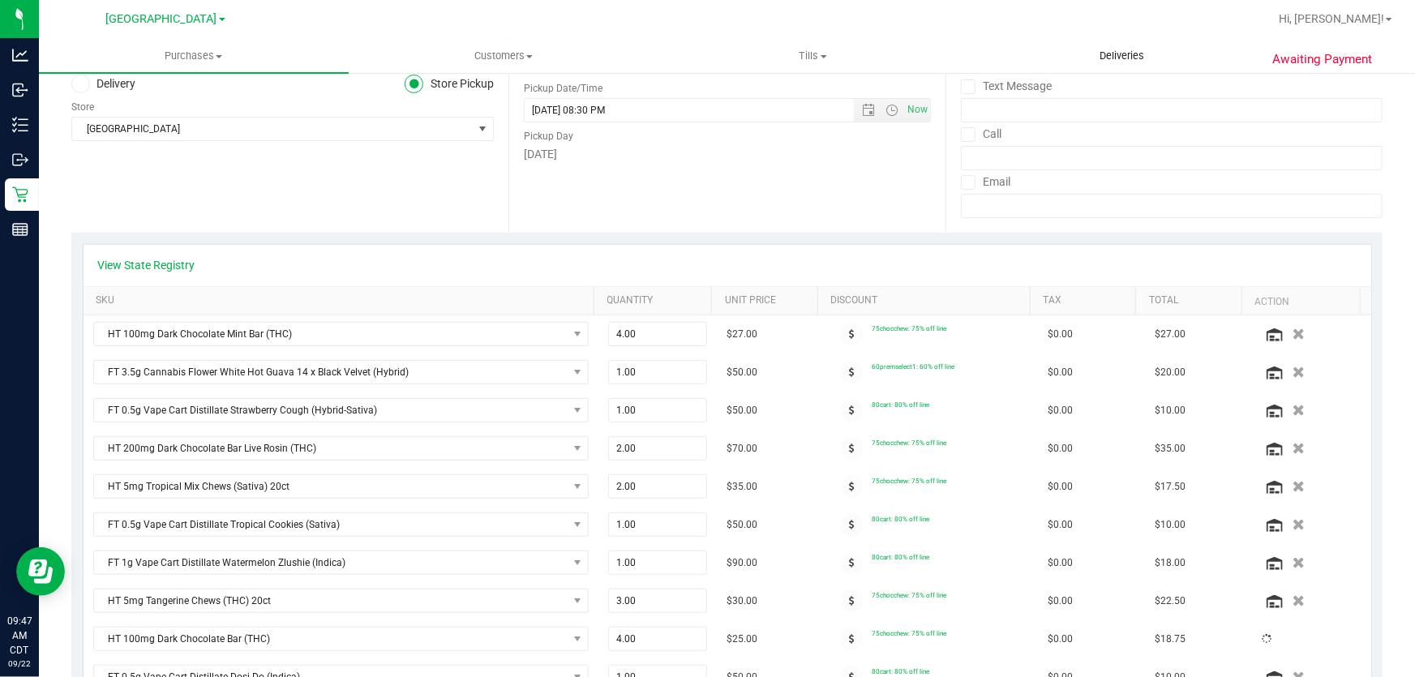
scroll to position [0, 0]
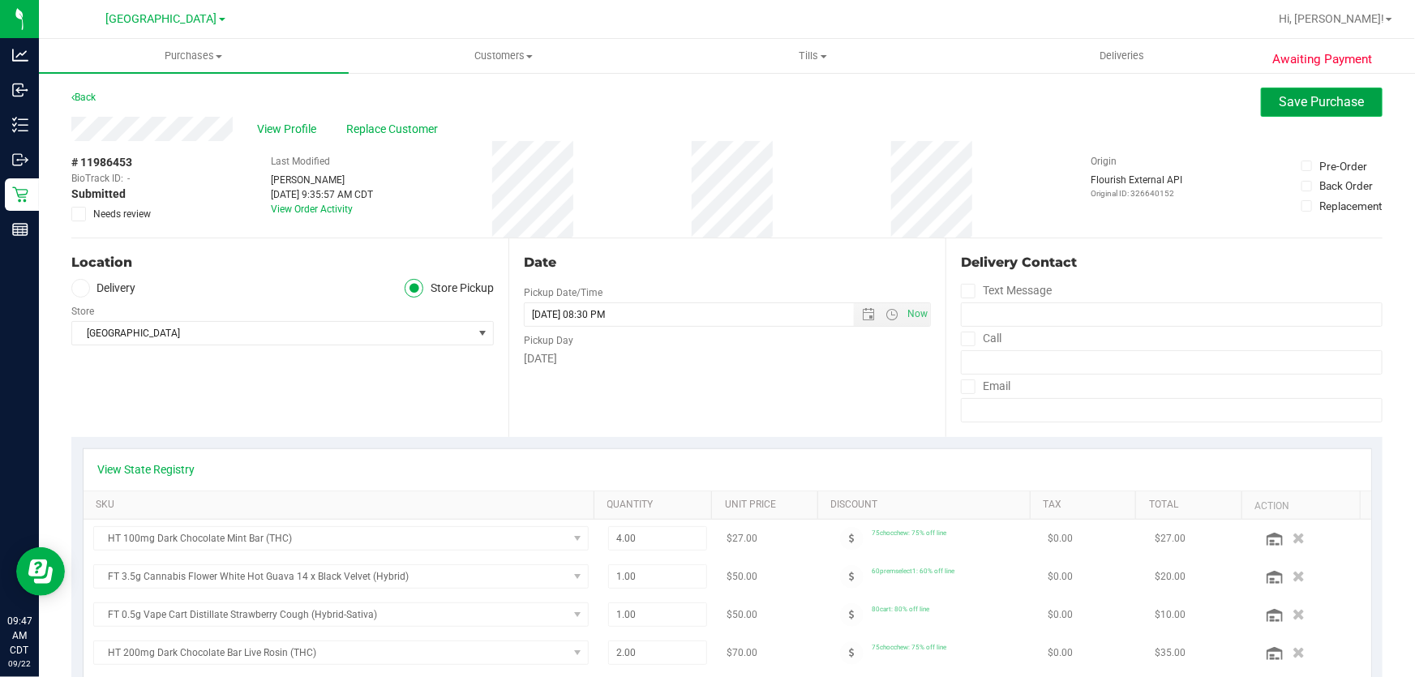
click at [1280, 105] on span "Save Purchase" at bounding box center [1322, 101] width 85 height 15
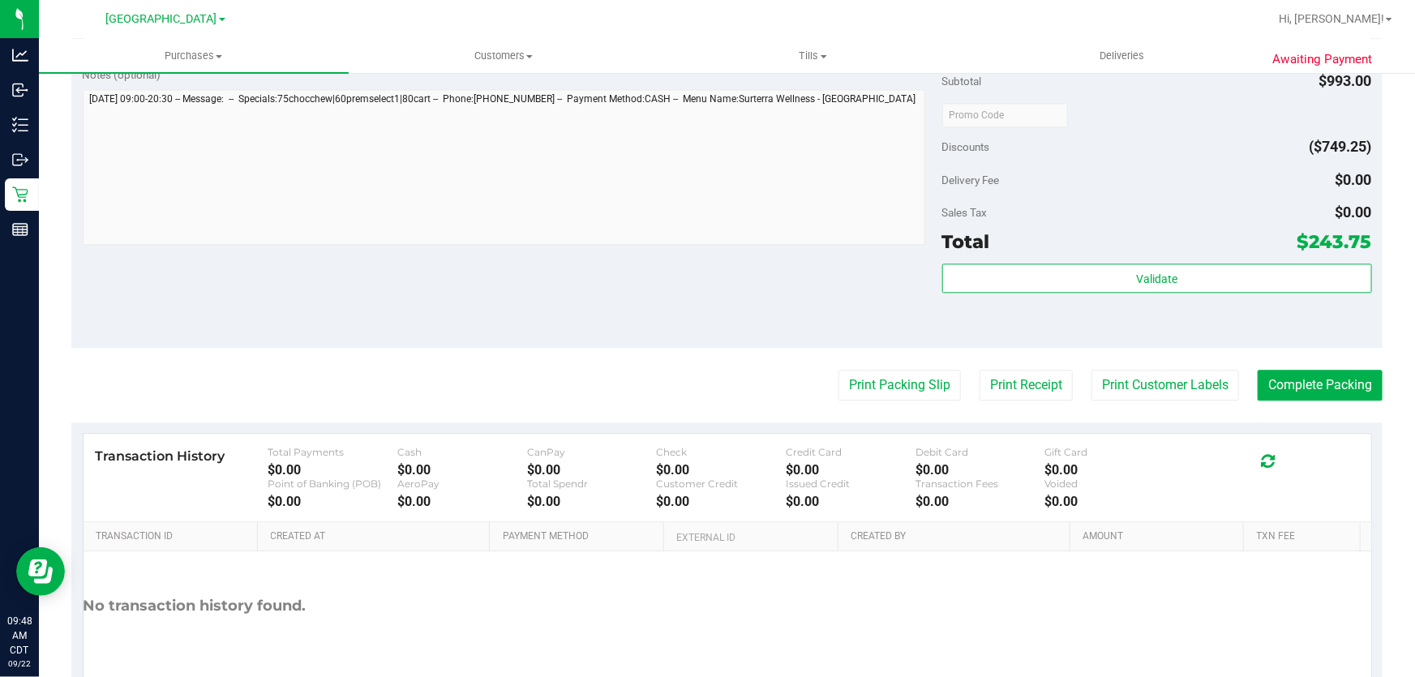
scroll to position [1862, 0]
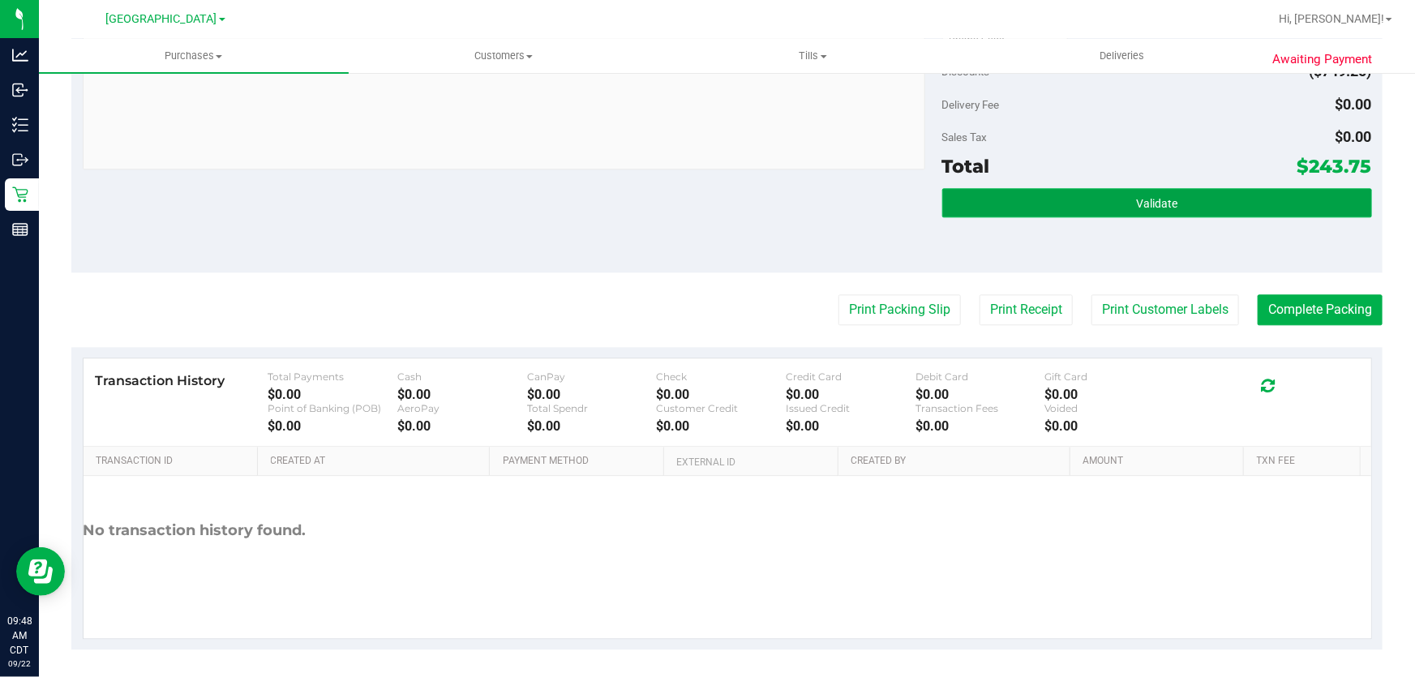
click at [1009, 197] on button "Validate" at bounding box center [1157, 202] width 430 height 29
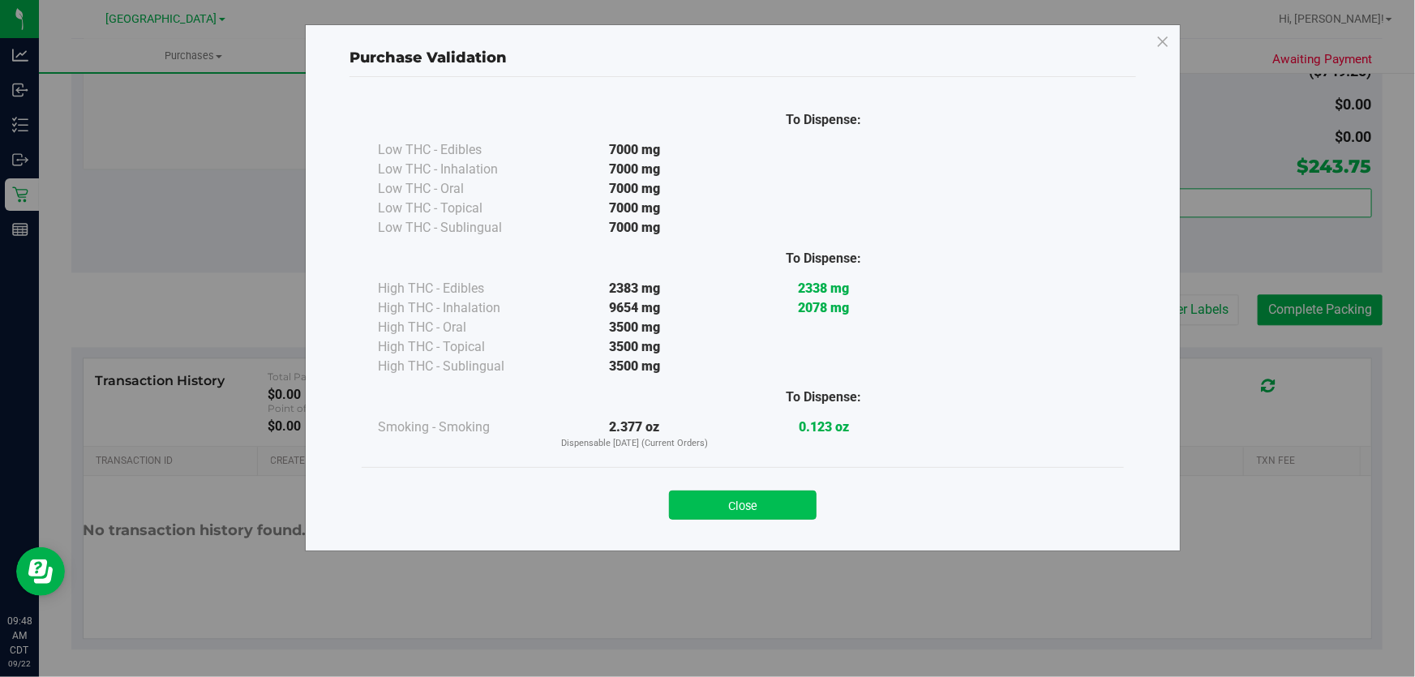
click at [772, 503] on button "Close" at bounding box center [743, 505] width 148 height 29
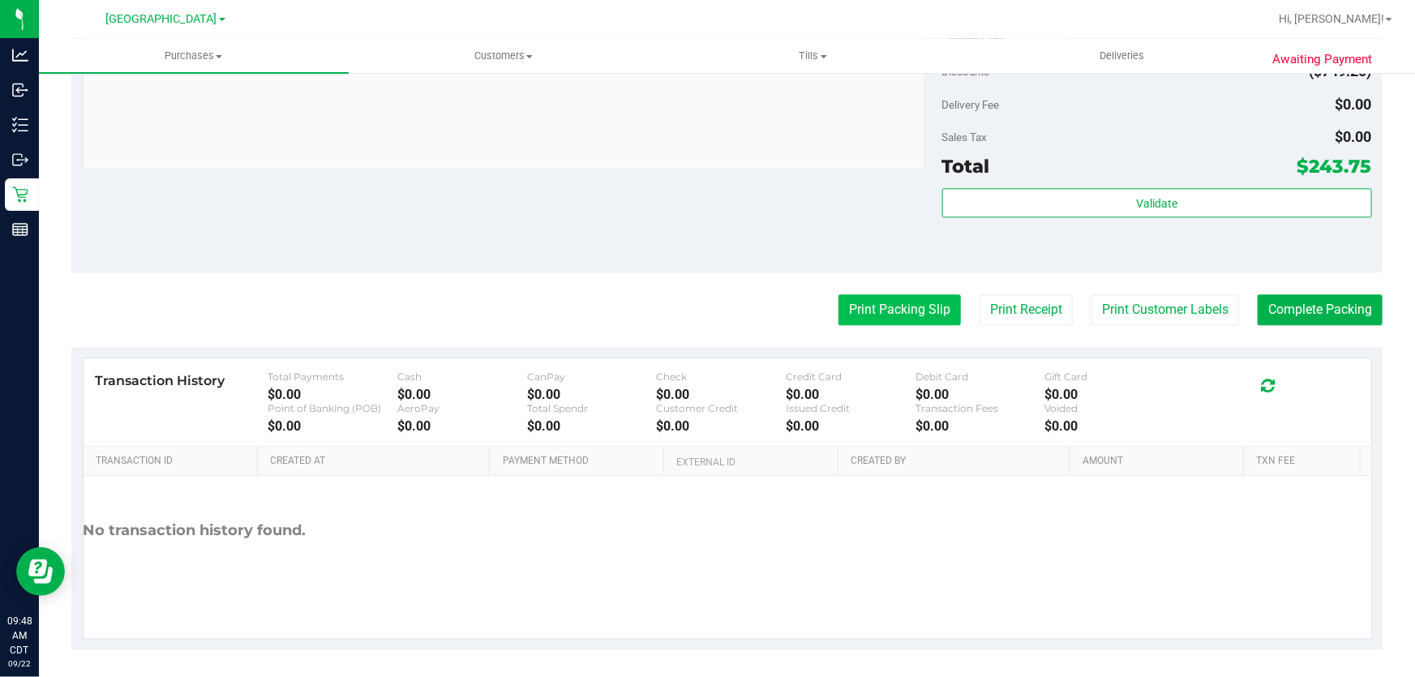
click at [924, 315] on button "Print Packing Slip" at bounding box center [899, 309] width 122 height 31
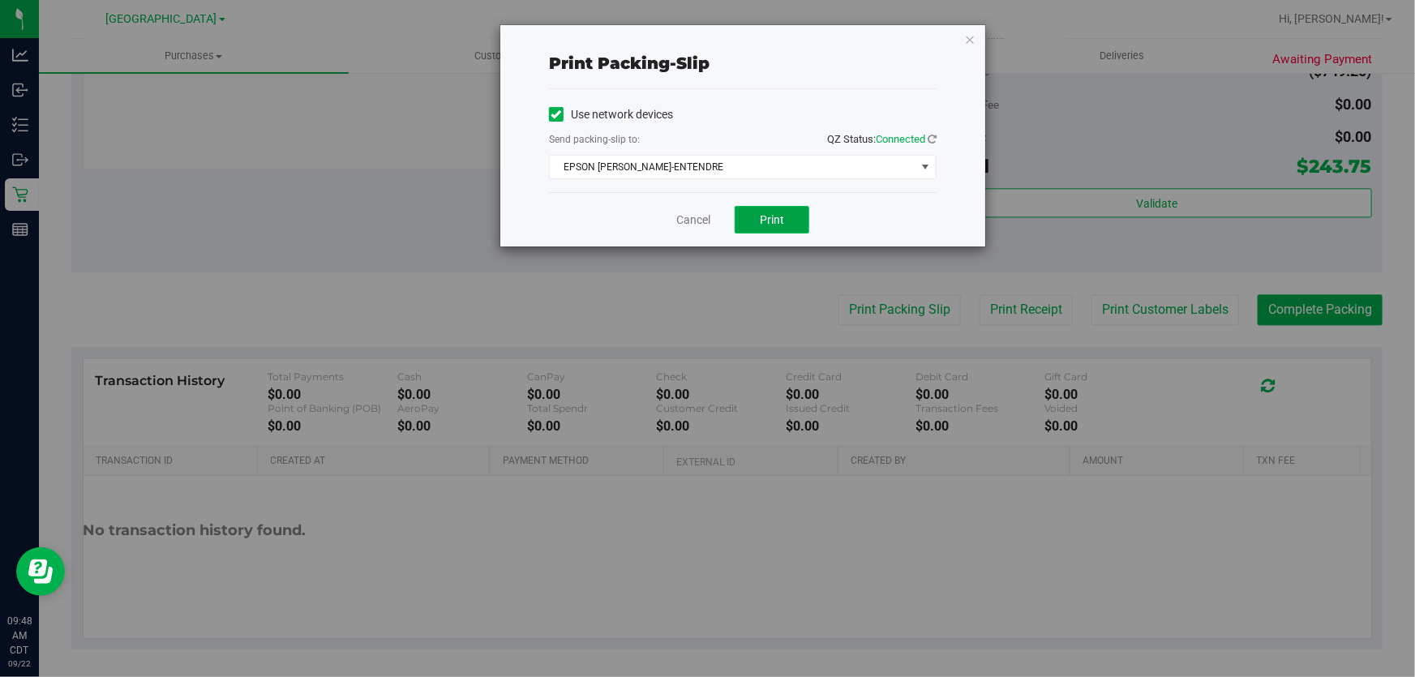
click at [778, 219] on span "Print" at bounding box center [772, 219] width 24 height 13
click at [684, 216] on link "Cancel" at bounding box center [693, 220] width 34 height 17
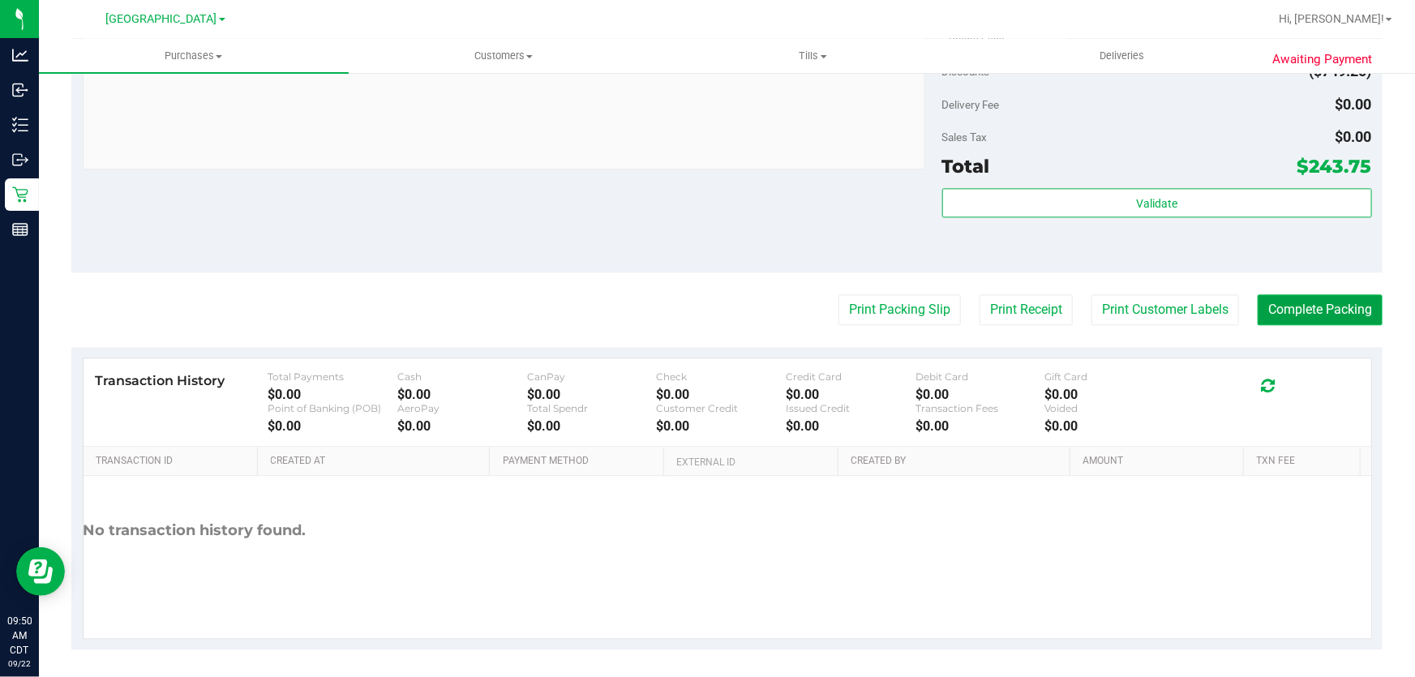
click at [1302, 300] on button "Complete Packing" at bounding box center [1320, 309] width 125 height 31
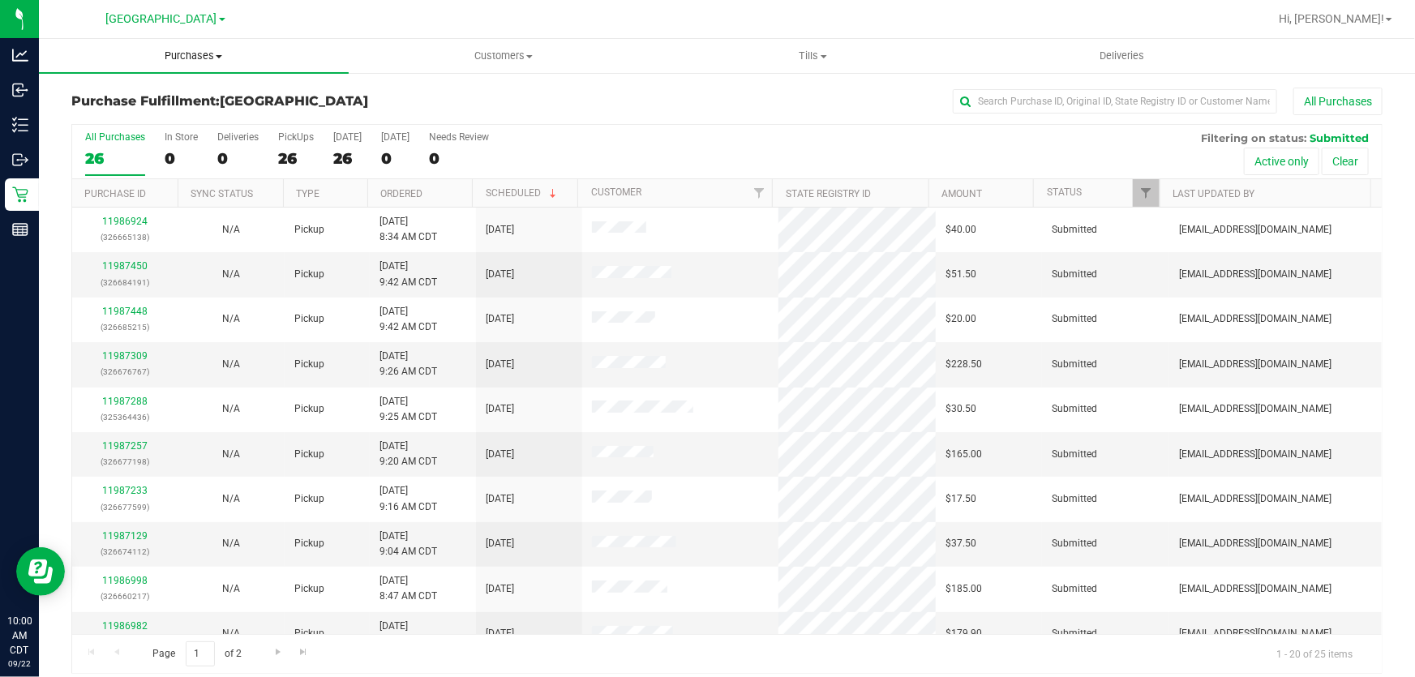
click at [186, 60] on span "Purchases" at bounding box center [194, 56] width 310 height 15
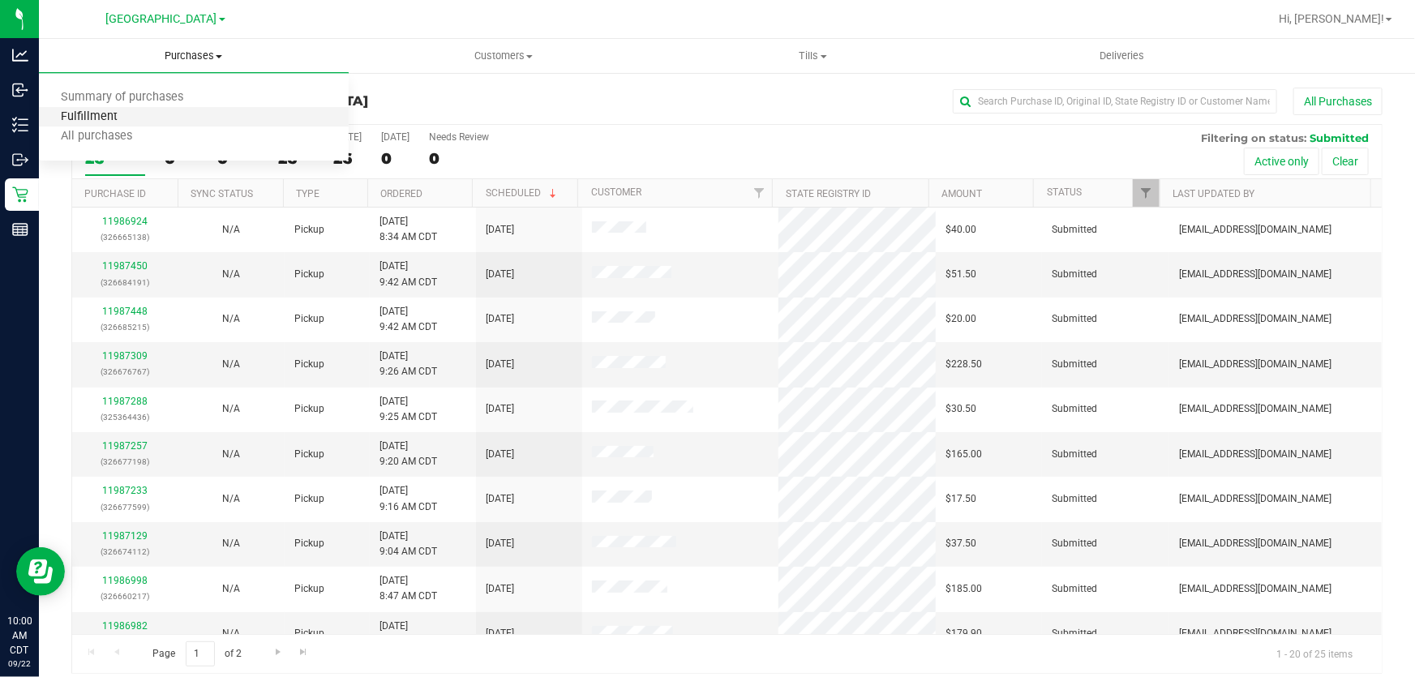
click at [116, 115] on span "Fulfillment" at bounding box center [89, 117] width 101 height 14
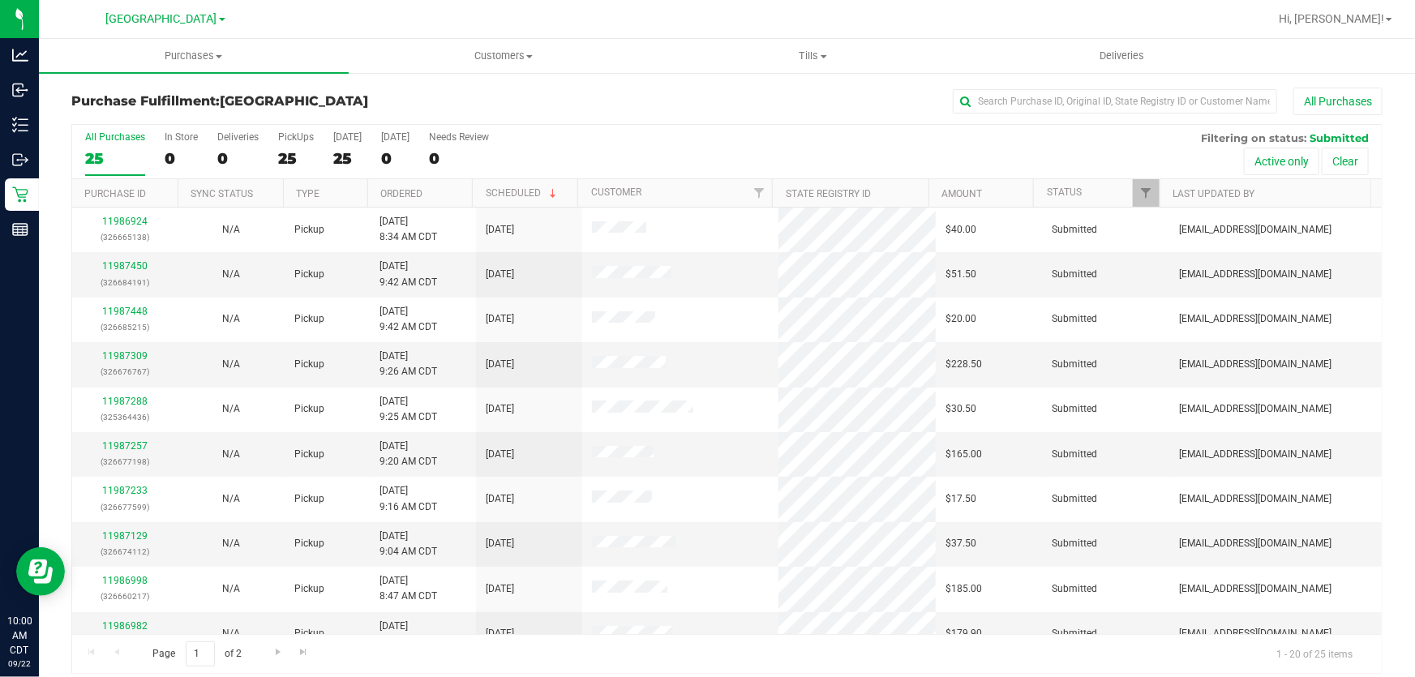
click at [408, 185] on th "Ordered" at bounding box center [419, 193] width 105 height 28
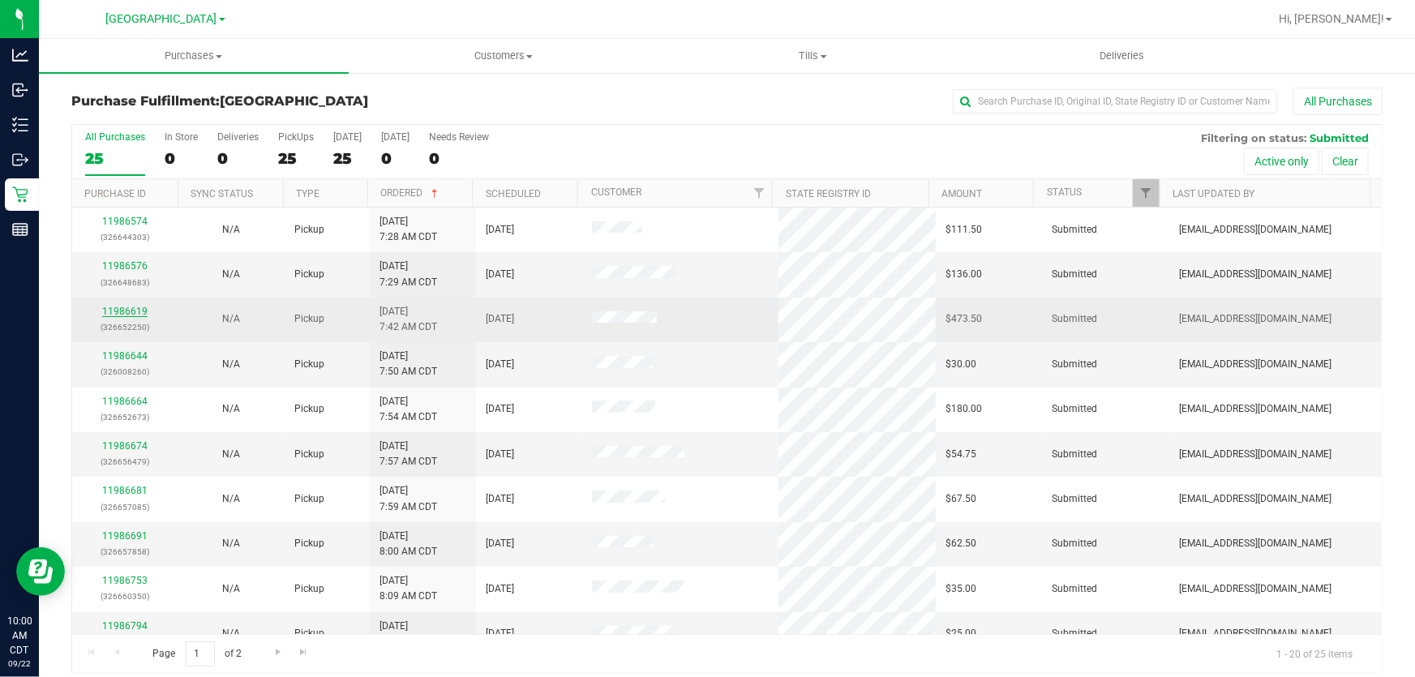
click at [137, 311] on link "11986619" at bounding box center [124, 311] width 45 height 11
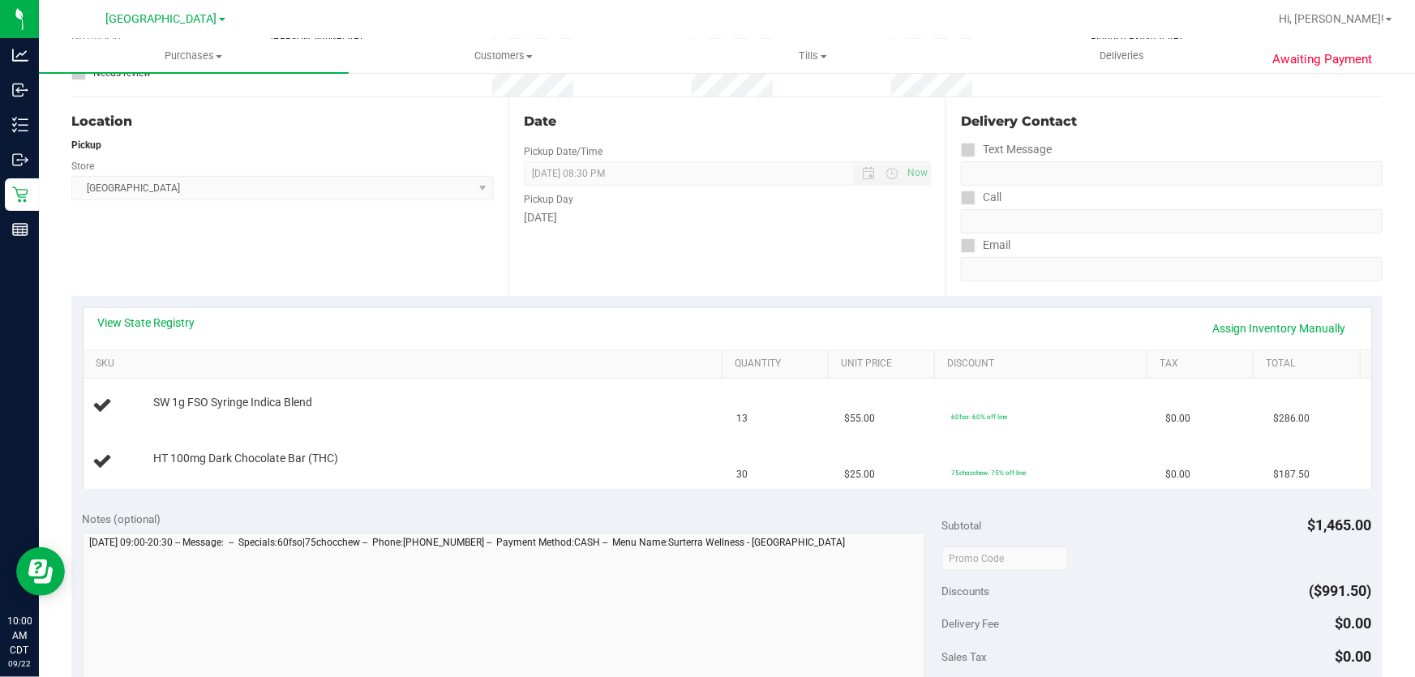
scroll to position [147, 0]
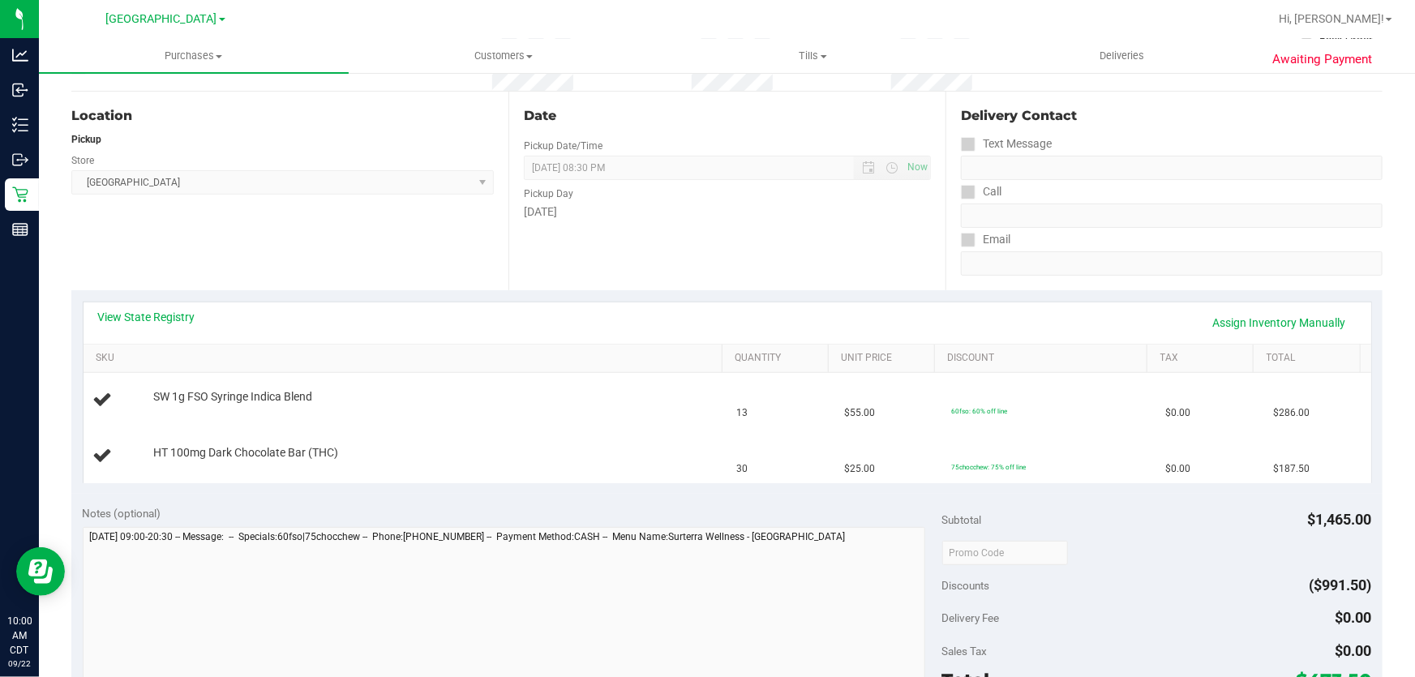
click at [161, 324] on div "View State Registry Assign Inventory Manually" at bounding box center [727, 323] width 1258 height 28
click at [165, 319] on link "View State Registry" at bounding box center [146, 317] width 97 height 16
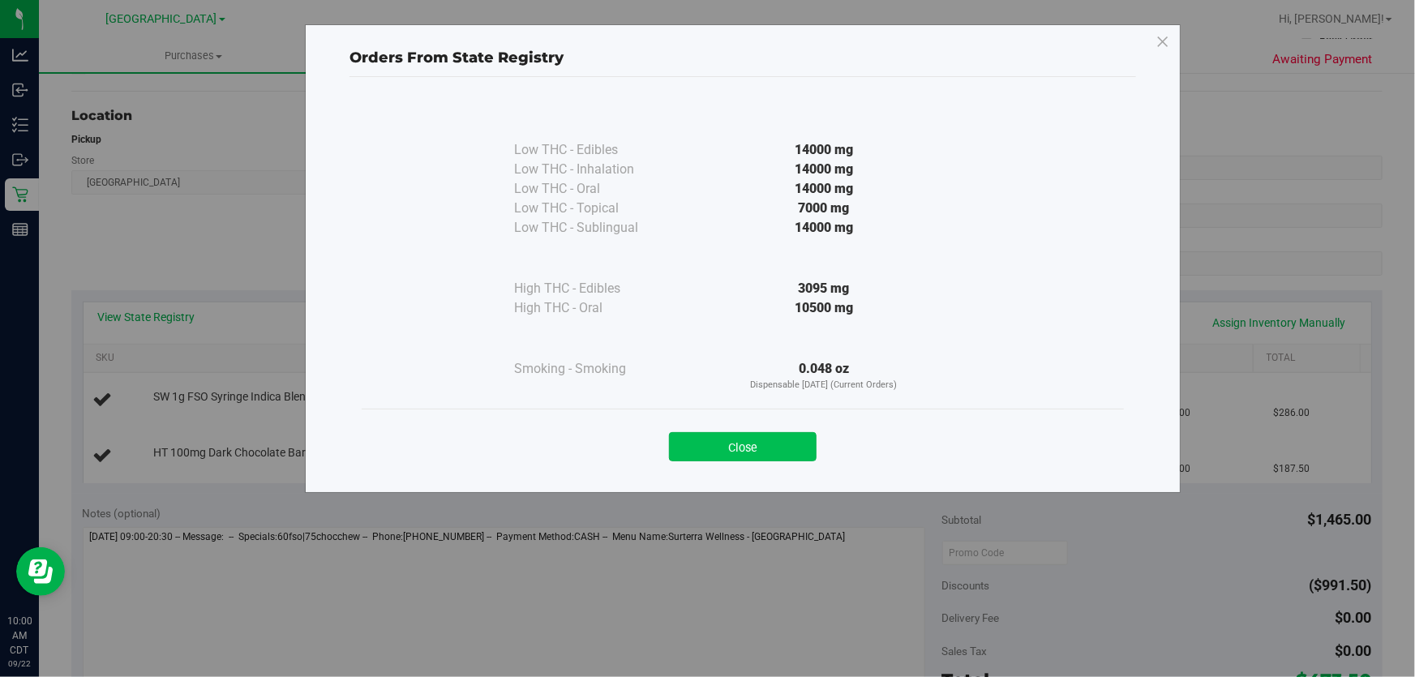
click at [703, 438] on button "Close" at bounding box center [743, 446] width 148 height 29
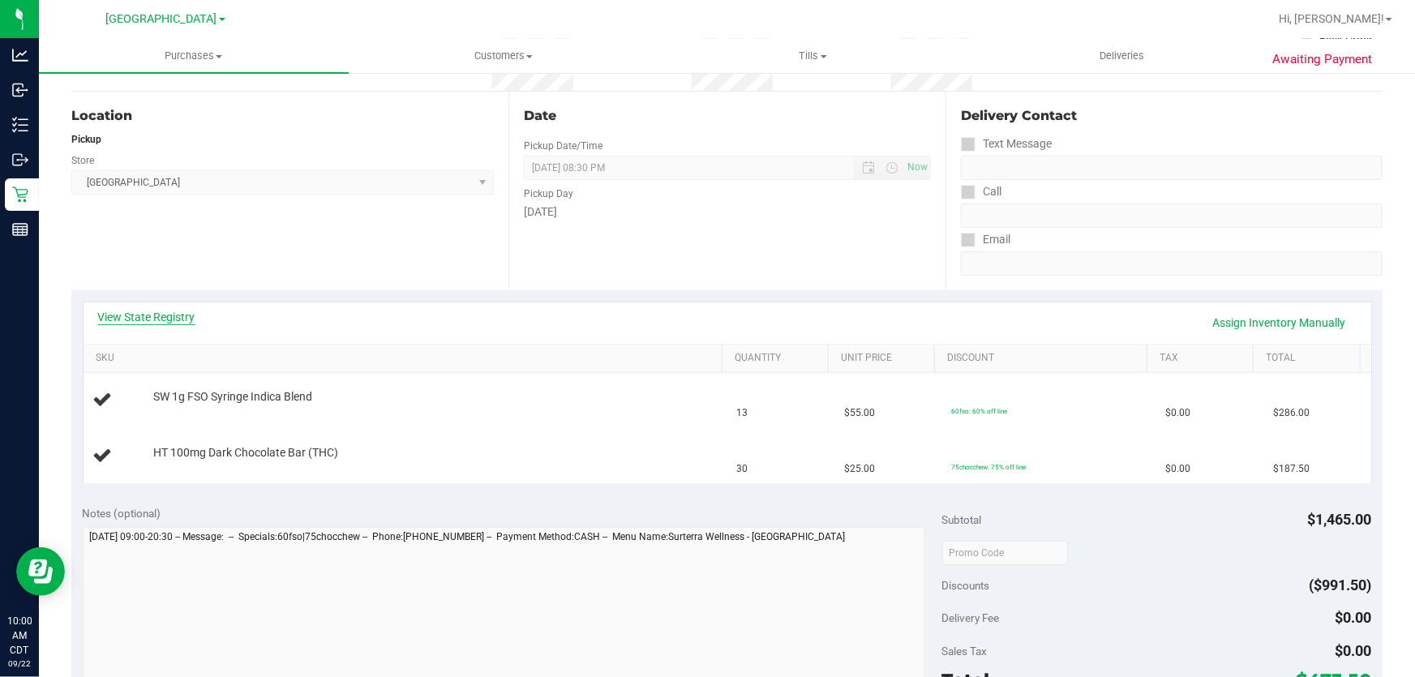
click at [182, 316] on link "View State Registry" at bounding box center [146, 317] width 97 height 16
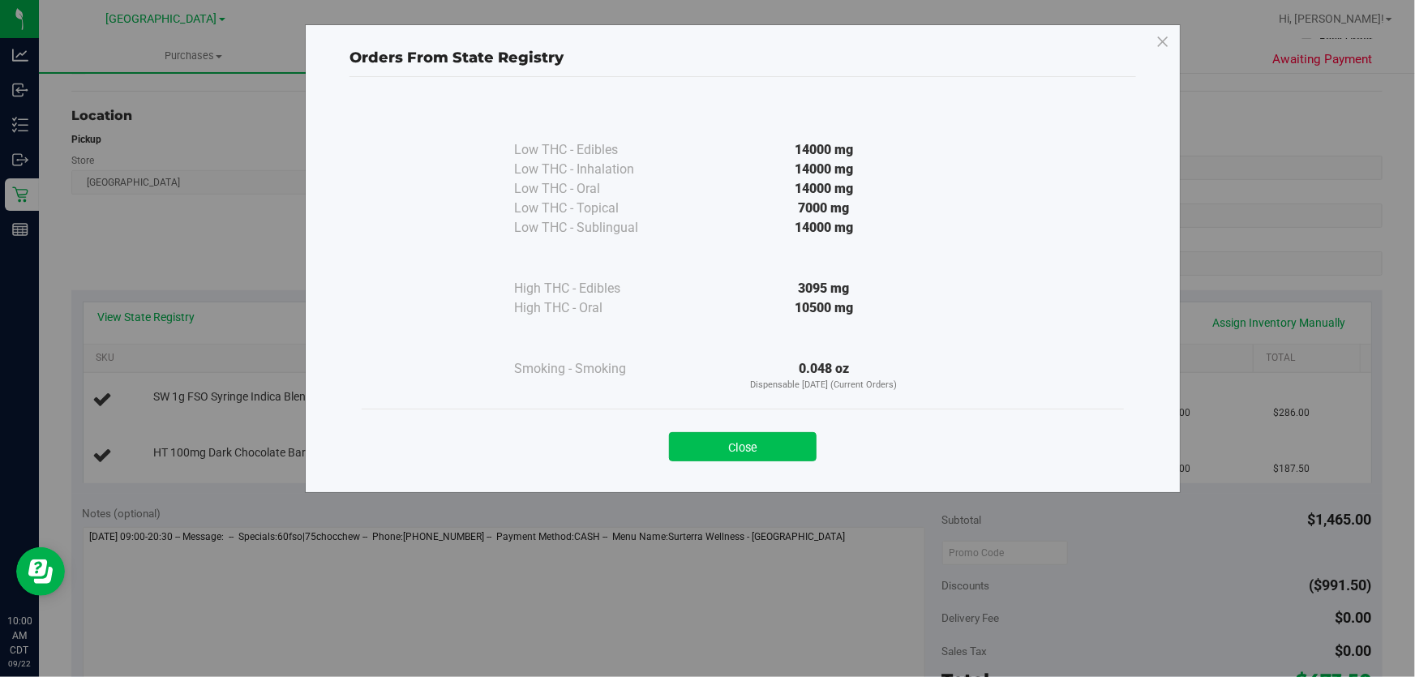
click at [702, 439] on button "Close" at bounding box center [743, 446] width 148 height 29
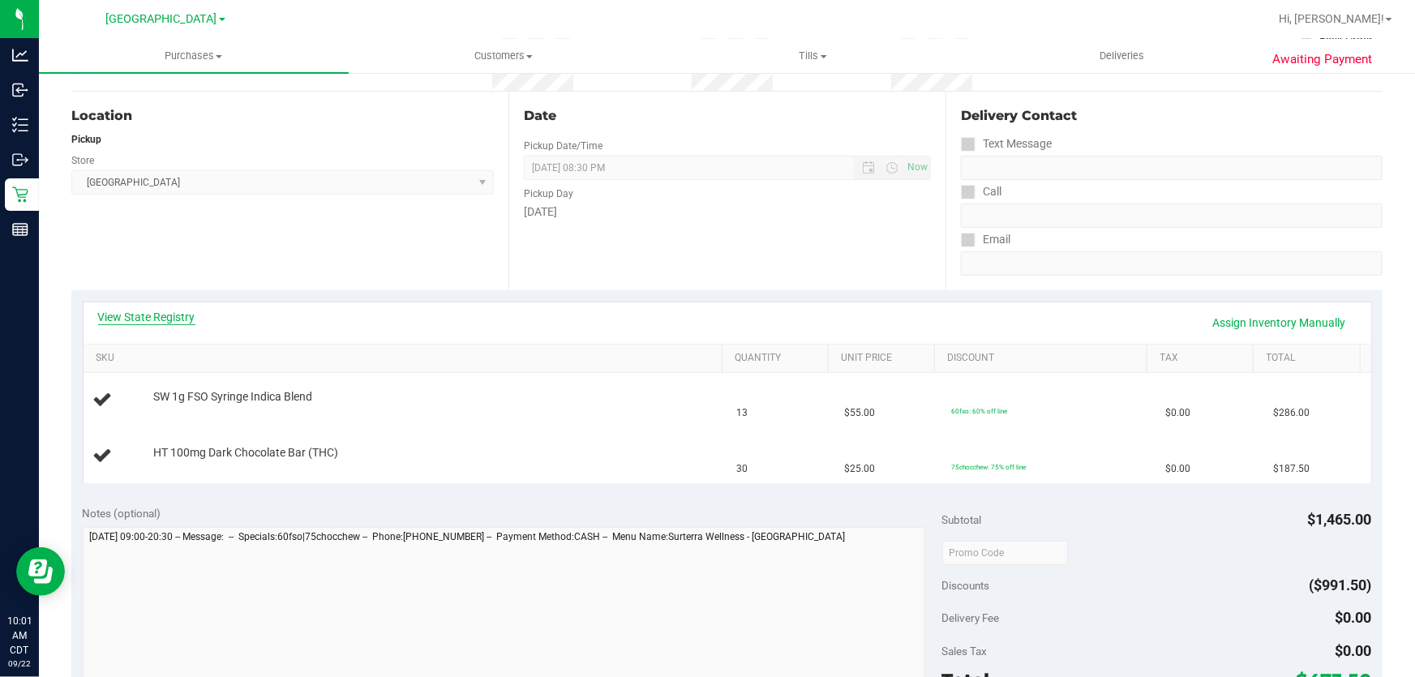
click at [159, 318] on link "View State Registry" at bounding box center [146, 317] width 97 height 16
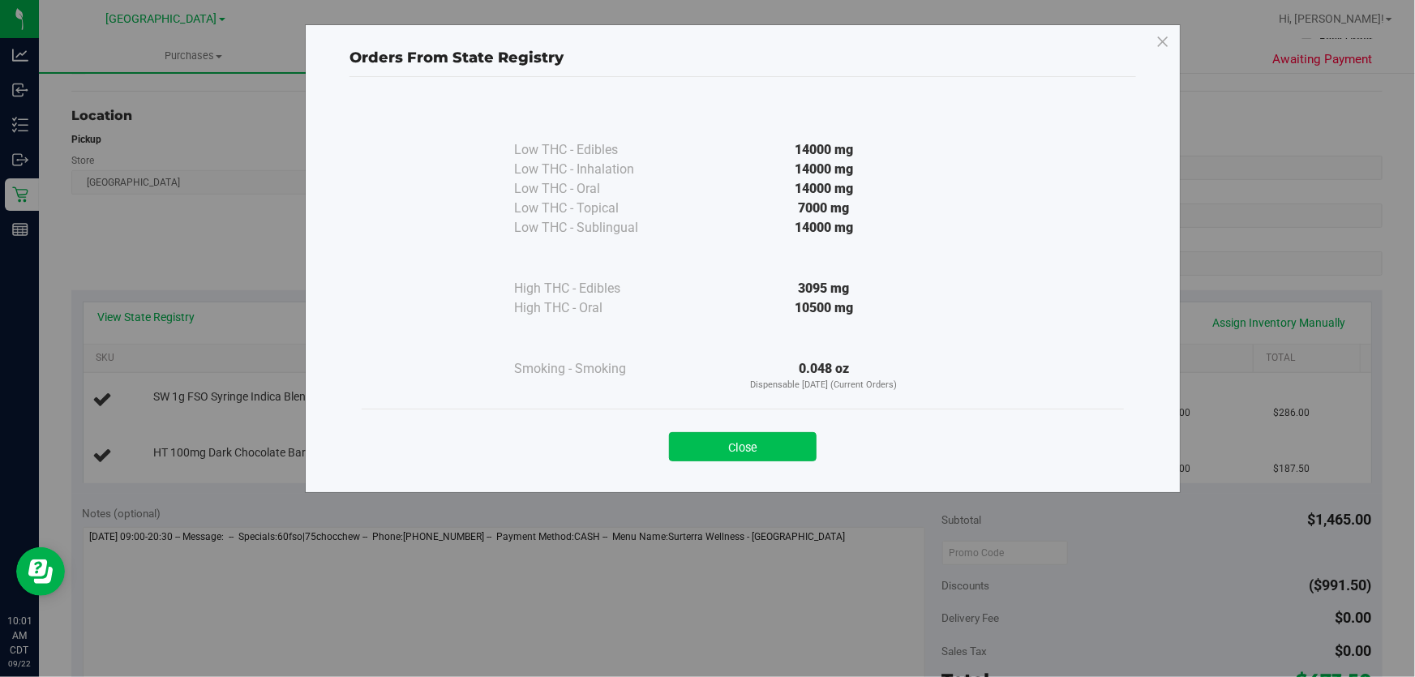
click at [748, 445] on button "Close" at bounding box center [743, 446] width 148 height 29
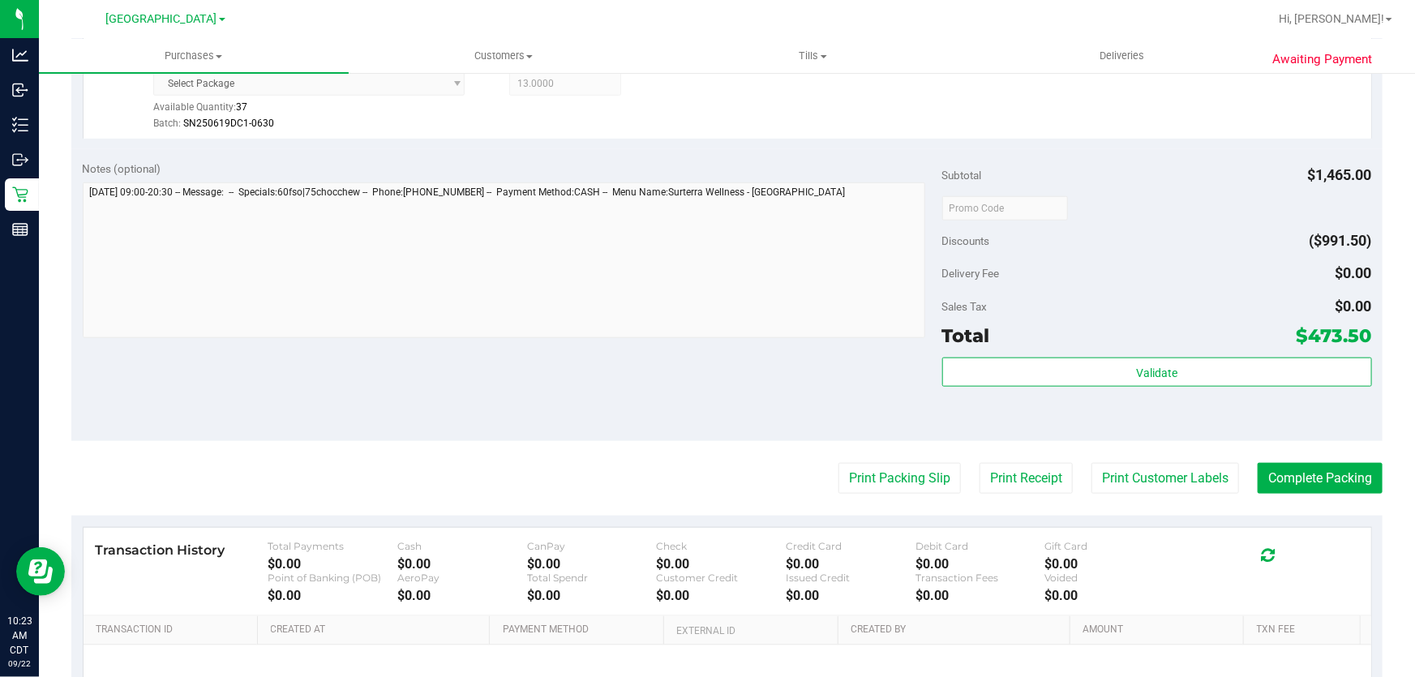
scroll to position [777, 0]
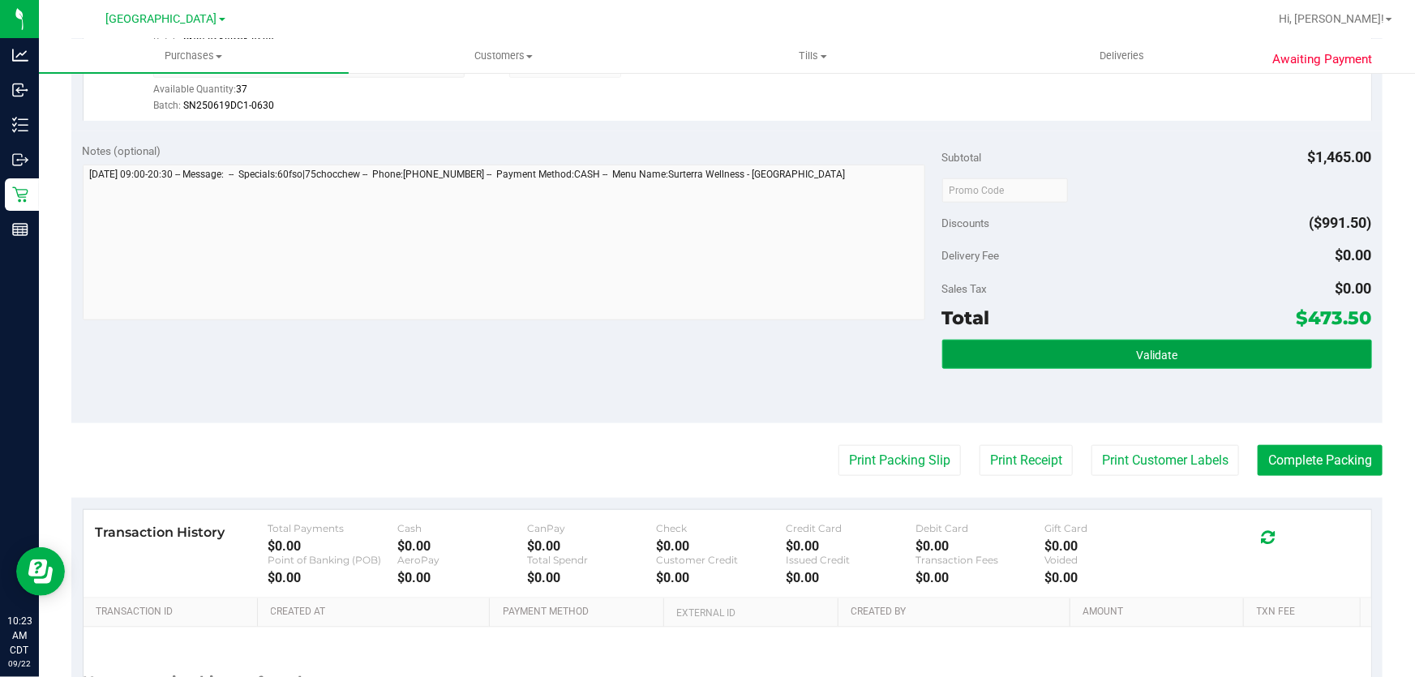
click at [1125, 351] on button "Validate" at bounding box center [1157, 354] width 430 height 29
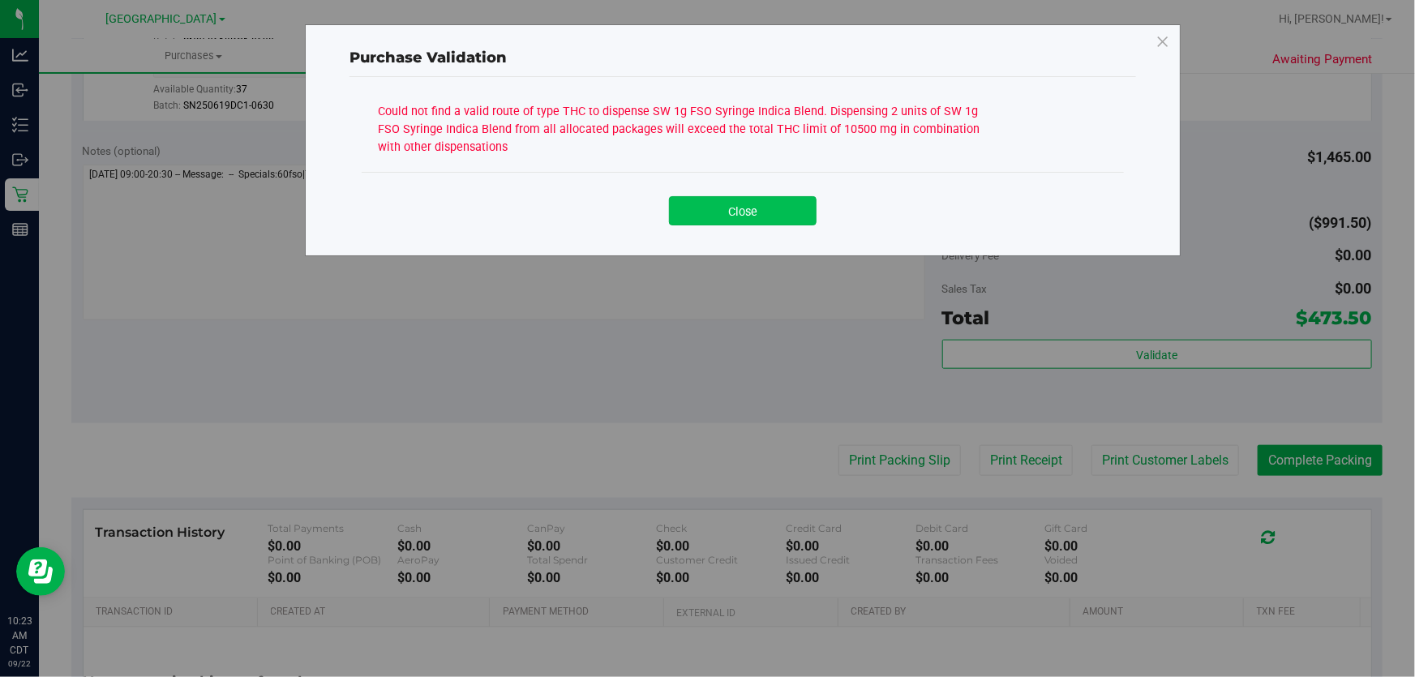
click at [702, 215] on button "Close" at bounding box center [743, 210] width 148 height 29
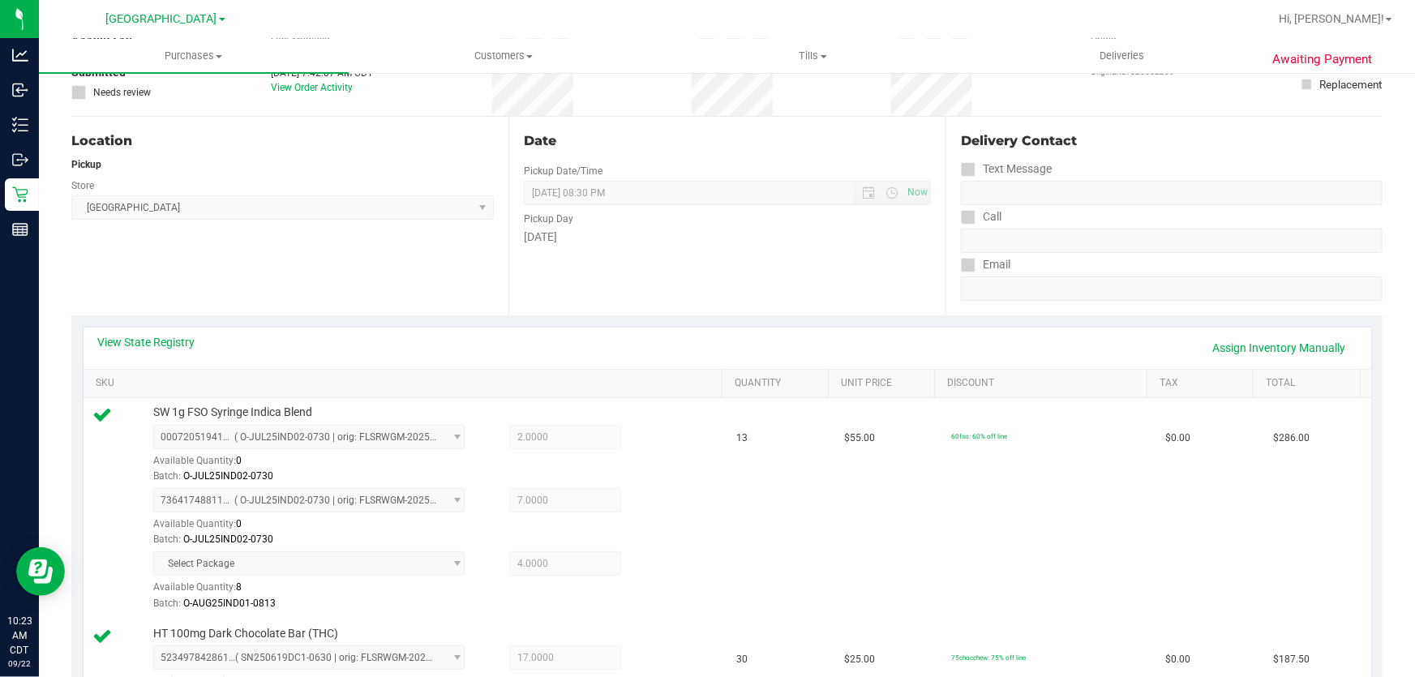
scroll to position [114, 0]
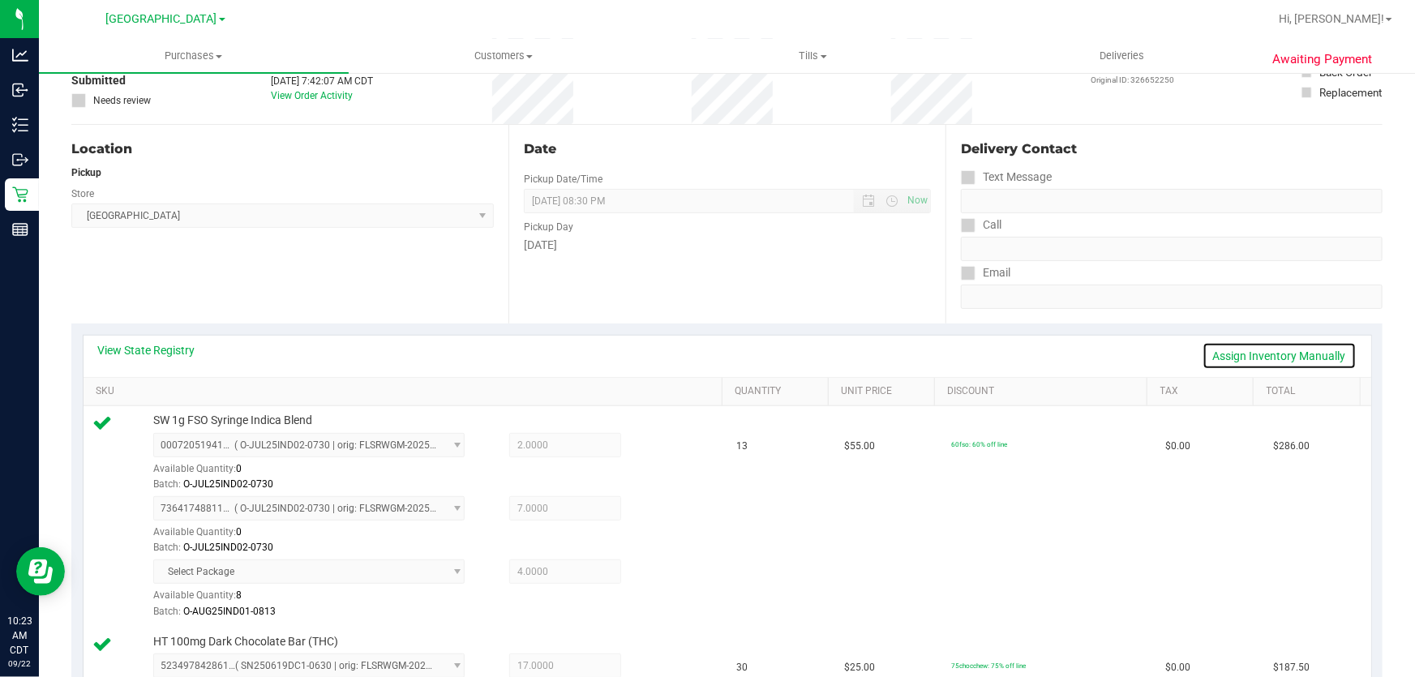
click at [1244, 358] on link "Assign Inventory Manually" at bounding box center [1279, 356] width 154 height 28
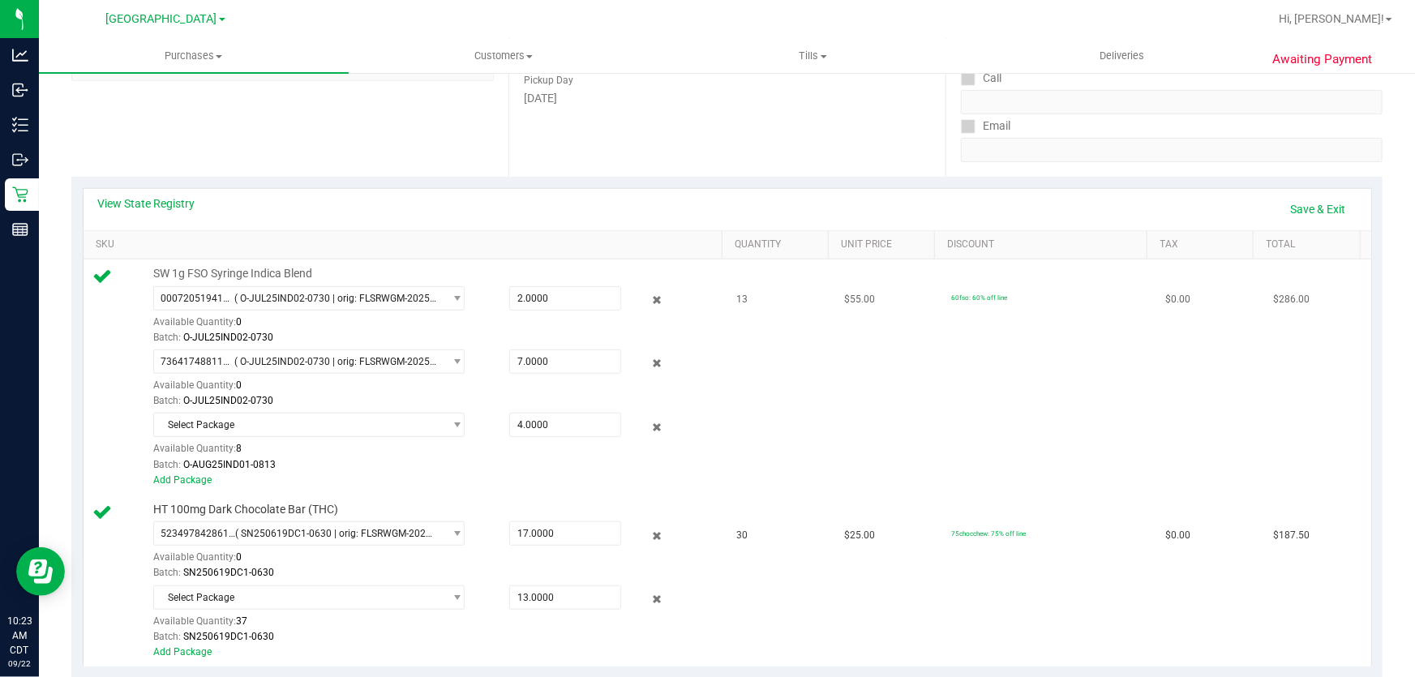
scroll to position [334, 0]
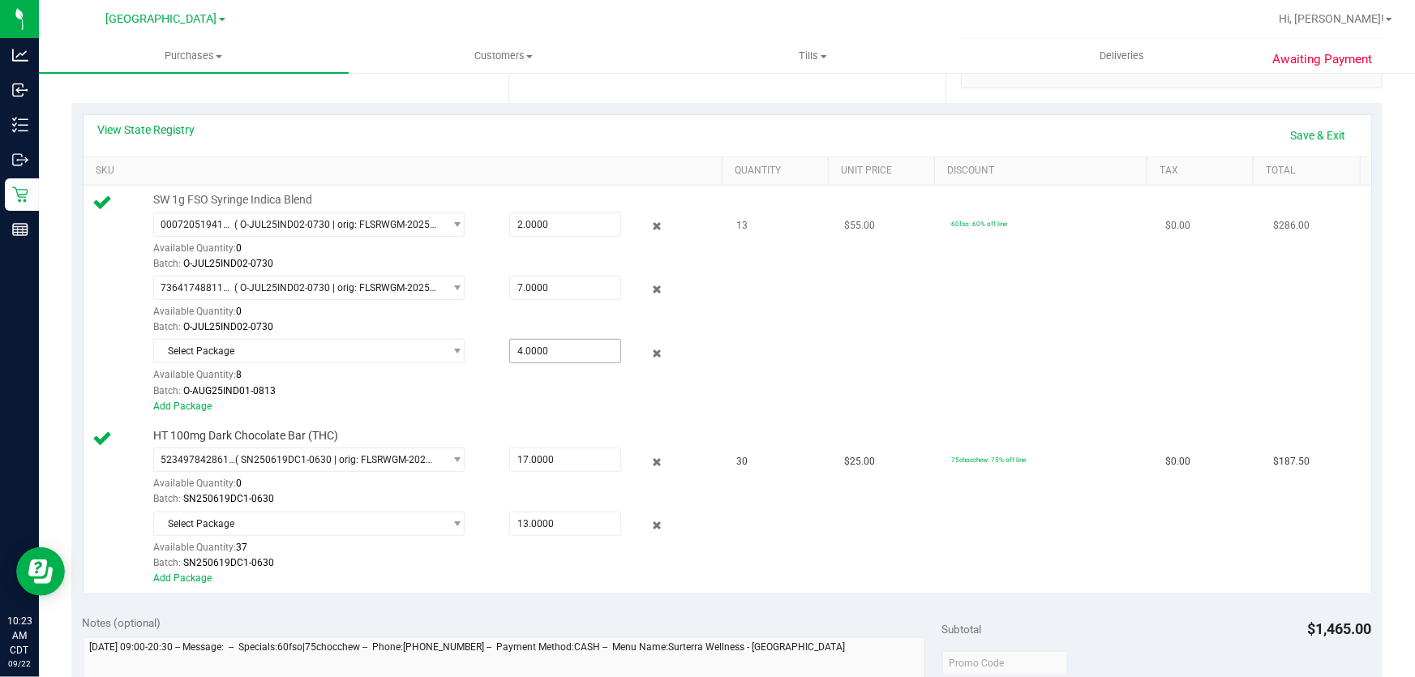
click at [547, 358] on span "4.0000 4" at bounding box center [565, 351] width 113 height 24
type input "3"
type input "3.0000"
click at [1004, 391] on td "60fso: 60% off line" at bounding box center [1048, 304] width 215 height 236
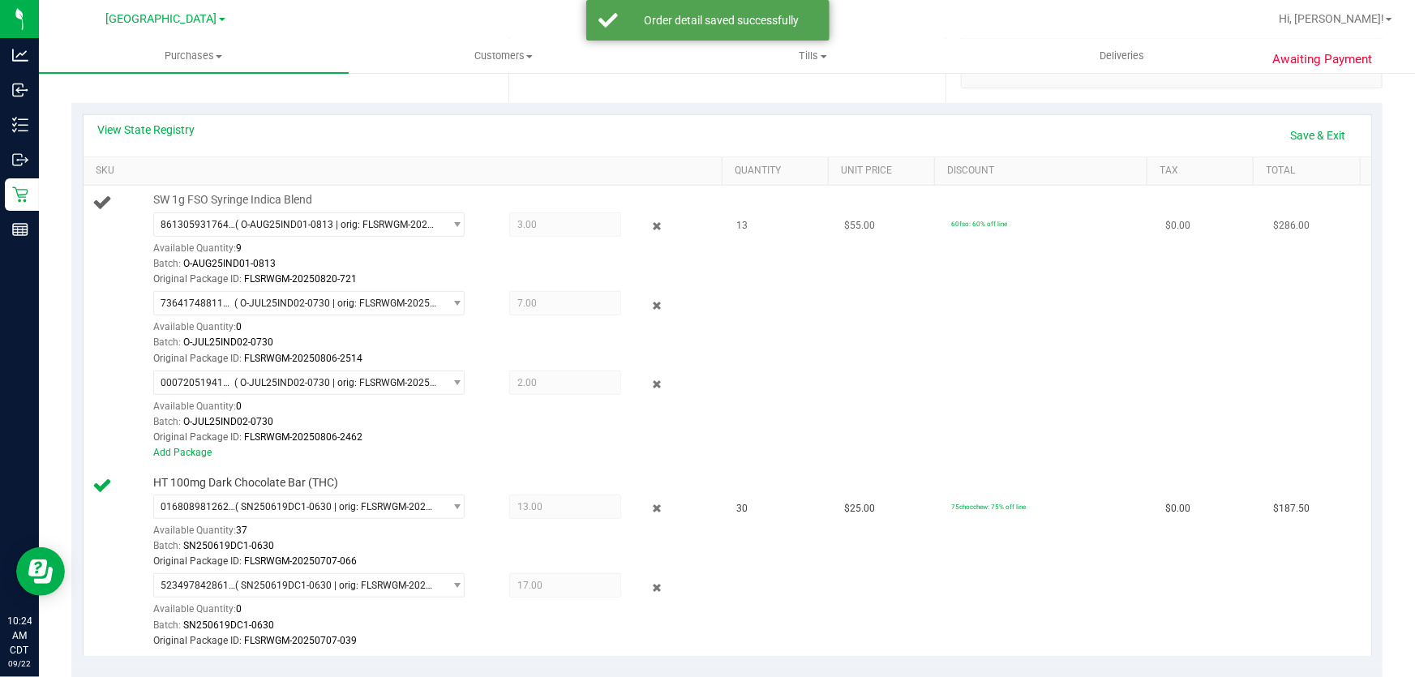
click at [580, 389] on span "2.00 2" at bounding box center [565, 383] width 113 height 24
click at [1337, 135] on link "Save & Exit" at bounding box center [1318, 136] width 76 height 28
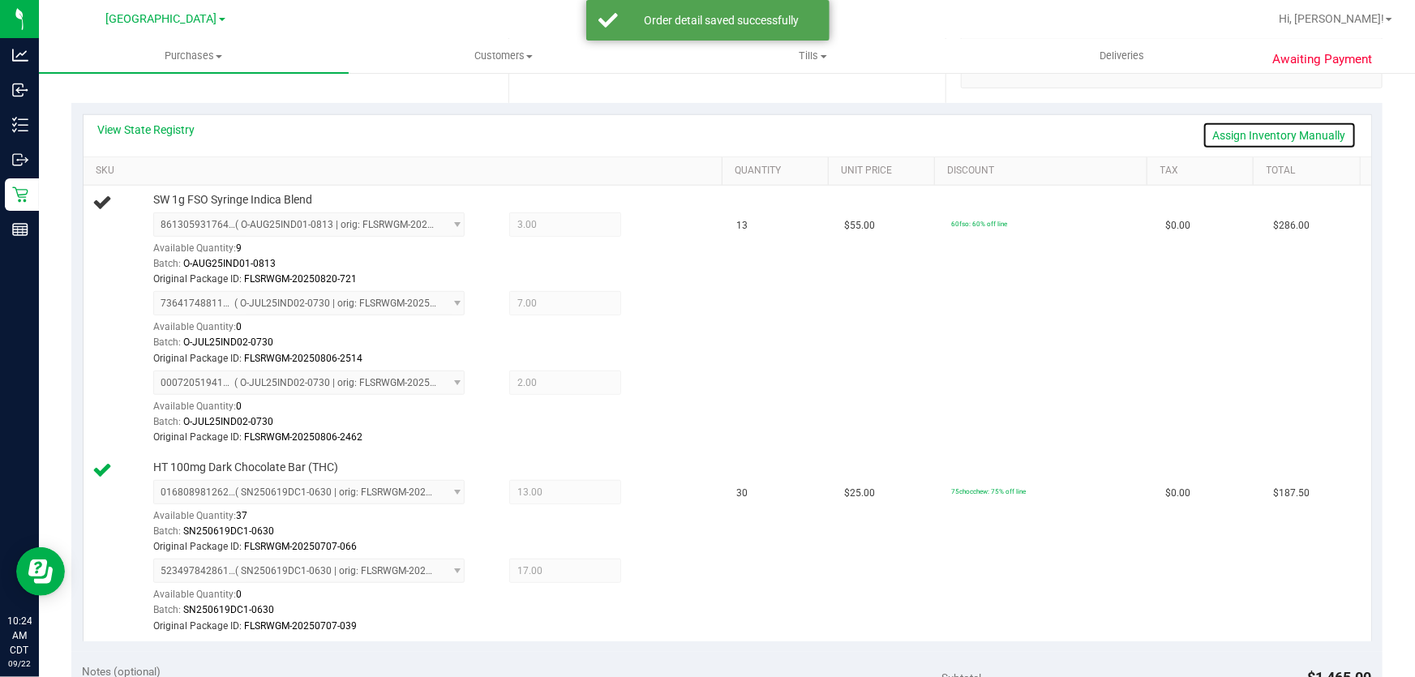
click at [1334, 135] on link "Assign Inventory Manually" at bounding box center [1279, 136] width 154 height 28
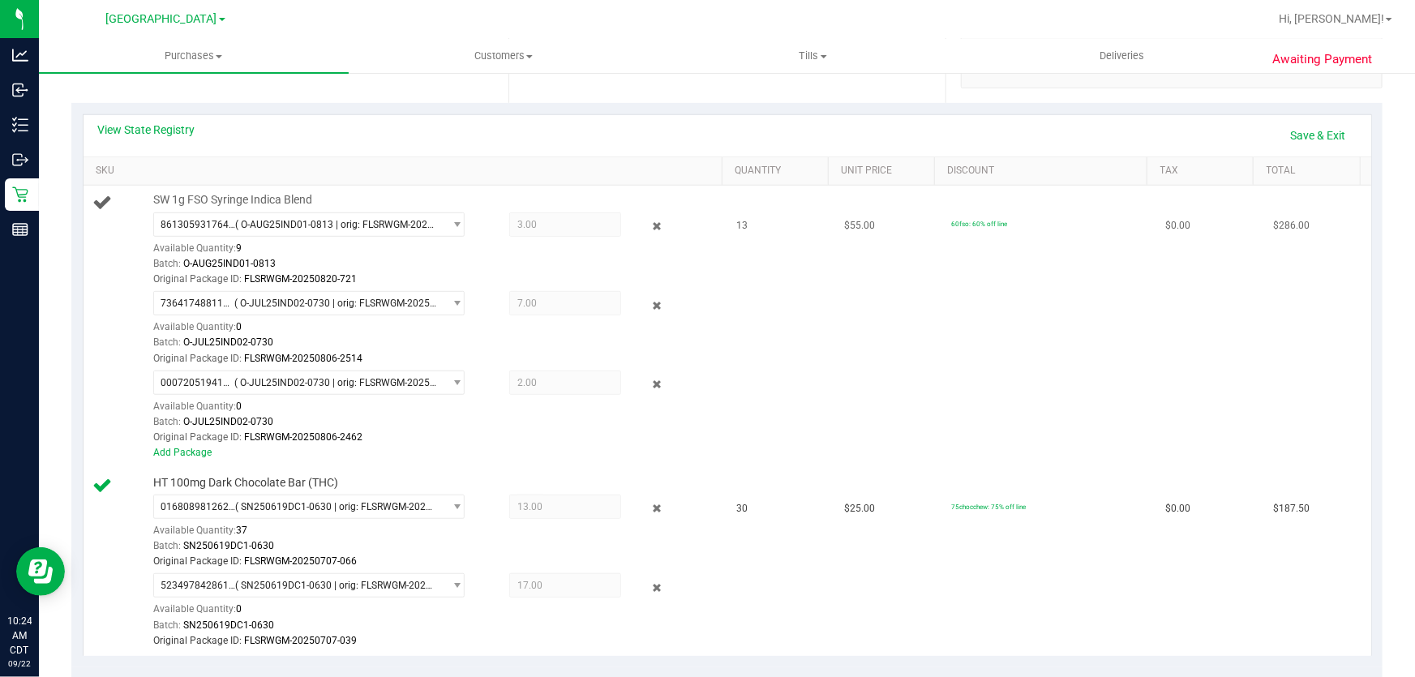
click at [527, 374] on span "2.00 2" at bounding box center [565, 383] width 113 height 24
click at [649, 378] on icon at bounding box center [657, 384] width 17 height 19
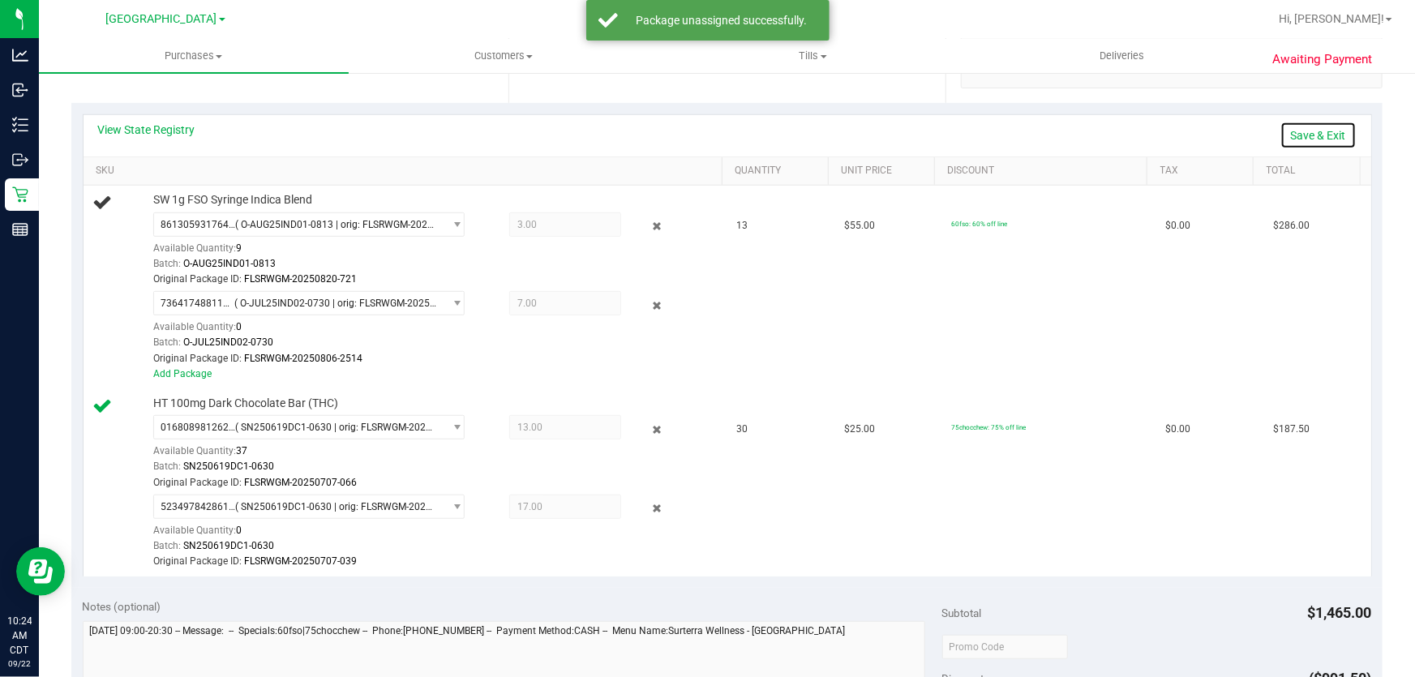
click at [1307, 137] on link "Save & Exit" at bounding box center [1318, 136] width 76 height 28
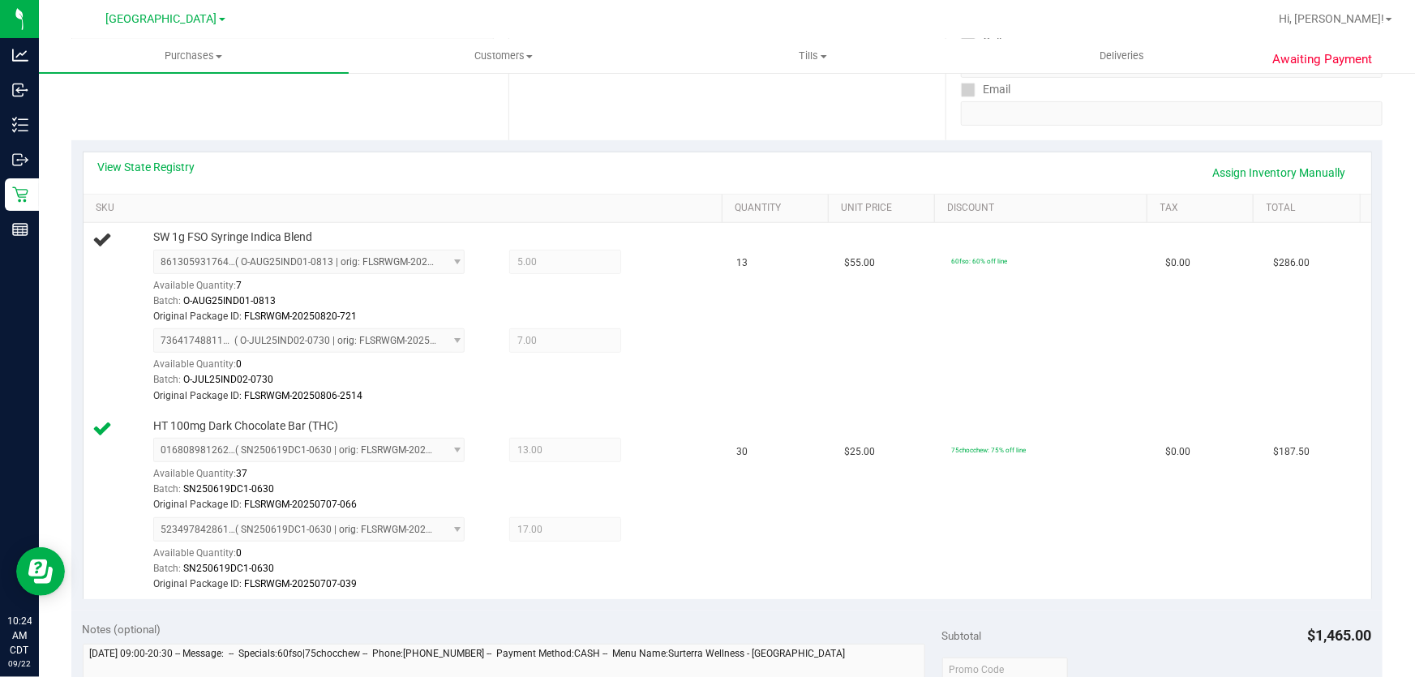
scroll to position [260, 0]
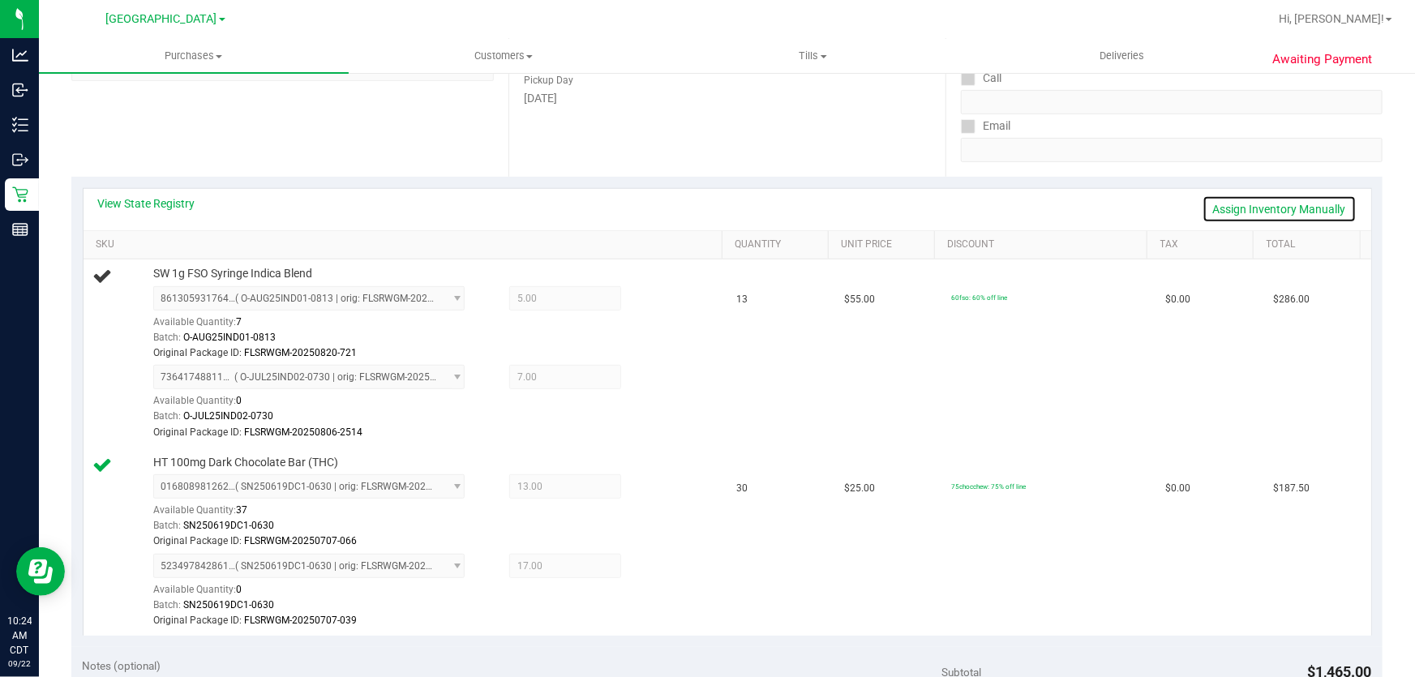
click at [1267, 205] on link "Assign Inventory Manually" at bounding box center [1279, 209] width 154 height 28
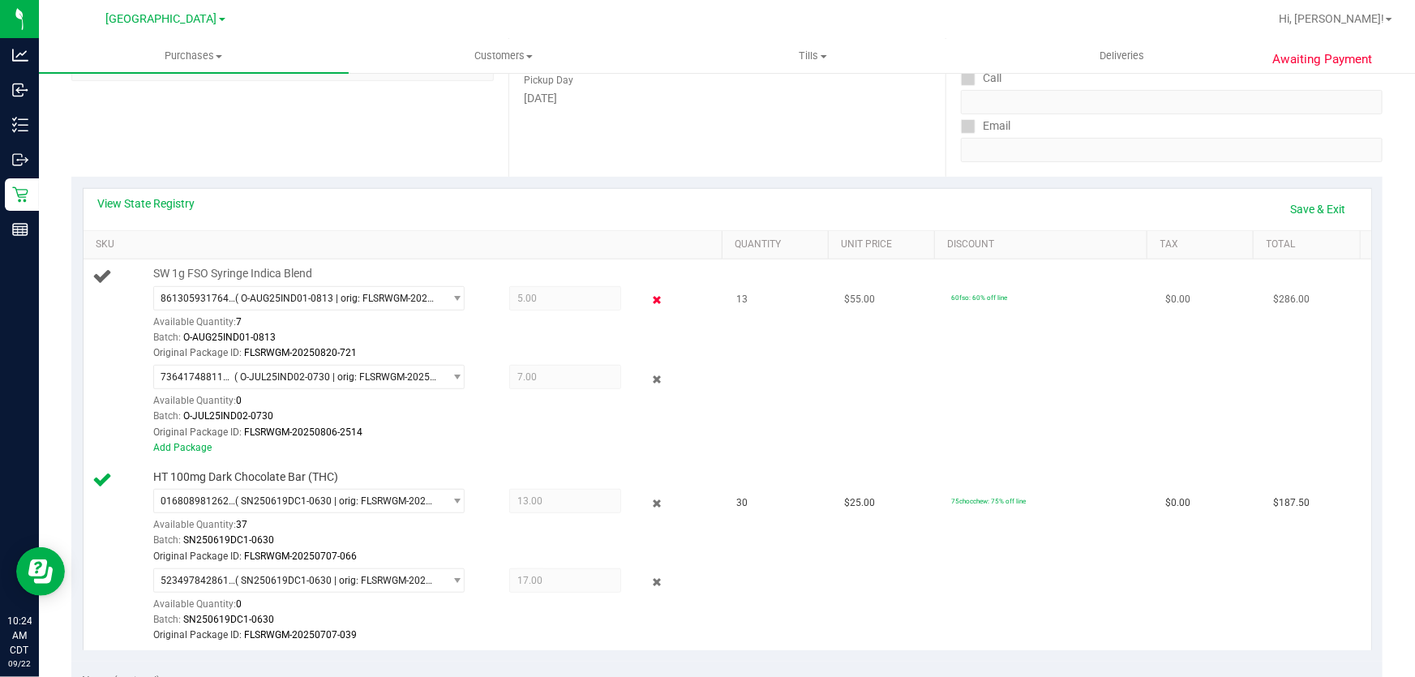
click at [649, 297] on icon at bounding box center [657, 300] width 17 height 19
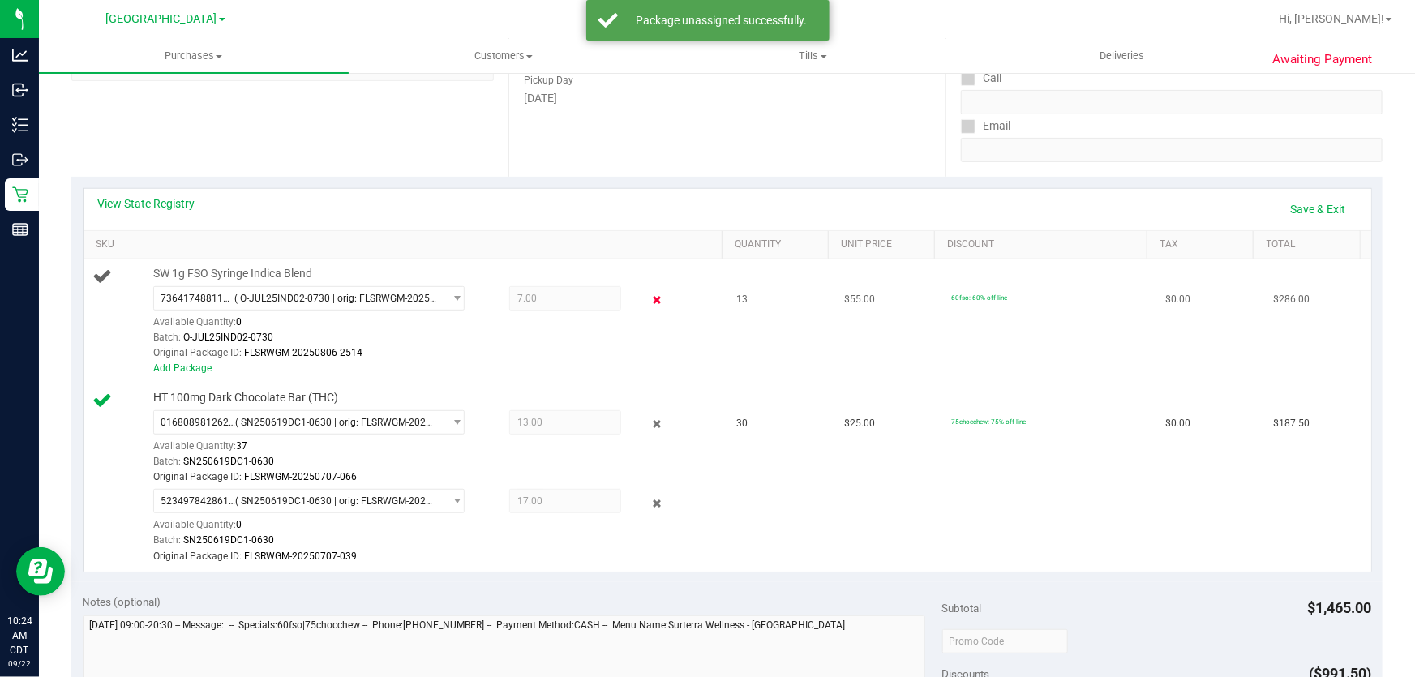
click at [649, 297] on icon at bounding box center [657, 300] width 17 height 19
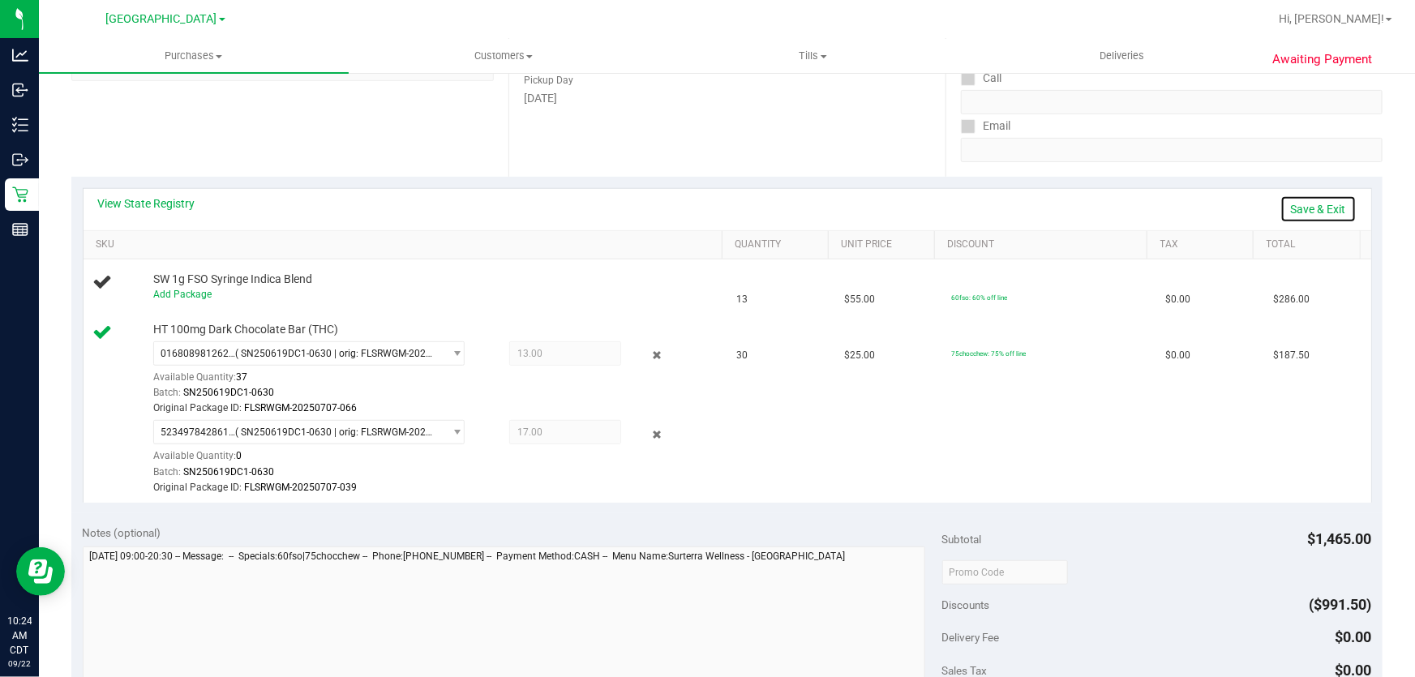
click at [1312, 204] on link "Save & Exit" at bounding box center [1318, 209] width 76 height 28
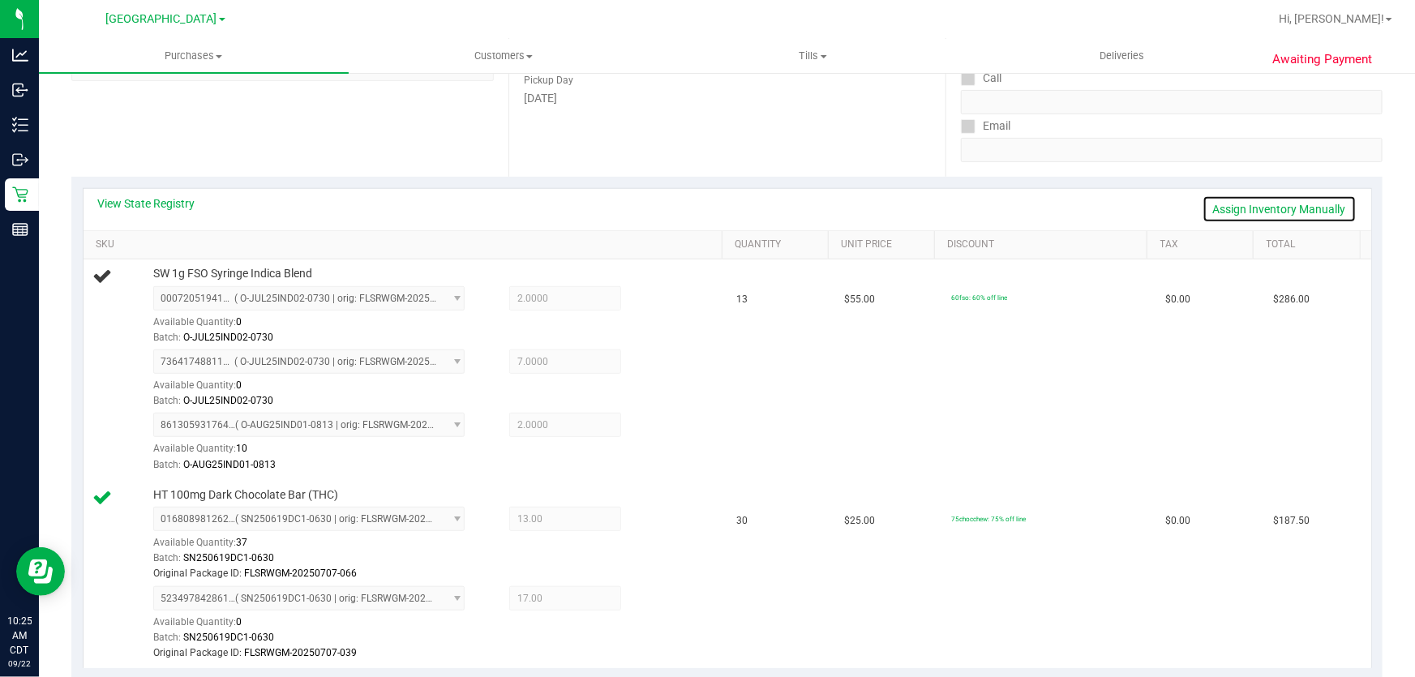
click at [1322, 201] on link "Assign Inventory Manually" at bounding box center [1279, 209] width 154 height 28
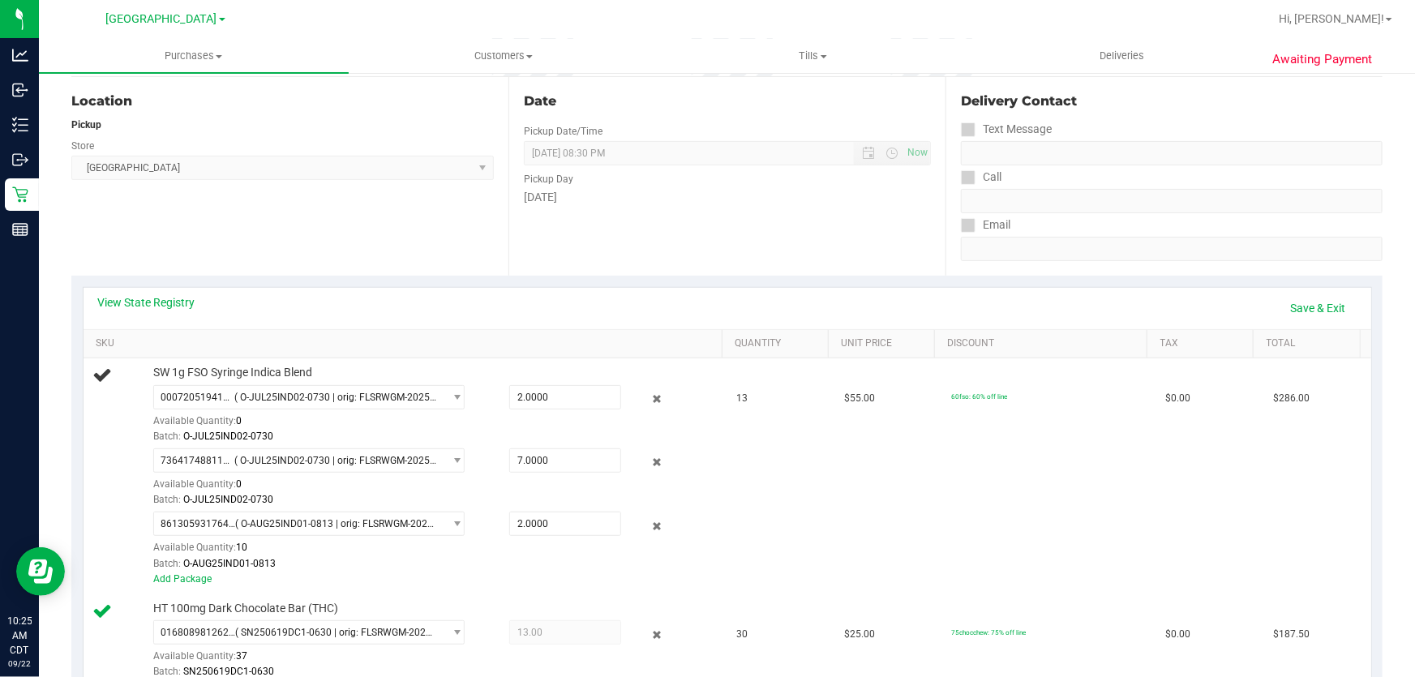
scroll to position [0, 0]
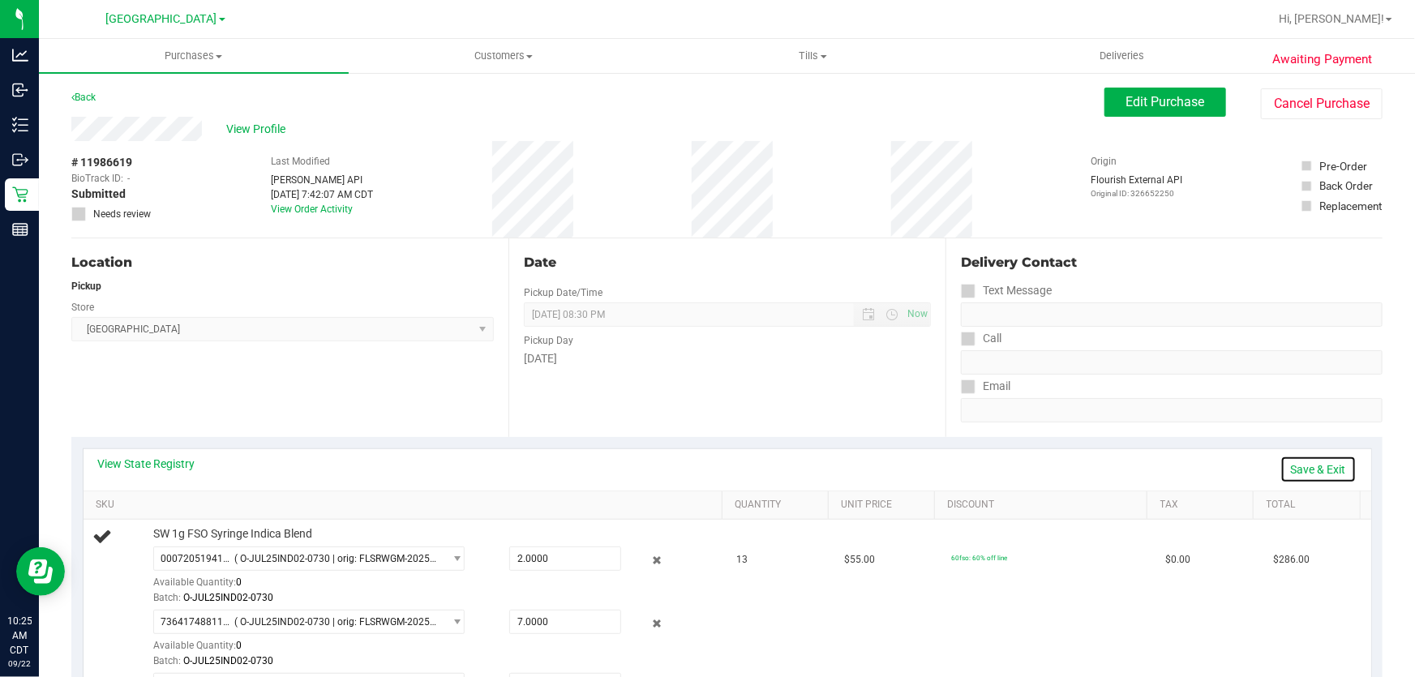
click at [1314, 470] on link "Save & Exit" at bounding box center [1318, 470] width 76 height 28
click at [1111, 97] on button "Edit Purchase" at bounding box center [1165, 102] width 122 height 29
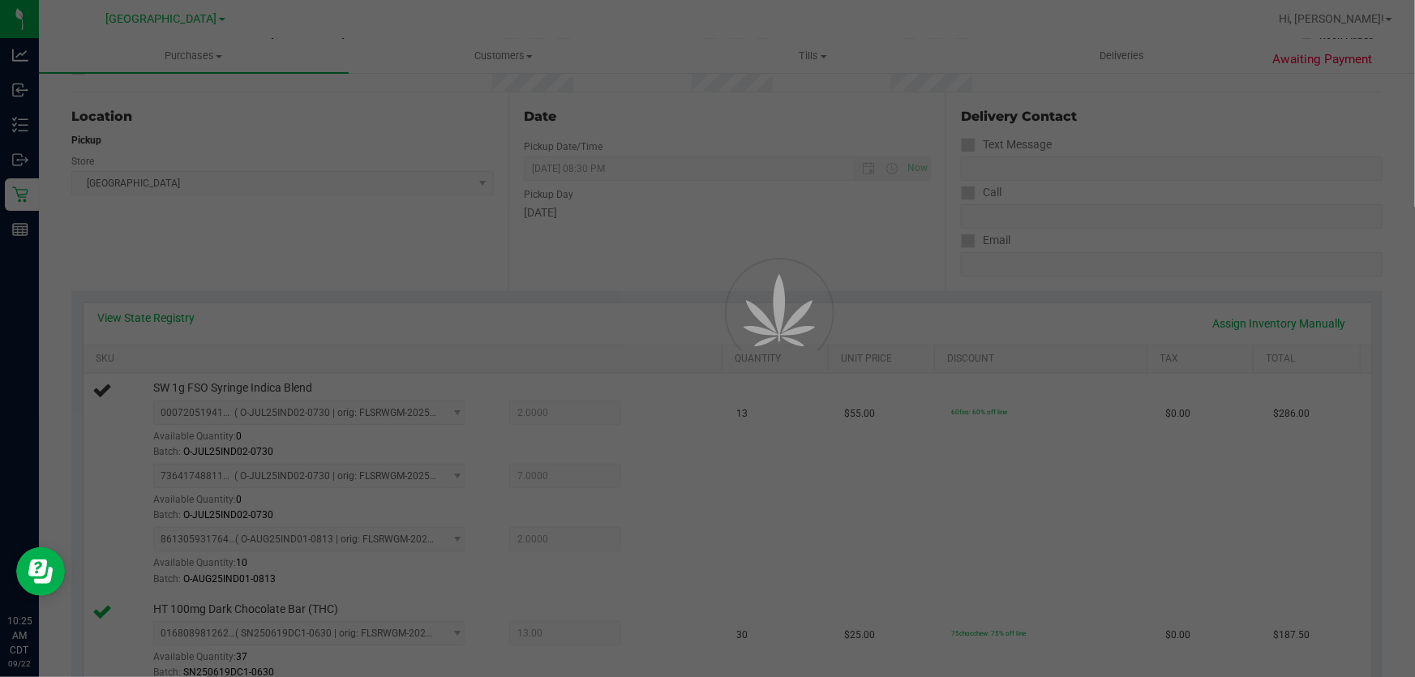
scroll to position [147, 0]
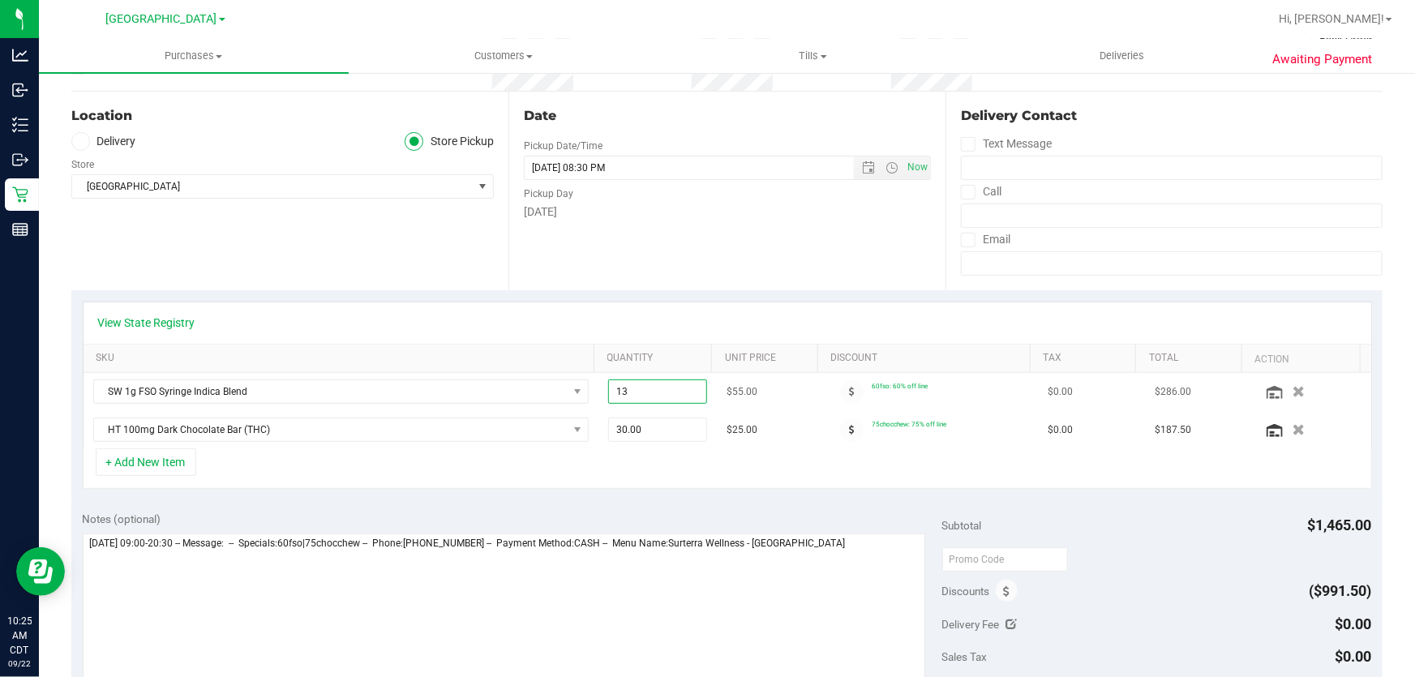
click at [657, 392] on span "13.00 13" at bounding box center [658, 391] width 100 height 24
type input "11"
type input "11.00"
click at [673, 326] on div "View State Registry" at bounding box center [727, 323] width 1258 height 16
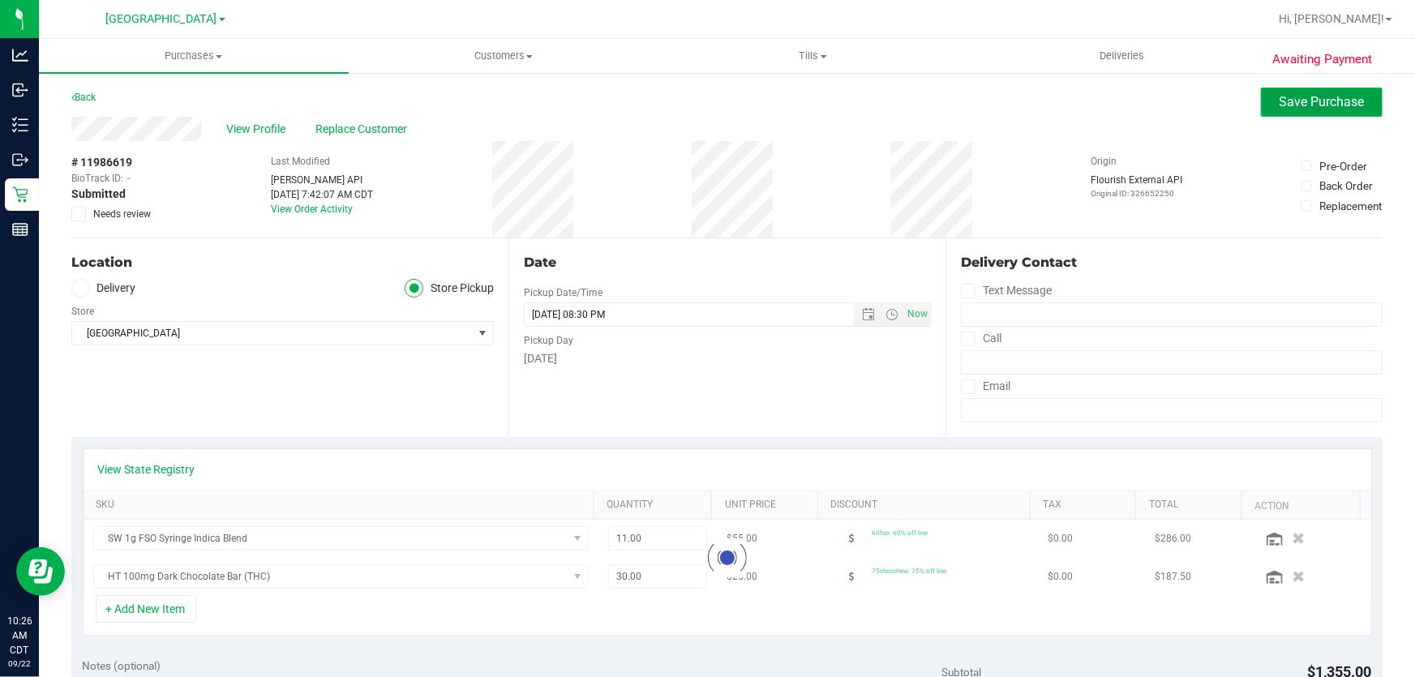
click at [1324, 109] on span "Save Purchase" at bounding box center [1322, 101] width 85 height 15
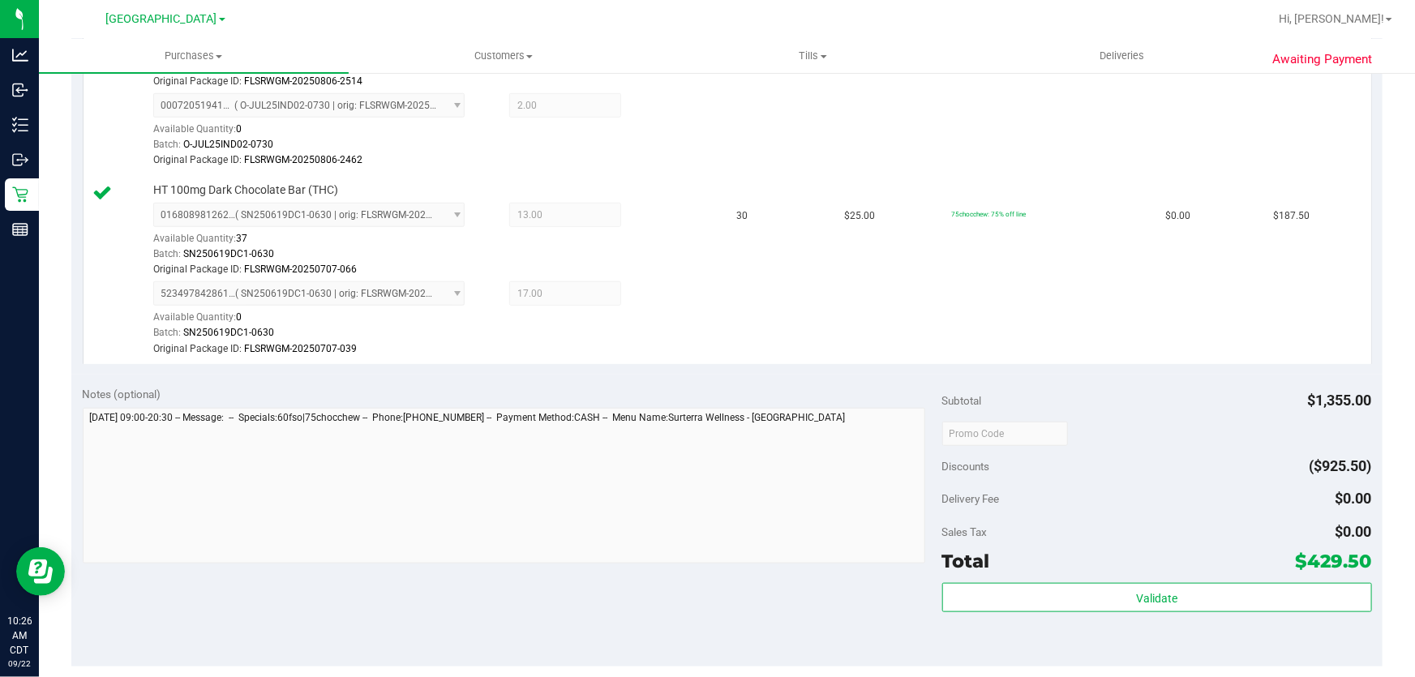
scroll to position [737, 0]
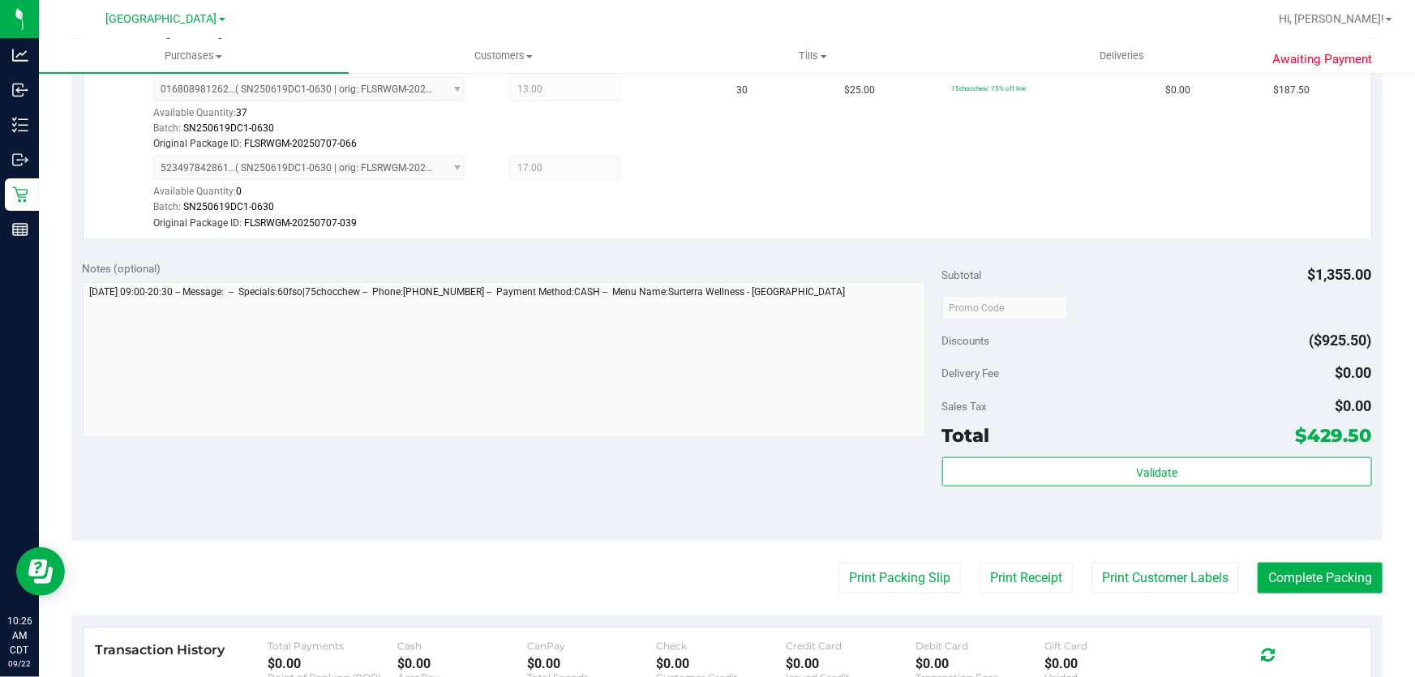
click at [1070, 454] on div "Subtotal $1,355.00 Discounts ($925.50) Delivery Fee $0.00 Sales Tax $0.00 Total…" at bounding box center [1157, 395] width 430 height 270
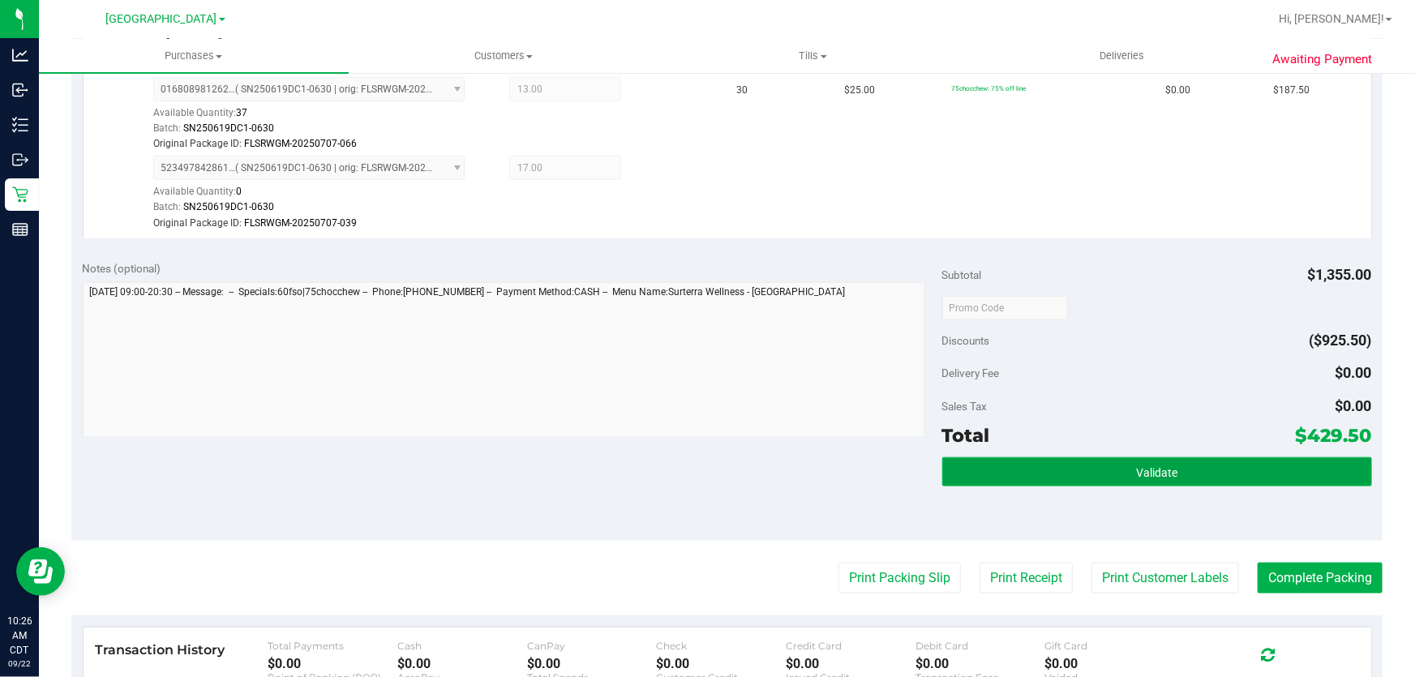
click at [1072, 458] on button "Validate" at bounding box center [1157, 471] width 430 height 29
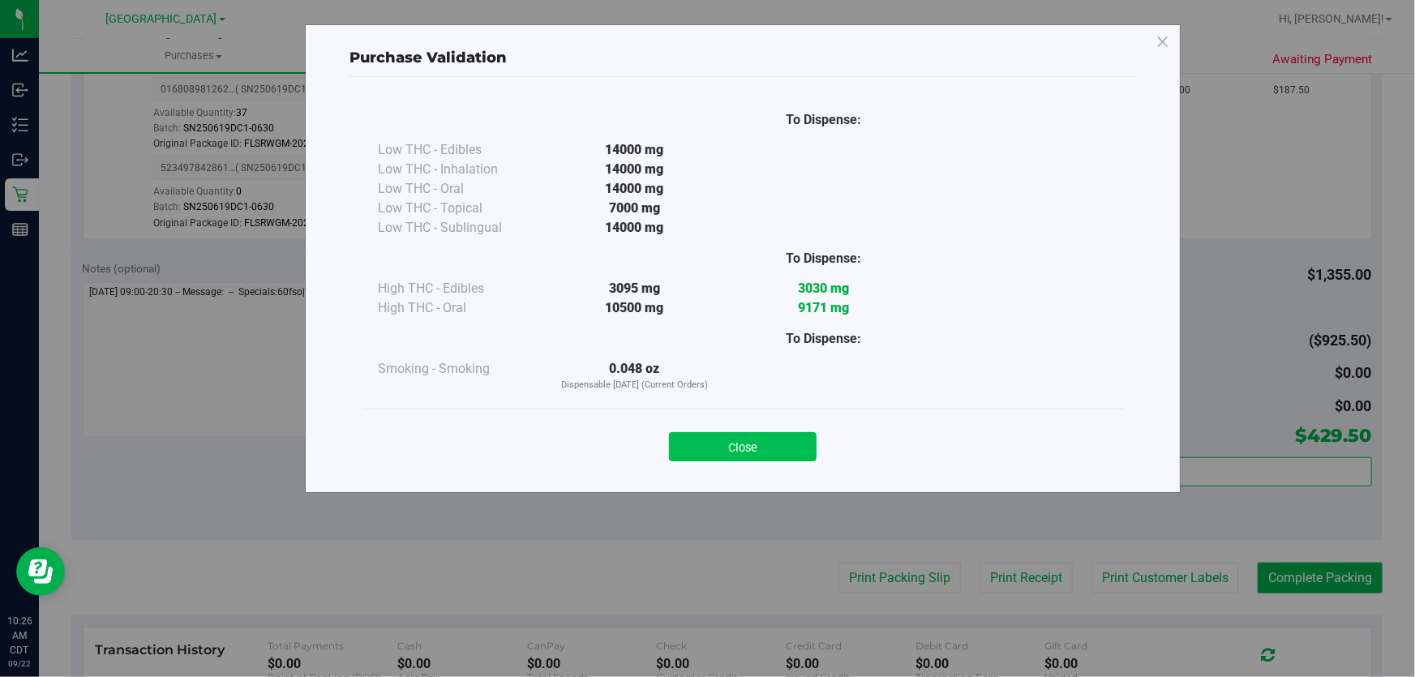
click at [689, 439] on button "Close" at bounding box center [743, 446] width 148 height 29
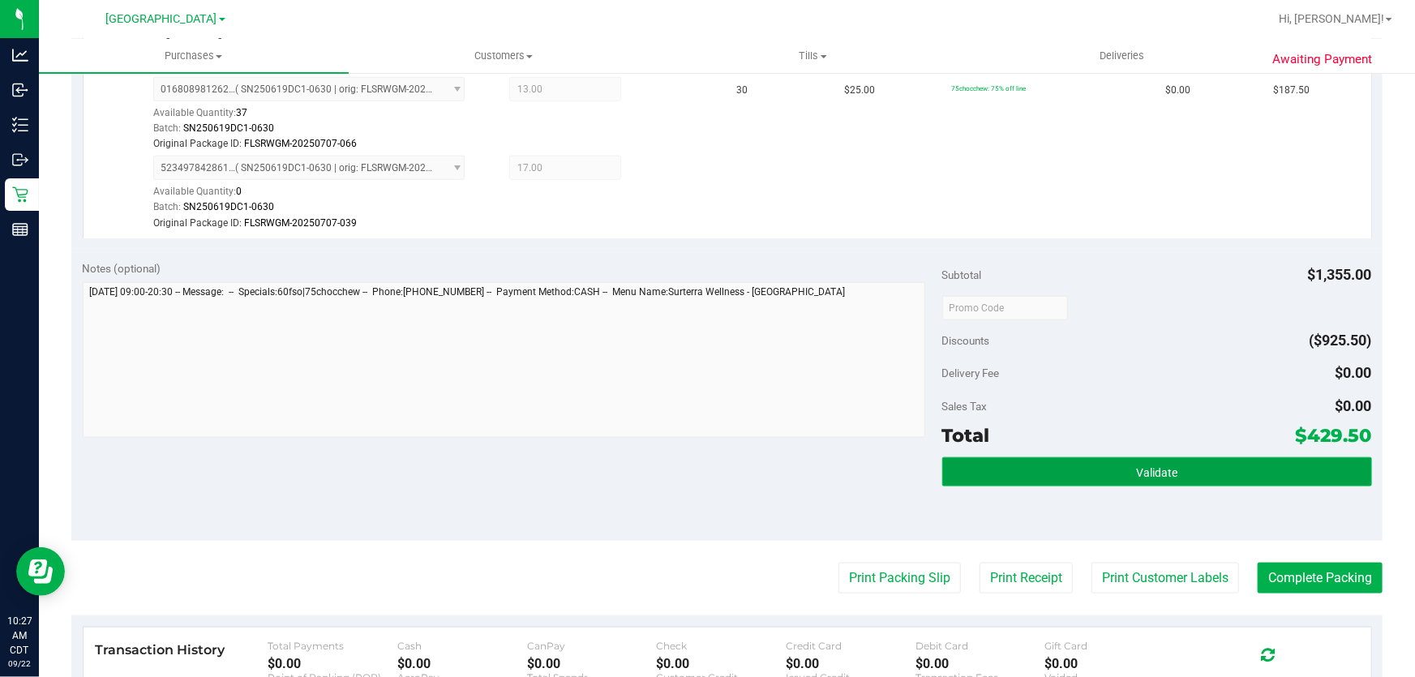
click at [969, 469] on button "Validate" at bounding box center [1157, 471] width 430 height 29
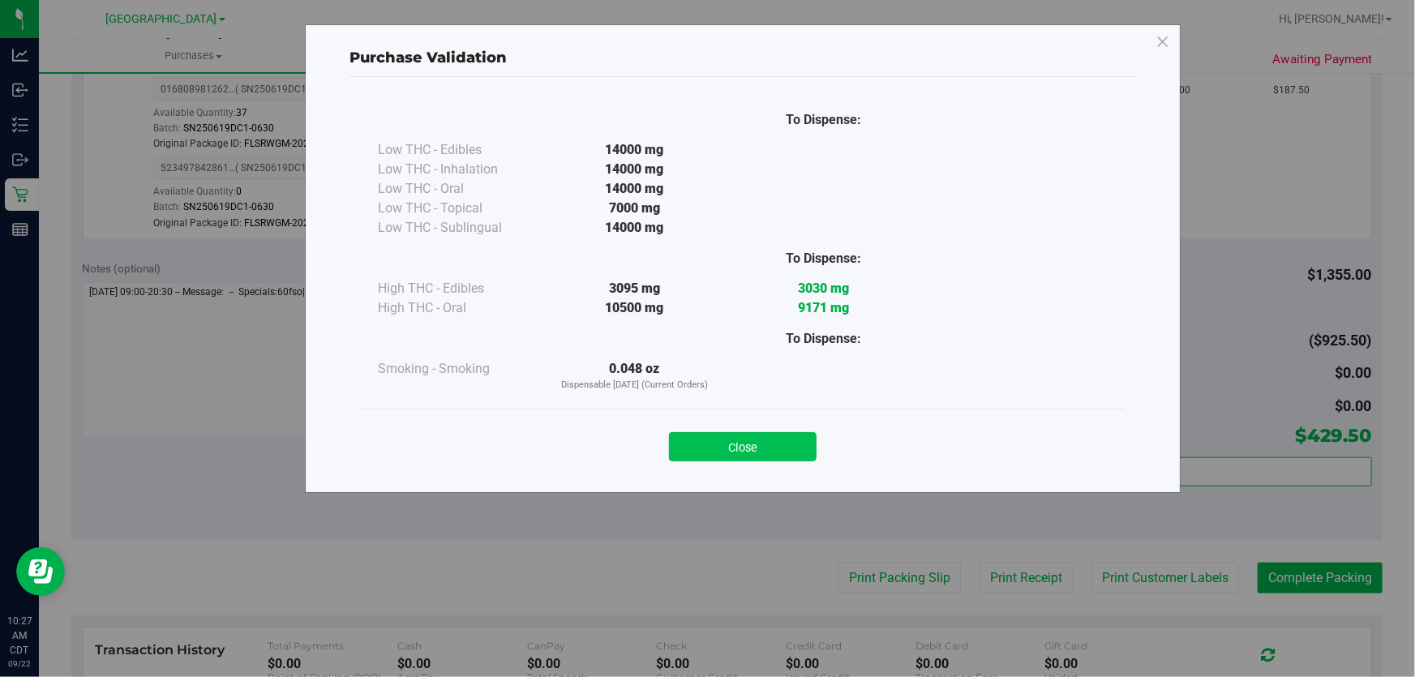
click at [731, 436] on button "Close" at bounding box center [743, 446] width 148 height 29
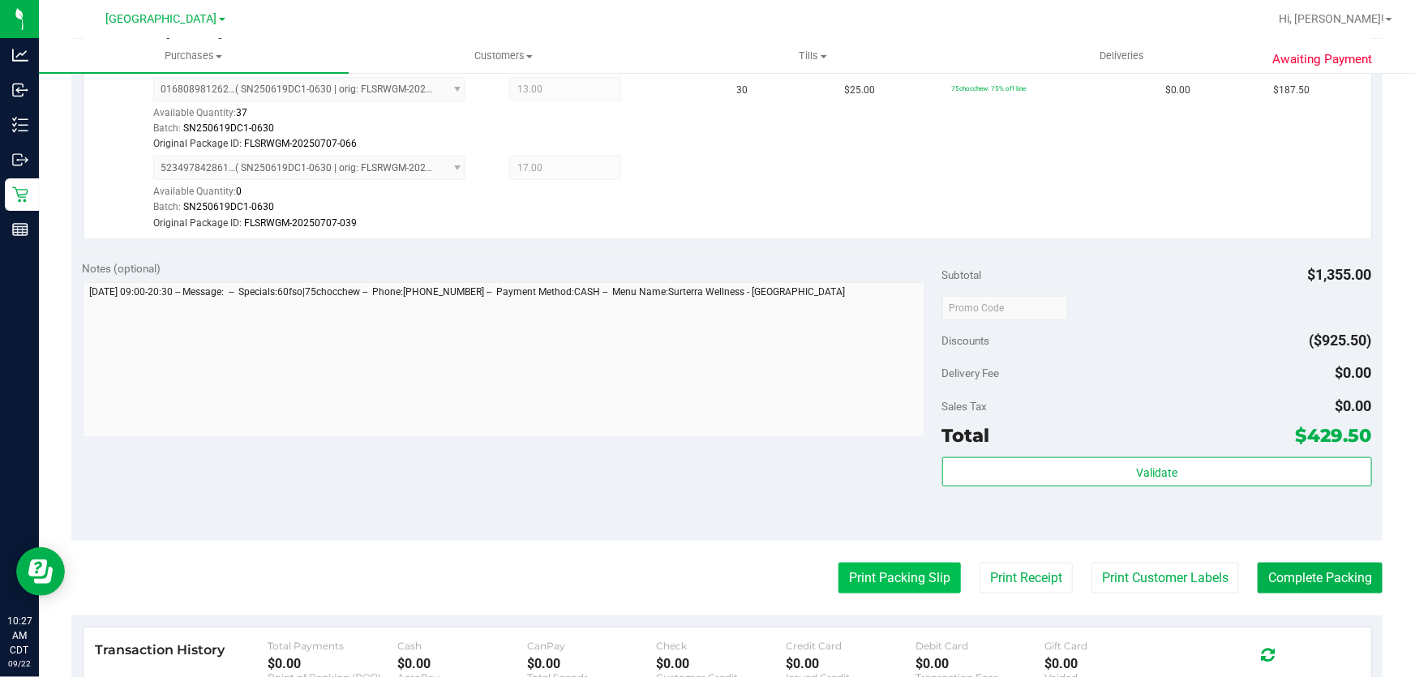
click at [908, 571] on button "Print Packing Slip" at bounding box center [899, 578] width 122 height 31
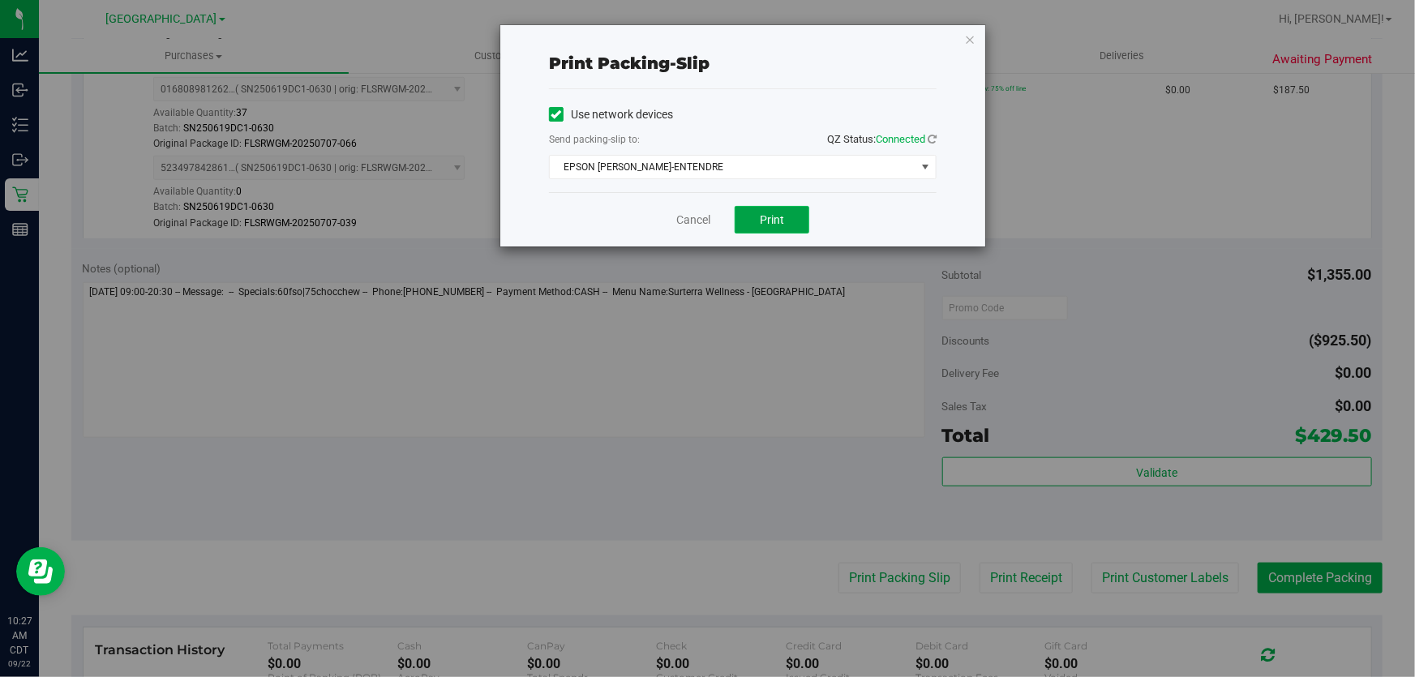
click at [761, 224] on span "Print" at bounding box center [772, 219] width 24 height 13
click at [698, 219] on link "Cancel" at bounding box center [693, 220] width 34 height 17
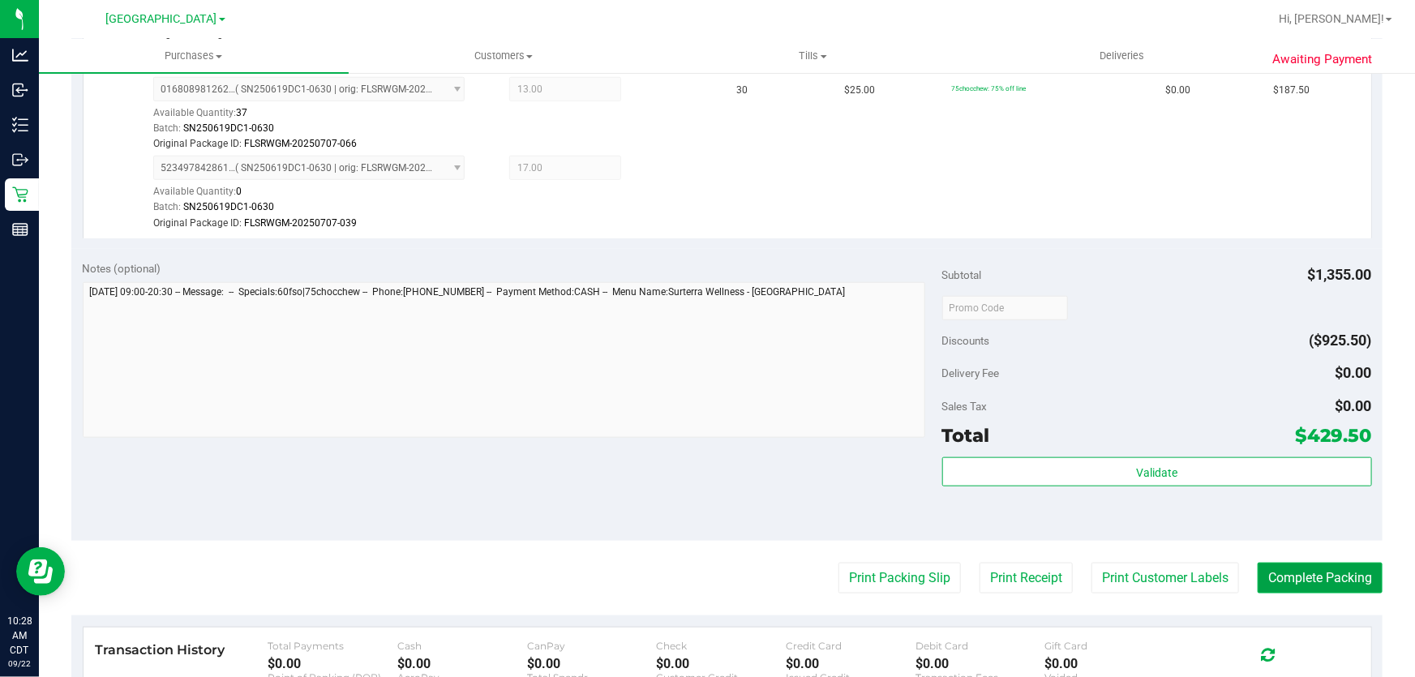
click at [1329, 585] on button "Complete Packing" at bounding box center [1320, 578] width 125 height 31
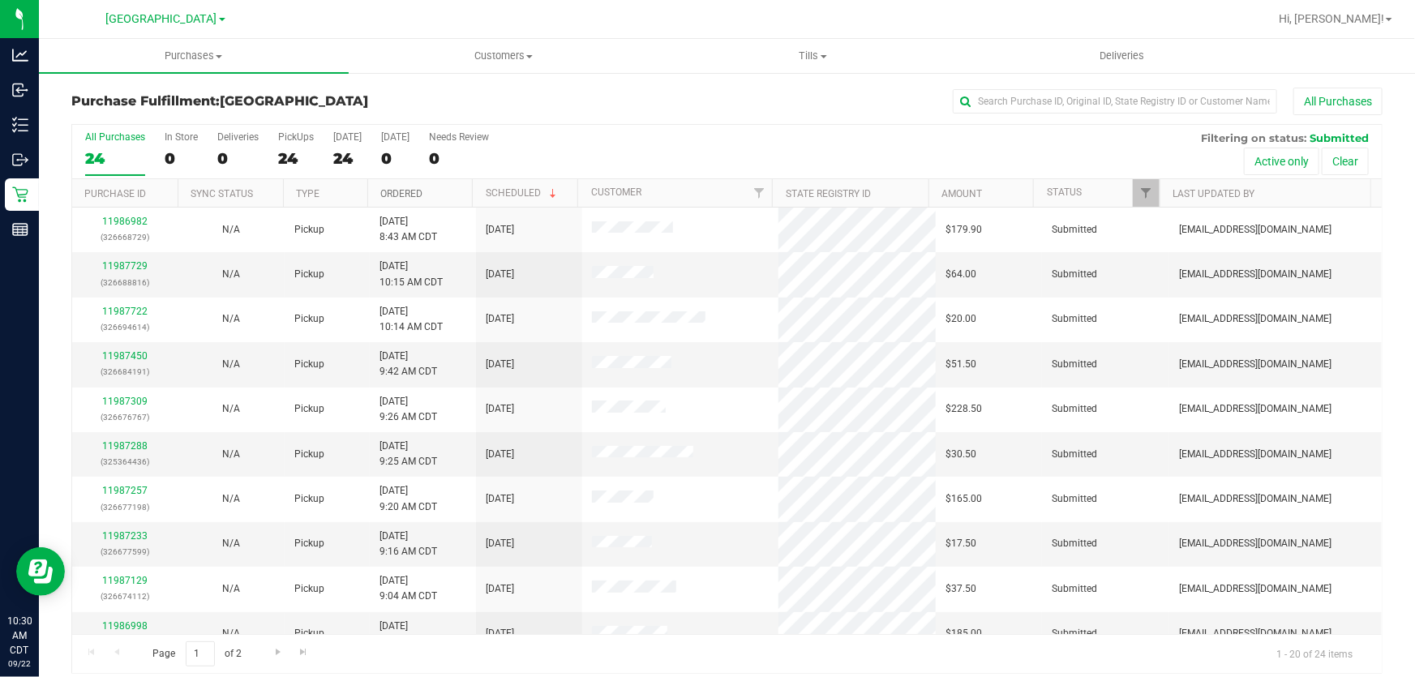
click at [400, 193] on link "Ordered" at bounding box center [401, 193] width 42 height 11
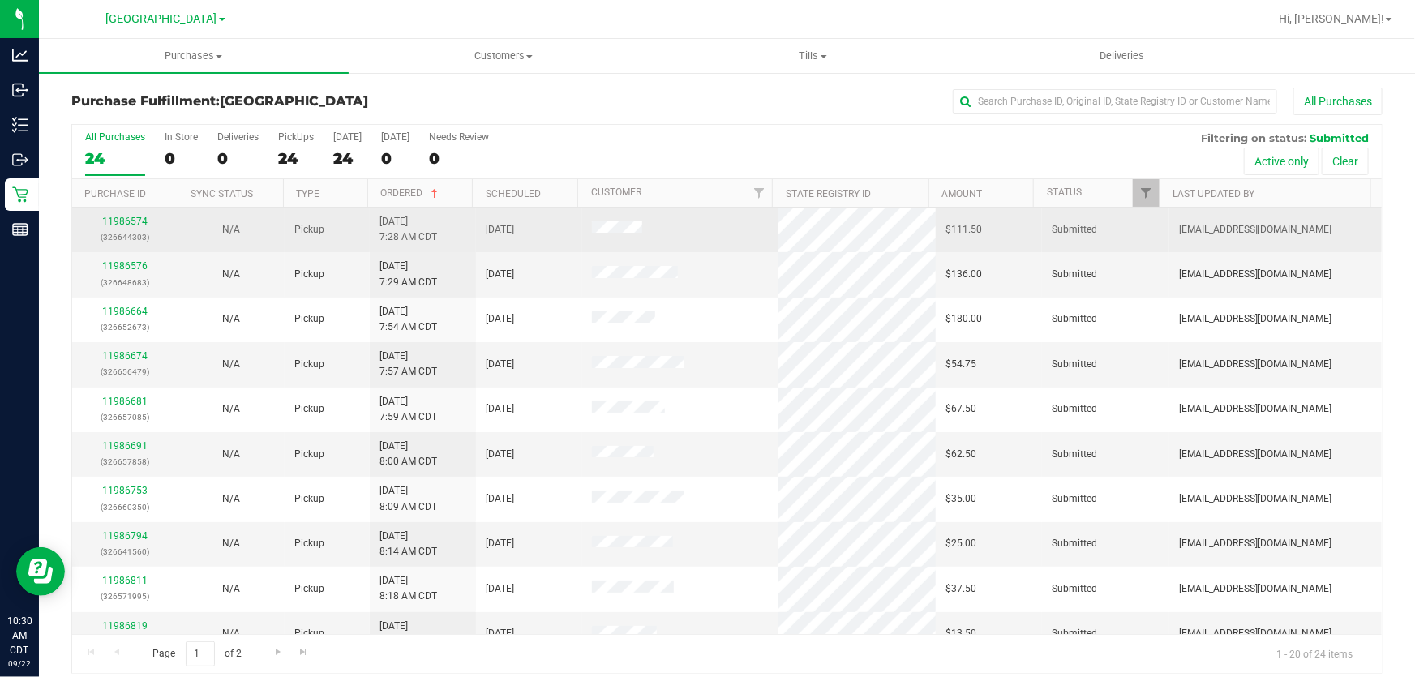
click at [122, 227] on div "11986574 (326644303)" at bounding box center [125, 229] width 87 height 31
click at [127, 224] on link "11986574" at bounding box center [124, 221] width 45 height 11
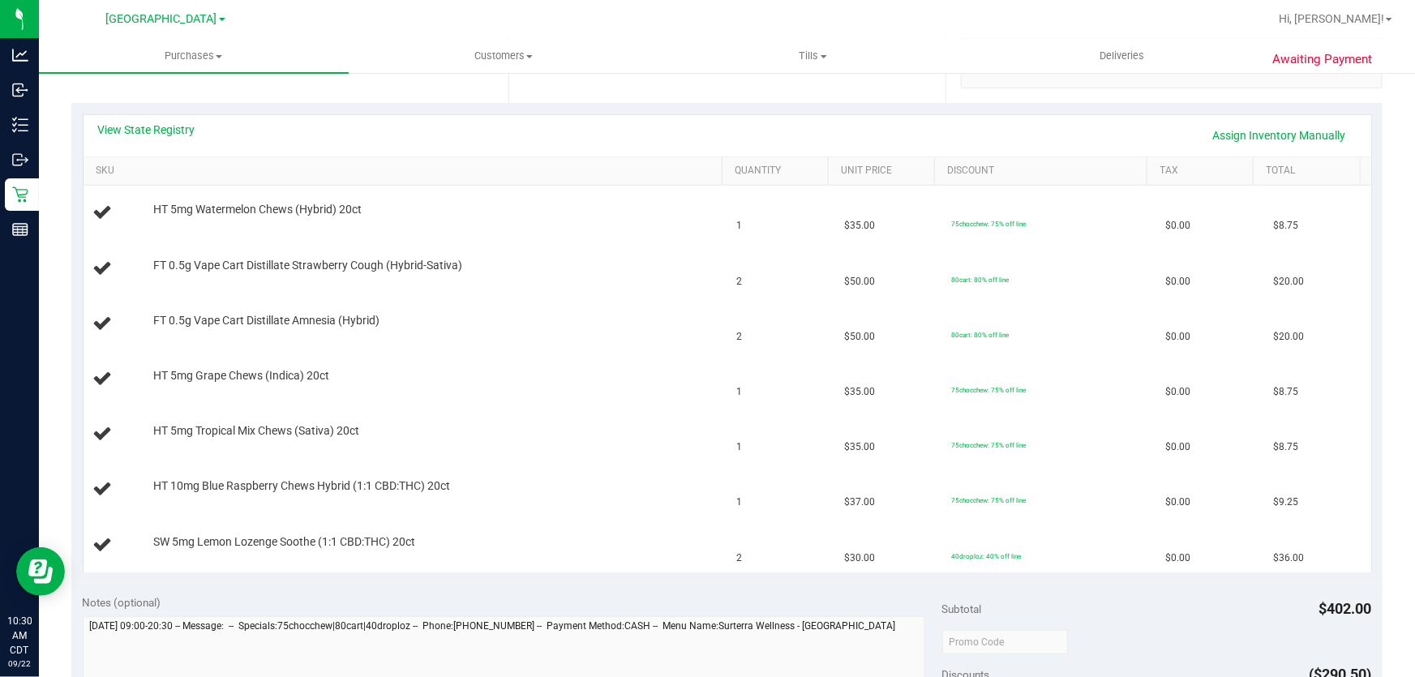
scroll to position [368, 0]
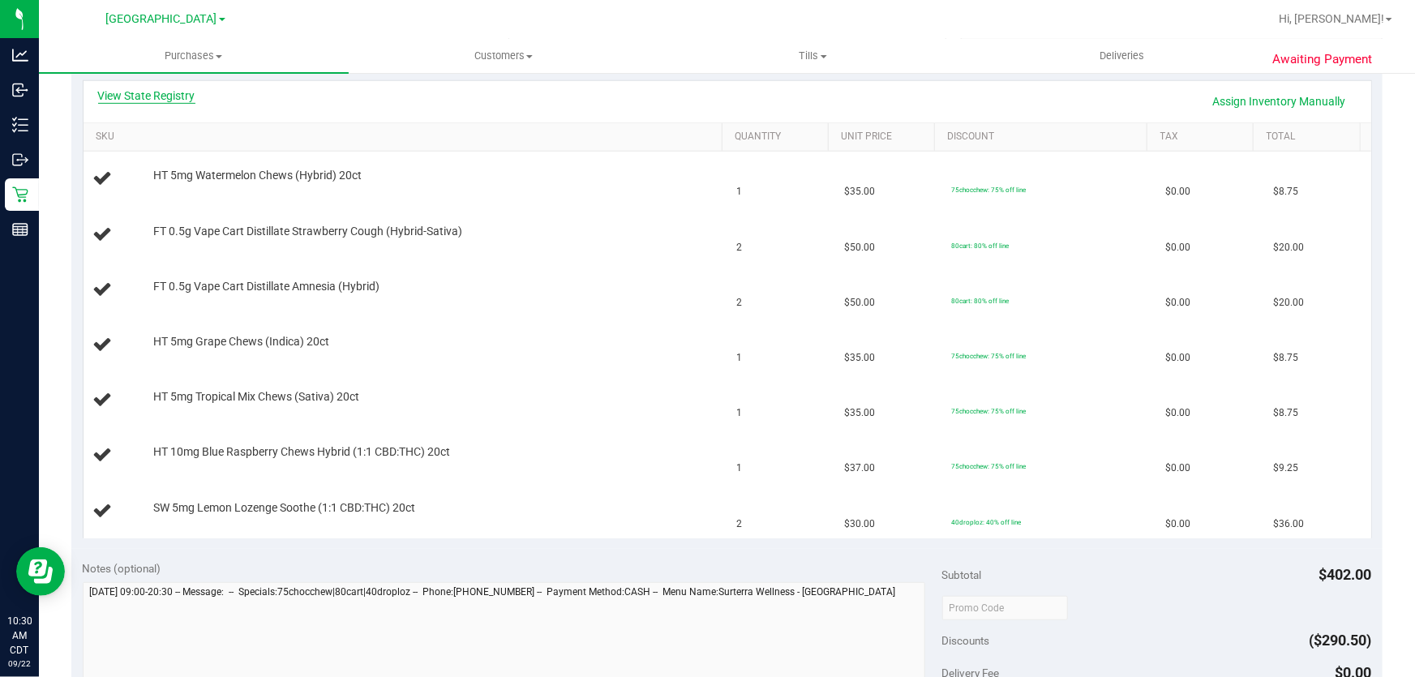
click at [166, 96] on link "View State Registry" at bounding box center [146, 96] width 97 height 16
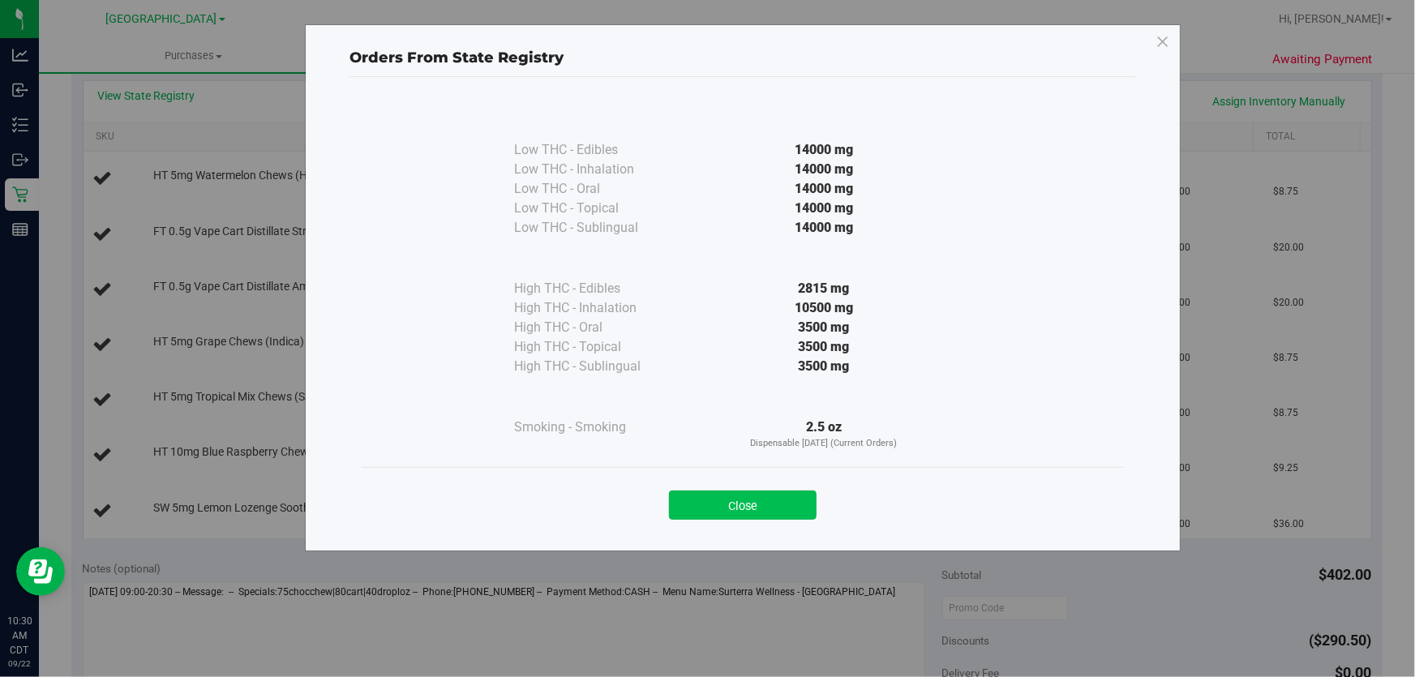
click at [726, 505] on button "Close" at bounding box center [743, 505] width 148 height 29
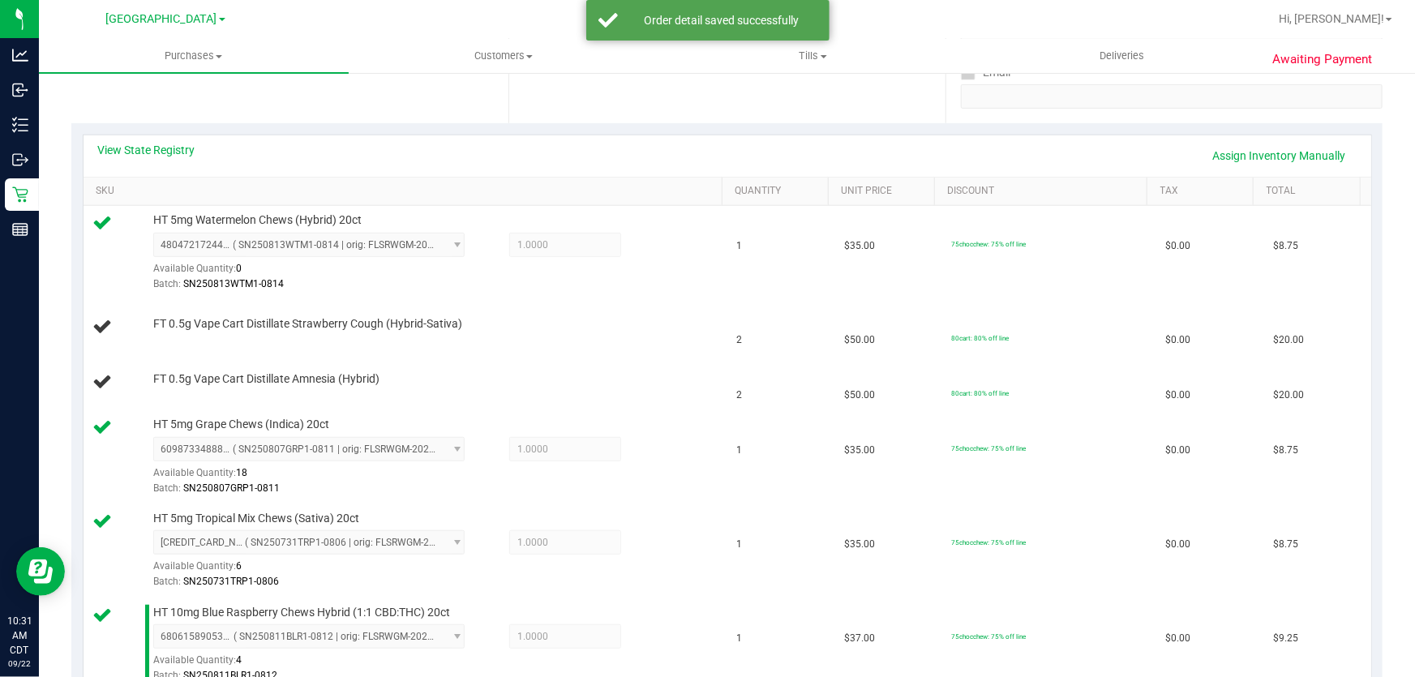
scroll to position [268, 0]
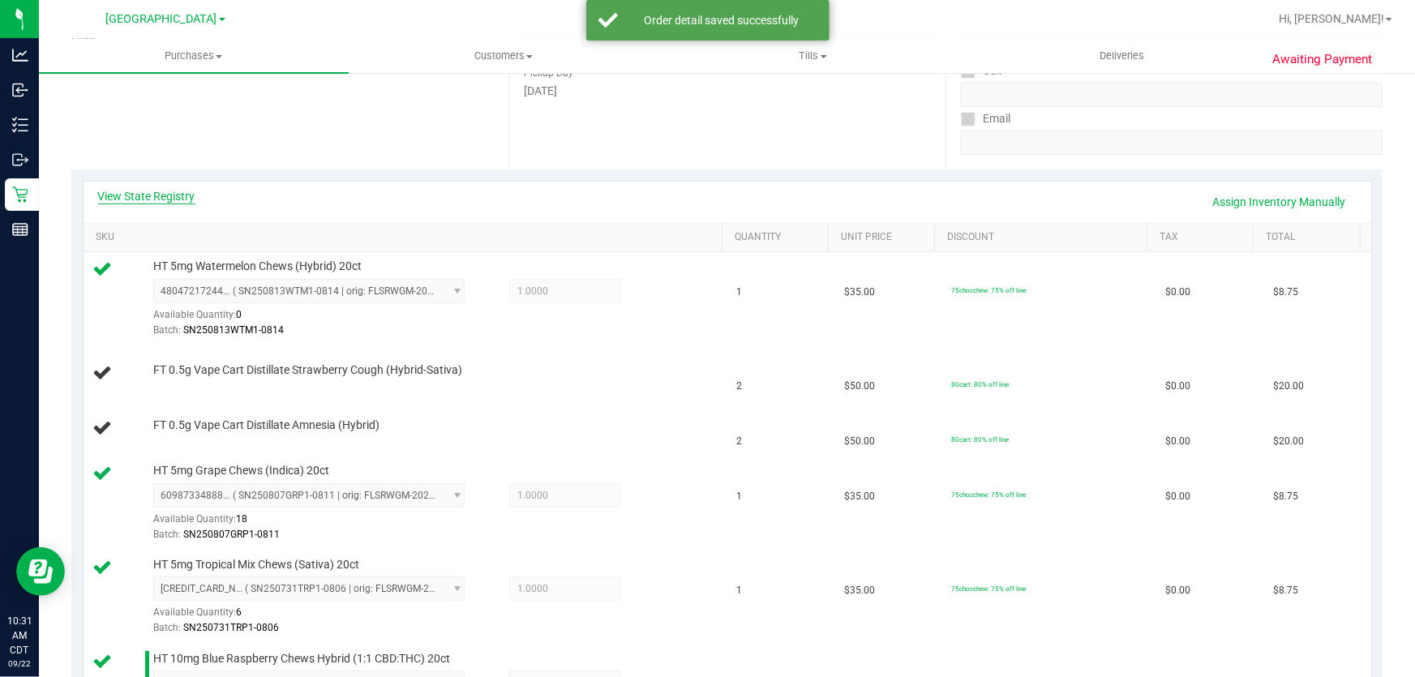
click at [169, 195] on link "View State Registry" at bounding box center [146, 196] width 97 height 16
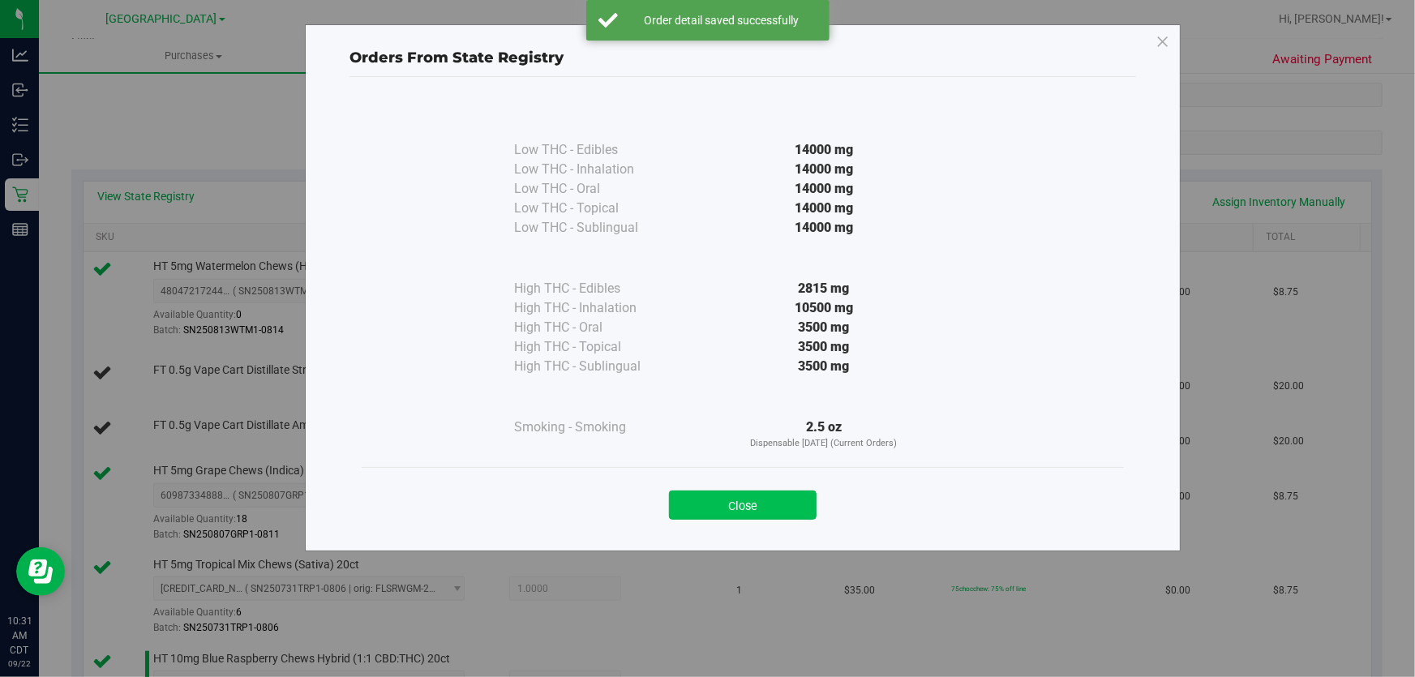
click at [791, 497] on button "Close" at bounding box center [743, 505] width 148 height 29
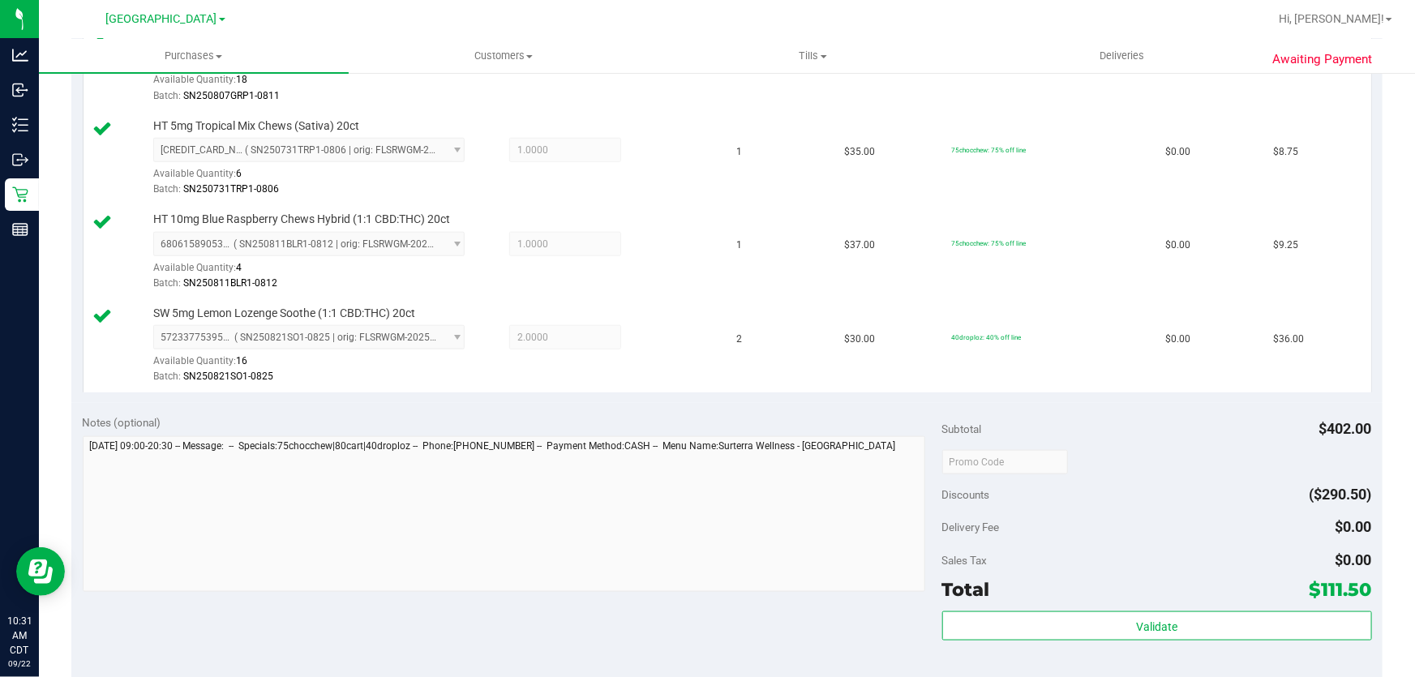
scroll to position [784, 0]
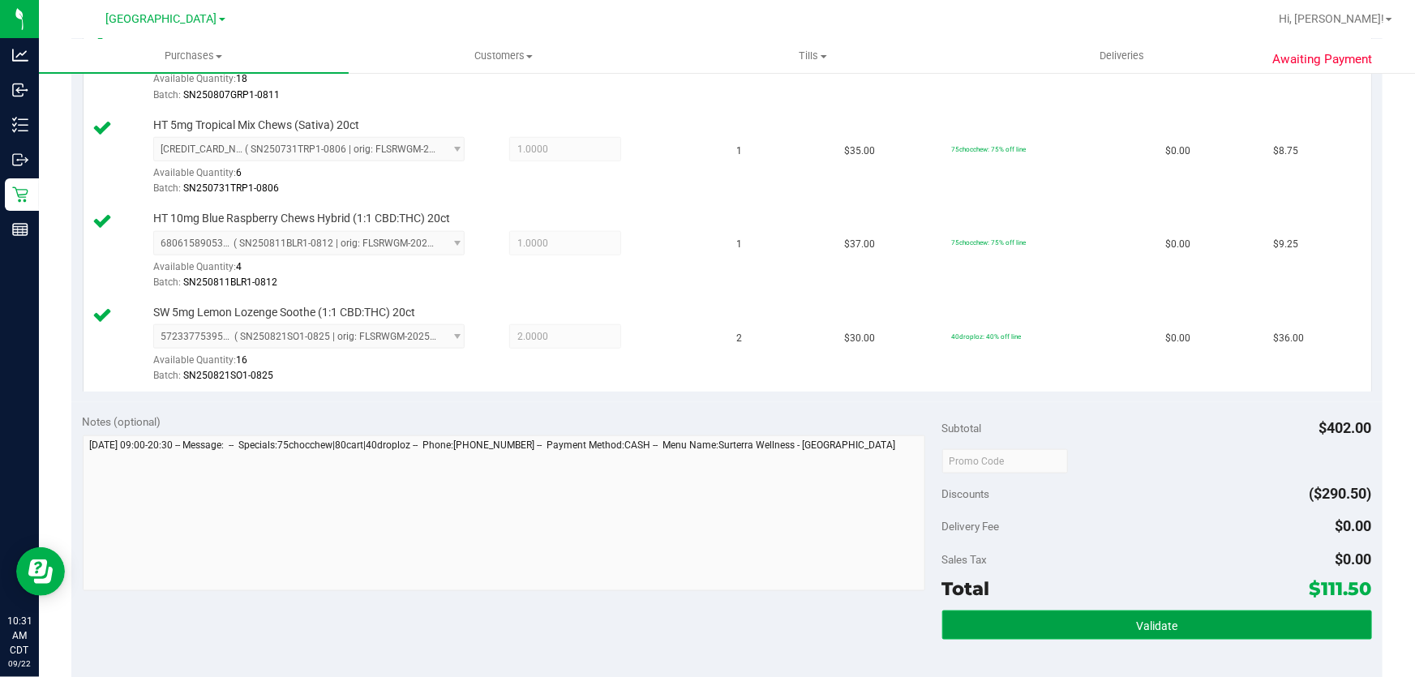
click at [1055, 611] on button "Validate" at bounding box center [1157, 625] width 430 height 29
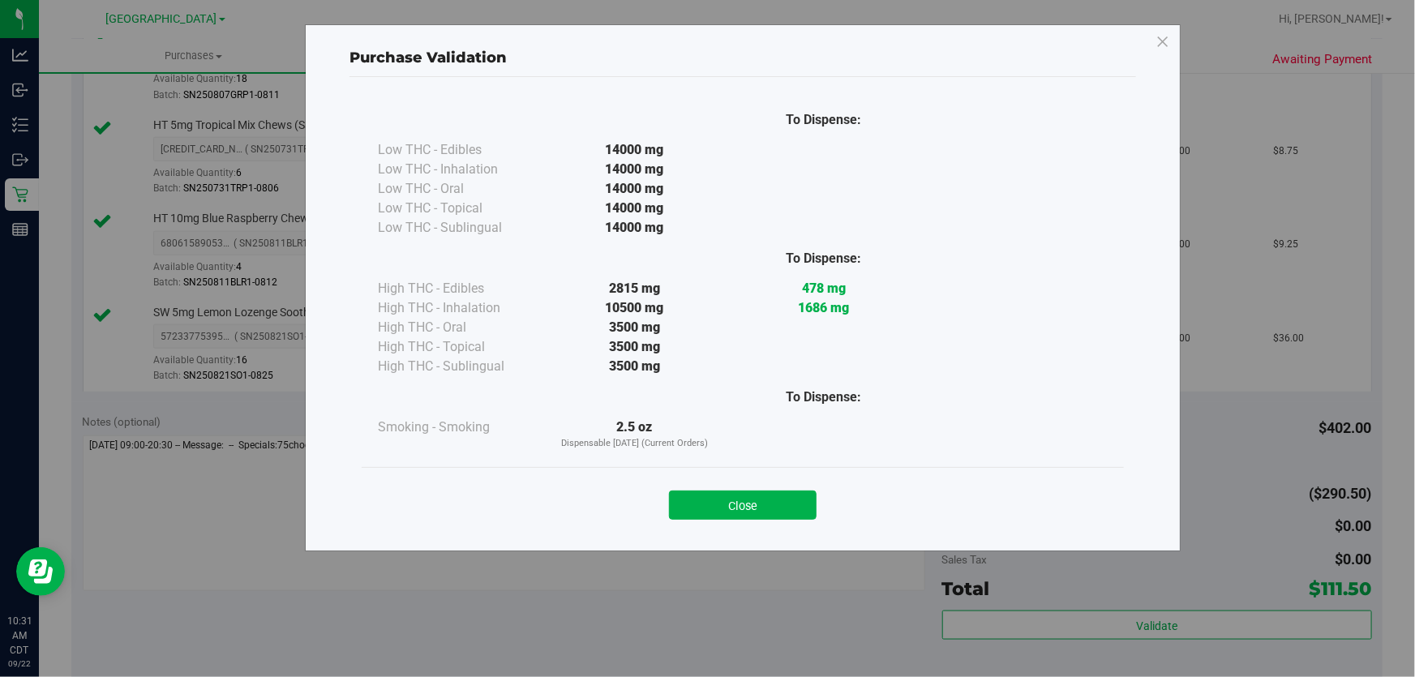
click at [748, 480] on div "Close" at bounding box center [743, 500] width 738 height 41
click at [765, 503] on button "Close" at bounding box center [743, 505] width 148 height 29
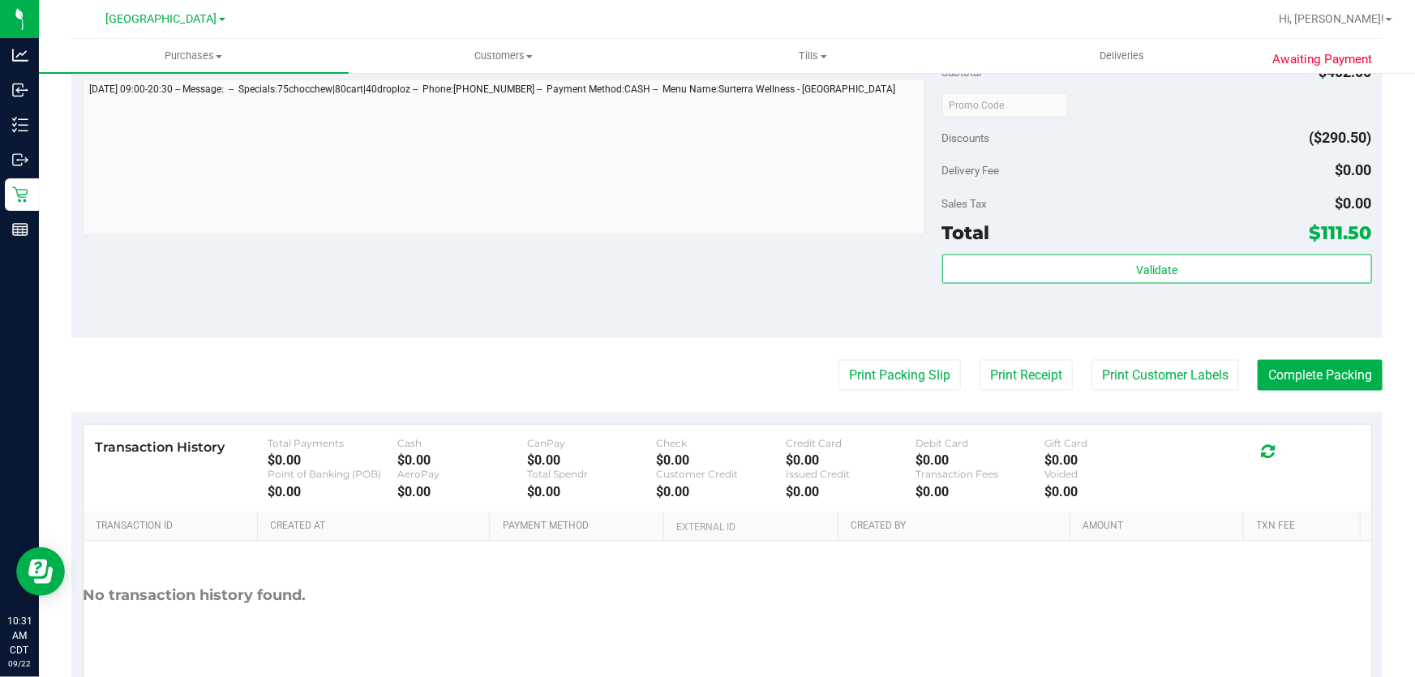
scroll to position [1208, 0]
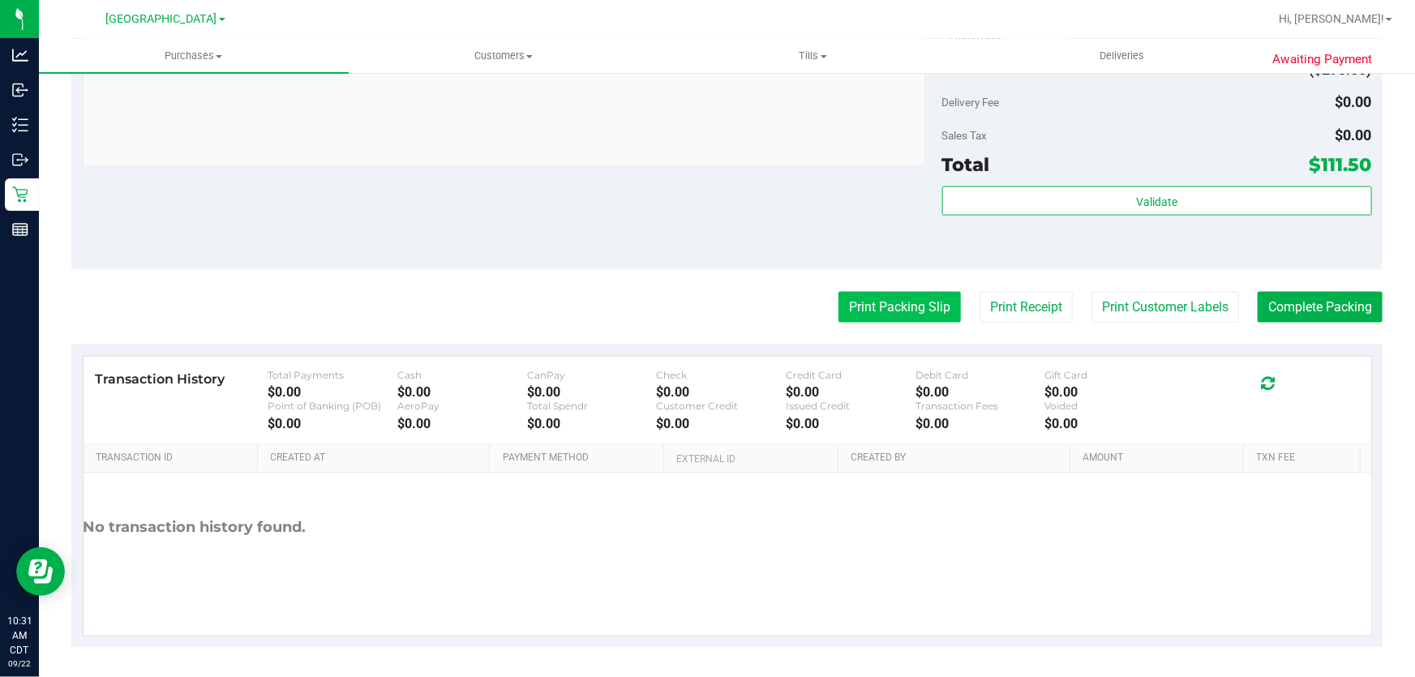
click at [863, 310] on button "Print Packing Slip" at bounding box center [899, 307] width 122 height 31
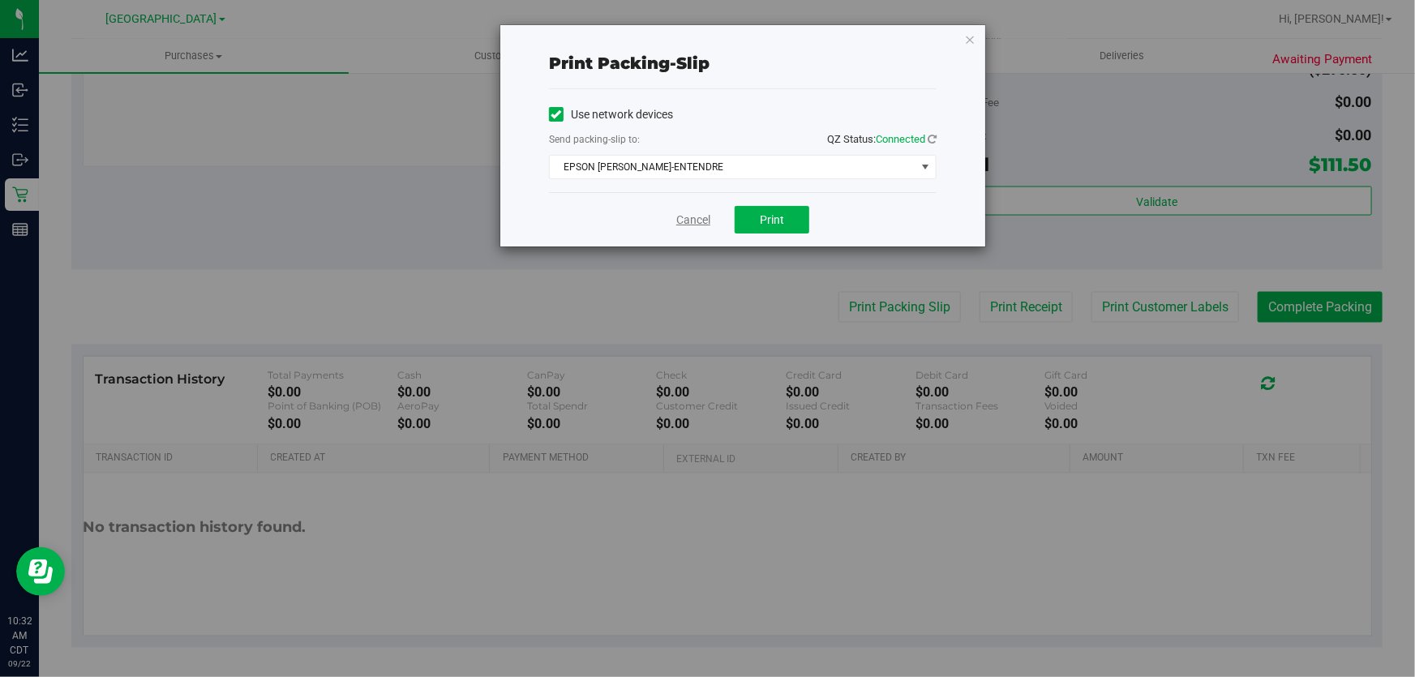
click at [690, 213] on link "Cancel" at bounding box center [693, 220] width 34 height 17
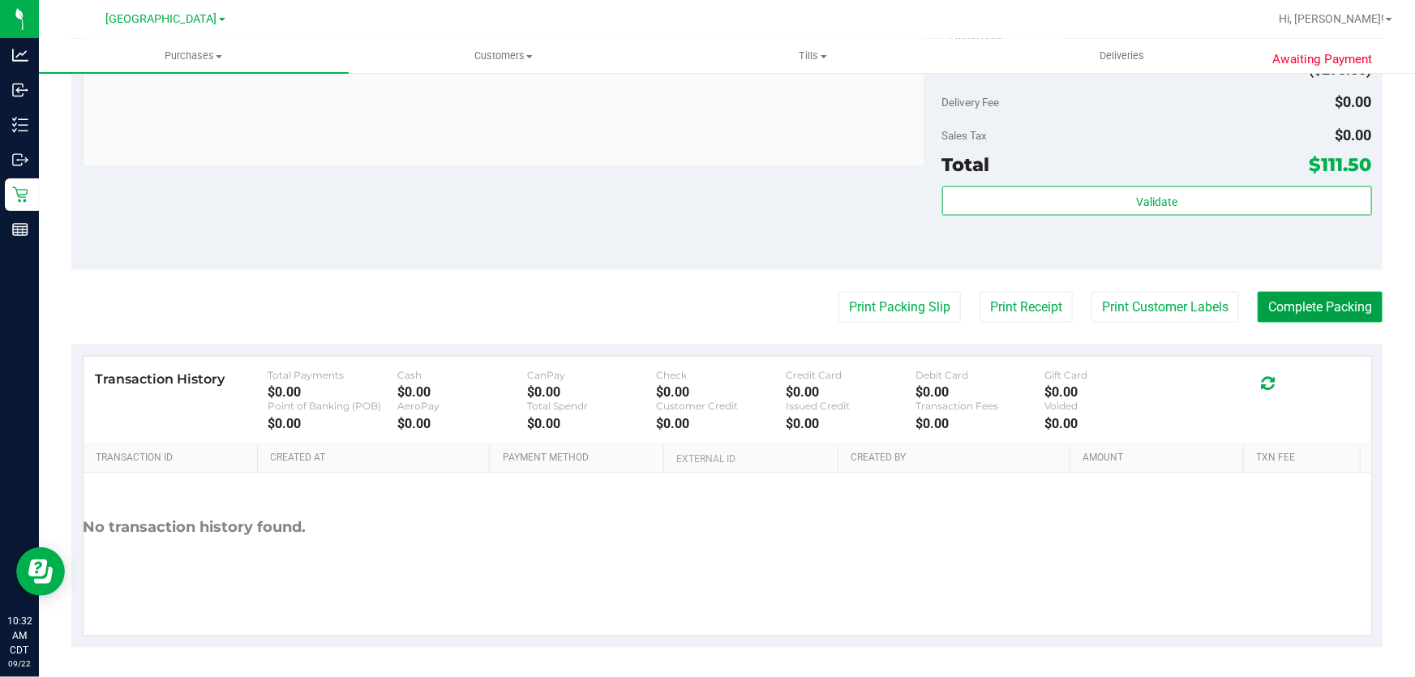
click at [1260, 309] on button "Complete Packing" at bounding box center [1320, 307] width 125 height 31
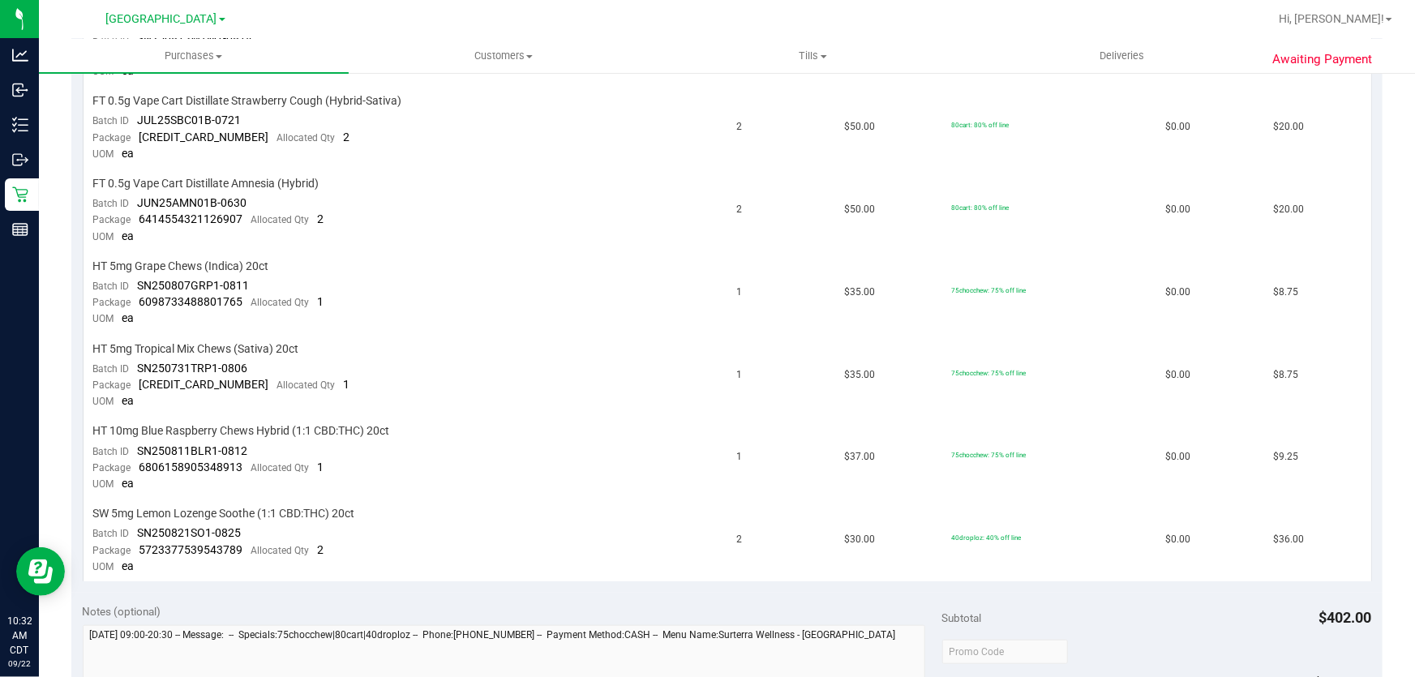
scroll to position [811, 0]
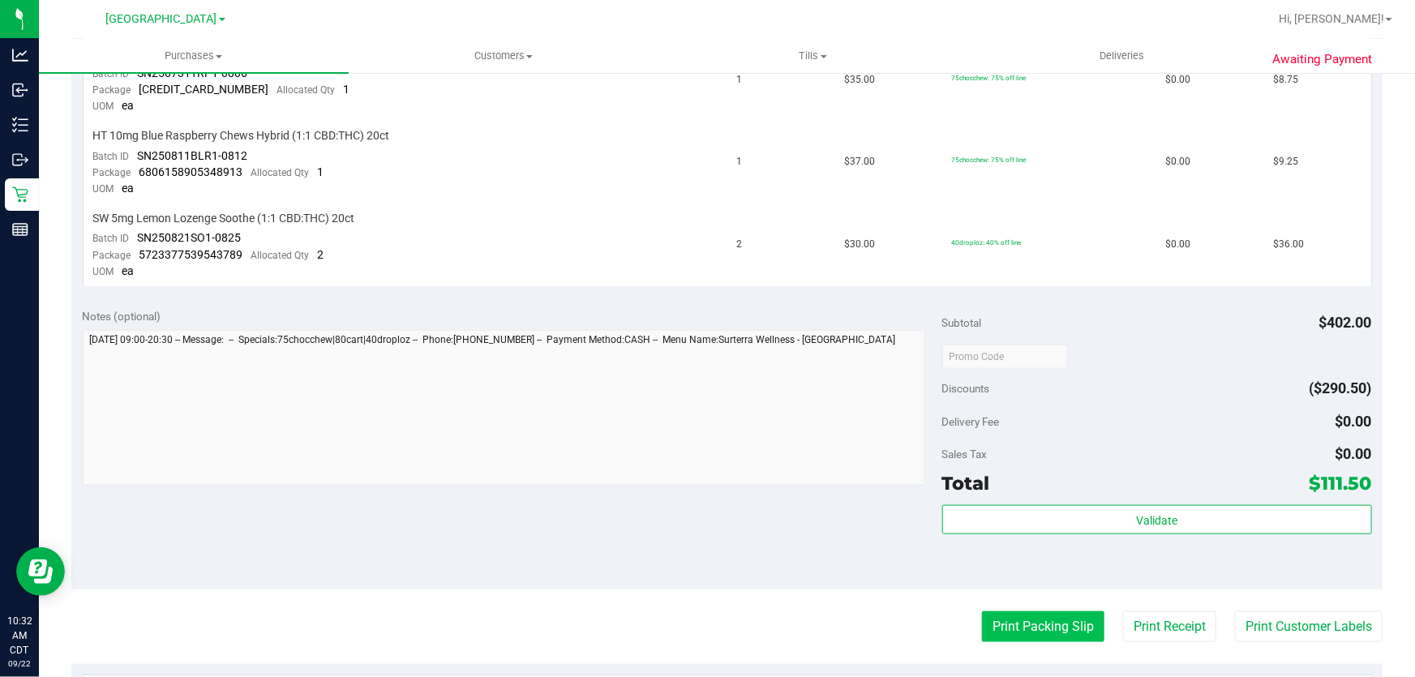
click at [1014, 615] on button "Print Packing Slip" at bounding box center [1043, 626] width 122 height 31
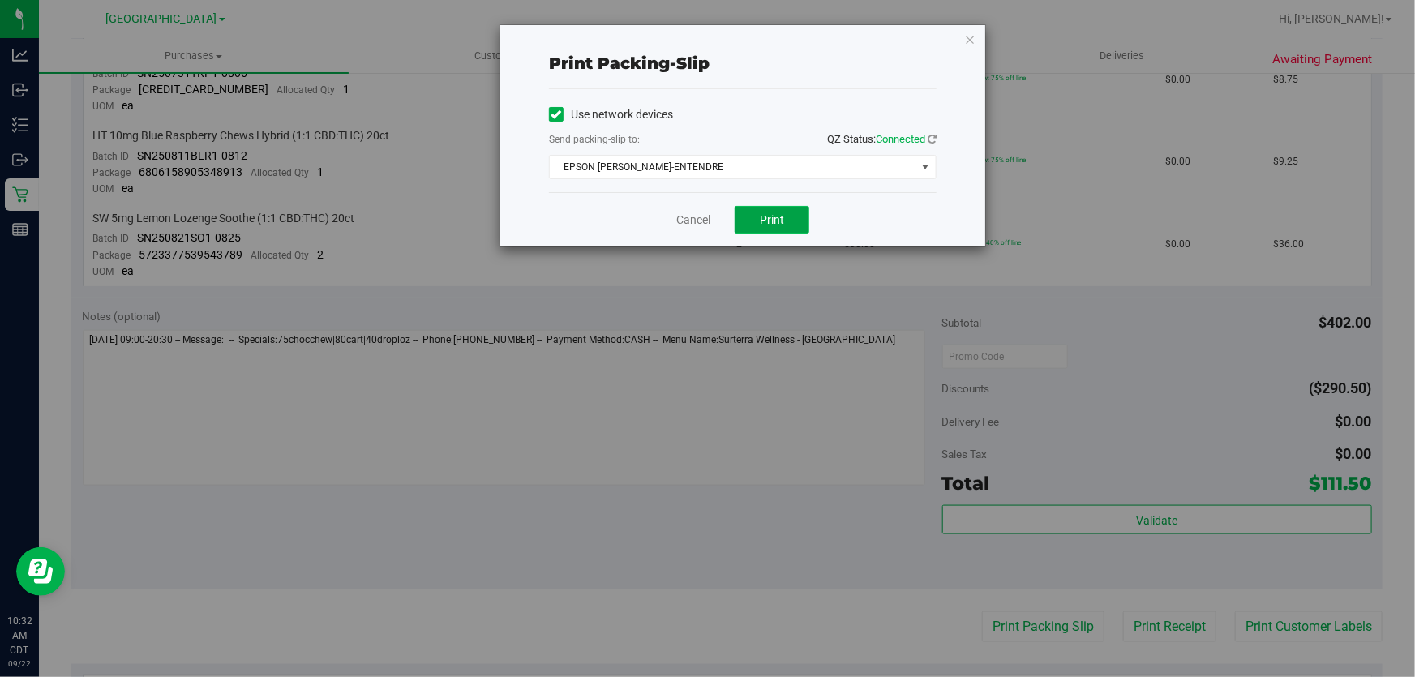
click at [765, 211] on button "Print" at bounding box center [772, 220] width 75 height 28
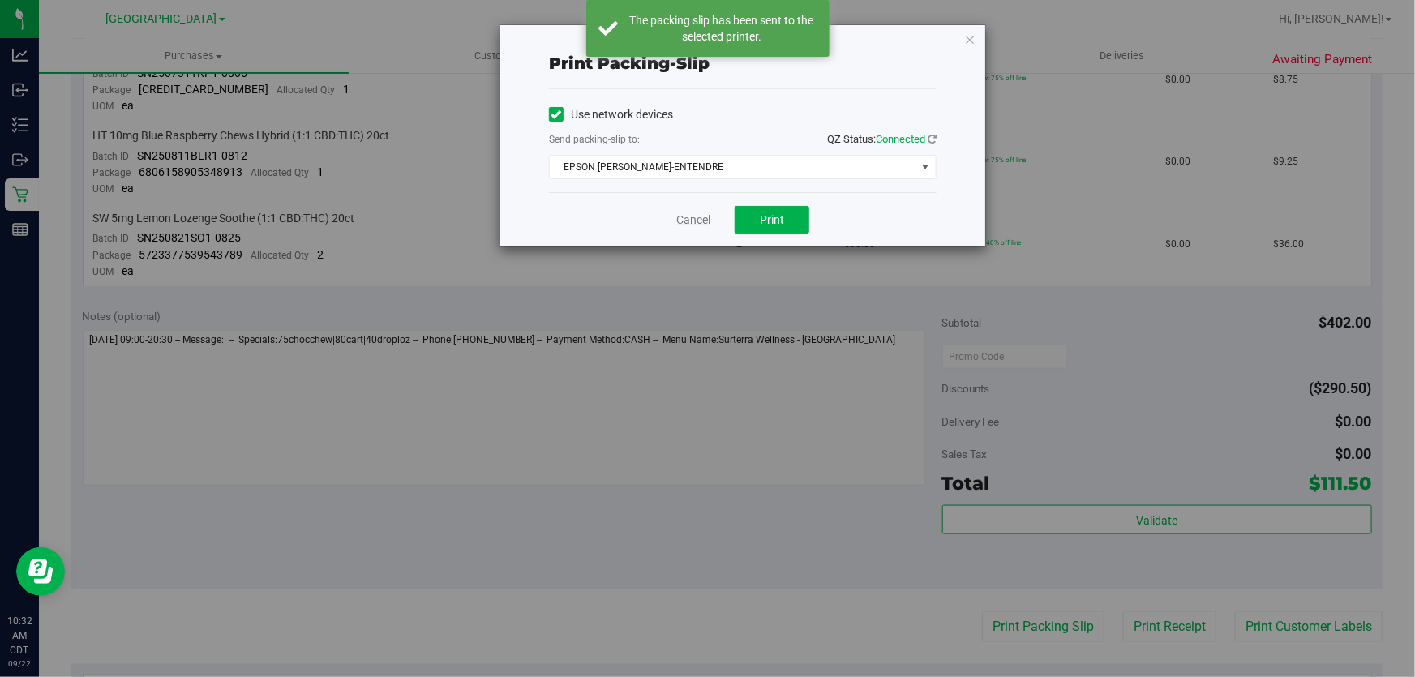
click at [696, 221] on link "Cancel" at bounding box center [693, 220] width 34 height 17
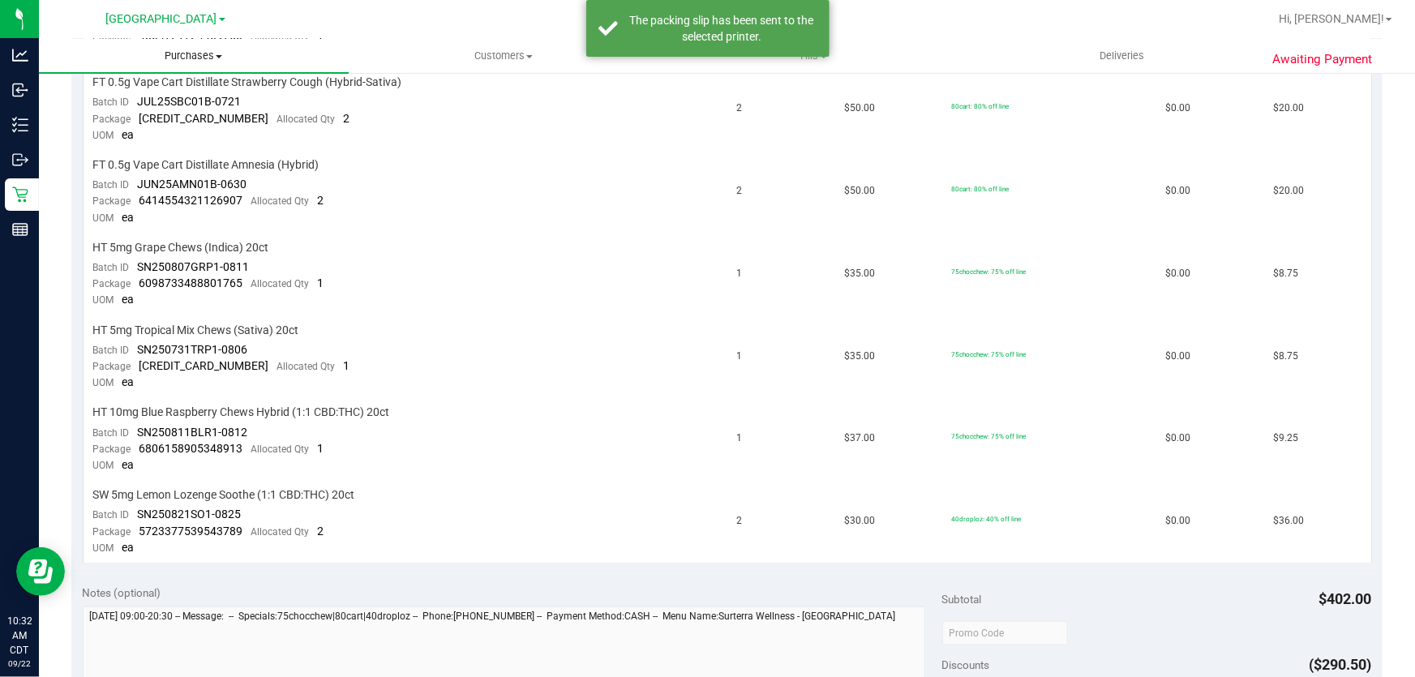
scroll to position [294, 0]
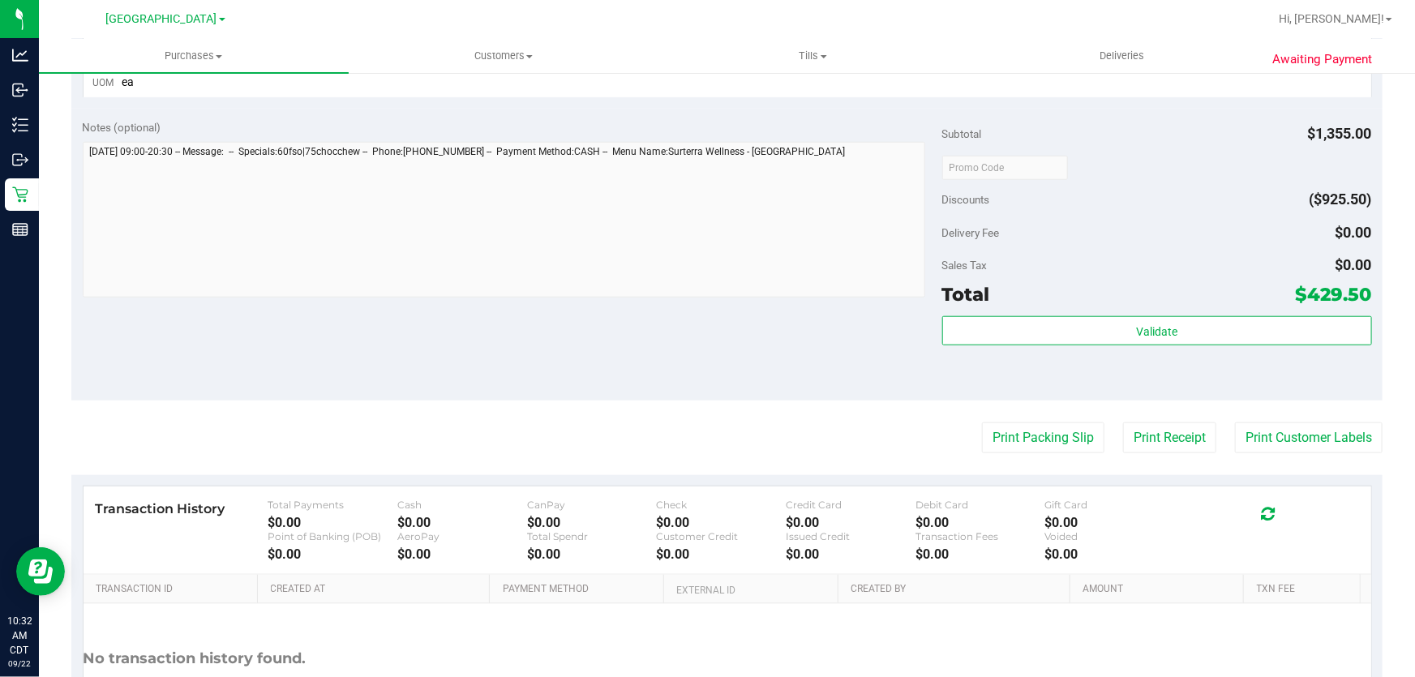
scroll to position [815, 0]
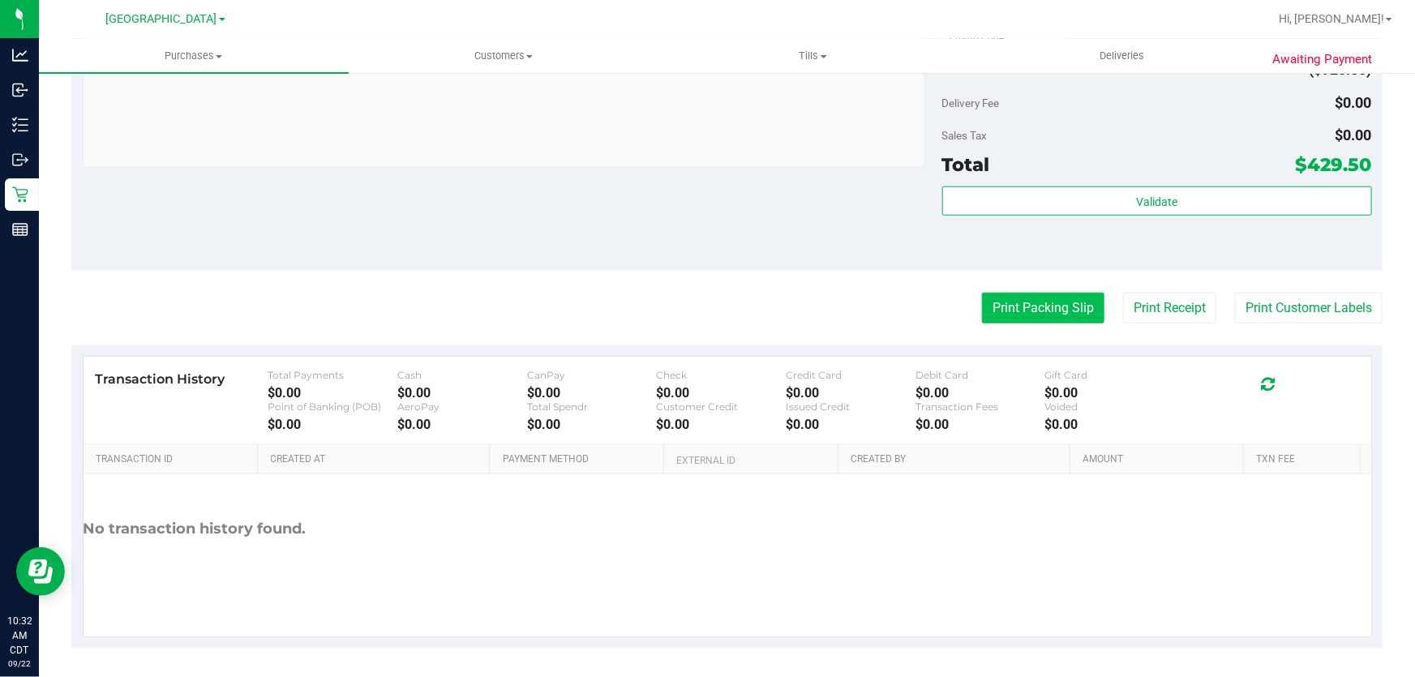
click at [1038, 303] on button "Print Packing Slip" at bounding box center [1043, 308] width 122 height 31
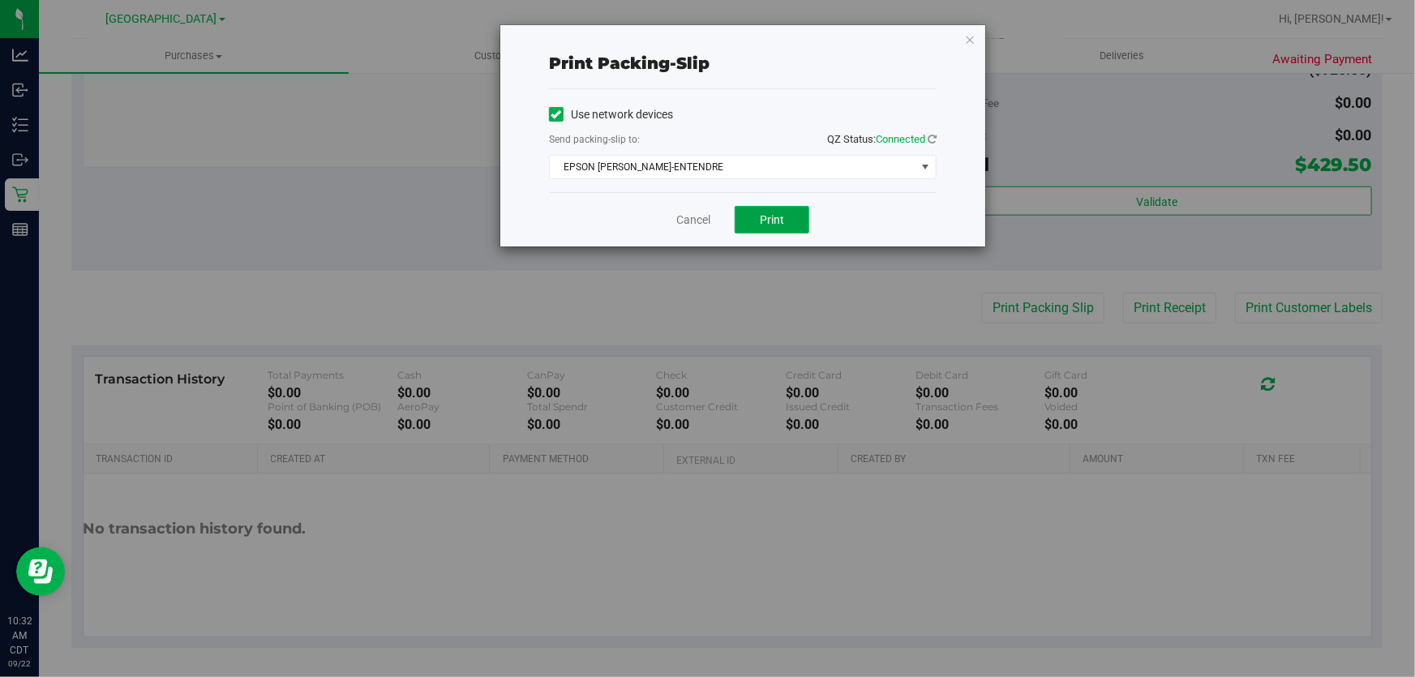
click at [781, 232] on button "Print" at bounding box center [772, 220] width 75 height 28
click at [701, 215] on link "Cancel" at bounding box center [693, 220] width 34 height 17
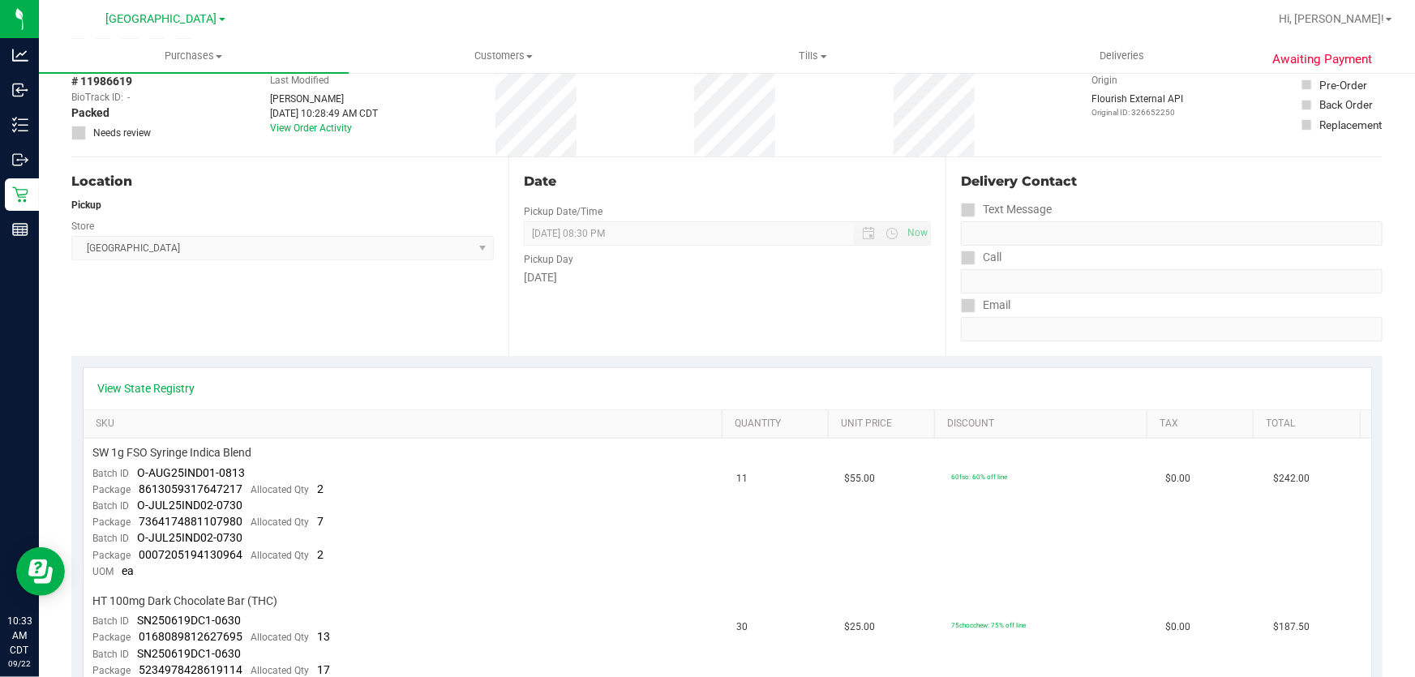
scroll to position [0, 0]
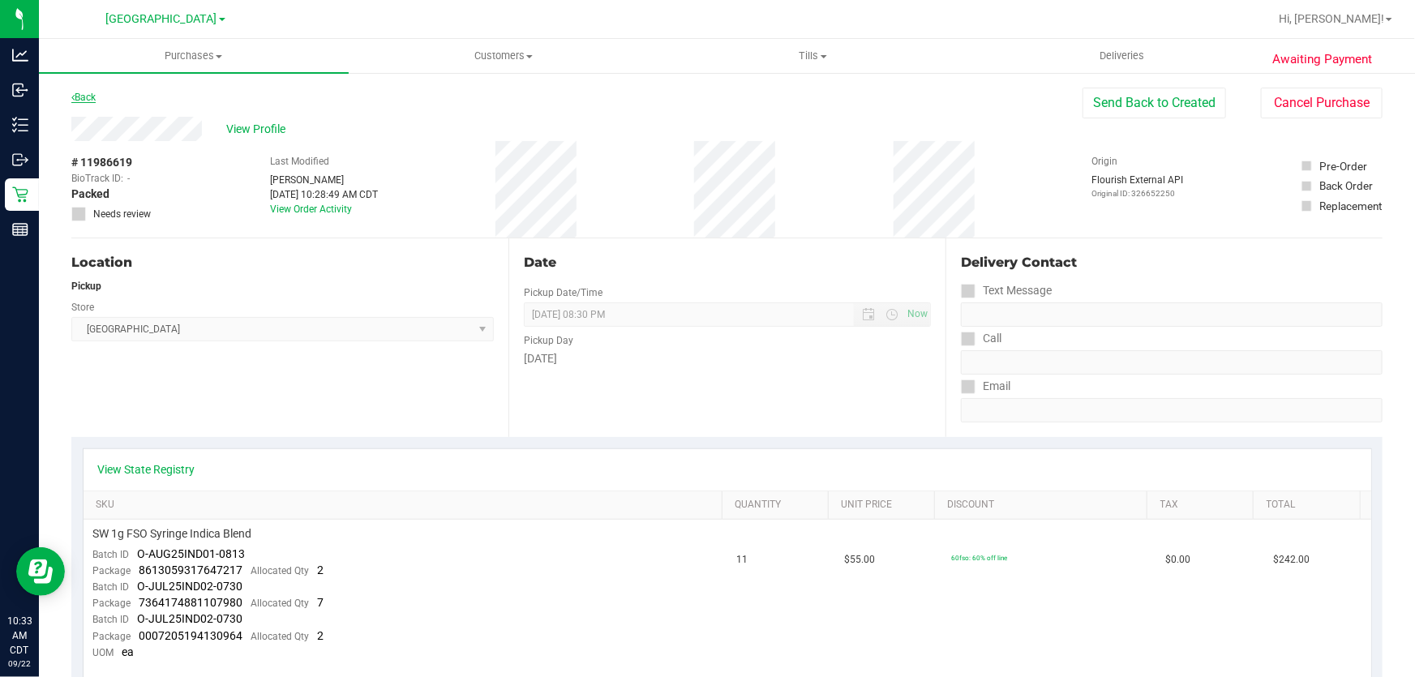
click at [83, 101] on link "Back" at bounding box center [83, 97] width 24 height 11
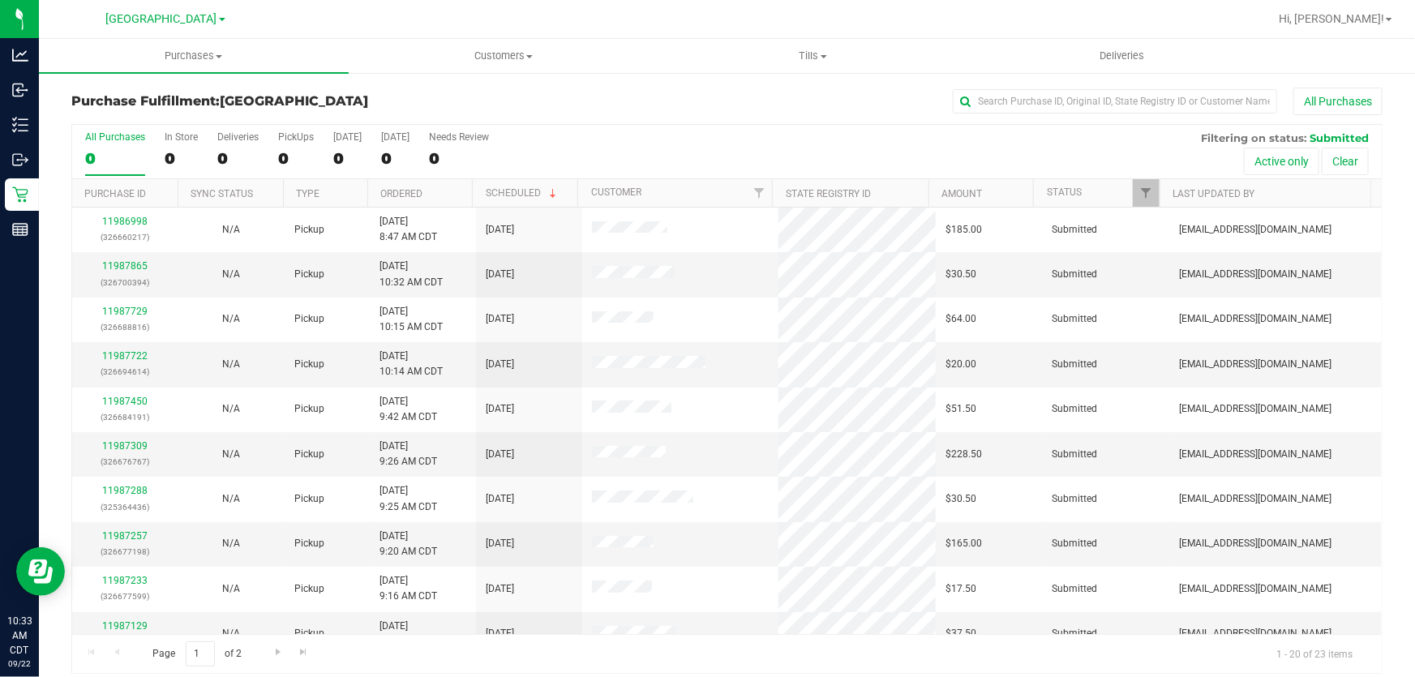
click at [411, 201] on th "Ordered" at bounding box center [419, 193] width 105 height 28
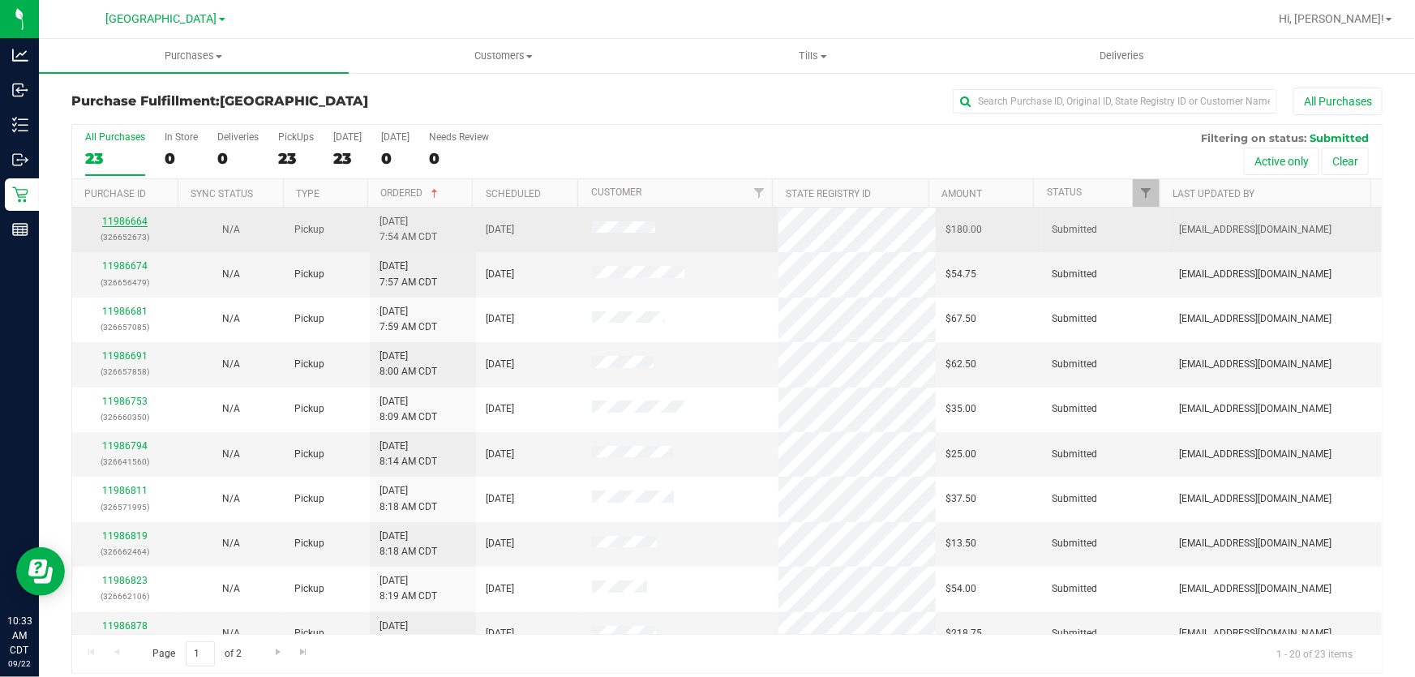
click at [135, 226] on link "11986664" at bounding box center [124, 221] width 45 height 11
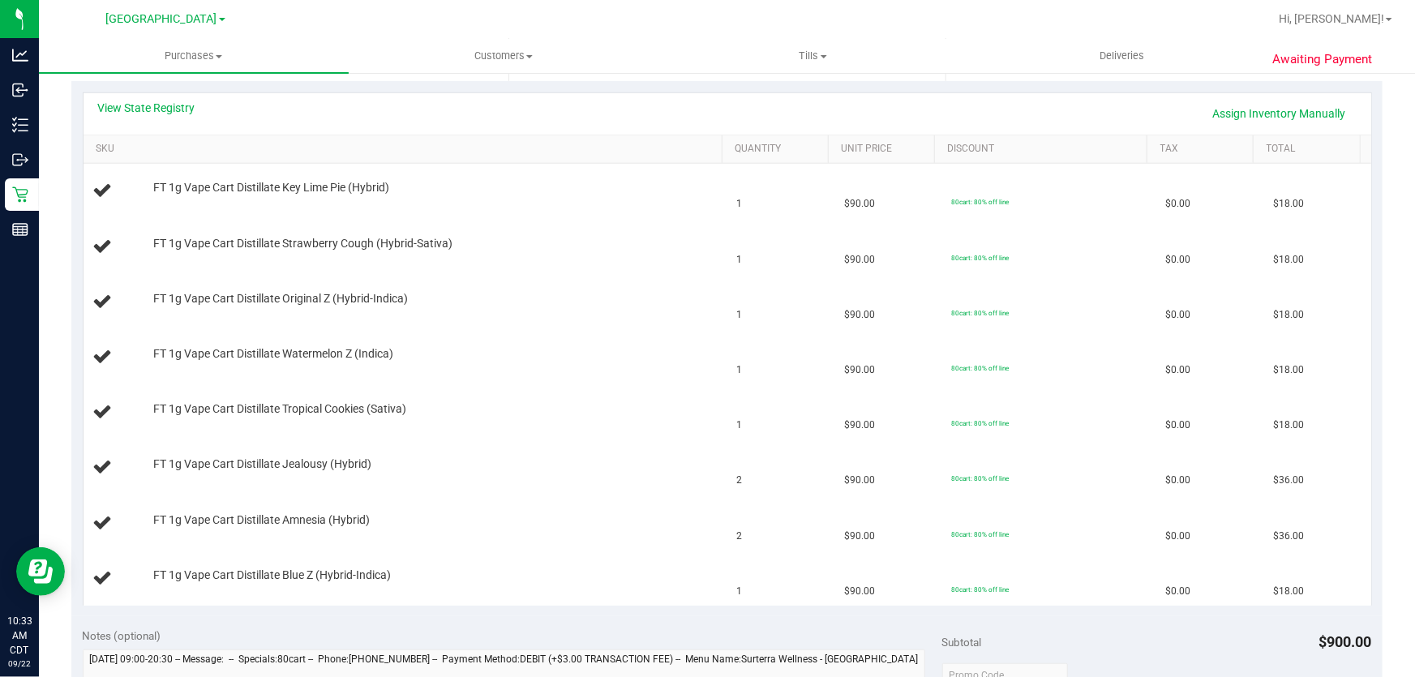
scroll to position [368, 0]
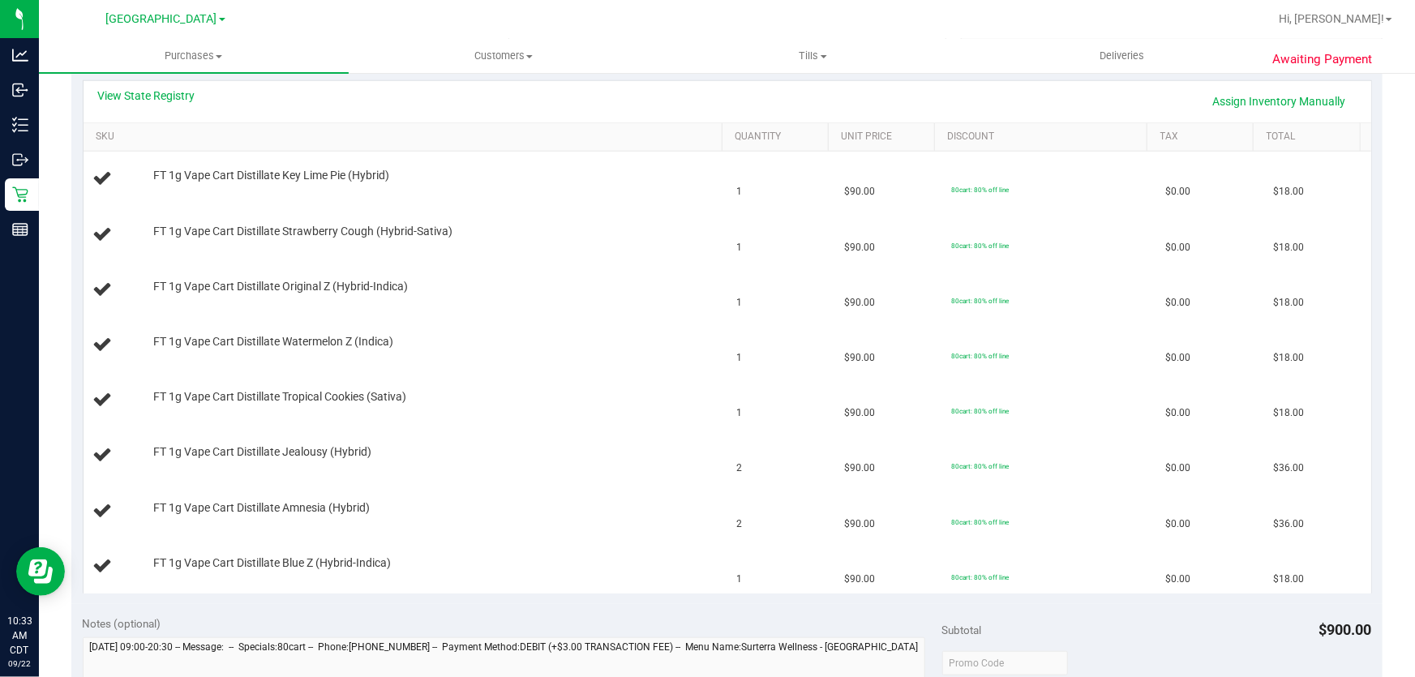
click at [186, 83] on div "View State Registry Assign Inventory Manually" at bounding box center [728, 101] width 1288 height 41
click at [170, 98] on link "View State Registry" at bounding box center [146, 96] width 97 height 16
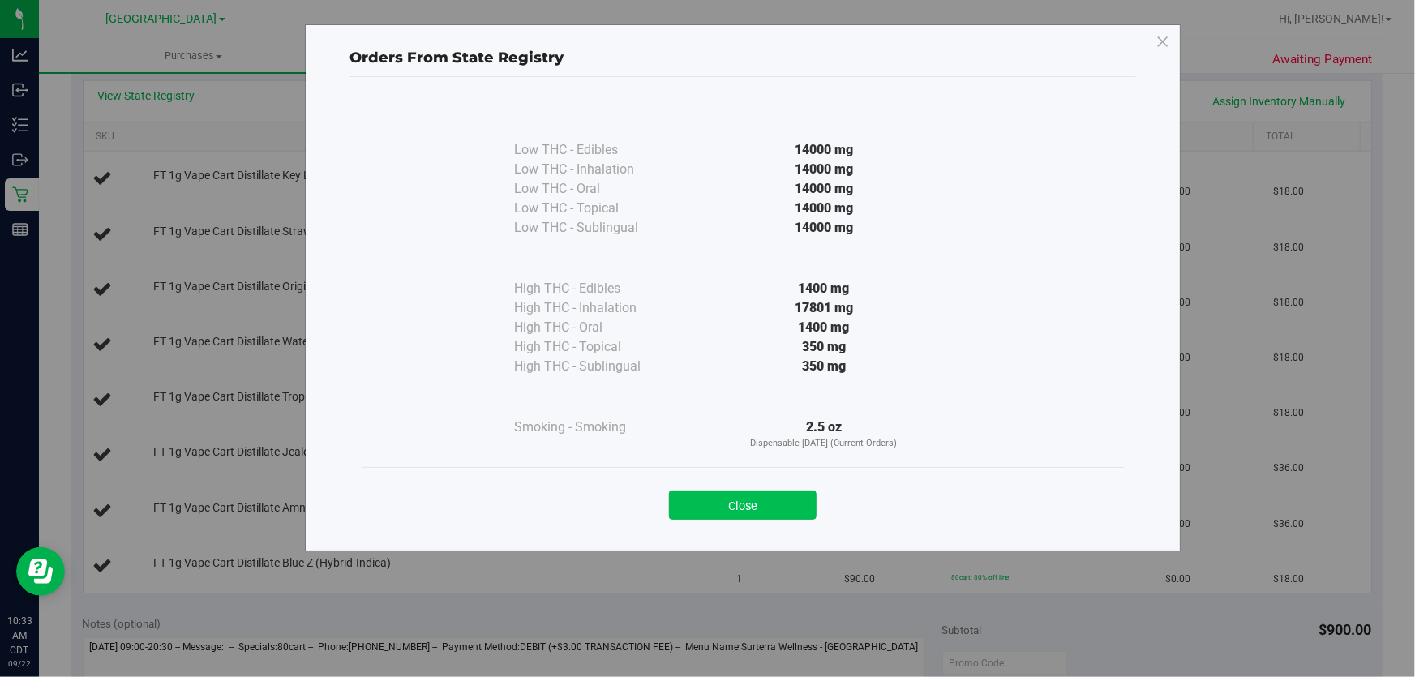
click at [767, 495] on button "Close" at bounding box center [743, 505] width 148 height 29
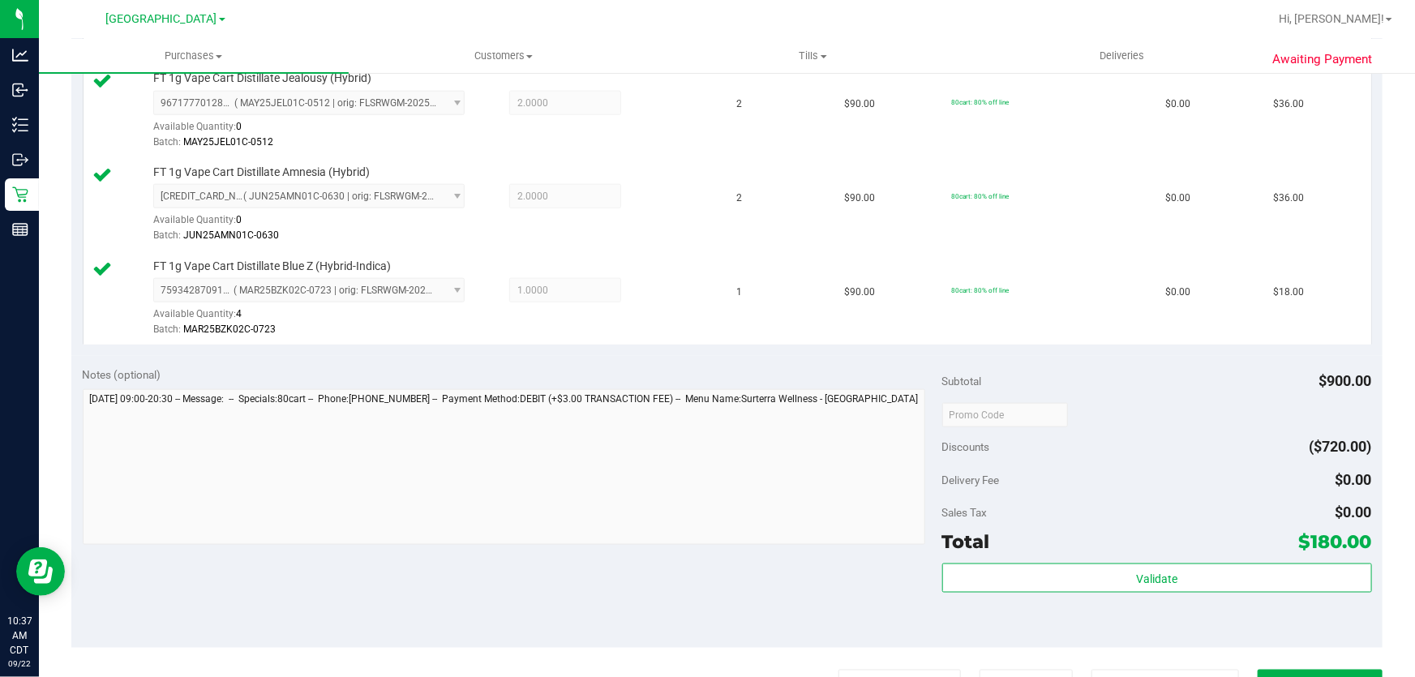
scroll to position [1231, 0]
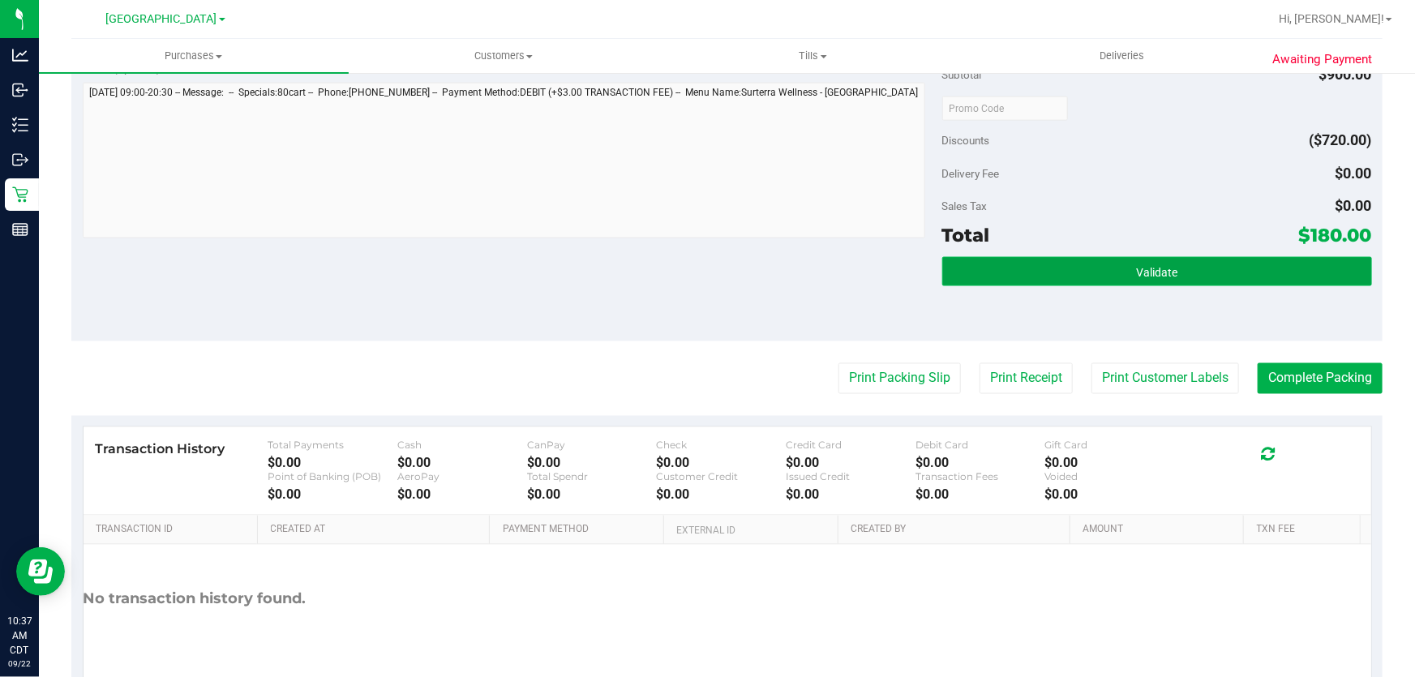
click at [1001, 276] on button "Validate" at bounding box center [1157, 271] width 430 height 29
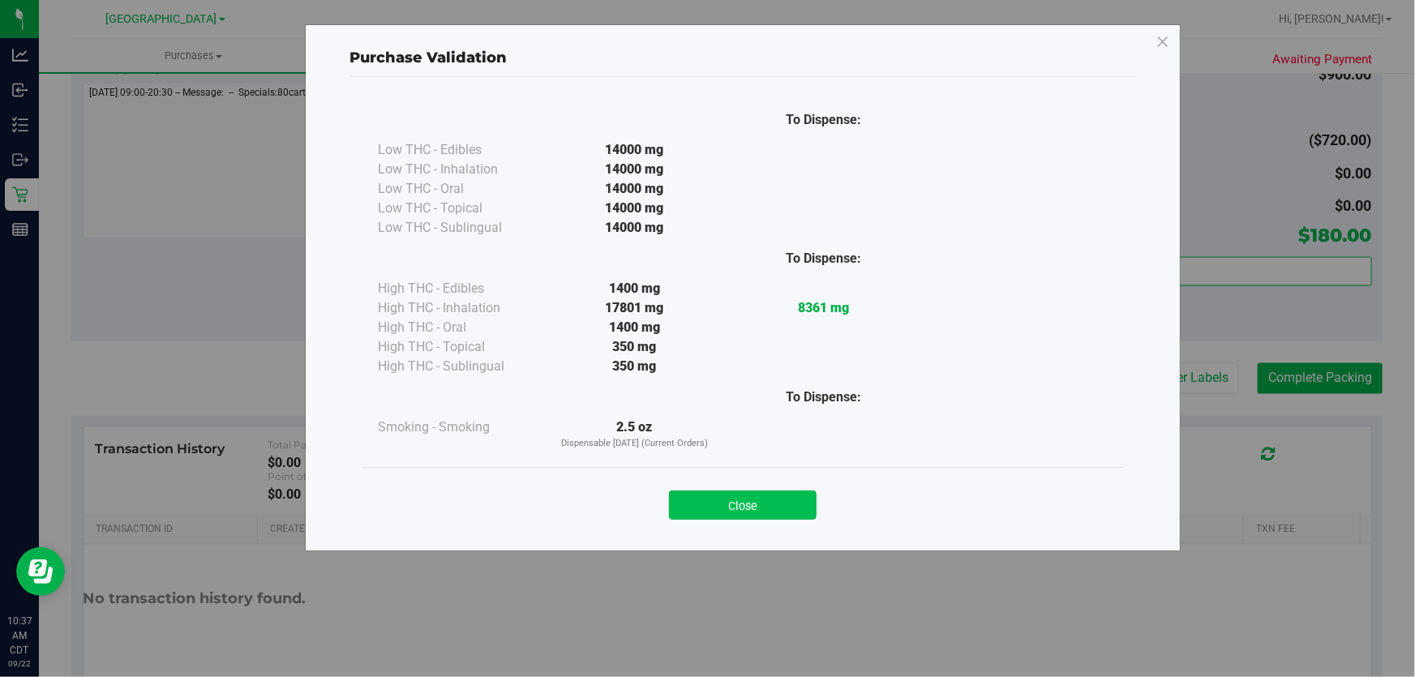
click at [754, 511] on button "Close" at bounding box center [743, 505] width 148 height 29
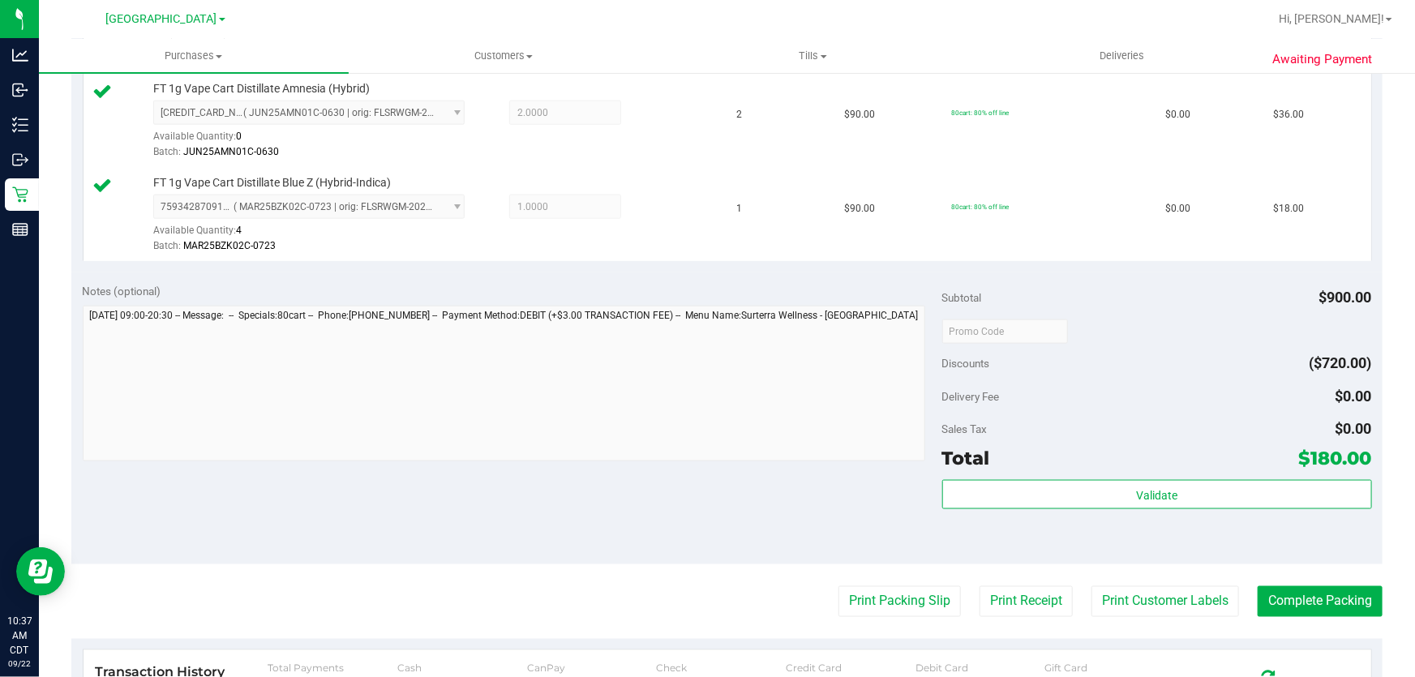
scroll to position [1079, 0]
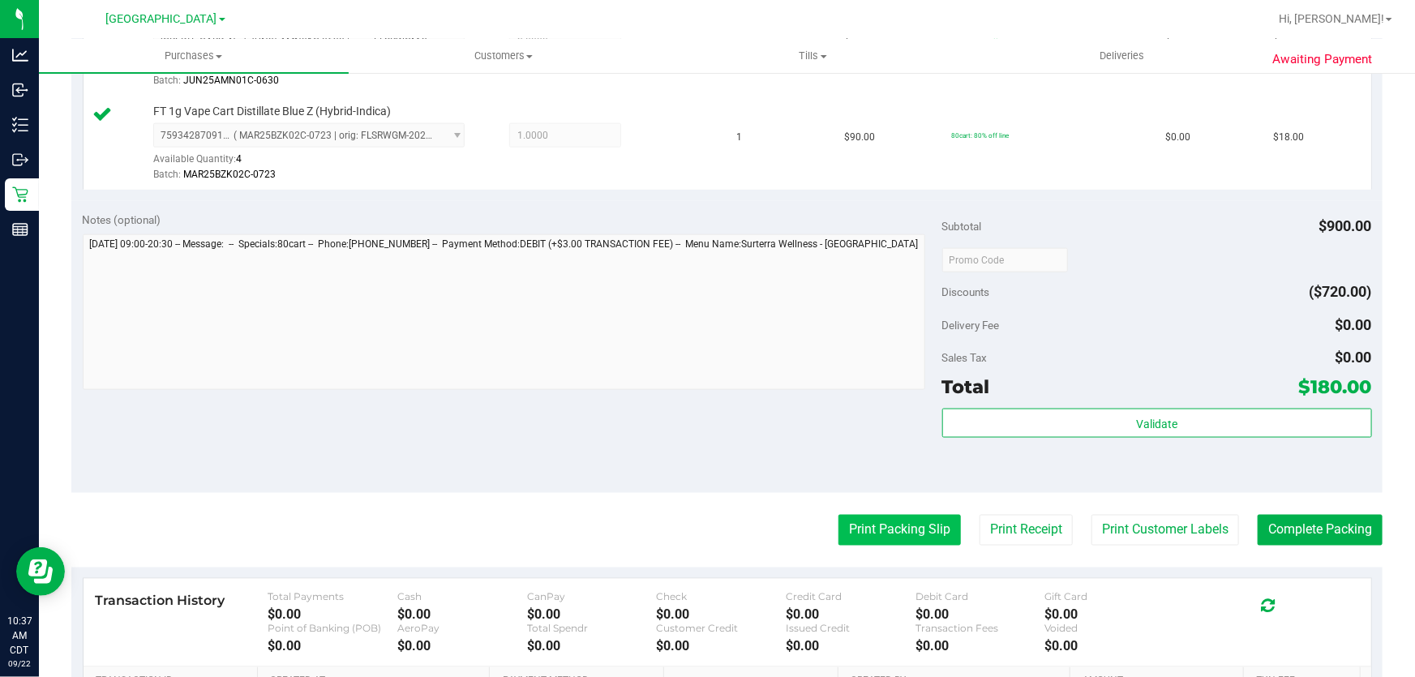
click at [876, 541] on button "Print Packing Slip" at bounding box center [899, 530] width 122 height 31
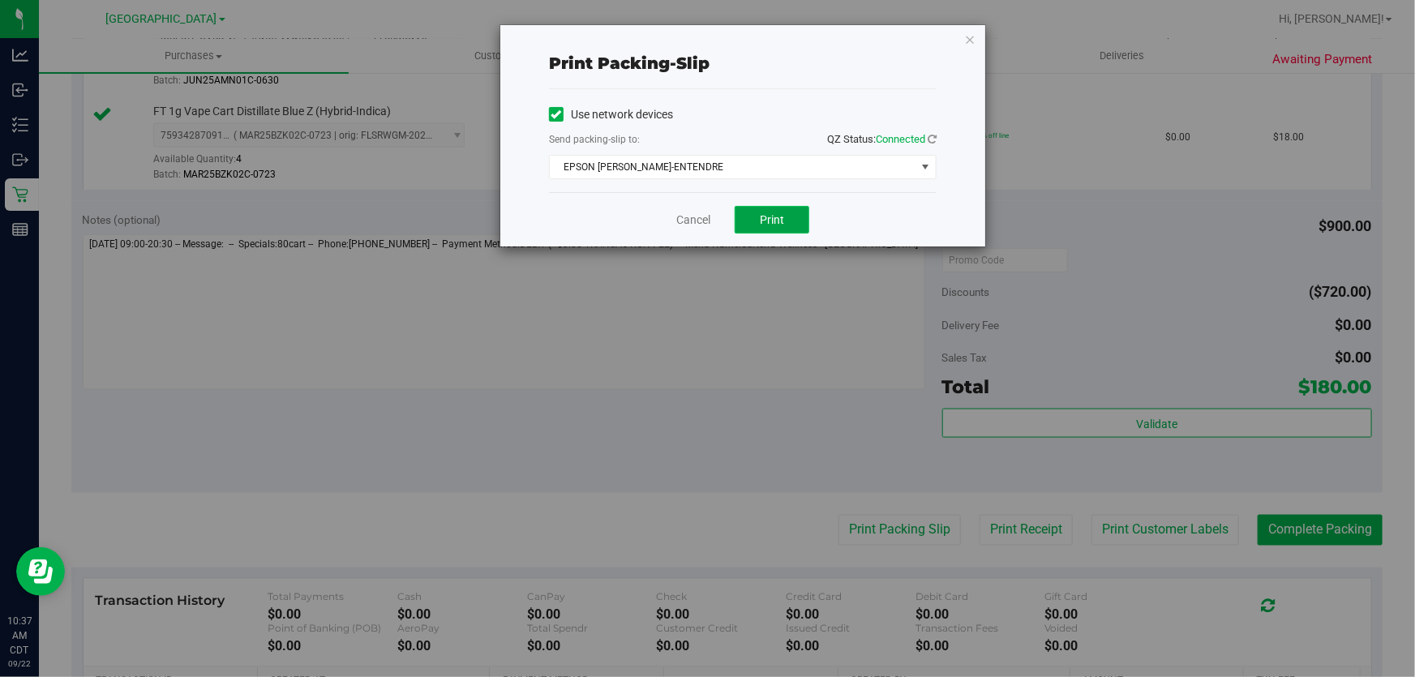
click at [758, 220] on button "Print" at bounding box center [772, 220] width 75 height 28
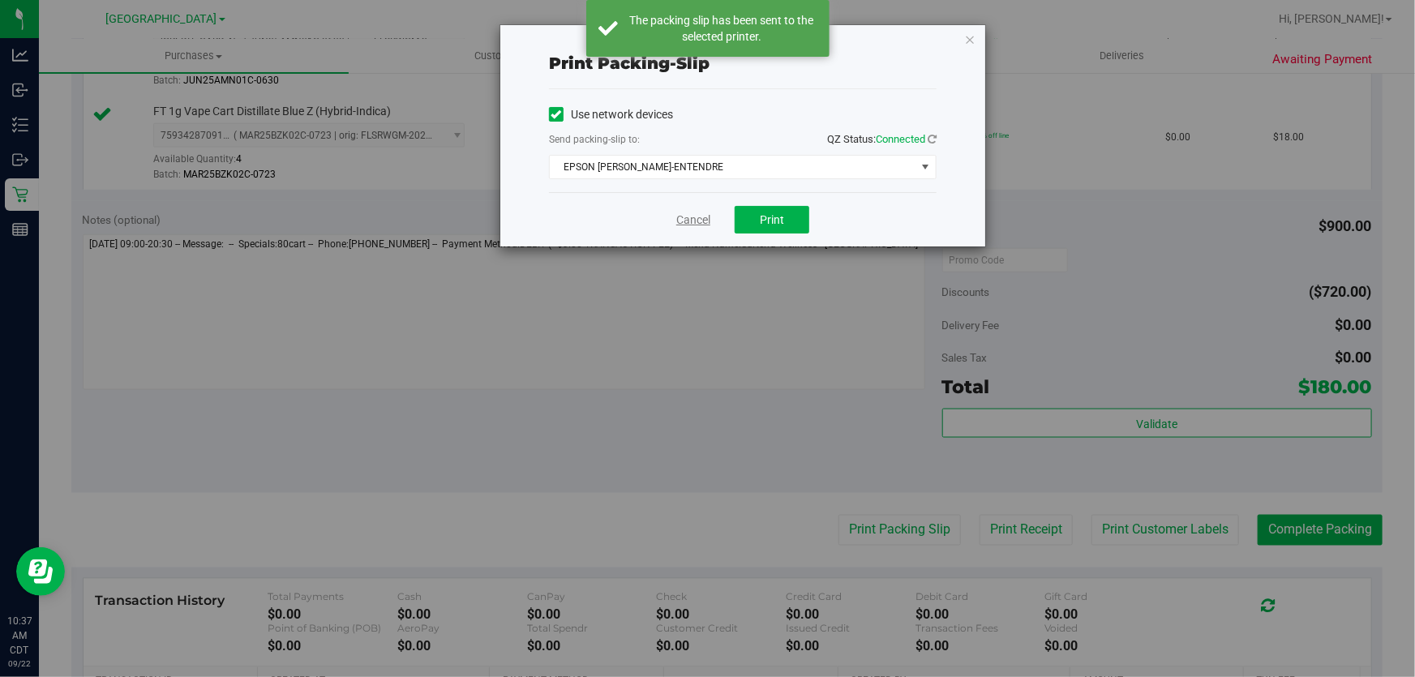
click at [695, 224] on link "Cancel" at bounding box center [693, 220] width 34 height 17
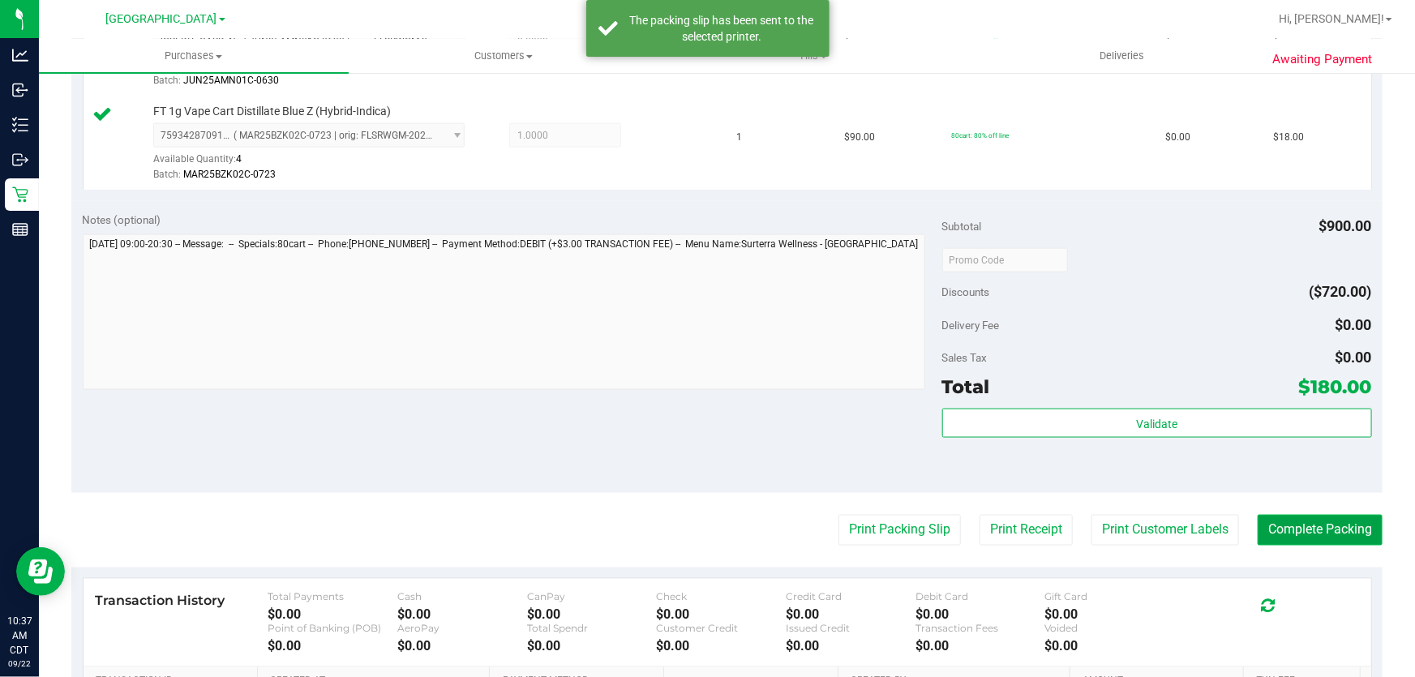
click at [1347, 523] on button "Complete Packing" at bounding box center [1320, 530] width 125 height 31
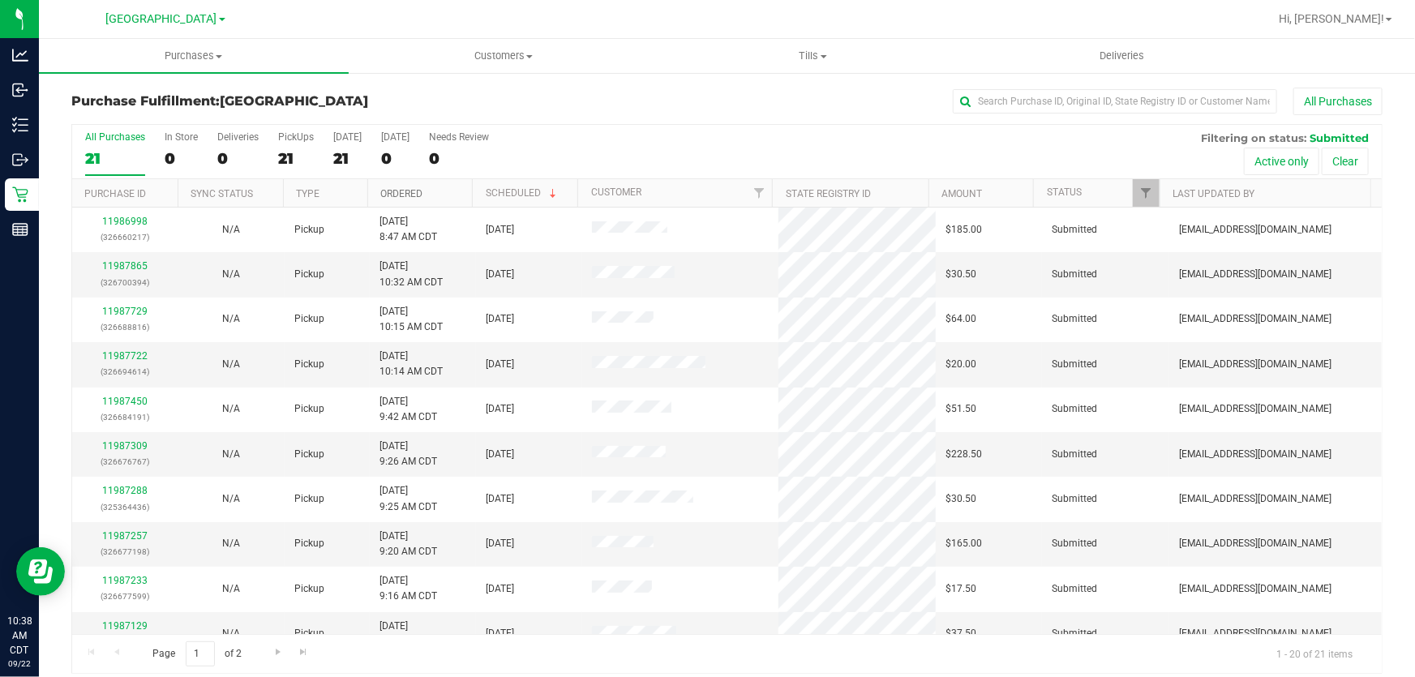
click at [412, 191] on link "Ordered" at bounding box center [401, 193] width 42 height 11
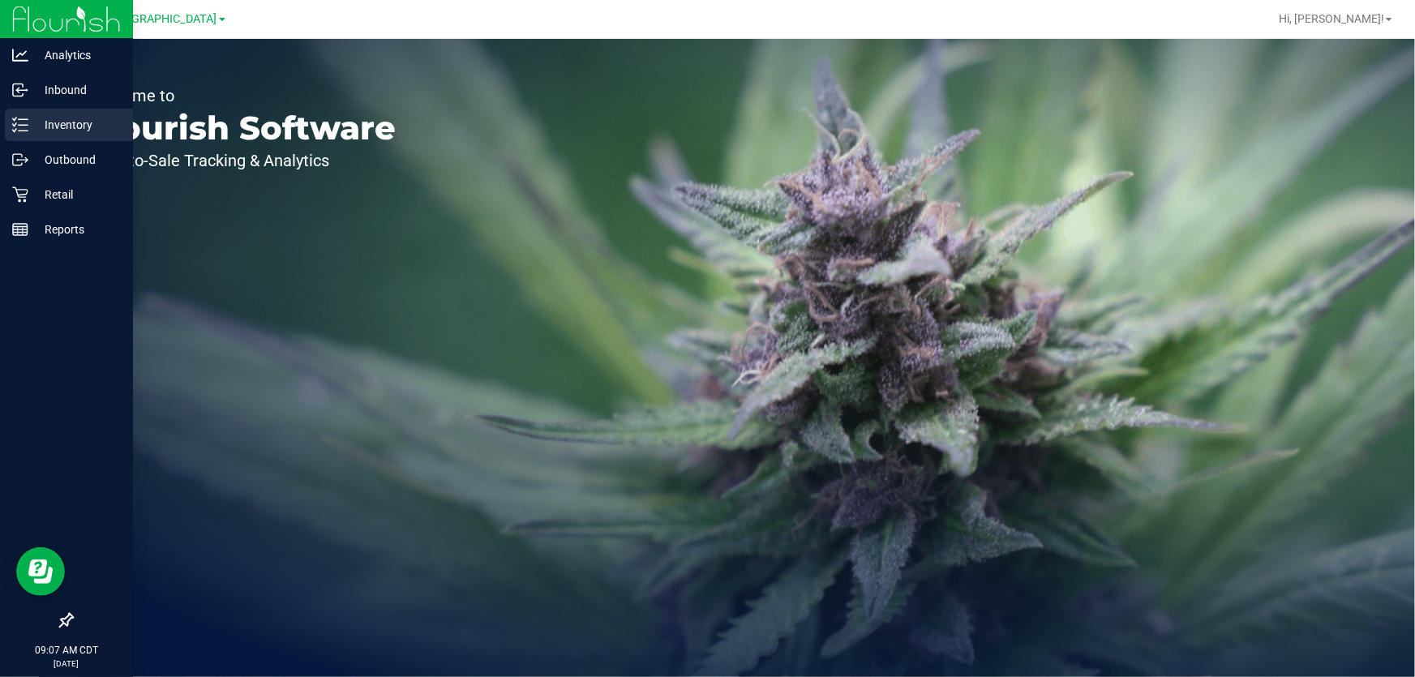
click at [68, 125] on p "Inventory" at bounding box center [76, 124] width 97 height 19
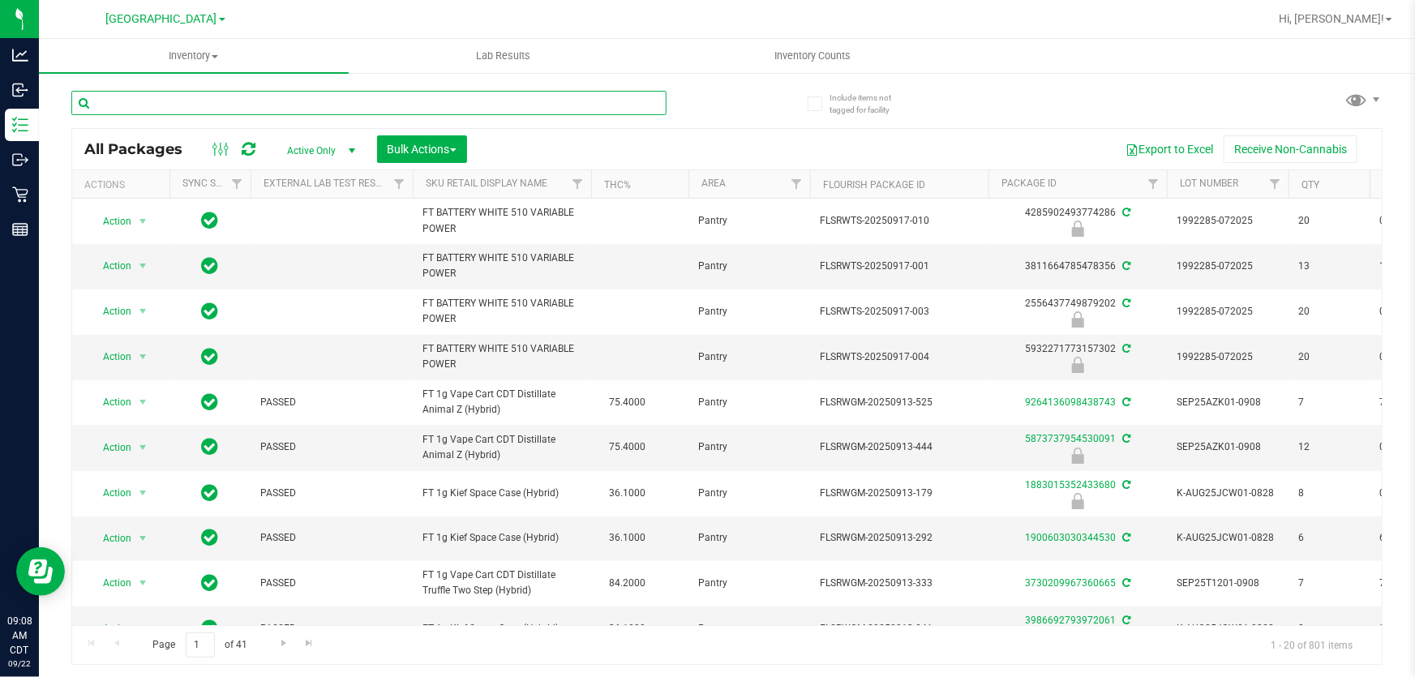
click at [162, 98] on input "text" at bounding box center [368, 103] width 595 height 24
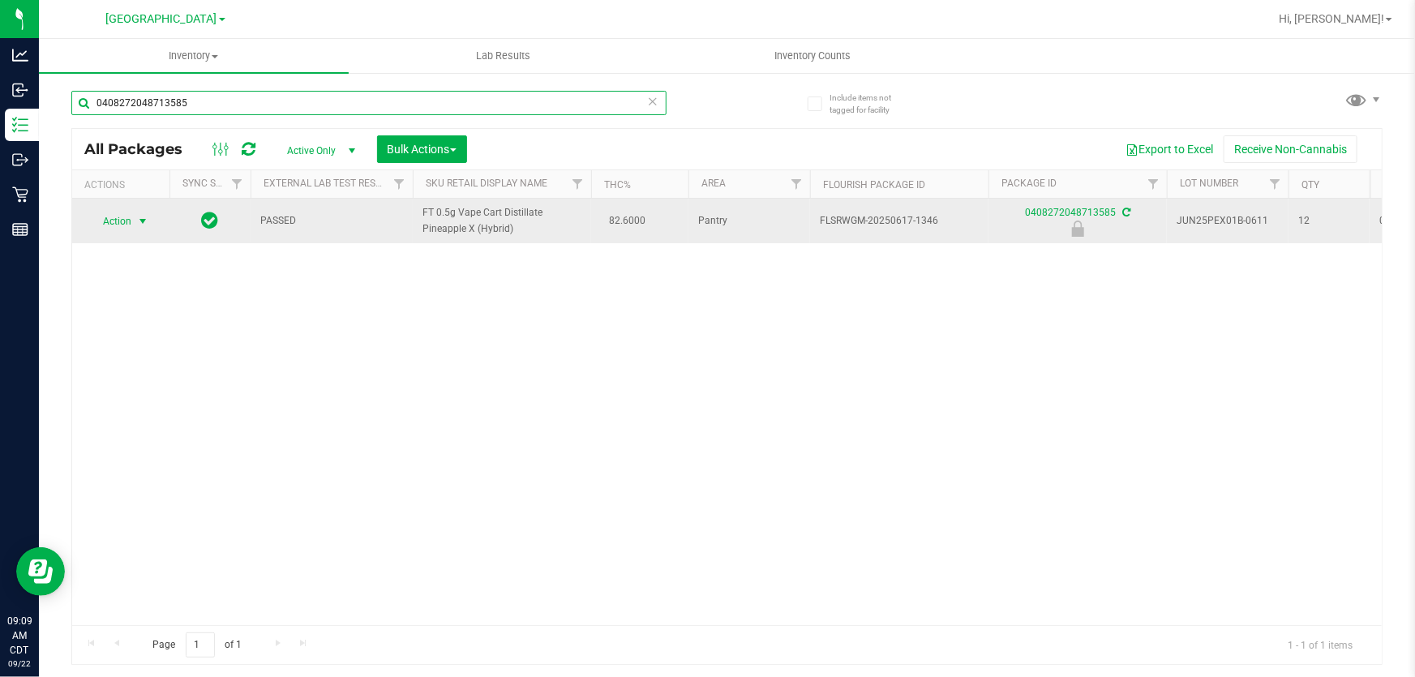
type input "0408272048713585"
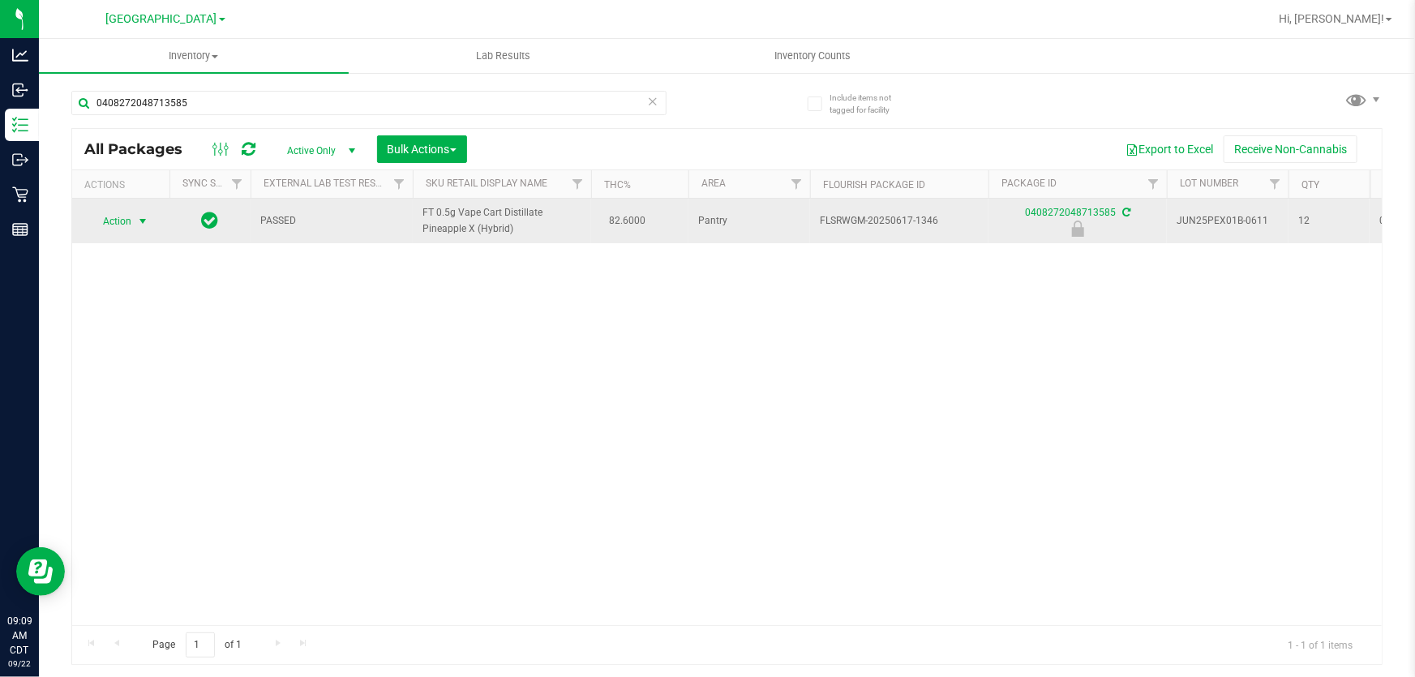
click at [140, 219] on span "select" at bounding box center [142, 221] width 13 height 13
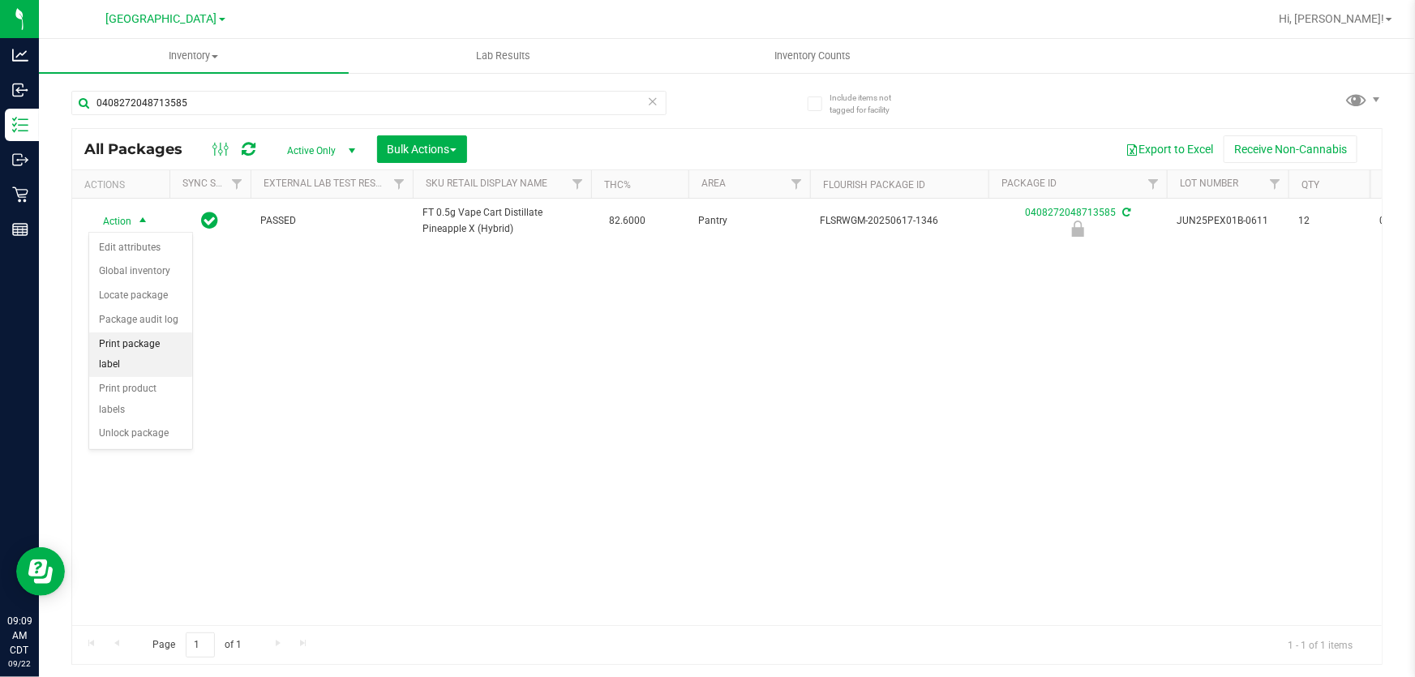
click at [152, 350] on li "Print package label" at bounding box center [140, 354] width 103 height 45
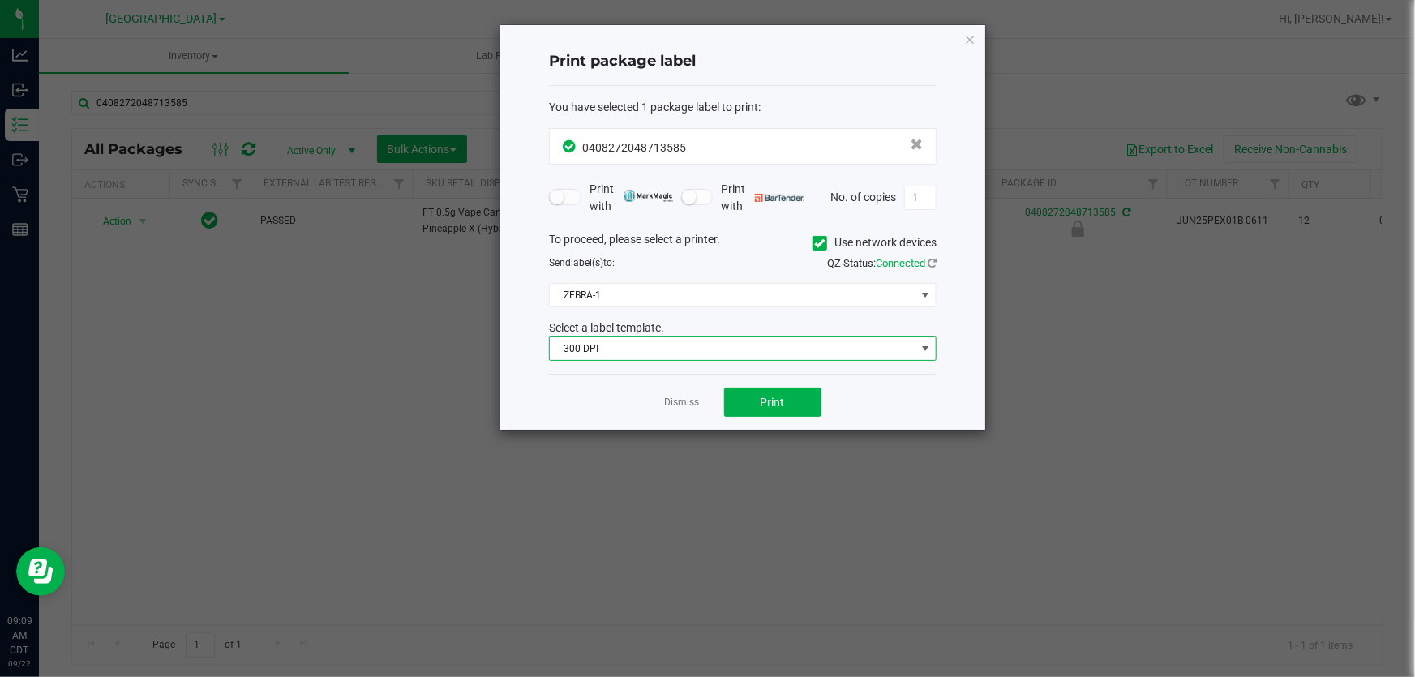
click at [635, 337] on span "300 DPI" at bounding box center [733, 348] width 366 height 23
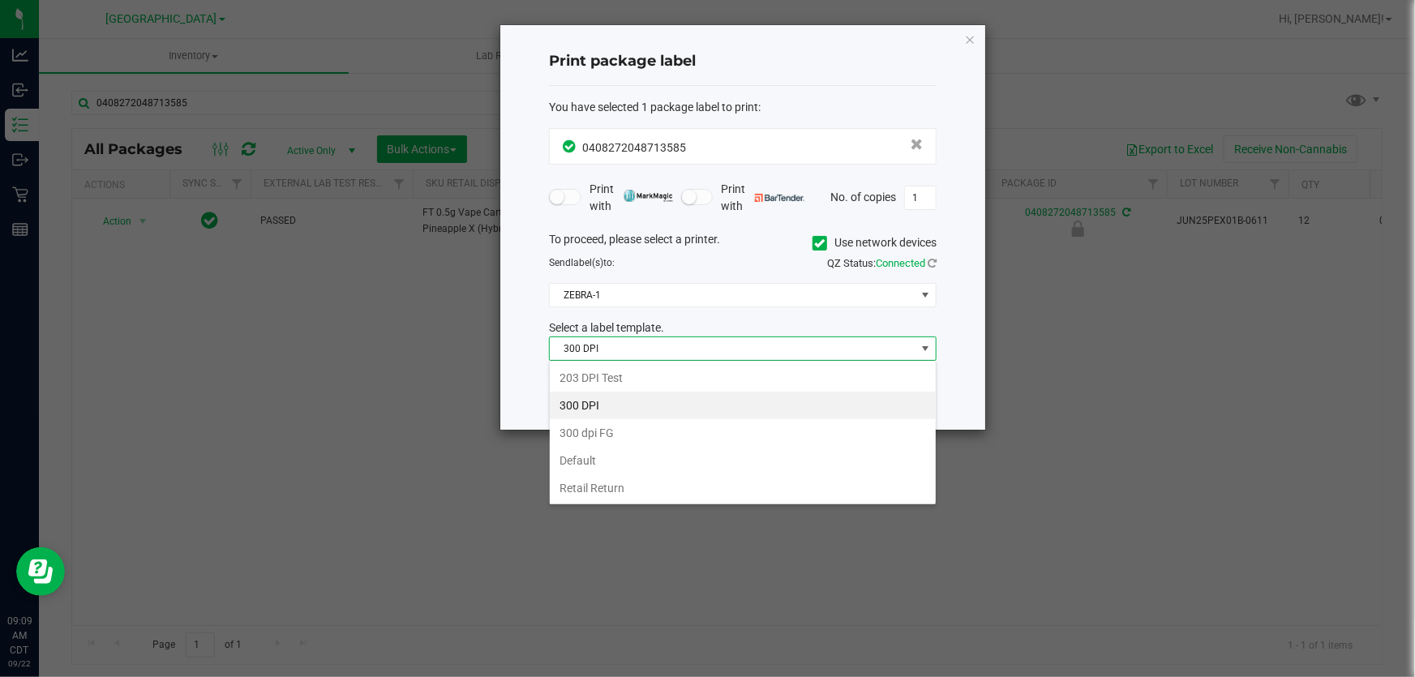
scroll to position [24, 388]
click at [589, 372] on li "203 DPI Test" at bounding box center [743, 378] width 386 height 28
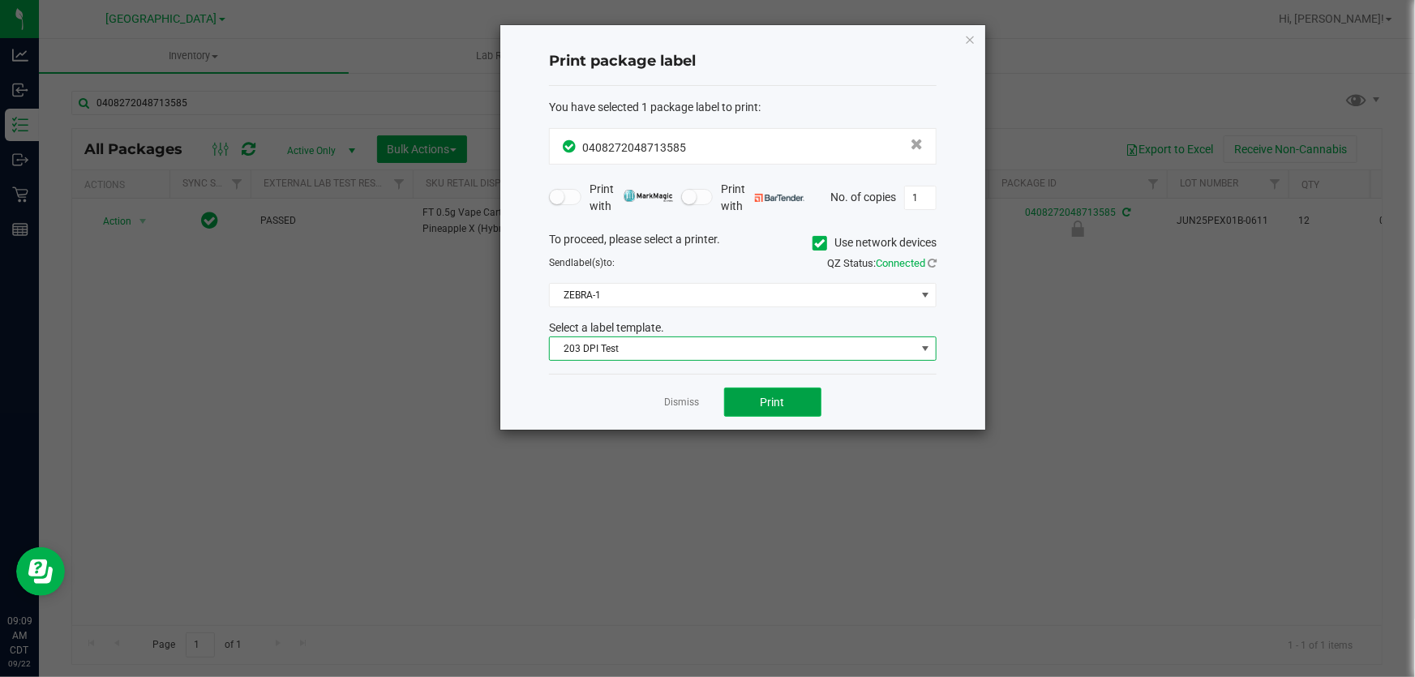
click at [776, 396] on span "Print" at bounding box center [773, 402] width 24 height 13
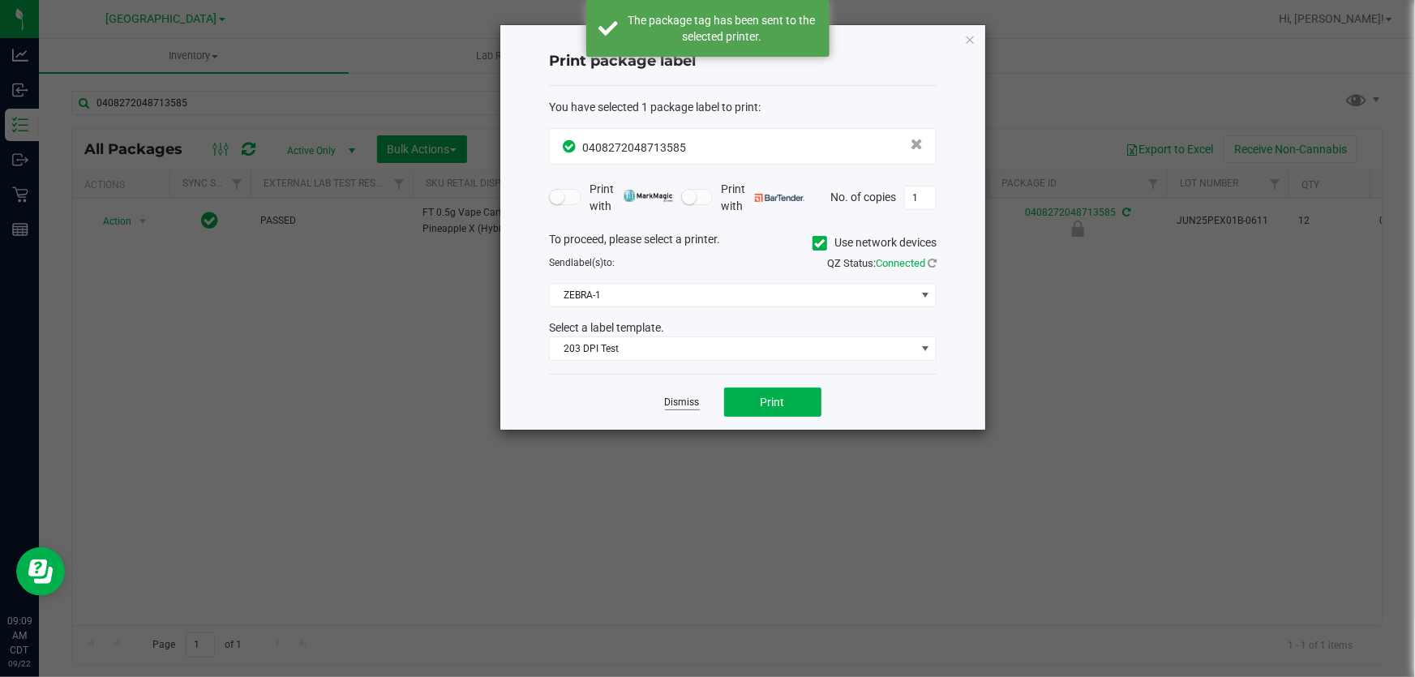
click at [677, 404] on link "Dismiss" at bounding box center [682, 403] width 35 height 14
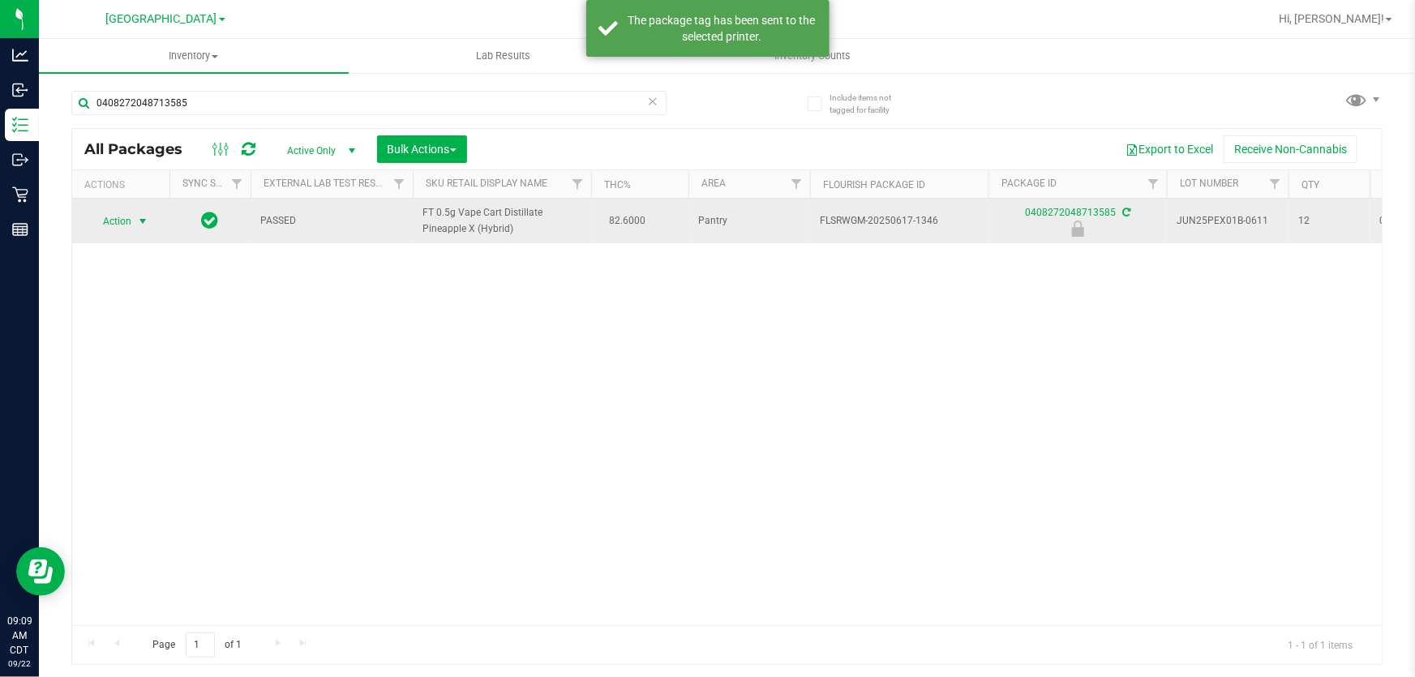
click at [138, 231] on span "select" at bounding box center [143, 221] width 20 height 23
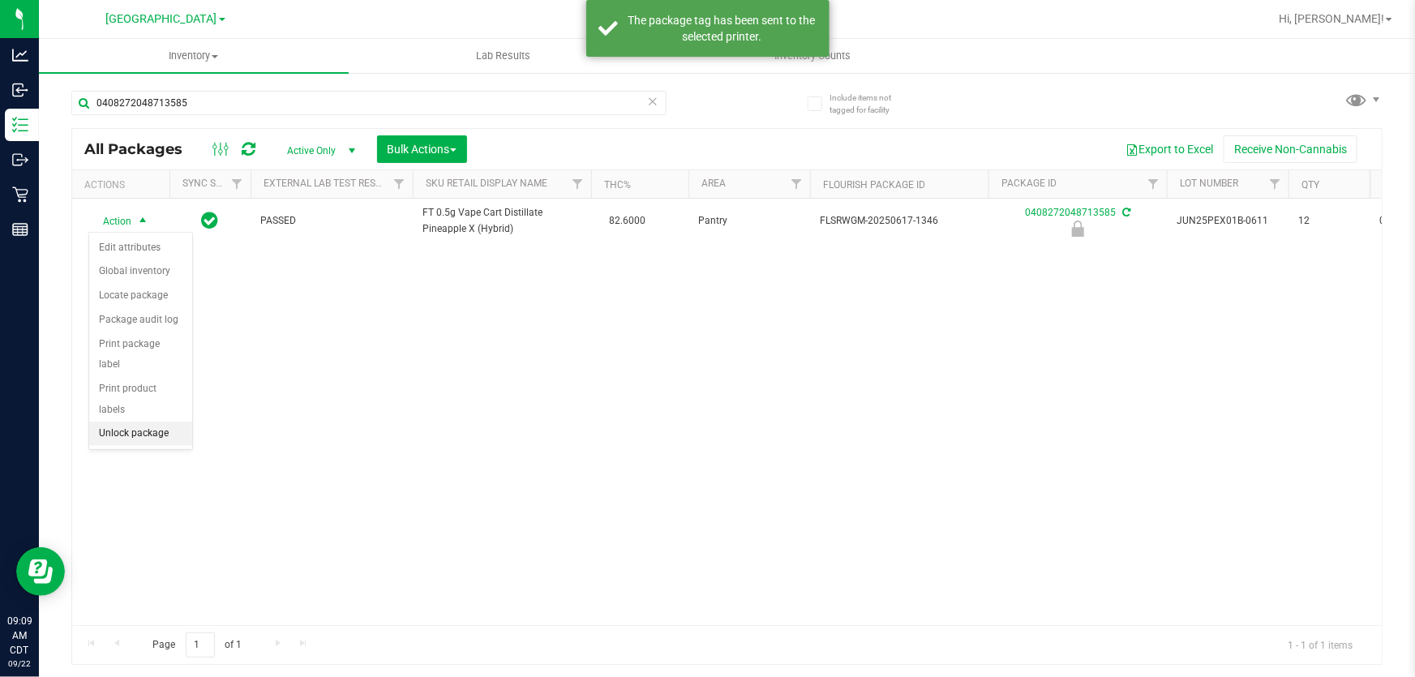
click at [152, 422] on li "Unlock package" at bounding box center [140, 434] width 103 height 24
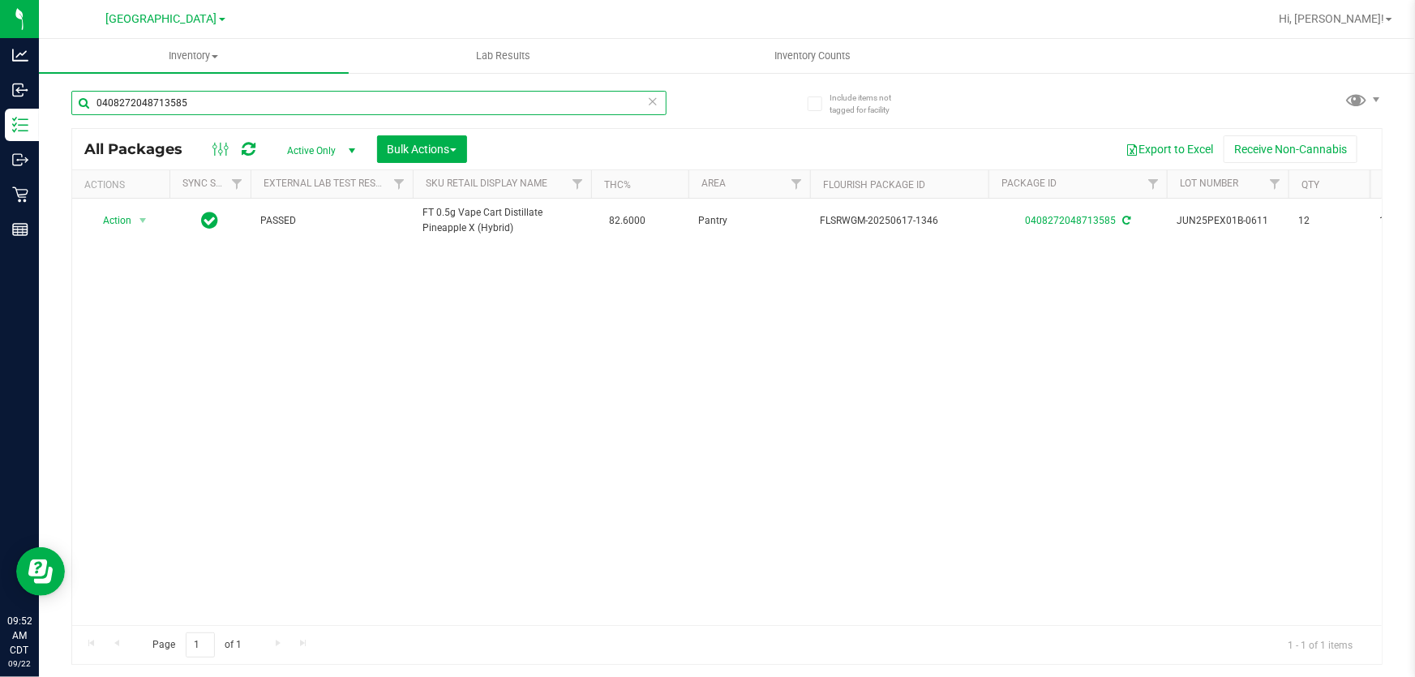
click at [319, 105] on input "0408272048713585" at bounding box center [368, 103] width 595 height 24
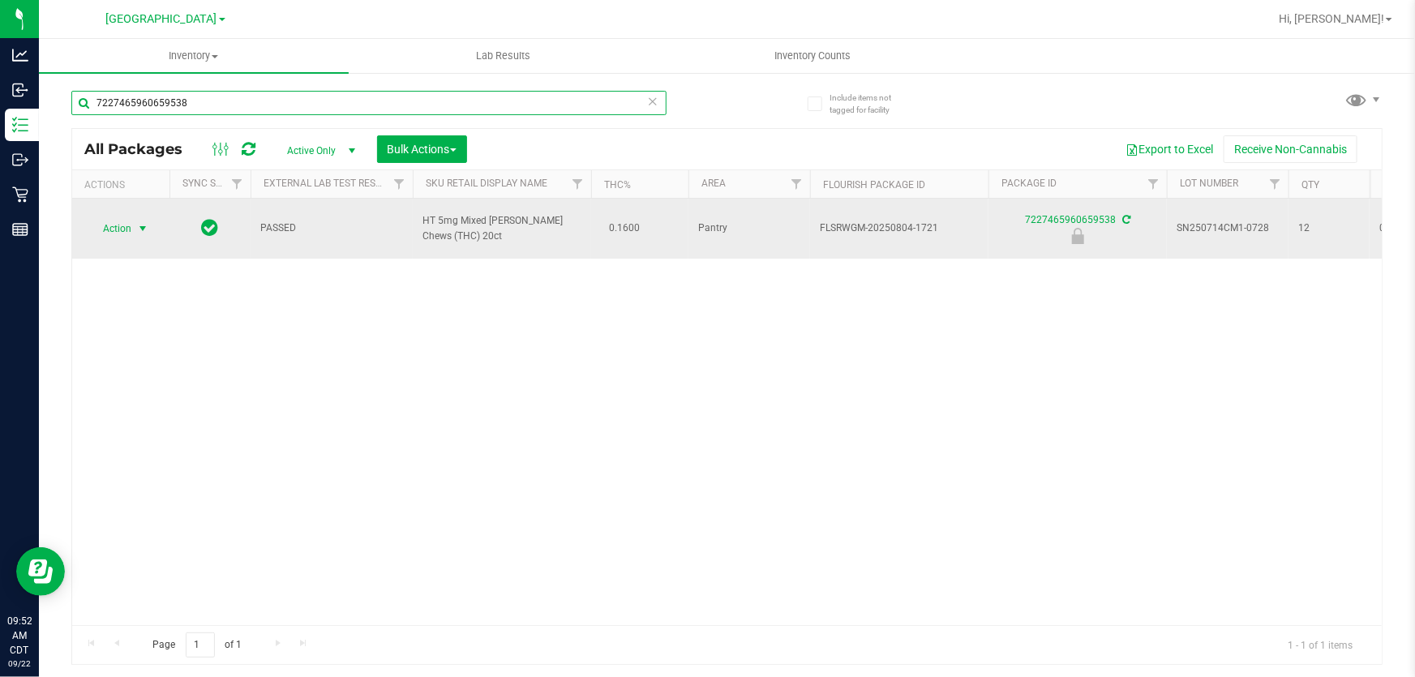
type input "7227465960659538"
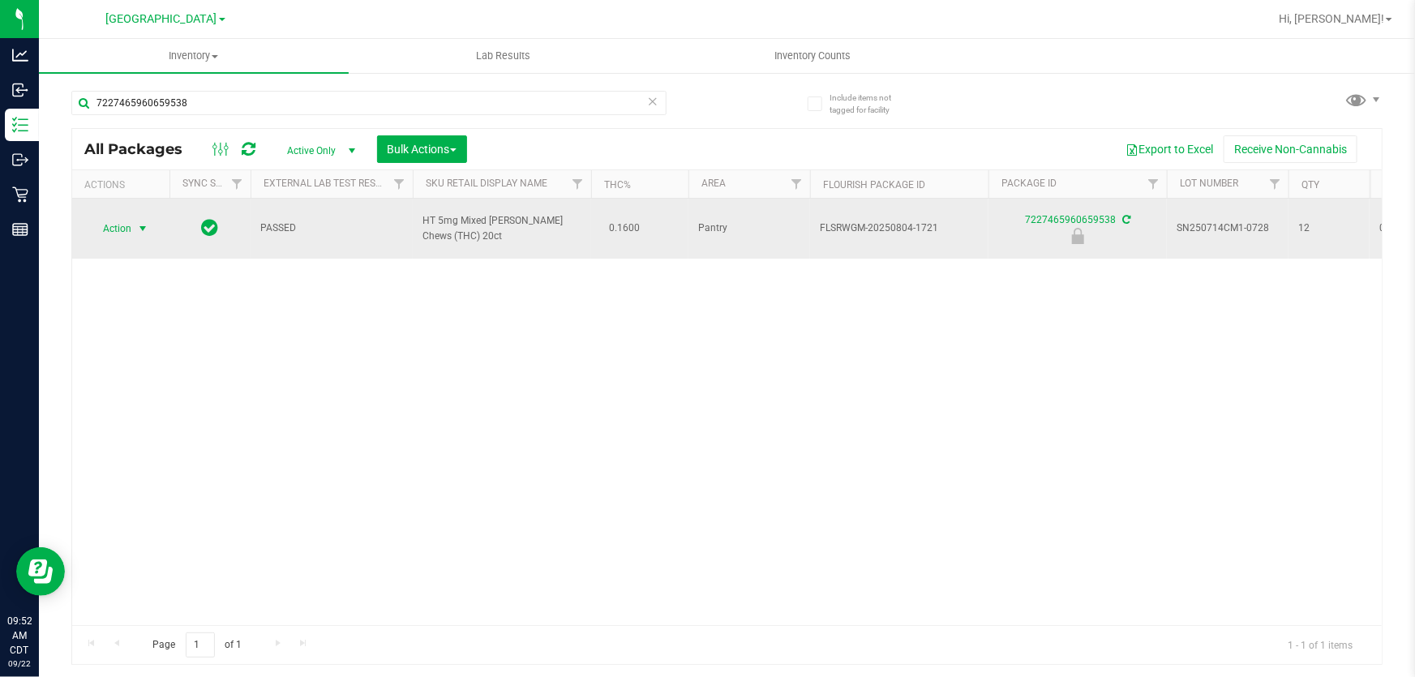
click at [134, 227] on span "select" at bounding box center [143, 228] width 20 height 23
click at [135, 227] on span "select" at bounding box center [143, 228] width 20 height 23
click at [130, 217] on span "Action" at bounding box center [110, 228] width 44 height 23
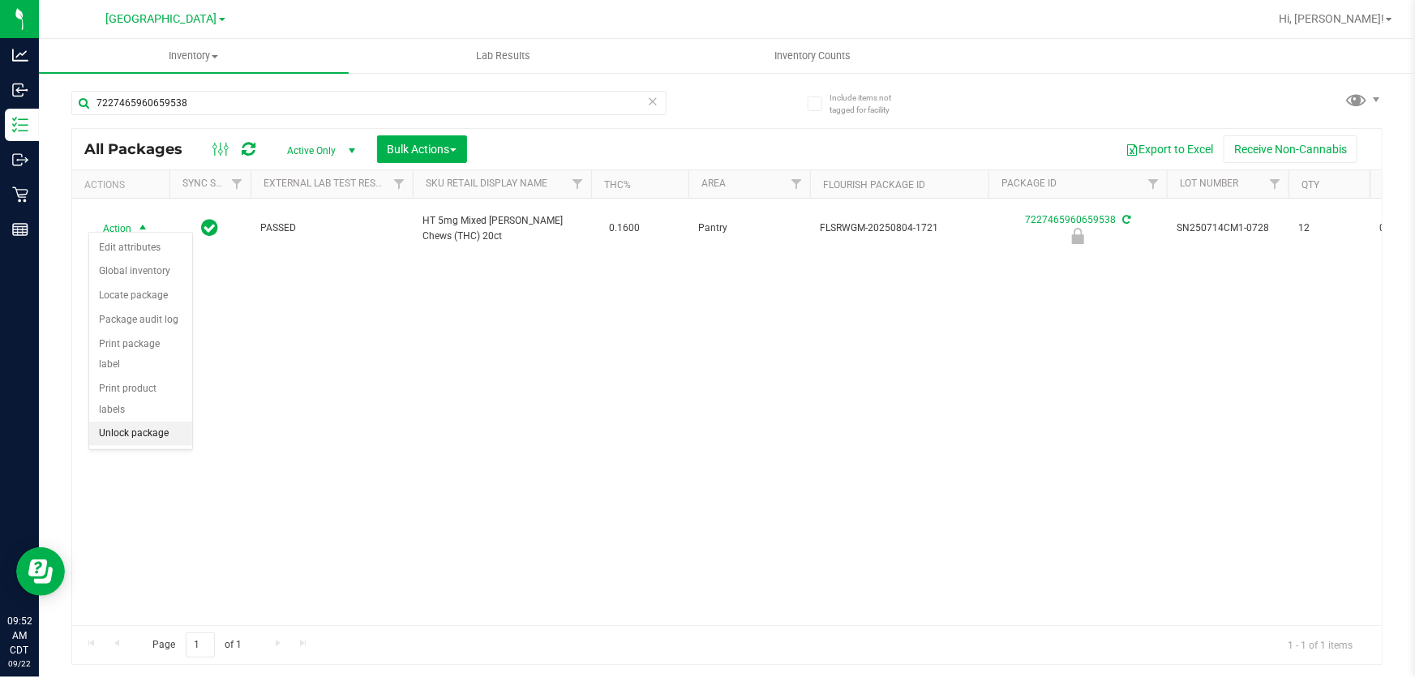
click at [145, 422] on li "Unlock package" at bounding box center [140, 434] width 103 height 24
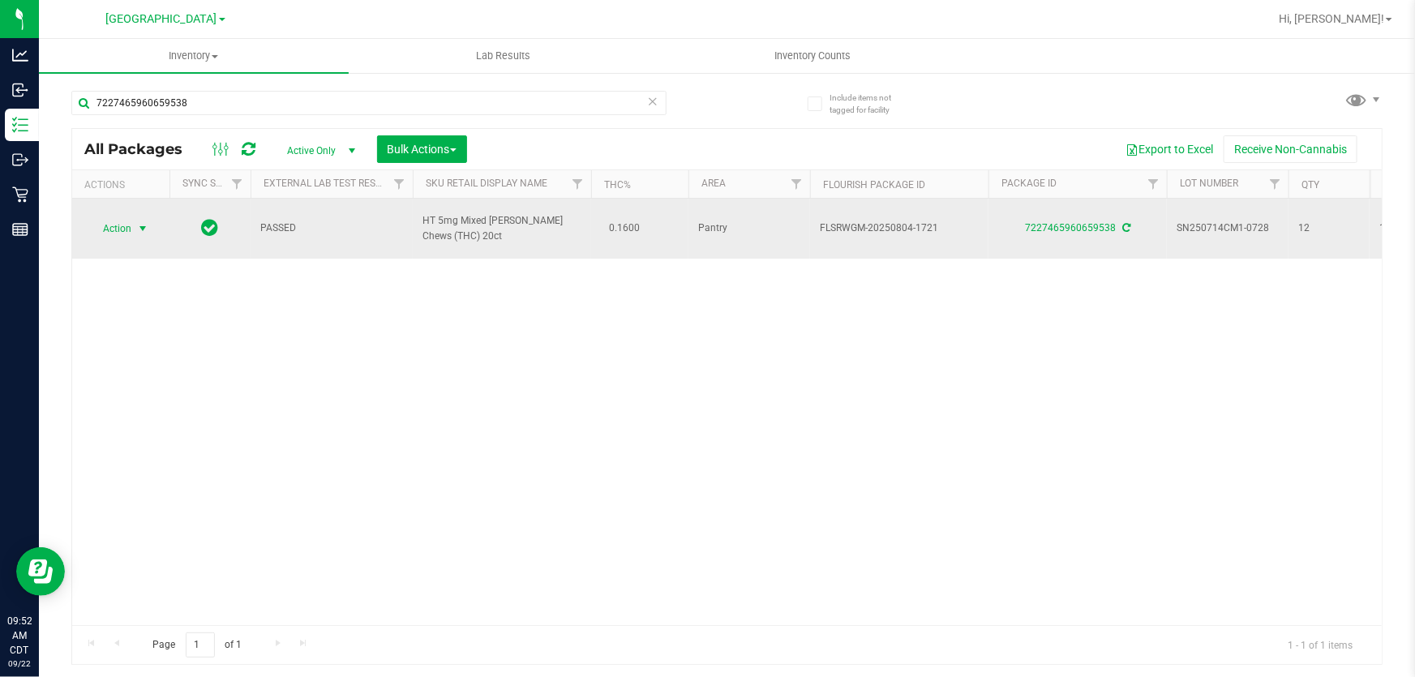
click at [131, 222] on span "Action" at bounding box center [110, 228] width 44 height 23
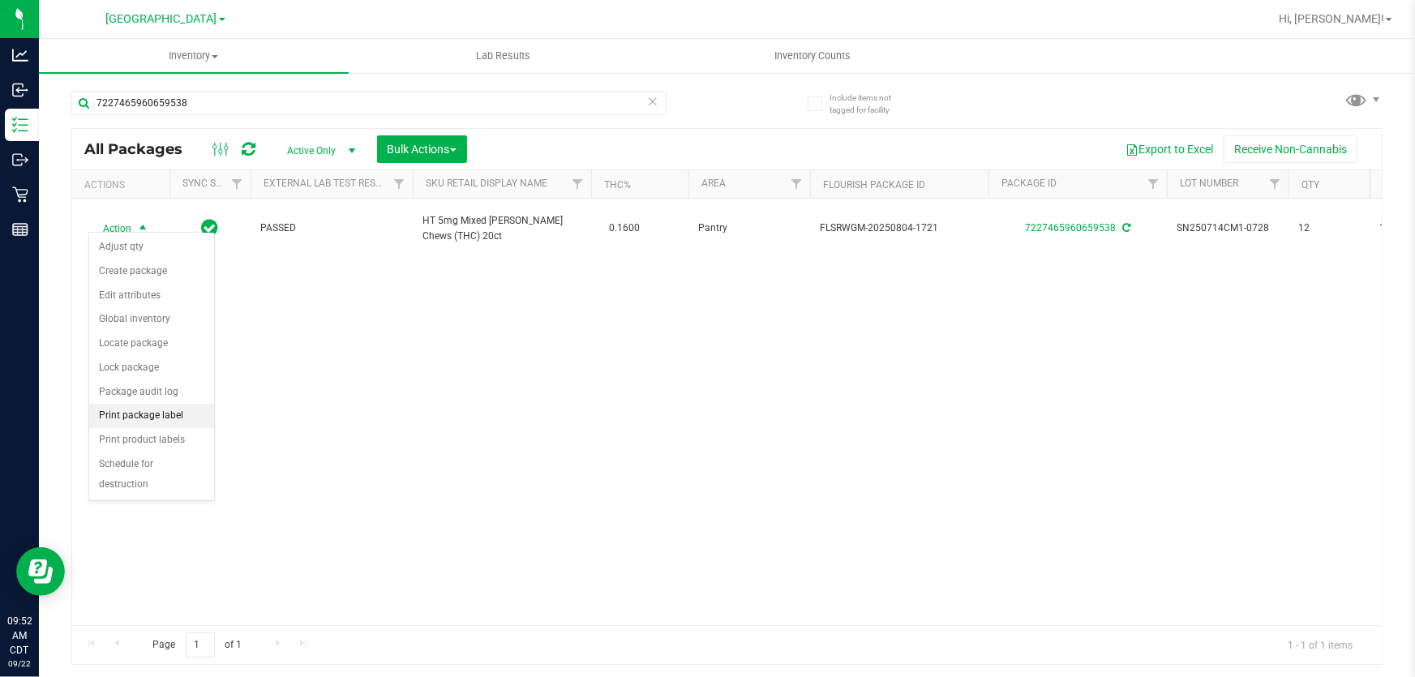
click at [152, 412] on li "Print package label" at bounding box center [151, 416] width 125 height 24
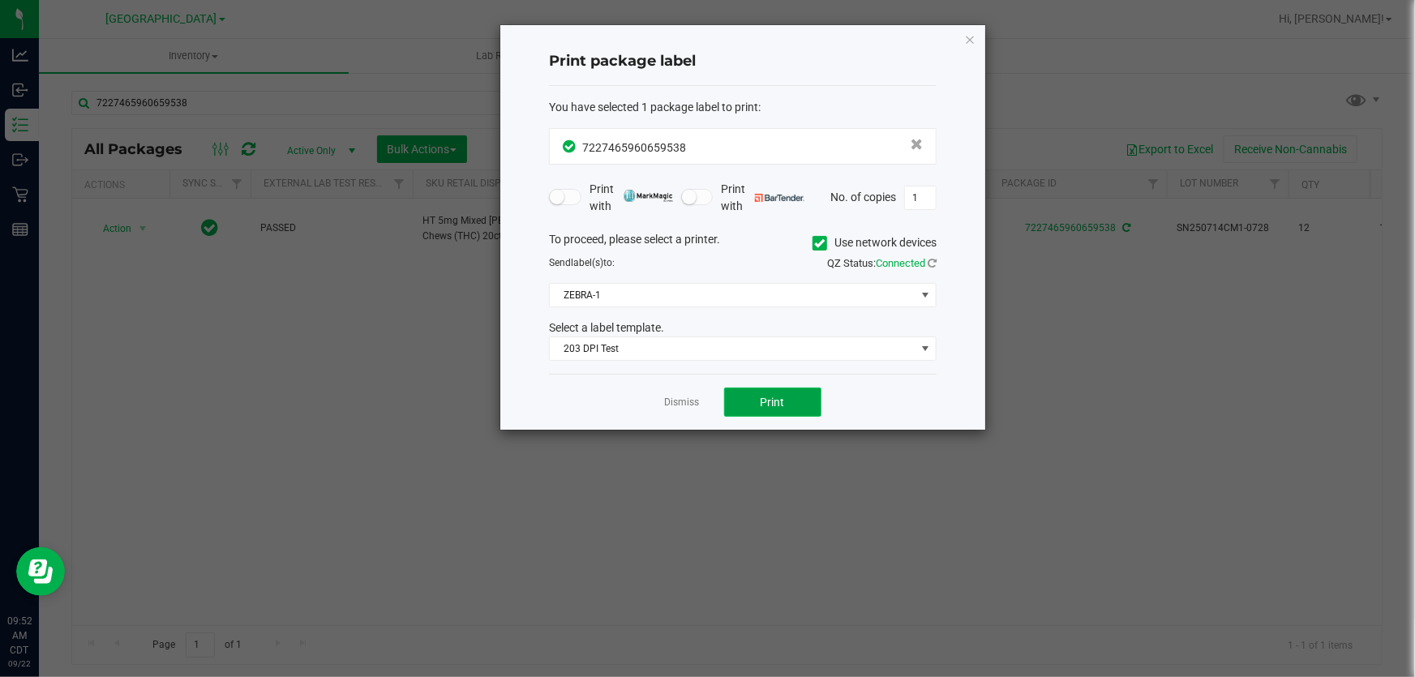
click at [788, 397] on button "Print" at bounding box center [772, 402] width 97 height 29
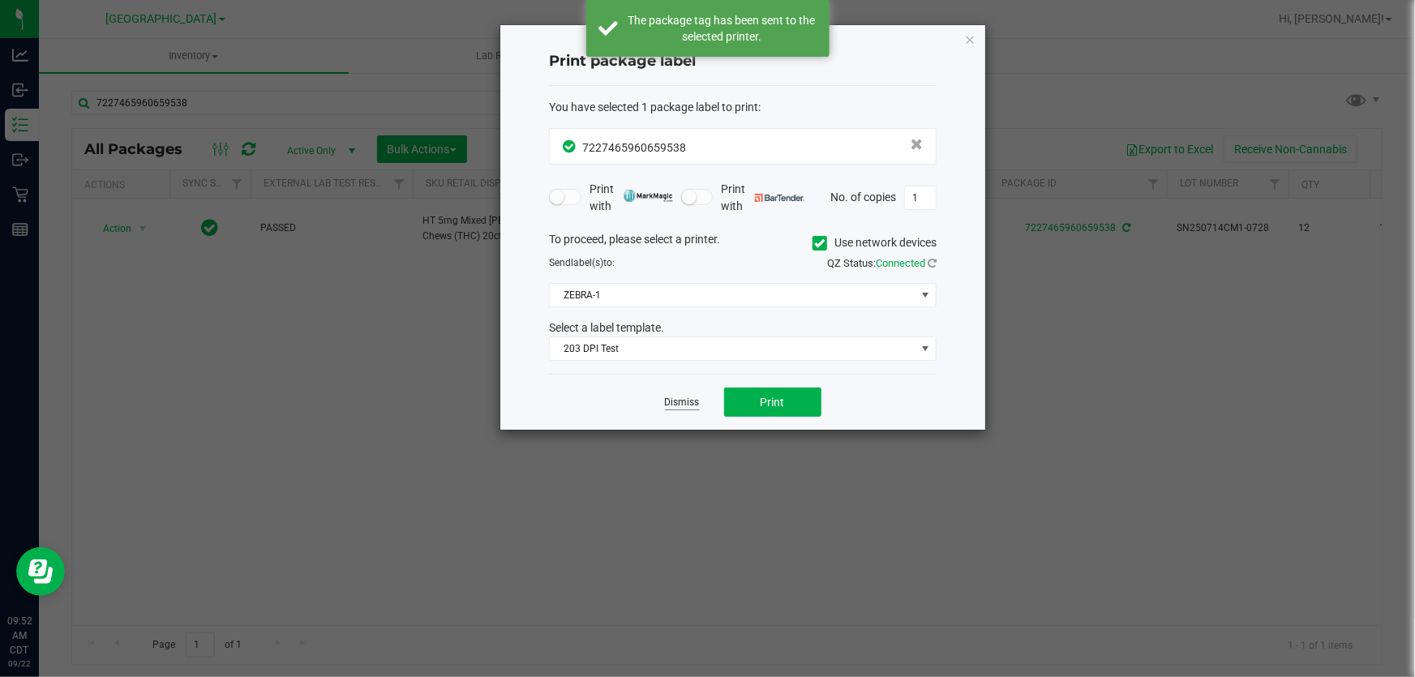
click at [693, 404] on link "Dismiss" at bounding box center [682, 403] width 35 height 14
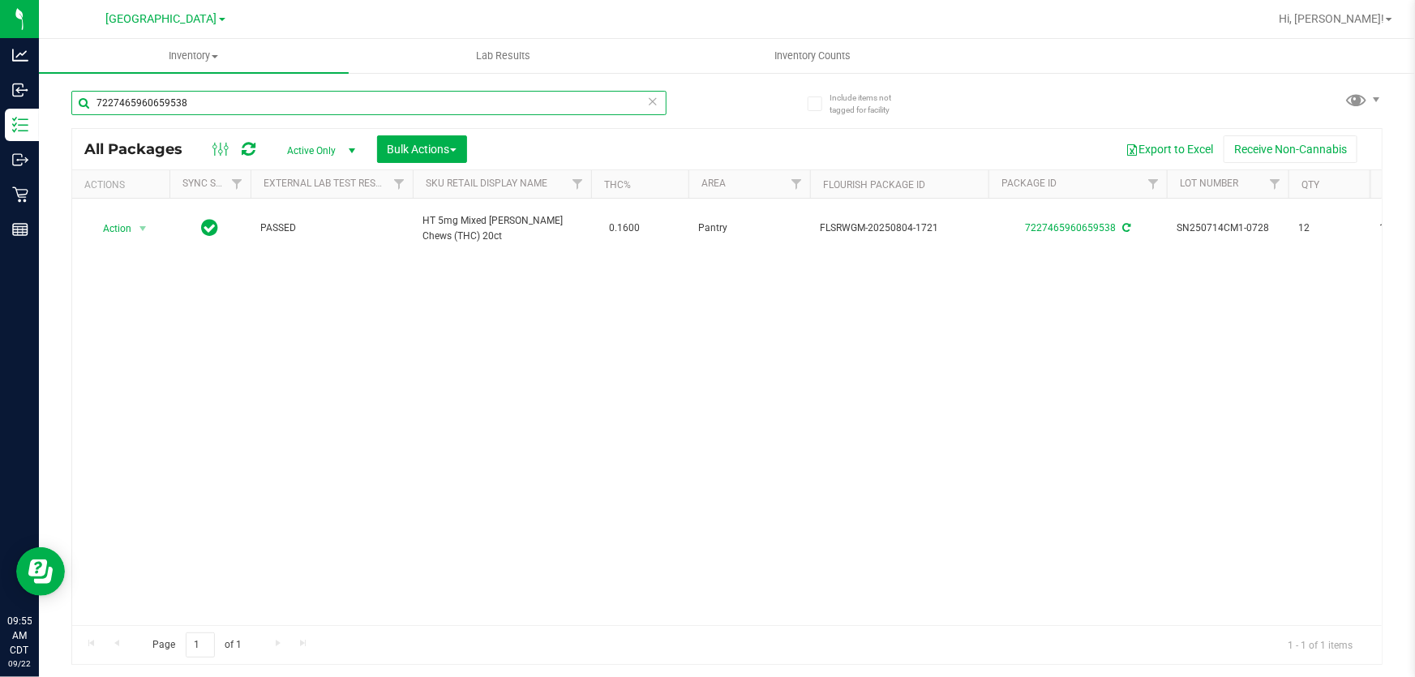
click at [306, 109] on input "7227465960659538" at bounding box center [368, 103] width 595 height 24
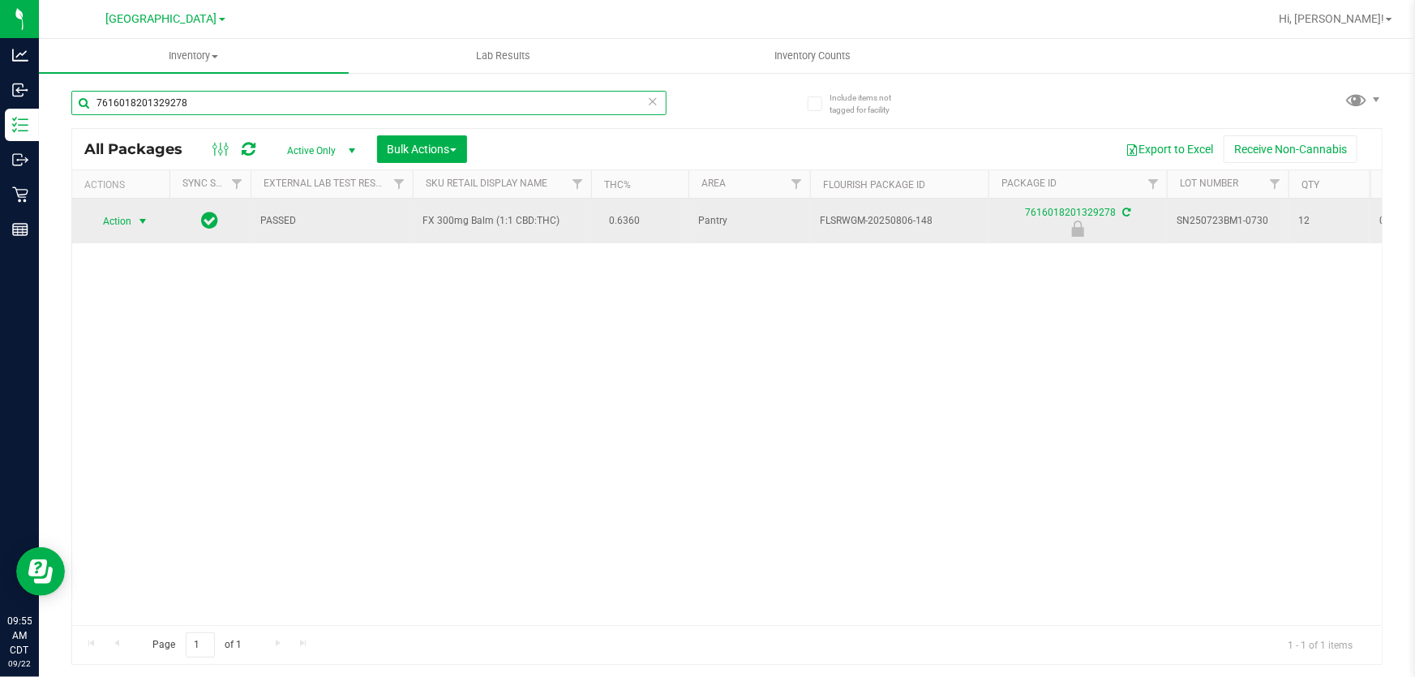
type input "7616018201329278"
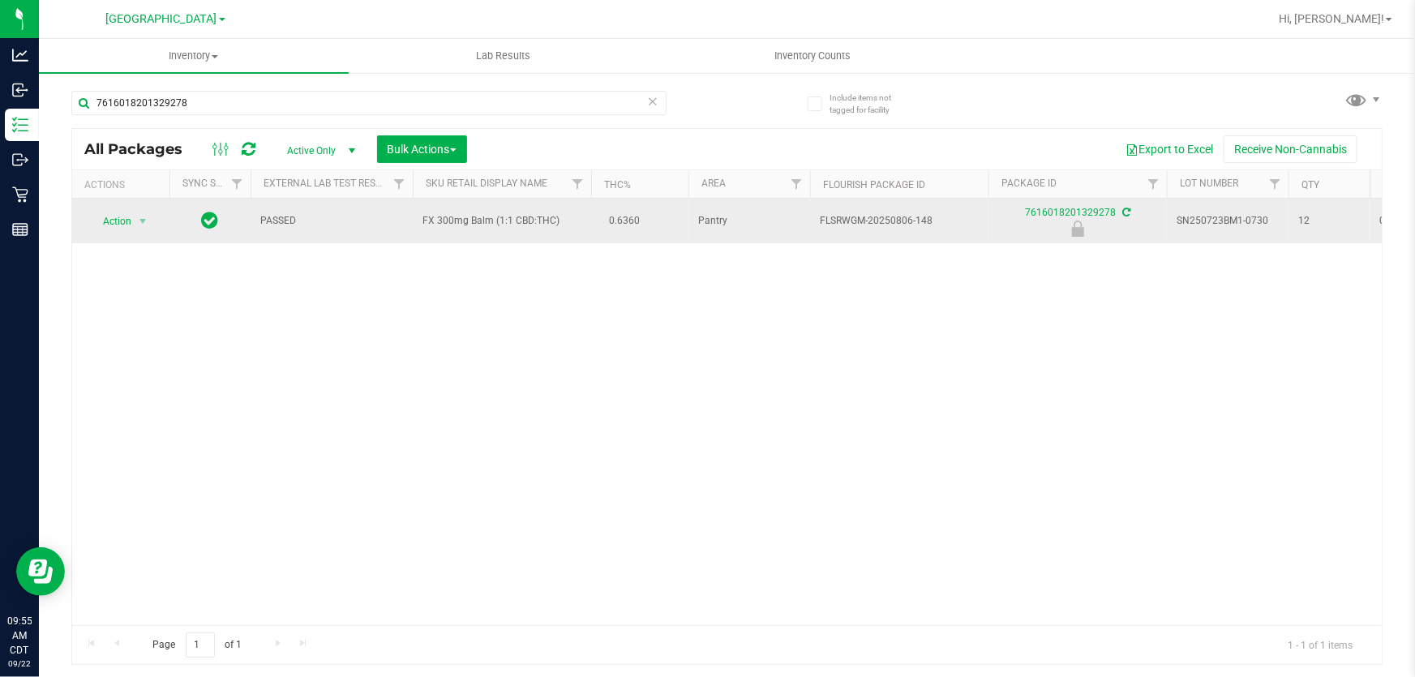
click at [124, 232] on td "Action Action Edit attributes Global inventory Locate package Package audit log…" at bounding box center [120, 221] width 97 height 45
click at [113, 224] on span "Action" at bounding box center [110, 221] width 44 height 23
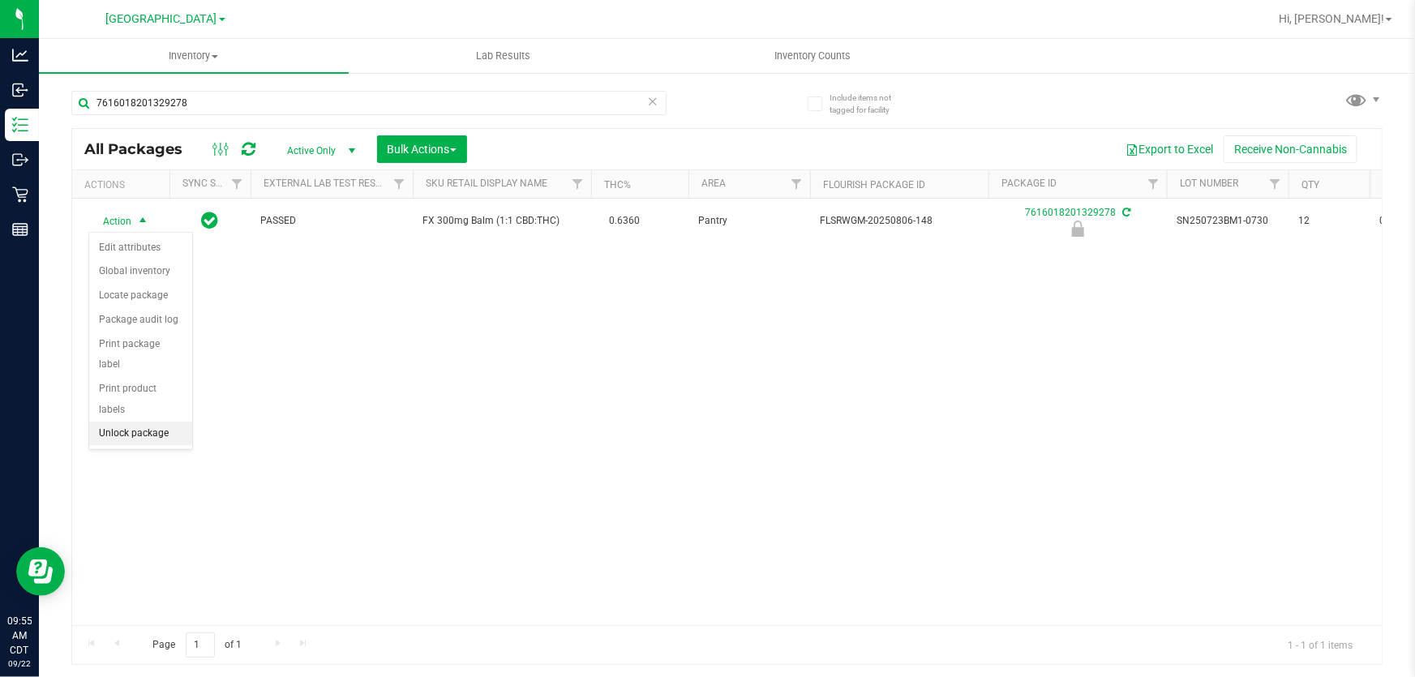
click at [126, 422] on li "Unlock package" at bounding box center [140, 434] width 103 height 24
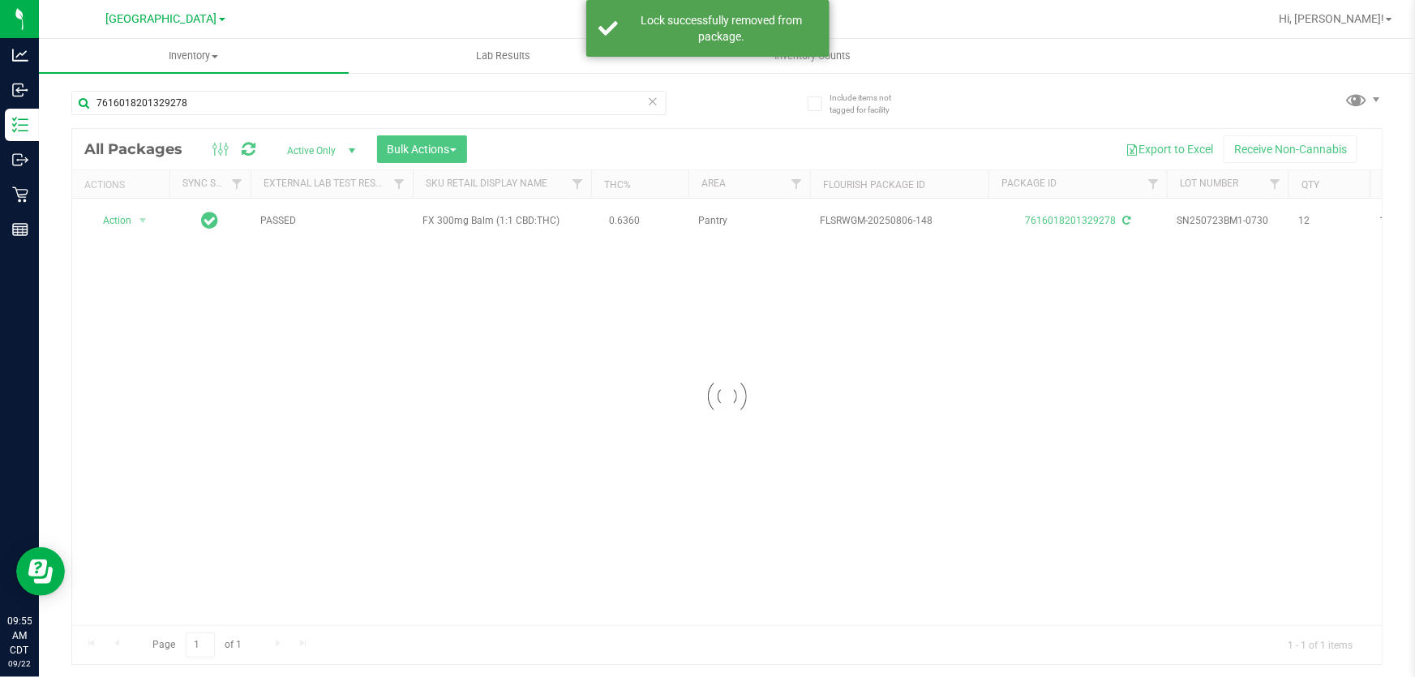
click at [135, 220] on div at bounding box center [727, 396] width 1310 height 535
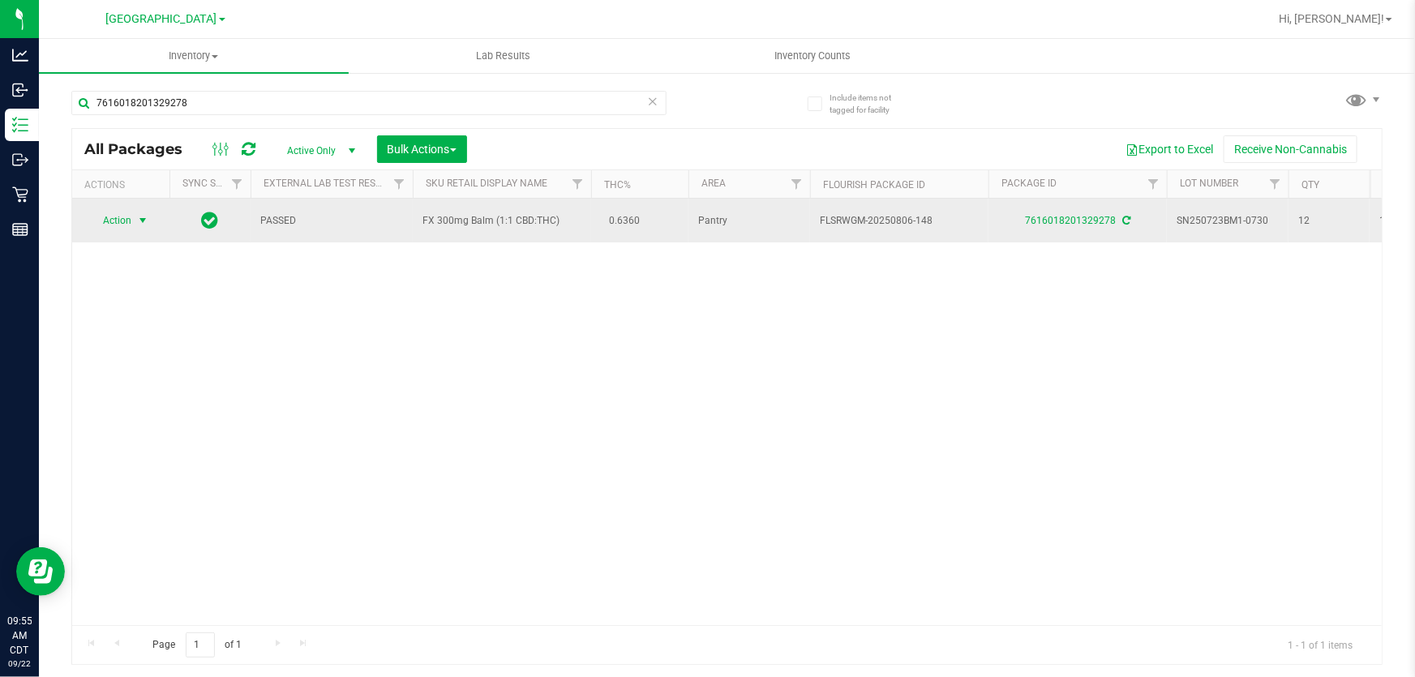
click at [139, 221] on span "select" at bounding box center [142, 220] width 13 height 13
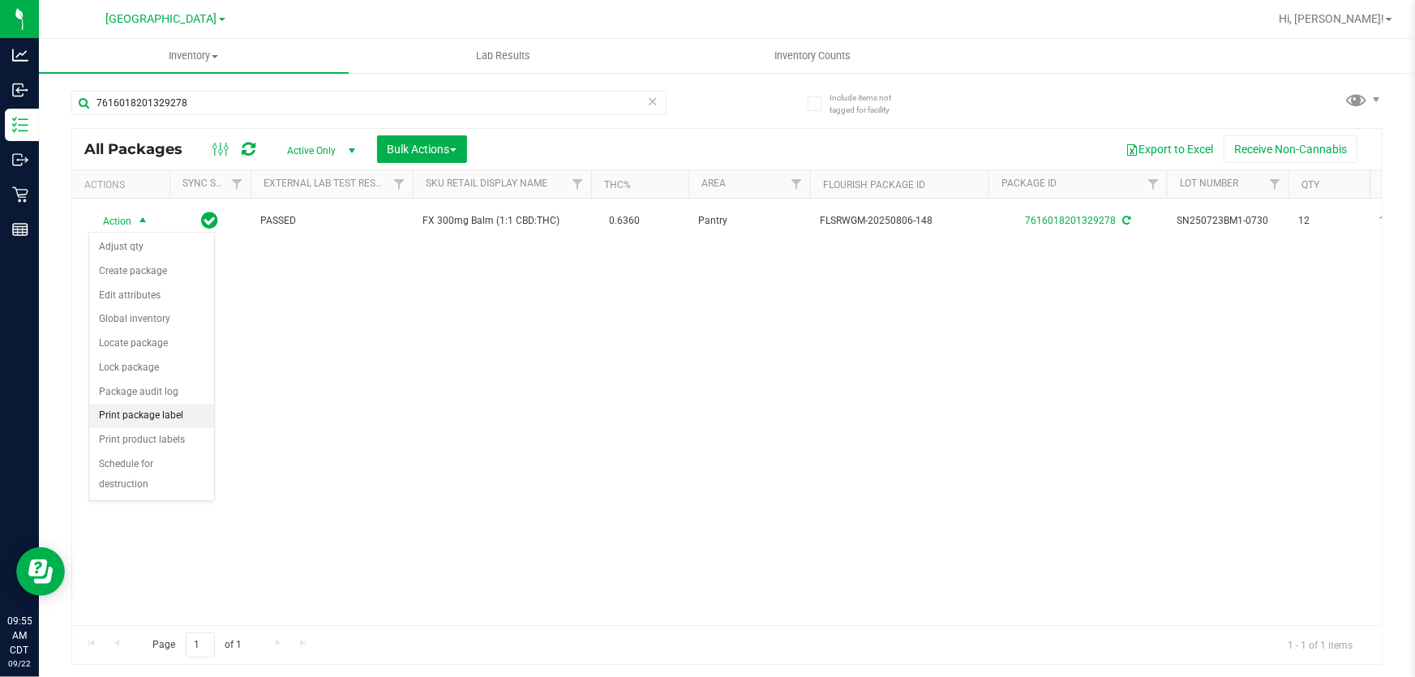
click at [138, 411] on li "Print package label" at bounding box center [151, 416] width 125 height 24
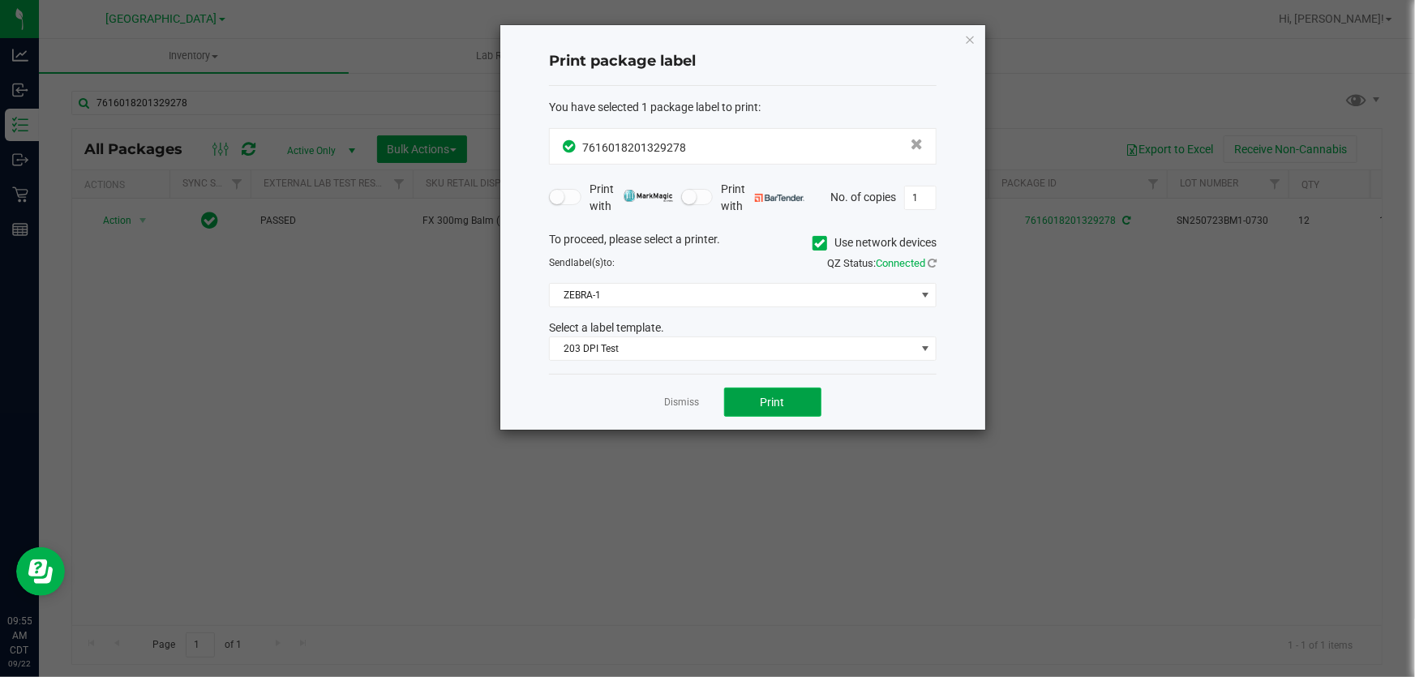
click at [771, 399] on span "Print" at bounding box center [773, 402] width 24 height 13
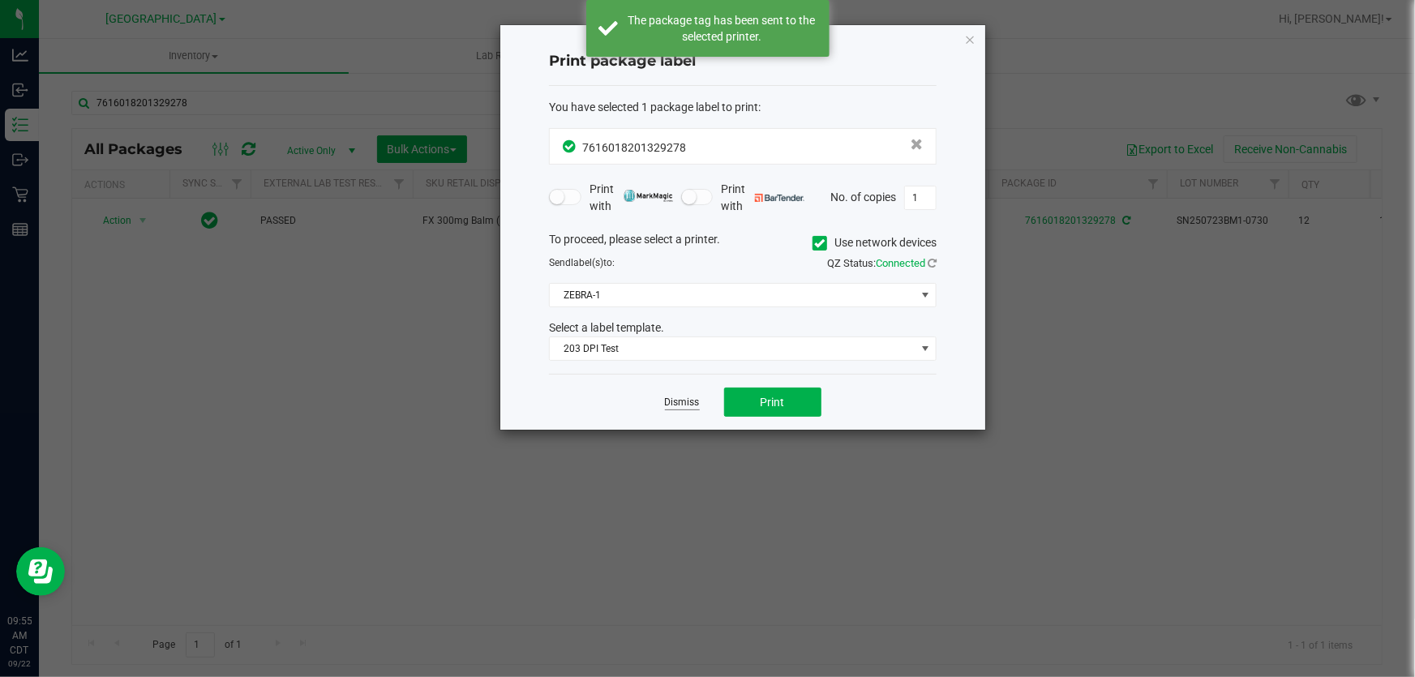
click at [683, 405] on link "Dismiss" at bounding box center [682, 403] width 35 height 14
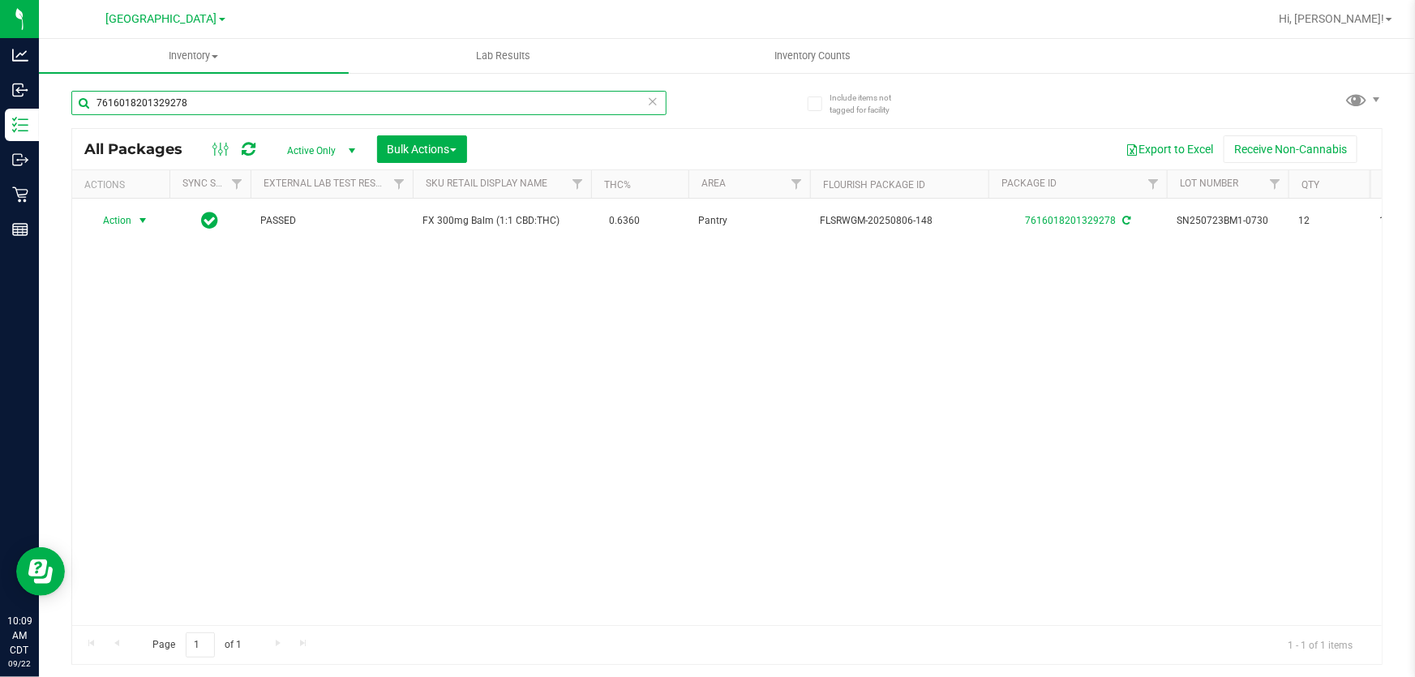
click at [380, 102] on input "7616018201329278" at bounding box center [368, 103] width 595 height 24
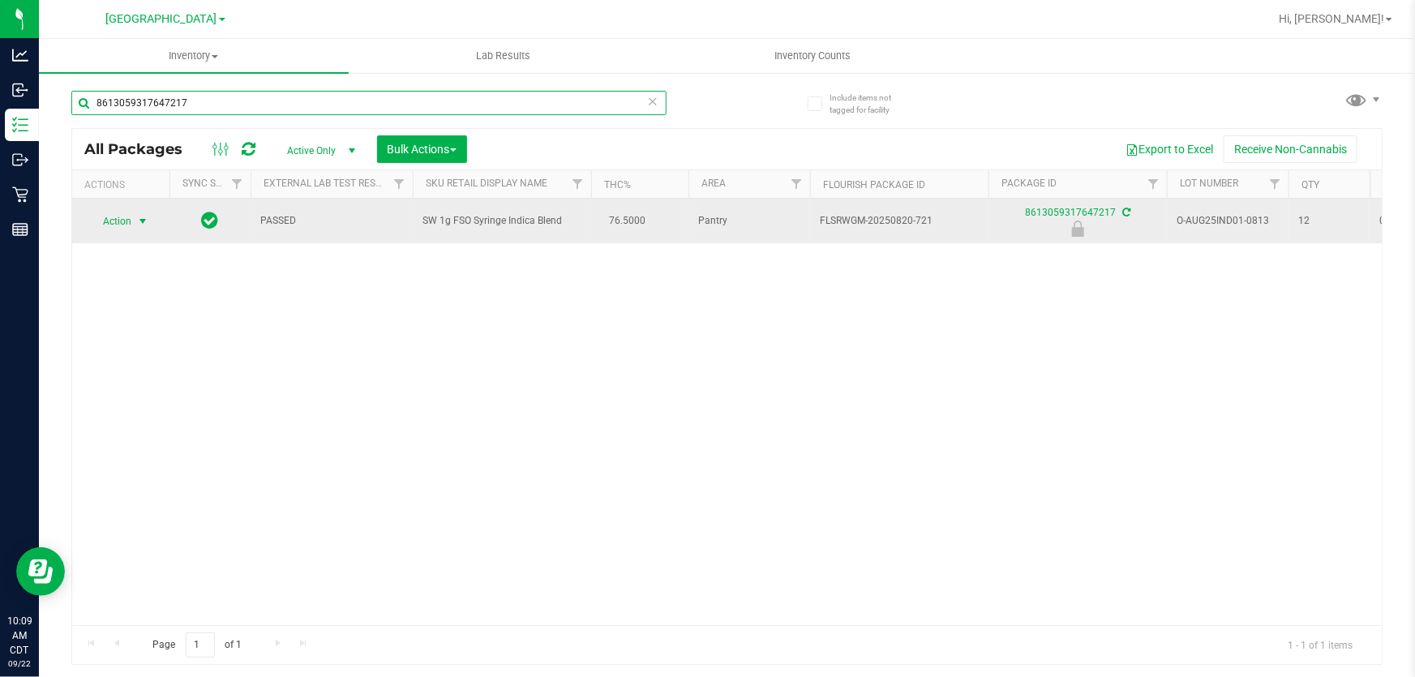
type input "8613059317647217"
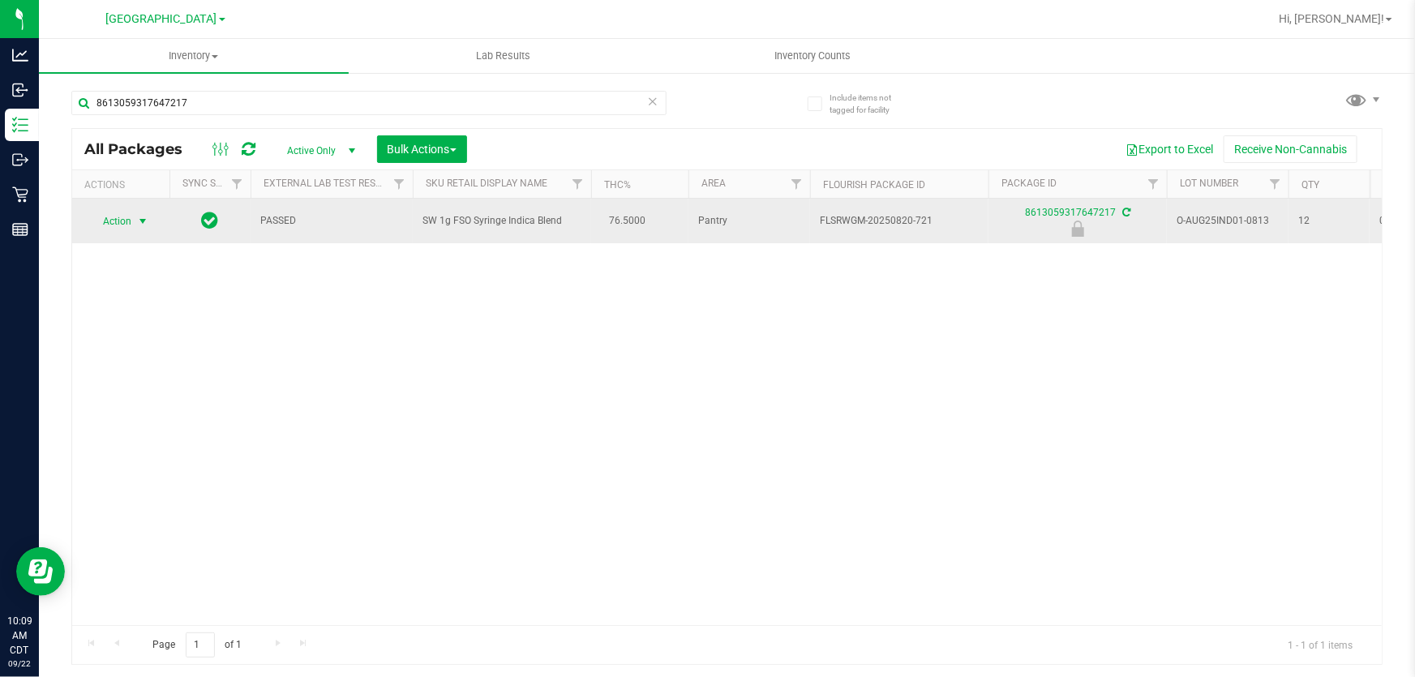
click at [130, 228] on span "Action" at bounding box center [110, 221] width 44 height 23
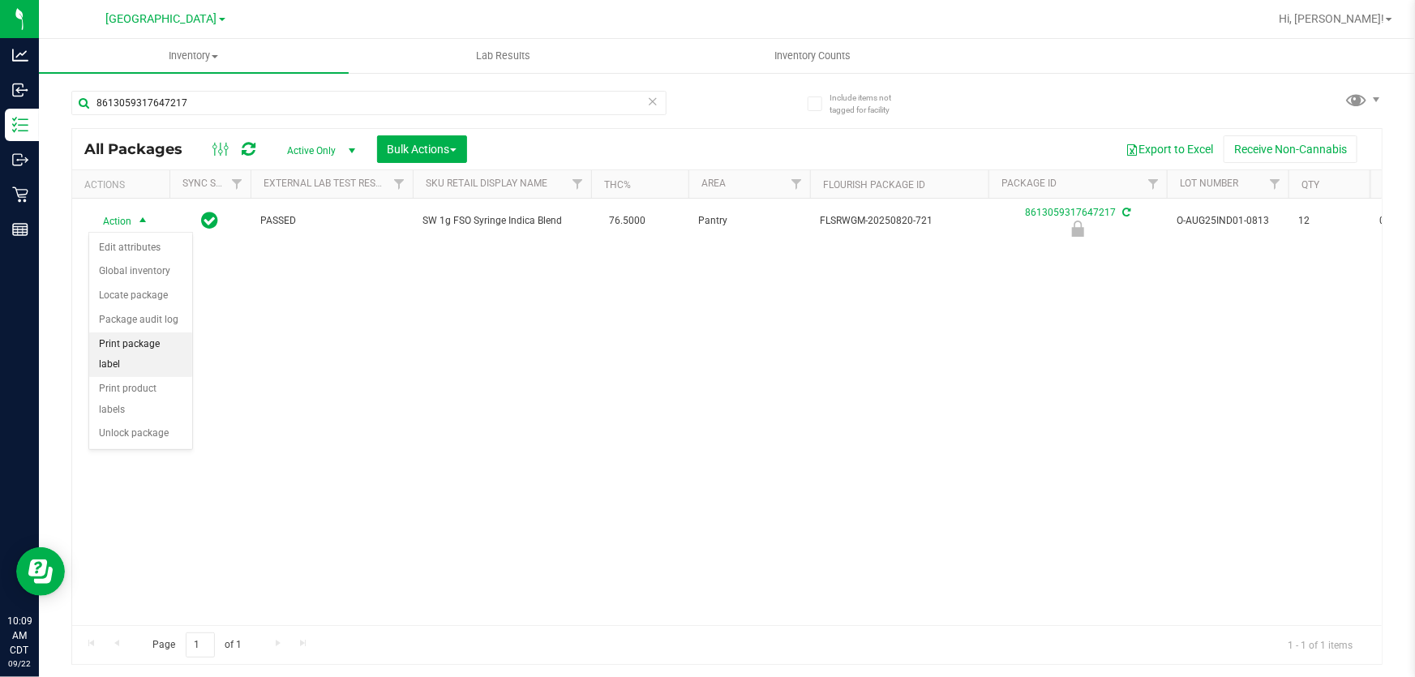
click at [166, 343] on li "Print package label" at bounding box center [140, 354] width 103 height 45
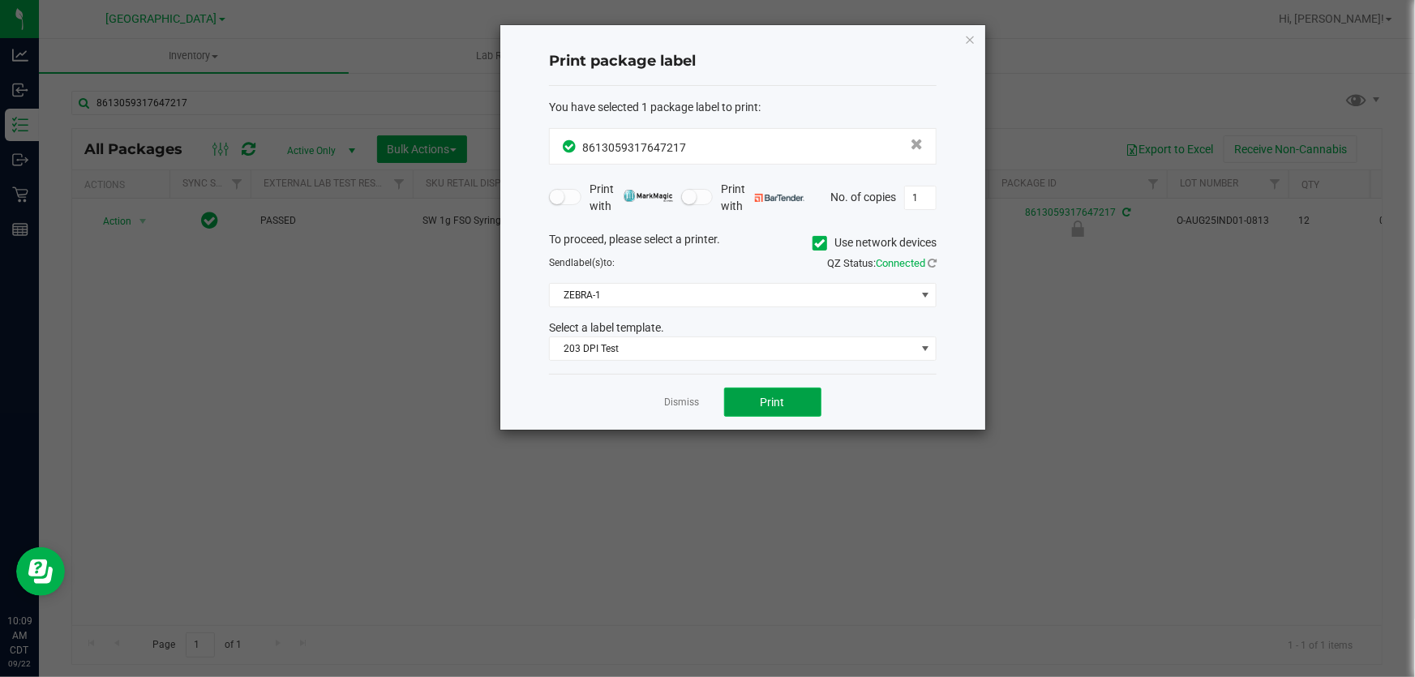
click at [773, 388] on button "Print" at bounding box center [772, 402] width 97 height 29
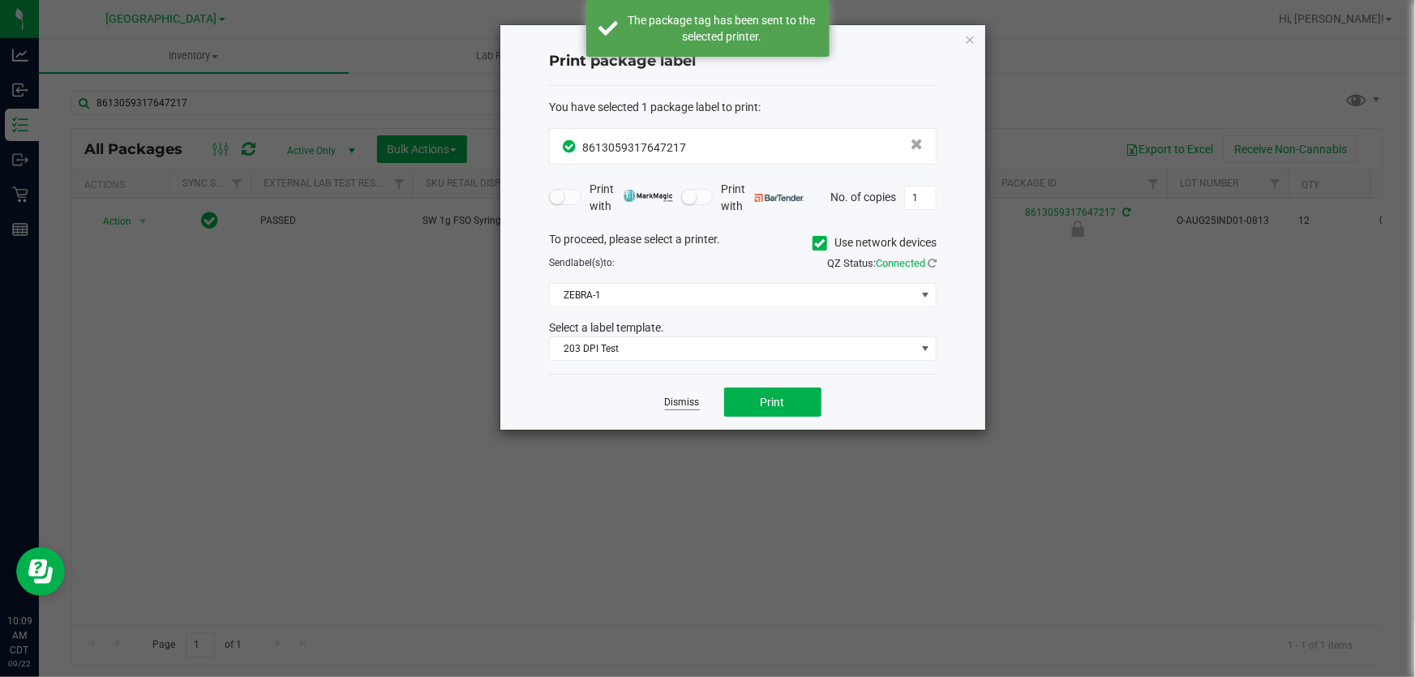
click at [688, 403] on link "Dismiss" at bounding box center [682, 403] width 35 height 14
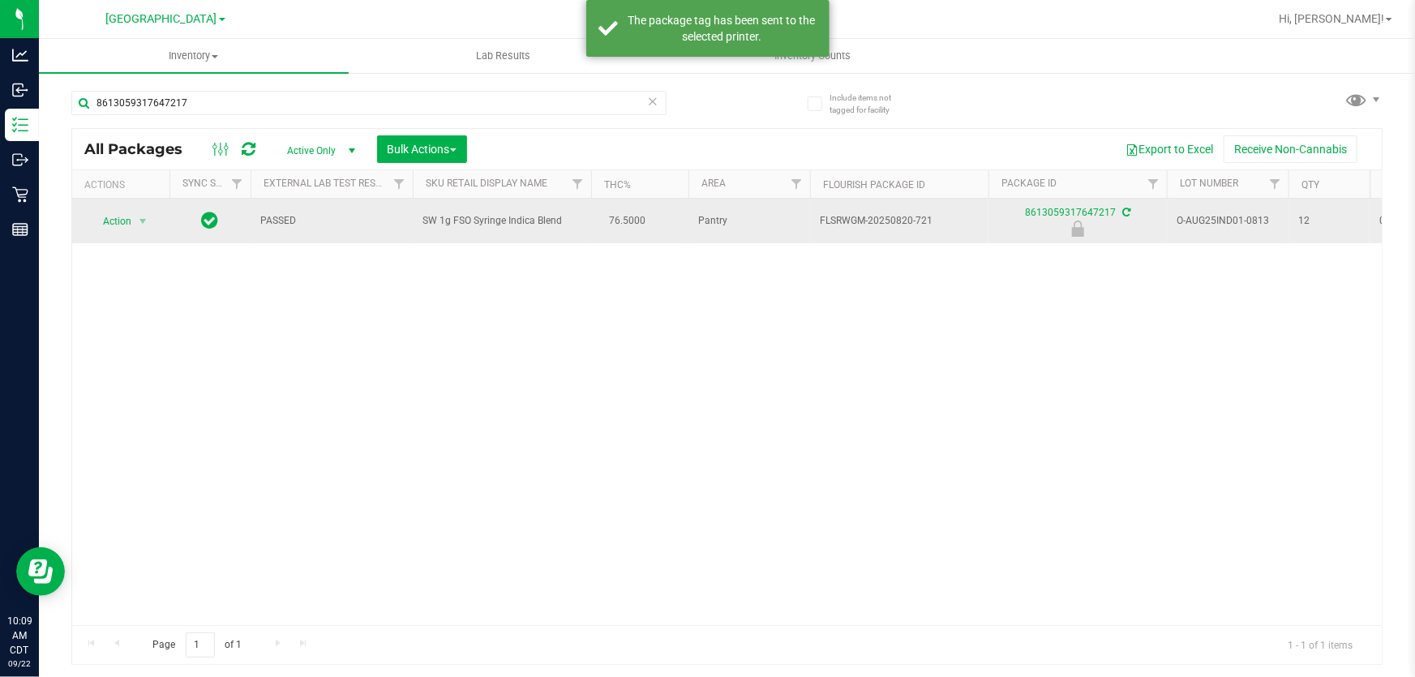
click at [128, 208] on td "Action Action Edit attributes Global inventory Locate package Package audit log…" at bounding box center [120, 221] width 97 height 45
click at [126, 225] on span "Action" at bounding box center [110, 221] width 44 height 23
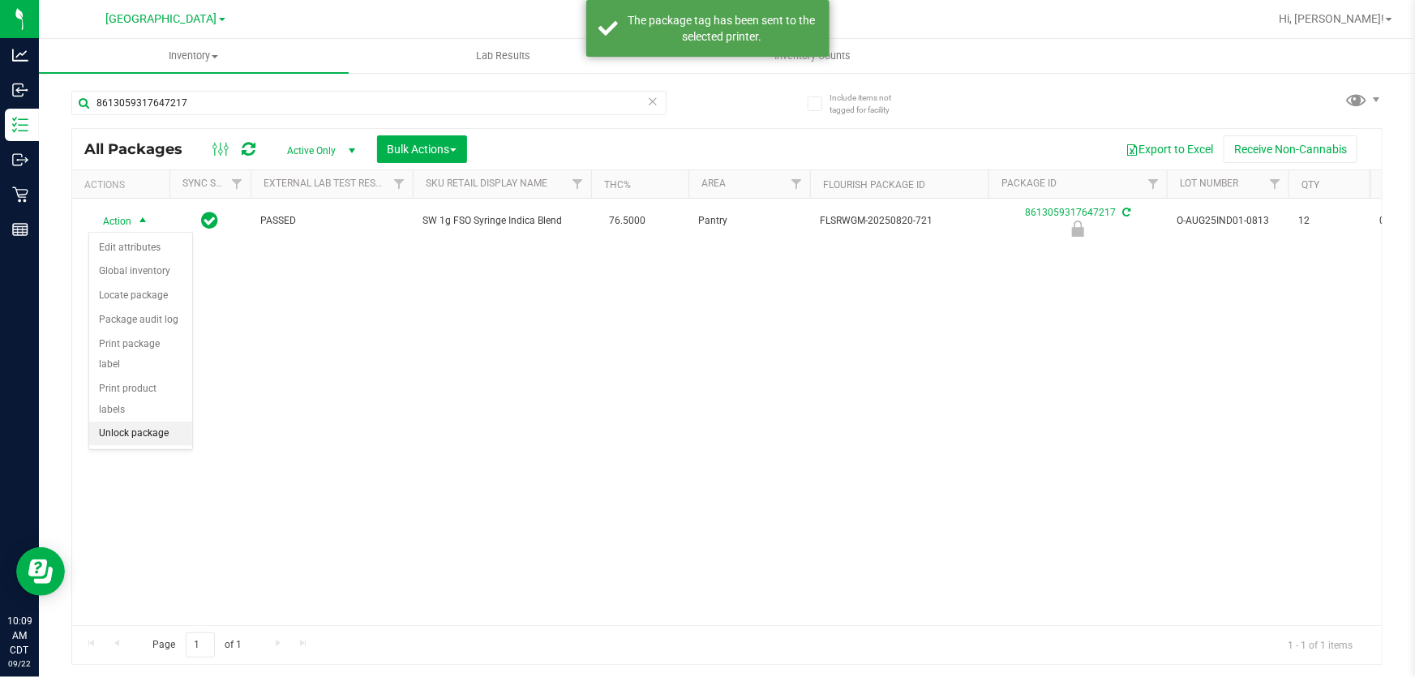
click at [135, 422] on li "Unlock package" at bounding box center [140, 434] width 103 height 24
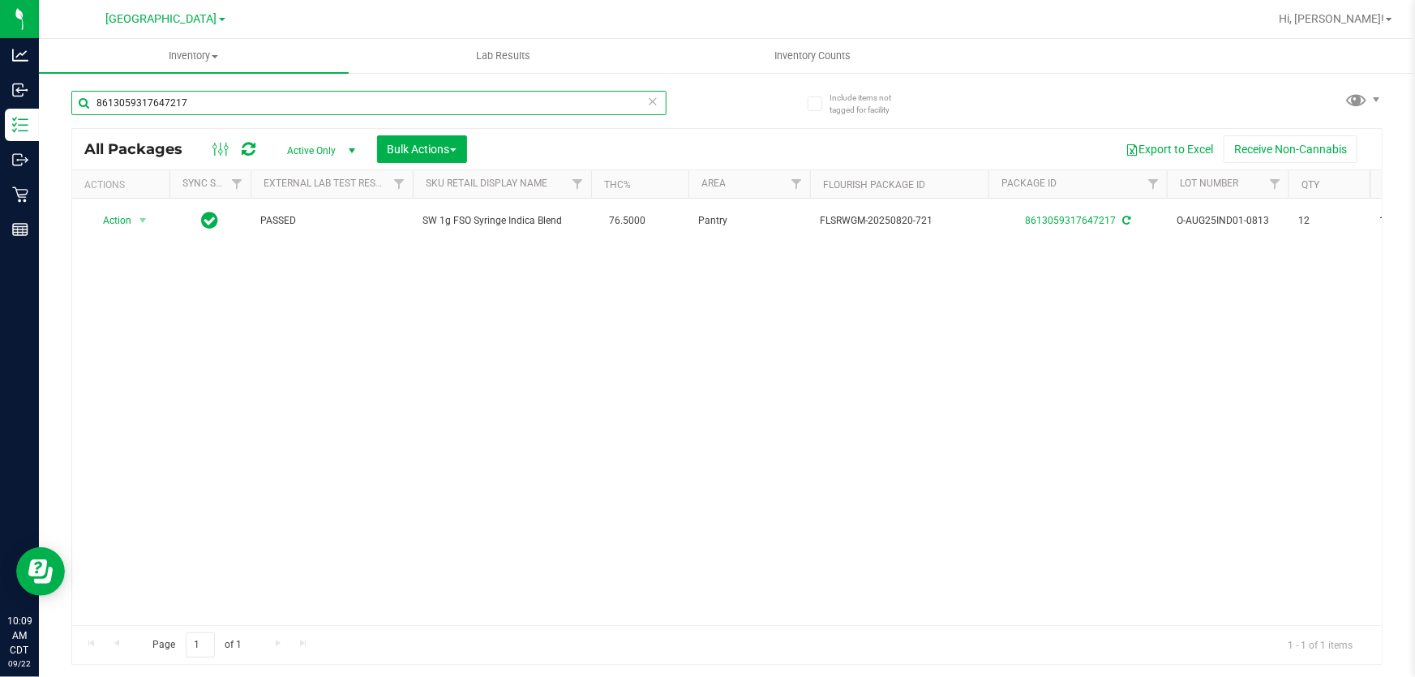
click at [214, 98] on input "8613059317647217" at bounding box center [368, 103] width 595 height 24
click at [213, 97] on input "8613059317647217" at bounding box center [368, 103] width 595 height 24
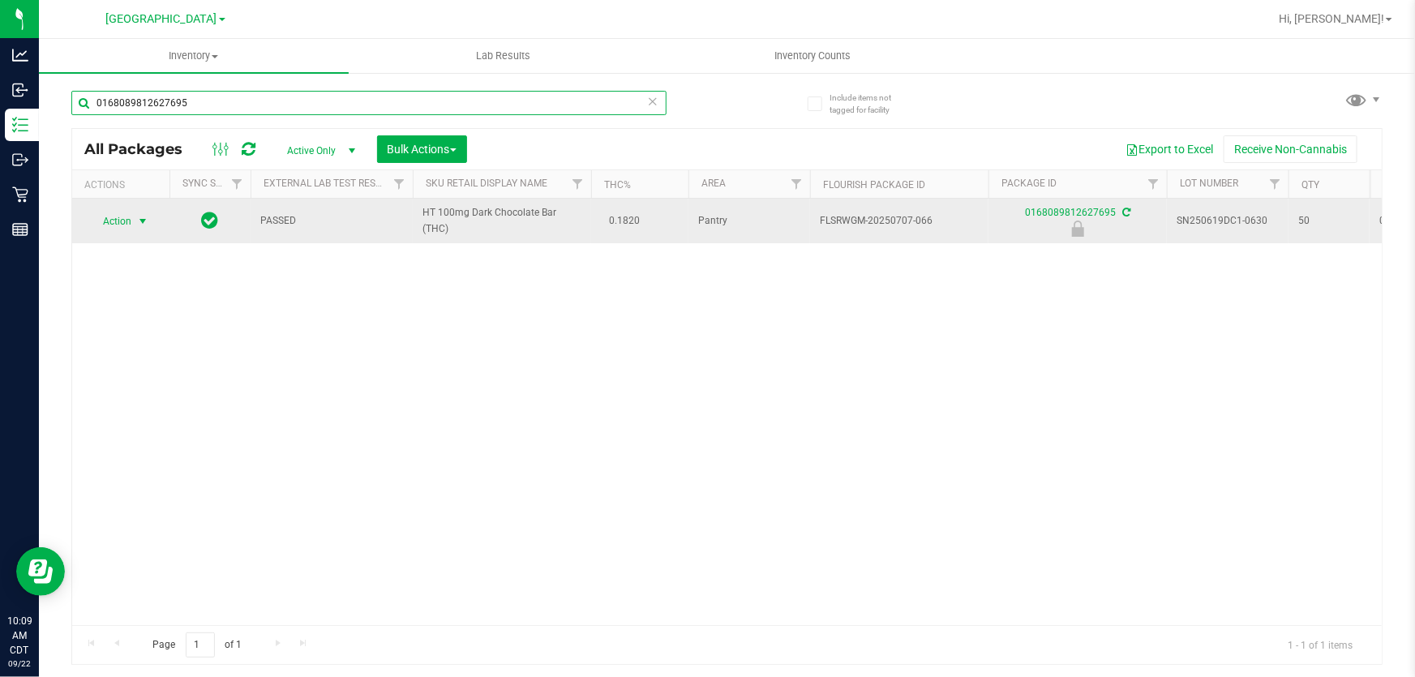
type input "0168089812627695"
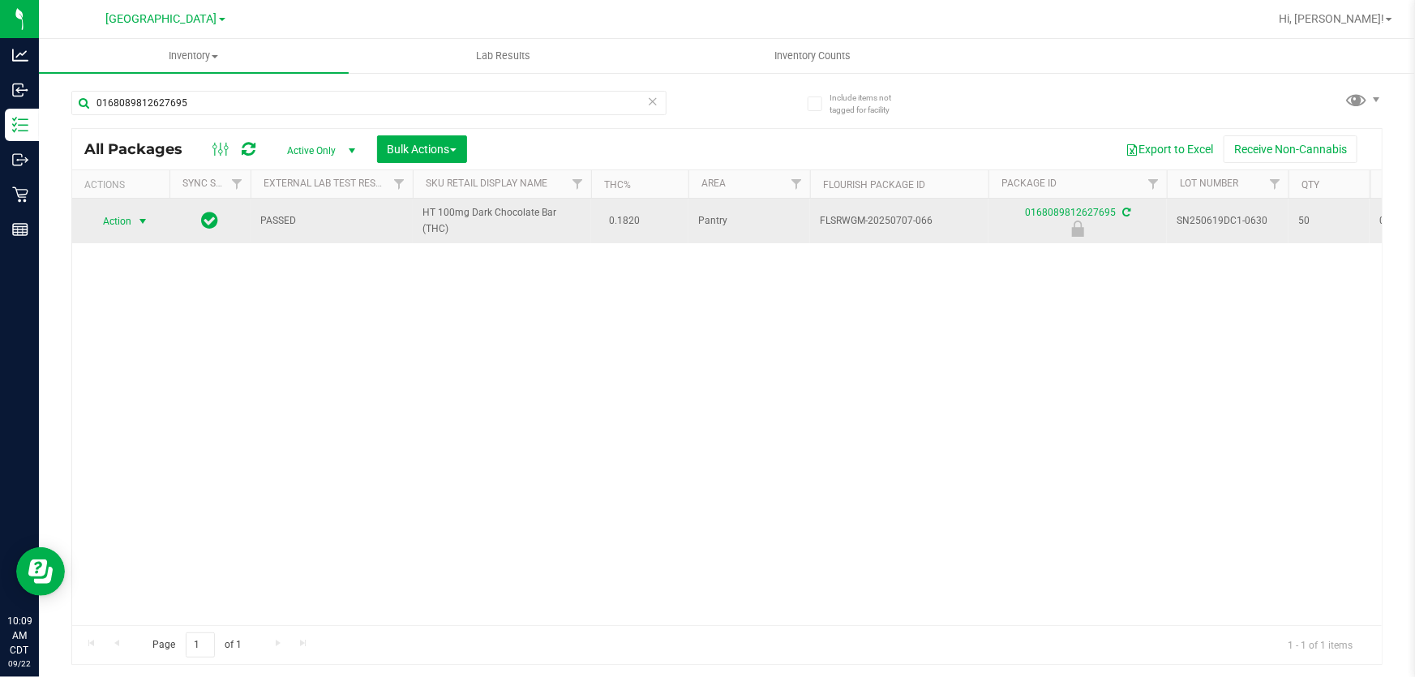
click at [147, 217] on span "select" at bounding box center [142, 221] width 13 height 13
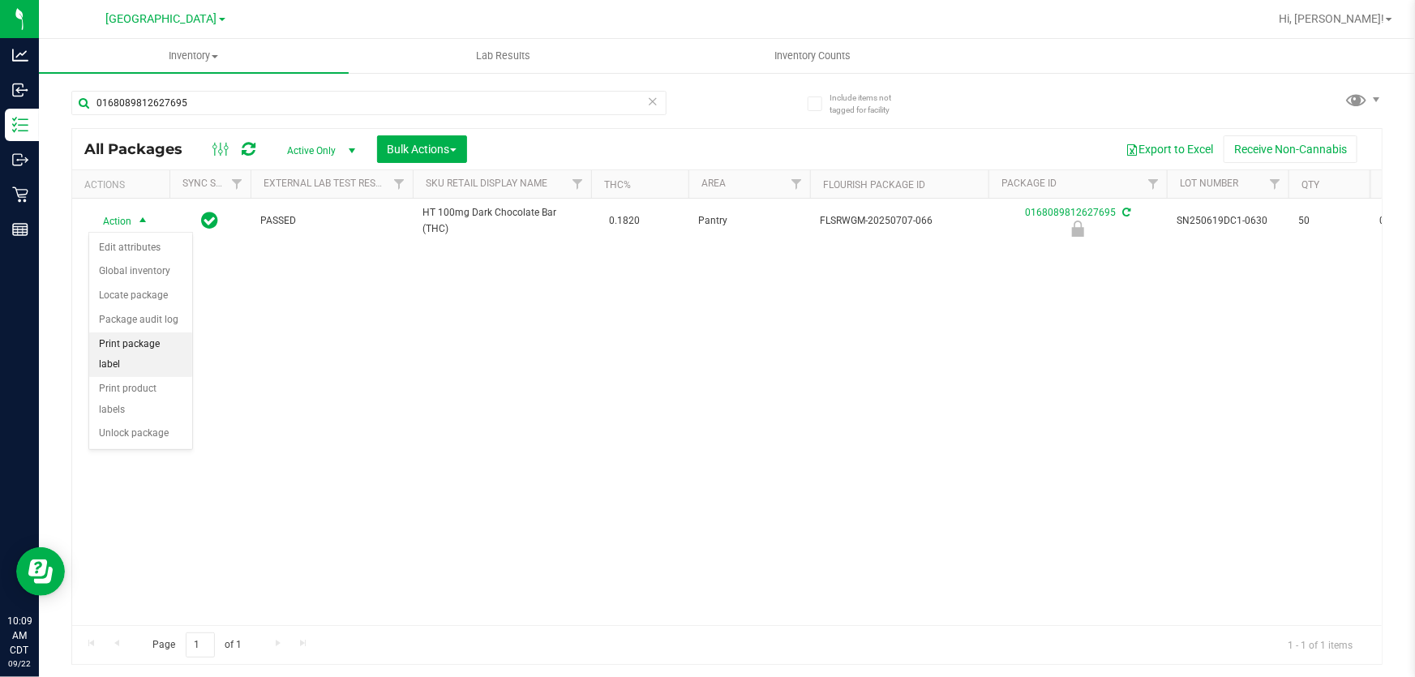
click at [120, 342] on li "Print package label" at bounding box center [140, 354] width 103 height 45
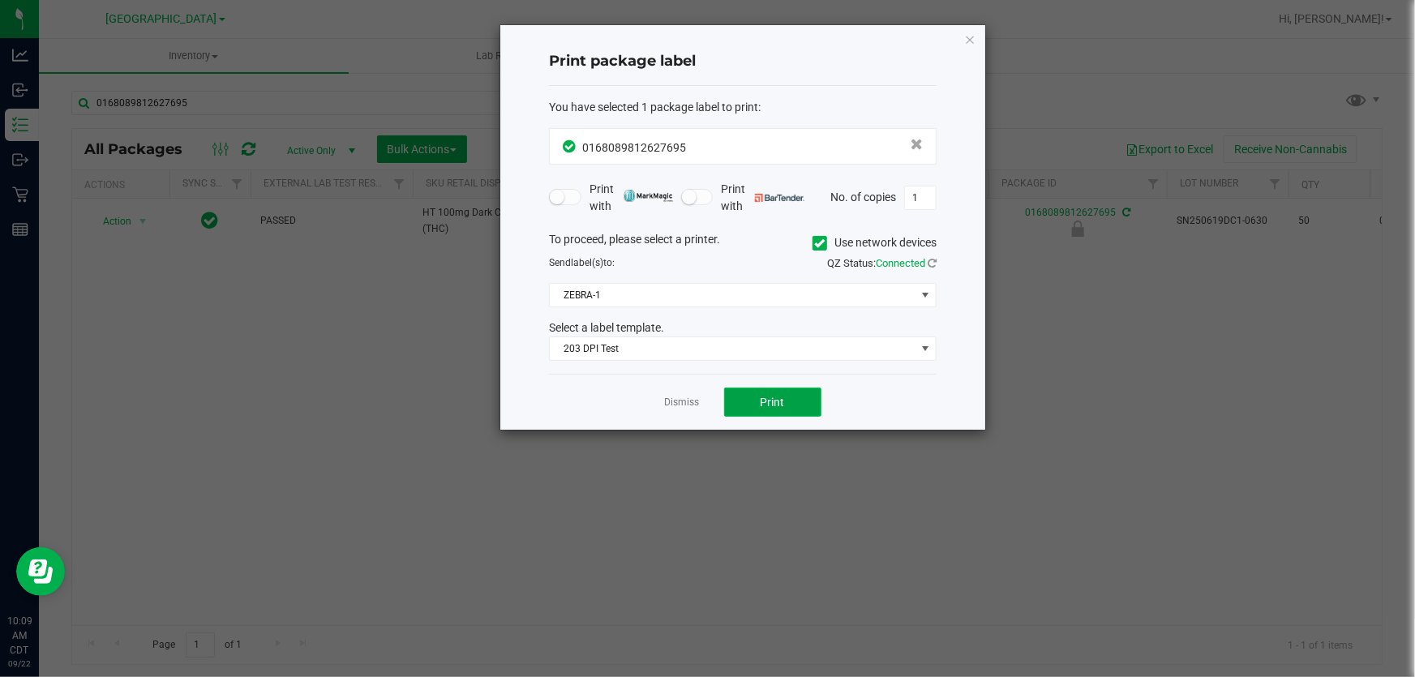
click at [786, 401] on button "Print" at bounding box center [772, 402] width 97 height 29
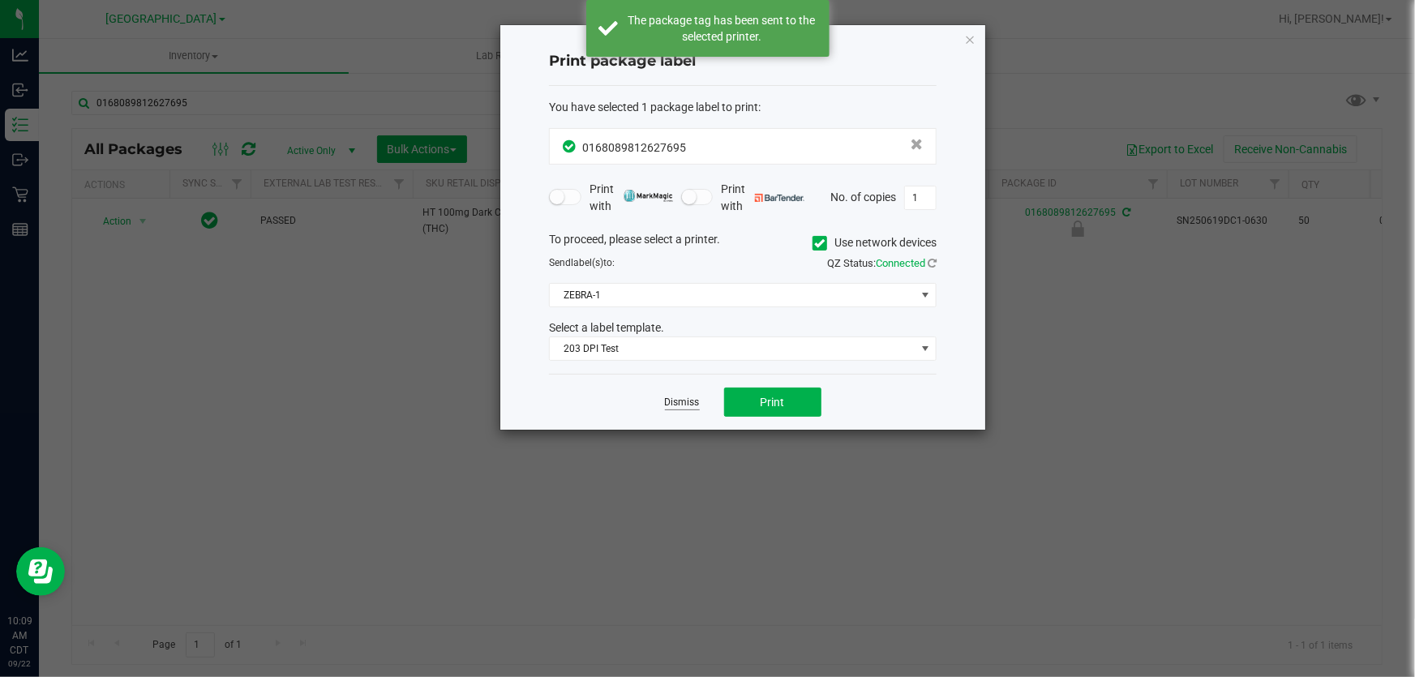
click at [679, 401] on link "Dismiss" at bounding box center [682, 403] width 35 height 14
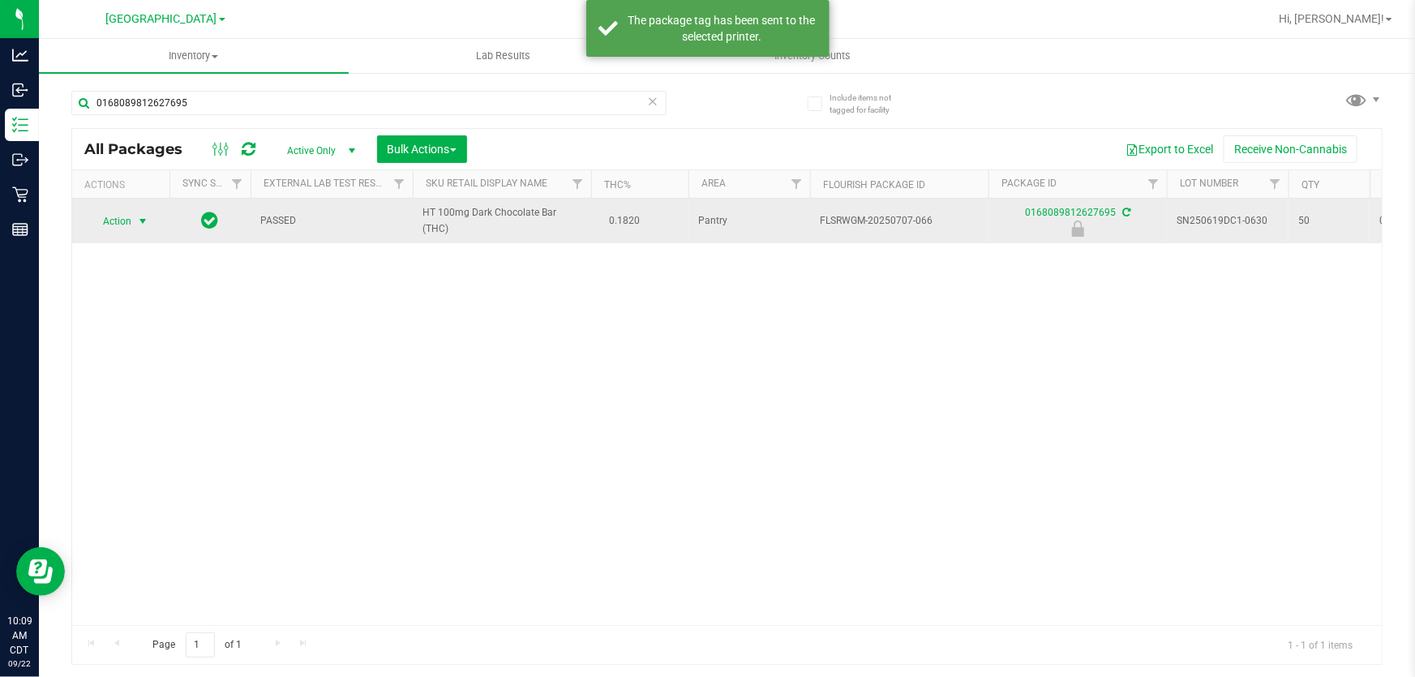
click at [114, 219] on span "Action" at bounding box center [110, 221] width 44 height 23
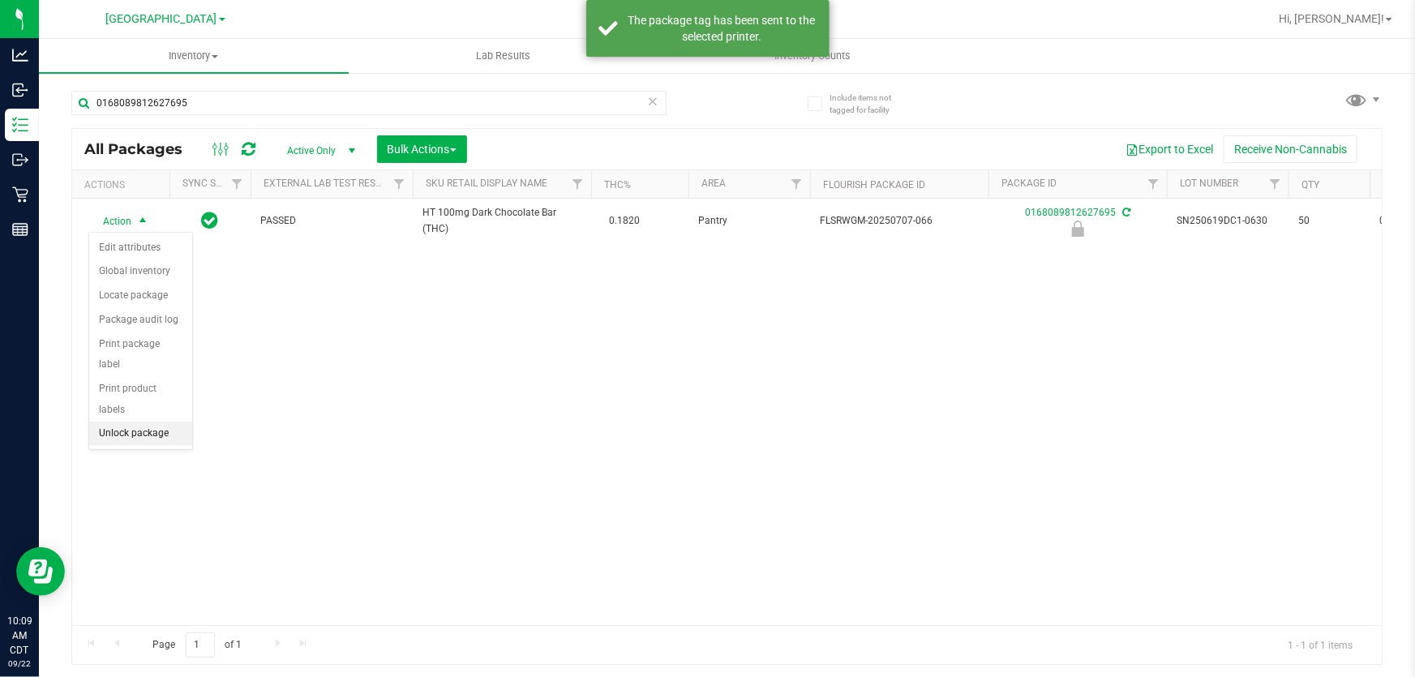
click at [126, 422] on li "Unlock package" at bounding box center [140, 434] width 103 height 24
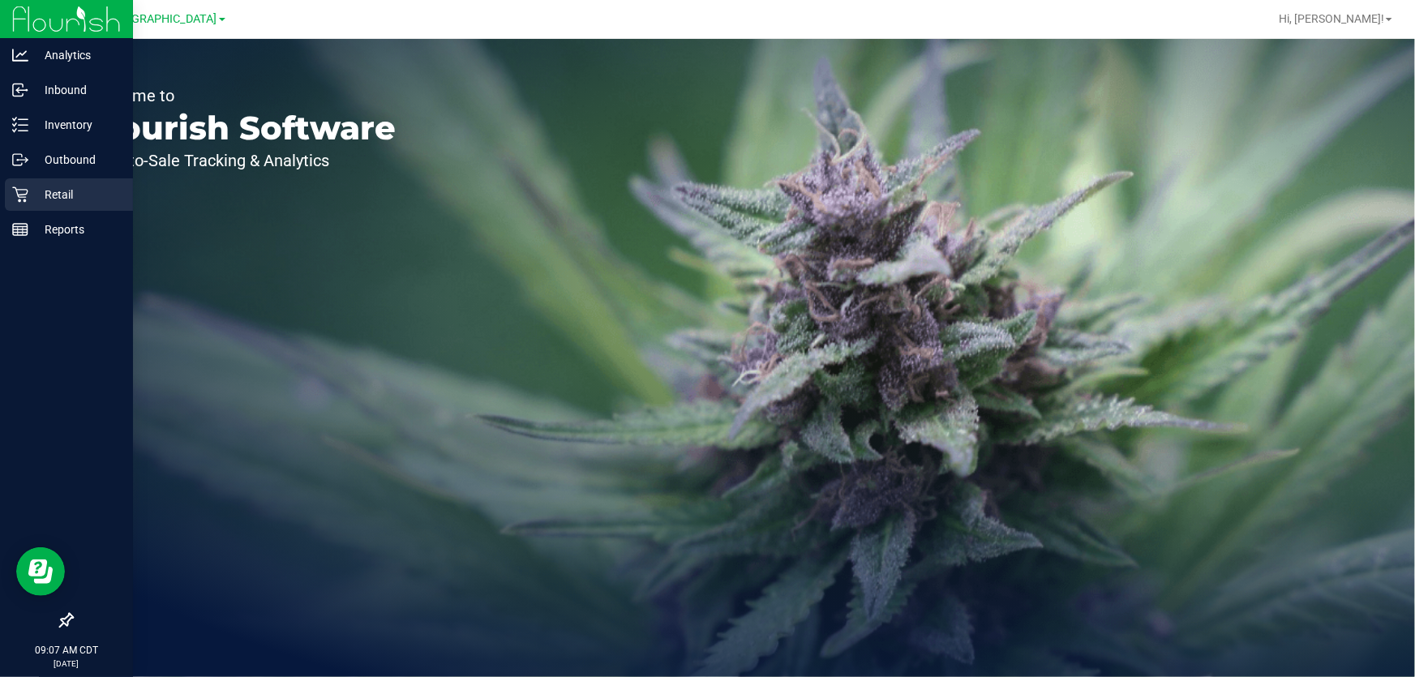
click at [52, 191] on p "Retail" at bounding box center [76, 194] width 97 height 19
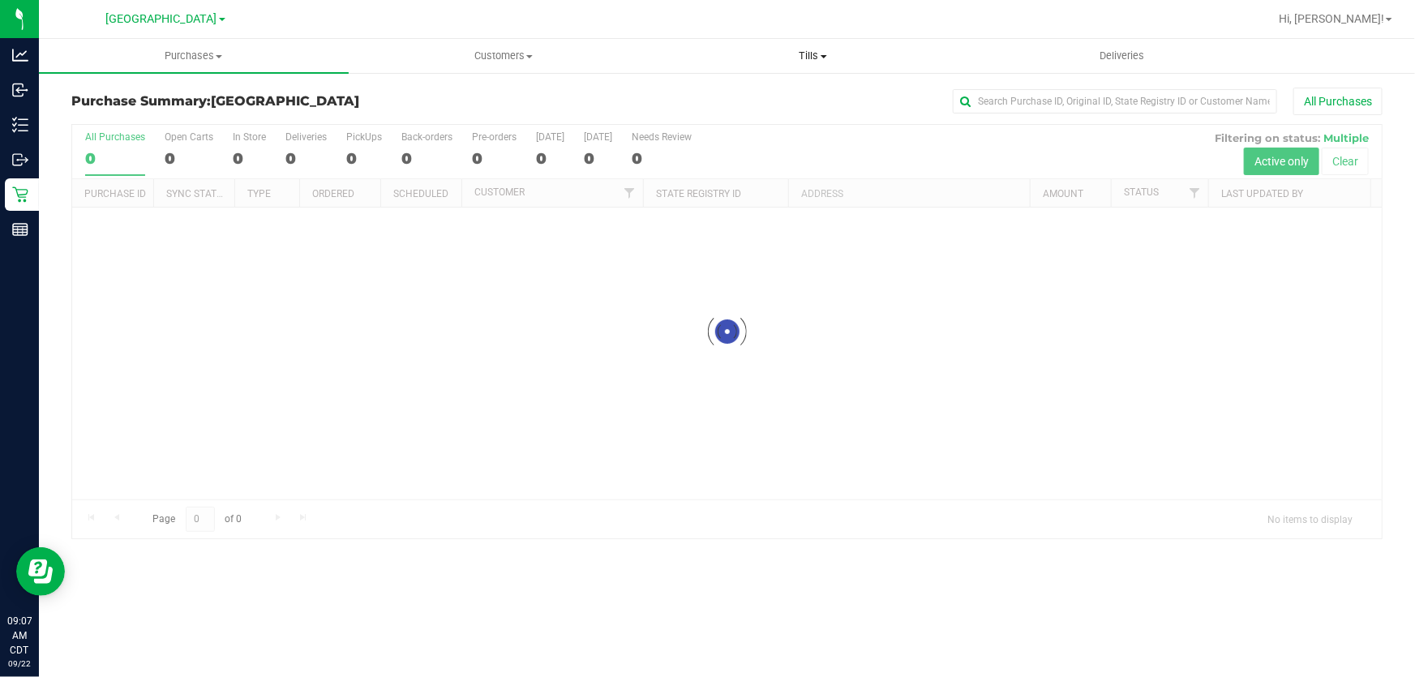
click at [803, 52] on span "Tills" at bounding box center [813, 56] width 308 height 15
click at [732, 100] on span "Manage tills" at bounding box center [712, 98] width 109 height 14
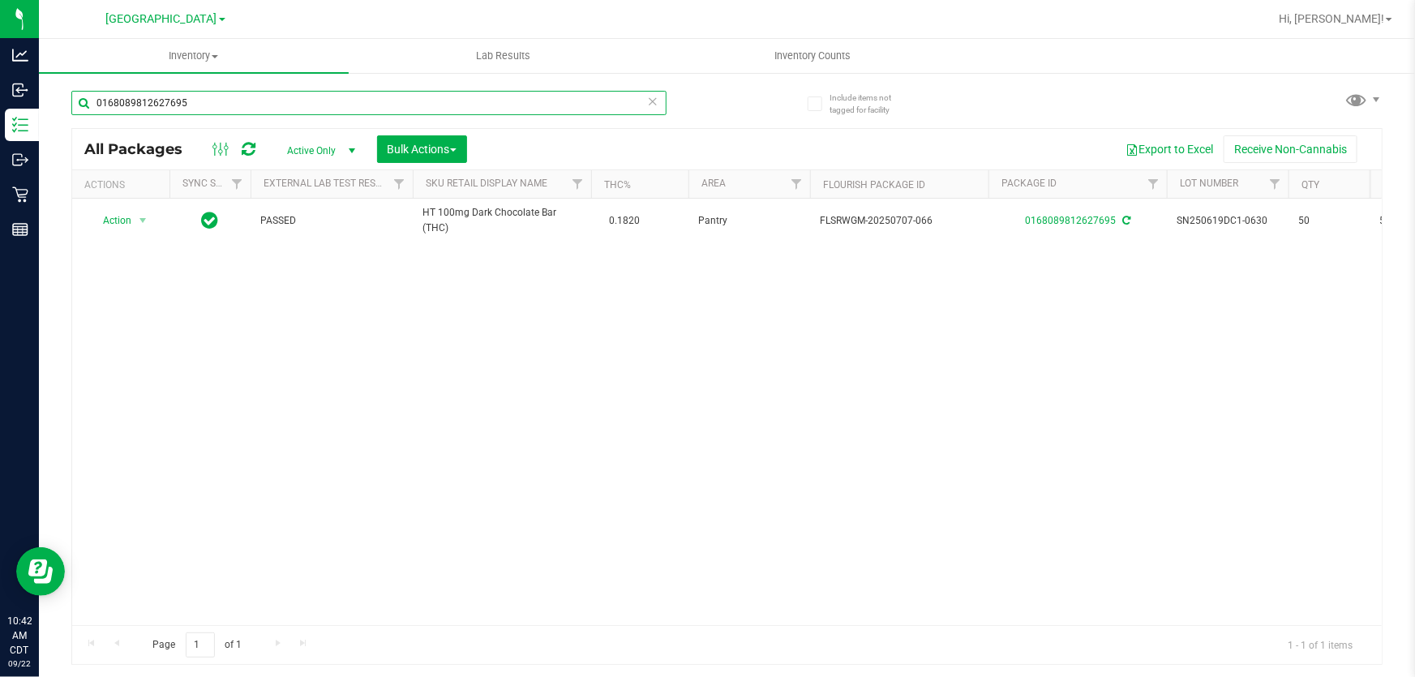
click at [379, 105] on input "0168089812627695" at bounding box center [368, 103] width 595 height 24
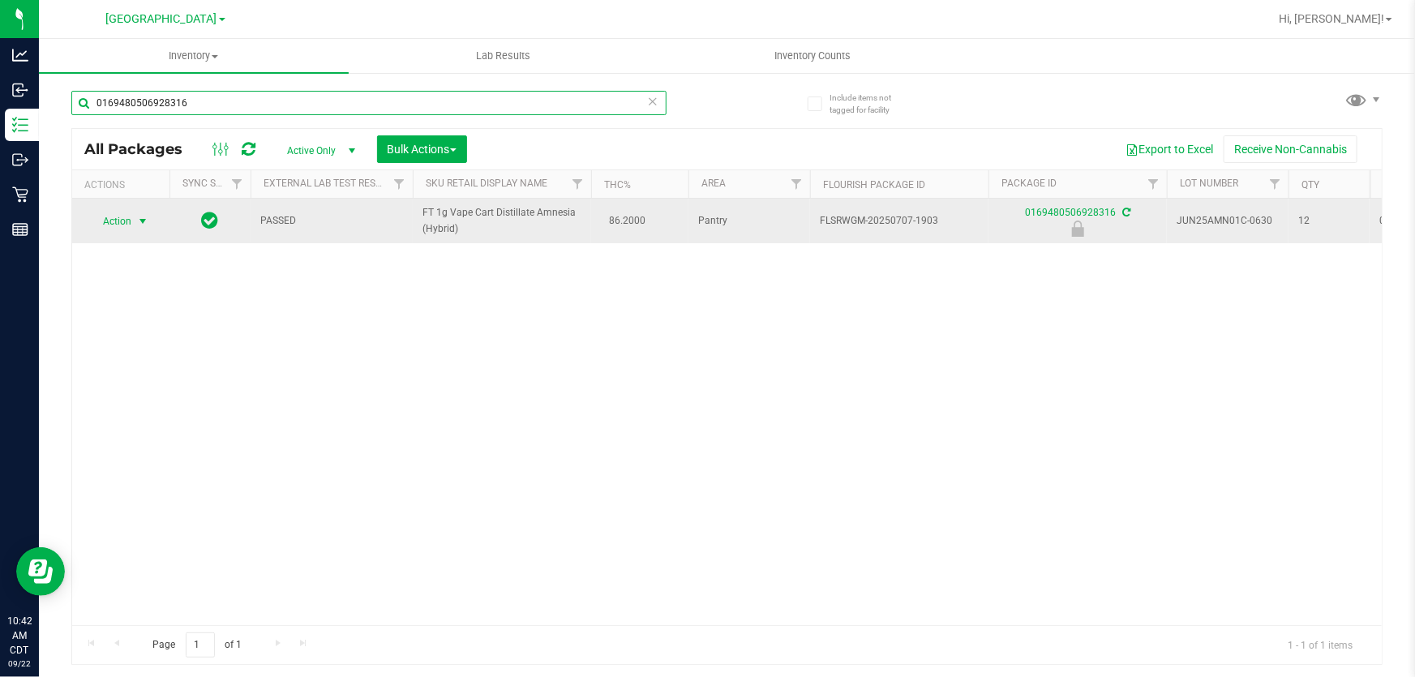
type input "0169480506928316"
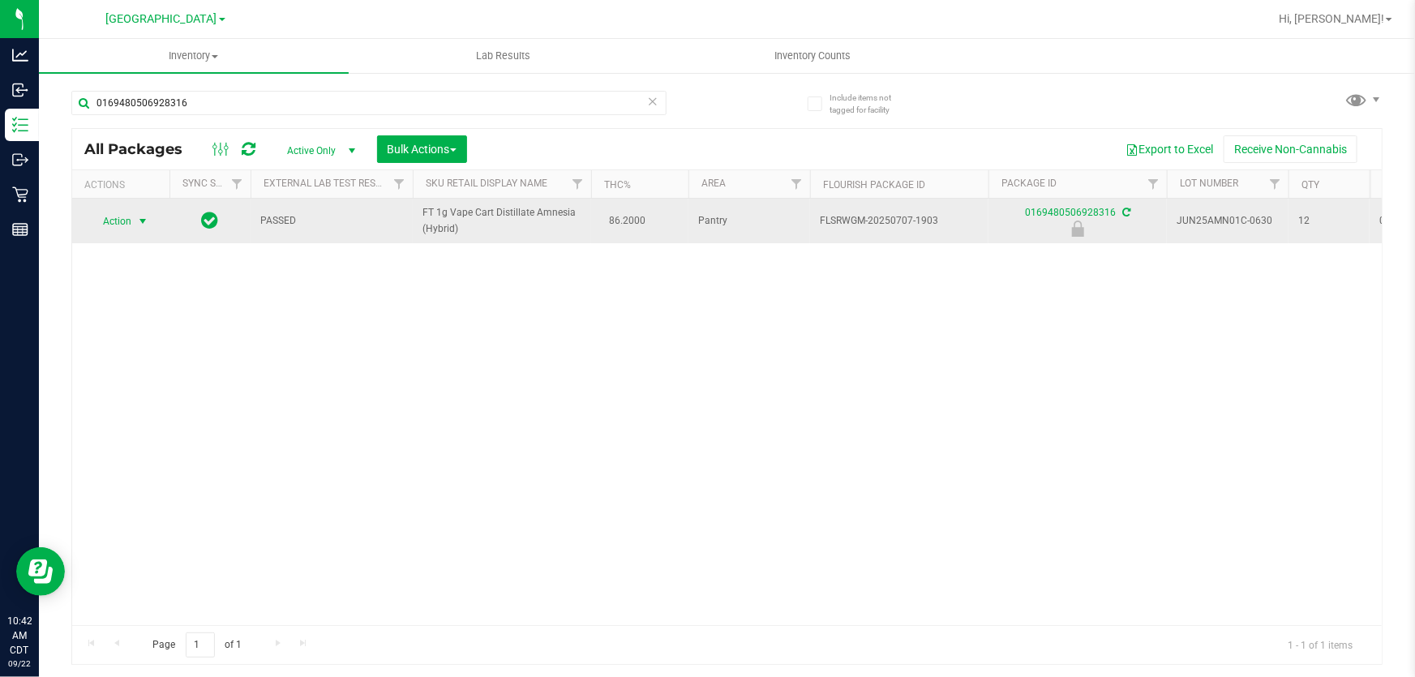
click at [123, 223] on span "Action" at bounding box center [110, 221] width 44 height 23
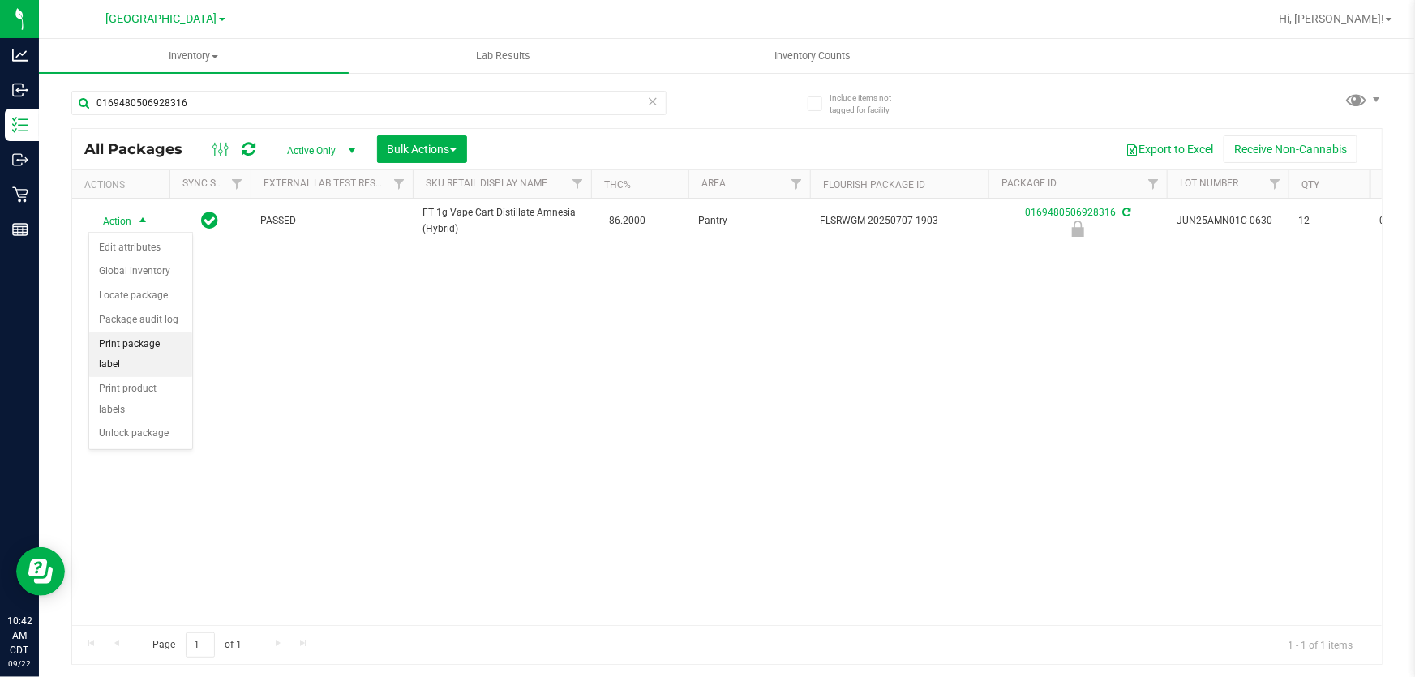
click at [148, 337] on li "Print package label" at bounding box center [140, 354] width 103 height 45
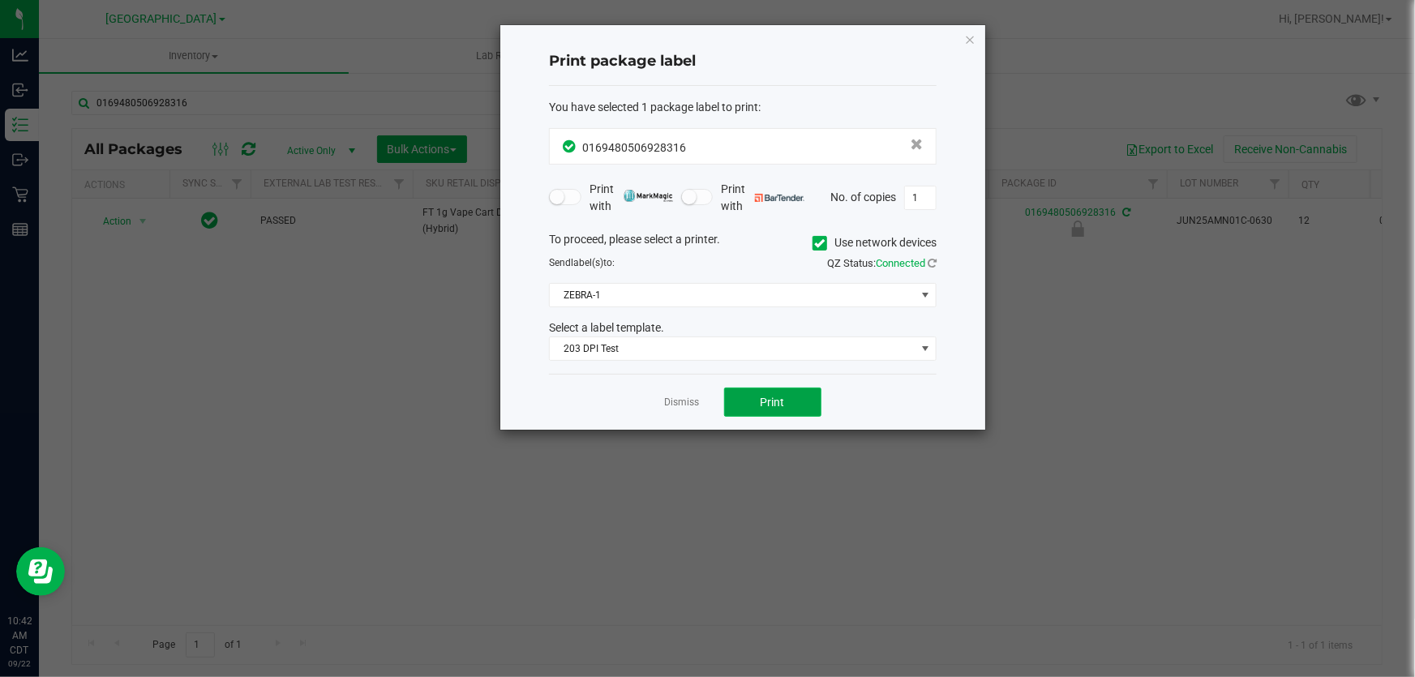
click at [748, 394] on button "Print" at bounding box center [772, 402] width 97 height 29
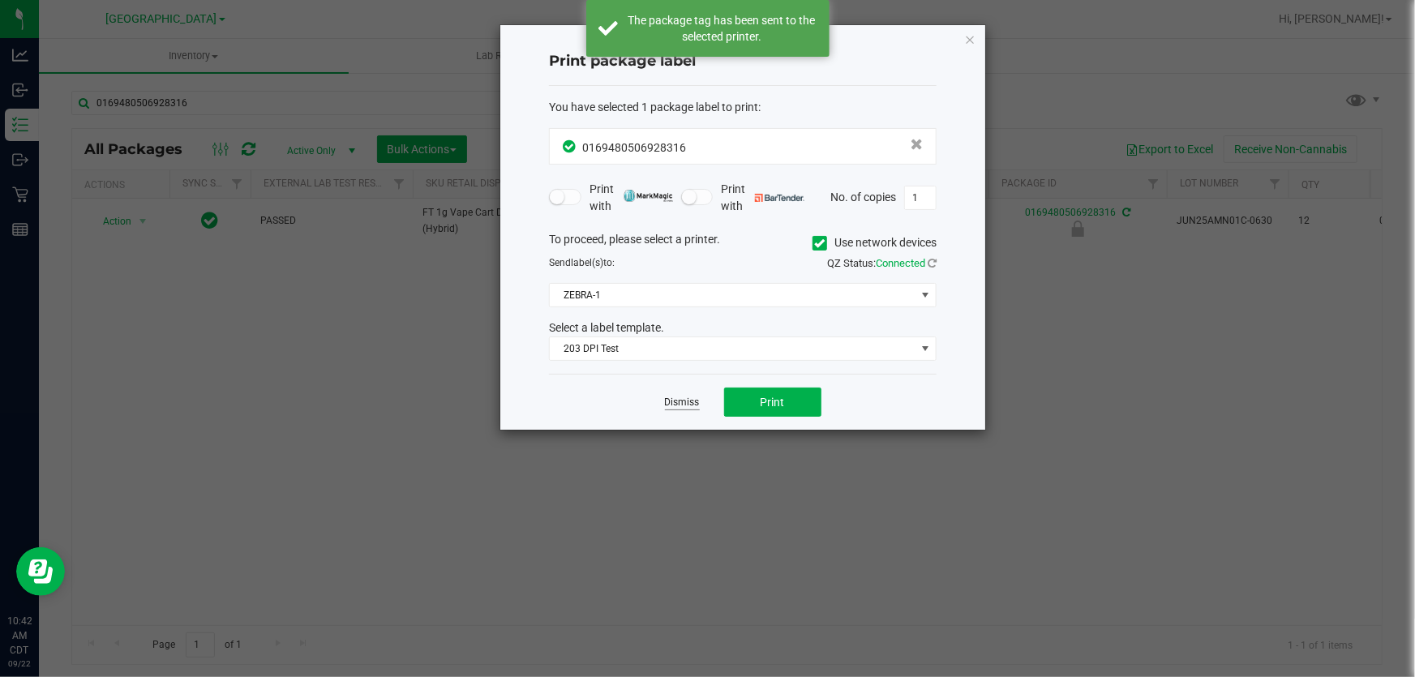
click at [691, 405] on link "Dismiss" at bounding box center [682, 403] width 35 height 14
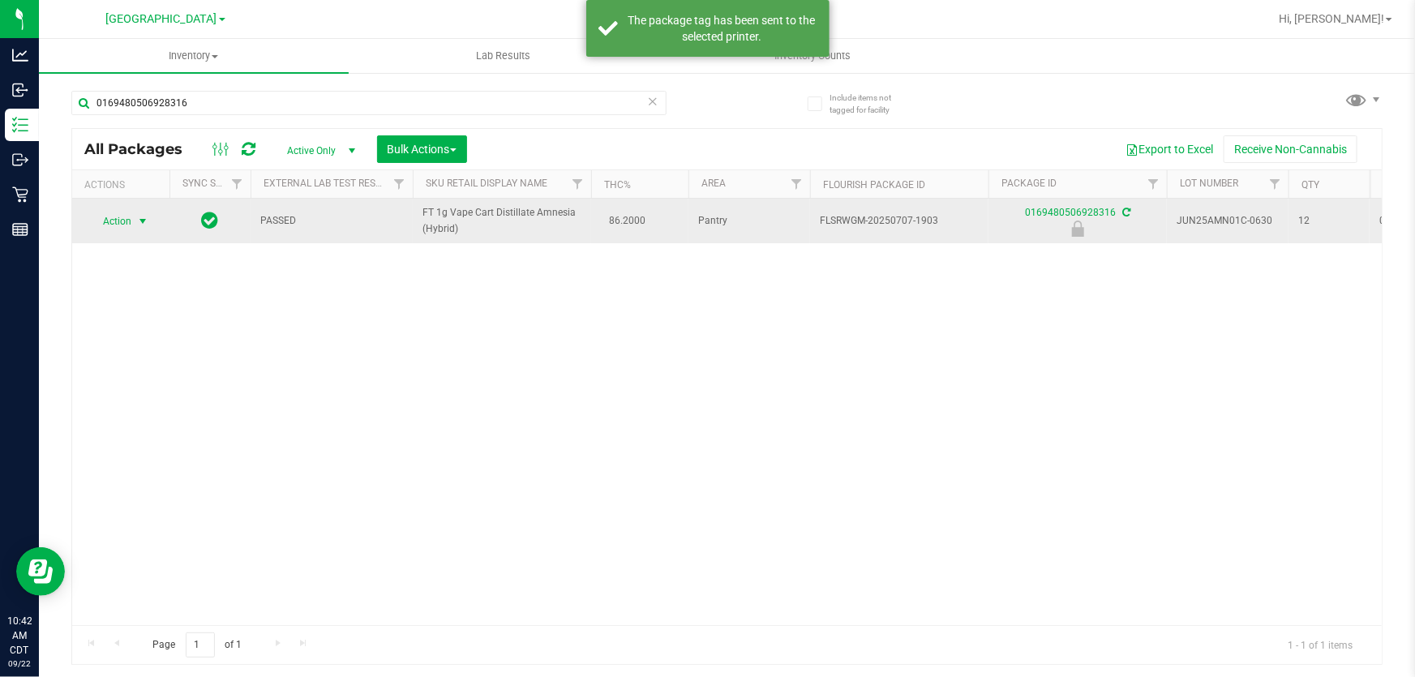
click at [140, 228] on span "select" at bounding box center [143, 221] width 20 height 23
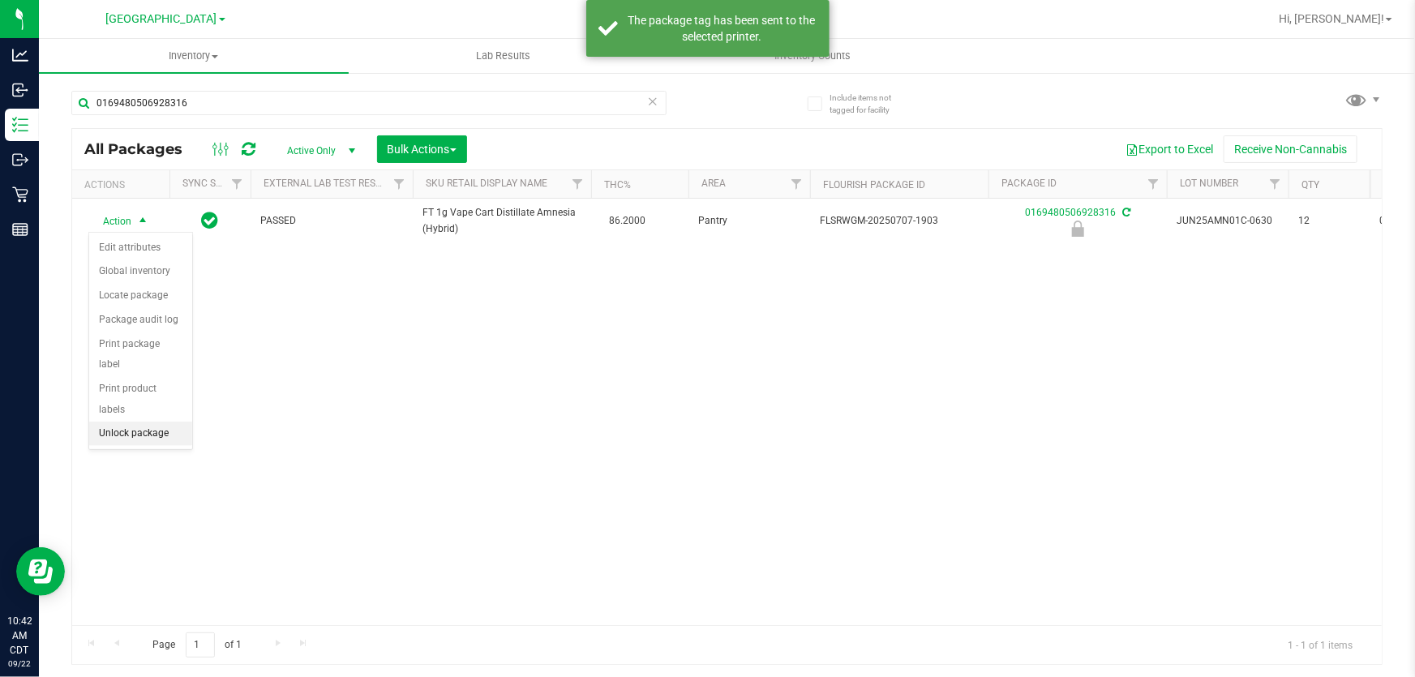
click at [144, 422] on li "Unlock package" at bounding box center [140, 434] width 103 height 24
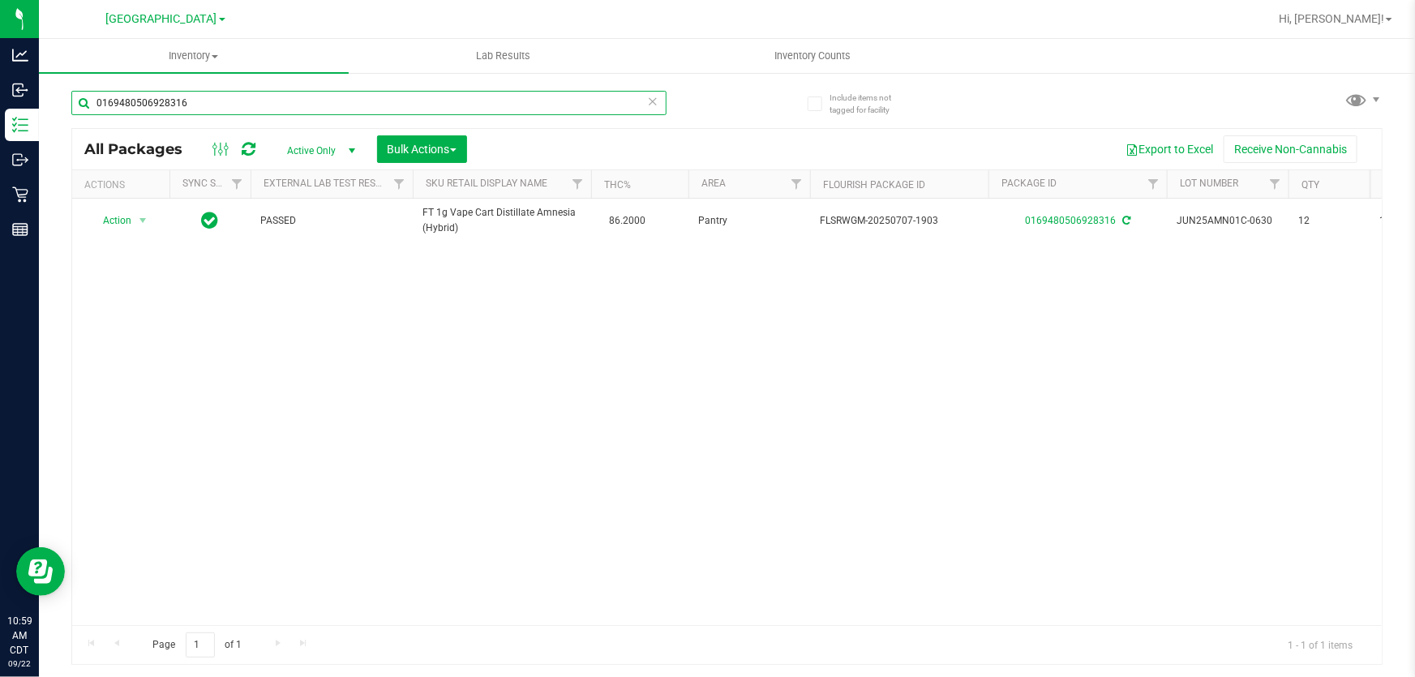
click at [403, 101] on input "0169480506928316" at bounding box center [368, 103] width 595 height 24
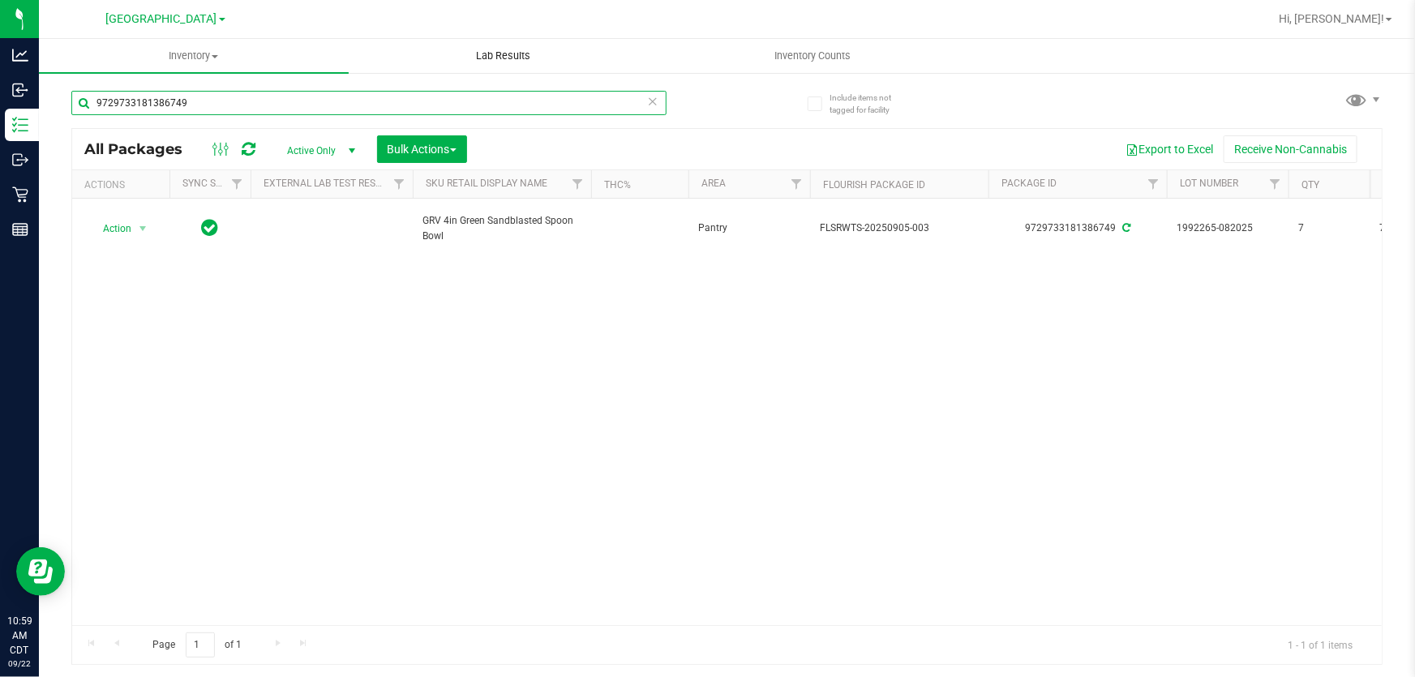
type input "9729733181386749"
click at [268, 105] on input "9729733181386749" at bounding box center [368, 103] width 595 height 24
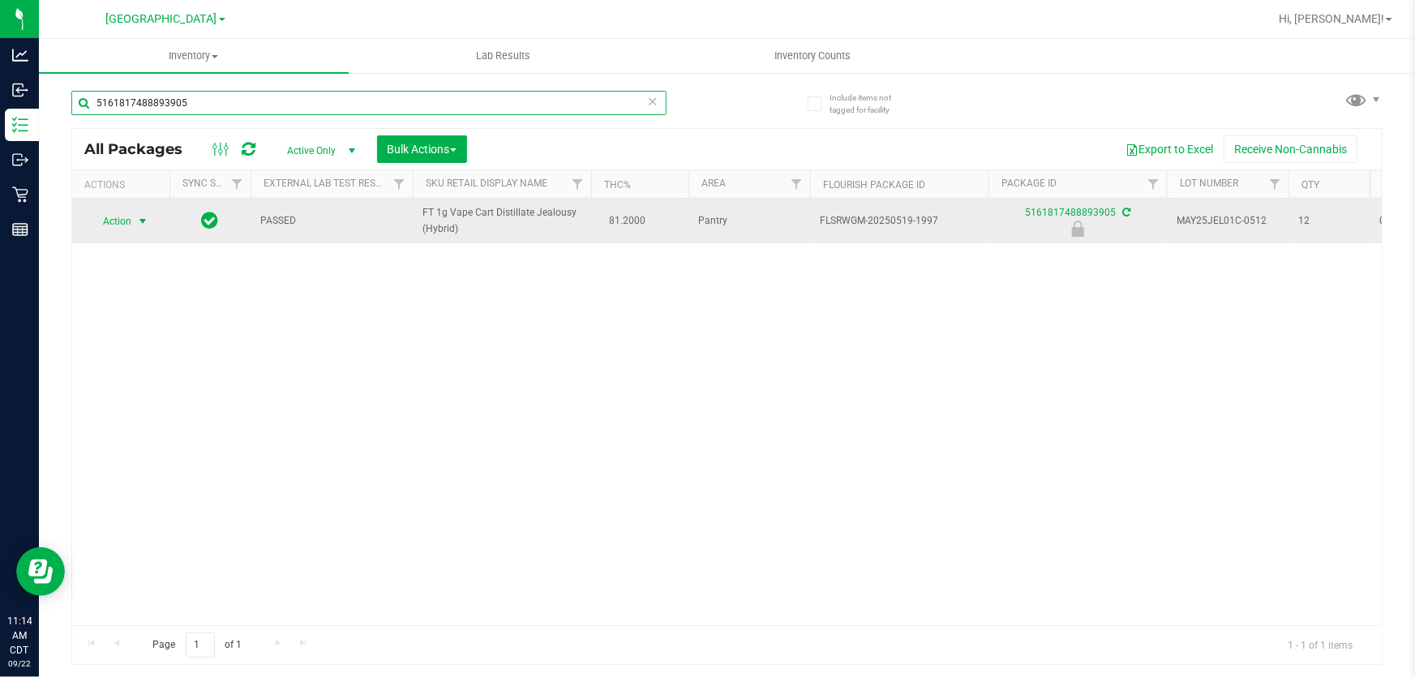
type input "5161817488893905"
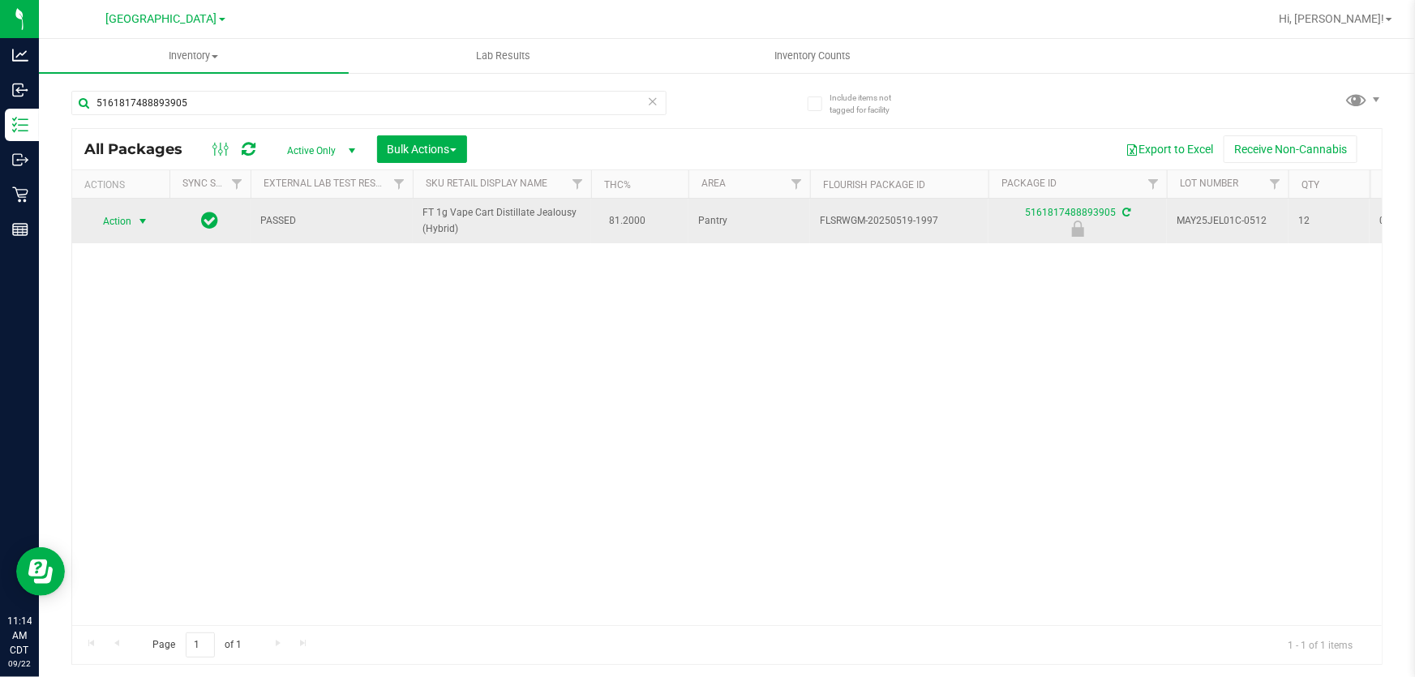
click at [106, 225] on span "Action" at bounding box center [110, 221] width 44 height 23
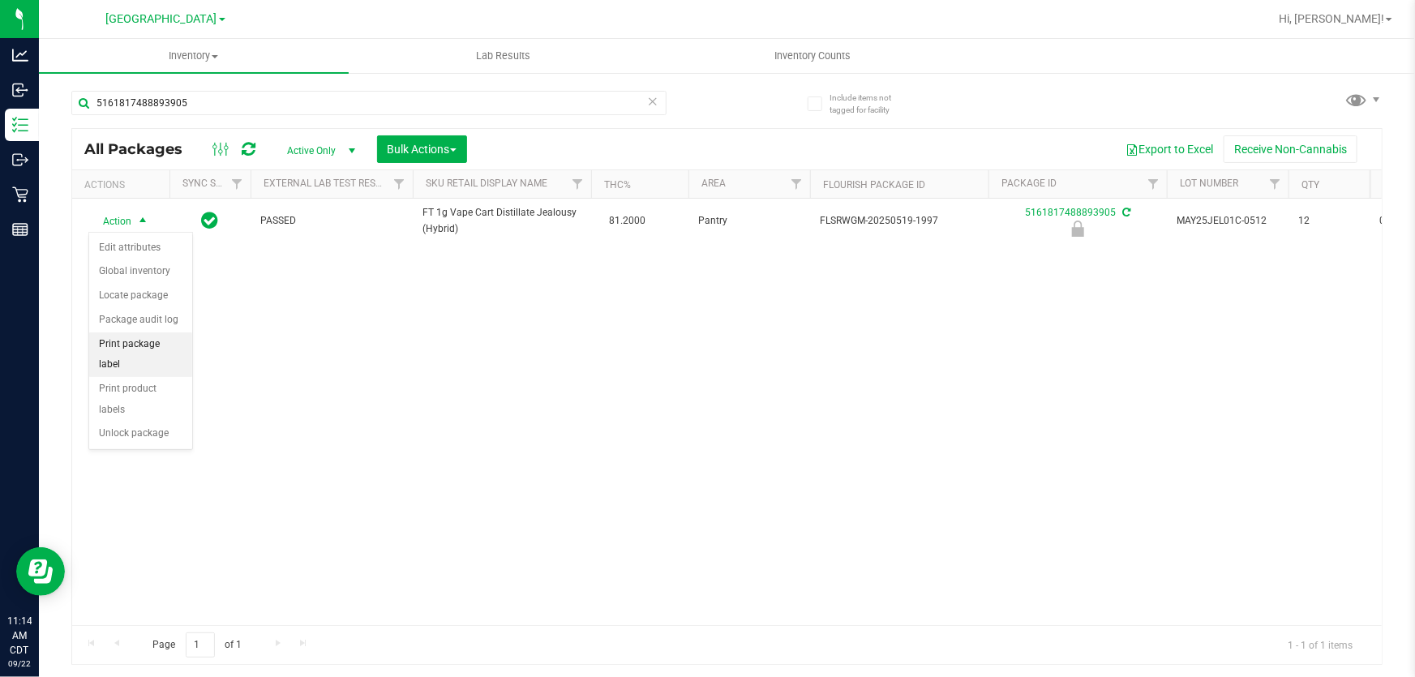
click at [135, 342] on li "Print package label" at bounding box center [140, 354] width 103 height 45
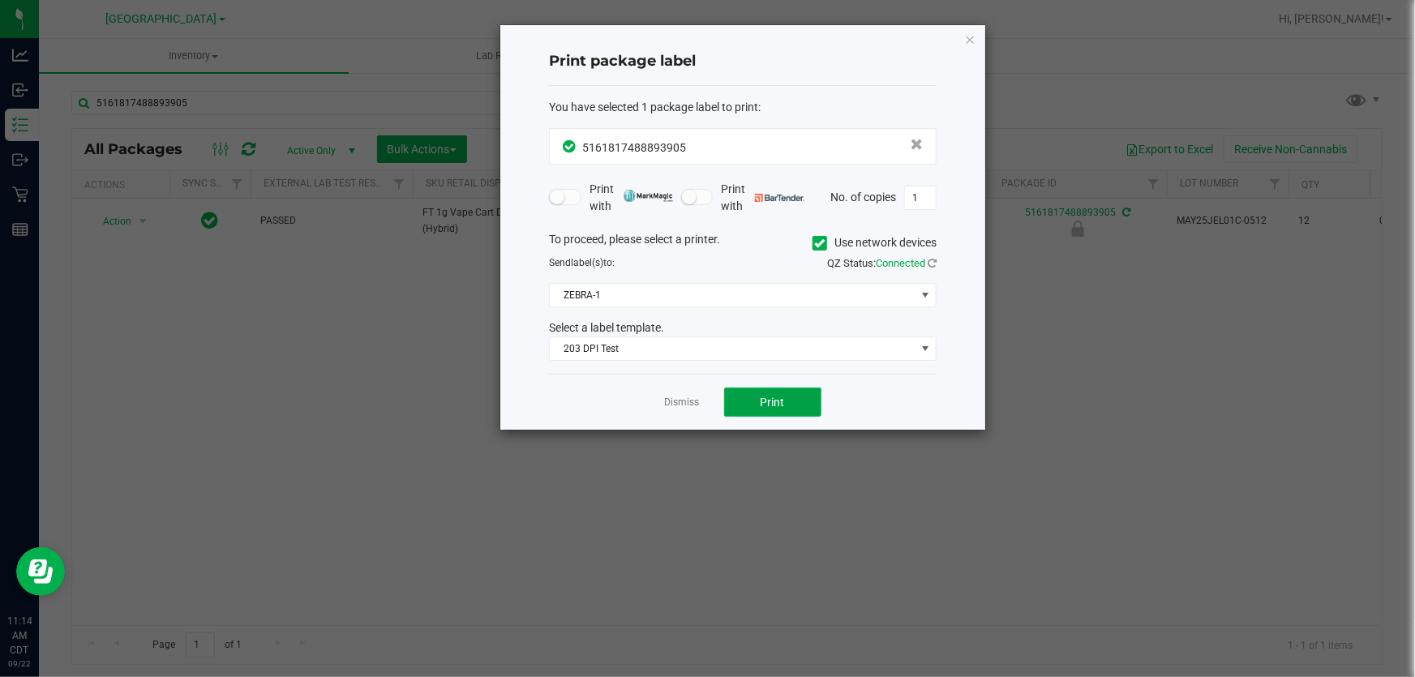
click at [771, 388] on button "Print" at bounding box center [772, 402] width 97 height 29
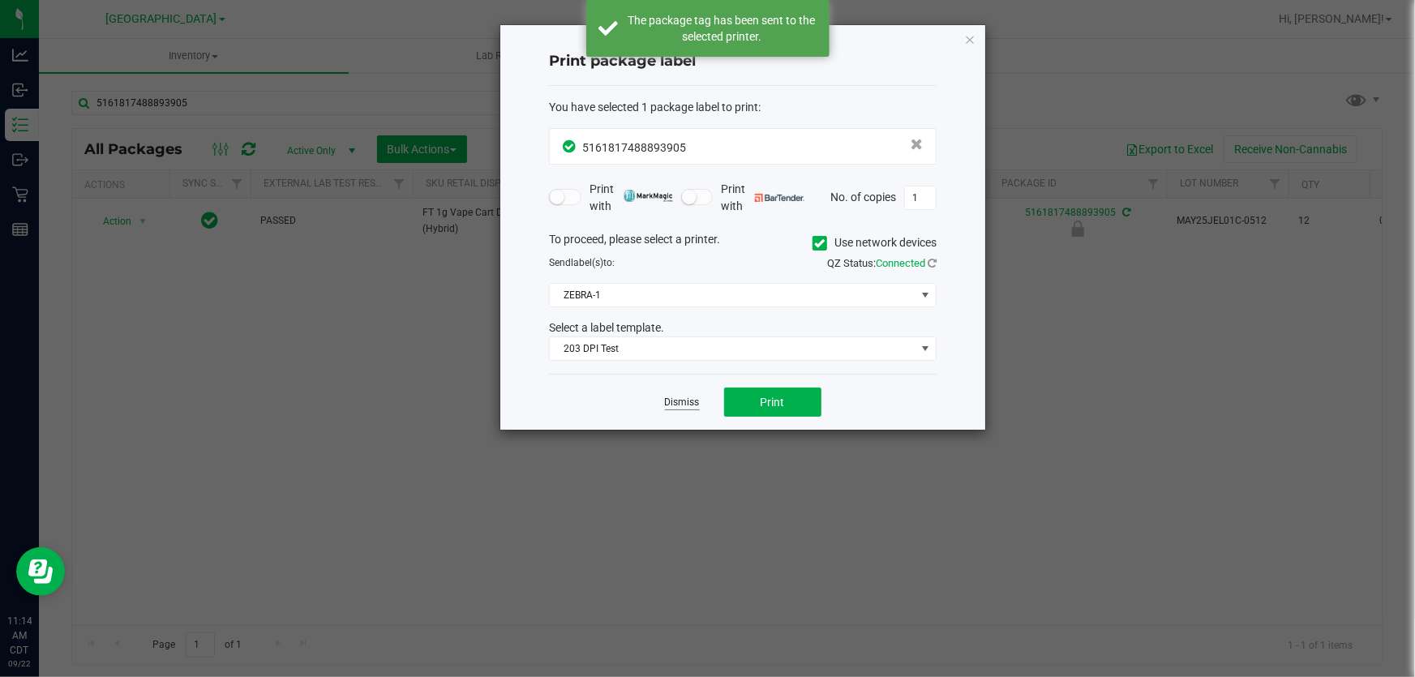
click at [684, 405] on link "Dismiss" at bounding box center [682, 403] width 35 height 14
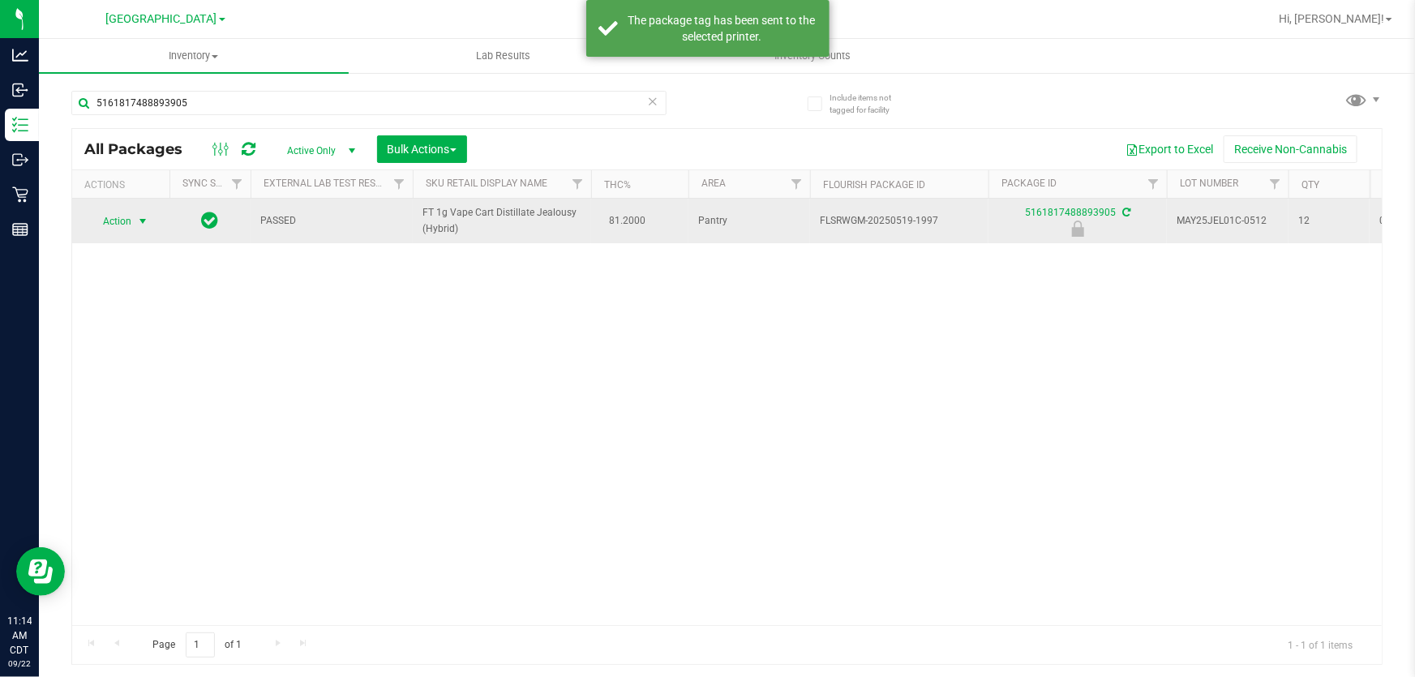
click at [118, 223] on span "Action" at bounding box center [110, 221] width 44 height 23
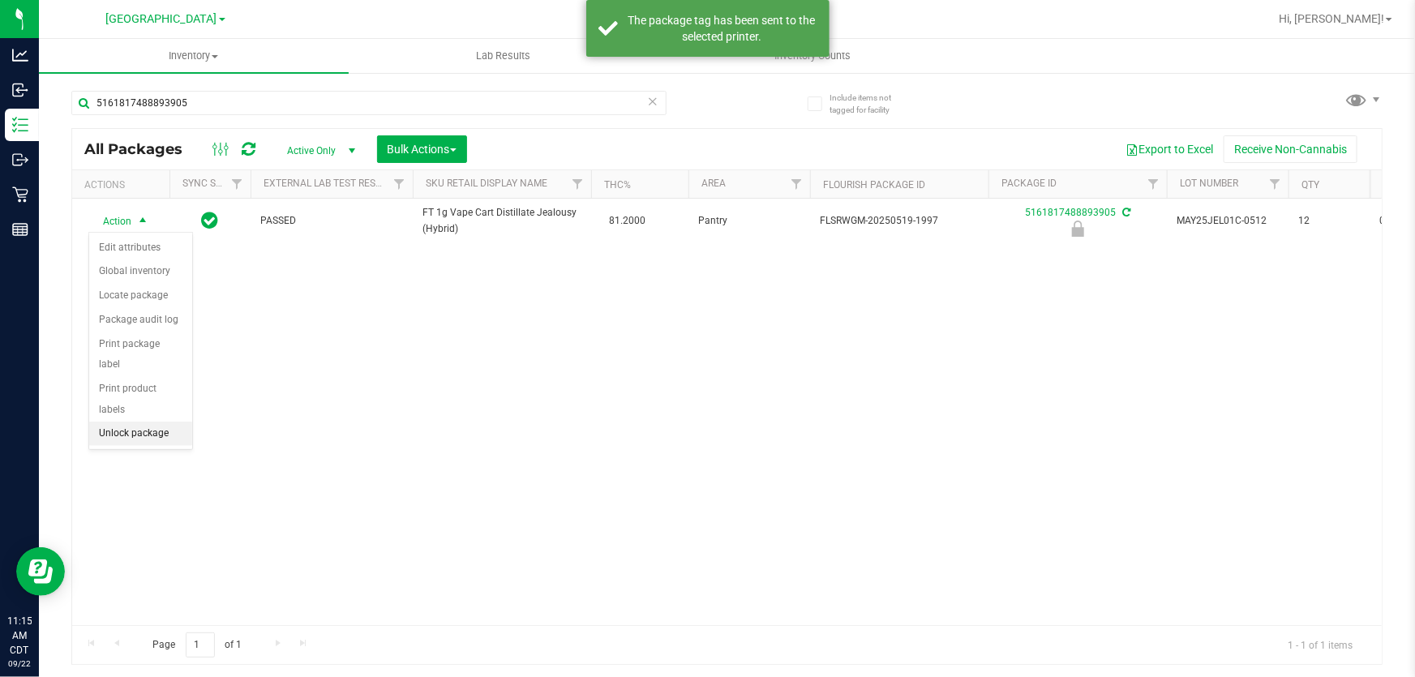
click at [156, 422] on li "Unlock package" at bounding box center [140, 434] width 103 height 24
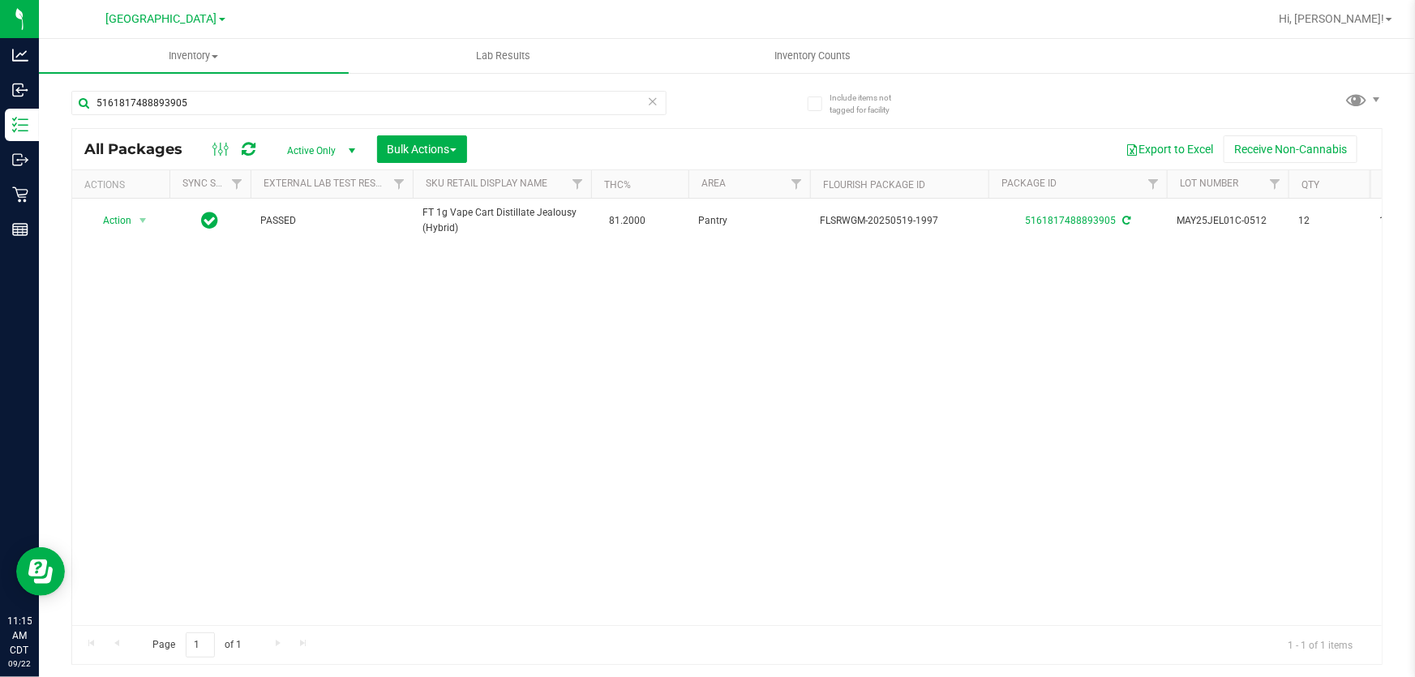
click at [286, 81] on div "5161817488893905" at bounding box center [399, 102] width 656 height 52
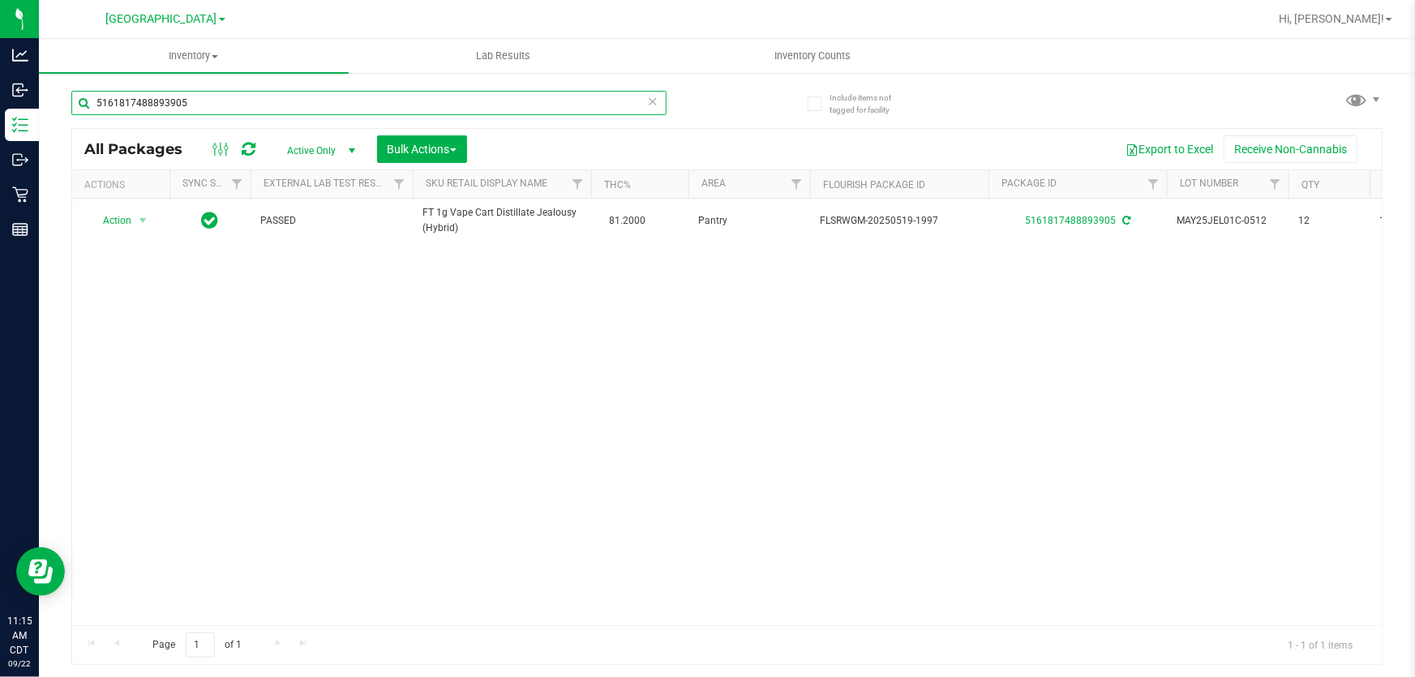
click at [281, 98] on input "5161817488893905" at bounding box center [368, 103] width 595 height 24
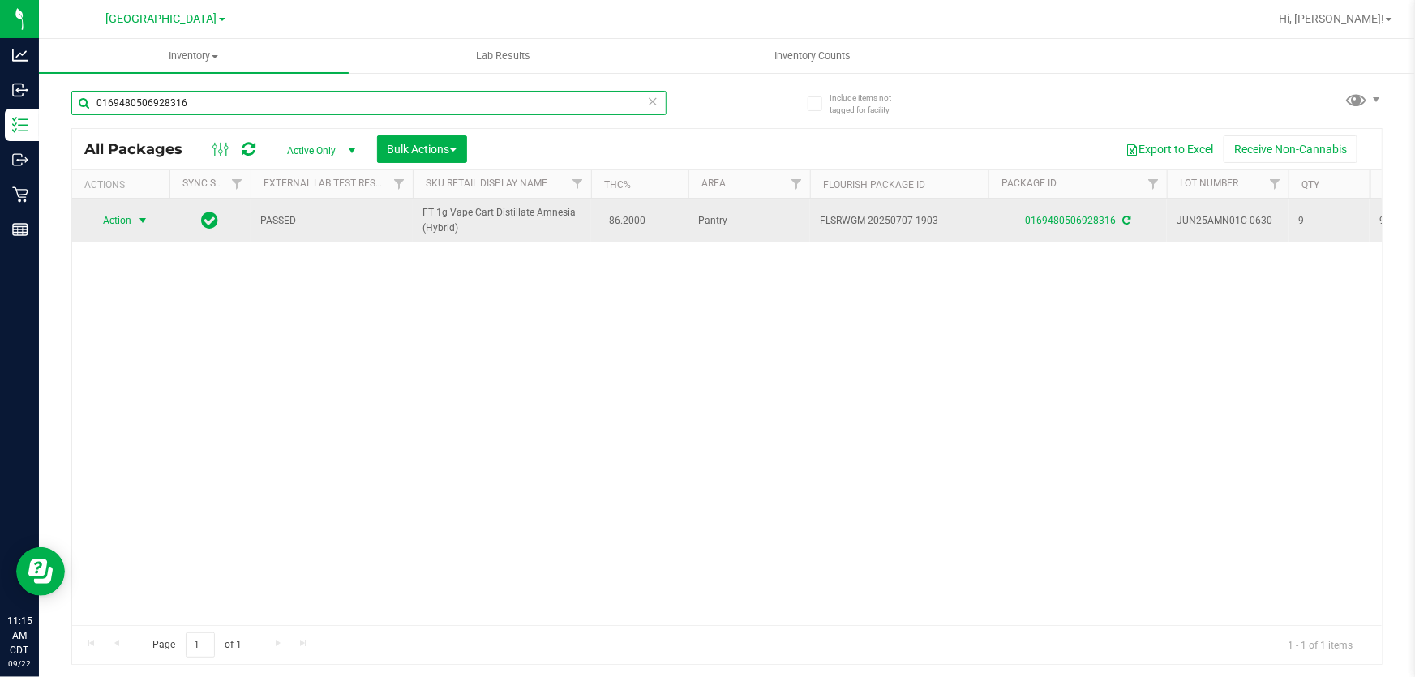
type input "0169480506928316"
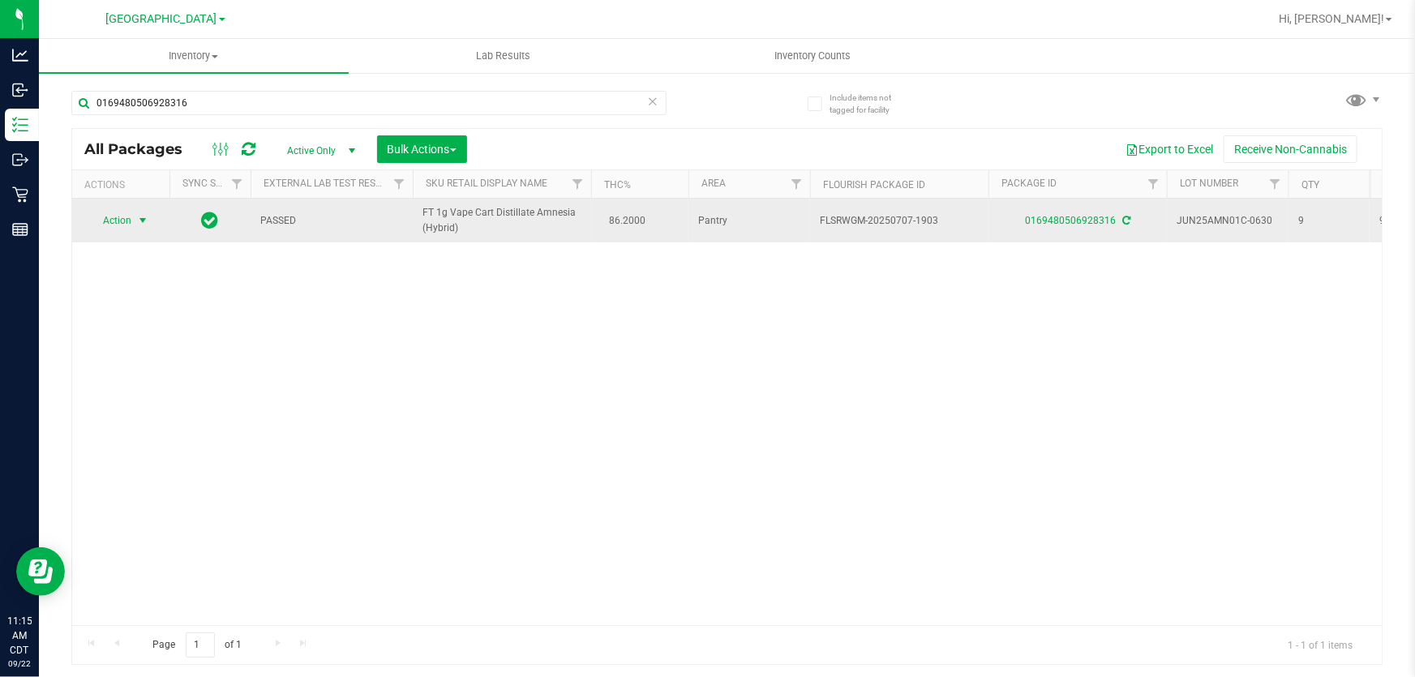
click at [124, 221] on span "Action" at bounding box center [110, 220] width 44 height 23
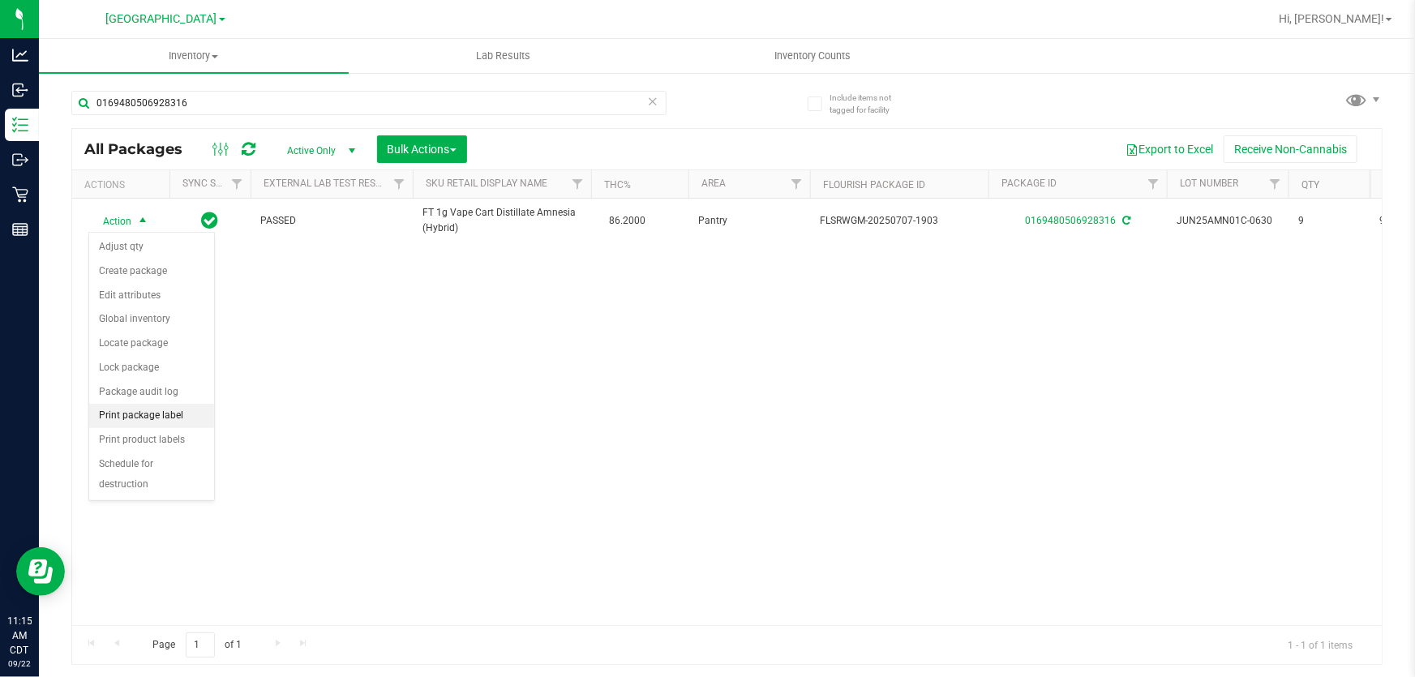
click at [165, 422] on li "Print package label" at bounding box center [151, 416] width 125 height 24
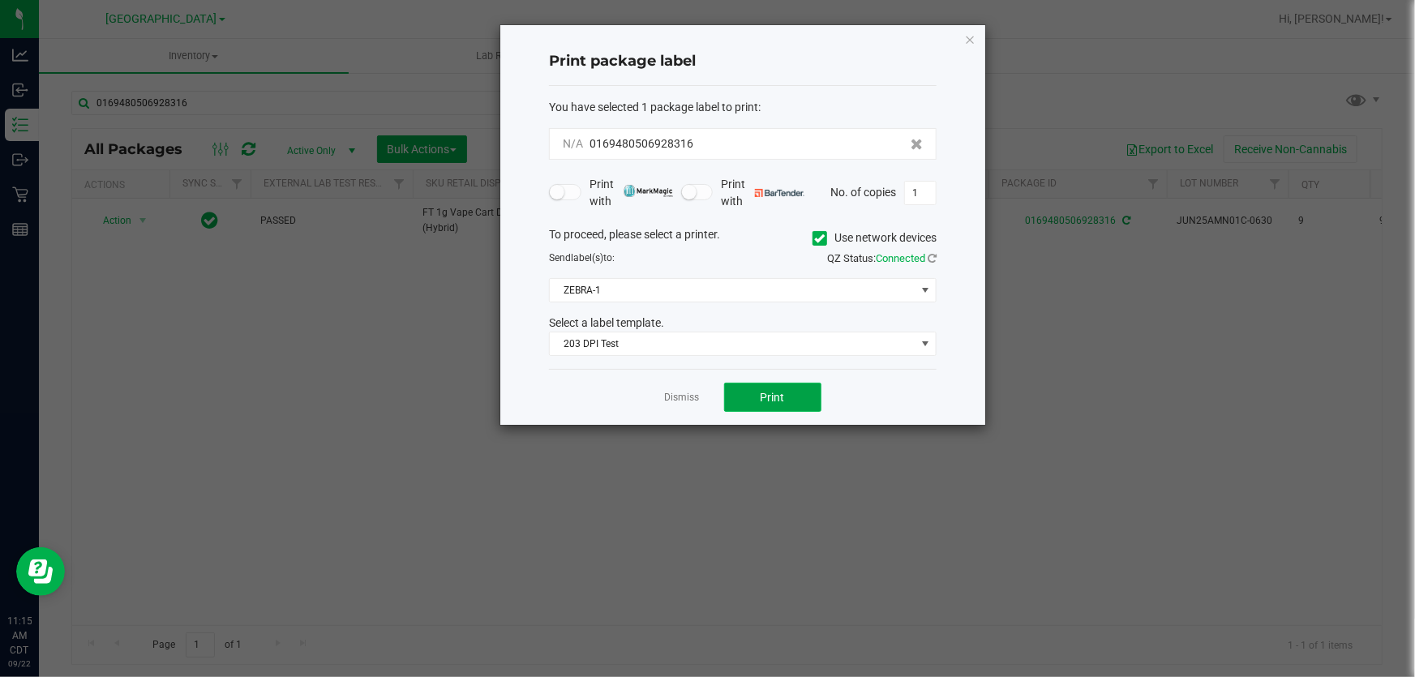
click at [753, 409] on button "Print" at bounding box center [772, 397] width 97 height 29
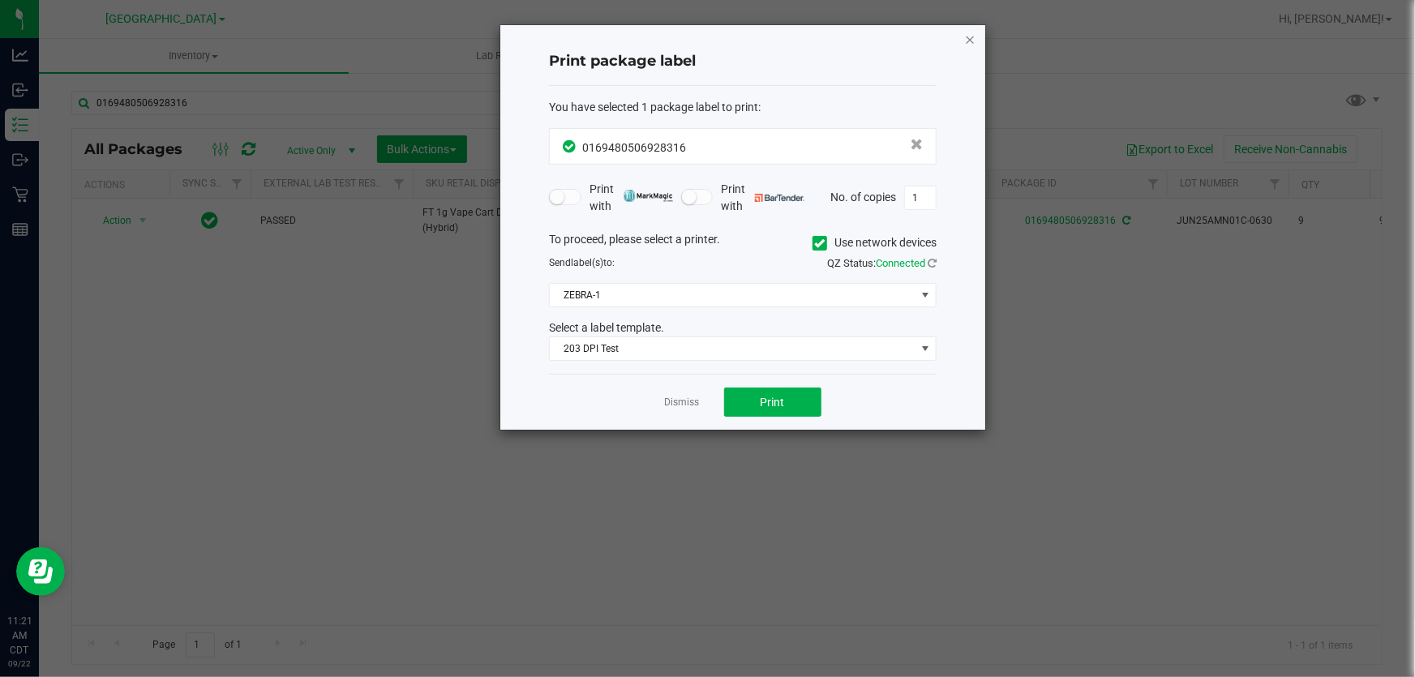
click at [973, 41] on icon "button" at bounding box center [969, 38] width 11 height 19
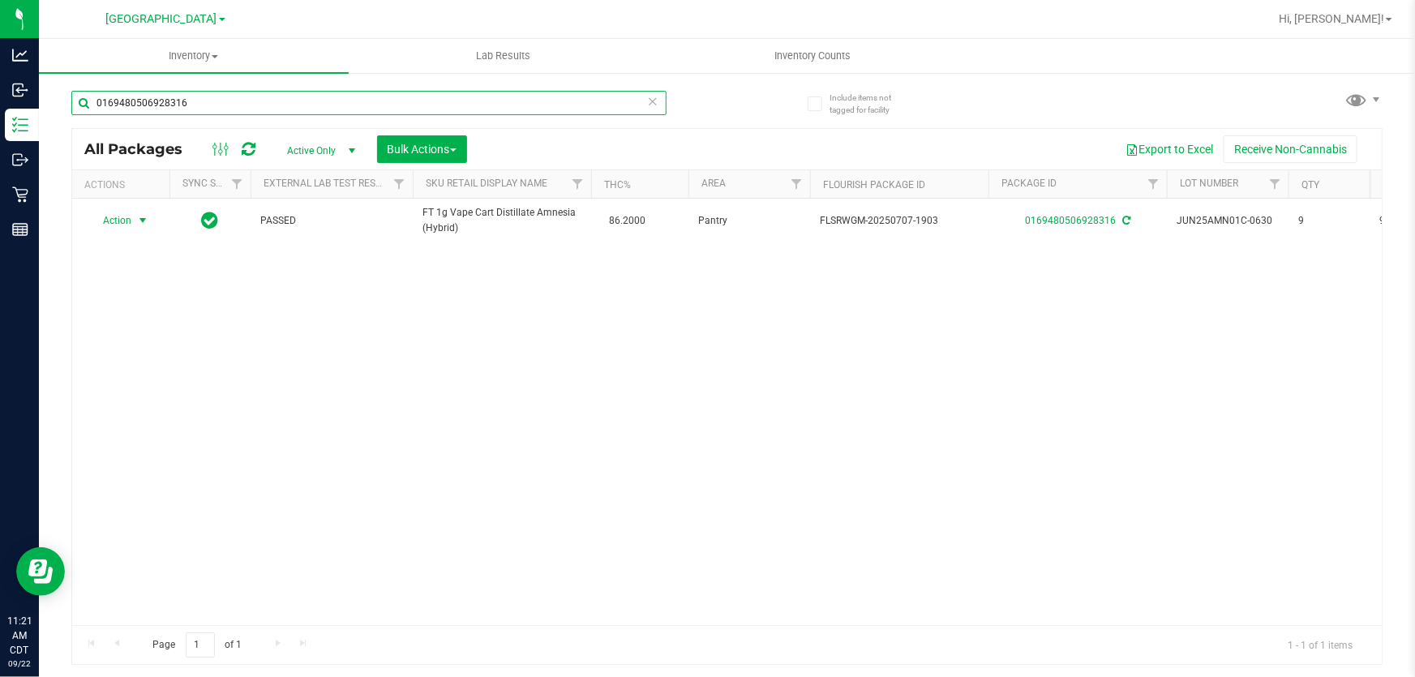
click at [504, 92] on input "0169480506928316" at bounding box center [368, 103] width 595 height 24
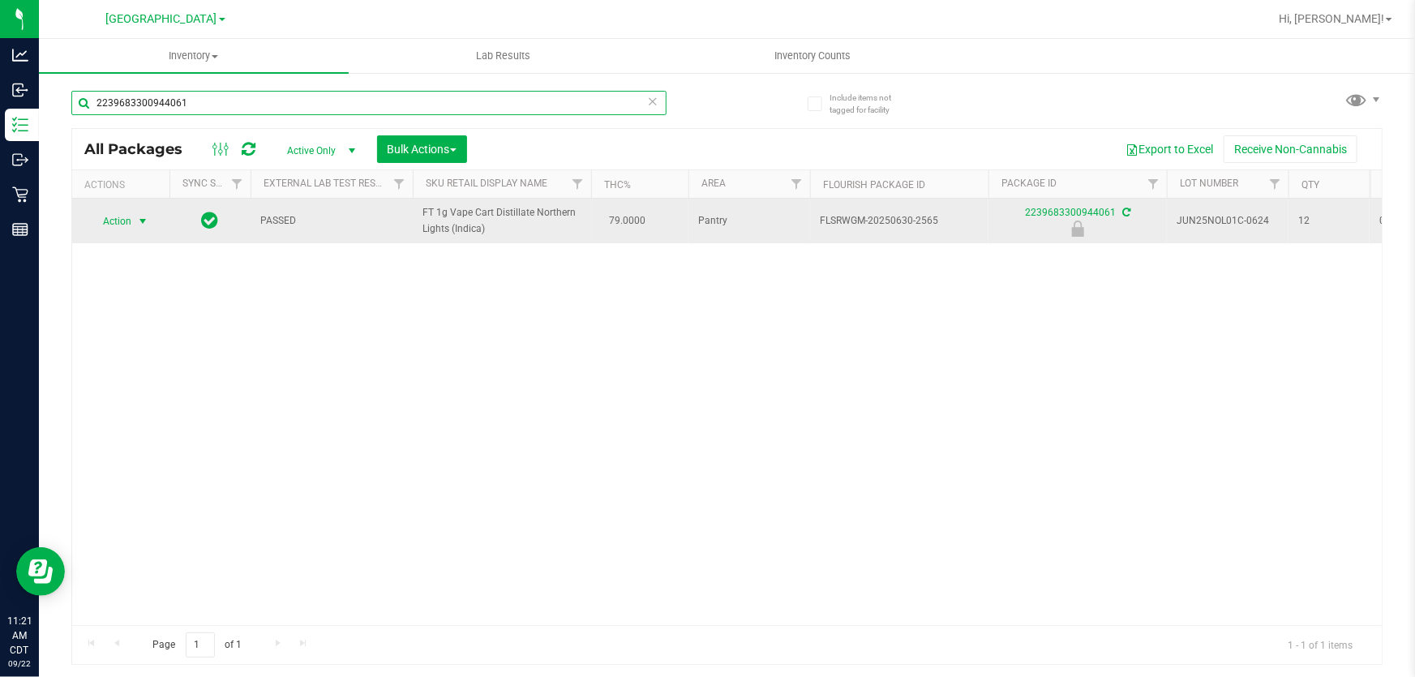
type input "2239683300944061"
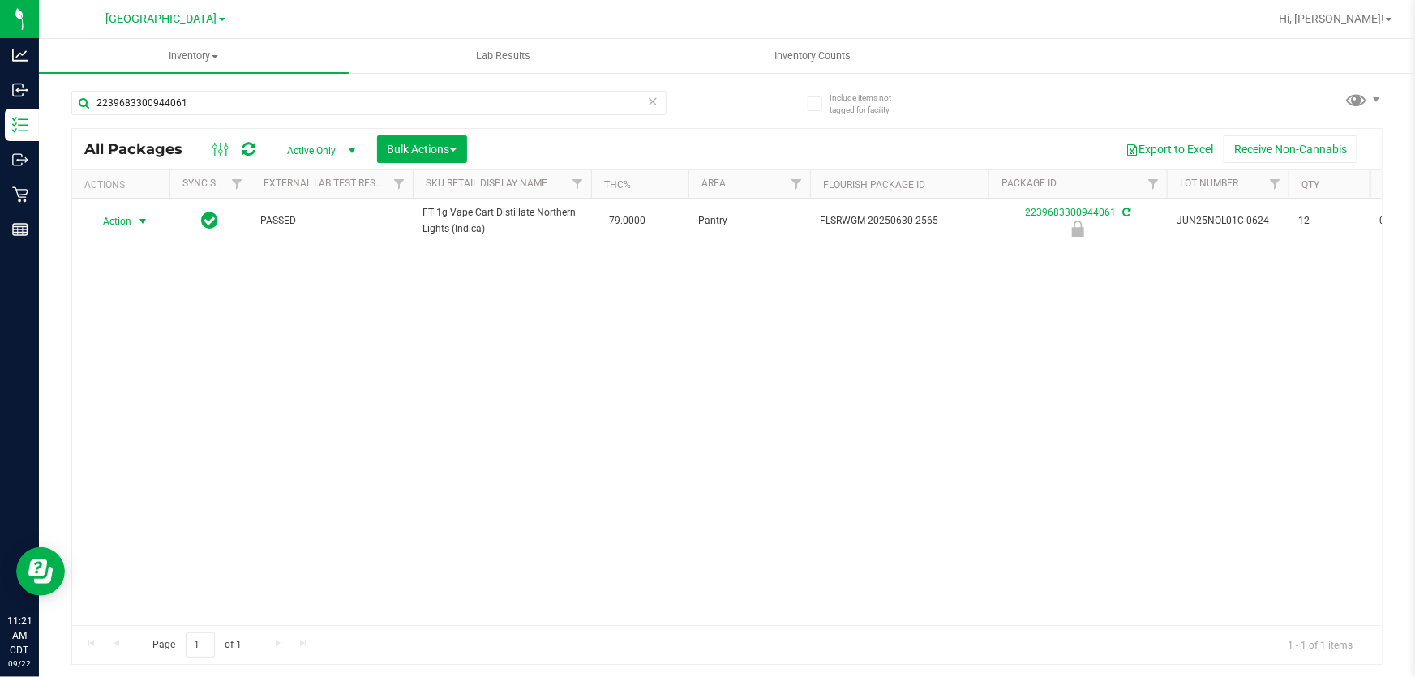
click at [101, 231] on span "Action" at bounding box center [110, 221] width 44 height 23
click at [161, 348] on li "Print package label" at bounding box center [140, 354] width 103 height 45
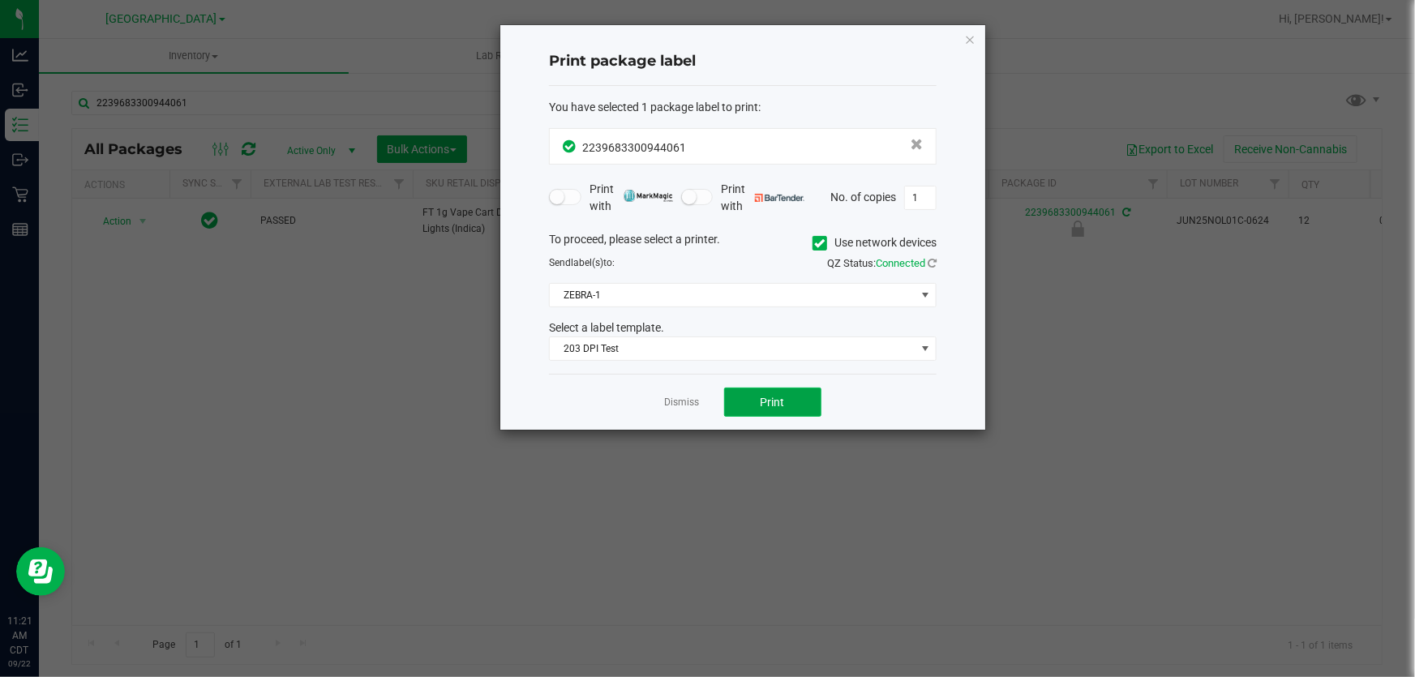
click at [752, 390] on button "Print" at bounding box center [772, 402] width 97 height 29
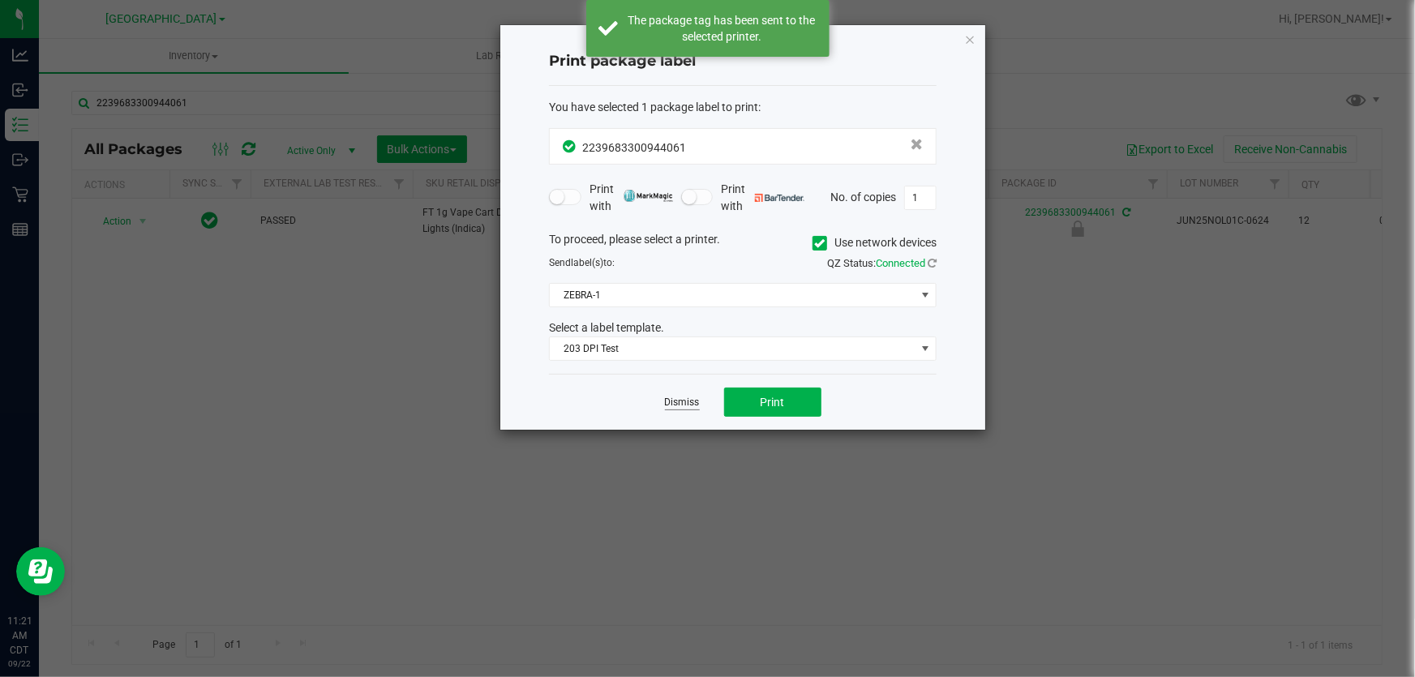
click at [687, 400] on link "Dismiss" at bounding box center [682, 403] width 35 height 14
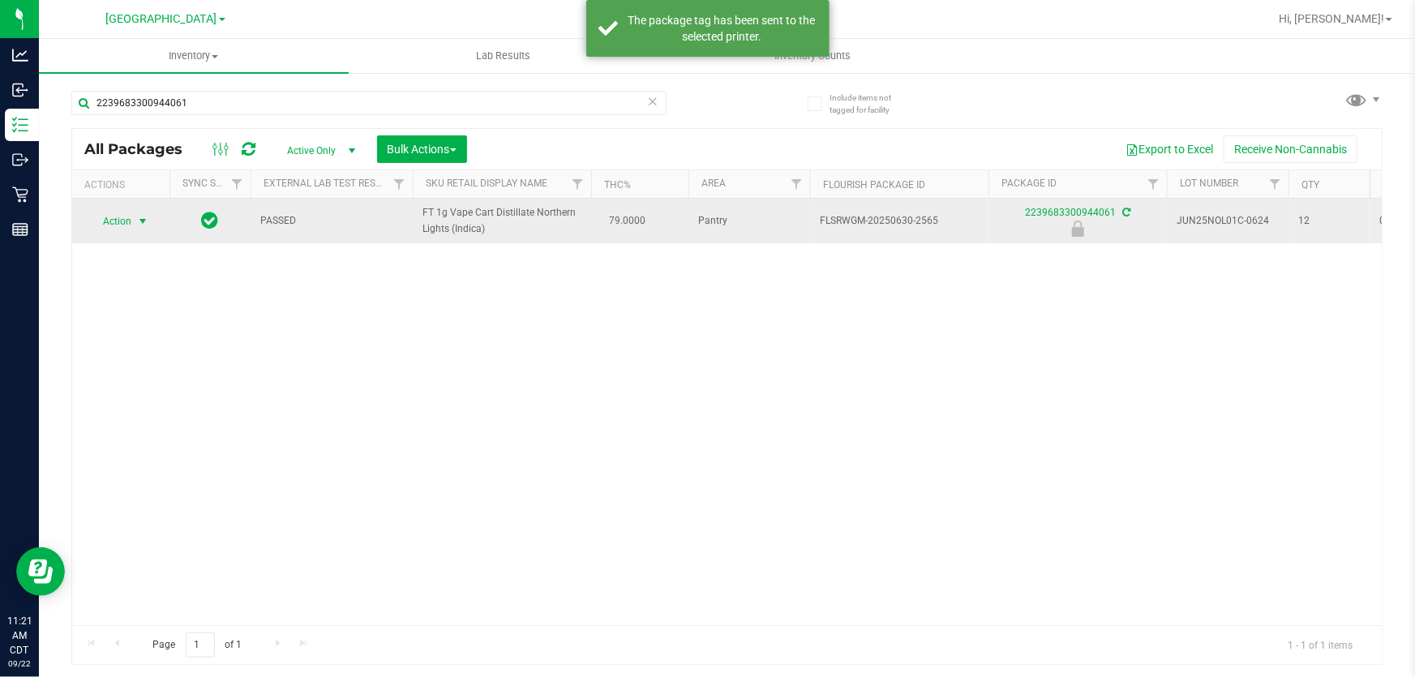
click at [138, 219] on span "select" at bounding box center [142, 221] width 13 height 13
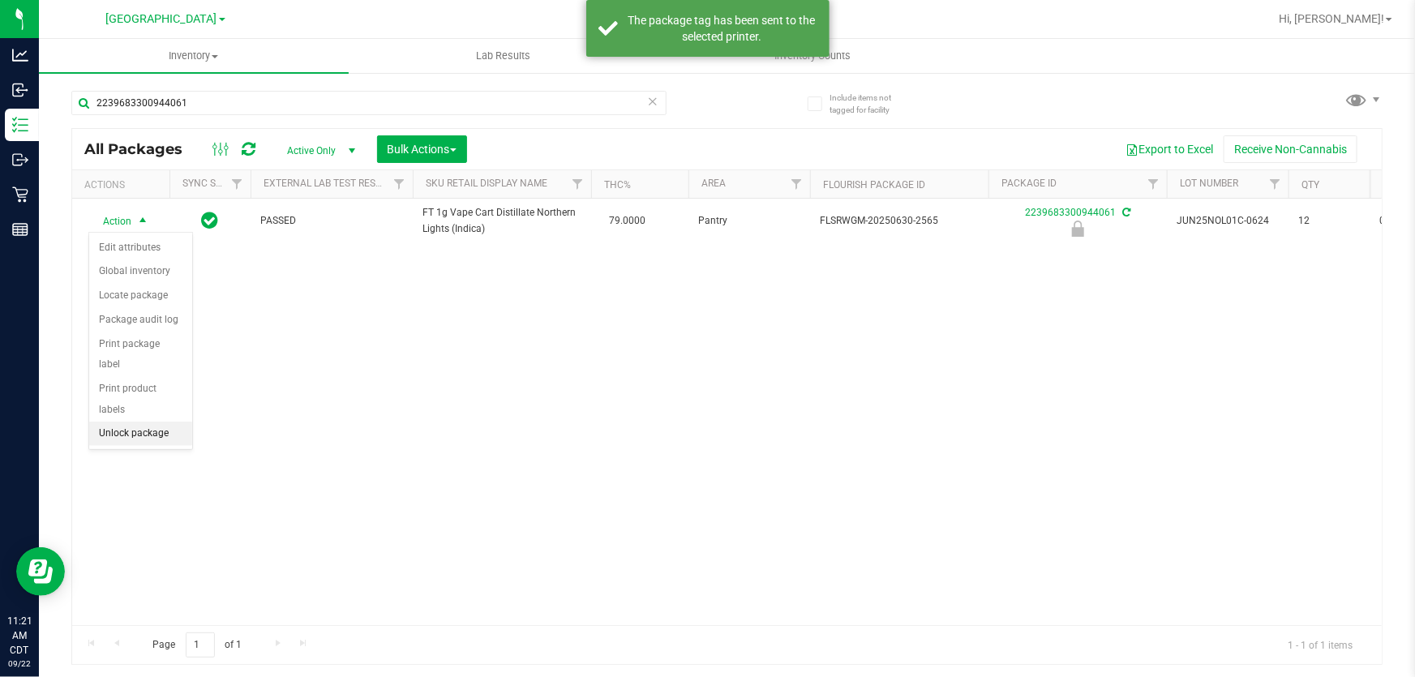
click at [146, 422] on li "Unlock package" at bounding box center [140, 434] width 103 height 24
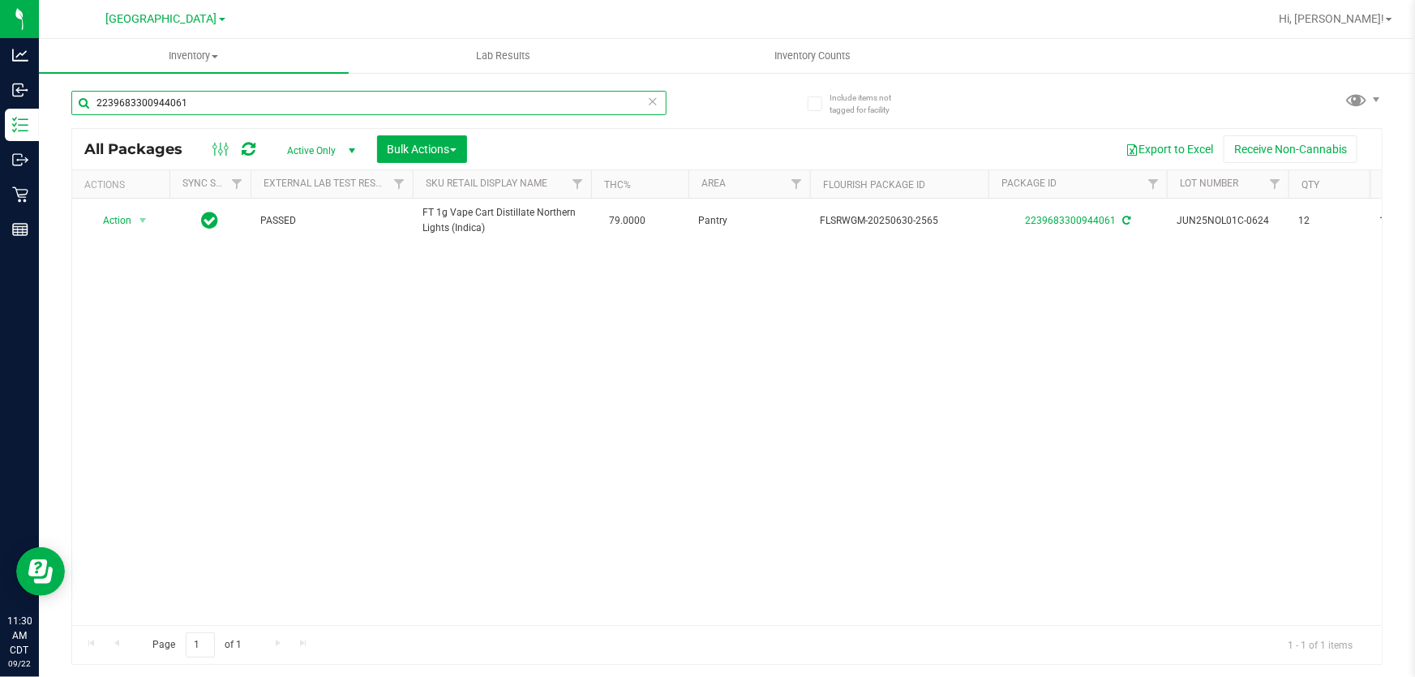
click at [432, 114] on input "2239683300944061" at bounding box center [368, 103] width 595 height 24
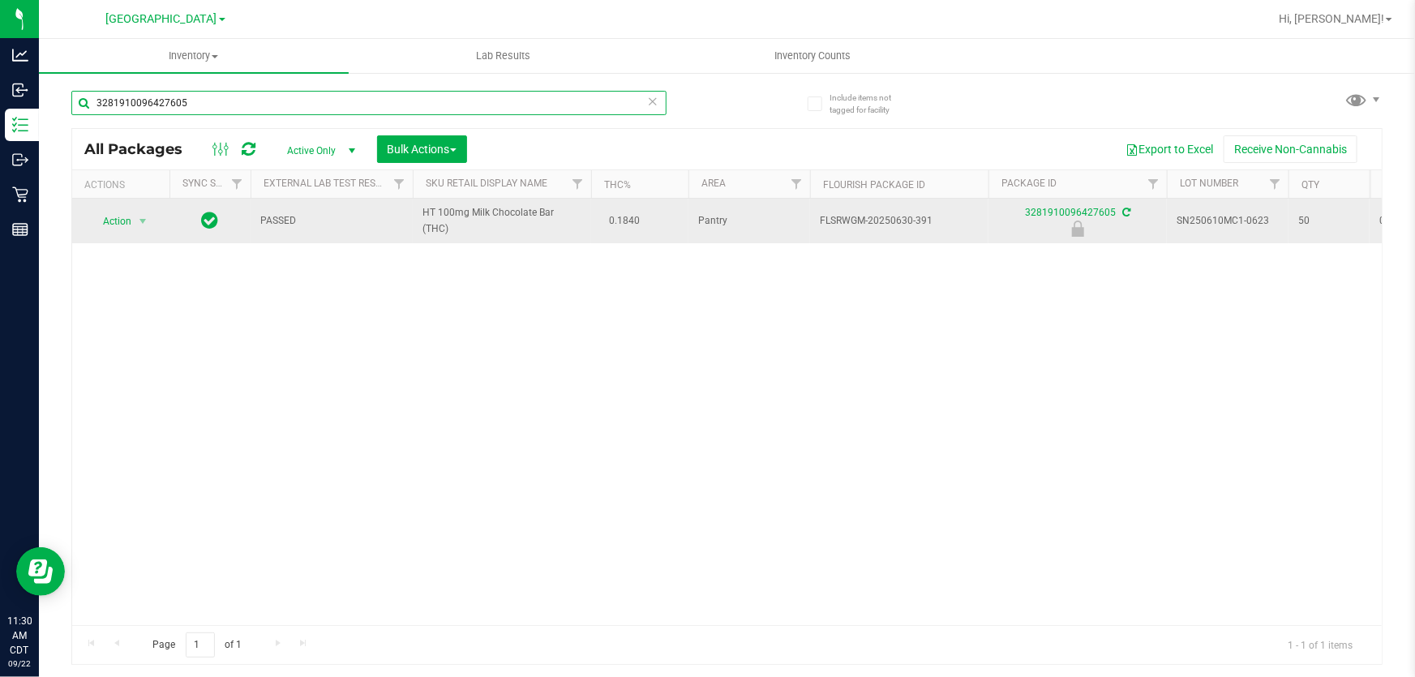
type input "3281910096427605"
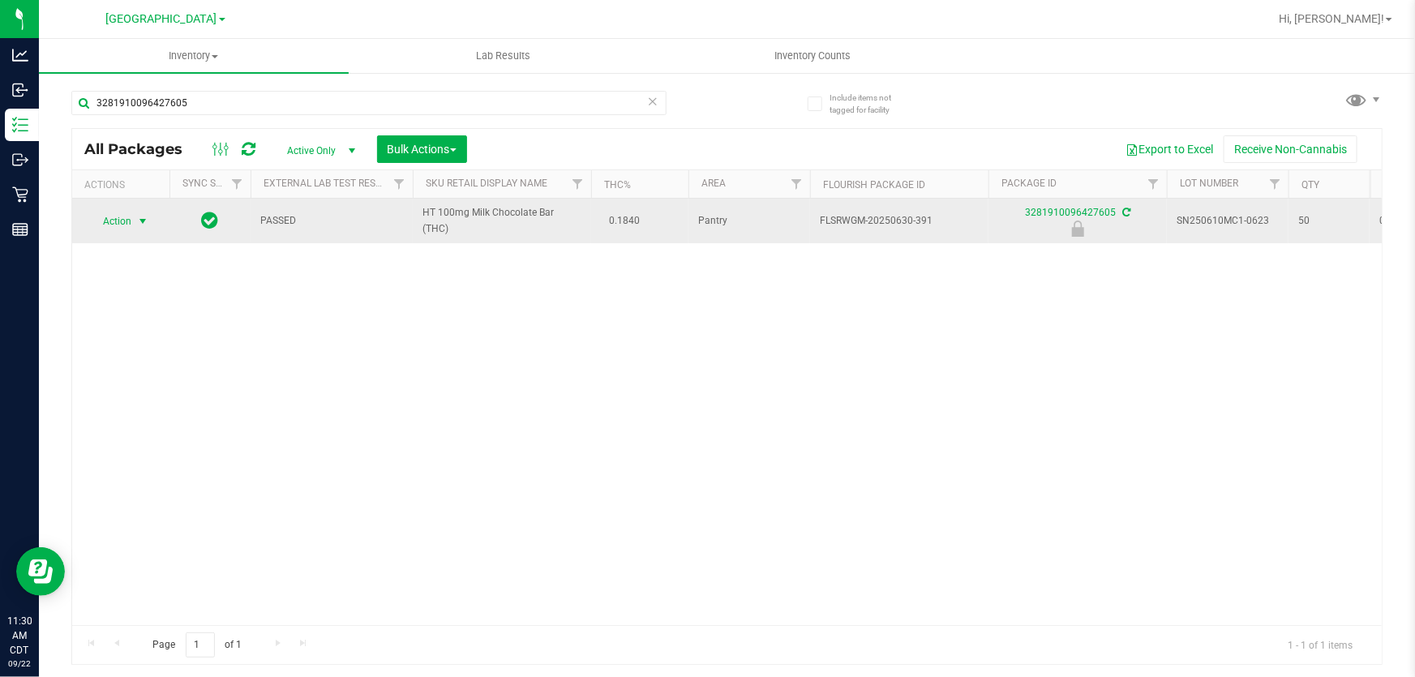
click at [110, 230] on span "Action" at bounding box center [110, 221] width 44 height 23
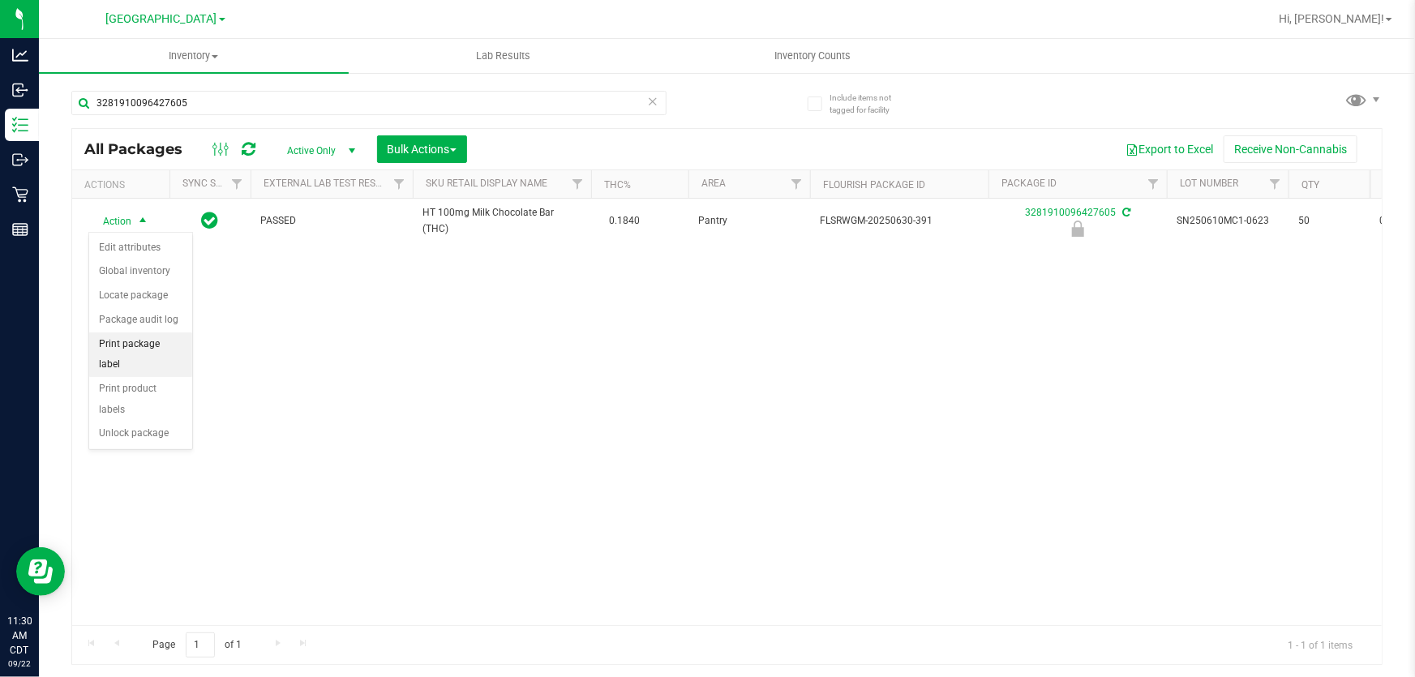
click at [168, 340] on li "Print package label" at bounding box center [140, 354] width 103 height 45
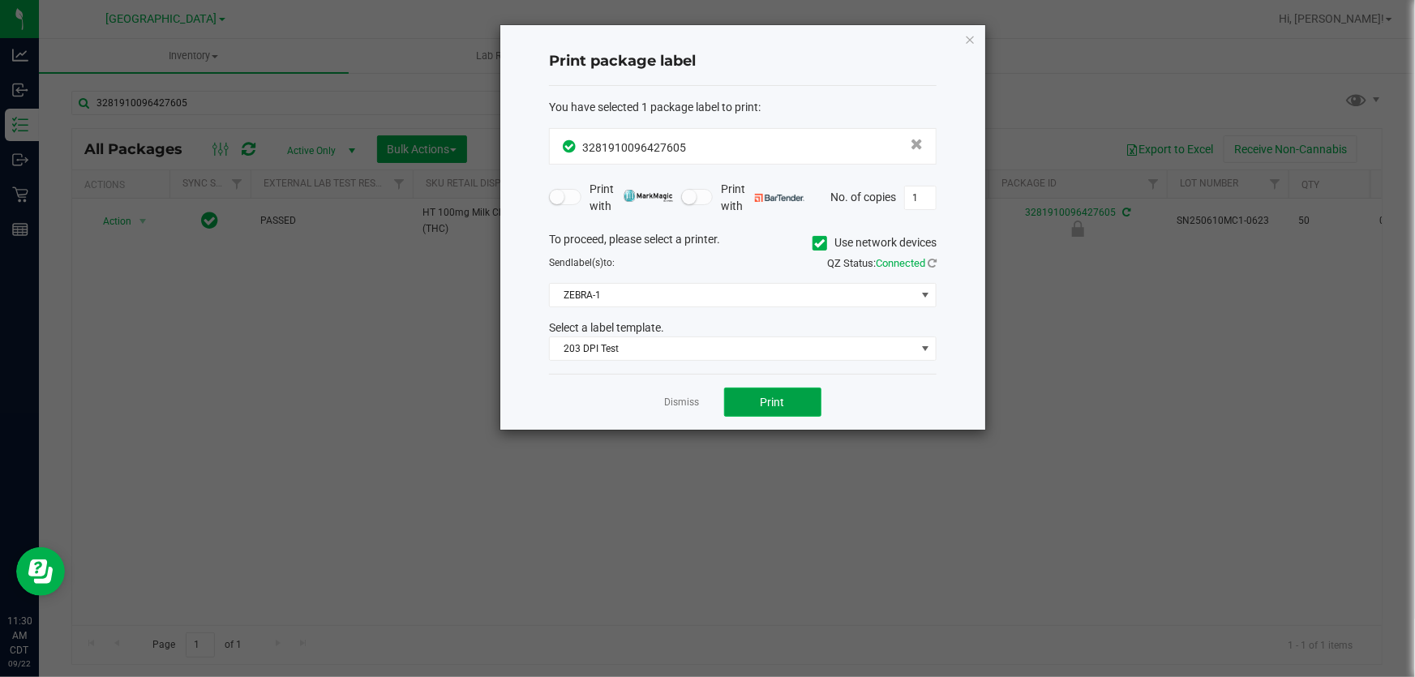
click at [742, 392] on button "Print" at bounding box center [772, 402] width 97 height 29
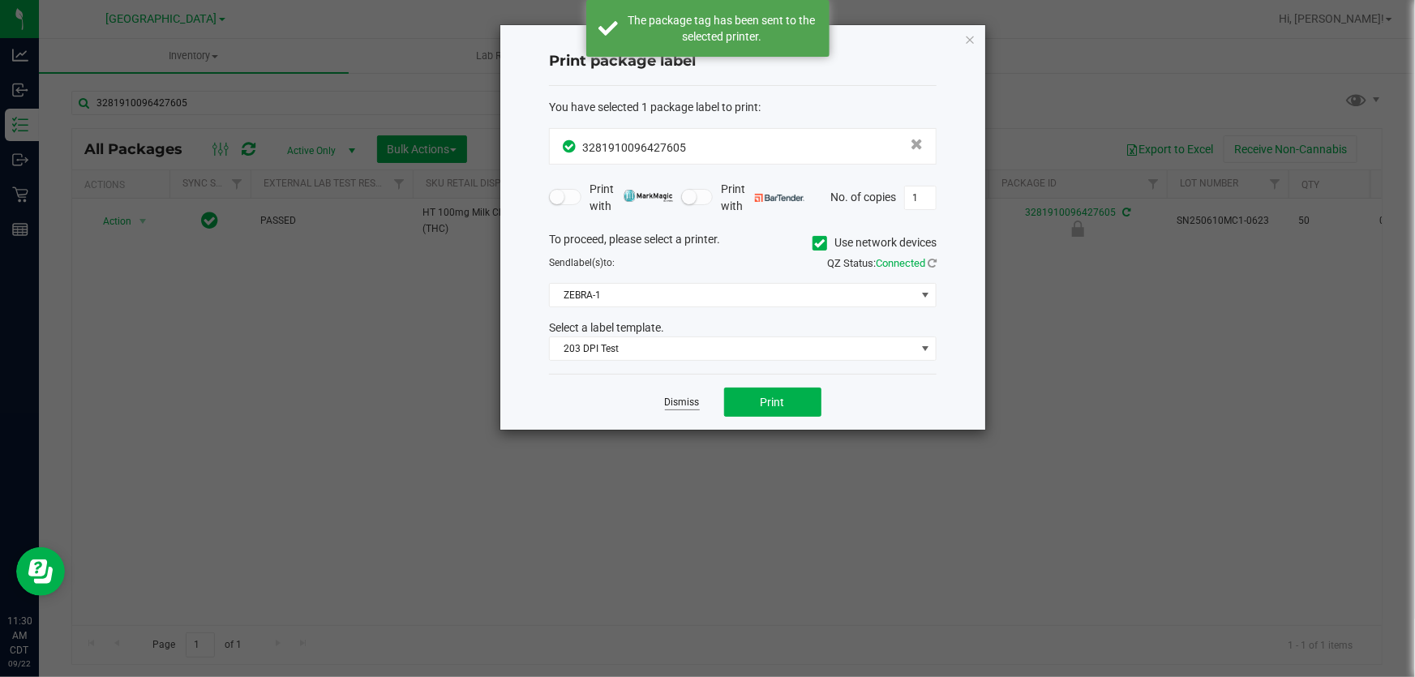
click at [672, 403] on link "Dismiss" at bounding box center [682, 403] width 35 height 14
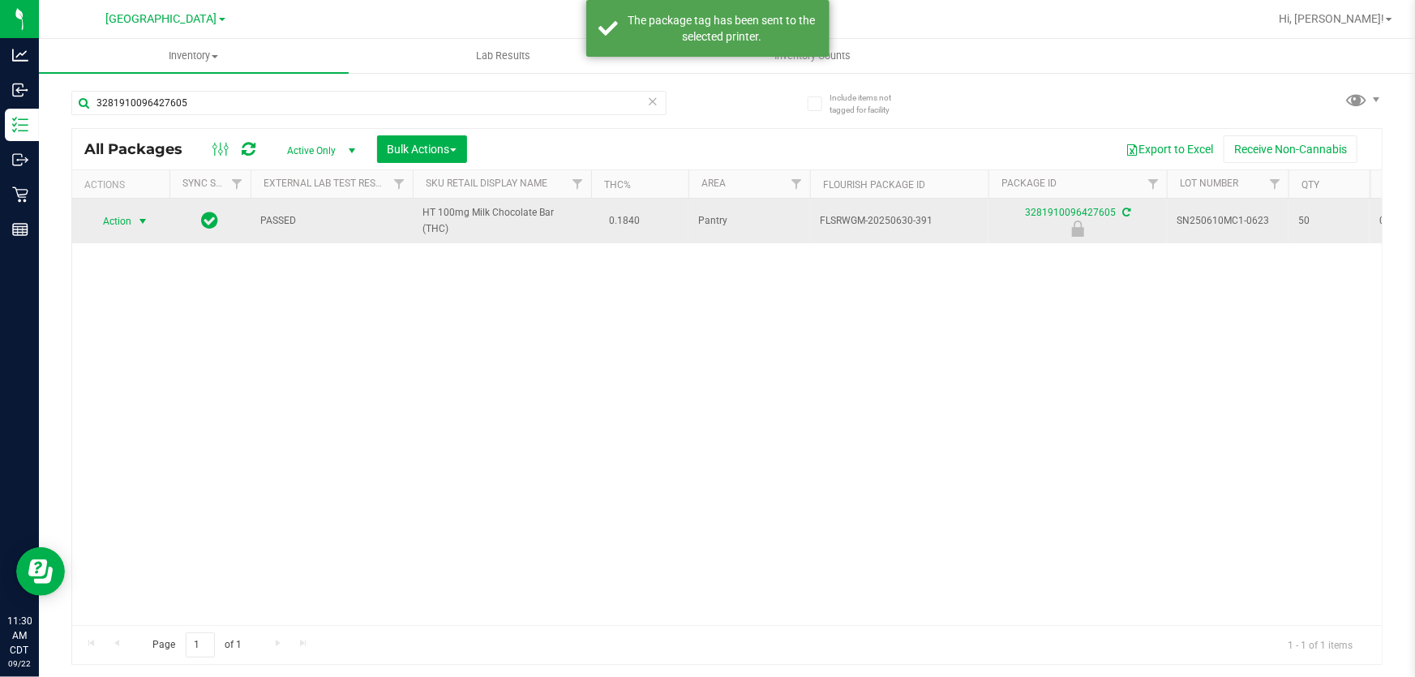
click at [100, 219] on span "Action" at bounding box center [110, 221] width 44 height 23
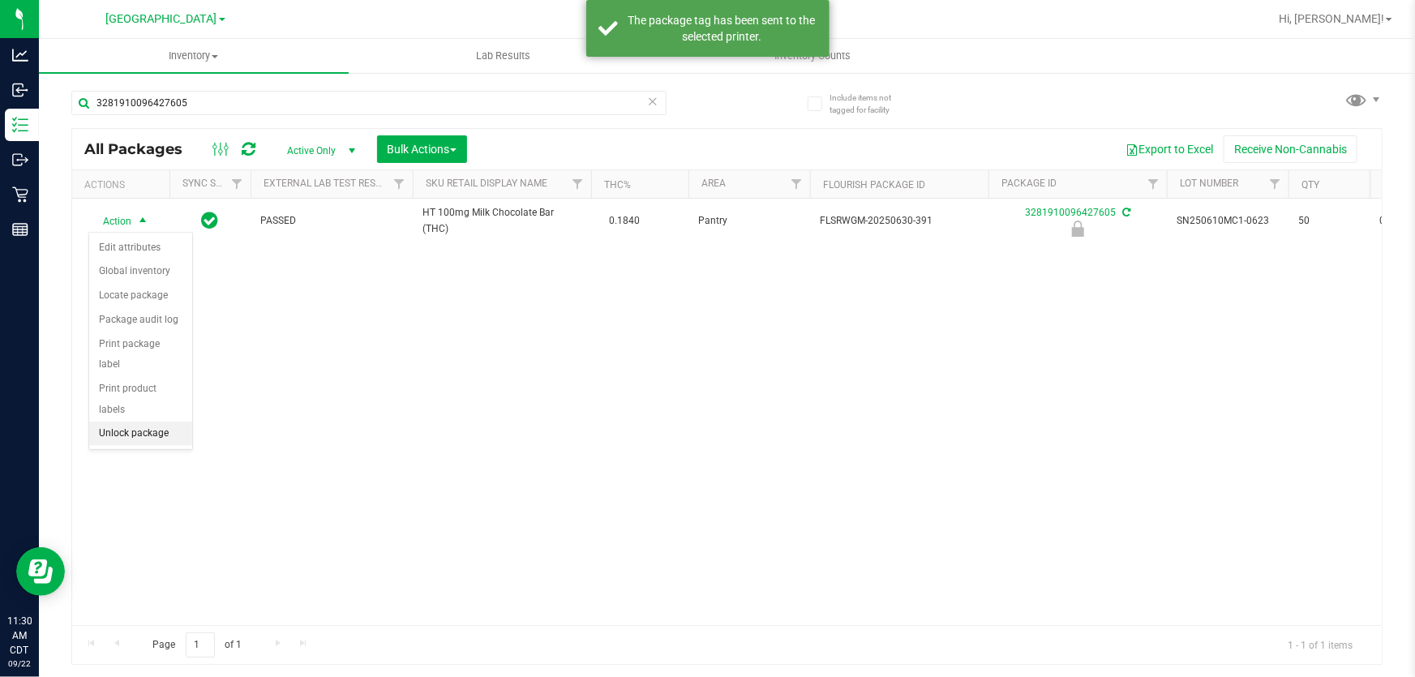
click at [105, 422] on li "Unlock package" at bounding box center [140, 434] width 103 height 24
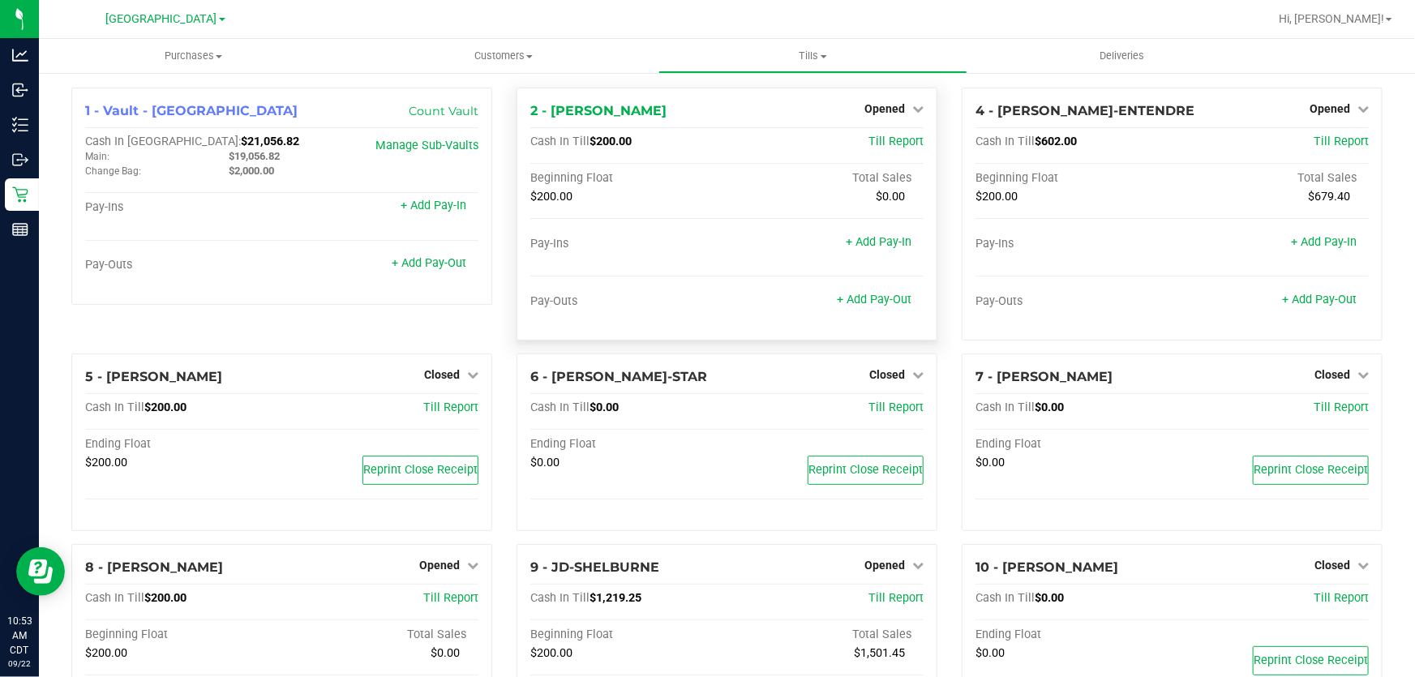
scroll to position [73, 0]
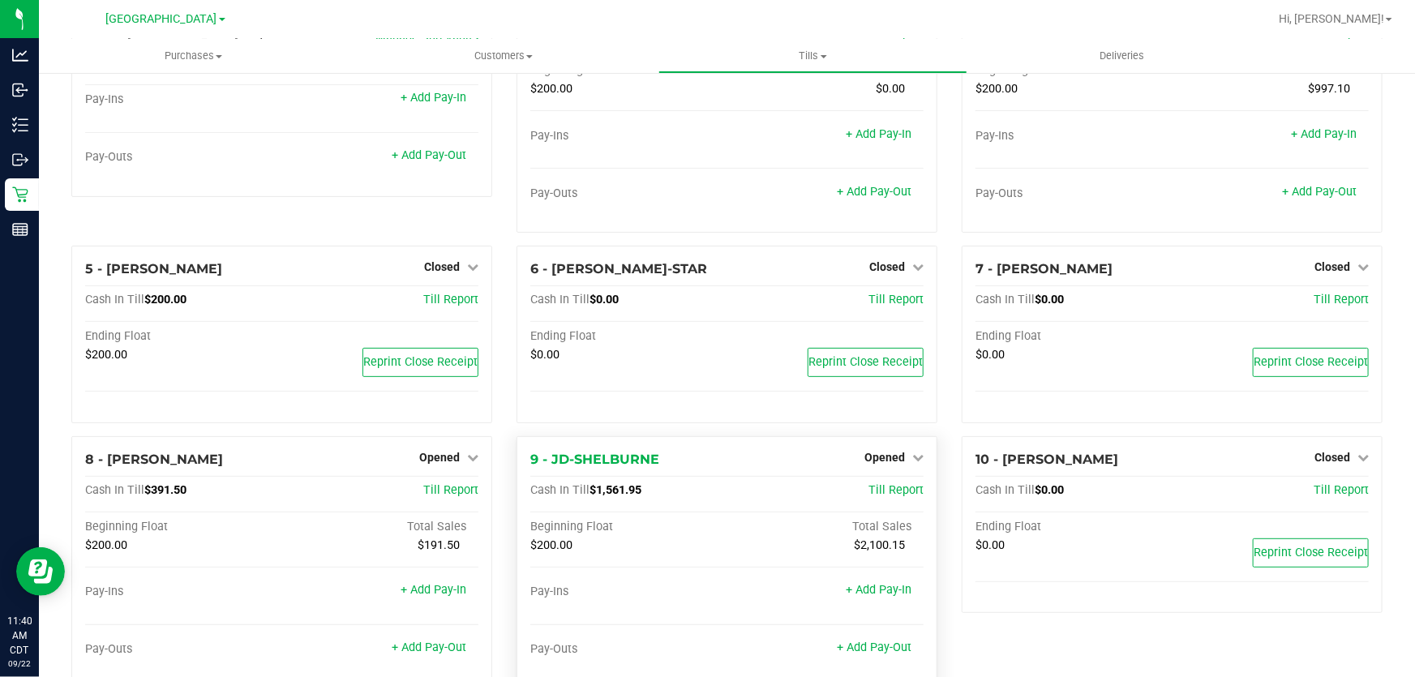
scroll to position [221, 0]
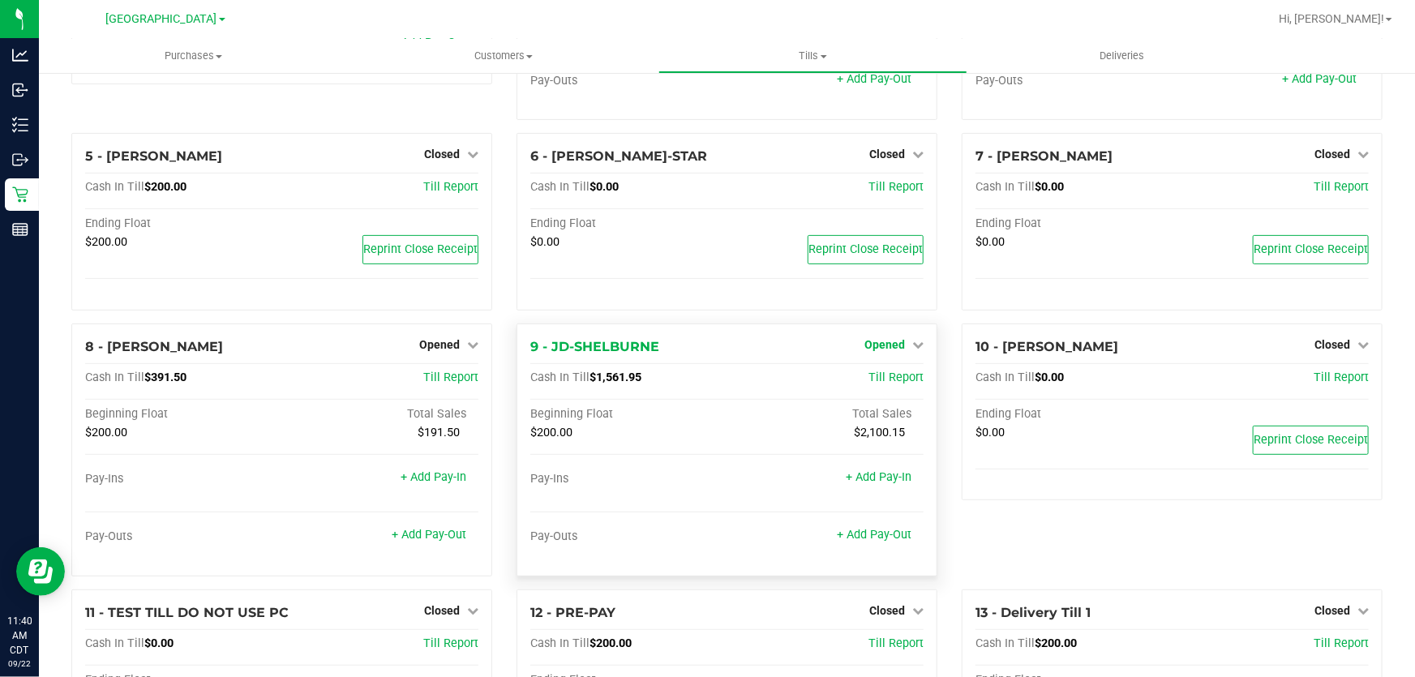
click at [912, 339] on icon at bounding box center [917, 344] width 11 height 11
click at [692, 302] on div "6 - [PERSON_NAME]-STAR Closed Open Till Cash In Till $0.00 Till Report Ending F…" at bounding box center [727, 222] width 421 height 178
click at [861, 532] on link "+ Add Pay-Out" at bounding box center [874, 535] width 75 height 14
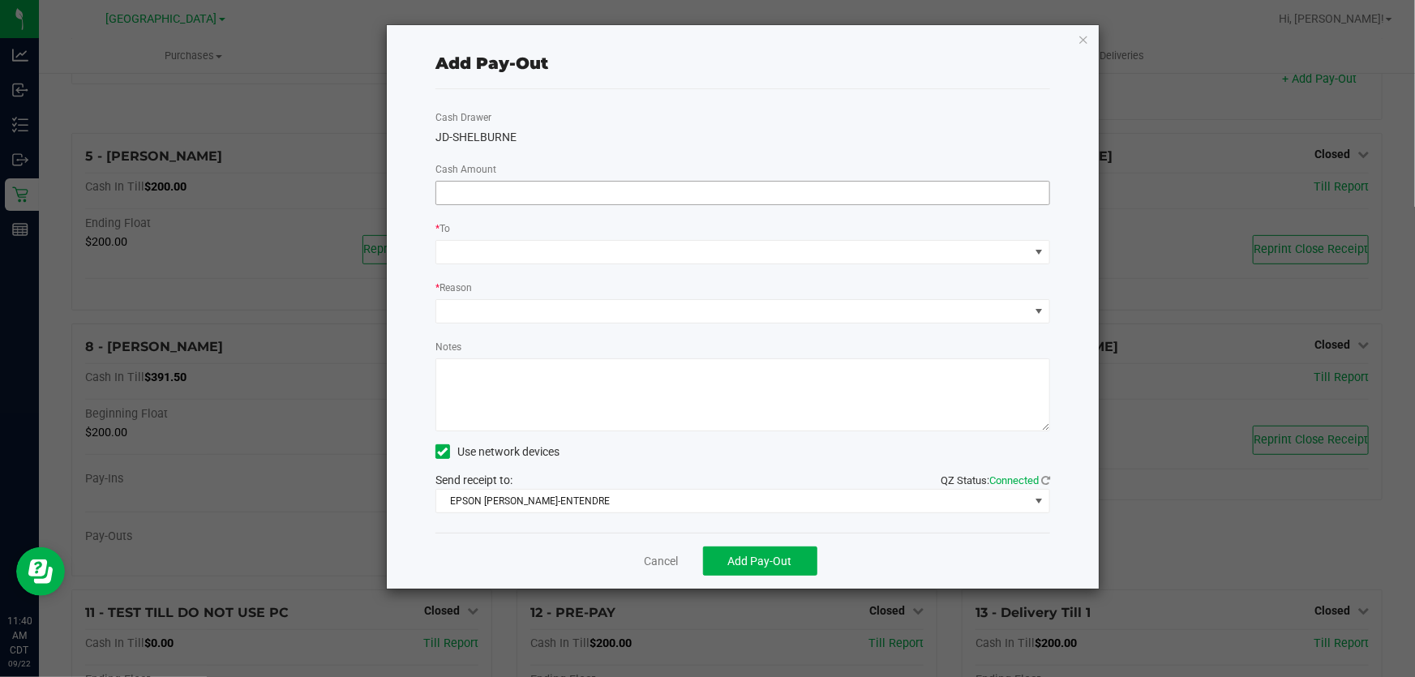
click at [551, 198] on input at bounding box center [742, 193] width 613 height 23
type input "0"
type input "$1,000.00"
click at [607, 261] on span at bounding box center [732, 252] width 593 height 23
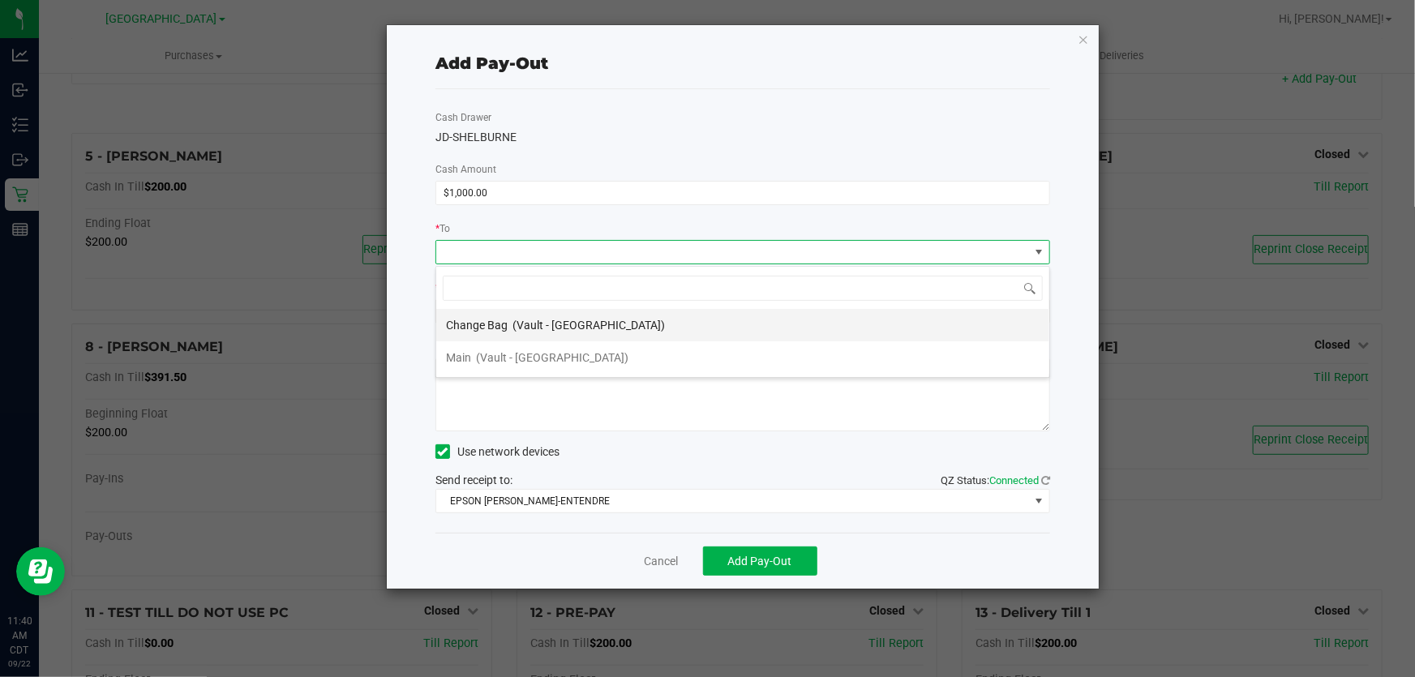
scroll to position [24, 615]
click at [495, 354] on span "(Vault - Panama City)" at bounding box center [552, 357] width 152 height 13
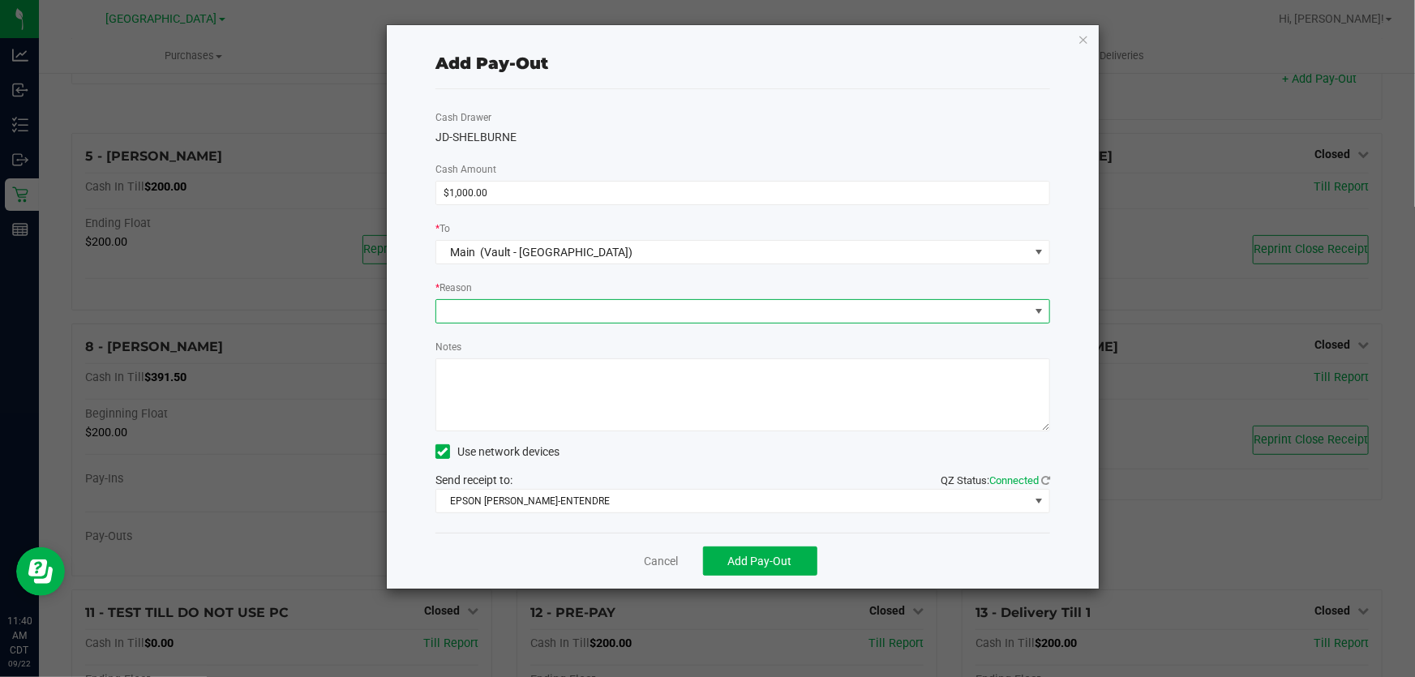
click at [478, 321] on span at bounding box center [732, 311] width 593 height 23
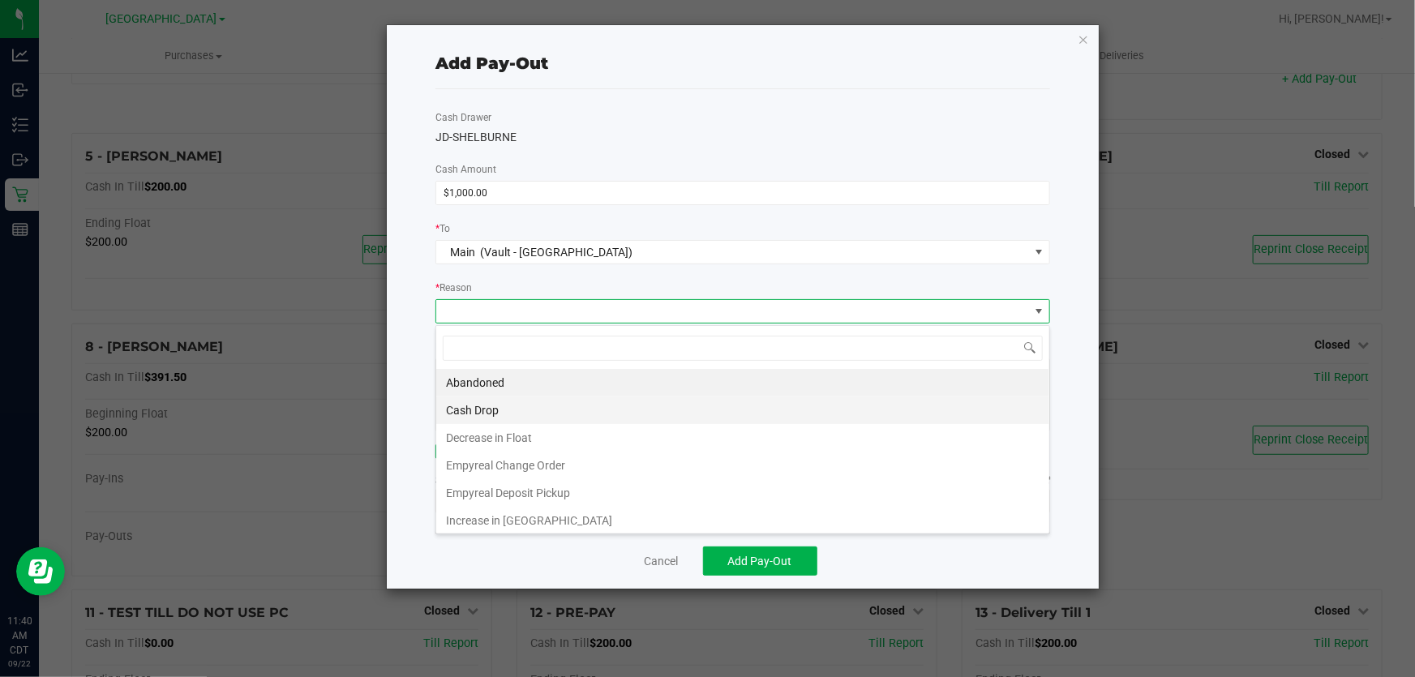
click at [470, 403] on li "Cash Drop" at bounding box center [742, 411] width 613 height 28
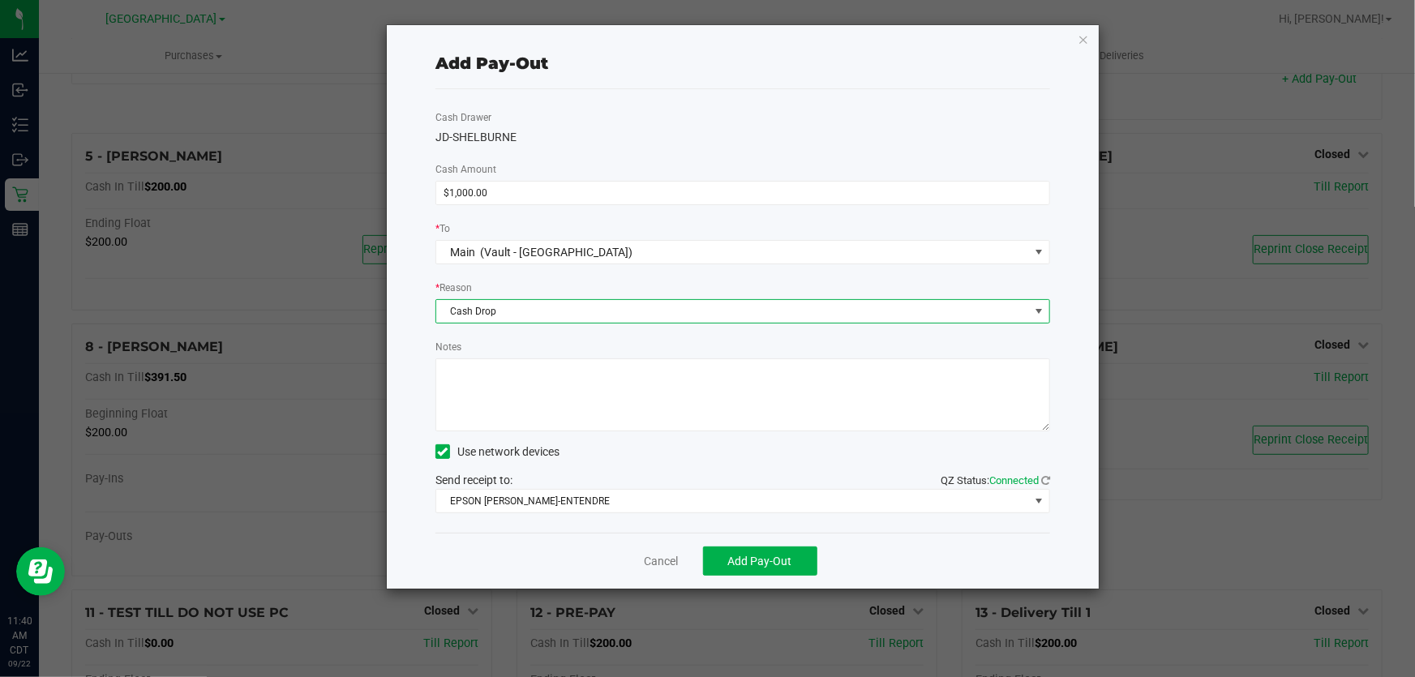
click at [467, 381] on textarea "Notes" at bounding box center [742, 394] width 615 height 73
type textarea "1000-cf"
click at [773, 564] on span "Add Pay-Out" at bounding box center [760, 561] width 64 height 13
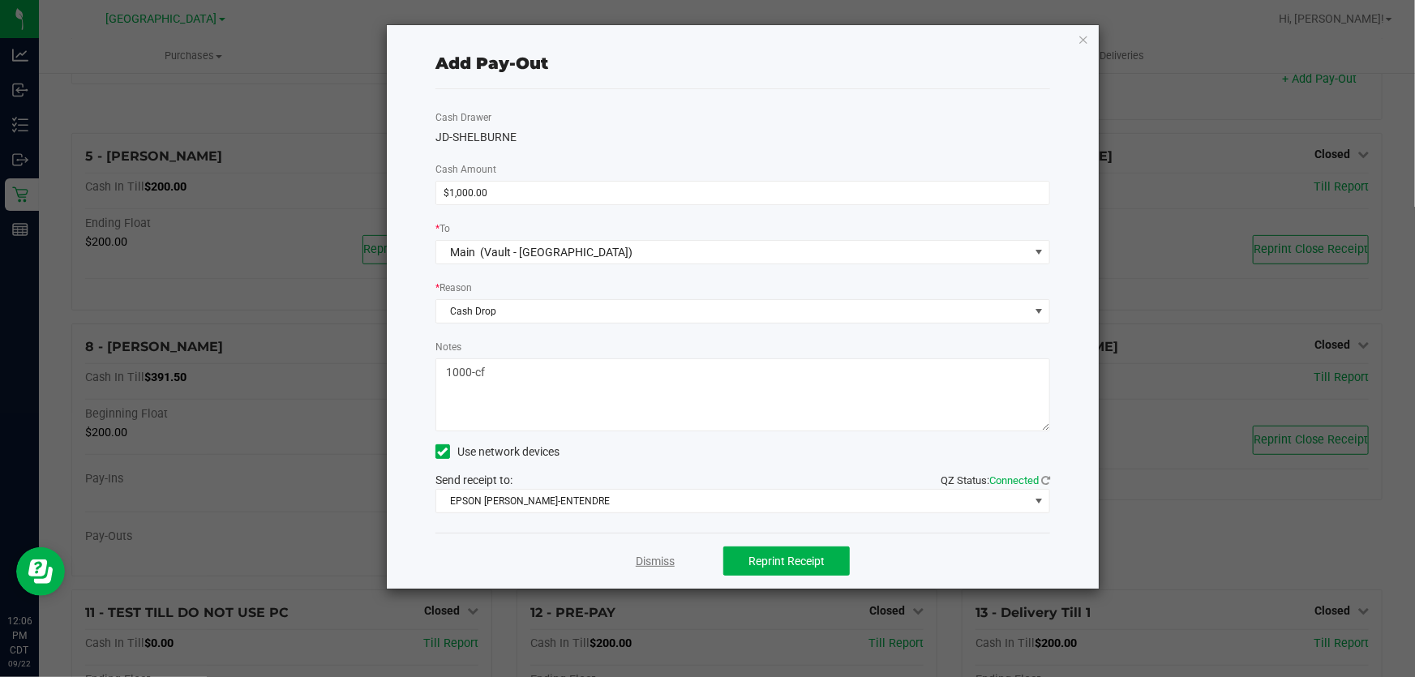
click at [644, 565] on link "Dismiss" at bounding box center [655, 561] width 39 height 17
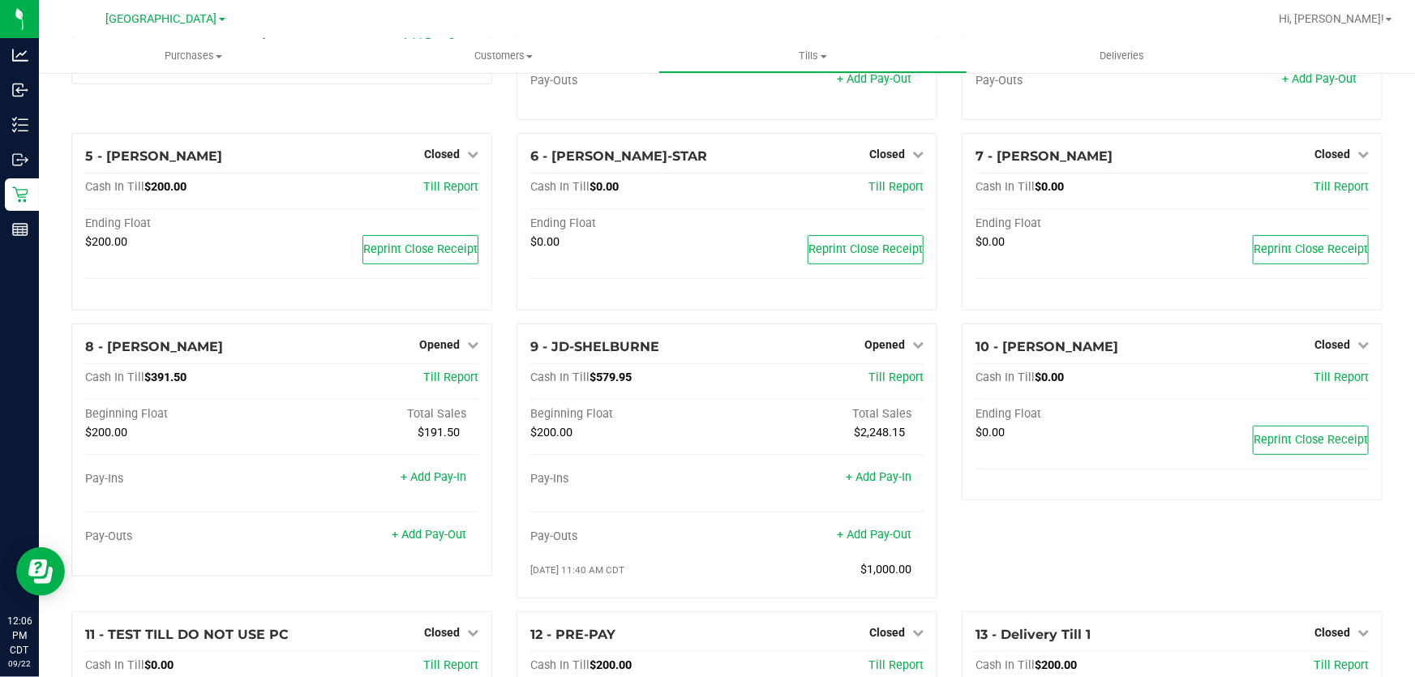
scroll to position [243, 0]
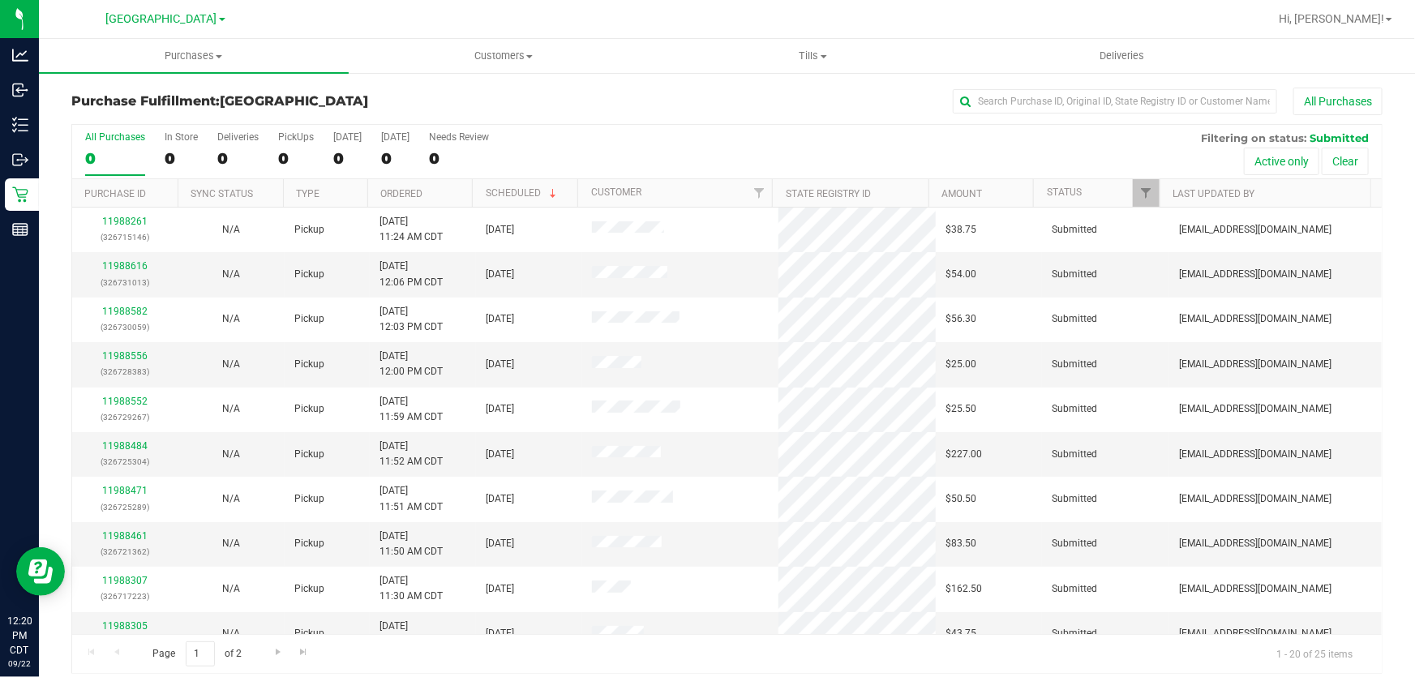
click at [390, 201] on th "Ordered" at bounding box center [419, 193] width 105 height 28
click at [393, 195] on link "Ordered" at bounding box center [410, 192] width 61 height 11
click at [393, 195] on link "Ordered" at bounding box center [401, 193] width 42 height 11
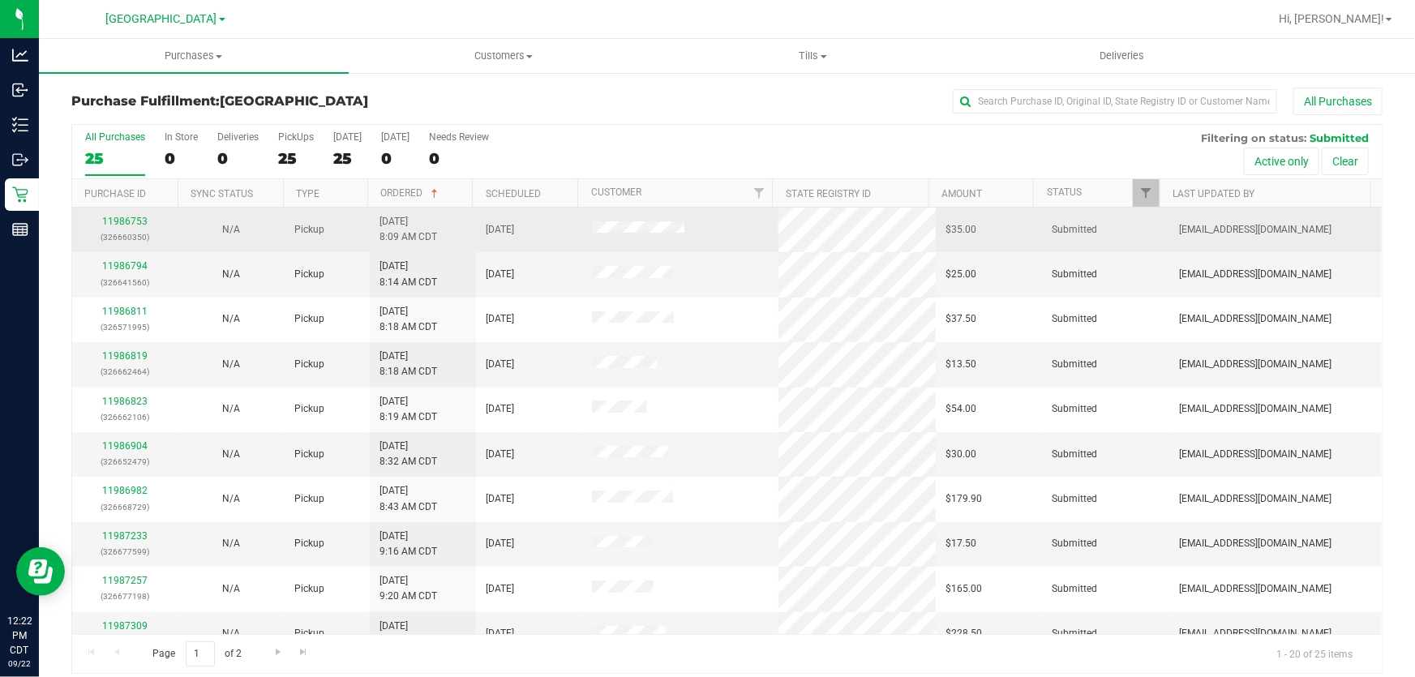
click at [146, 219] on div "11986753 (326660350)" at bounding box center [125, 229] width 87 height 31
click at [135, 221] on link "11986753" at bounding box center [124, 221] width 45 height 11
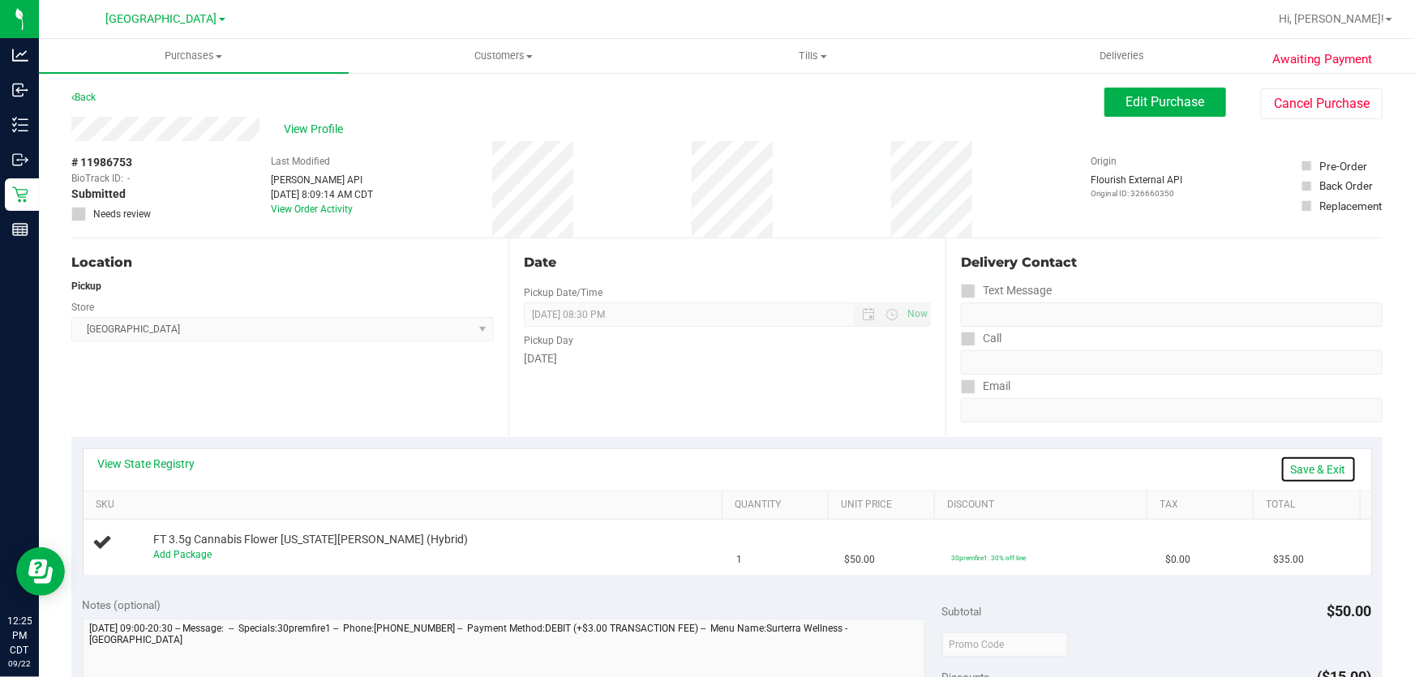
click at [1314, 473] on link "Save & Exit" at bounding box center [1318, 470] width 76 height 28
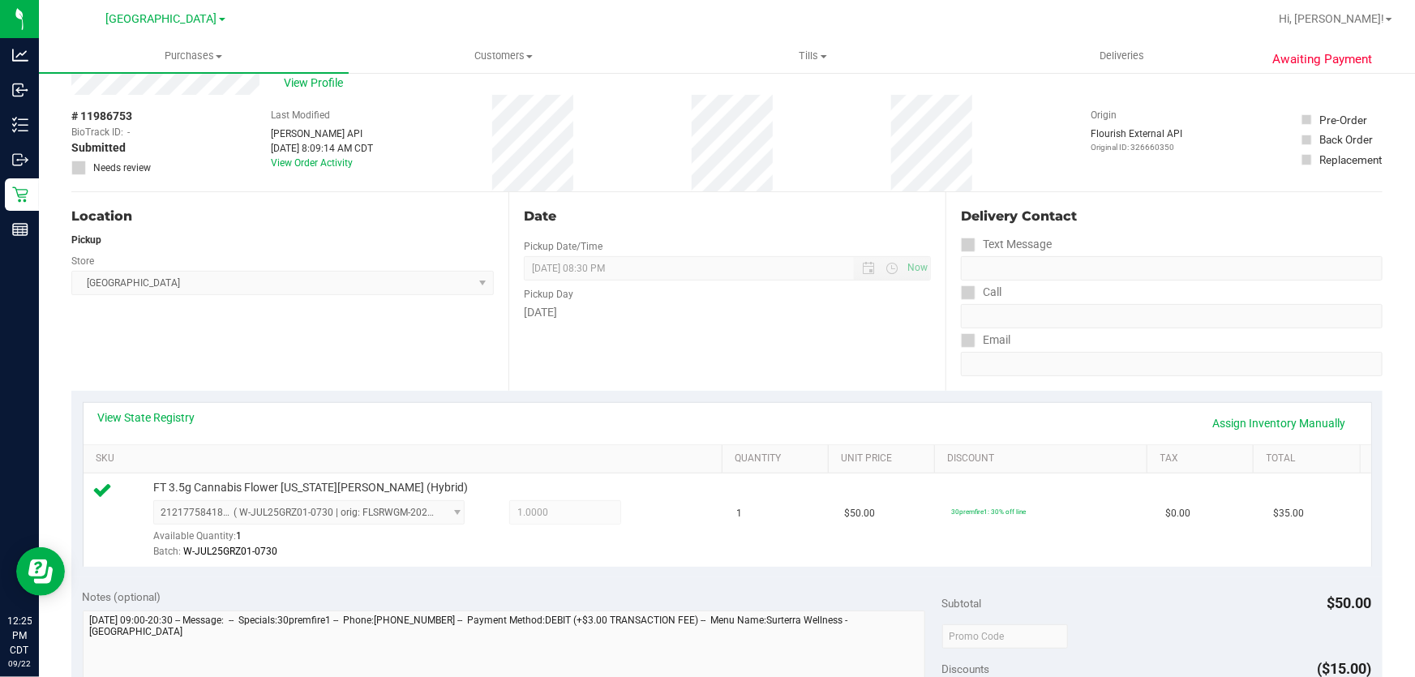
scroll to position [368, 0]
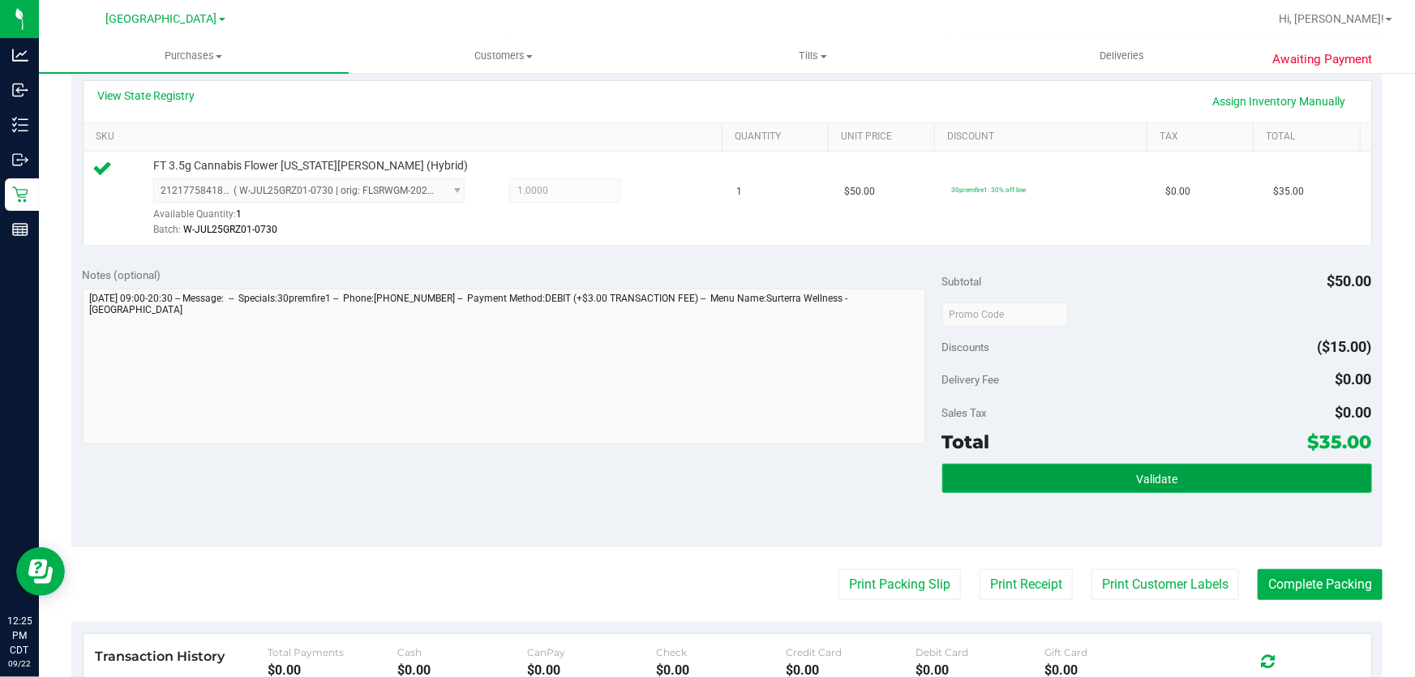
click at [1100, 477] on button "Validate" at bounding box center [1157, 478] width 430 height 29
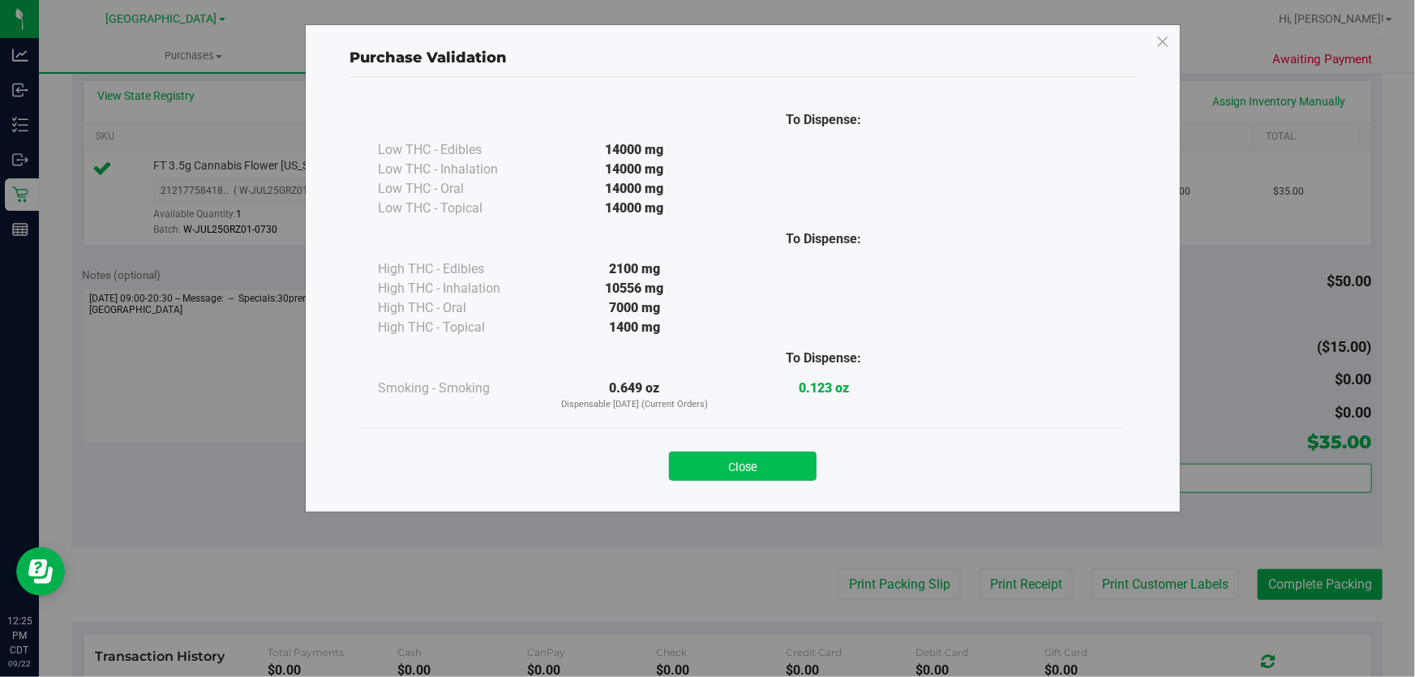
click at [769, 460] on button "Close" at bounding box center [743, 466] width 148 height 29
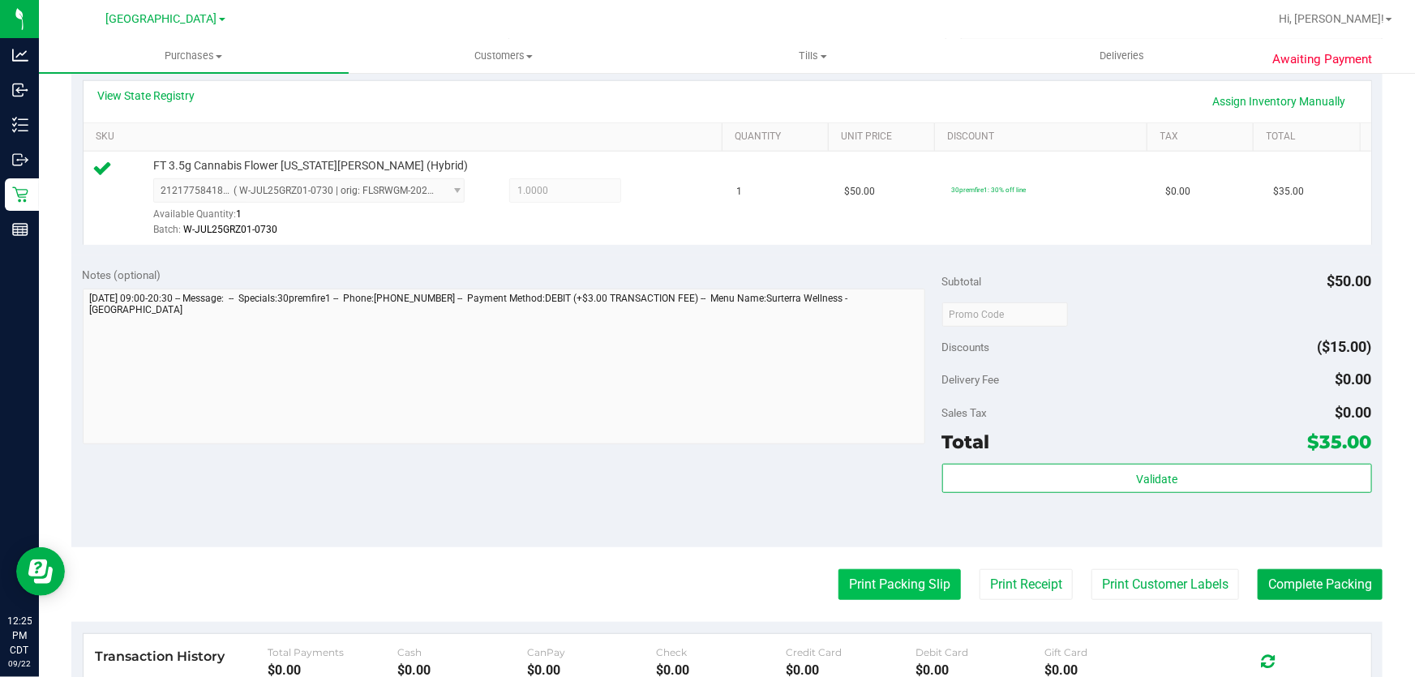
click at [878, 573] on button "Print Packing Slip" at bounding box center [899, 584] width 122 height 31
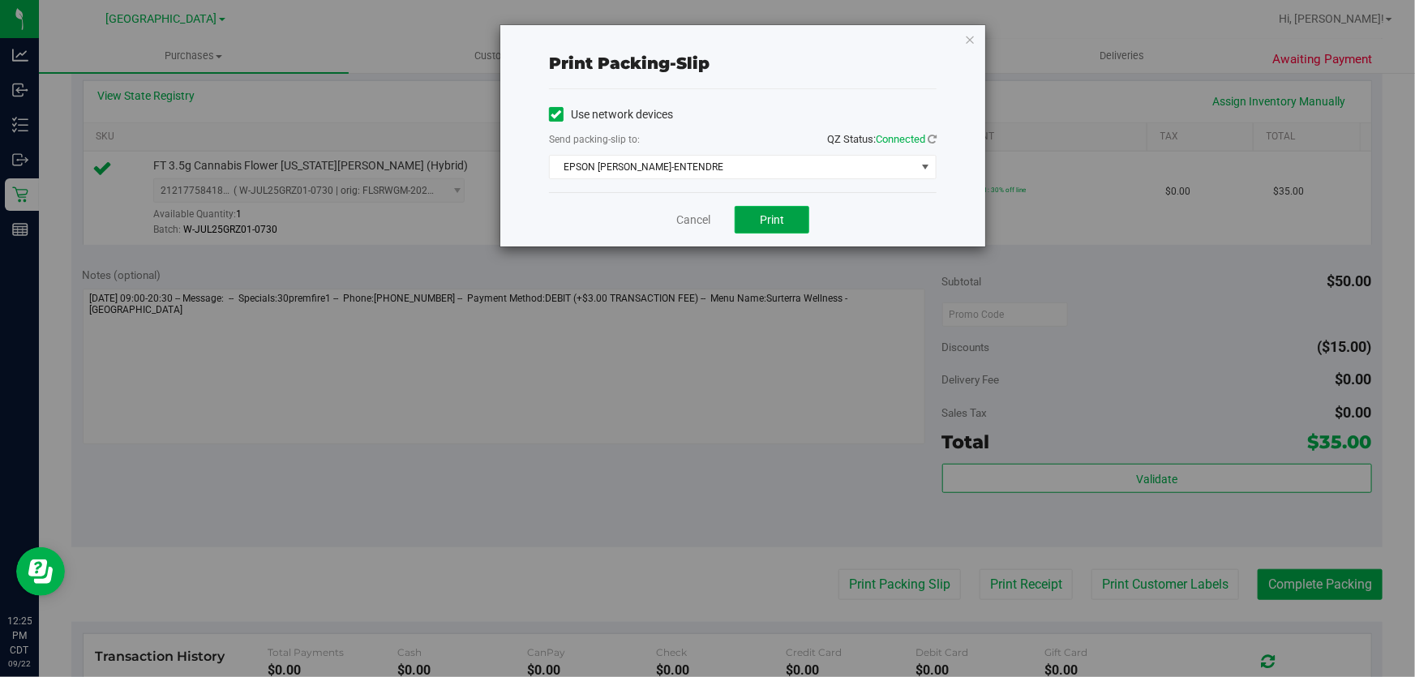
click at [749, 210] on button "Print" at bounding box center [772, 220] width 75 height 28
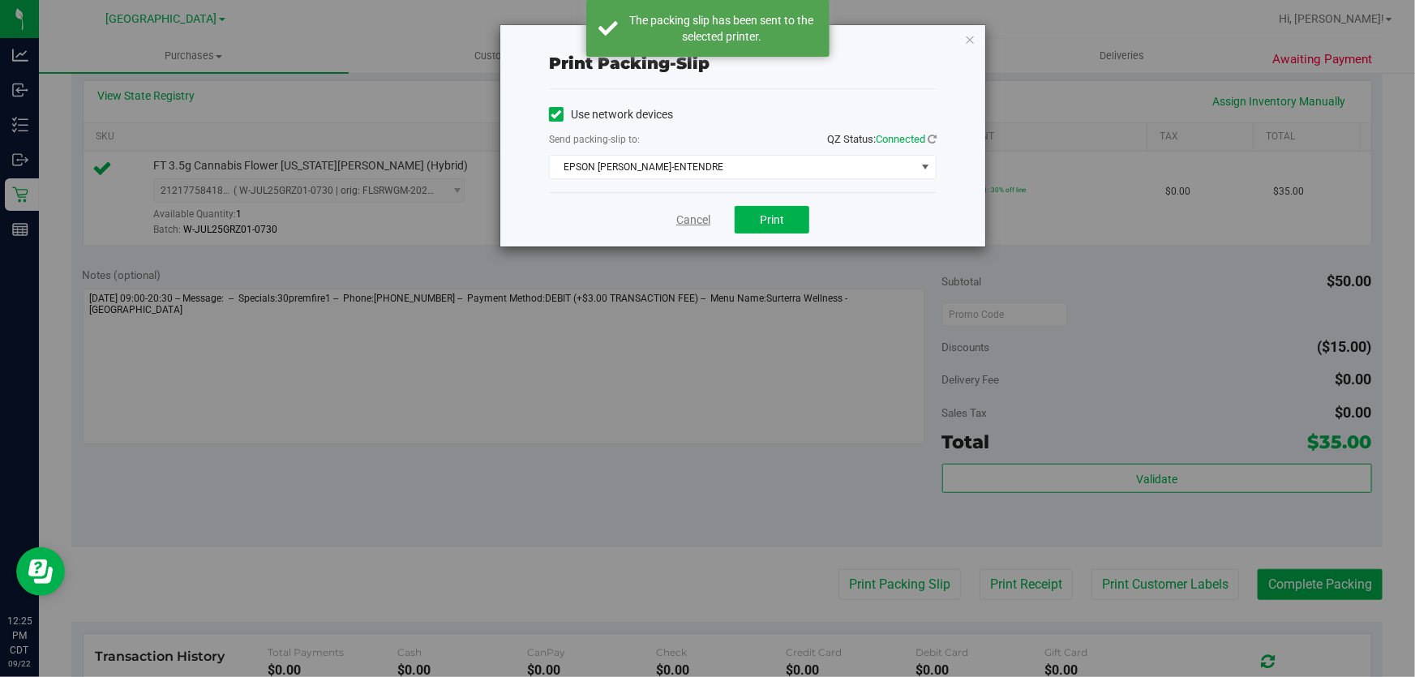
click at [692, 221] on link "Cancel" at bounding box center [693, 220] width 34 height 17
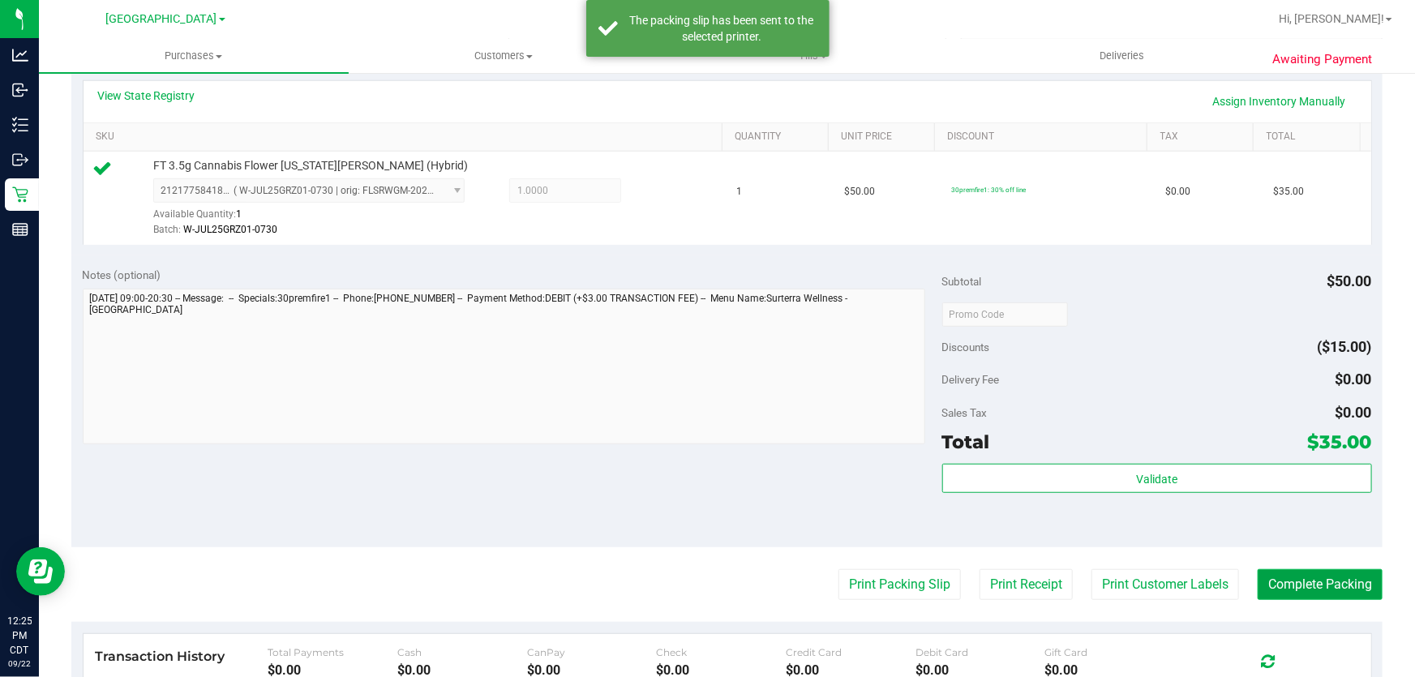
click at [1301, 590] on button "Complete Packing" at bounding box center [1320, 584] width 125 height 31
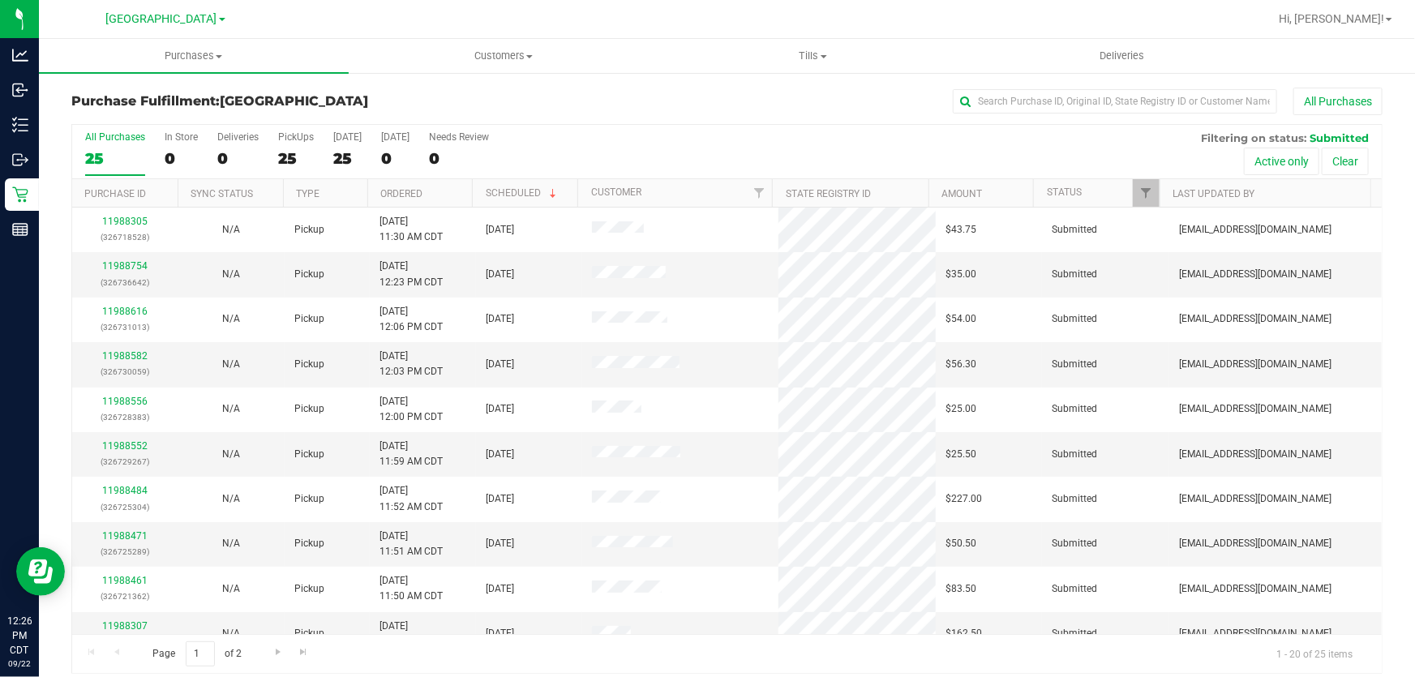
click at [401, 184] on th "Ordered" at bounding box center [419, 193] width 105 height 28
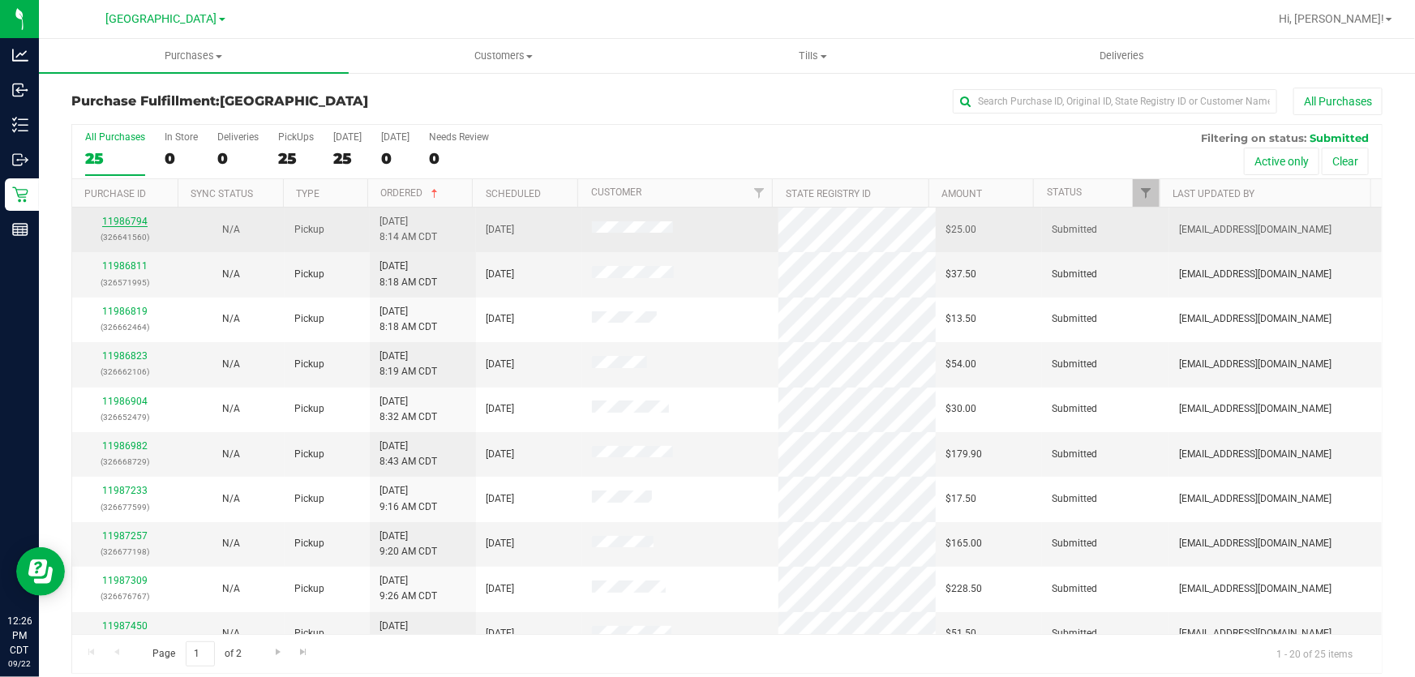
click at [140, 223] on link "11986794" at bounding box center [124, 221] width 45 height 11
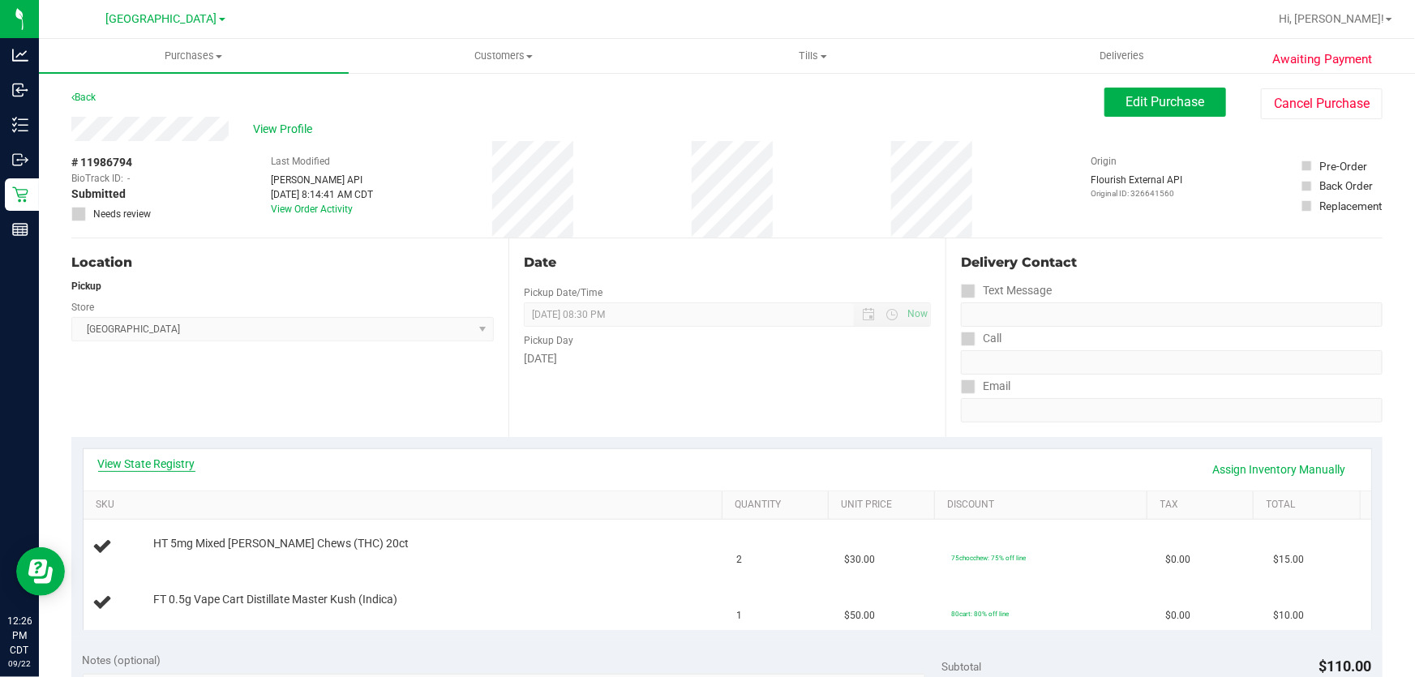
click at [166, 458] on link "View State Registry" at bounding box center [146, 464] width 97 height 16
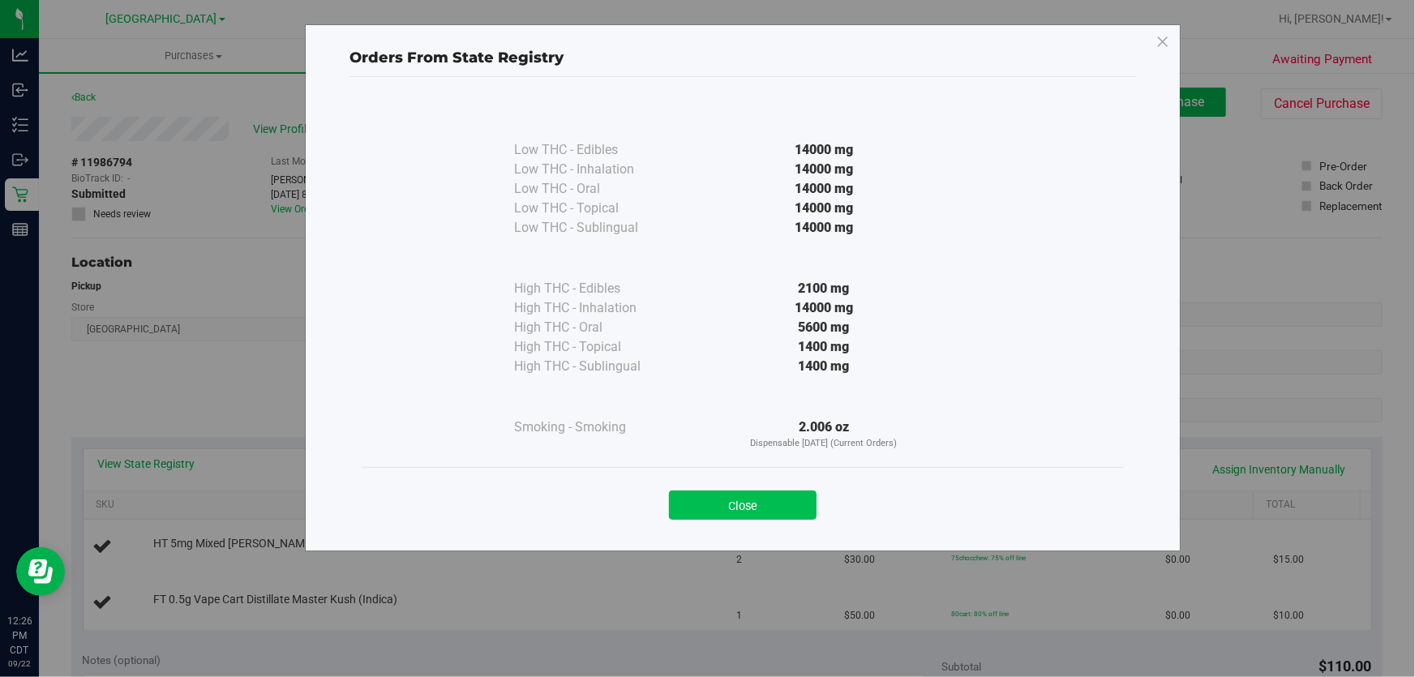
click at [692, 504] on button "Close" at bounding box center [743, 505] width 148 height 29
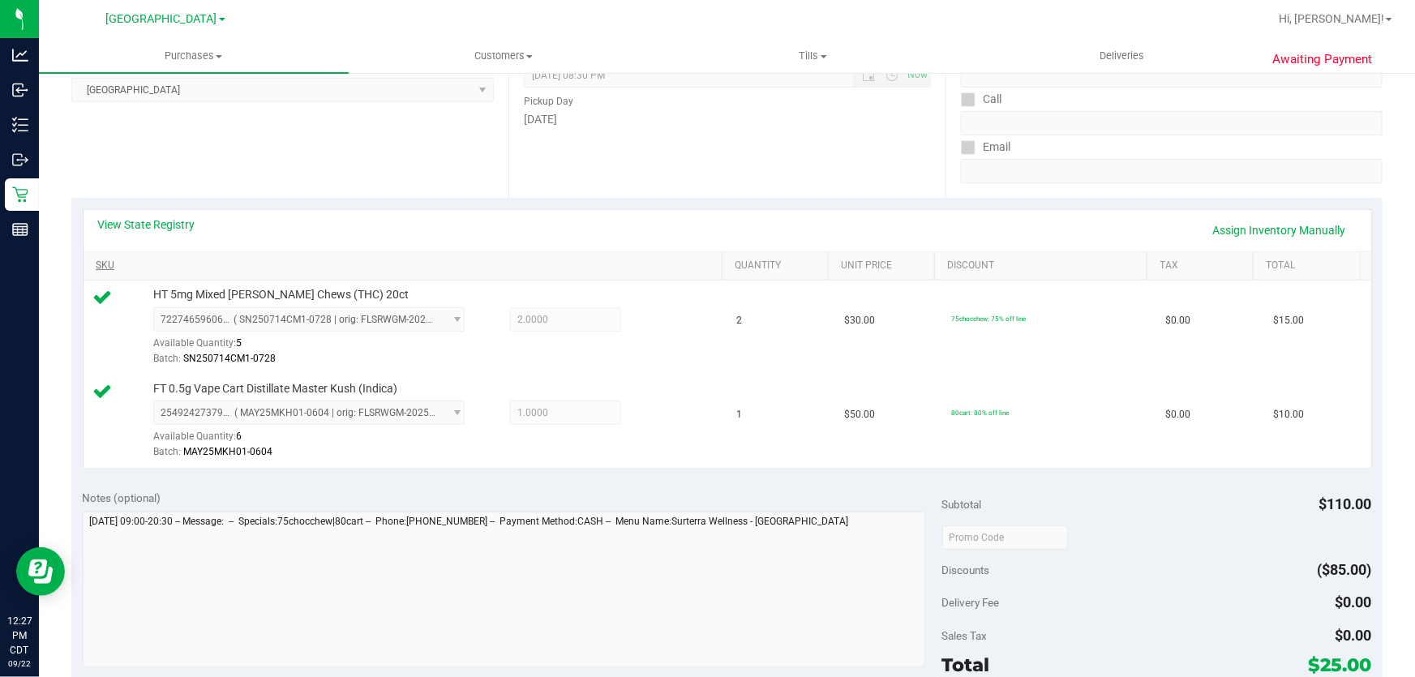
scroll to position [516, 0]
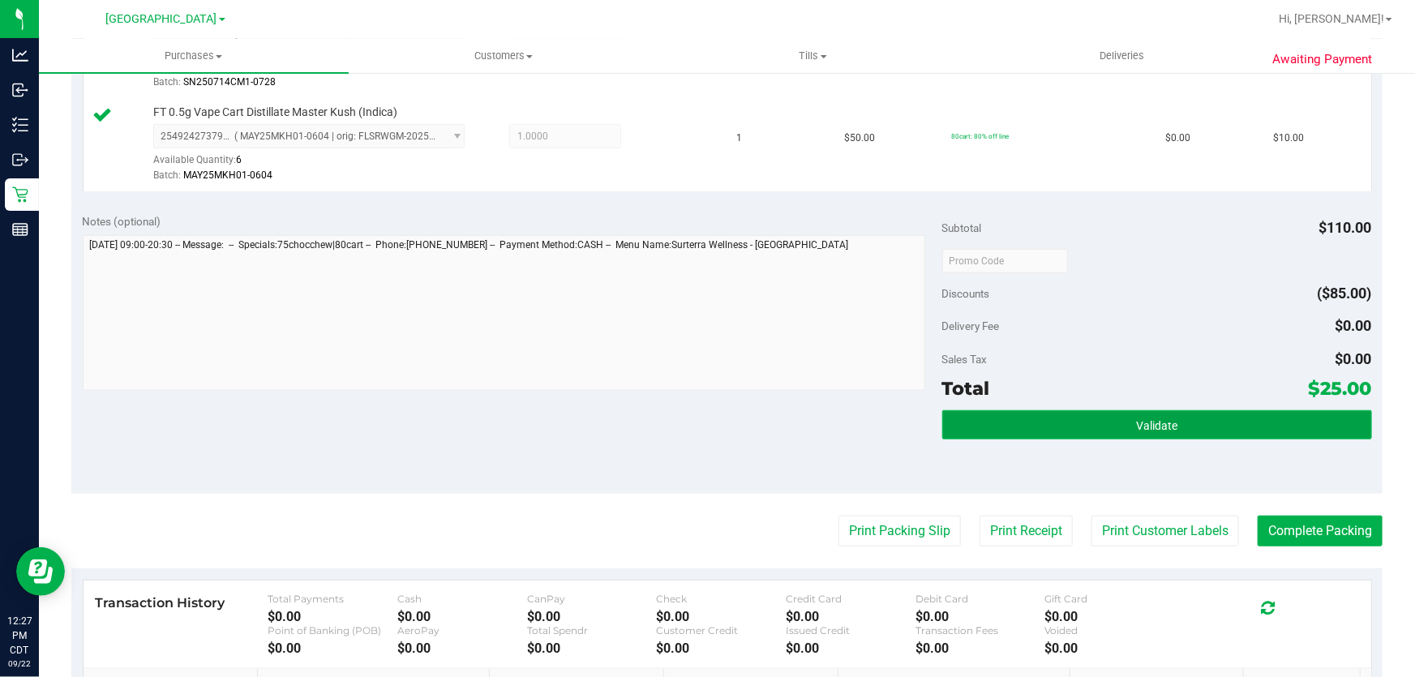
click at [1137, 428] on span "Validate" at bounding box center [1156, 425] width 41 height 13
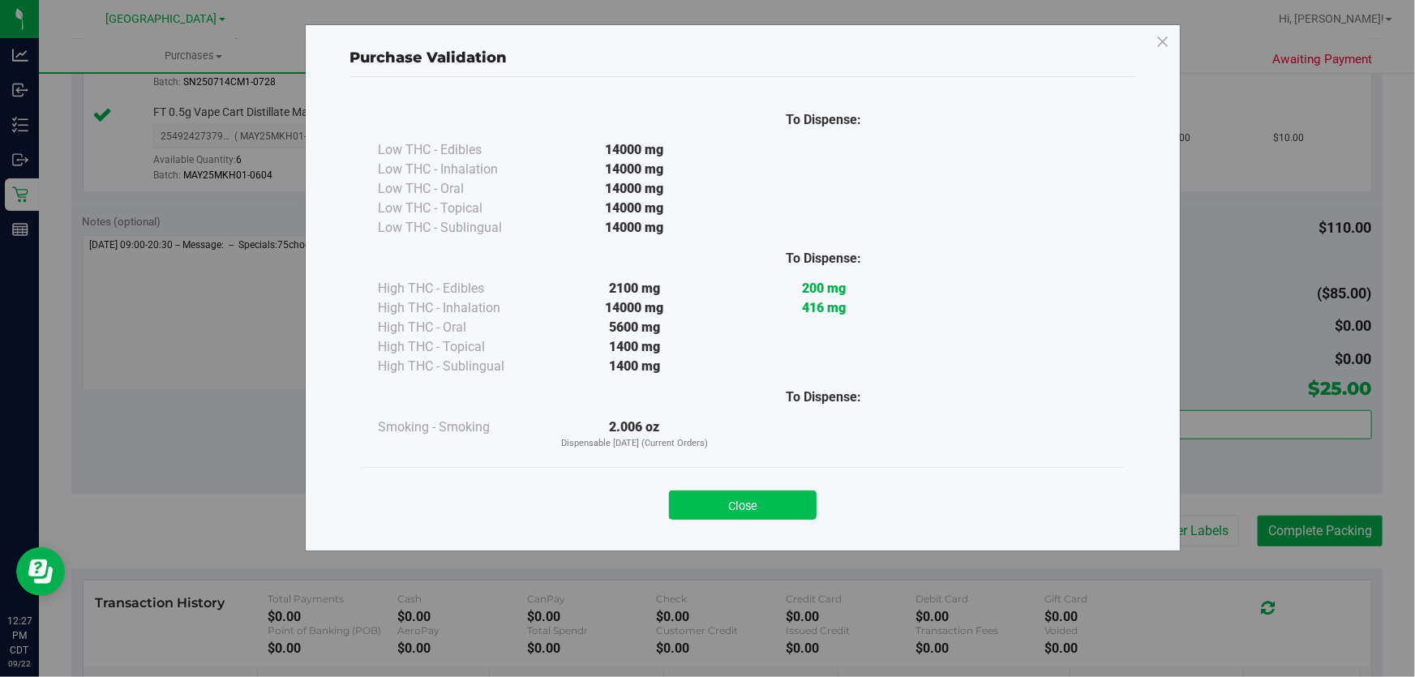
click at [753, 506] on button "Close" at bounding box center [743, 505] width 148 height 29
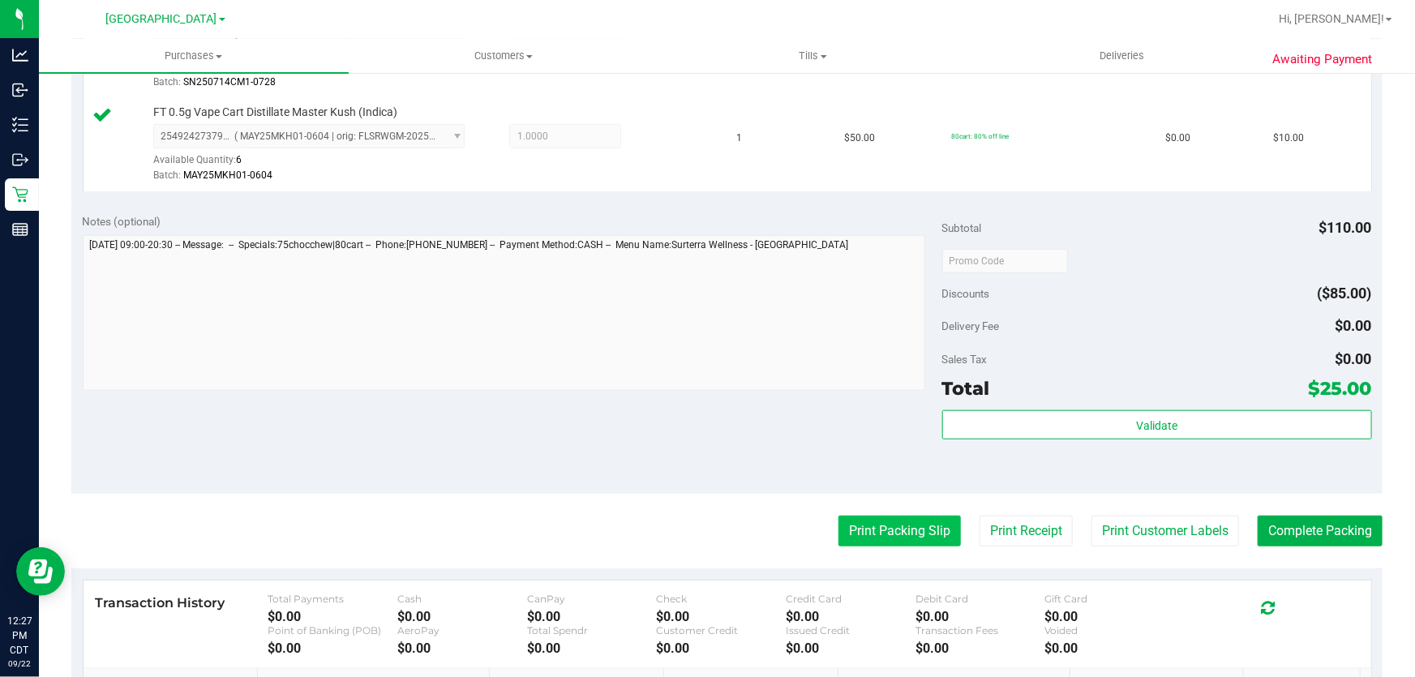
click at [916, 528] on button "Print Packing Slip" at bounding box center [899, 531] width 122 height 31
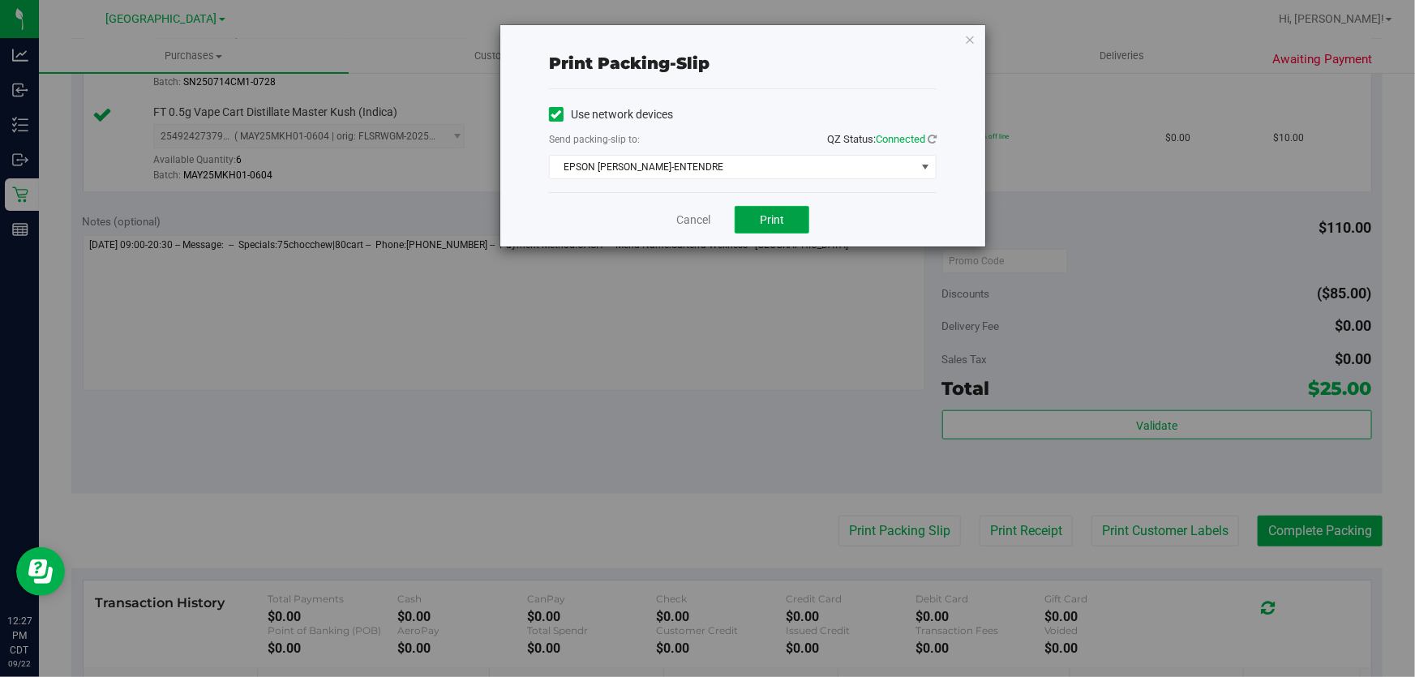
click at [794, 220] on button "Print" at bounding box center [772, 220] width 75 height 28
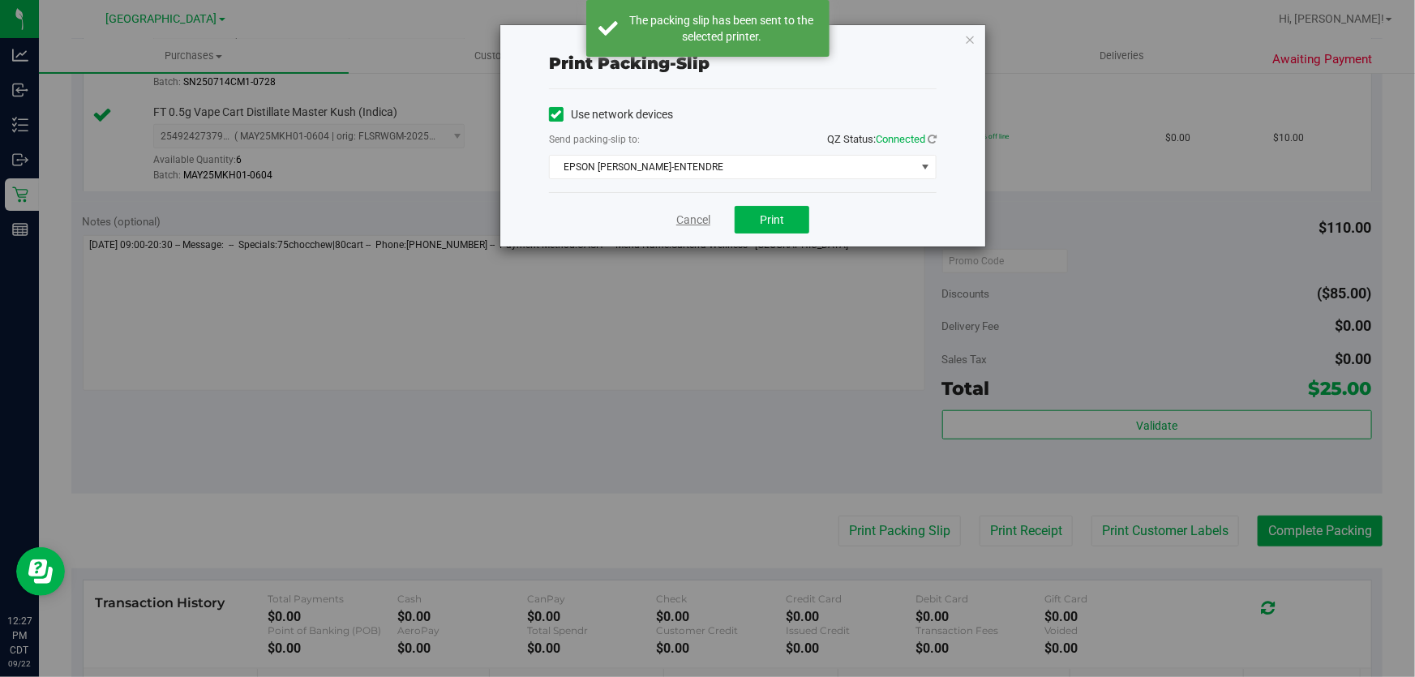
click at [687, 223] on link "Cancel" at bounding box center [693, 220] width 34 height 17
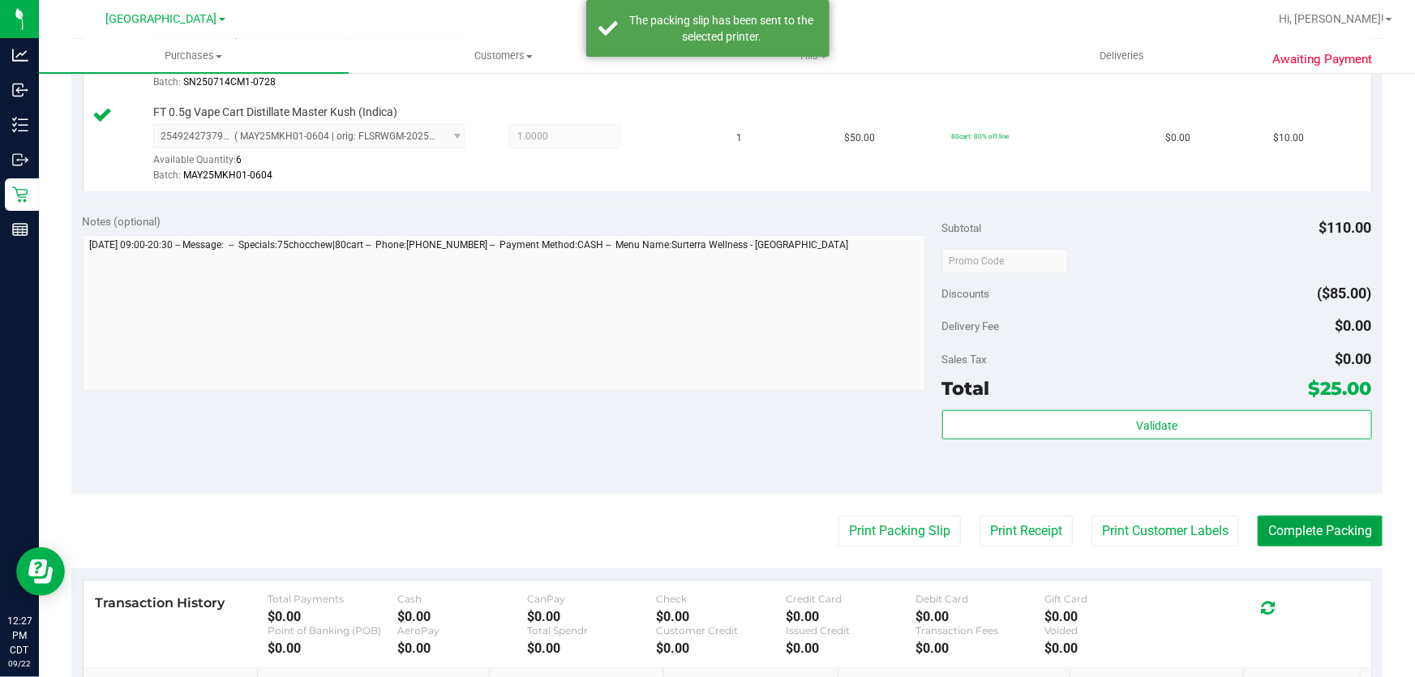
click at [1297, 531] on button "Complete Packing" at bounding box center [1320, 531] width 125 height 31
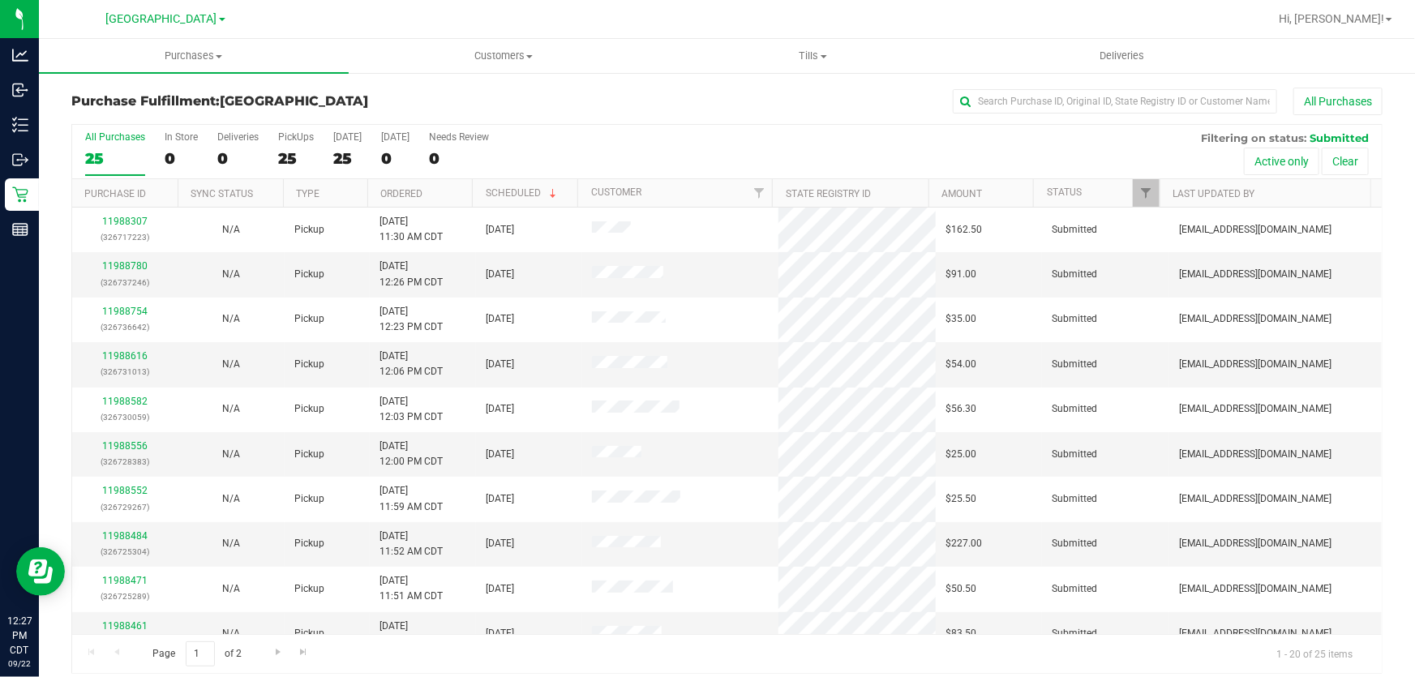
click at [423, 186] on th "Ordered" at bounding box center [419, 193] width 105 height 28
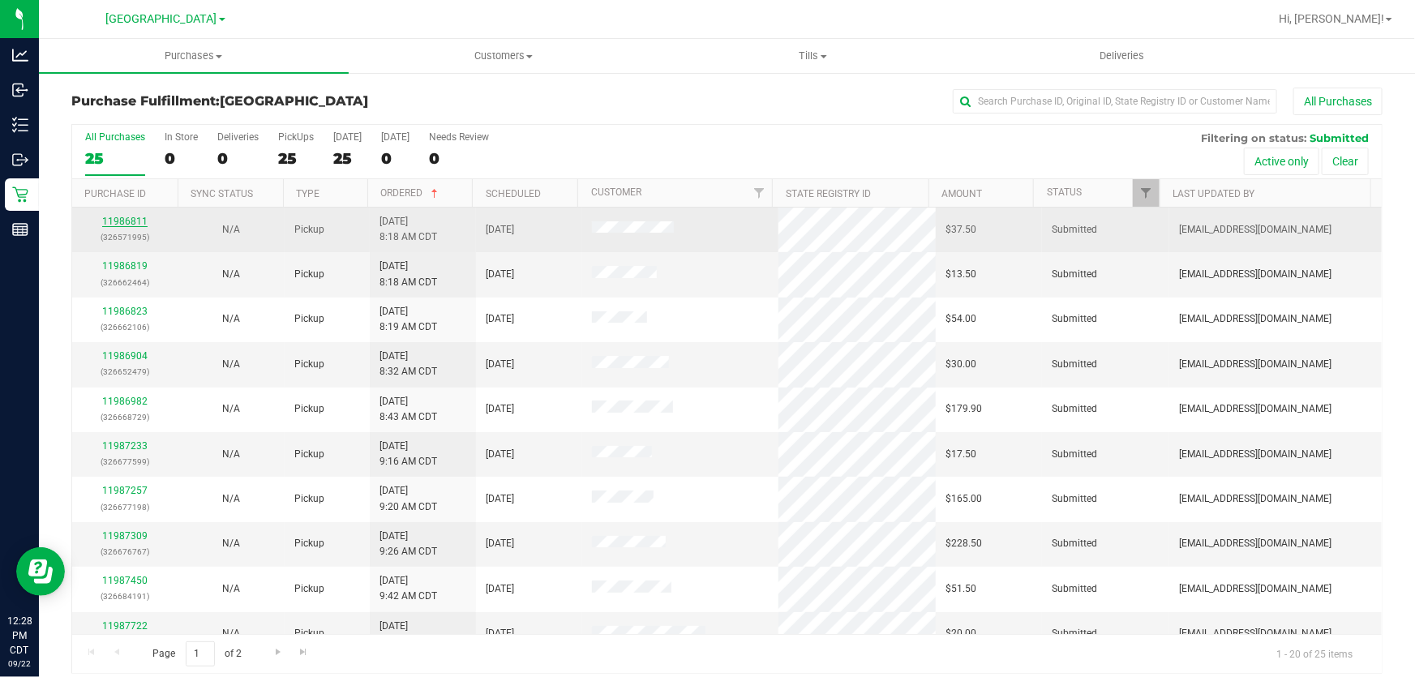
click at [116, 223] on link "11986811" at bounding box center [124, 221] width 45 height 11
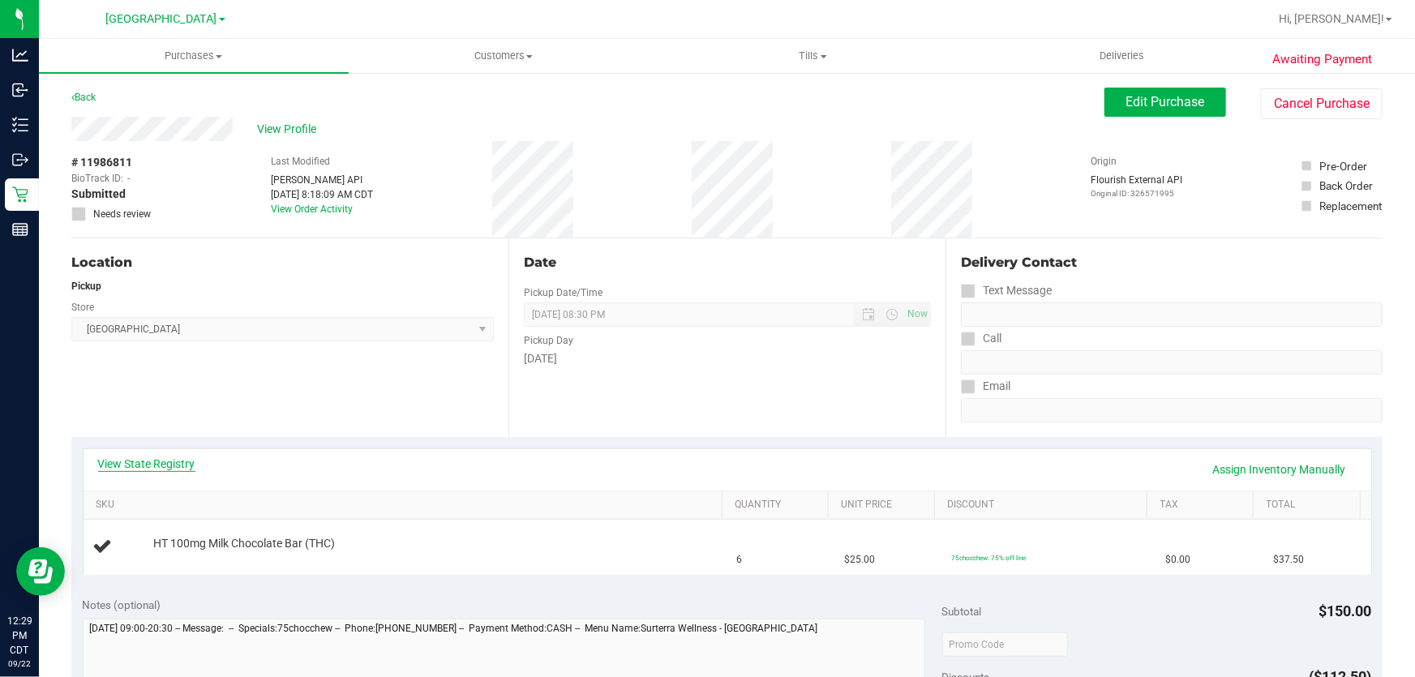
click at [161, 458] on link "View State Registry" at bounding box center [146, 464] width 97 height 16
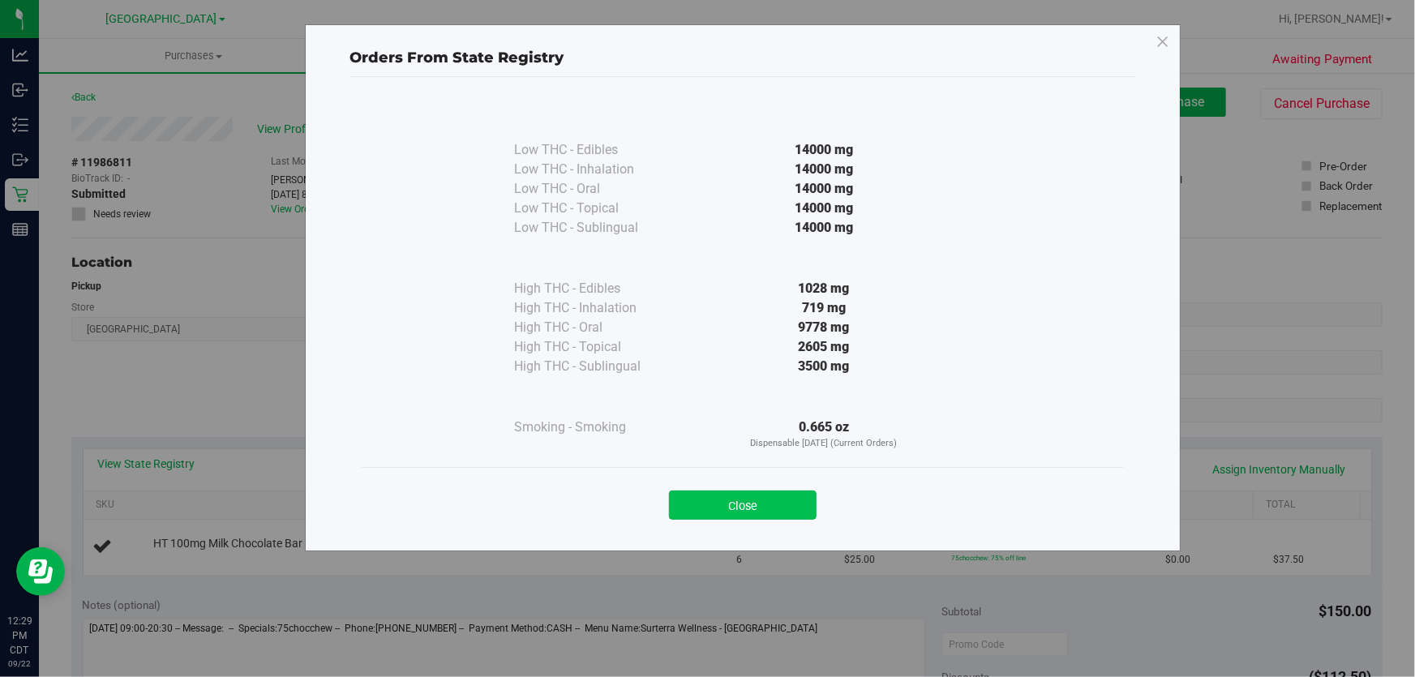
click at [694, 508] on button "Close" at bounding box center [743, 505] width 148 height 29
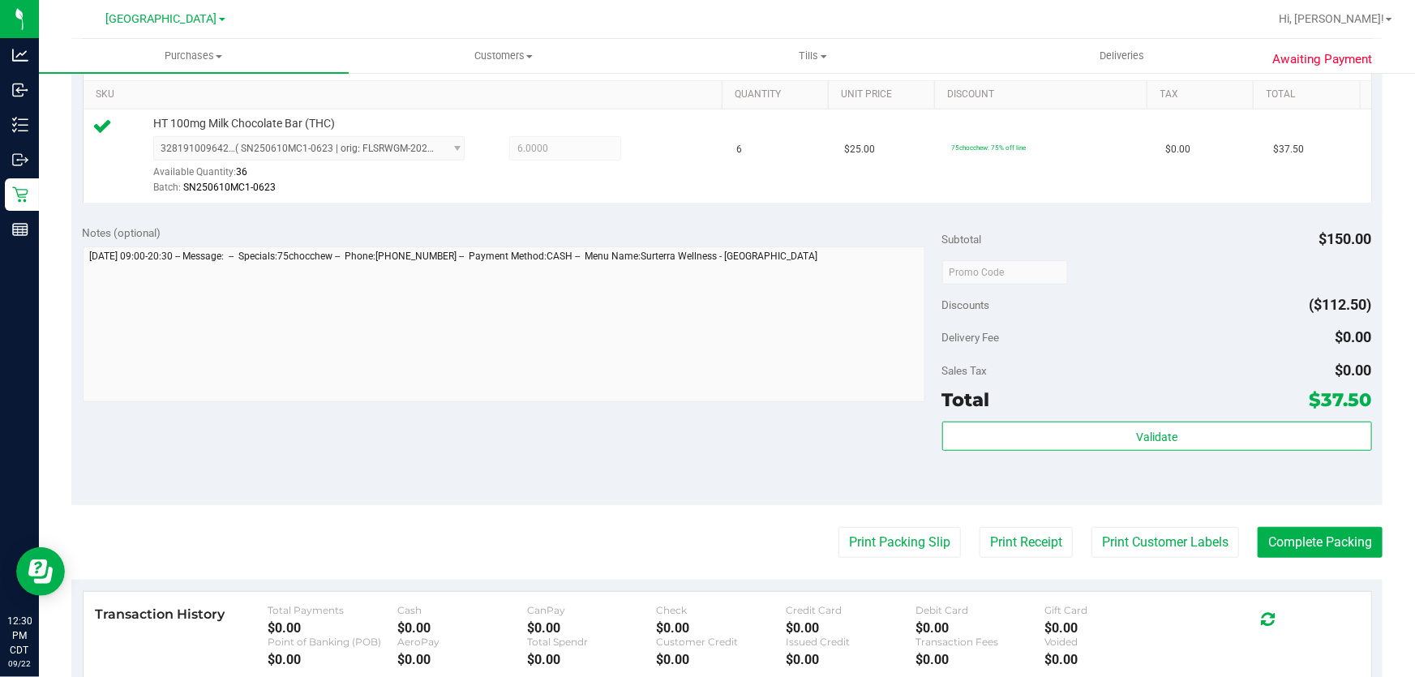
scroll to position [516, 0]
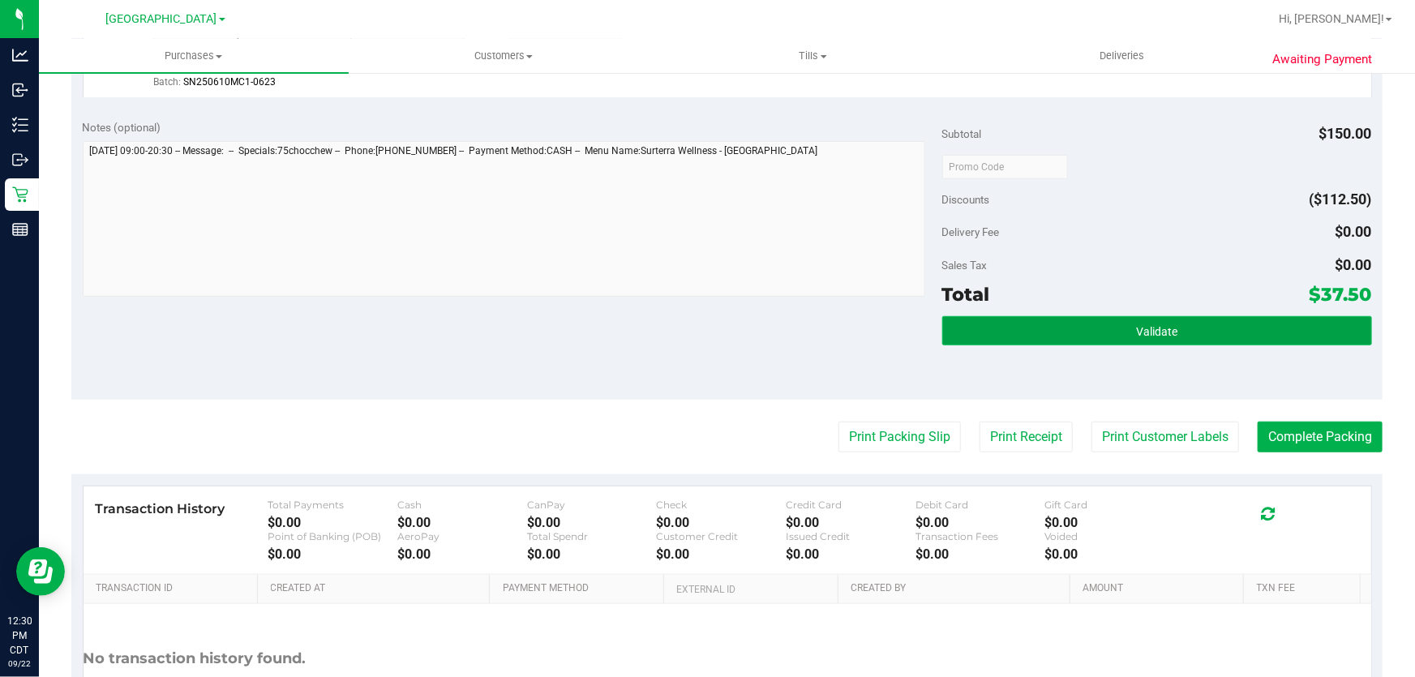
click at [1126, 325] on button "Validate" at bounding box center [1157, 330] width 430 height 29
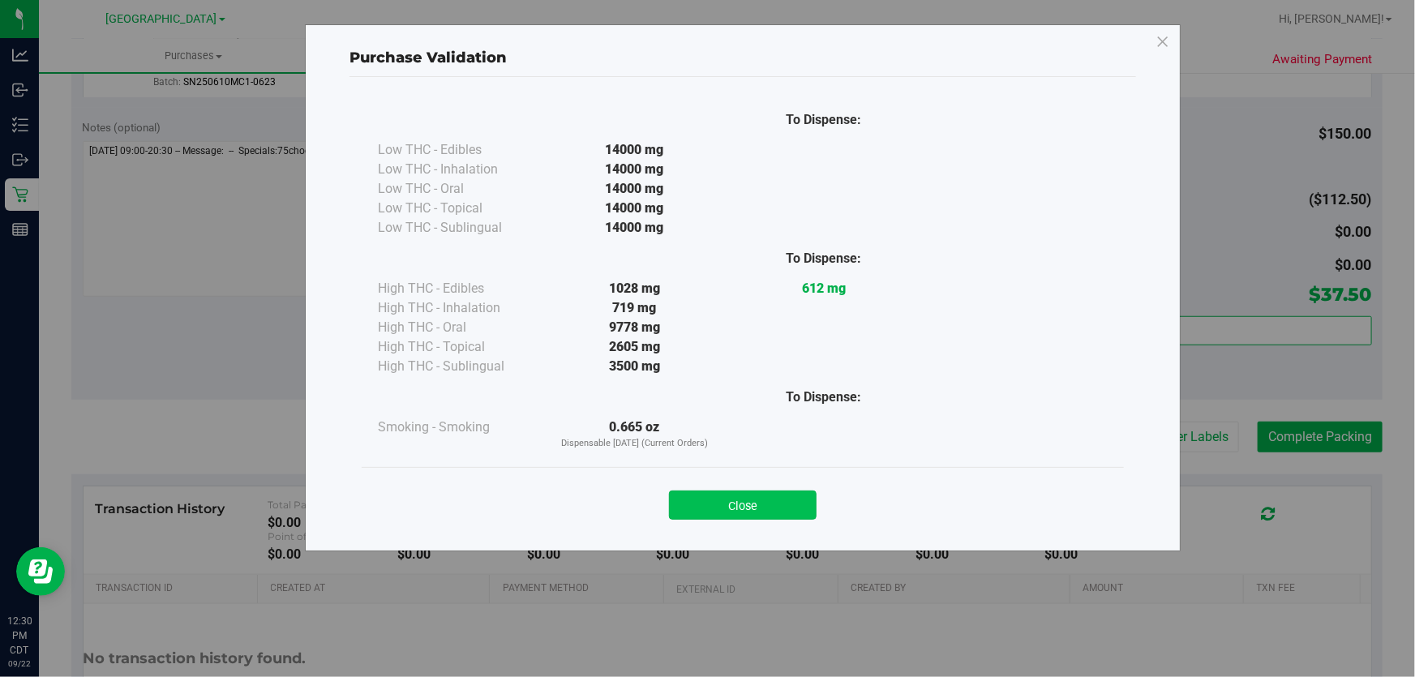
click at [758, 508] on button "Close" at bounding box center [743, 505] width 148 height 29
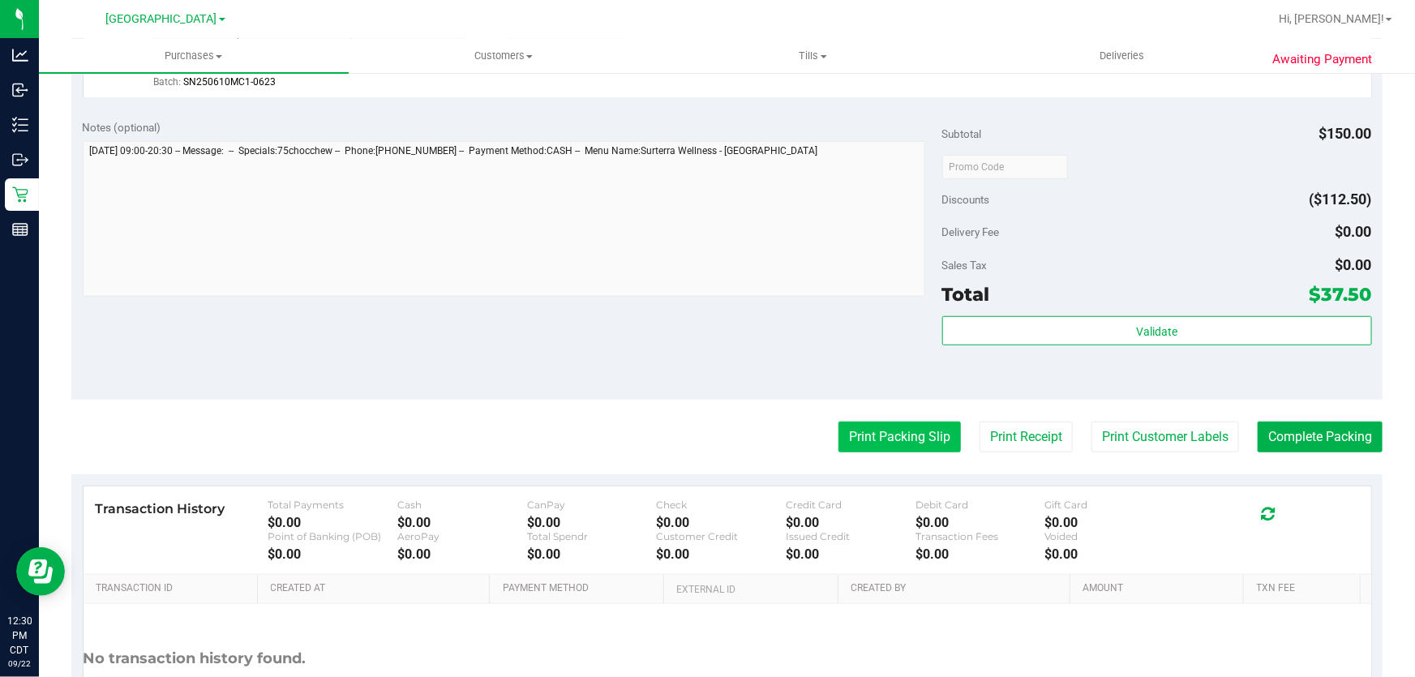
click at [844, 440] on button "Print Packing Slip" at bounding box center [899, 437] width 122 height 31
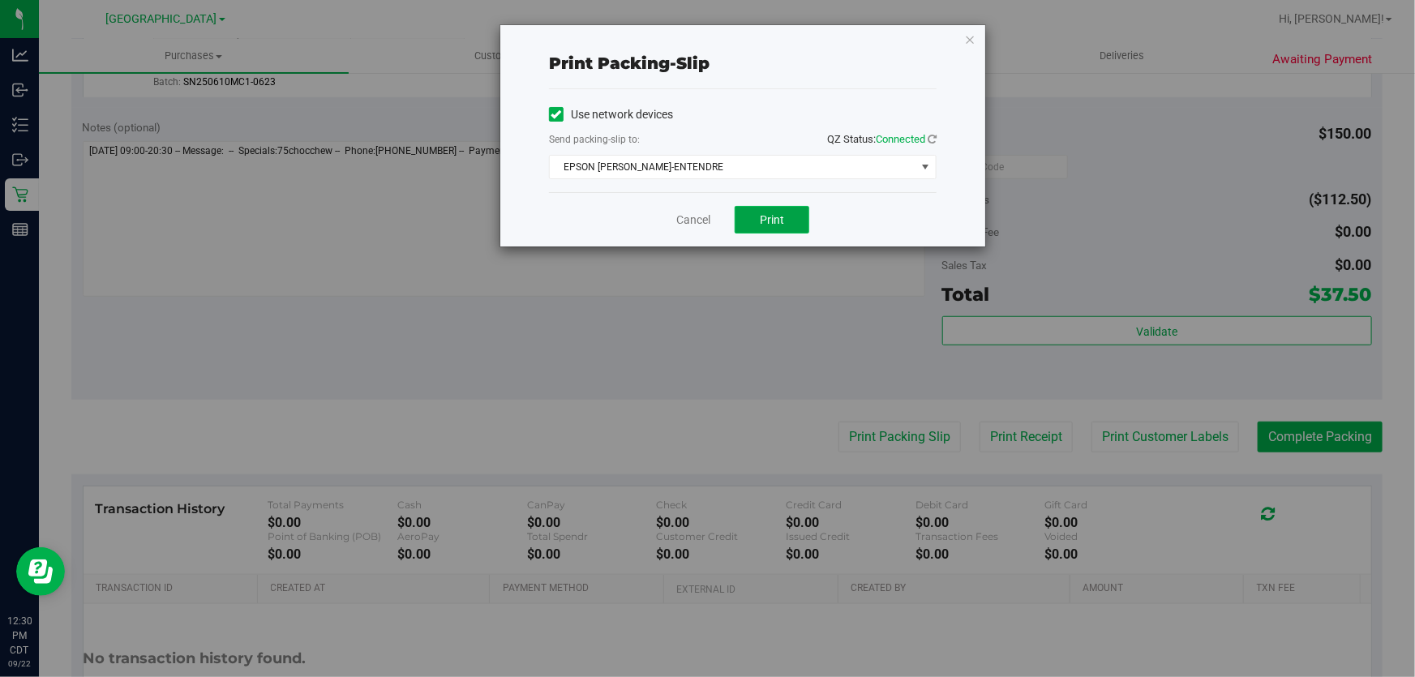
click at [768, 227] on button "Print" at bounding box center [772, 220] width 75 height 28
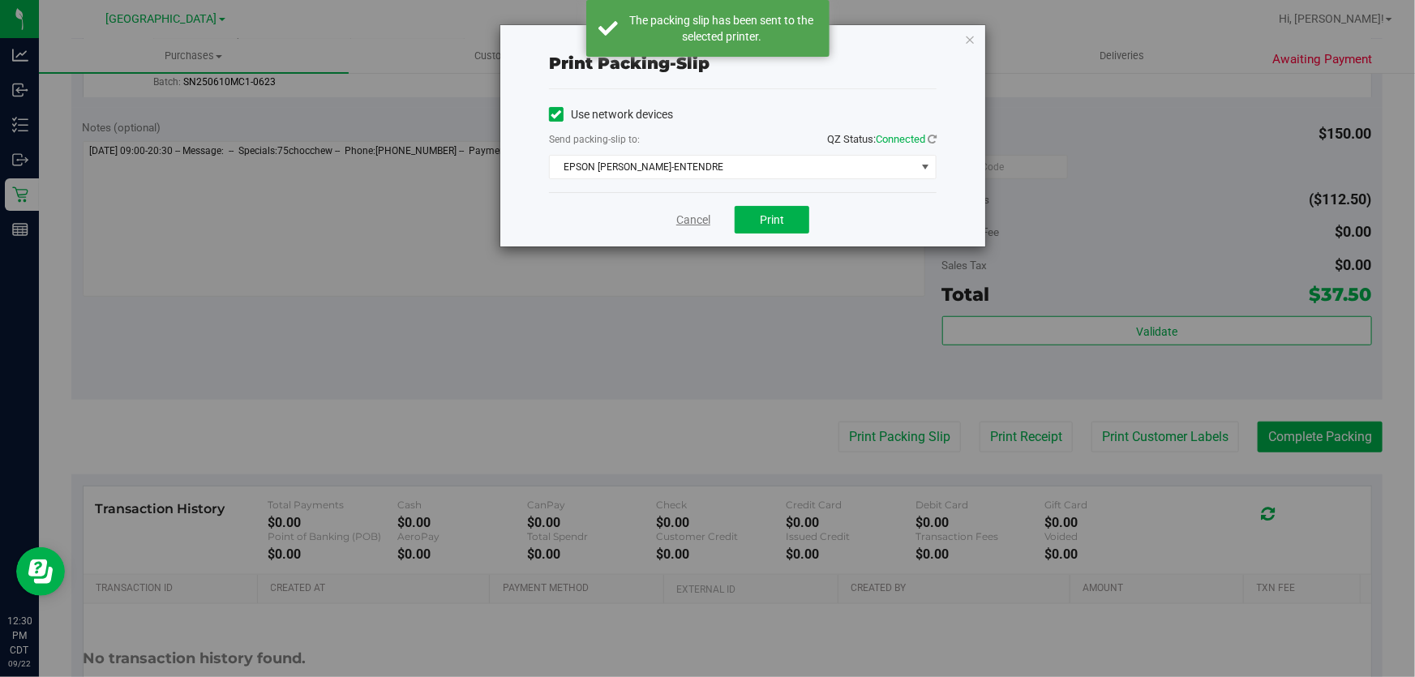
click at [694, 221] on link "Cancel" at bounding box center [693, 220] width 34 height 17
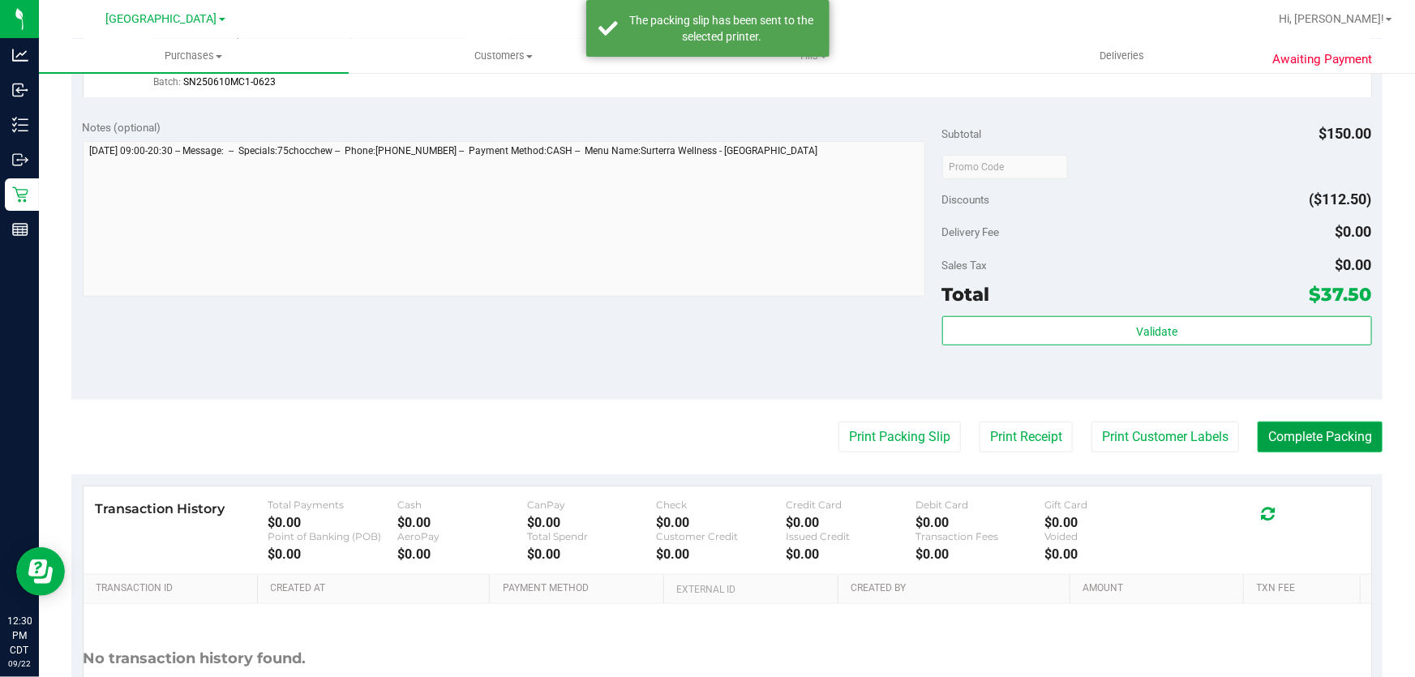
click at [1309, 437] on button "Complete Packing" at bounding box center [1320, 437] width 125 height 31
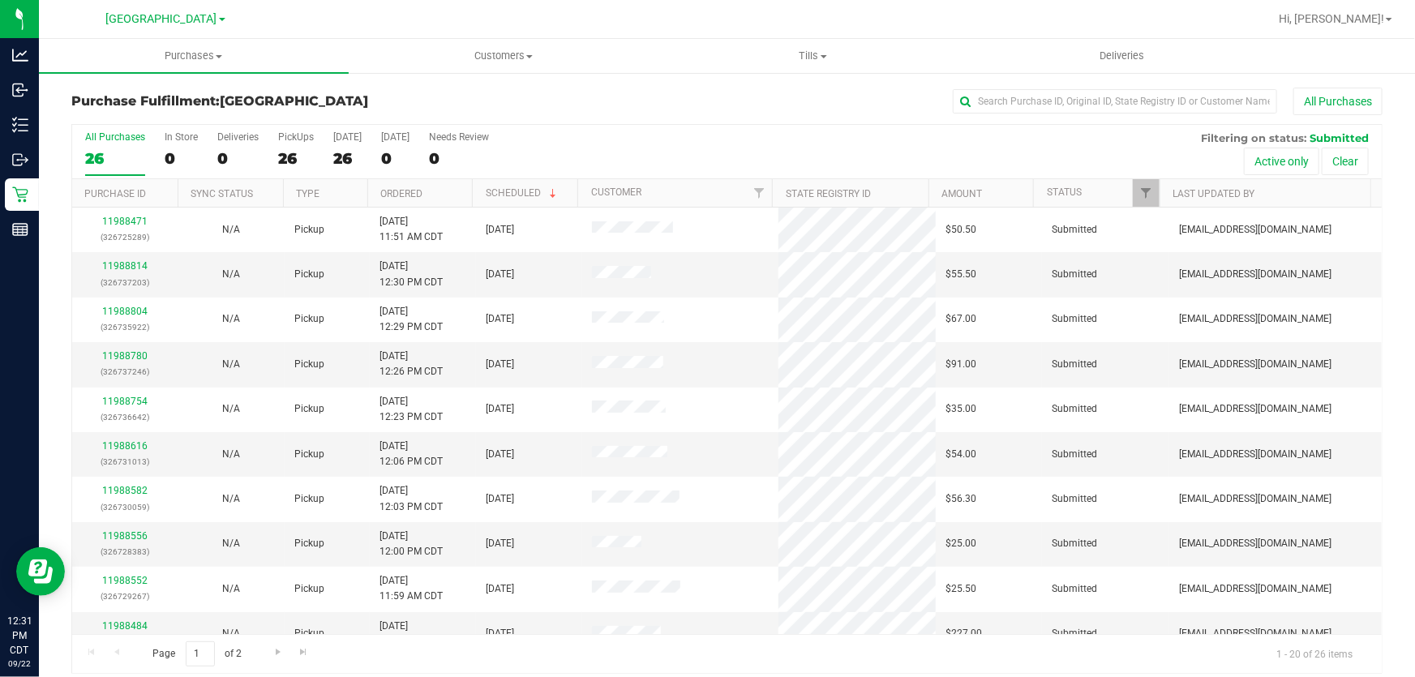
click at [347, 194] on th "Type" at bounding box center [325, 193] width 84 height 28
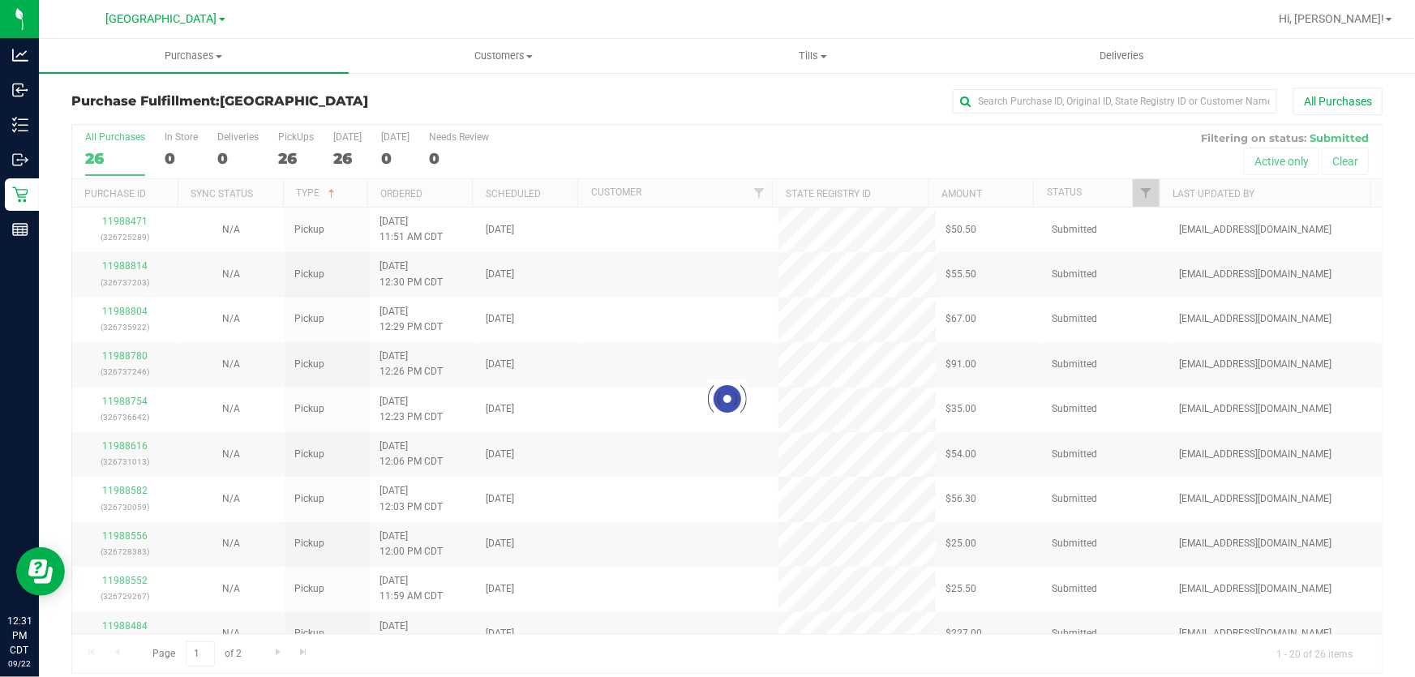
click at [397, 196] on div at bounding box center [727, 399] width 1310 height 548
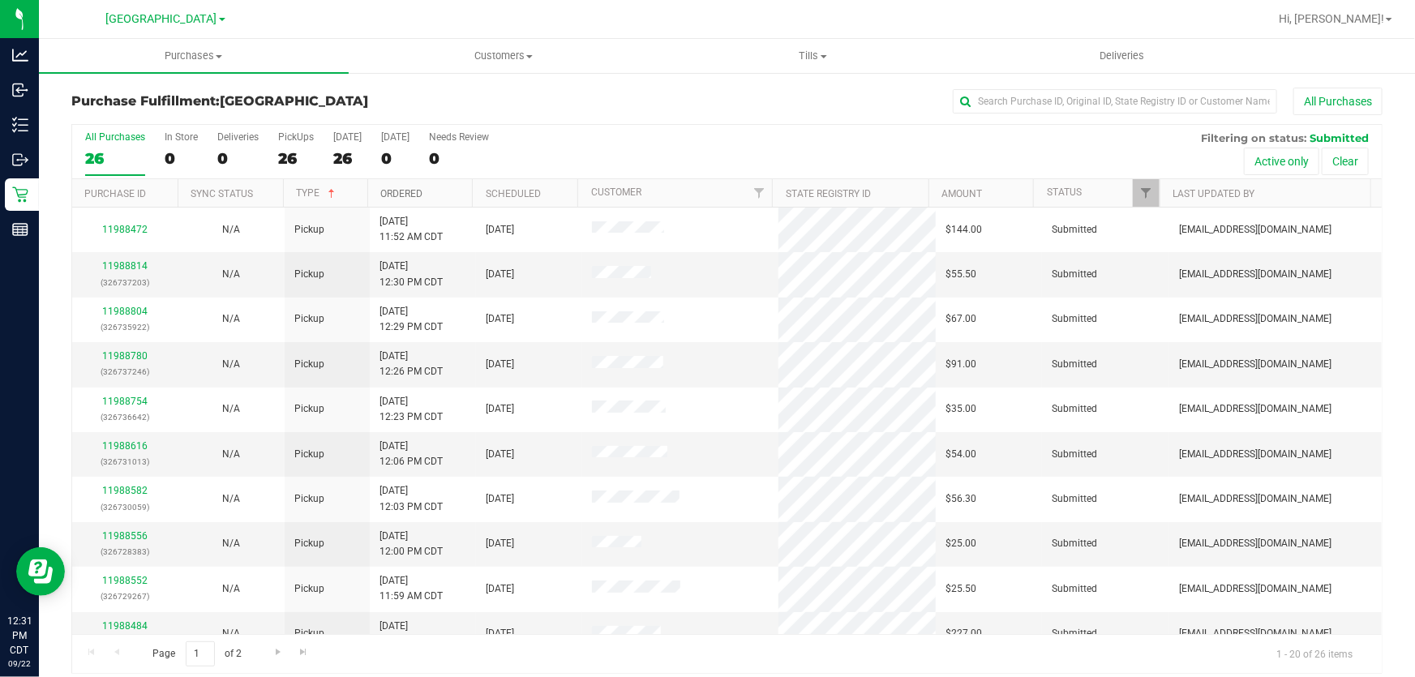
click at [397, 196] on link "Ordered" at bounding box center [401, 193] width 42 height 11
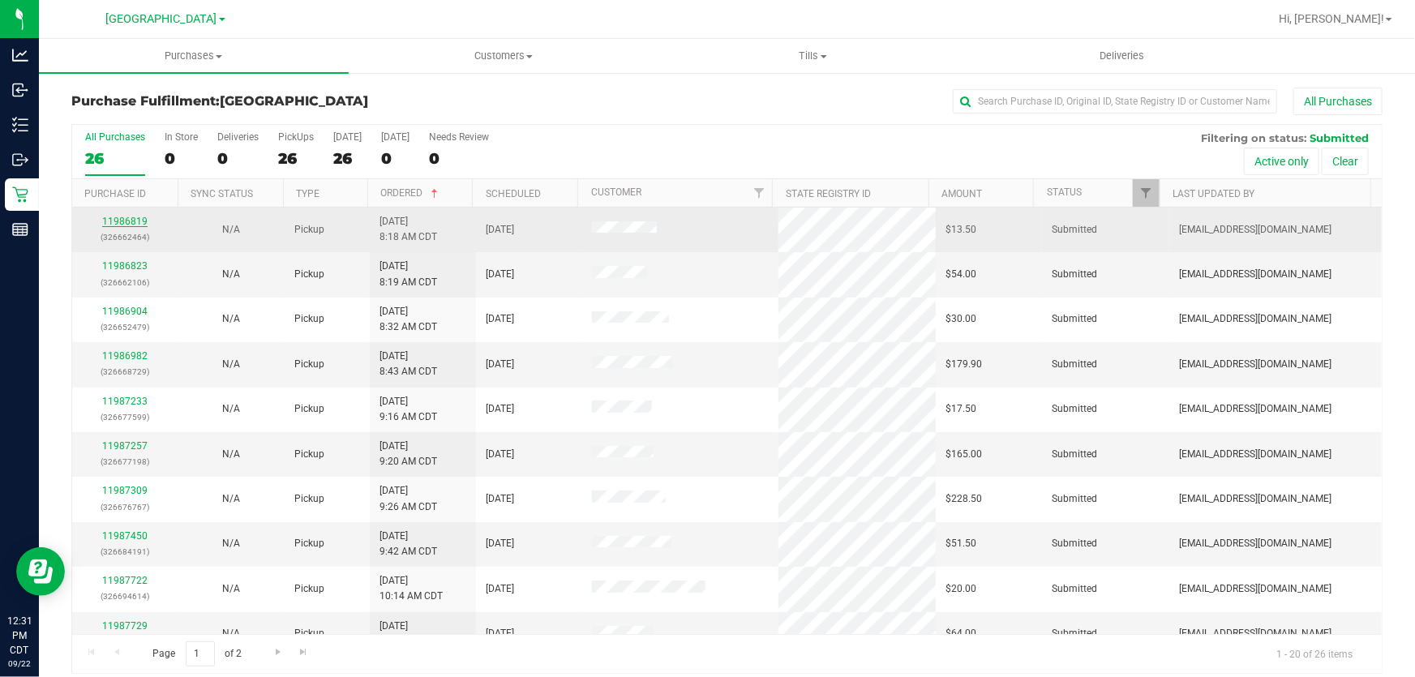
click at [130, 216] on link "11986819" at bounding box center [124, 221] width 45 height 11
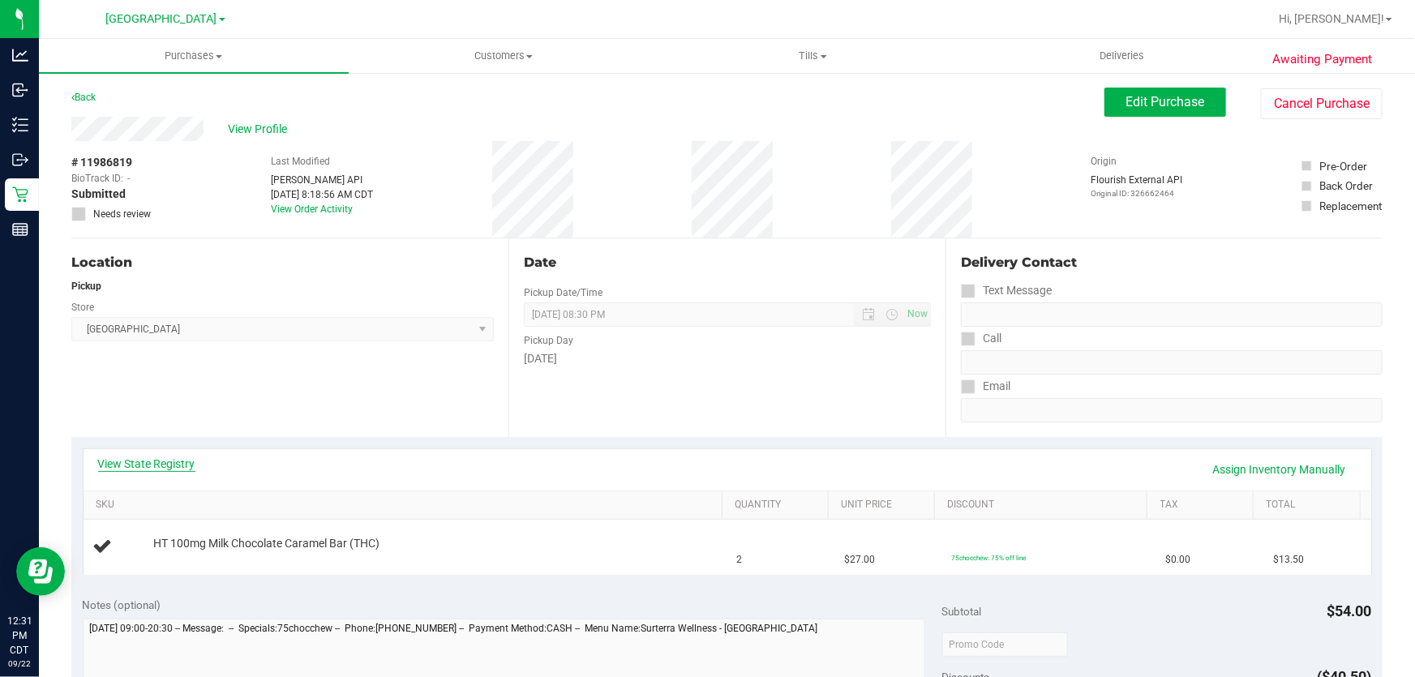
click at [161, 469] on link "View State Registry" at bounding box center [146, 464] width 97 height 16
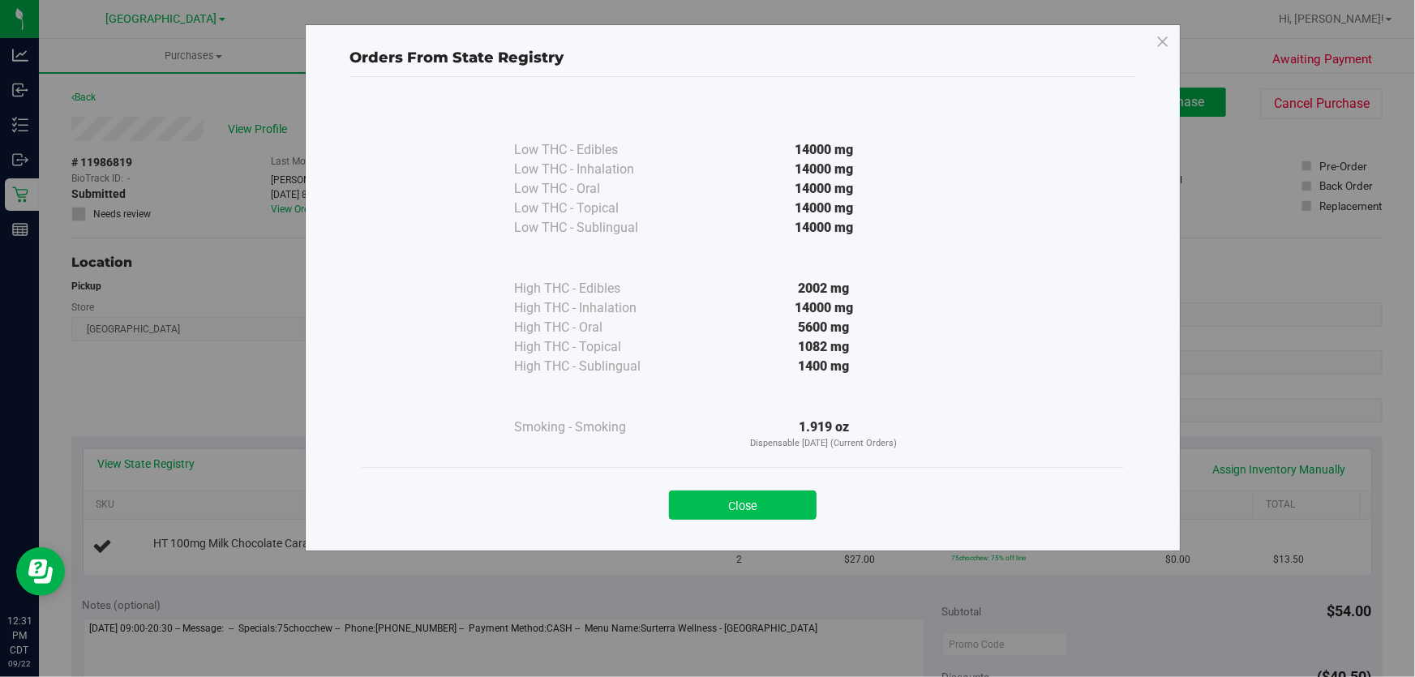
click at [700, 504] on button "Close" at bounding box center [743, 505] width 148 height 29
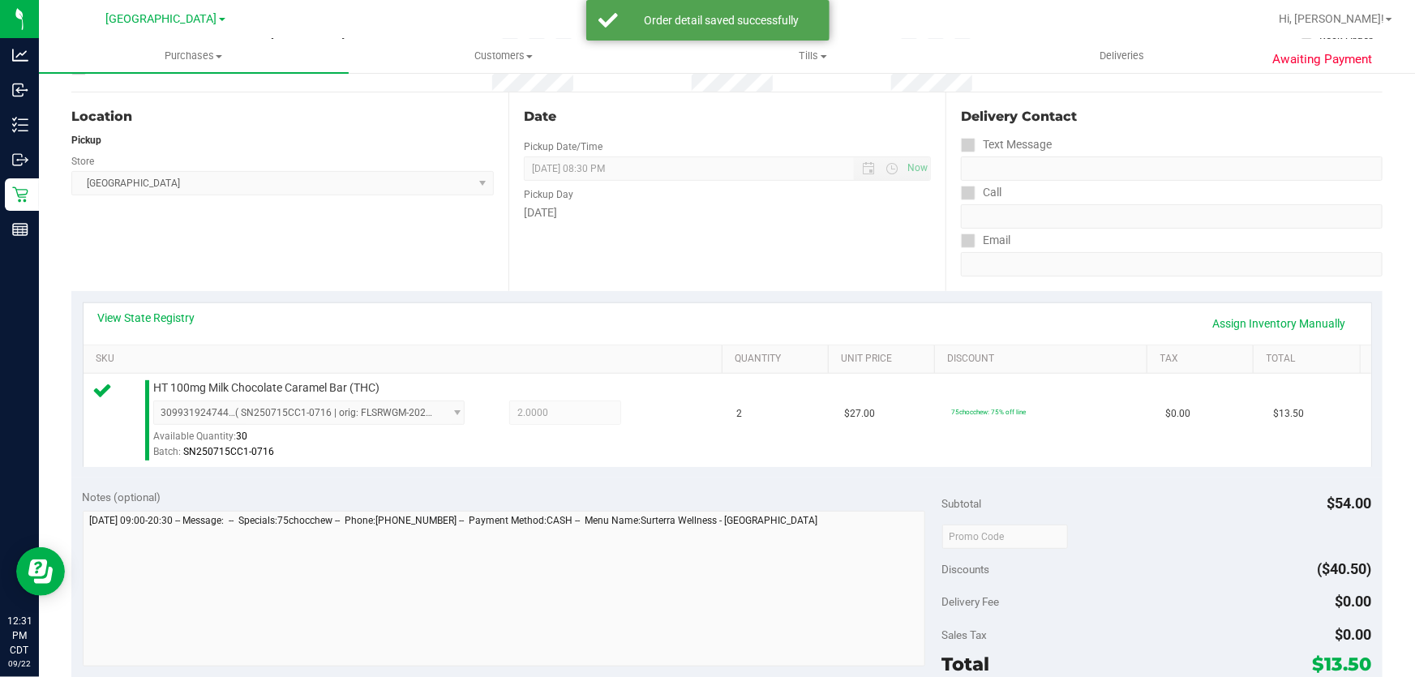
scroll to position [368, 0]
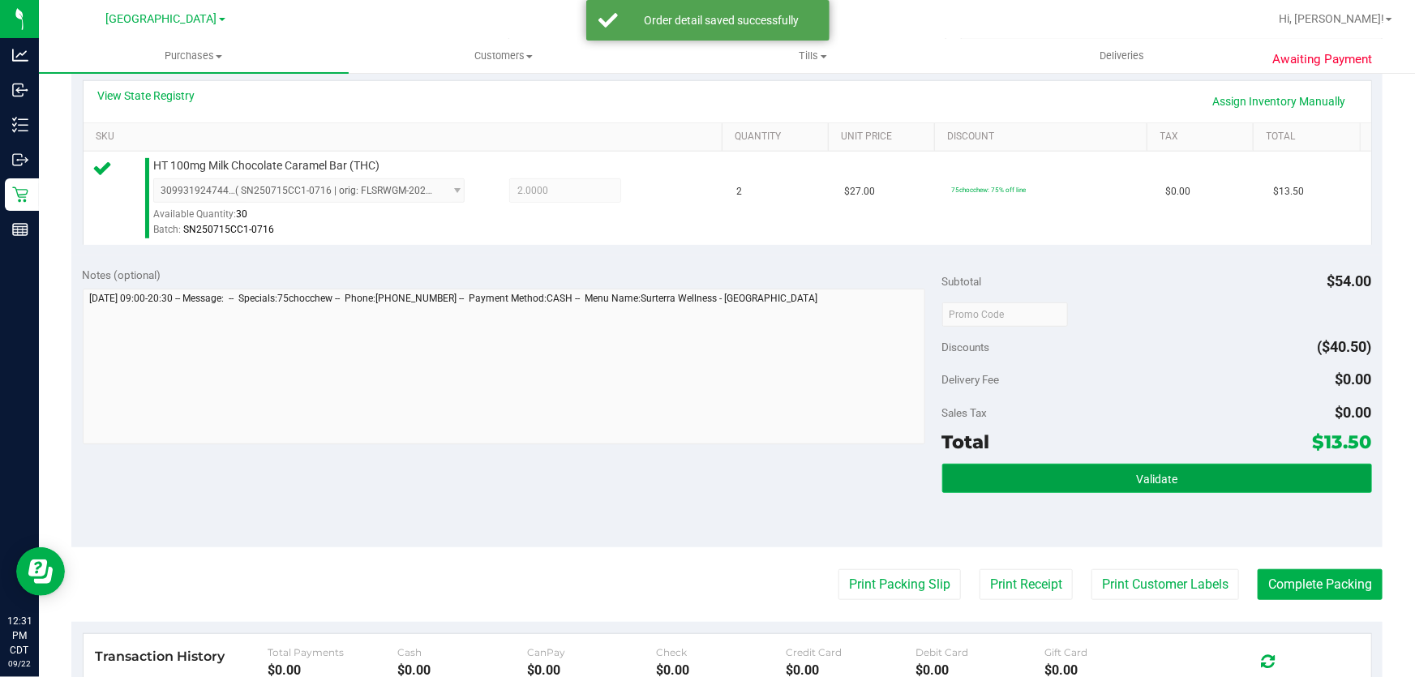
click at [1095, 464] on button "Validate" at bounding box center [1157, 478] width 430 height 29
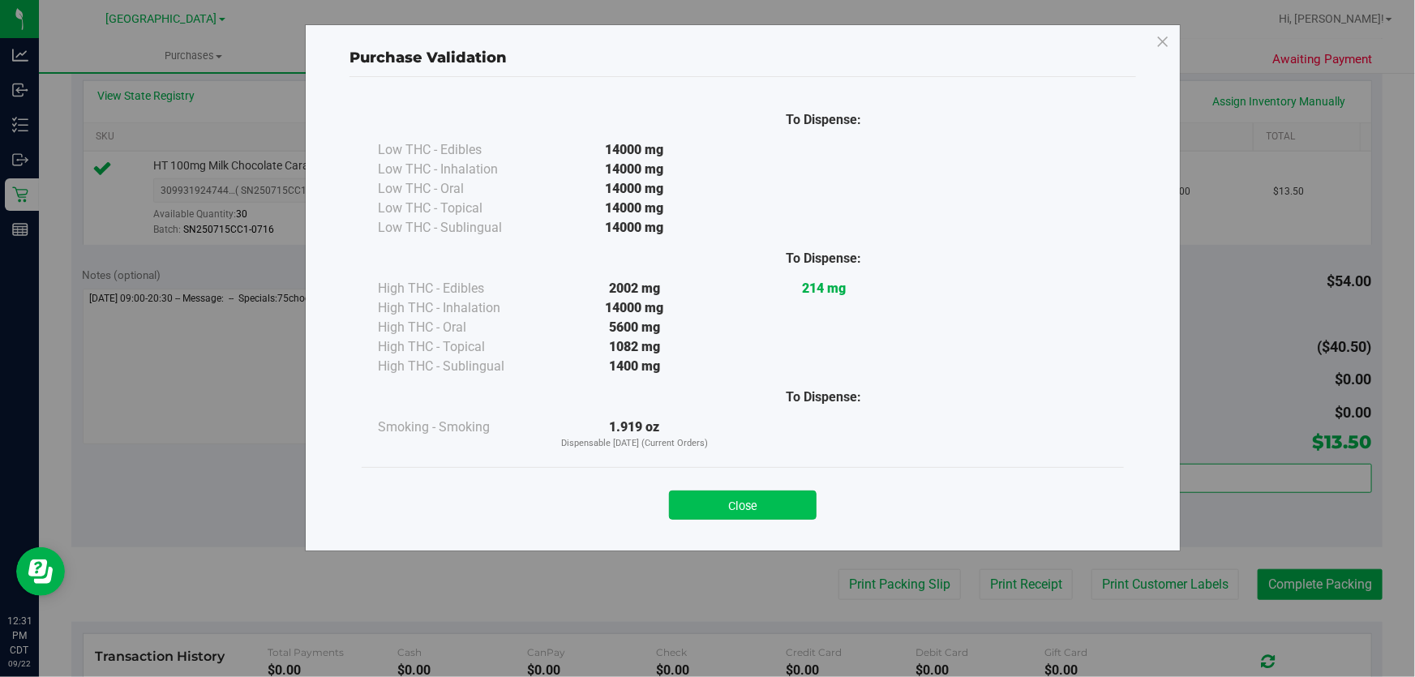
click at [714, 511] on button "Close" at bounding box center [743, 505] width 148 height 29
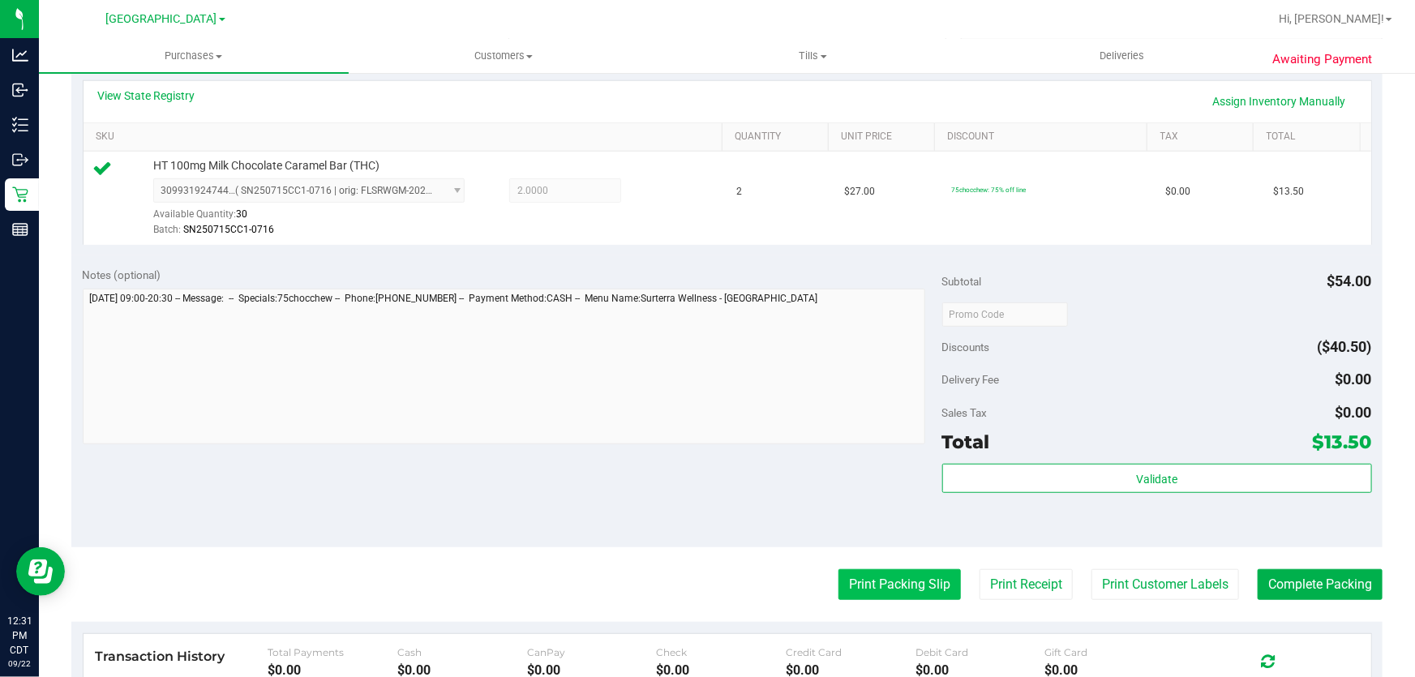
click at [897, 592] on button "Print Packing Slip" at bounding box center [899, 584] width 122 height 31
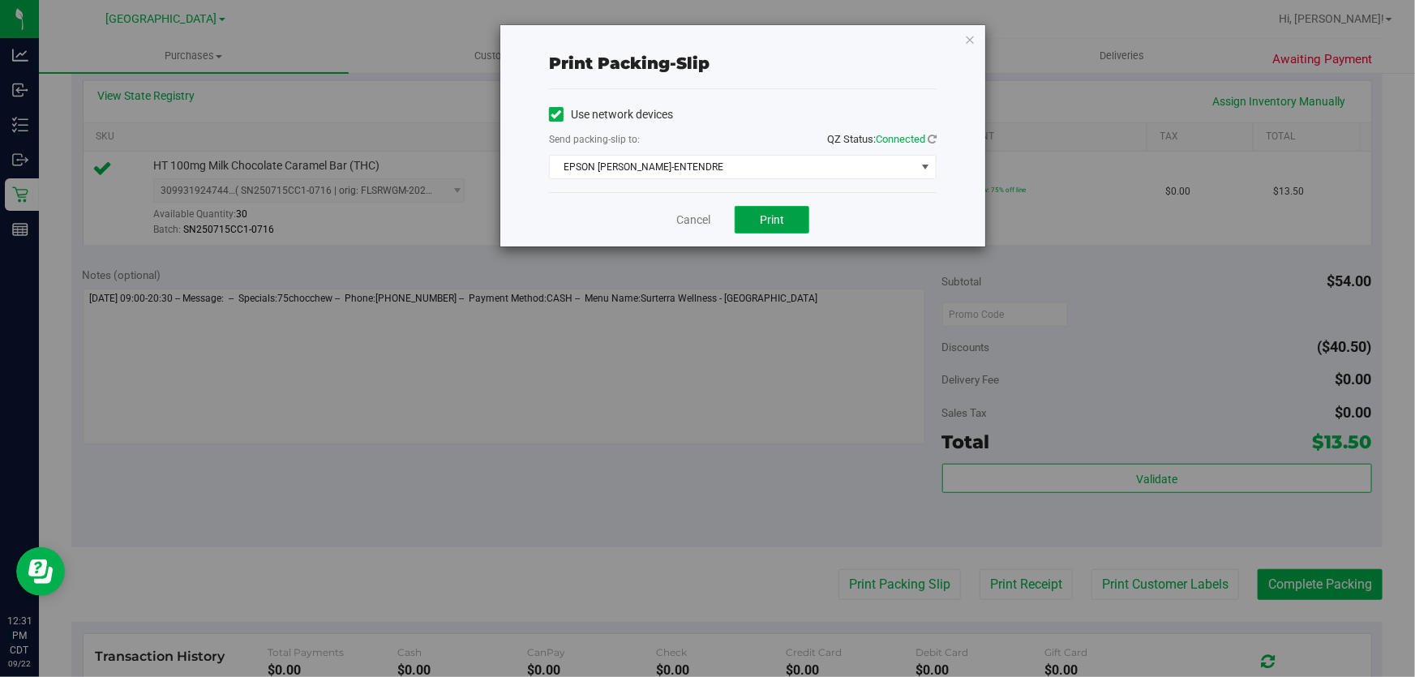
click at [766, 220] on span "Print" at bounding box center [772, 219] width 24 height 13
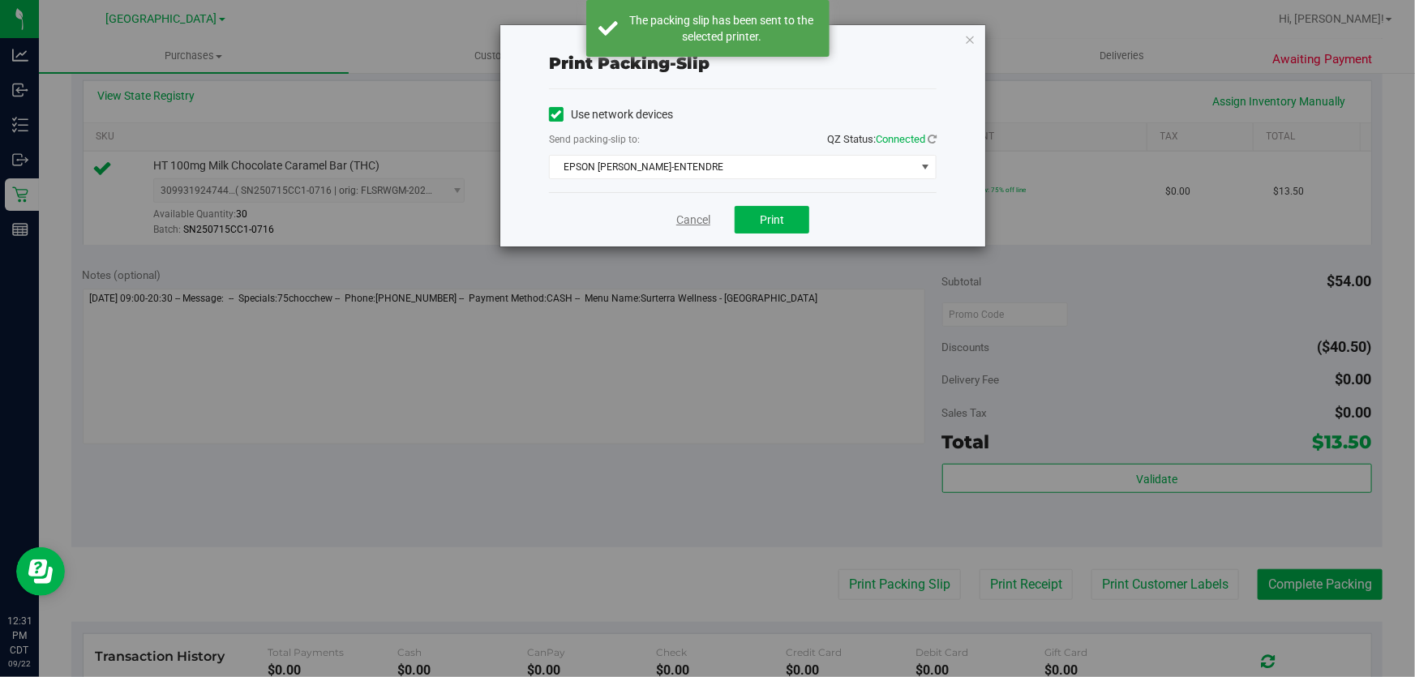
click at [692, 219] on link "Cancel" at bounding box center [693, 220] width 34 height 17
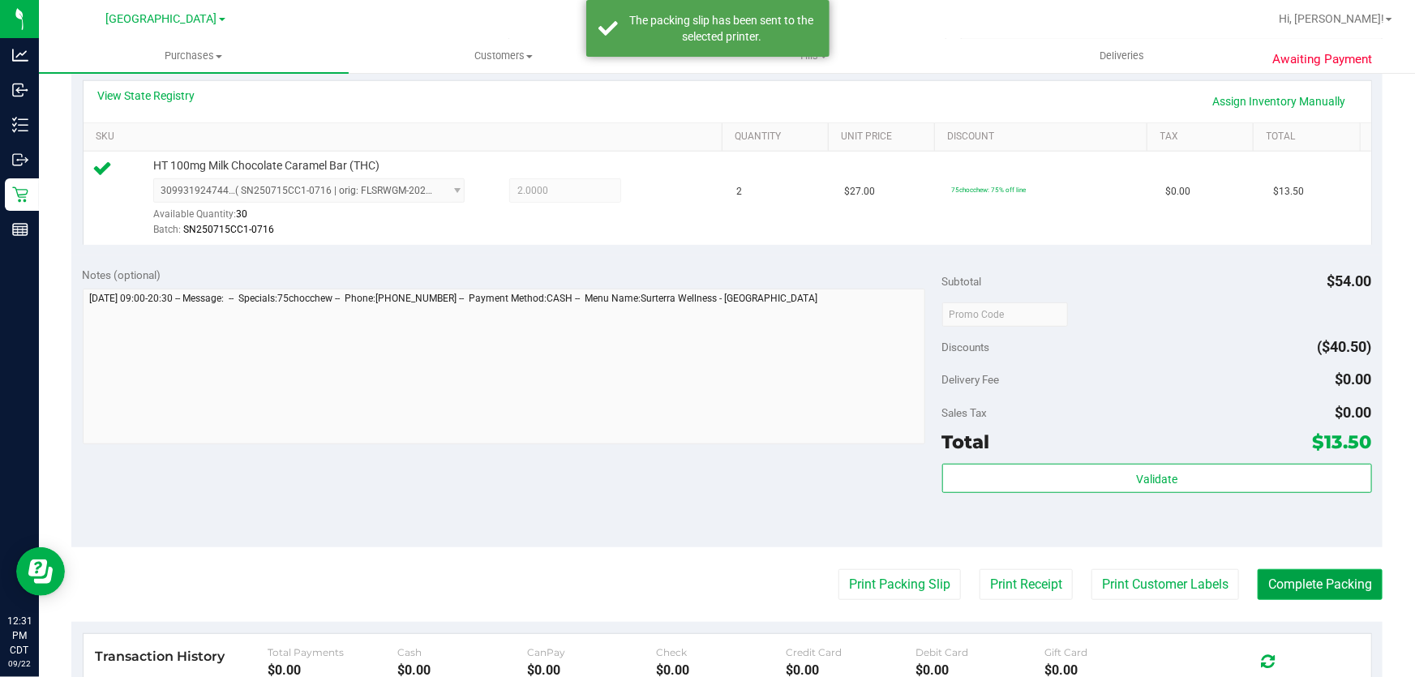
click at [1343, 578] on button "Complete Packing" at bounding box center [1320, 584] width 125 height 31
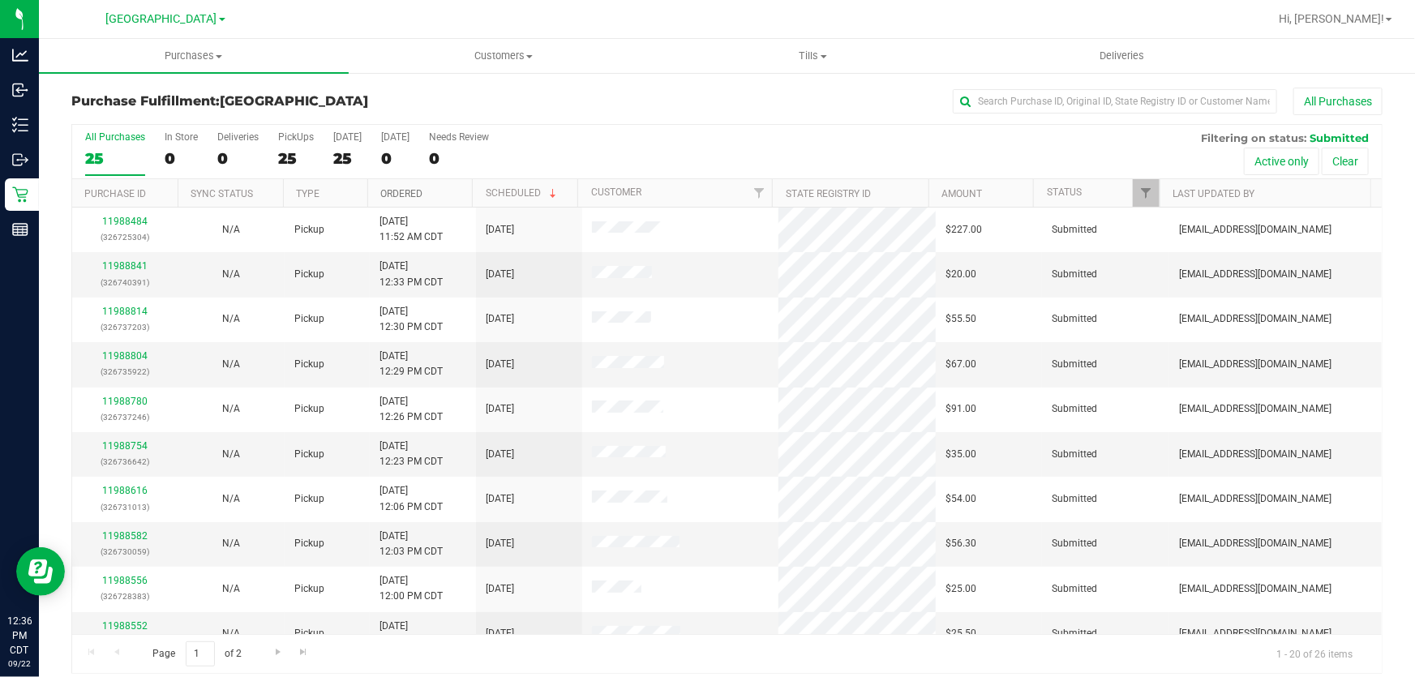
click at [392, 194] on link "Ordered" at bounding box center [401, 193] width 42 height 11
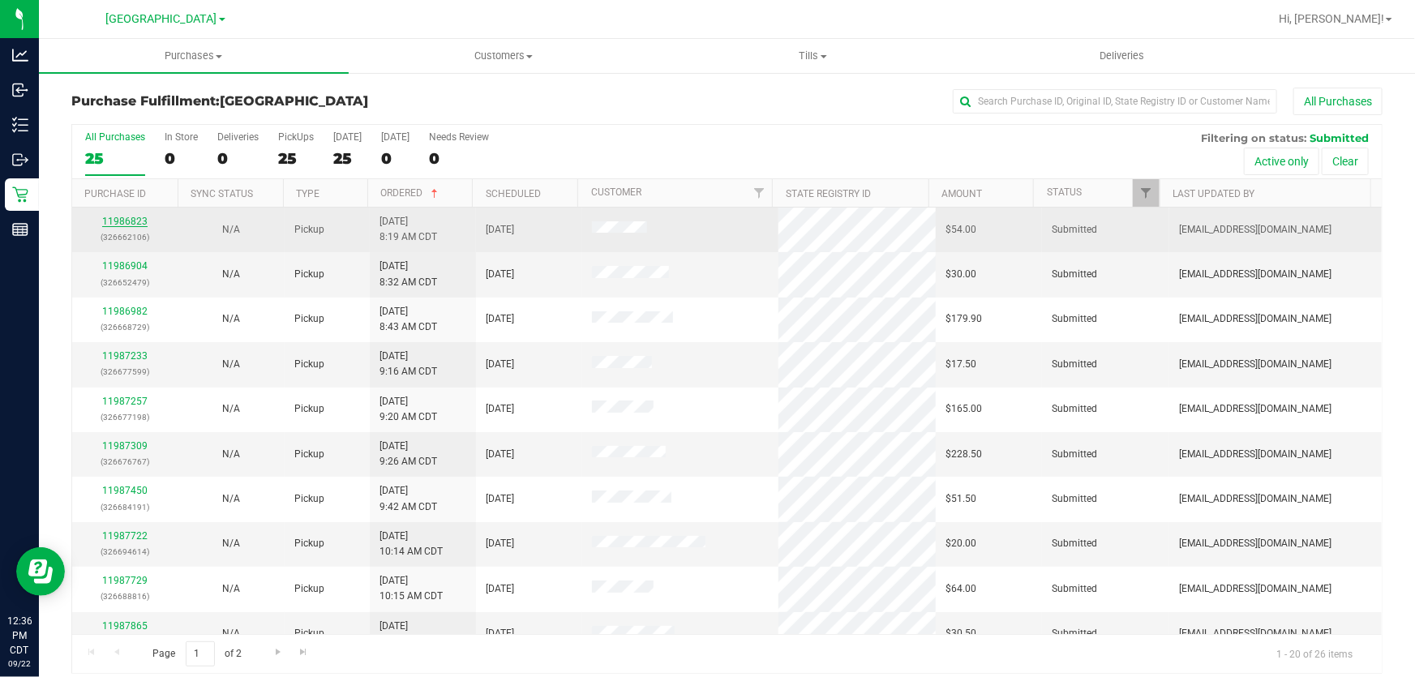
click at [133, 221] on link "11986823" at bounding box center [124, 221] width 45 height 11
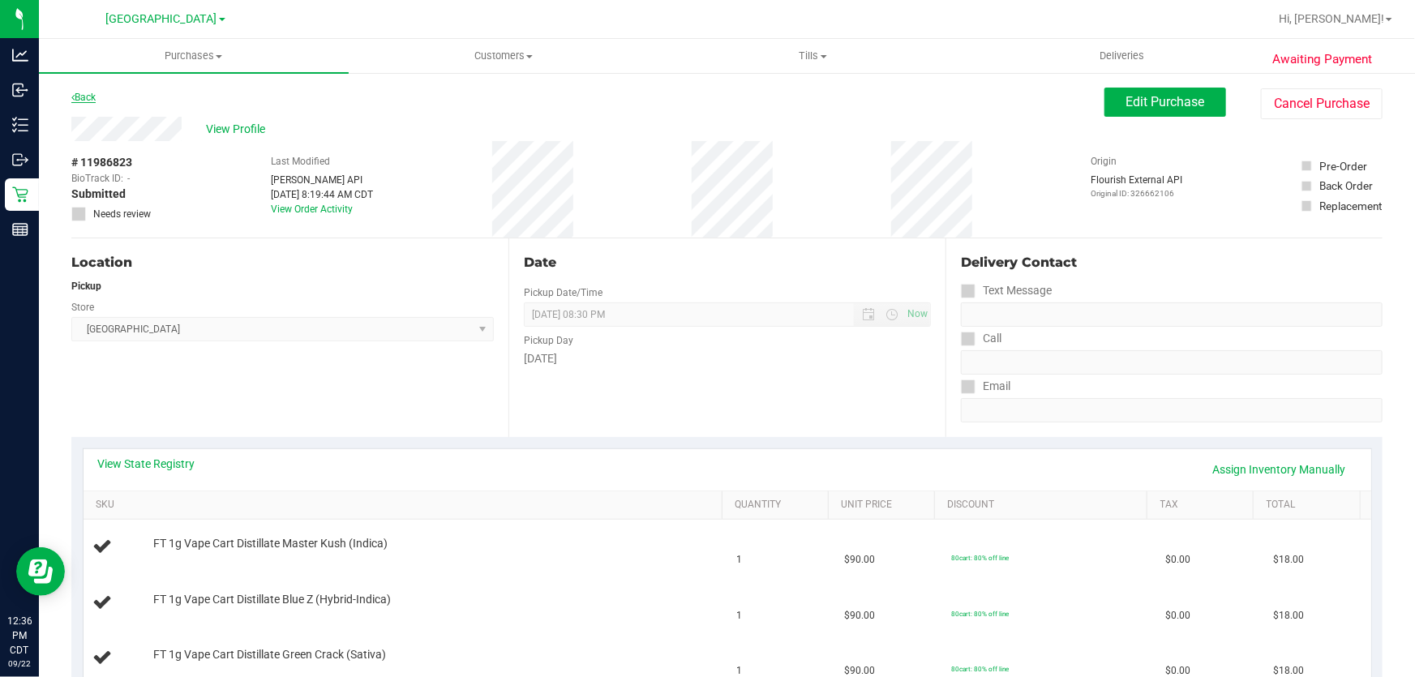
click at [91, 98] on link "Back" at bounding box center [83, 97] width 24 height 11
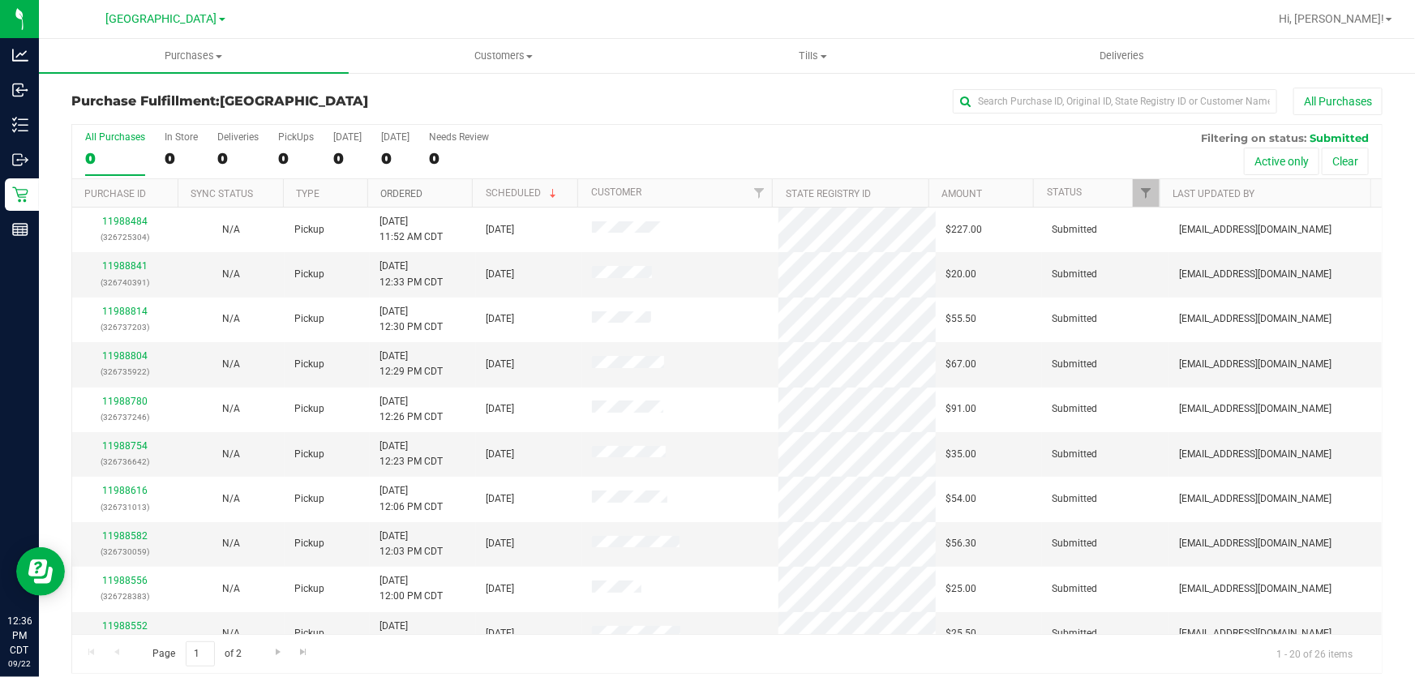
click at [388, 194] on link "Ordered" at bounding box center [401, 193] width 42 height 11
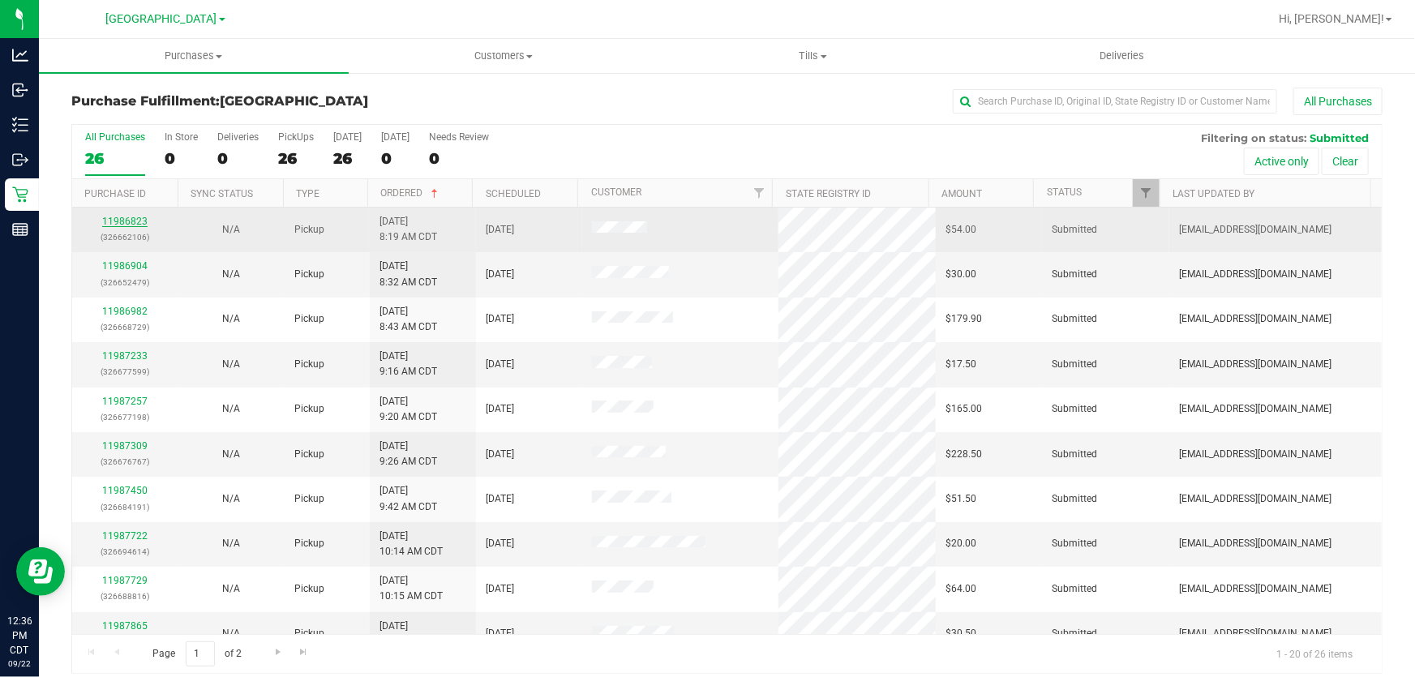
click at [139, 219] on link "11986823" at bounding box center [124, 221] width 45 height 11
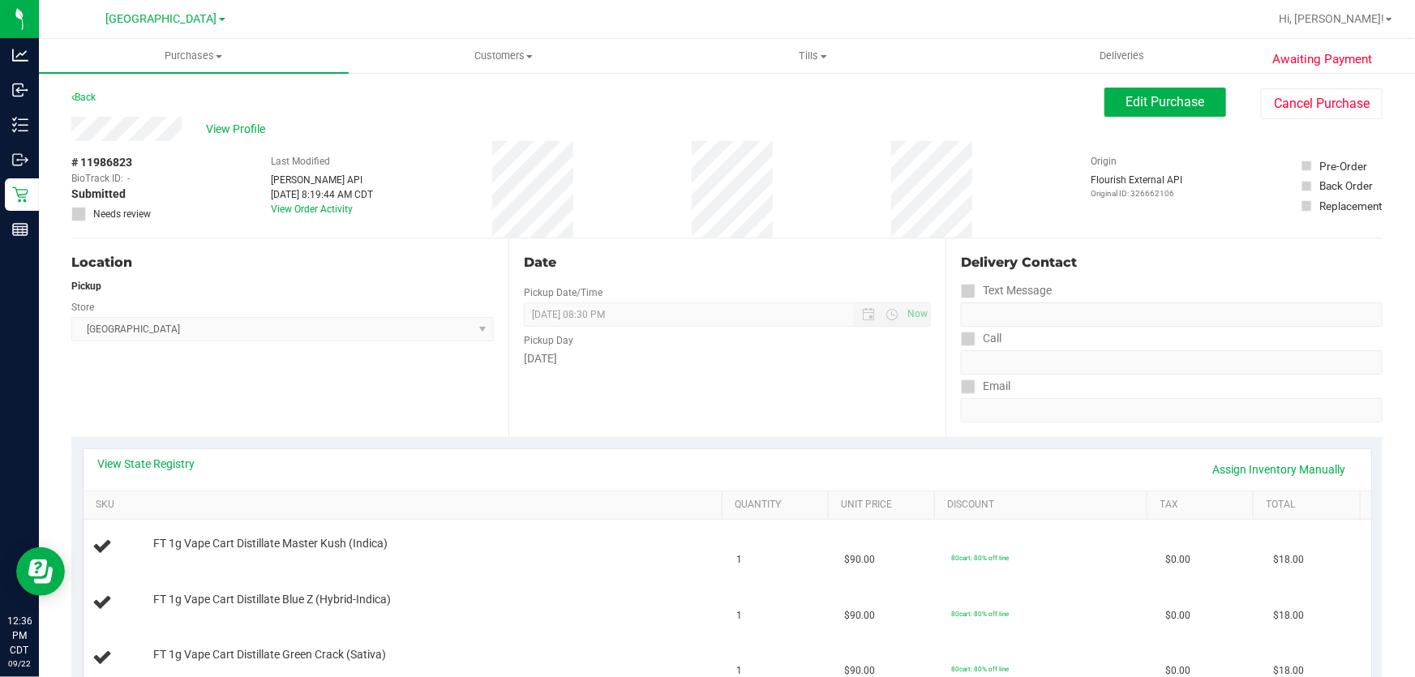
scroll to position [73, 0]
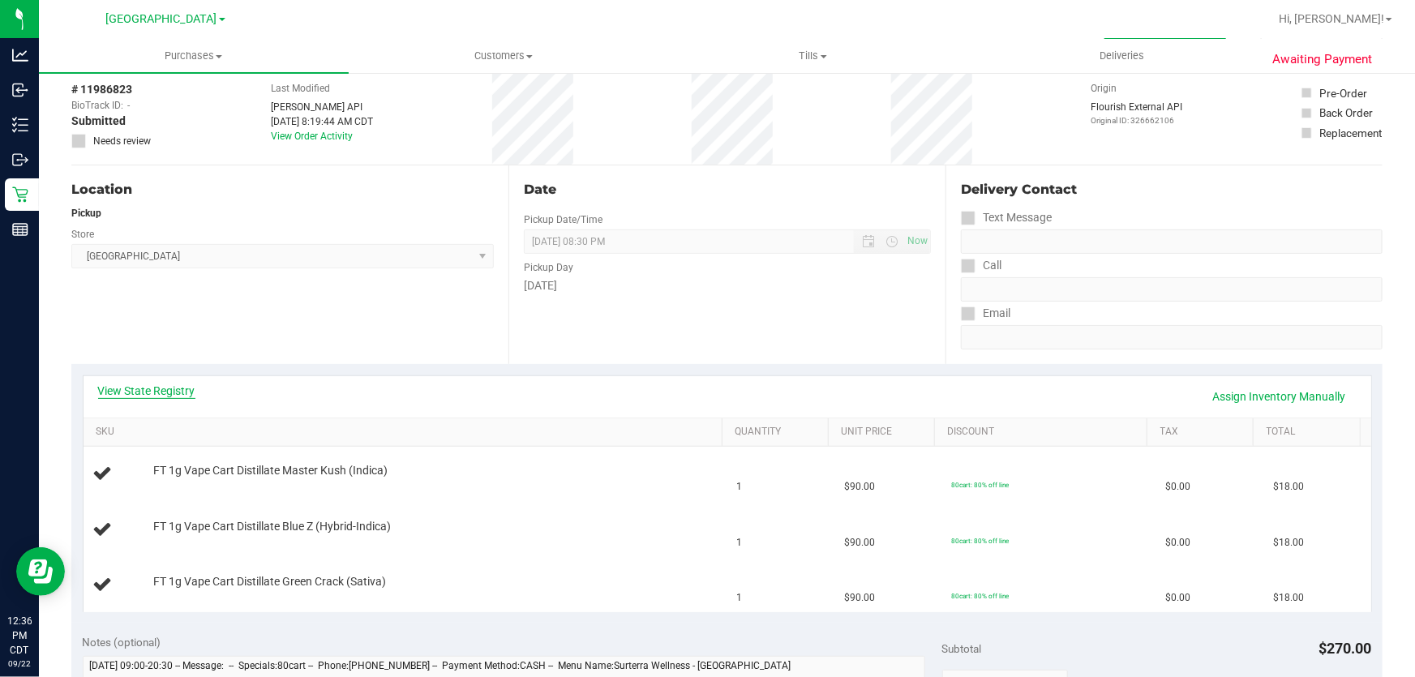
click at [178, 392] on link "View State Registry" at bounding box center [146, 391] width 97 height 16
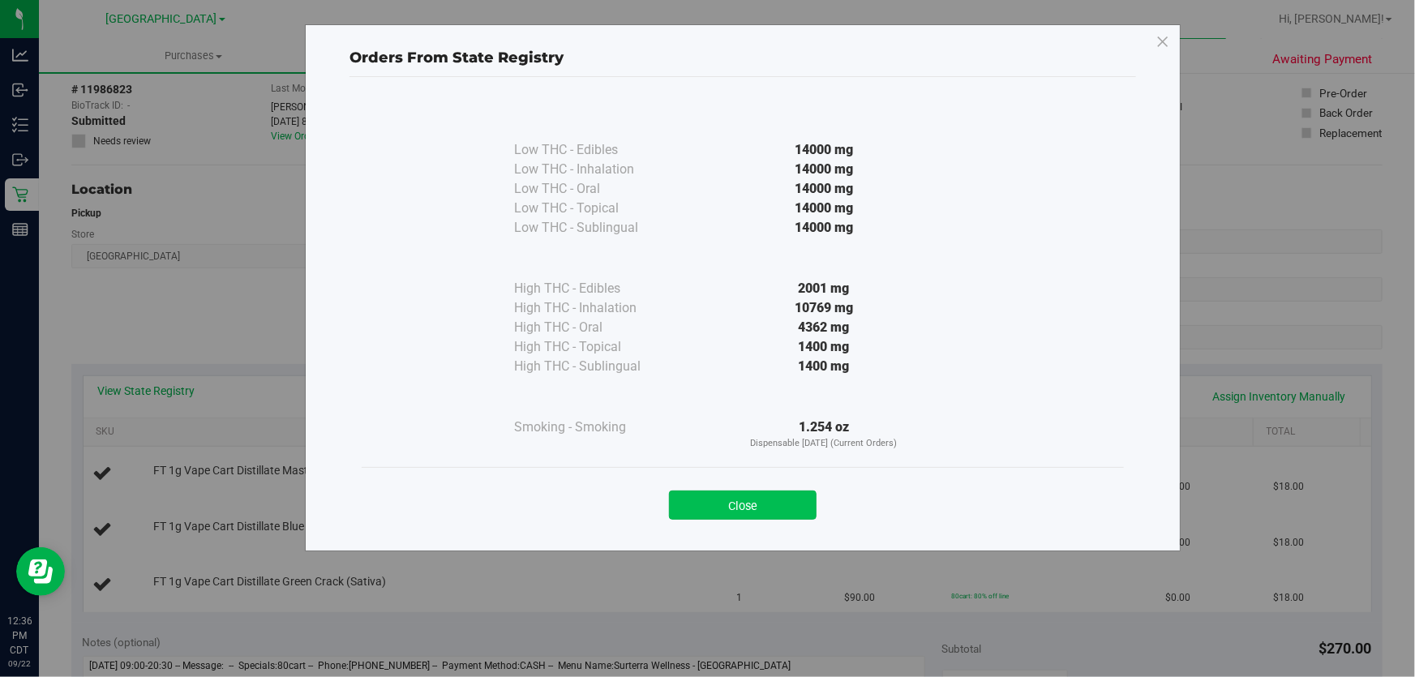
click at [730, 511] on button "Close" at bounding box center [743, 505] width 148 height 29
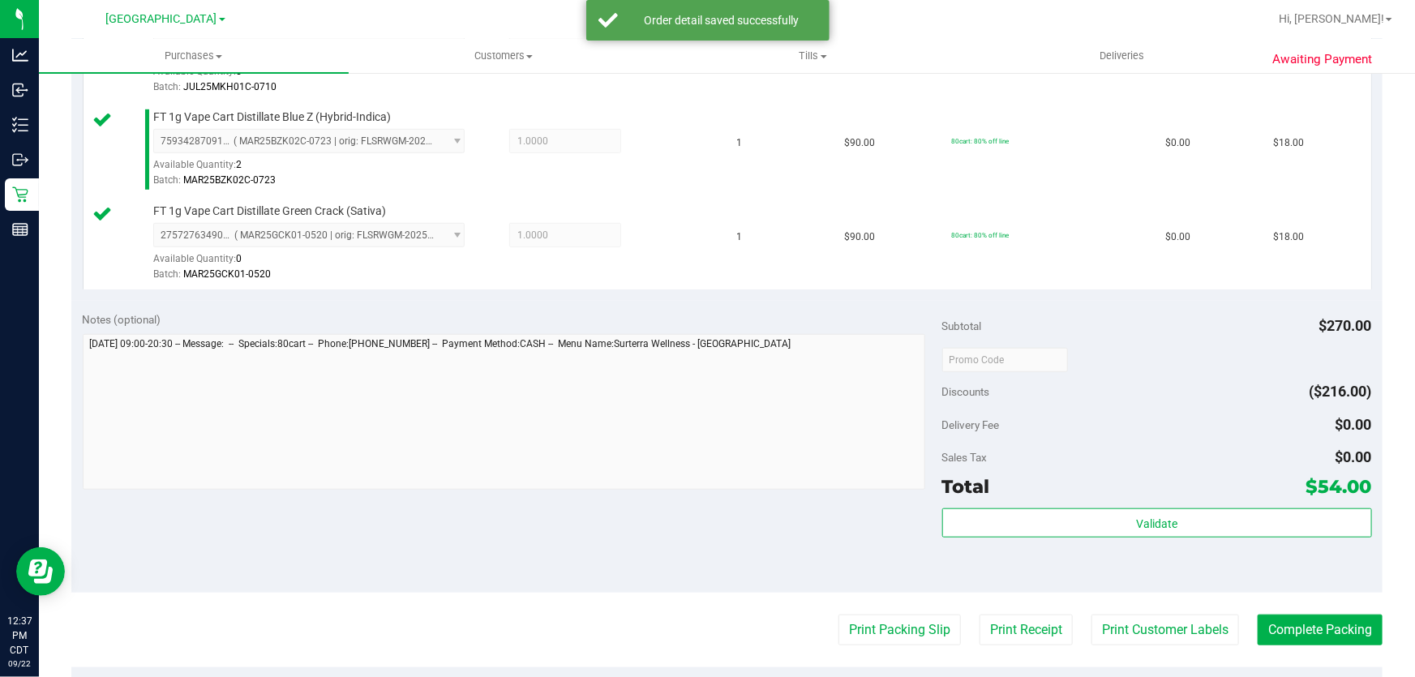
scroll to position [516, 0]
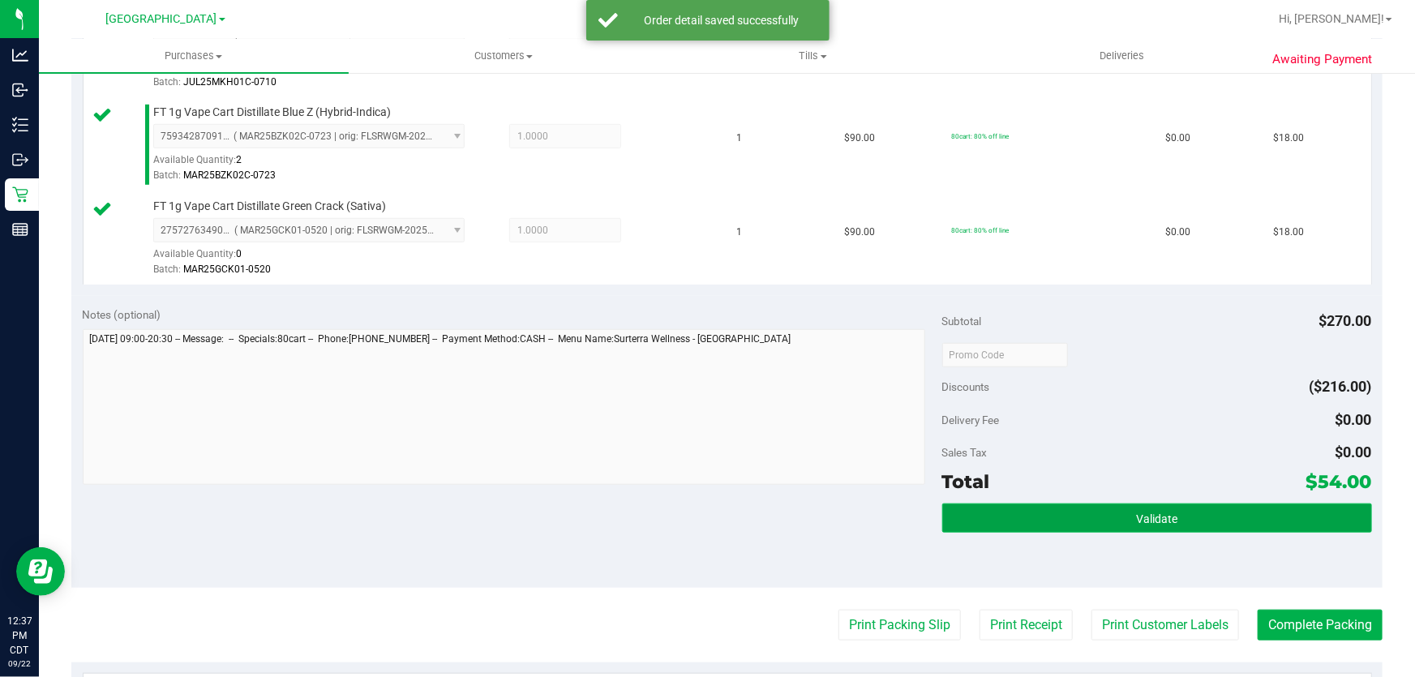
click at [1060, 509] on button "Validate" at bounding box center [1157, 518] width 430 height 29
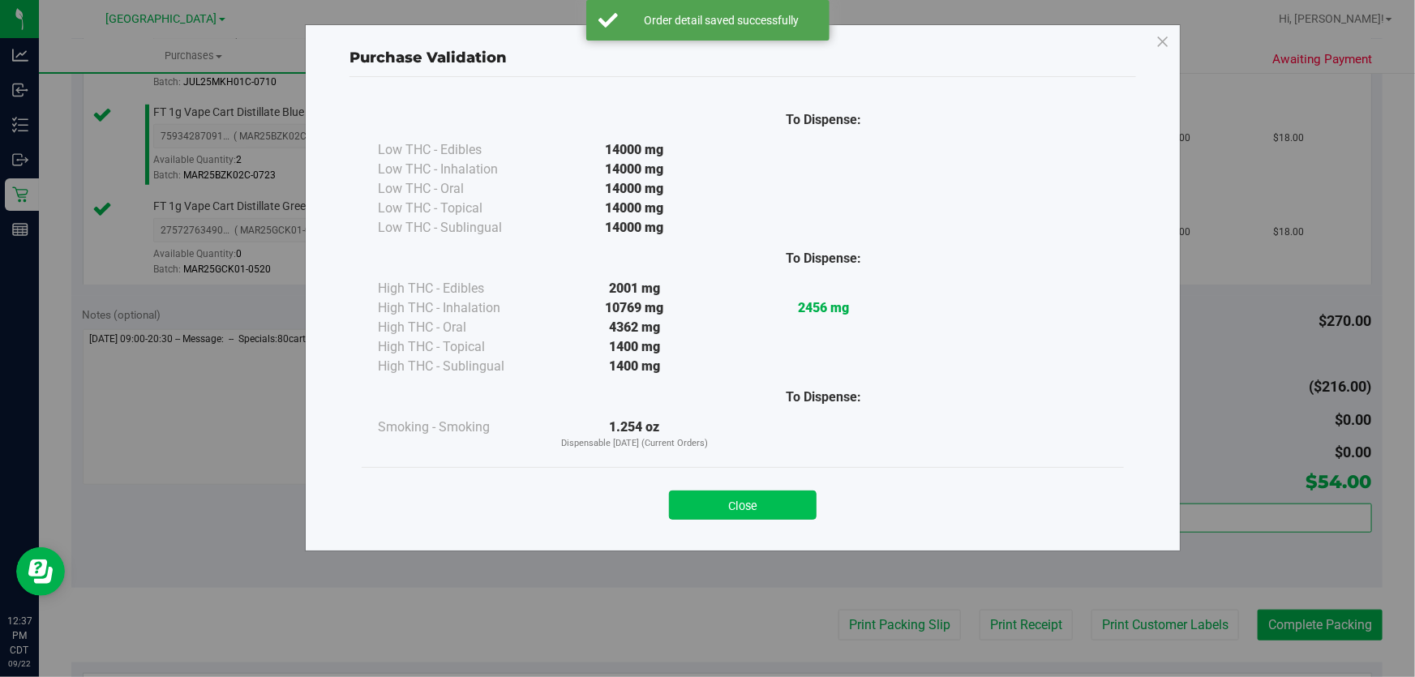
click at [760, 504] on button "Close" at bounding box center [743, 505] width 148 height 29
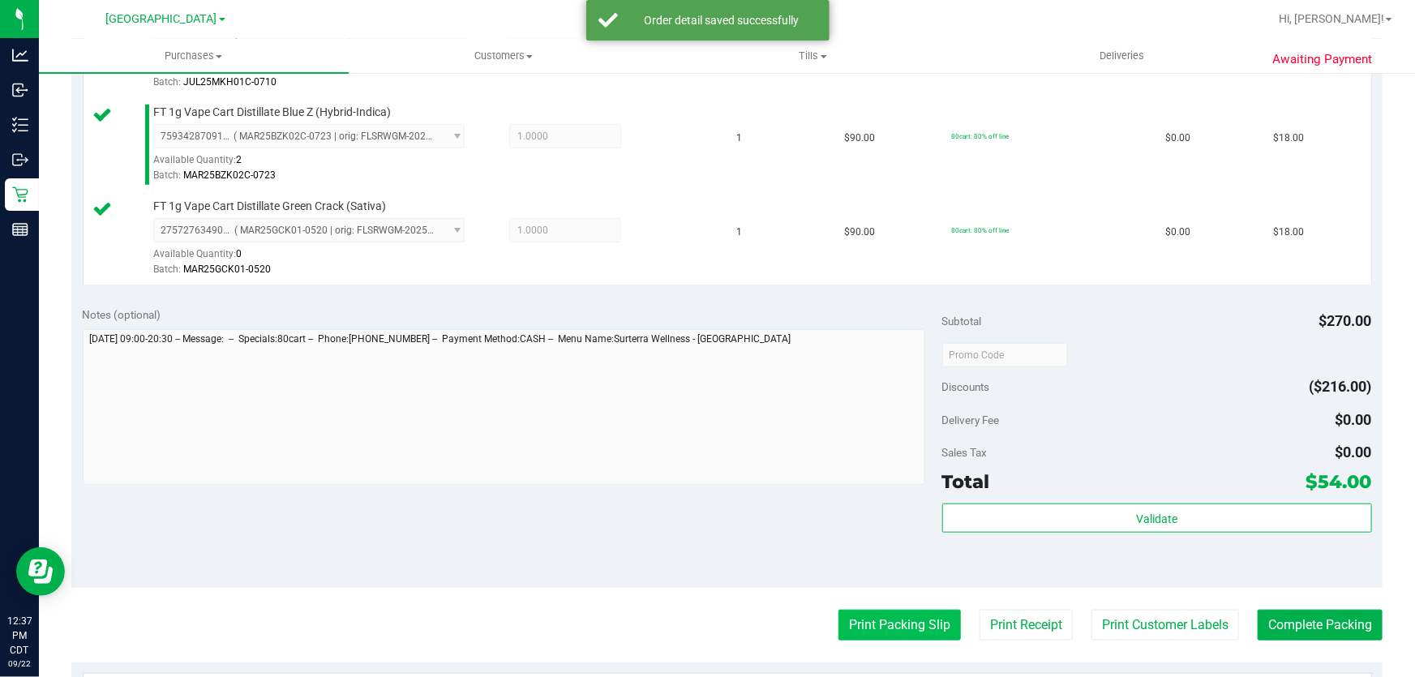
click at [855, 620] on button "Print Packing Slip" at bounding box center [899, 625] width 122 height 31
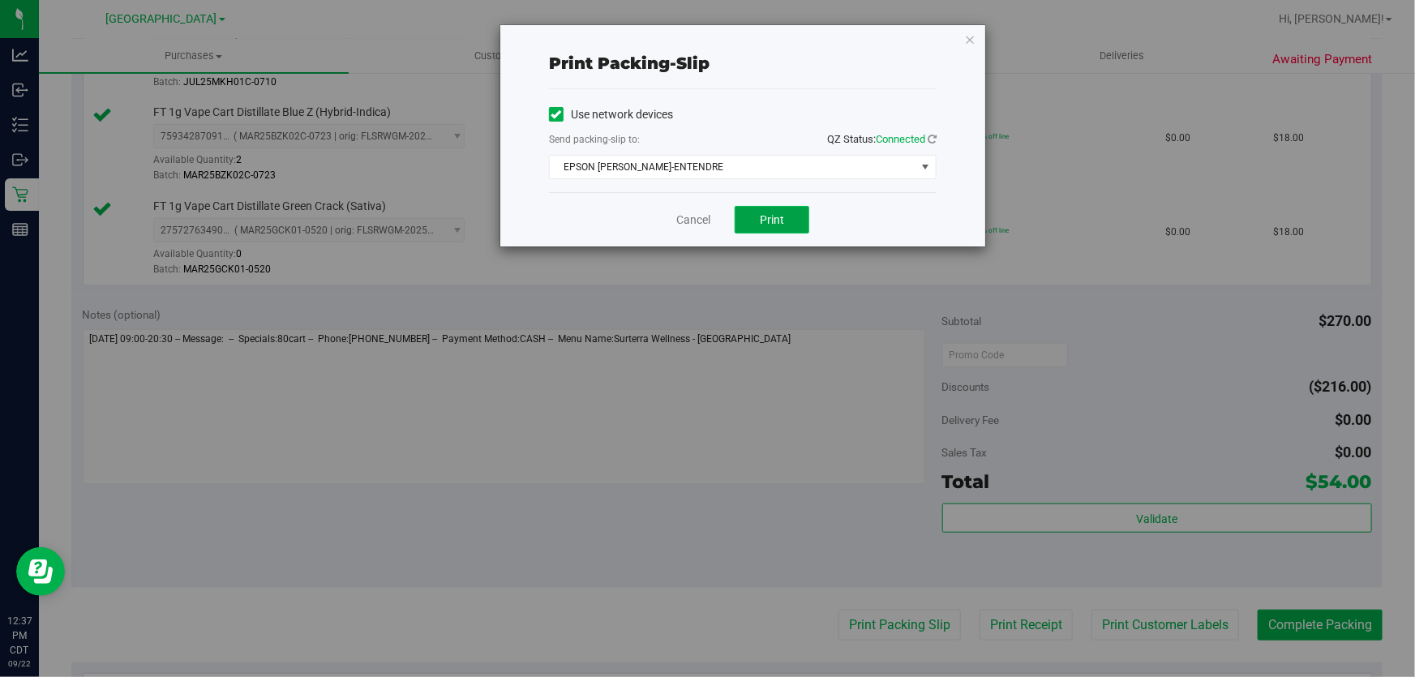
click at [777, 220] on span "Print" at bounding box center [772, 219] width 24 height 13
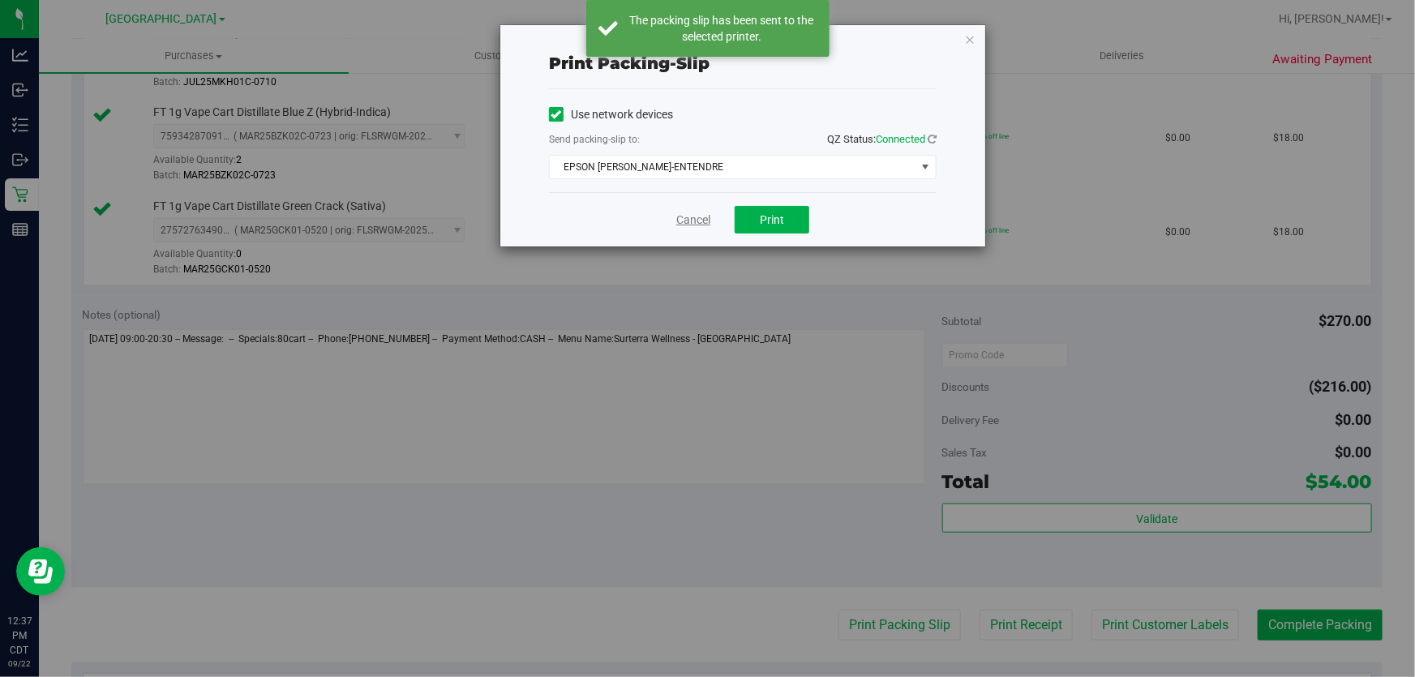
click at [680, 220] on link "Cancel" at bounding box center [693, 220] width 34 height 17
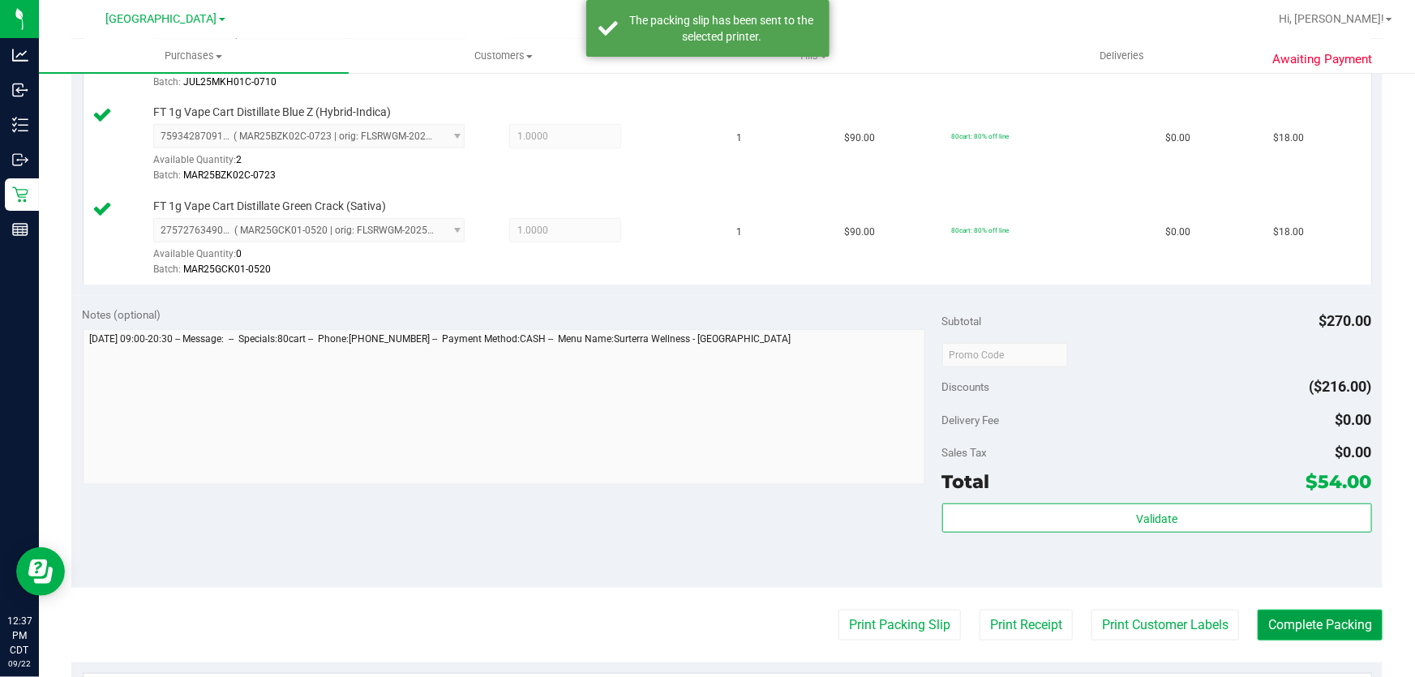
click at [1314, 615] on button "Complete Packing" at bounding box center [1320, 625] width 125 height 31
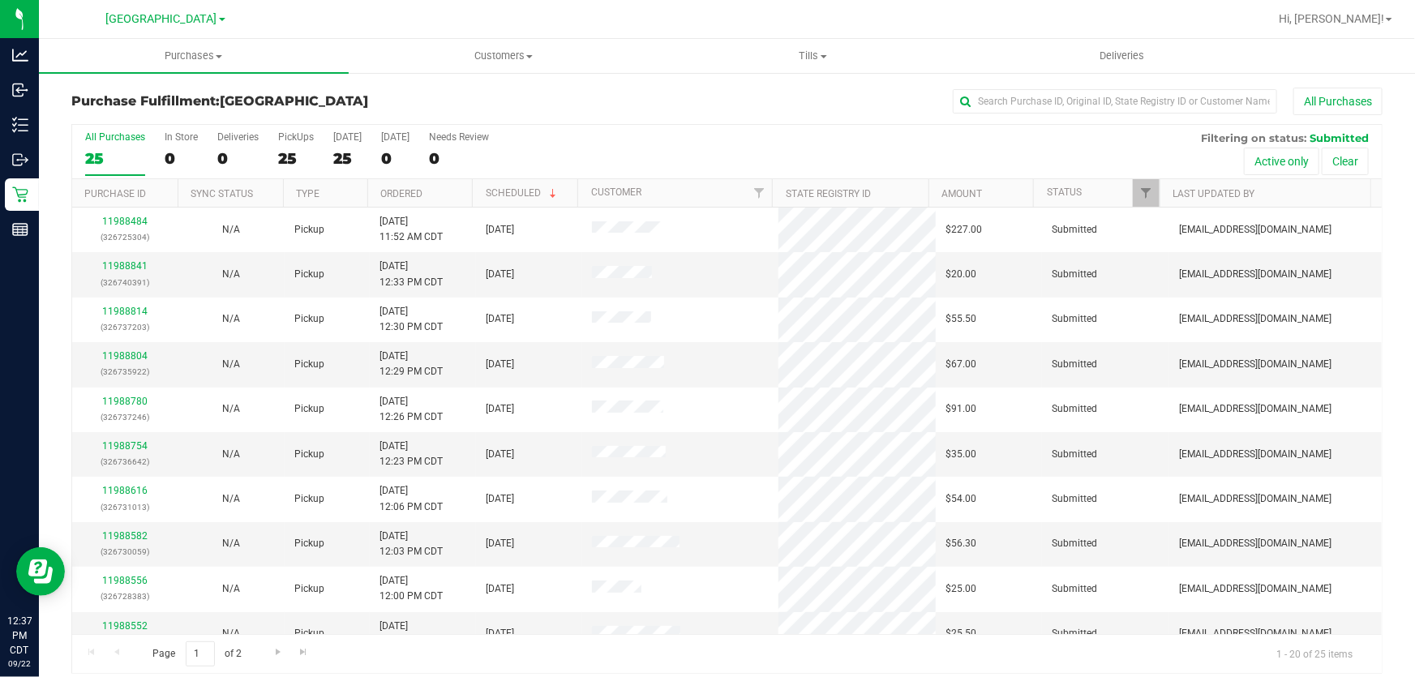
click at [401, 204] on th "Ordered" at bounding box center [419, 193] width 105 height 28
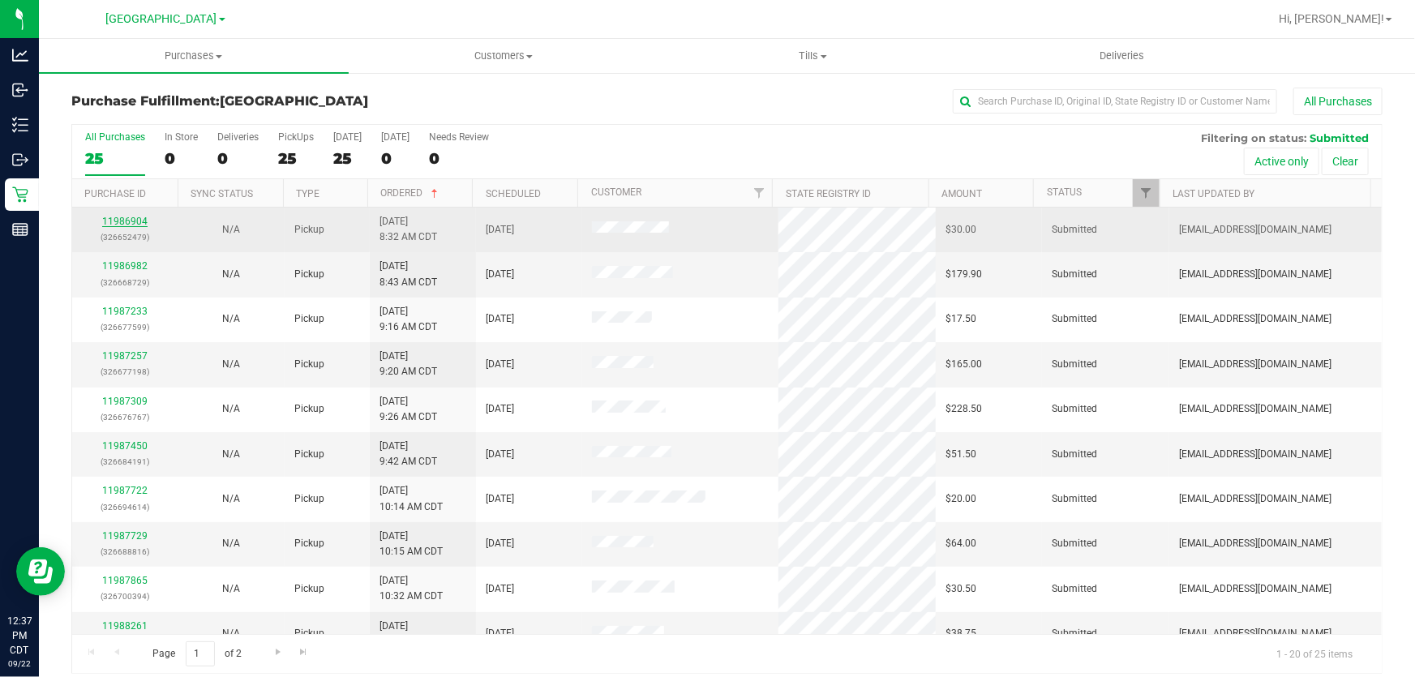
click at [122, 226] on link "11986904" at bounding box center [124, 221] width 45 height 11
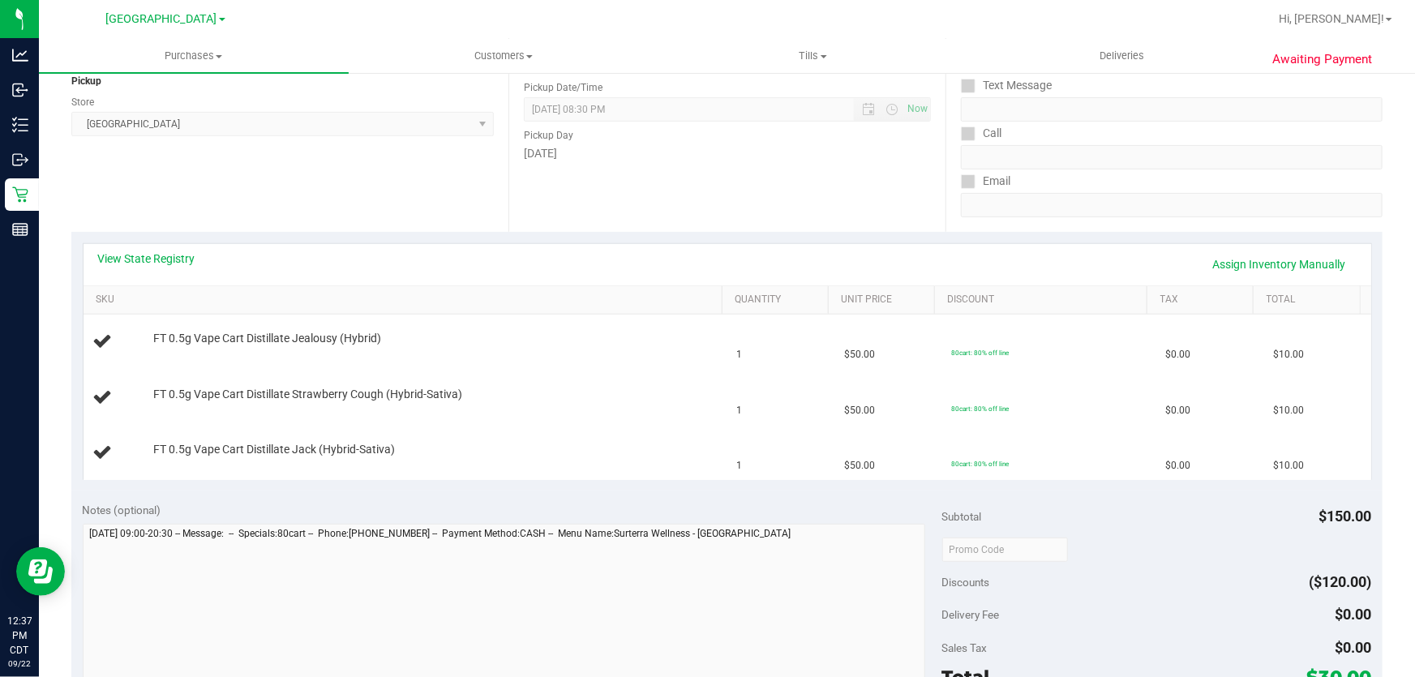
scroll to position [221, 0]
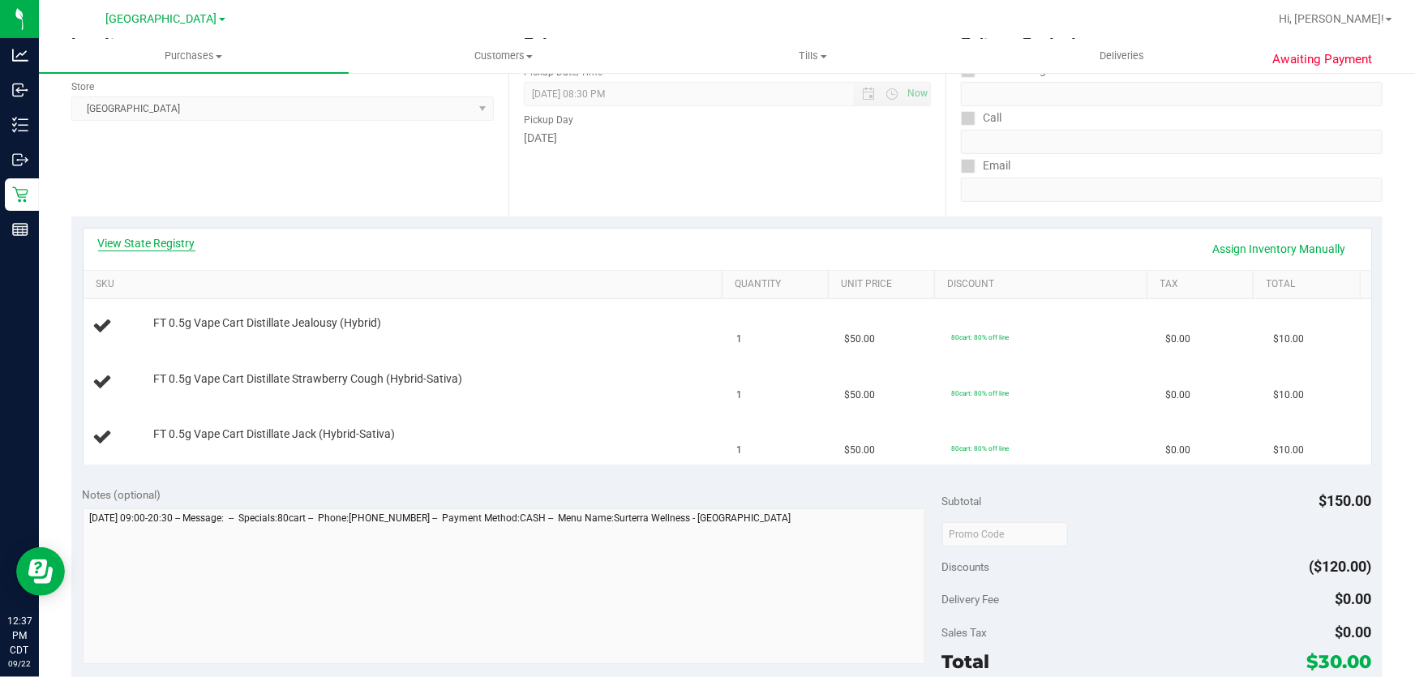
click at [166, 244] on link "View State Registry" at bounding box center [146, 243] width 97 height 16
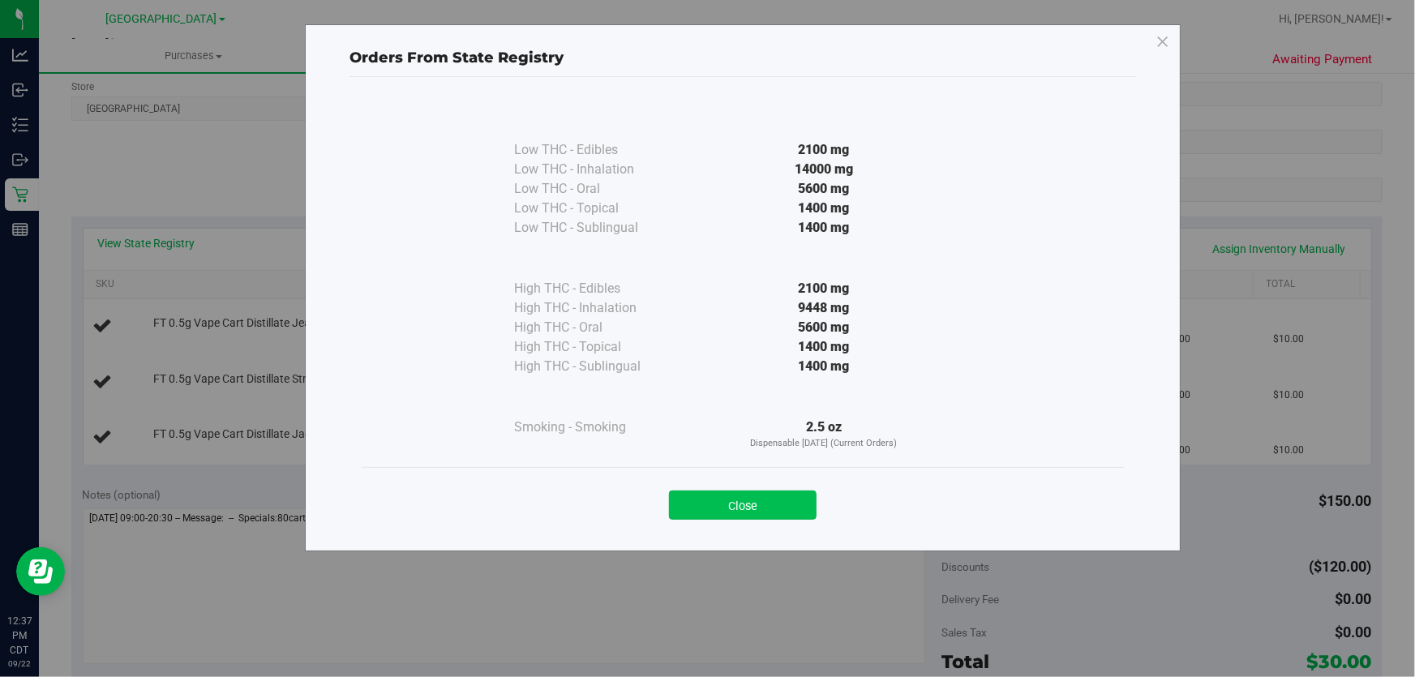
click at [713, 504] on button "Close" at bounding box center [743, 505] width 148 height 29
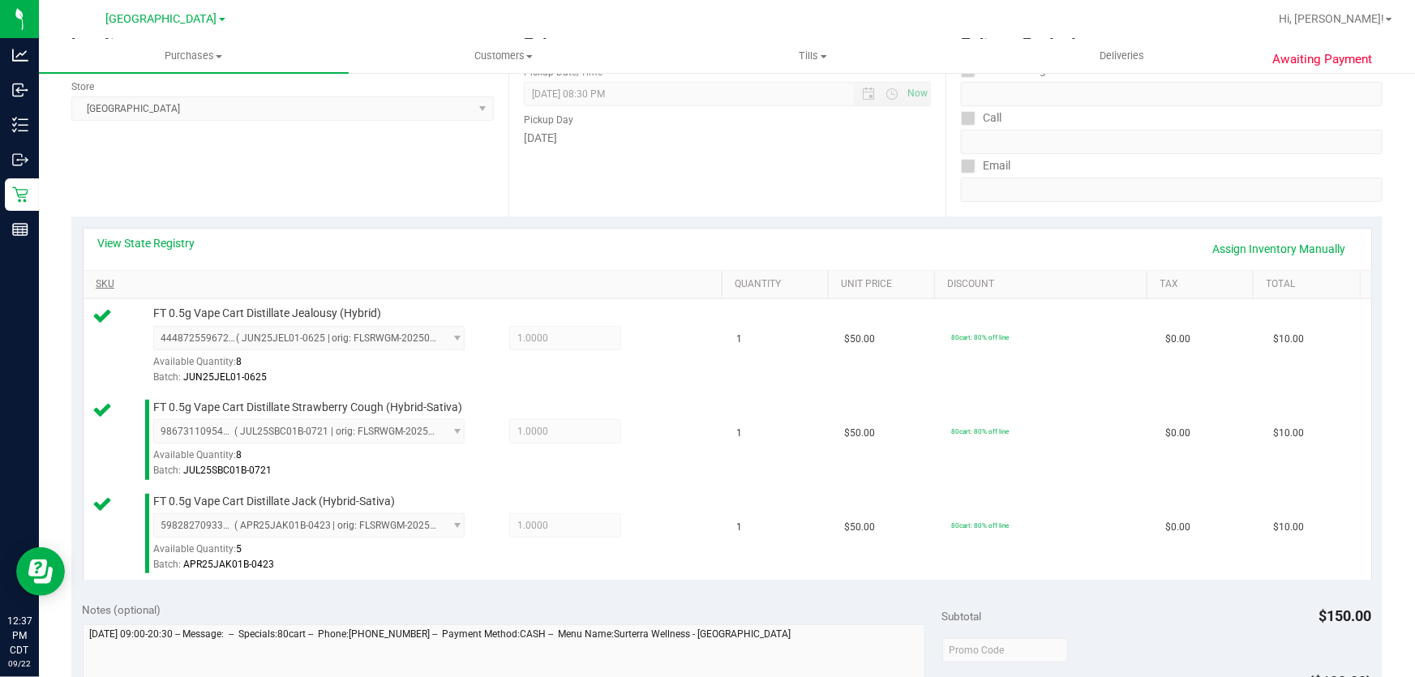
scroll to position [663, 0]
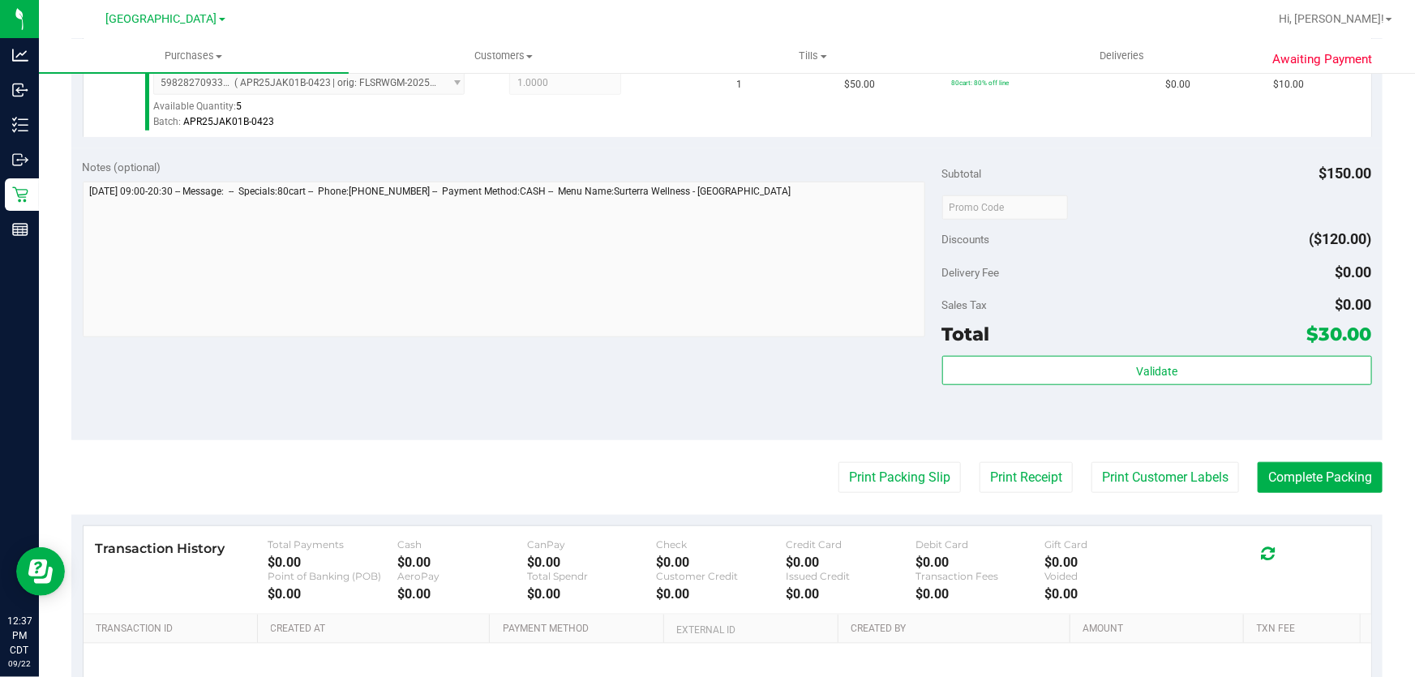
click at [973, 388] on div "Validate" at bounding box center [1157, 392] width 430 height 73
click at [975, 387] on div "Validate" at bounding box center [1157, 392] width 430 height 73
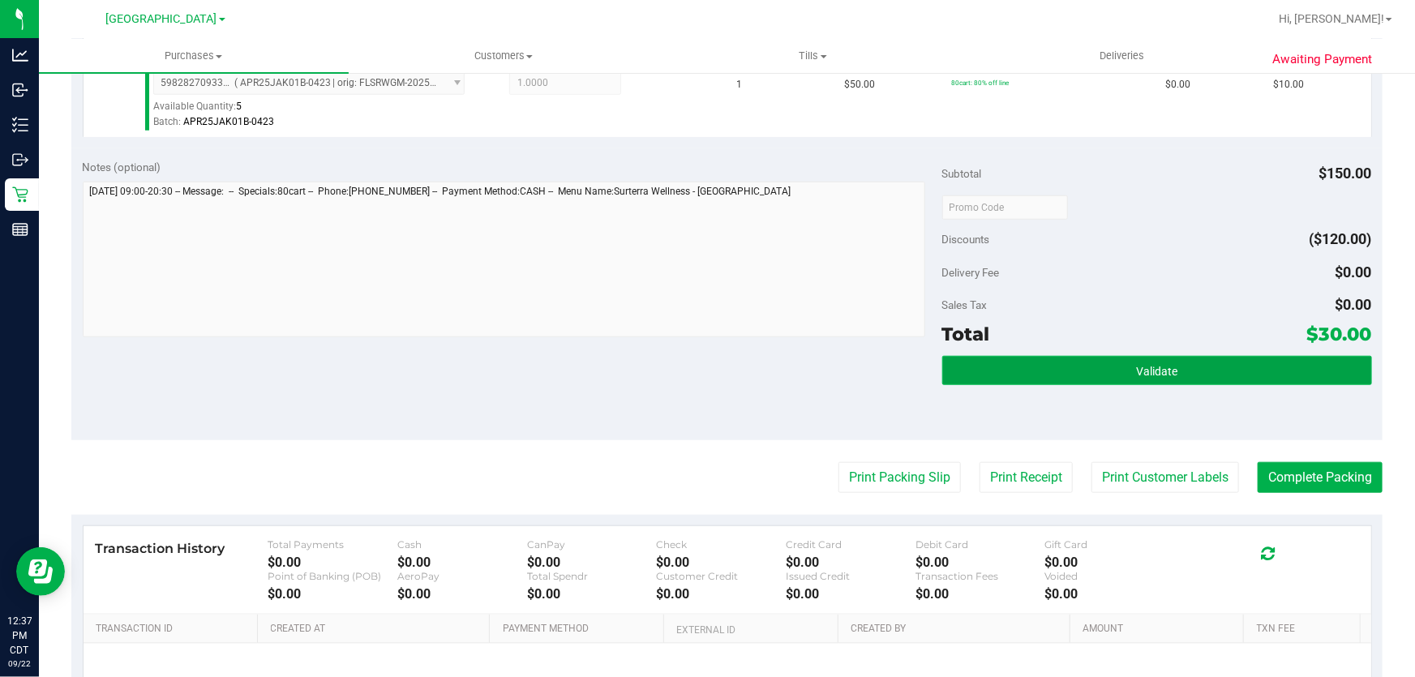
click at [975, 370] on button "Validate" at bounding box center [1157, 370] width 430 height 29
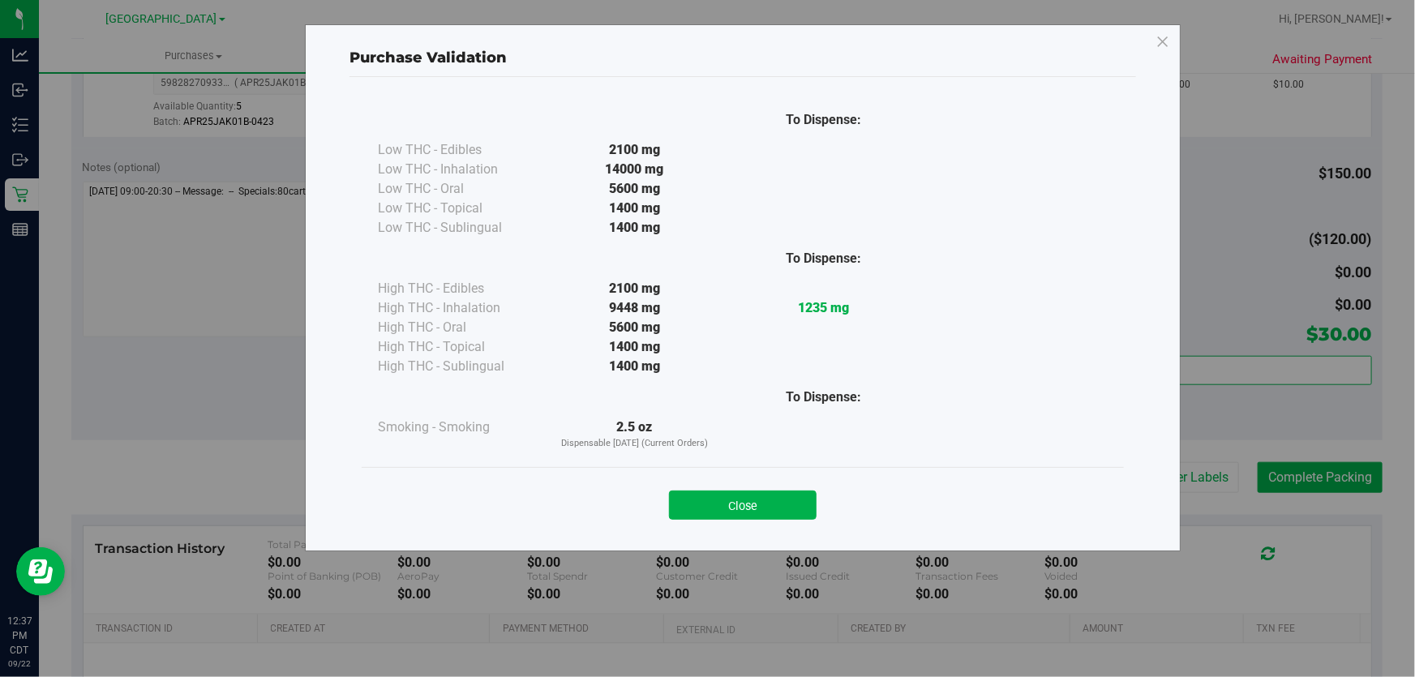
click at [788, 500] on button "Close" at bounding box center [743, 505] width 148 height 29
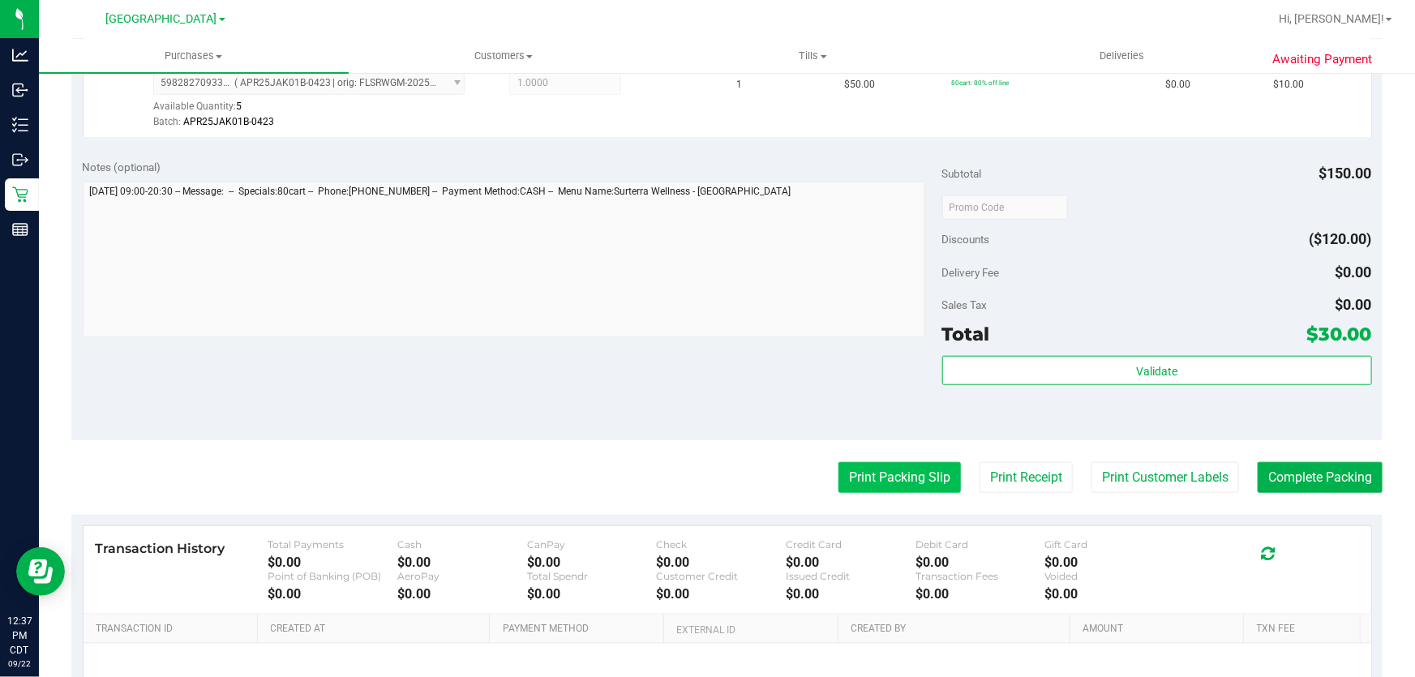
click at [917, 468] on button "Print Packing Slip" at bounding box center [899, 477] width 122 height 31
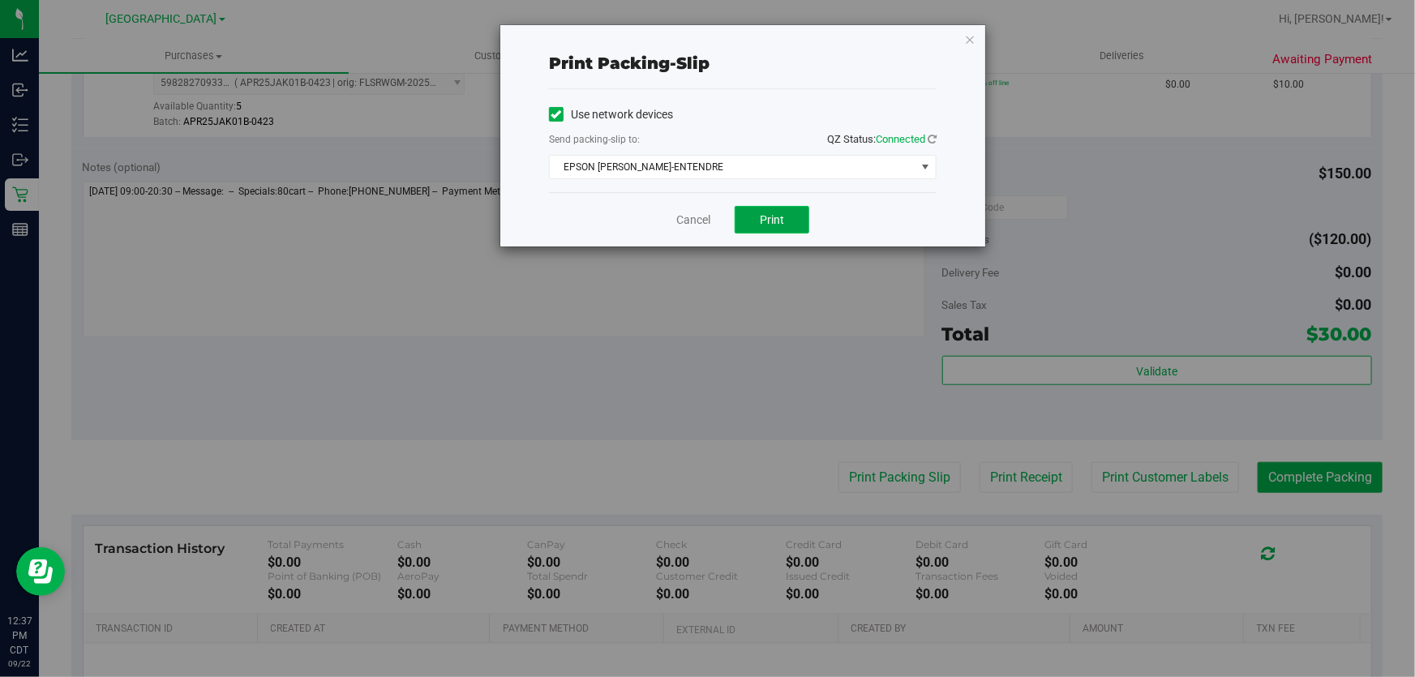
click at [762, 221] on span "Print" at bounding box center [772, 219] width 24 height 13
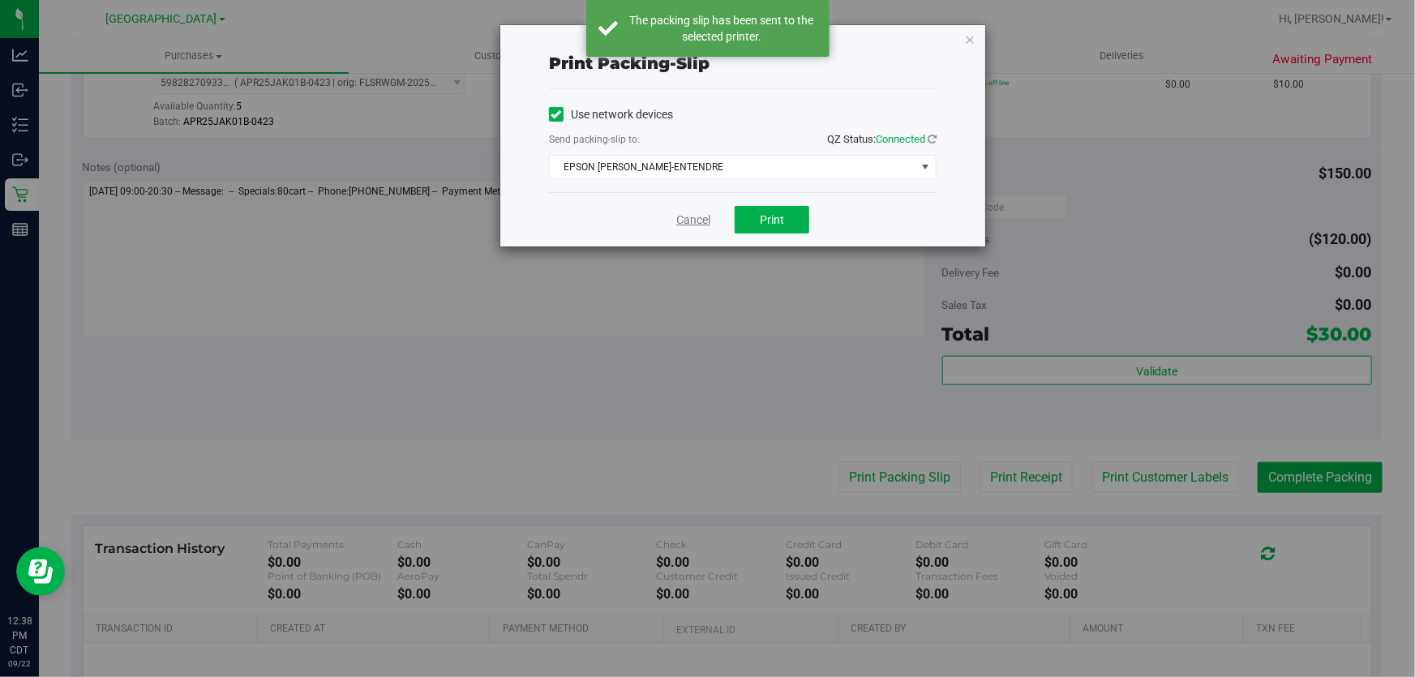
click at [697, 221] on link "Cancel" at bounding box center [693, 220] width 34 height 17
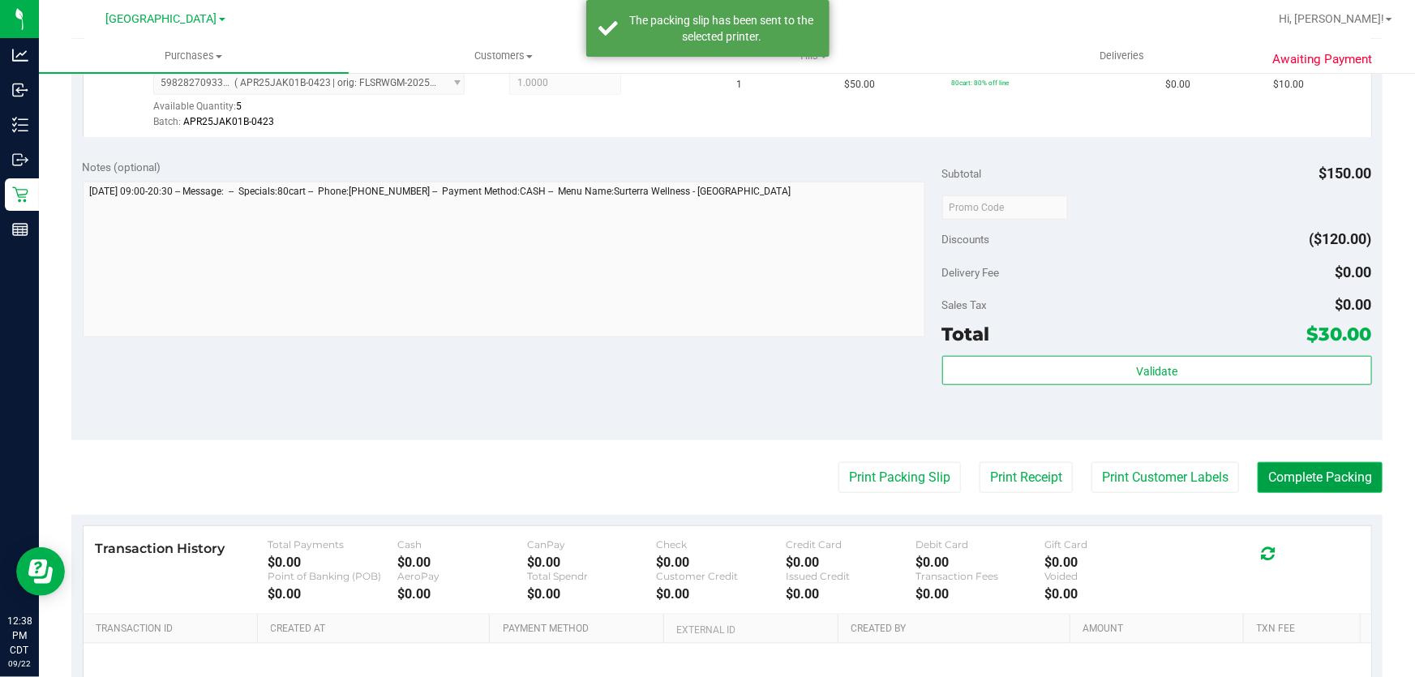
click at [1288, 478] on button "Complete Packing" at bounding box center [1320, 477] width 125 height 31
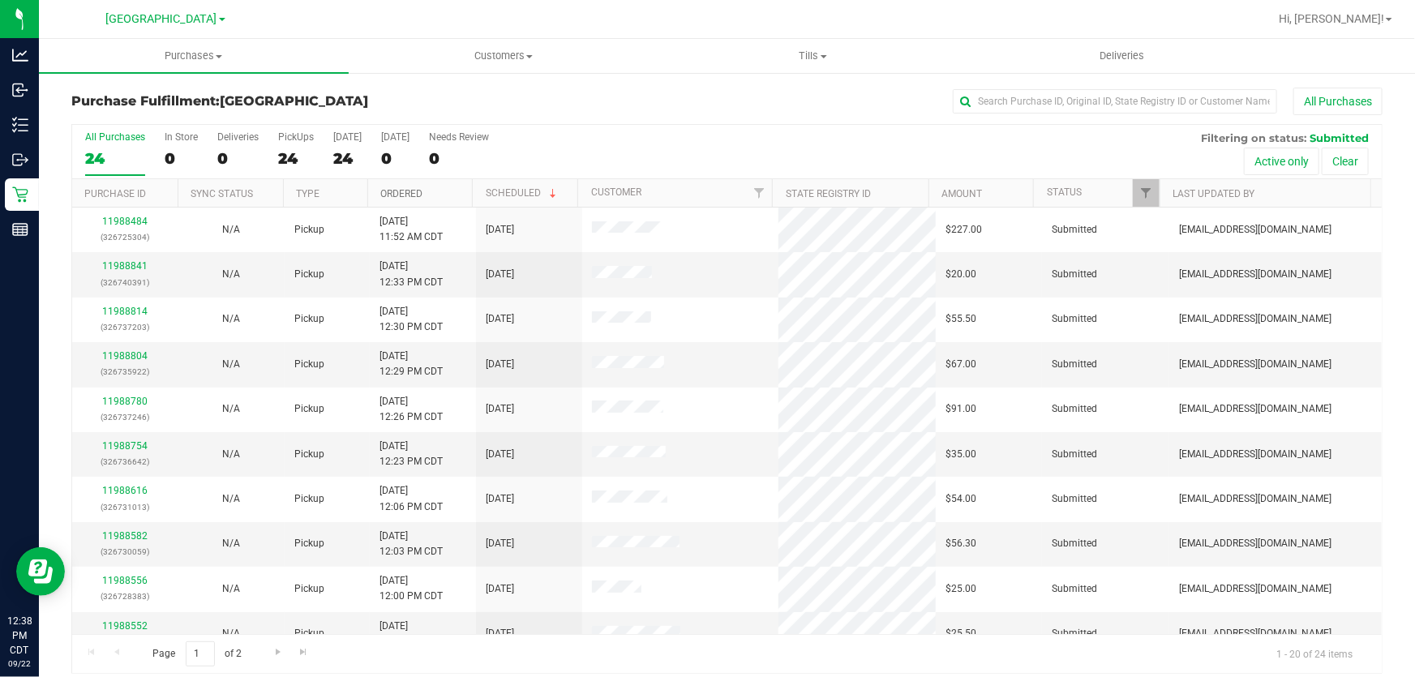
click at [403, 194] on link "Ordered" at bounding box center [401, 193] width 42 height 11
click at [127, 268] on link "11987233" at bounding box center [124, 265] width 45 height 11
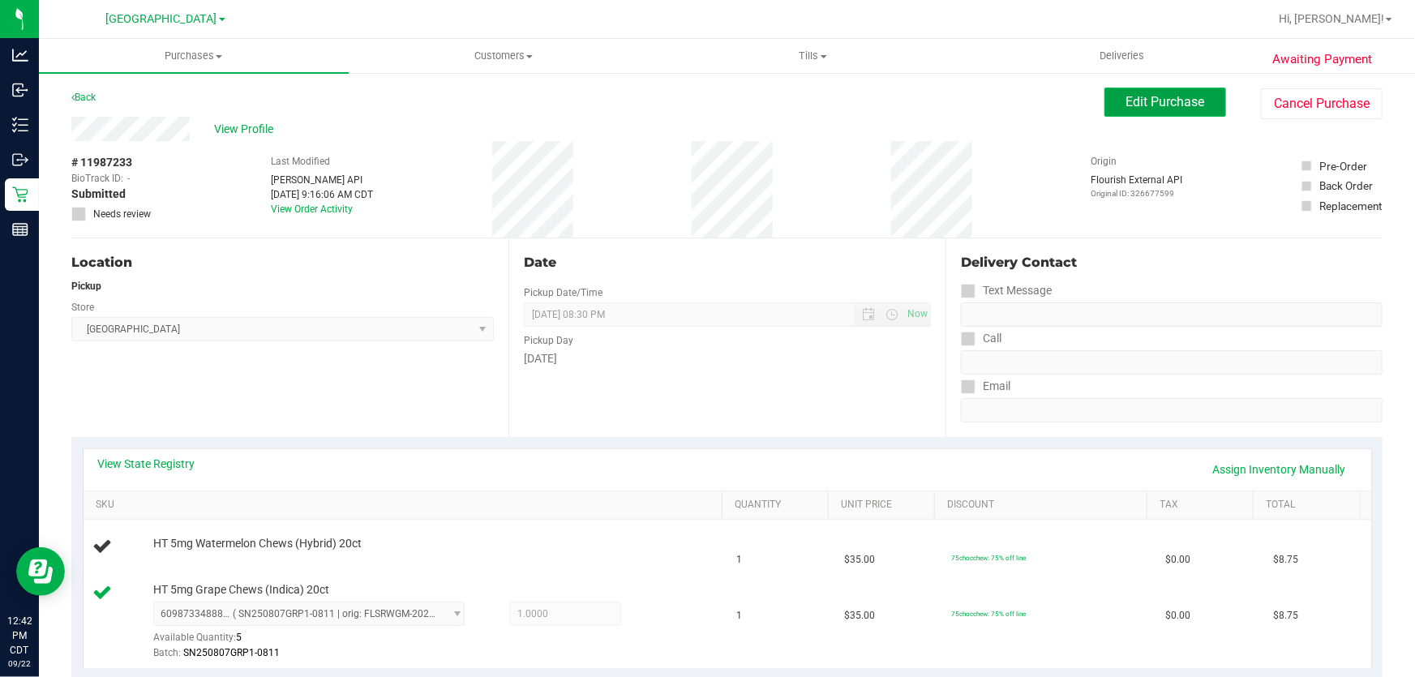
click at [1202, 88] on button "Edit Purchase" at bounding box center [1165, 102] width 122 height 29
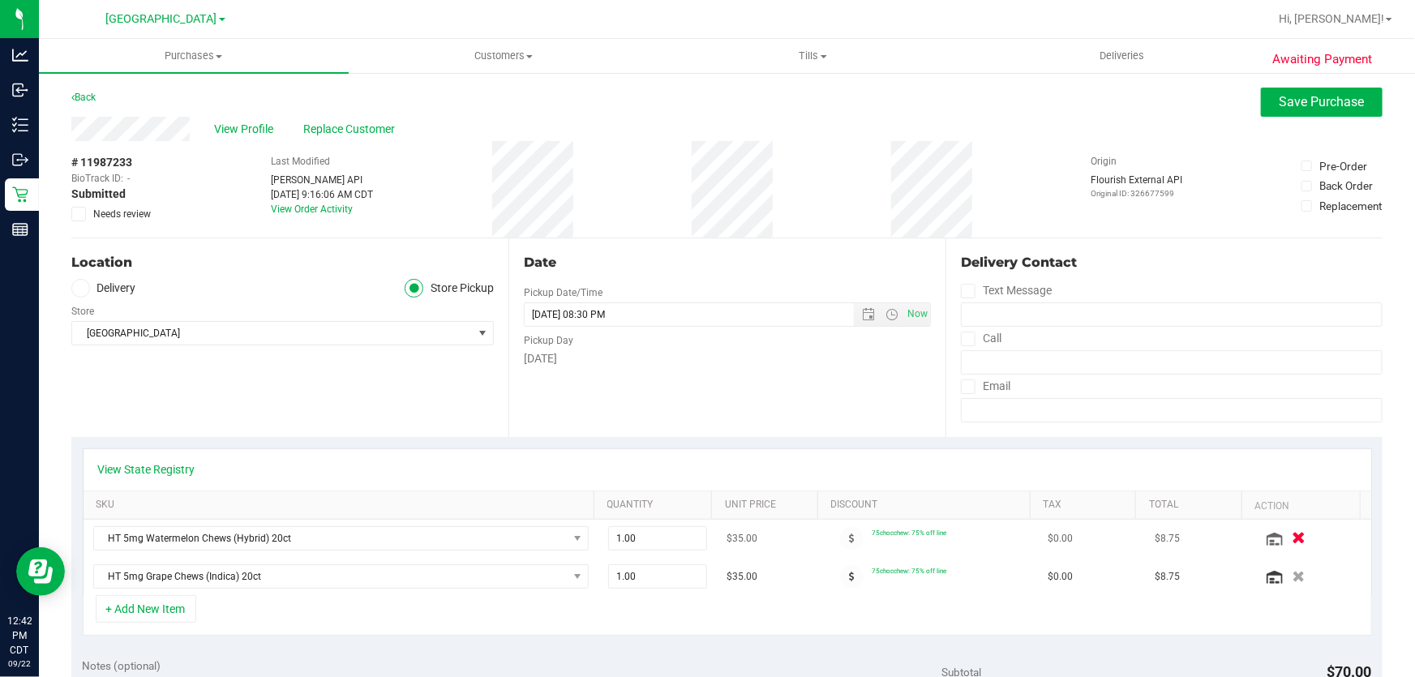
click at [1292, 535] on icon "button" at bounding box center [1299, 539] width 14 height 12
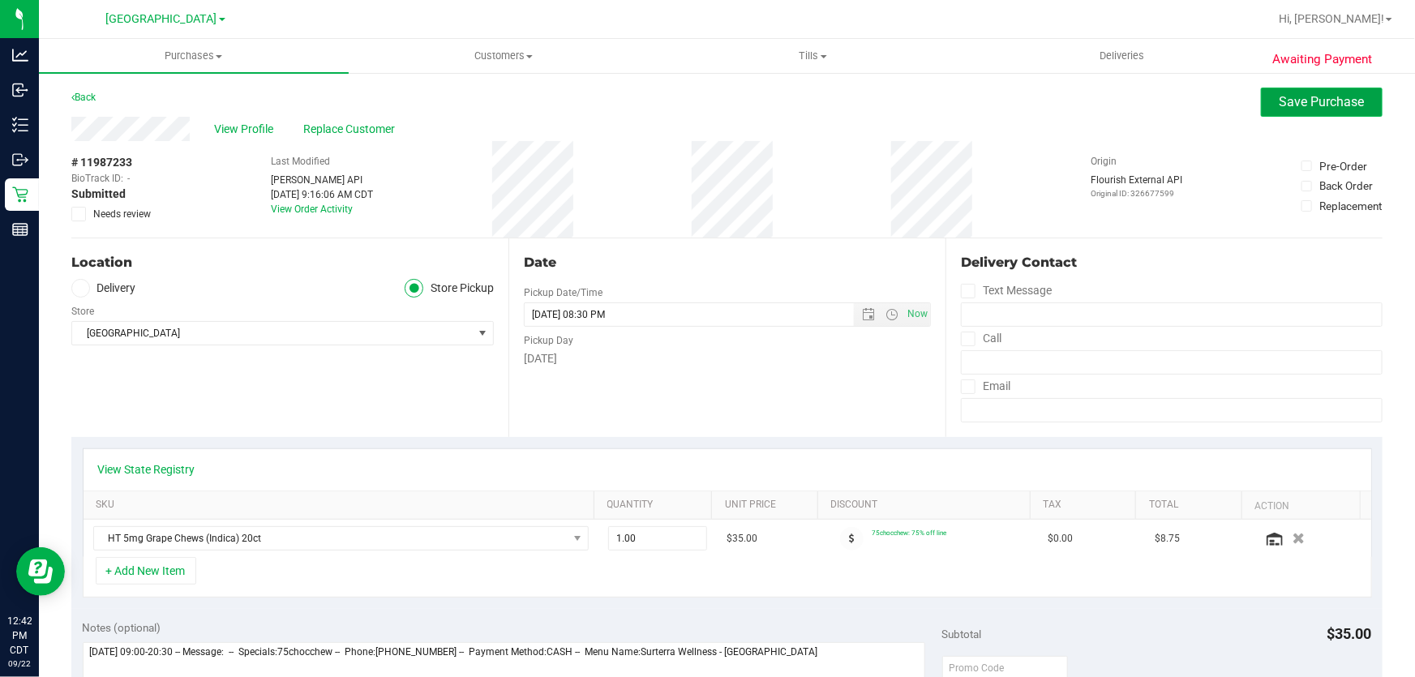
click at [1314, 100] on span "Save Purchase" at bounding box center [1322, 101] width 85 height 15
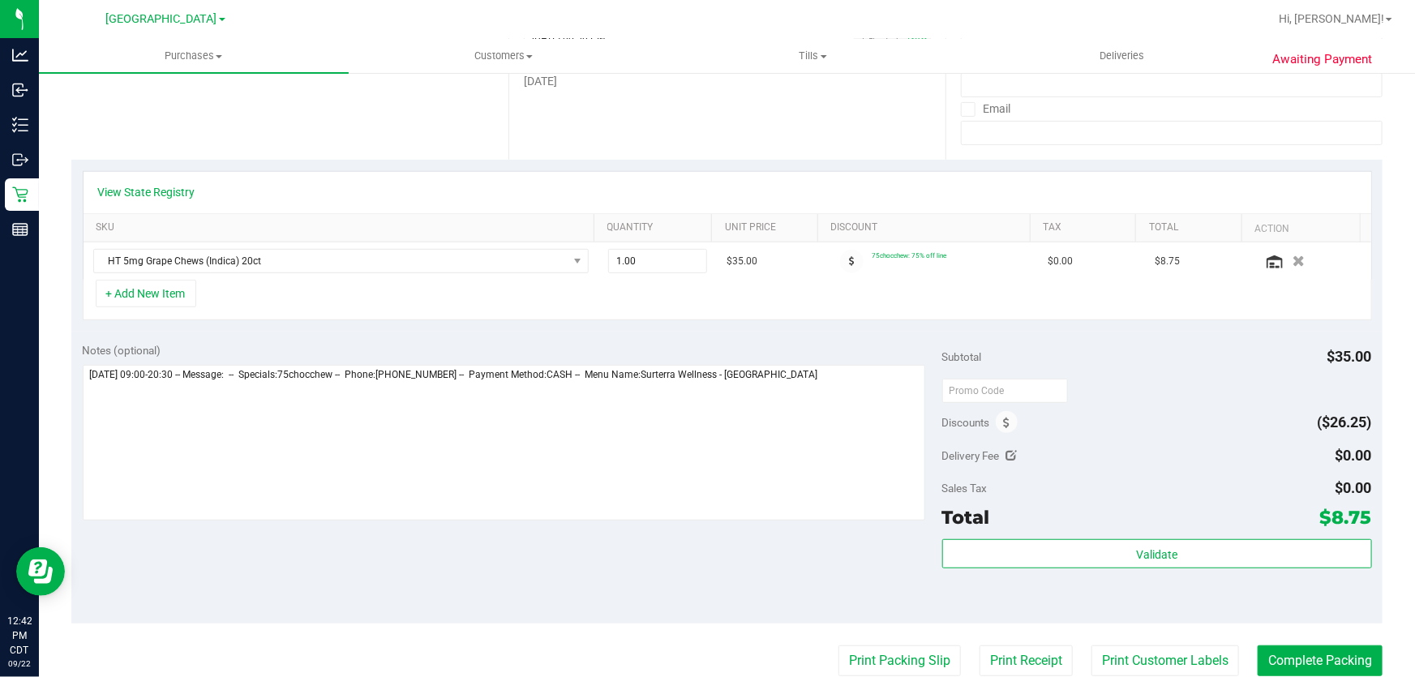
scroll to position [442, 0]
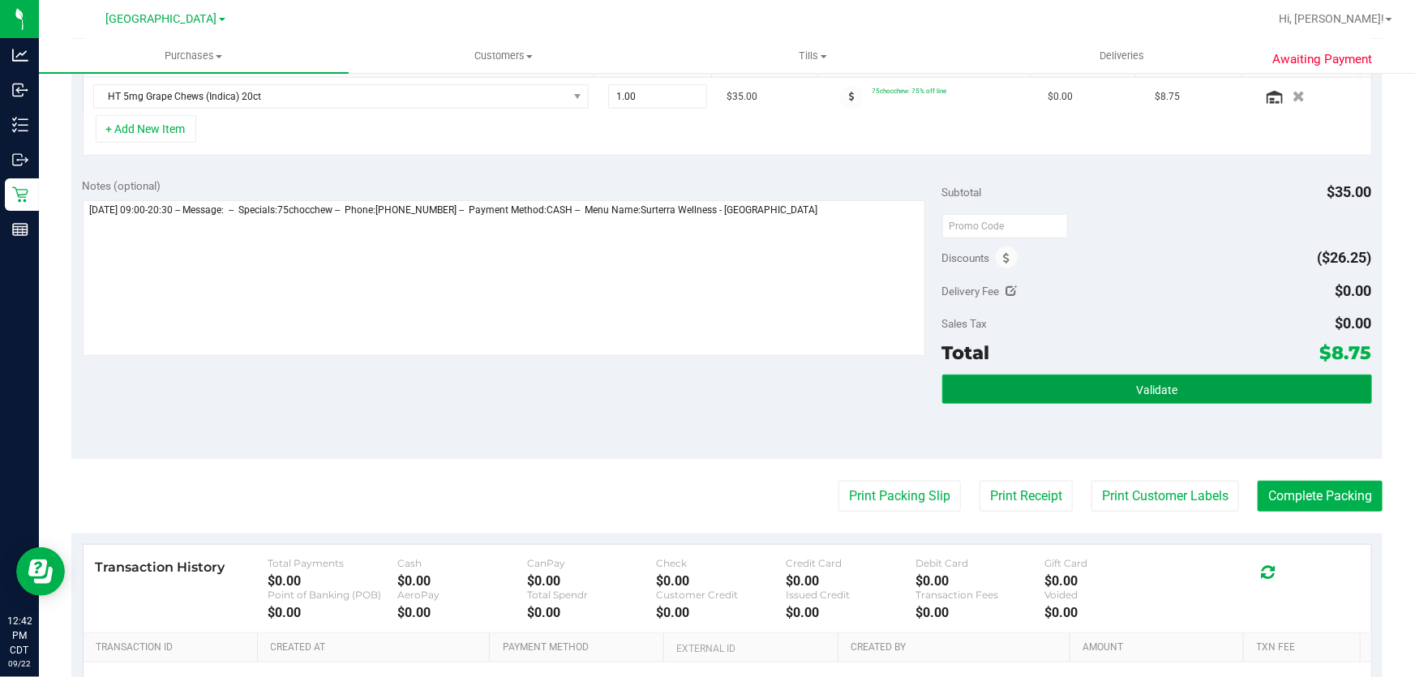
click at [1121, 390] on button "Validate" at bounding box center [1157, 389] width 430 height 29
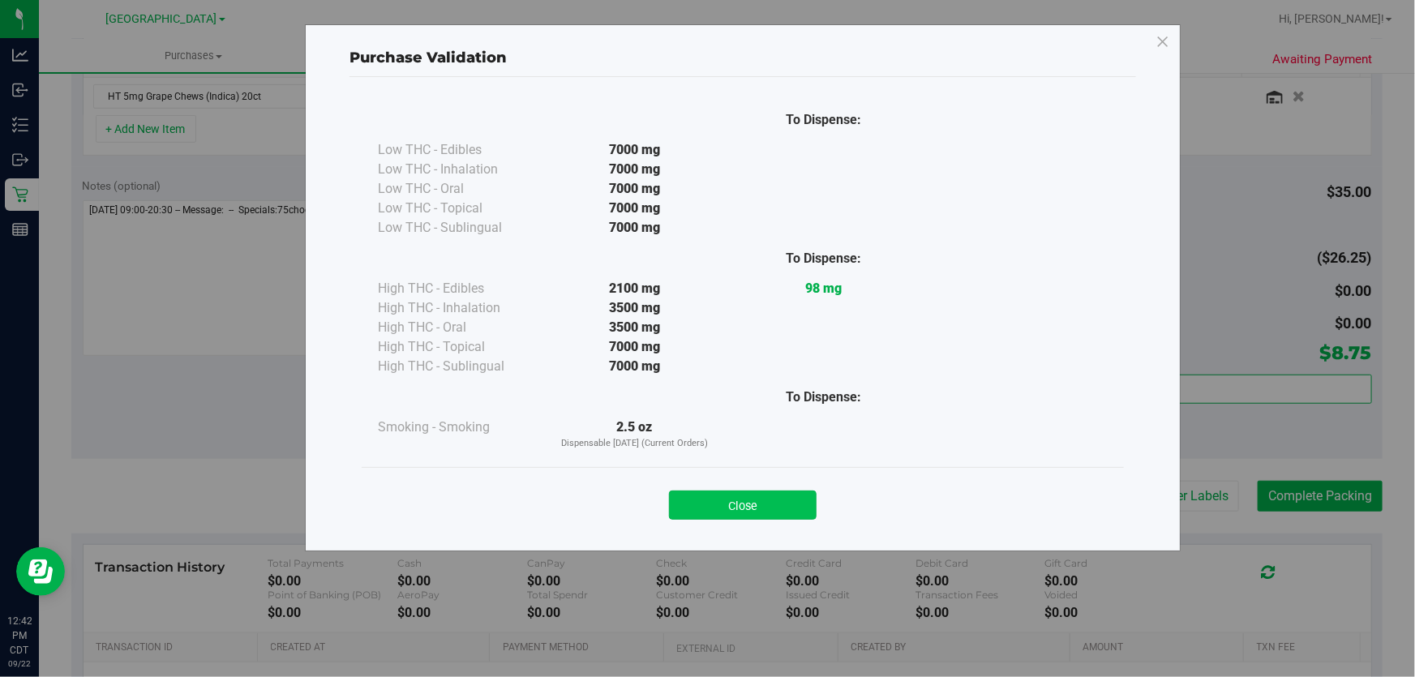
click at [788, 515] on button "Close" at bounding box center [743, 505] width 148 height 29
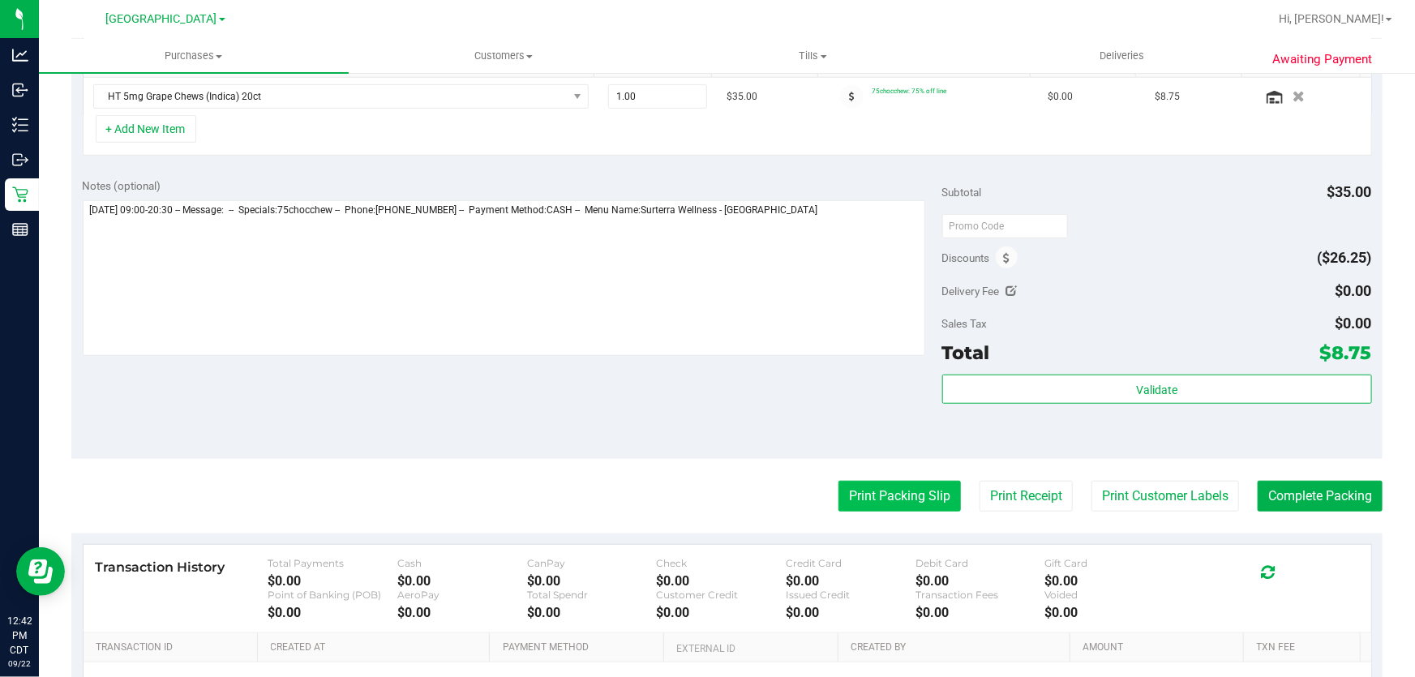
click at [884, 502] on button "Print Packing Slip" at bounding box center [899, 496] width 122 height 31
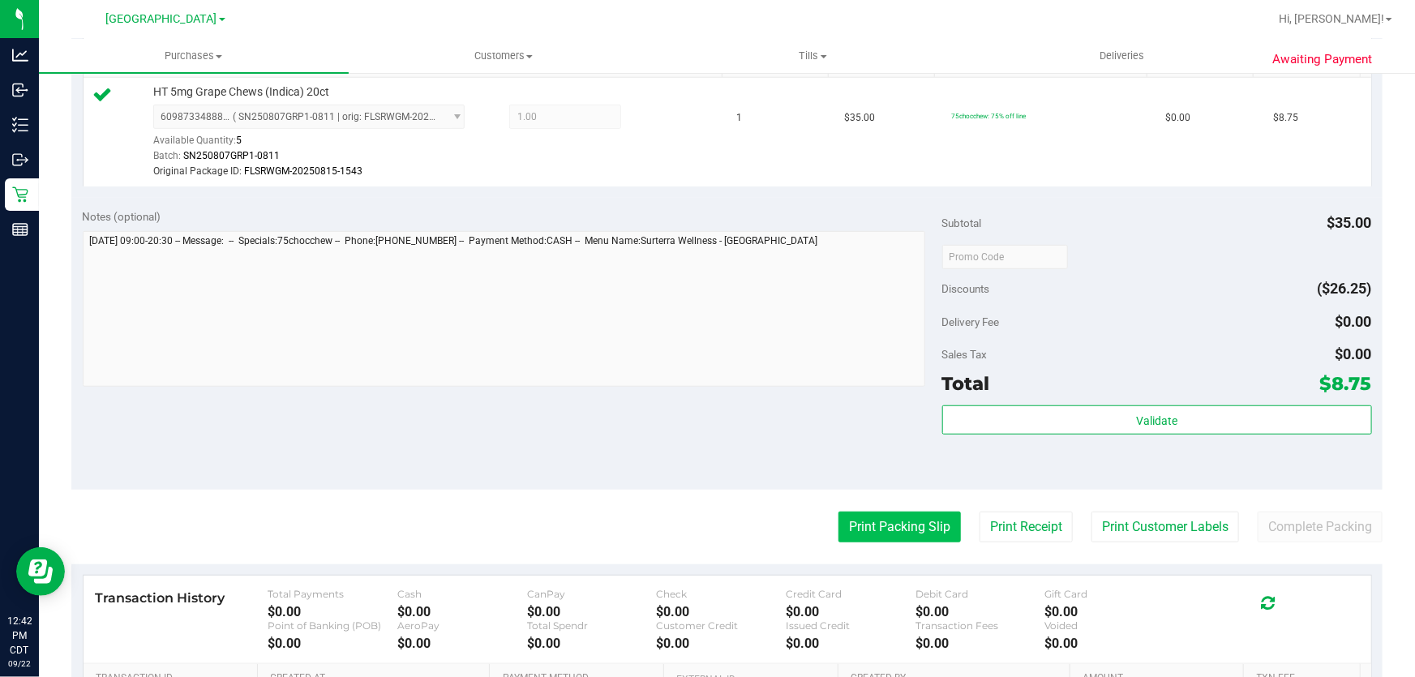
click at [898, 527] on button "Print Packing Slip" at bounding box center [899, 527] width 122 height 31
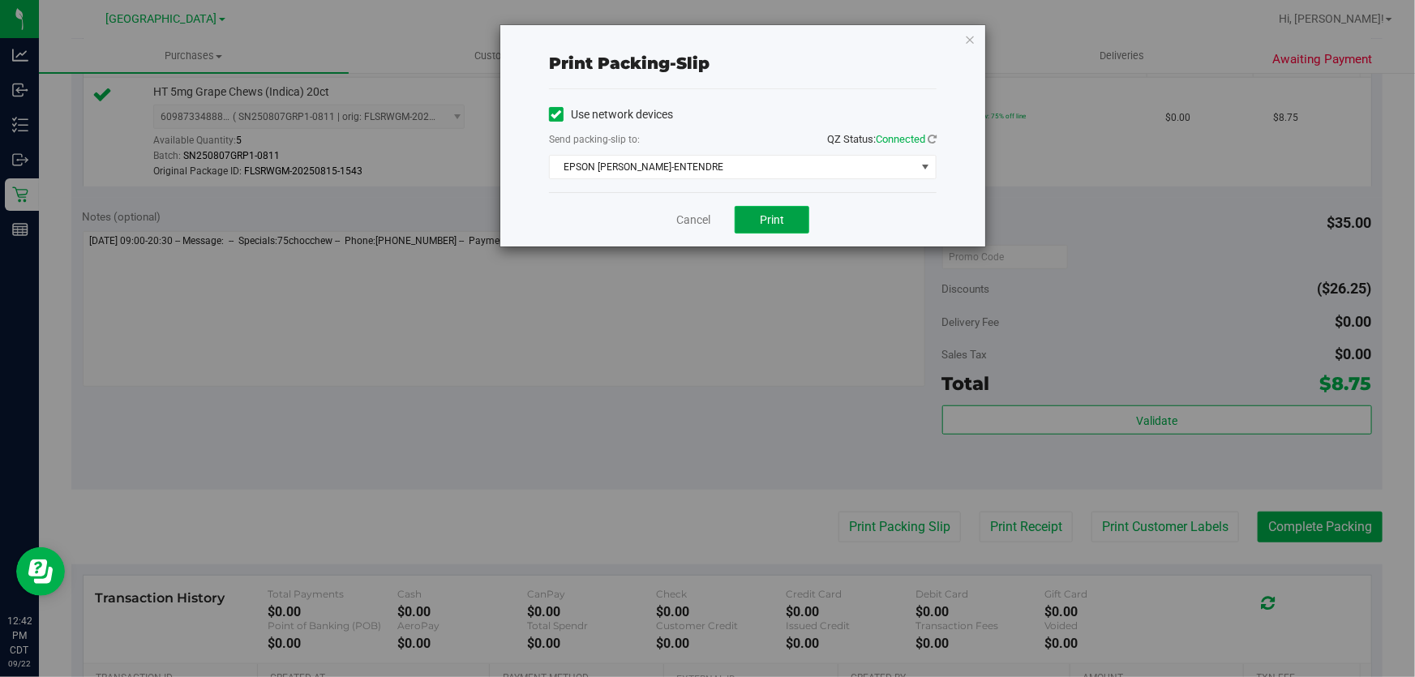
click at [772, 225] on span "Print" at bounding box center [772, 219] width 24 height 13
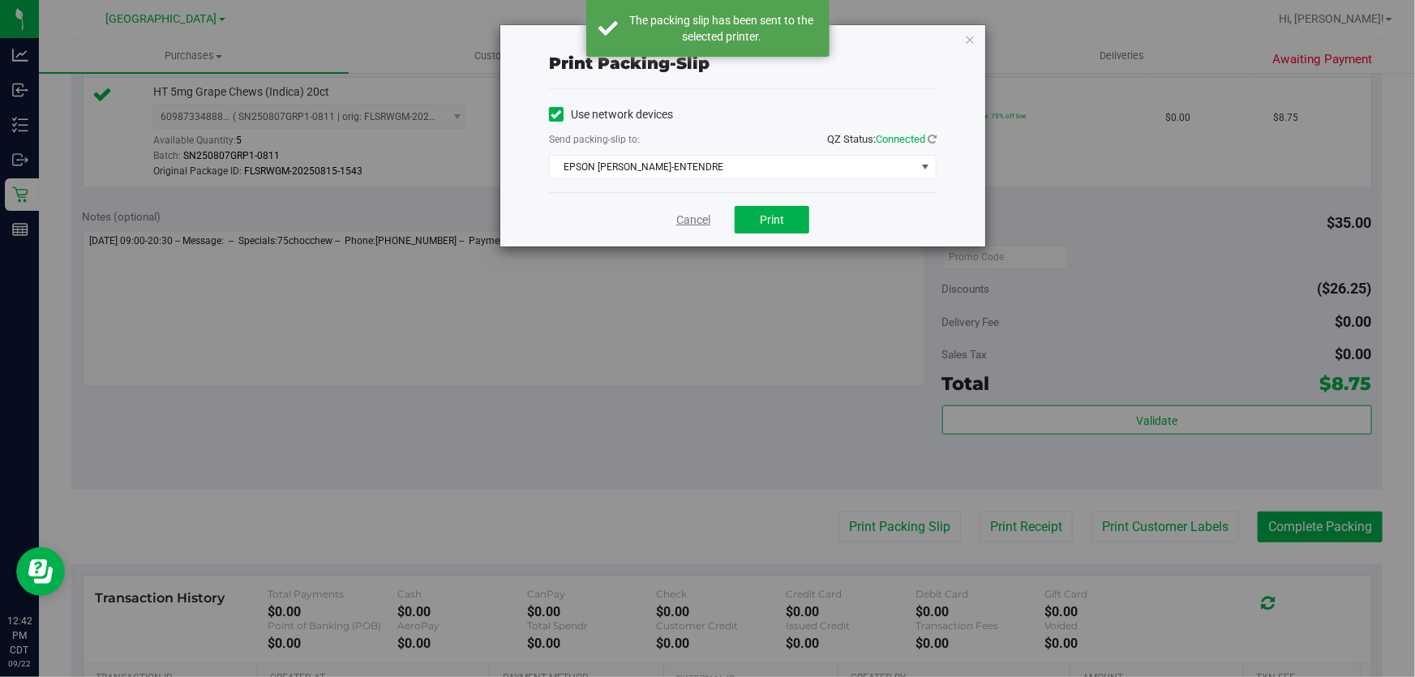
click at [692, 222] on link "Cancel" at bounding box center [693, 220] width 34 height 17
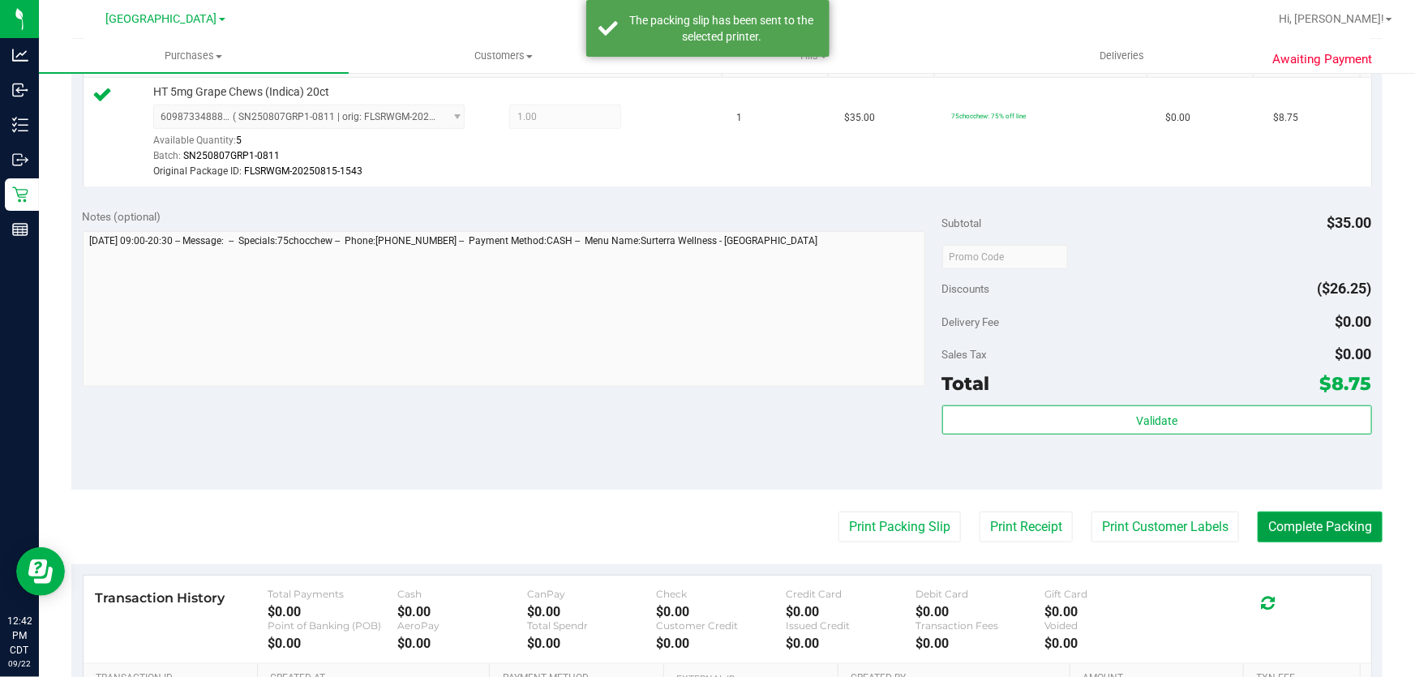
click at [1281, 519] on button "Complete Packing" at bounding box center [1320, 527] width 125 height 31
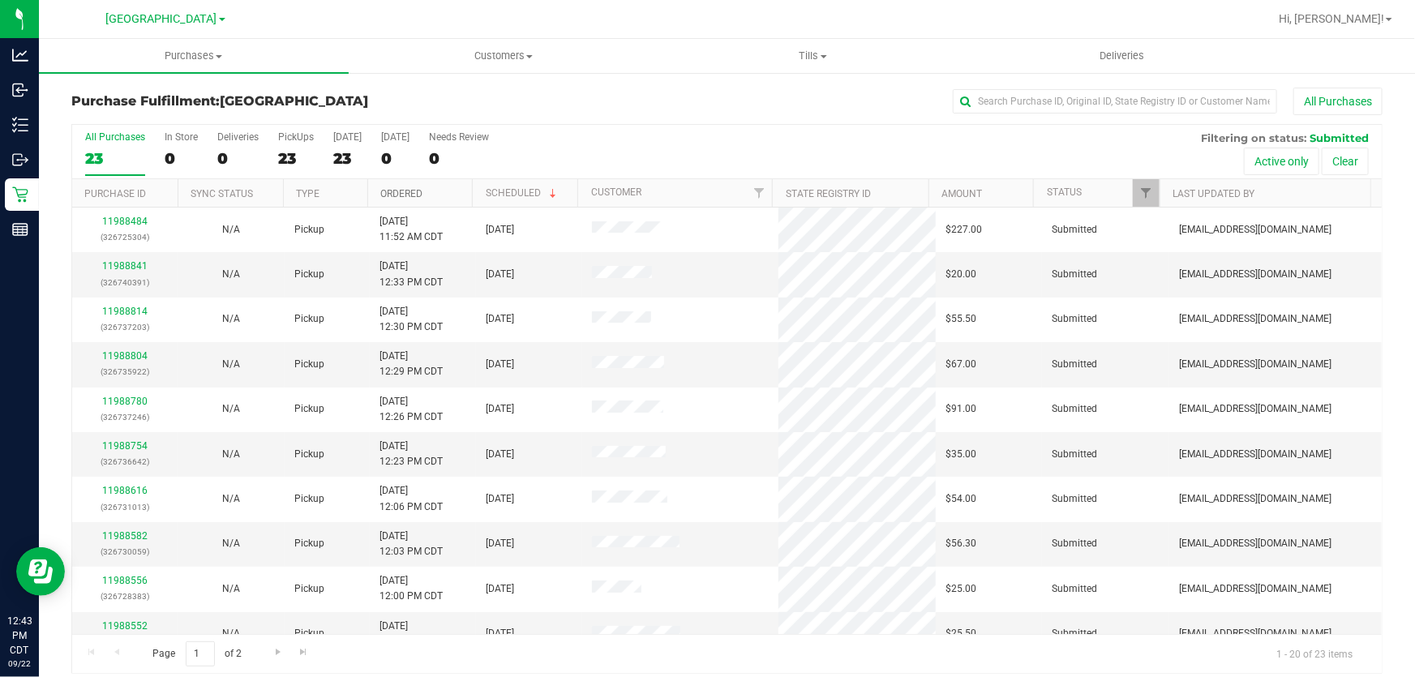
click at [407, 188] on link "Ordered" at bounding box center [401, 193] width 42 height 11
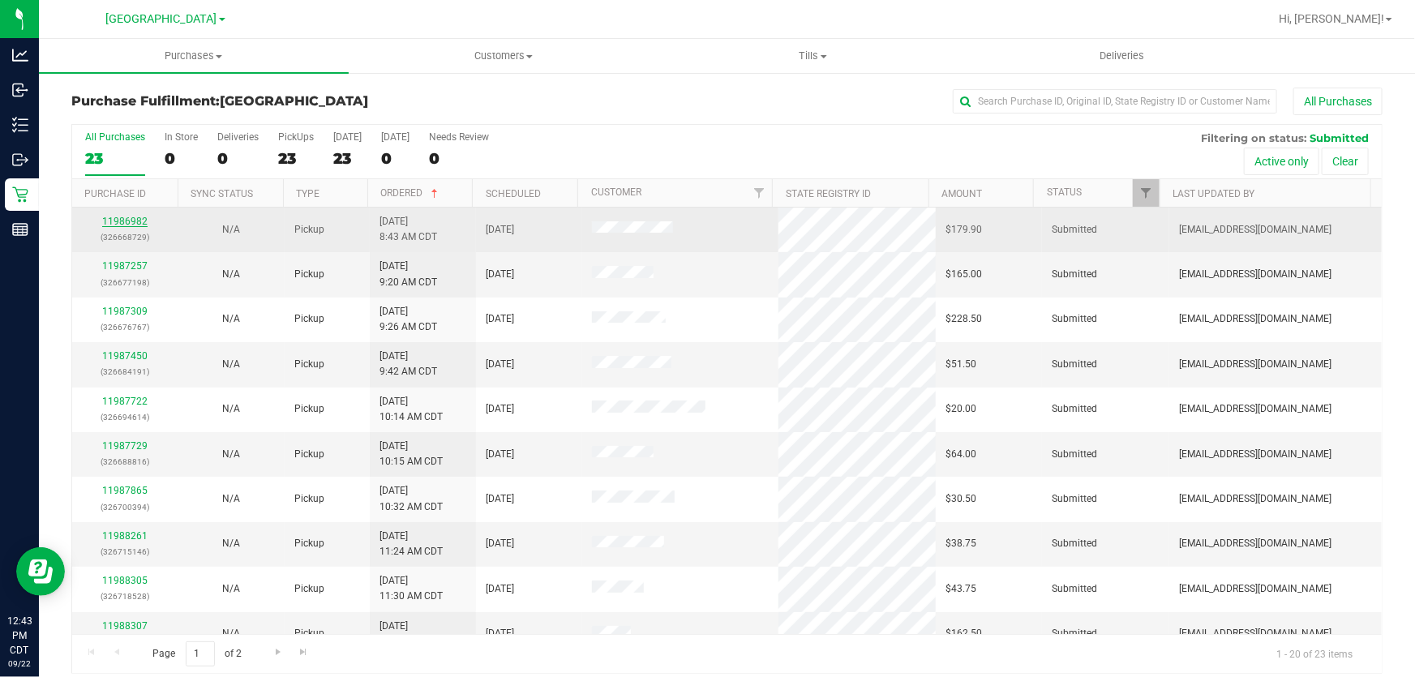
click at [110, 223] on link "11986982" at bounding box center [124, 221] width 45 height 11
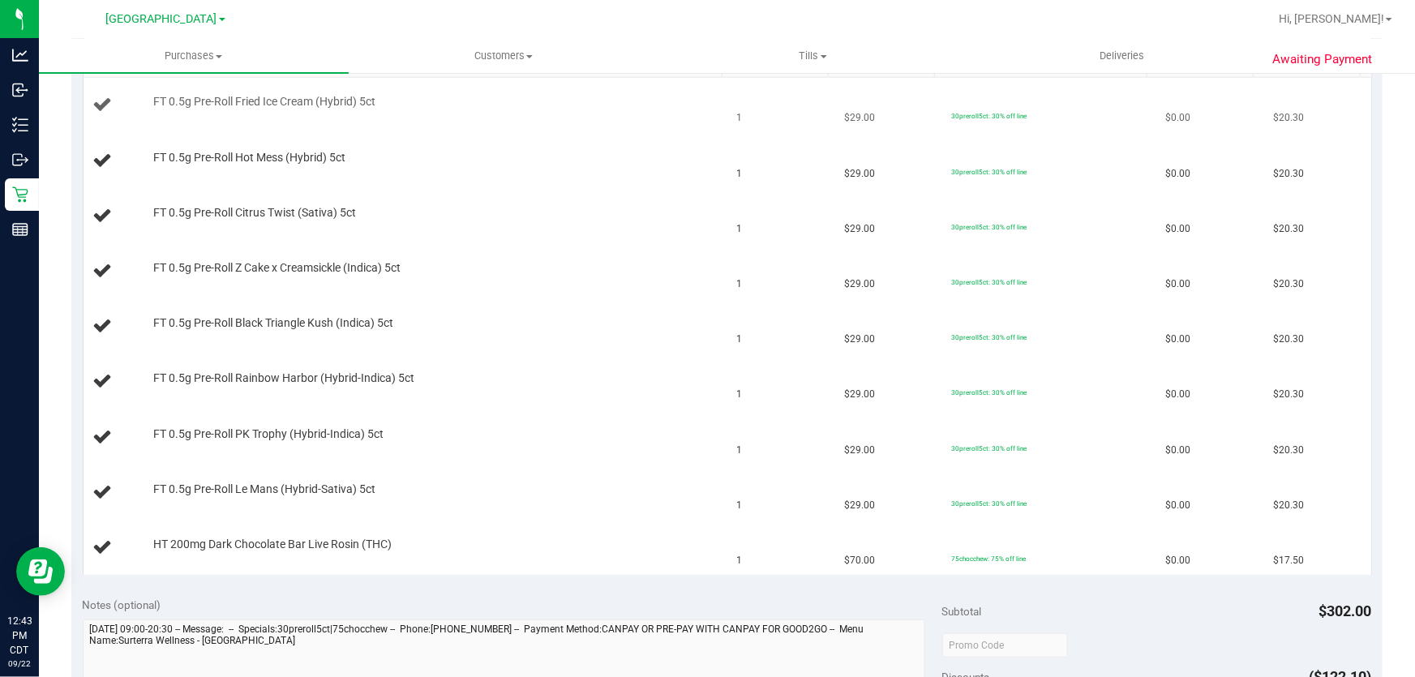
scroll to position [368, 0]
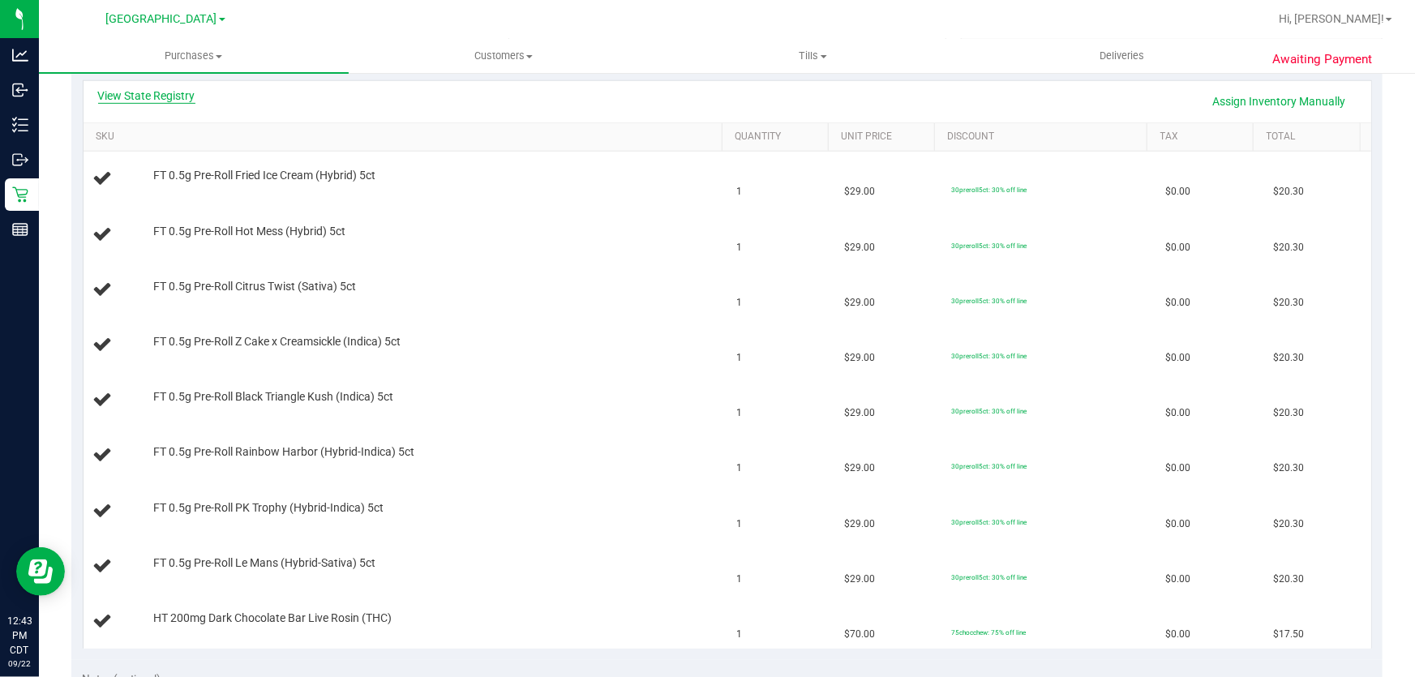
click at [174, 94] on link "View State Registry" at bounding box center [146, 96] width 97 height 16
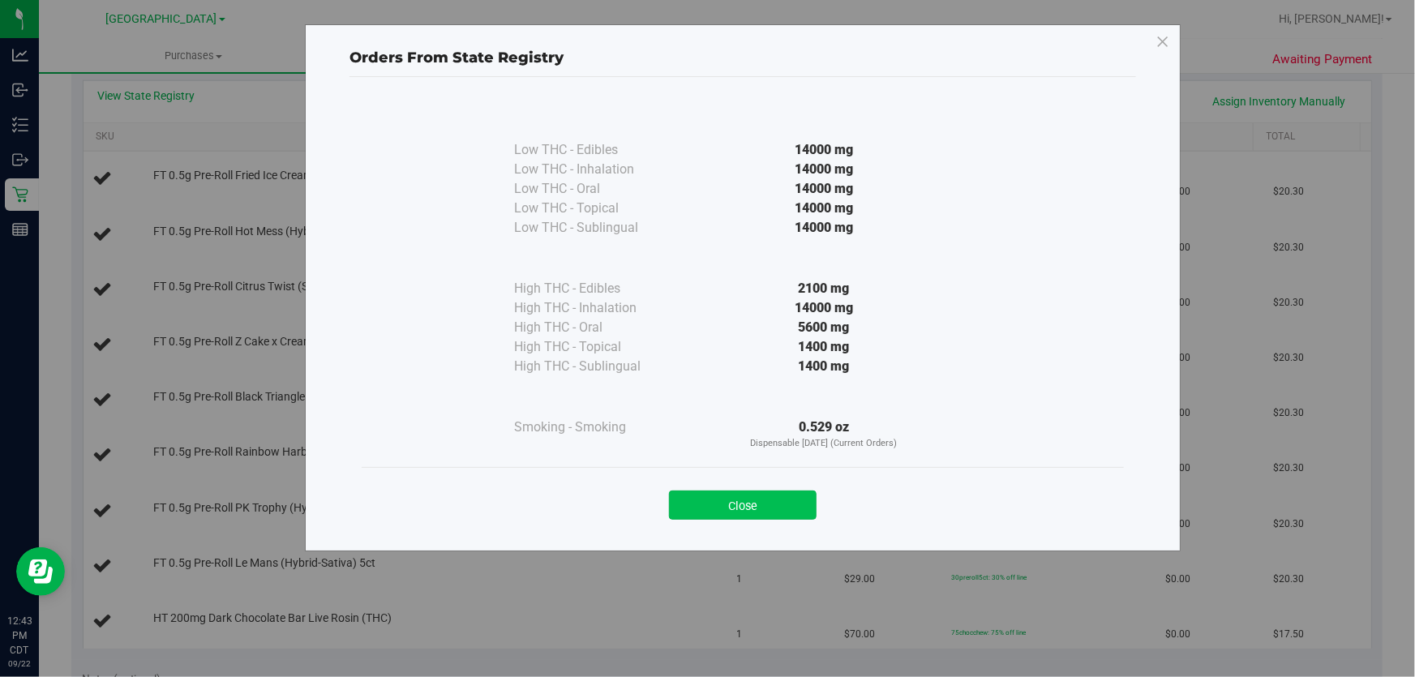
click at [778, 491] on button "Close" at bounding box center [743, 505] width 148 height 29
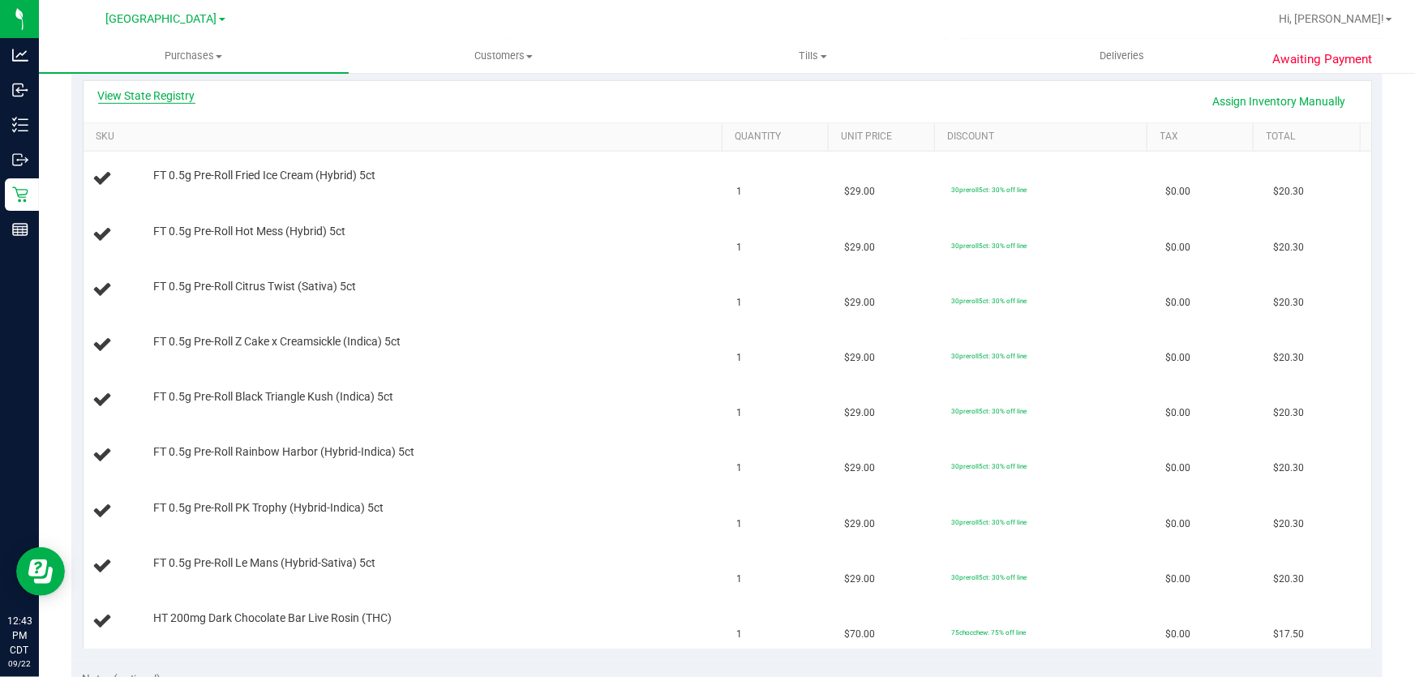
click at [136, 92] on link "View State Registry" at bounding box center [146, 96] width 97 height 16
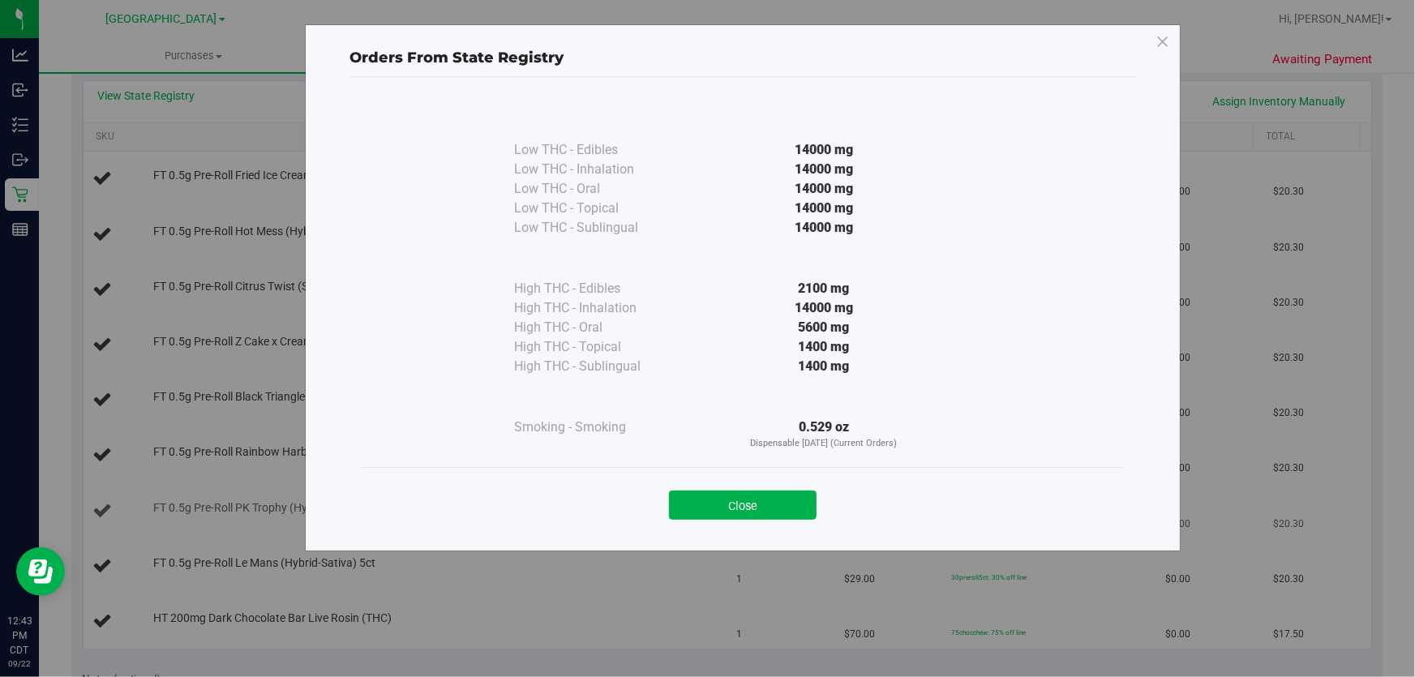
drag, startPoint x: 745, startPoint y: 506, endPoint x: 721, endPoint y: 502, distance: 24.7
click at [743, 508] on button "Close" at bounding box center [743, 505] width 148 height 29
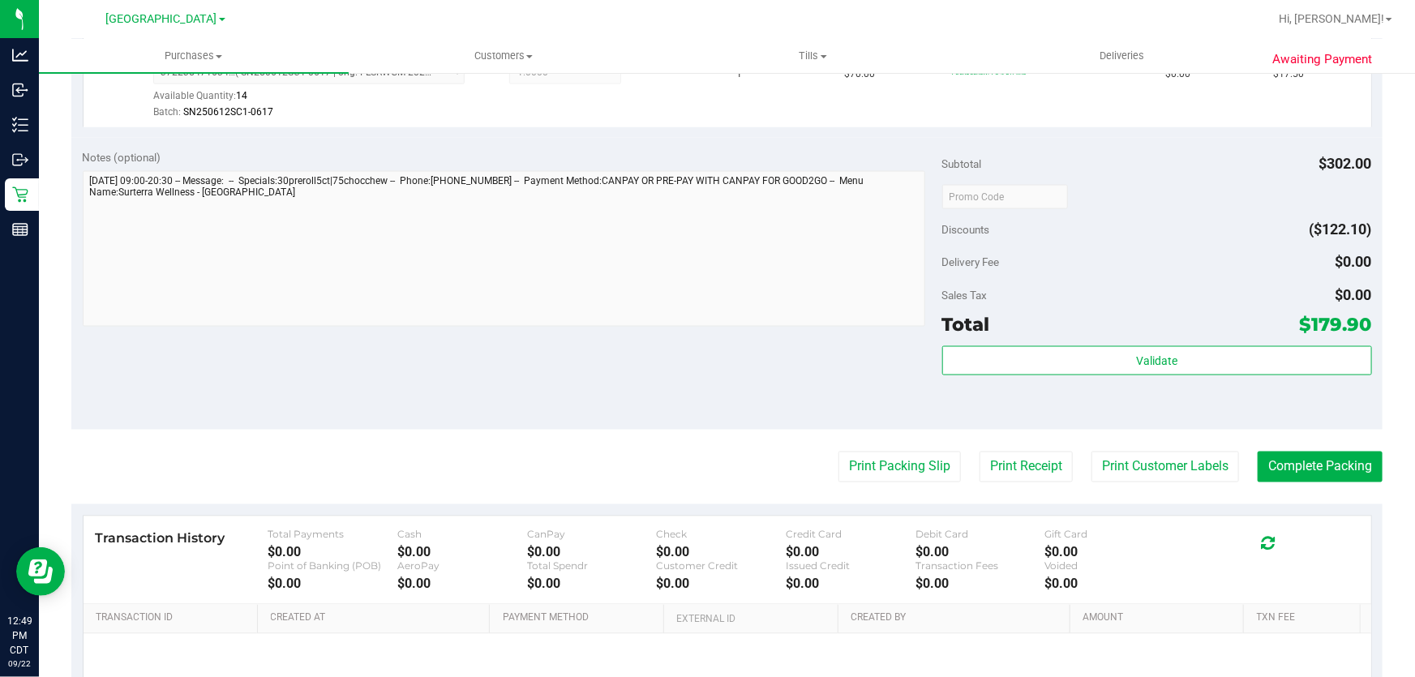
scroll to position [1173, 0]
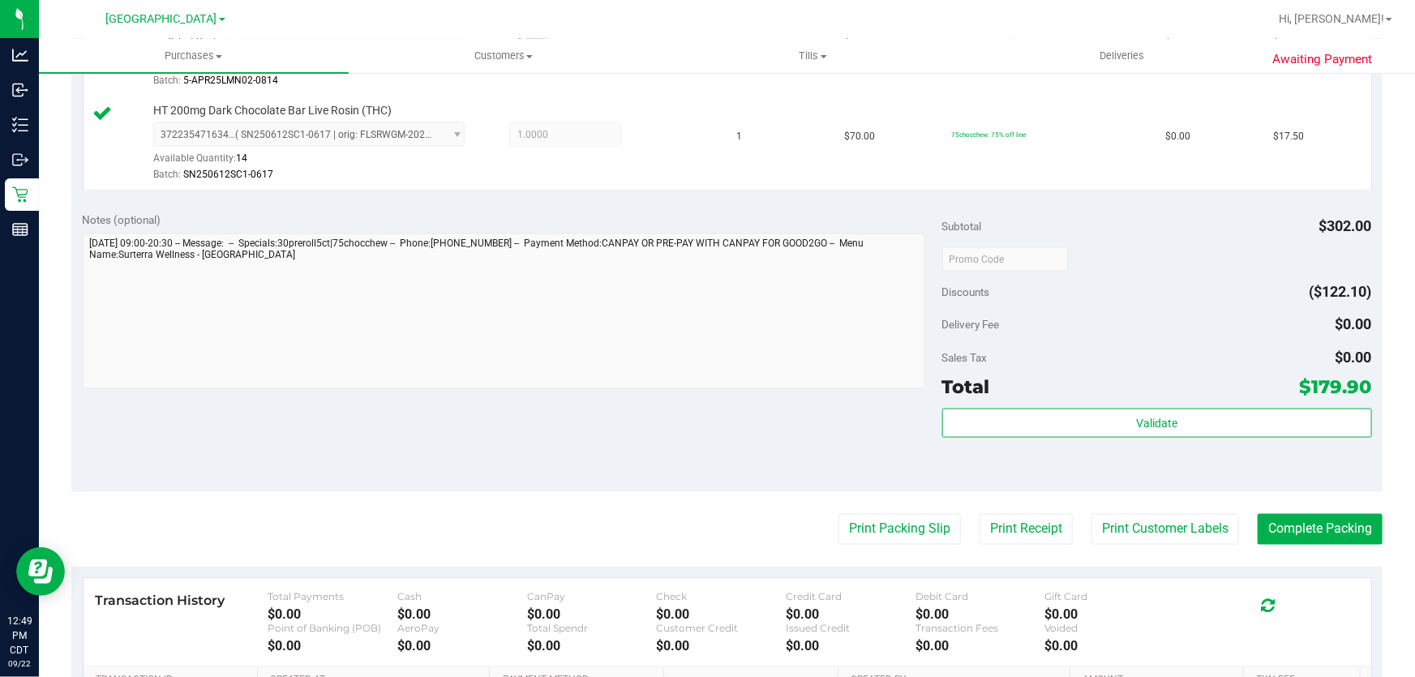
click at [1008, 398] on div "Subtotal $302.00 Discounts ($122.10) Delivery Fee $0.00 Sales Tax $0.00 Total $…" at bounding box center [1157, 347] width 430 height 270
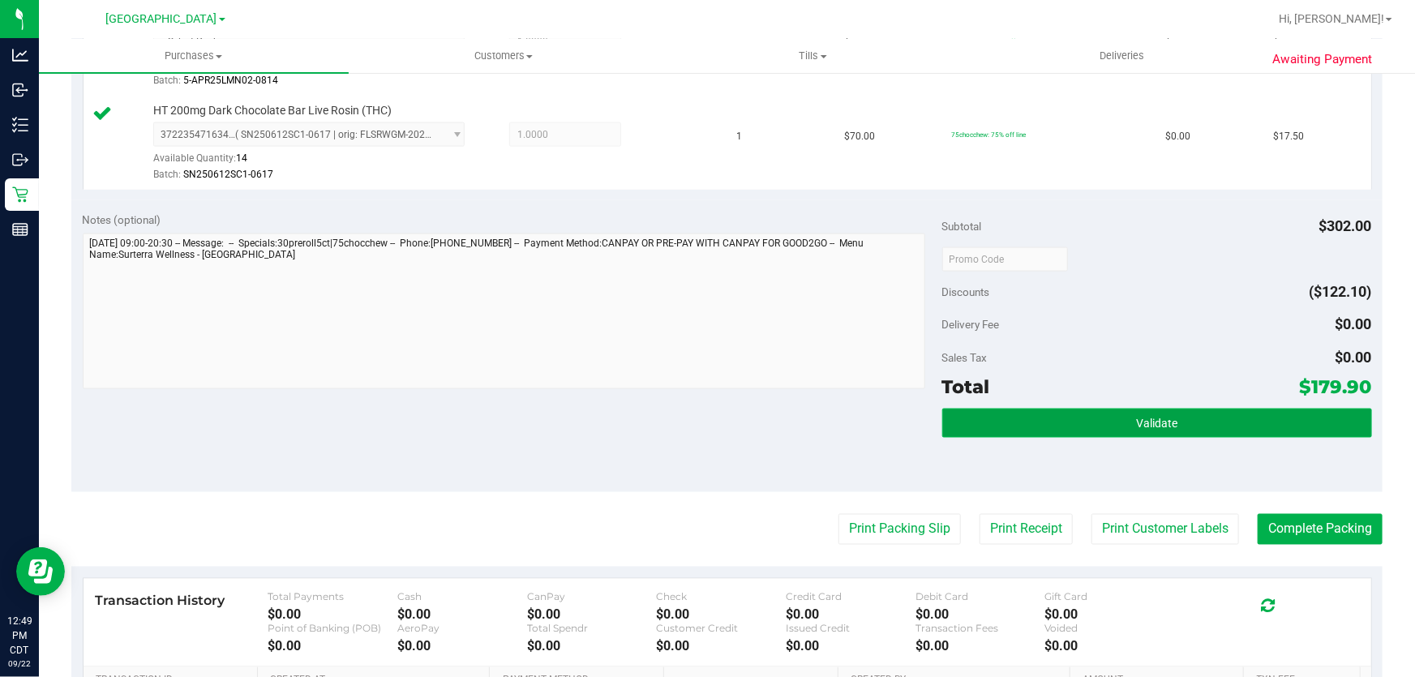
click at [1008, 414] on button "Validate" at bounding box center [1157, 423] width 430 height 29
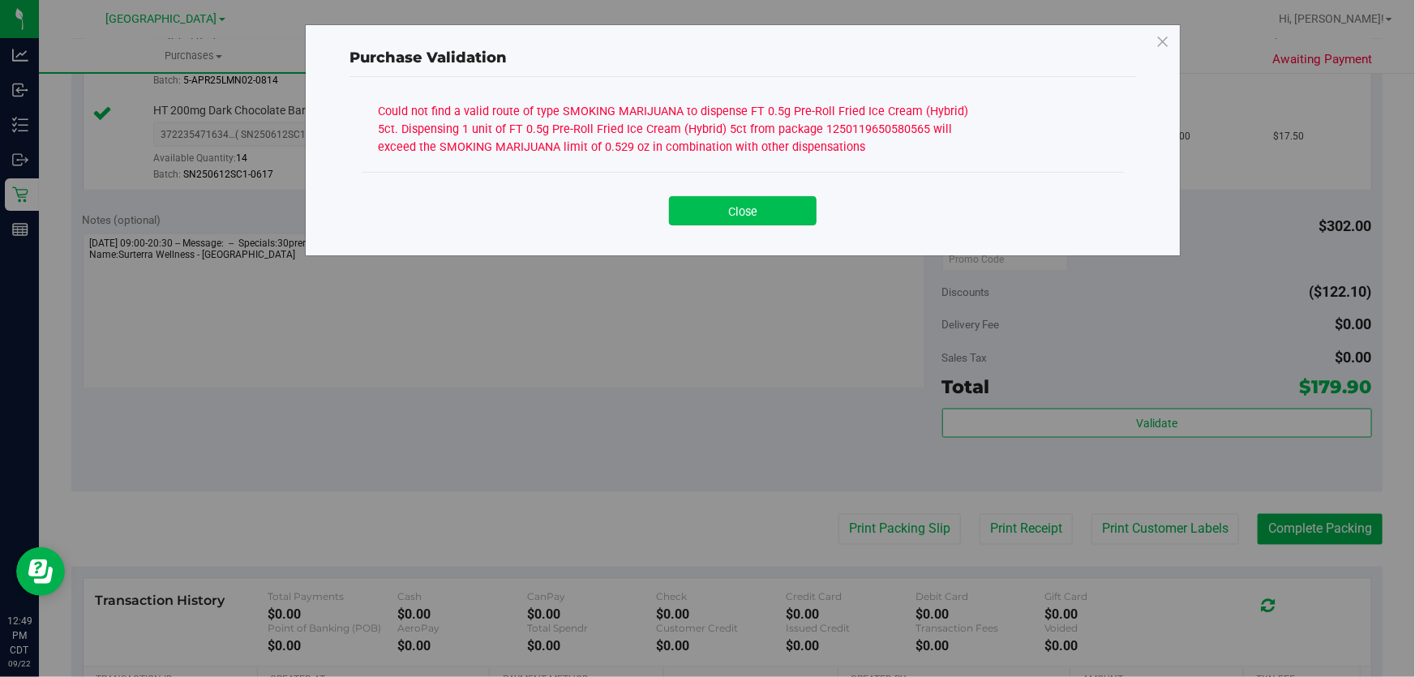
click at [757, 205] on button "Close" at bounding box center [743, 210] width 148 height 29
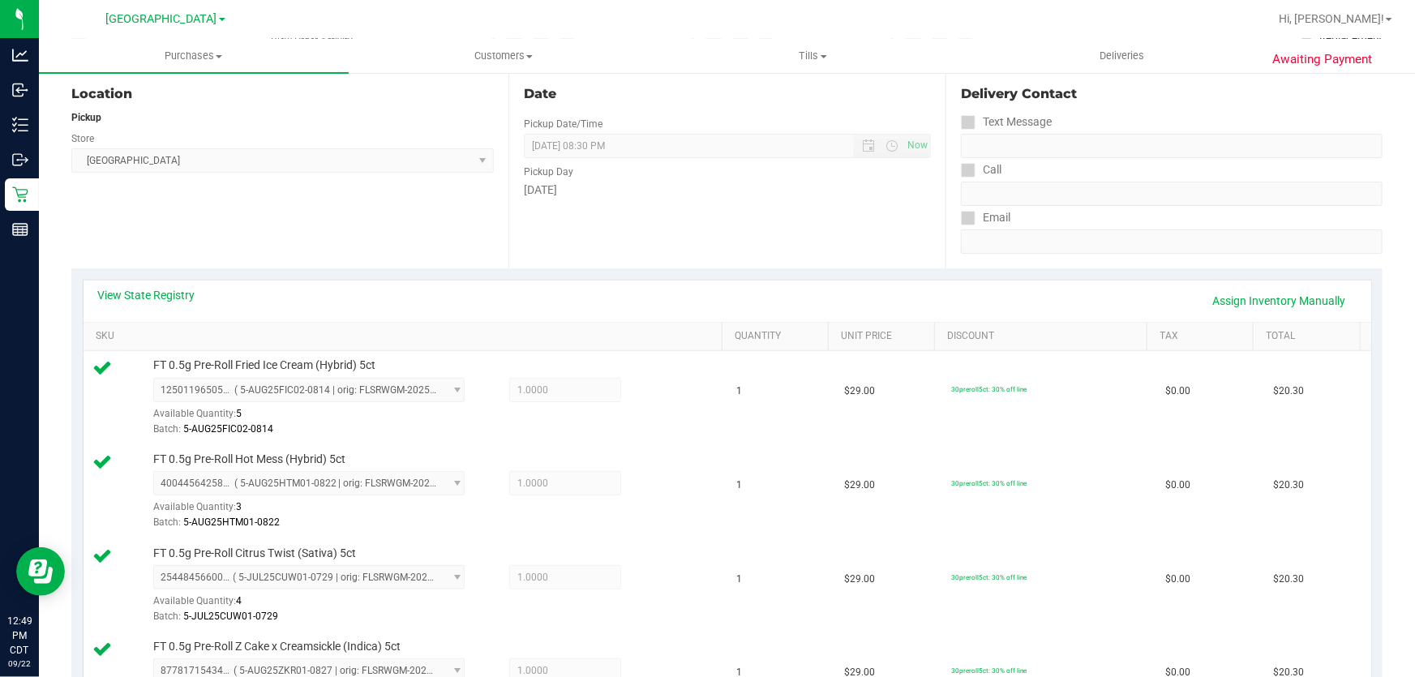
scroll to position [0, 0]
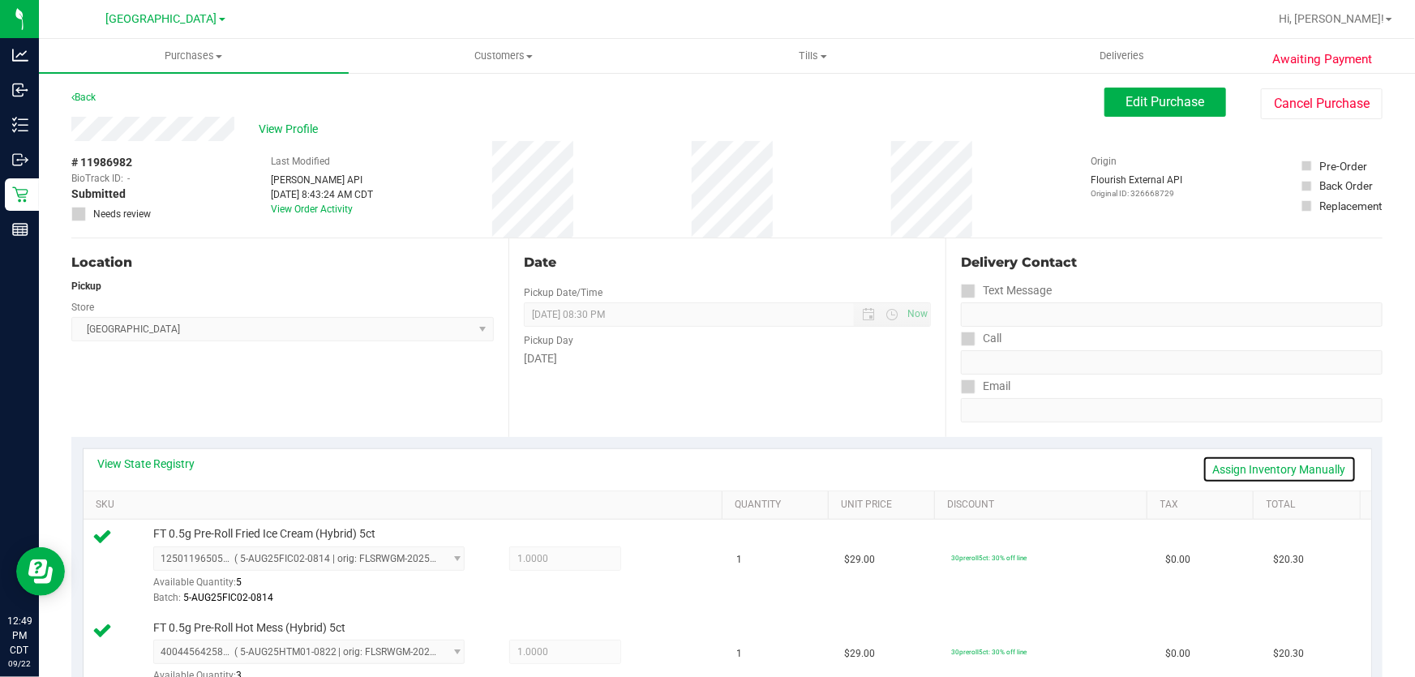
click at [1231, 477] on link "Assign Inventory Manually" at bounding box center [1279, 470] width 154 height 28
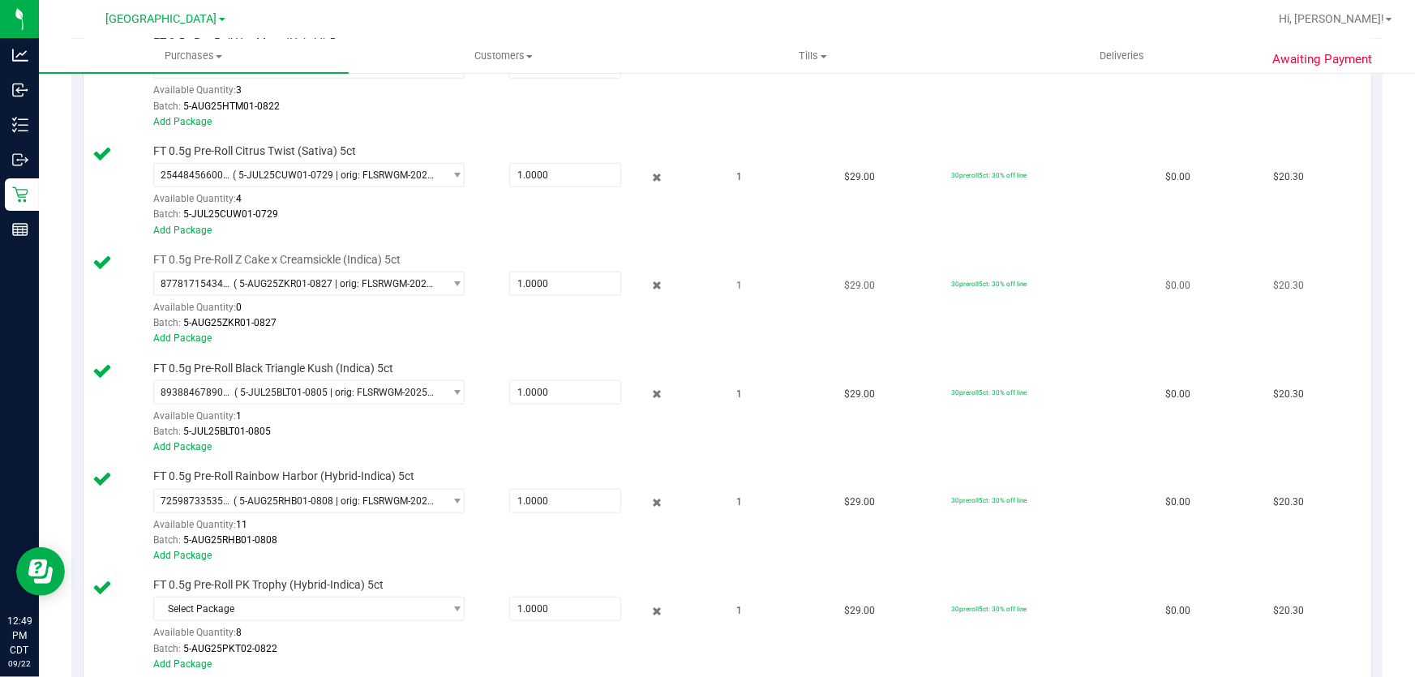
scroll to position [663, 0]
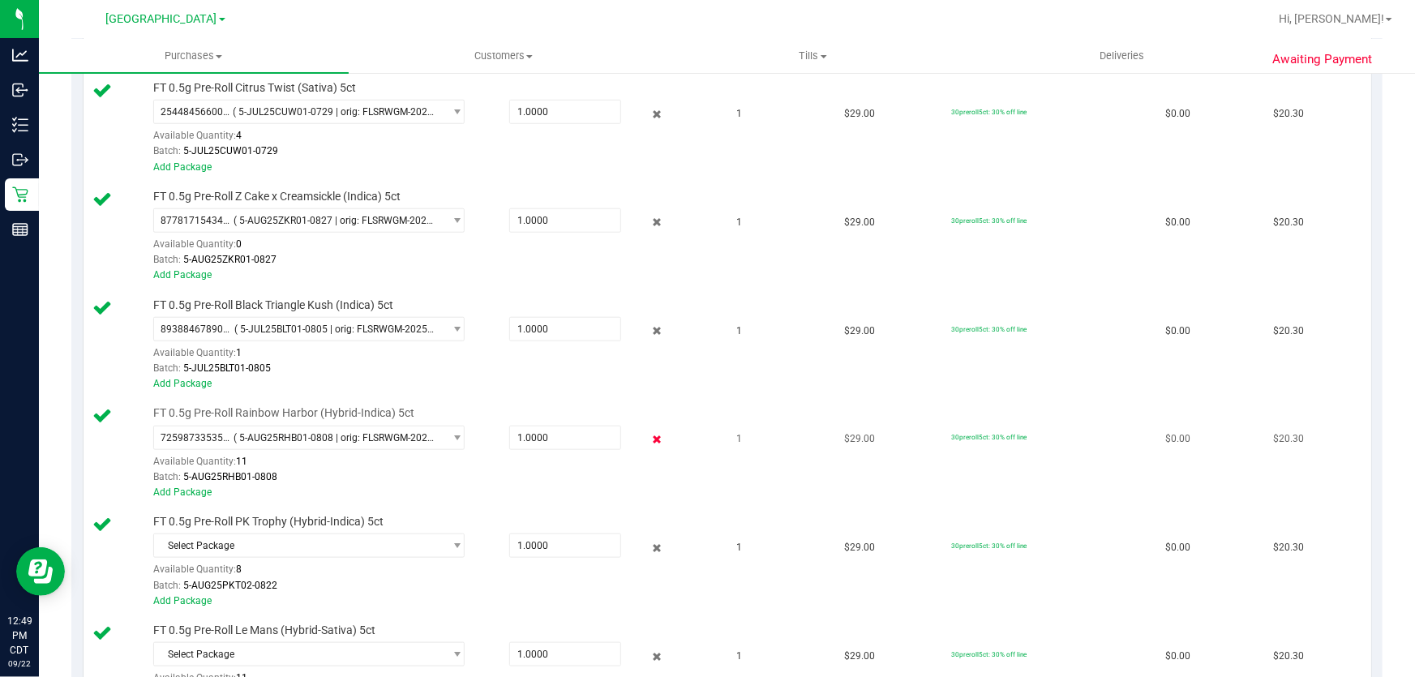
click at [649, 434] on icon at bounding box center [657, 440] width 17 height 19
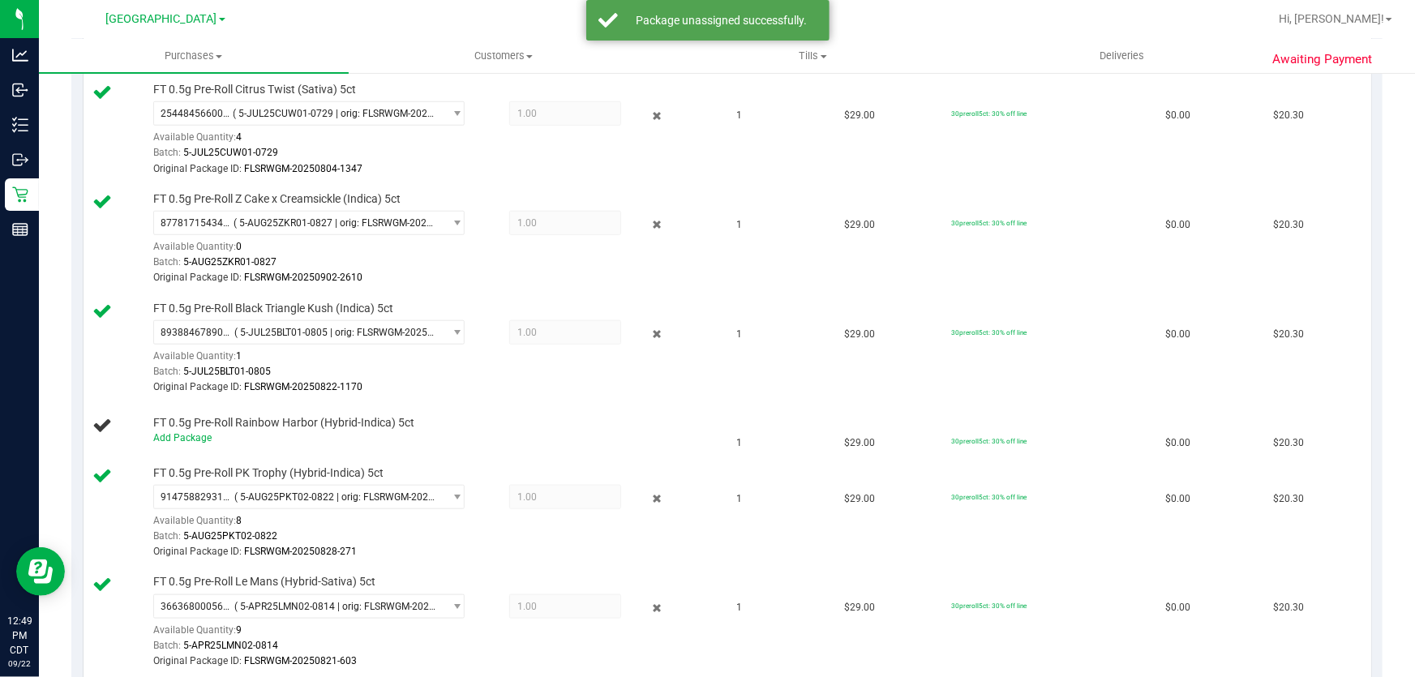
scroll to position [0, 0]
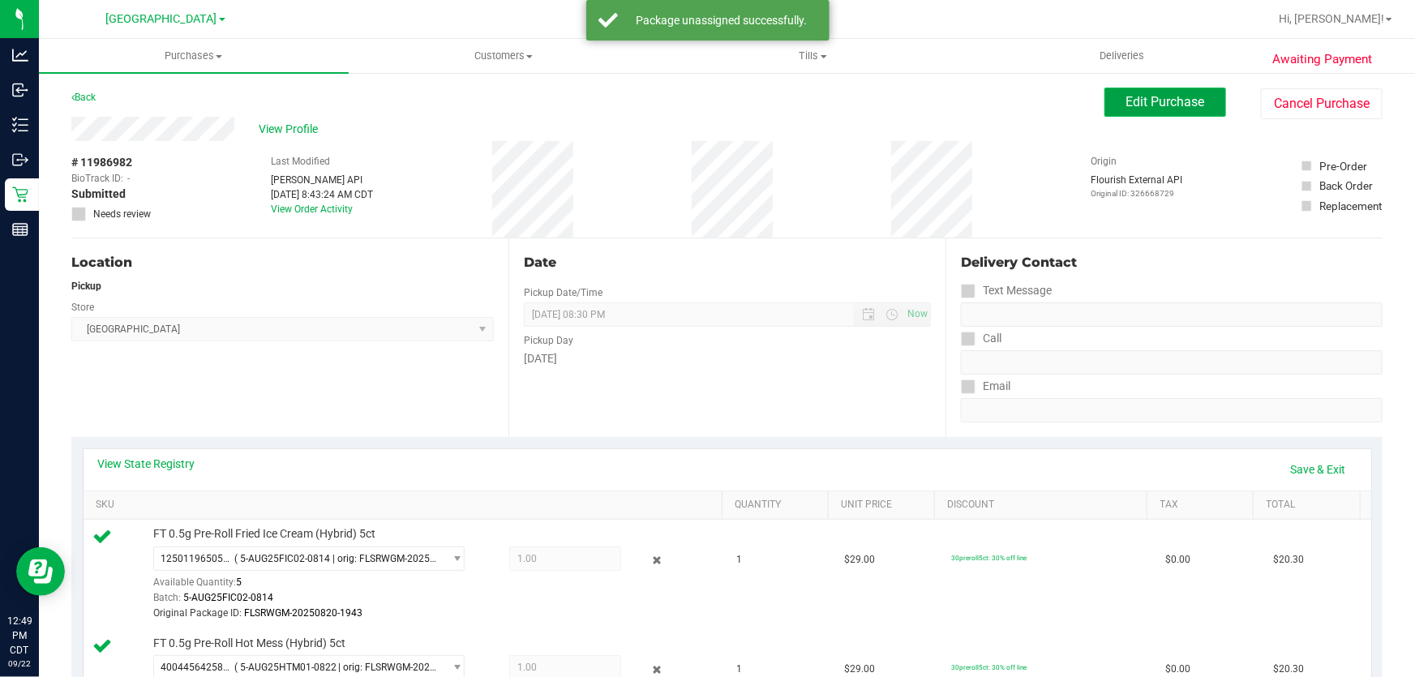
click at [1104, 105] on button "Edit Purchase" at bounding box center [1165, 102] width 122 height 29
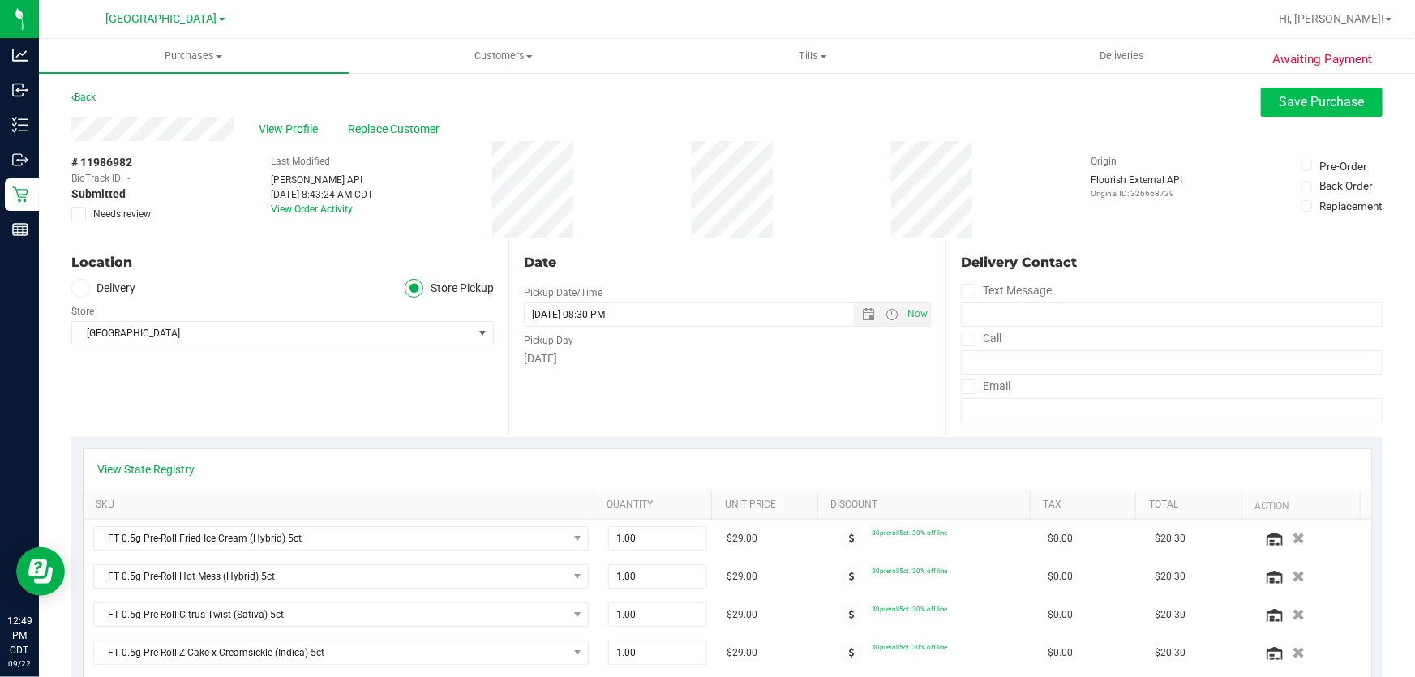
click at [1357, 92] on button "Save Purchase" at bounding box center [1322, 102] width 122 height 29
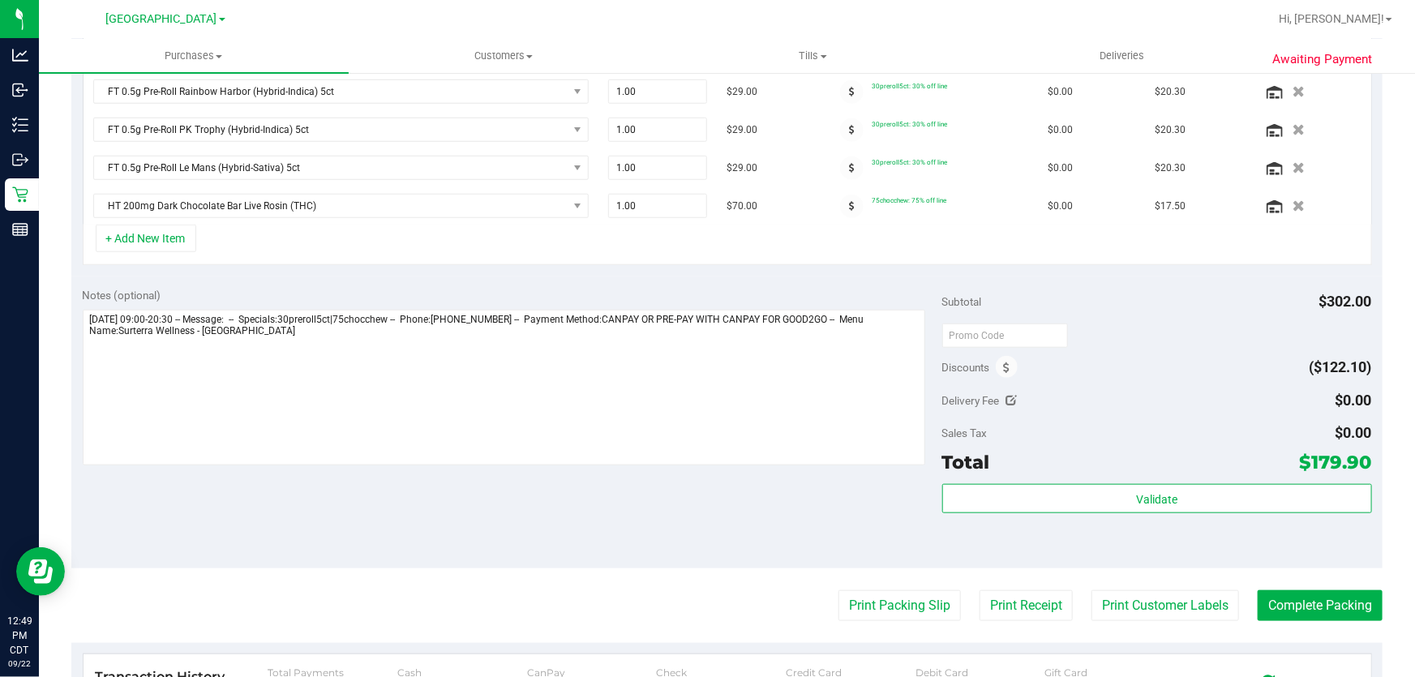
scroll to position [737, 0]
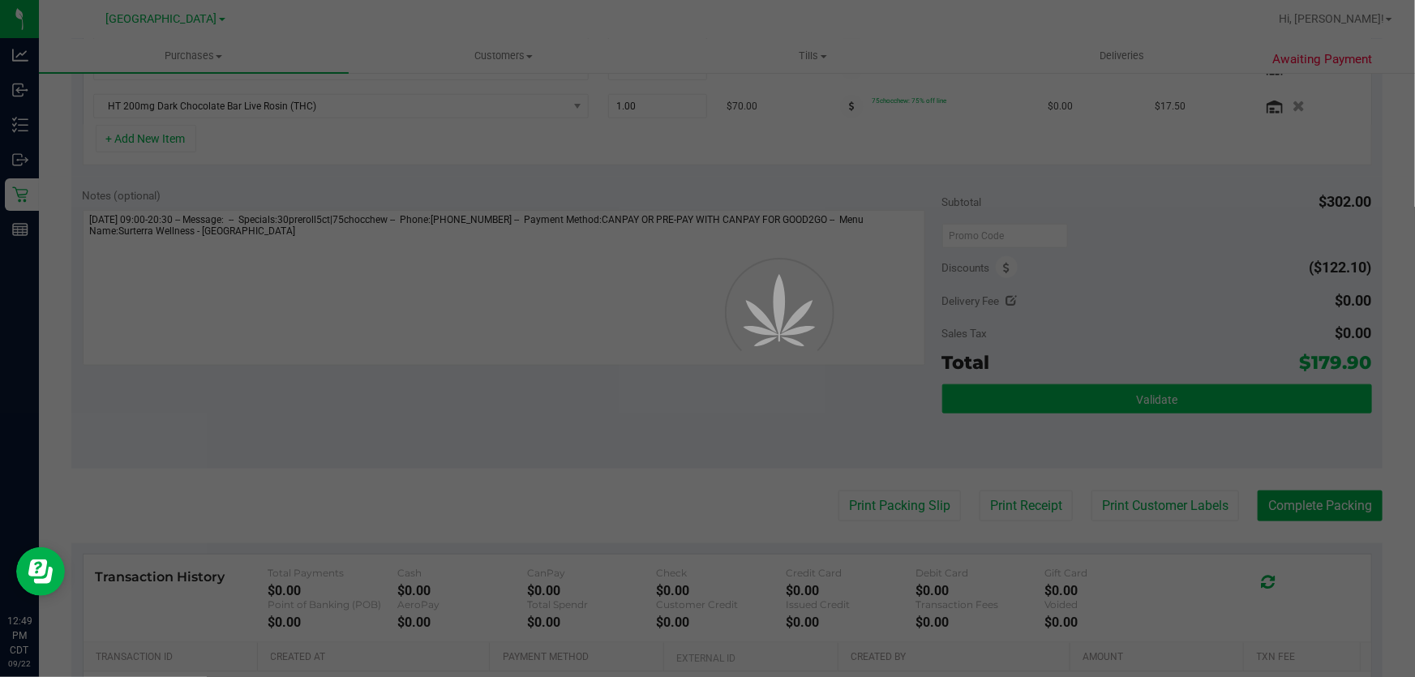
click at [1026, 395] on div at bounding box center [707, 338] width 1415 height 677
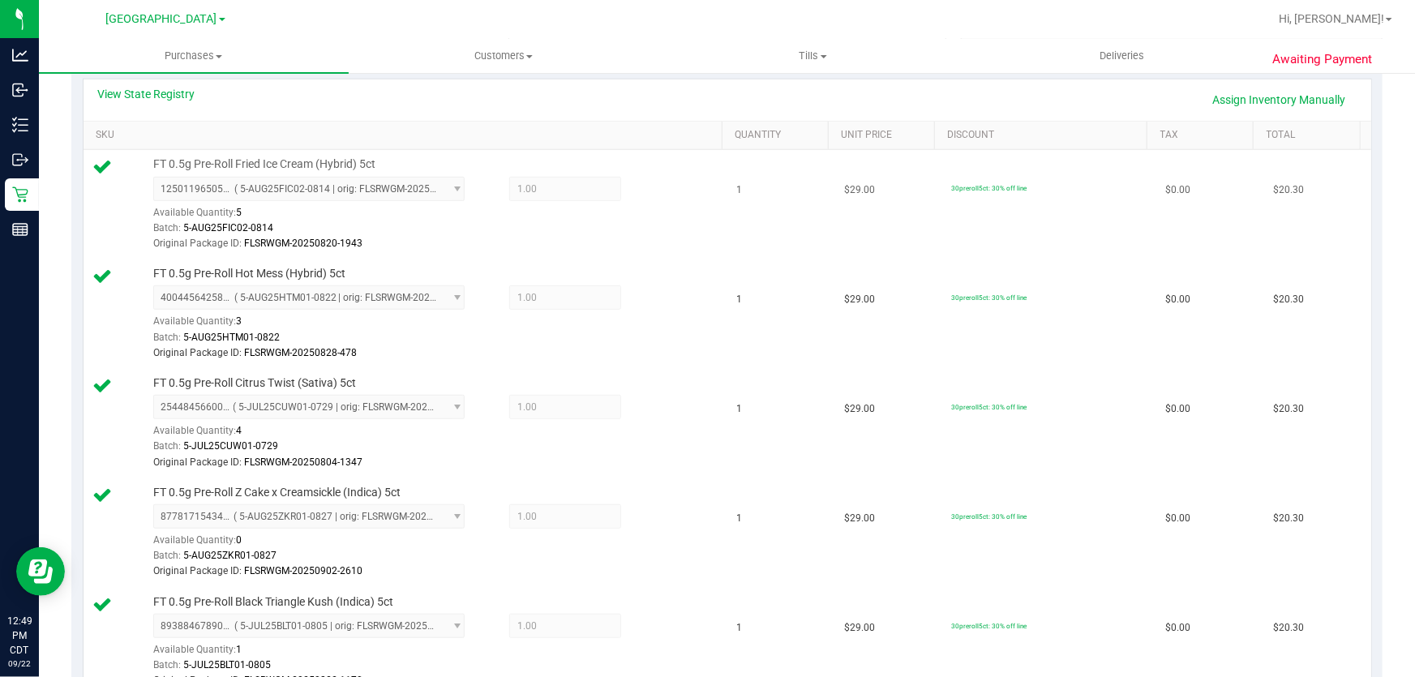
scroll to position [368, 0]
click at [1253, 97] on link "Assign Inventory Manually" at bounding box center [1279, 102] width 154 height 28
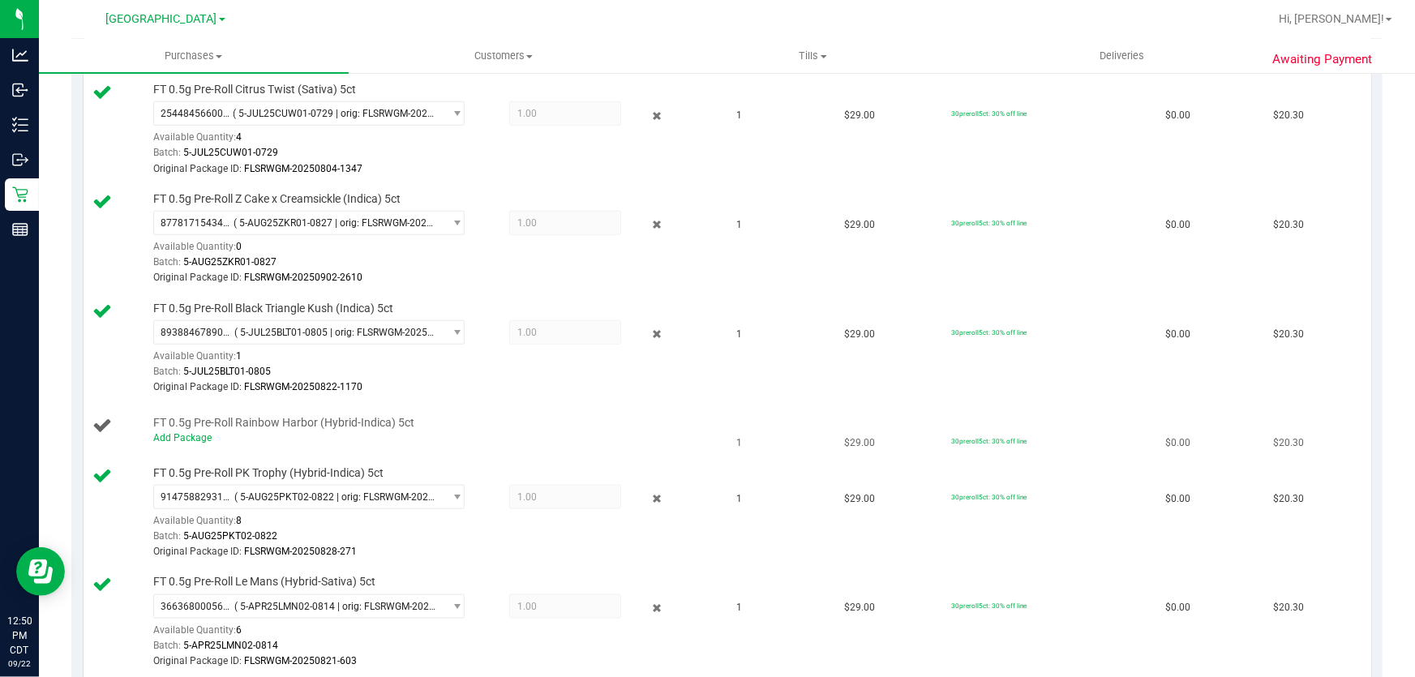
scroll to position [0, 0]
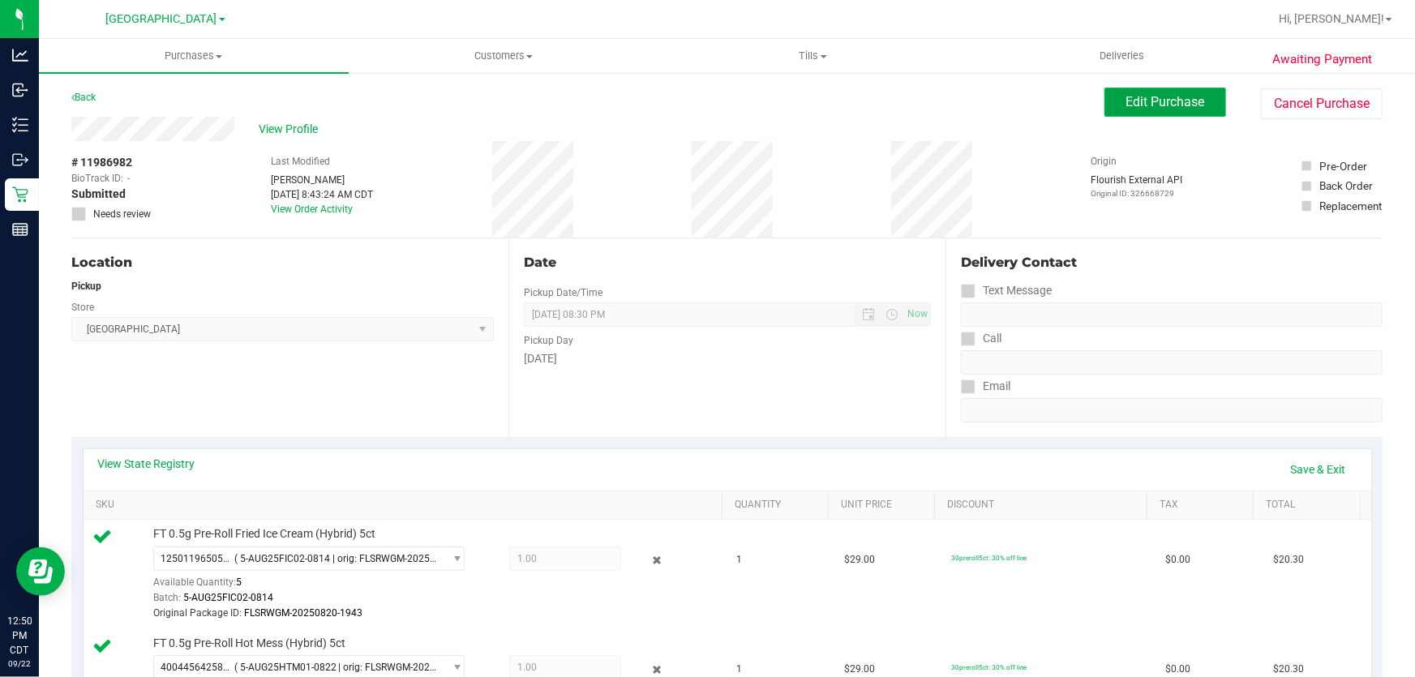
click at [1104, 105] on button "Edit Purchase" at bounding box center [1165, 102] width 122 height 29
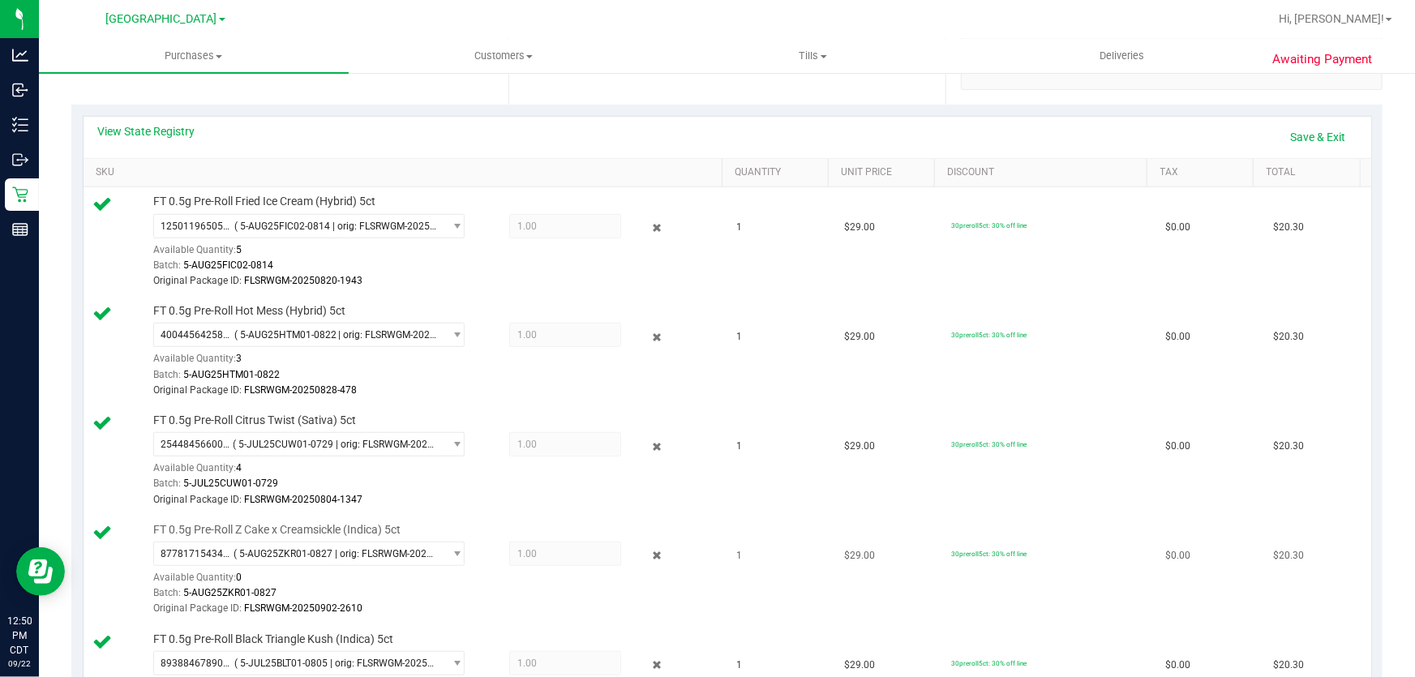
scroll to position [442, 0]
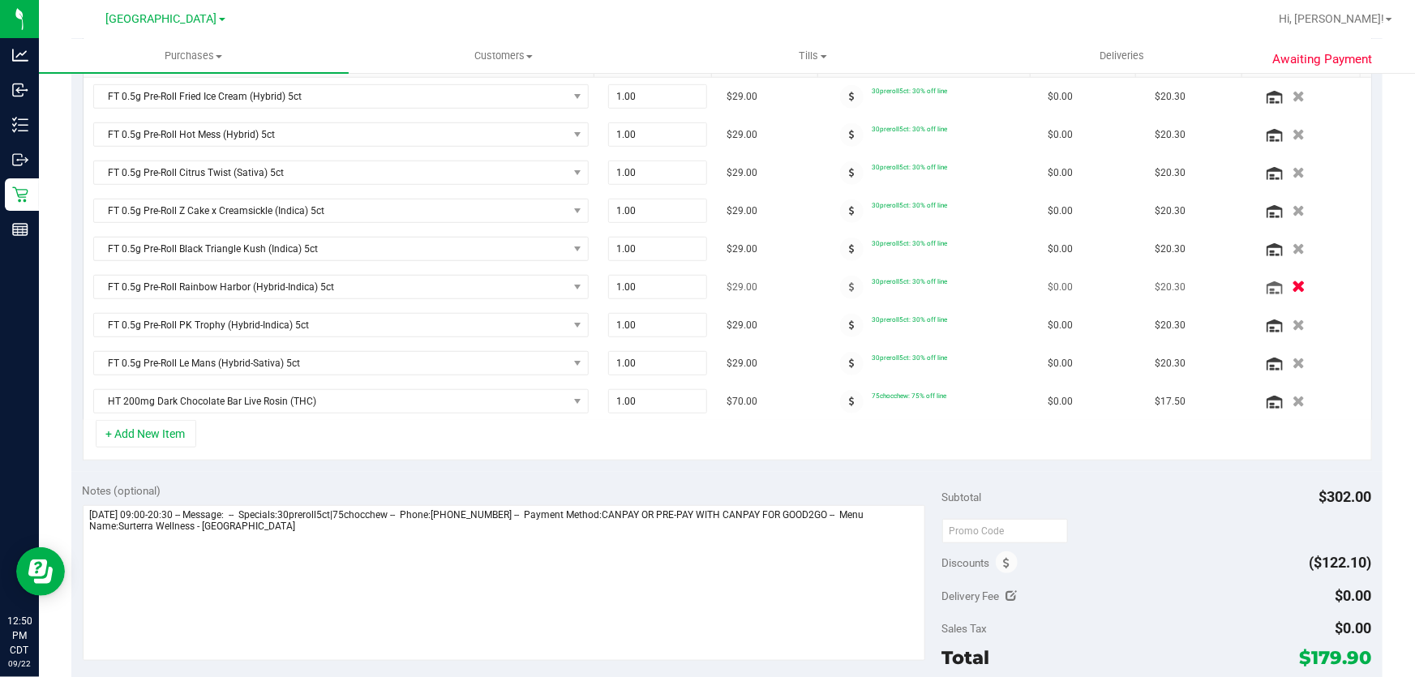
click at [1292, 285] on icon "button" at bounding box center [1299, 287] width 14 height 12
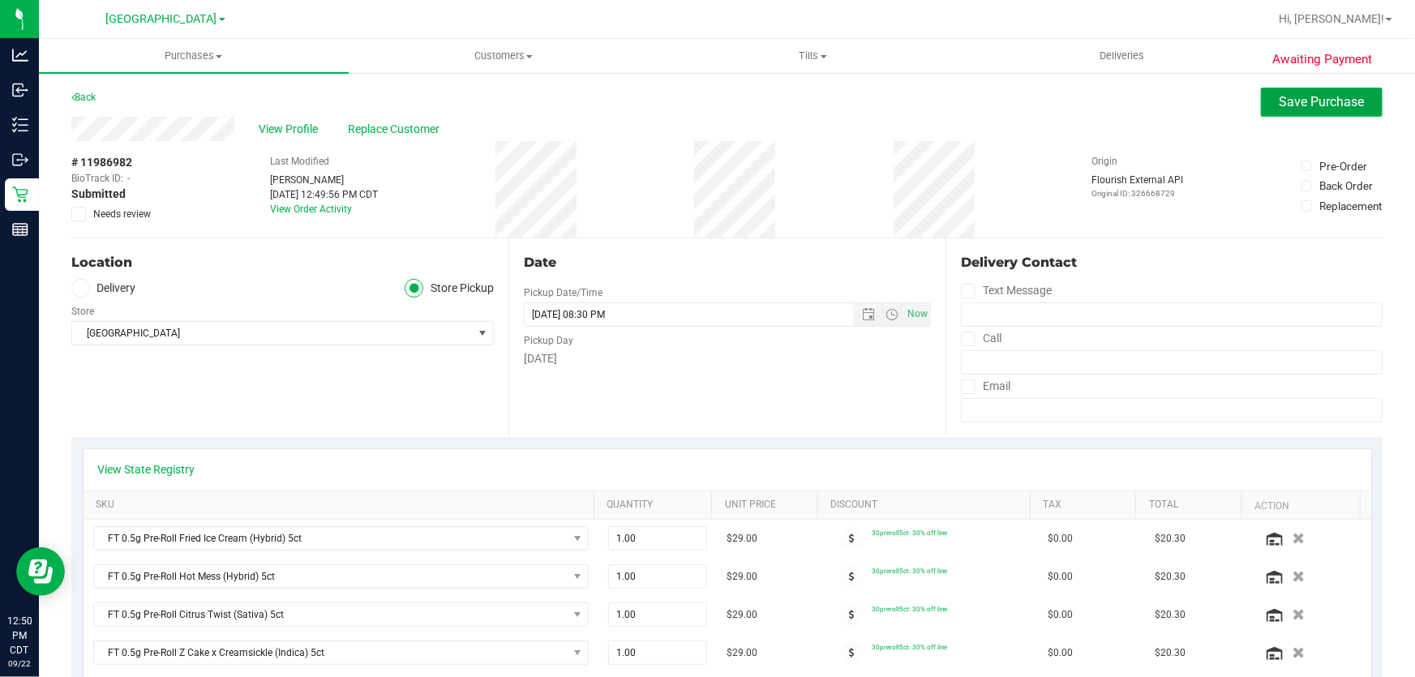
click at [1306, 88] on button "Save Purchase" at bounding box center [1322, 102] width 122 height 29
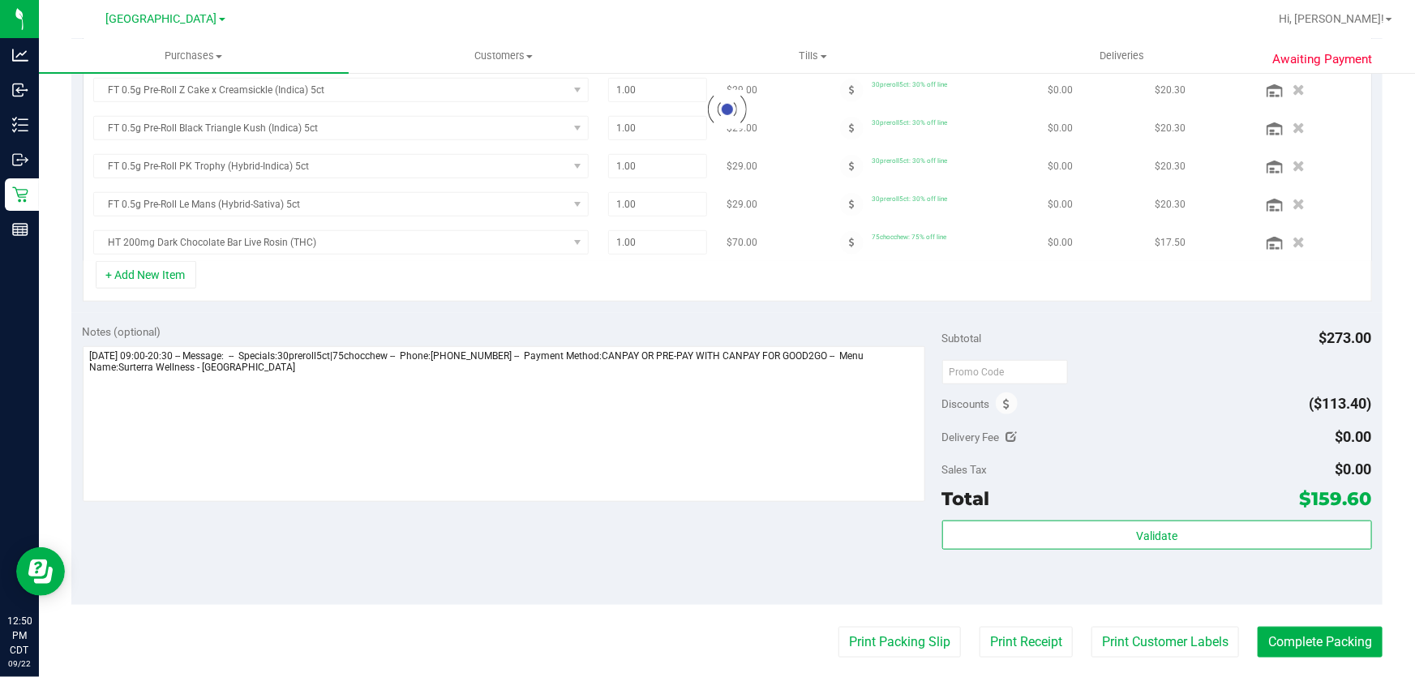
scroll to position [663, 0]
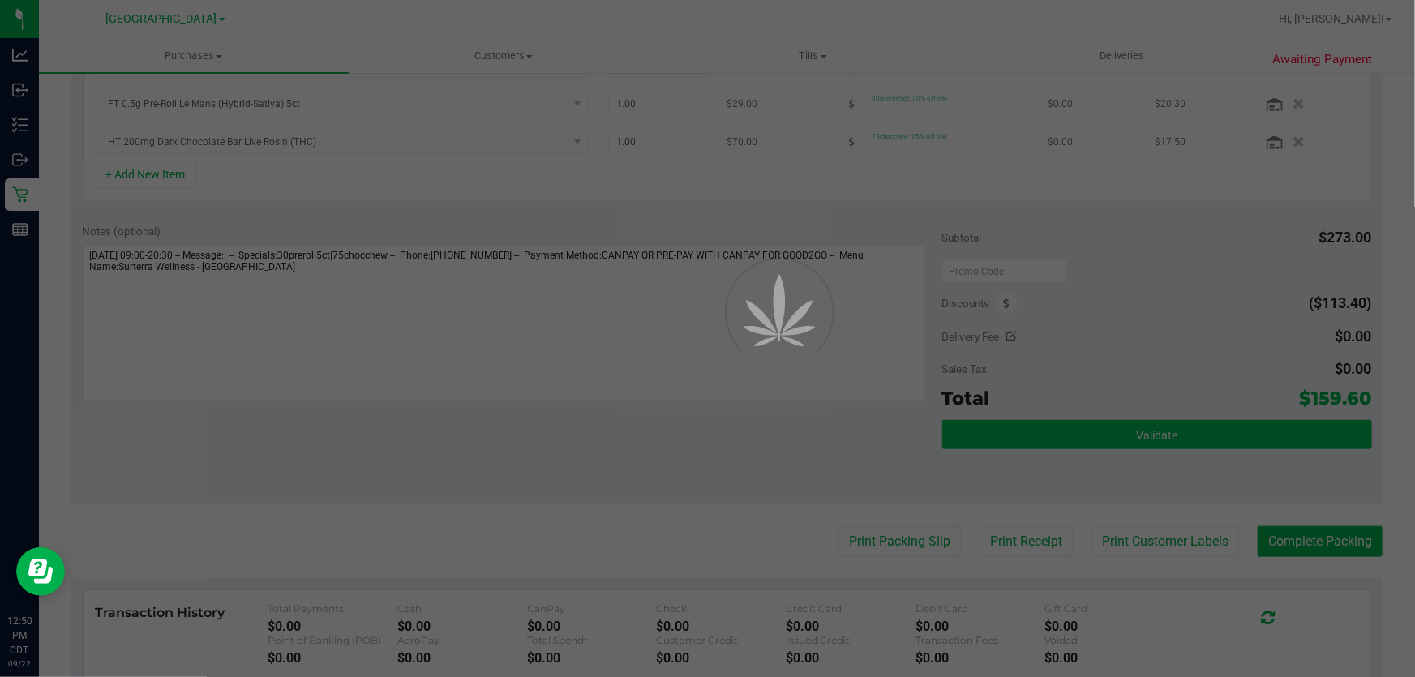
click at [1044, 427] on div at bounding box center [707, 338] width 1415 height 677
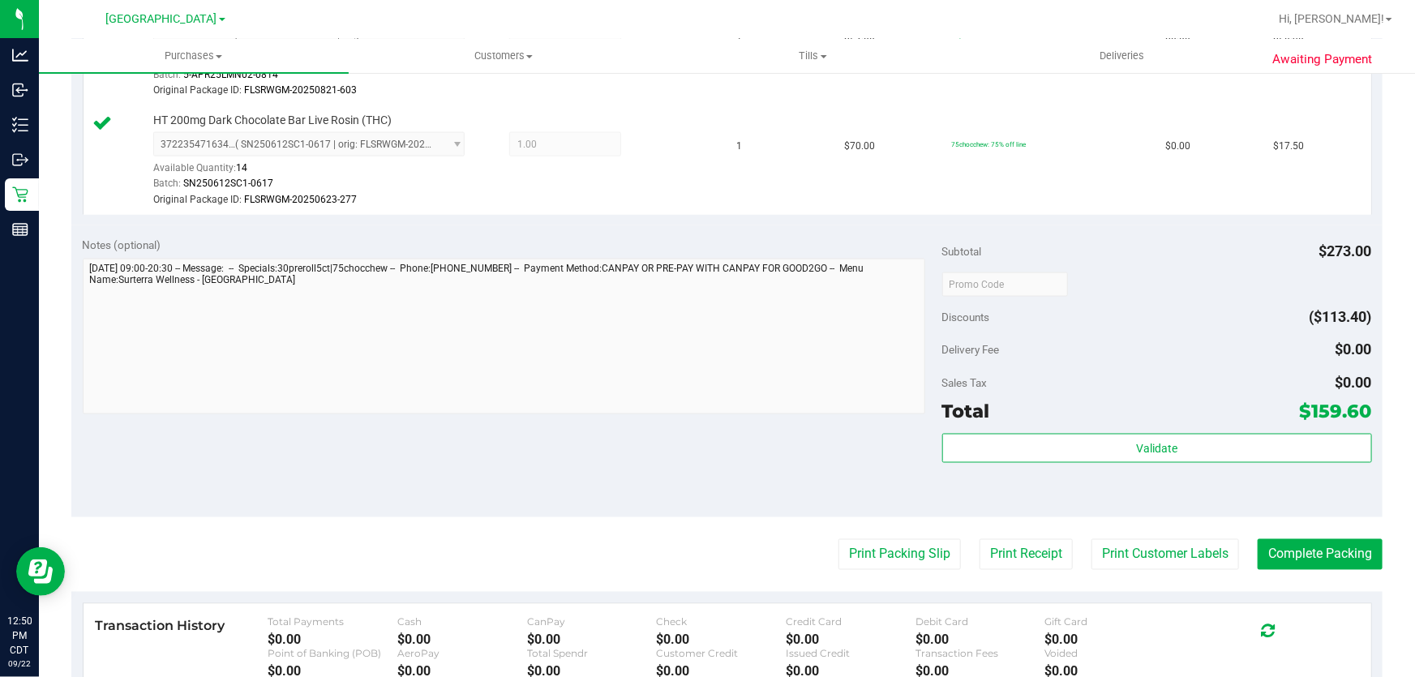
scroll to position [1327, 0]
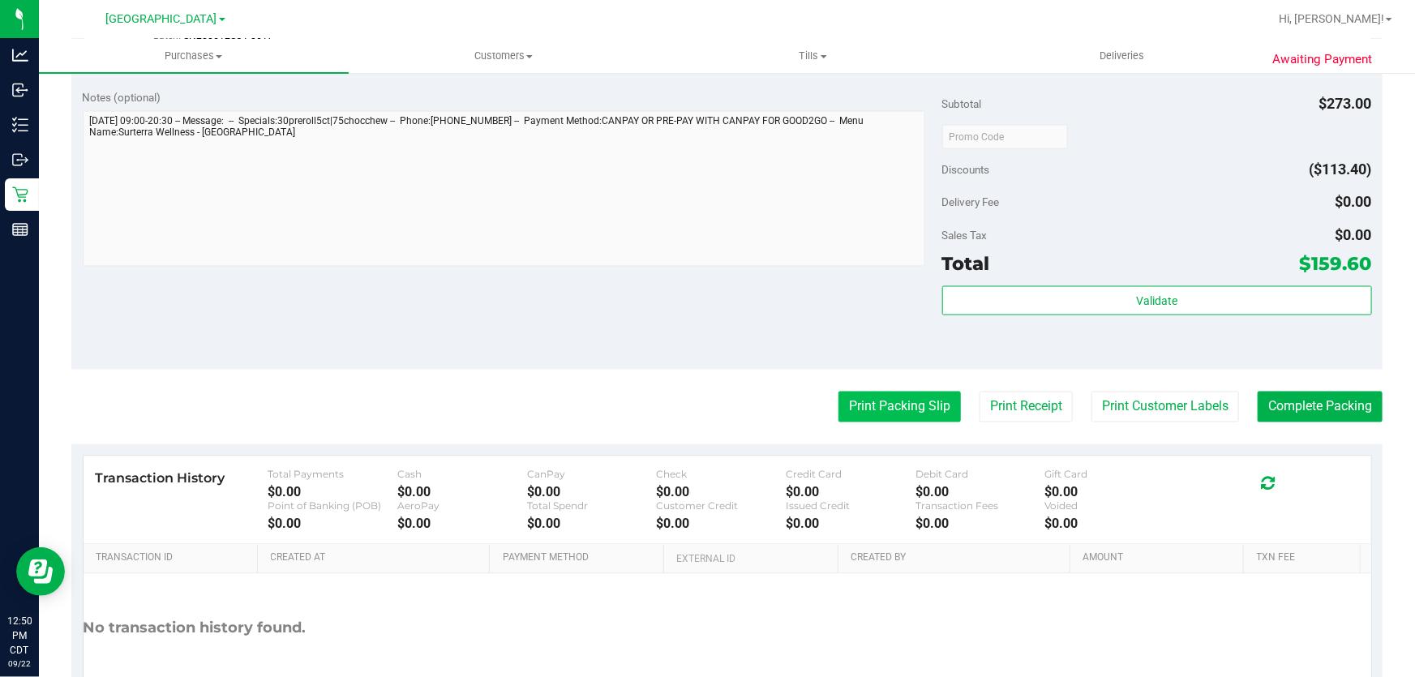
click at [885, 405] on button "Print Packing Slip" at bounding box center [899, 407] width 122 height 31
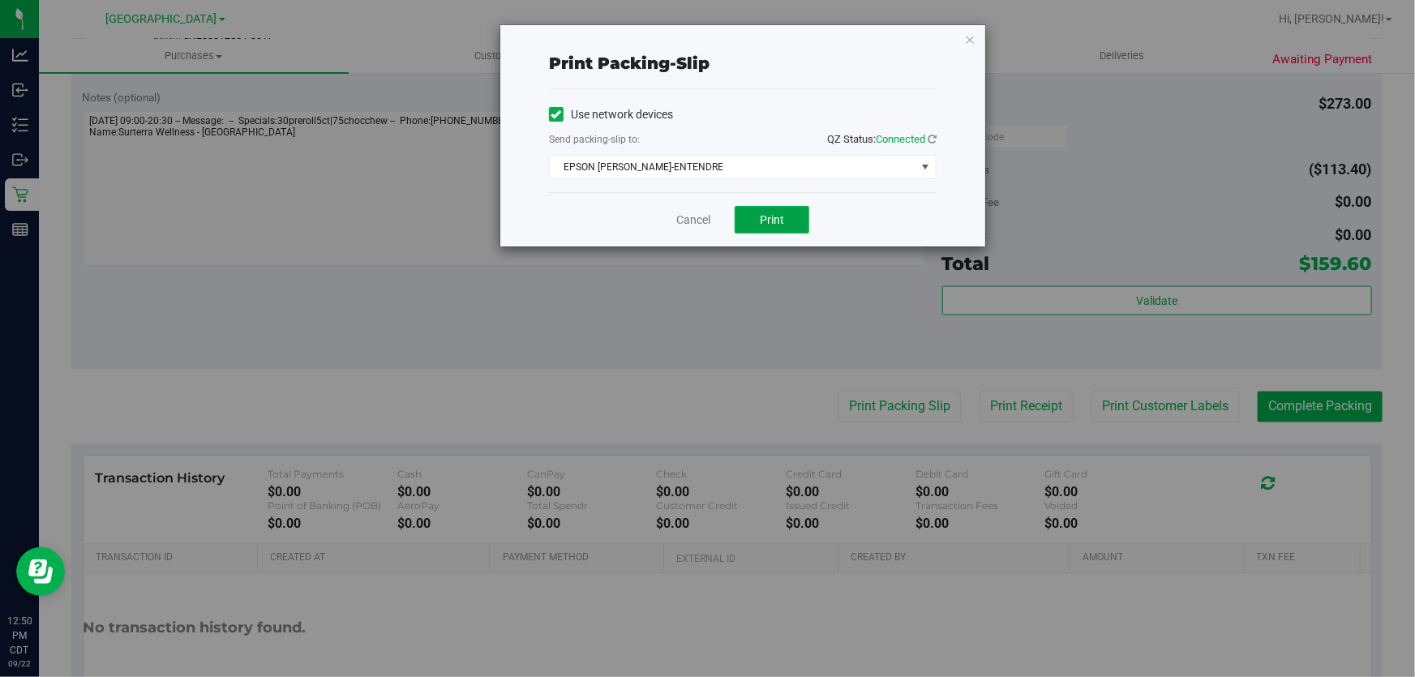
click at [785, 228] on button "Print" at bounding box center [772, 220] width 75 height 28
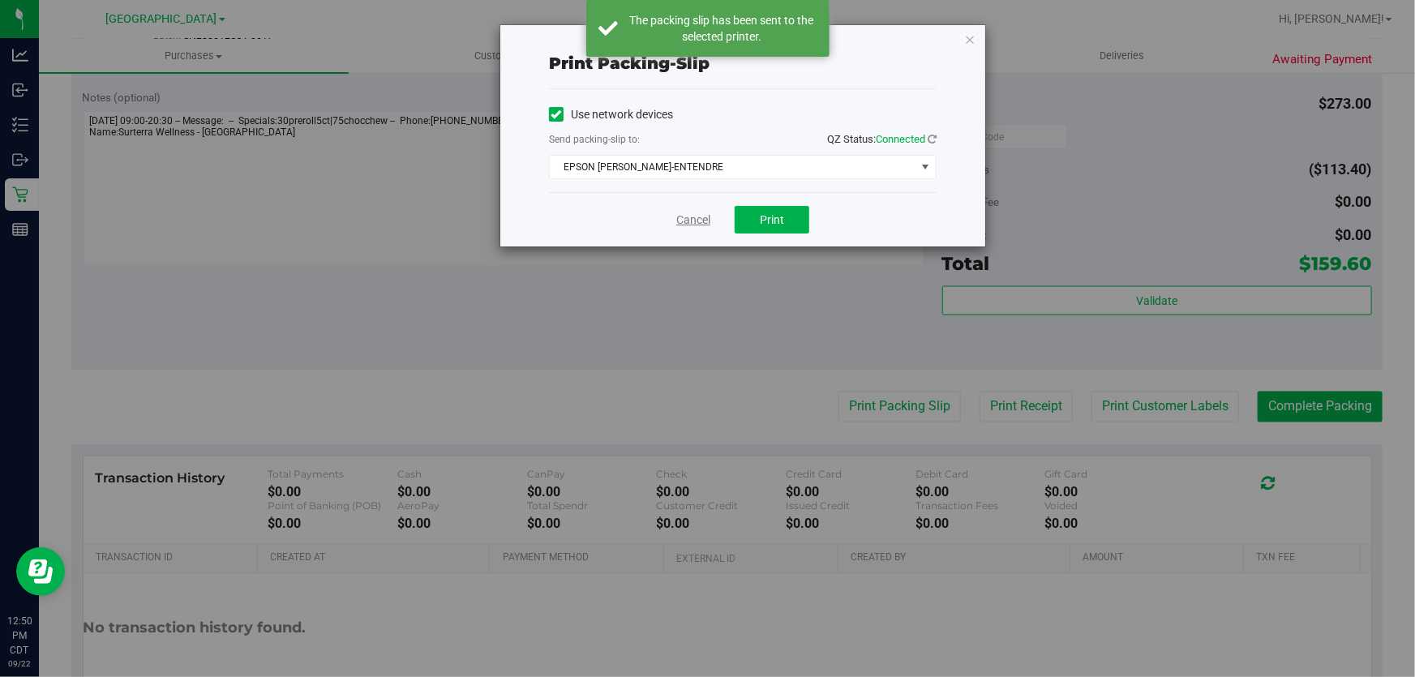
click at [681, 223] on link "Cancel" at bounding box center [693, 220] width 34 height 17
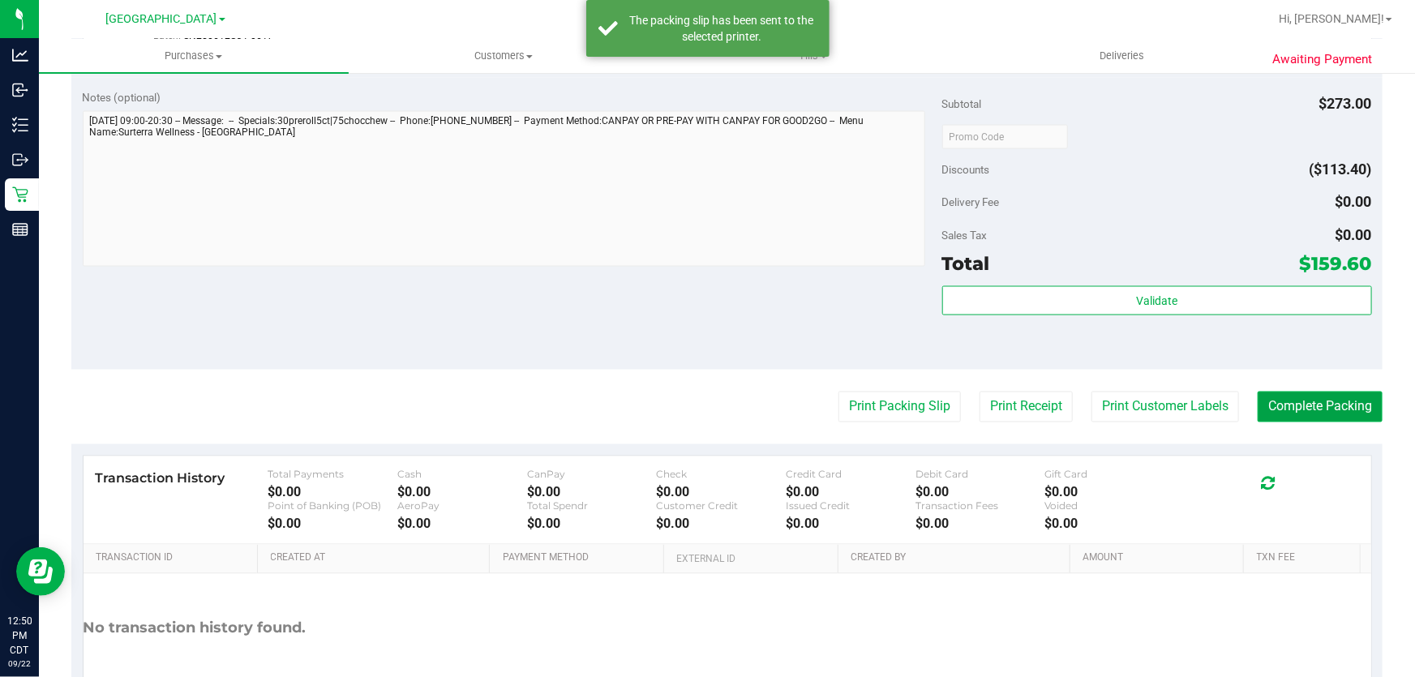
click at [1306, 419] on button "Complete Packing" at bounding box center [1320, 407] width 125 height 31
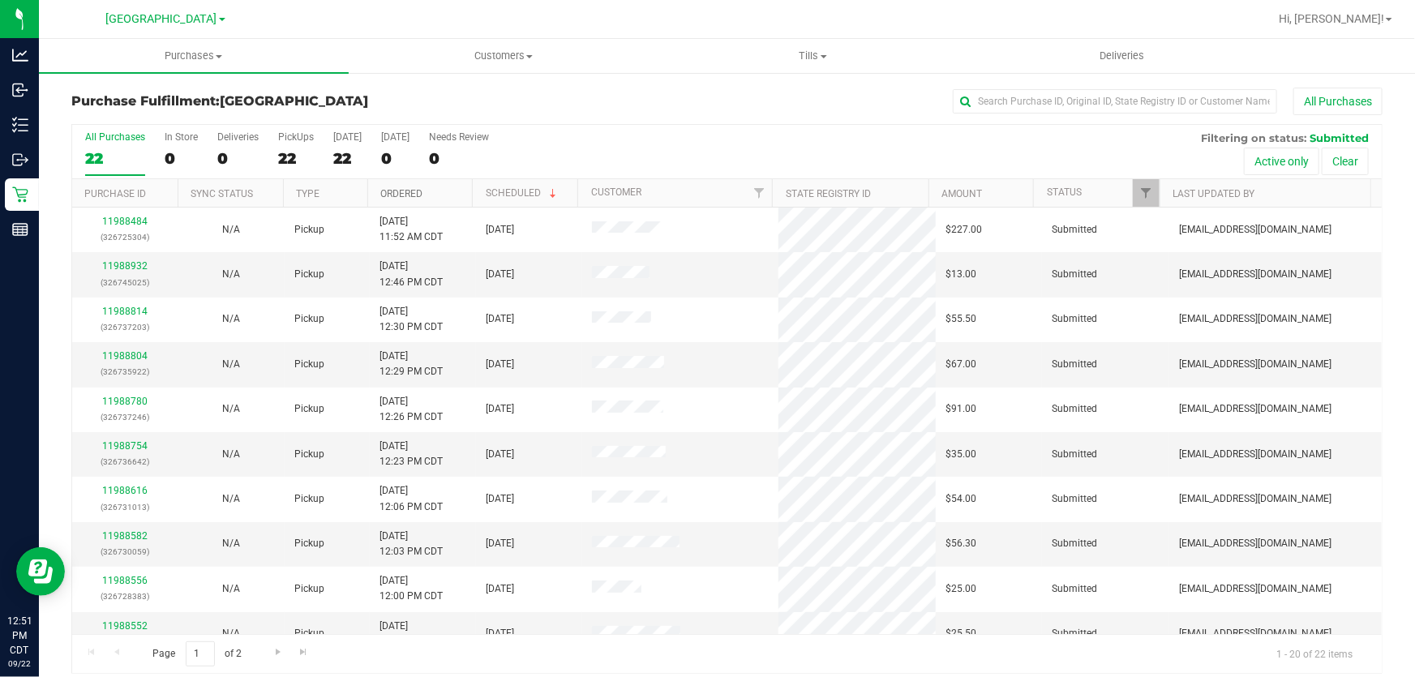
click at [418, 192] on link "Ordered" at bounding box center [401, 193] width 42 height 11
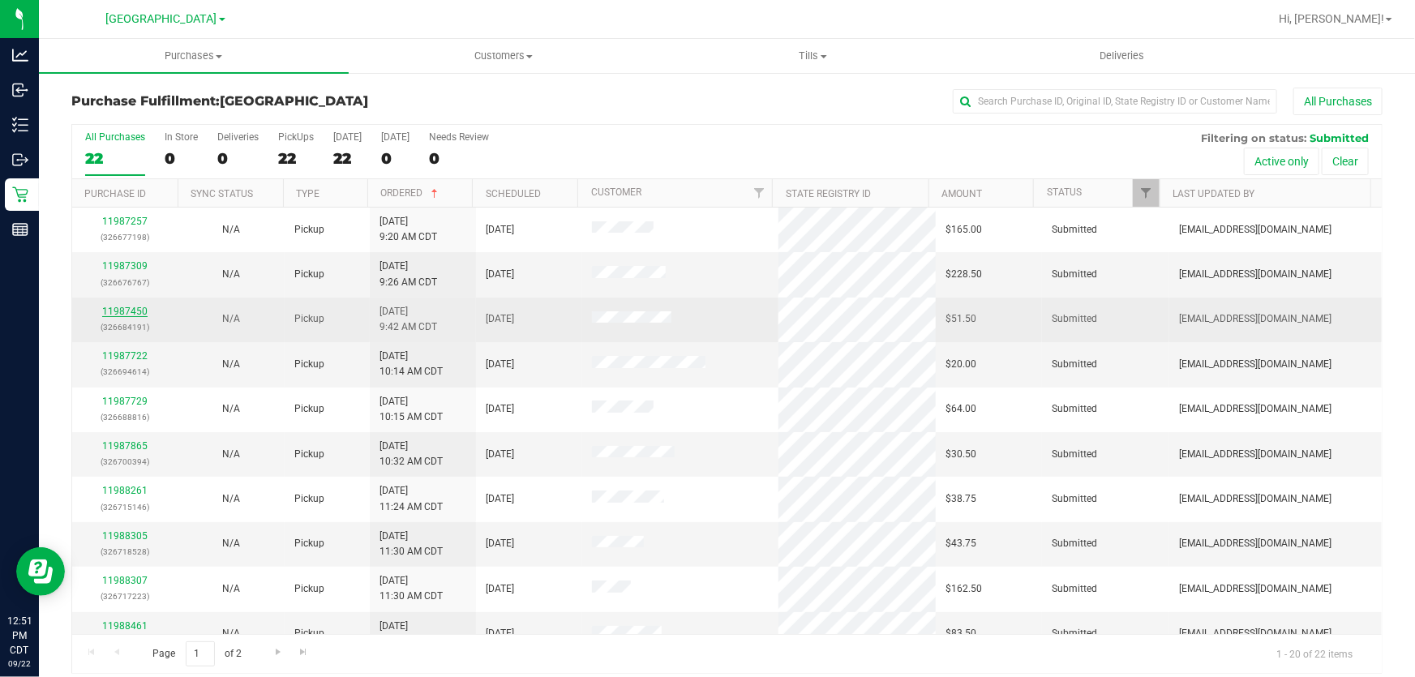
click at [136, 311] on link "11987450" at bounding box center [124, 311] width 45 height 11
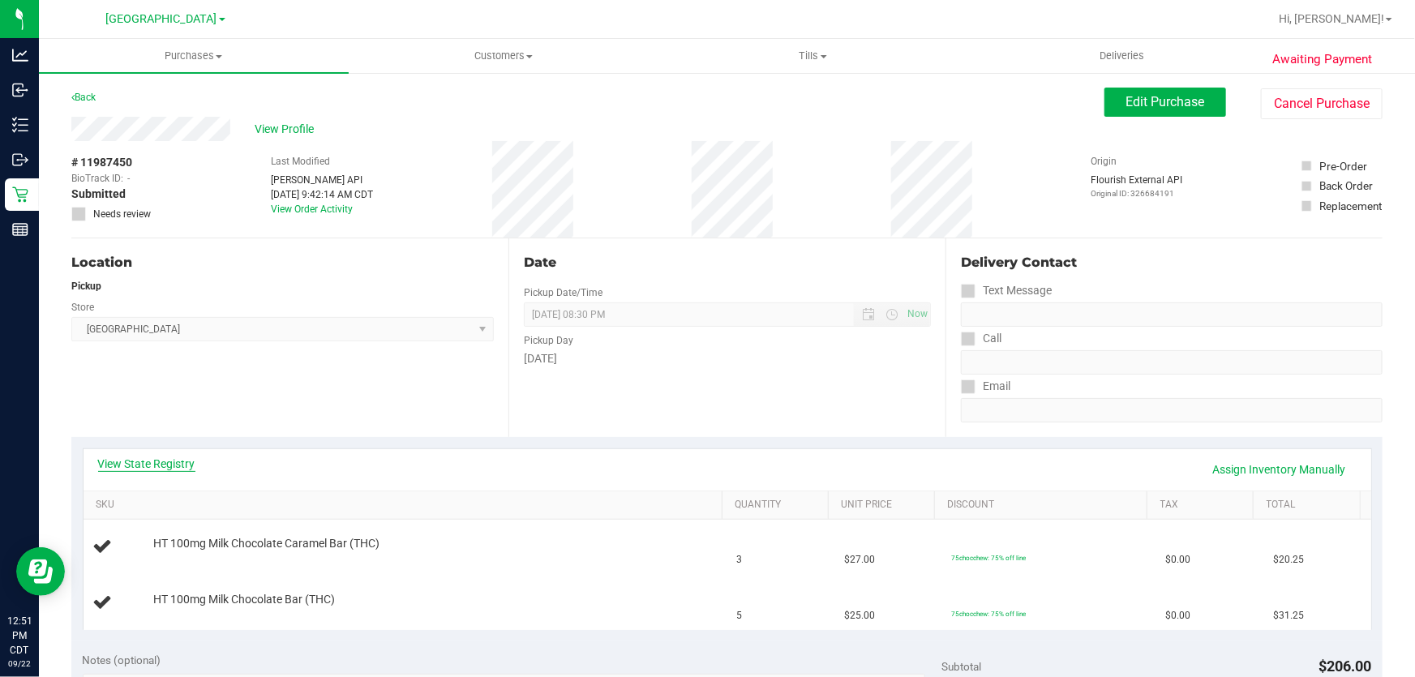
click at [170, 465] on link "View State Registry" at bounding box center [146, 464] width 97 height 16
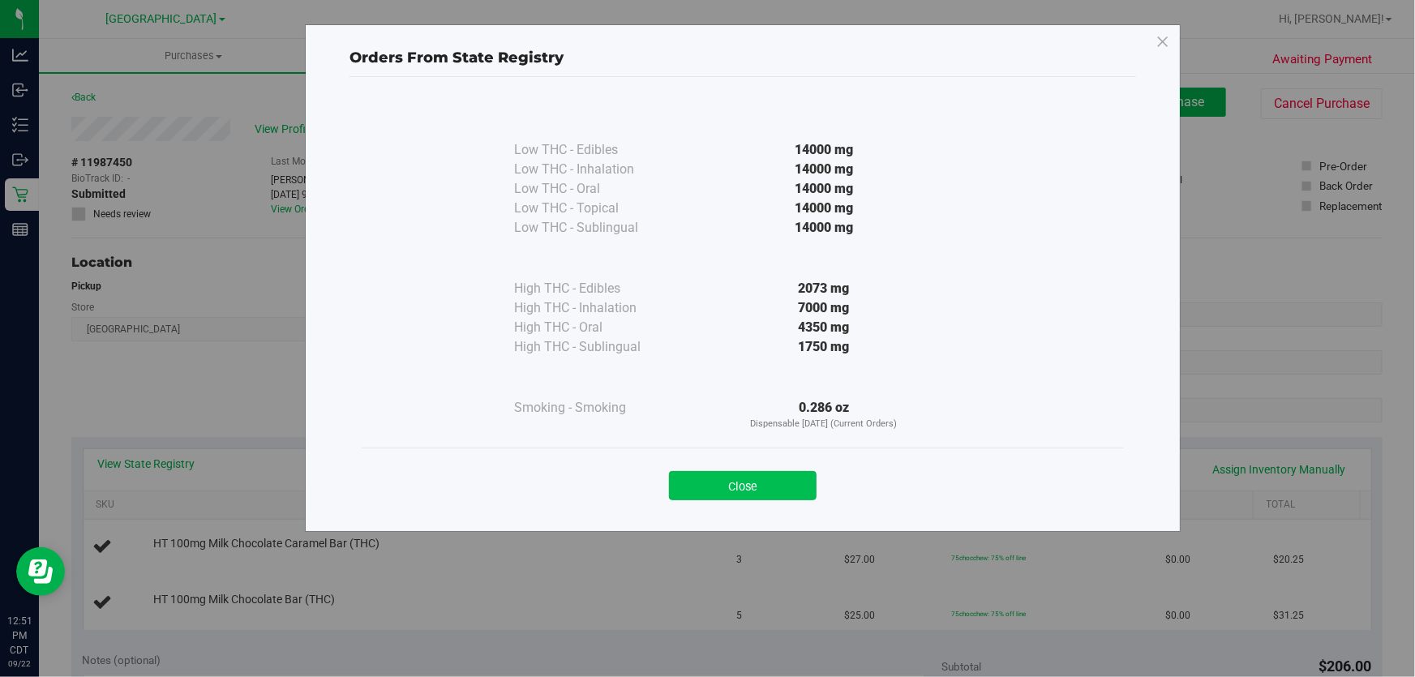
click at [757, 471] on button "Close" at bounding box center [743, 485] width 148 height 29
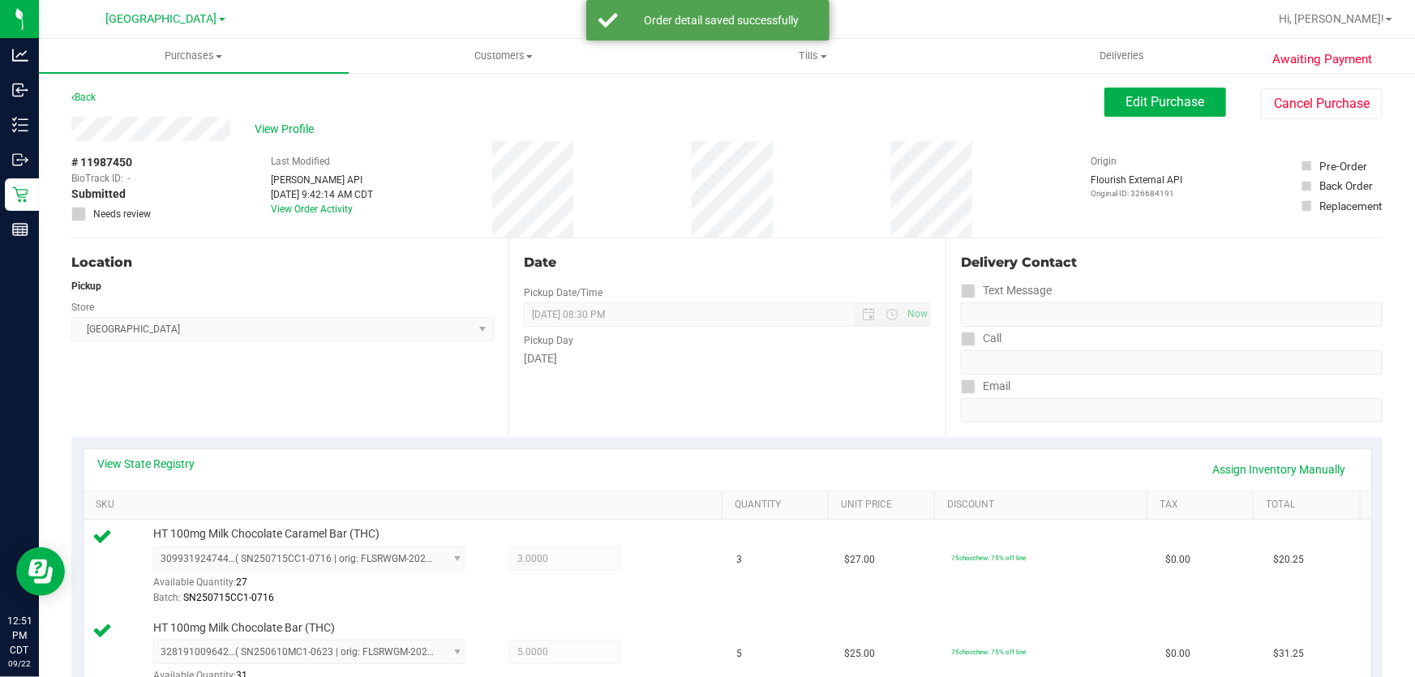
scroll to position [589, 0]
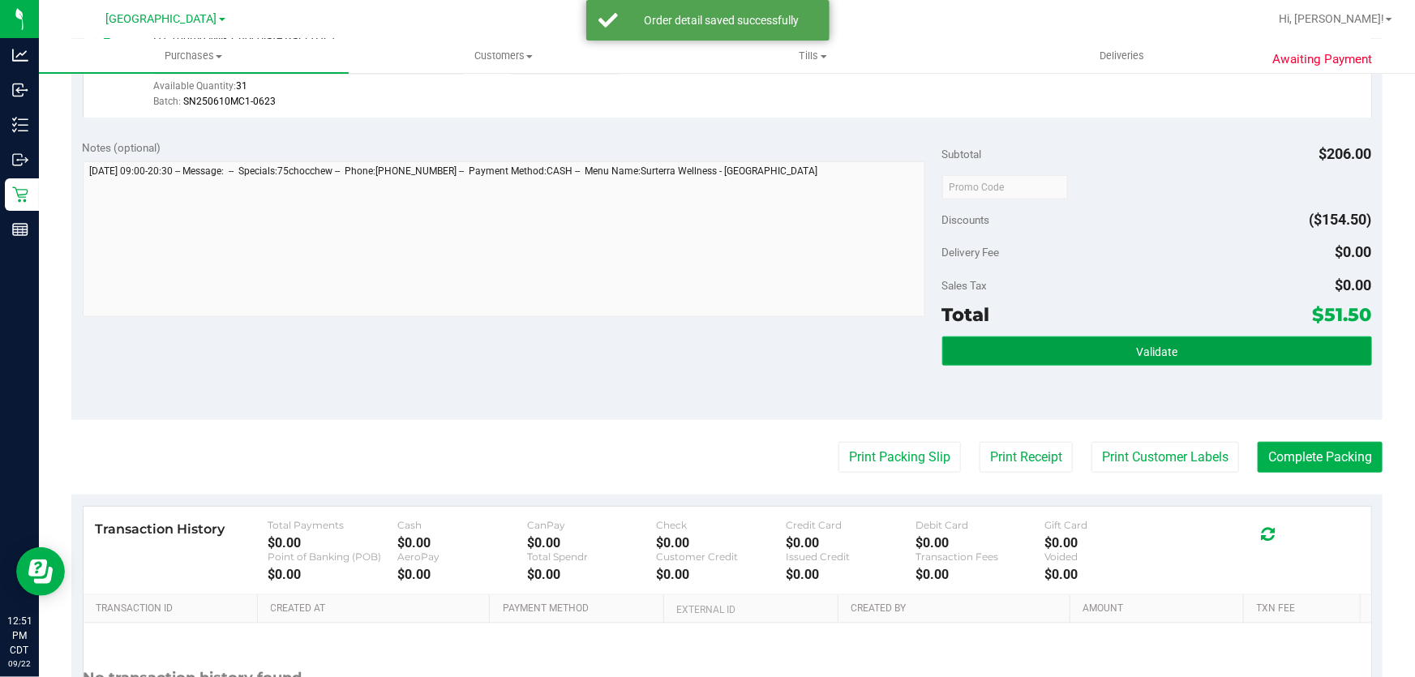
click at [1012, 354] on button "Validate" at bounding box center [1157, 351] width 430 height 29
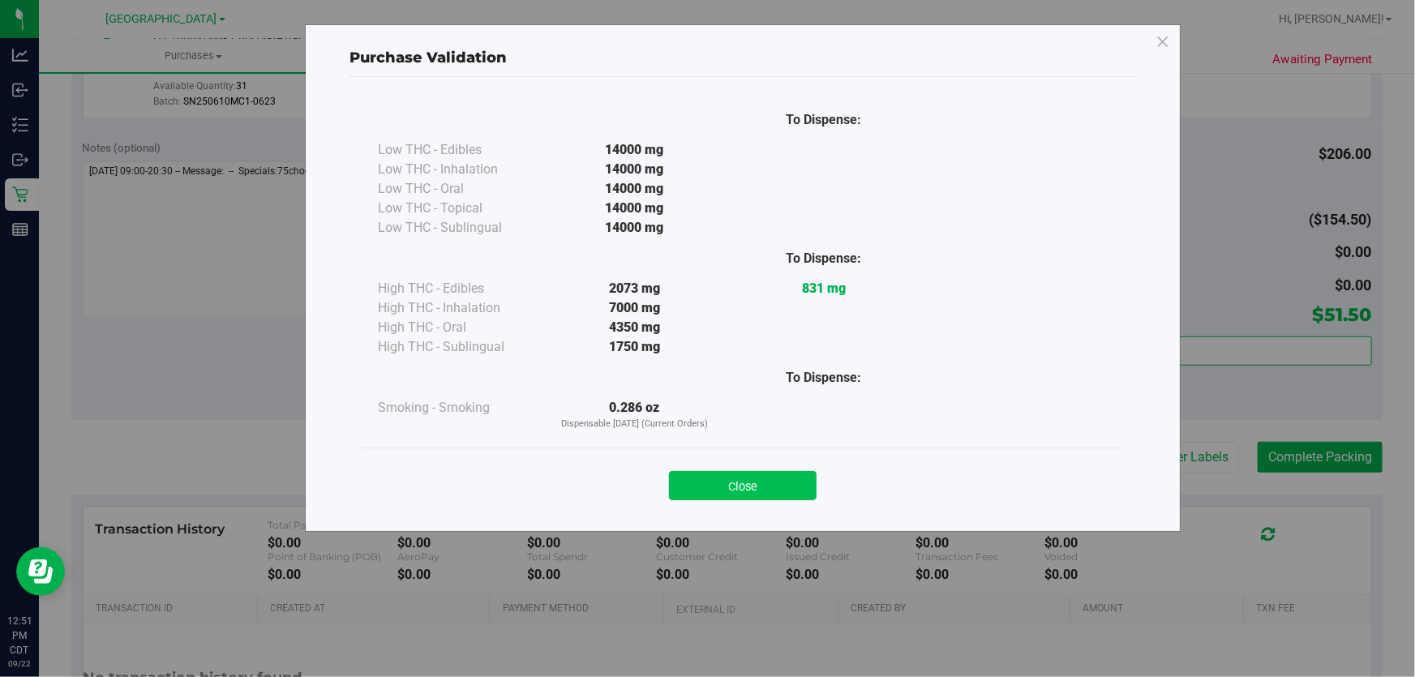
click at [697, 489] on button "Close" at bounding box center [743, 485] width 148 height 29
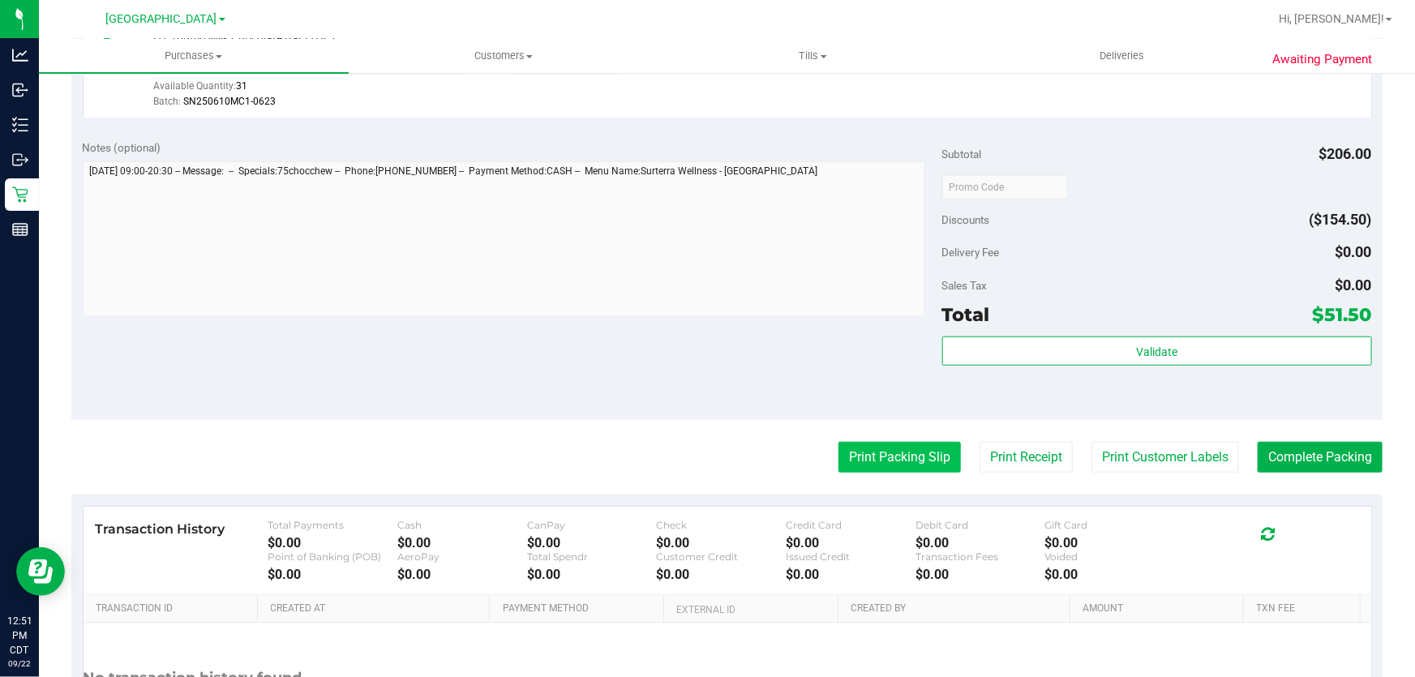
click at [914, 461] on button "Print Packing Slip" at bounding box center [899, 457] width 122 height 31
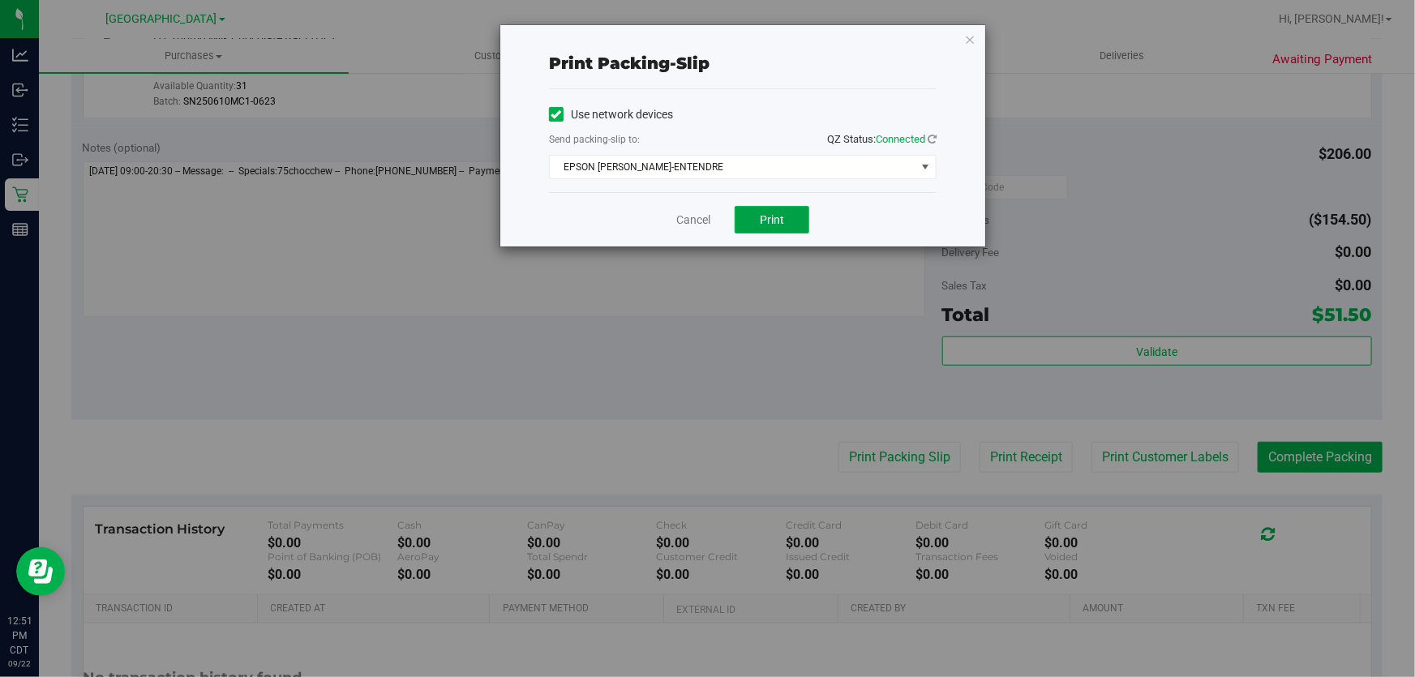
click at [767, 214] on span "Print" at bounding box center [772, 219] width 24 height 13
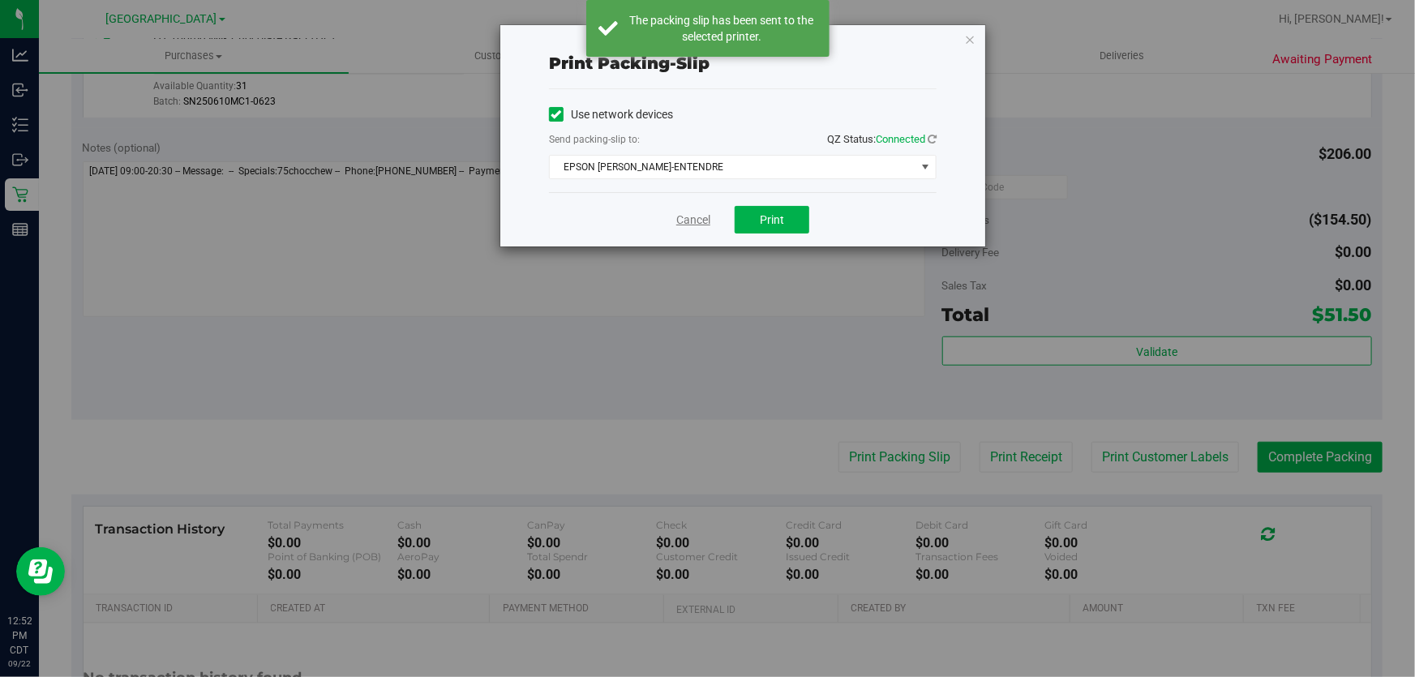
click at [692, 218] on link "Cancel" at bounding box center [693, 220] width 34 height 17
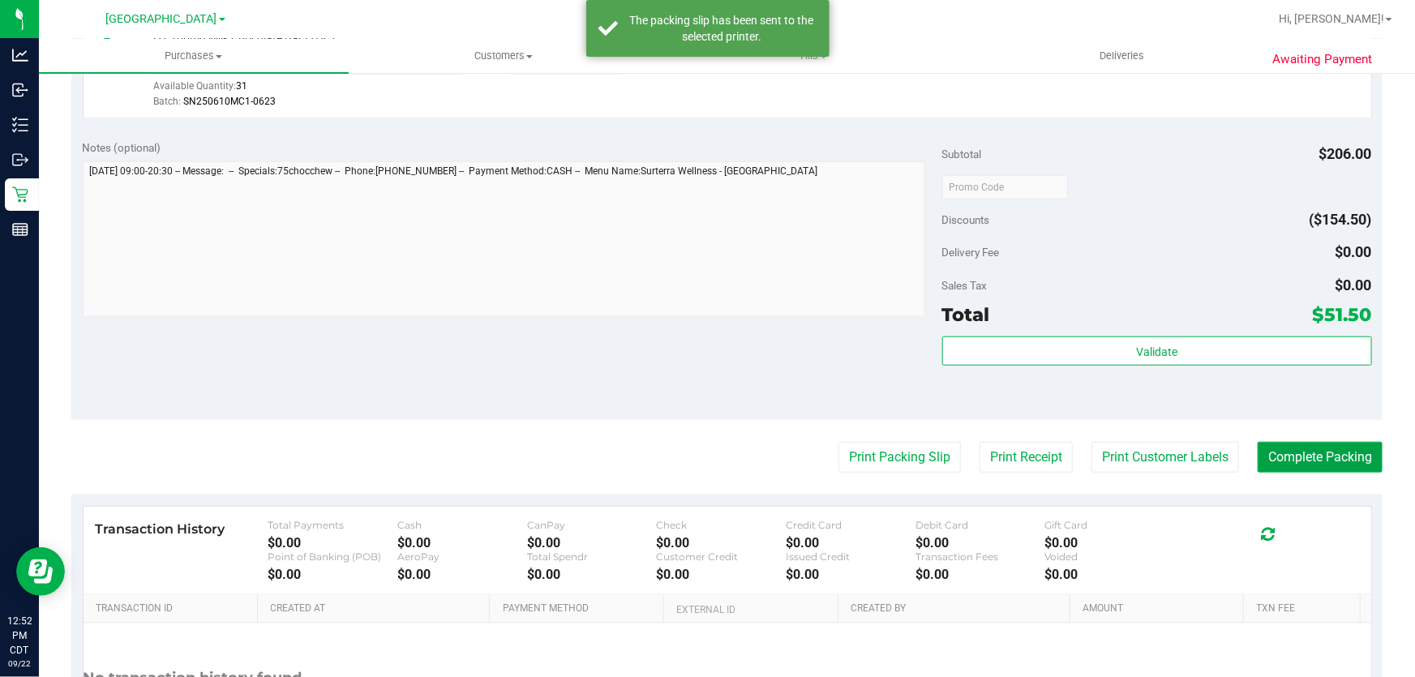
click at [1323, 453] on button "Complete Packing" at bounding box center [1320, 457] width 125 height 31
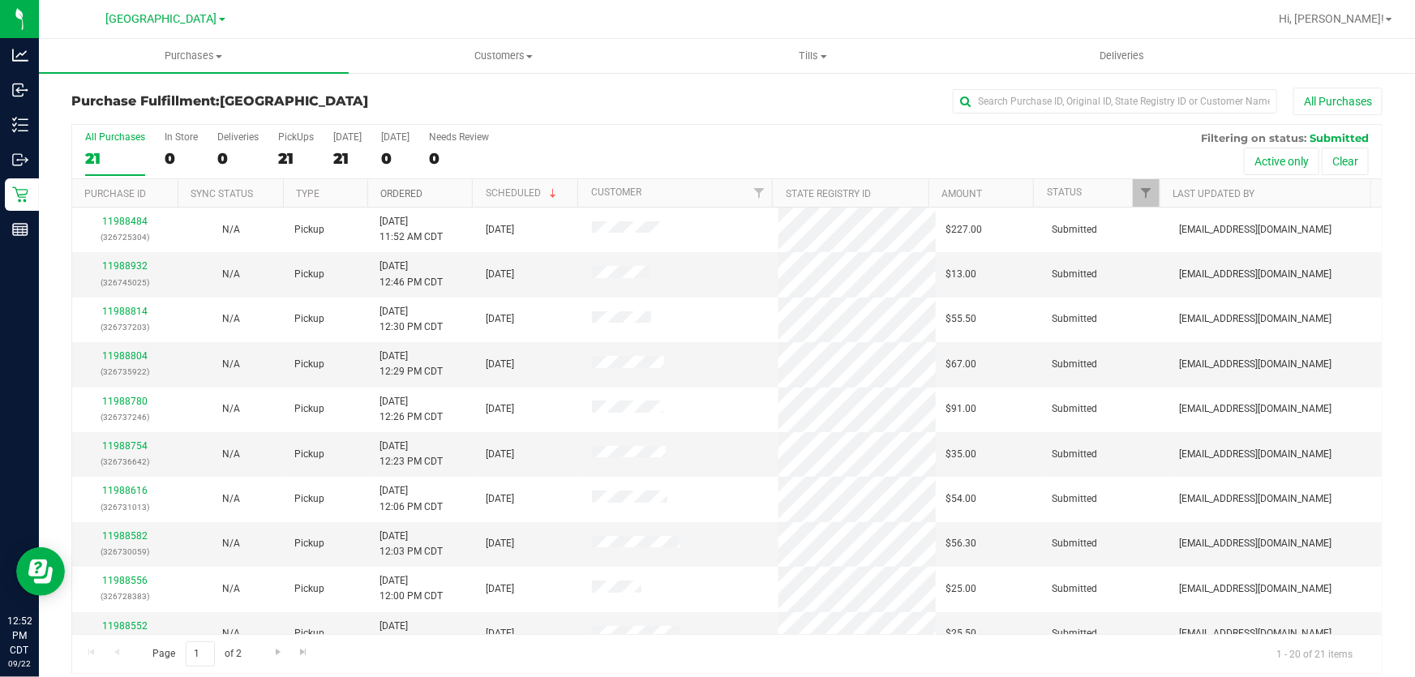
click at [402, 195] on link "Ordered" at bounding box center [401, 193] width 42 height 11
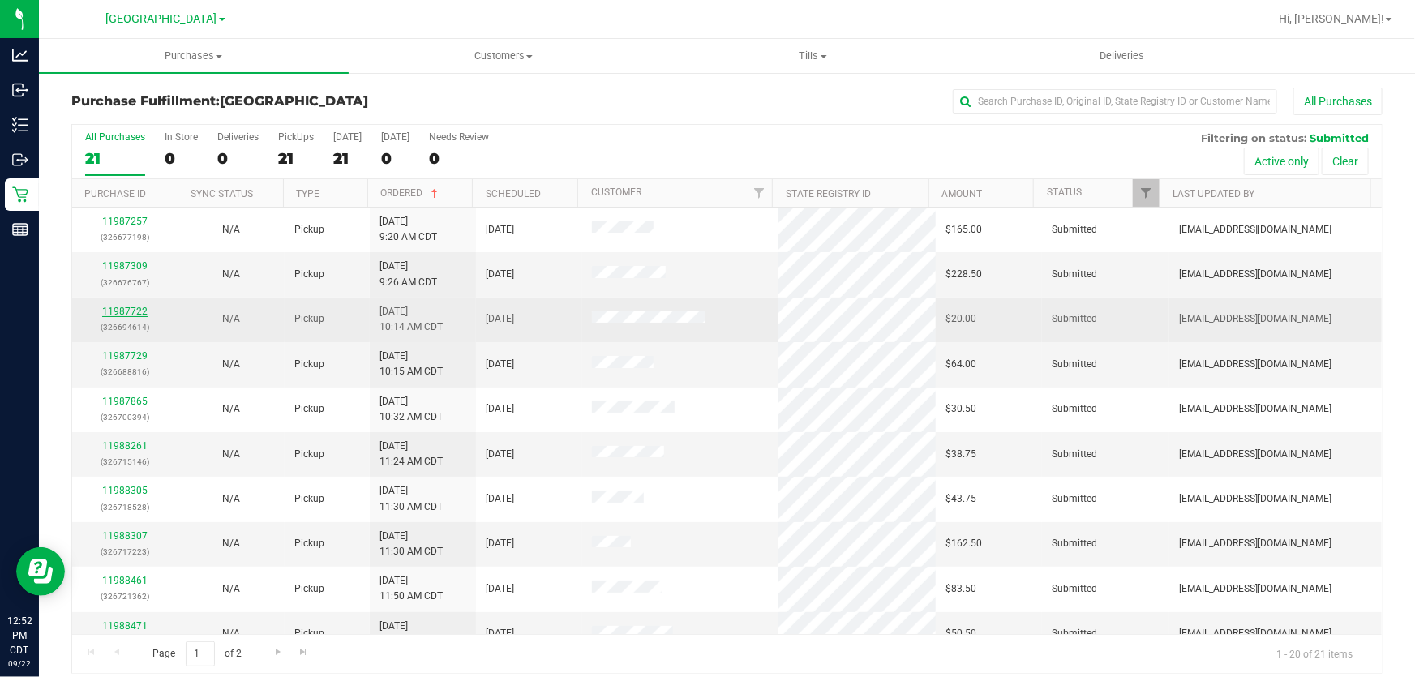
click at [119, 312] on link "11987722" at bounding box center [124, 311] width 45 height 11
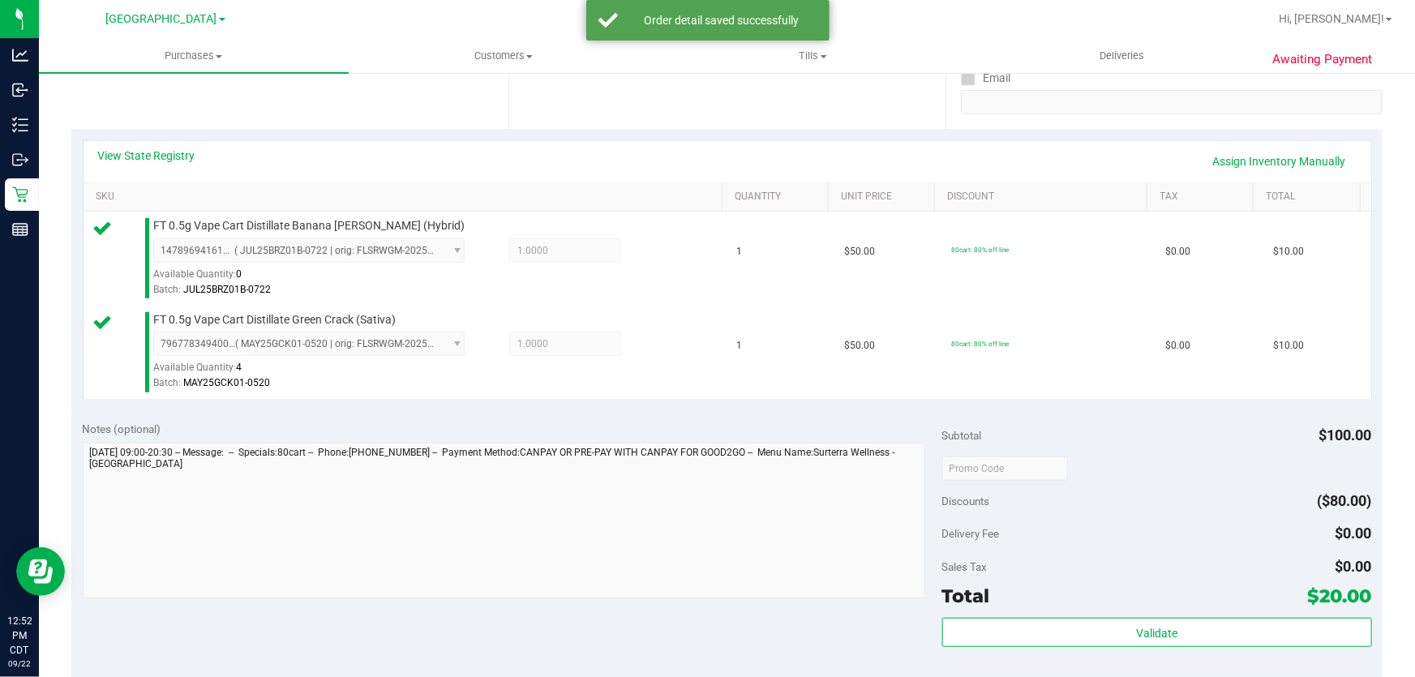
scroll to position [442, 0]
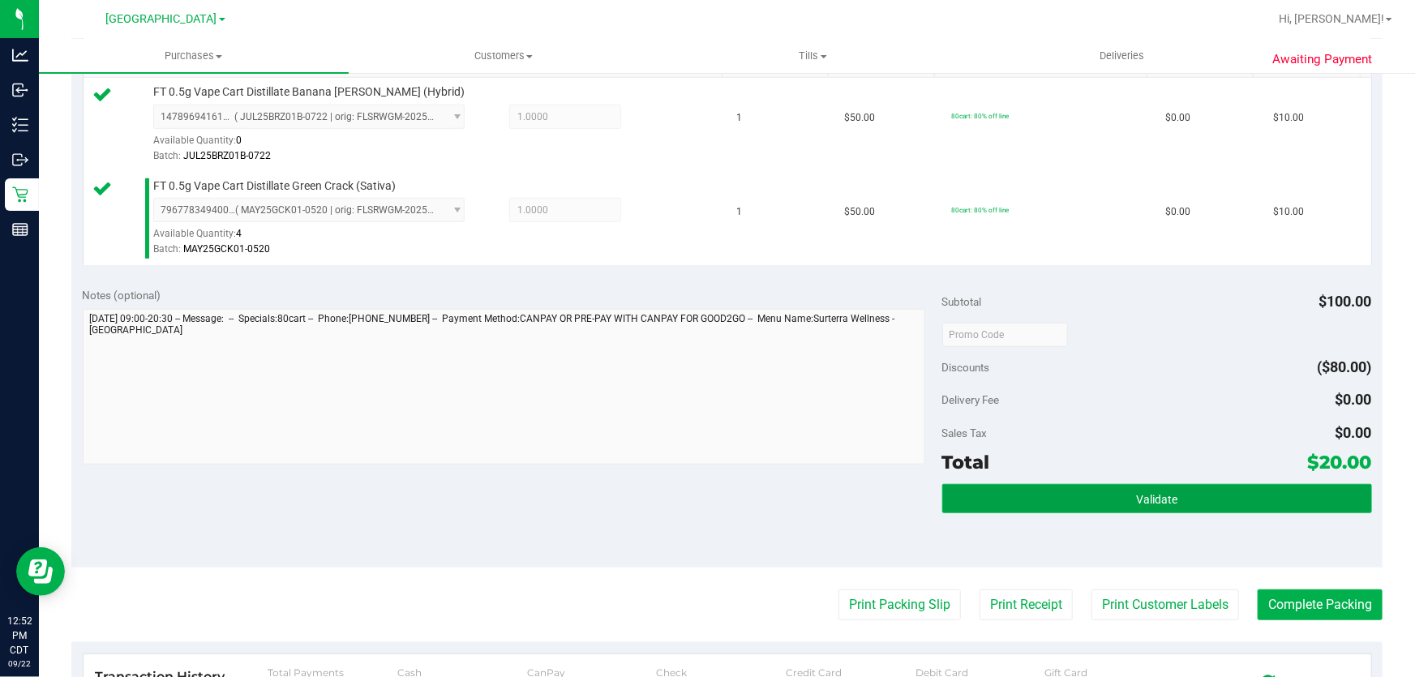
click at [987, 487] on button "Validate" at bounding box center [1157, 498] width 430 height 29
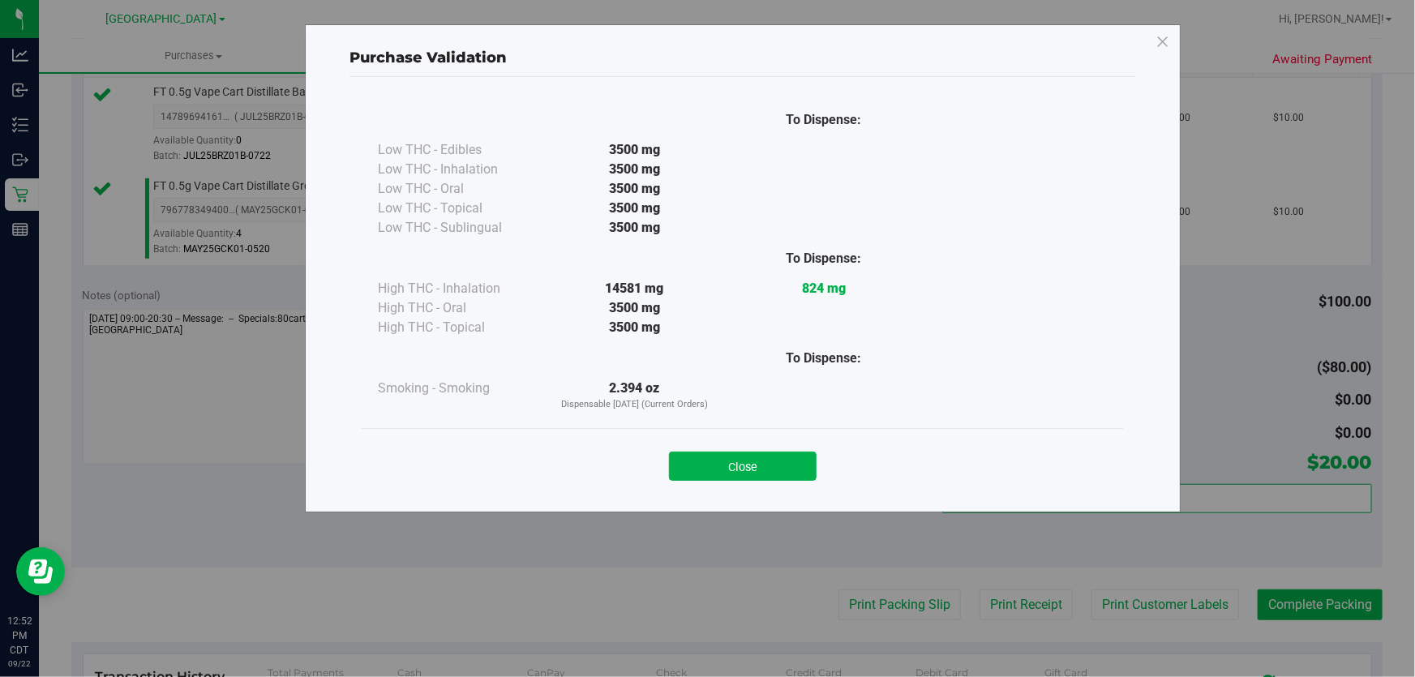
click at [680, 448] on div "Close" at bounding box center [743, 461] width 738 height 41
click at [694, 459] on button "Close" at bounding box center [743, 466] width 148 height 29
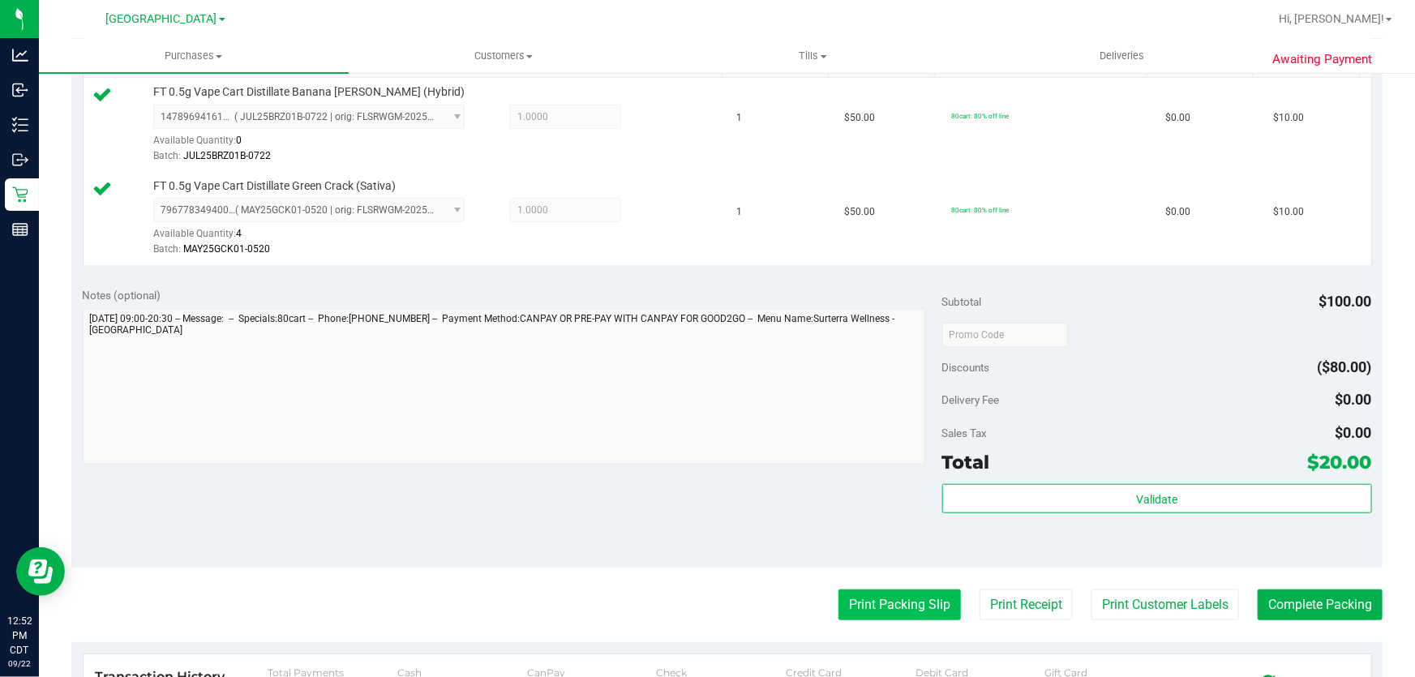
click at [868, 607] on button "Print Packing Slip" at bounding box center [899, 604] width 122 height 31
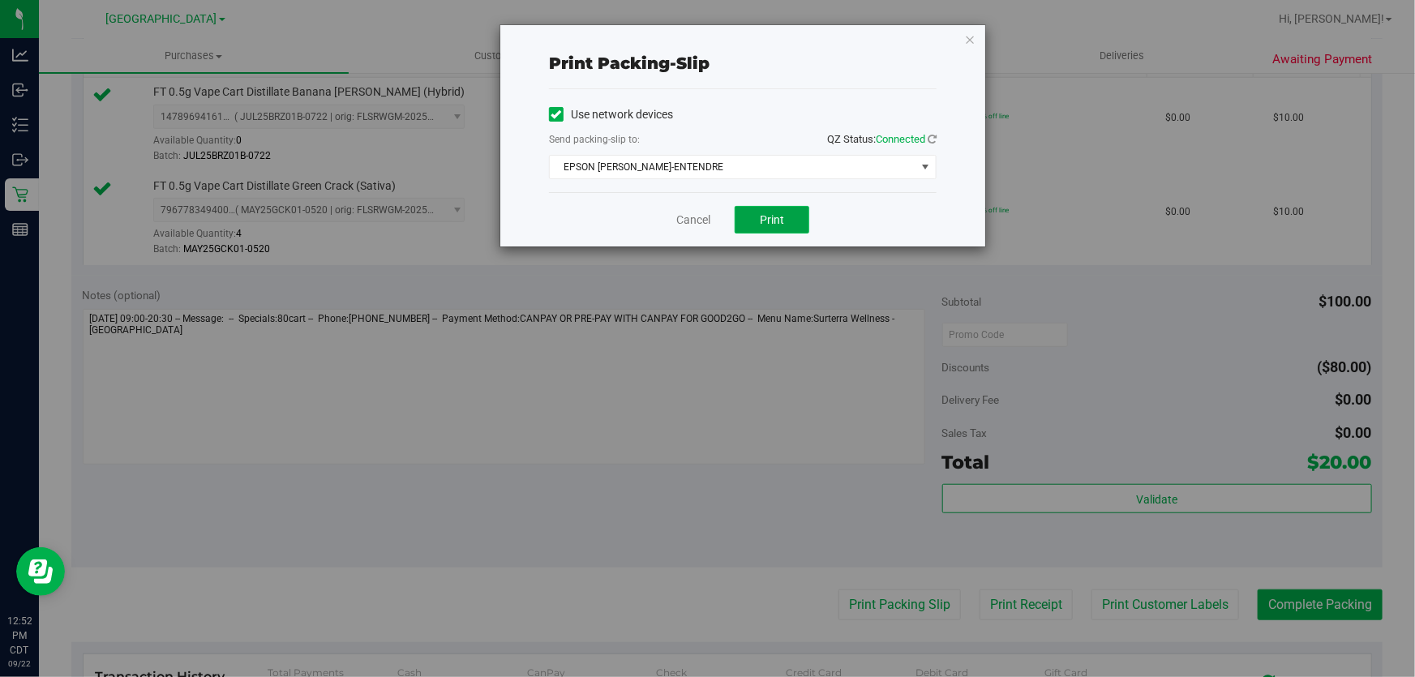
click at [757, 215] on button "Print" at bounding box center [772, 220] width 75 height 28
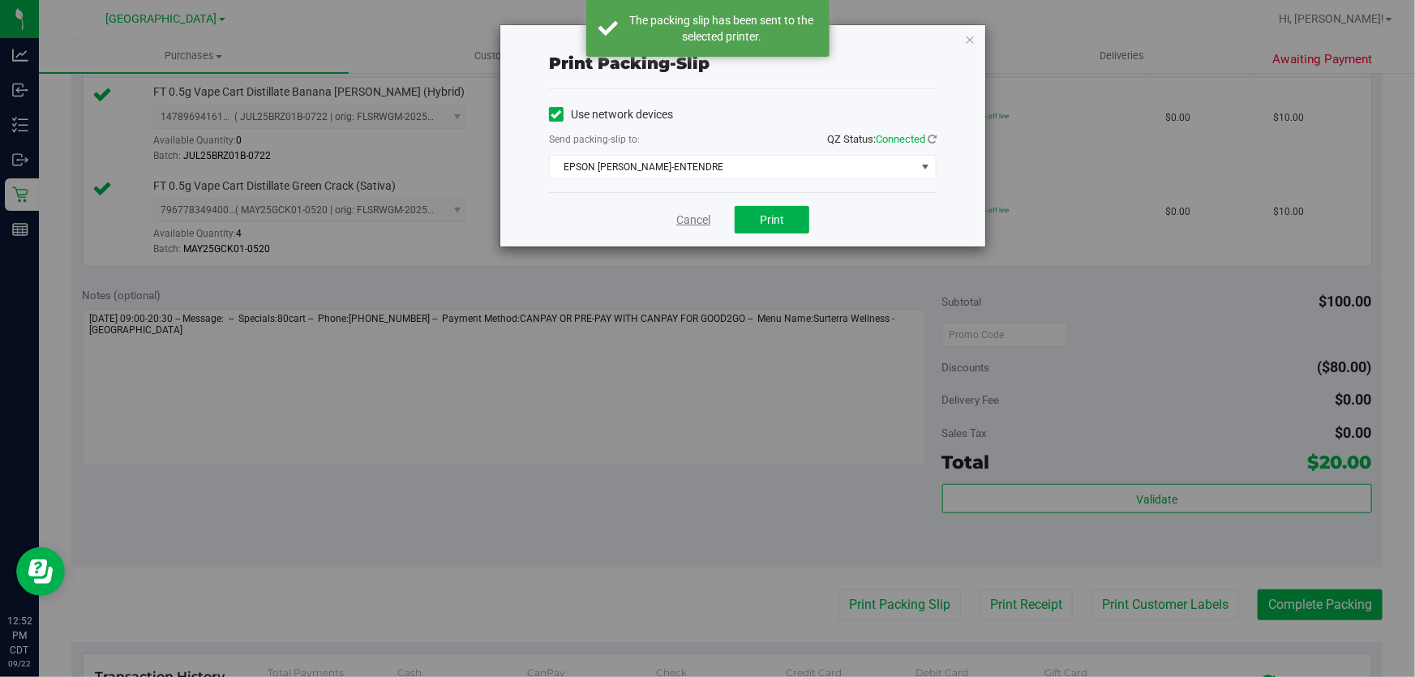
click at [699, 220] on link "Cancel" at bounding box center [693, 220] width 34 height 17
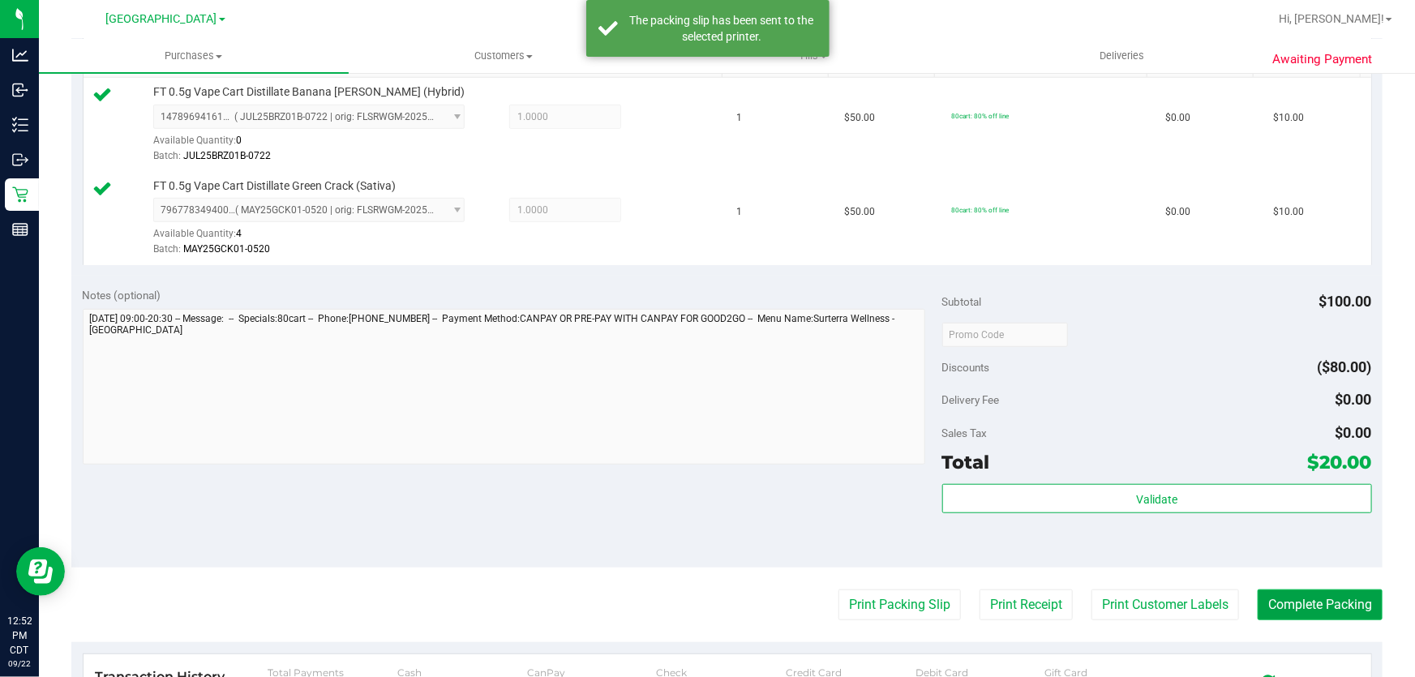
click at [1258, 598] on button "Complete Packing" at bounding box center [1320, 604] width 125 height 31
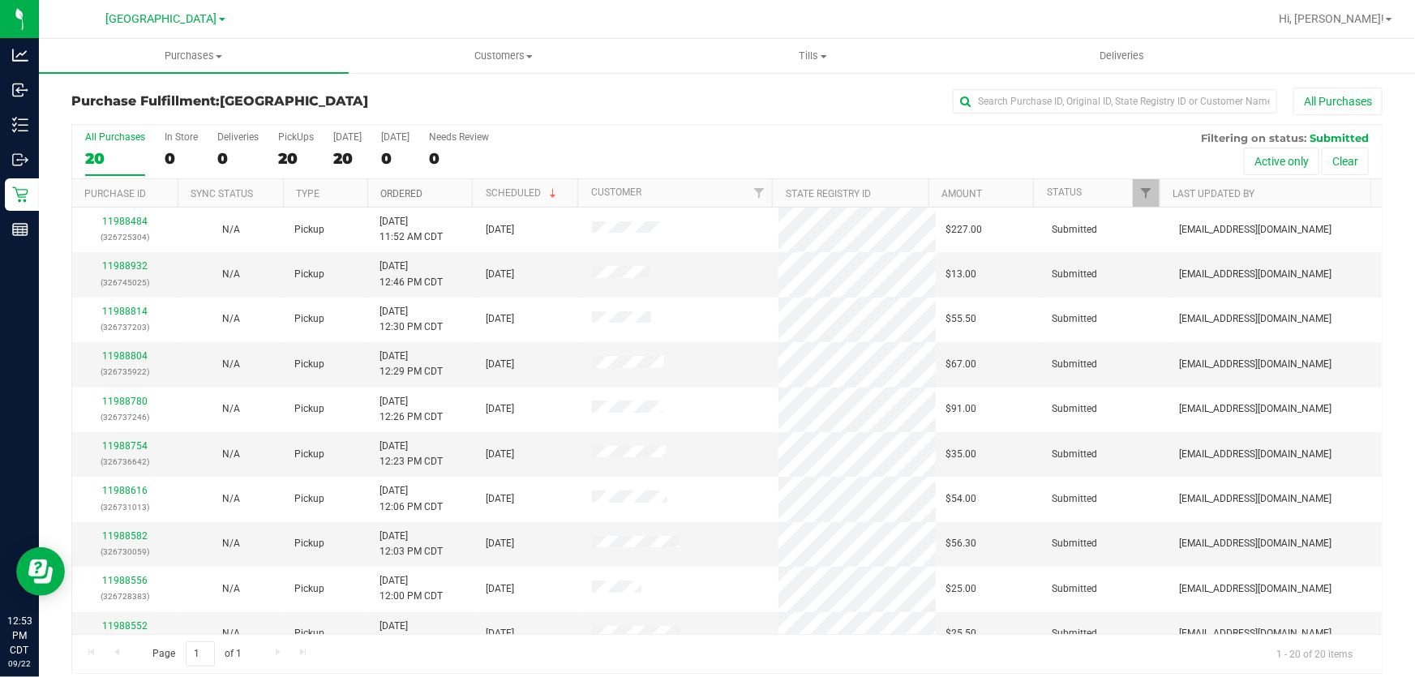
click at [380, 192] on link "Ordered" at bounding box center [401, 193] width 42 height 11
click at [394, 196] on link "Ordered" at bounding box center [410, 192] width 61 height 11
click at [394, 196] on link "Ordered" at bounding box center [401, 193] width 42 height 11
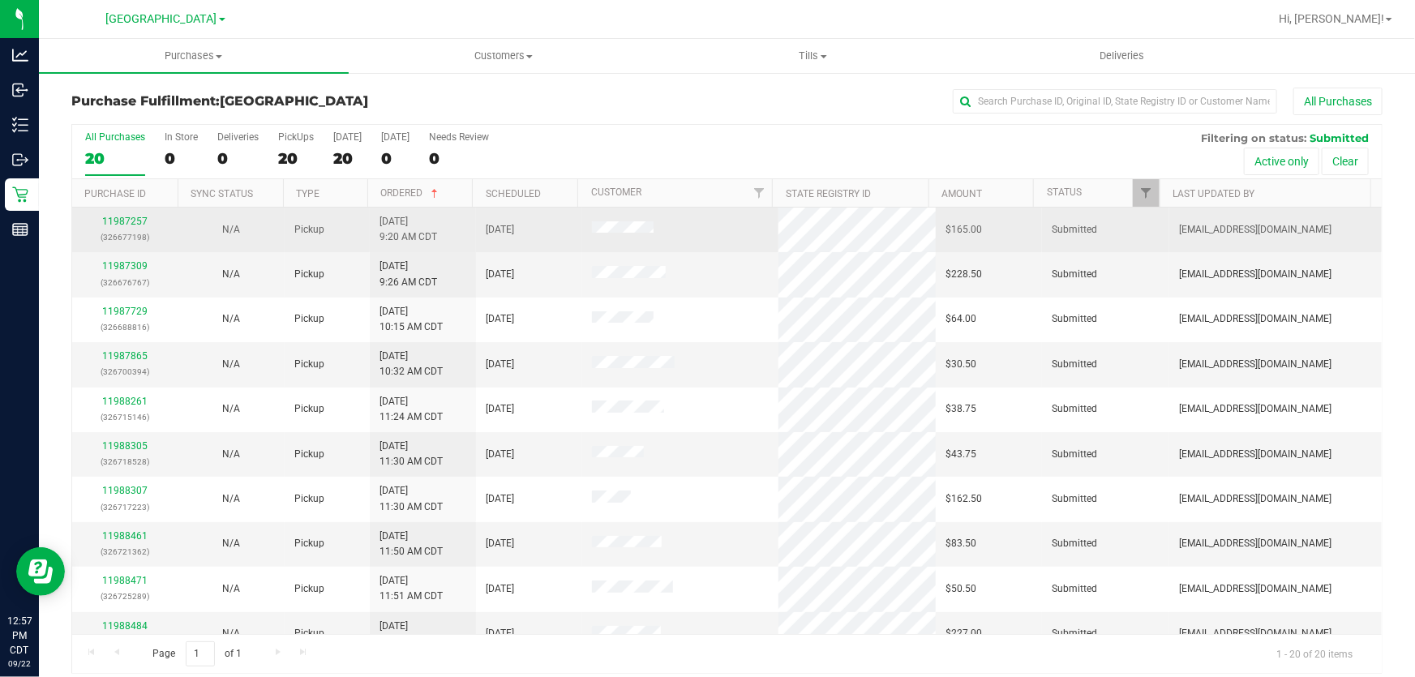
click at [125, 214] on div "11987257 (326677198)" at bounding box center [125, 229] width 87 height 31
click at [123, 220] on link "11987257" at bounding box center [124, 221] width 45 height 11
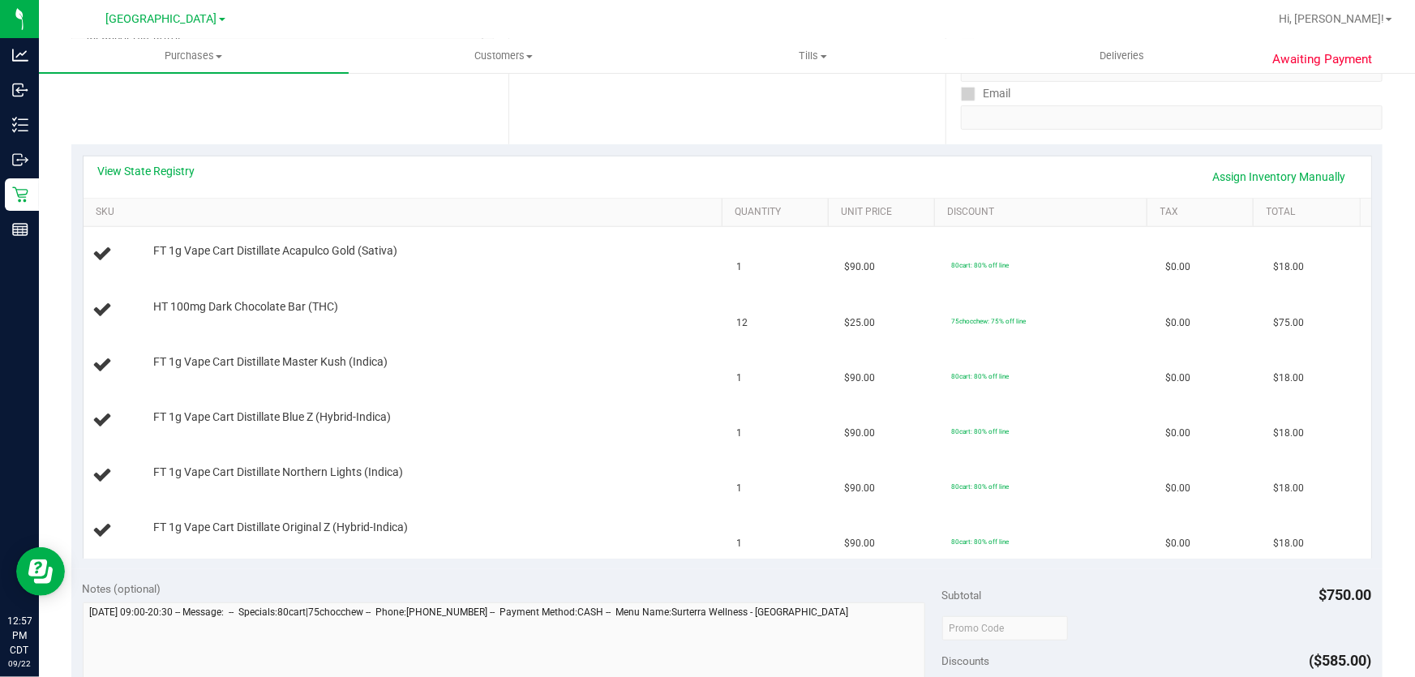
scroll to position [221, 0]
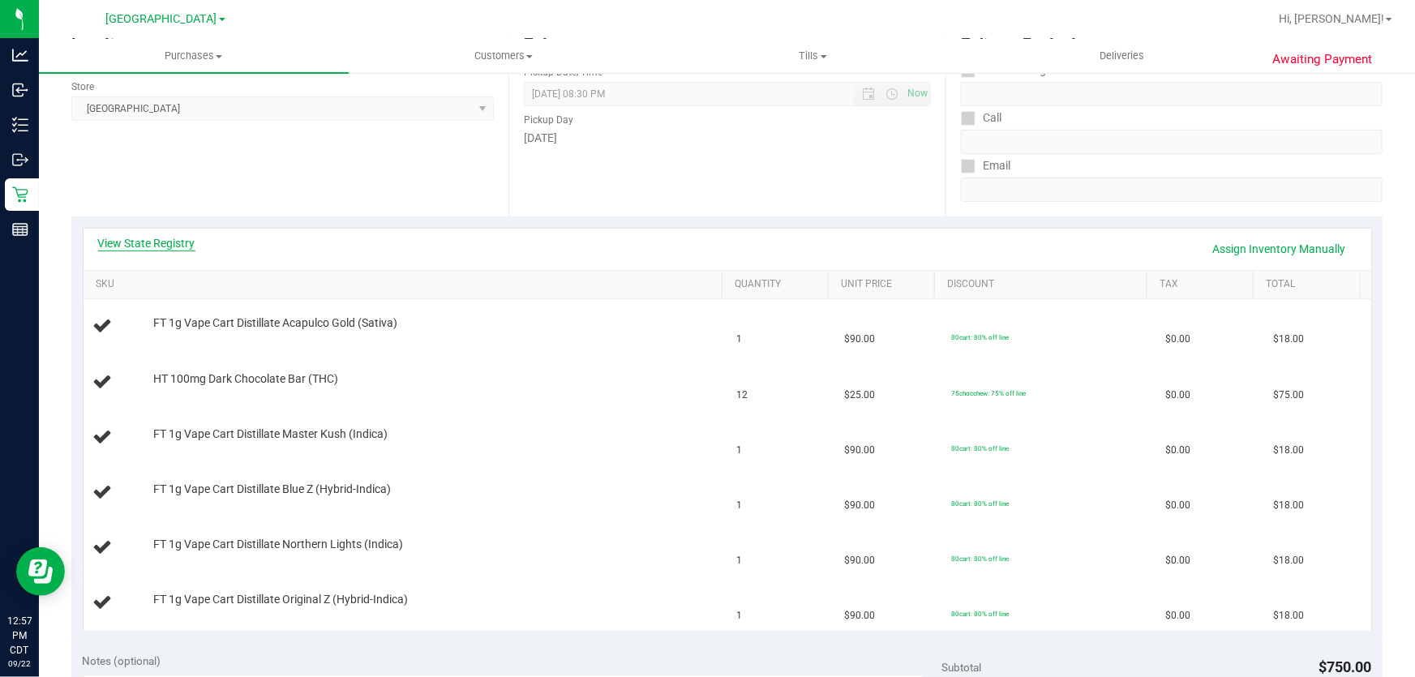
click at [148, 238] on link "View State Registry" at bounding box center [146, 243] width 97 height 16
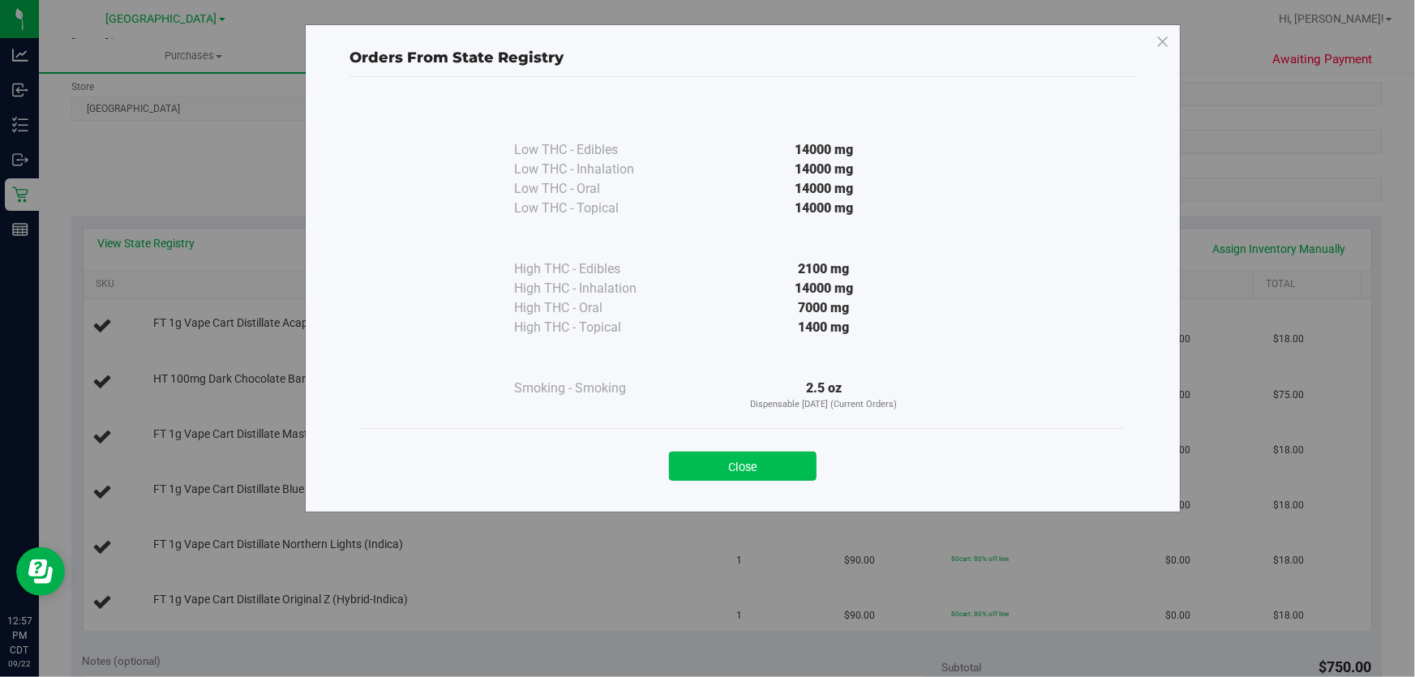
click at [745, 473] on button "Close" at bounding box center [743, 466] width 148 height 29
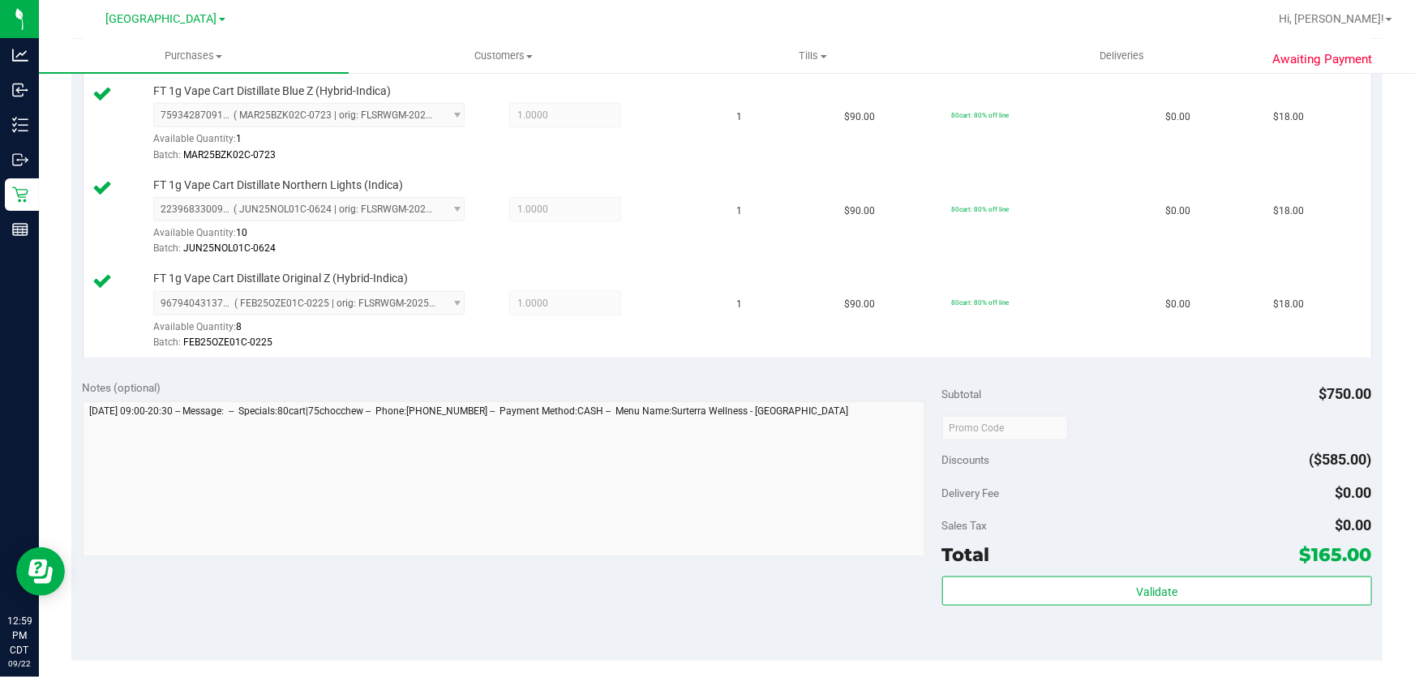
scroll to position [884, 0]
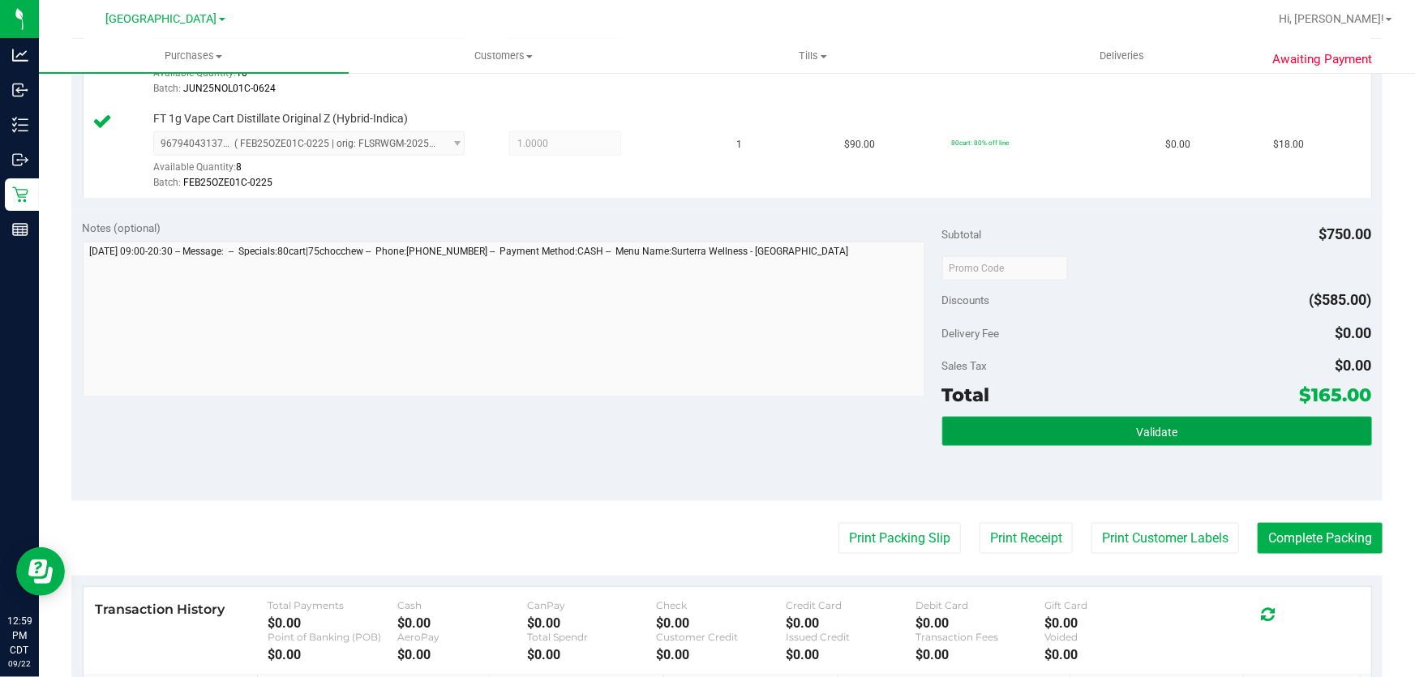
click at [1021, 427] on button "Validate" at bounding box center [1157, 431] width 430 height 29
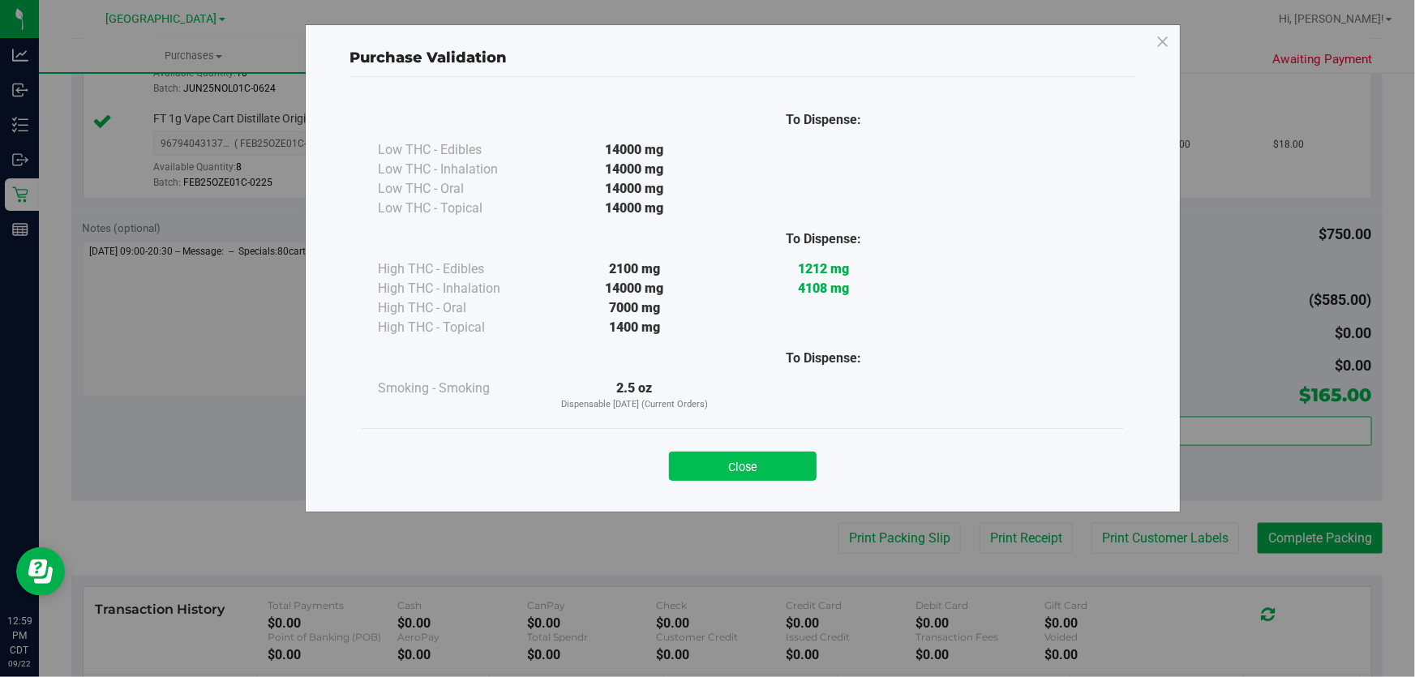
click at [781, 463] on button "Close" at bounding box center [743, 466] width 148 height 29
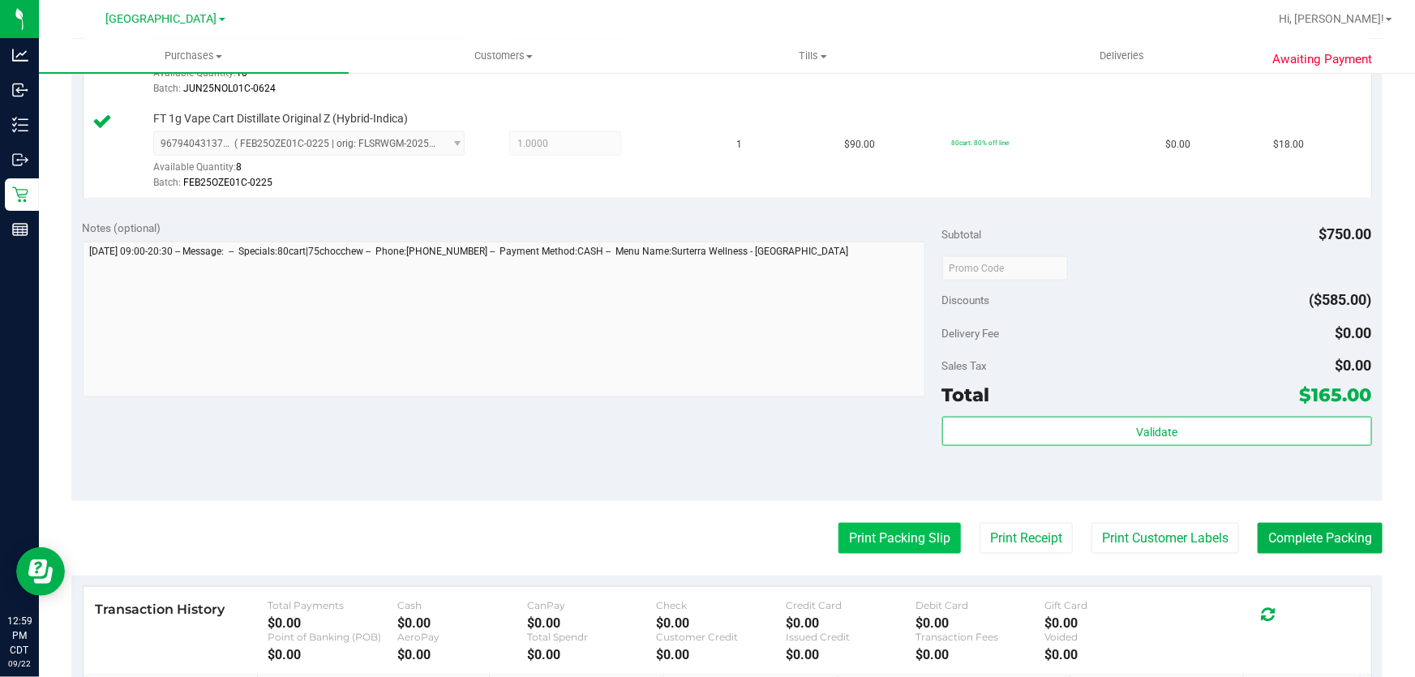
click at [864, 529] on button "Print Packing Slip" at bounding box center [899, 538] width 122 height 31
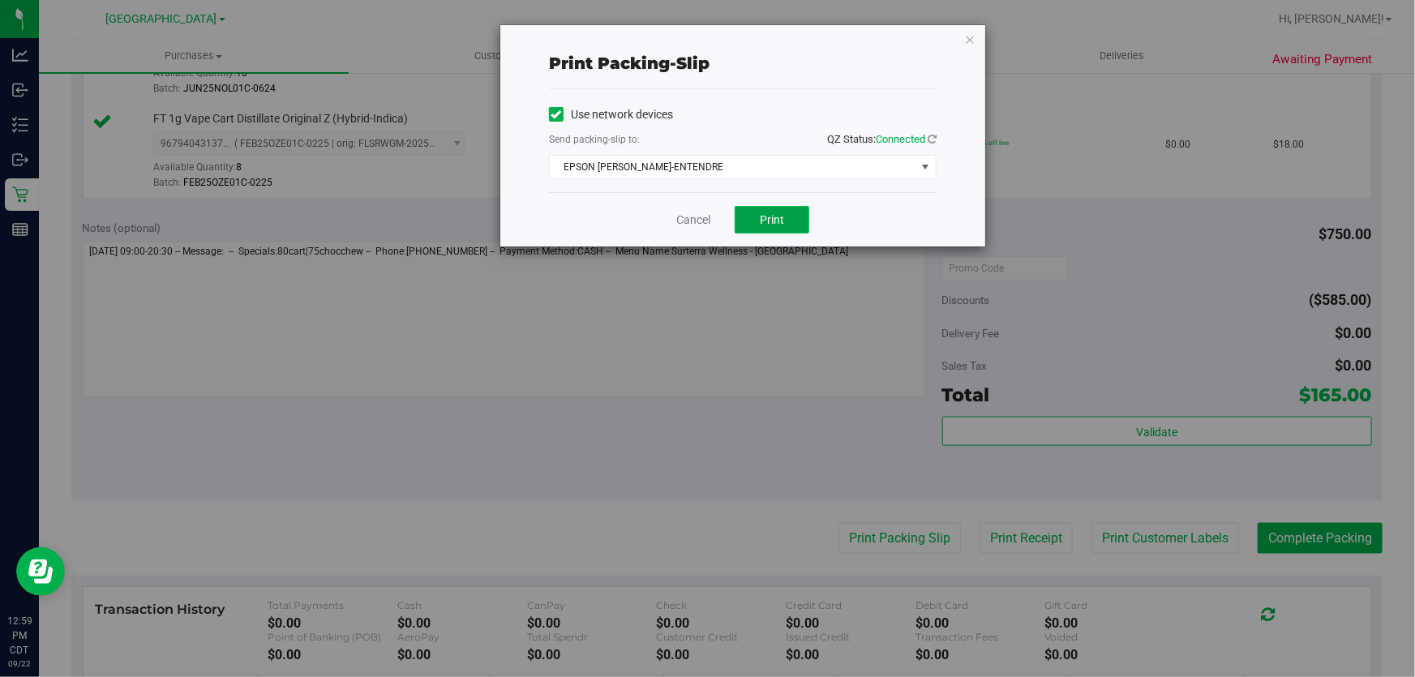
click at [789, 213] on button "Print" at bounding box center [772, 220] width 75 height 28
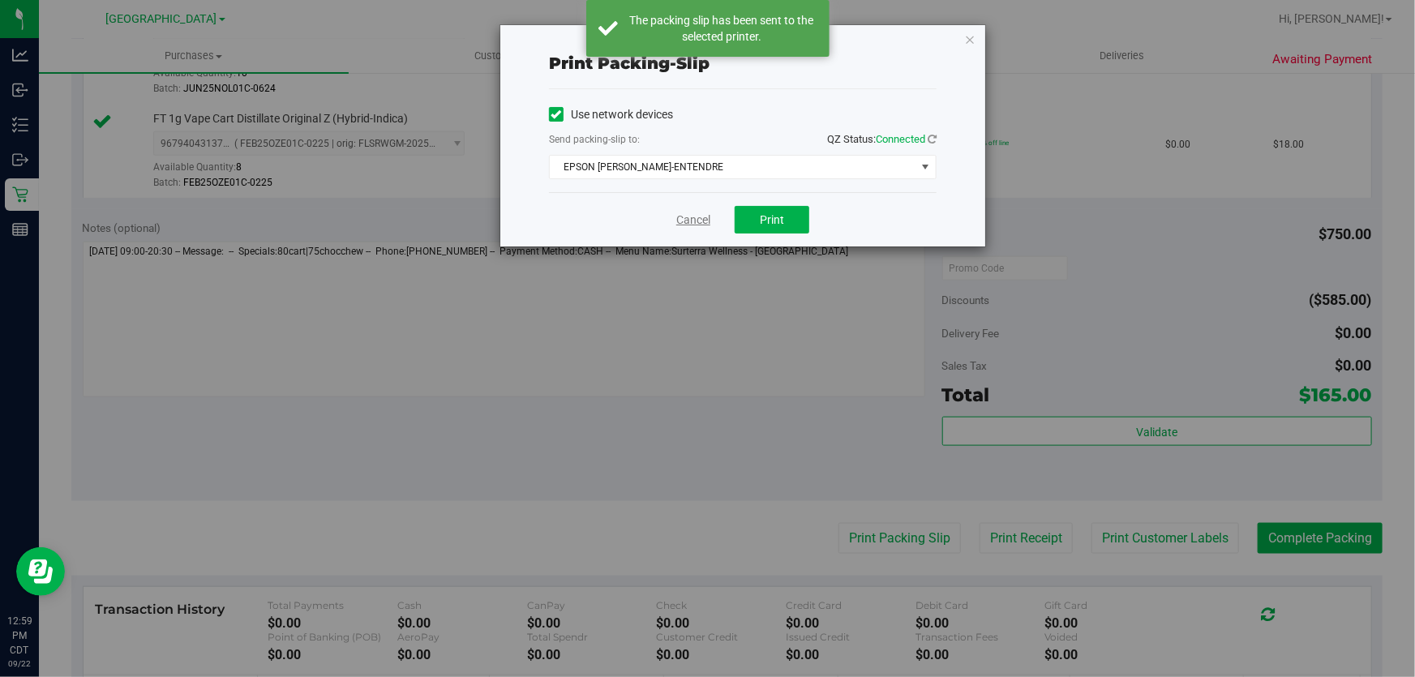
click at [692, 218] on link "Cancel" at bounding box center [693, 220] width 34 height 17
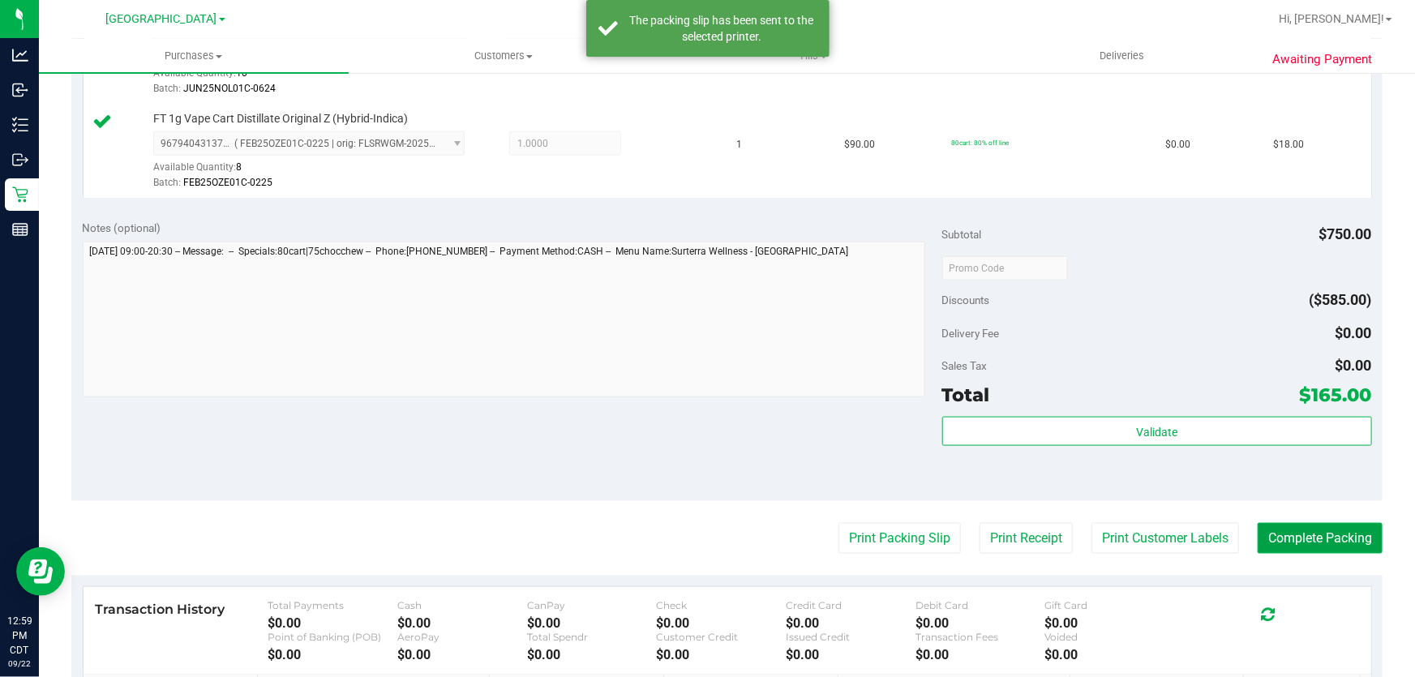
click at [1275, 530] on button "Complete Packing" at bounding box center [1320, 538] width 125 height 31
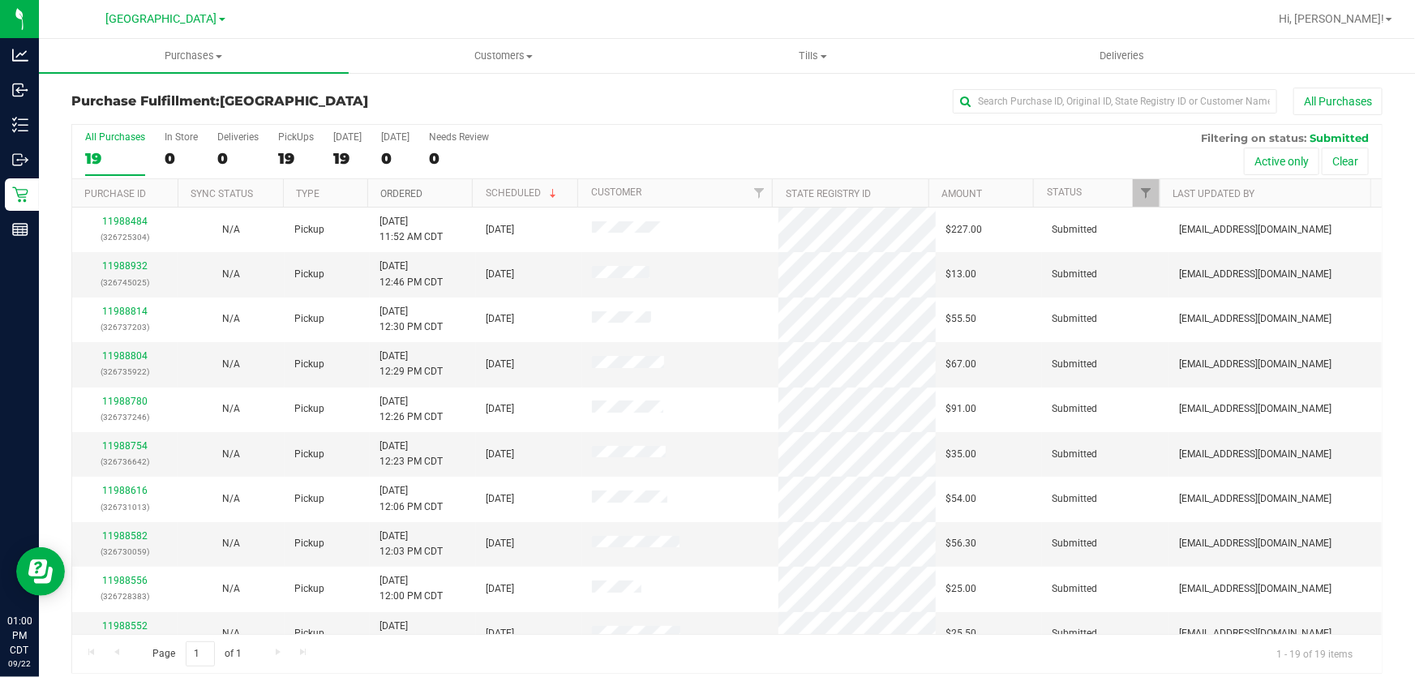
click at [397, 190] on link "Ordered" at bounding box center [401, 193] width 42 height 11
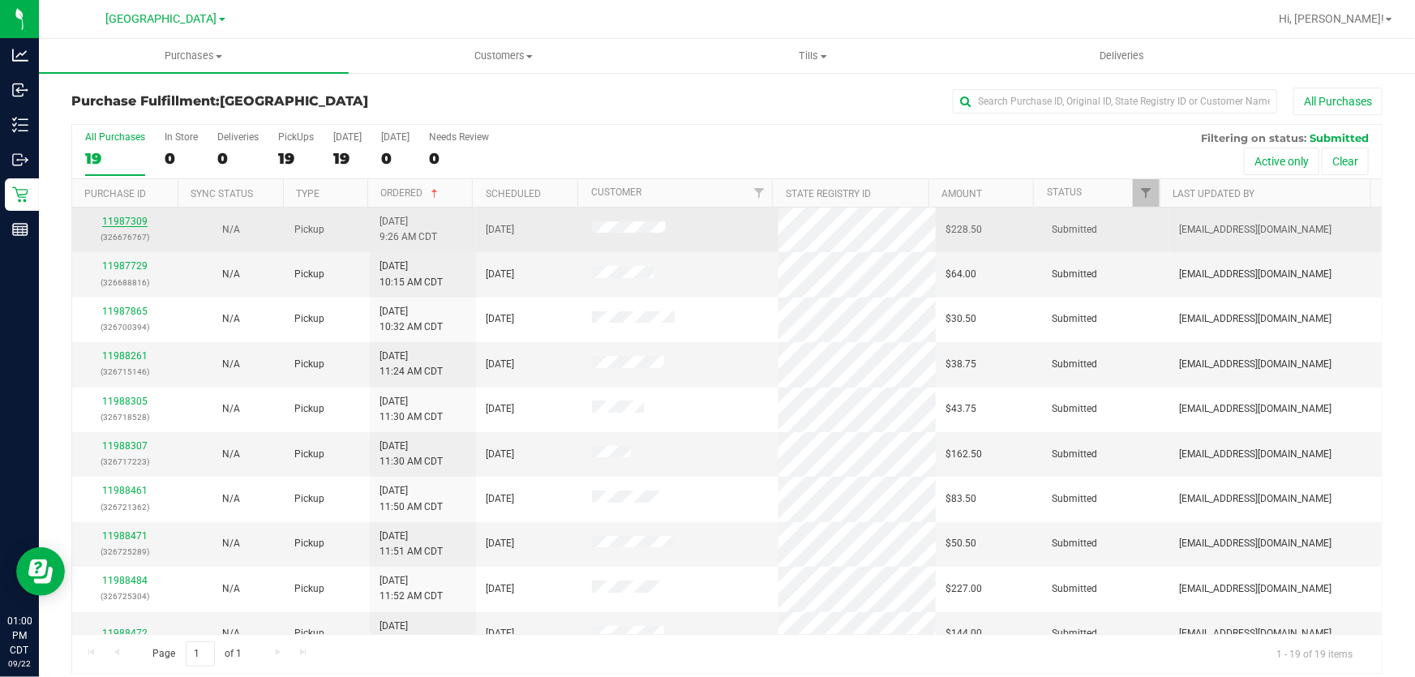
click at [141, 224] on link "11987309" at bounding box center [124, 221] width 45 height 11
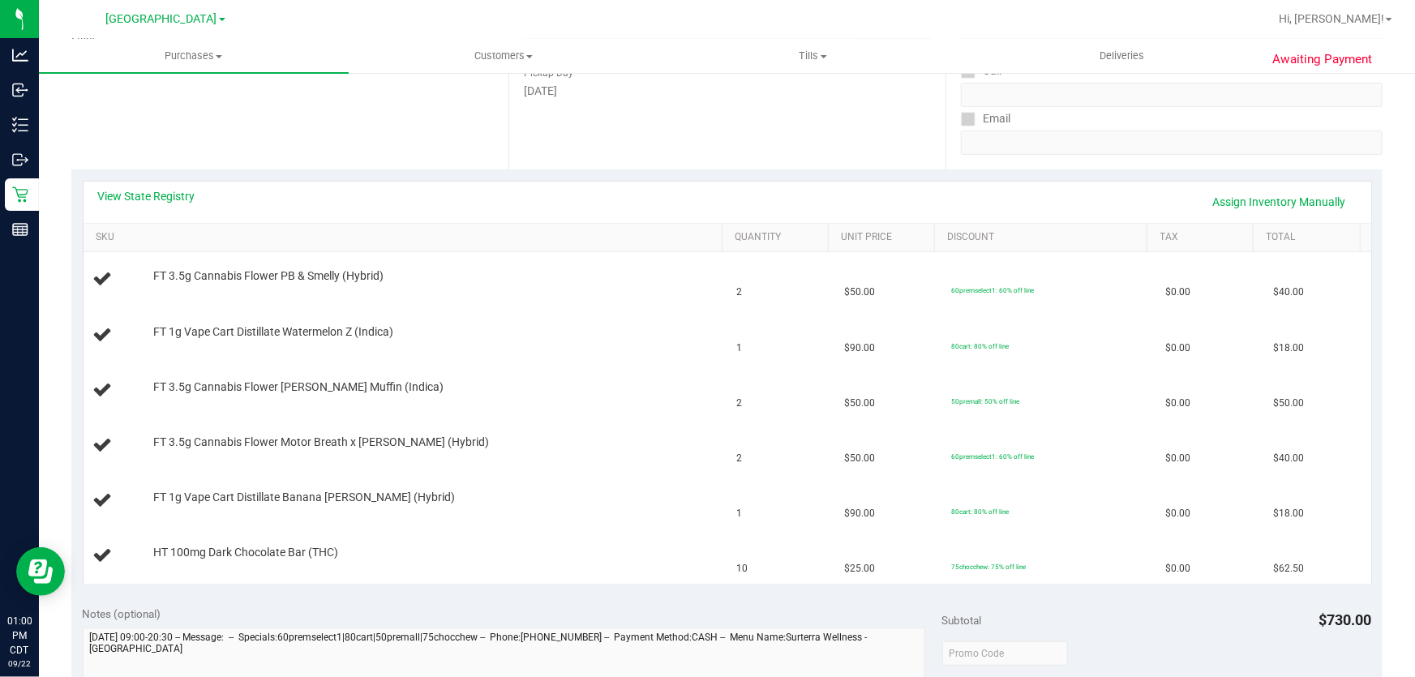
scroll to position [294, 0]
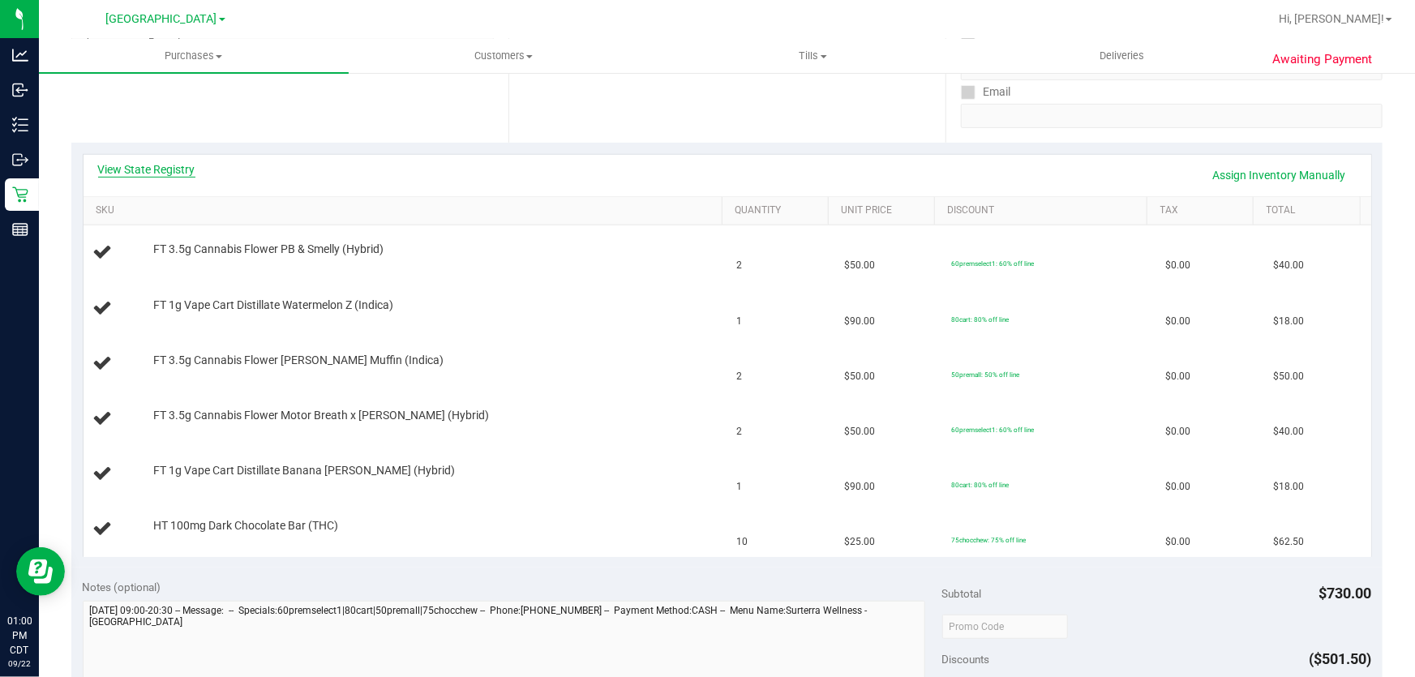
click at [151, 170] on link "View State Registry" at bounding box center [146, 169] width 97 height 16
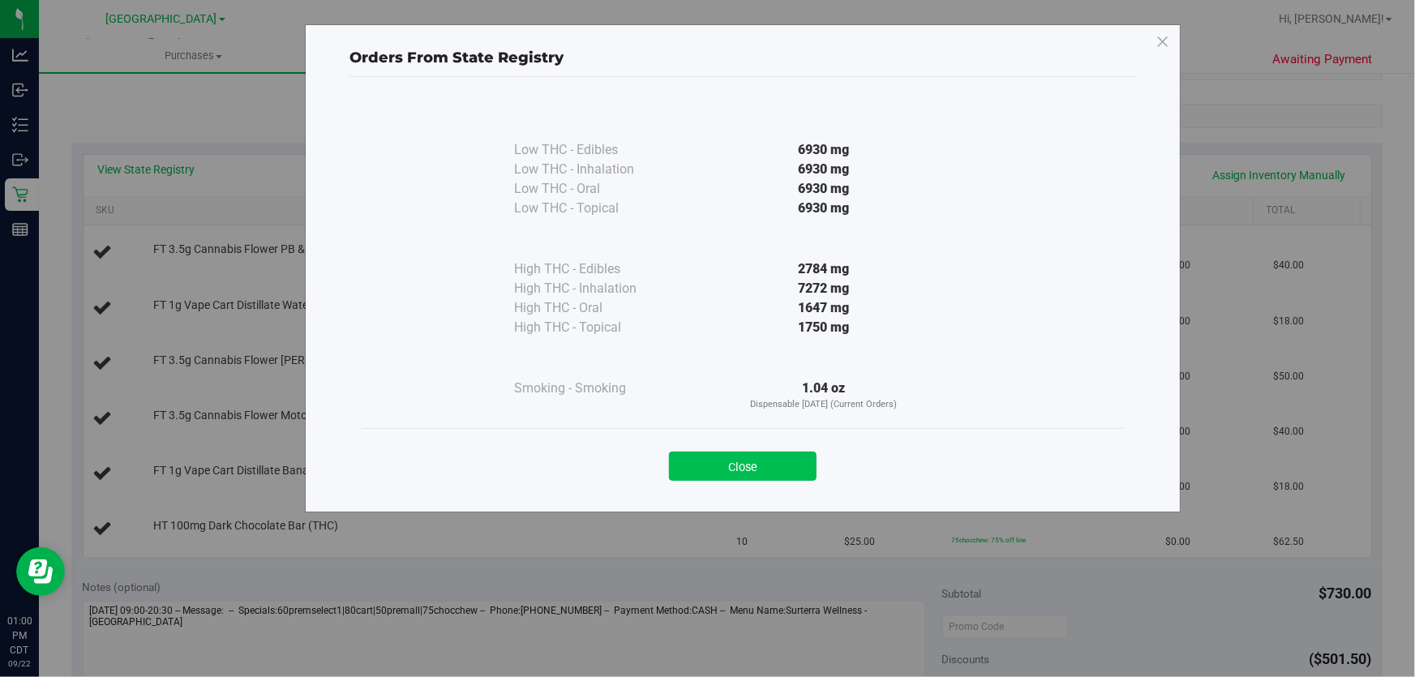
click at [779, 467] on button "Close" at bounding box center [743, 466] width 148 height 29
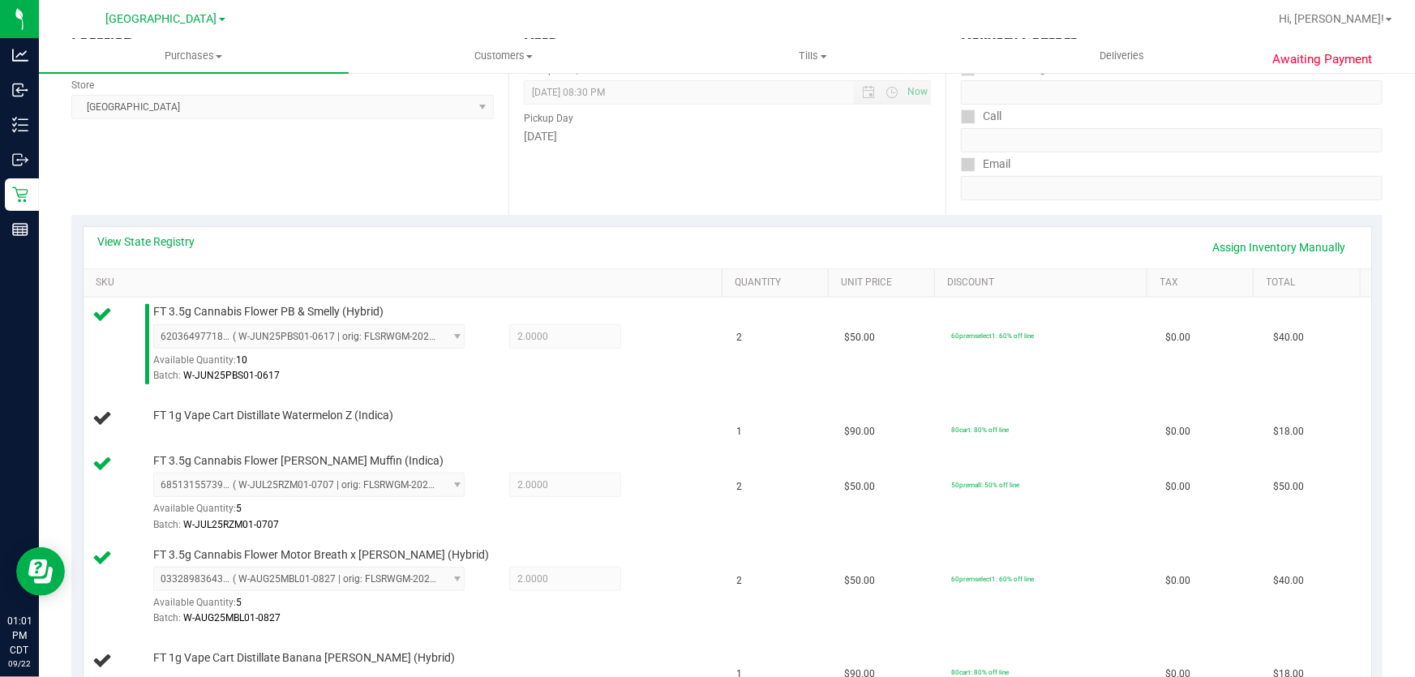
scroll to position [221, 0]
click at [156, 239] on link "View State Registry" at bounding box center [146, 243] width 97 height 16
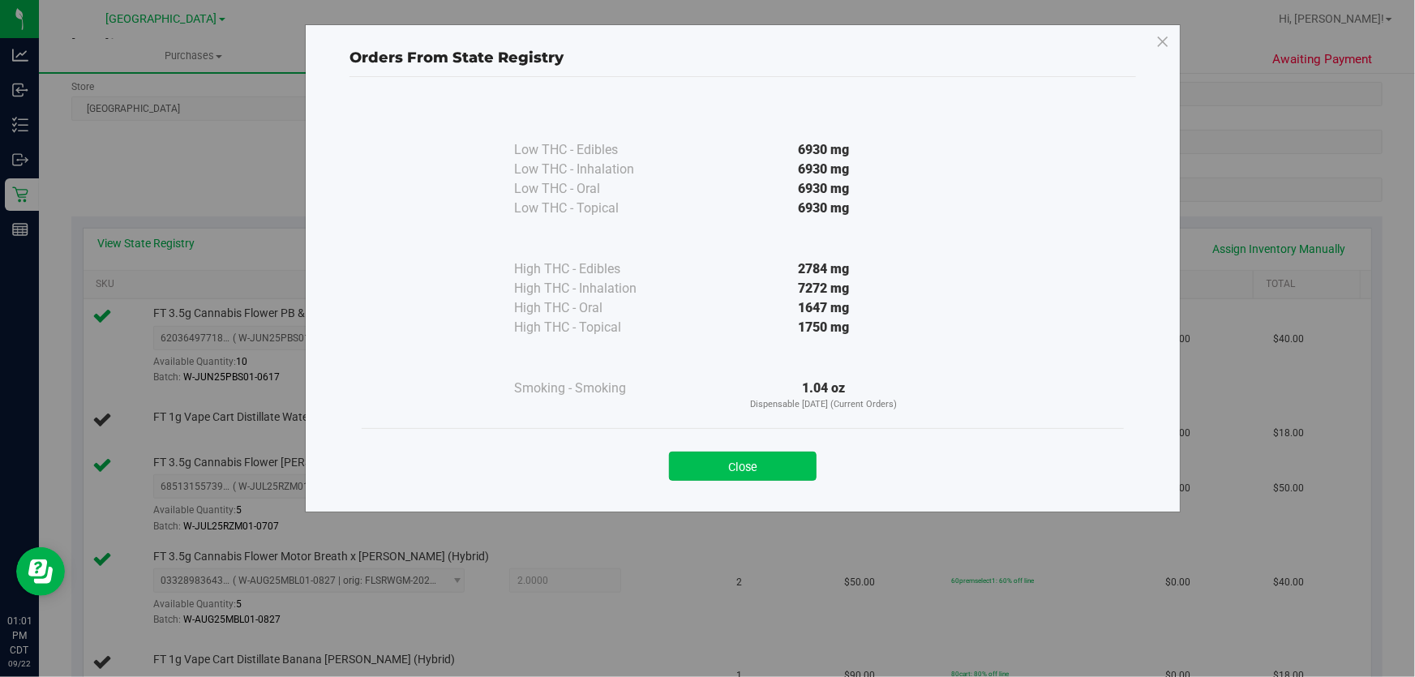
click at [751, 471] on button "Close" at bounding box center [743, 466] width 148 height 29
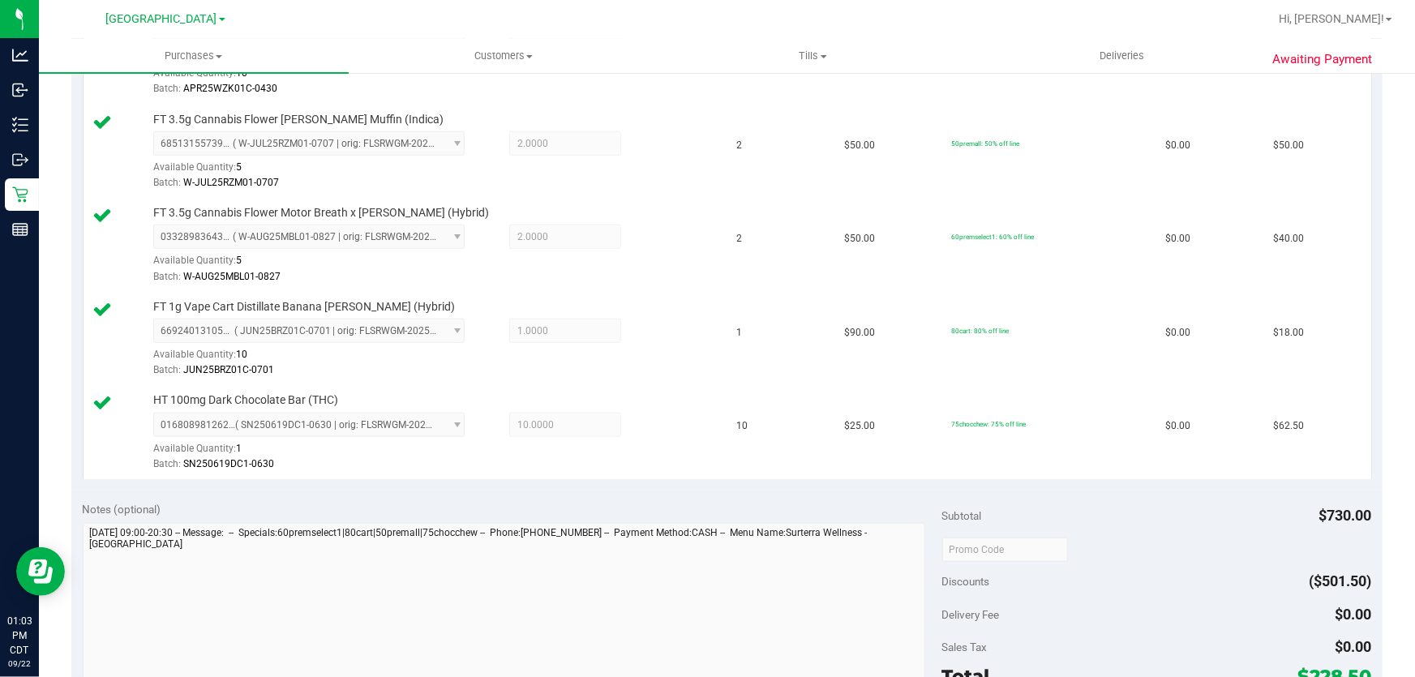
scroll to position [884, 0]
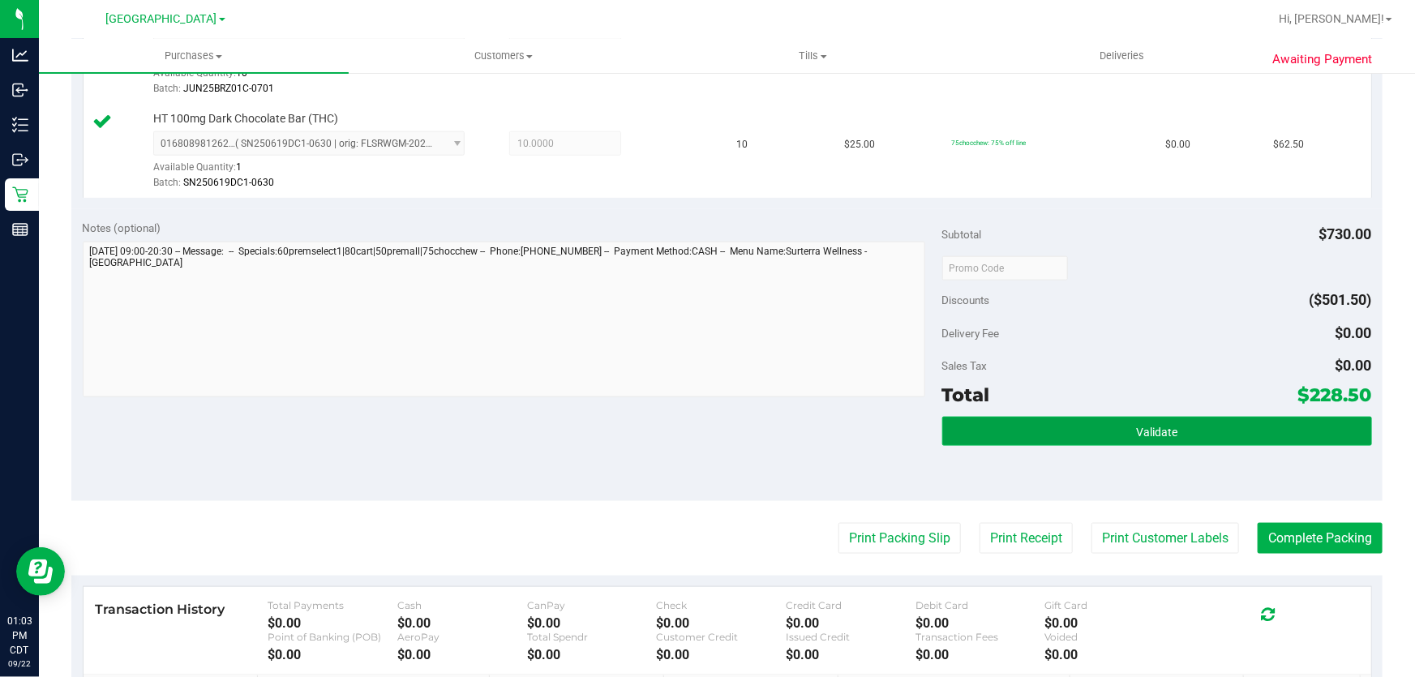
click at [1063, 439] on button "Validate" at bounding box center [1157, 431] width 430 height 29
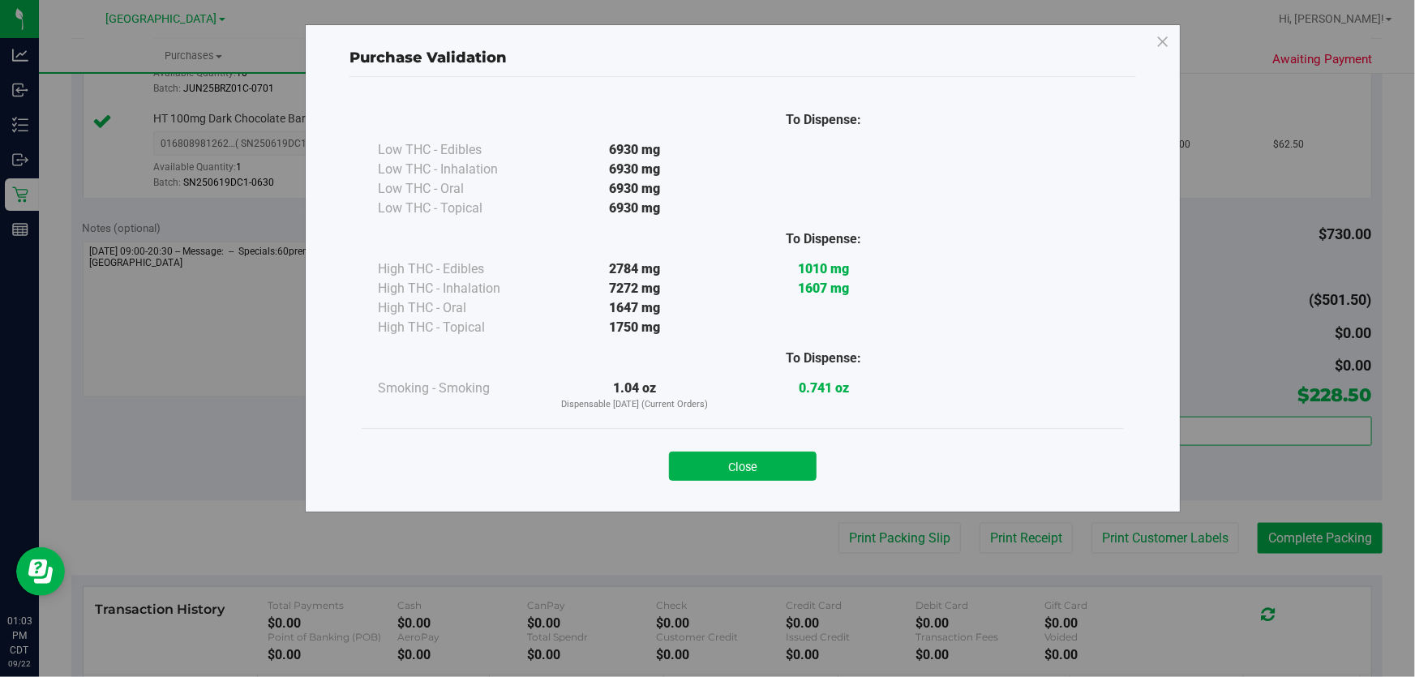
click at [713, 478] on button "Close" at bounding box center [743, 466] width 148 height 29
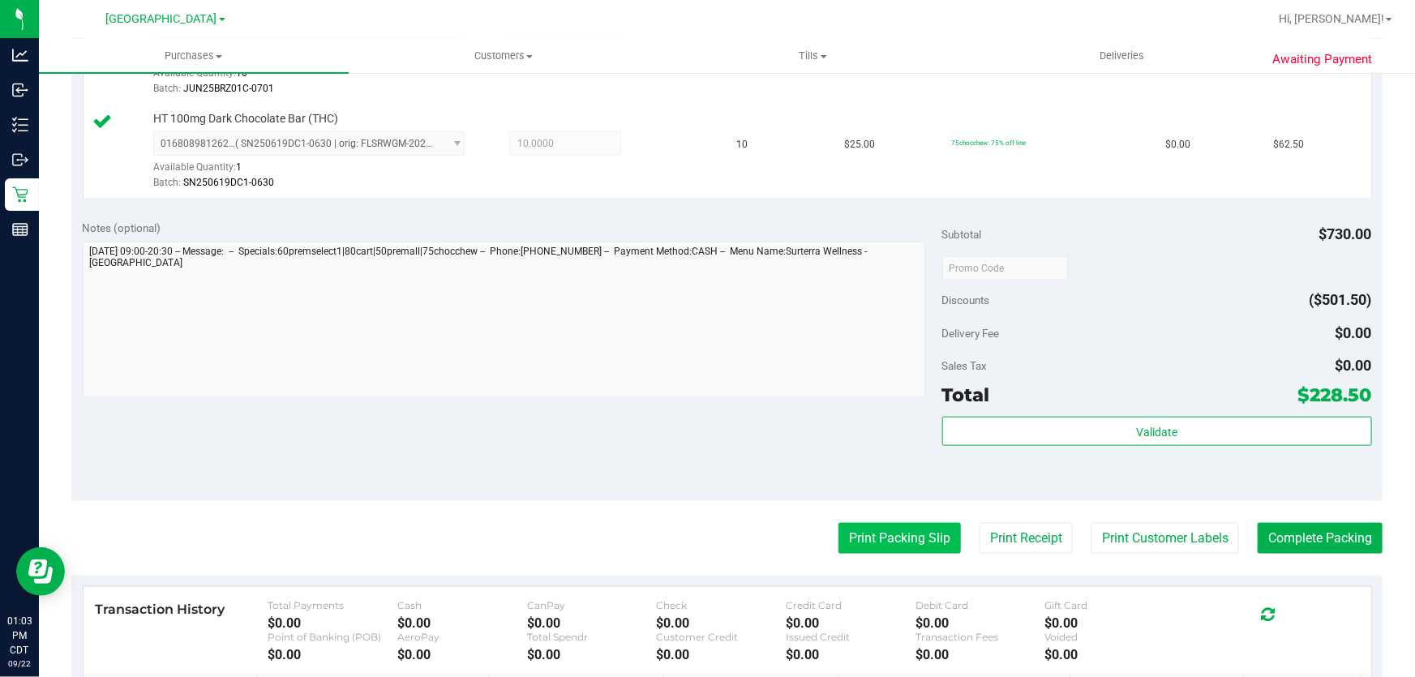
click at [860, 528] on button "Print Packing Slip" at bounding box center [899, 538] width 122 height 31
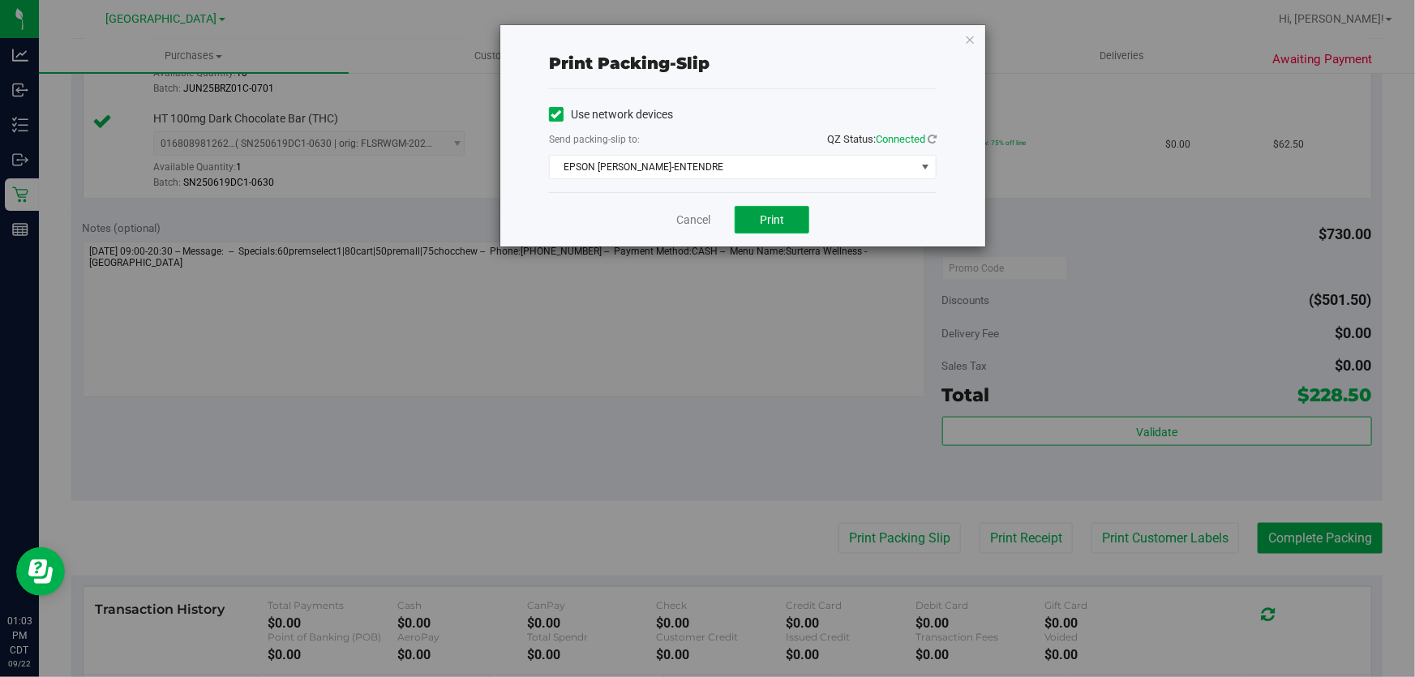
click at [763, 217] on span "Print" at bounding box center [772, 219] width 24 height 13
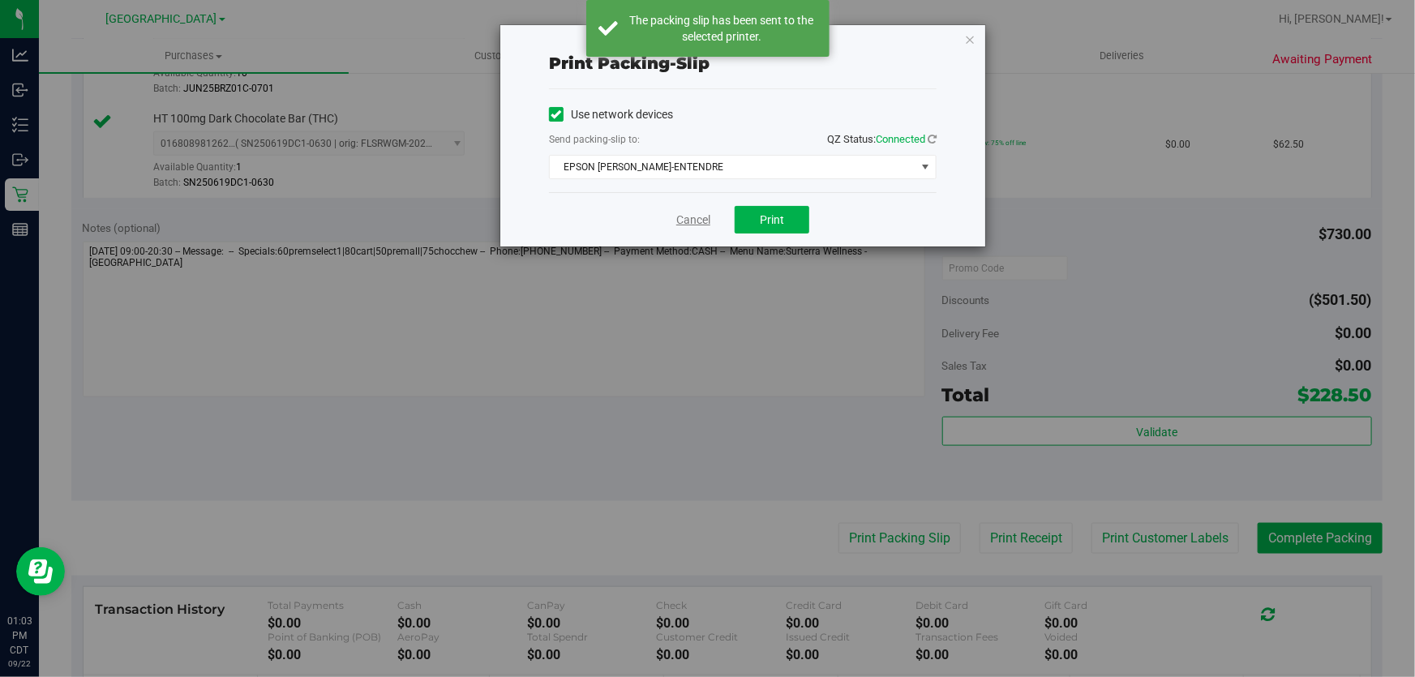
click at [688, 221] on link "Cancel" at bounding box center [693, 220] width 34 height 17
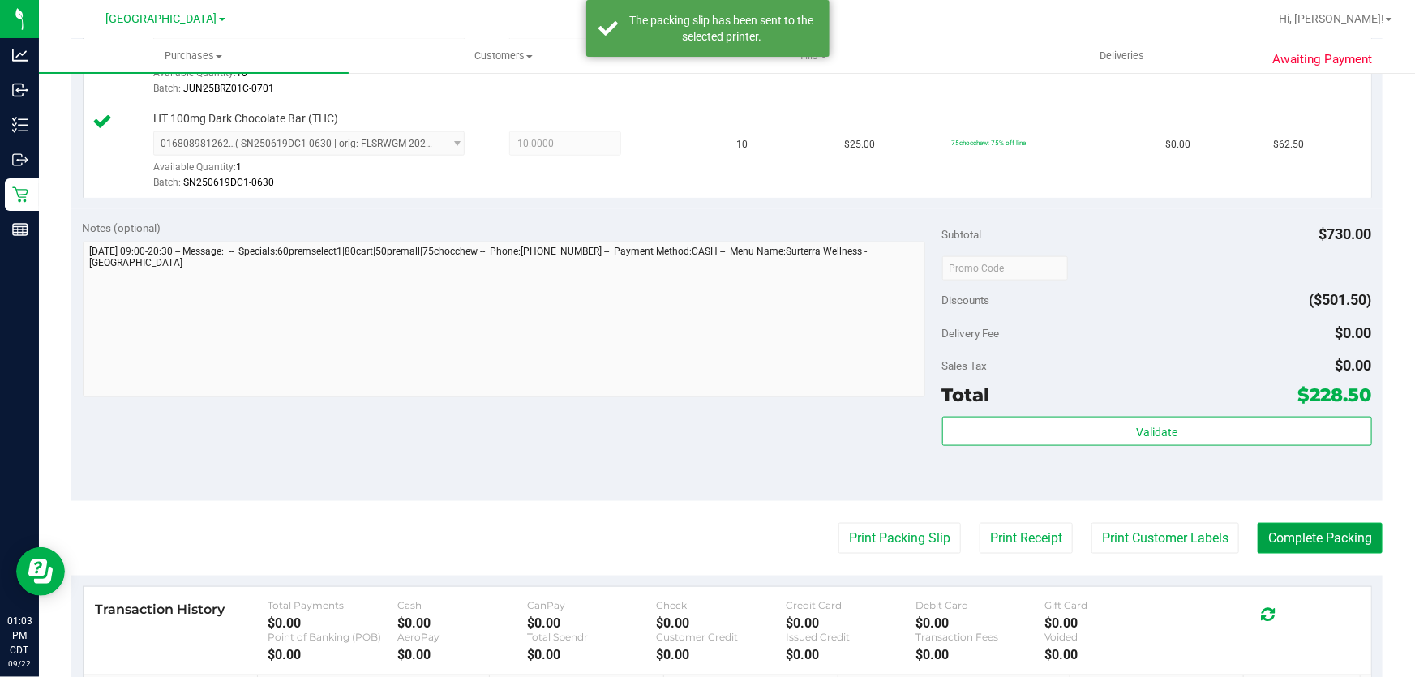
click at [1258, 542] on button "Complete Packing" at bounding box center [1320, 538] width 125 height 31
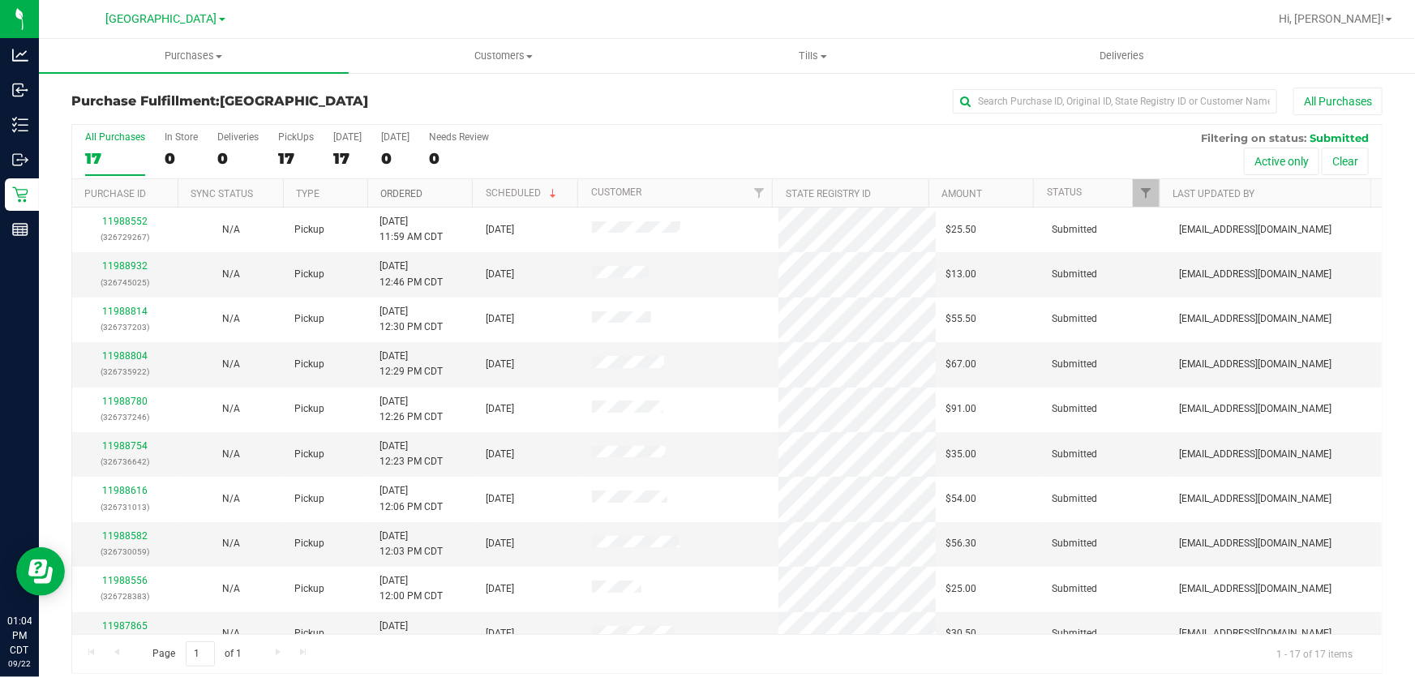
click at [410, 195] on link "Ordered" at bounding box center [401, 193] width 42 height 11
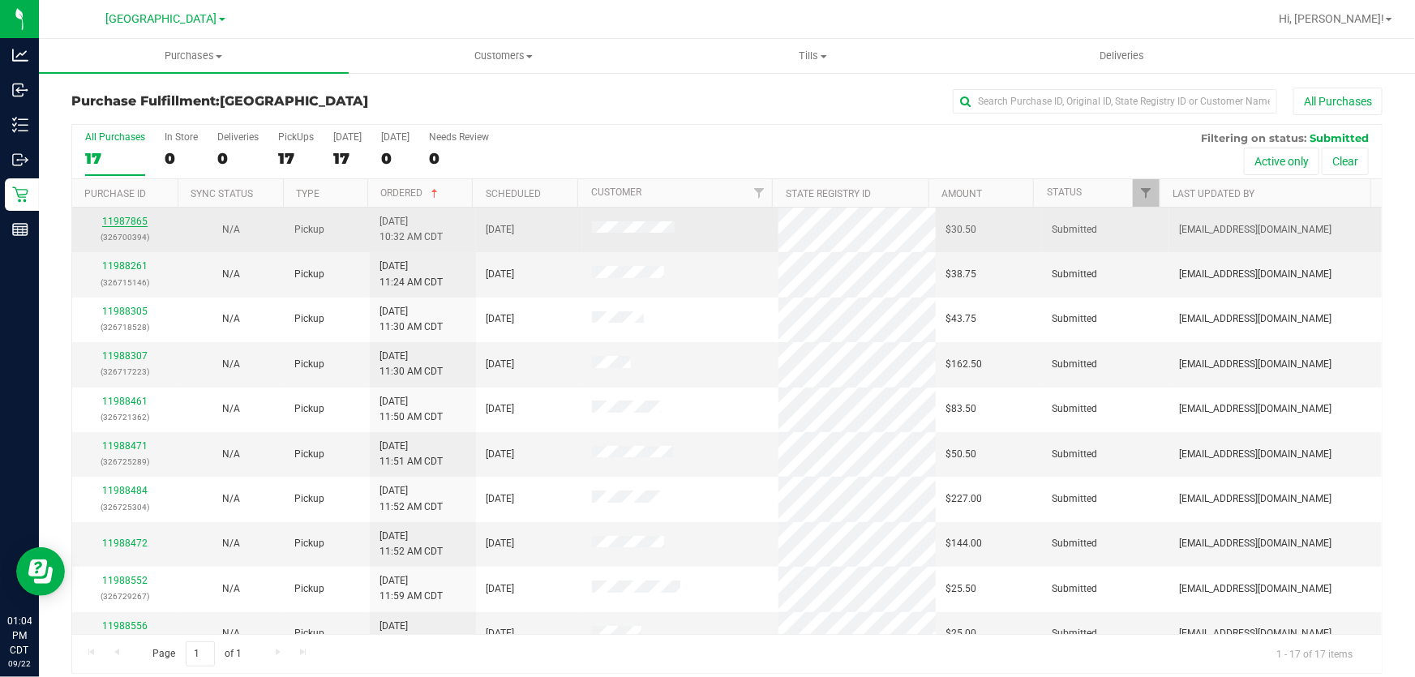
click at [114, 226] on link "11987865" at bounding box center [124, 221] width 45 height 11
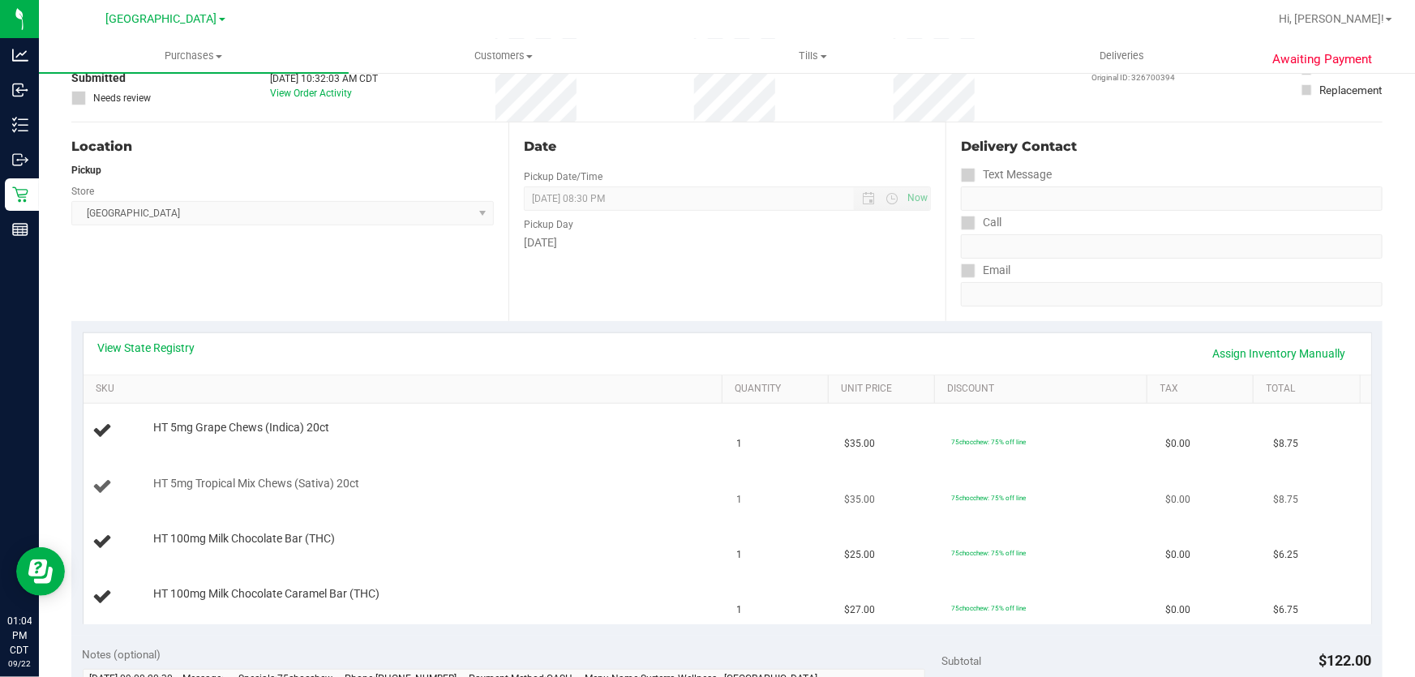
scroll to position [294, 0]
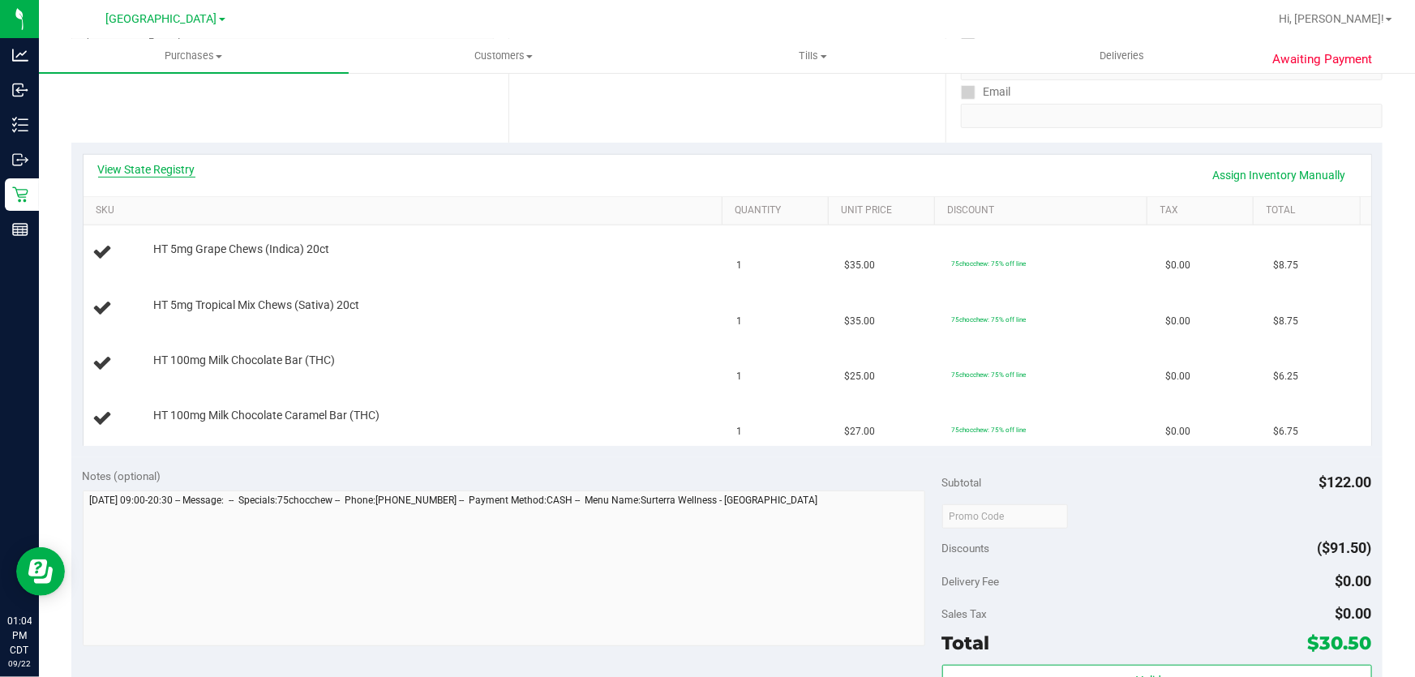
click at [131, 170] on link "View State Registry" at bounding box center [146, 169] width 97 height 16
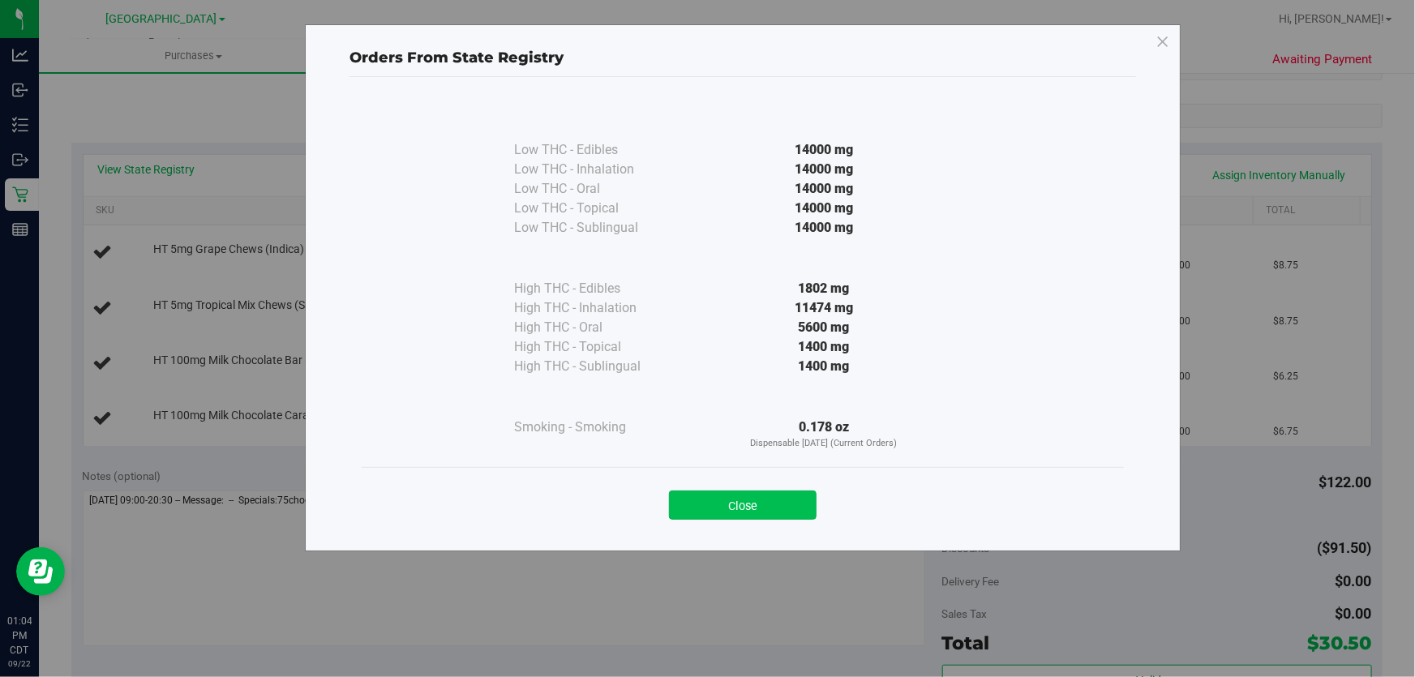
click at [750, 495] on button "Close" at bounding box center [743, 505] width 148 height 29
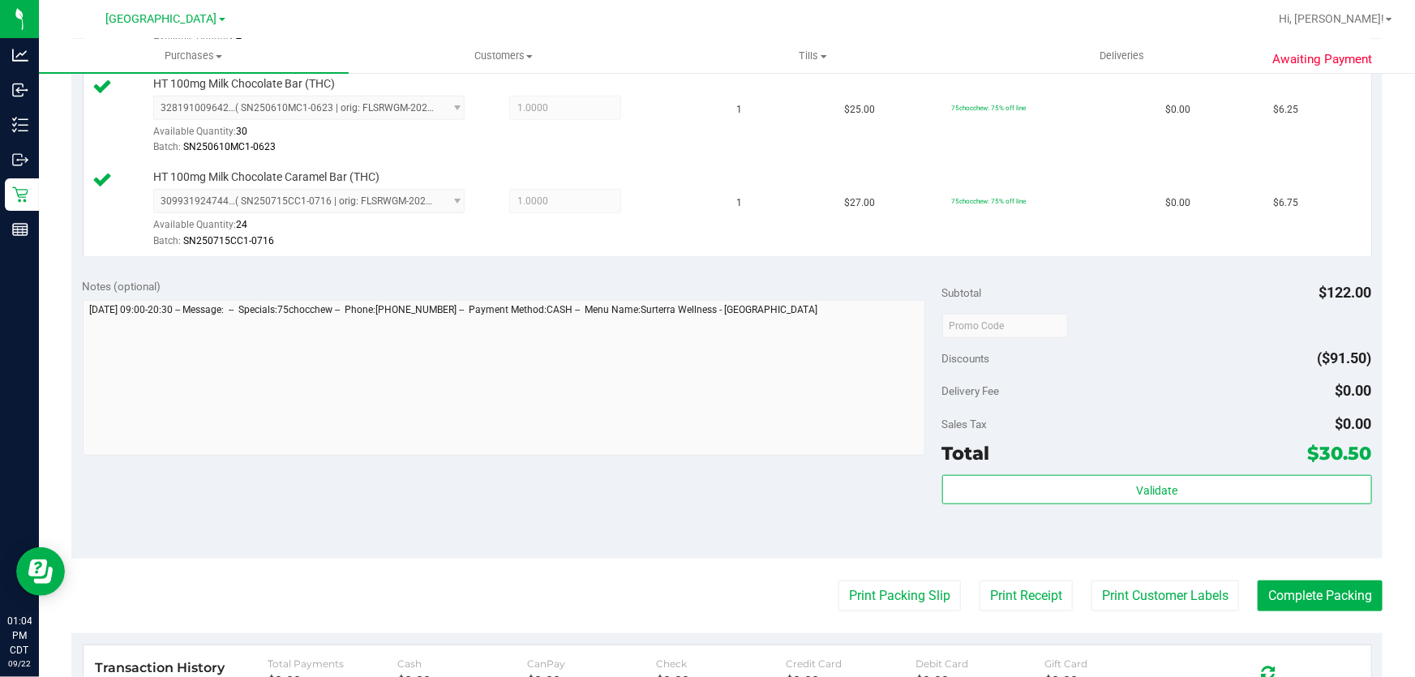
scroll to position [663, 0]
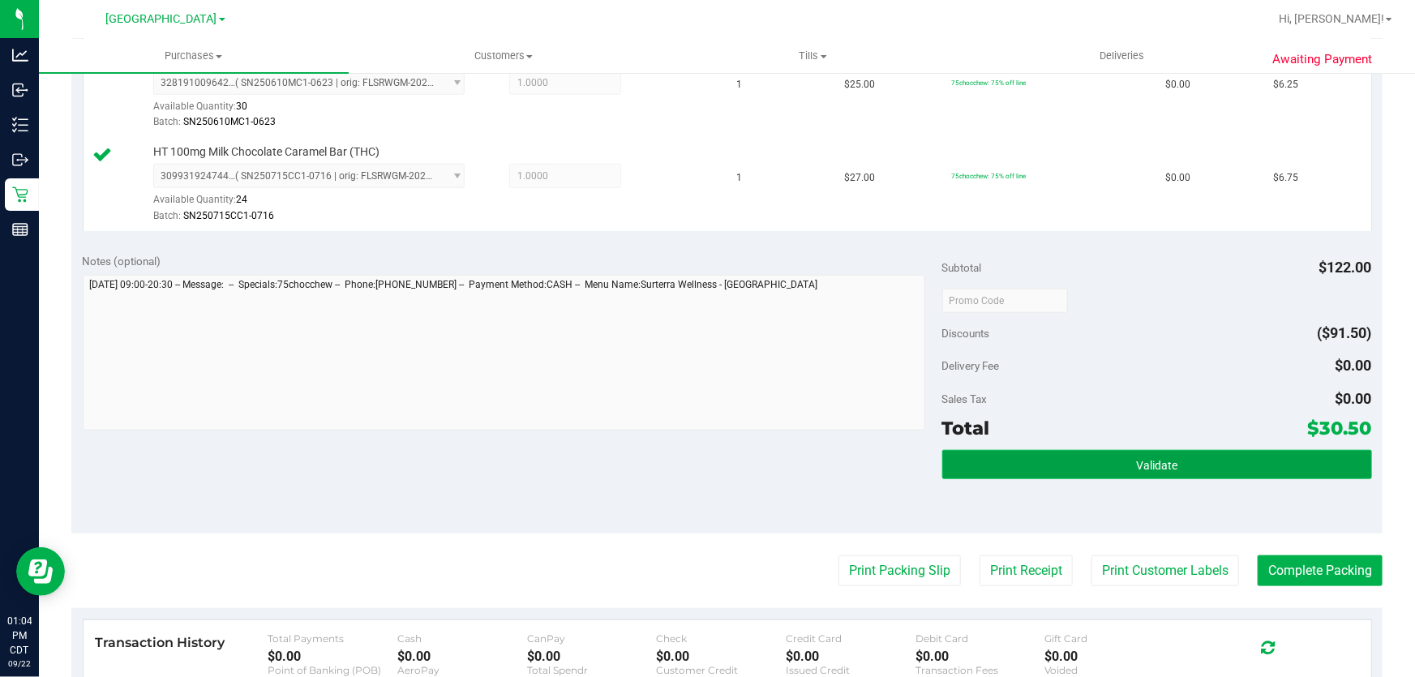
click at [1167, 469] on span "Validate" at bounding box center [1156, 465] width 41 height 13
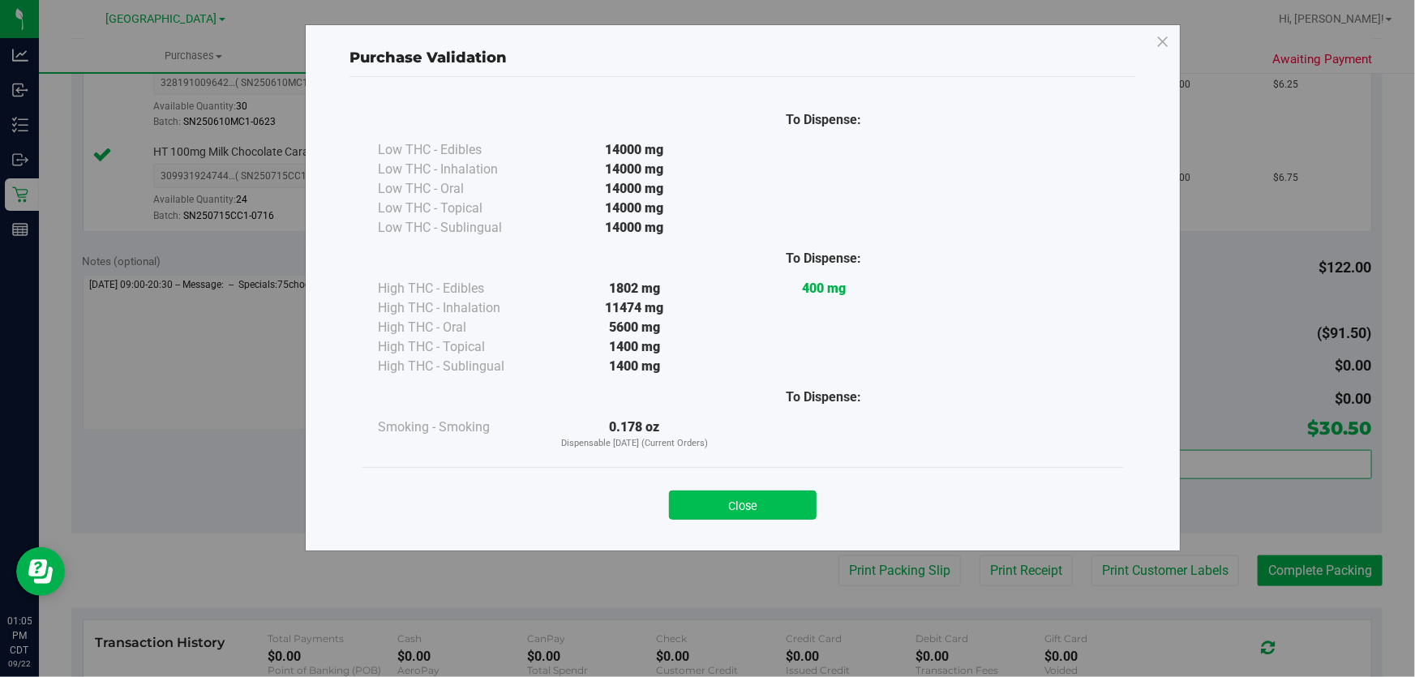
click at [735, 503] on button "Close" at bounding box center [743, 505] width 148 height 29
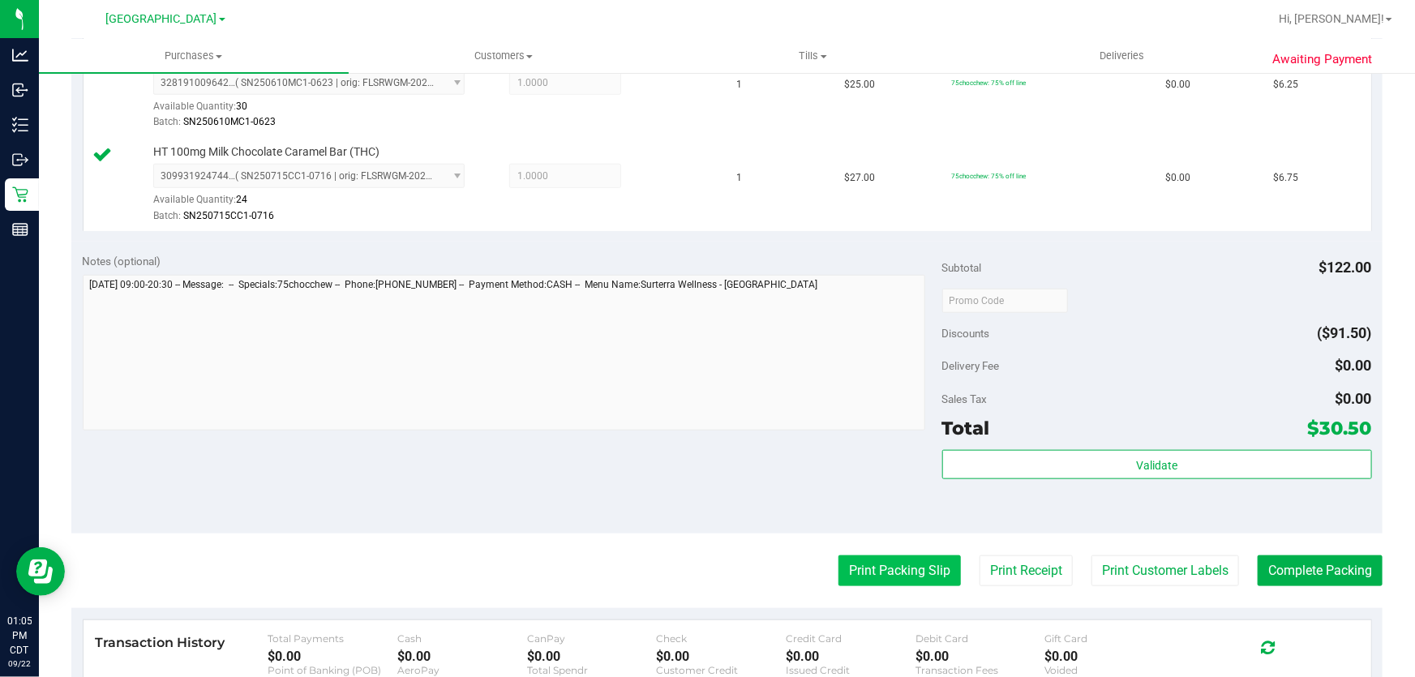
click at [909, 571] on button "Print Packing Slip" at bounding box center [899, 570] width 122 height 31
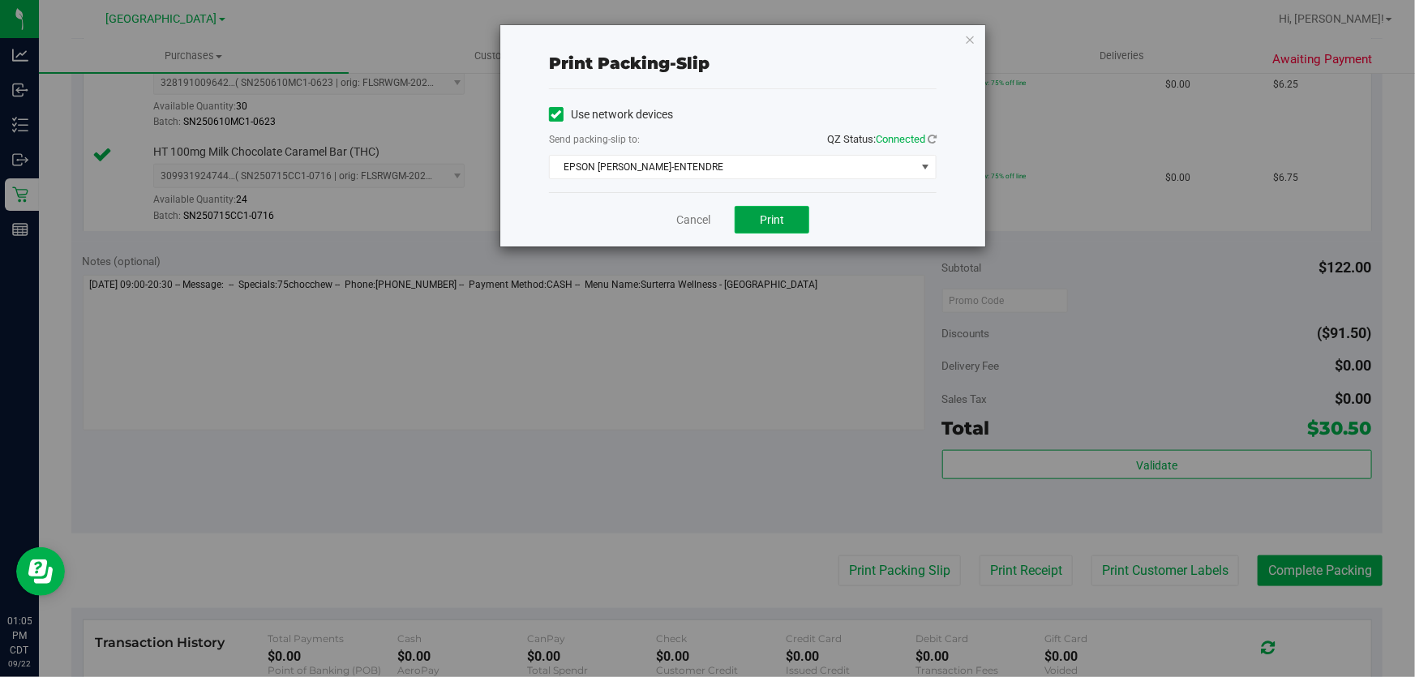
click at [774, 224] on span "Print" at bounding box center [772, 219] width 24 height 13
click at [692, 223] on link "Cancel" at bounding box center [693, 220] width 34 height 17
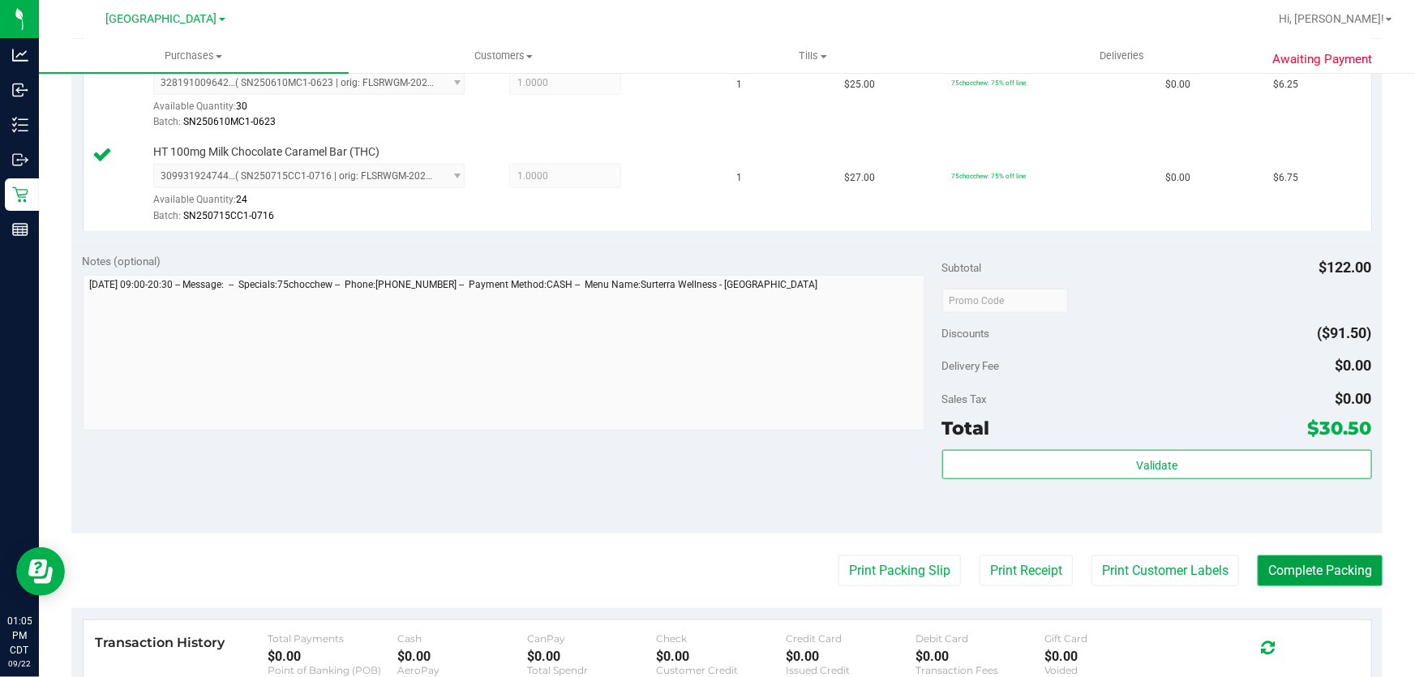
click at [1291, 567] on button "Complete Packing" at bounding box center [1320, 570] width 125 height 31
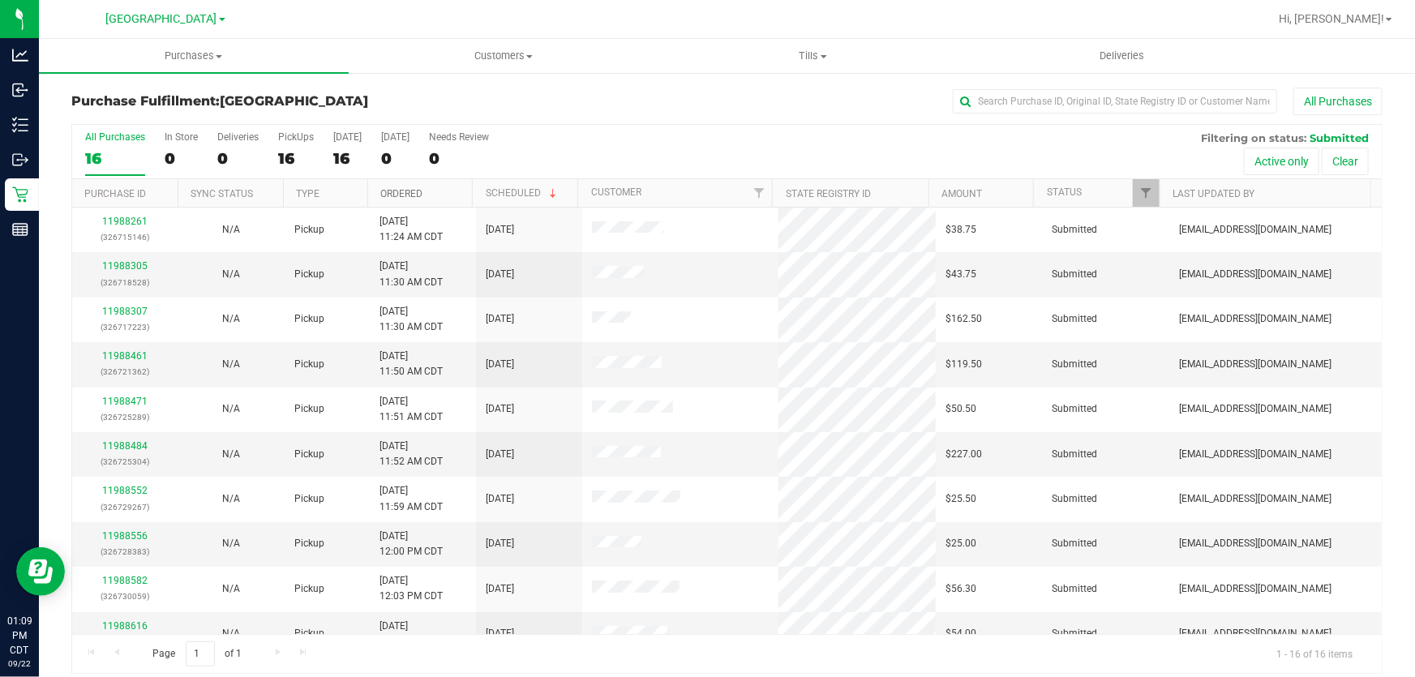
click at [405, 194] on link "Ordered" at bounding box center [401, 193] width 42 height 11
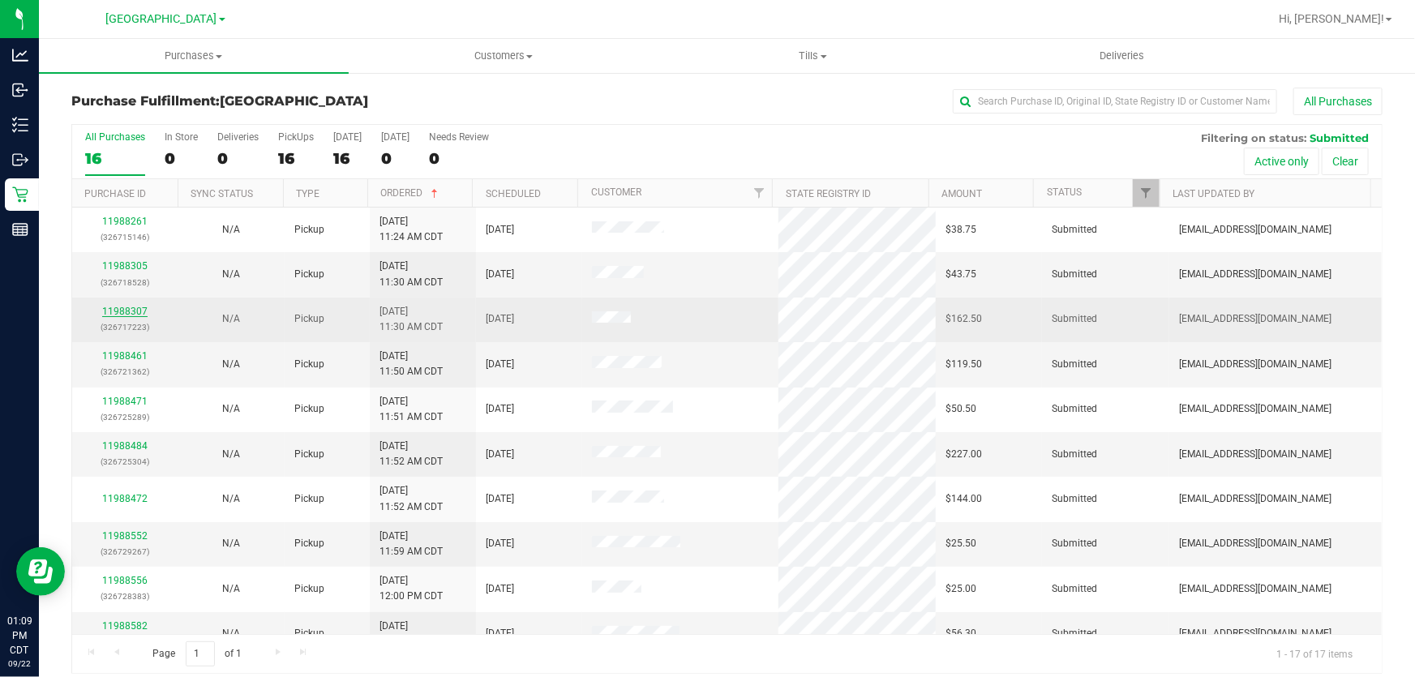
click at [122, 308] on link "11988307" at bounding box center [124, 311] width 45 height 11
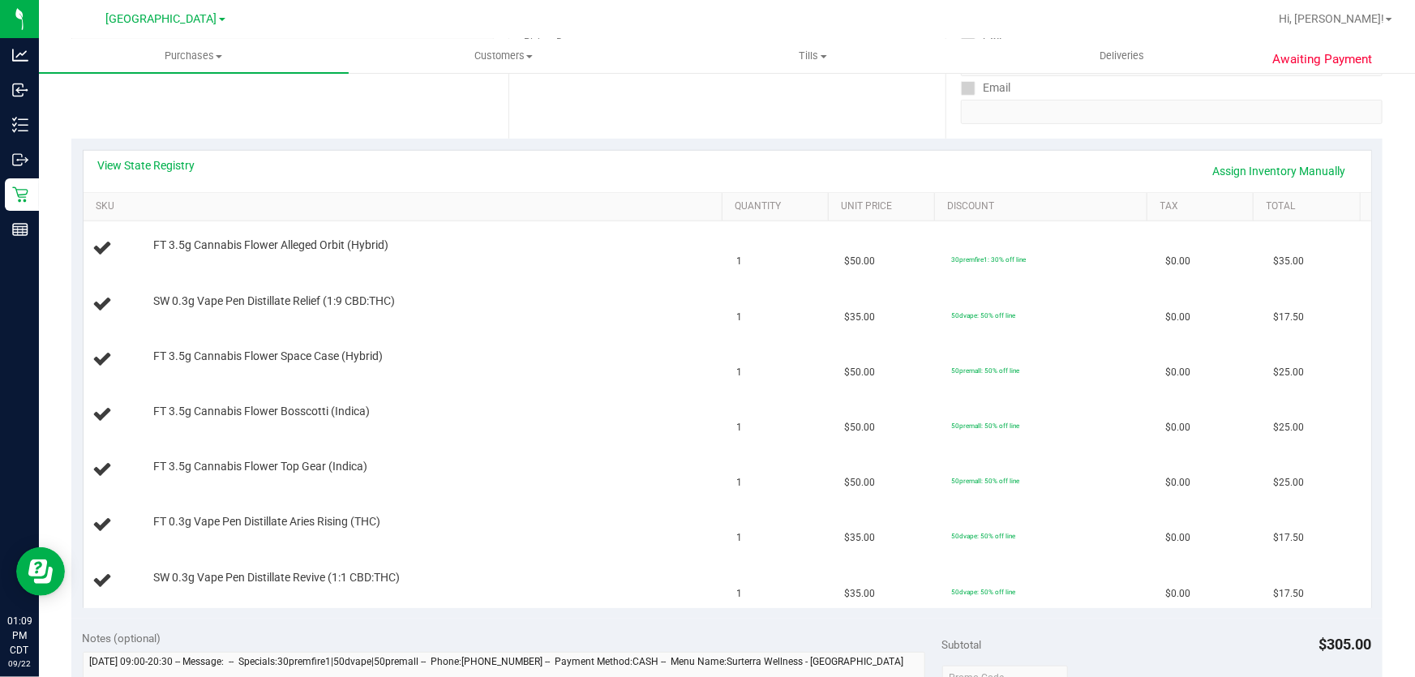
scroll to position [368, 0]
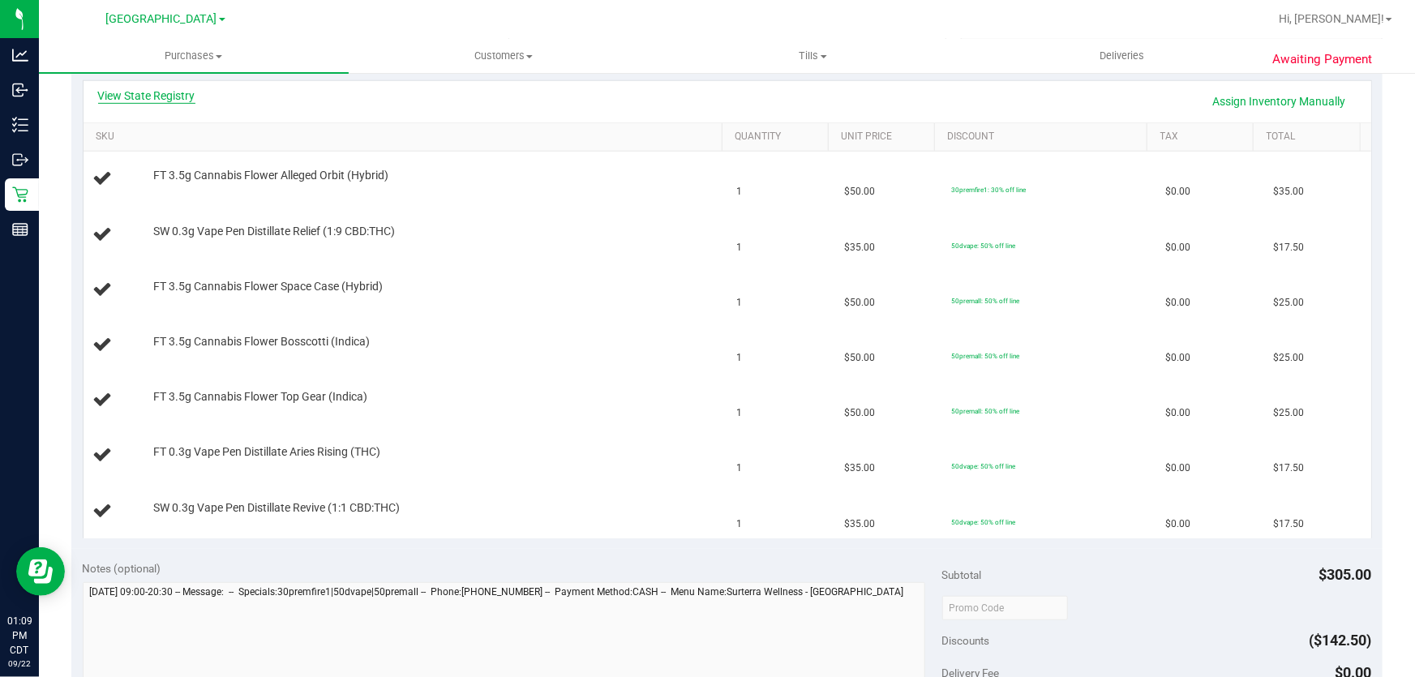
click at [123, 88] on link "View State Registry" at bounding box center [146, 96] width 97 height 16
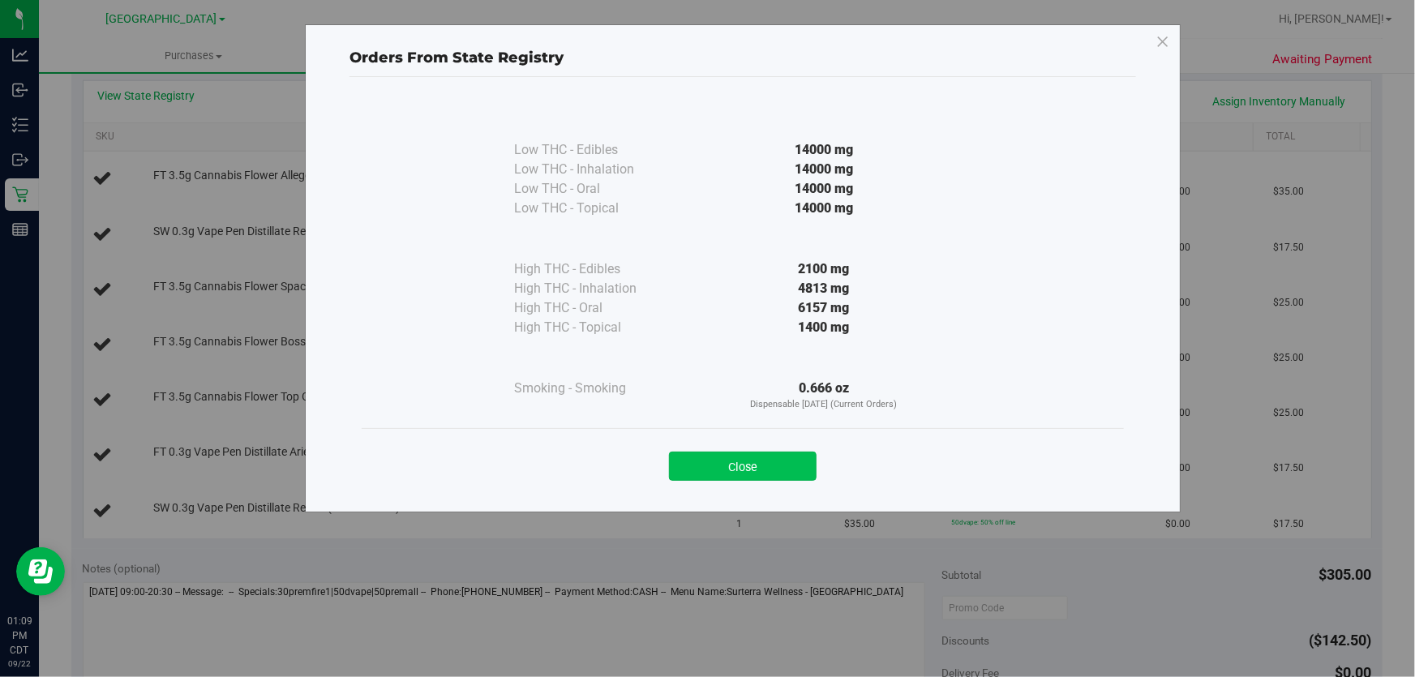
click at [787, 458] on button "Close" at bounding box center [743, 466] width 148 height 29
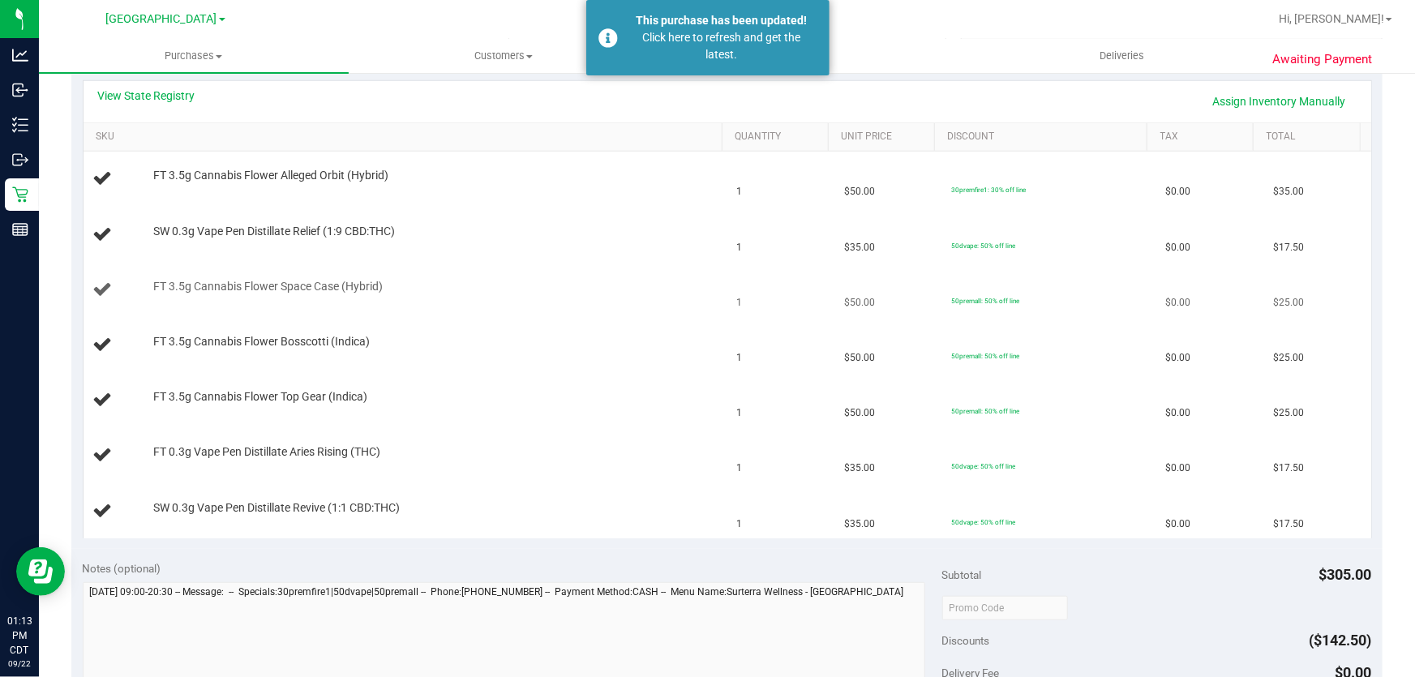
scroll to position [0, 0]
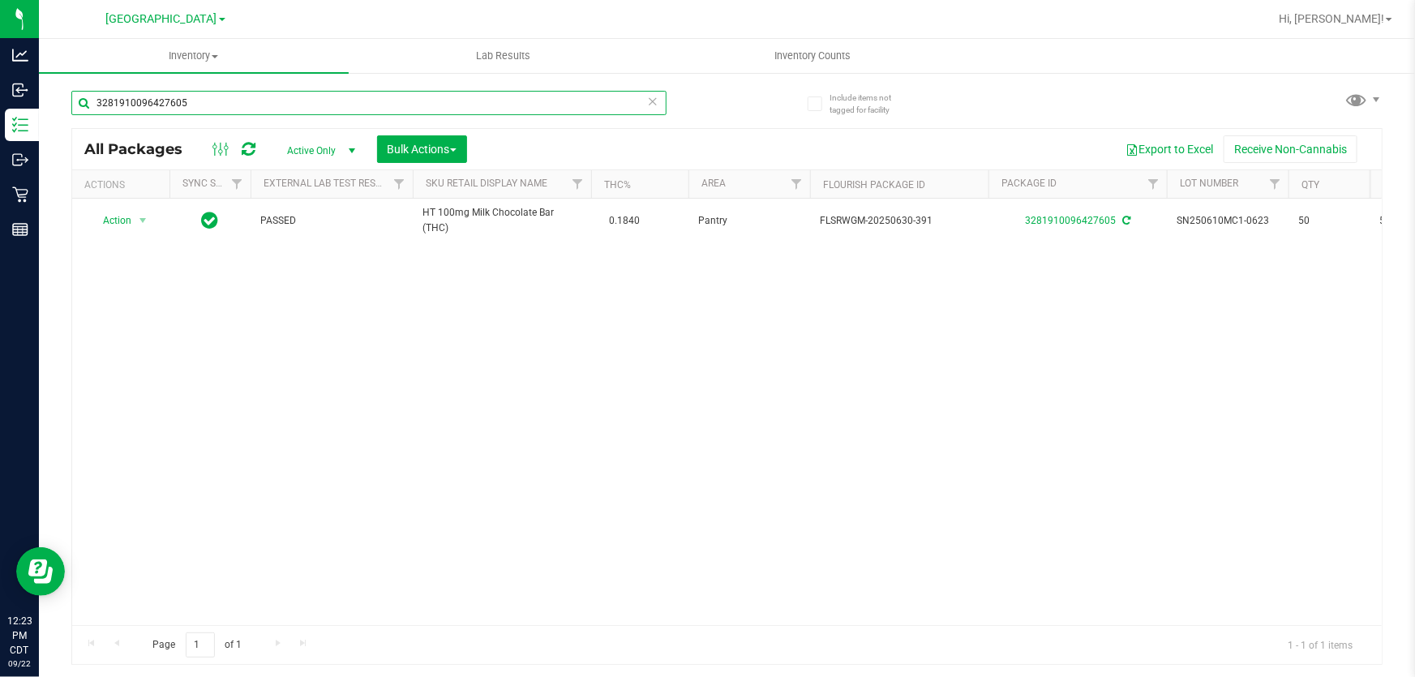
click at [419, 109] on input "3281910096427605" at bounding box center [368, 103] width 595 height 24
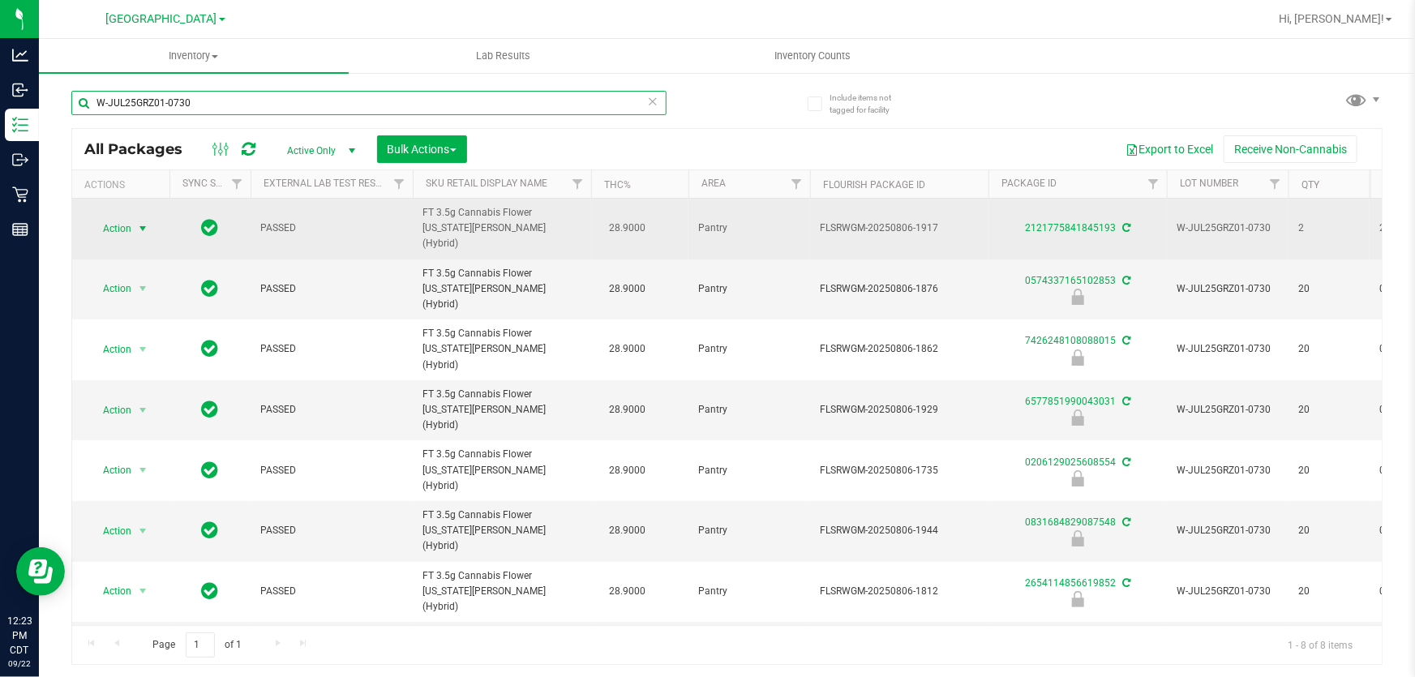
type input "W-JUL25GRZ01-0730"
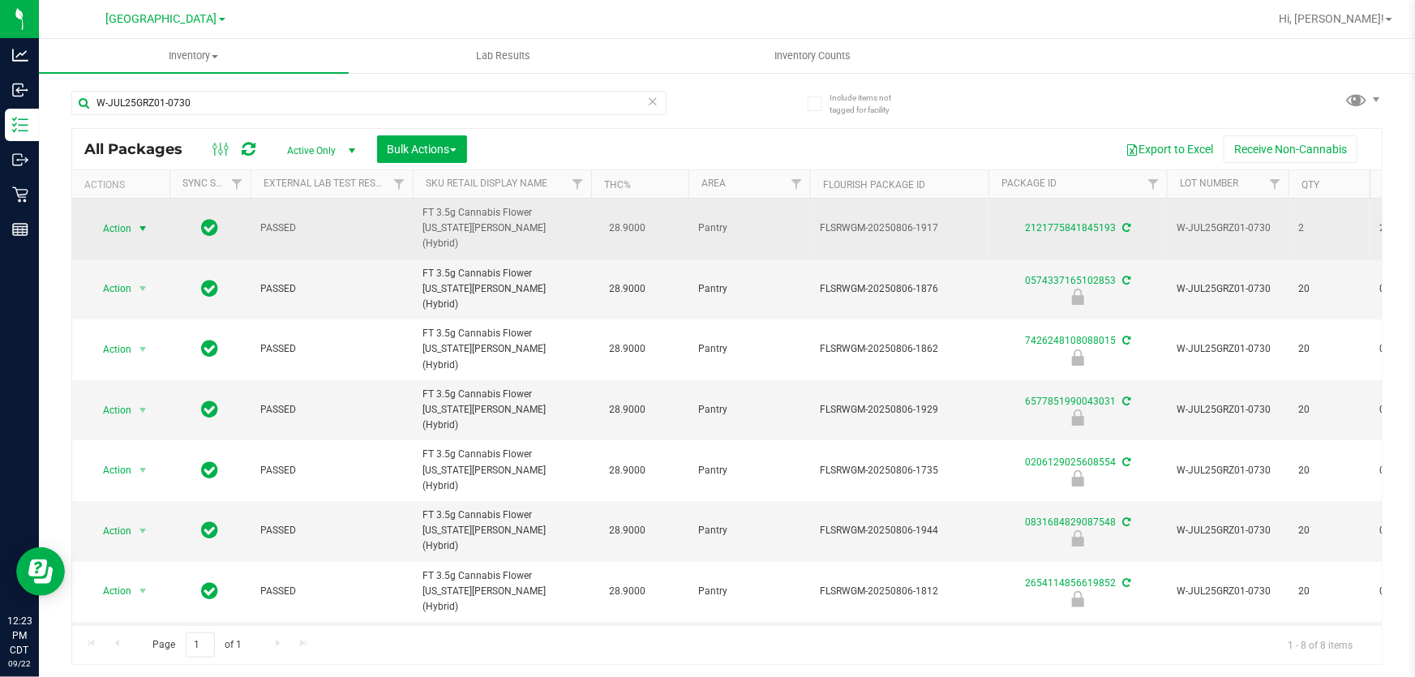
click at [135, 219] on span "select" at bounding box center [143, 228] width 20 height 23
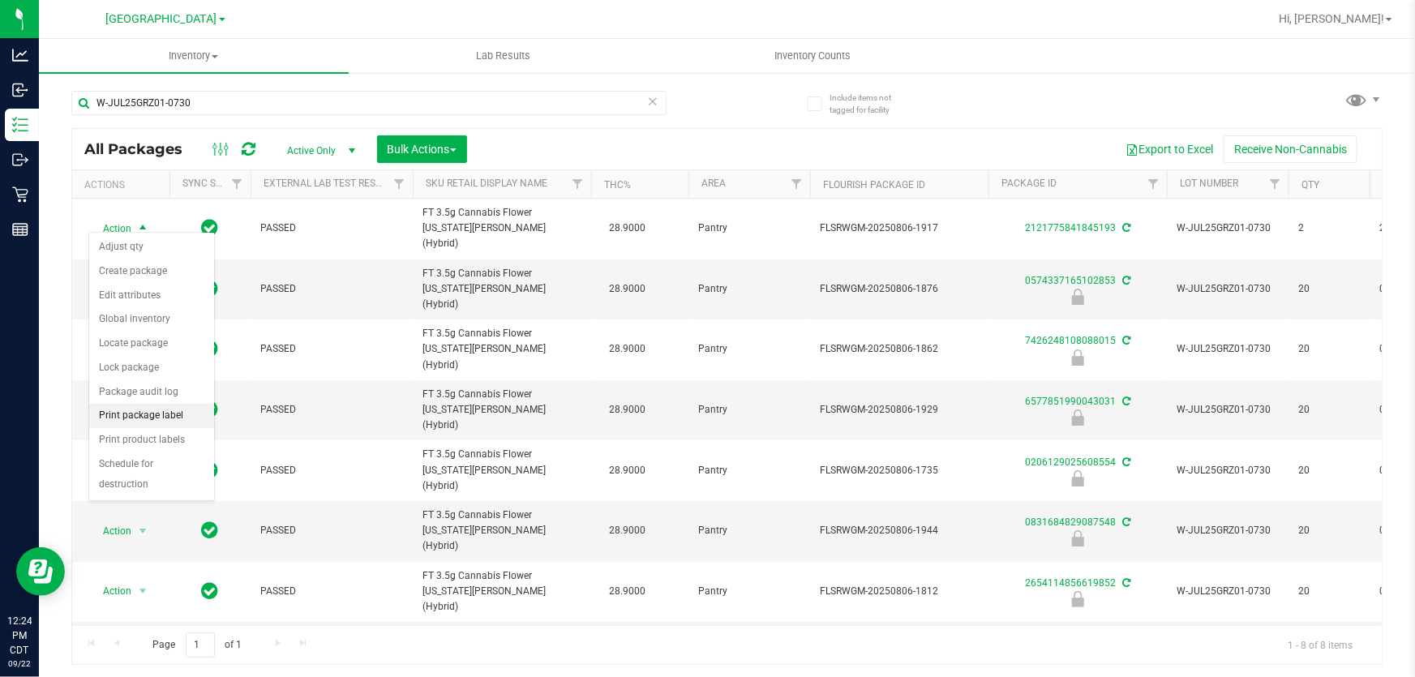
click at [161, 415] on li "Print package label" at bounding box center [151, 416] width 125 height 24
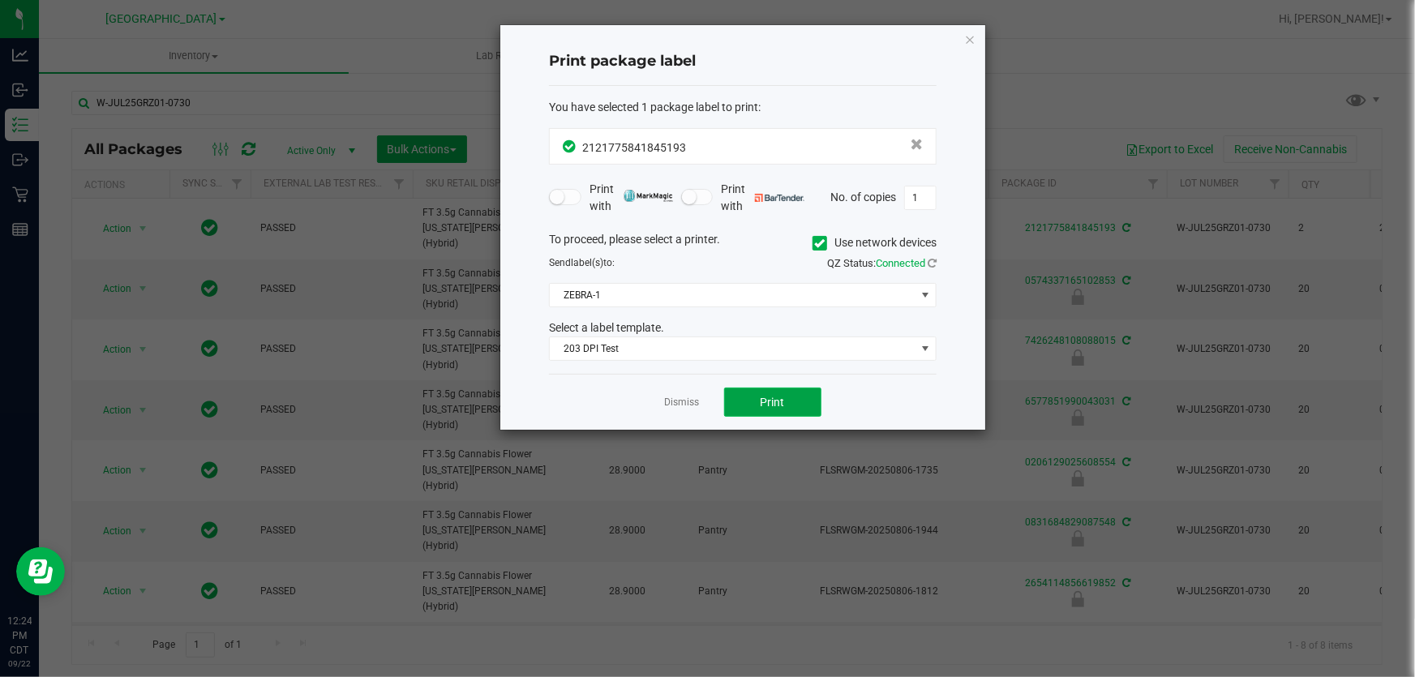
click at [796, 410] on button "Print" at bounding box center [772, 402] width 97 height 29
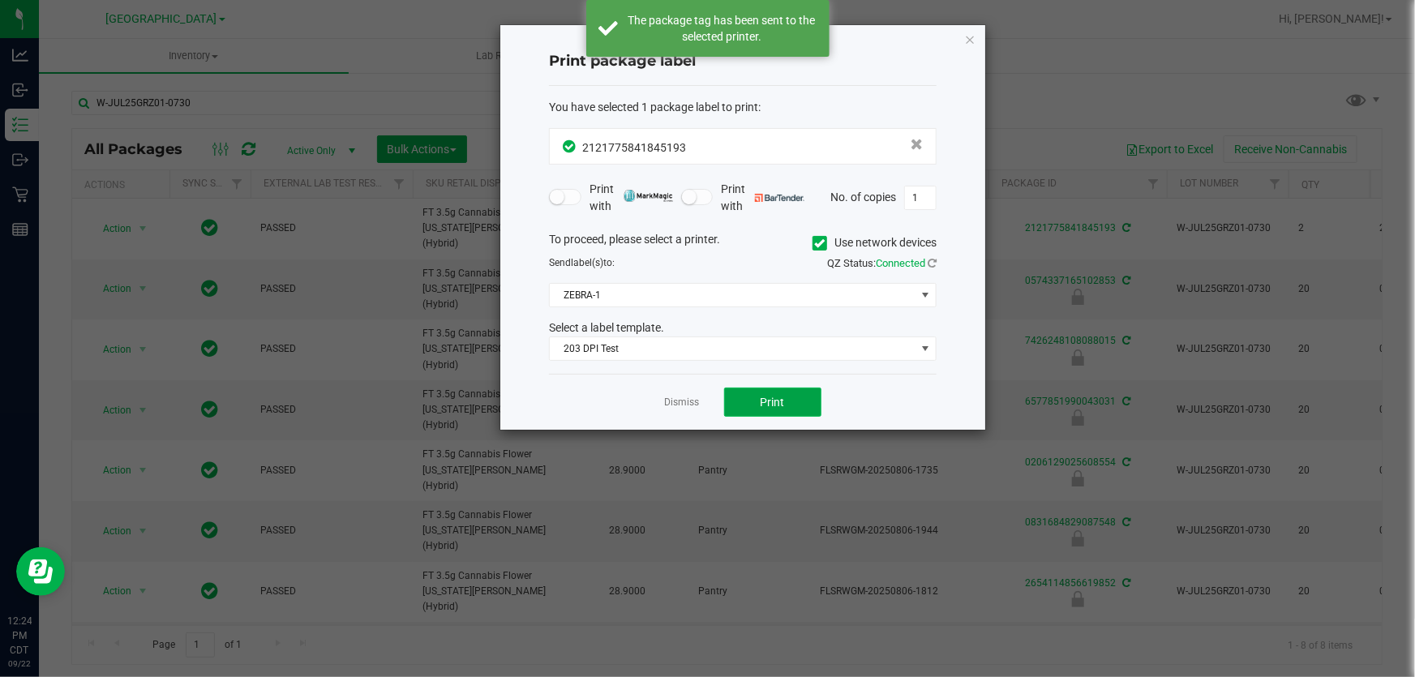
click at [796, 410] on button "Print" at bounding box center [772, 402] width 97 height 29
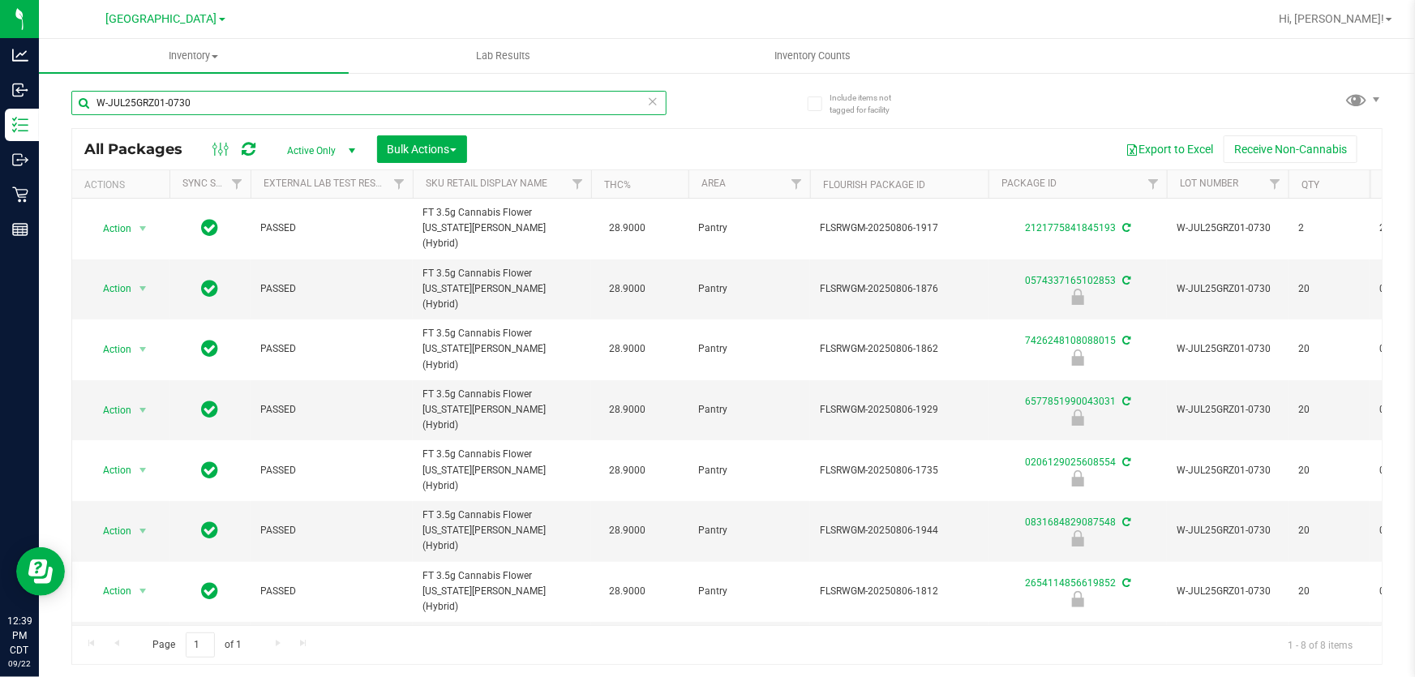
click at [251, 110] on input "W-JUL25GRZ01-0730" at bounding box center [368, 103] width 595 height 24
type input "W"
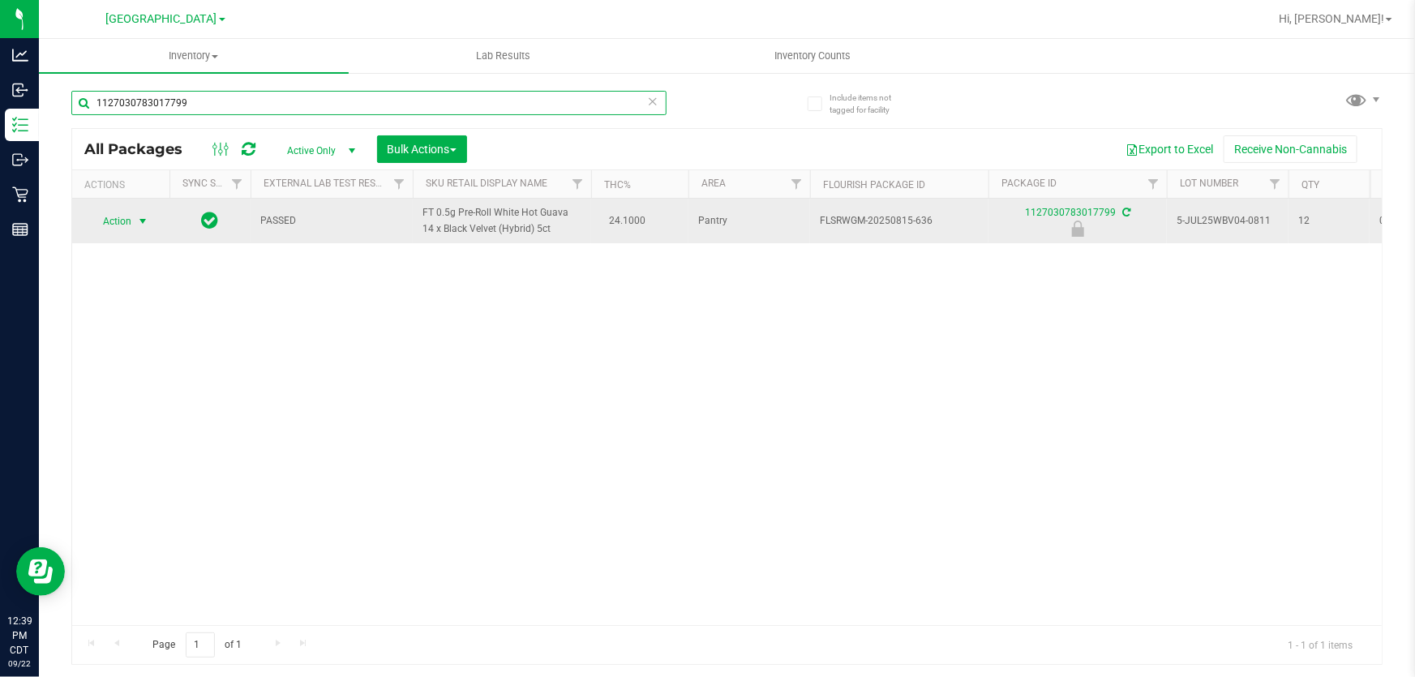
type input "1127030783017799"
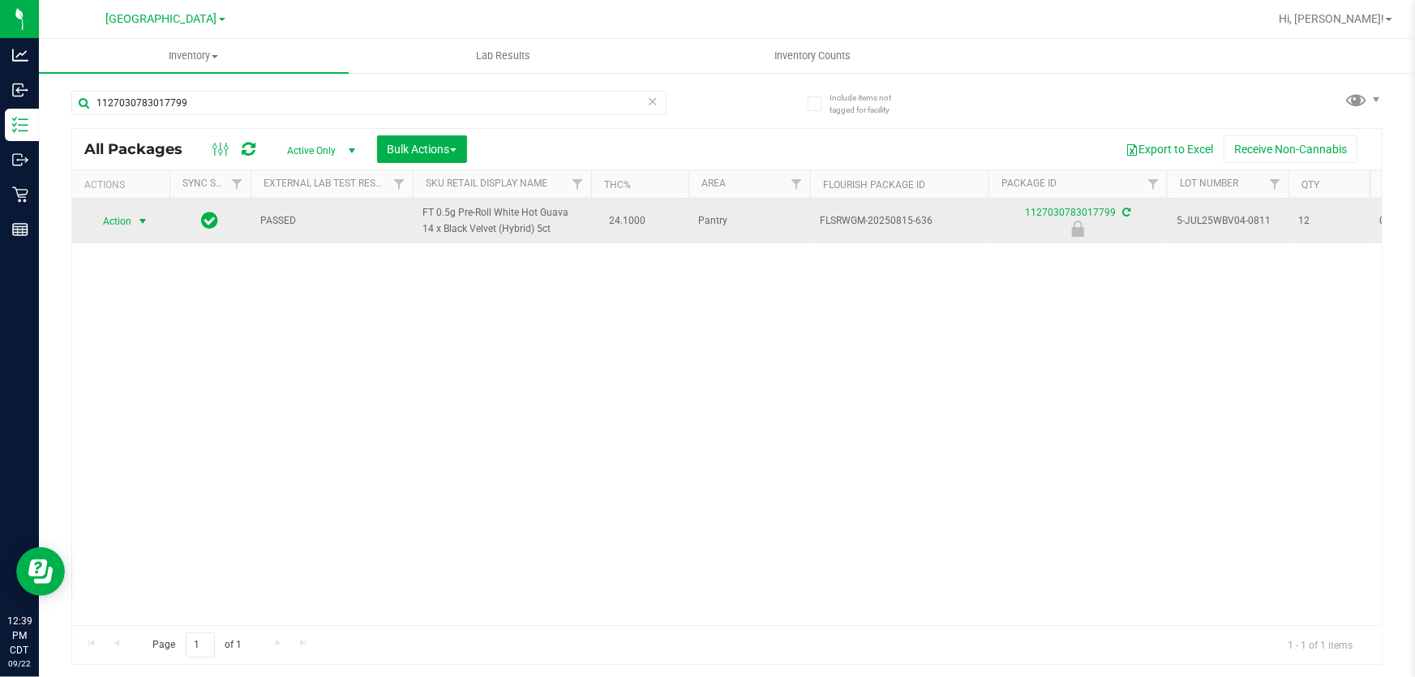
click at [112, 210] on span "Action" at bounding box center [110, 221] width 44 height 23
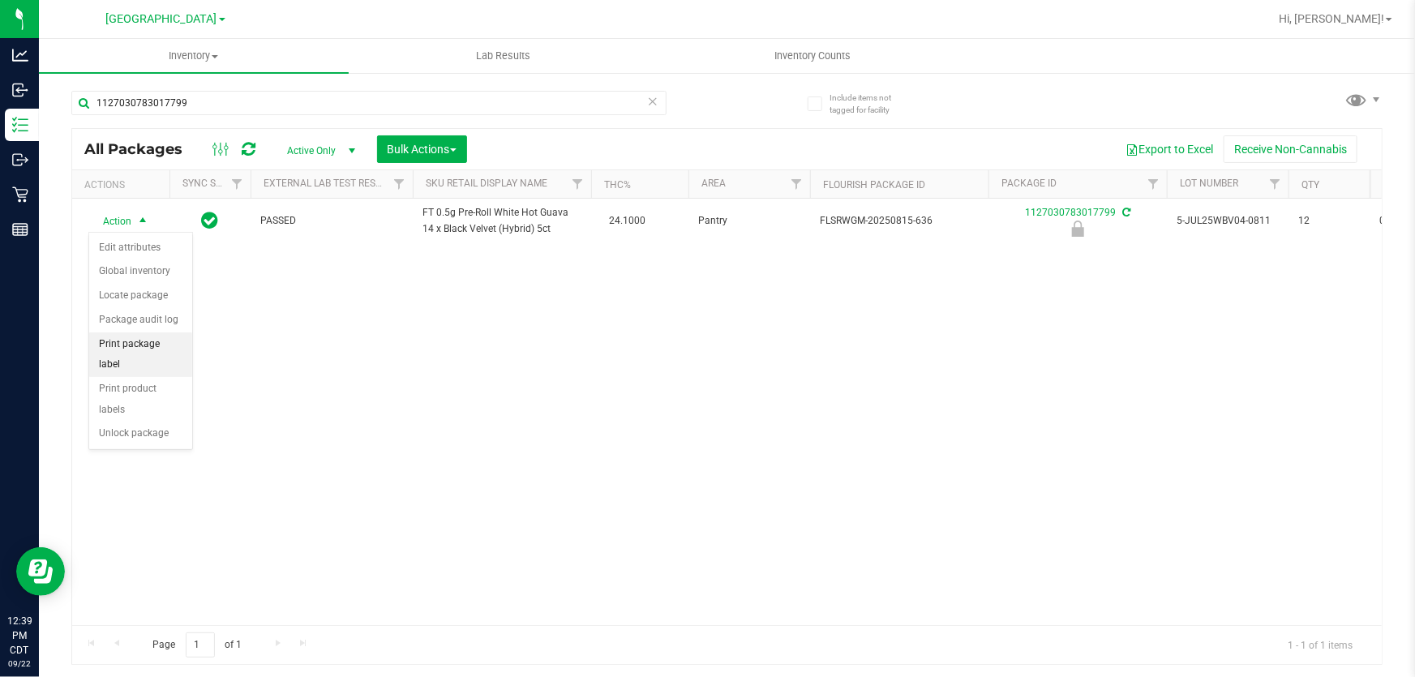
click at [139, 337] on li "Print package label" at bounding box center [140, 354] width 103 height 45
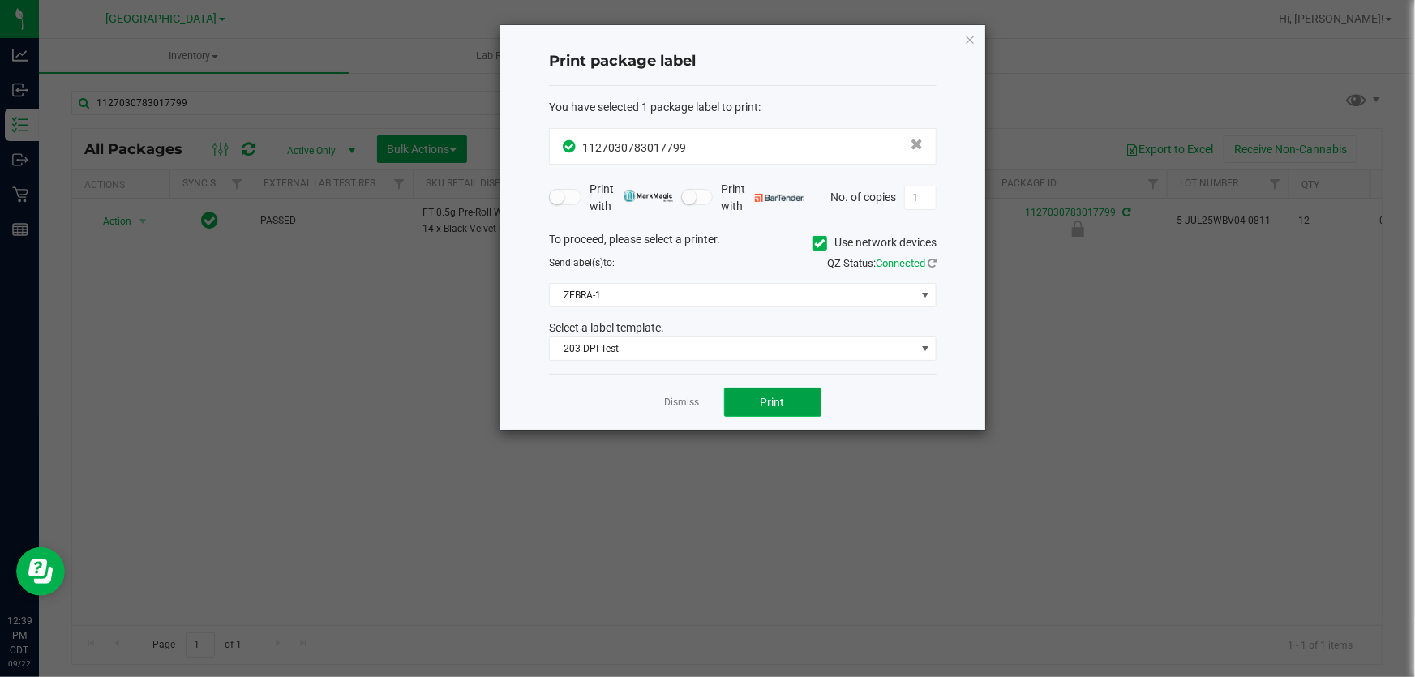
click at [751, 395] on button "Print" at bounding box center [772, 402] width 97 height 29
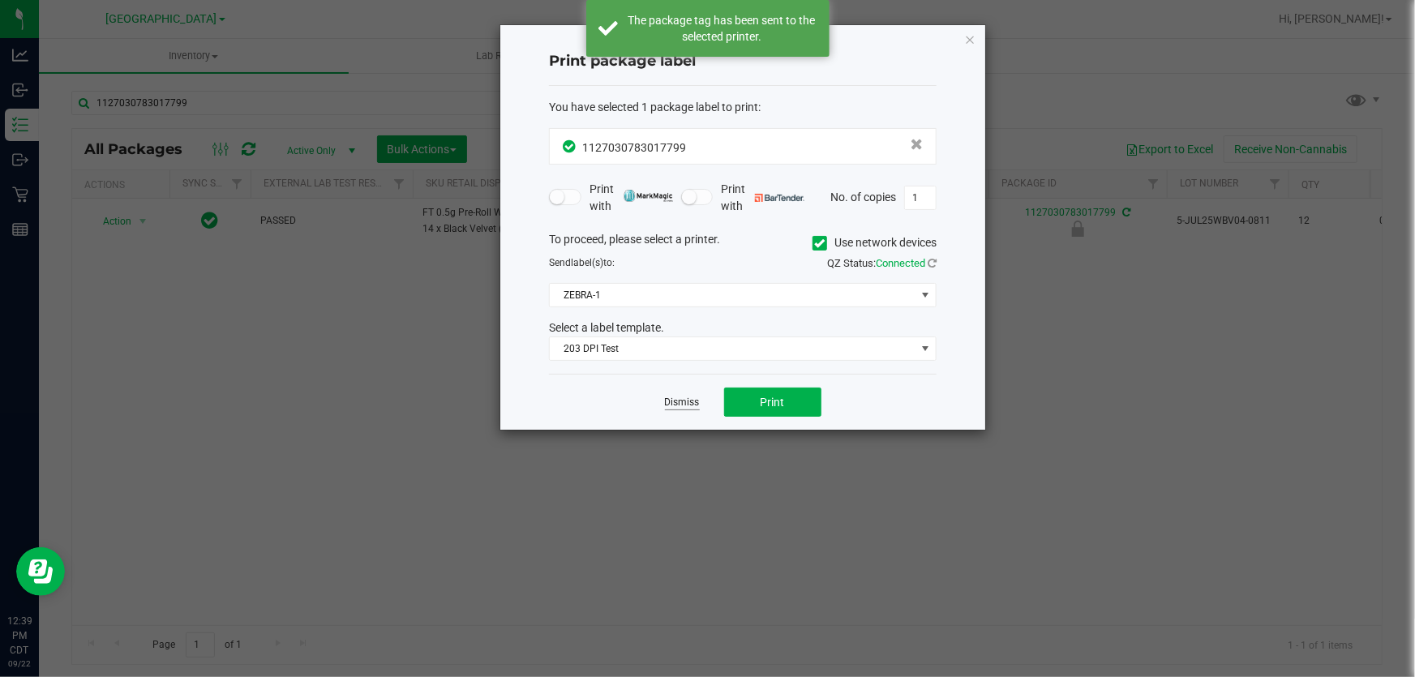
click at [686, 398] on link "Dismiss" at bounding box center [682, 403] width 35 height 14
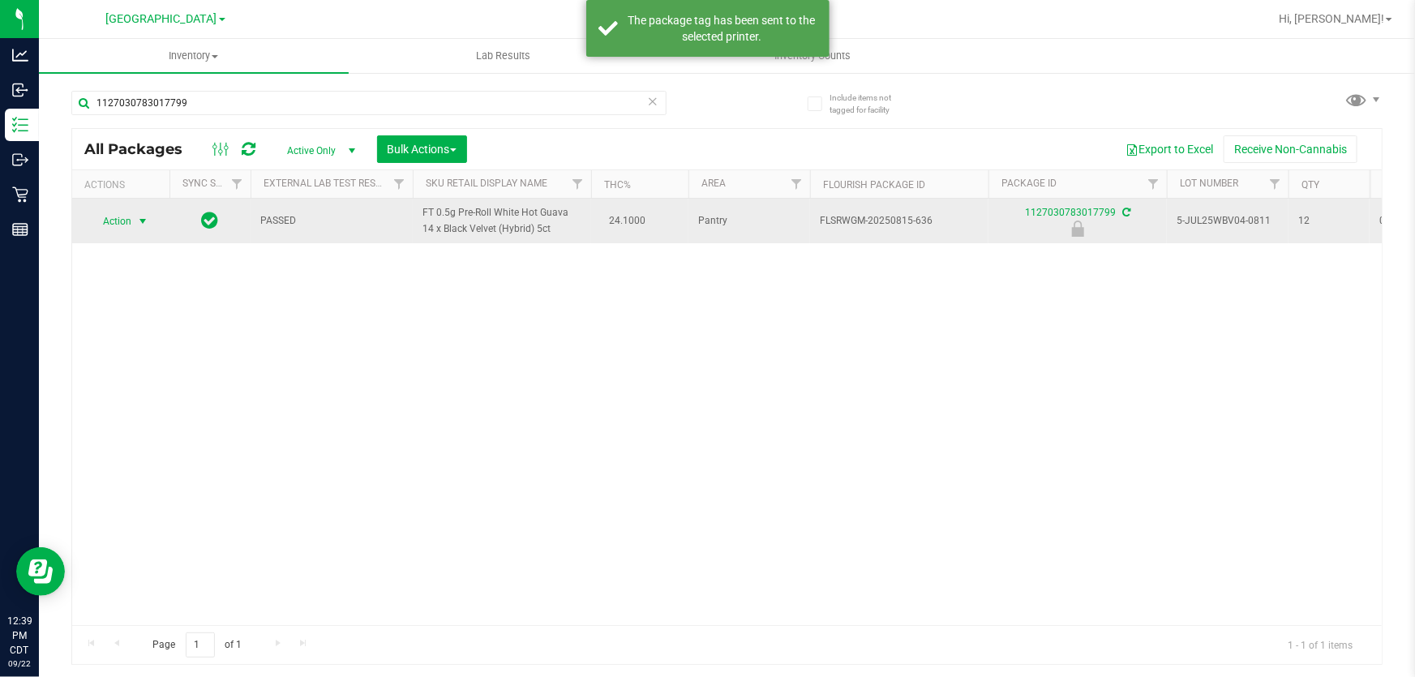
click at [116, 216] on span "Action" at bounding box center [110, 221] width 44 height 23
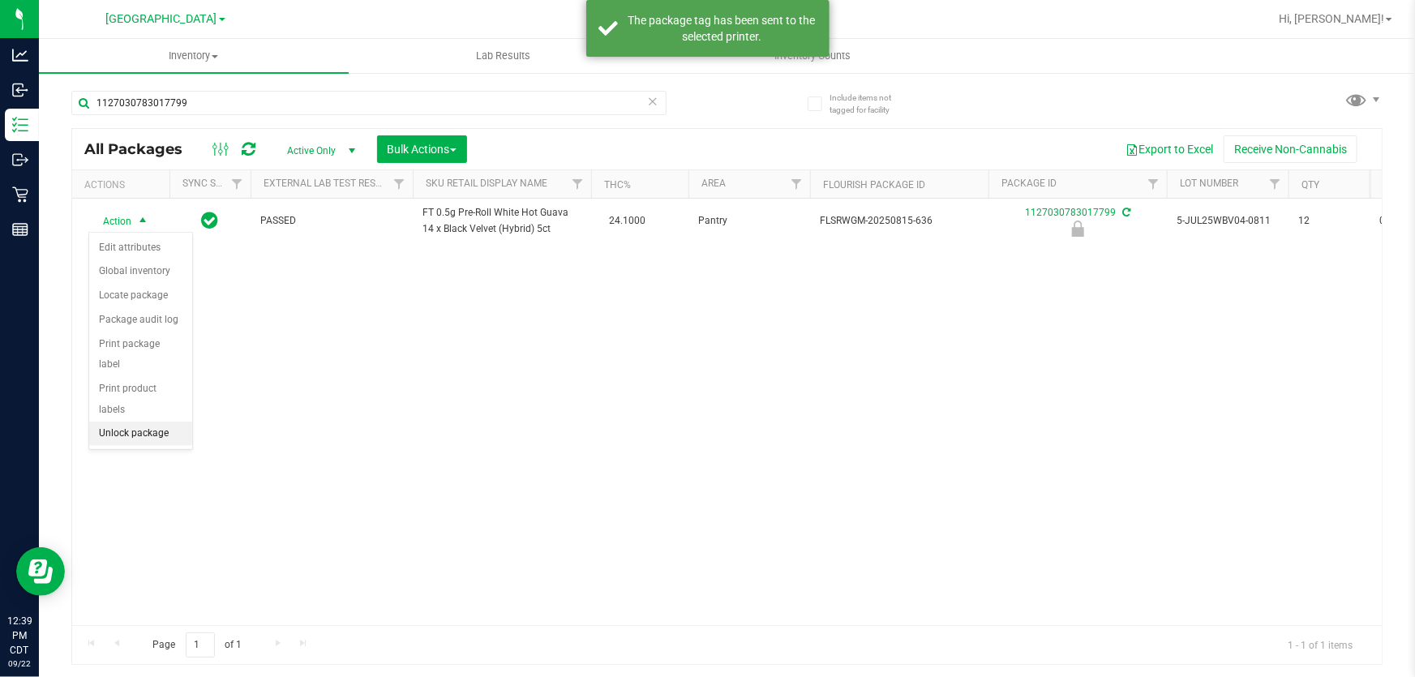
click at [141, 422] on li "Unlock package" at bounding box center [140, 434] width 103 height 24
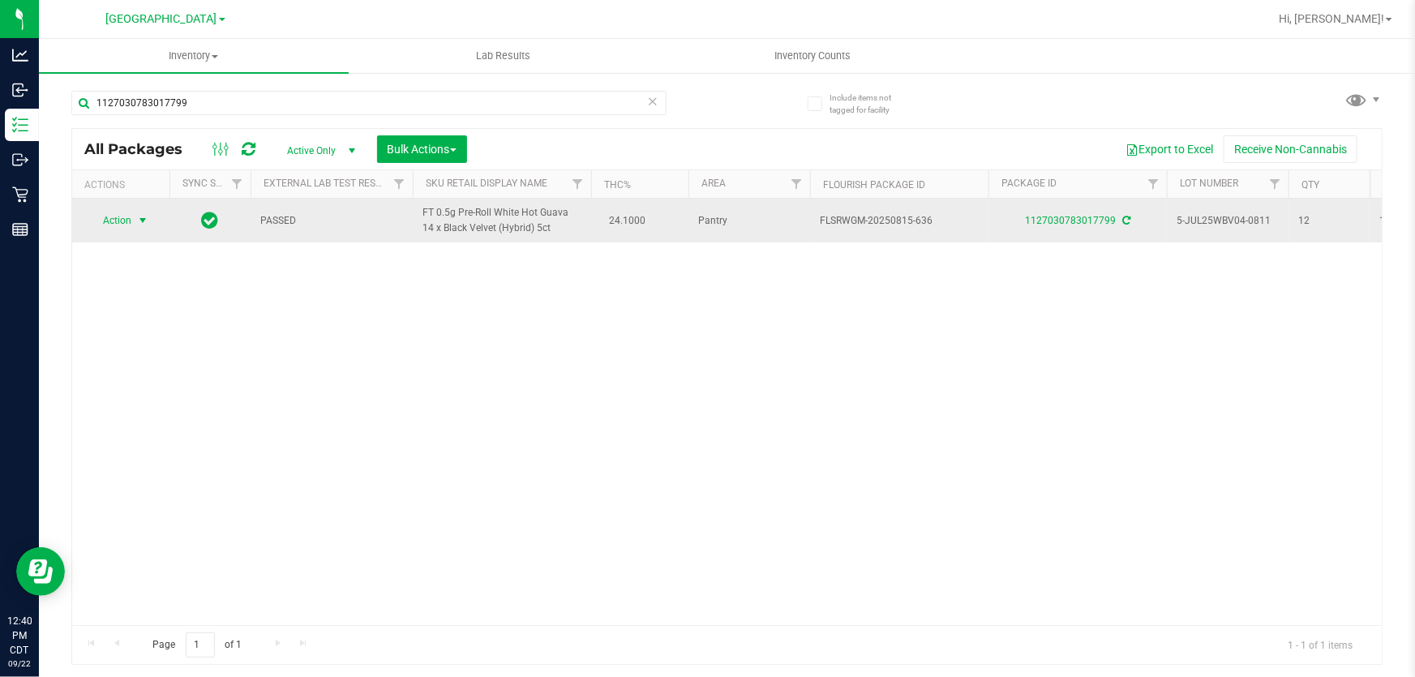
click at [130, 221] on span "Action" at bounding box center [110, 220] width 44 height 23
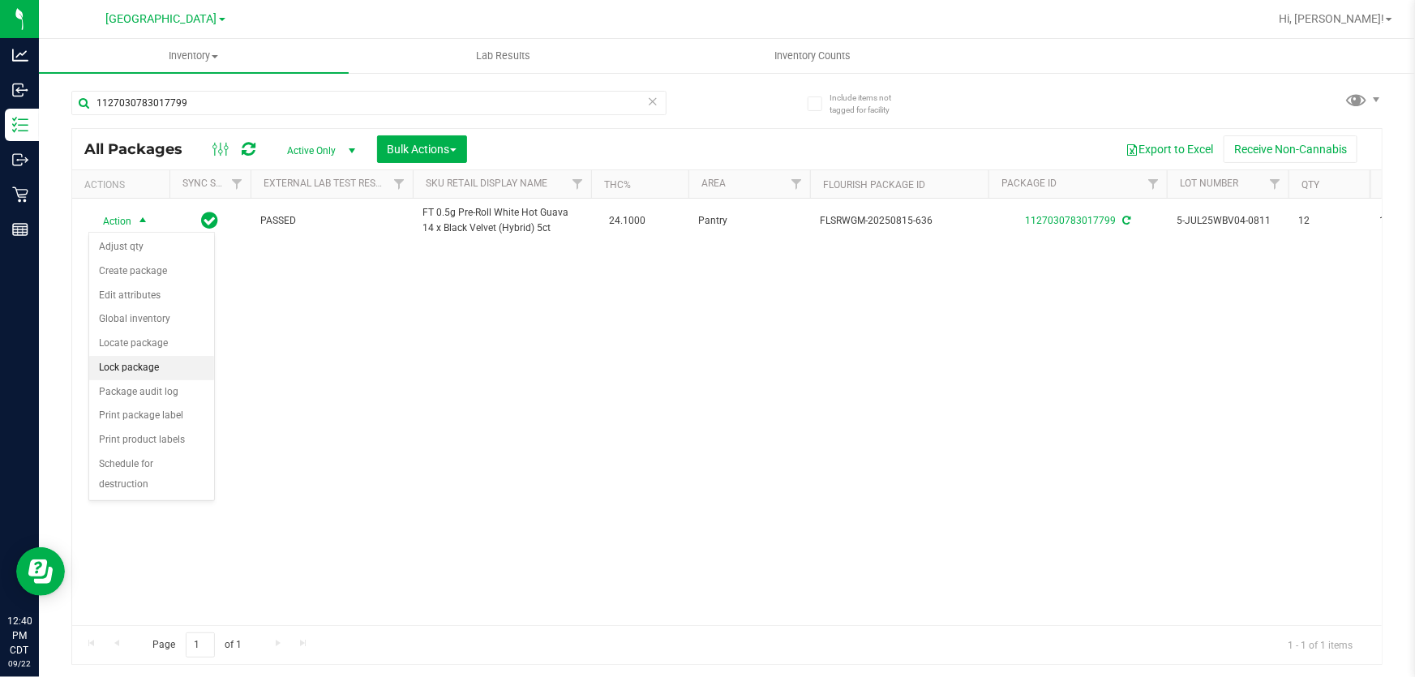
click at [141, 373] on li "Lock package" at bounding box center [151, 368] width 125 height 24
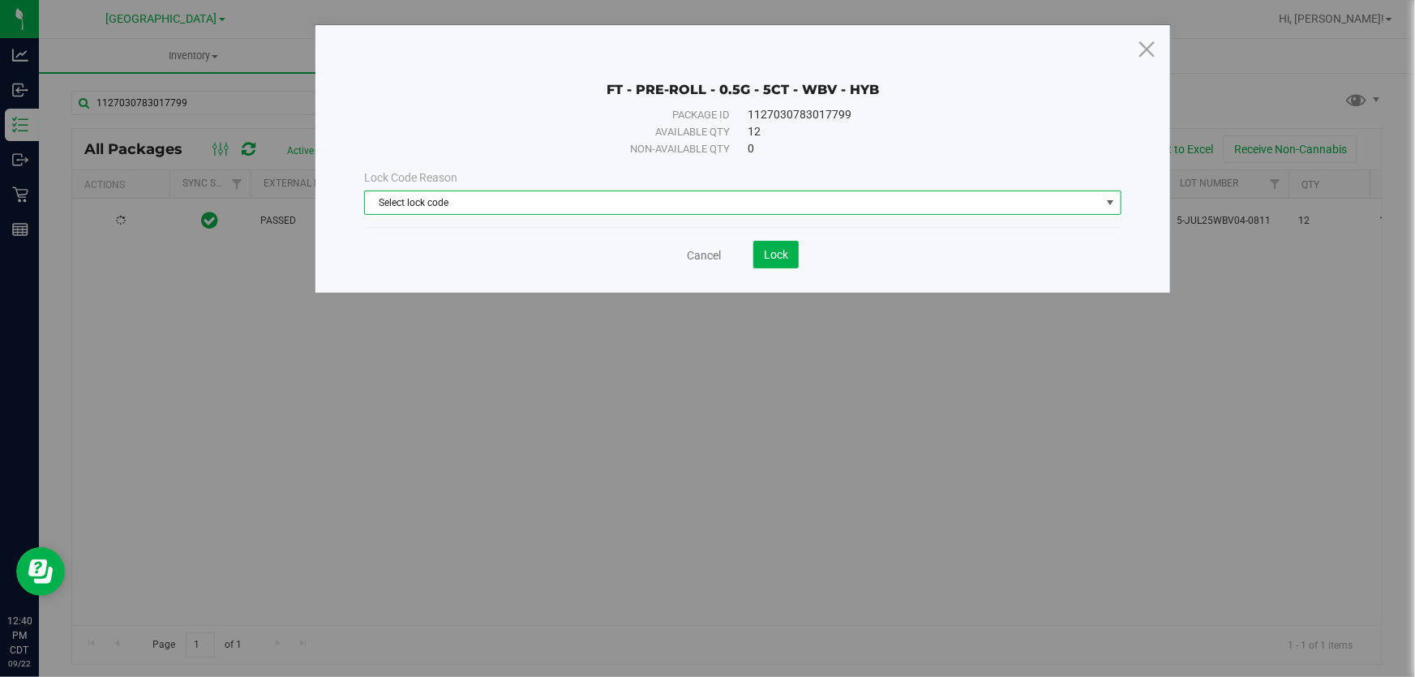
click at [737, 202] on span "Select lock code" at bounding box center [732, 202] width 735 height 23
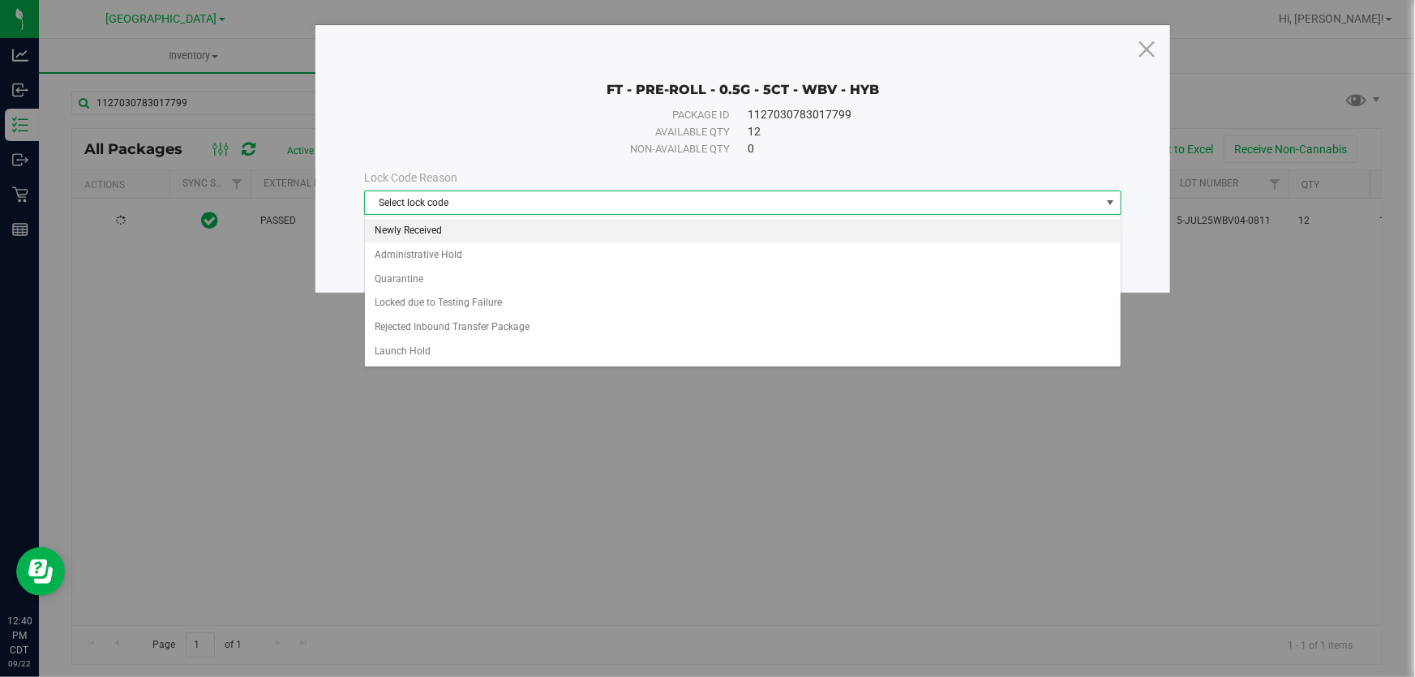
click at [408, 232] on li "Newly Received" at bounding box center [743, 231] width 756 height 24
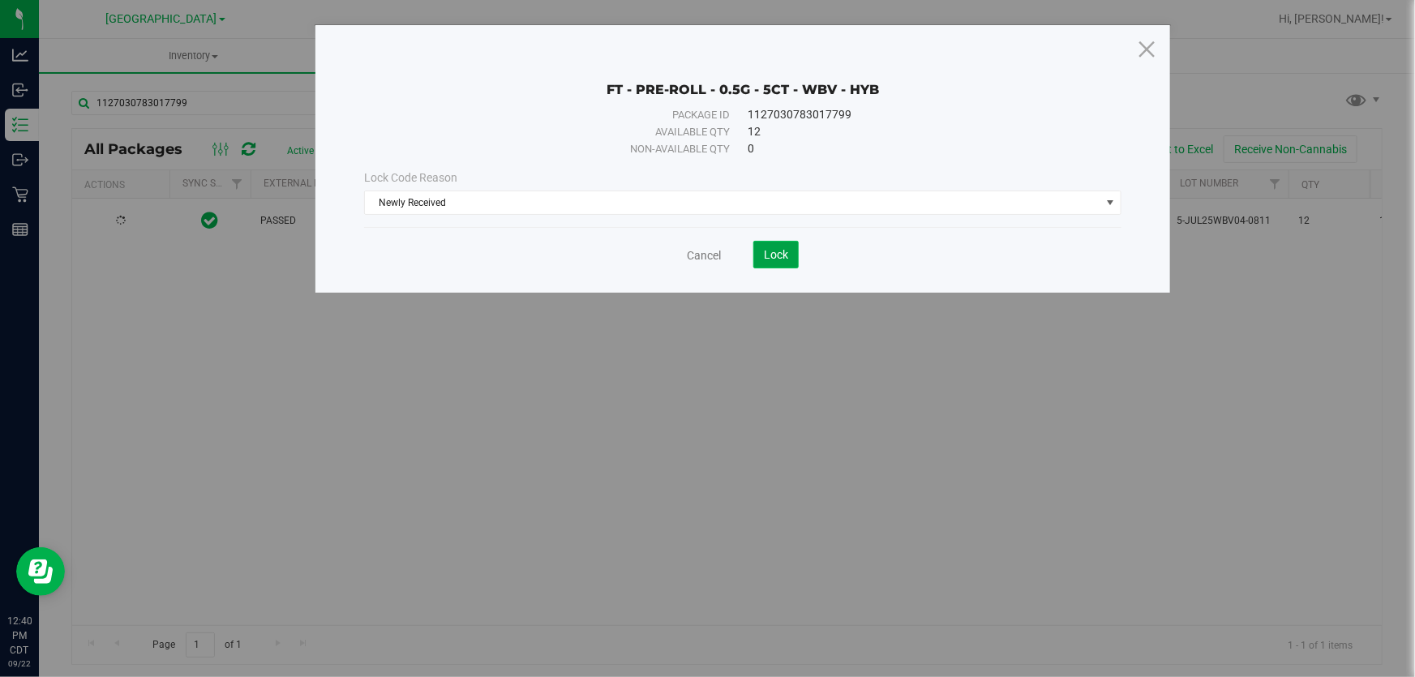
click at [757, 248] on button "Lock" at bounding box center [775, 255] width 45 height 28
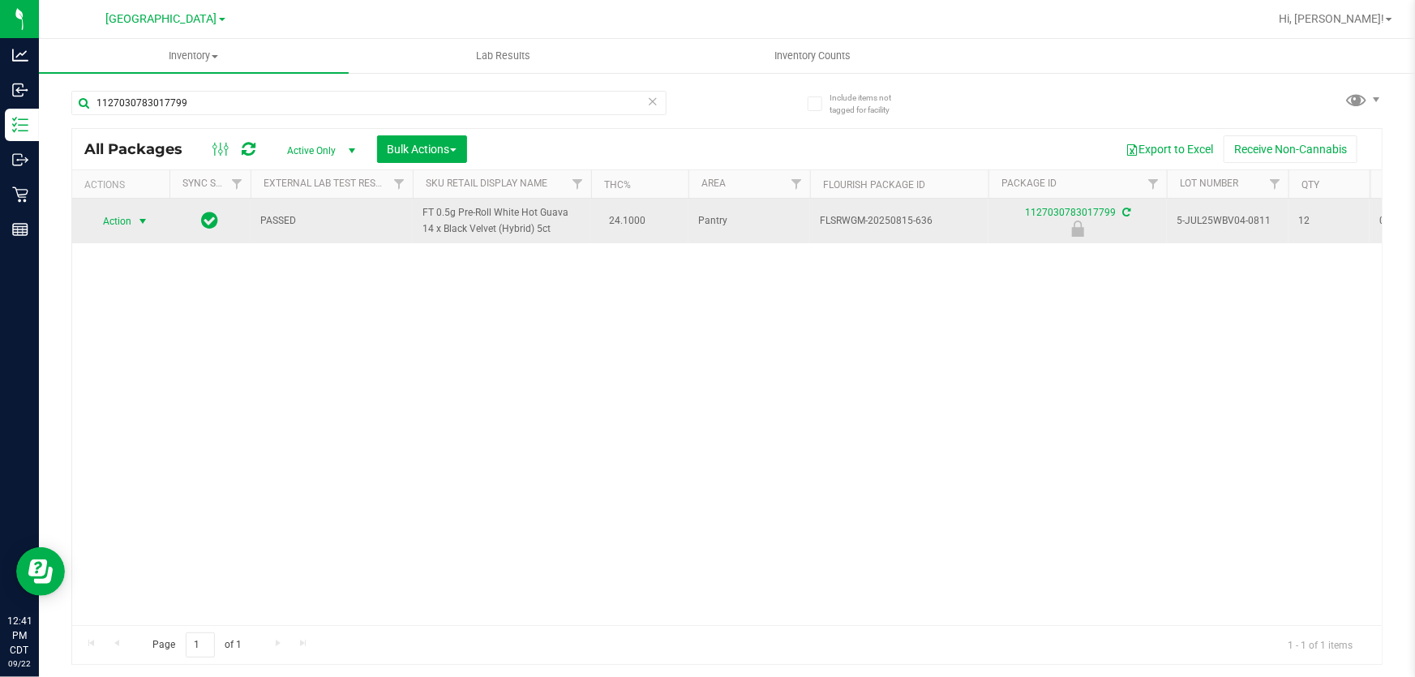
click at [144, 216] on span "select" at bounding box center [142, 221] width 13 height 13
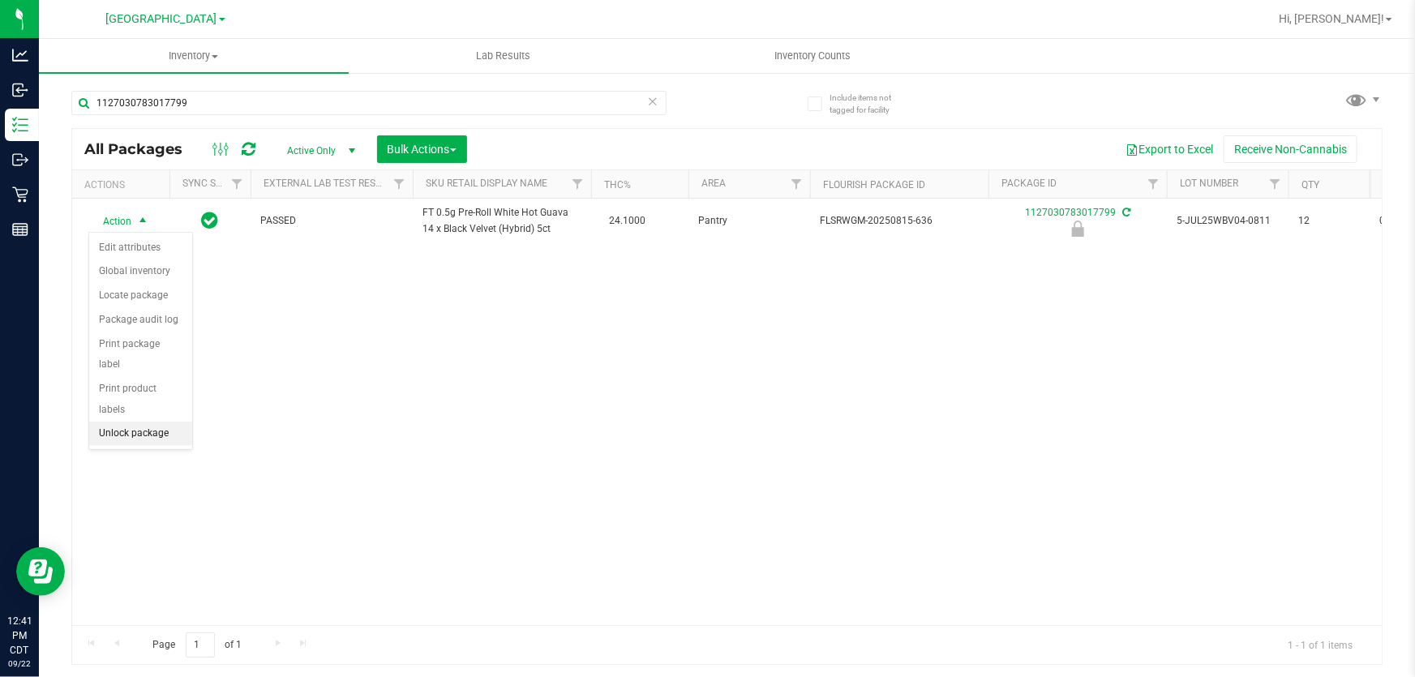
click at [130, 422] on li "Unlock package" at bounding box center [140, 434] width 103 height 24
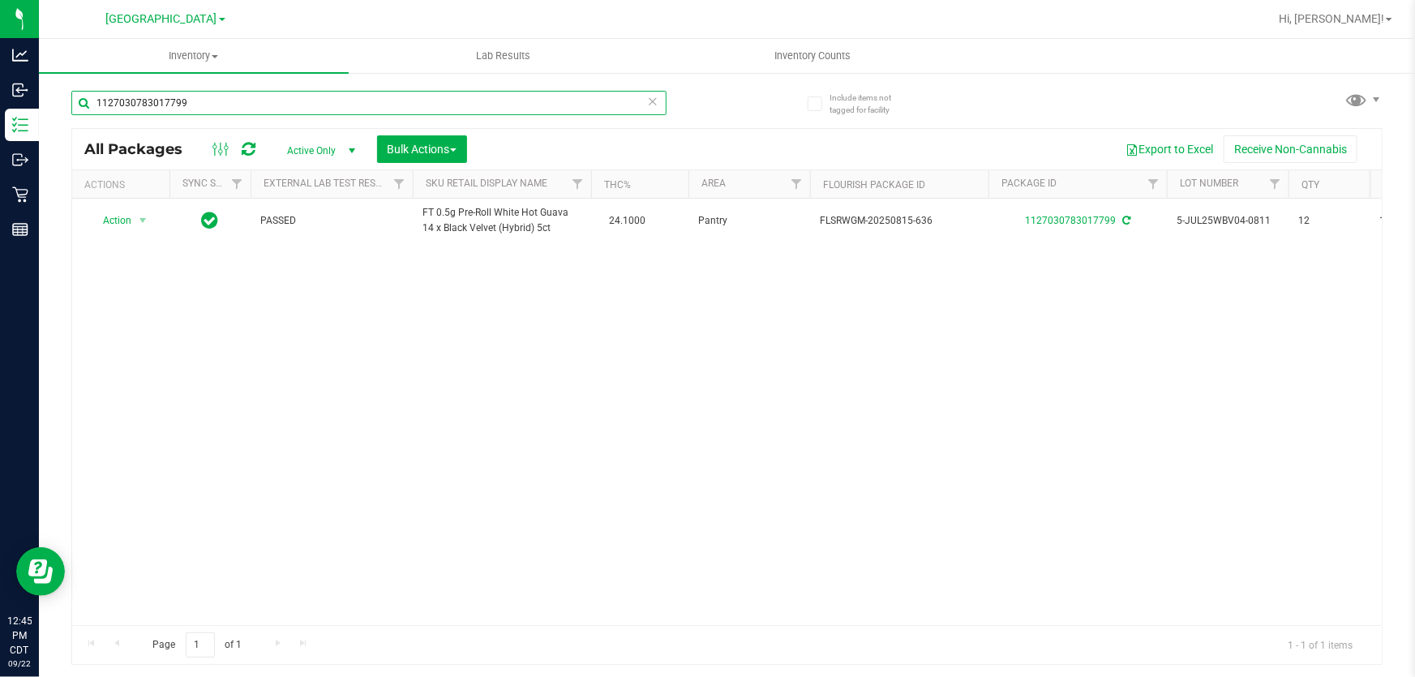
click at [405, 97] on input "1127030783017799" at bounding box center [368, 103] width 595 height 24
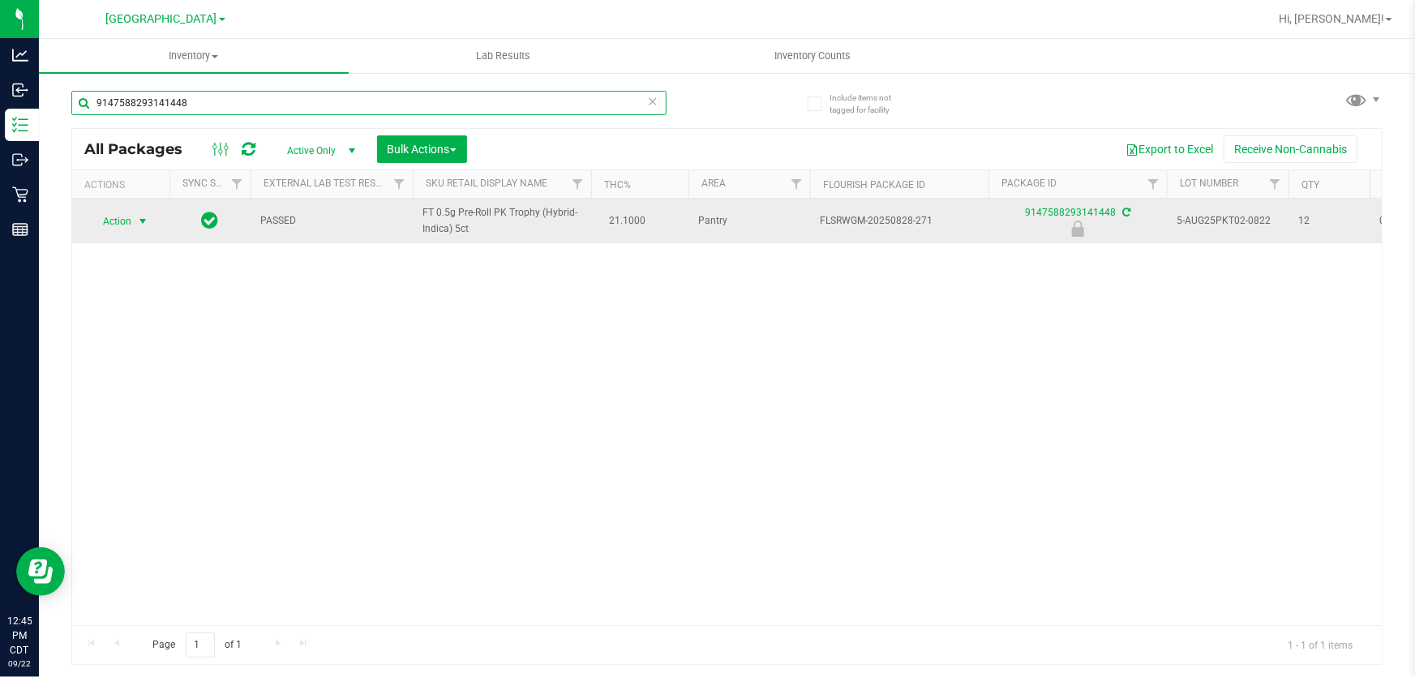
type input "9147588293141448"
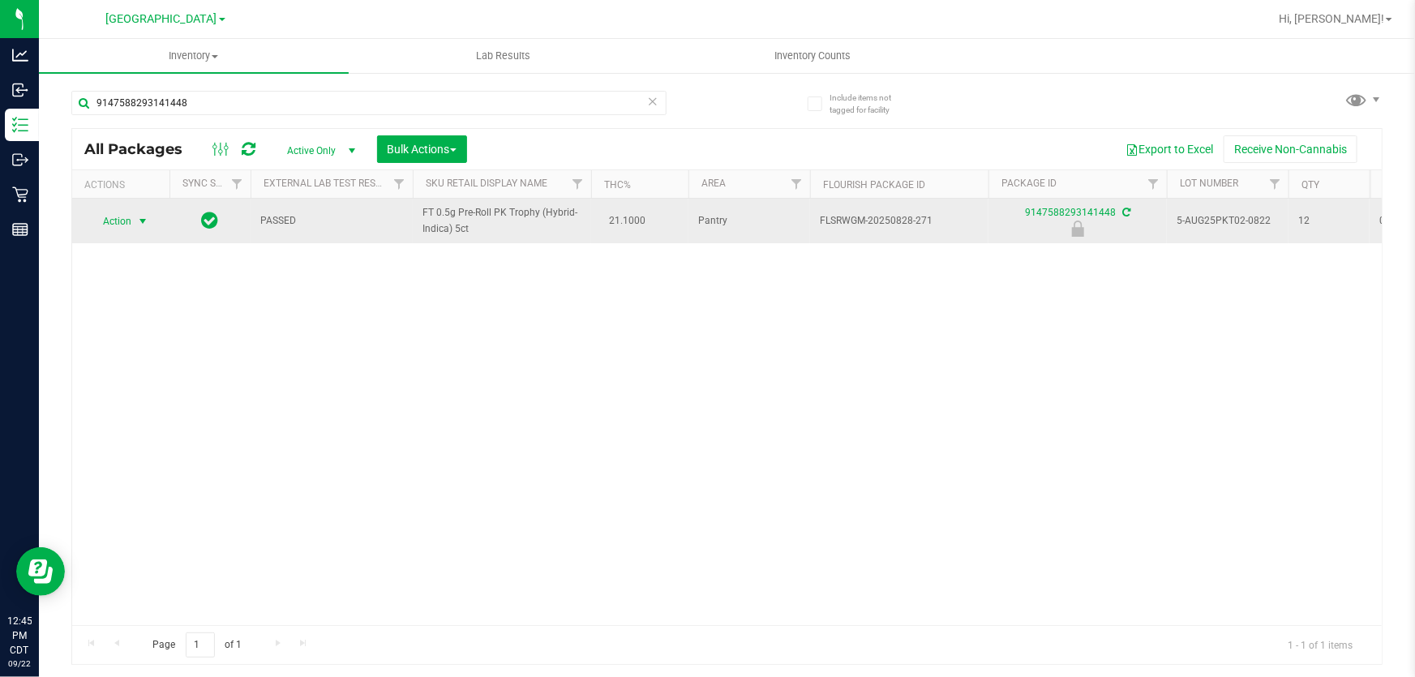
click at [126, 213] on span "Action" at bounding box center [110, 221] width 44 height 23
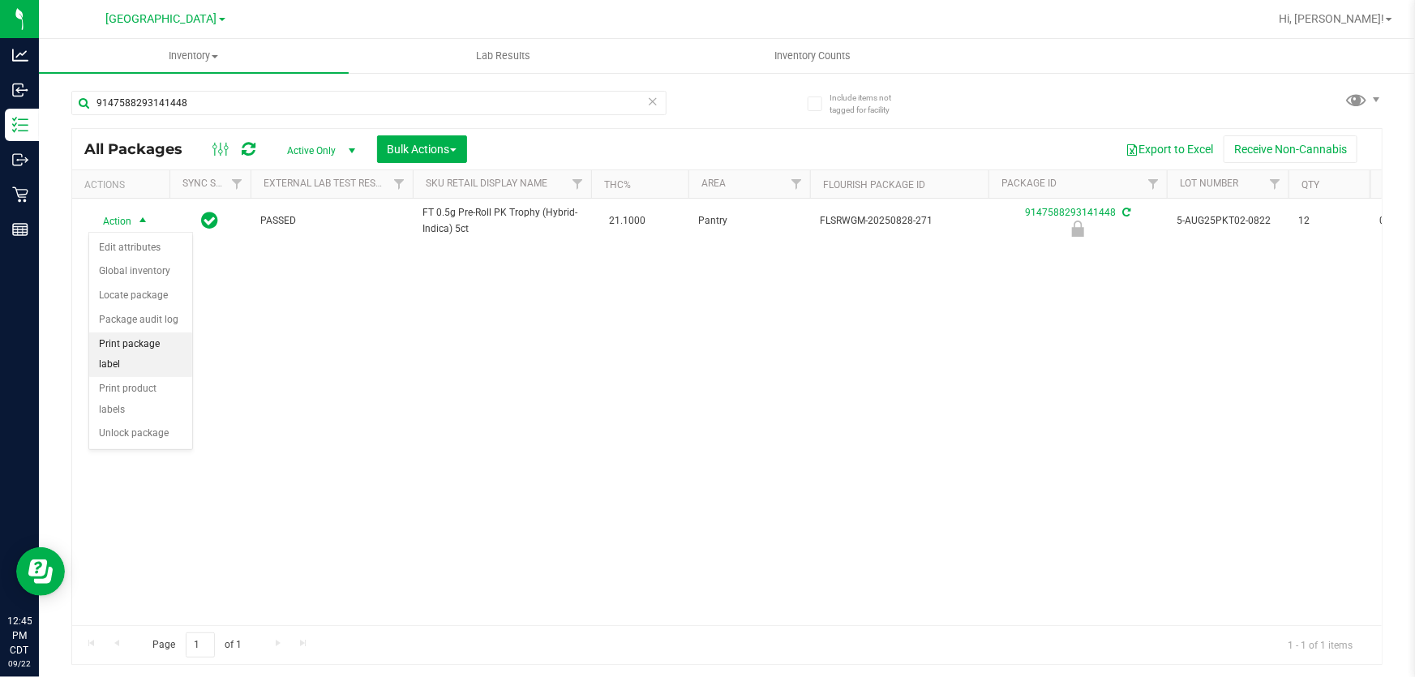
click at [135, 338] on li "Print package label" at bounding box center [140, 354] width 103 height 45
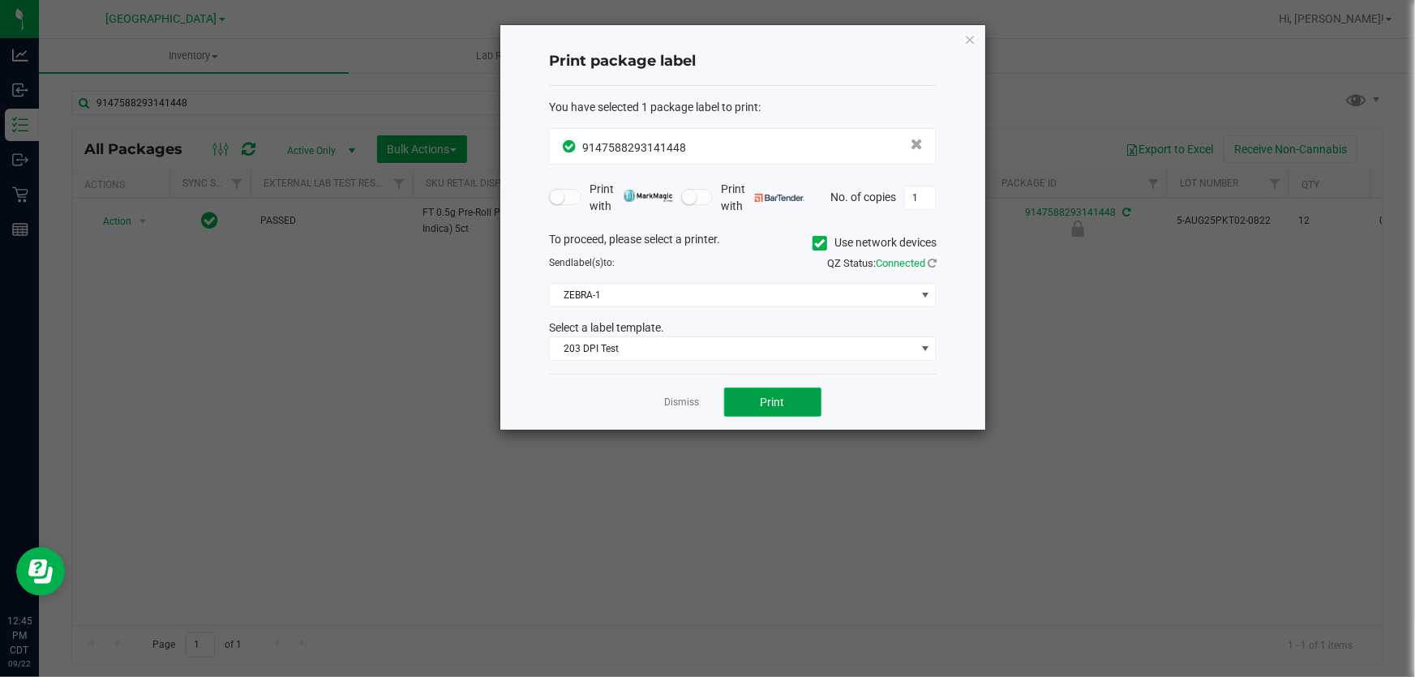
click at [768, 390] on button "Print" at bounding box center [772, 402] width 97 height 29
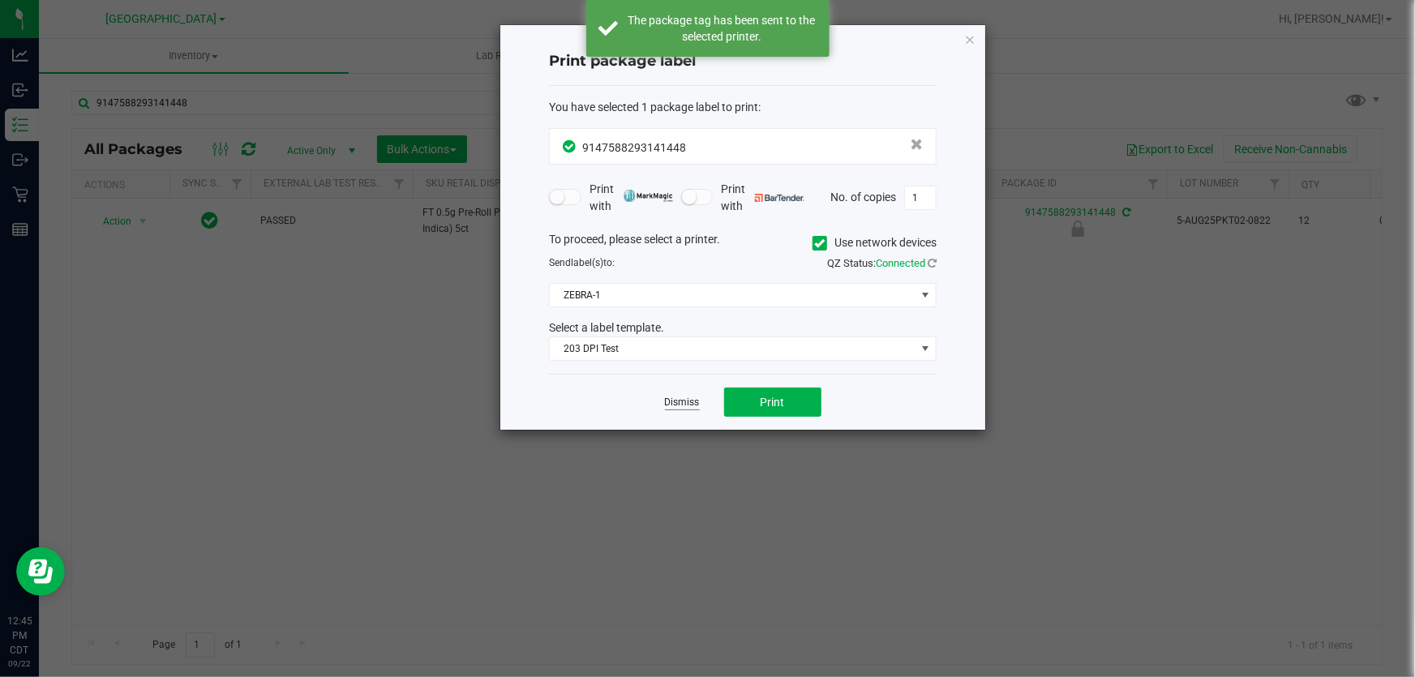
click at [689, 407] on link "Dismiss" at bounding box center [682, 403] width 35 height 14
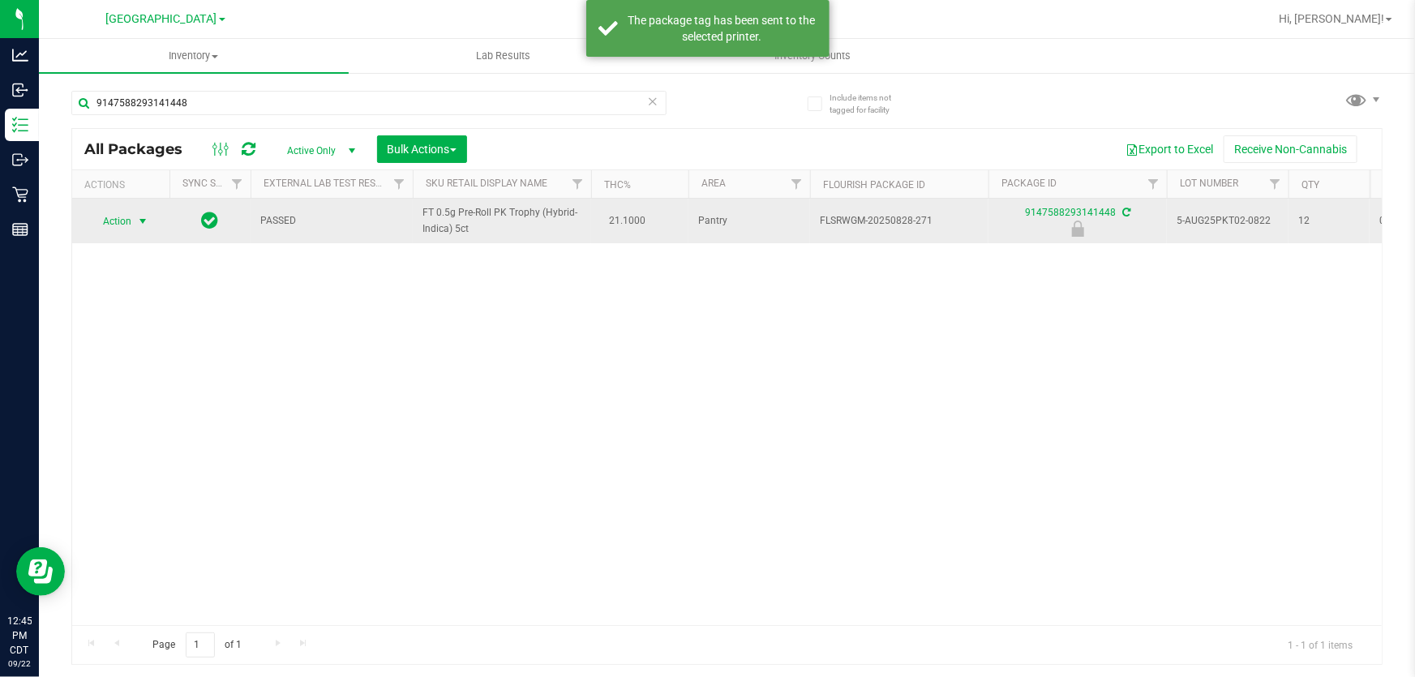
click at [122, 216] on span "Action" at bounding box center [110, 221] width 44 height 23
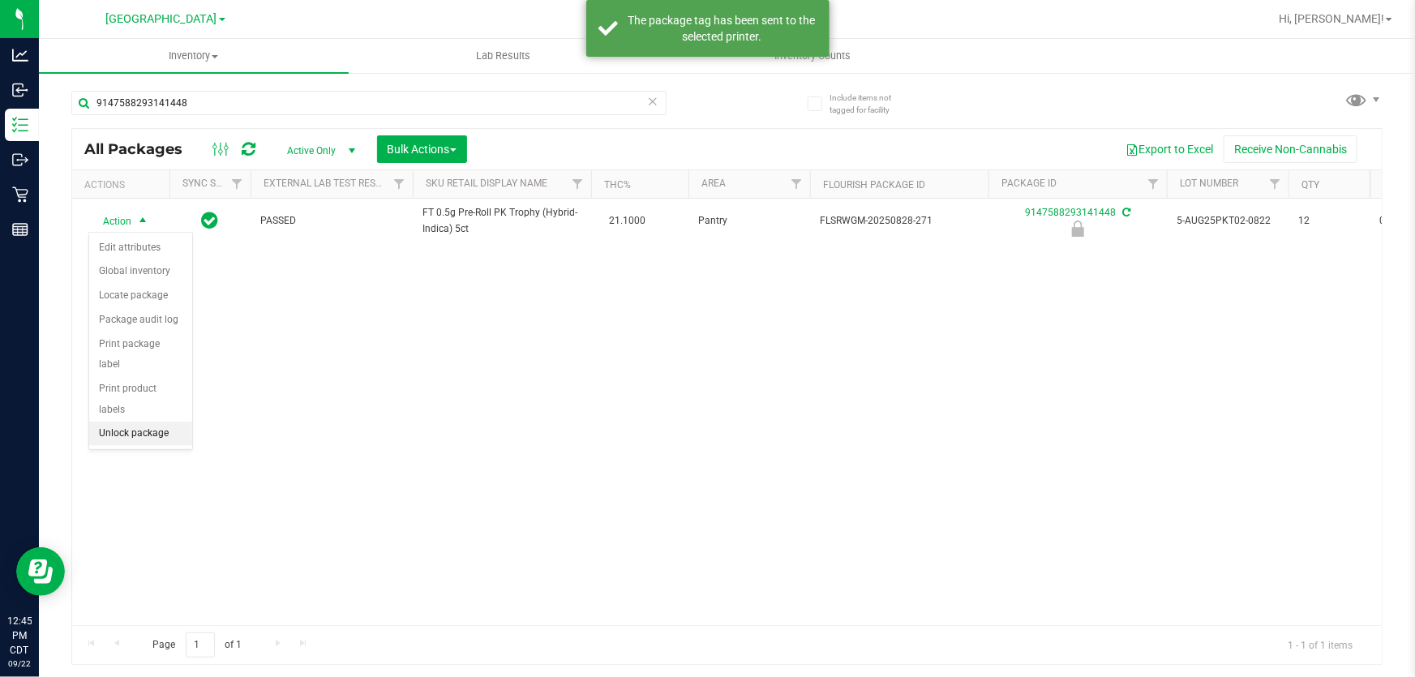
click at [124, 422] on li "Unlock package" at bounding box center [140, 434] width 103 height 24
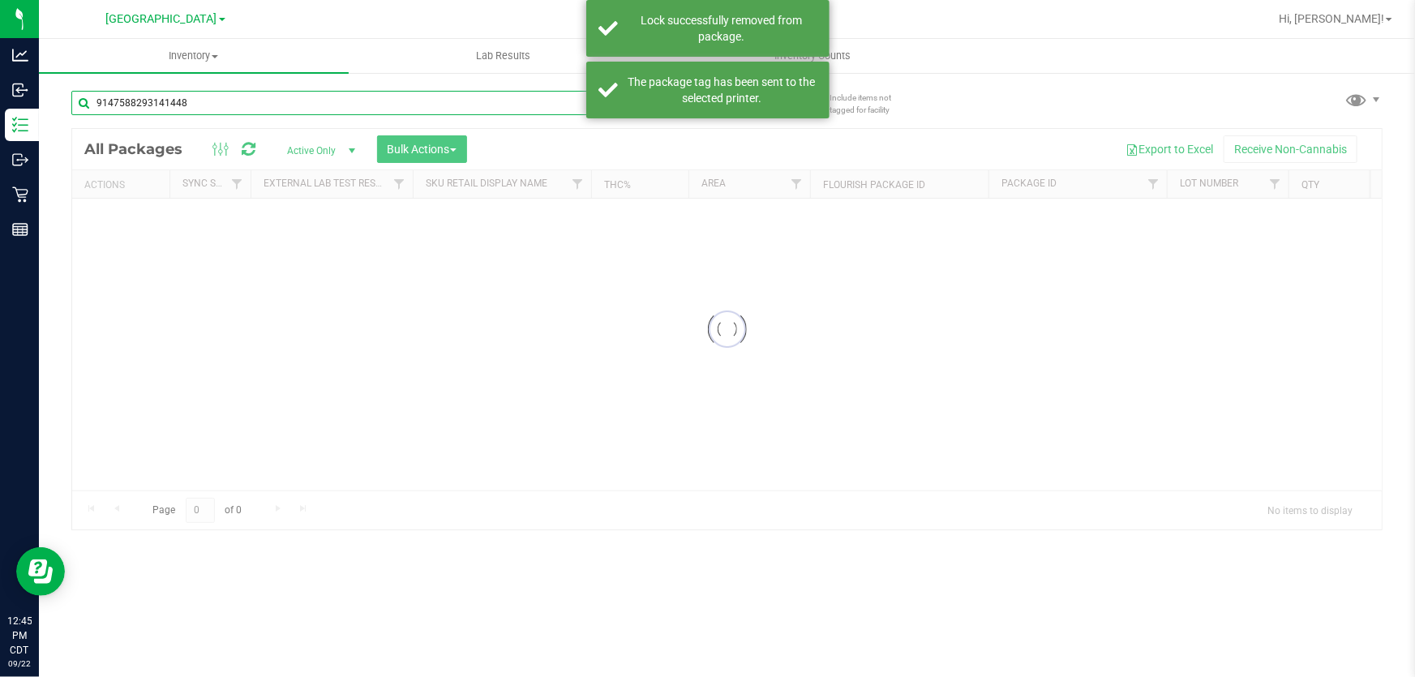
click at [223, 97] on input "9147588293141448" at bounding box center [368, 103] width 595 height 24
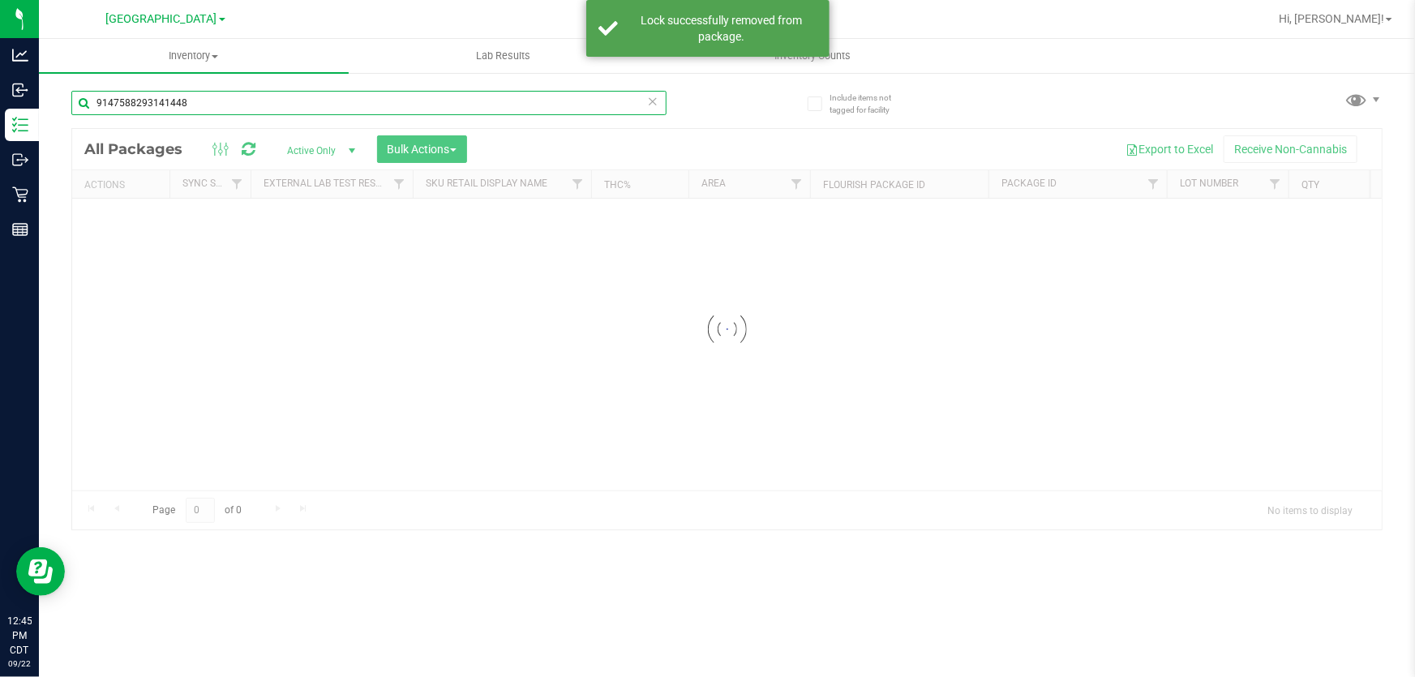
click at [223, 97] on input "9147588293141448" at bounding box center [368, 103] width 595 height 24
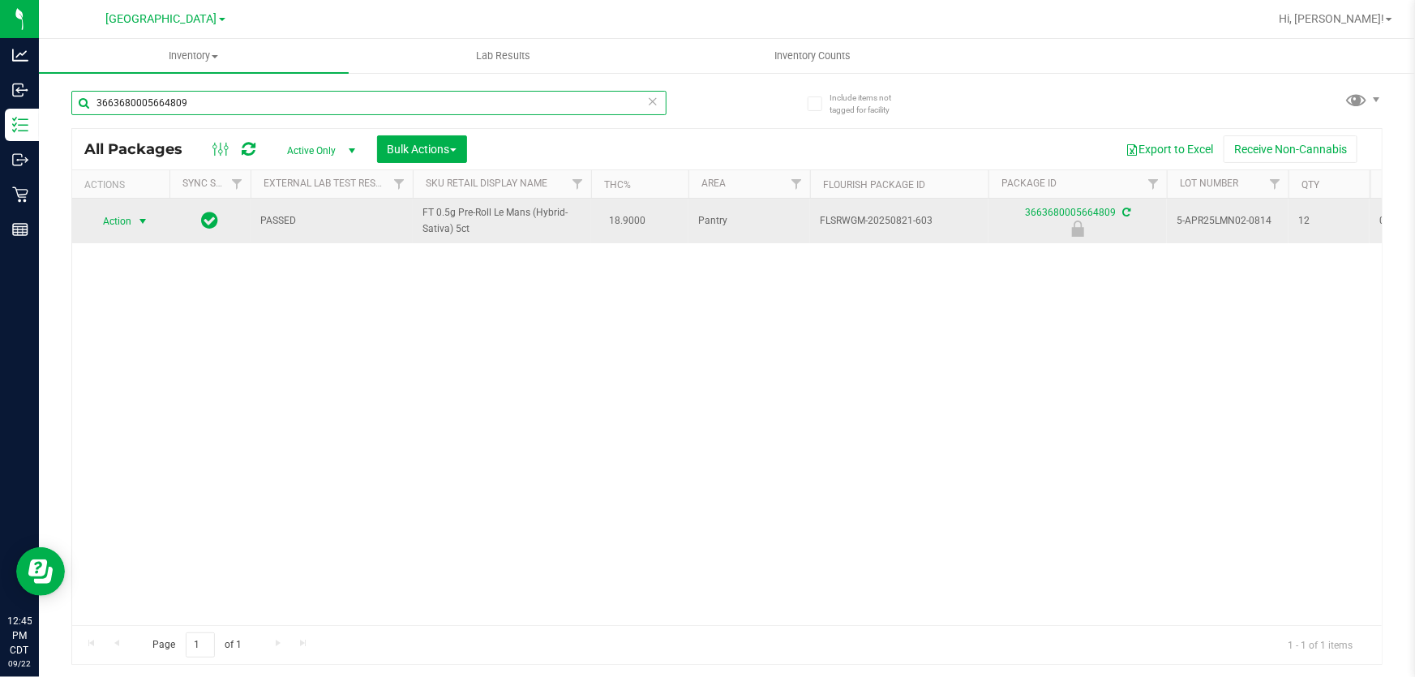
type input "3663680005664809"
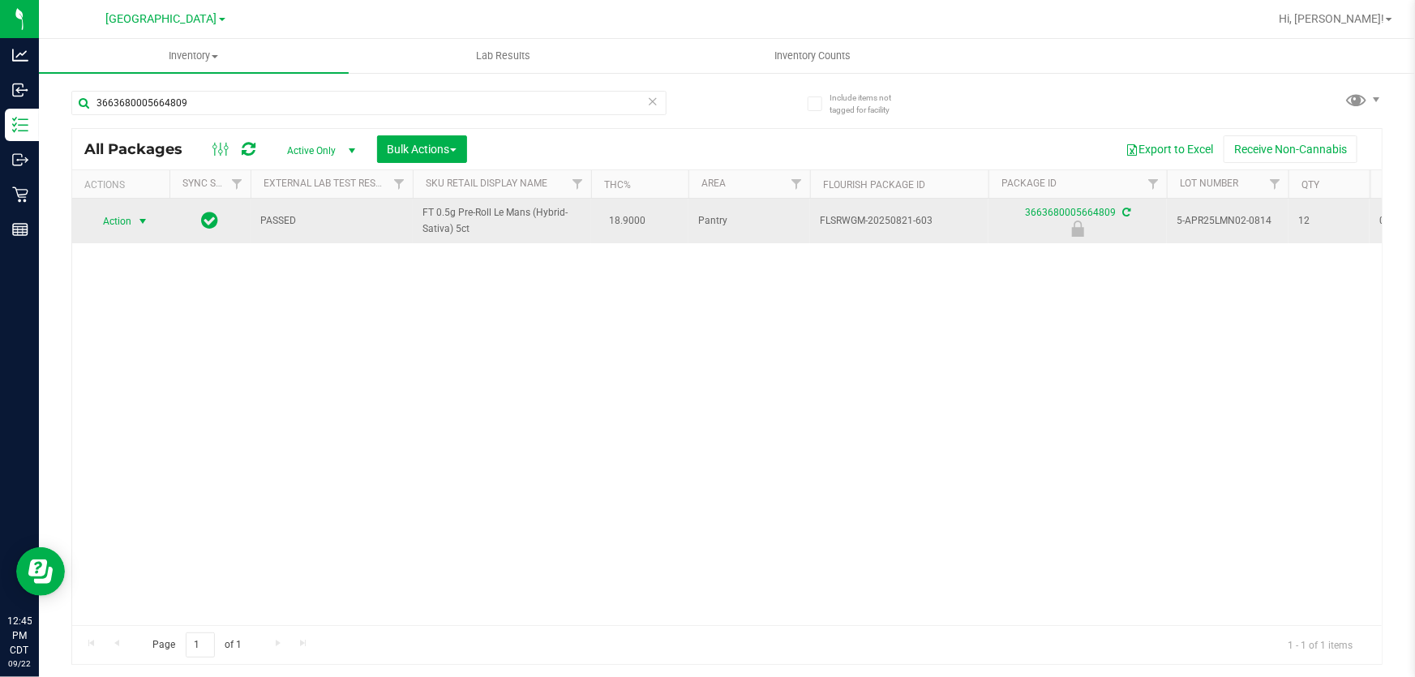
click at [129, 214] on span "Action" at bounding box center [110, 221] width 44 height 23
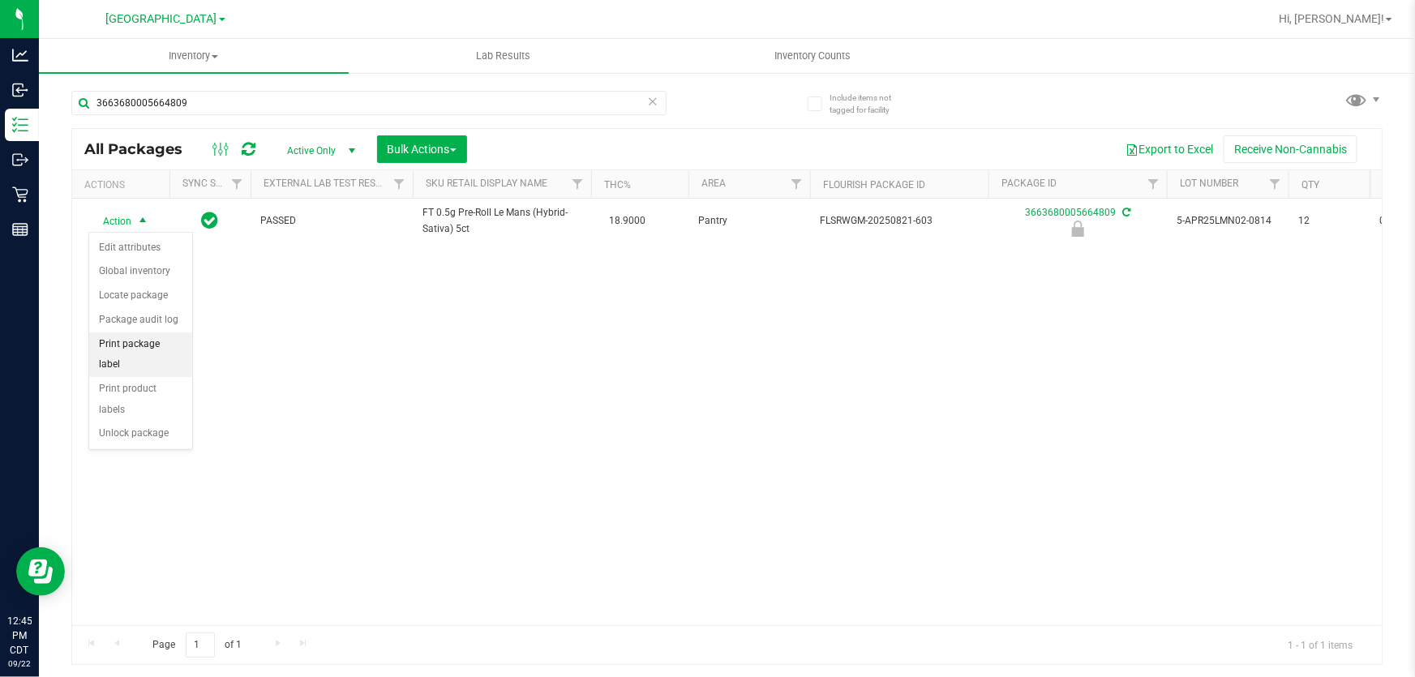
click at [142, 337] on li "Print package label" at bounding box center [140, 354] width 103 height 45
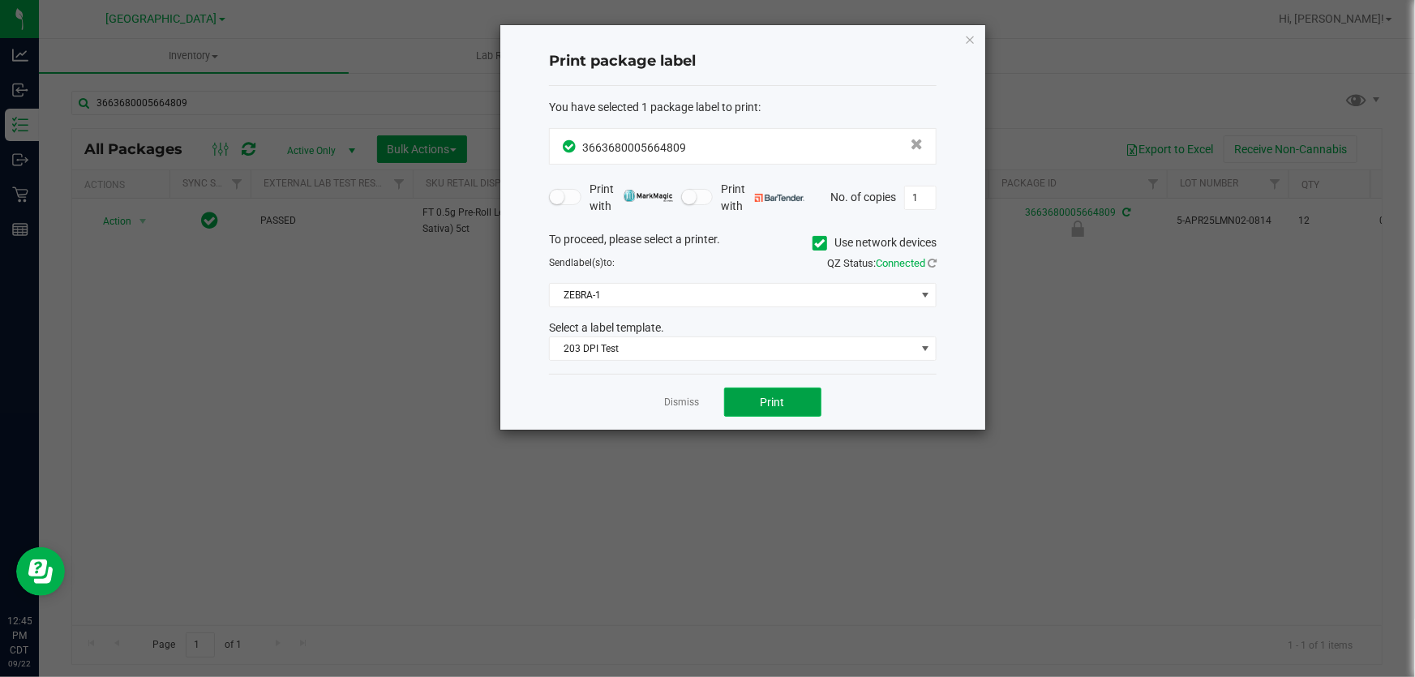
click at [788, 414] on button "Print" at bounding box center [772, 402] width 97 height 29
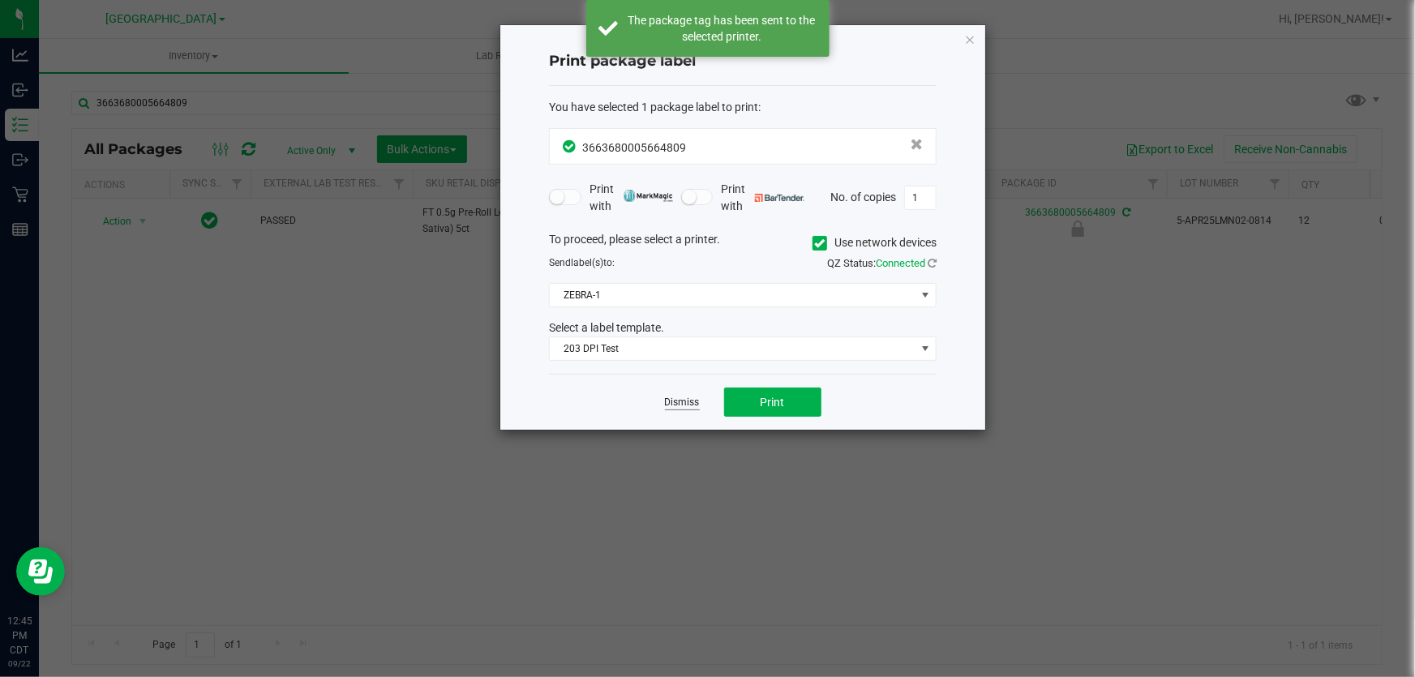
click at [677, 408] on link "Dismiss" at bounding box center [682, 403] width 35 height 14
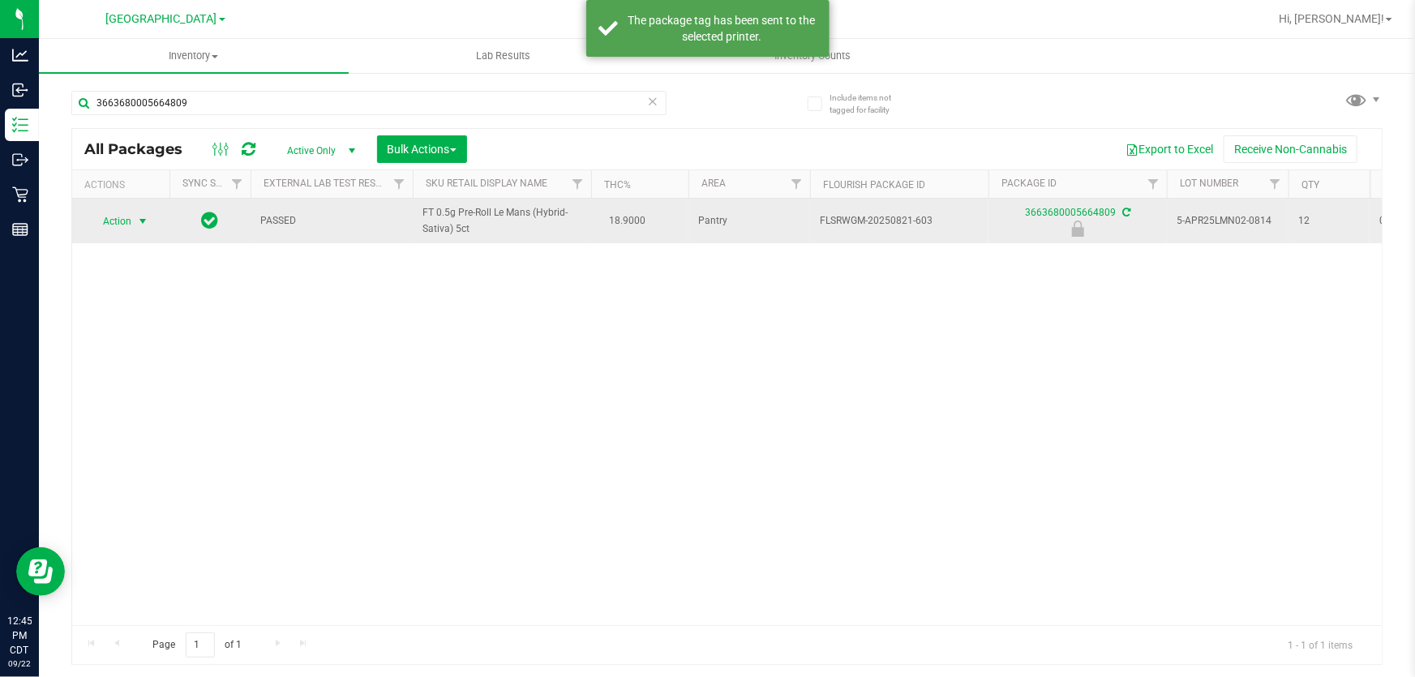
click at [125, 227] on span "Action" at bounding box center [110, 221] width 44 height 23
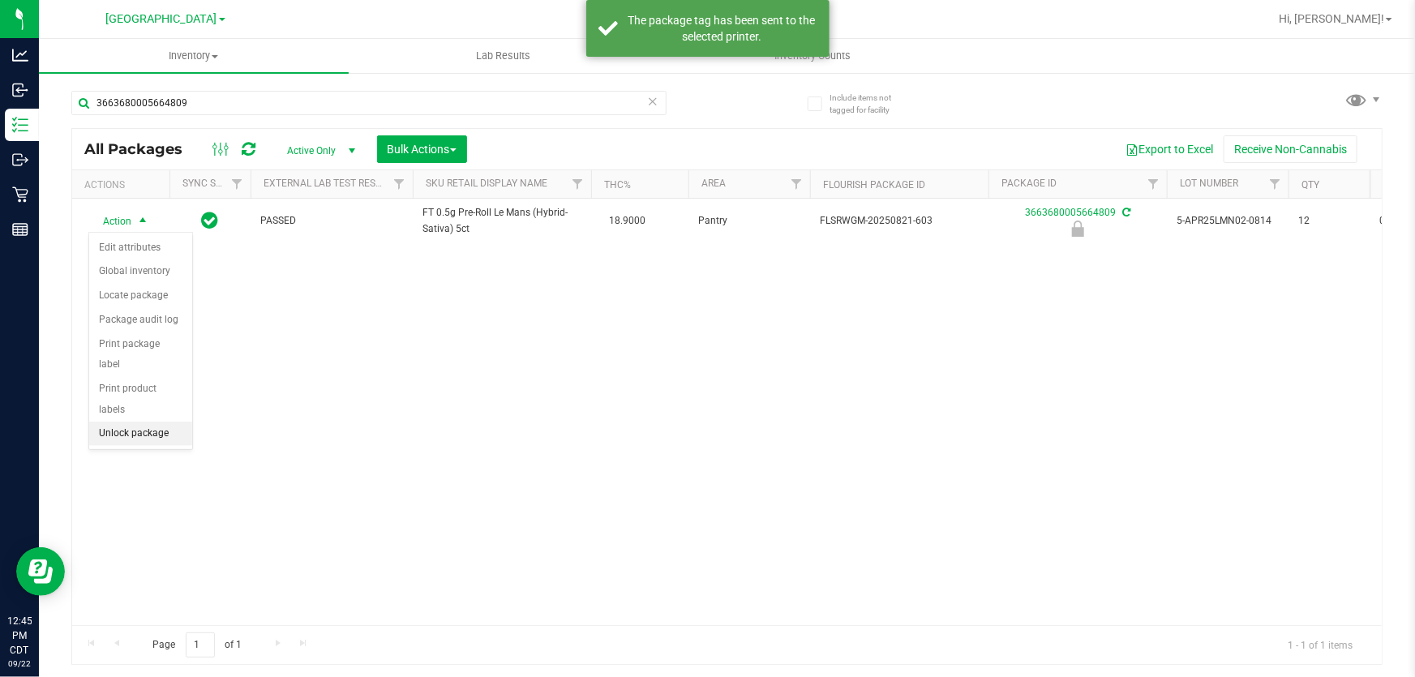
click at [138, 422] on li "Unlock package" at bounding box center [140, 434] width 103 height 24
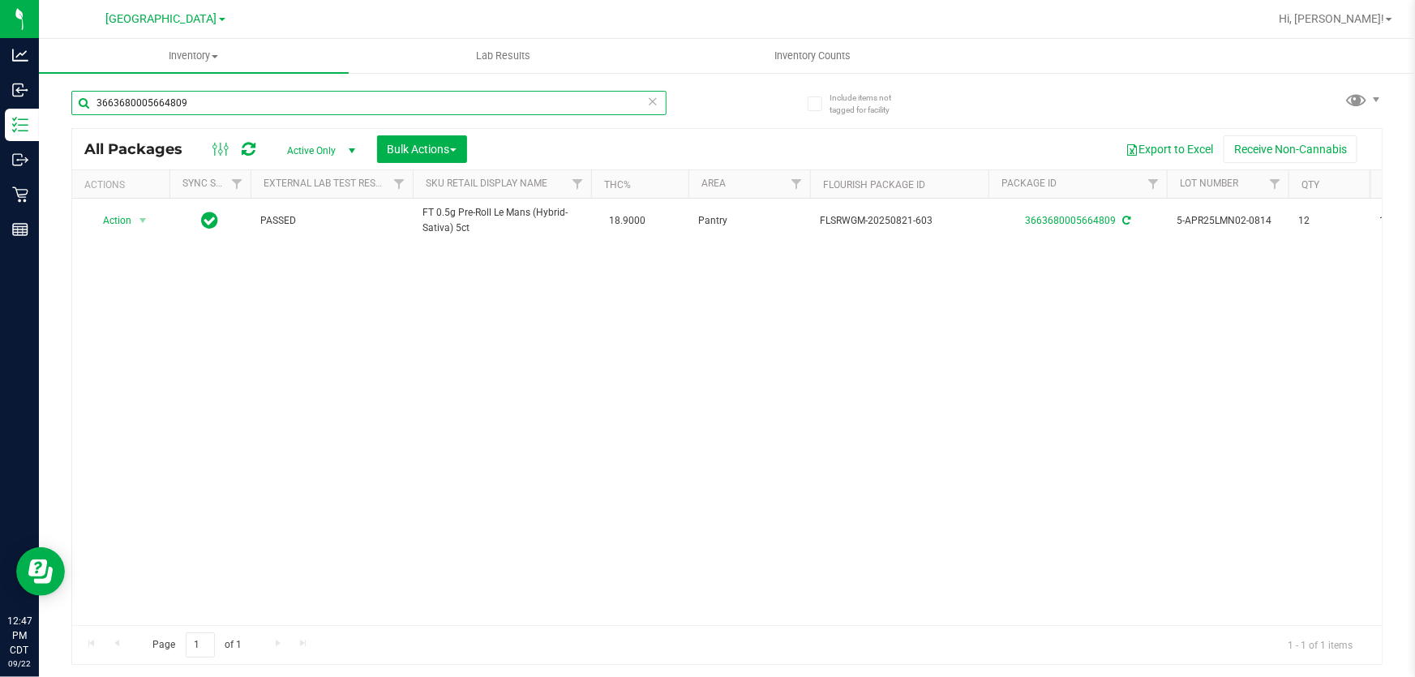
click at [455, 97] on input "3663680005664809" at bounding box center [368, 103] width 595 height 24
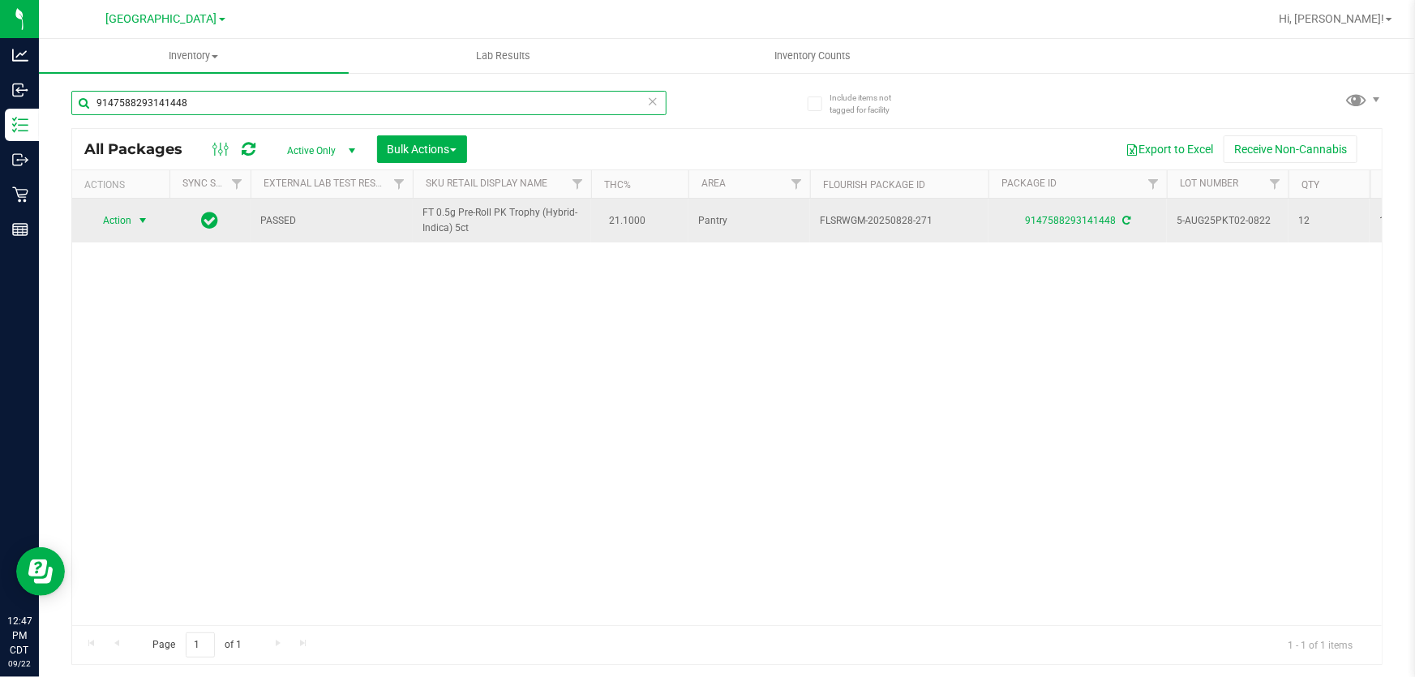
type input "9147588293141448"
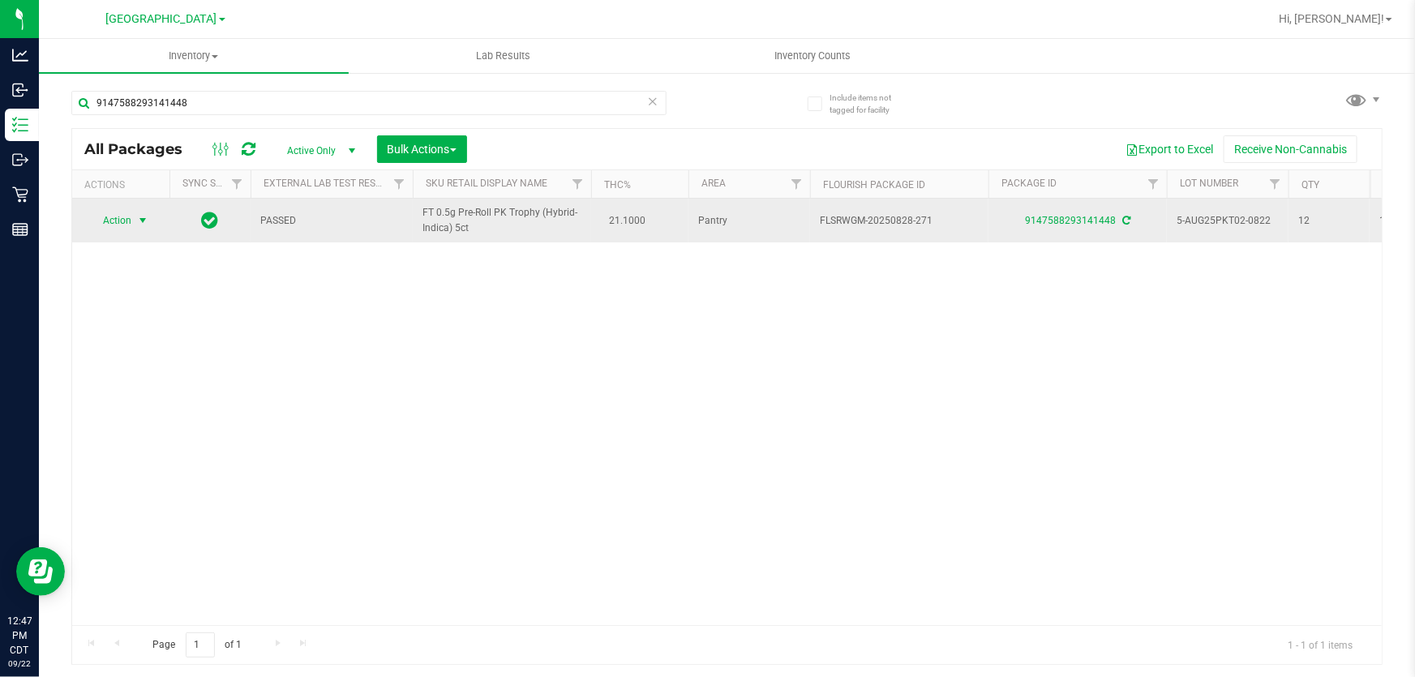
click at [133, 221] on span "select" at bounding box center [143, 220] width 20 height 23
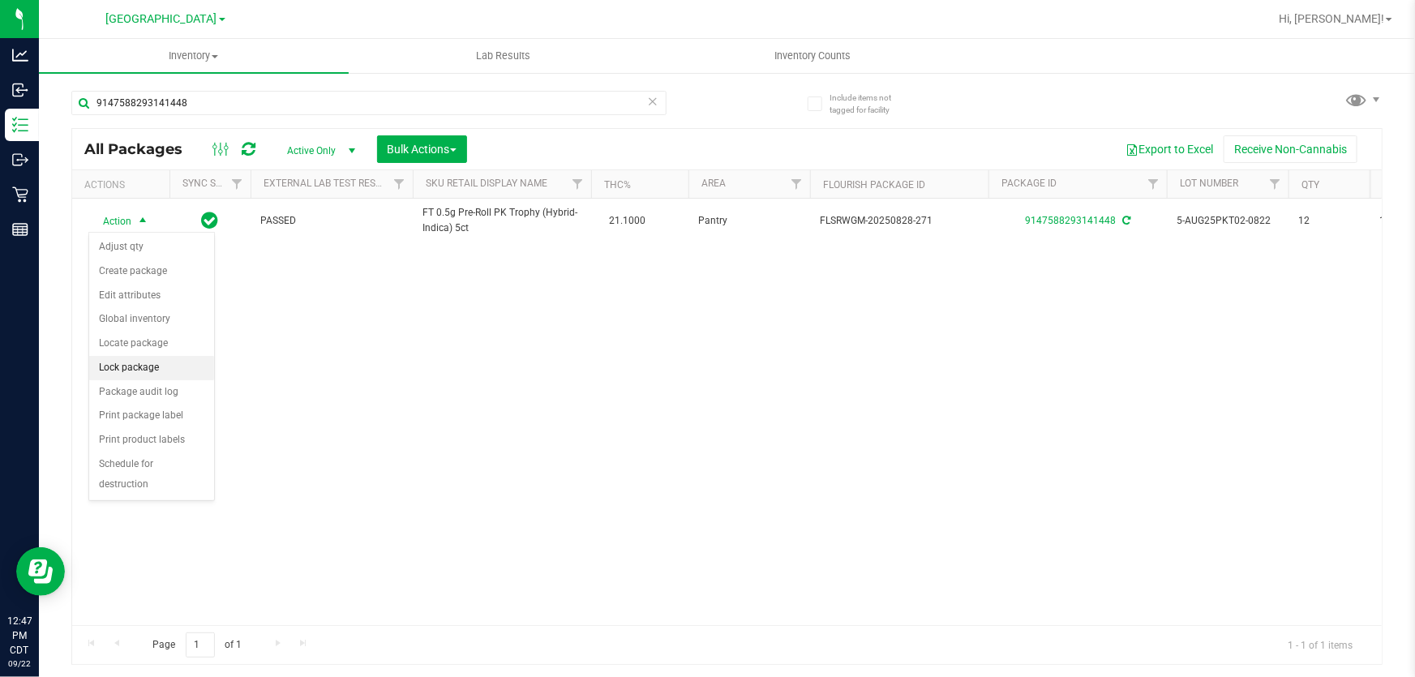
click at [154, 367] on li "Lock package" at bounding box center [151, 368] width 125 height 24
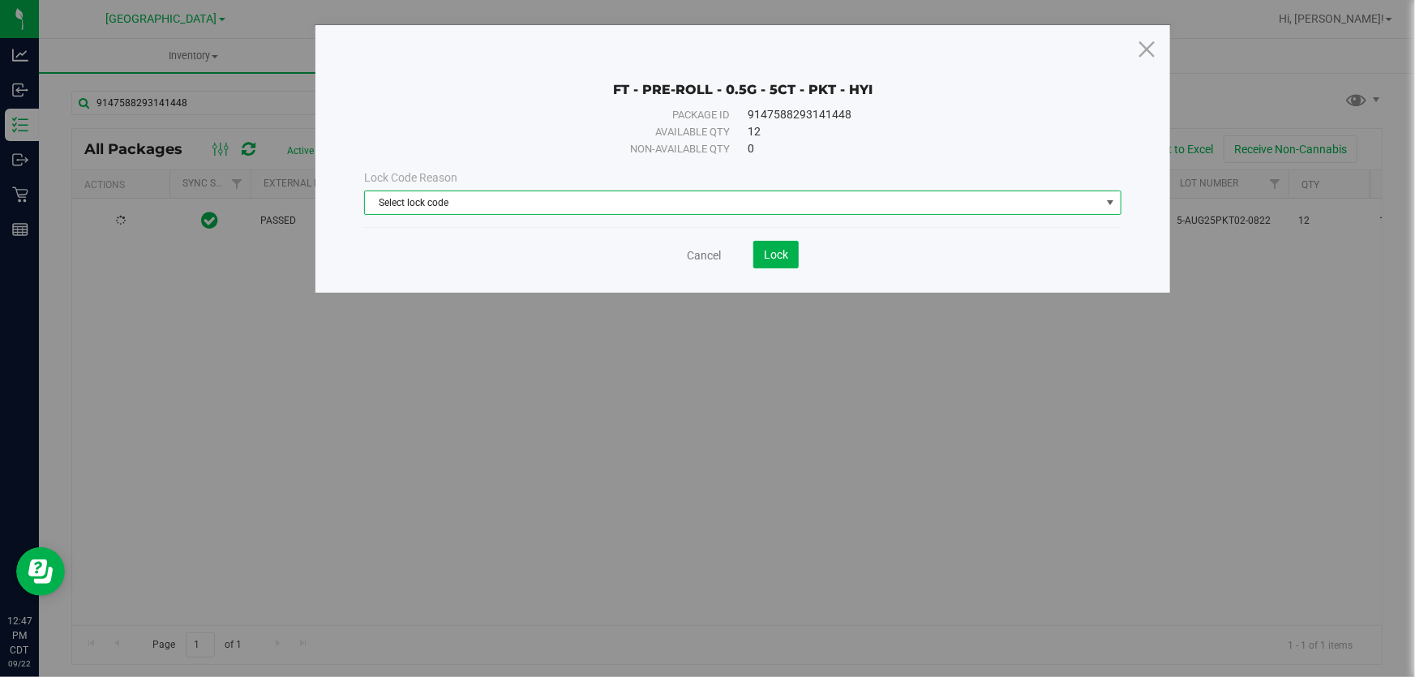
click at [721, 202] on span "Select lock code" at bounding box center [732, 202] width 735 height 23
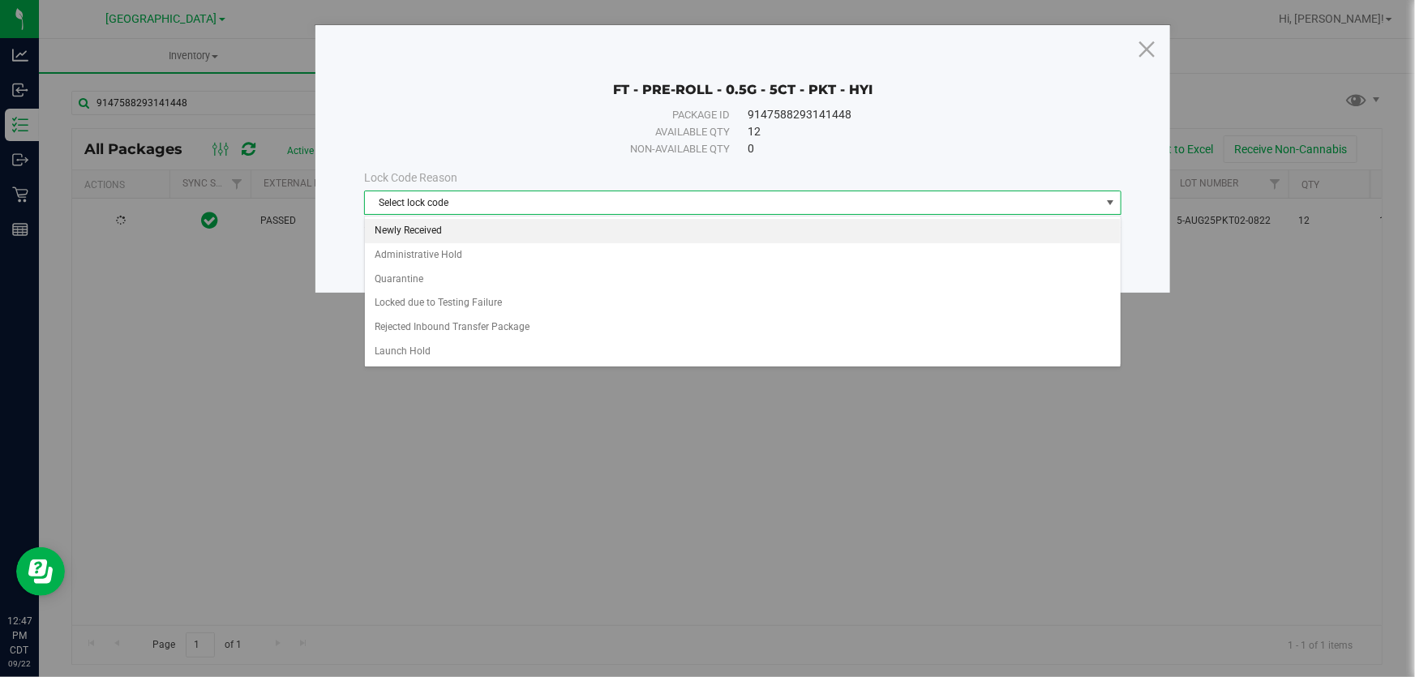
click at [398, 230] on li "Newly Received" at bounding box center [743, 231] width 756 height 24
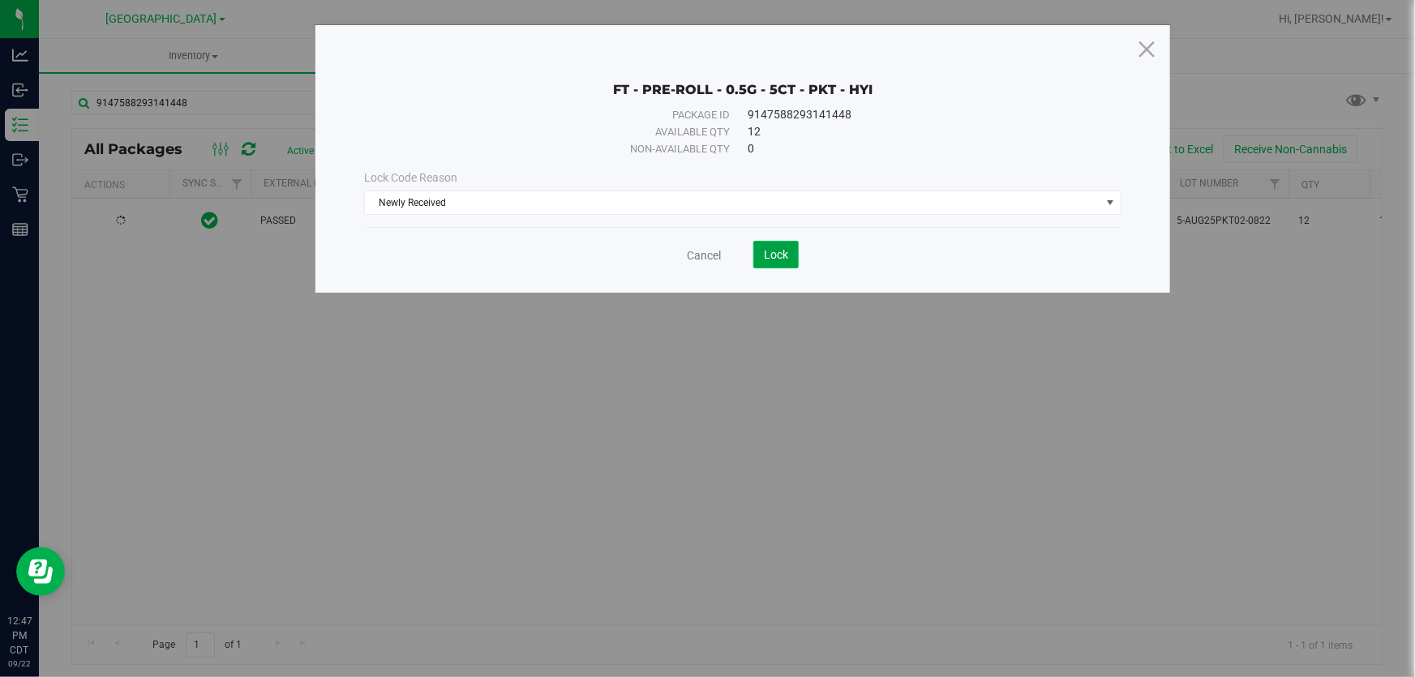
click at [769, 255] on span "Lock" at bounding box center [776, 254] width 24 height 13
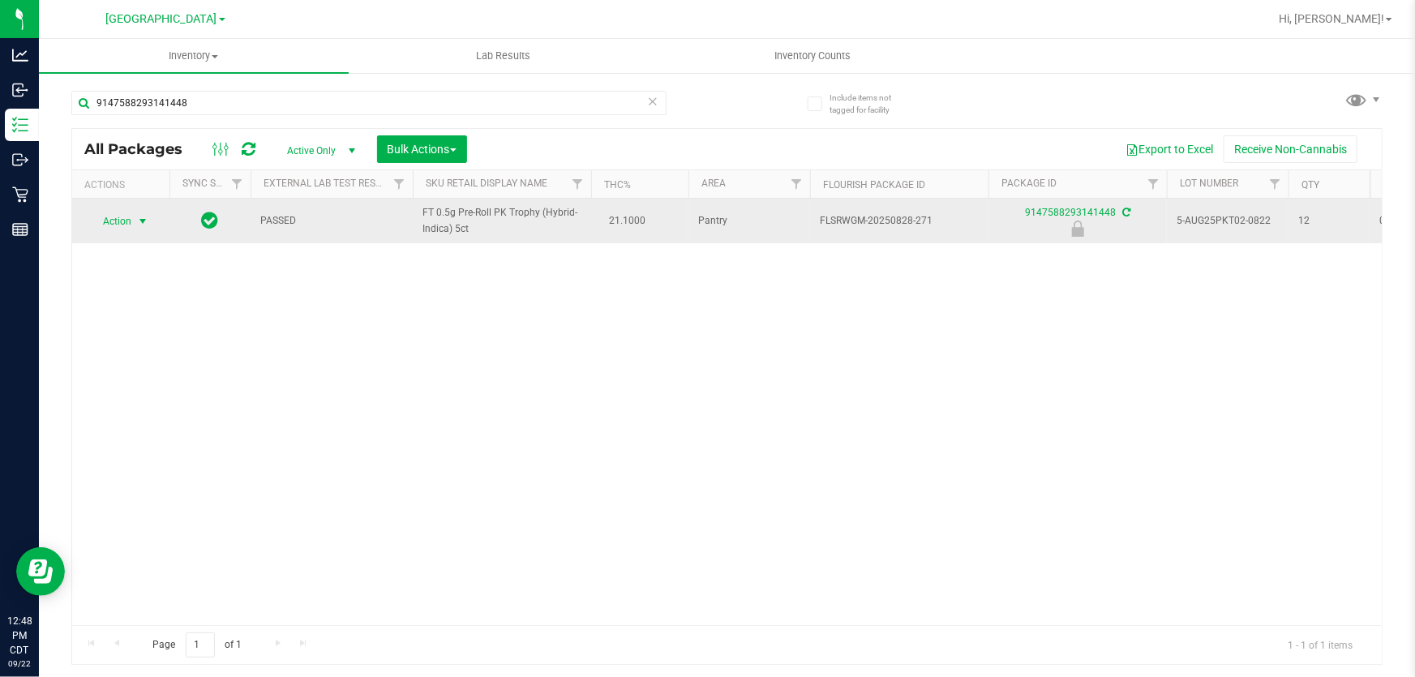
click at [126, 221] on span "Action" at bounding box center [110, 221] width 44 height 23
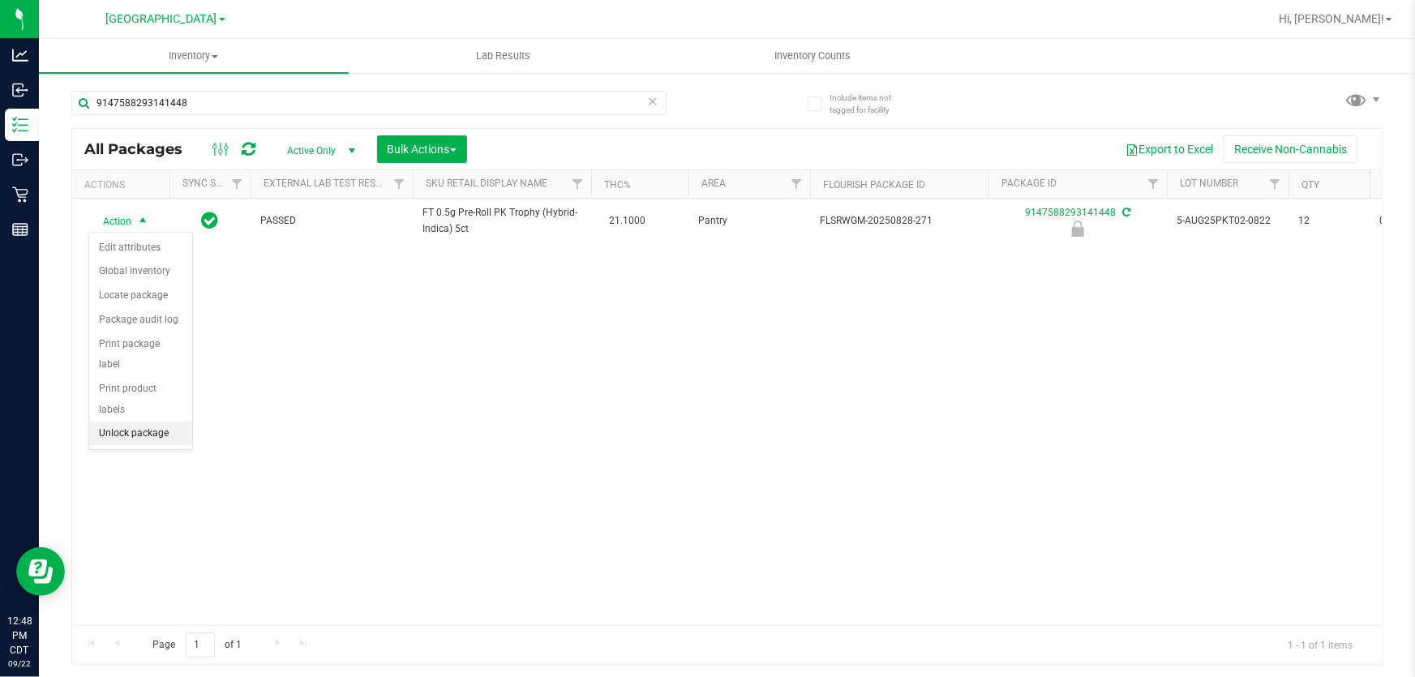
click at [137, 422] on li "Unlock package" at bounding box center [140, 434] width 103 height 24
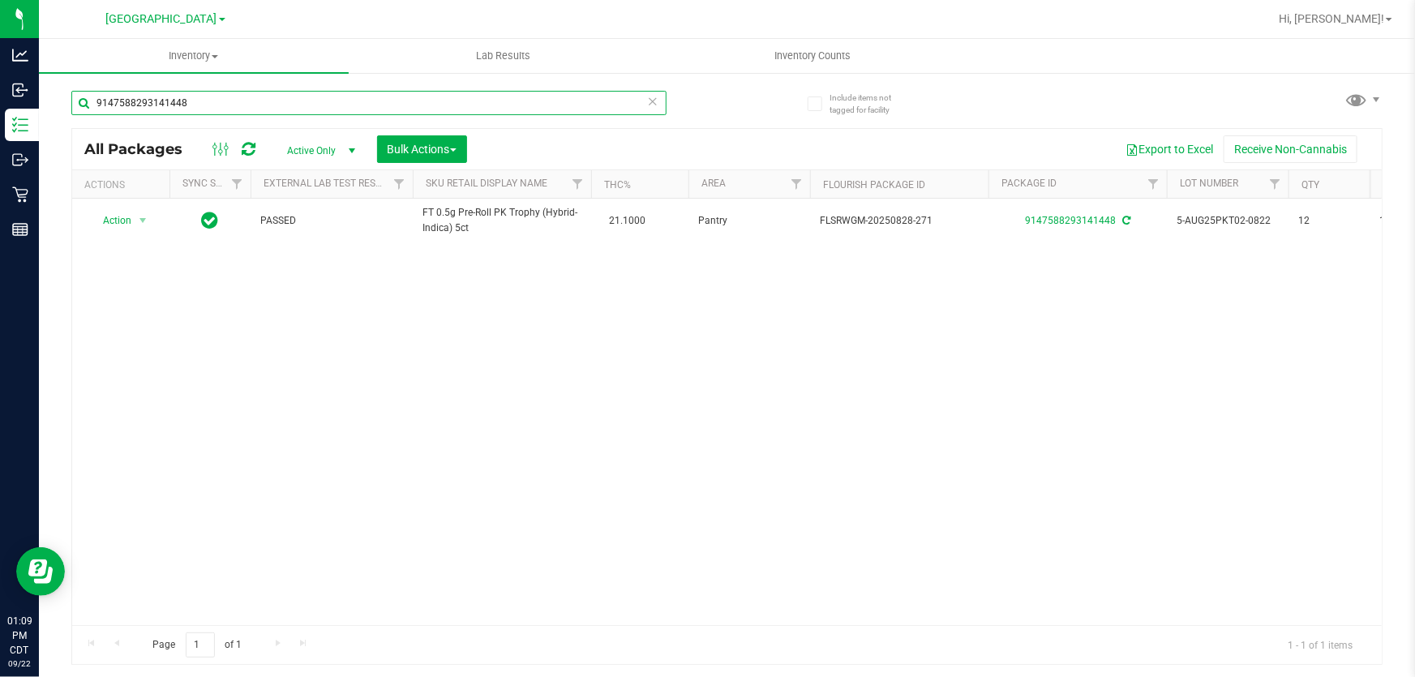
click at [397, 93] on input "9147588293141448" at bounding box center [368, 103] width 595 height 24
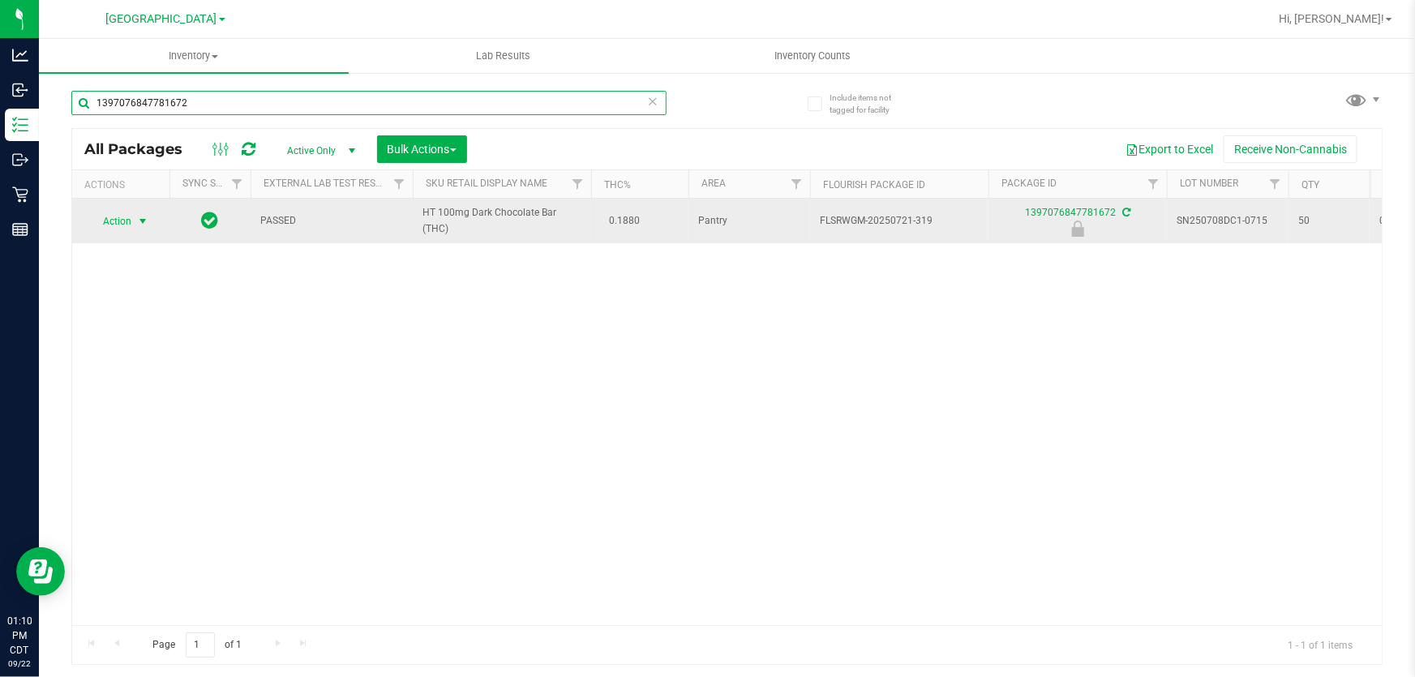
type input "1397076847781672"
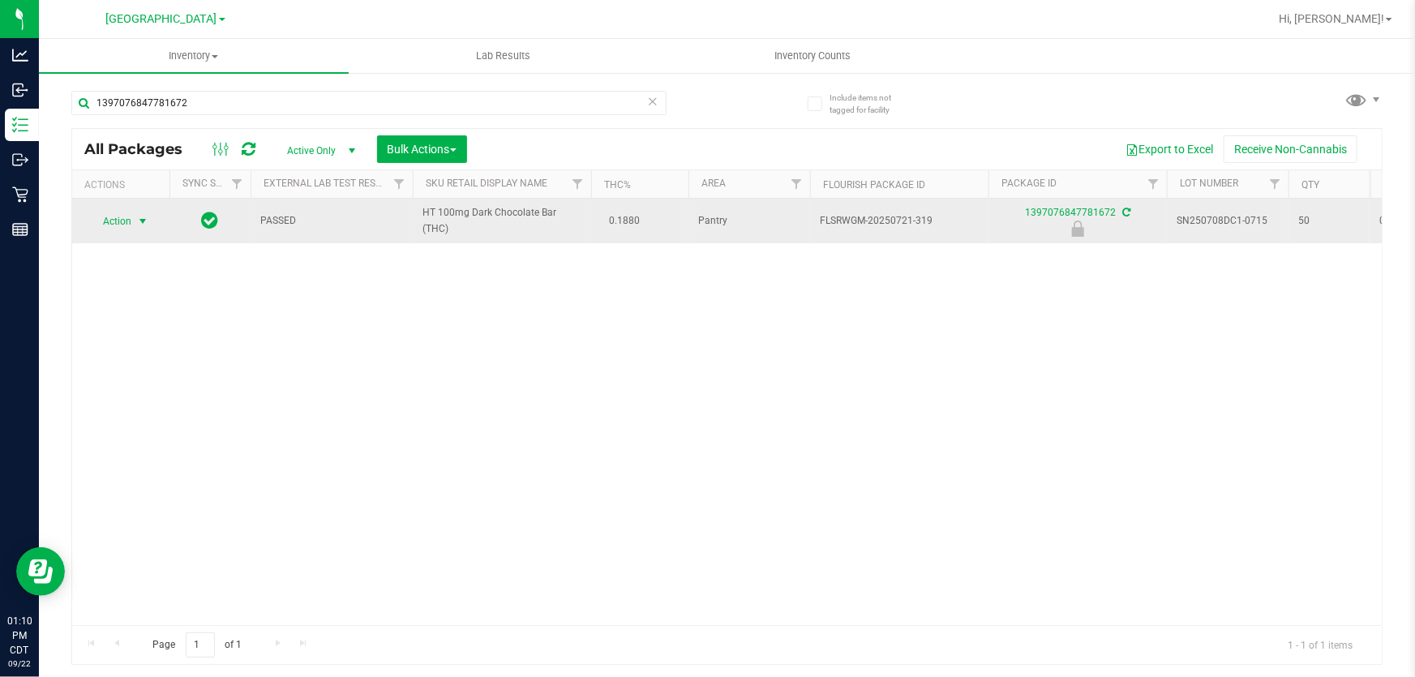
click at [127, 221] on span "Action" at bounding box center [110, 221] width 44 height 23
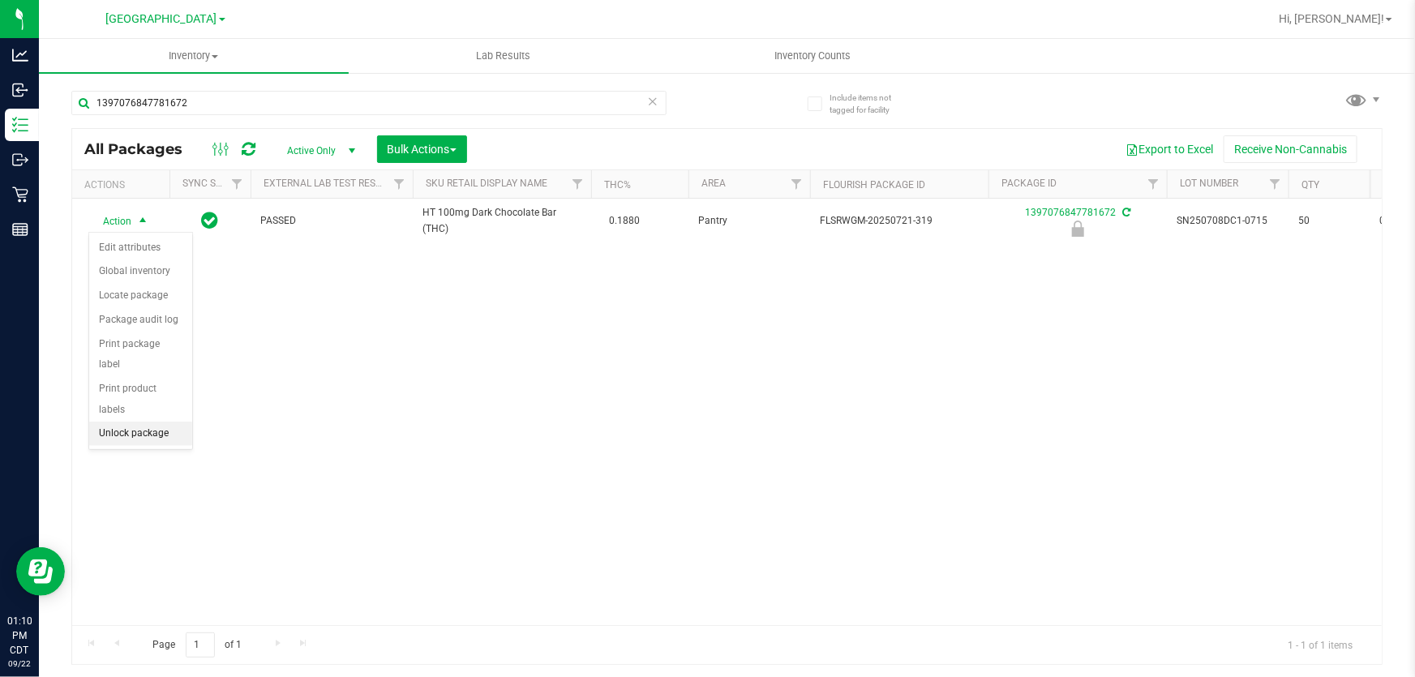
click at [152, 422] on li "Unlock package" at bounding box center [140, 434] width 103 height 24
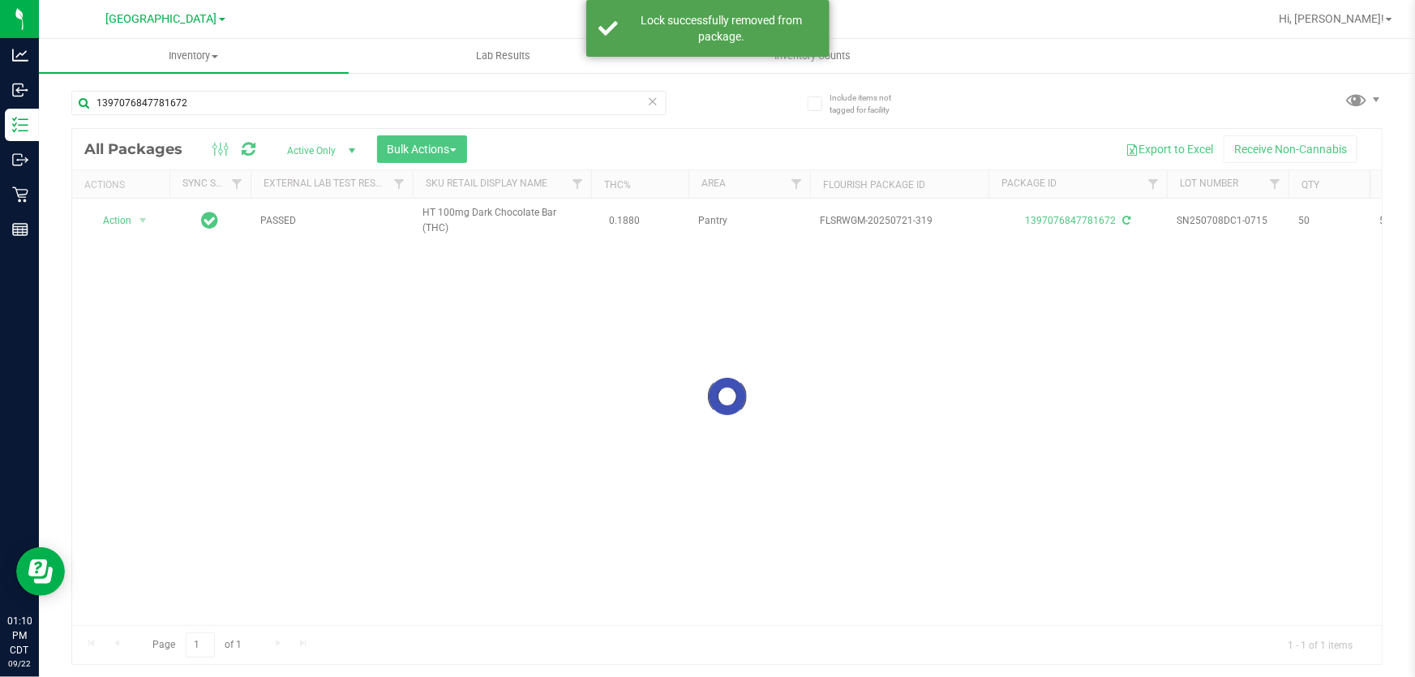
click at [120, 218] on div at bounding box center [727, 396] width 1310 height 535
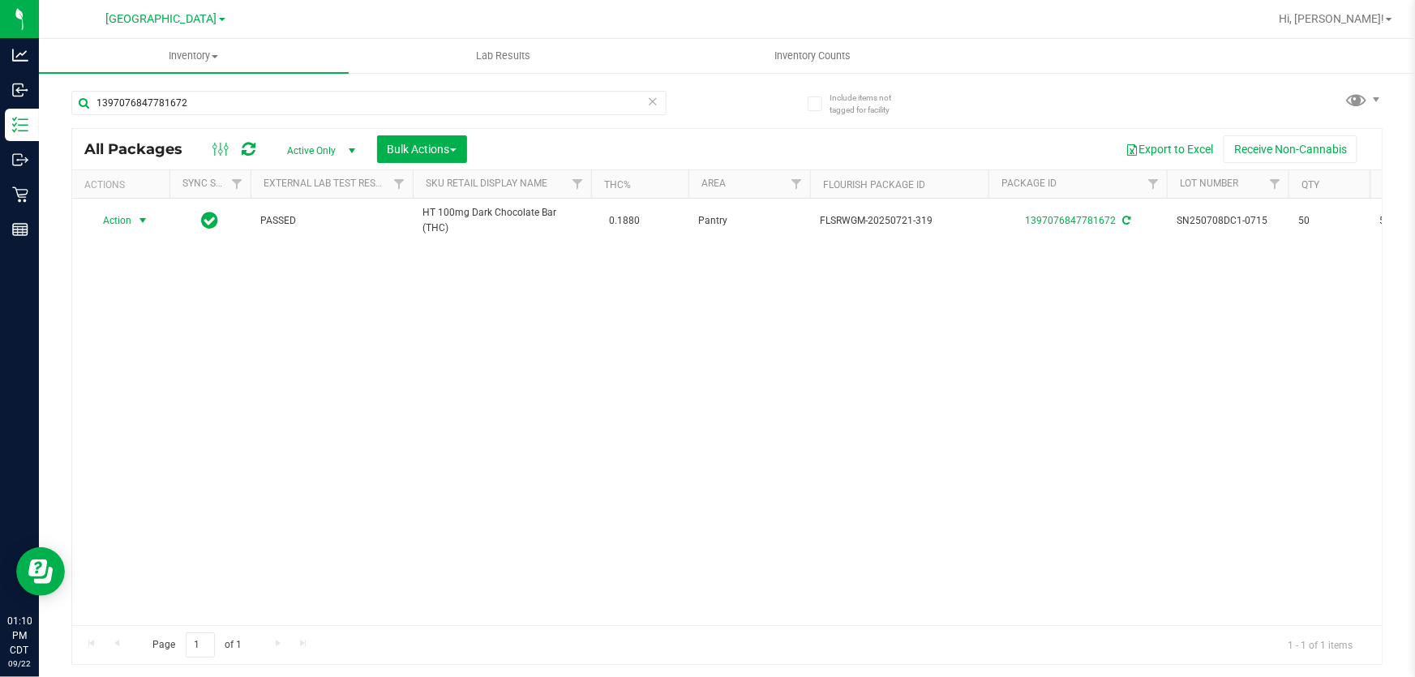
click at [120, 218] on span "Action" at bounding box center [110, 220] width 44 height 23
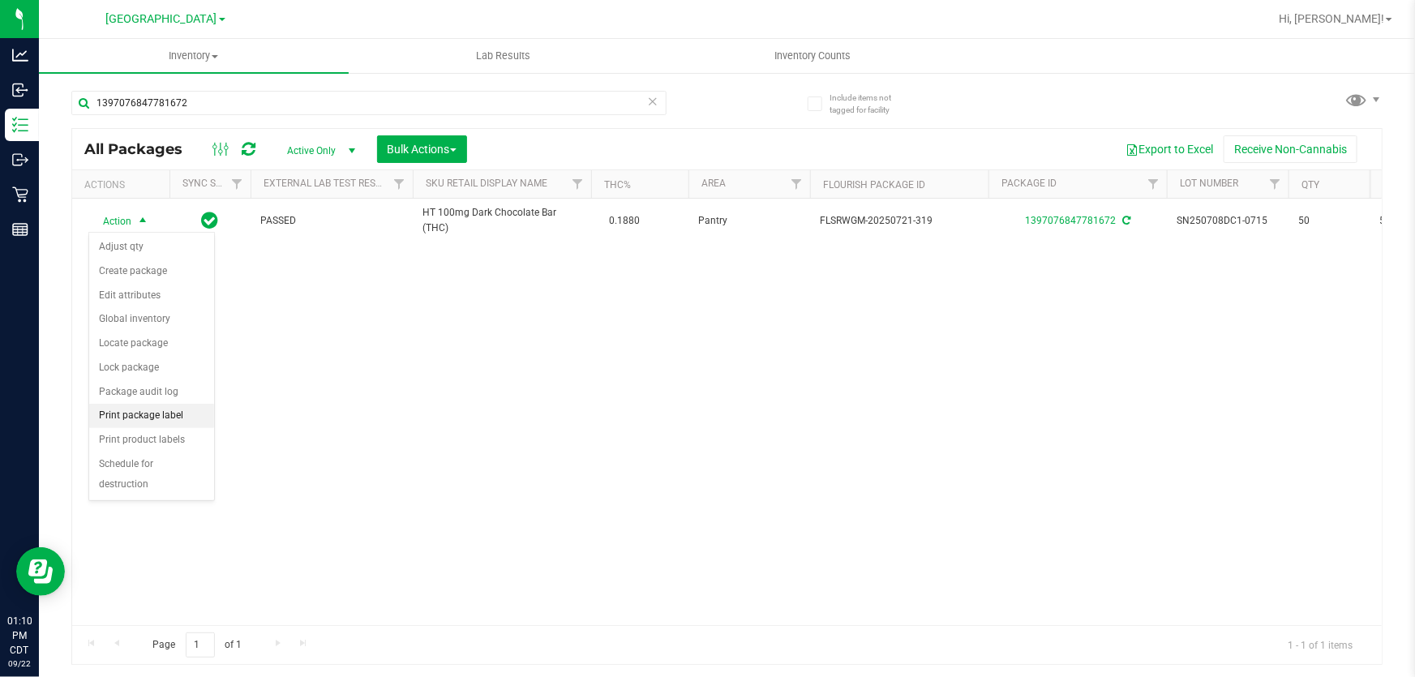
click at [161, 413] on li "Print package label" at bounding box center [151, 416] width 125 height 24
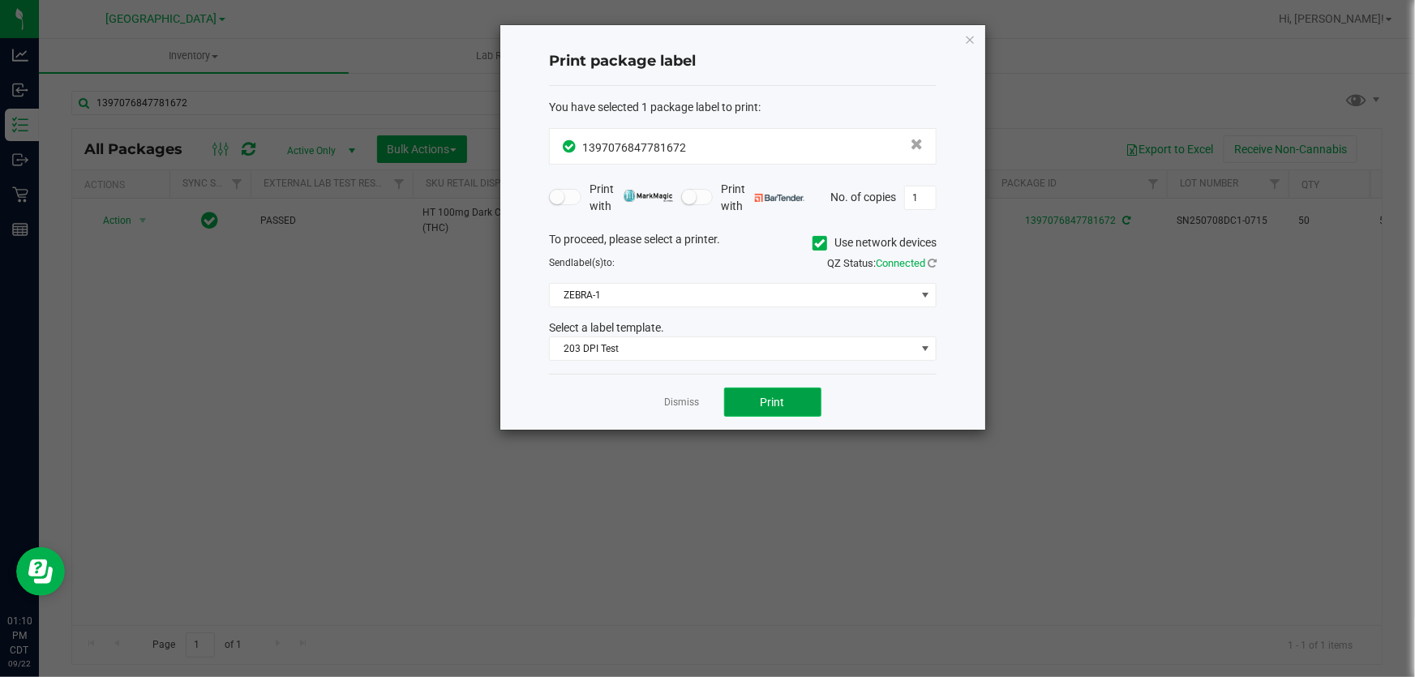
click at [755, 405] on button "Print" at bounding box center [772, 402] width 97 height 29
click at [966, 41] on icon "button" at bounding box center [969, 38] width 11 height 19
